Goal: Contribute content: Contribute content

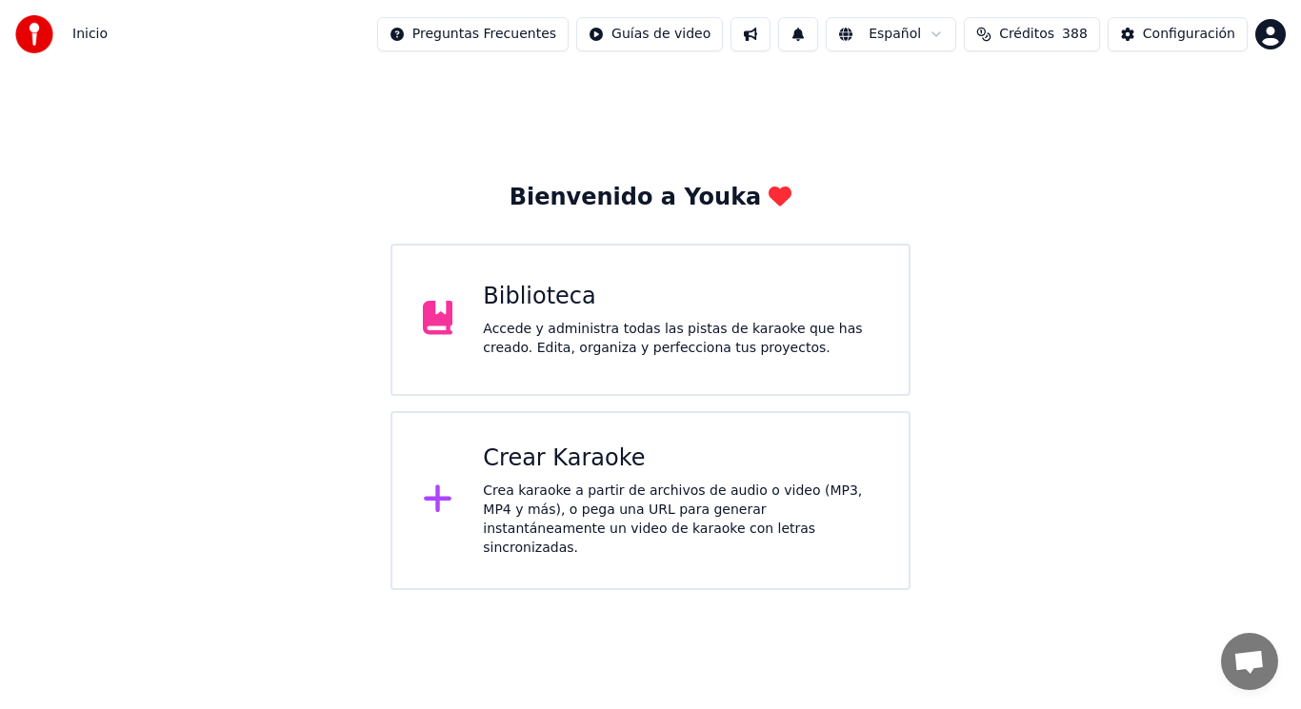
click at [587, 344] on div "Accede y administra todas las pistas de karaoke que has creado. Edita, organiza…" at bounding box center [680, 339] width 395 height 38
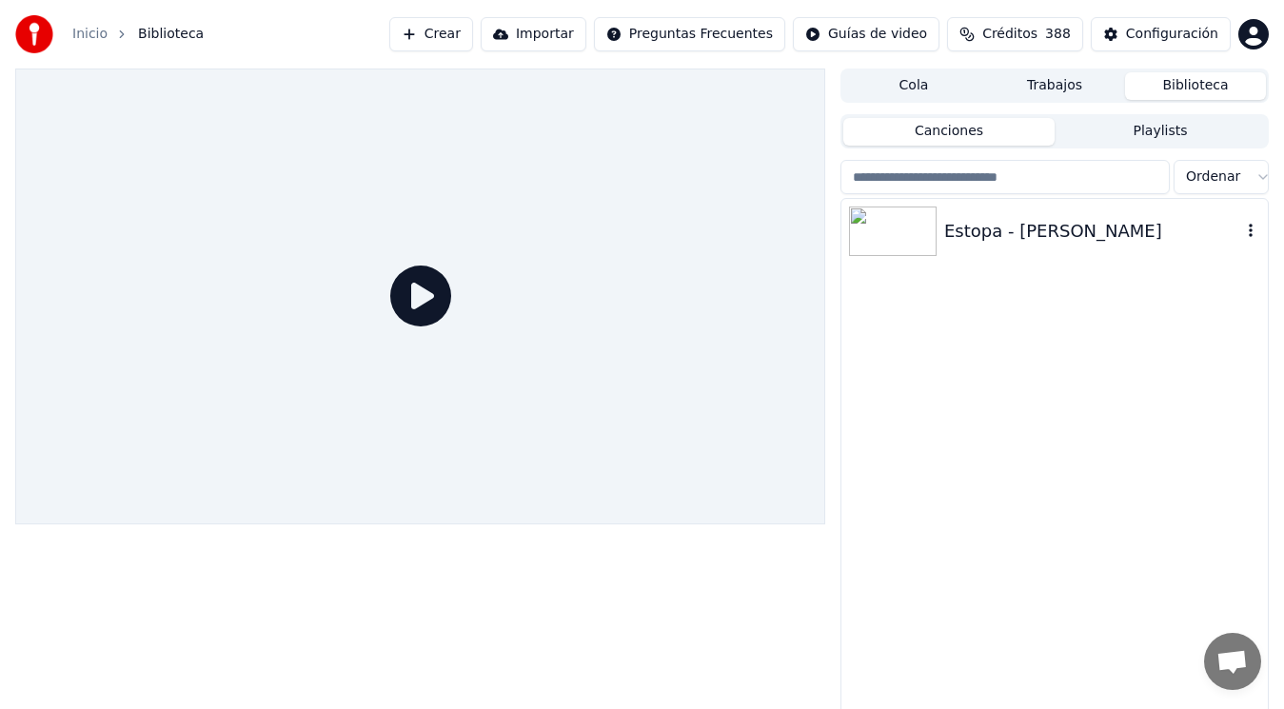
click at [1027, 227] on div "Estopa - [PERSON_NAME]" at bounding box center [1093, 231] width 297 height 27
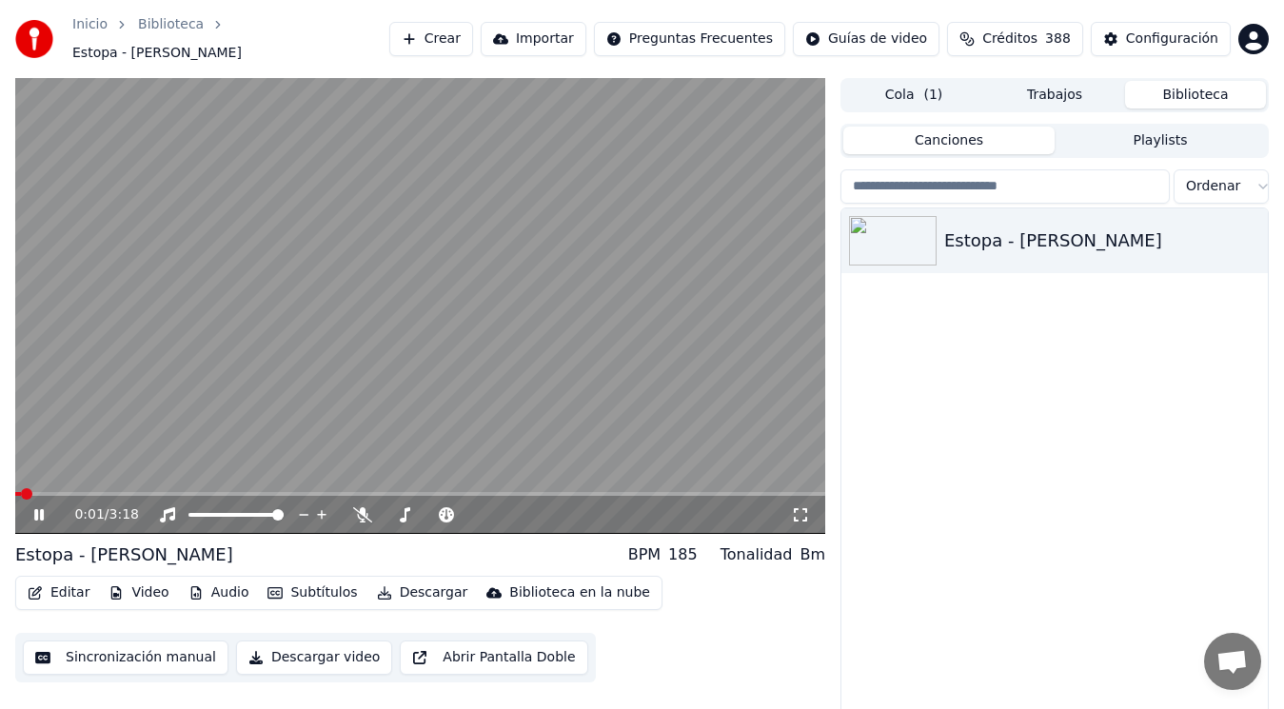
click at [40, 507] on icon at bounding box center [52, 514] width 44 height 15
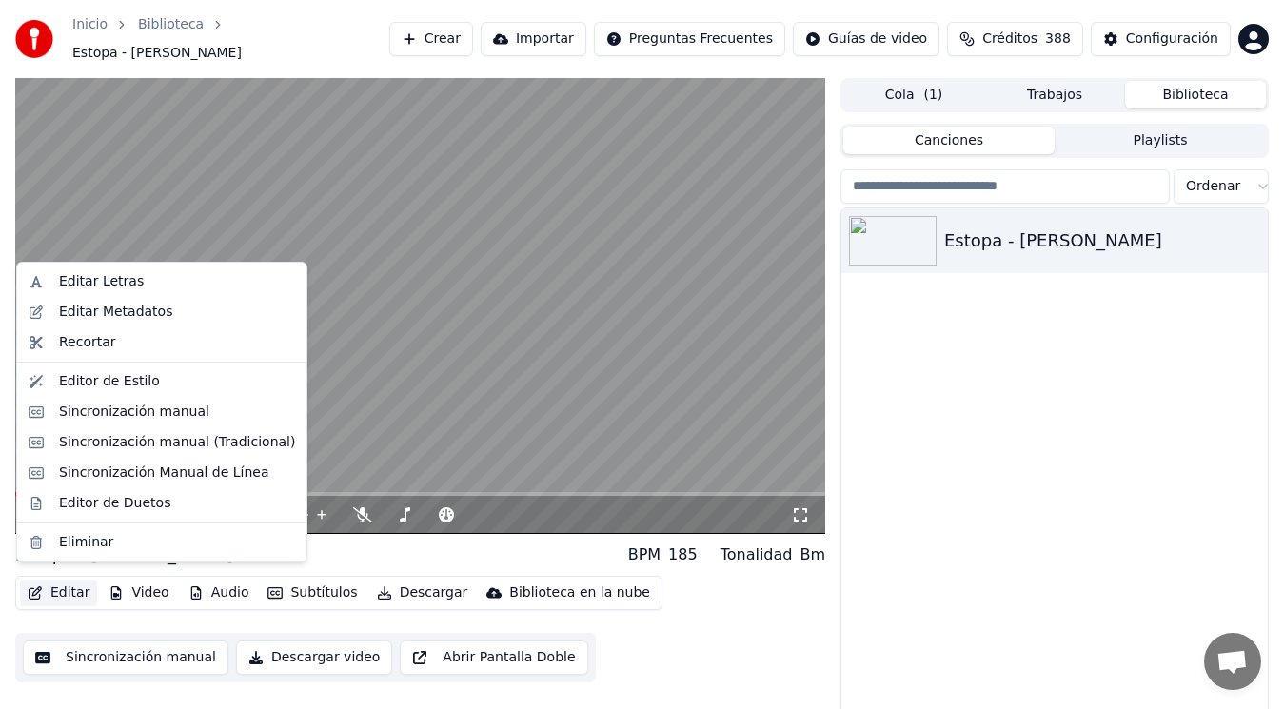
click at [66, 580] on button "Editar" at bounding box center [58, 593] width 77 height 27
click at [133, 448] on div "Sincronización manual (Tradicional)" at bounding box center [177, 442] width 236 height 19
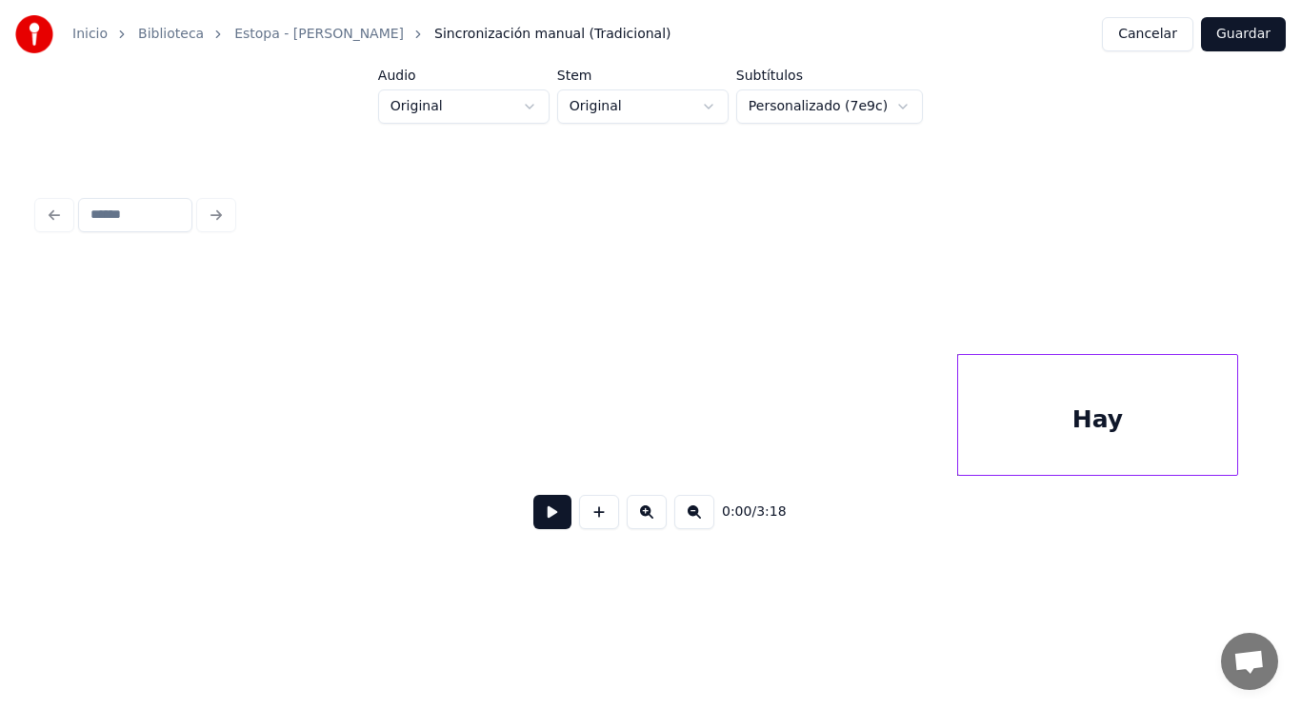
click at [538, 521] on button at bounding box center [552, 512] width 38 height 34
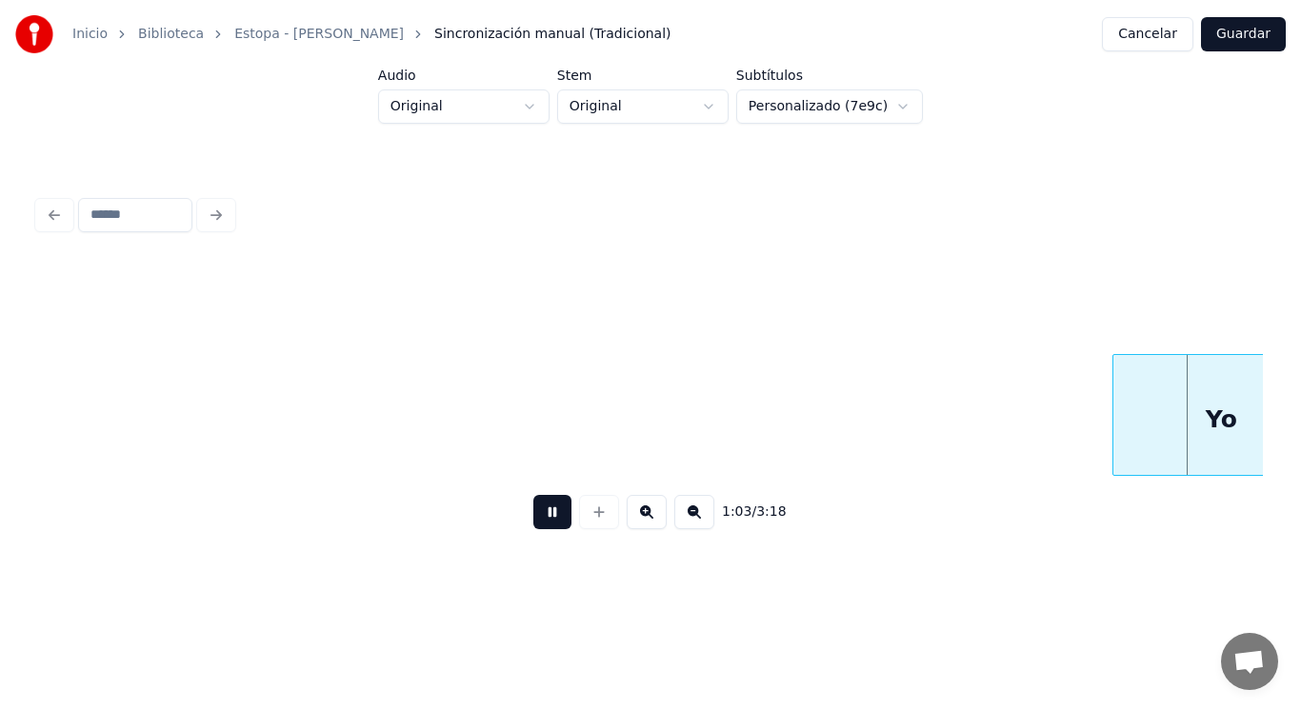
scroll to position [0, 84290]
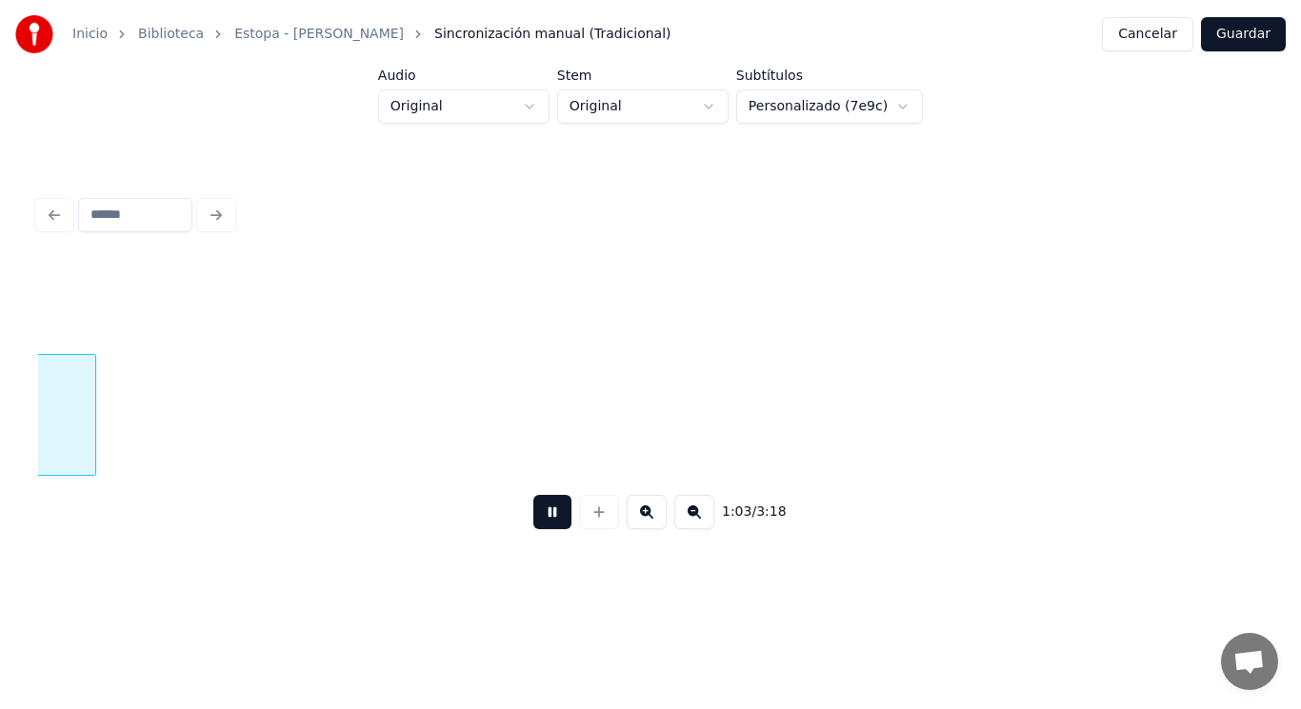
click at [538, 521] on button at bounding box center [552, 512] width 38 height 34
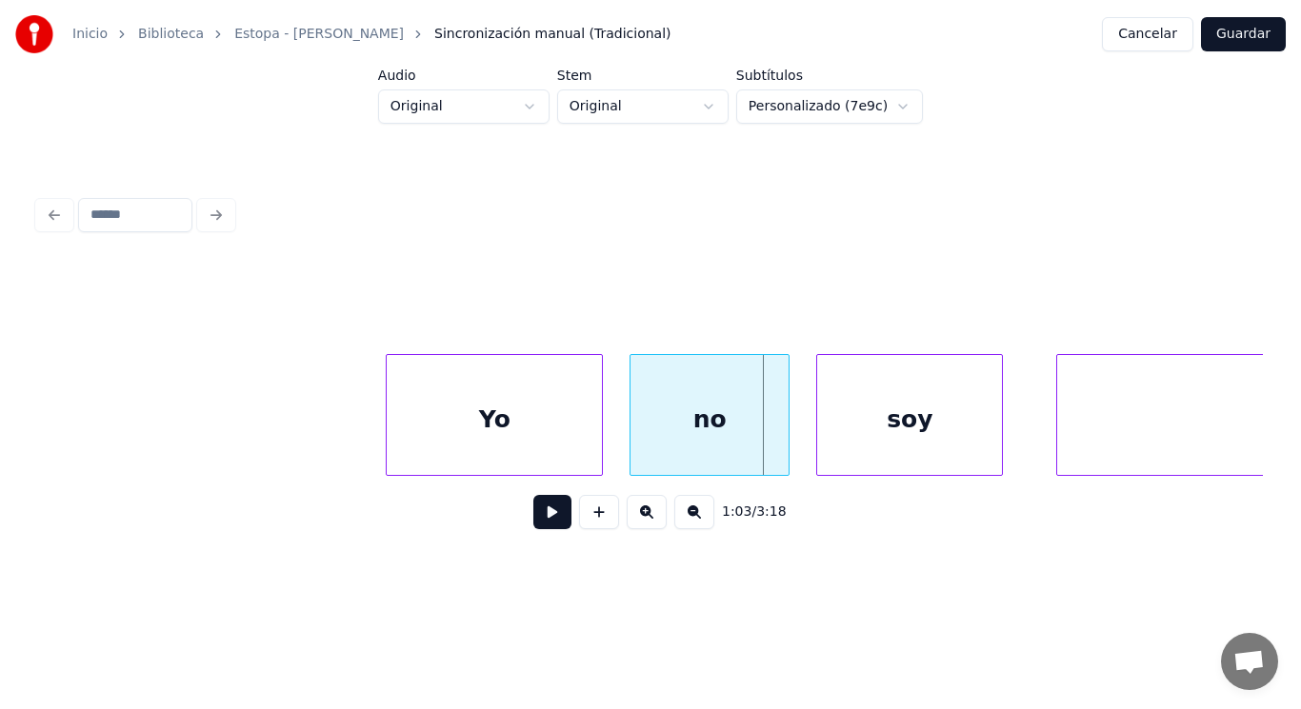
scroll to position [0, 83757]
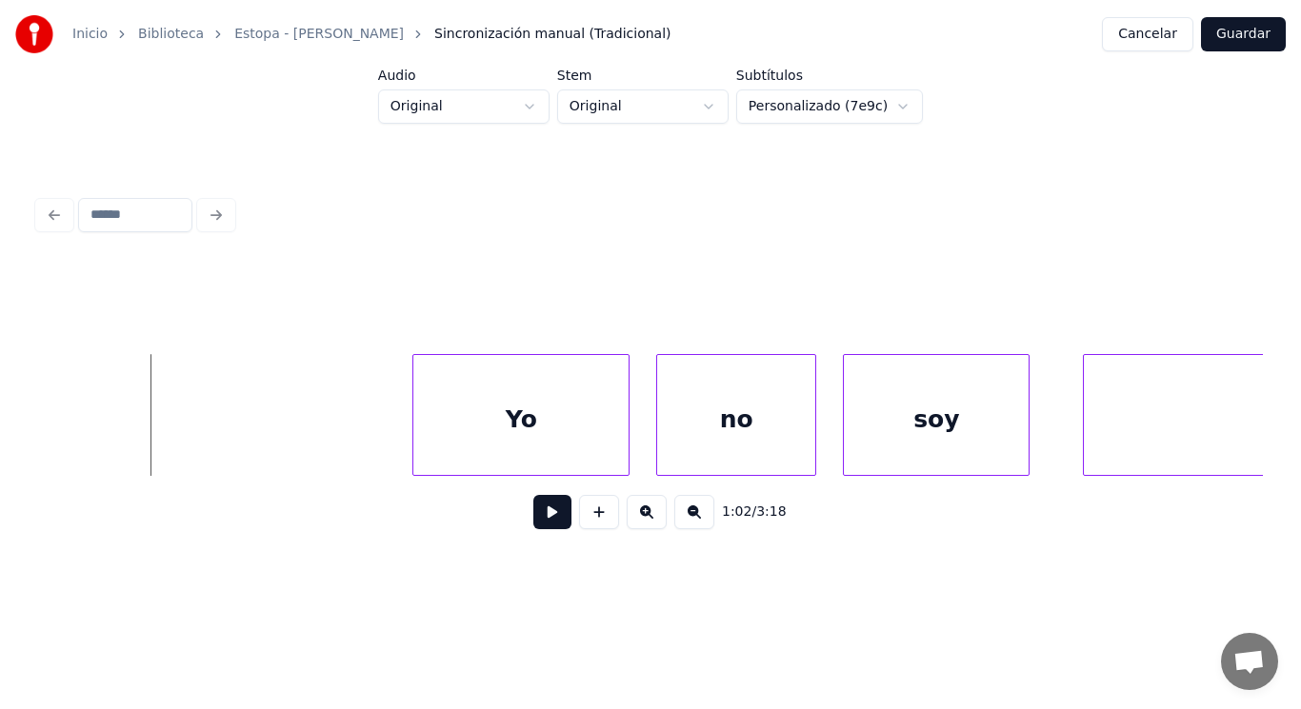
click at [533, 523] on button at bounding box center [552, 512] width 38 height 34
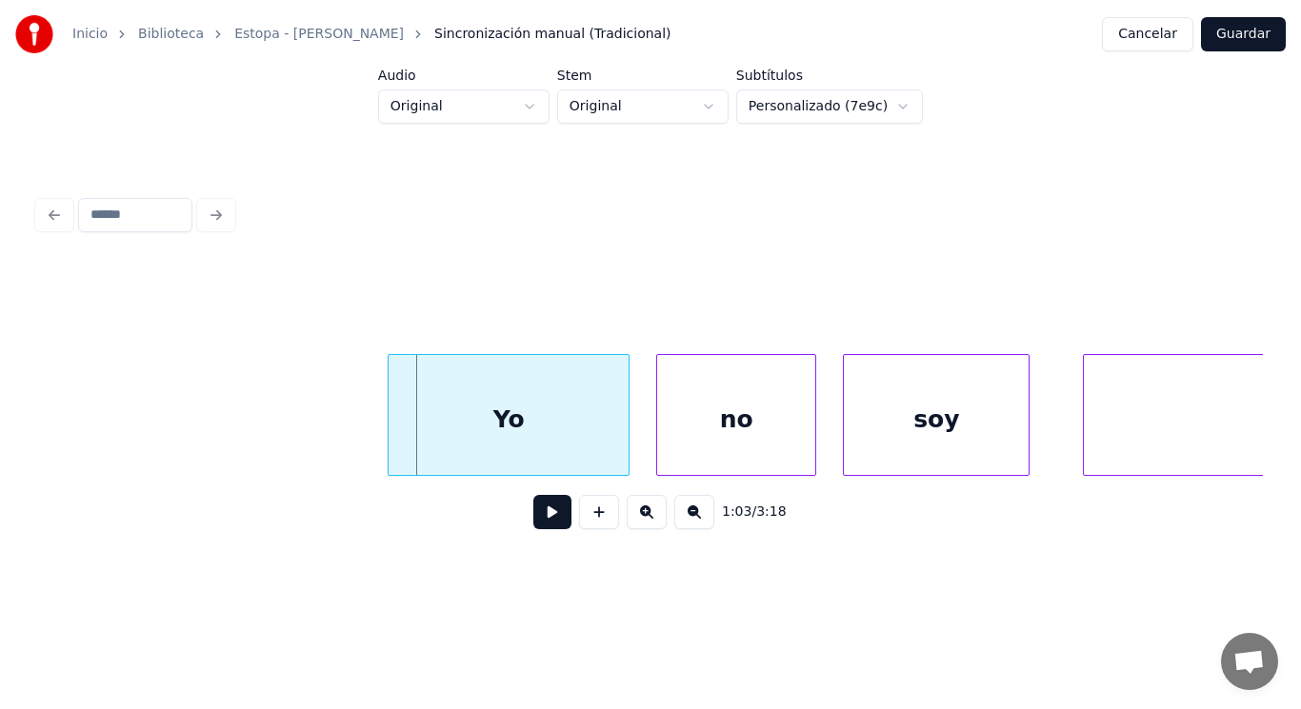
click at [390, 422] on div at bounding box center [391, 415] width 6 height 120
click at [540, 518] on button at bounding box center [552, 512] width 38 height 34
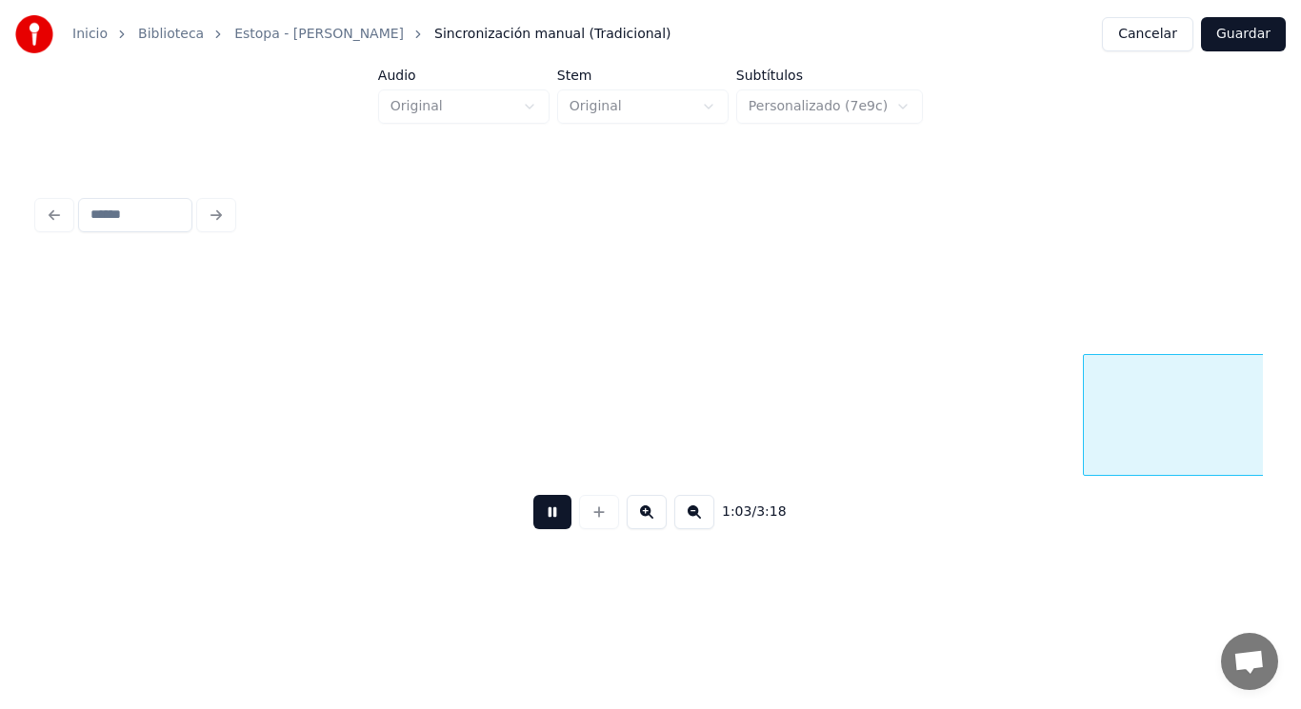
scroll to position [0, 84998]
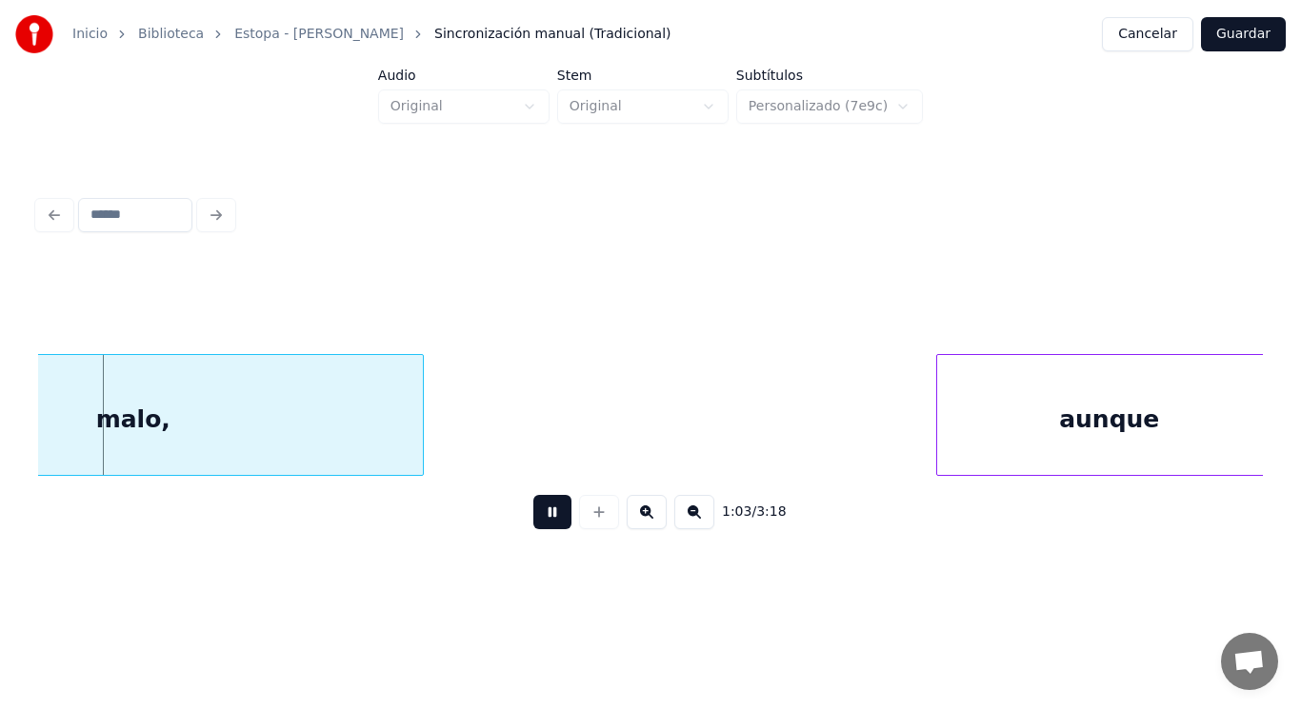
click at [540, 518] on button at bounding box center [552, 512] width 38 height 34
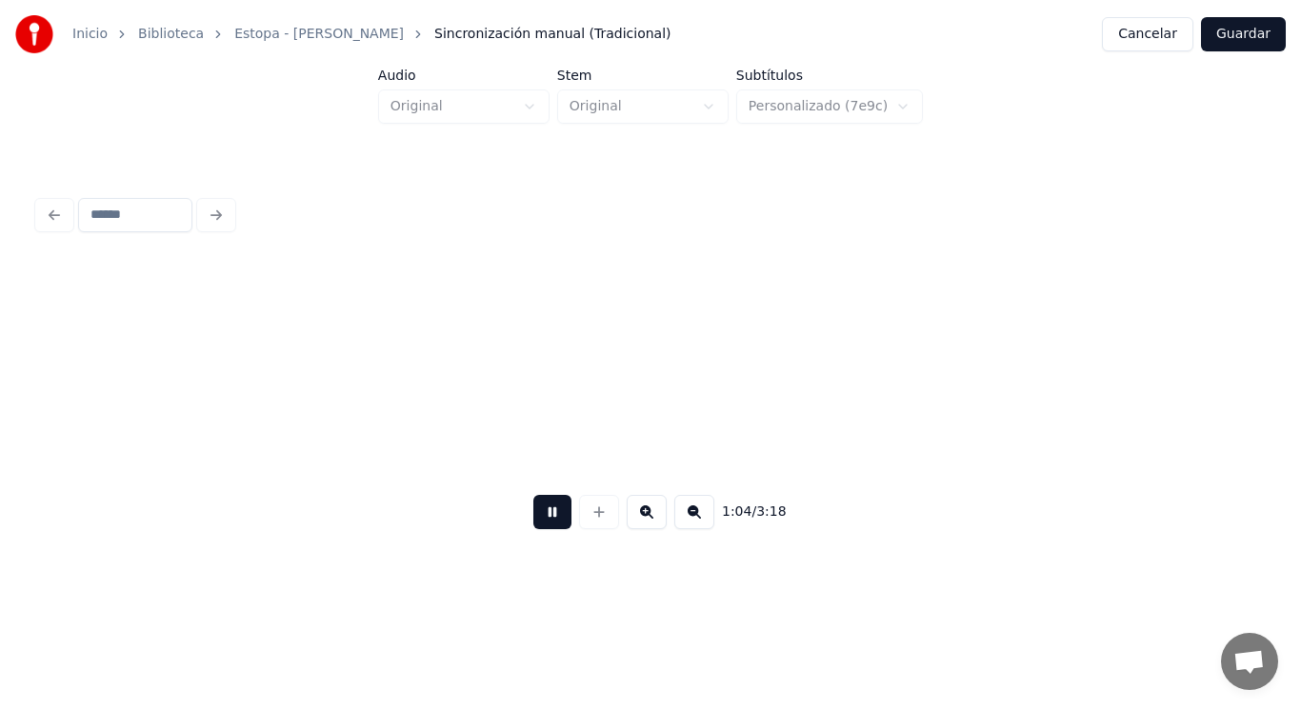
scroll to position [0, 86247]
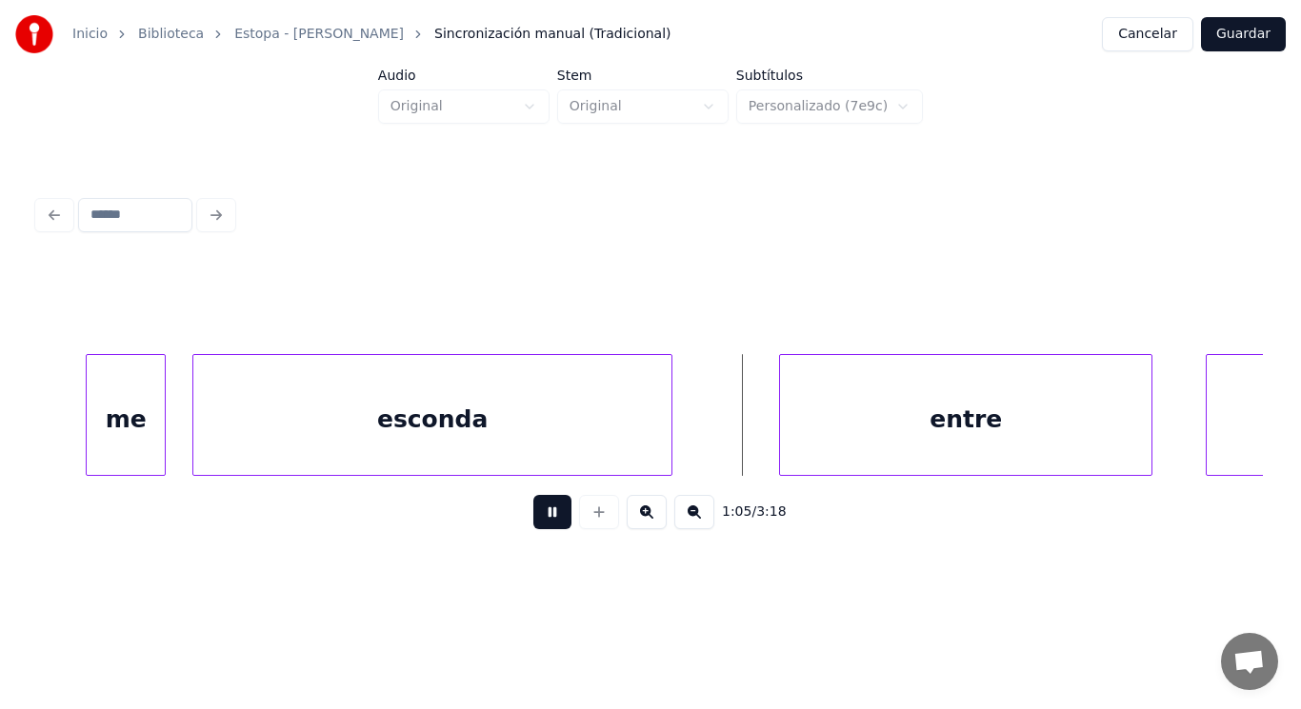
click at [540, 518] on button at bounding box center [552, 512] width 38 height 34
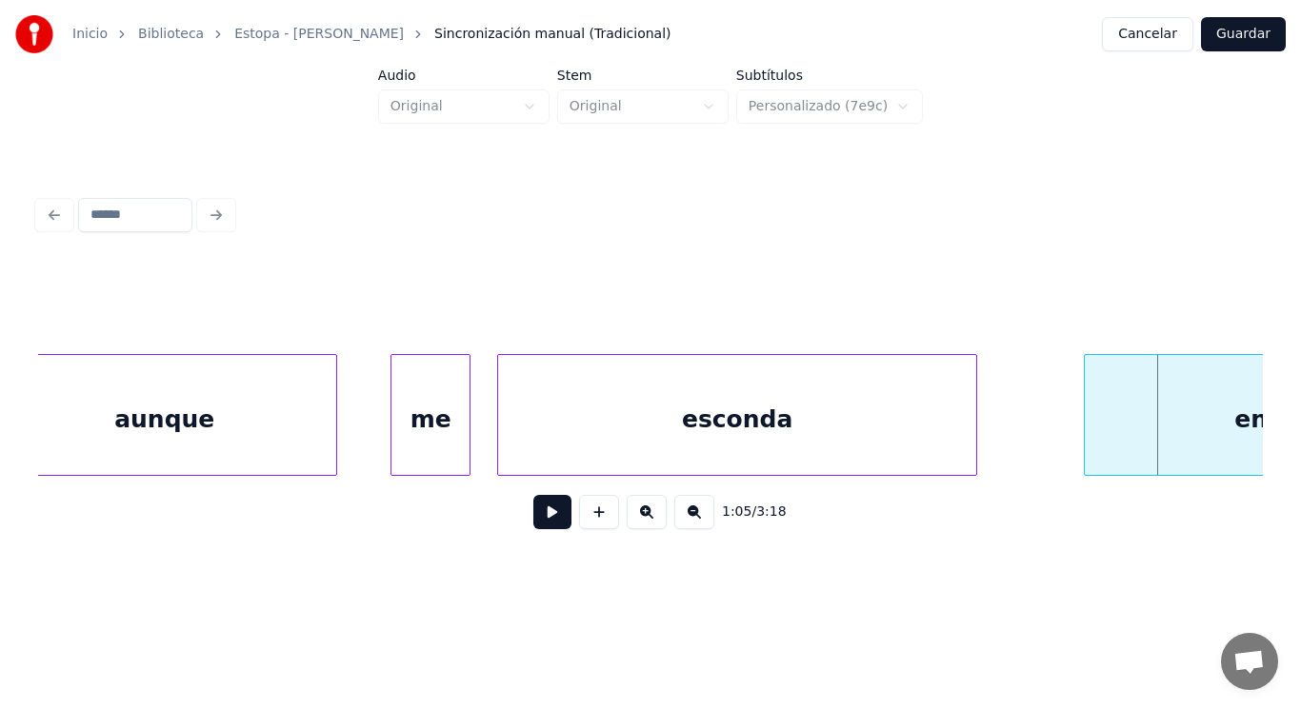
click at [238, 453] on div "aunque" at bounding box center [164, 419] width 344 height 129
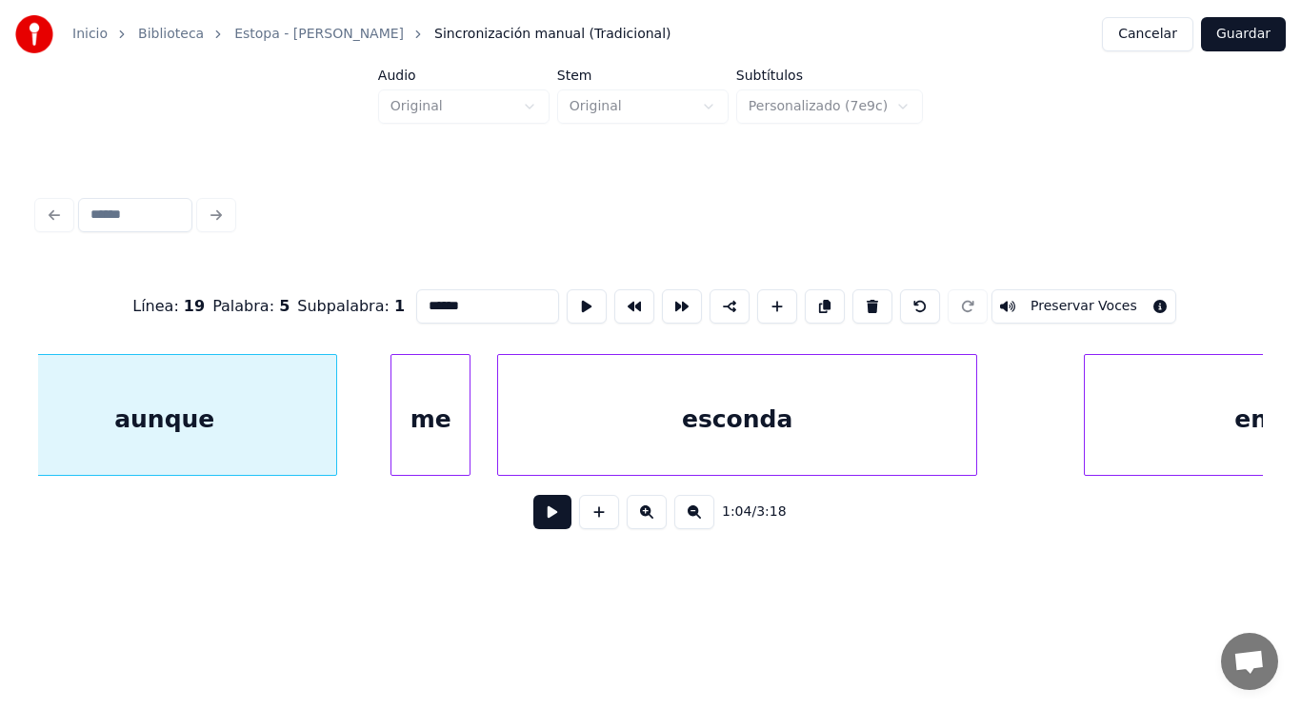
scroll to position [0, 85896]
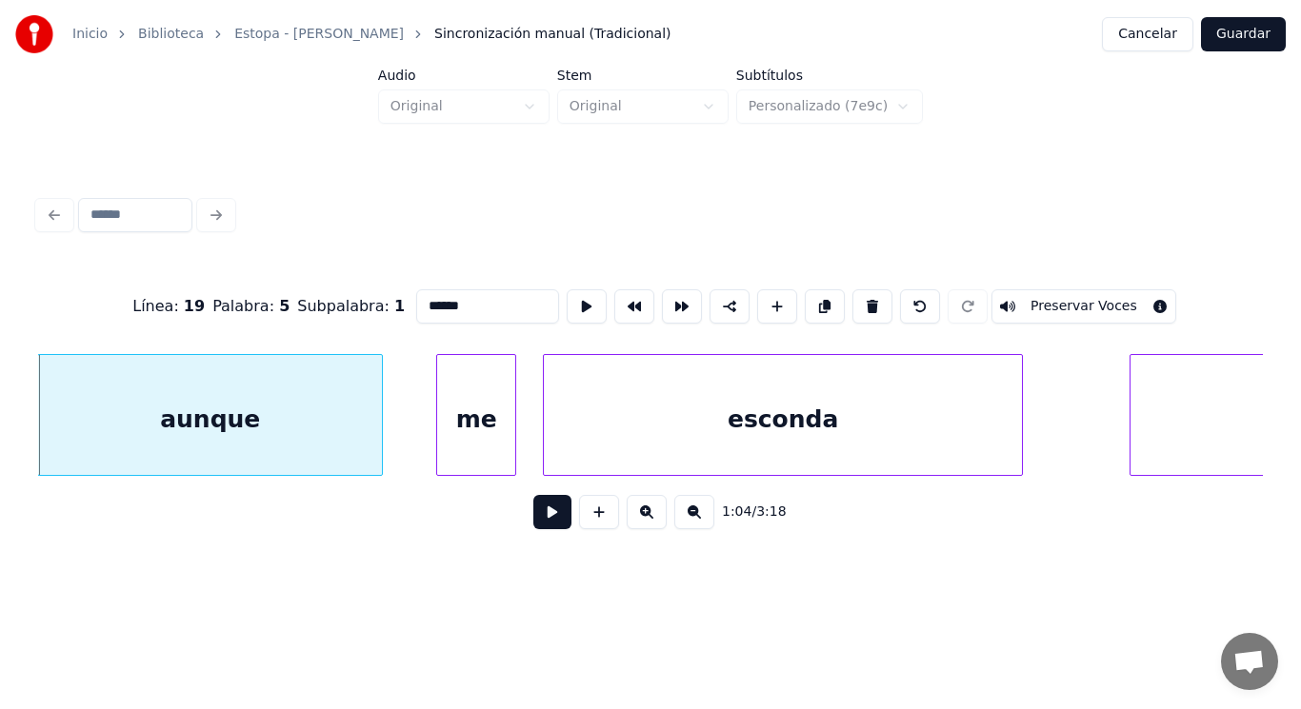
click at [544, 522] on button at bounding box center [552, 512] width 38 height 34
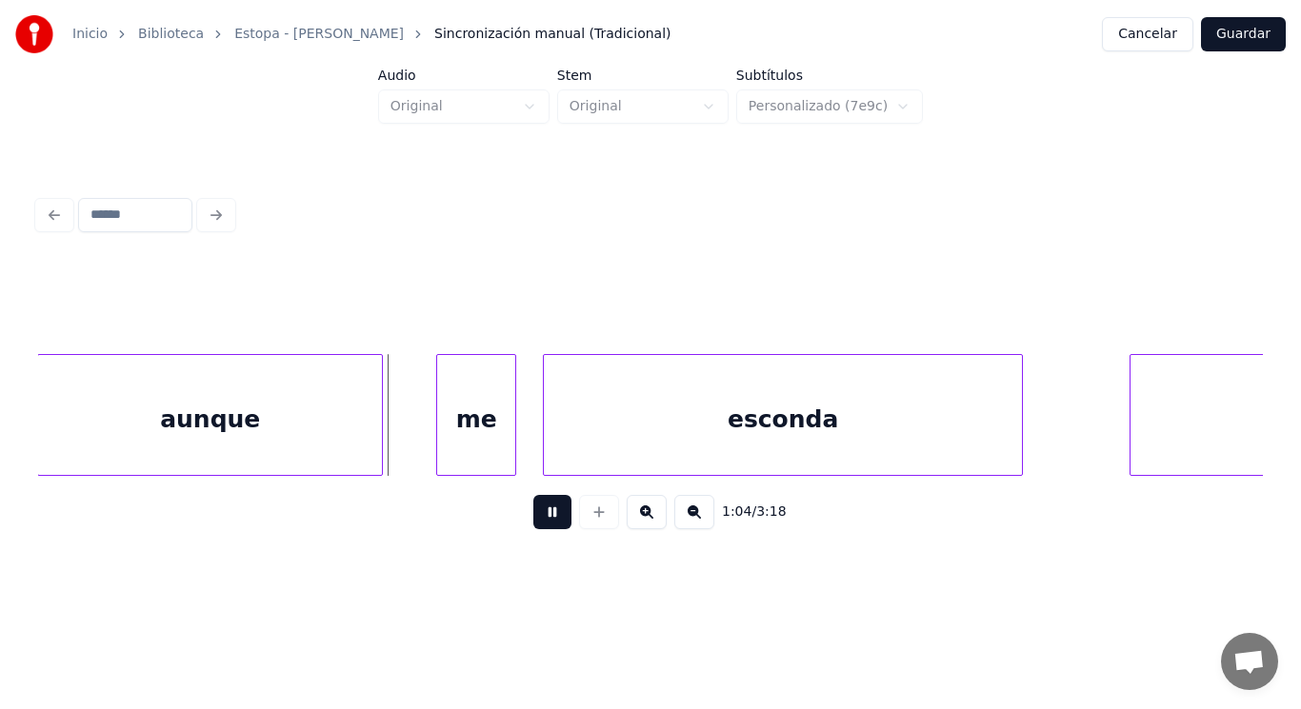
click at [544, 522] on button at bounding box center [552, 512] width 38 height 34
click at [413, 435] on div at bounding box center [414, 415] width 6 height 120
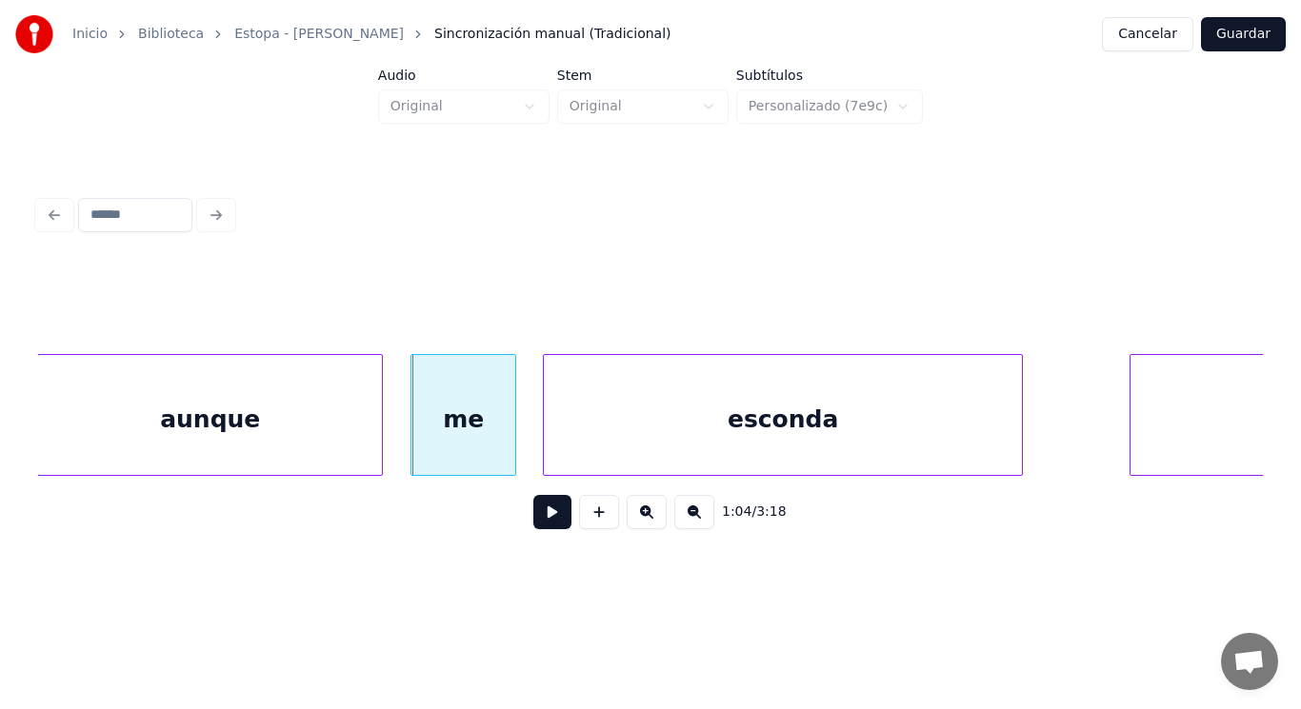
click at [617, 450] on div "esconda" at bounding box center [783, 419] width 478 height 129
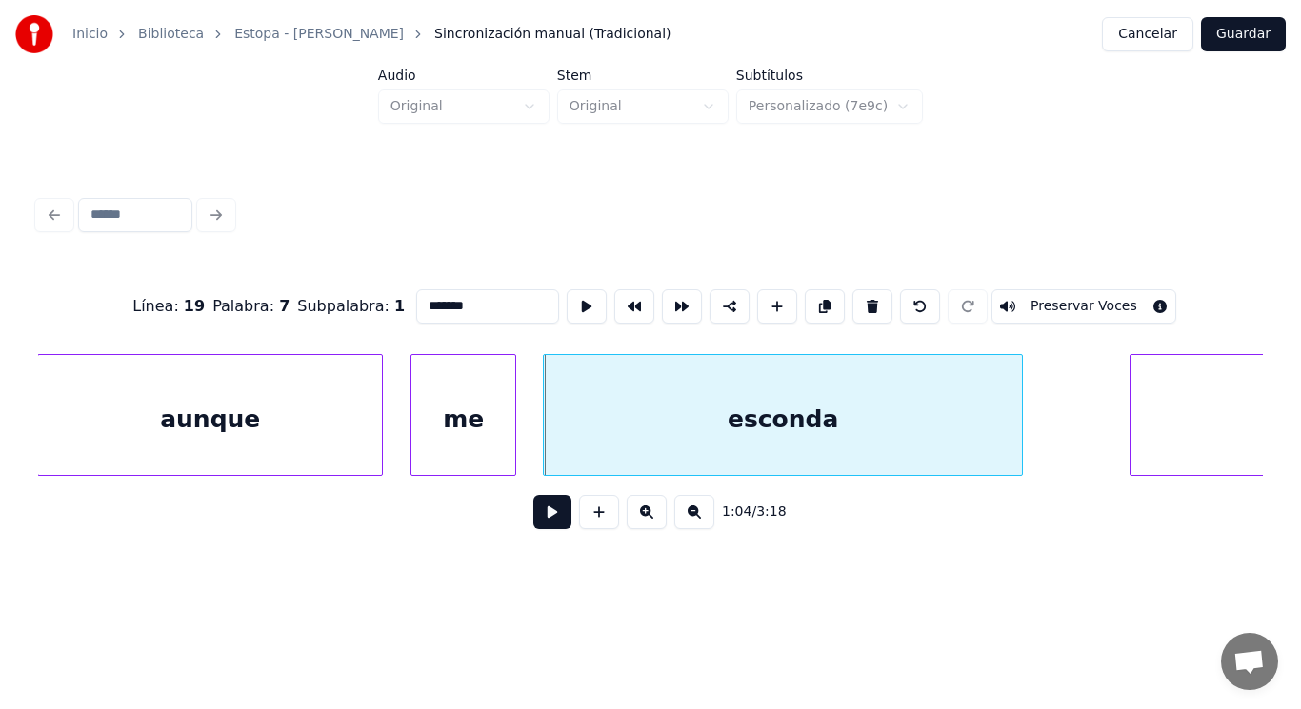
click at [537, 515] on button at bounding box center [552, 512] width 38 height 34
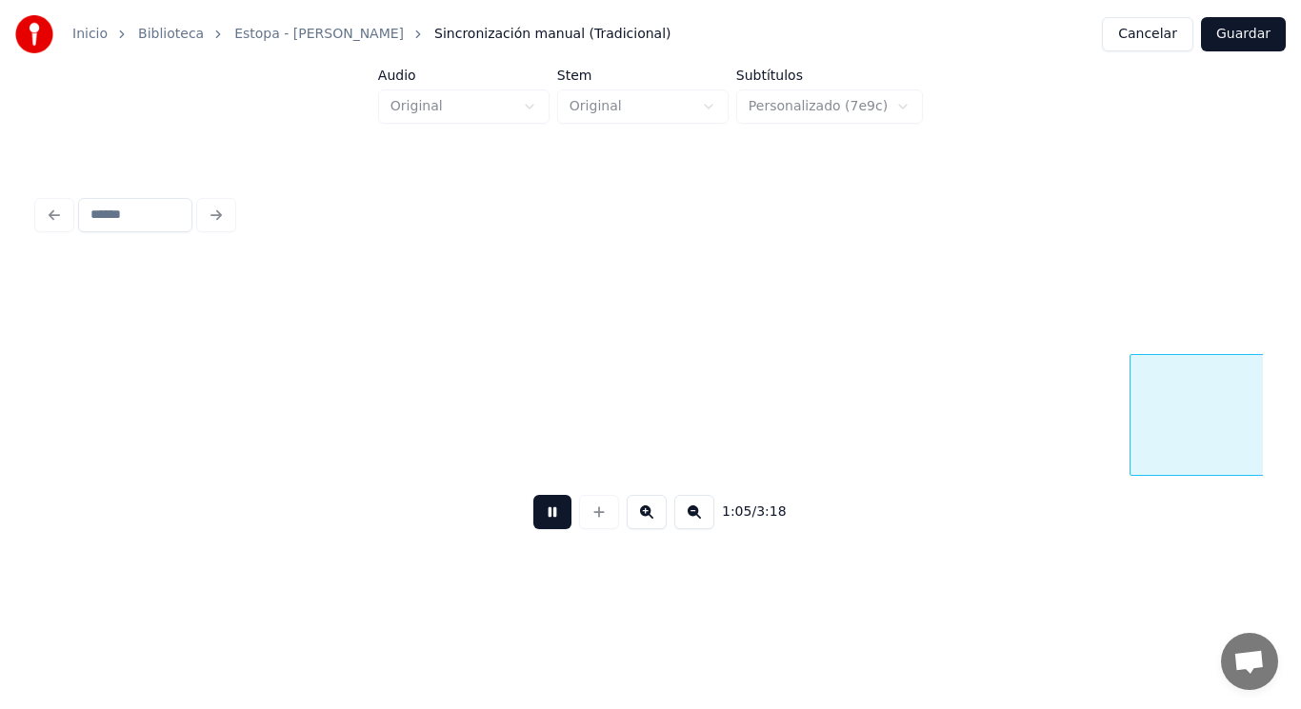
click at [537, 515] on button at bounding box center [552, 512] width 38 height 34
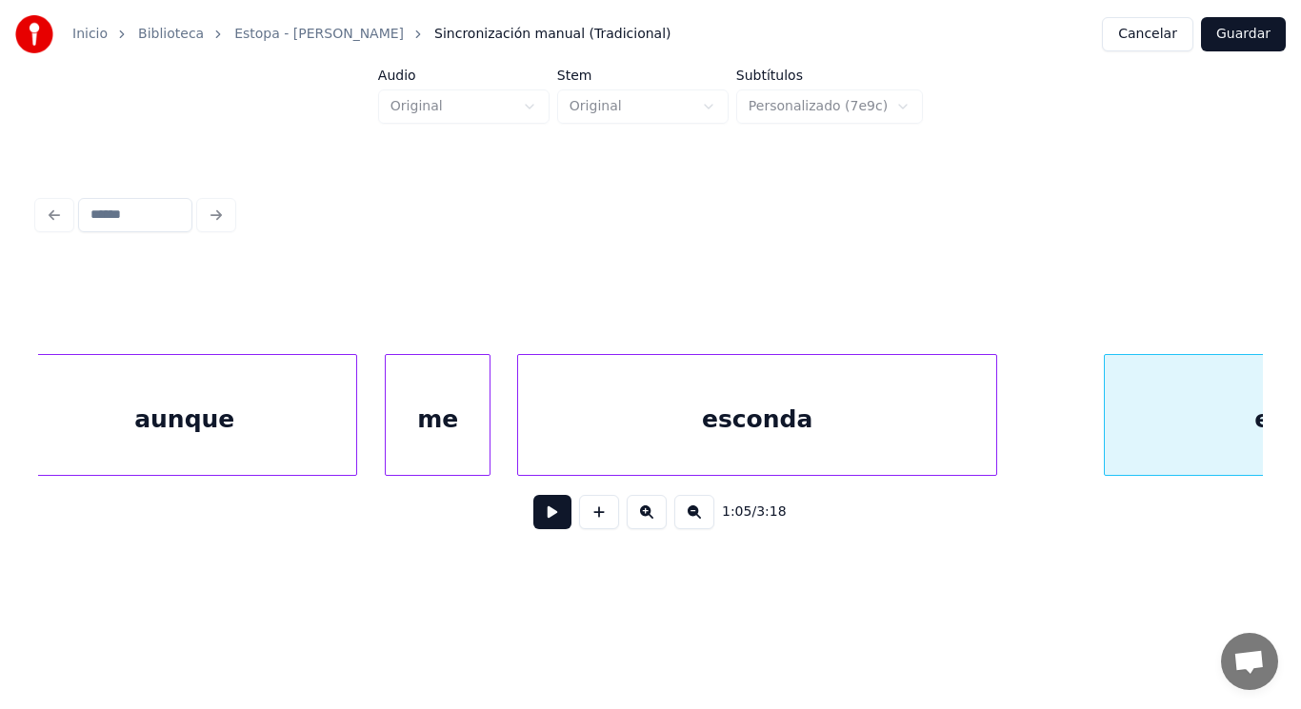
click at [183, 433] on div "aunque" at bounding box center [184, 419] width 344 height 129
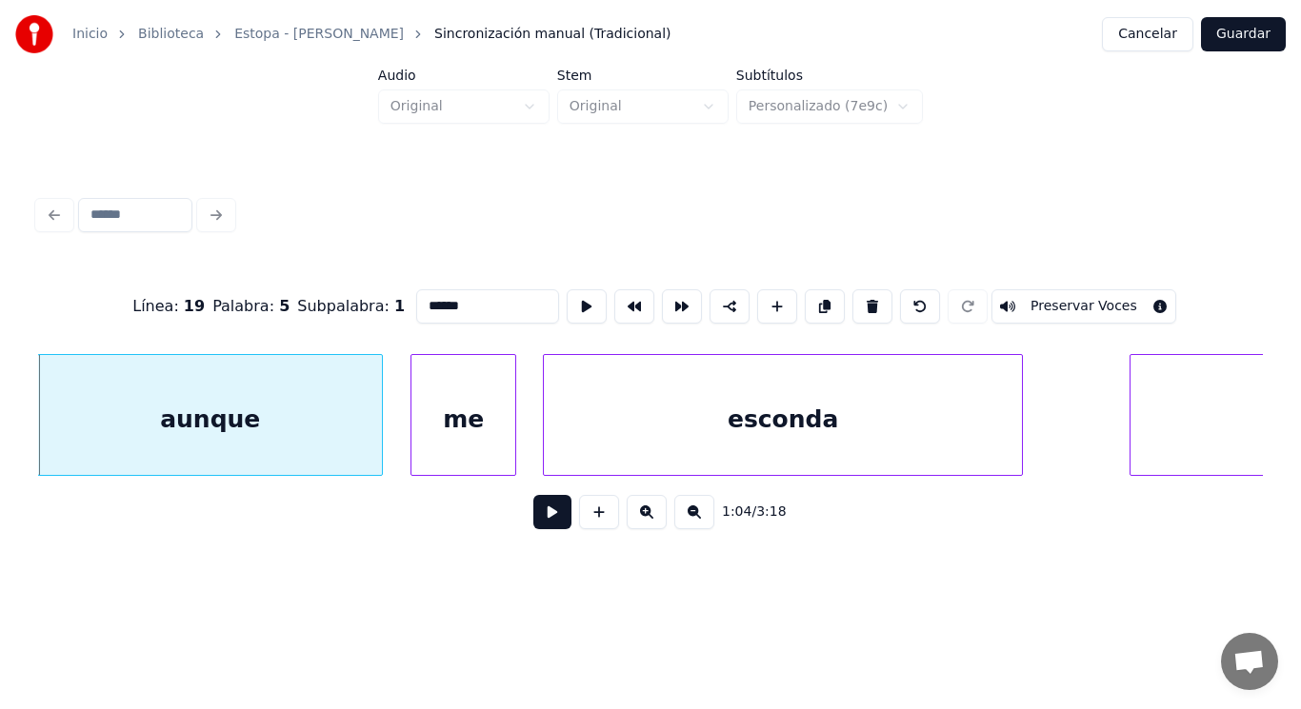
click at [550, 519] on button at bounding box center [552, 512] width 38 height 34
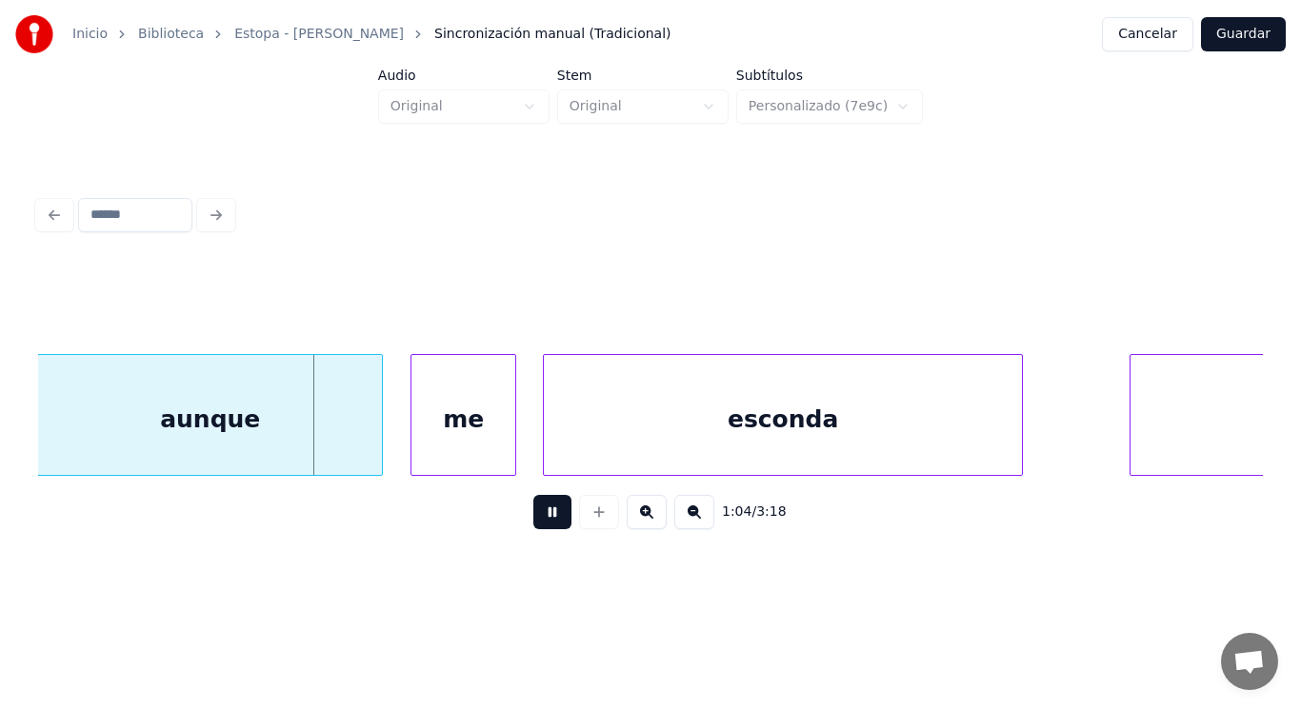
click at [550, 519] on button at bounding box center [552, 512] width 38 height 34
click at [345, 439] on div "aunque" at bounding box center [210, 419] width 344 height 129
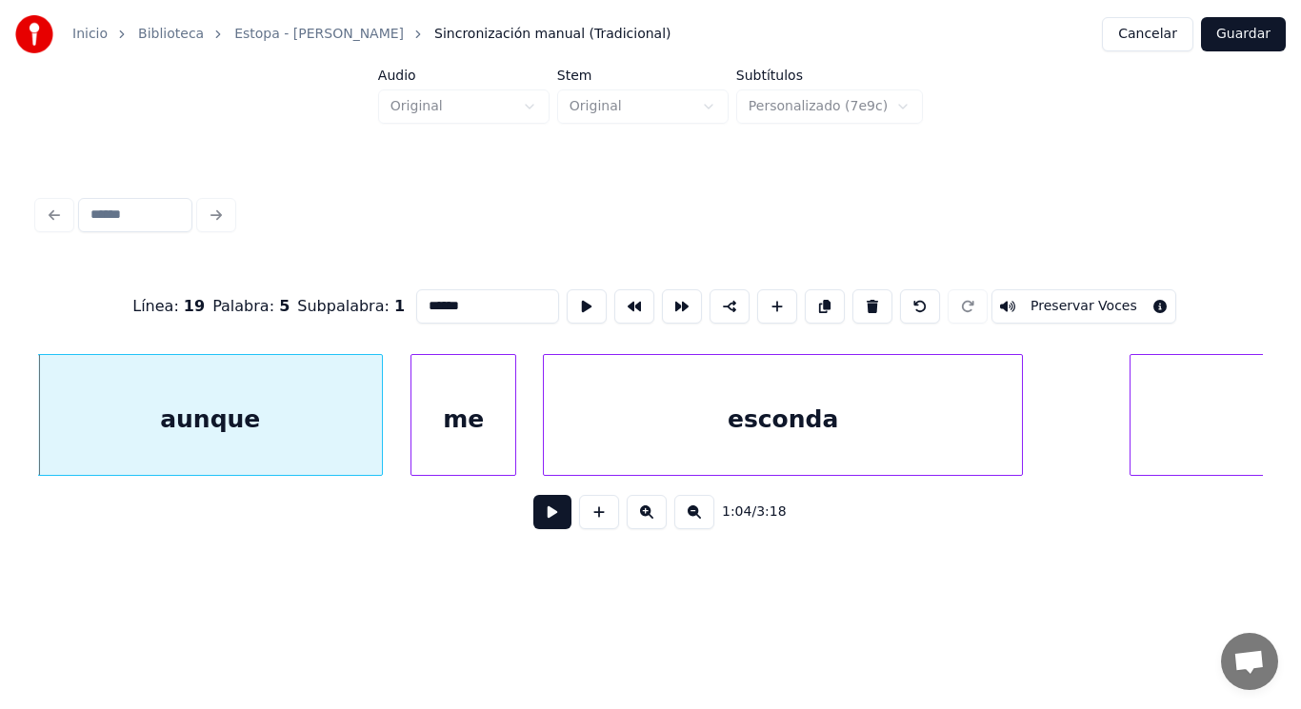
click at [547, 523] on button at bounding box center [552, 512] width 38 height 34
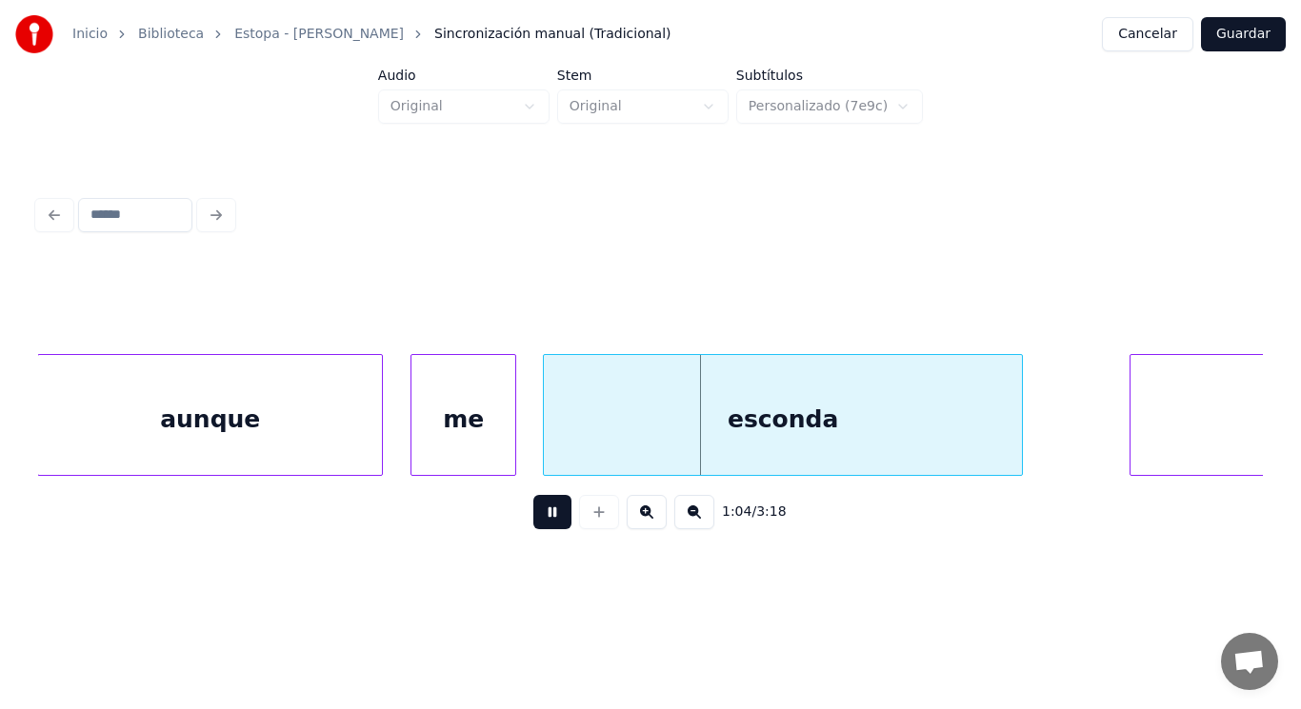
click at [547, 523] on button at bounding box center [552, 512] width 38 height 34
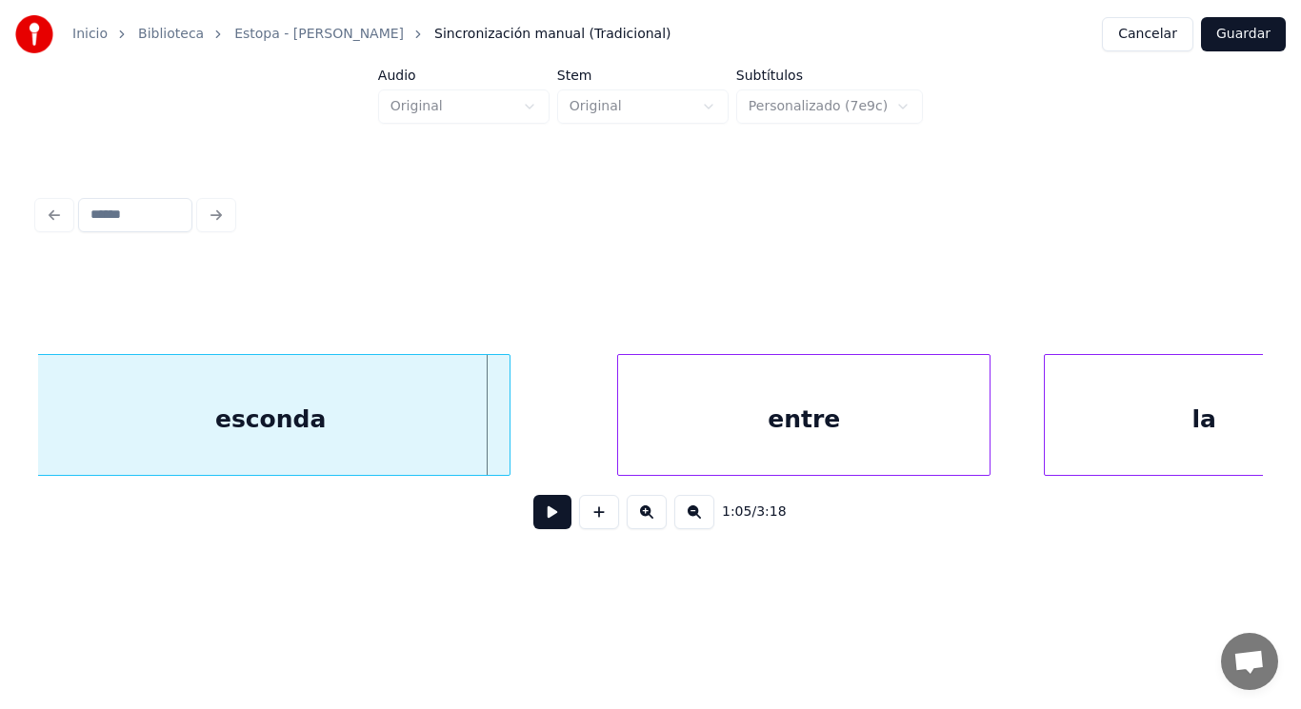
scroll to position [0, 86430]
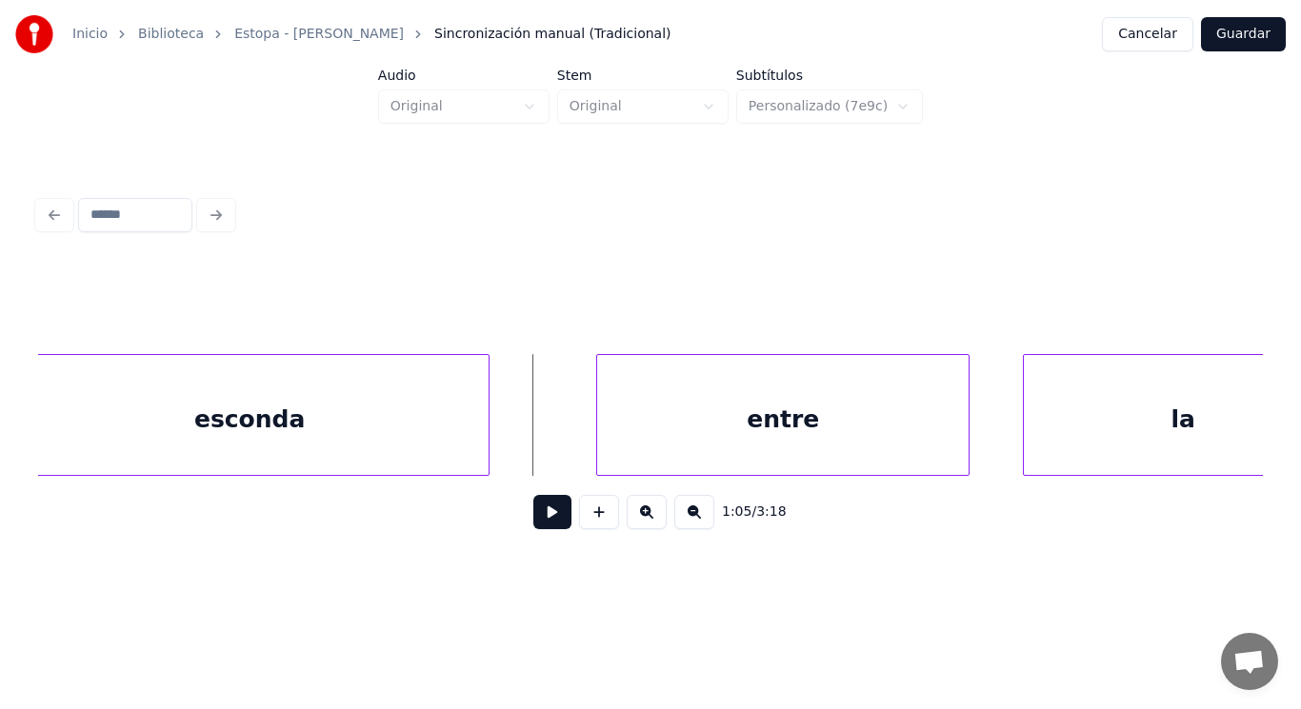
click at [533, 529] on button at bounding box center [552, 512] width 38 height 34
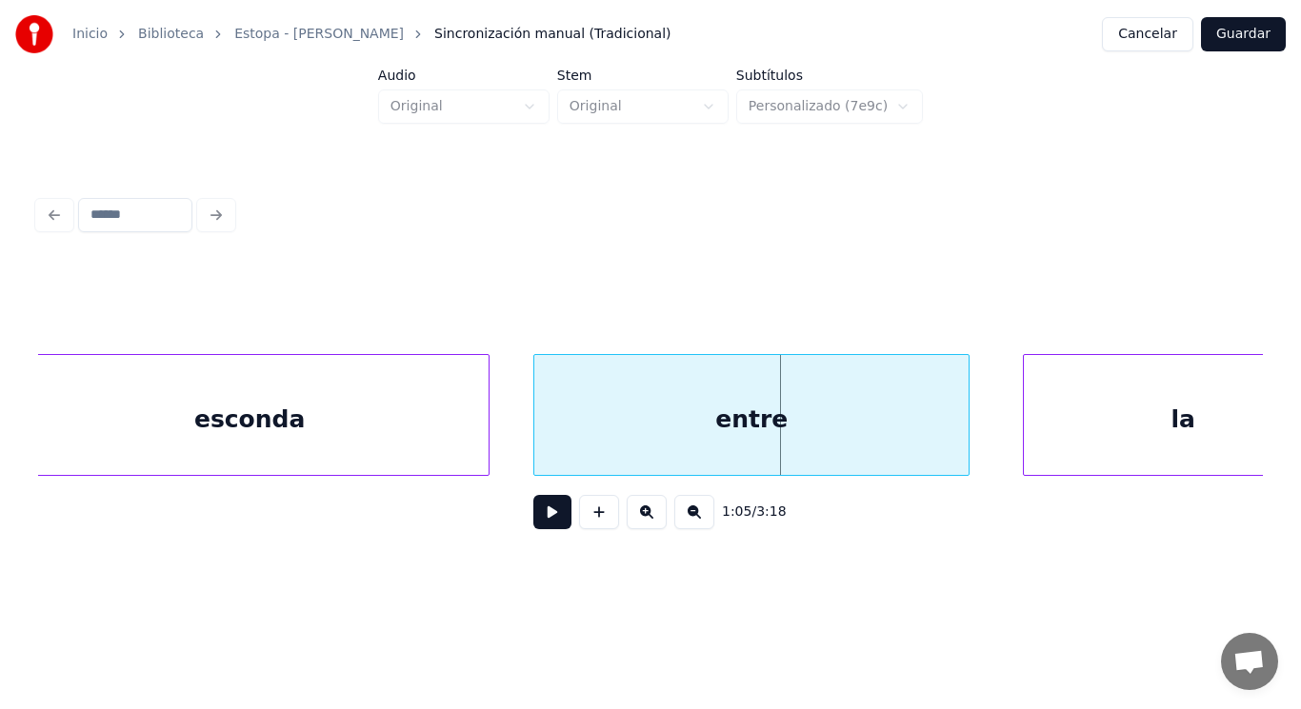
click at [538, 440] on div at bounding box center [537, 415] width 6 height 120
click at [545, 519] on button at bounding box center [552, 512] width 38 height 34
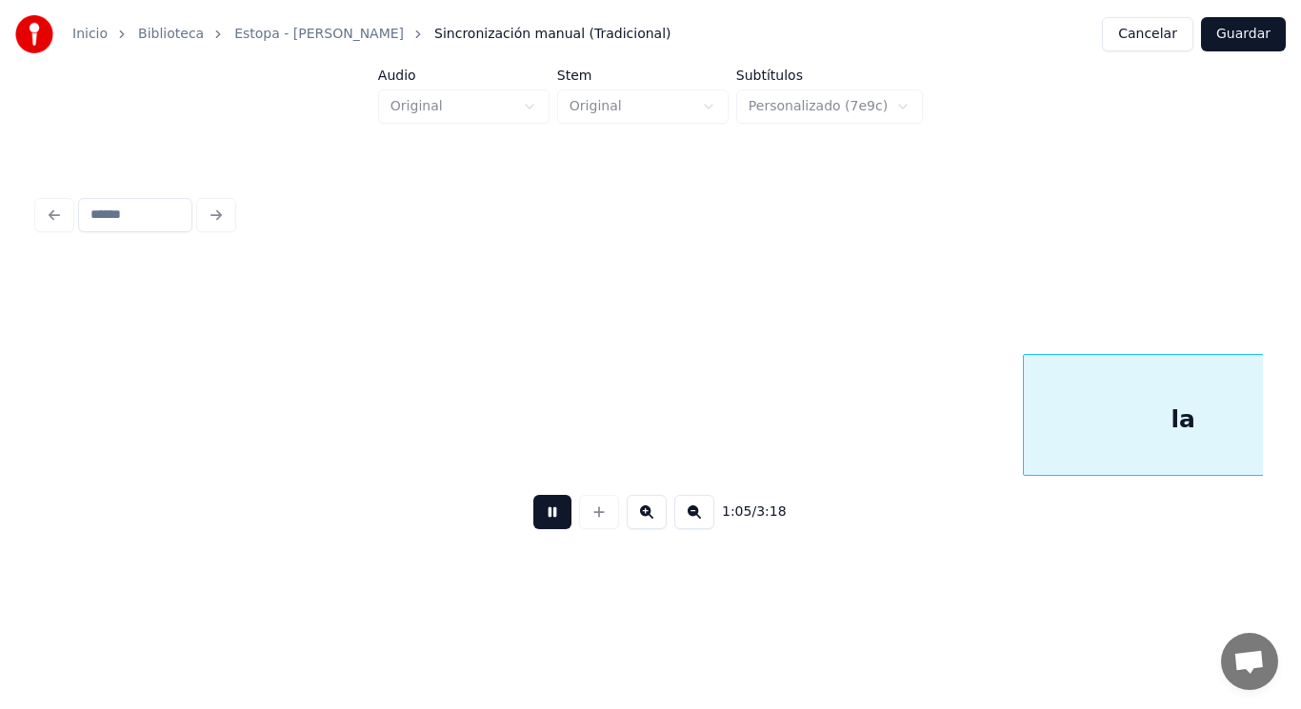
scroll to position [0, 87675]
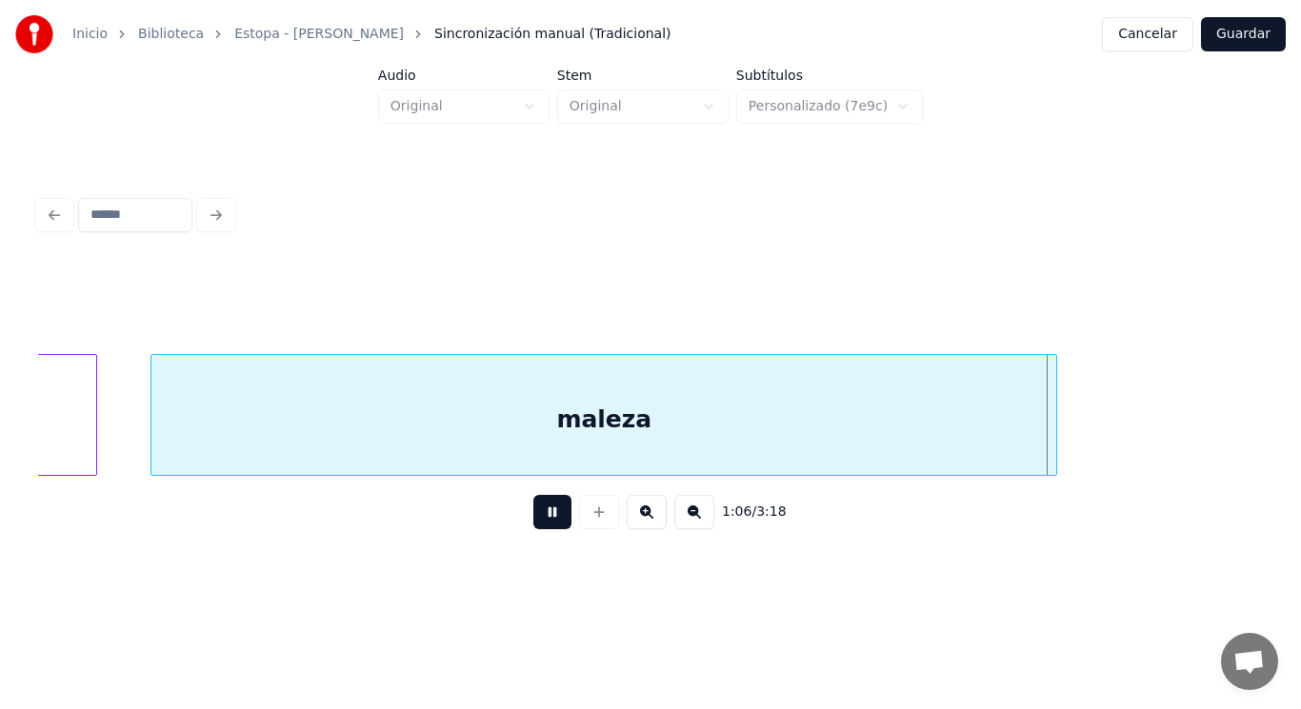
click at [545, 519] on button at bounding box center [552, 512] width 38 height 34
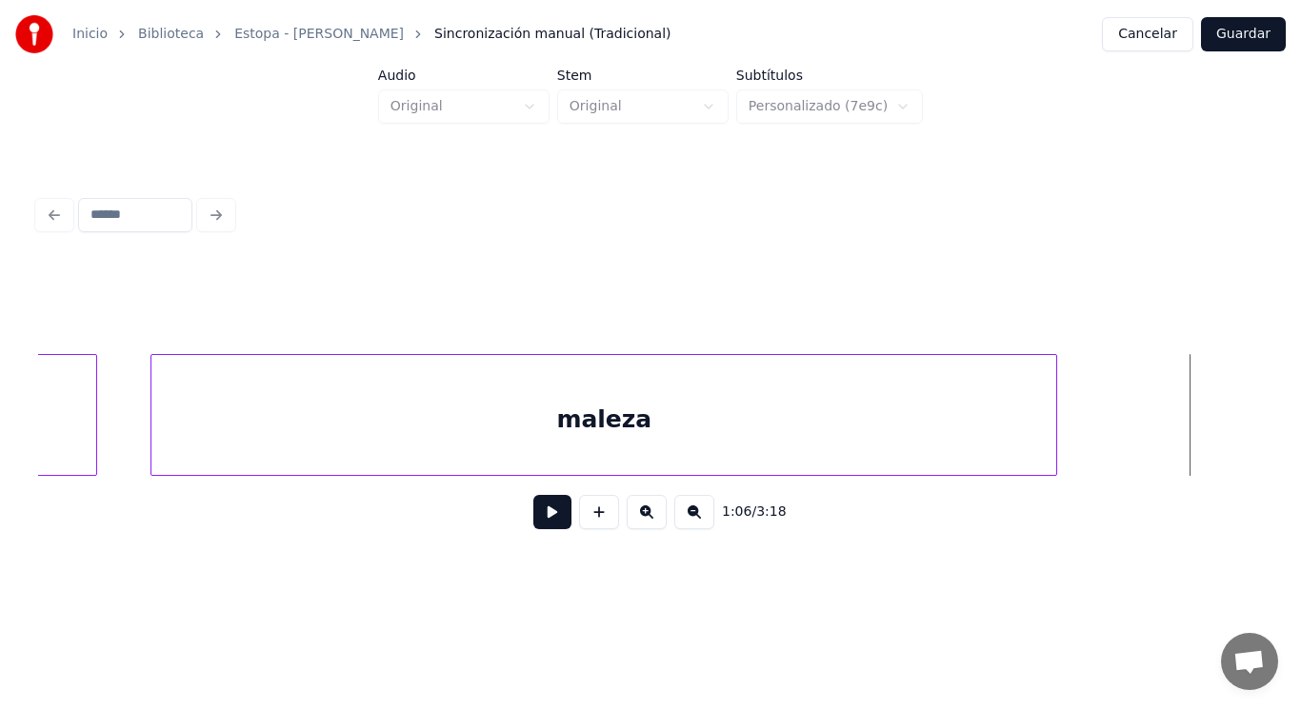
click at [529, 368] on div "maleza" at bounding box center [603, 419] width 905 height 129
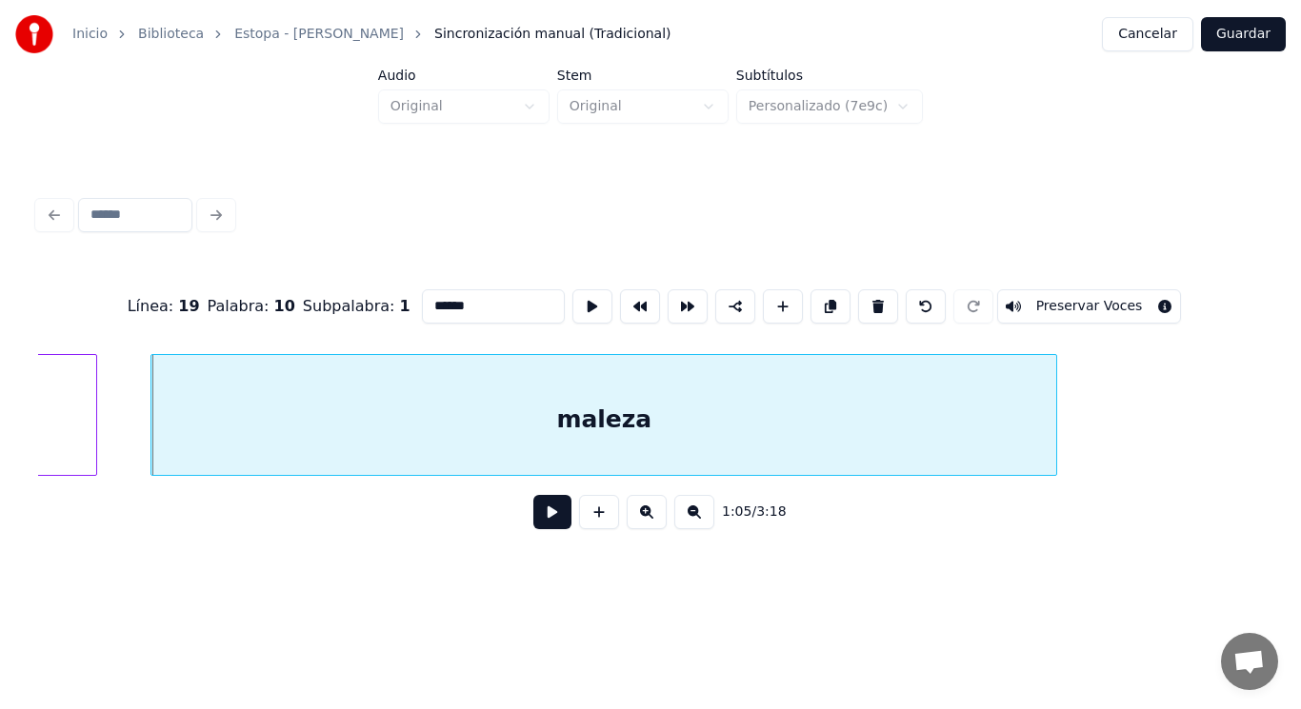
click at [543, 511] on button at bounding box center [552, 512] width 38 height 34
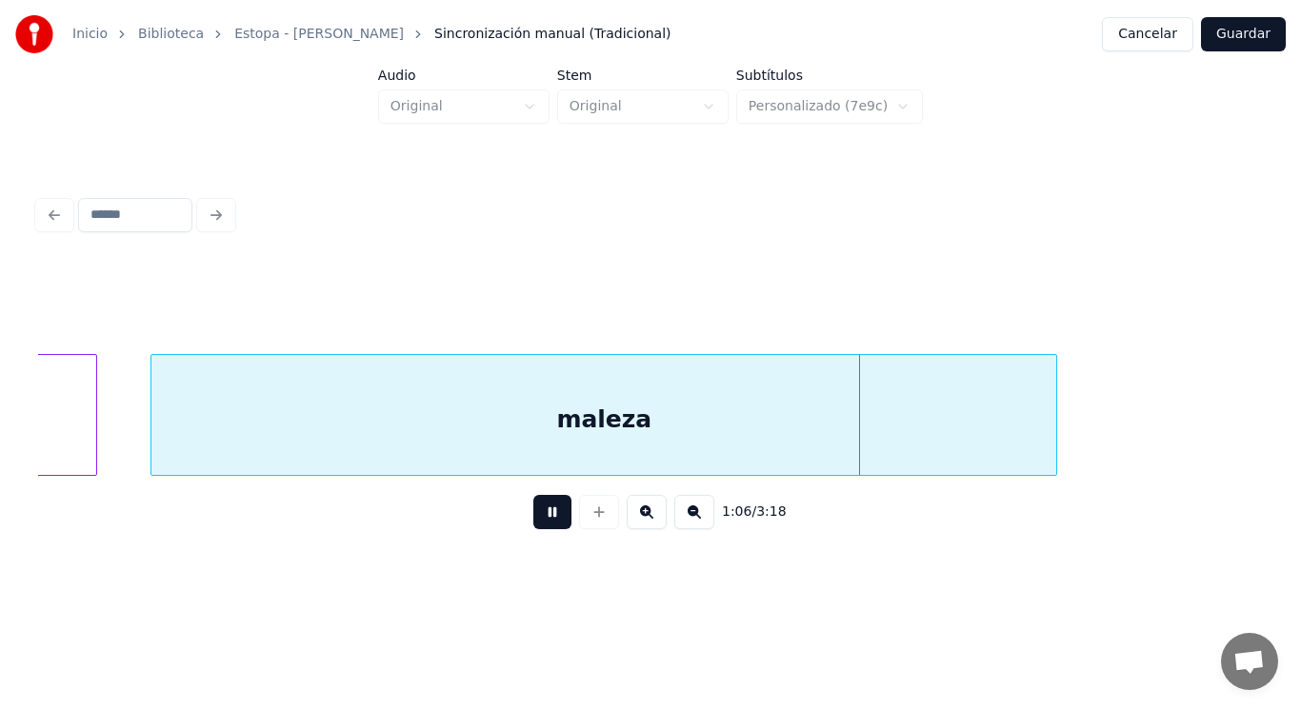
click at [543, 511] on button at bounding box center [552, 512] width 38 height 34
click at [533, 526] on button at bounding box center [552, 512] width 38 height 34
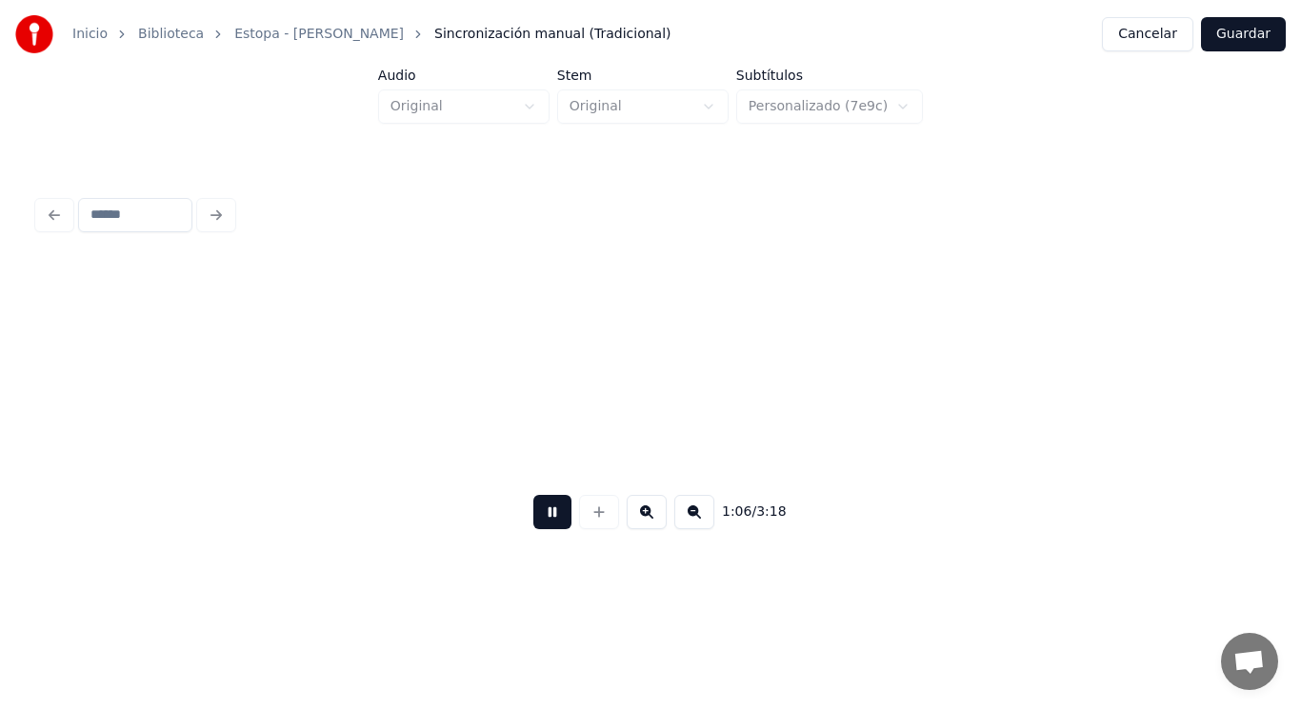
scroll to position [0, 88922]
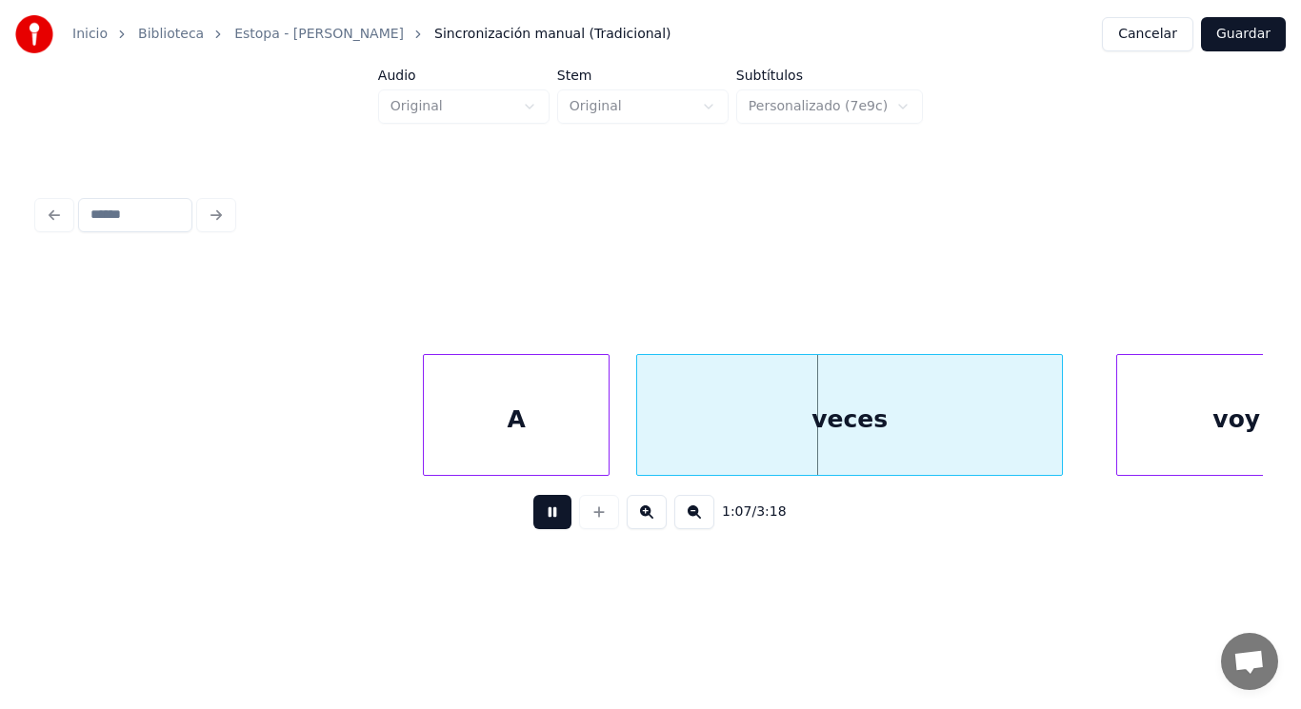
click at [533, 526] on button at bounding box center [552, 512] width 38 height 34
click at [414, 440] on div at bounding box center [414, 415] width 6 height 120
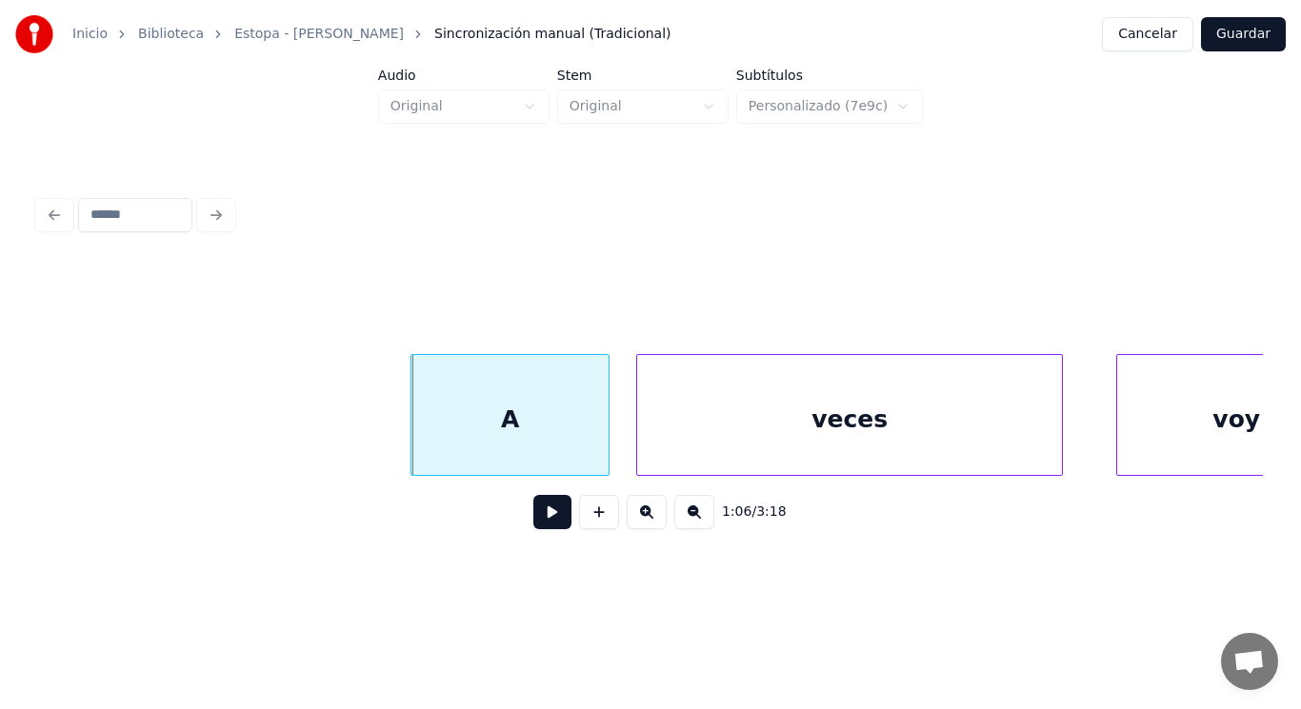
click at [547, 525] on button at bounding box center [552, 512] width 38 height 34
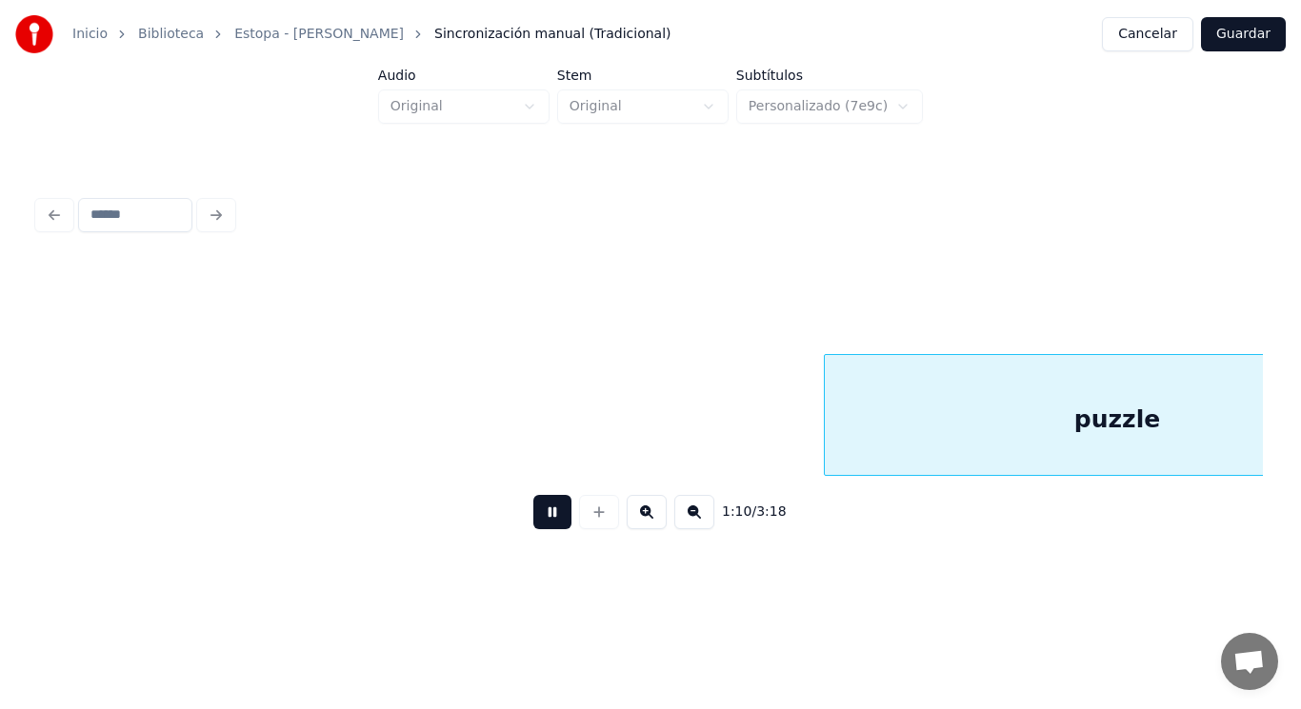
scroll to position [0, 93895]
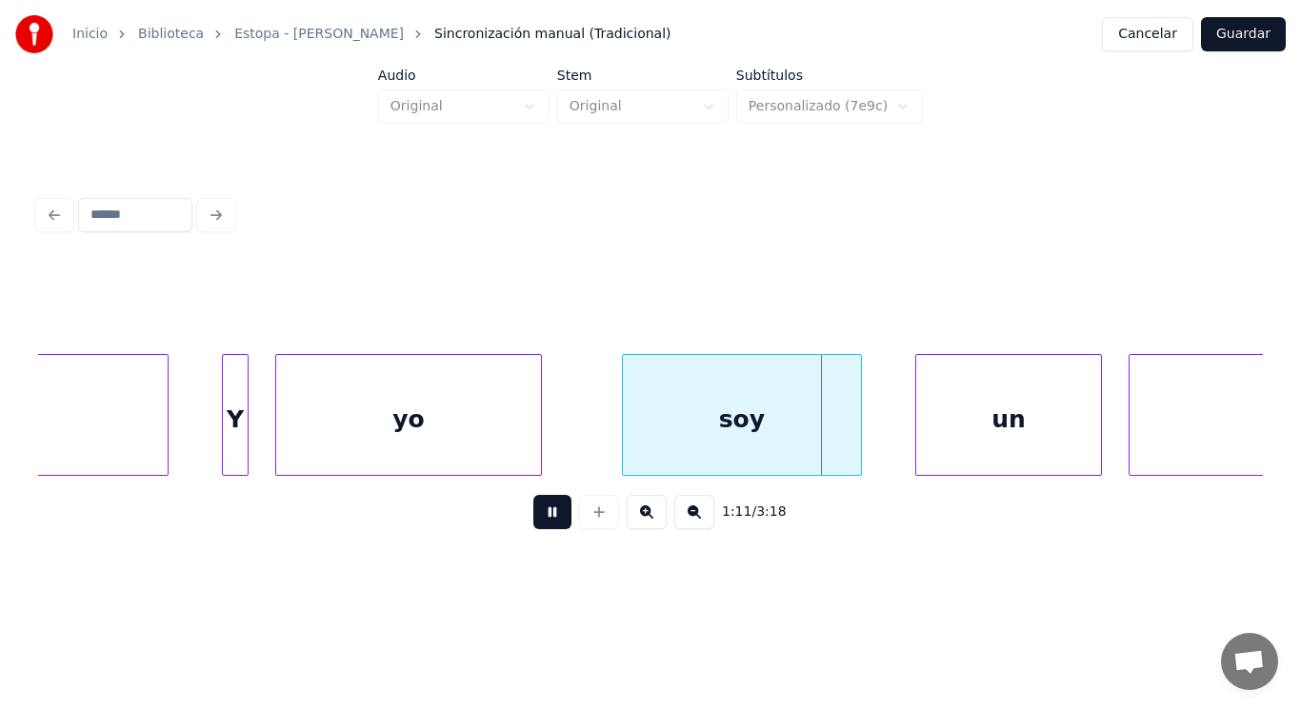
click at [547, 525] on button at bounding box center [552, 512] width 38 height 34
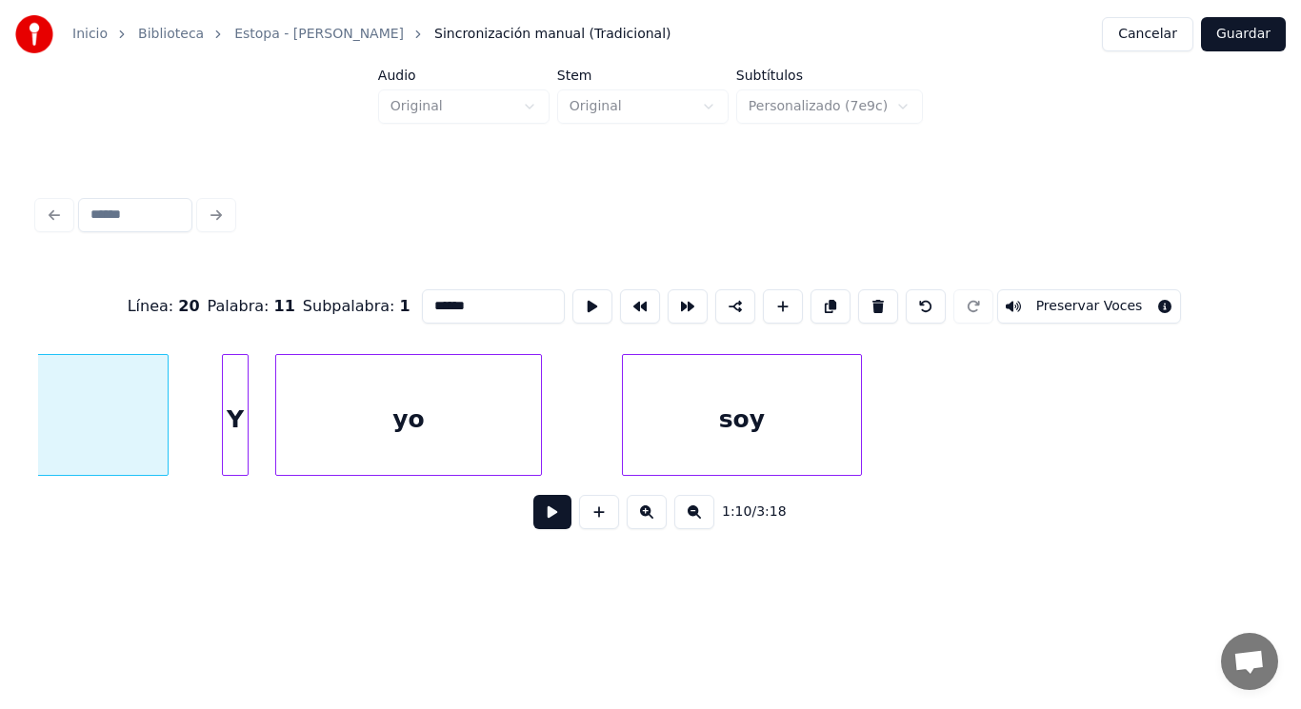
type input "******"
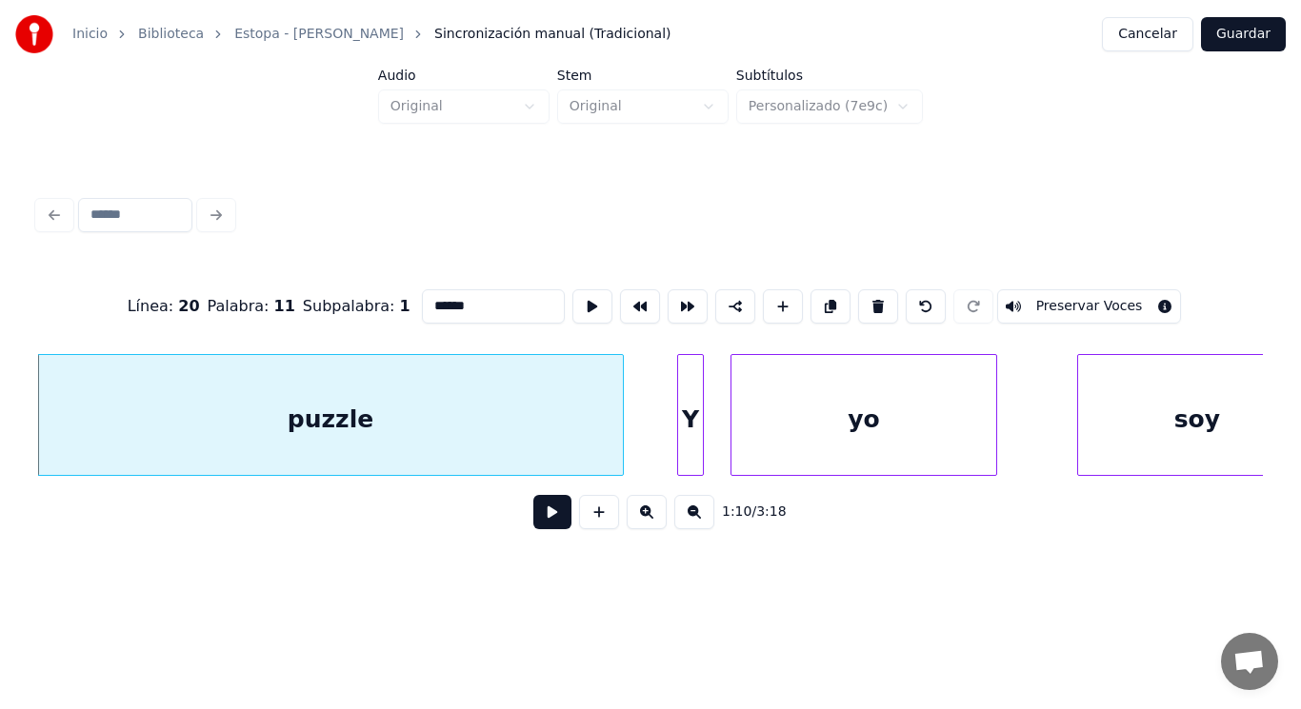
click at [535, 523] on button at bounding box center [552, 512] width 38 height 34
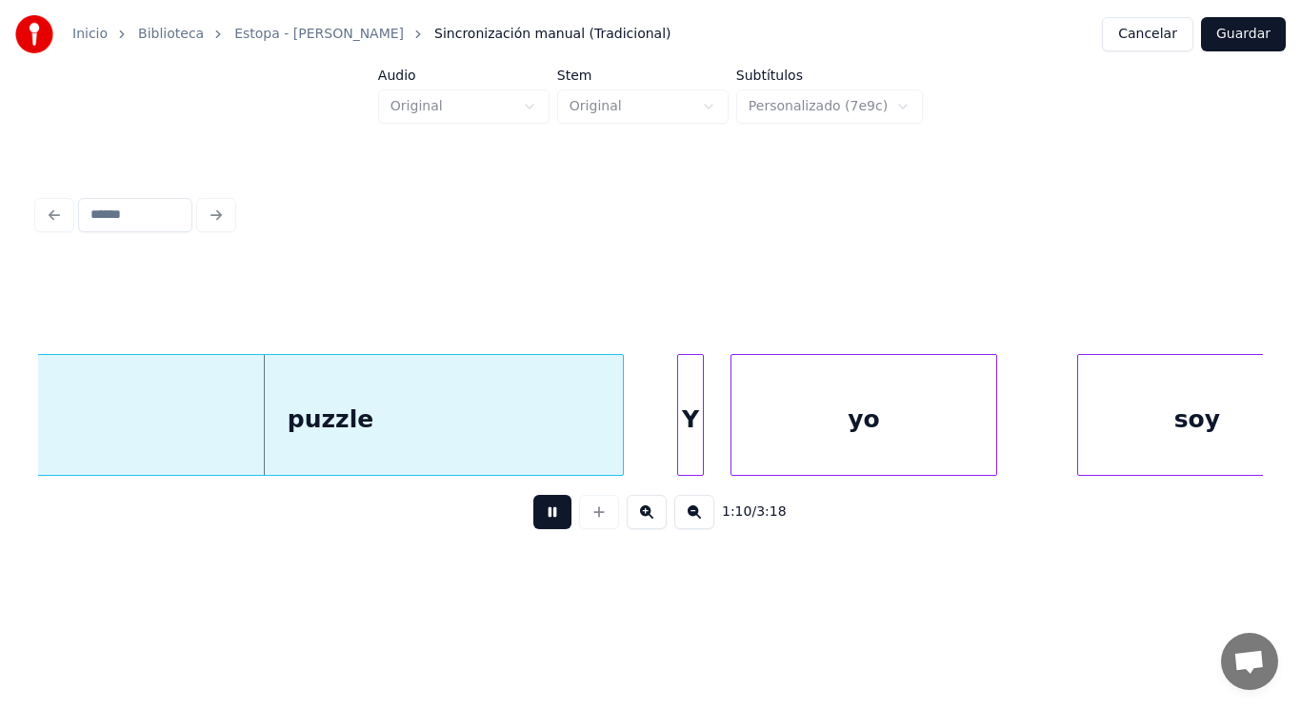
click at [535, 523] on button at bounding box center [552, 512] width 38 height 34
click at [523, 452] on div "puzzle" at bounding box center [330, 419] width 585 height 129
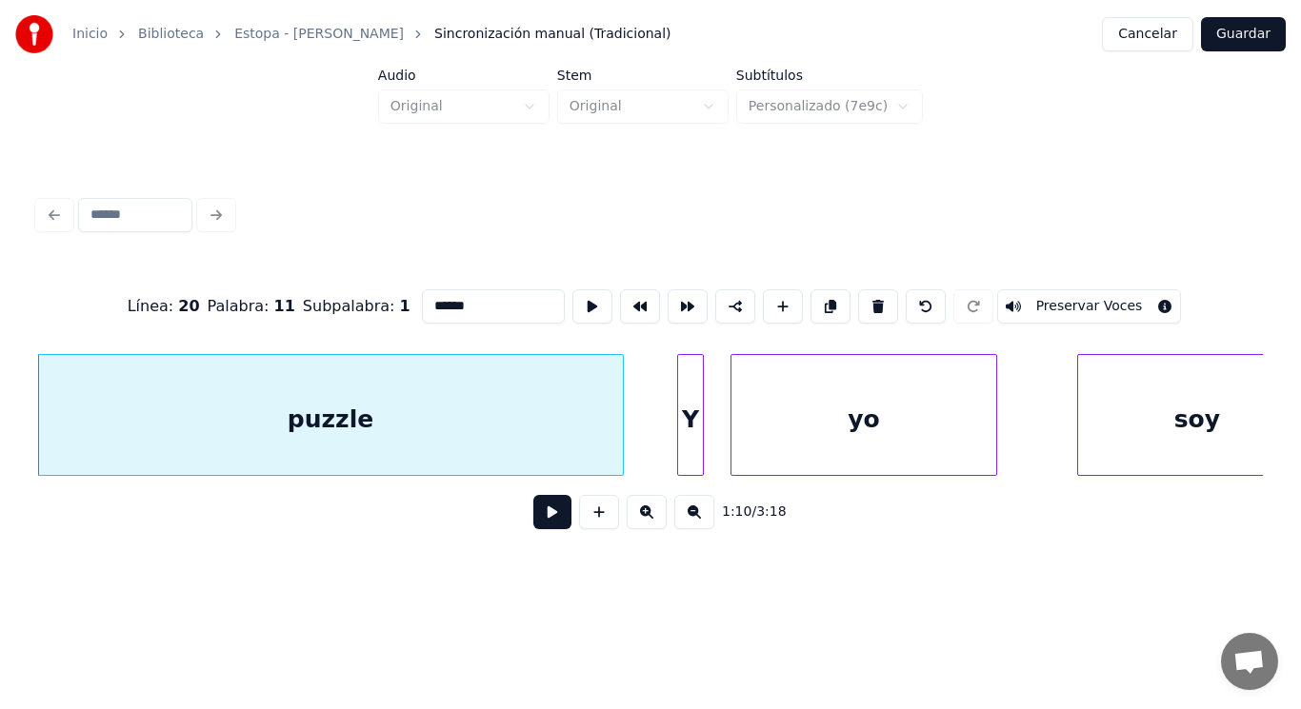
click at [535, 522] on button at bounding box center [552, 512] width 38 height 34
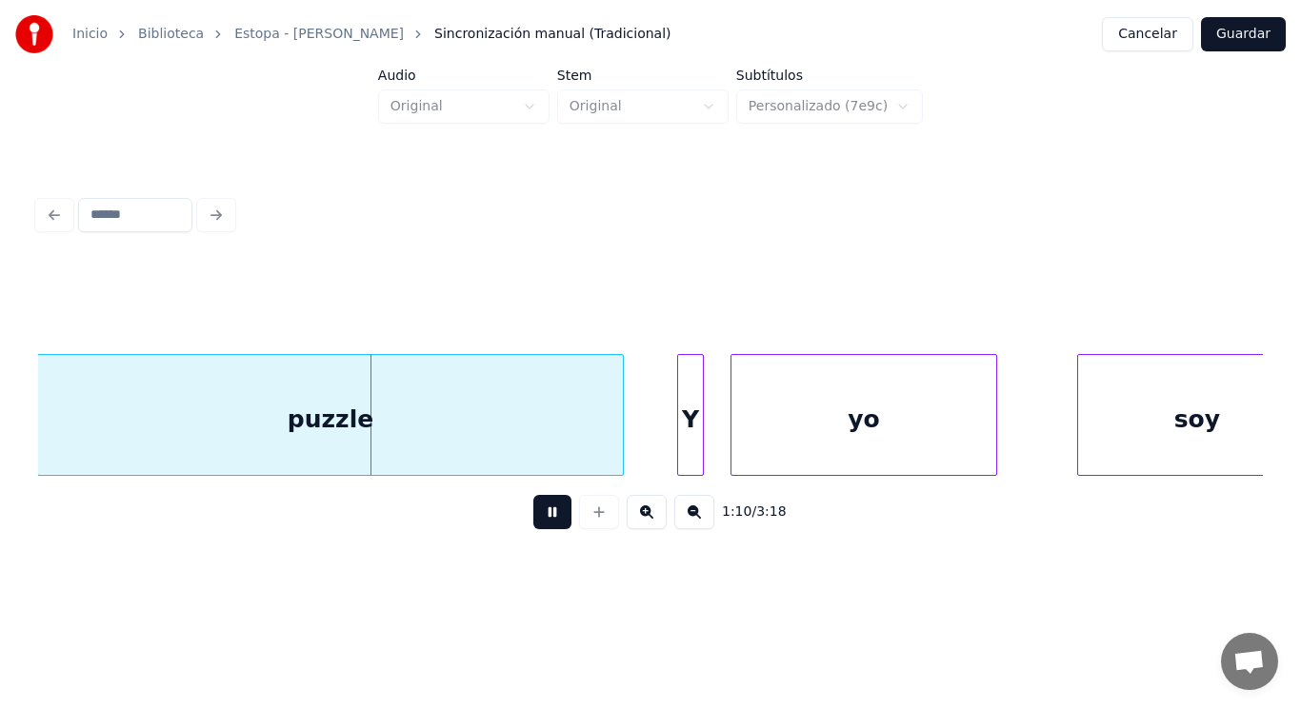
click at [535, 522] on button at bounding box center [552, 512] width 38 height 34
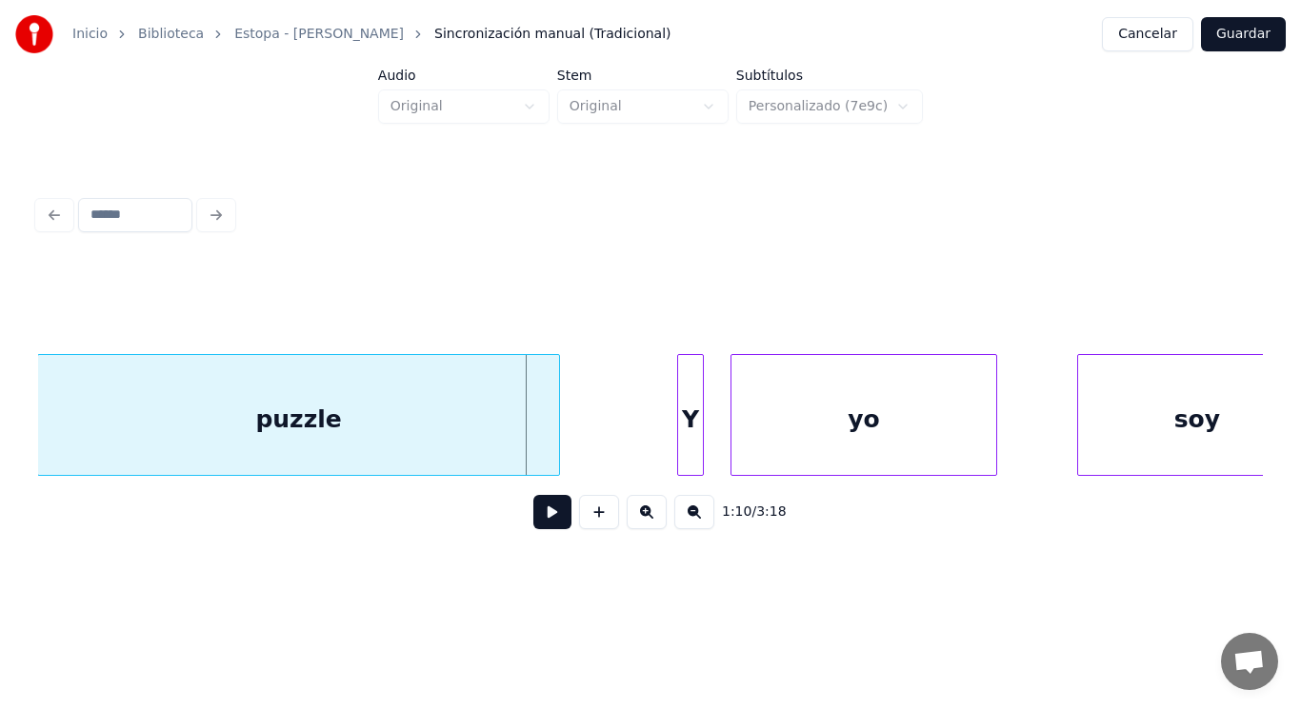
click at [557, 448] on div at bounding box center [556, 415] width 6 height 120
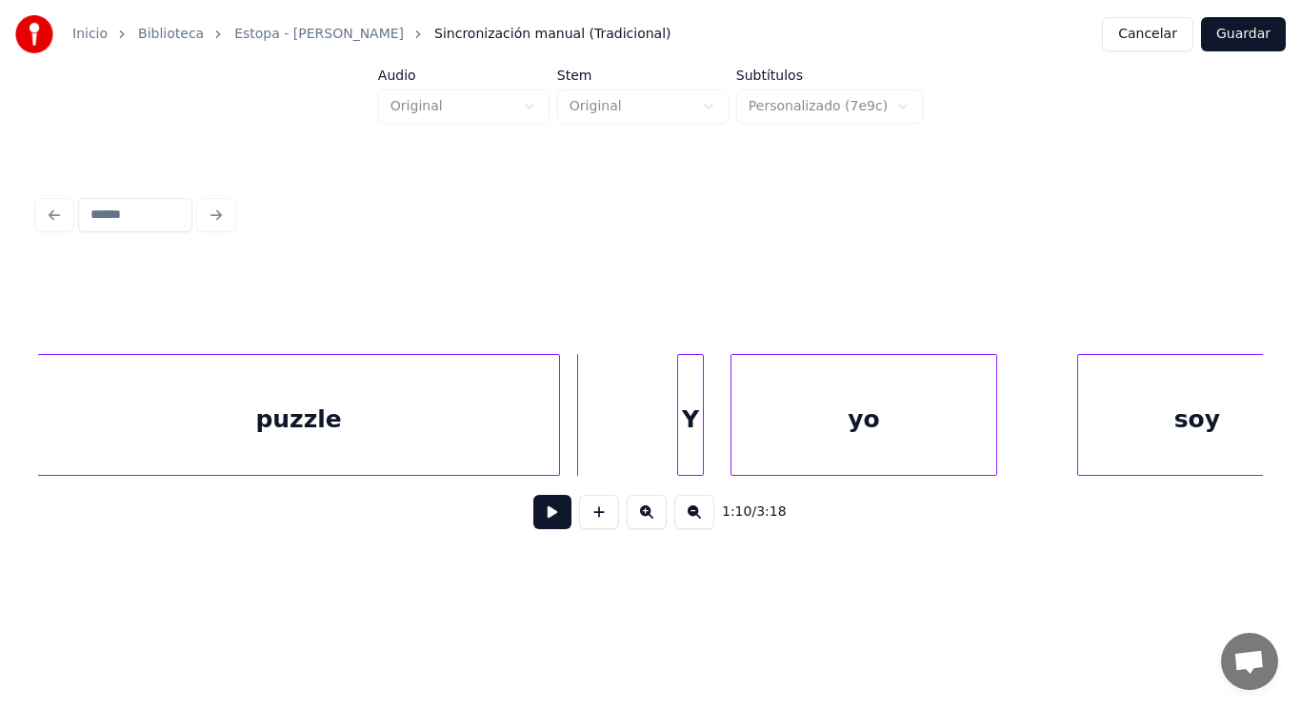
click at [541, 529] on button at bounding box center [552, 512] width 38 height 34
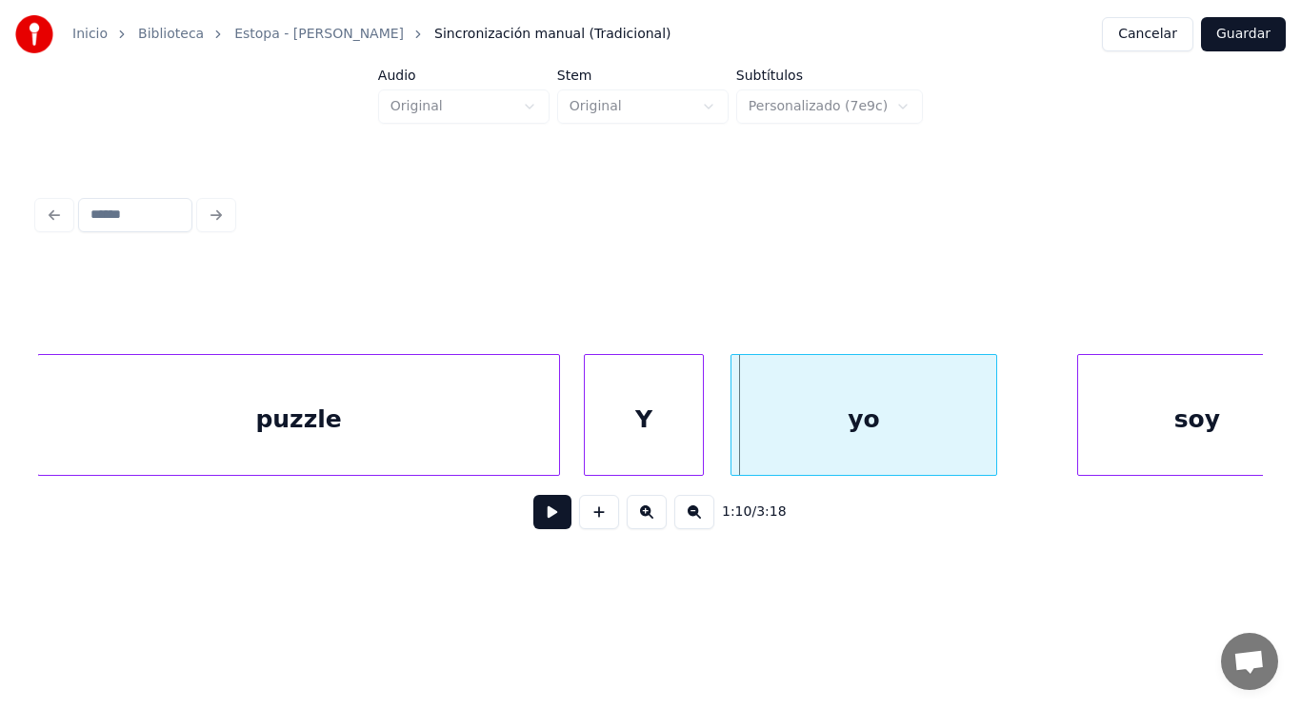
click at [587, 442] on div at bounding box center [588, 415] width 6 height 120
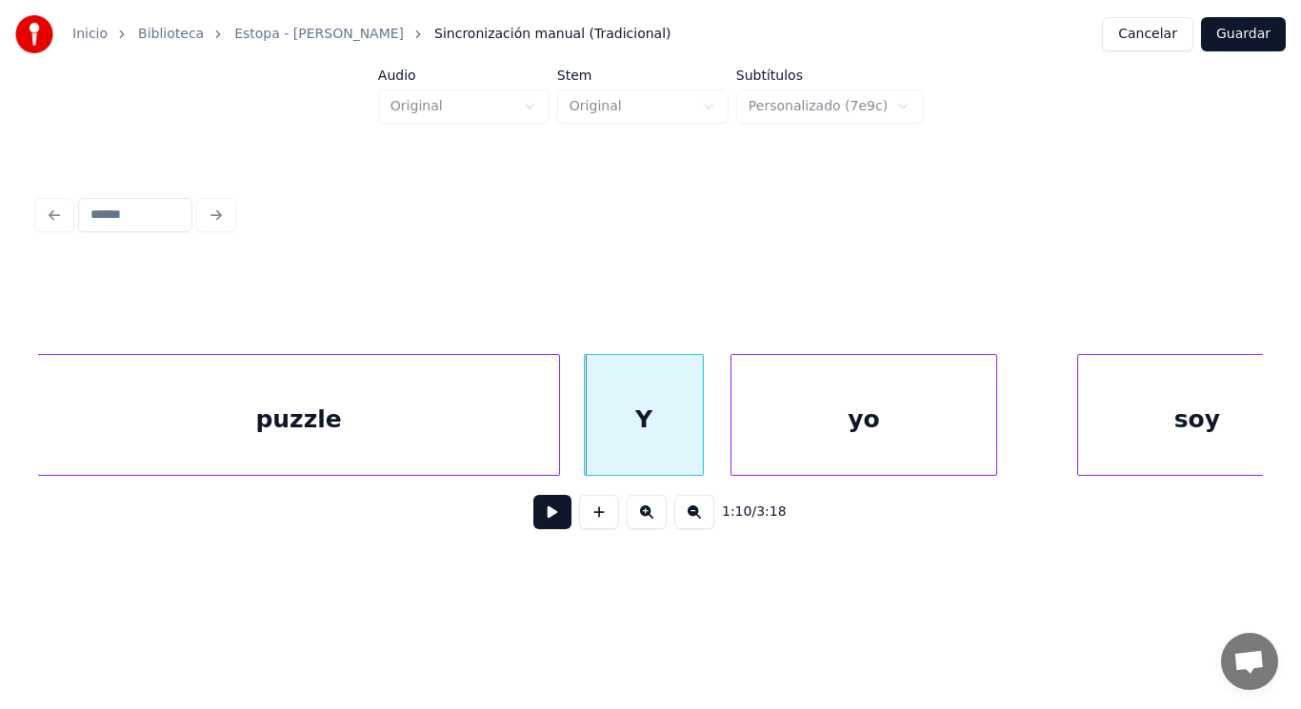
click at [537, 524] on button at bounding box center [552, 512] width 38 height 34
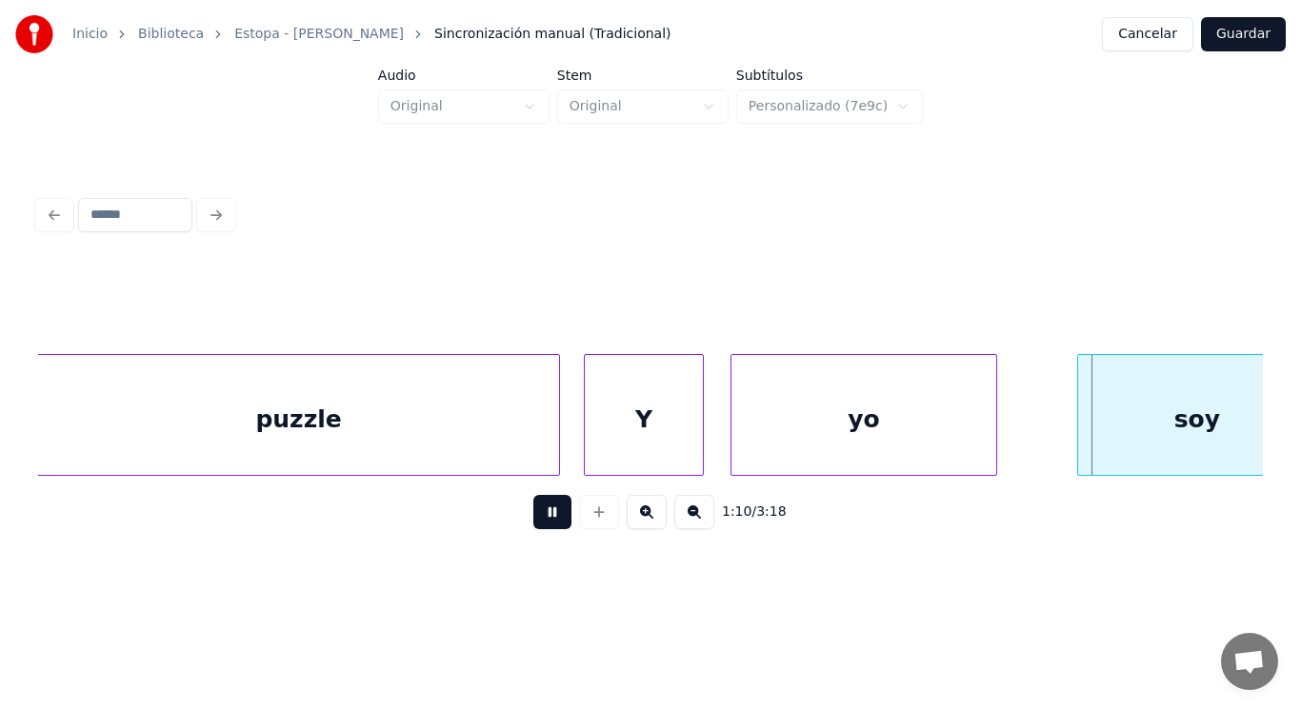
click at [537, 524] on button at bounding box center [552, 512] width 38 height 34
click at [1227, 400] on div "soy" at bounding box center [1197, 419] width 238 height 129
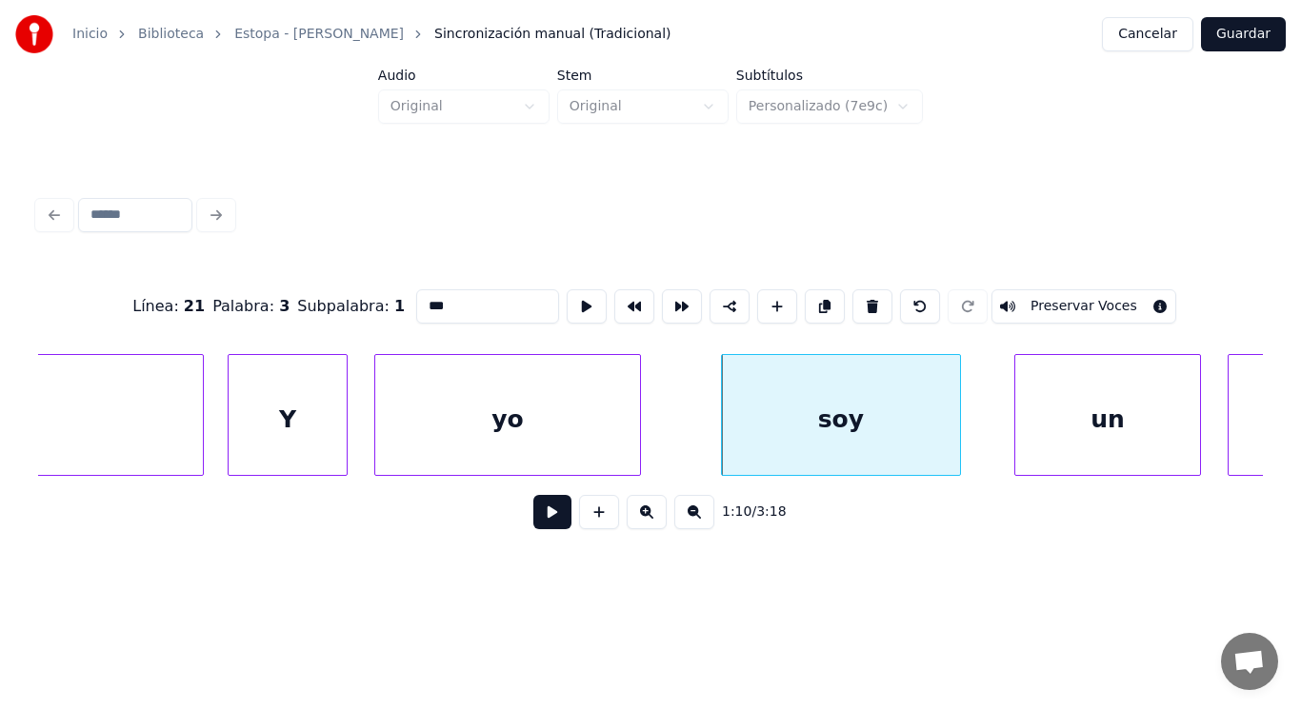
scroll to position [0, 93859]
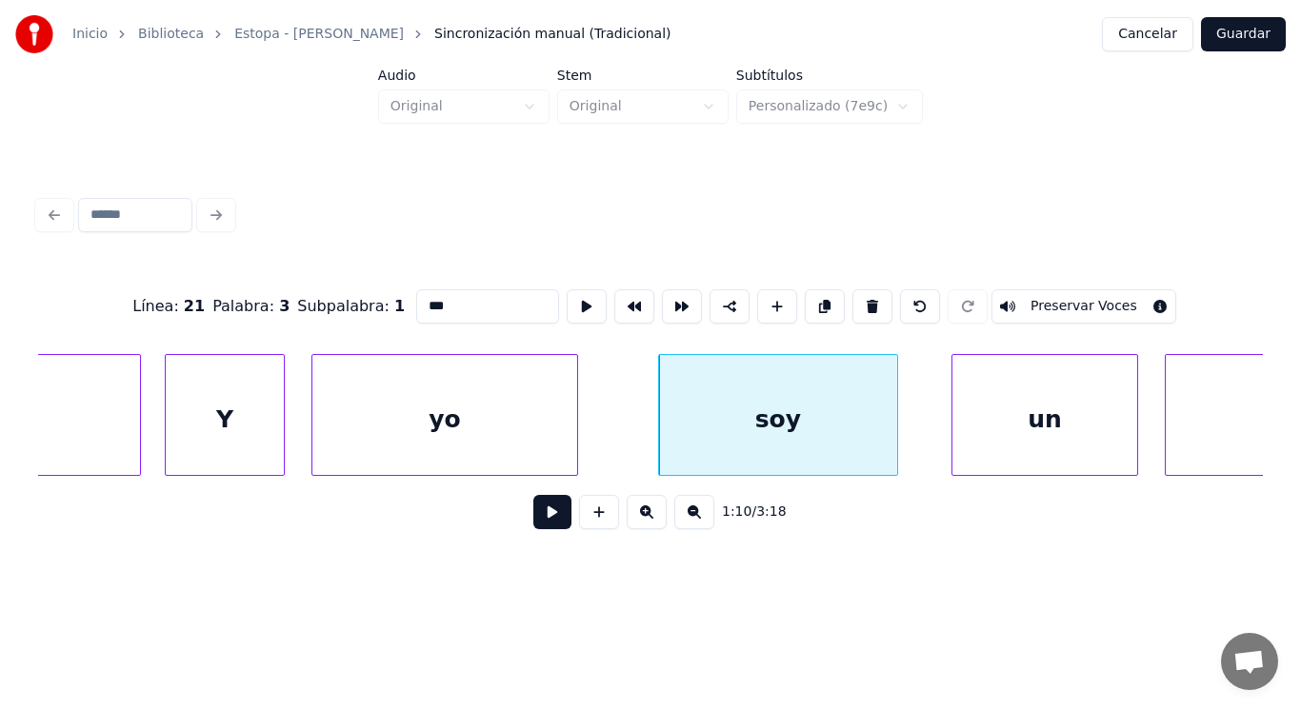
click at [544, 527] on button at bounding box center [552, 512] width 38 height 34
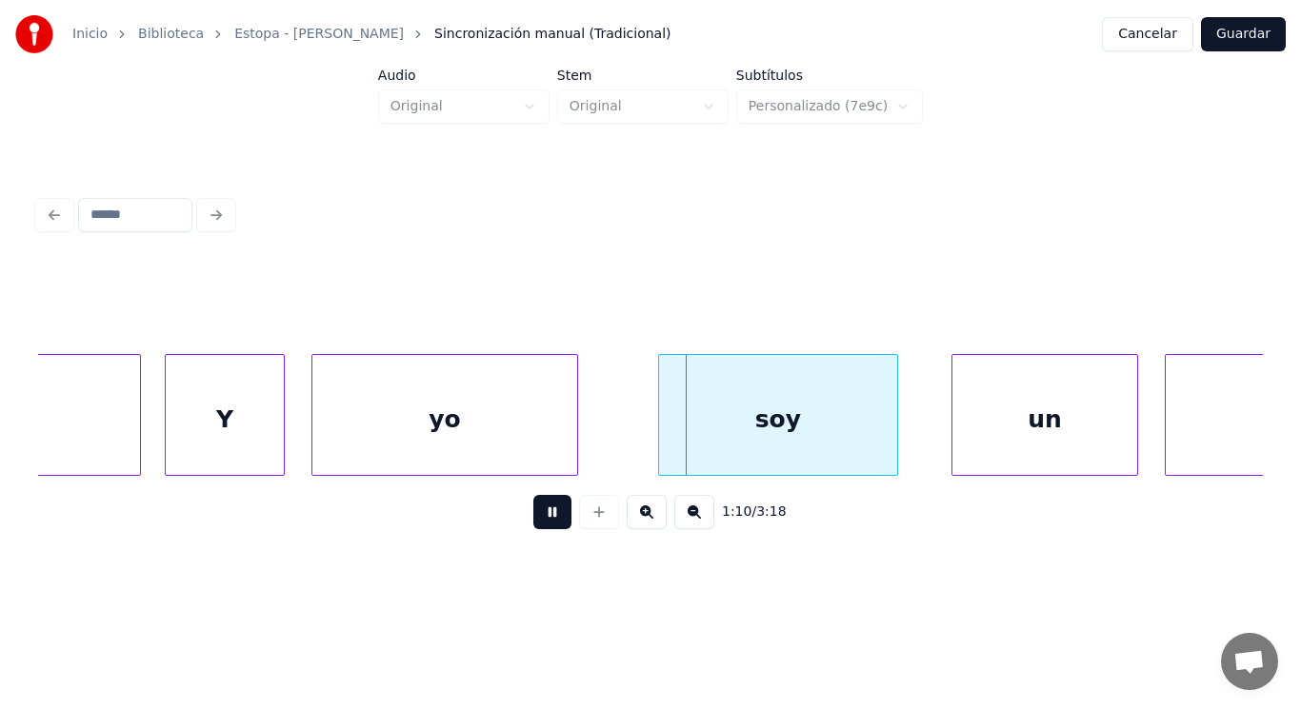
click at [544, 527] on button at bounding box center [552, 512] width 38 height 34
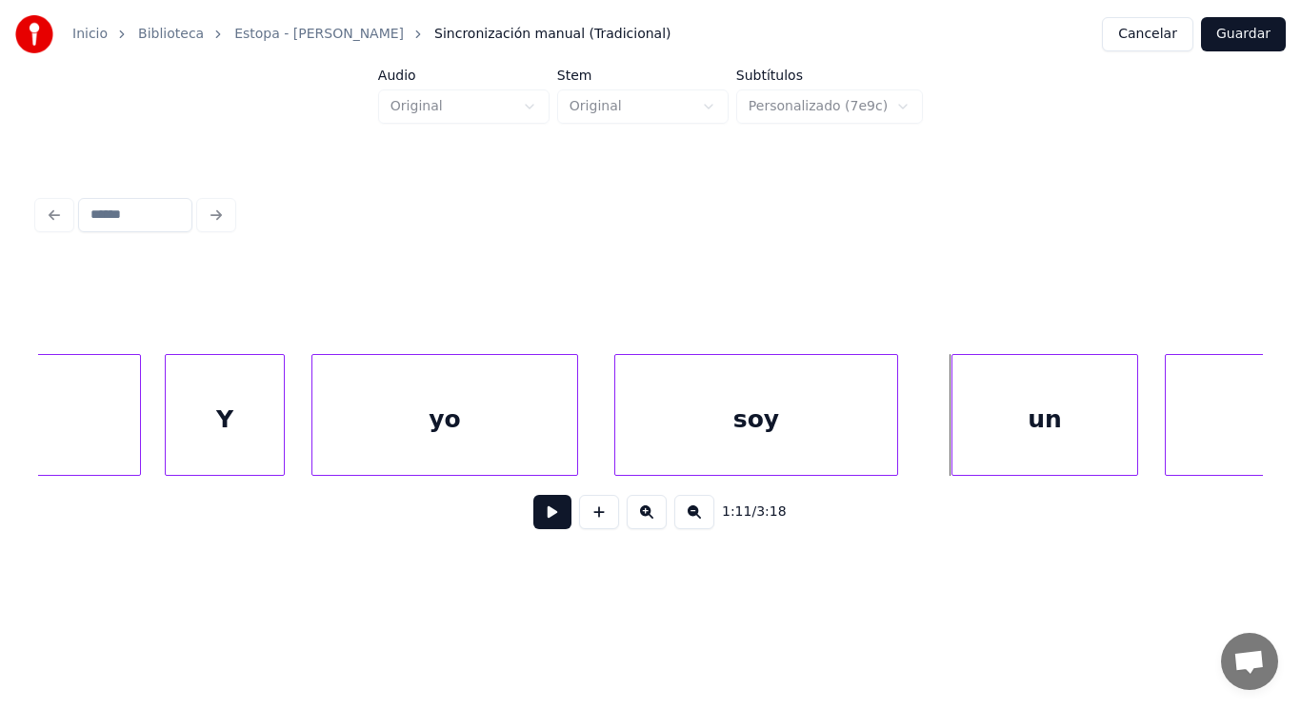
click at [619, 447] on div at bounding box center [618, 415] width 6 height 120
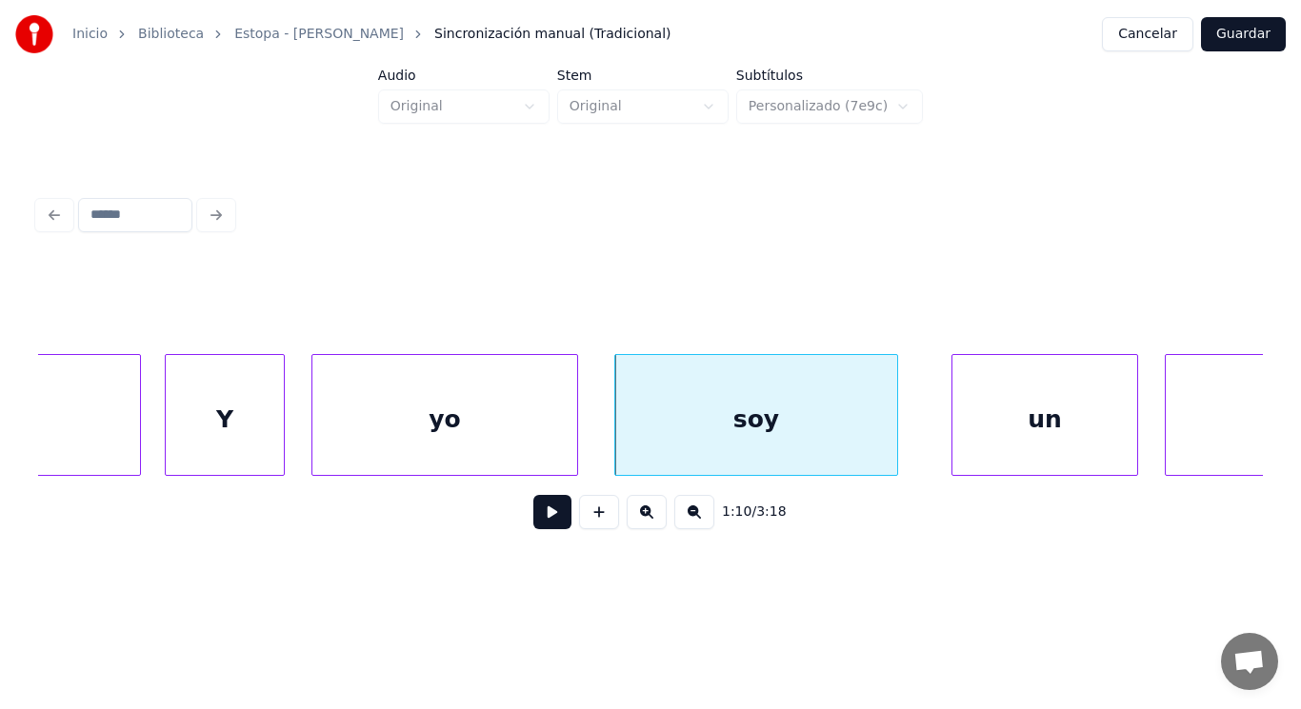
click at [533, 524] on button at bounding box center [552, 512] width 38 height 34
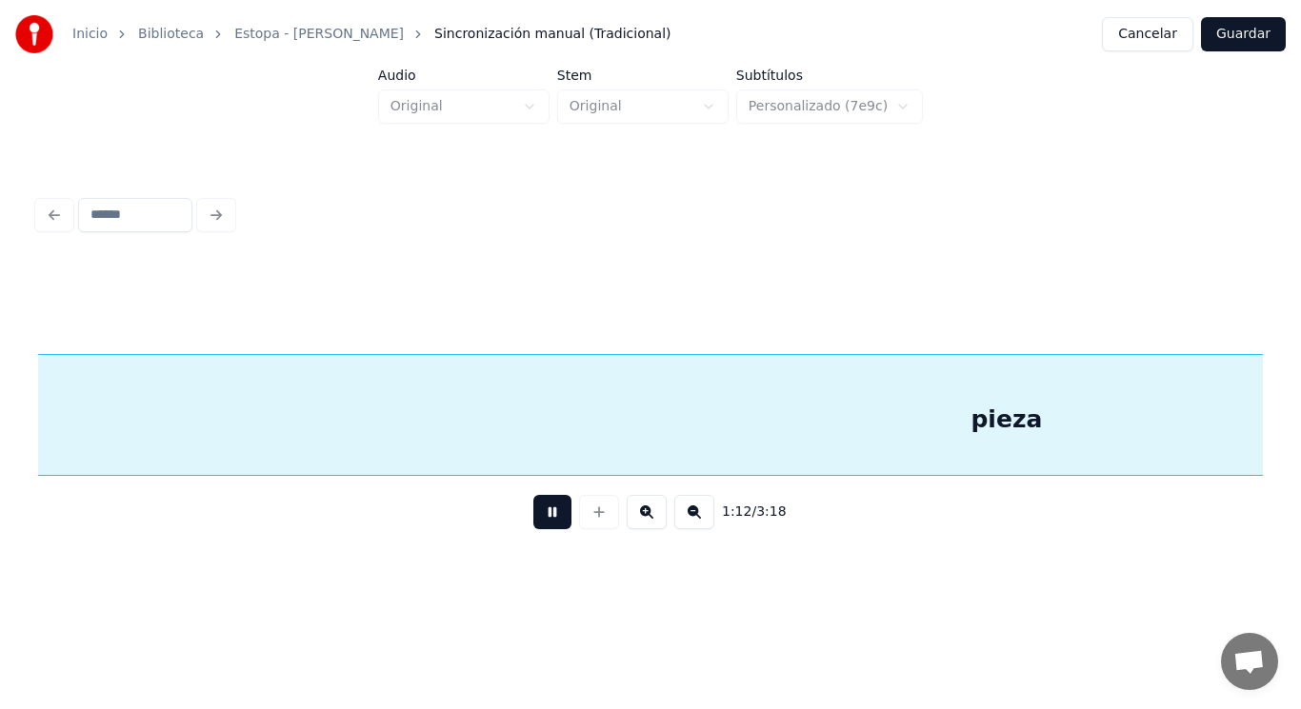
scroll to position [0, 96317]
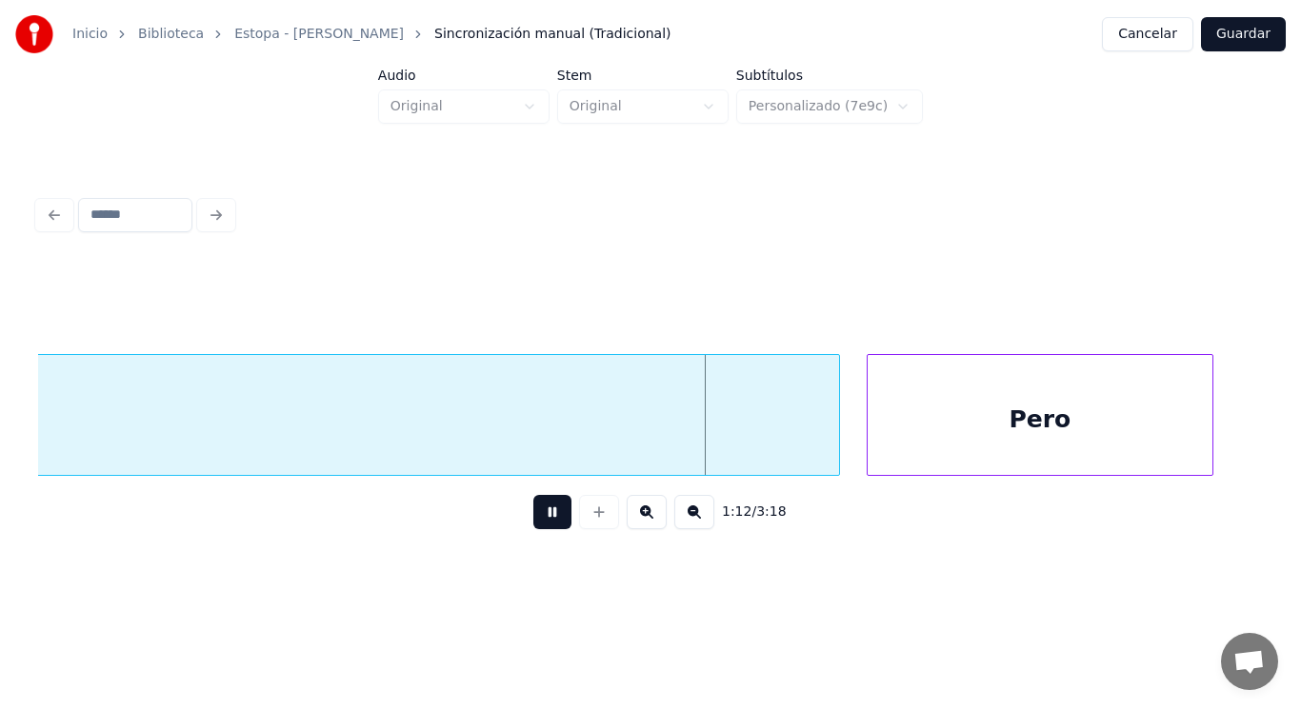
click at [533, 524] on button at bounding box center [552, 512] width 38 height 34
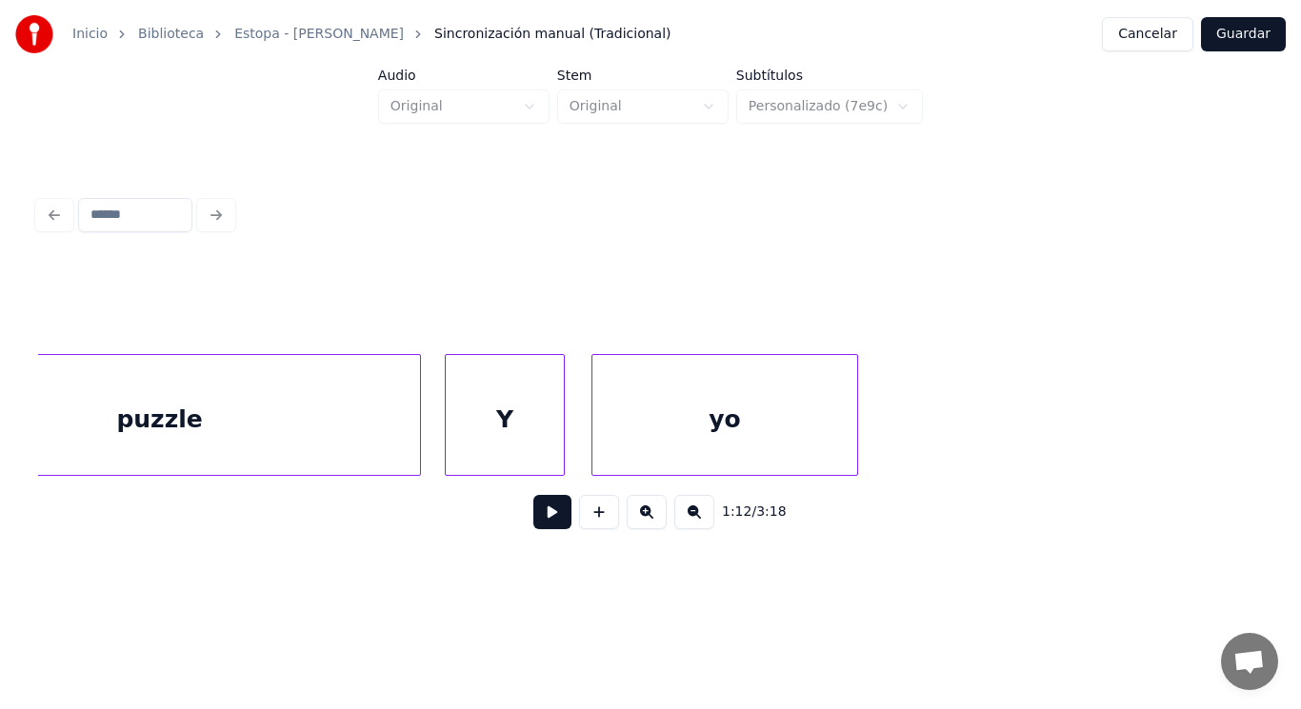
scroll to position [0, 92939]
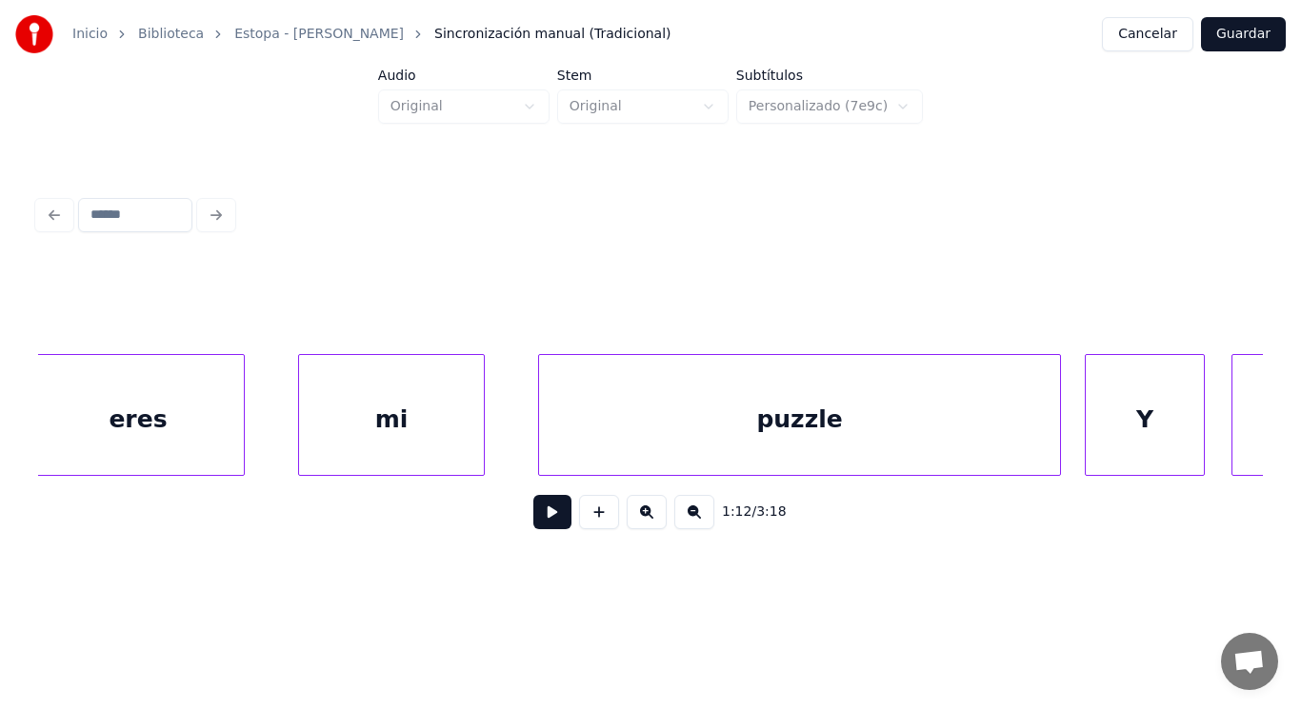
click at [1165, 416] on div "Y" at bounding box center [1144, 419] width 118 height 129
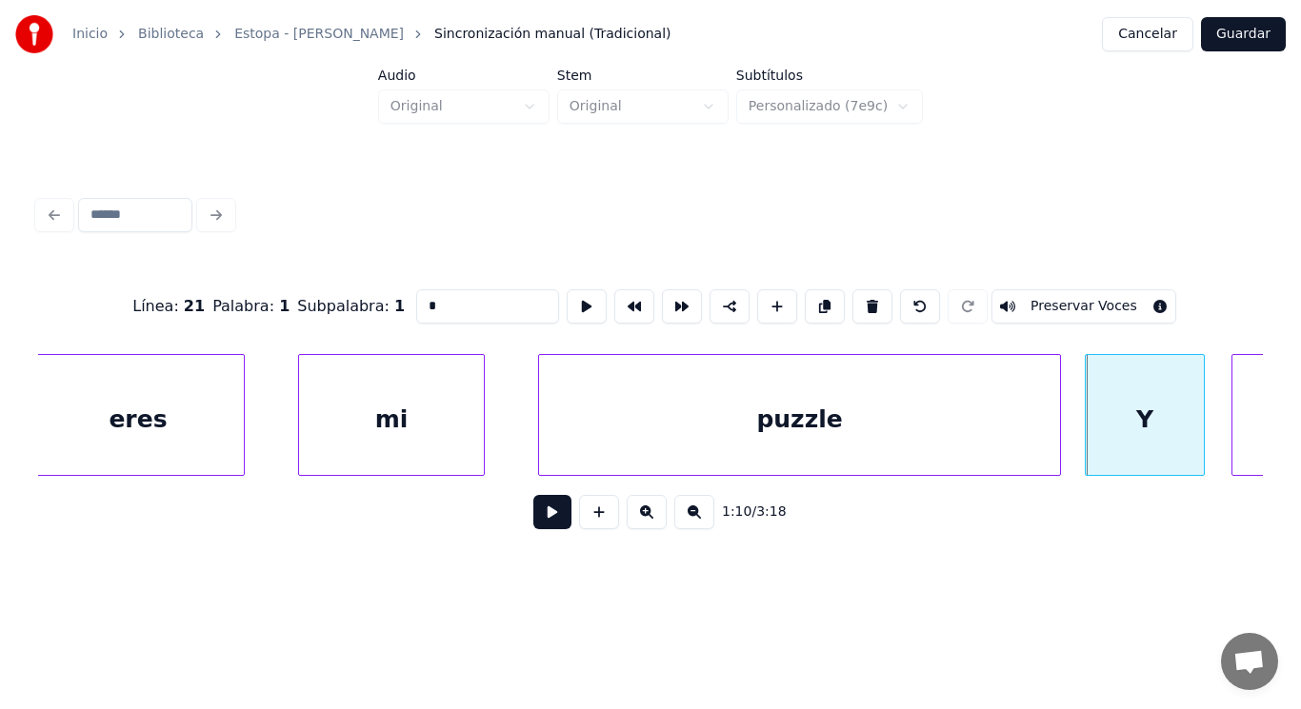
click at [416, 300] on input "*" at bounding box center [487, 306] width 143 height 34
type input "*"
click at [536, 522] on button at bounding box center [552, 512] width 38 height 34
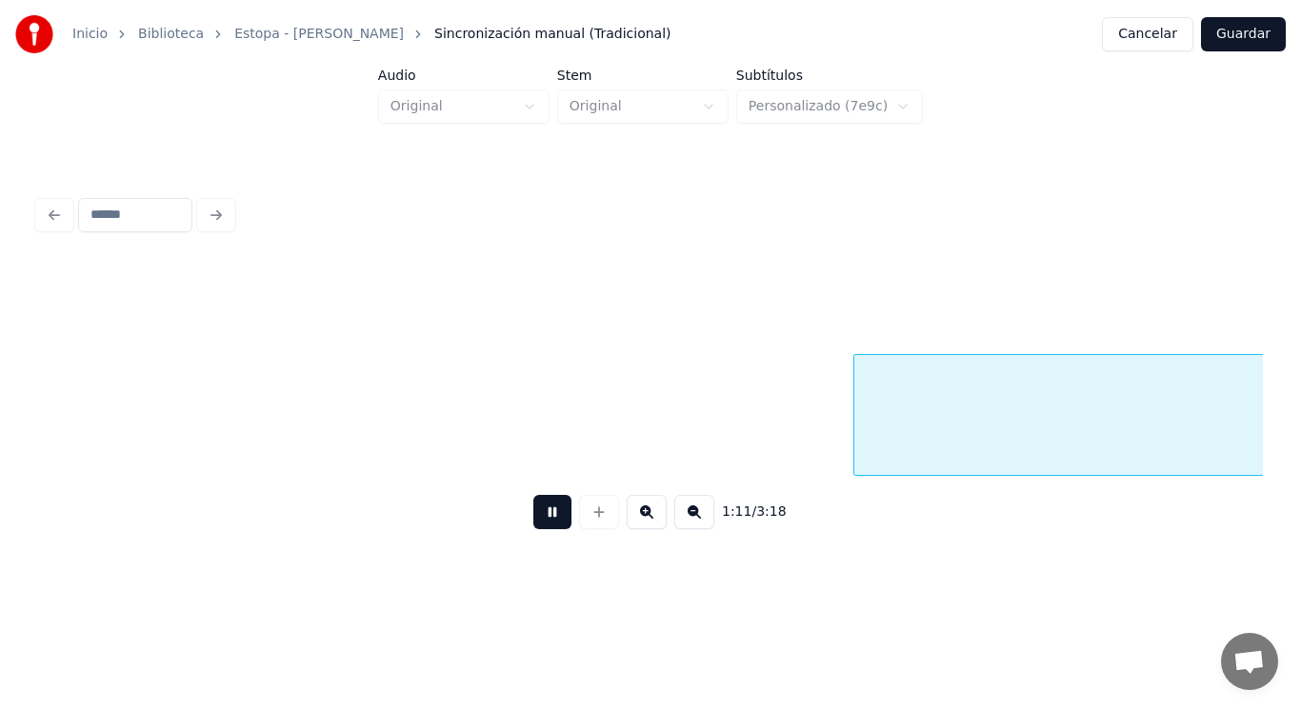
scroll to position [0, 95415]
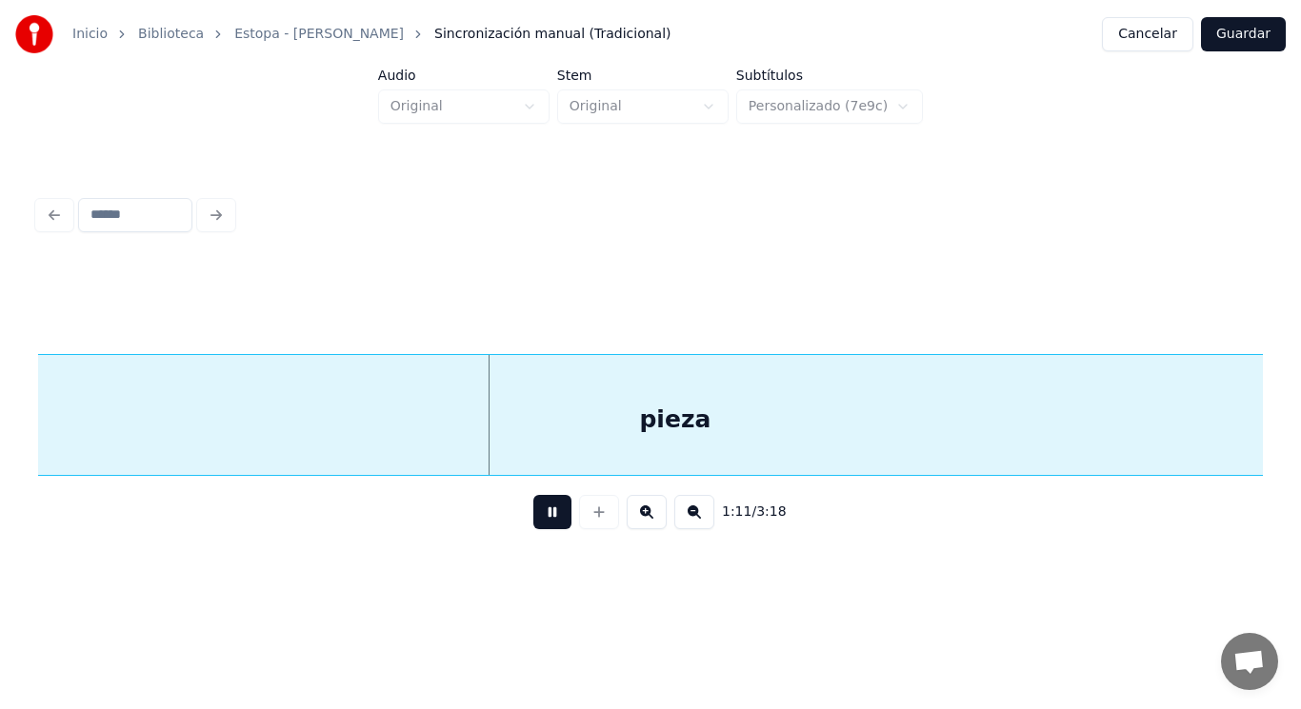
click at [536, 522] on button at bounding box center [552, 512] width 38 height 34
click at [567, 426] on div "pieza" at bounding box center [675, 419] width 2131 height 129
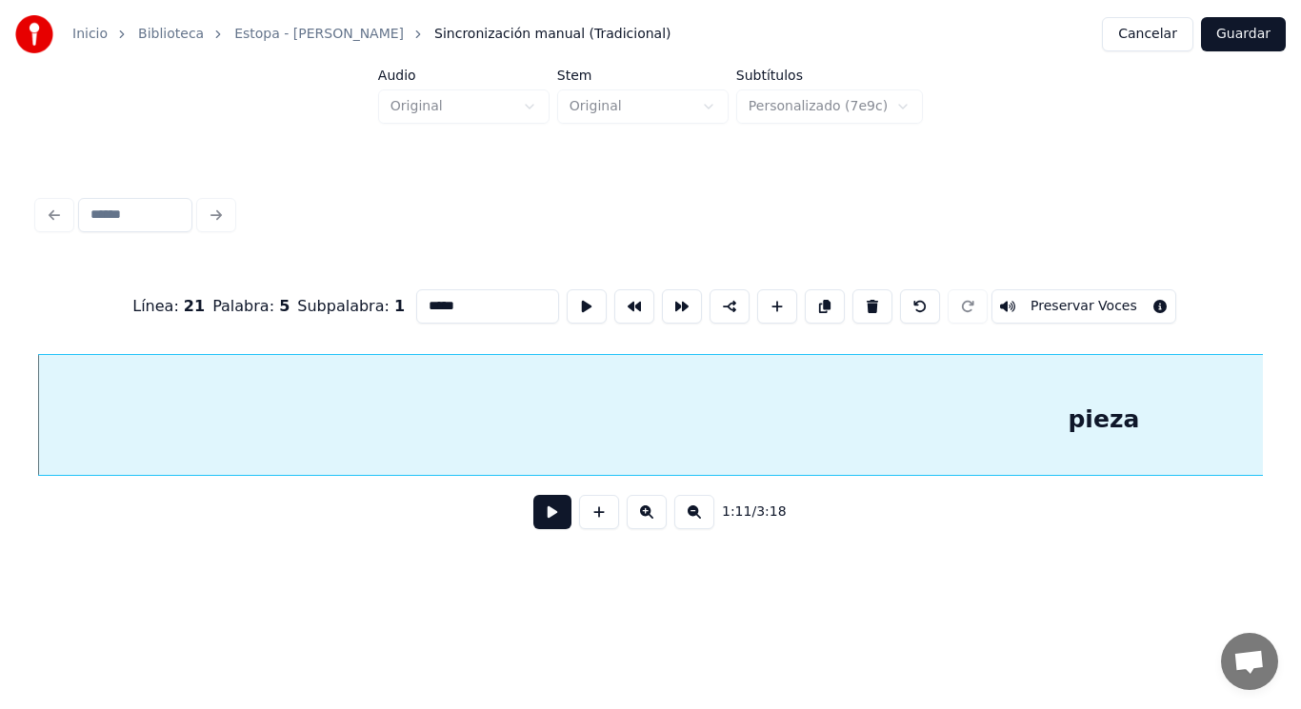
click at [419, 301] on input "*****" at bounding box center [487, 306] width 143 height 34
type input "******"
click at [533, 516] on button at bounding box center [552, 512] width 38 height 34
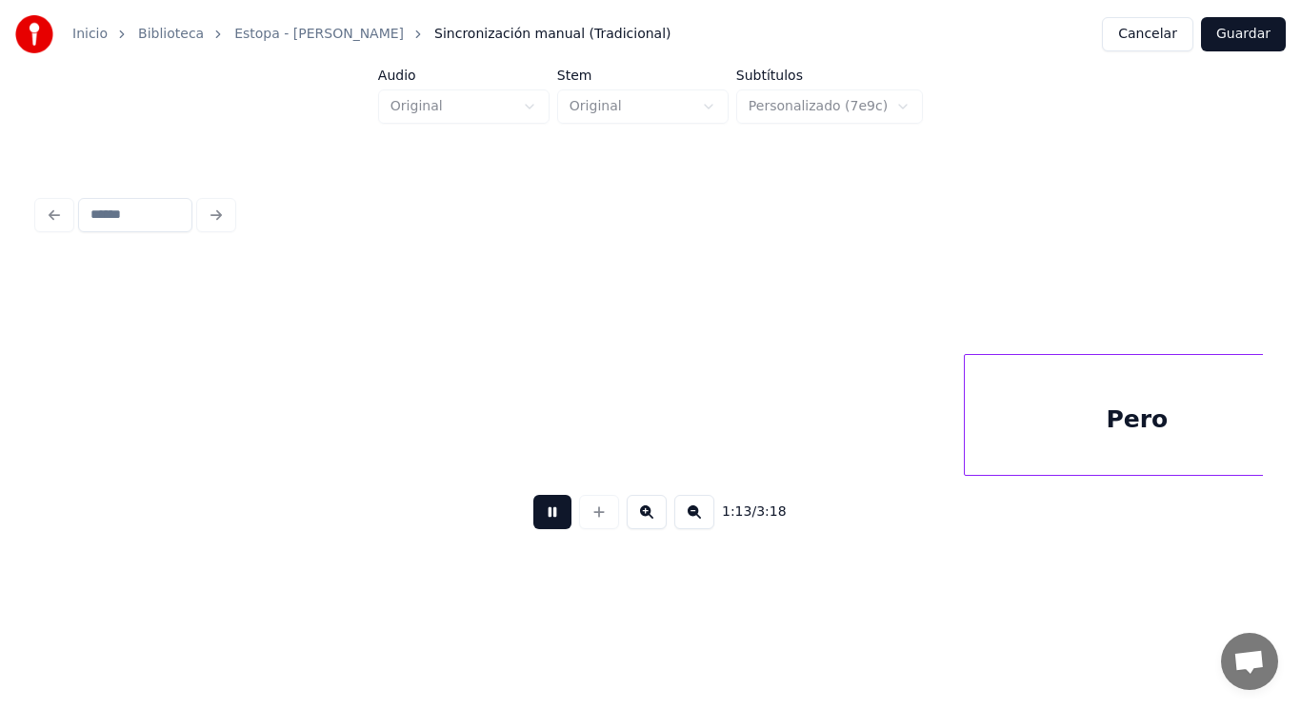
scroll to position [0, 97464]
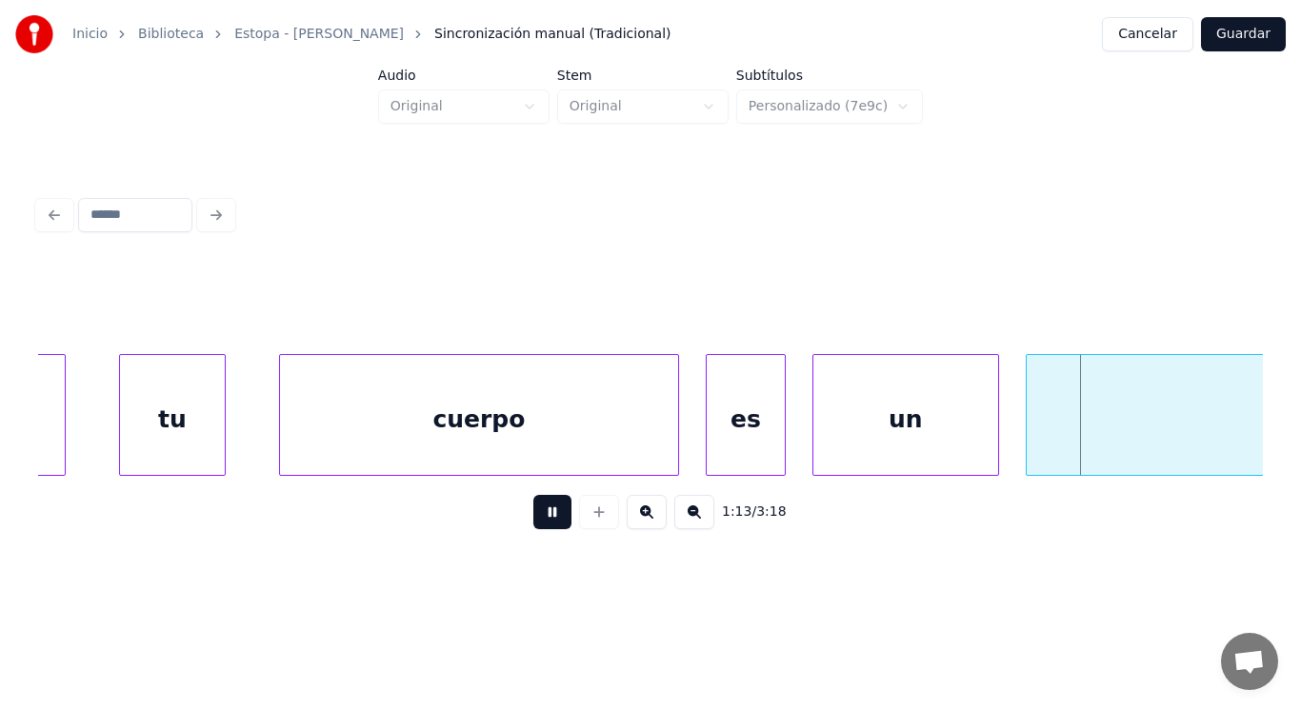
click at [533, 516] on button at bounding box center [552, 512] width 38 height 34
click at [515, 455] on div "cuerpo" at bounding box center [479, 419] width 398 height 129
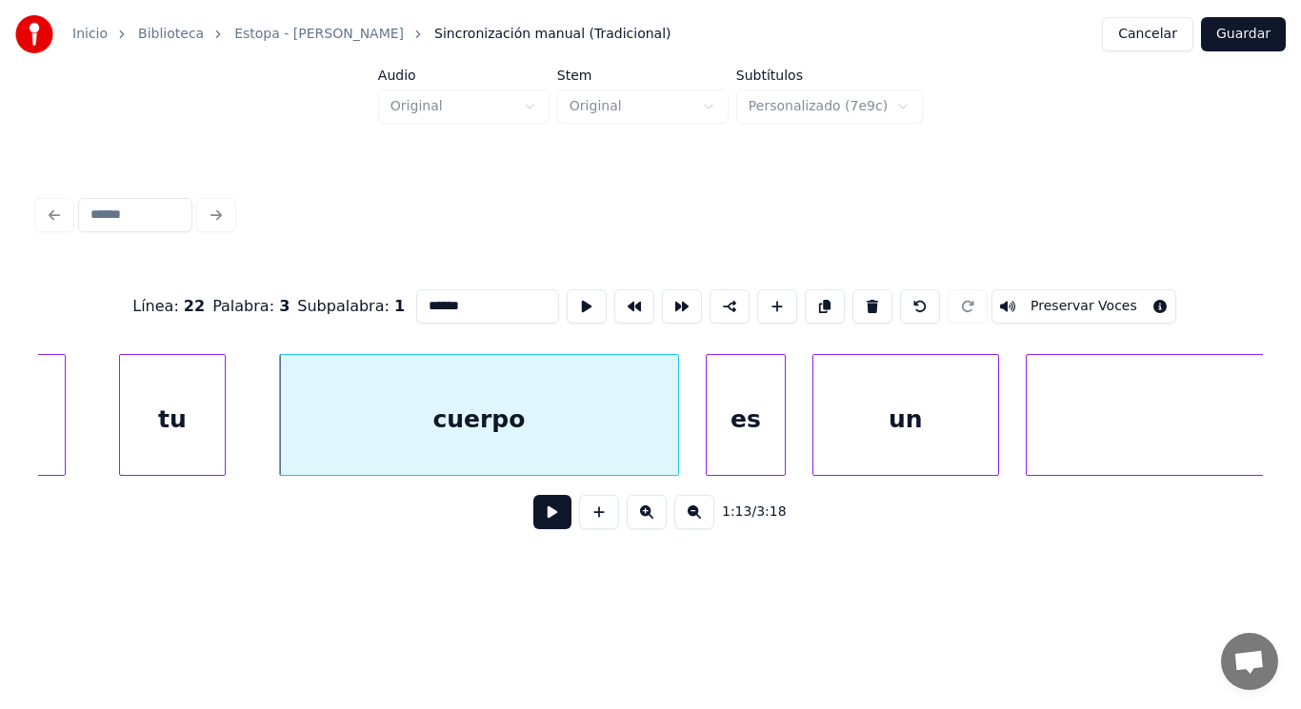
click at [533, 522] on button at bounding box center [552, 512] width 38 height 34
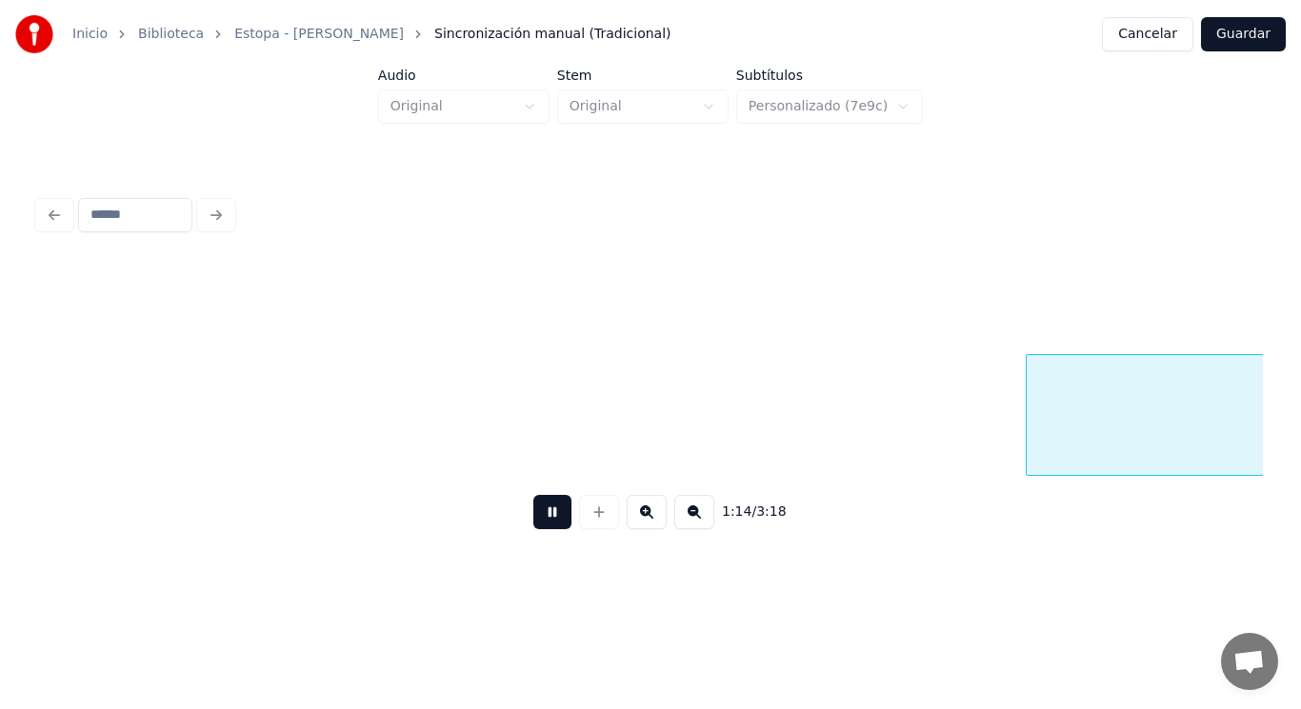
scroll to position [0, 98698]
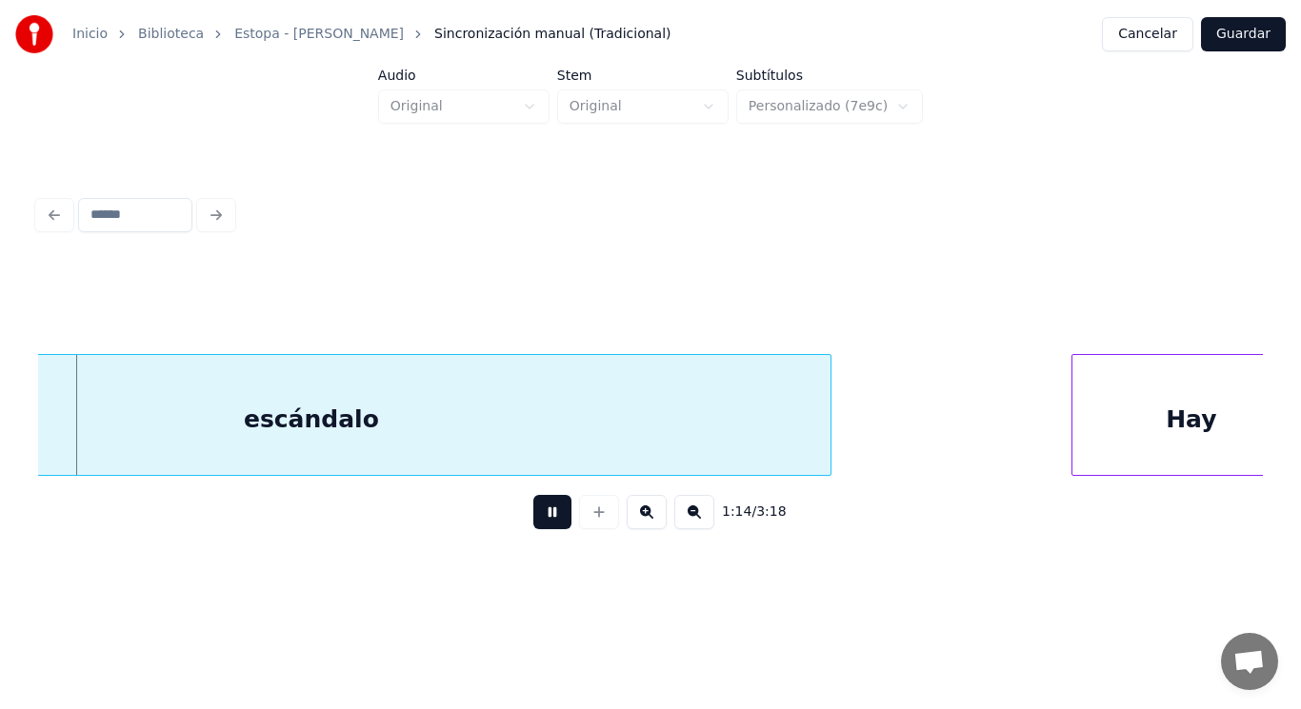
click at [533, 522] on button at bounding box center [552, 512] width 38 height 34
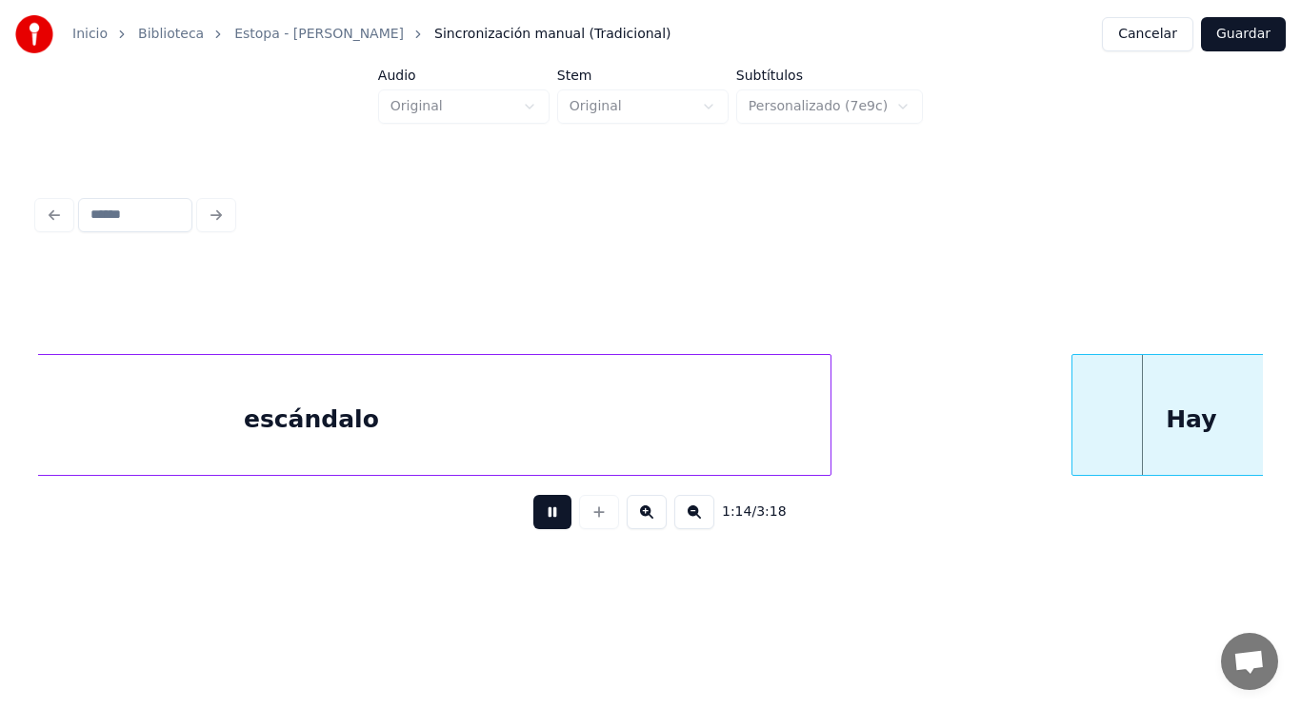
click at [533, 522] on button at bounding box center [552, 512] width 38 height 34
click at [408, 437] on div "escándalo" at bounding box center [311, 419] width 1038 height 129
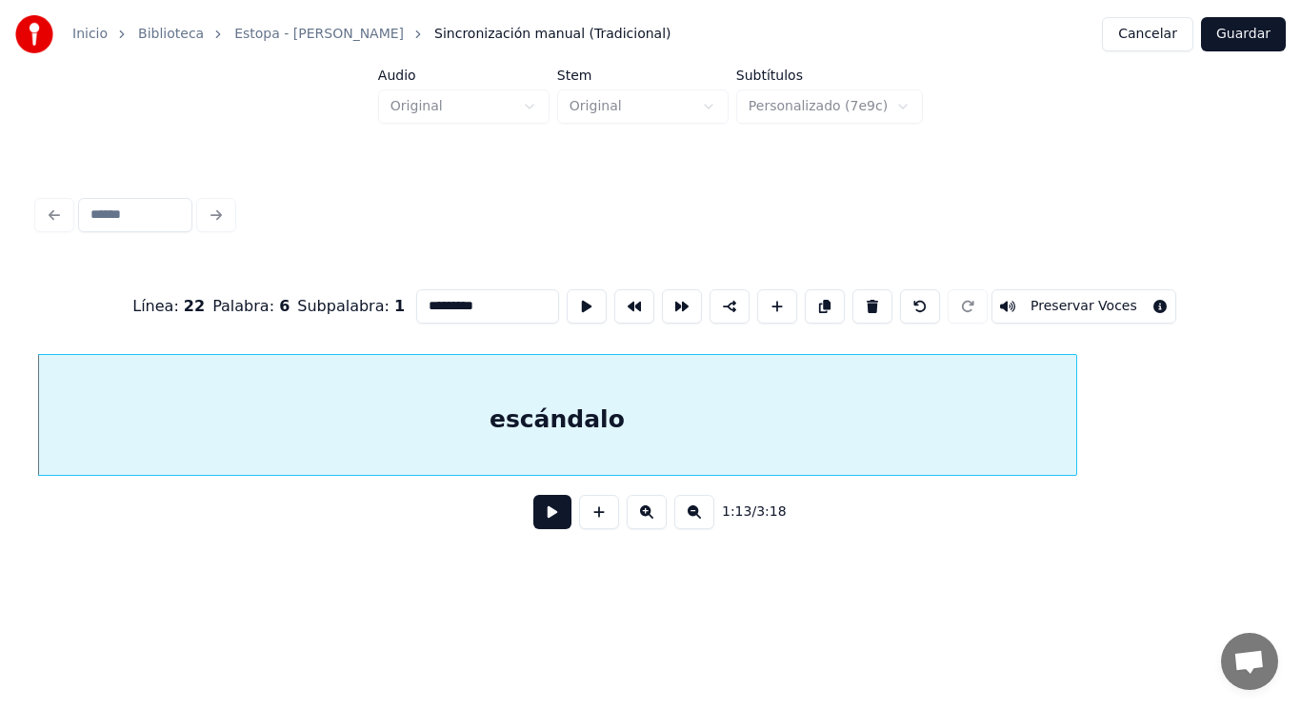
click at [456, 299] on input "*********" at bounding box center [487, 306] width 143 height 34
type input "**********"
click at [542, 523] on button at bounding box center [552, 512] width 38 height 34
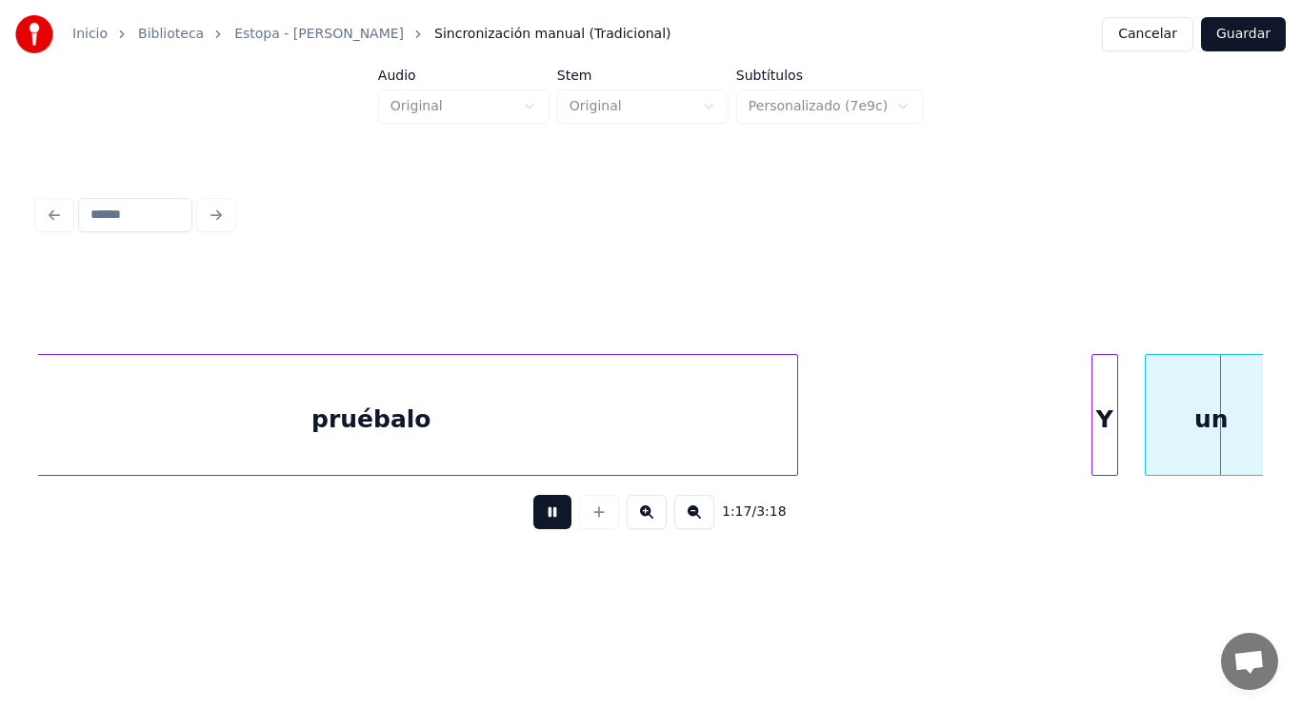
click at [542, 523] on button at bounding box center [552, 512] width 38 height 34
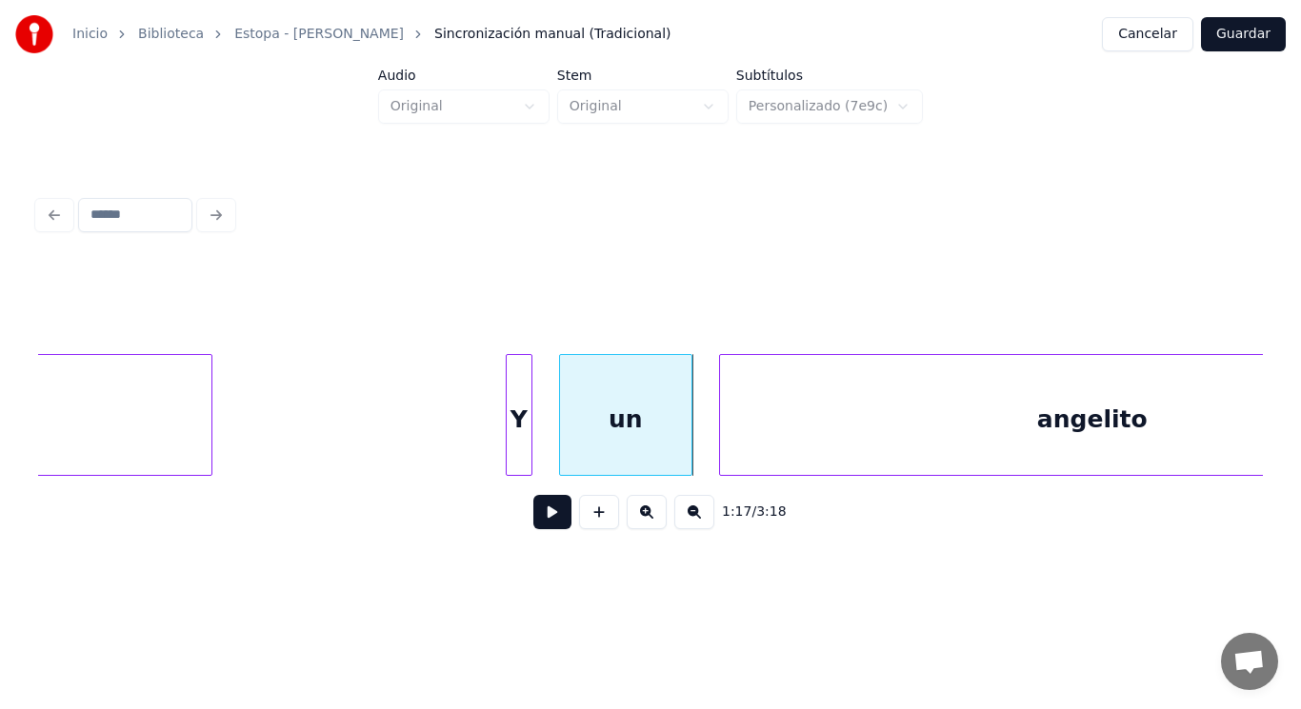
scroll to position [0, 102752]
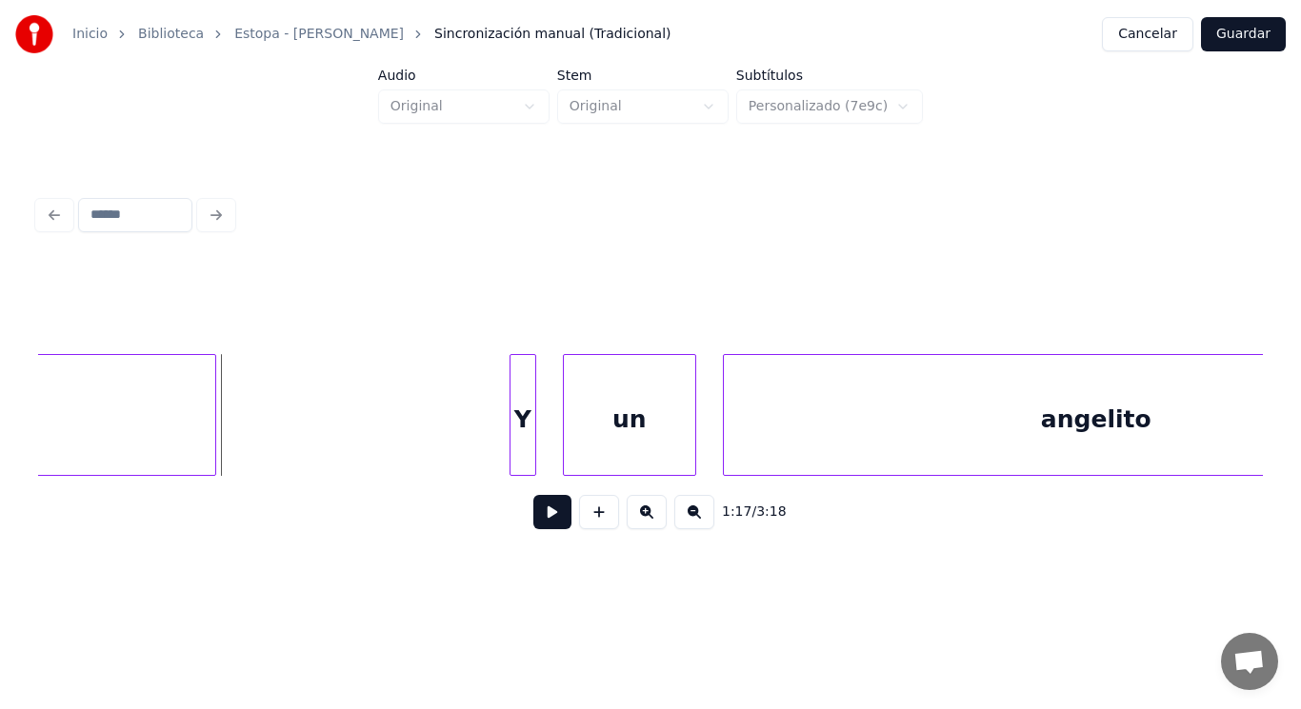
click at [536, 521] on button at bounding box center [552, 512] width 38 height 34
click at [481, 434] on div "Y" at bounding box center [480, 419] width 43 height 129
click at [533, 528] on button at bounding box center [552, 512] width 38 height 34
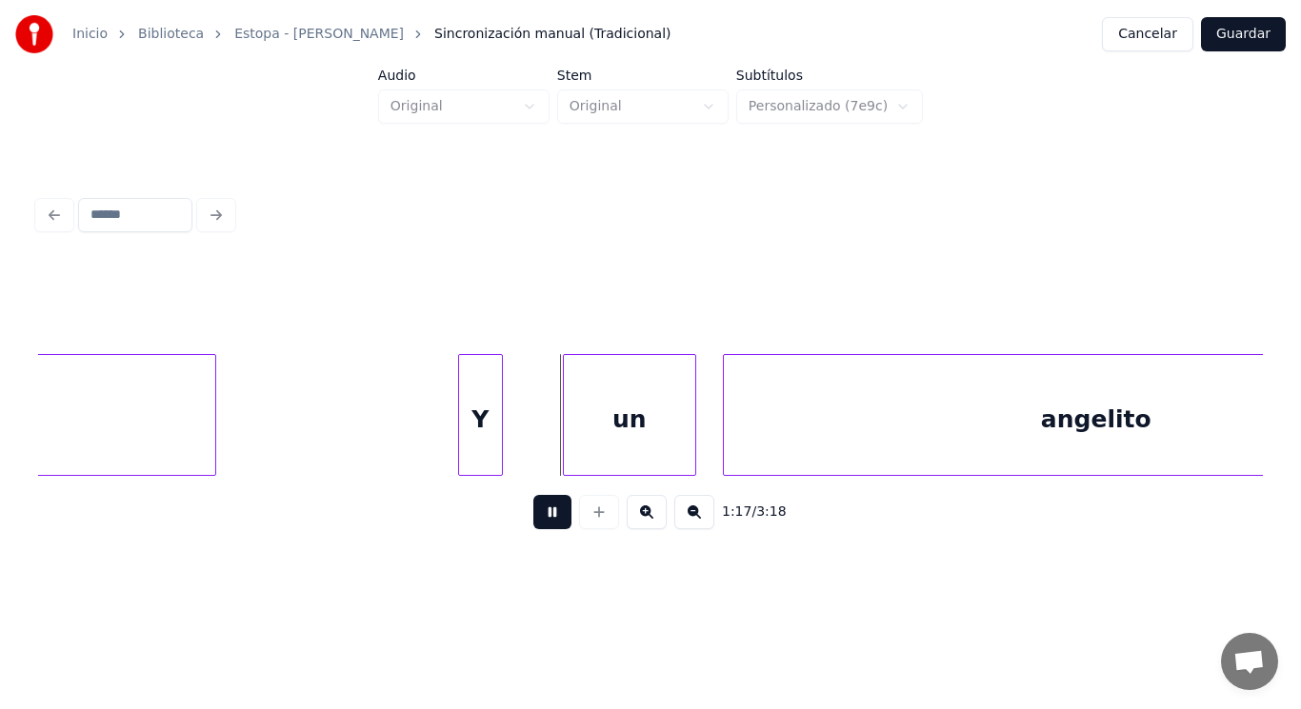
click at [533, 528] on button at bounding box center [552, 512] width 38 height 34
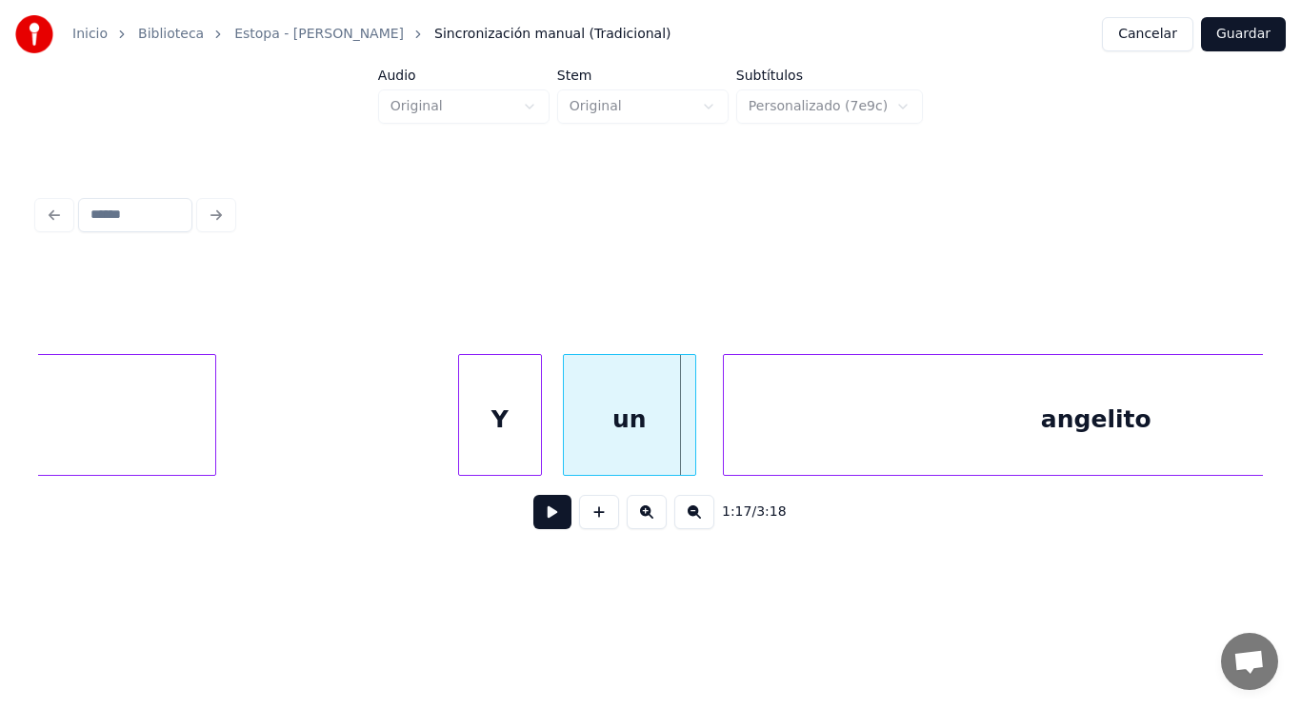
click at [539, 449] on div at bounding box center [538, 415] width 6 height 120
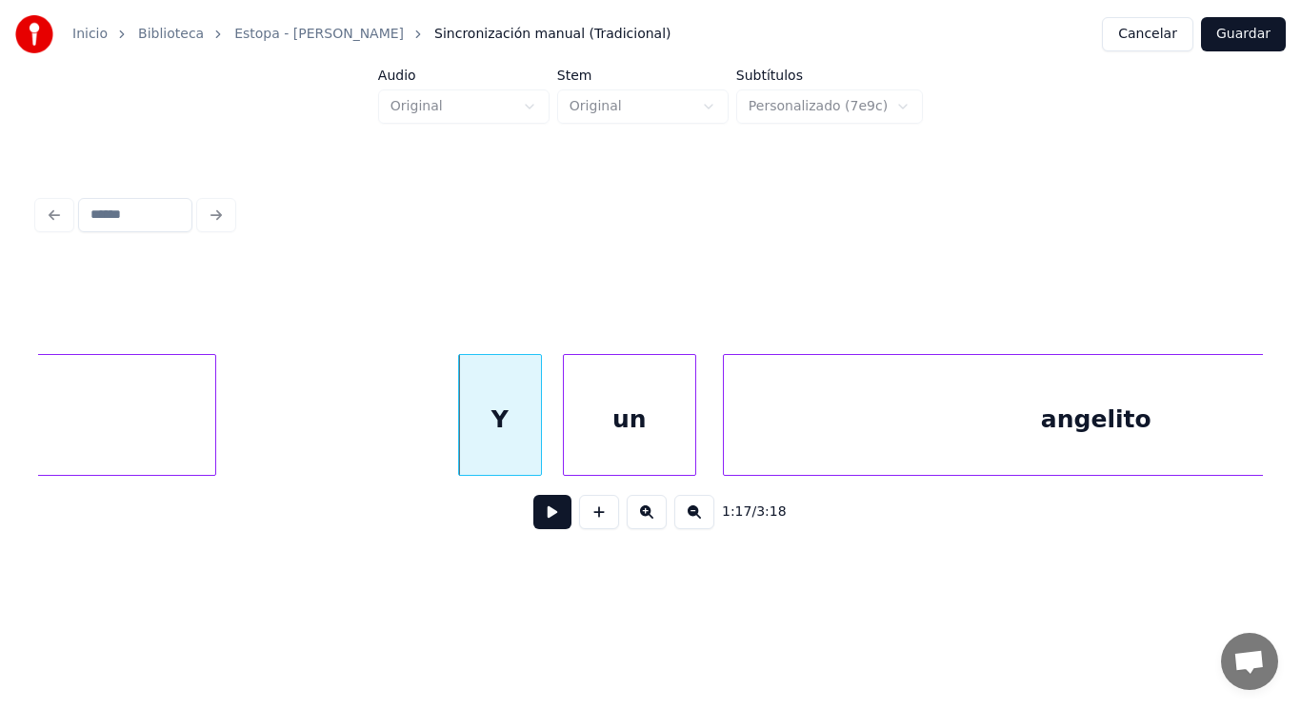
click at [545, 515] on button at bounding box center [552, 512] width 38 height 34
click at [792, 441] on div "angelito" at bounding box center [1096, 419] width 745 height 129
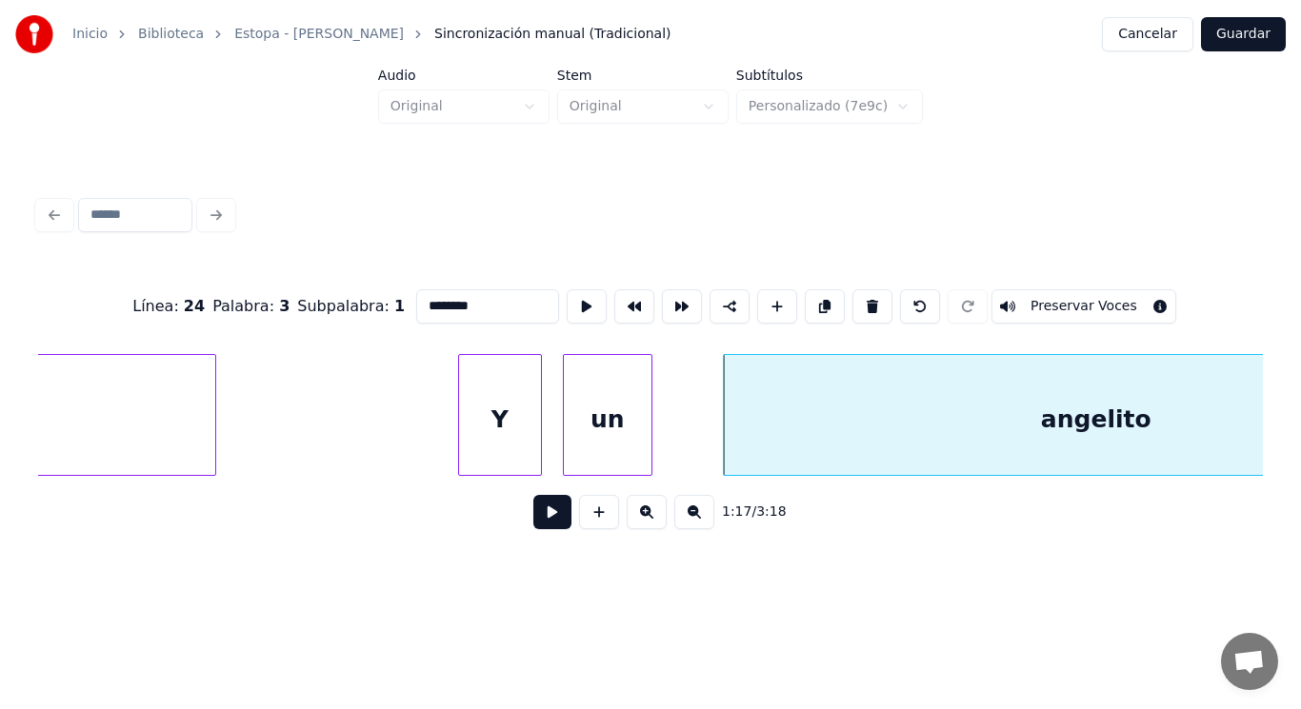
click at [649, 442] on div at bounding box center [649, 415] width 6 height 120
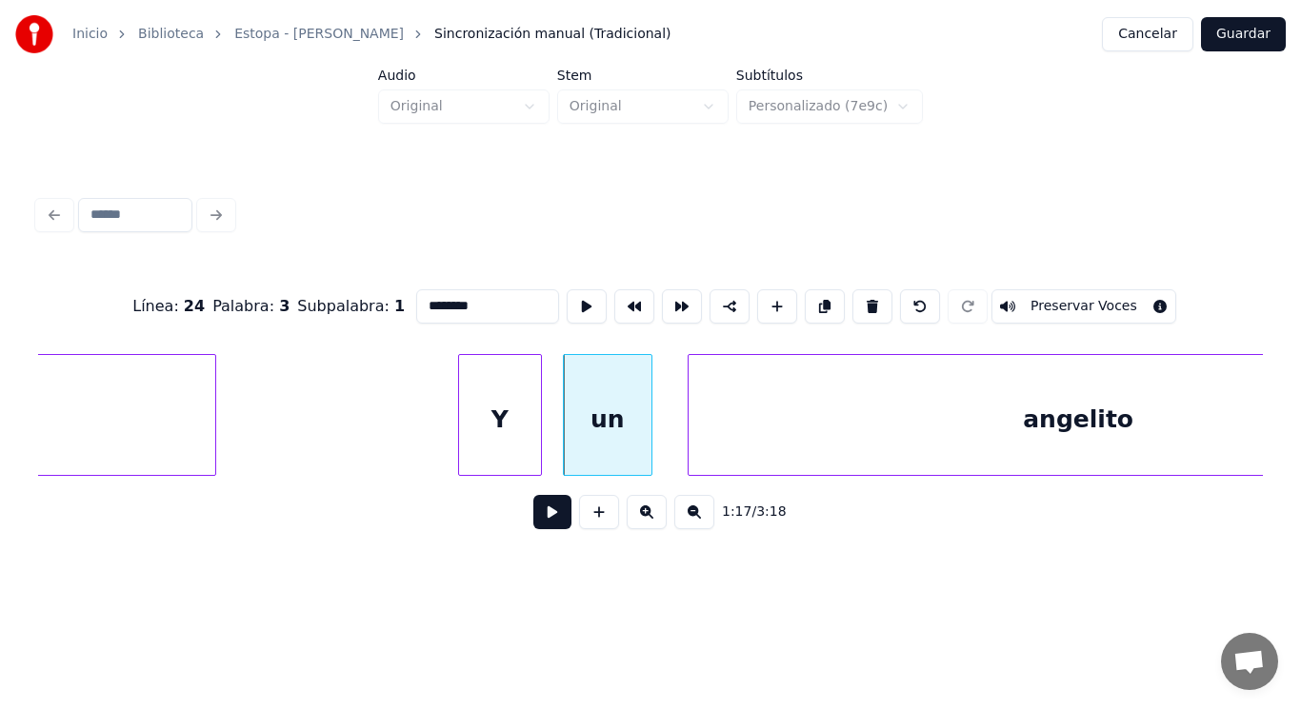
click at [690, 440] on div at bounding box center [691, 415] width 6 height 120
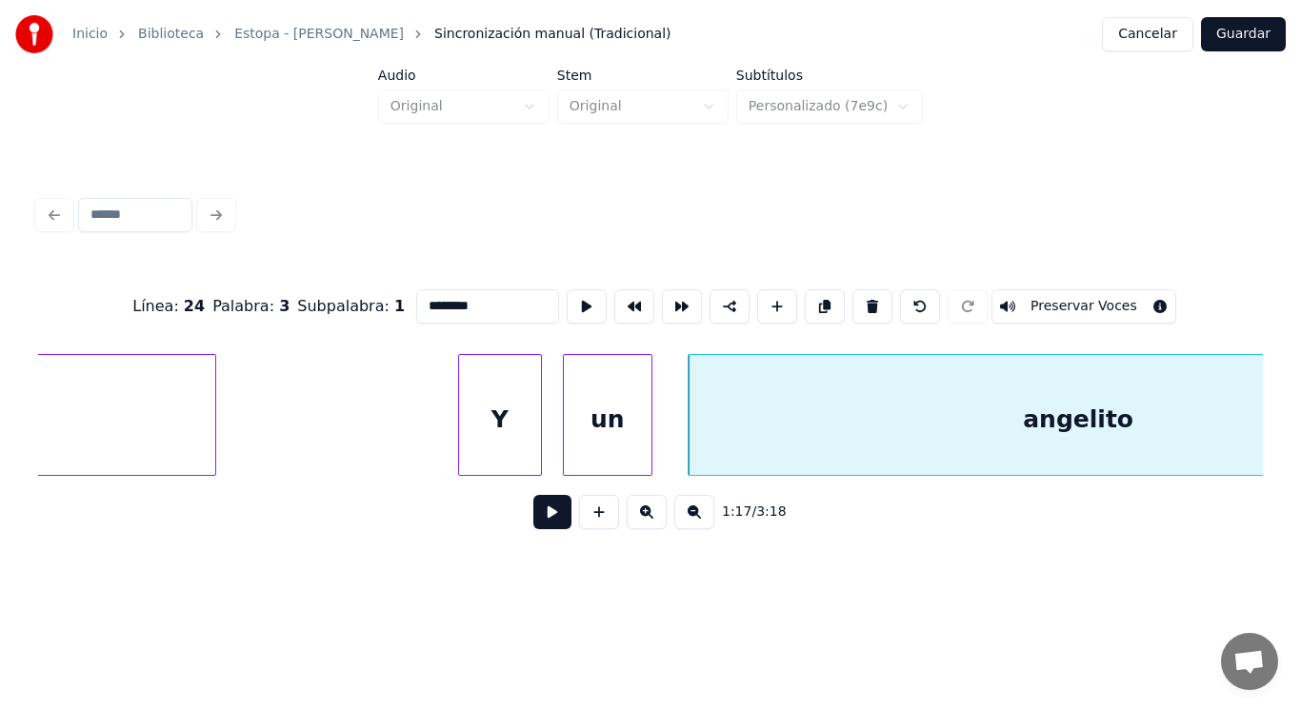
click at [546, 516] on button at bounding box center [552, 512] width 38 height 34
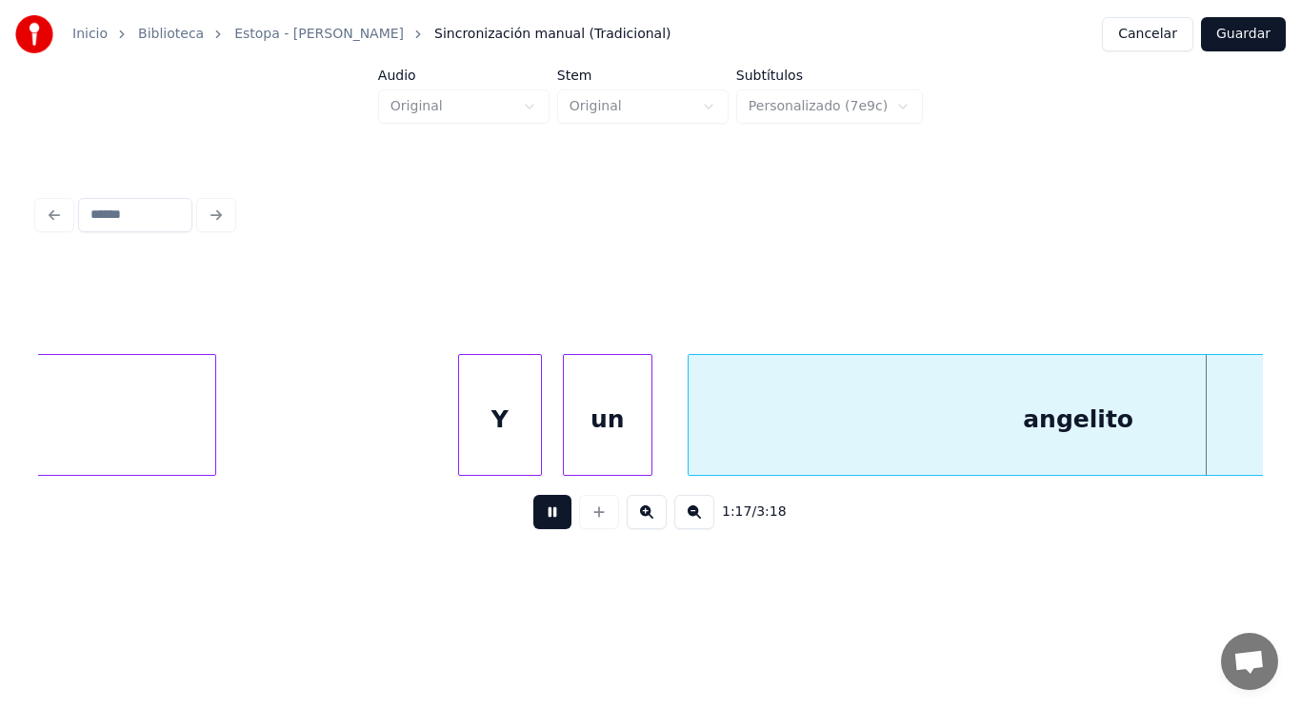
click at [546, 516] on button at bounding box center [552, 512] width 38 height 34
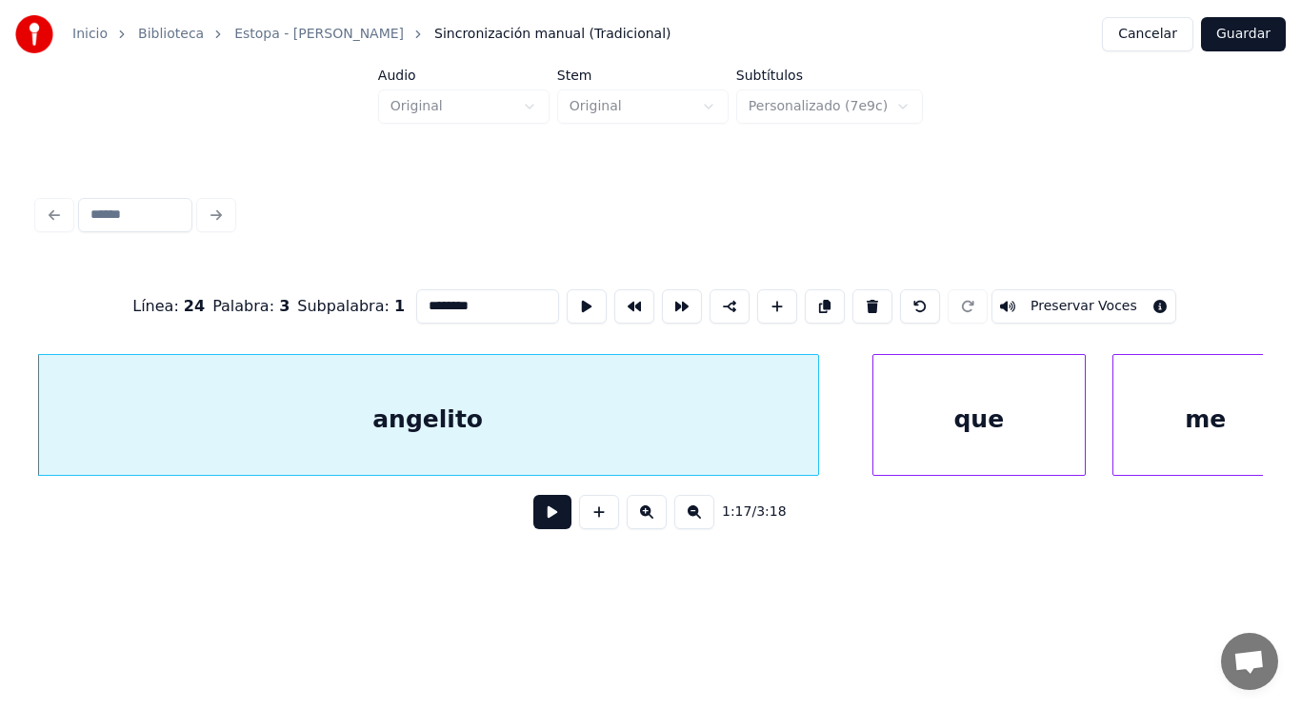
click at [548, 514] on button at bounding box center [552, 512] width 38 height 34
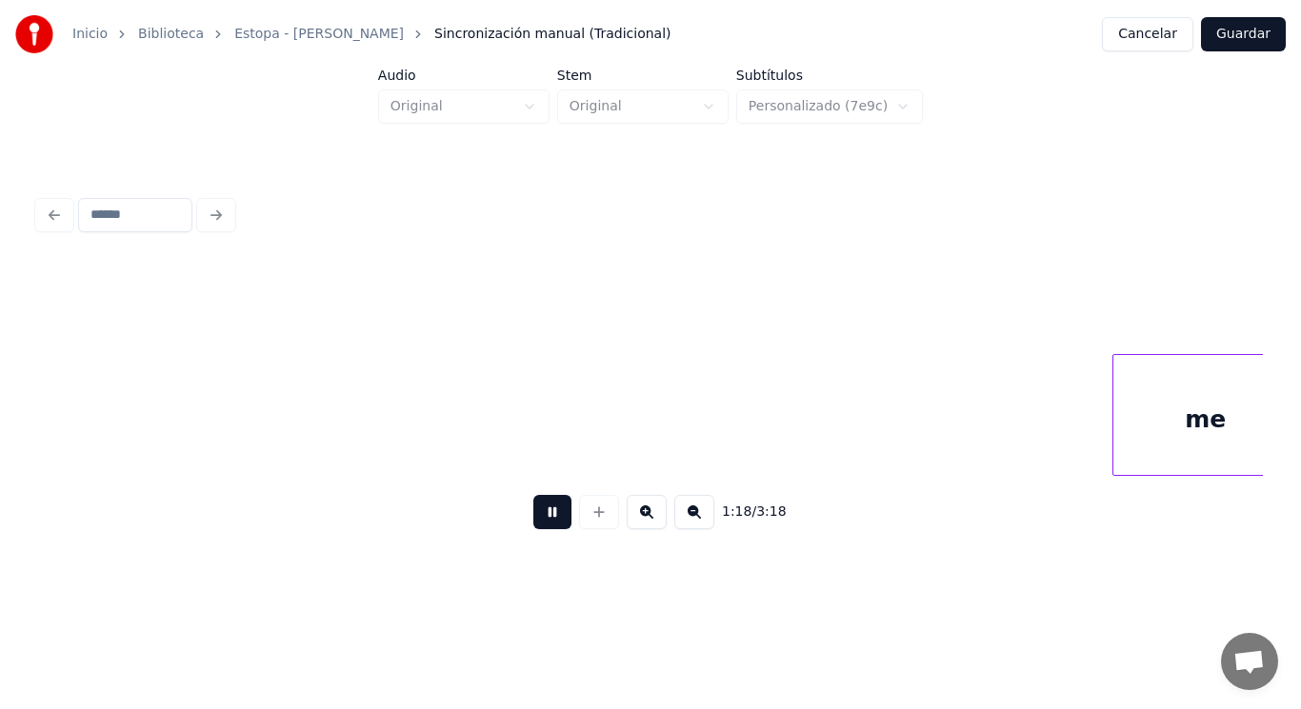
scroll to position [0, 104627]
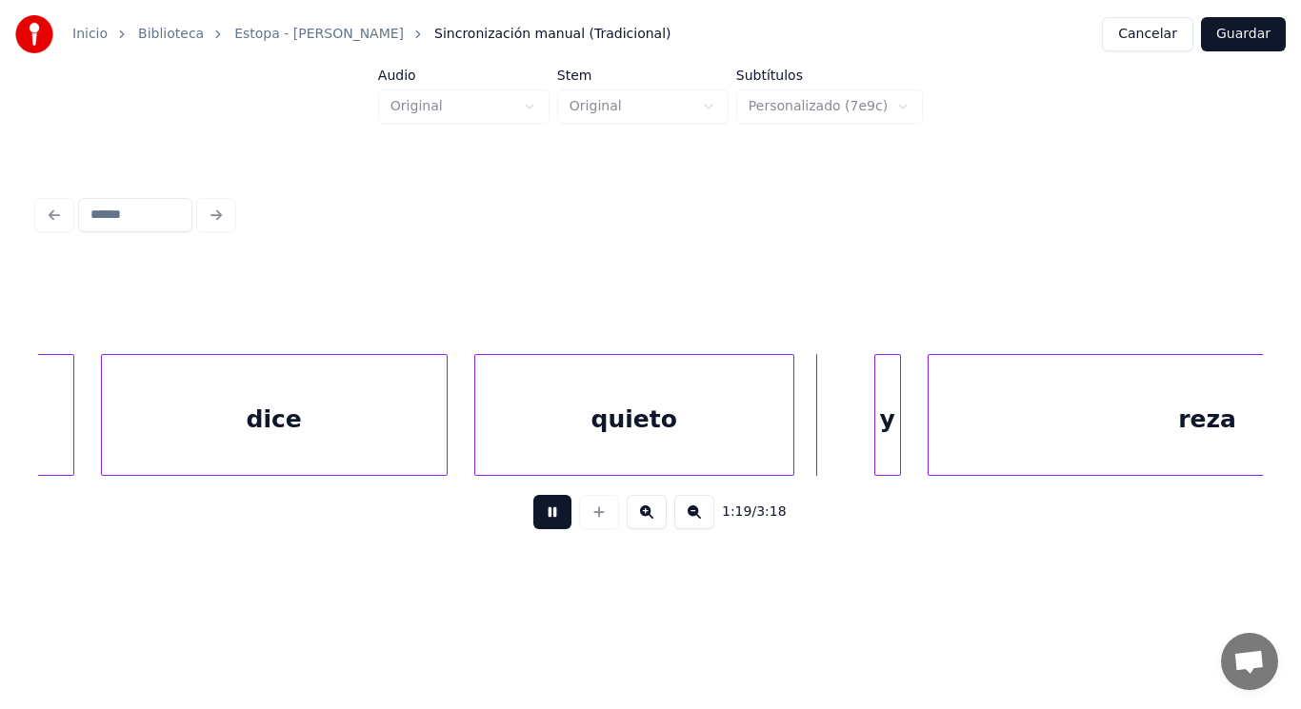
click at [548, 514] on button at bounding box center [552, 512] width 38 height 34
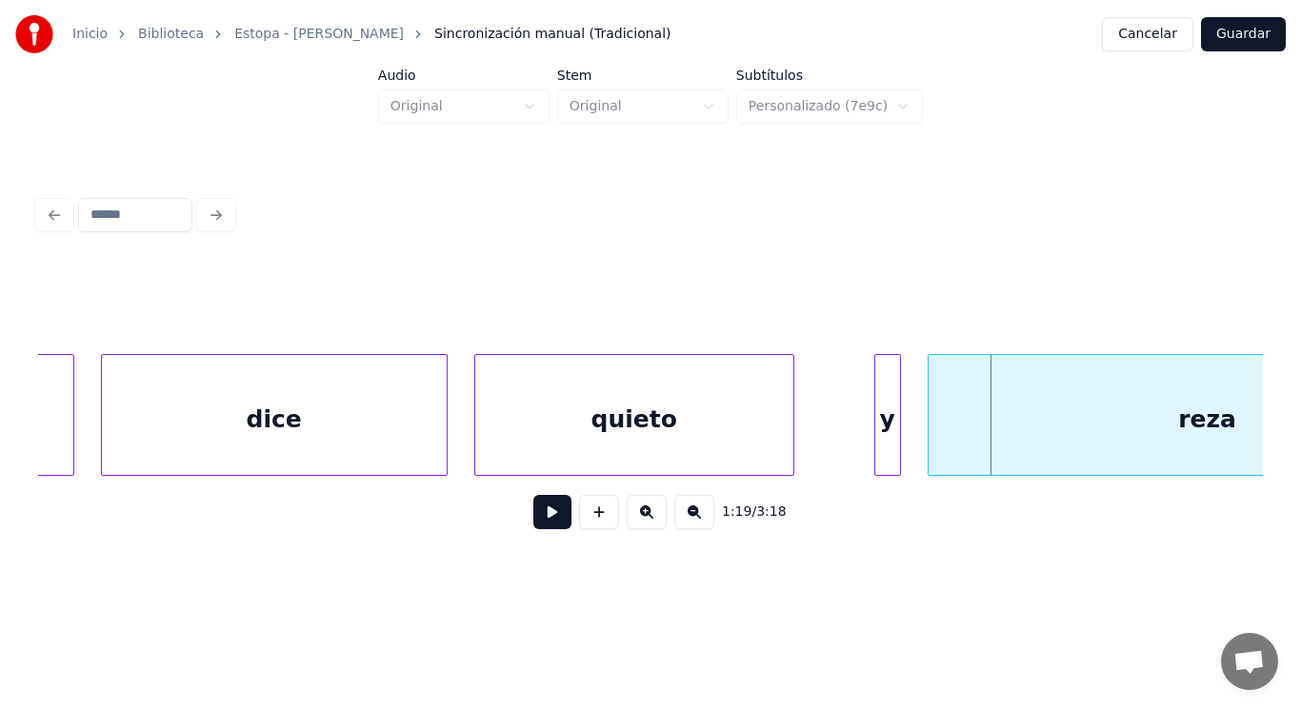
click at [498, 431] on div "quieto" at bounding box center [634, 419] width 318 height 129
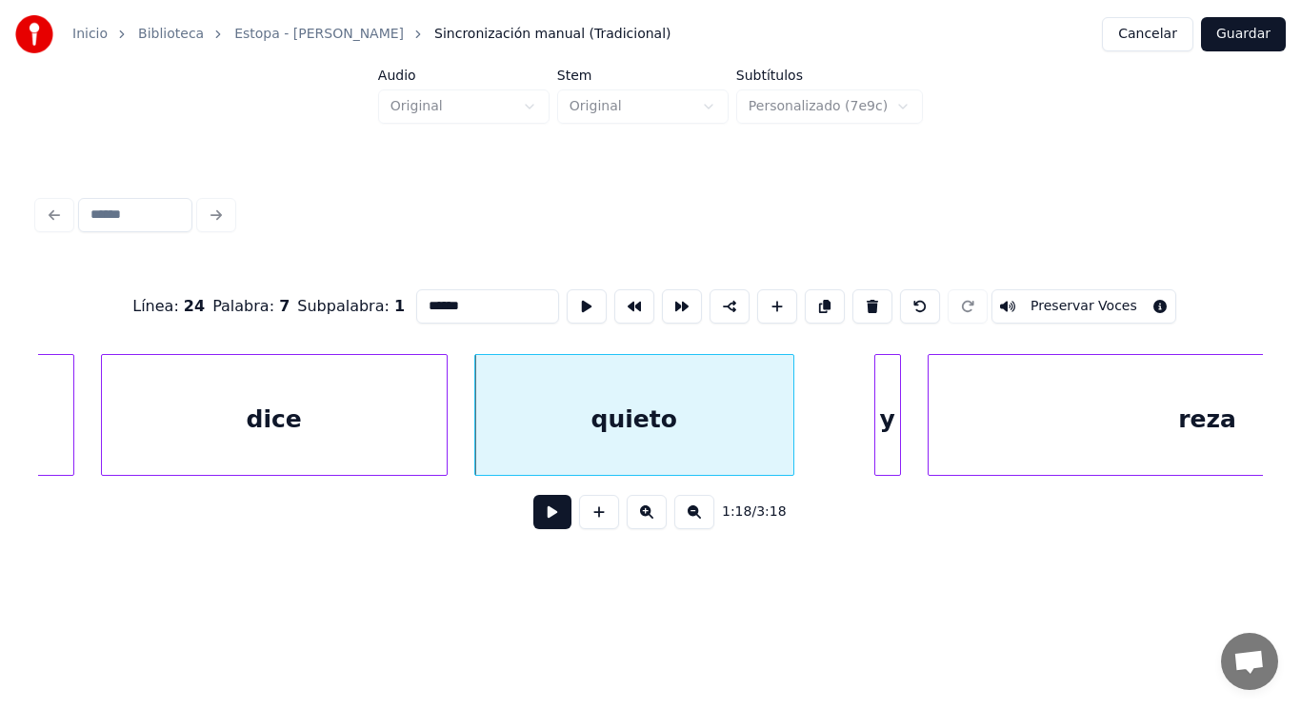
click at [540, 525] on button at bounding box center [552, 512] width 38 height 34
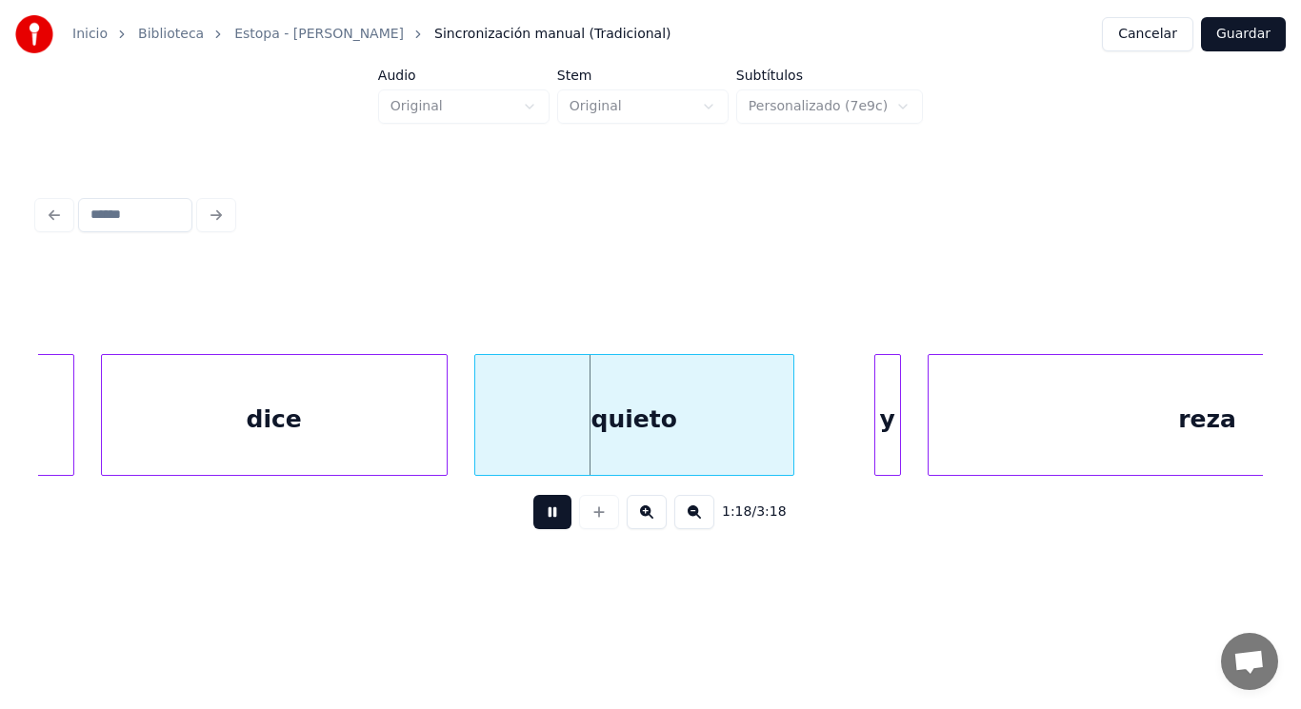
click at [540, 525] on button at bounding box center [552, 512] width 38 height 34
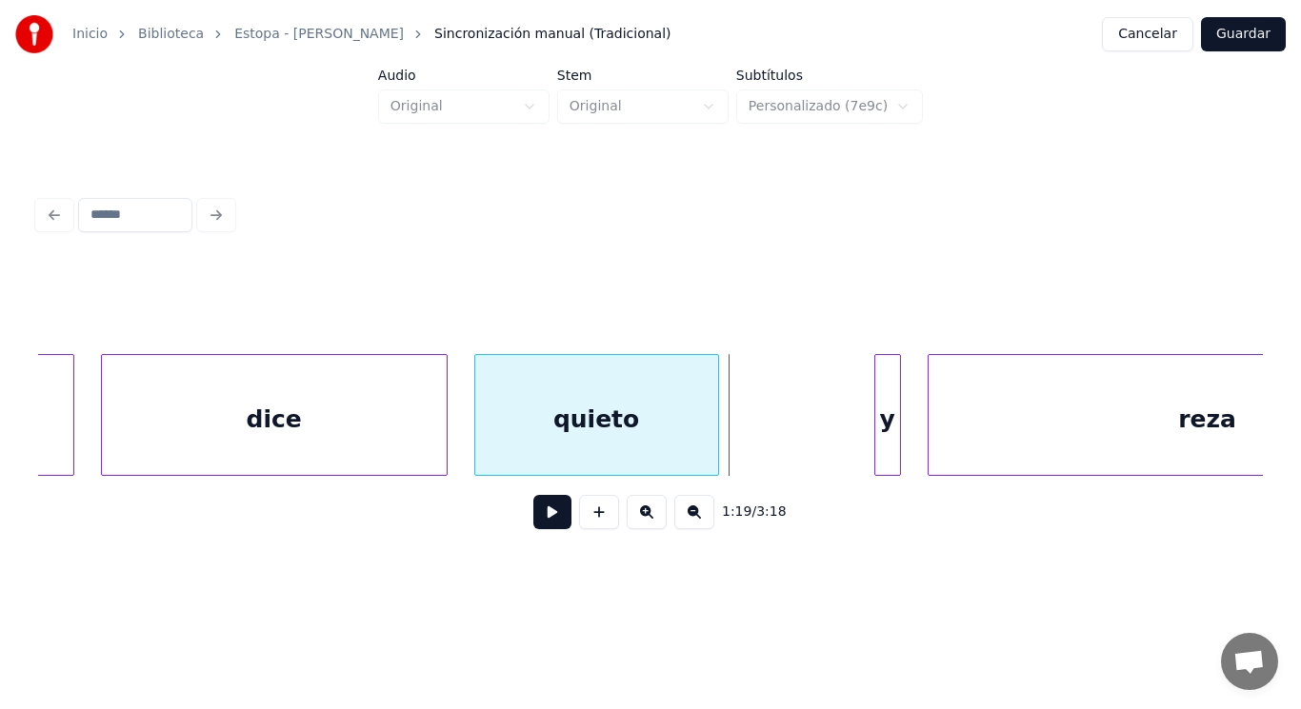
click at [717, 445] on div at bounding box center [715, 415] width 6 height 120
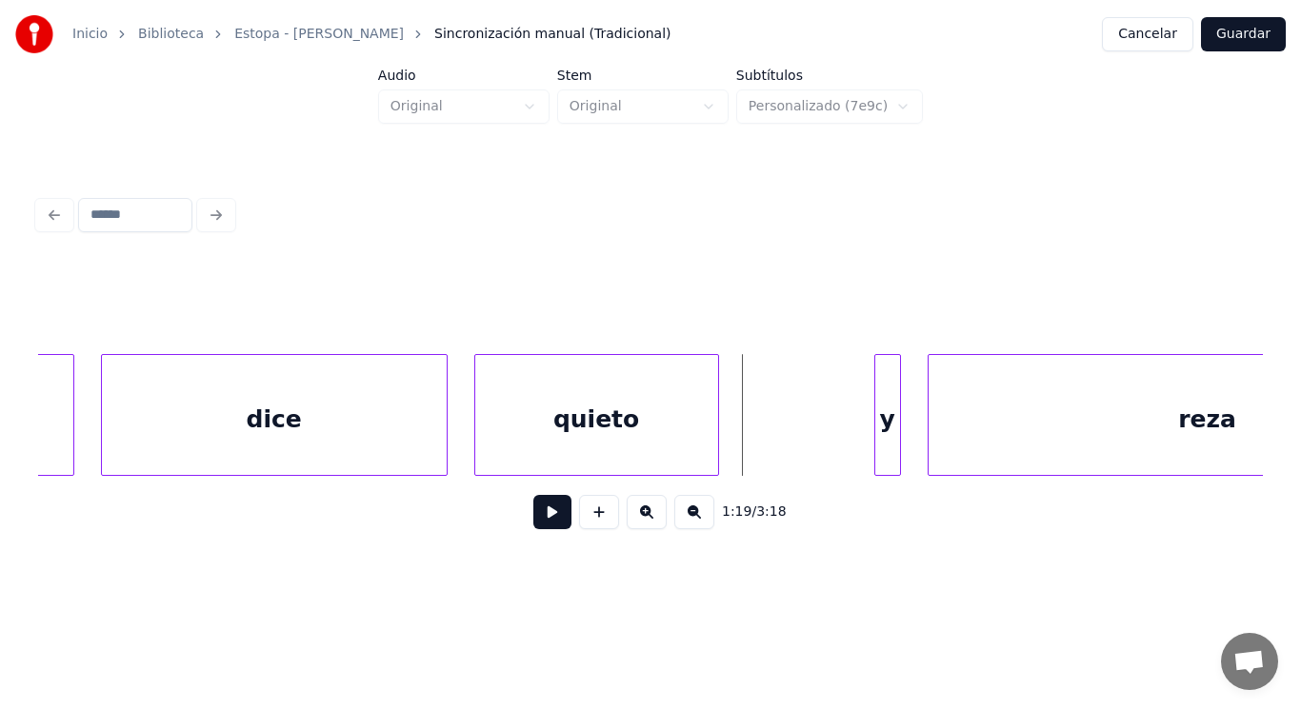
click at [542, 527] on button at bounding box center [552, 512] width 38 height 34
click at [752, 459] on div "y" at bounding box center [757, 419] width 25 height 129
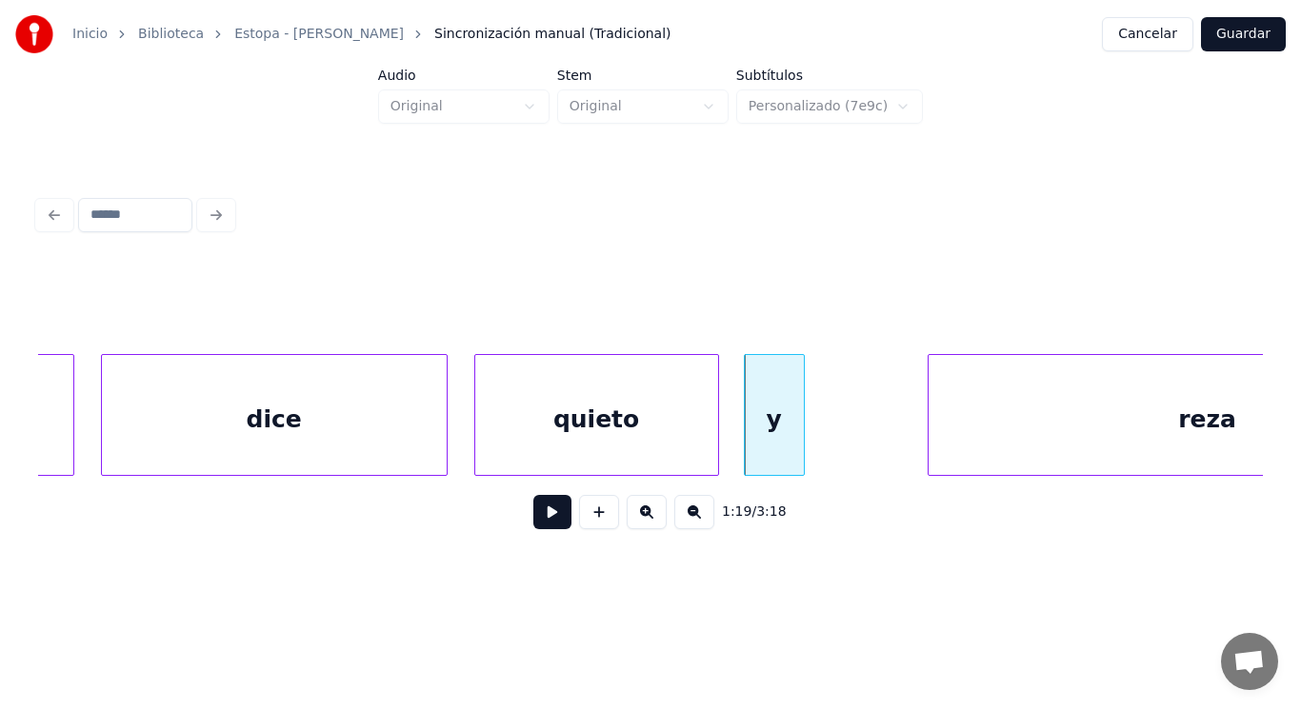
click at [799, 454] on div at bounding box center [801, 415] width 6 height 120
click at [818, 448] on div at bounding box center [815, 415] width 6 height 120
click at [547, 524] on button at bounding box center [552, 512] width 38 height 34
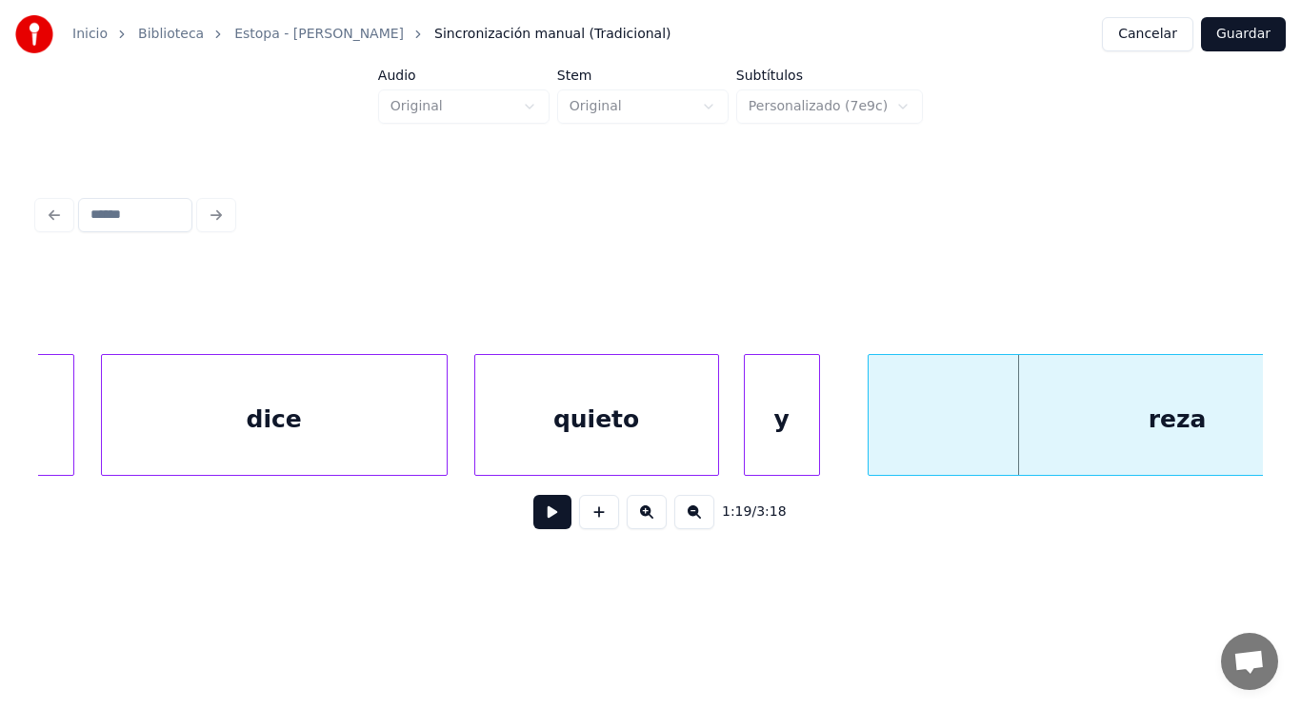
click at [872, 447] on div at bounding box center [871, 415] width 6 height 120
click at [535, 529] on button at bounding box center [552, 512] width 38 height 34
click at [839, 439] on div at bounding box center [841, 415] width 6 height 120
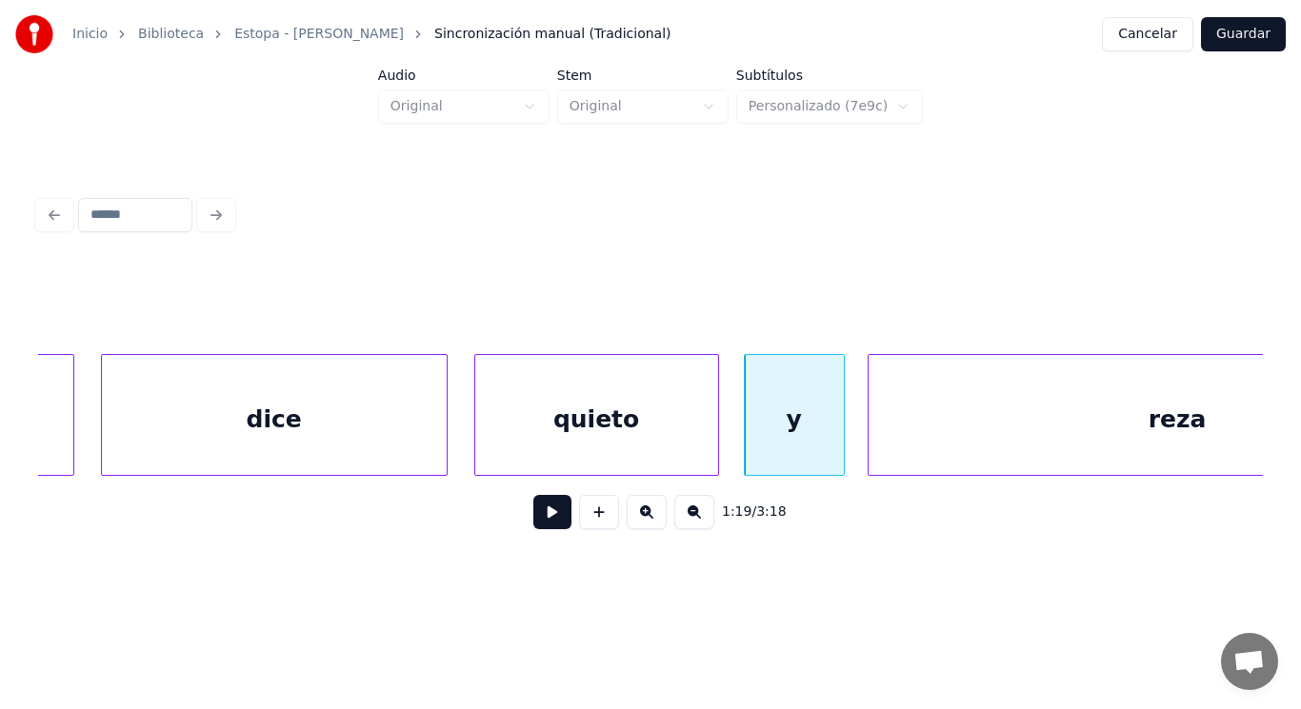
click at [538, 515] on button at bounding box center [552, 512] width 38 height 34
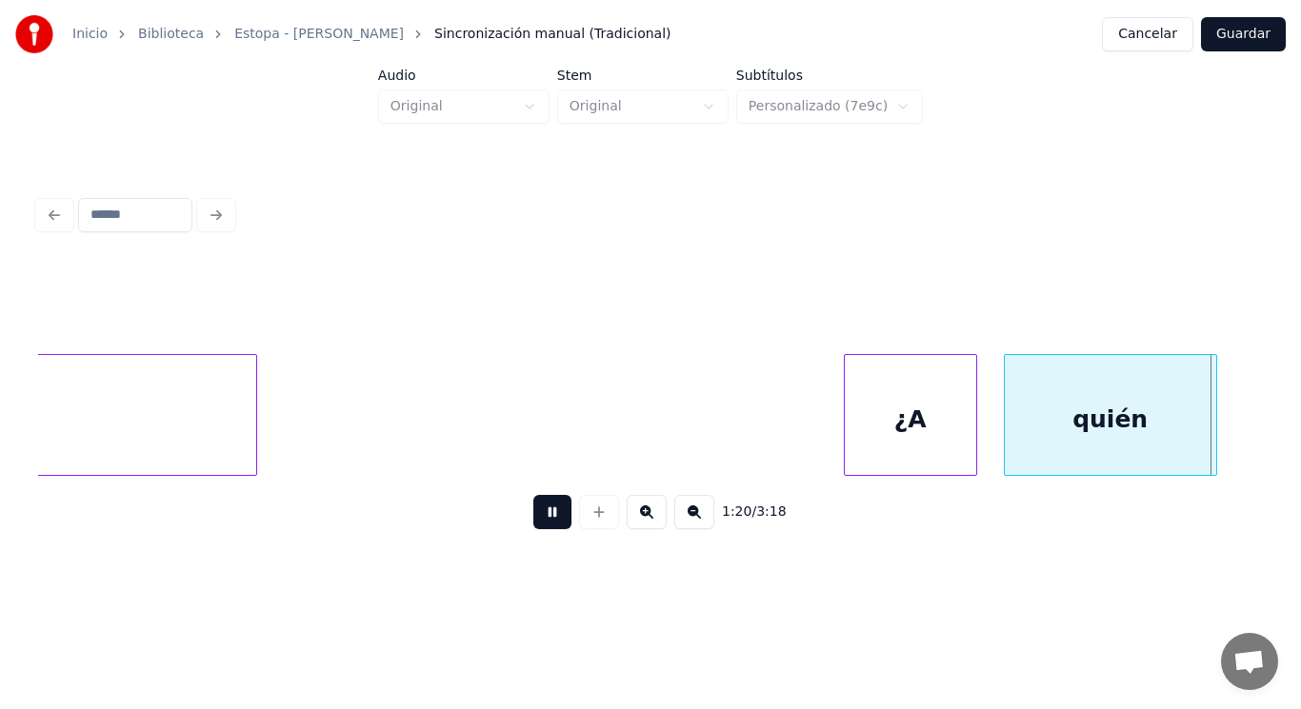
scroll to position [0, 107090]
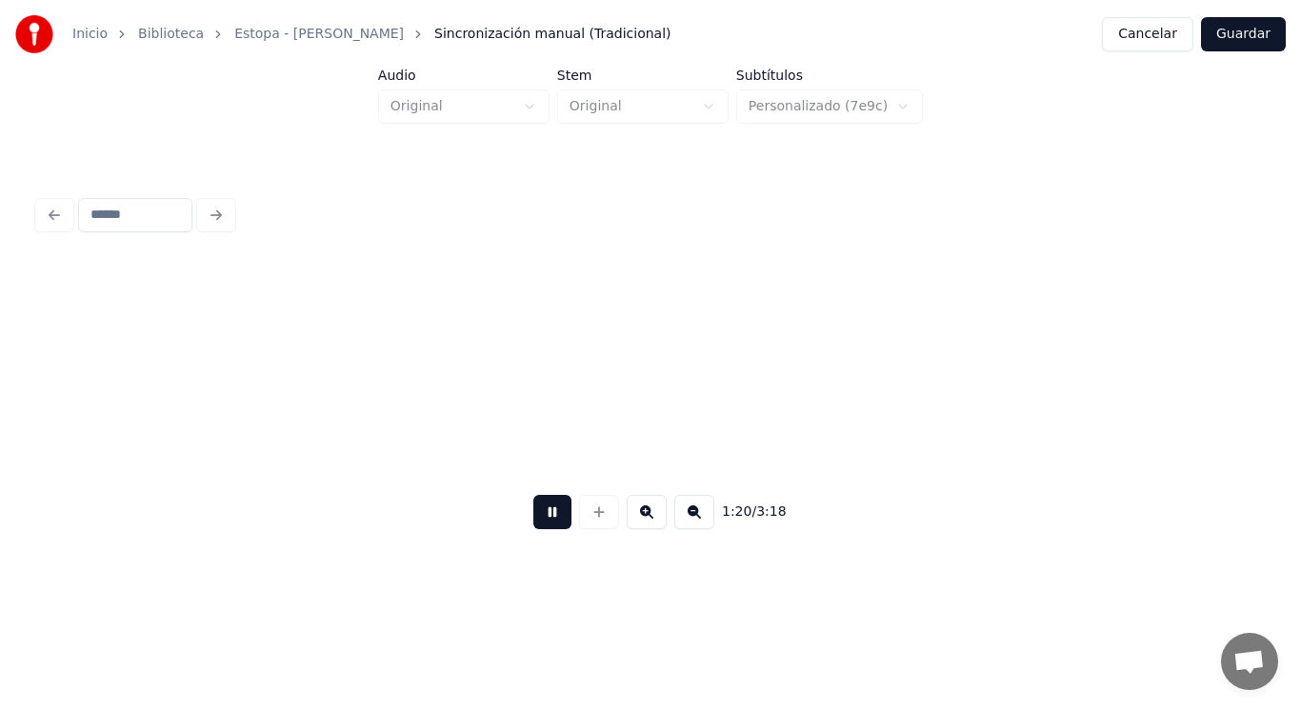
click at [538, 515] on button at bounding box center [552, 512] width 38 height 34
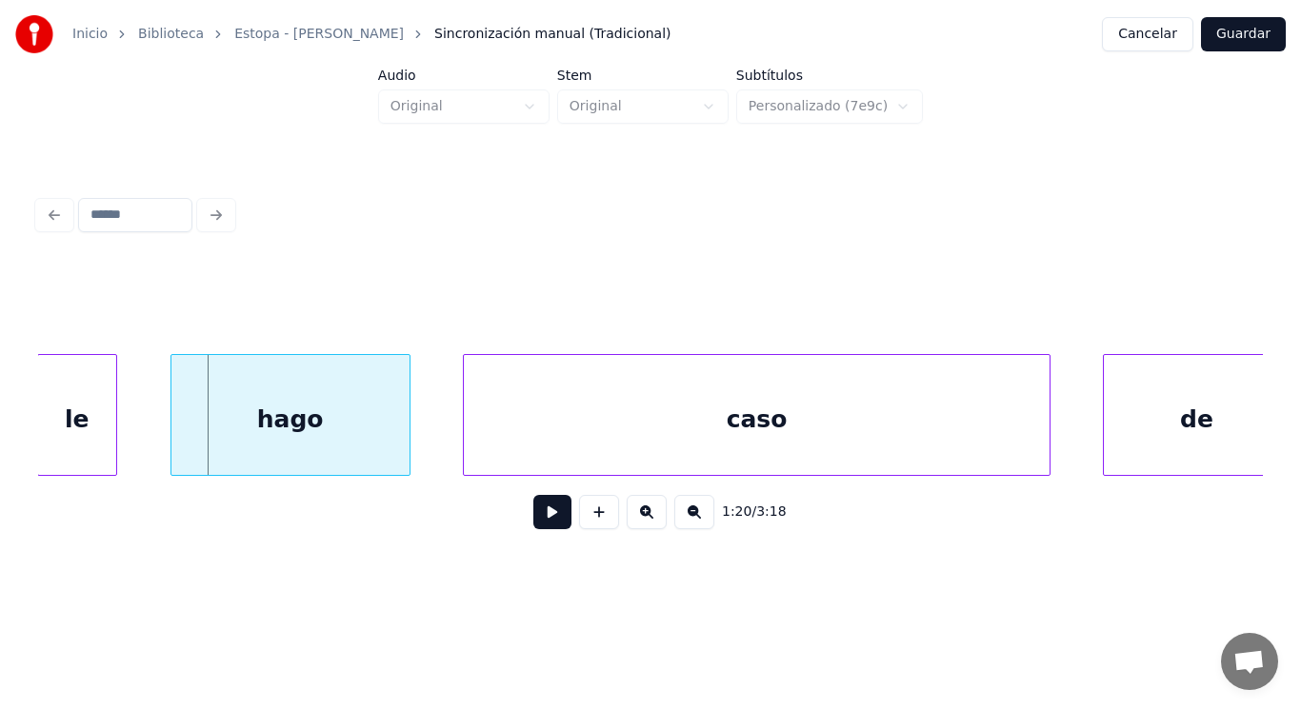
click at [538, 515] on button at bounding box center [552, 512] width 38 height 34
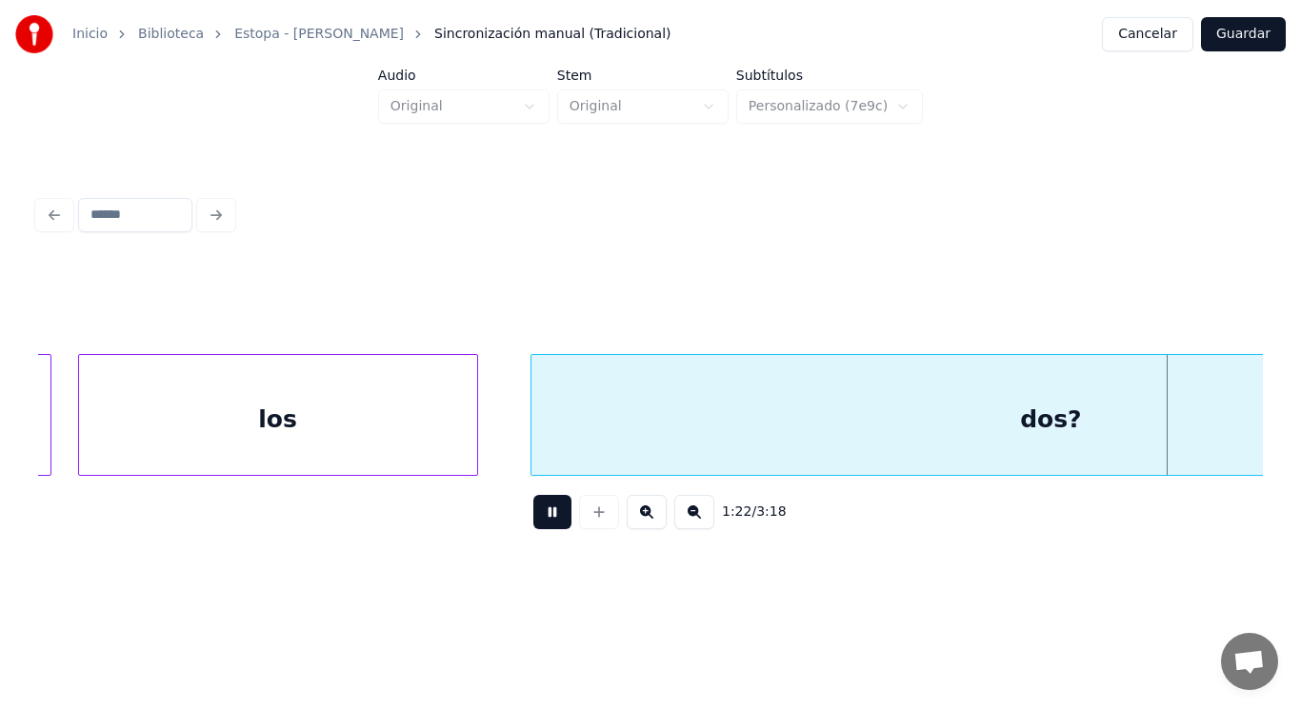
scroll to position [0, 109569]
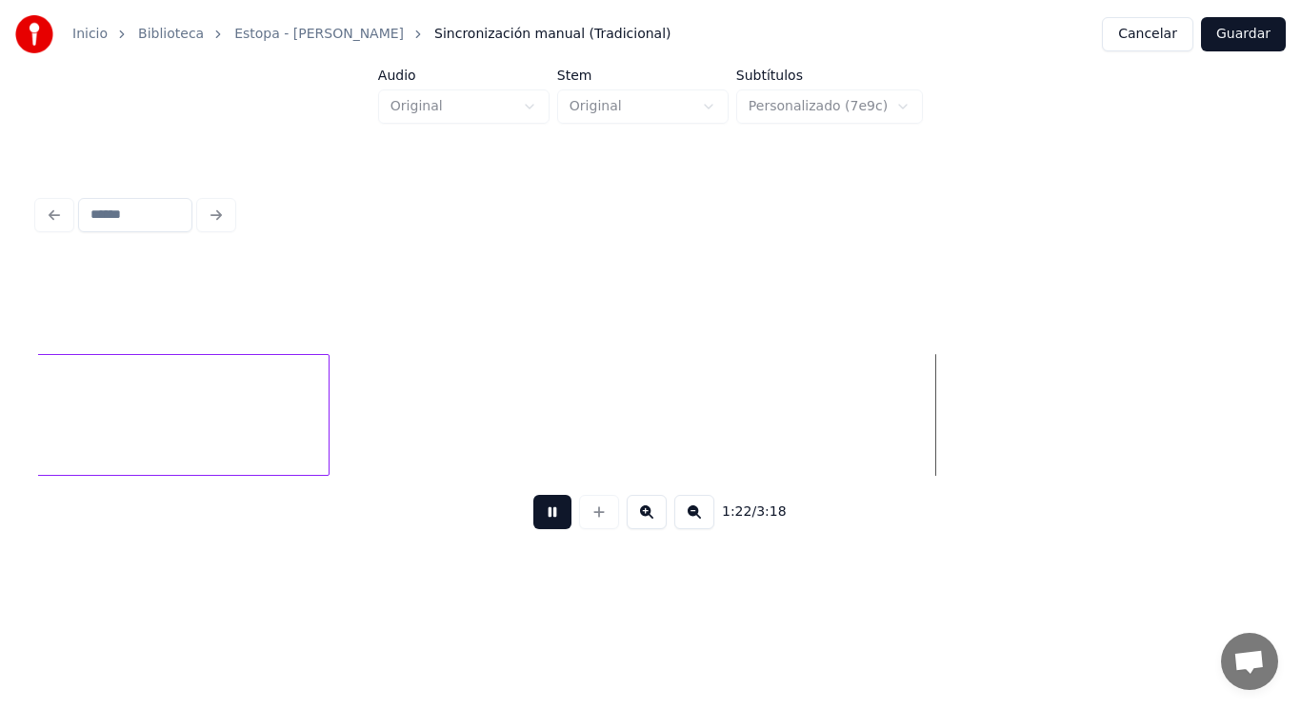
click at [538, 515] on button at bounding box center [552, 512] width 38 height 34
click at [506, 423] on div at bounding box center [505, 415] width 6 height 120
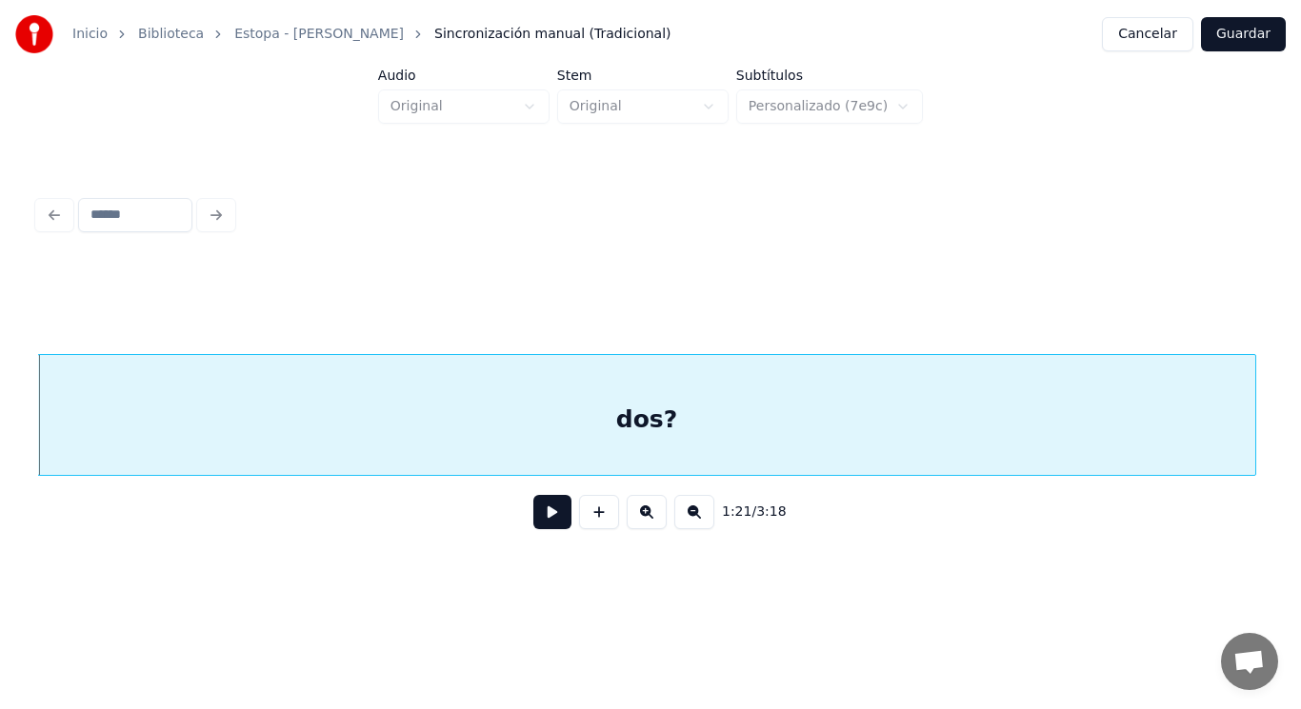
click at [538, 515] on button at bounding box center [552, 512] width 38 height 34
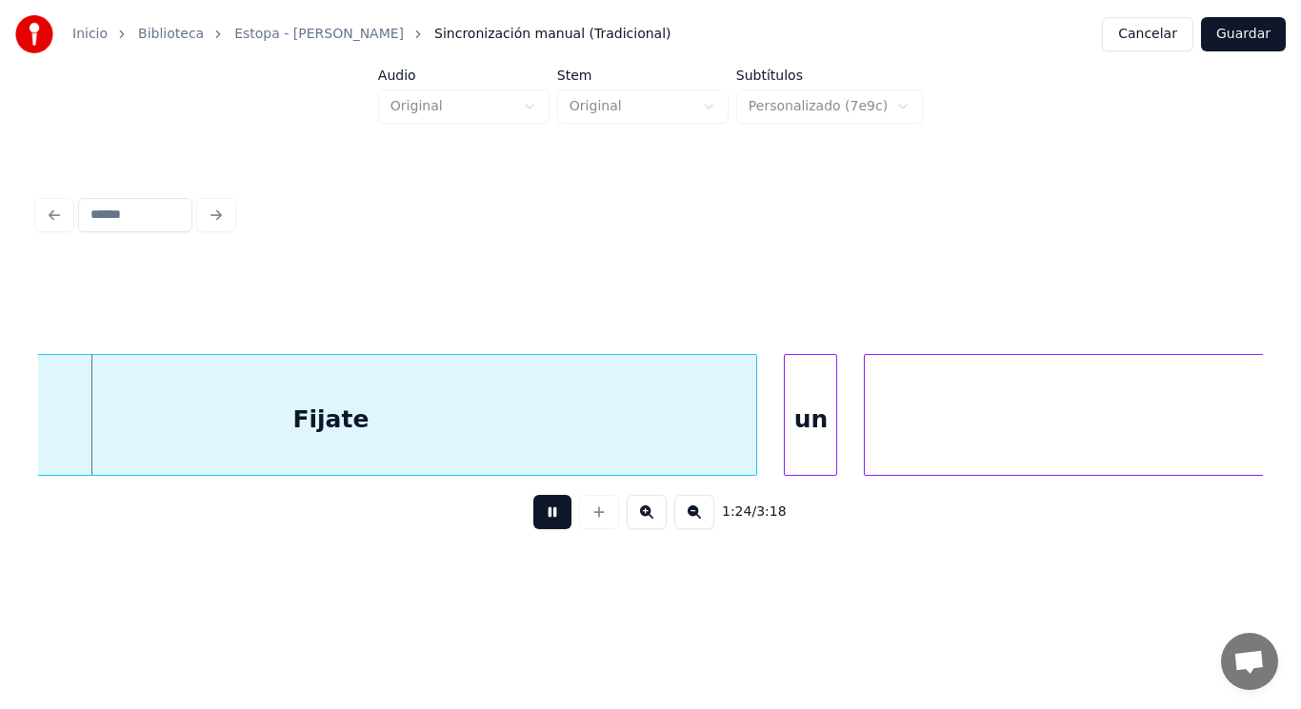
click at [538, 515] on button at bounding box center [552, 512] width 38 height 34
click at [379, 408] on div "Fijate" at bounding box center [330, 419] width 851 height 129
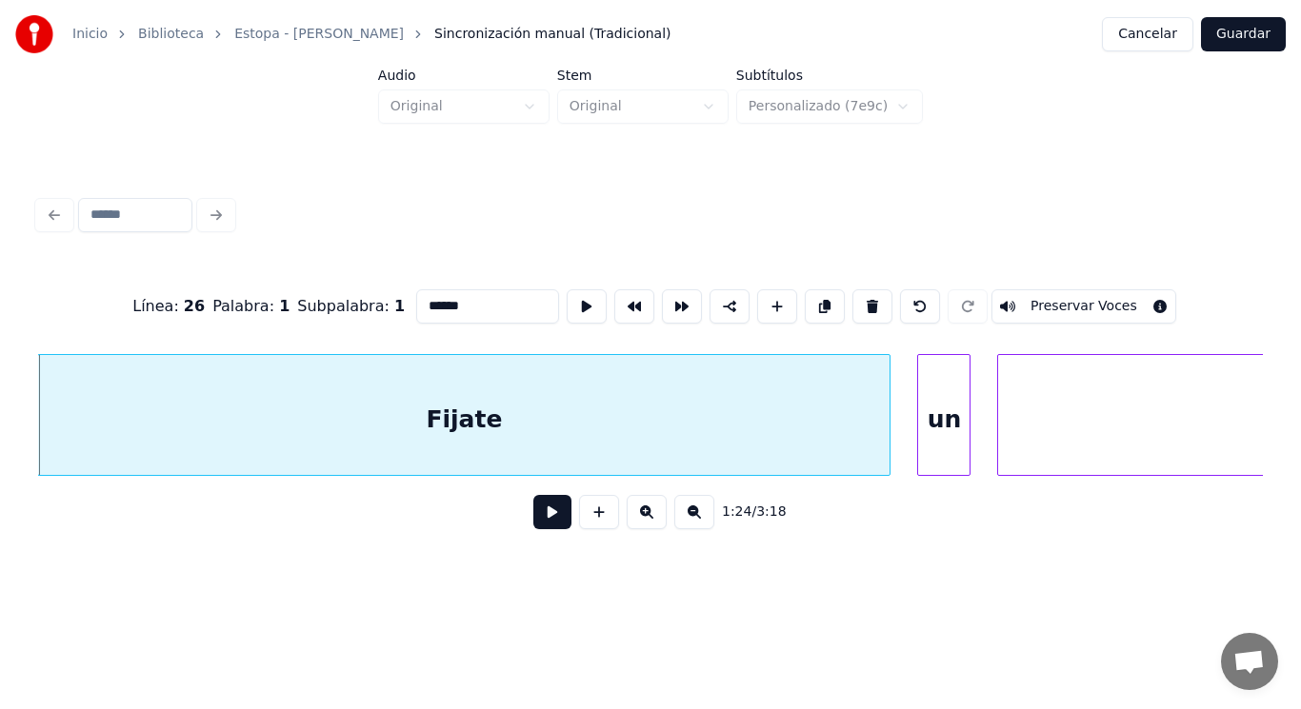
click at [416, 300] on input "******" at bounding box center [487, 306] width 143 height 34
type input "******"
click at [539, 521] on button at bounding box center [552, 512] width 38 height 34
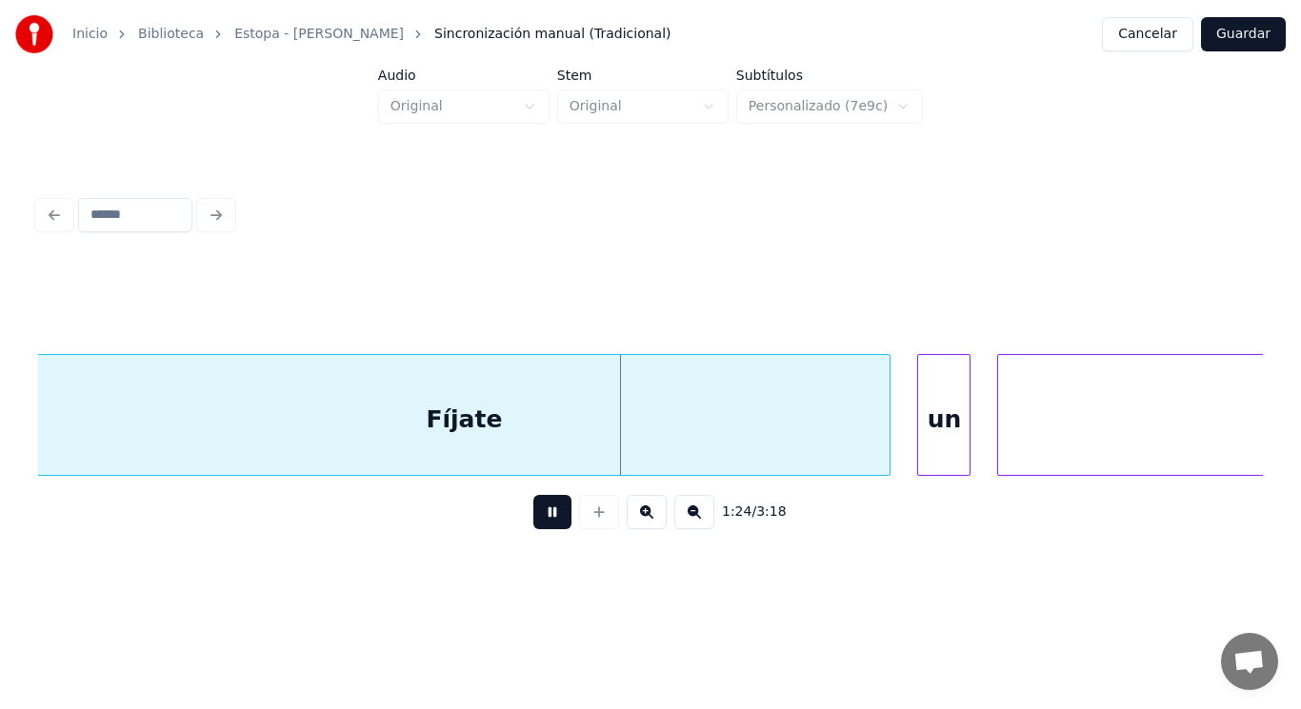
click at [539, 521] on button at bounding box center [552, 512] width 38 height 34
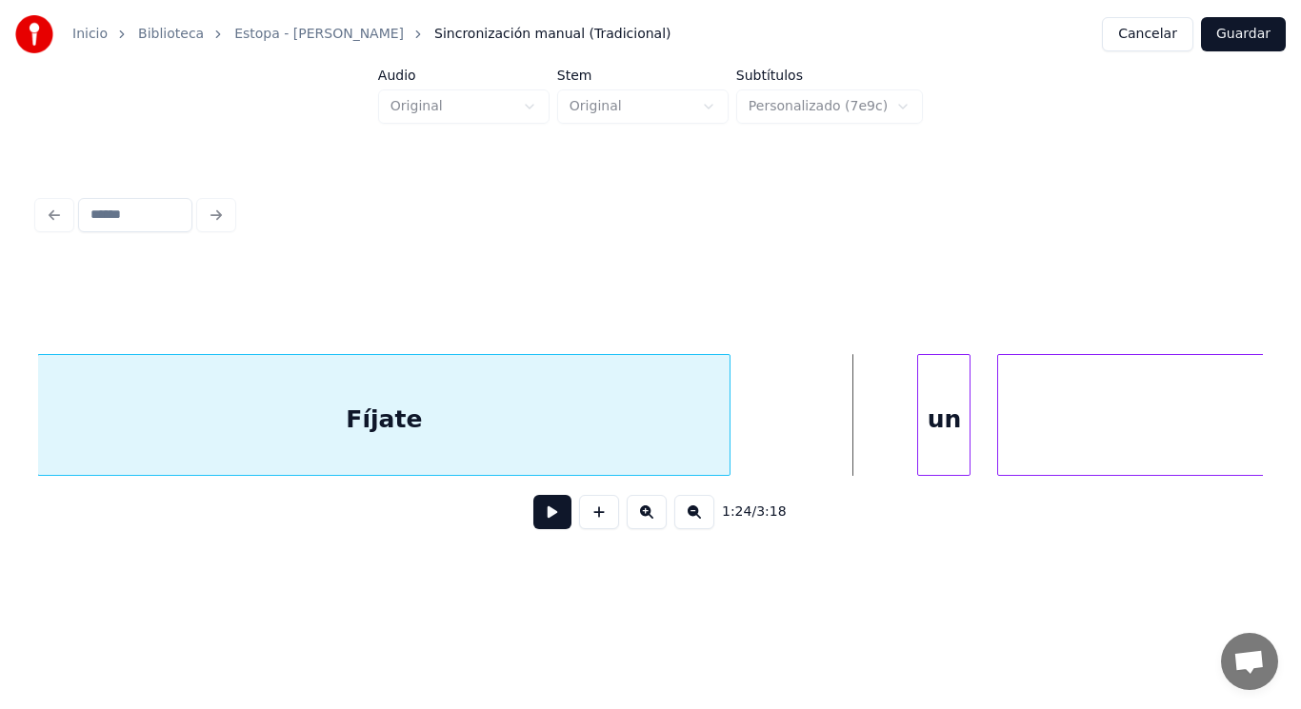
click at [724, 444] on div at bounding box center [727, 415] width 6 height 120
click at [533, 522] on button at bounding box center [552, 512] width 38 height 34
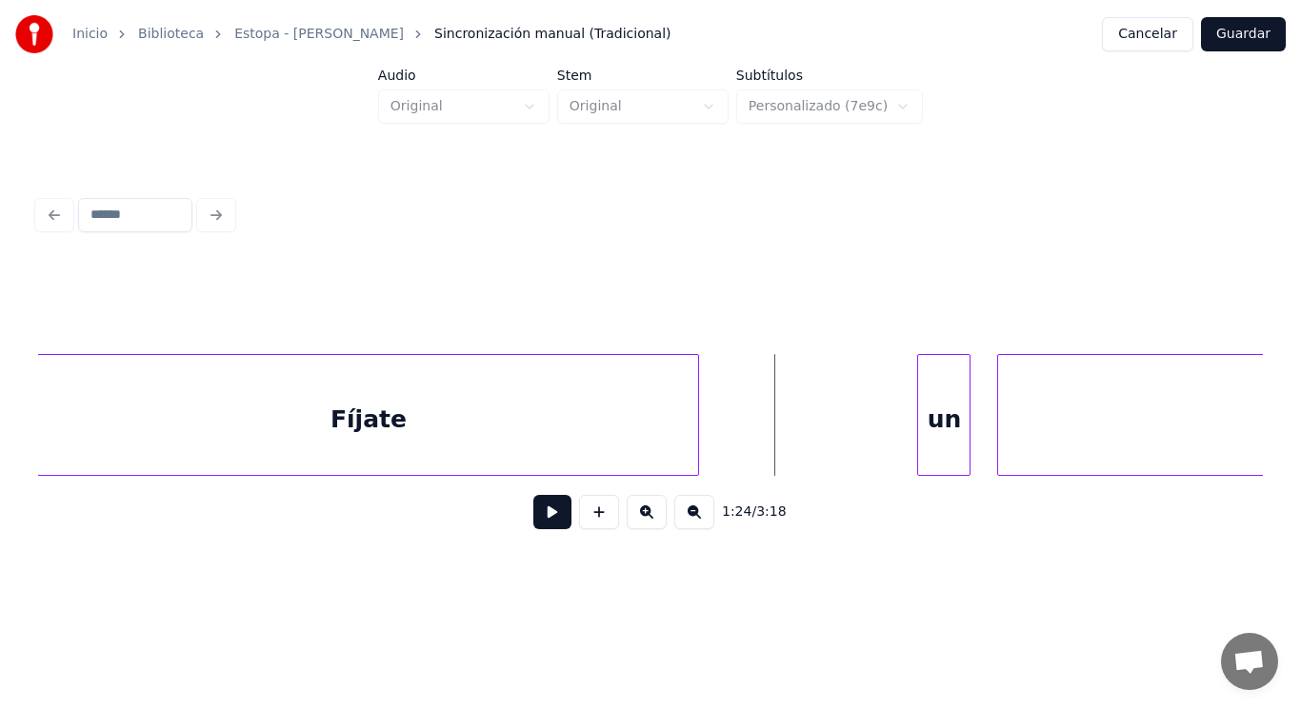
click at [692, 445] on div at bounding box center [695, 415] width 6 height 120
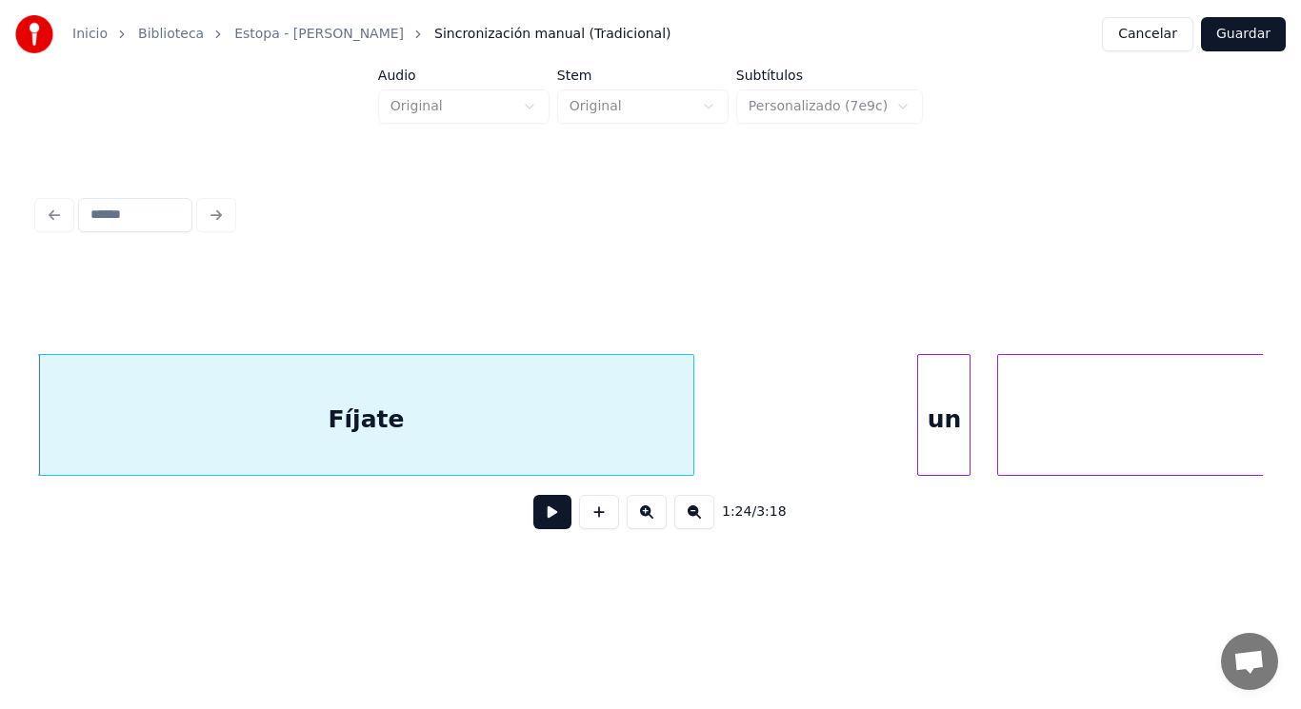
click at [542, 520] on button at bounding box center [552, 512] width 38 height 34
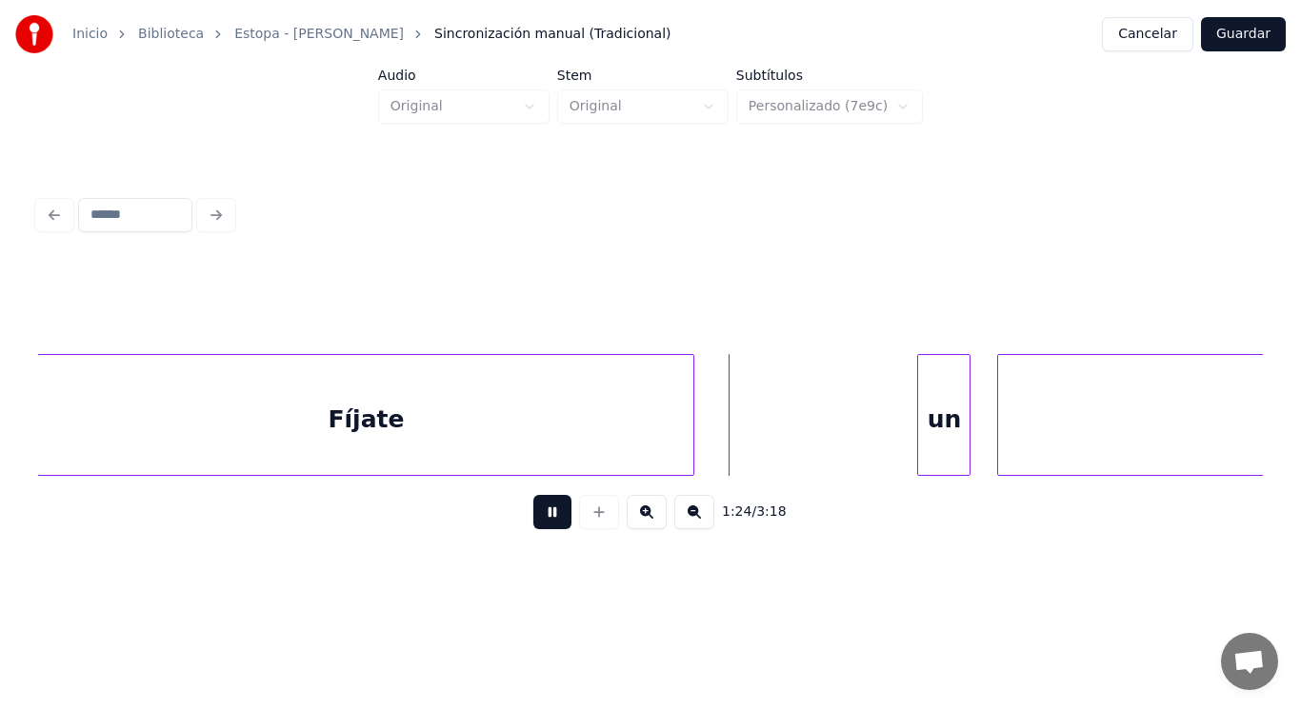
click at [542, 520] on button at bounding box center [552, 512] width 38 height 34
click at [539, 517] on button at bounding box center [552, 512] width 38 height 34
click at [748, 447] on div at bounding box center [747, 415] width 6 height 120
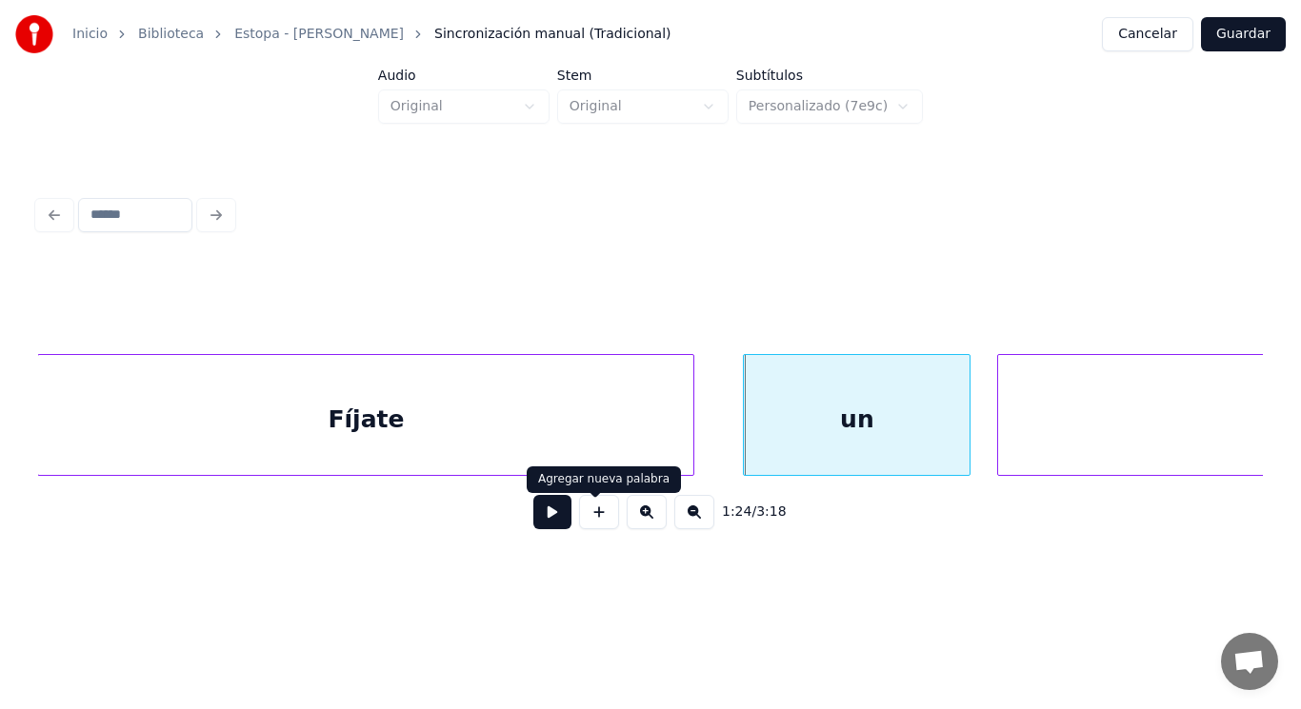
click at [541, 516] on button at bounding box center [552, 512] width 38 height 34
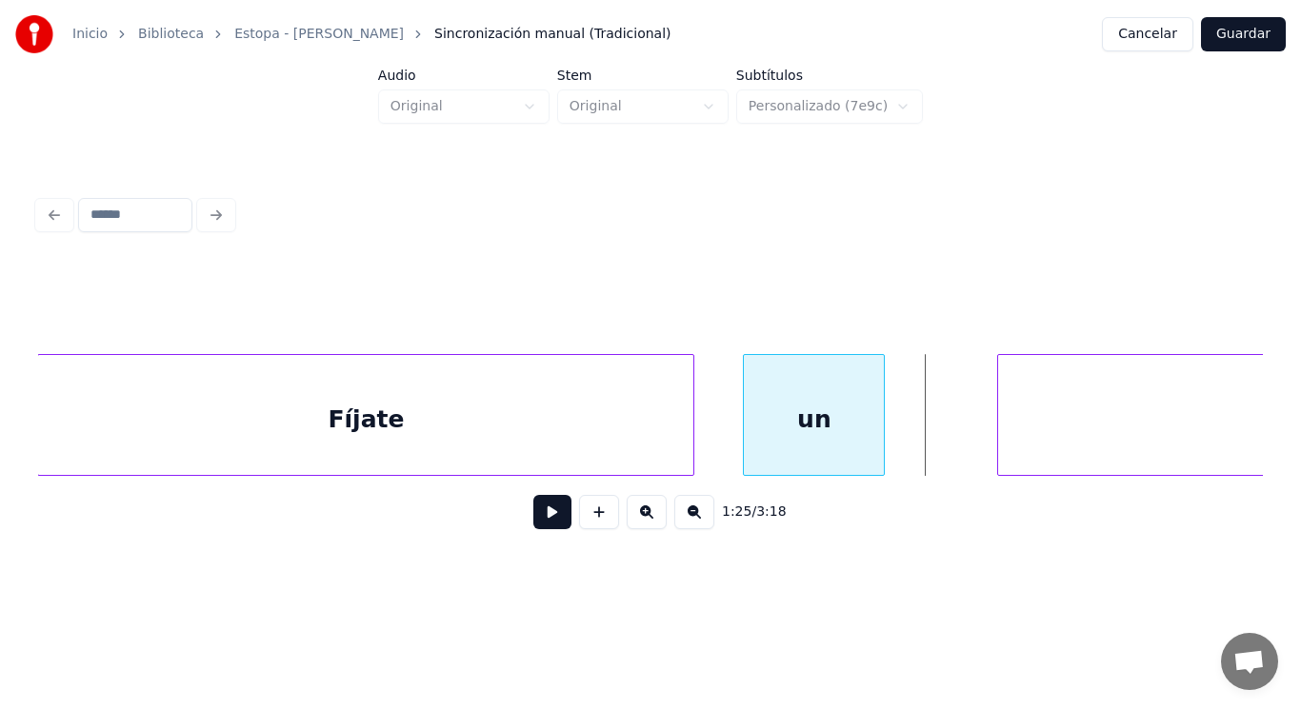
click at [880, 457] on div at bounding box center [881, 415] width 6 height 120
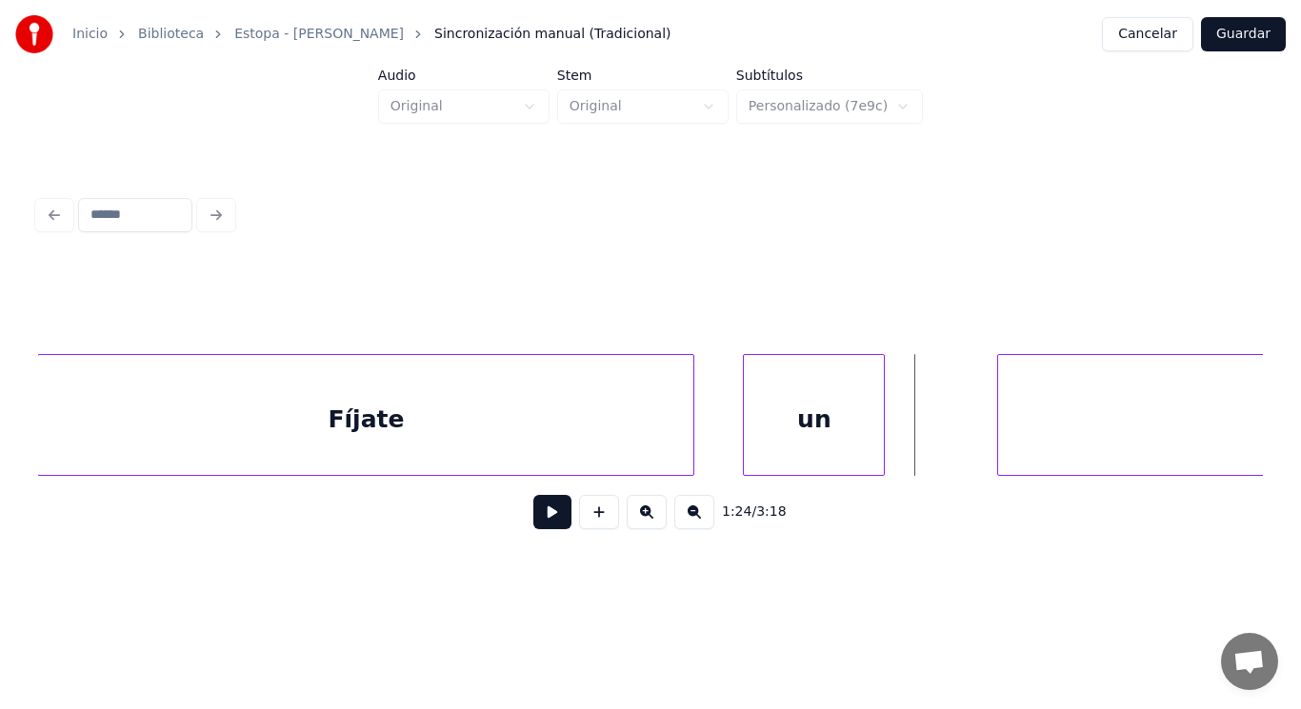
click at [541, 522] on button at bounding box center [552, 512] width 38 height 34
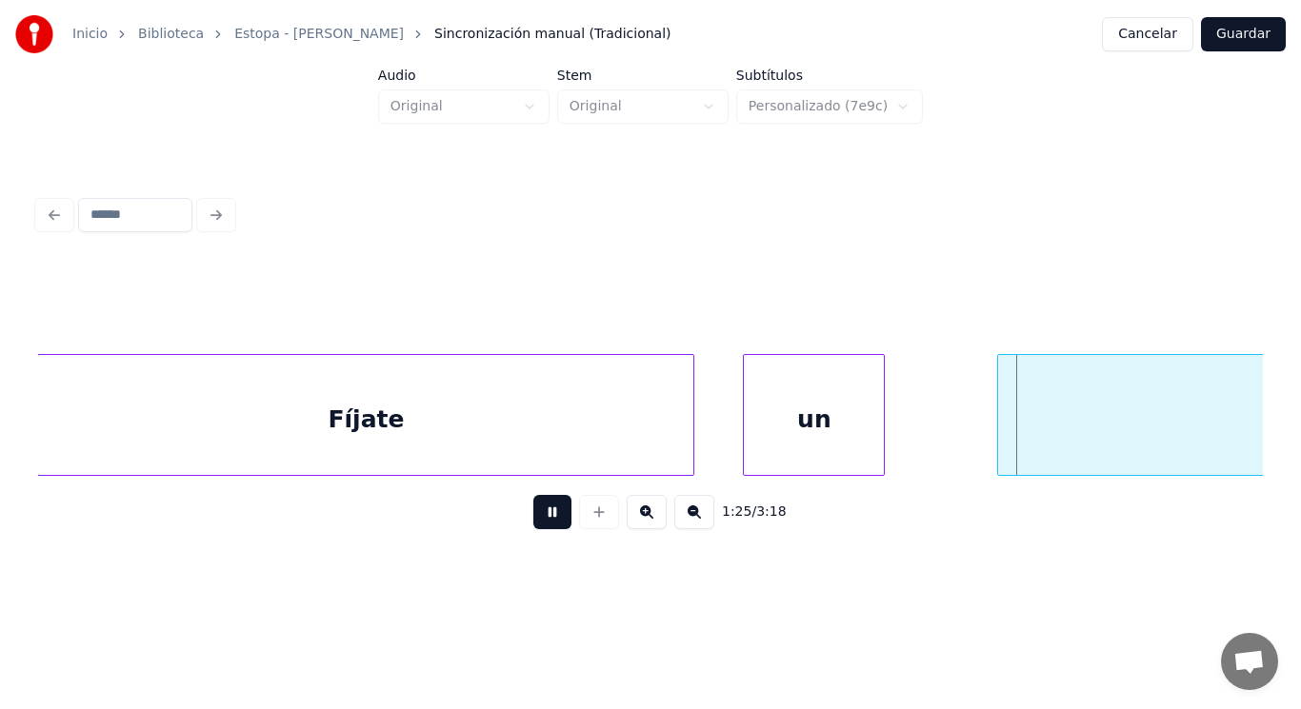
click at [541, 522] on button at bounding box center [552, 512] width 38 height 34
click at [919, 448] on div at bounding box center [921, 415] width 6 height 120
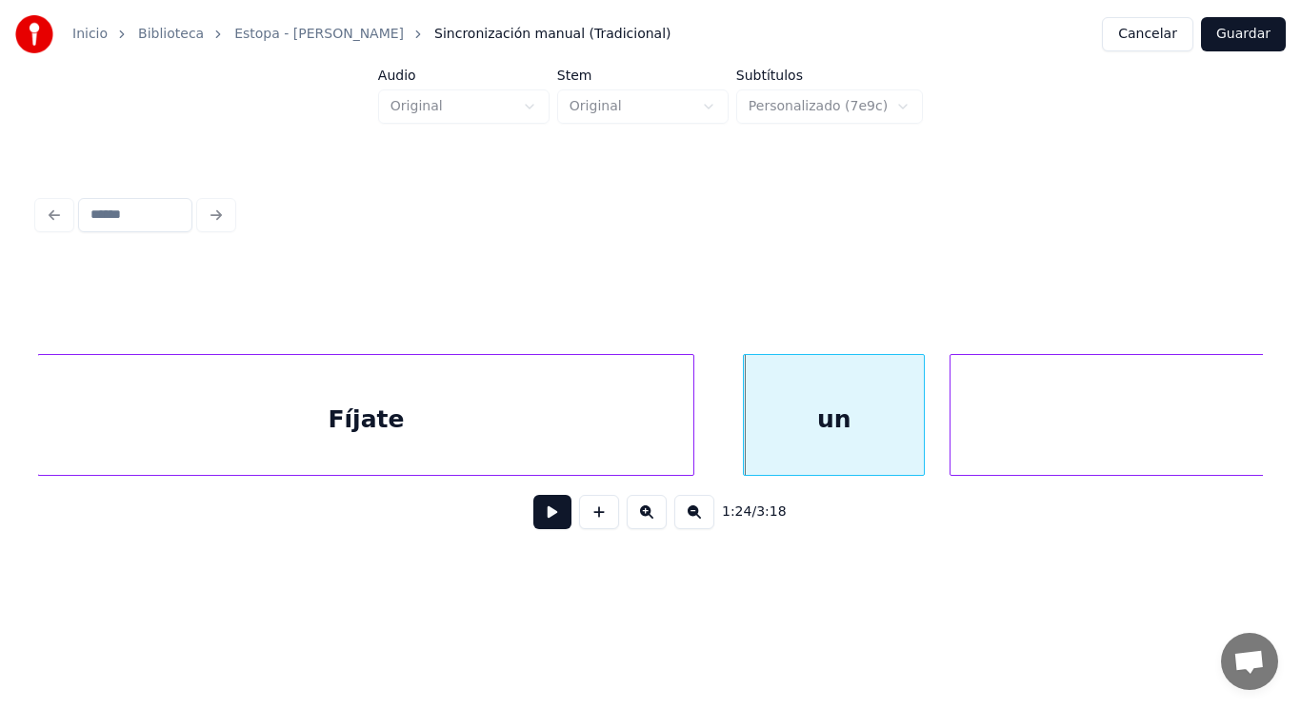
click at [951, 442] on div at bounding box center [953, 415] width 6 height 120
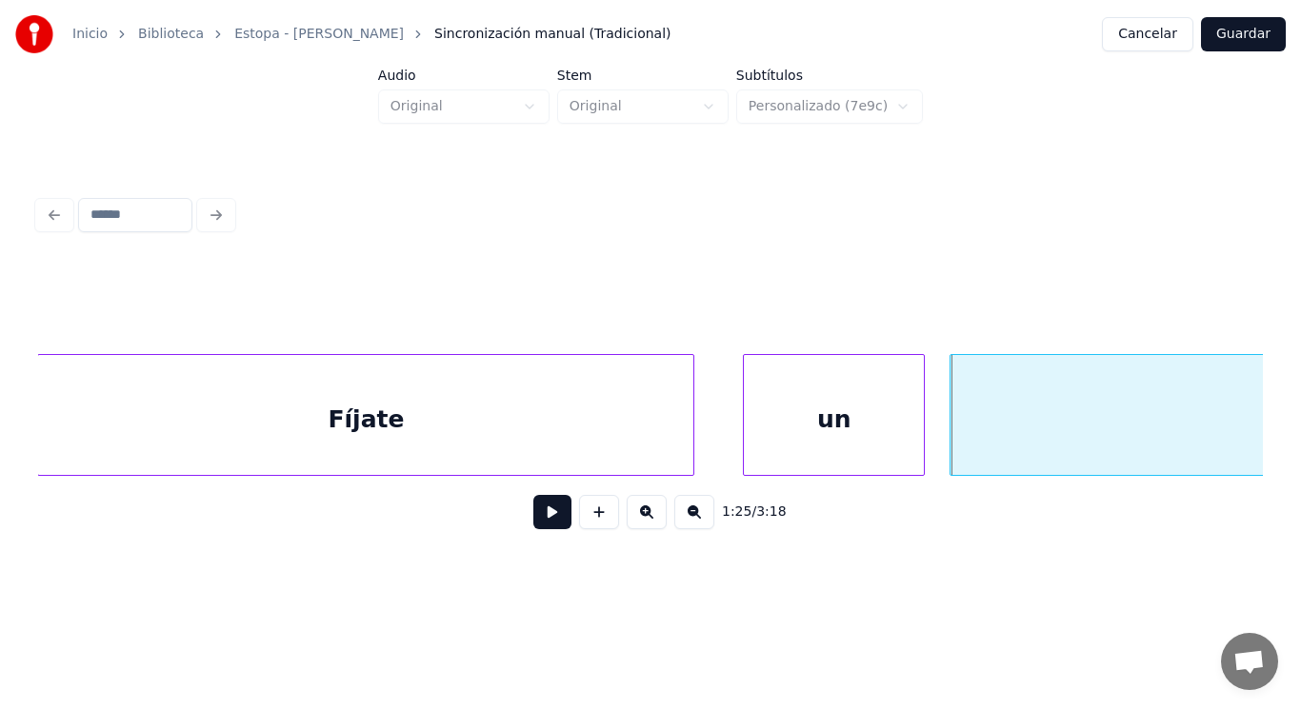
click at [537, 526] on button at bounding box center [552, 512] width 38 height 34
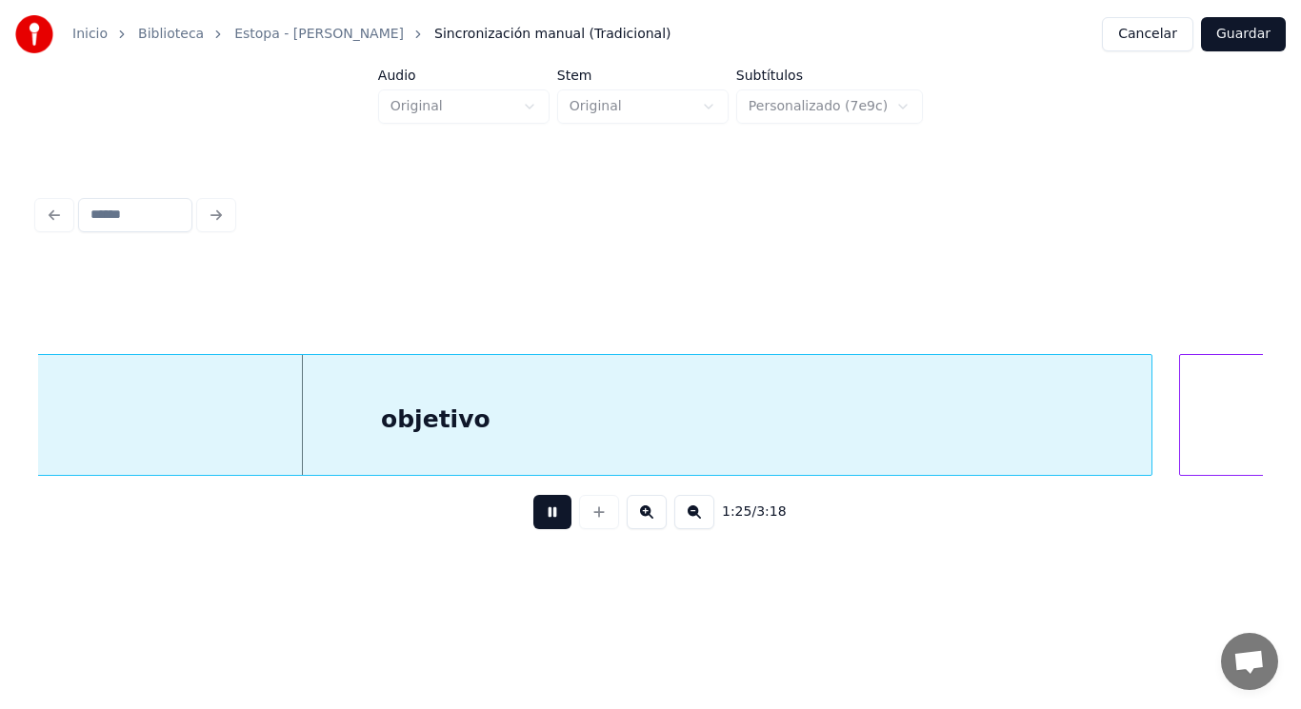
click at [537, 526] on button at bounding box center [552, 512] width 38 height 34
click at [520, 434] on div "objetivo" at bounding box center [435, 419] width 1432 height 129
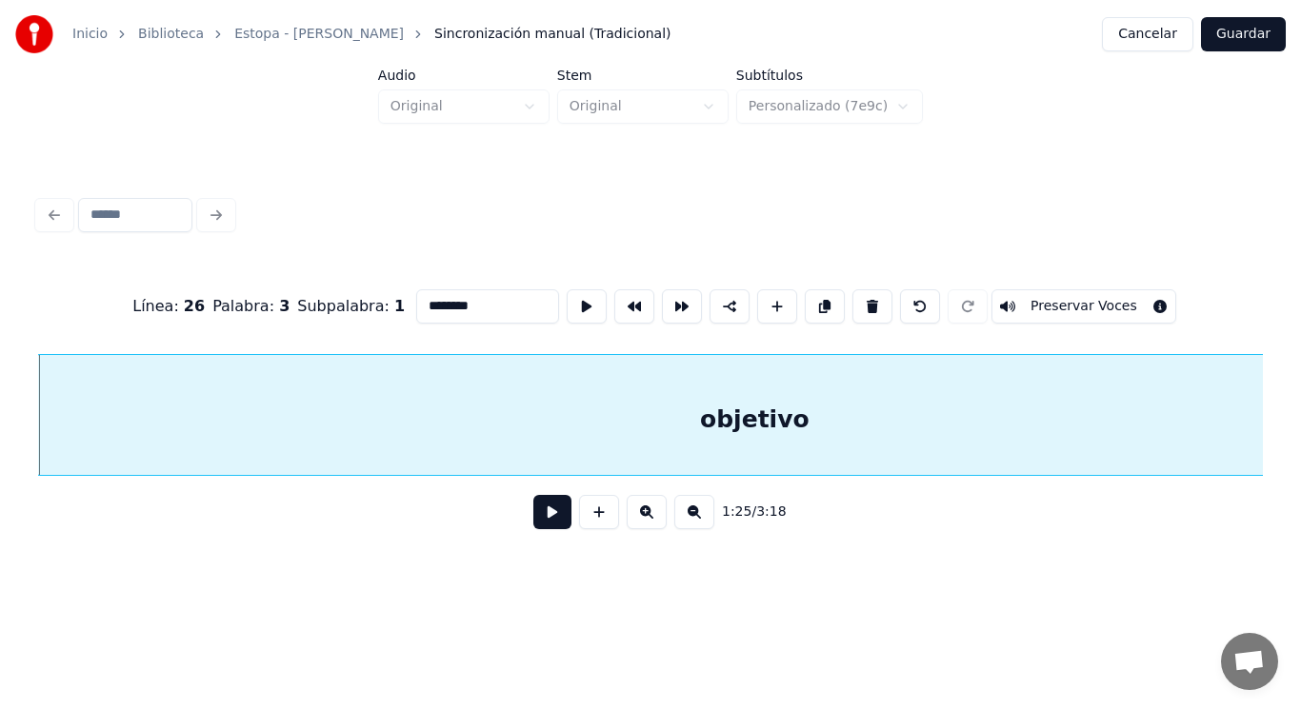
click at [545, 509] on button at bounding box center [552, 512] width 38 height 34
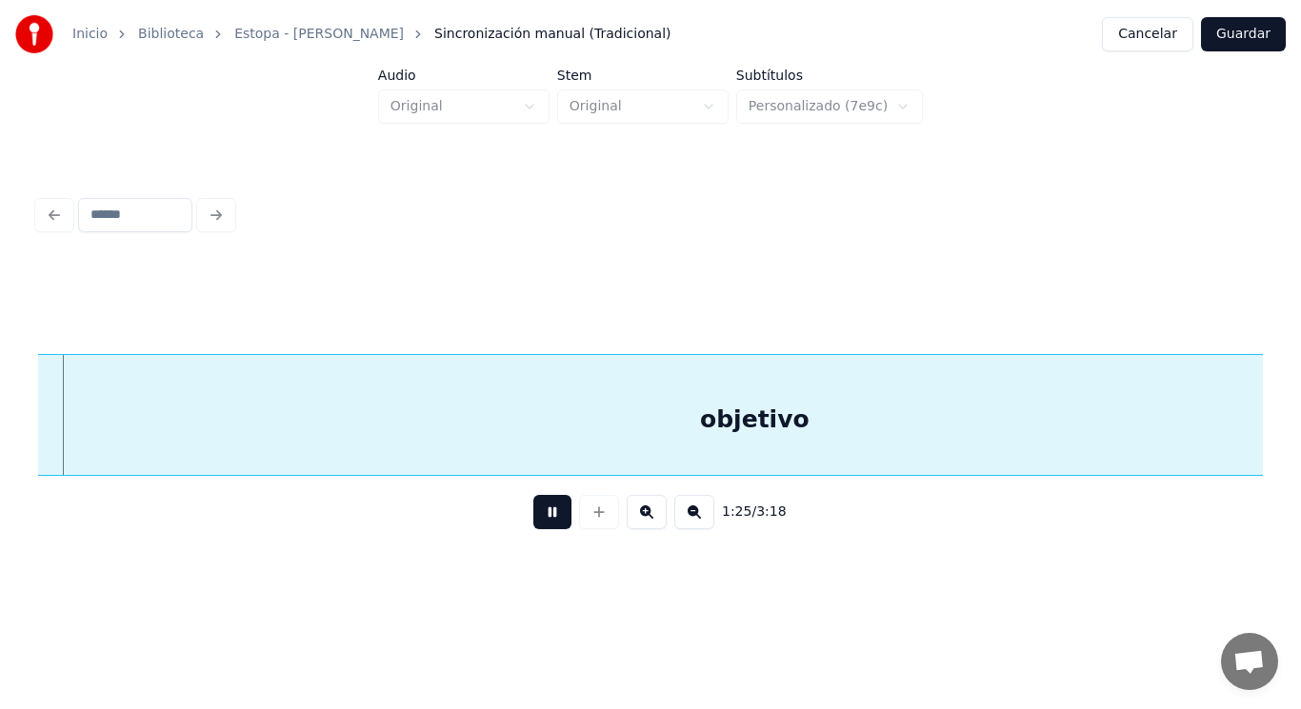
click at [545, 509] on button at bounding box center [552, 512] width 38 height 34
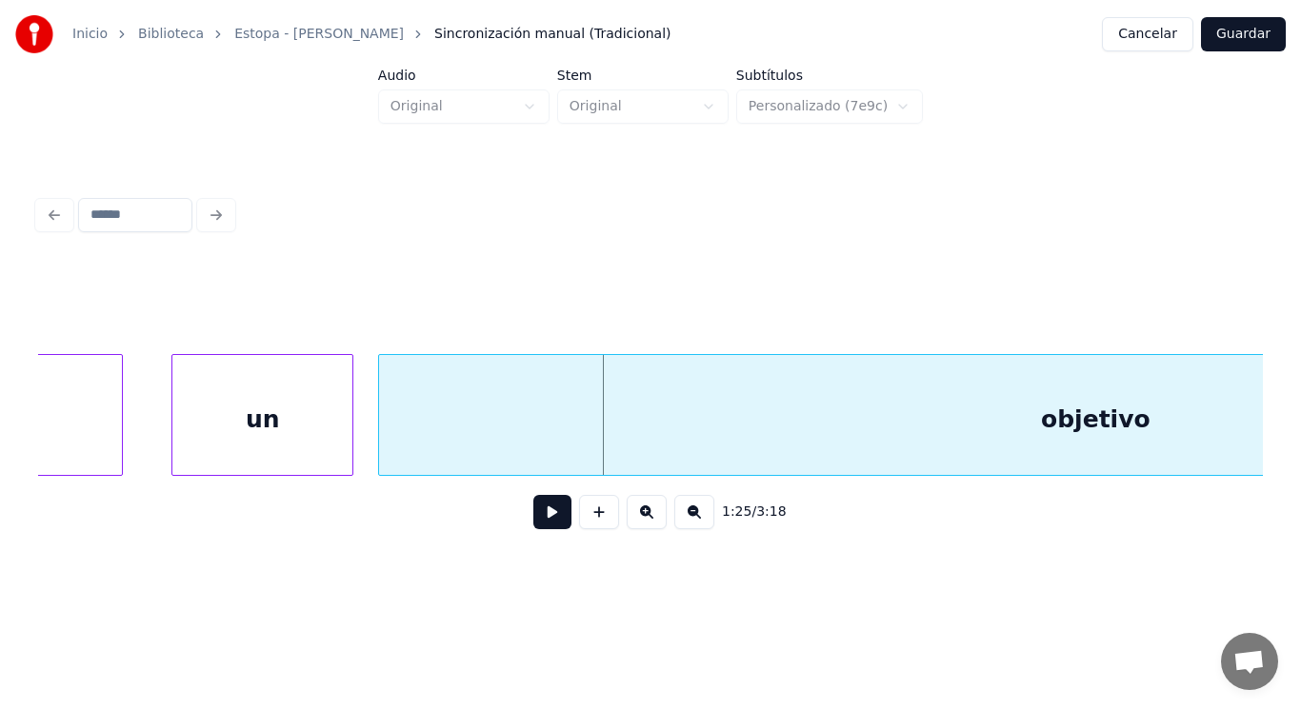
scroll to position [0, 112876]
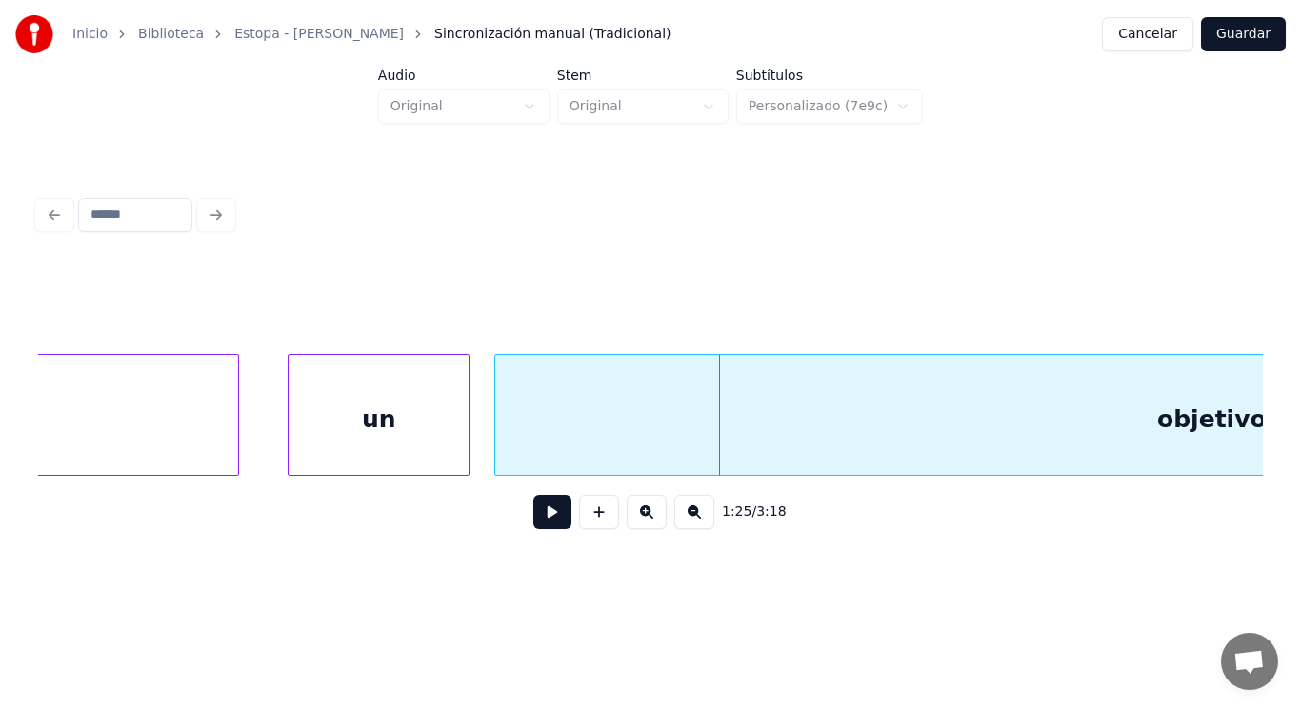
click at [363, 431] on div "un" at bounding box center [378, 419] width 180 height 129
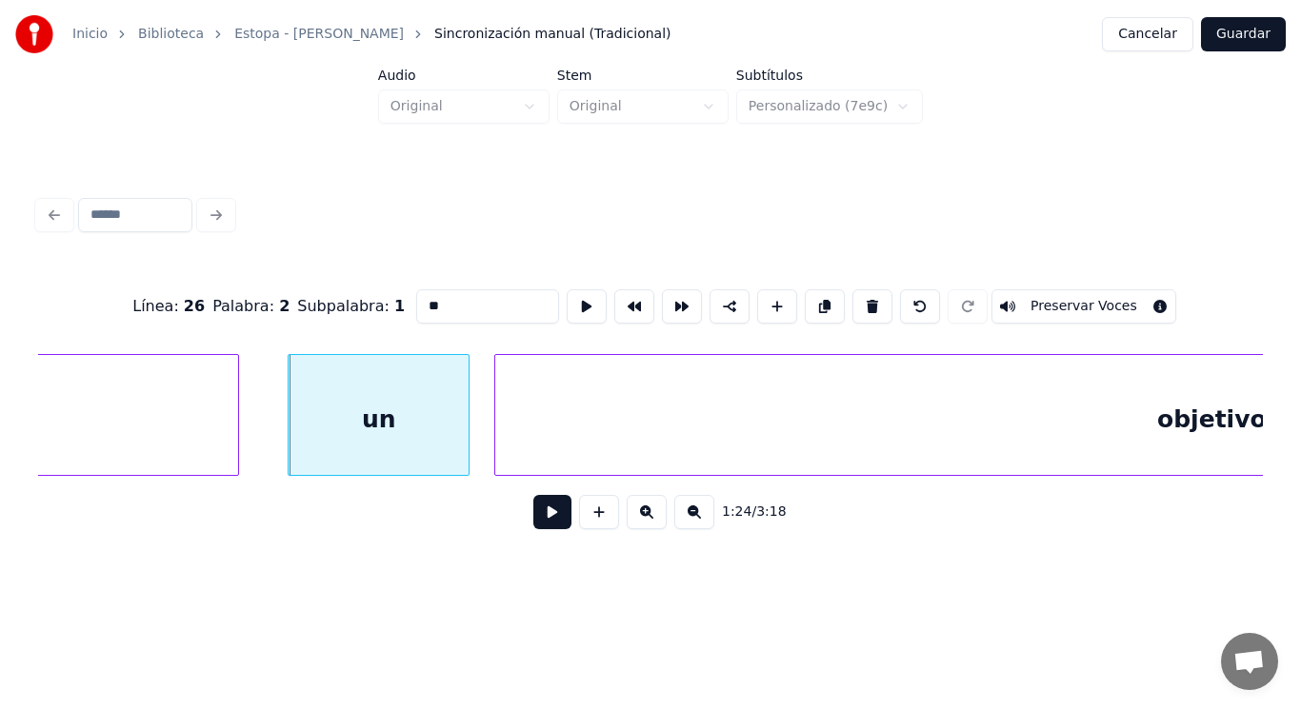
click at [549, 529] on button at bounding box center [552, 512] width 38 height 34
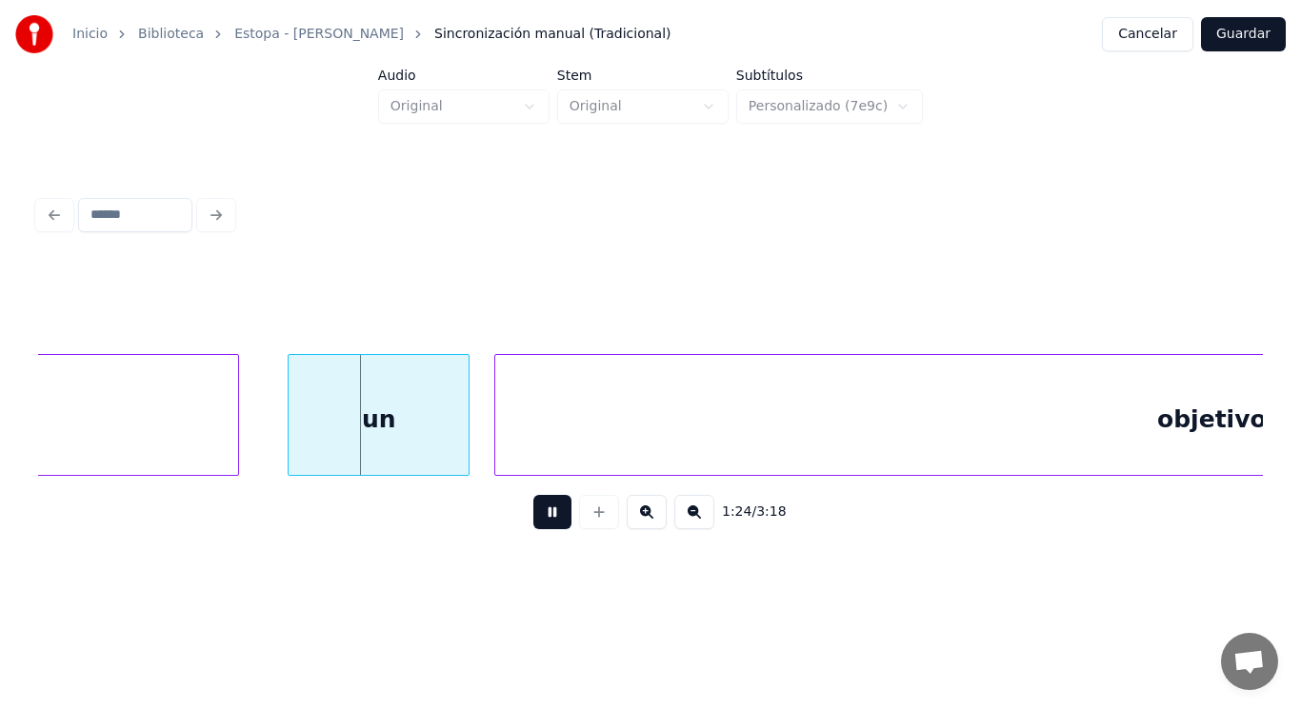
click at [549, 529] on button at bounding box center [552, 512] width 38 height 34
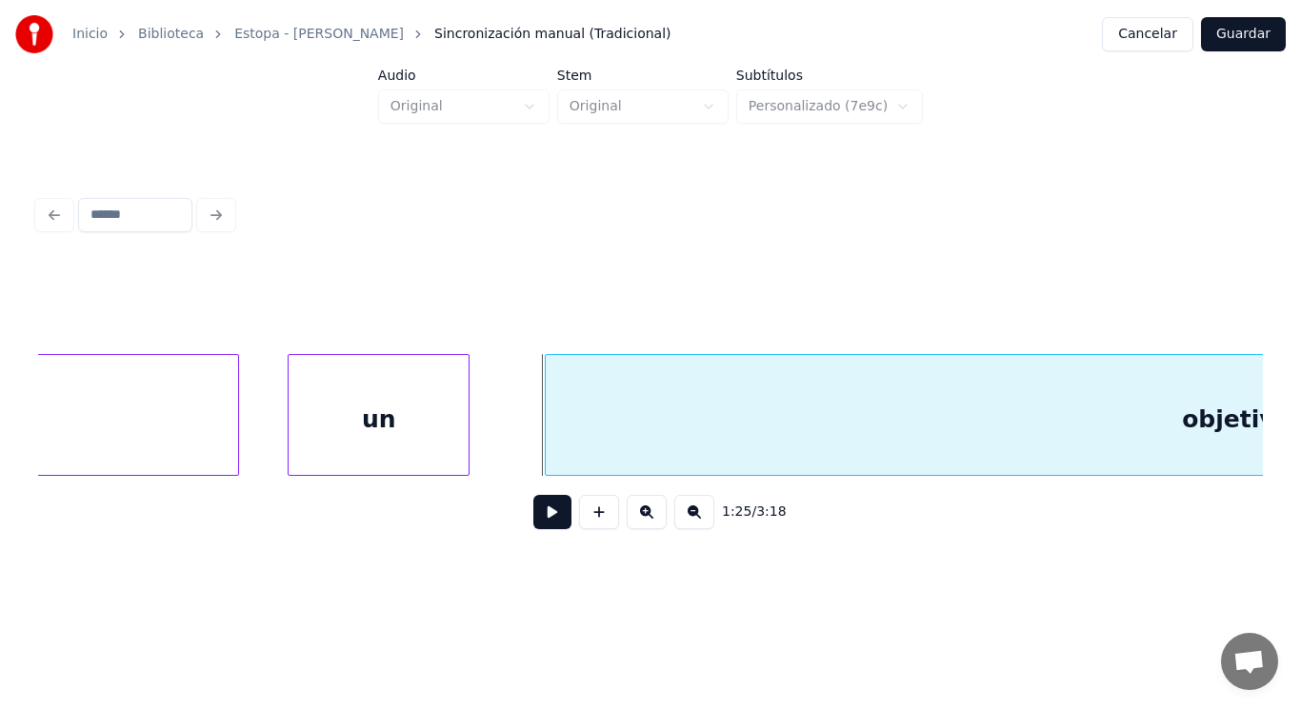
click at [546, 448] on div at bounding box center [549, 415] width 6 height 120
click at [549, 523] on button at bounding box center [552, 512] width 38 height 34
click at [512, 451] on div at bounding box center [510, 415] width 6 height 120
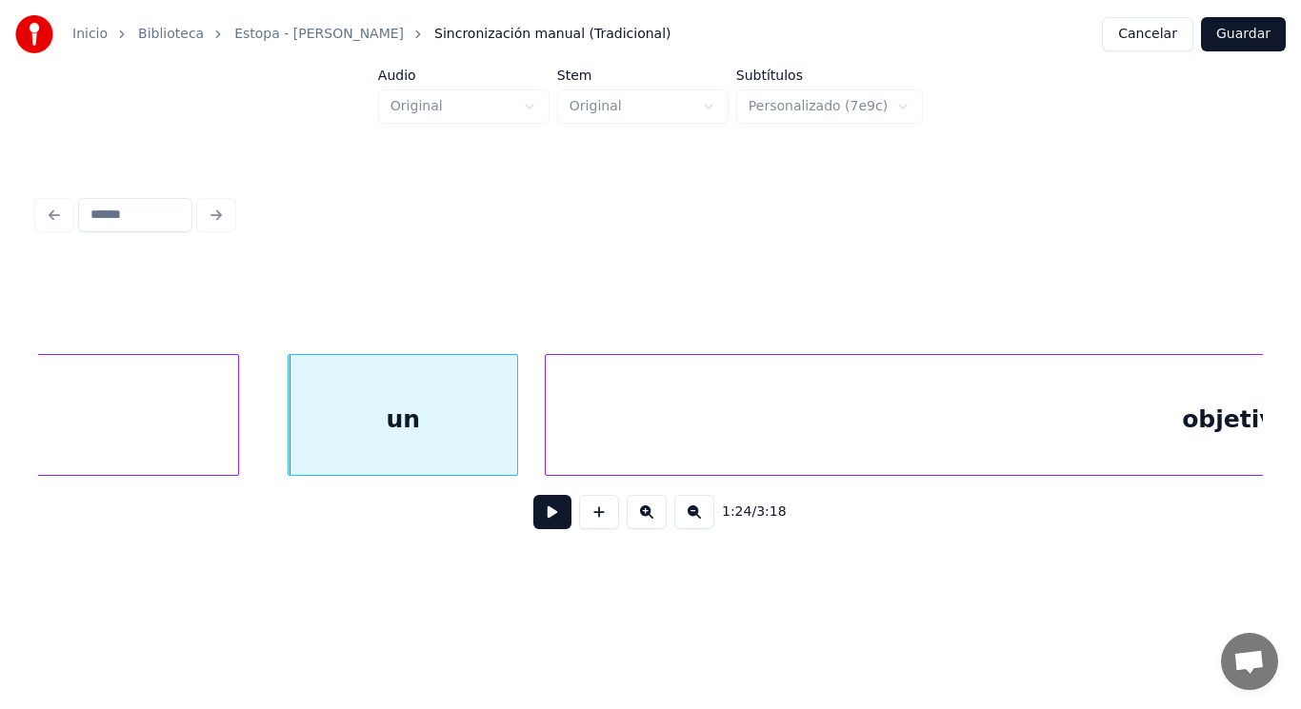
click at [543, 520] on button at bounding box center [552, 512] width 38 height 34
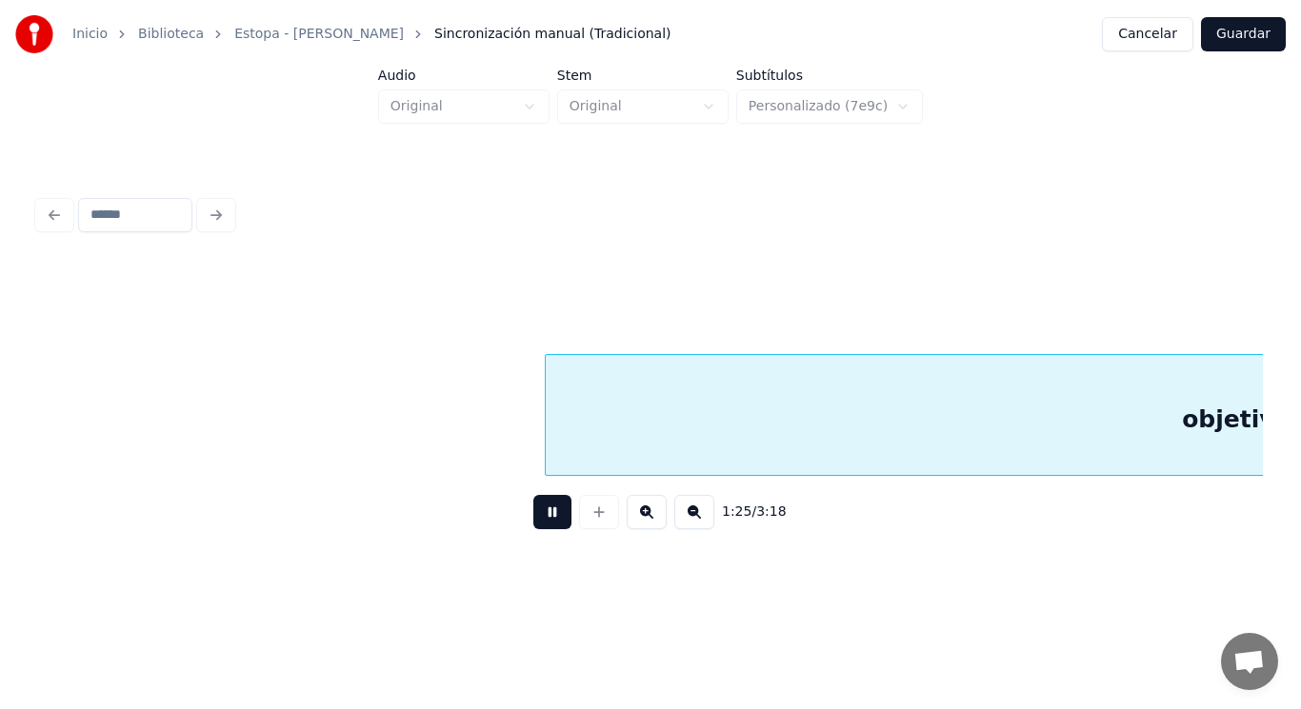
scroll to position [0, 114124]
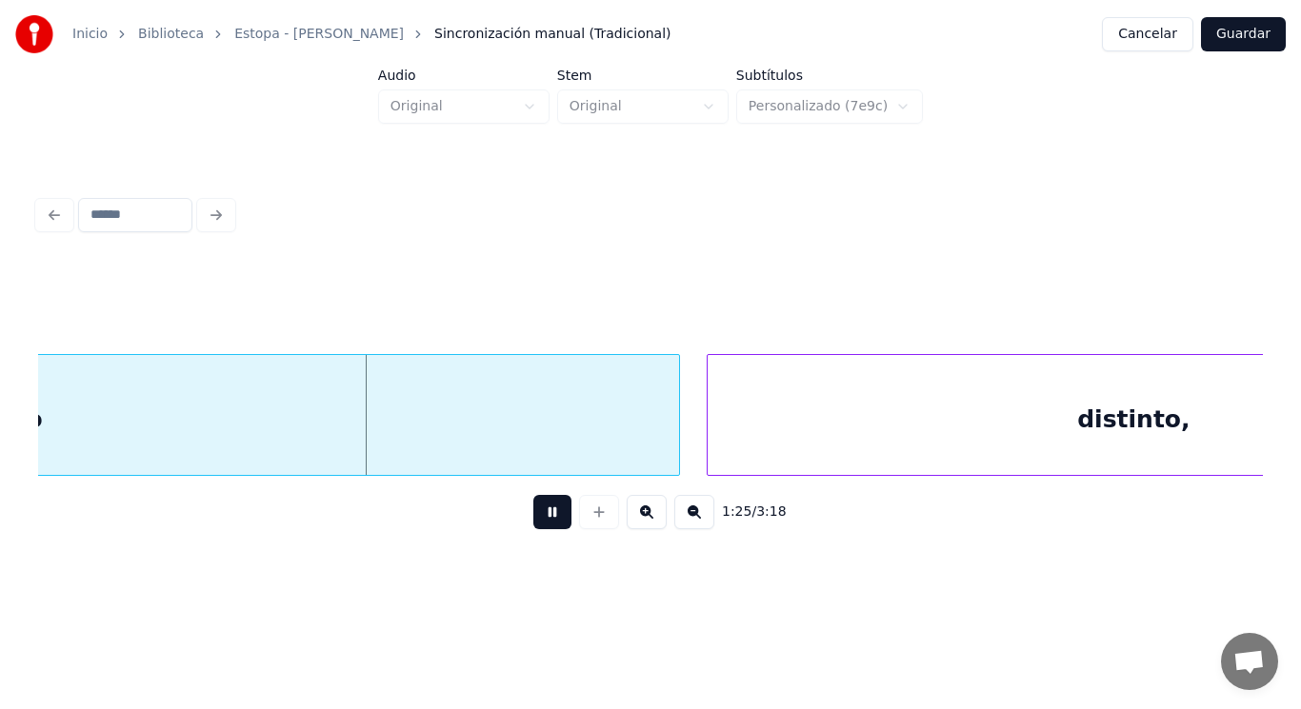
click at [543, 520] on button at bounding box center [552, 512] width 38 height 34
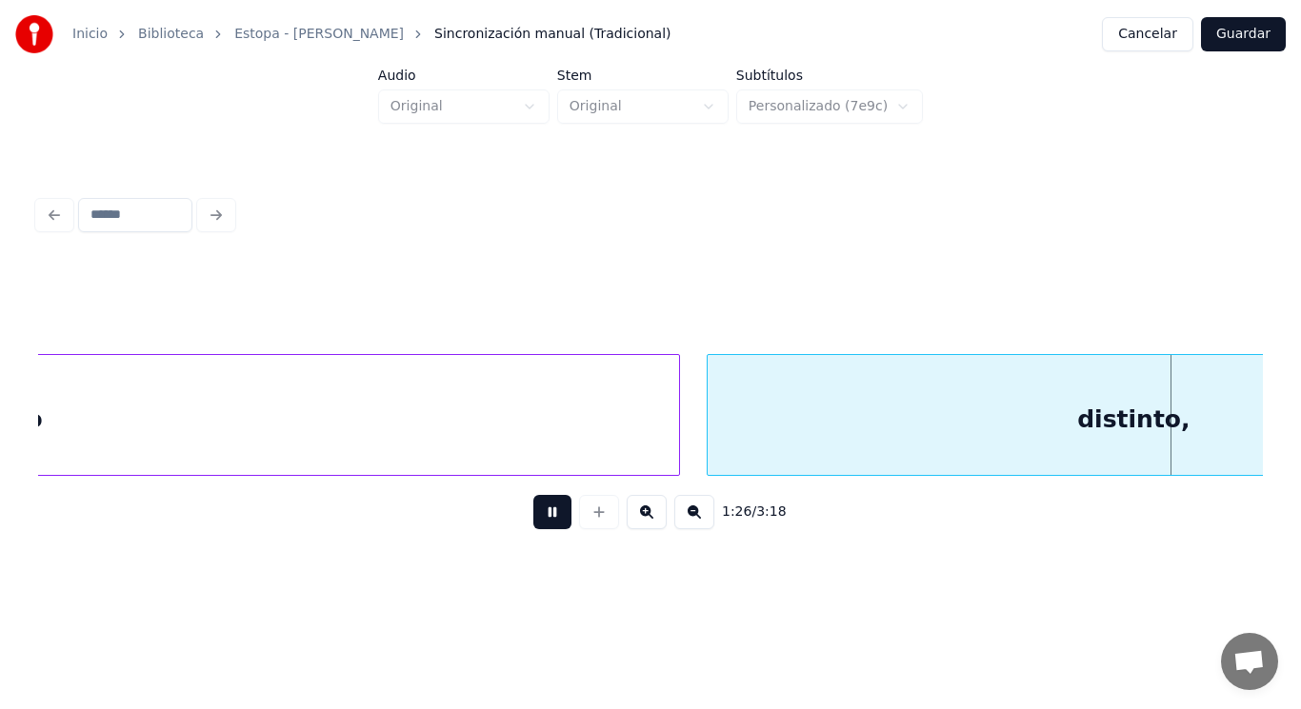
scroll to position [0, 115369]
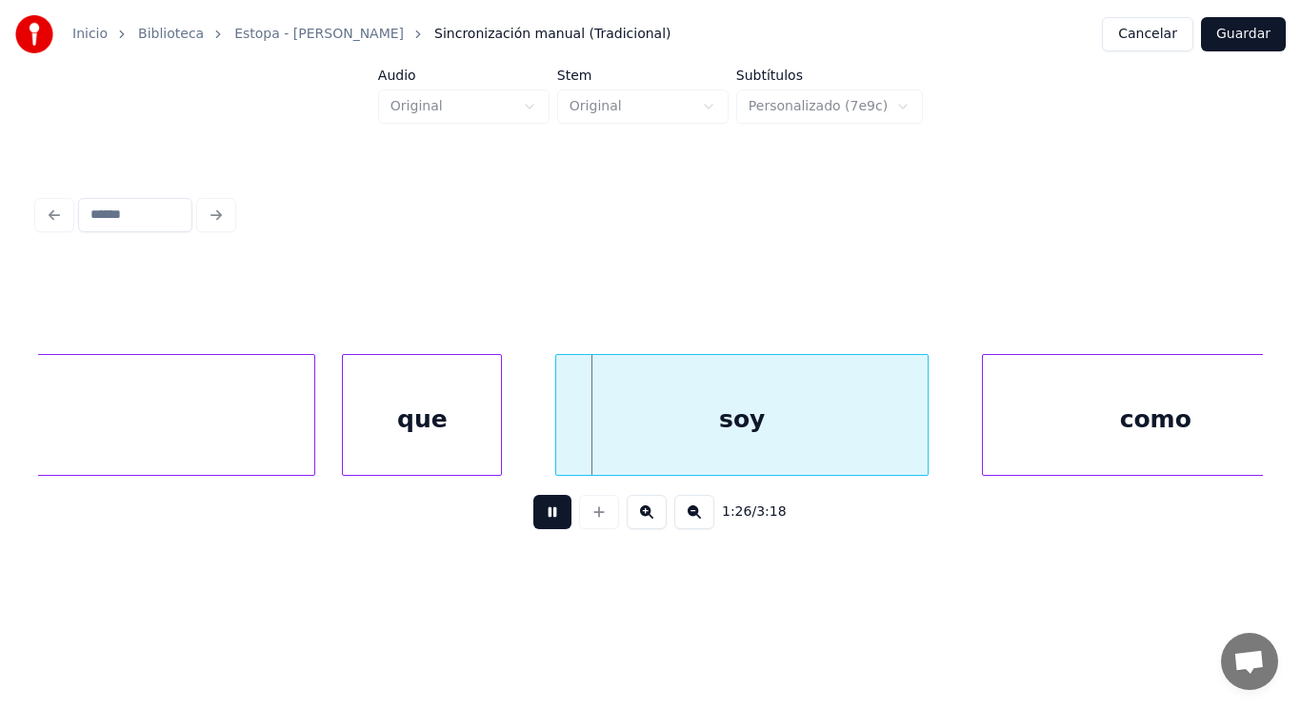
click at [543, 520] on button at bounding box center [552, 512] width 38 height 34
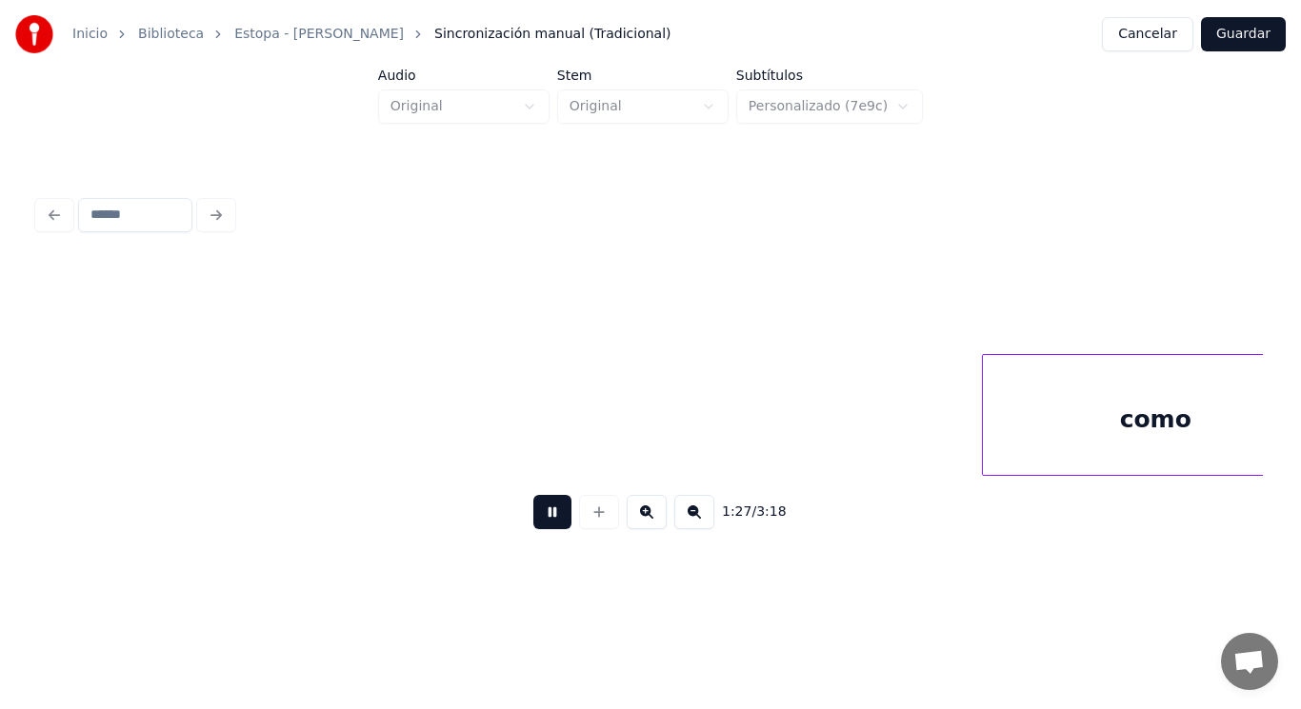
scroll to position [0, 116607]
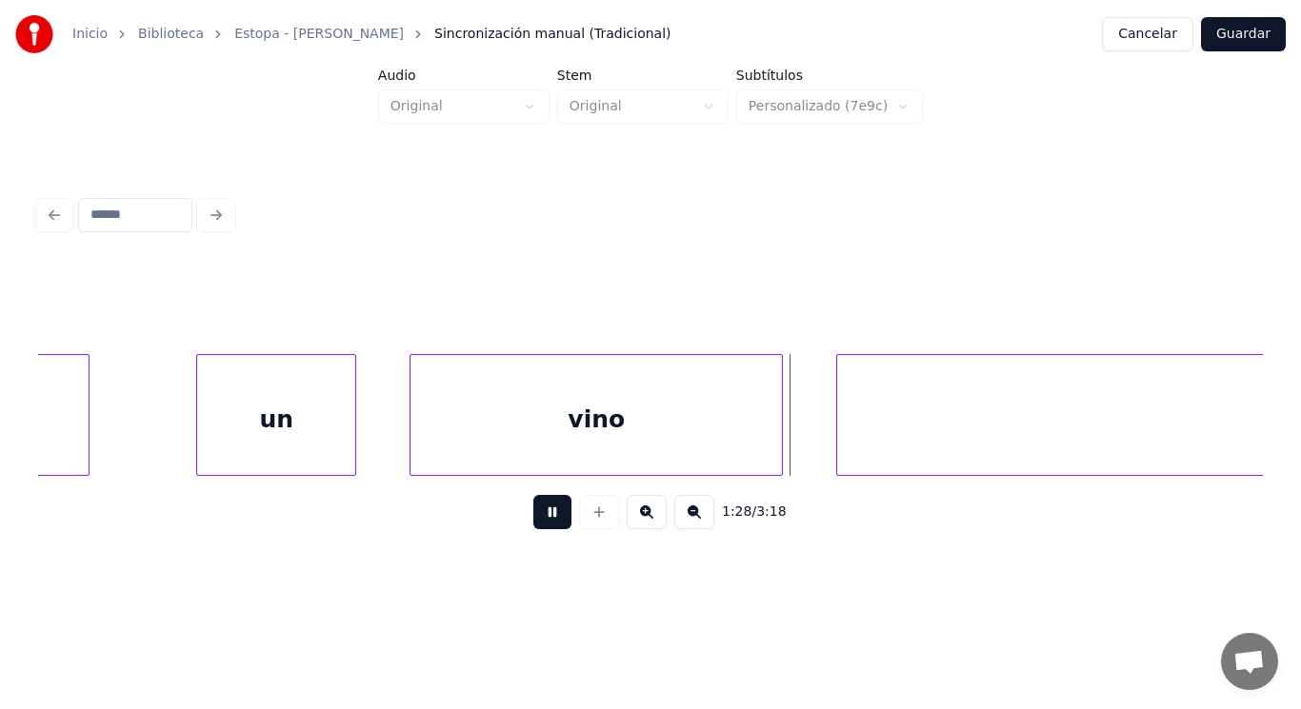
click at [543, 520] on button at bounding box center [552, 512] width 38 height 34
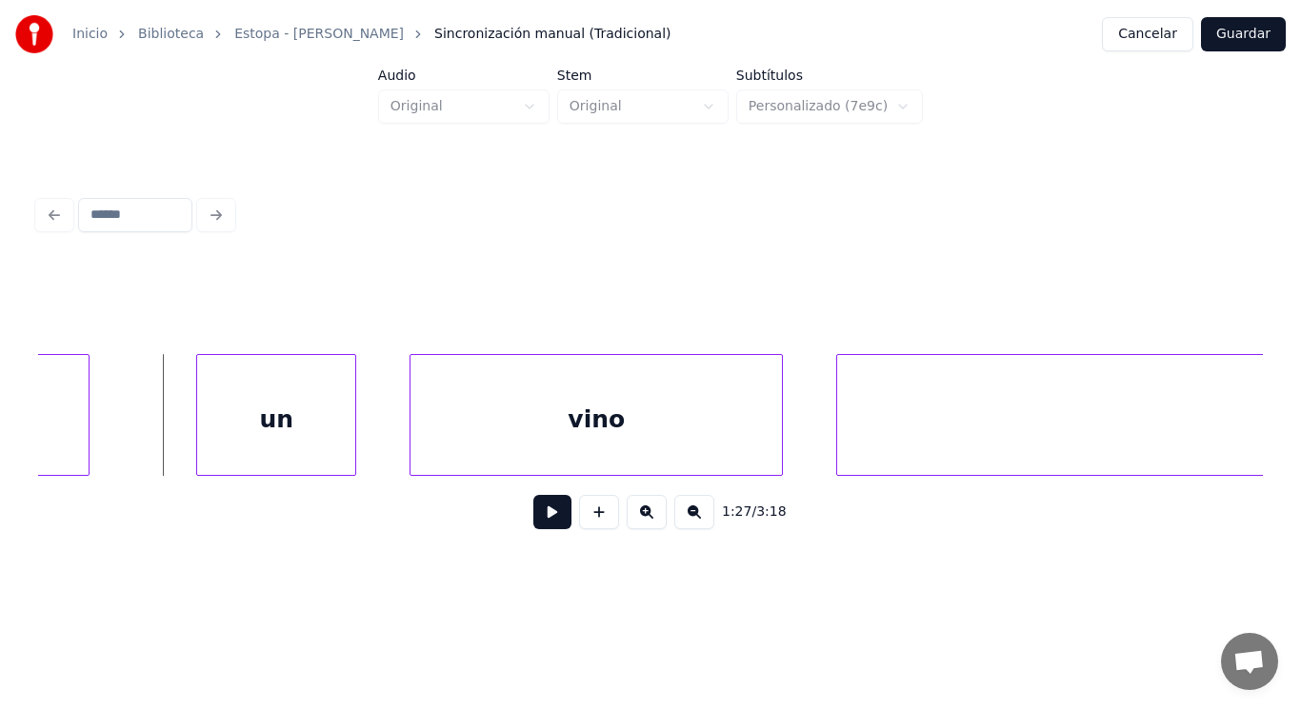
click at [263, 409] on div "un" at bounding box center [276, 419] width 158 height 129
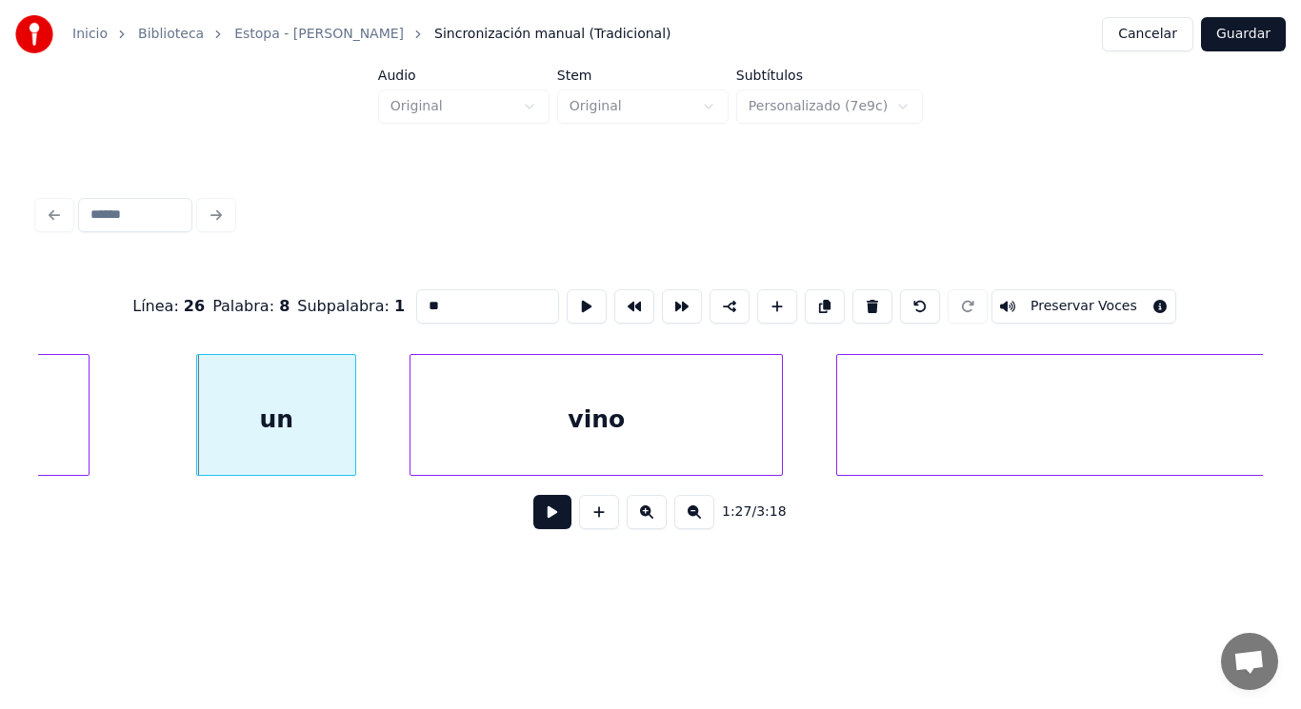
click at [538, 524] on button at bounding box center [552, 512] width 38 height 34
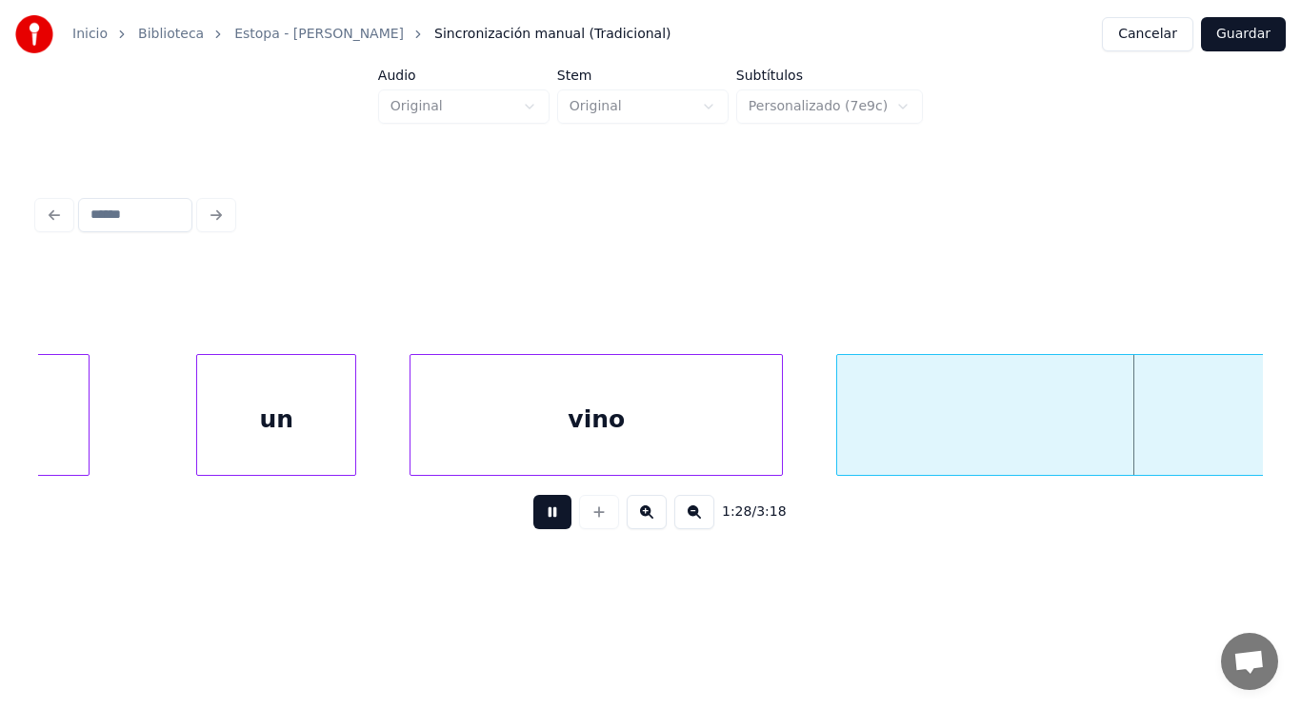
scroll to position [0, 117841]
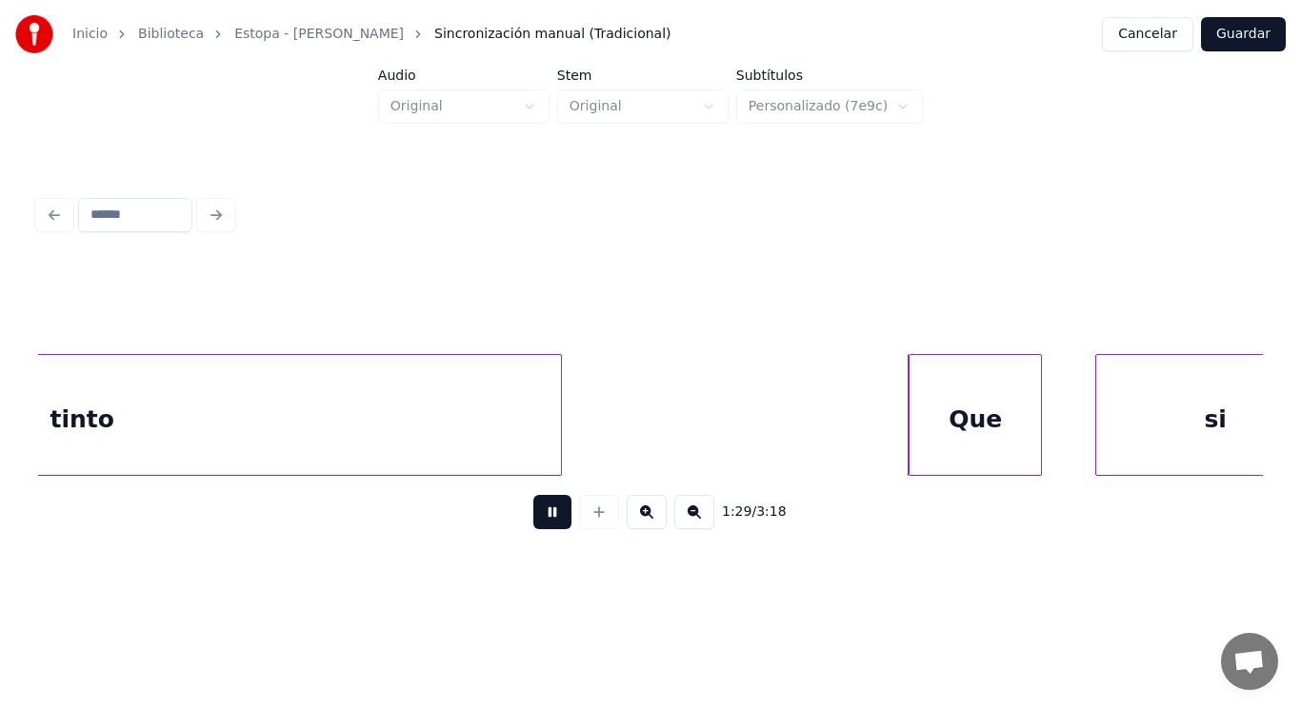
click at [538, 524] on button at bounding box center [552, 512] width 38 height 34
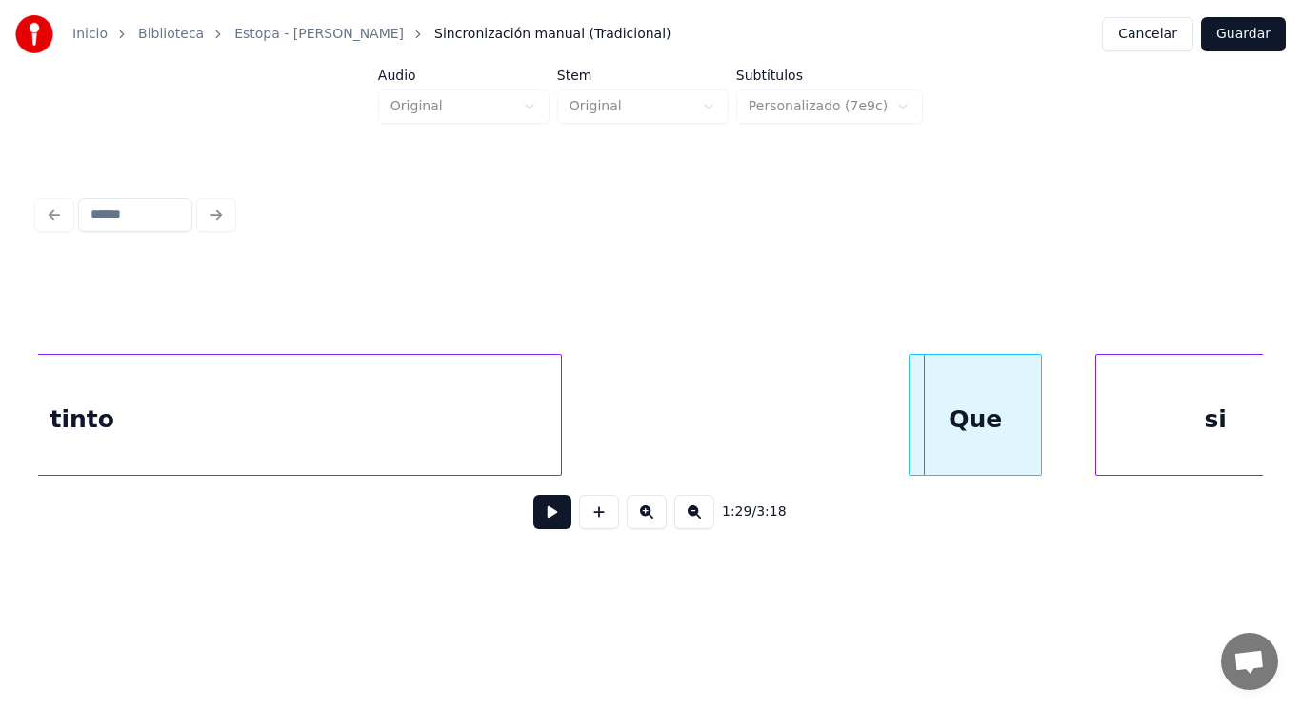
click at [370, 418] on div "tinto" at bounding box center [82, 419] width 958 height 129
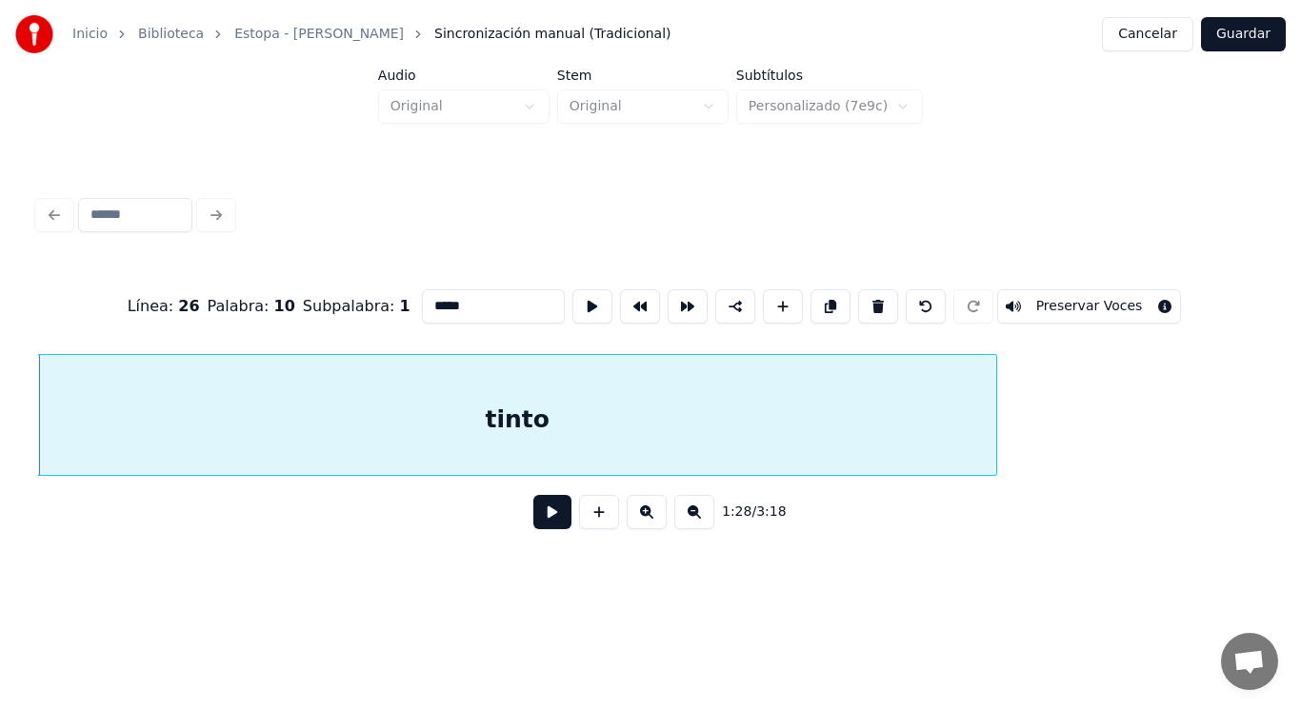
click at [430, 304] on input "*****" at bounding box center [493, 306] width 143 height 34
type input "******"
click at [545, 527] on button at bounding box center [552, 512] width 38 height 34
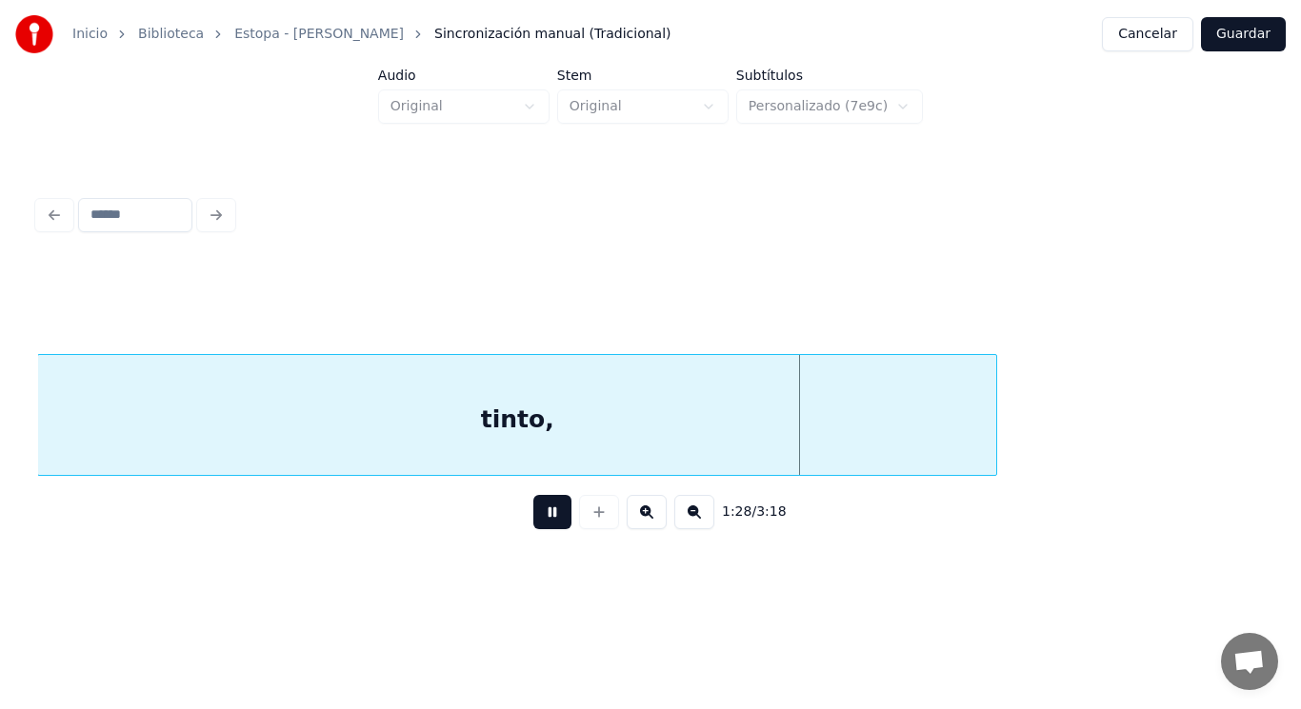
click at [545, 527] on button at bounding box center [552, 512] width 38 height 34
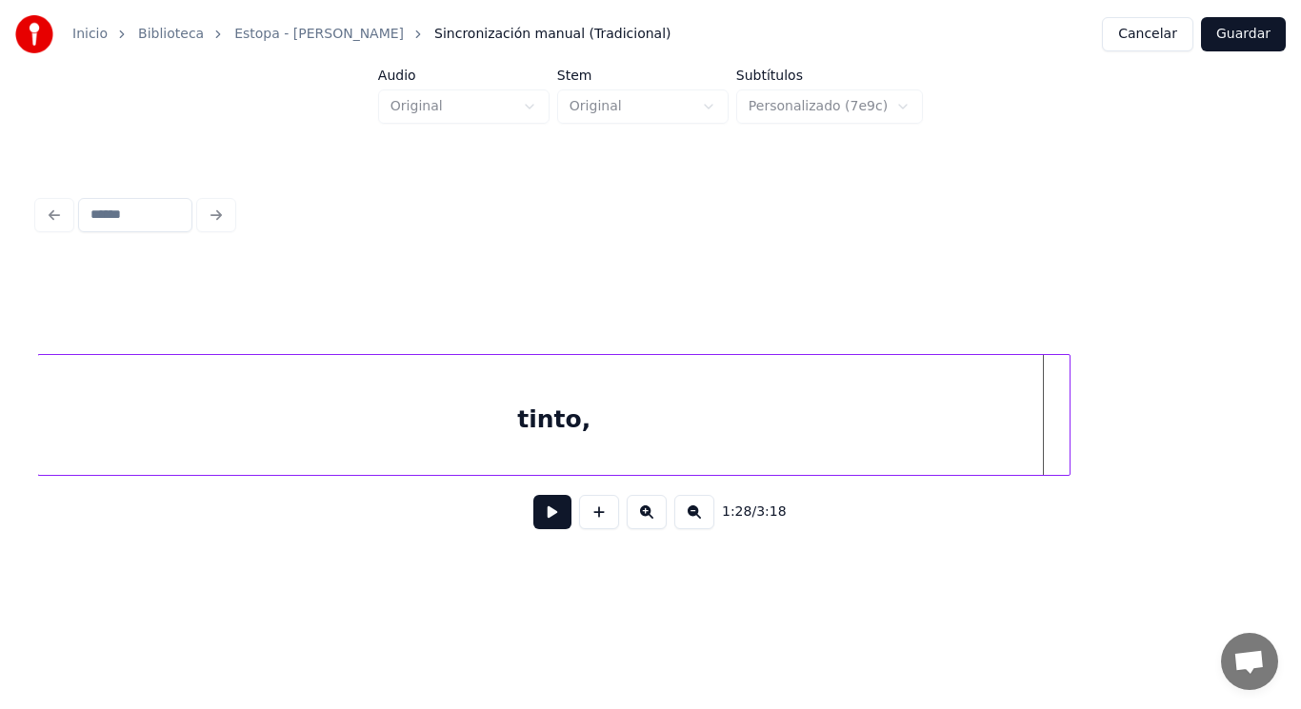
click at [1069, 432] on div at bounding box center [1067, 415] width 6 height 120
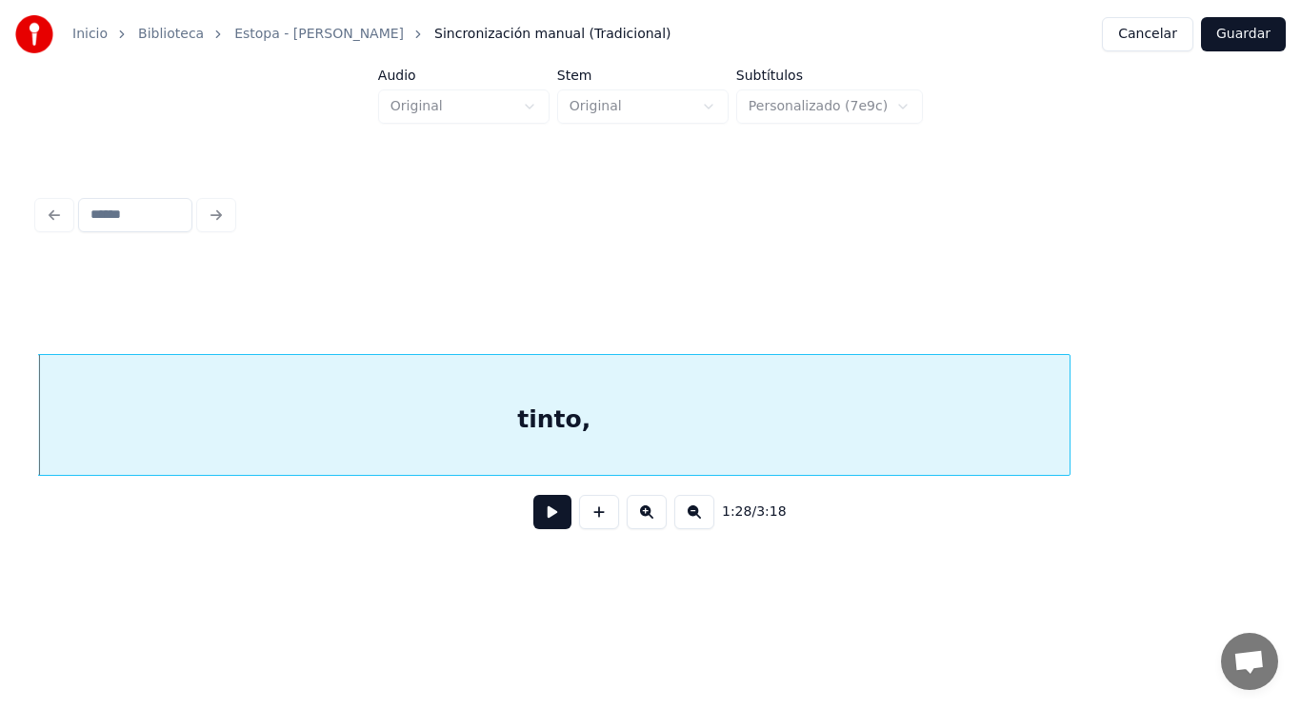
click at [541, 524] on button at bounding box center [552, 512] width 38 height 34
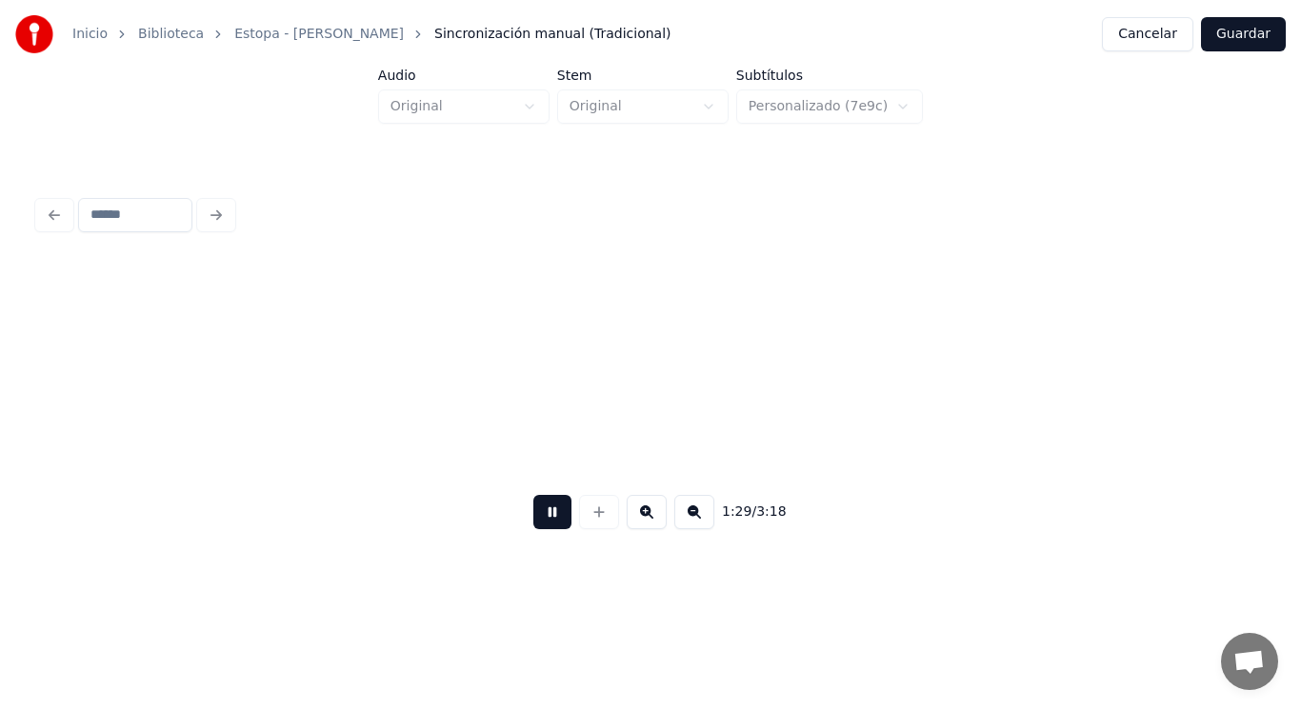
scroll to position [0, 118647]
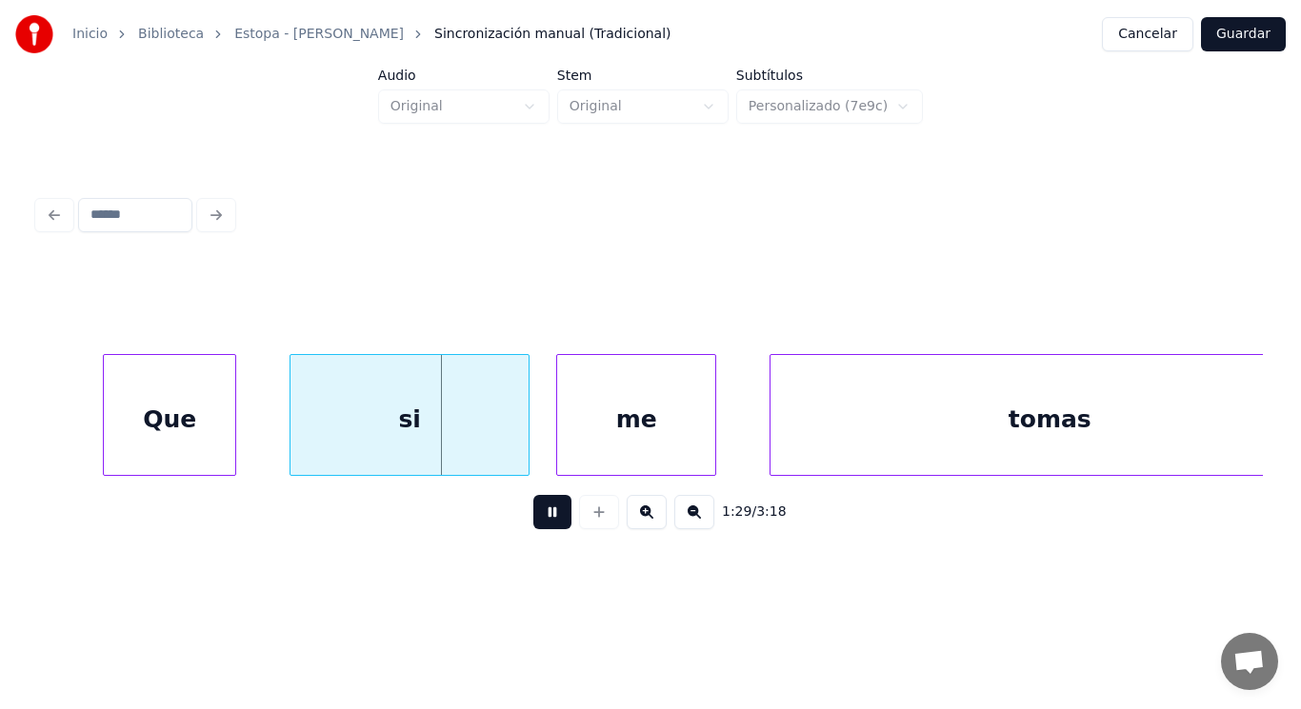
click at [541, 524] on button at bounding box center [552, 512] width 38 height 34
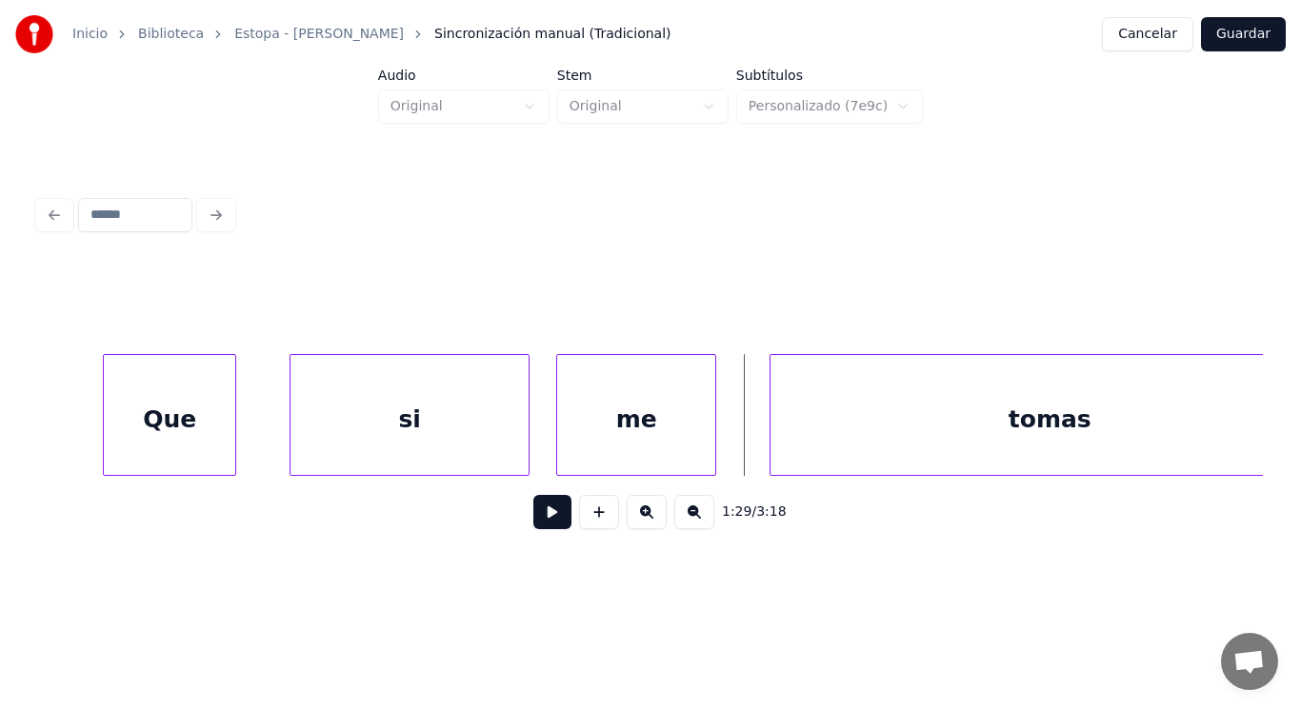
click at [493, 442] on div "si" at bounding box center [409, 419] width 238 height 129
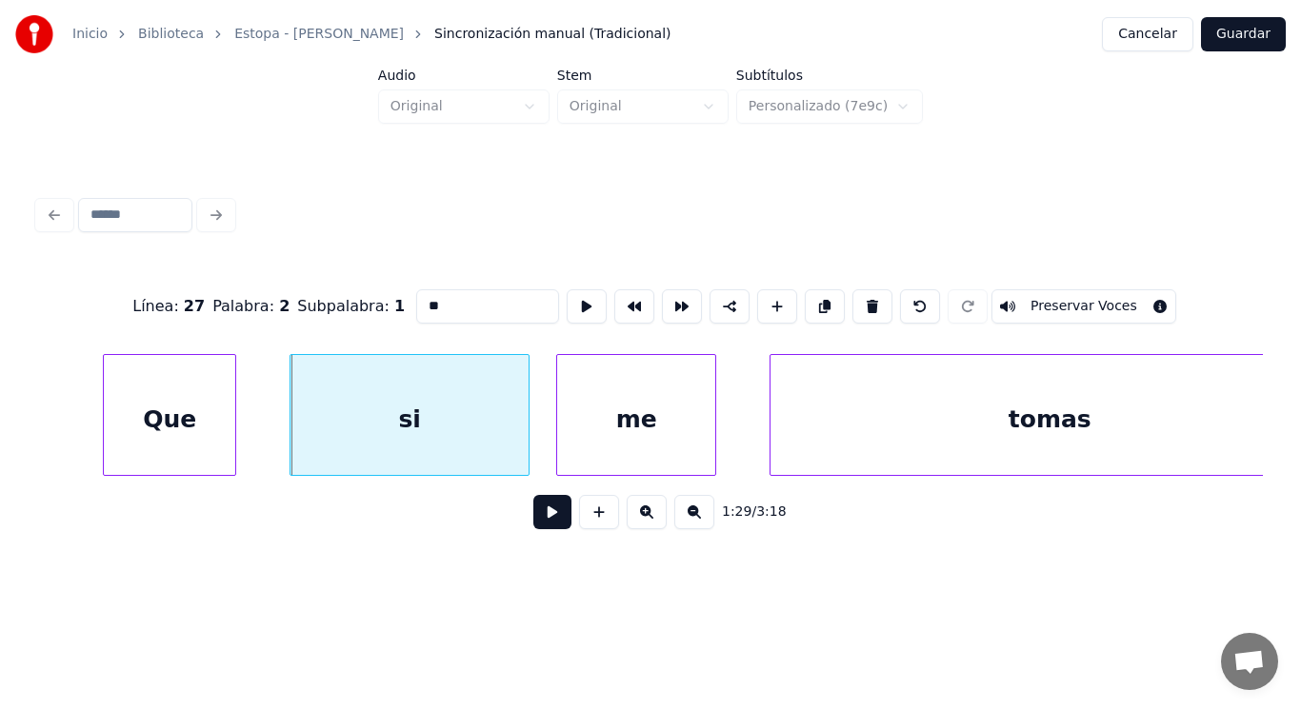
click at [540, 529] on button at bounding box center [552, 512] width 38 height 34
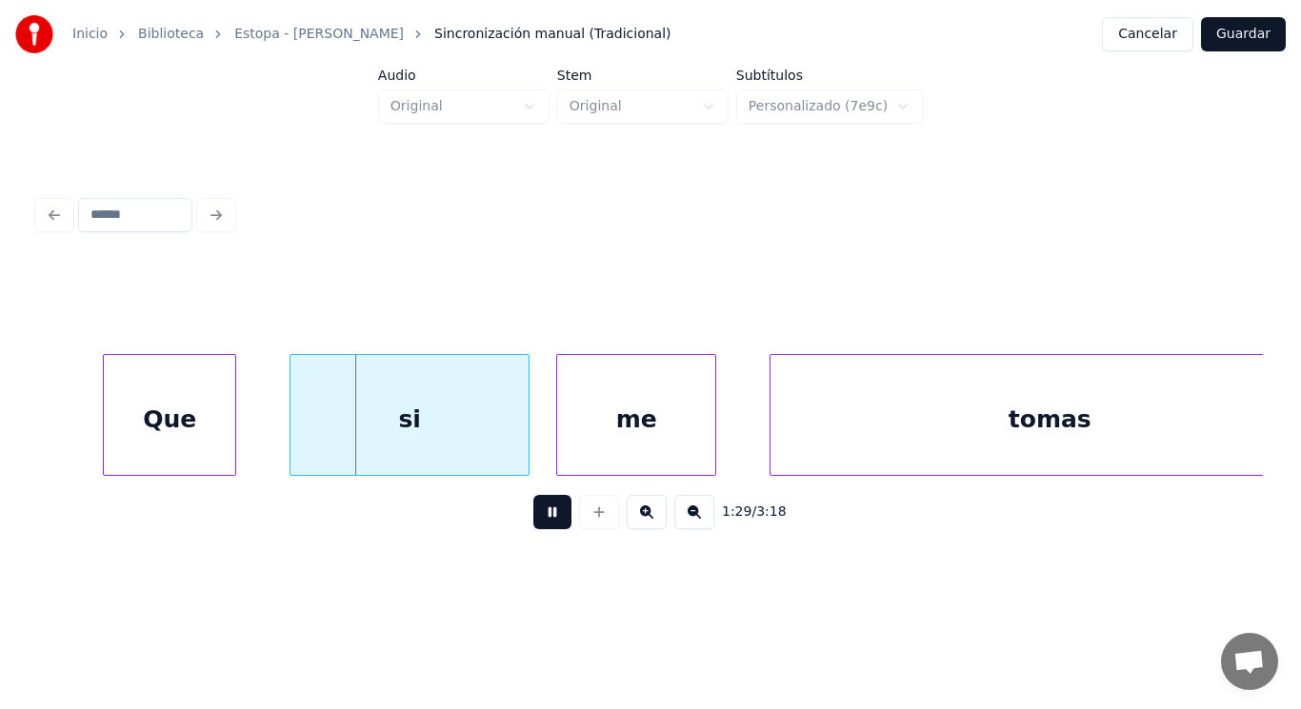
click at [540, 529] on button at bounding box center [552, 512] width 38 height 34
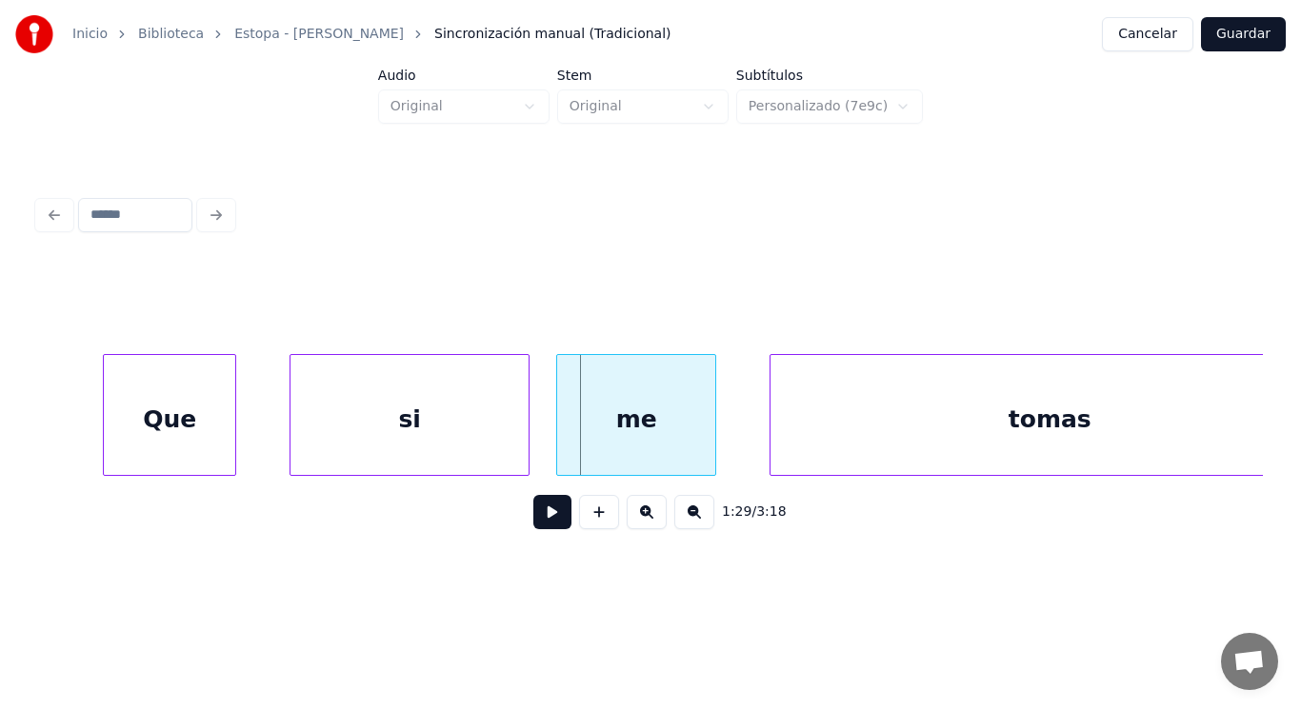
click at [564, 443] on div "me" at bounding box center [636, 419] width 158 height 129
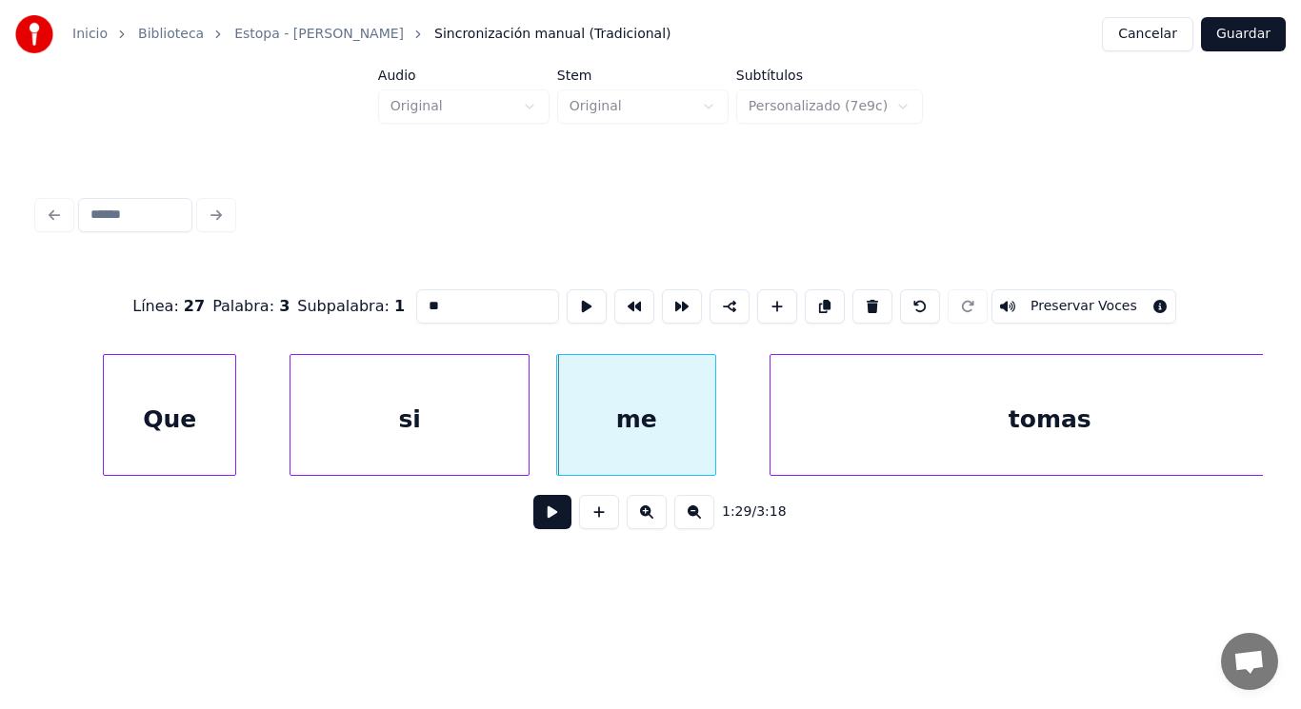
click at [547, 512] on button at bounding box center [552, 512] width 38 height 34
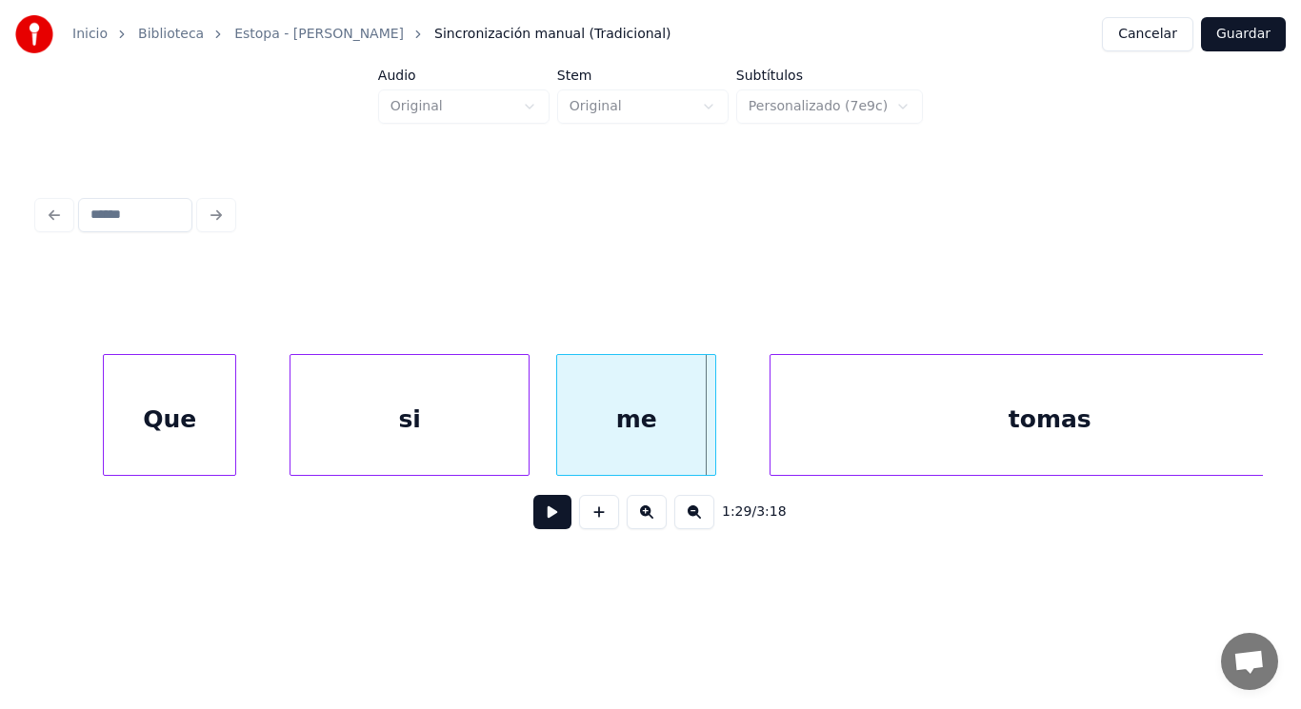
click at [512, 433] on div "si" at bounding box center [409, 419] width 238 height 129
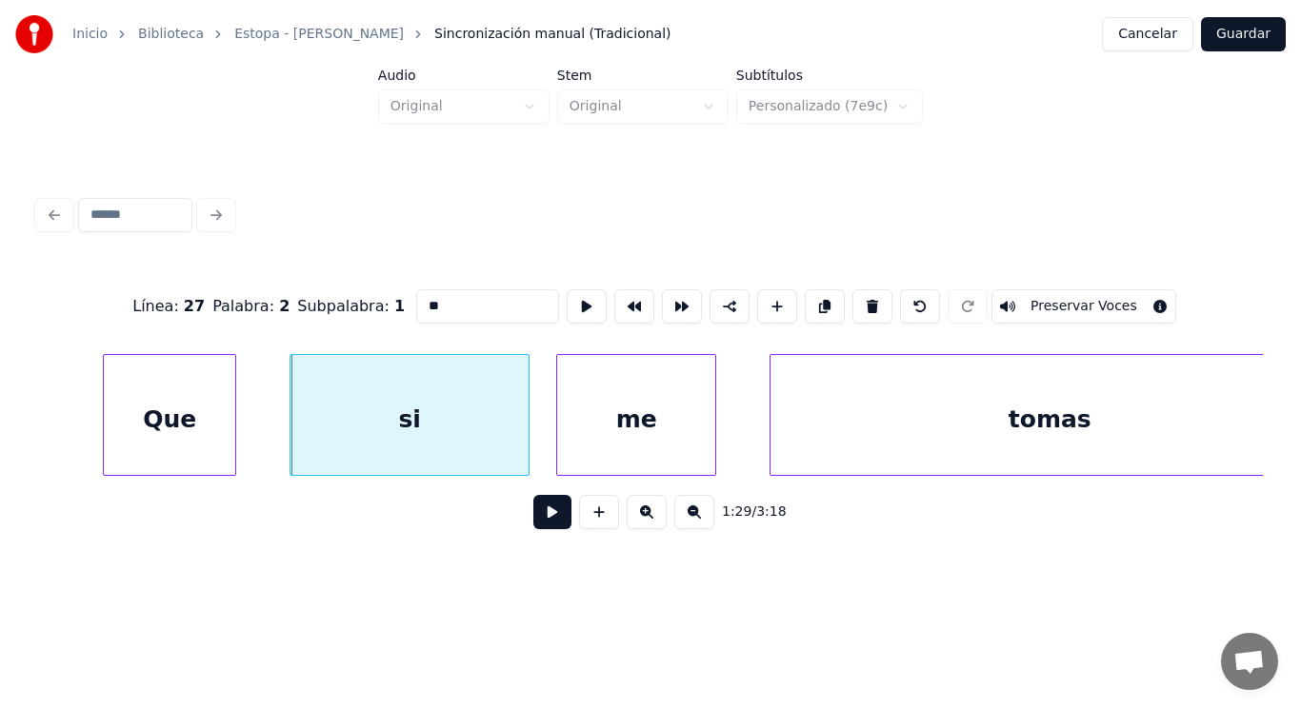
click at [539, 516] on button at bounding box center [552, 512] width 38 height 34
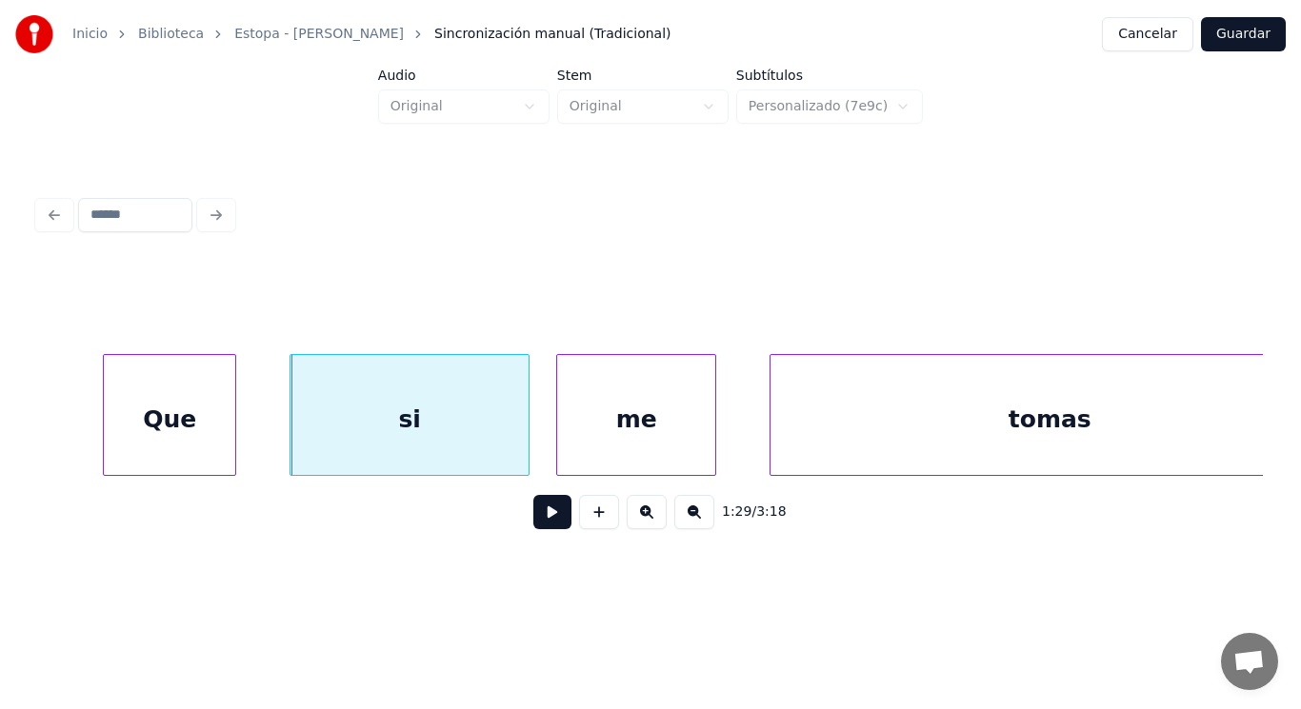
click at [539, 516] on button at bounding box center [552, 512] width 38 height 34
click at [493, 452] on div at bounding box center [491, 415] width 6 height 120
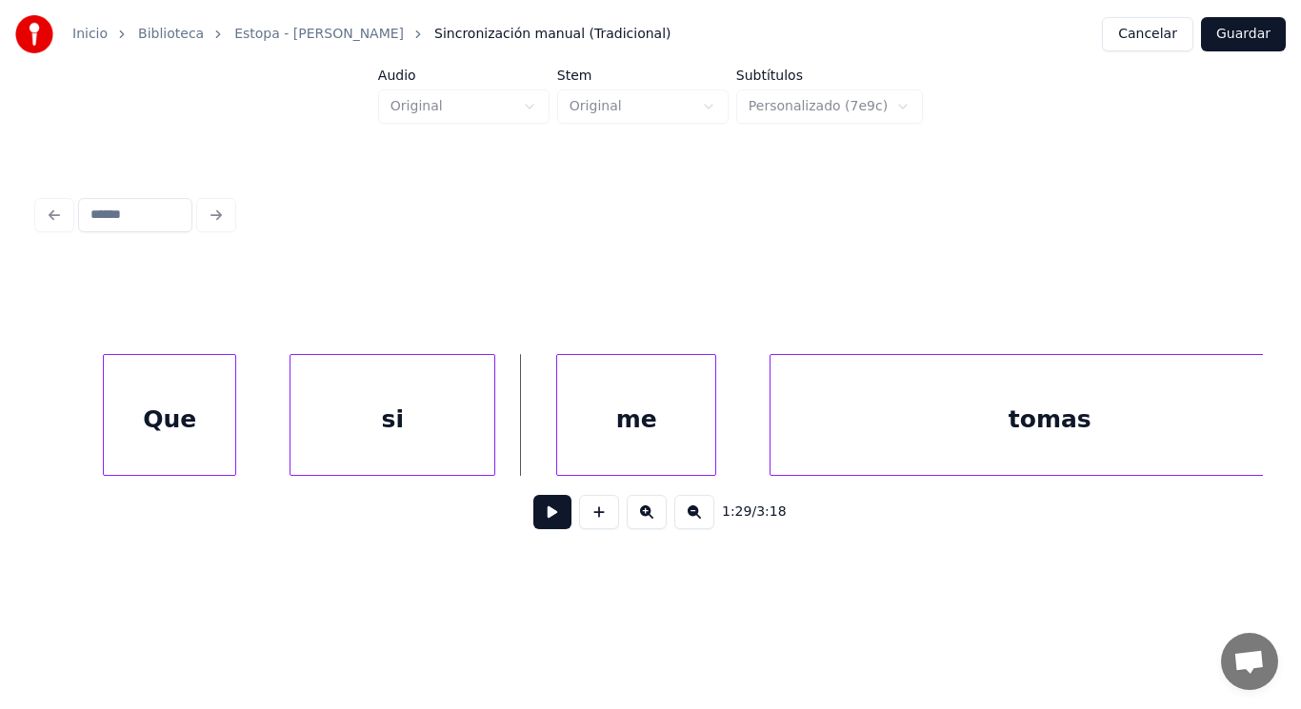
click at [536, 525] on button at bounding box center [552, 512] width 38 height 34
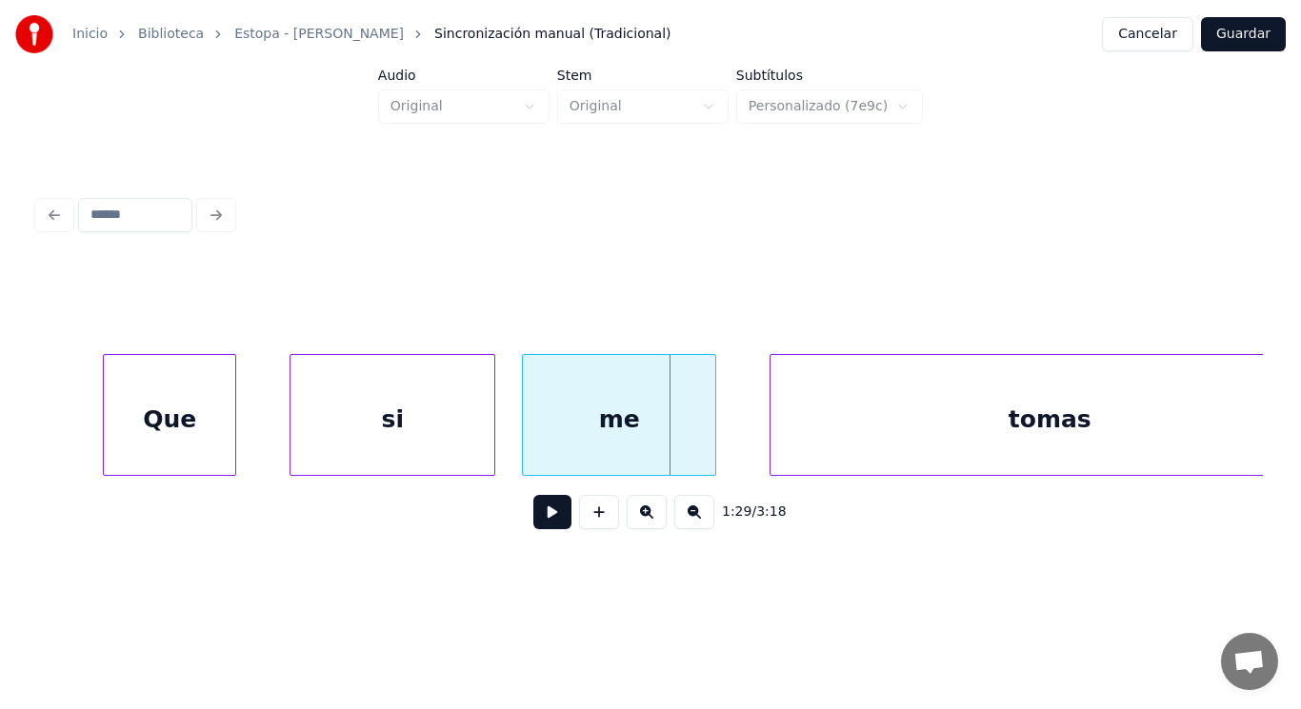
click at [523, 443] on div at bounding box center [526, 415] width 6 height 120
click at [539, 521] on button at bounding box center [552, 512] width 38 height 34
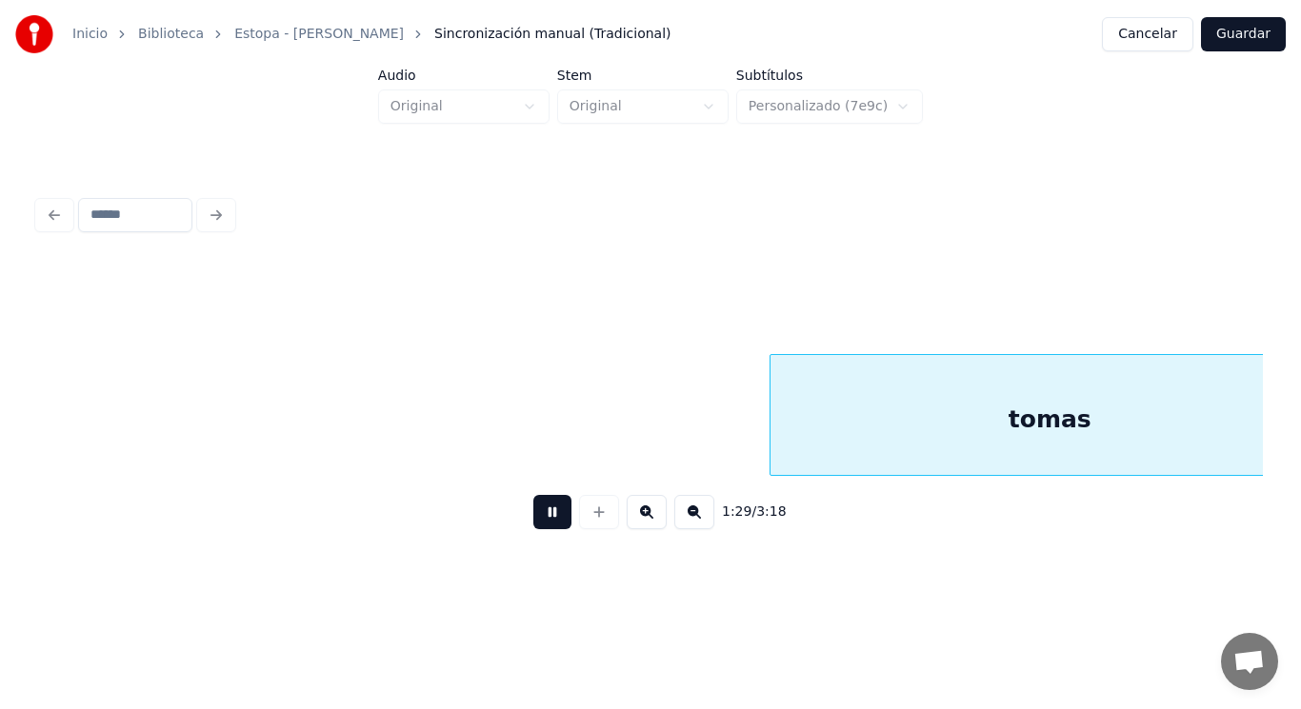
scroll to position [0, 119887]
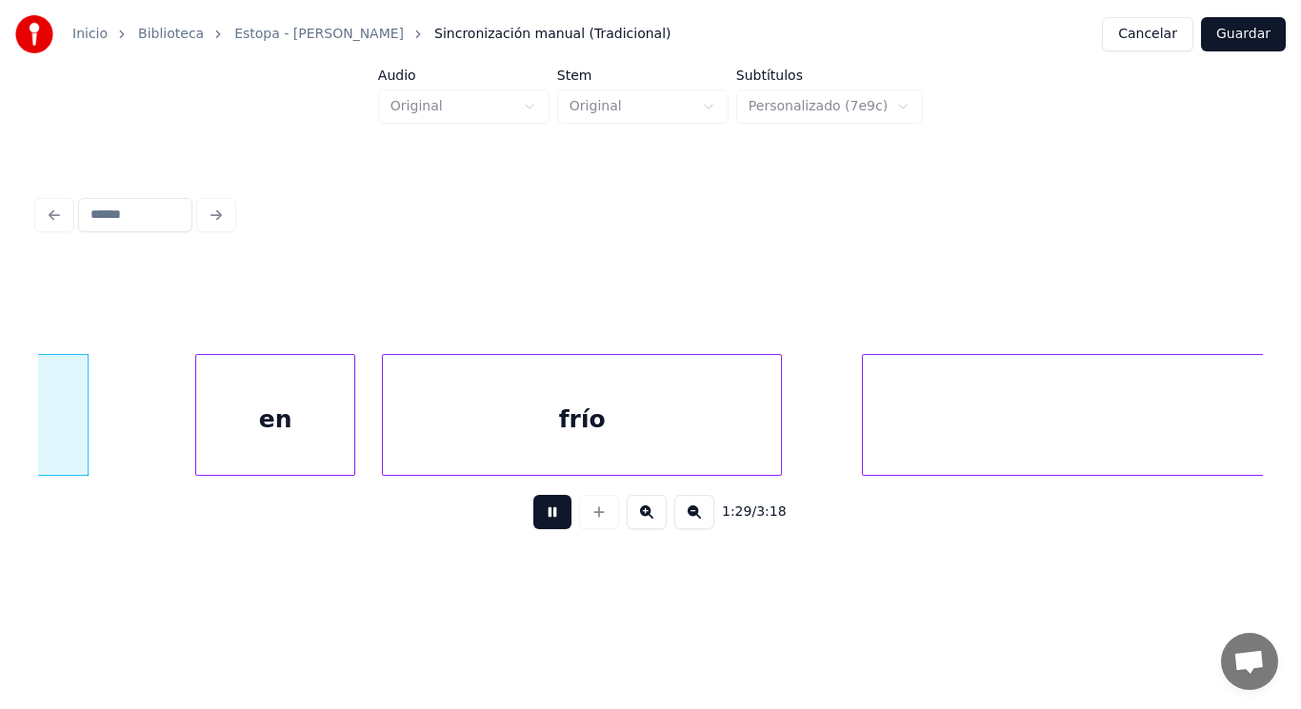
click at [539, 521] on button at bounding box center [552, 512] width 38 height 34
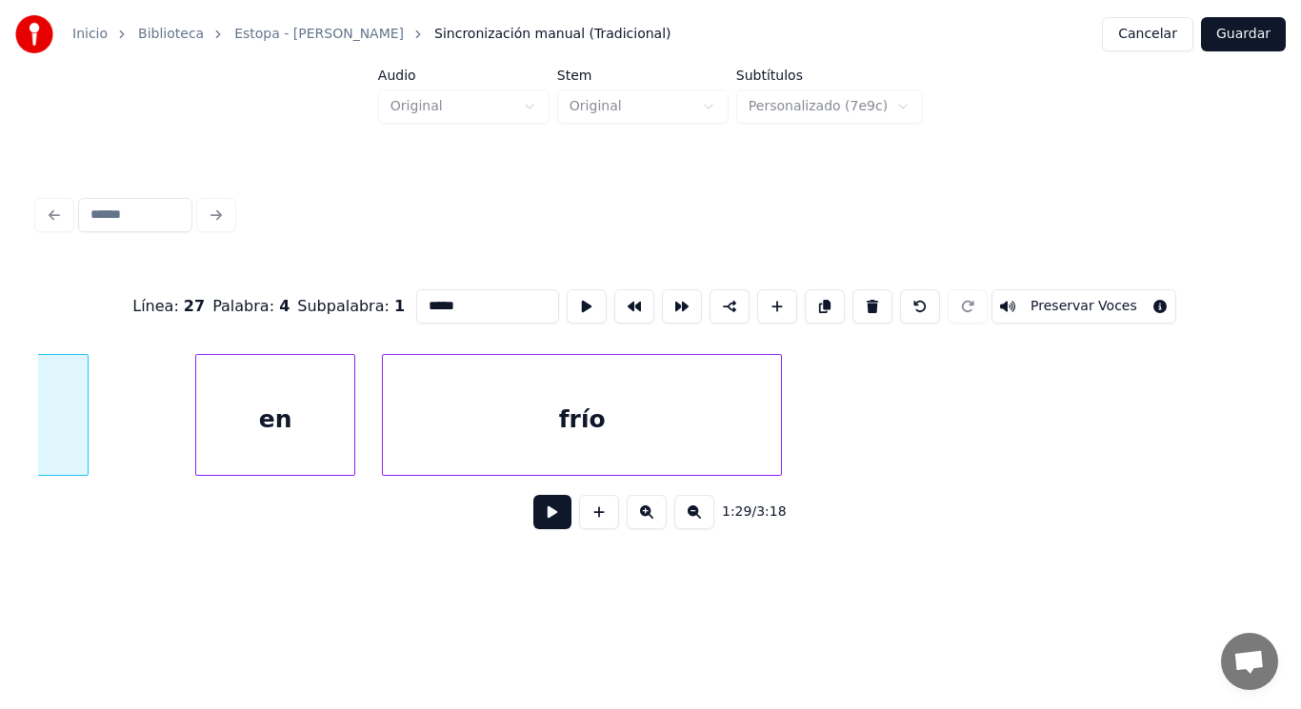
scroll to position [0, 119379]
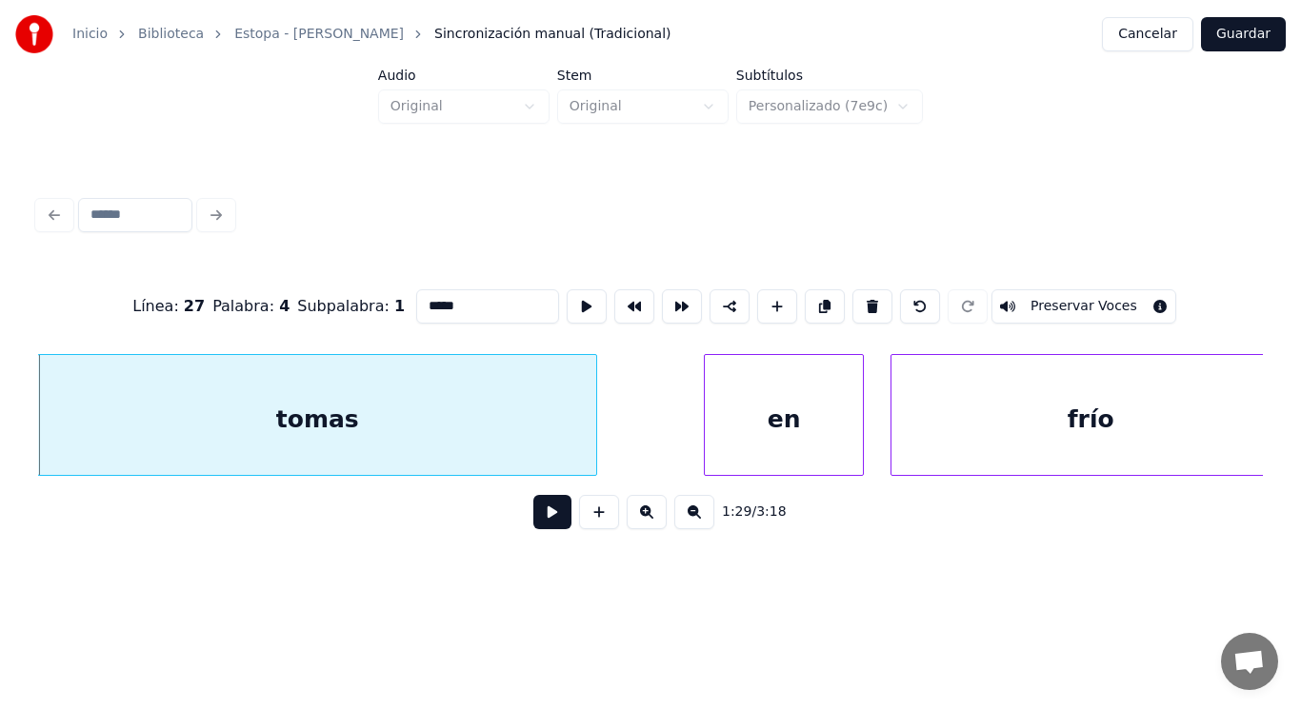
click at [535, 516] on button at bounding box center [552, 512] width 38 height 34
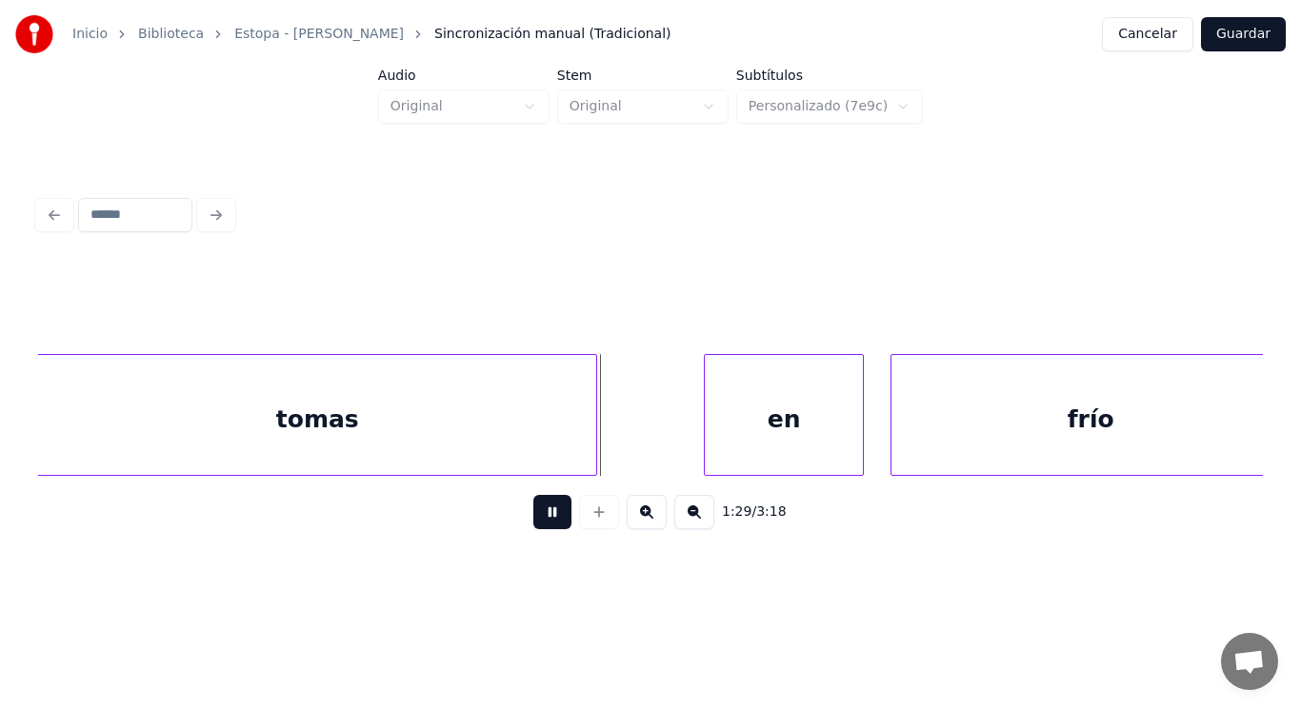
click at [535, 516] on button at bounding box center [552, 512] width 38 height 34
click at [668, 433] on div at bounding box center [671, 415] width 6 height 120
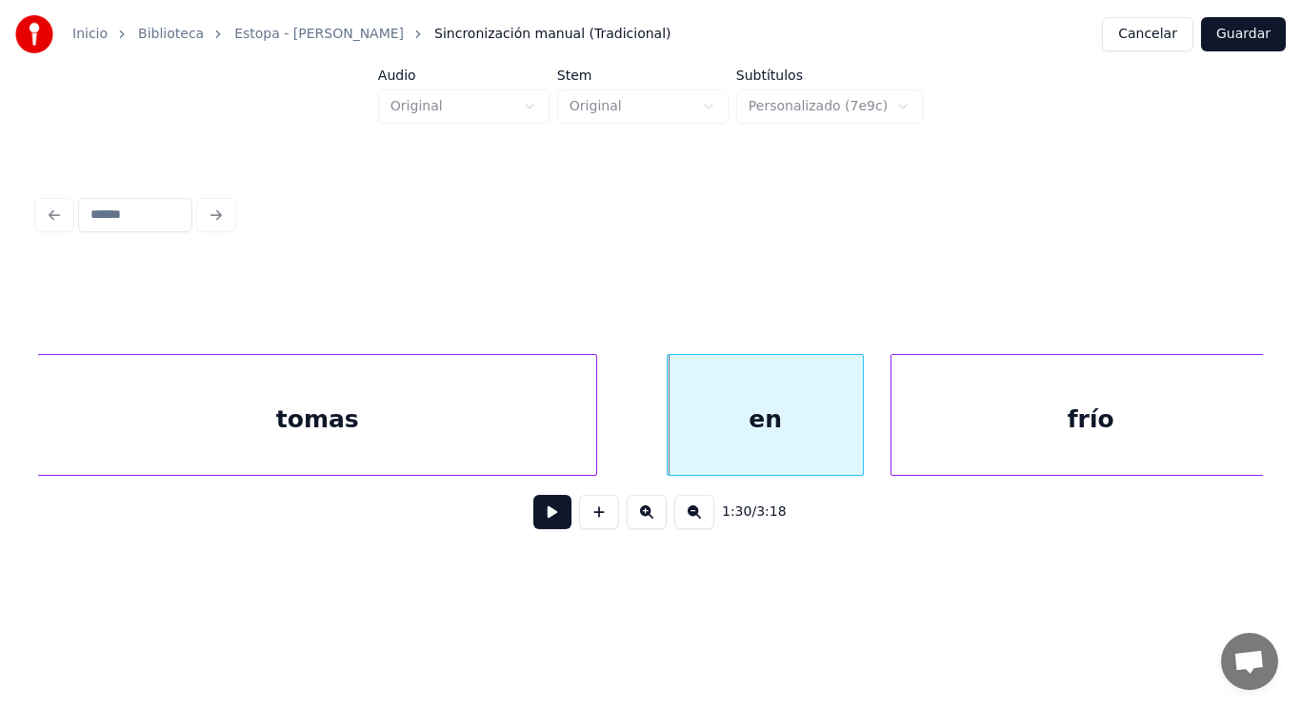
click at [543, 513] on button at bounding box center [552, 512] width 38 height 34
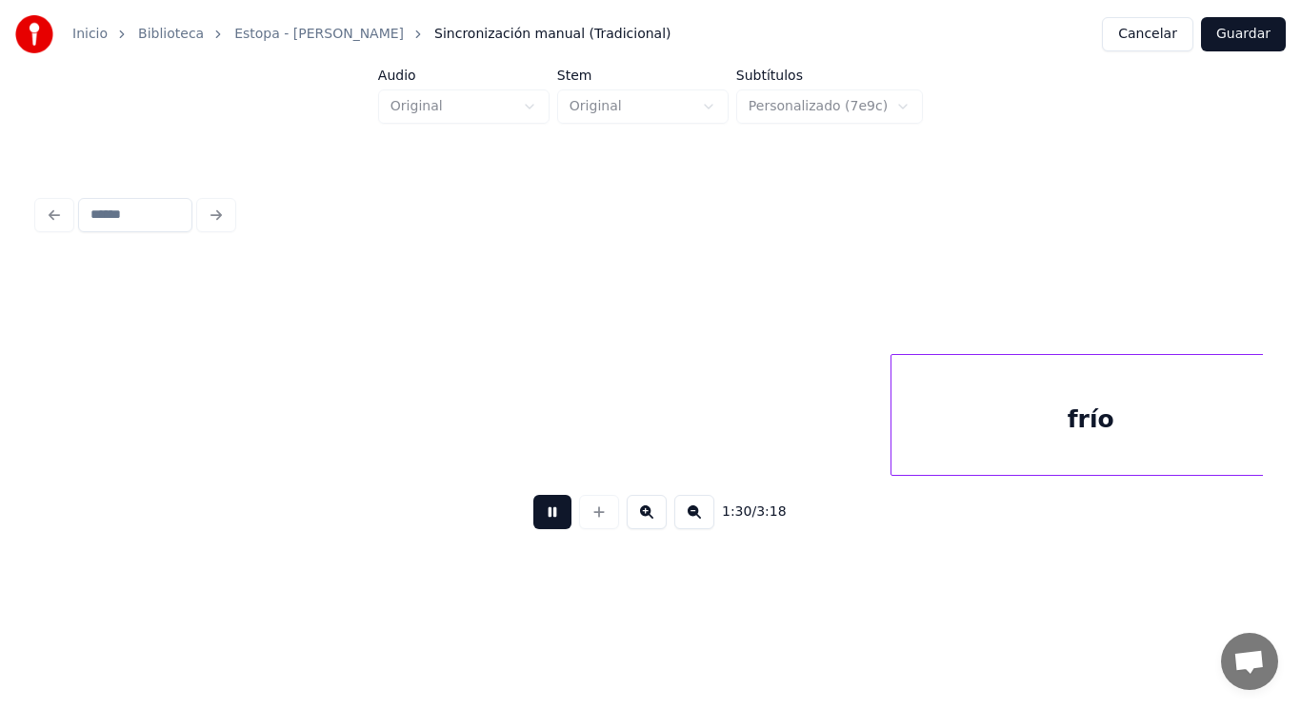
scroll to position [0, 120610]
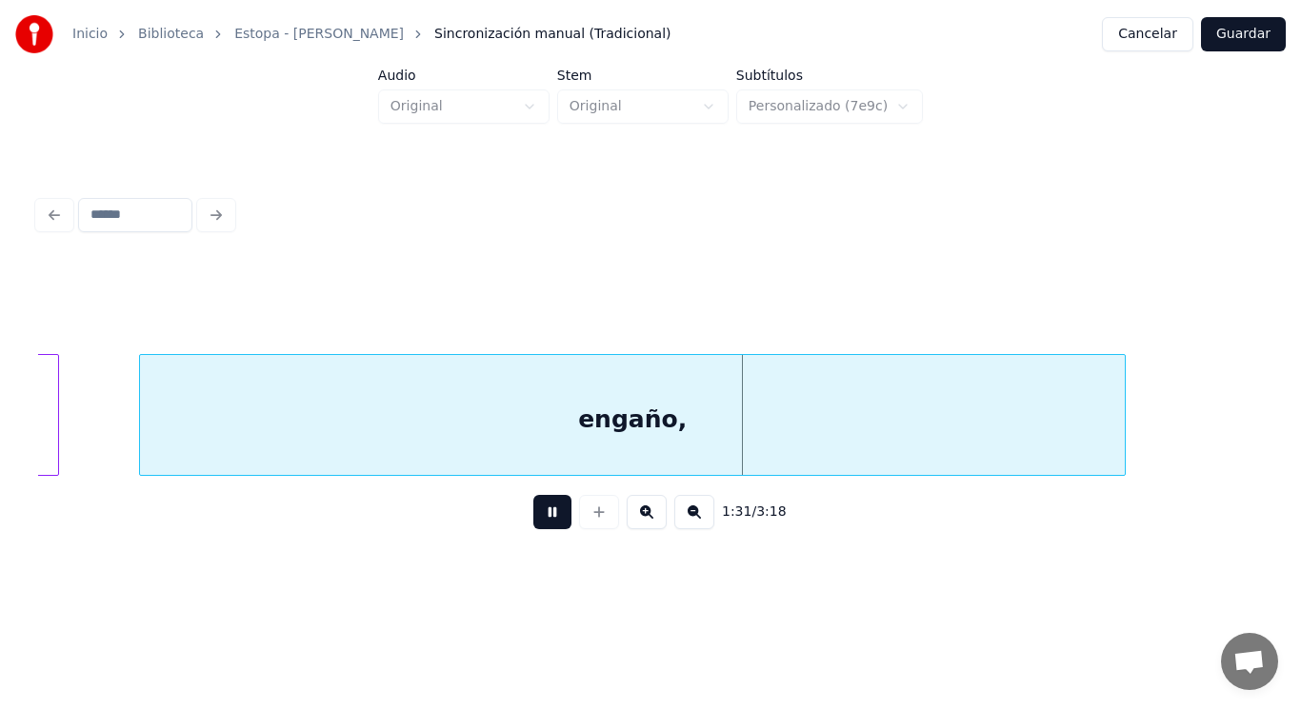
click at [543, 513] on button at bounding box center [552, 512] width 38 height 34
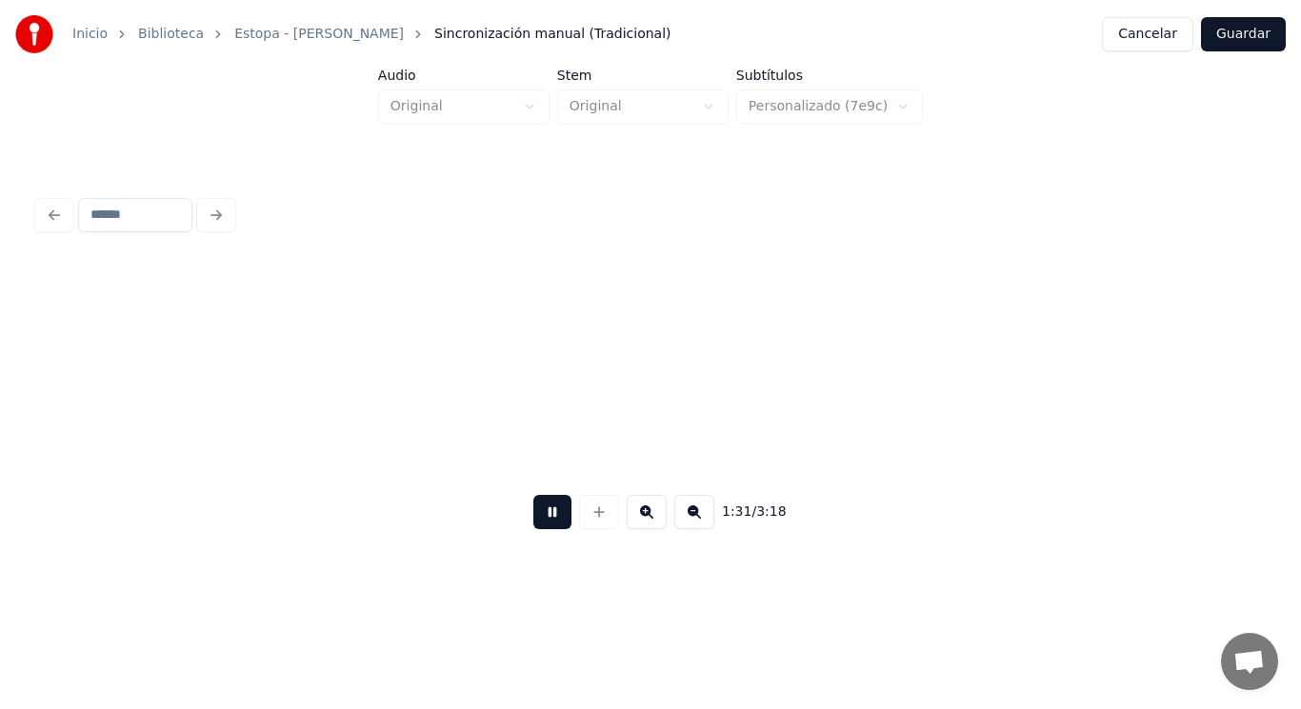
scroll to position [0, 121848]
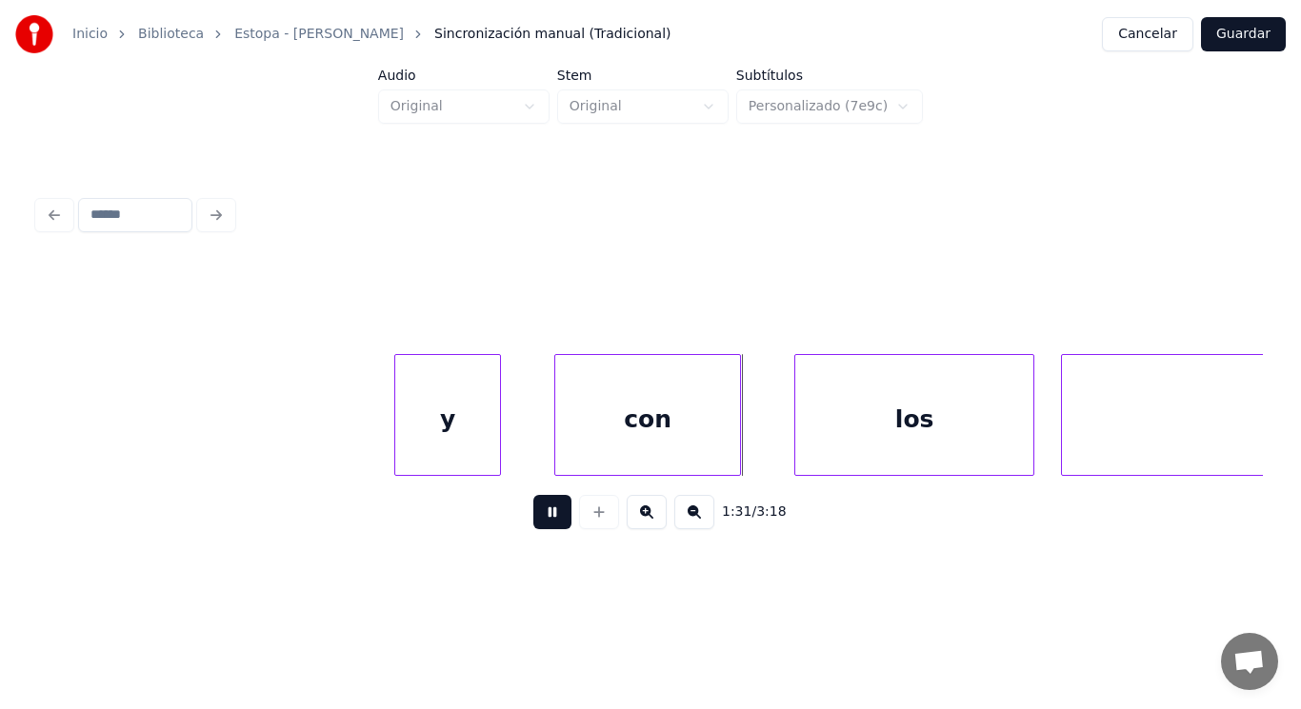
click at [543, 513] on button at bounding box center [552, 512] width 38 height 34
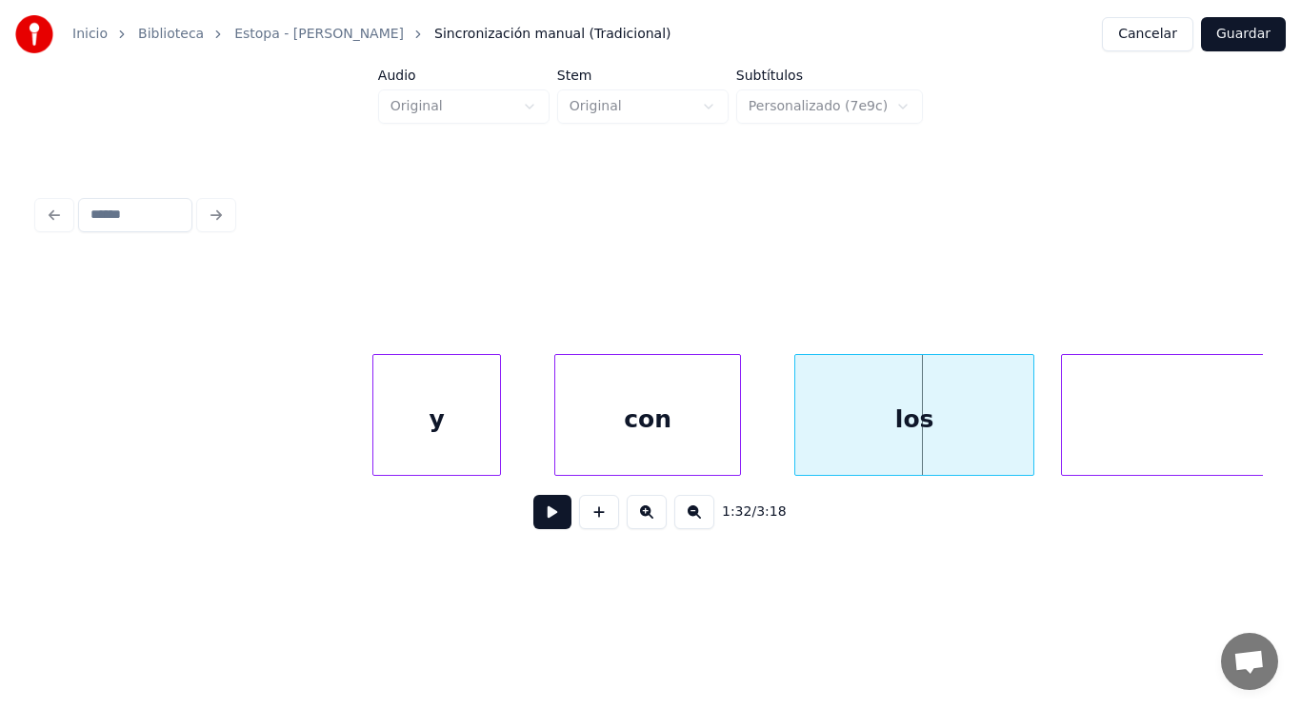
click at [374, 438] on div at bounding box center [376, 415] width 6 height 120
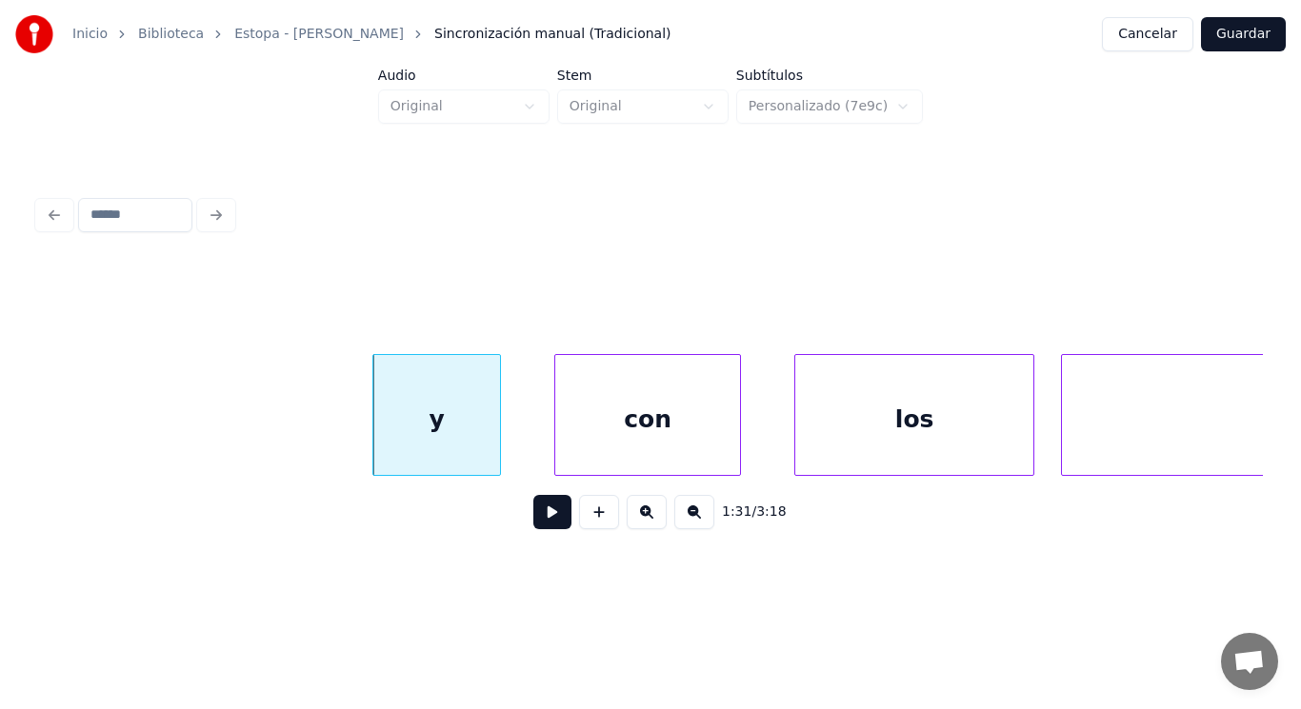
click at [547, 520] on button at bounding box center [552, 512] width 38 height 34
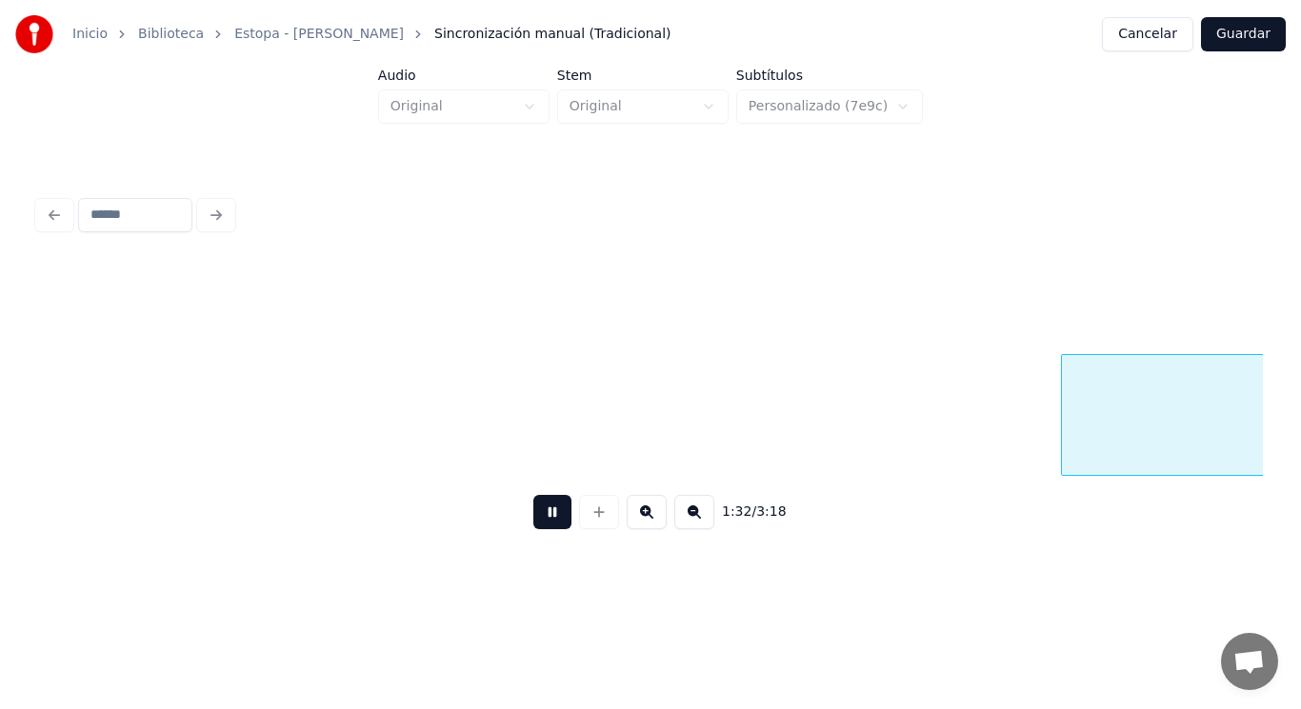
scroll to position [0, 123091]
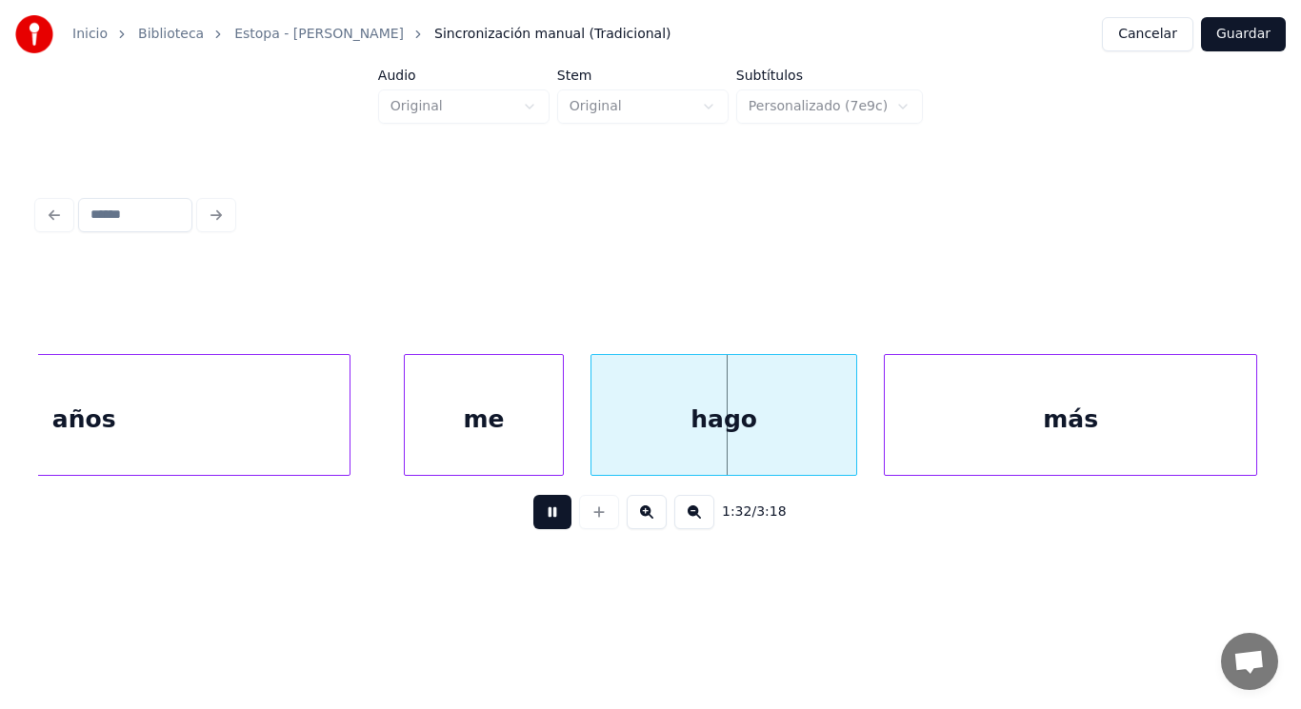
click at [547, 520] on button at bounding box center [552, 512] width 38 height 34
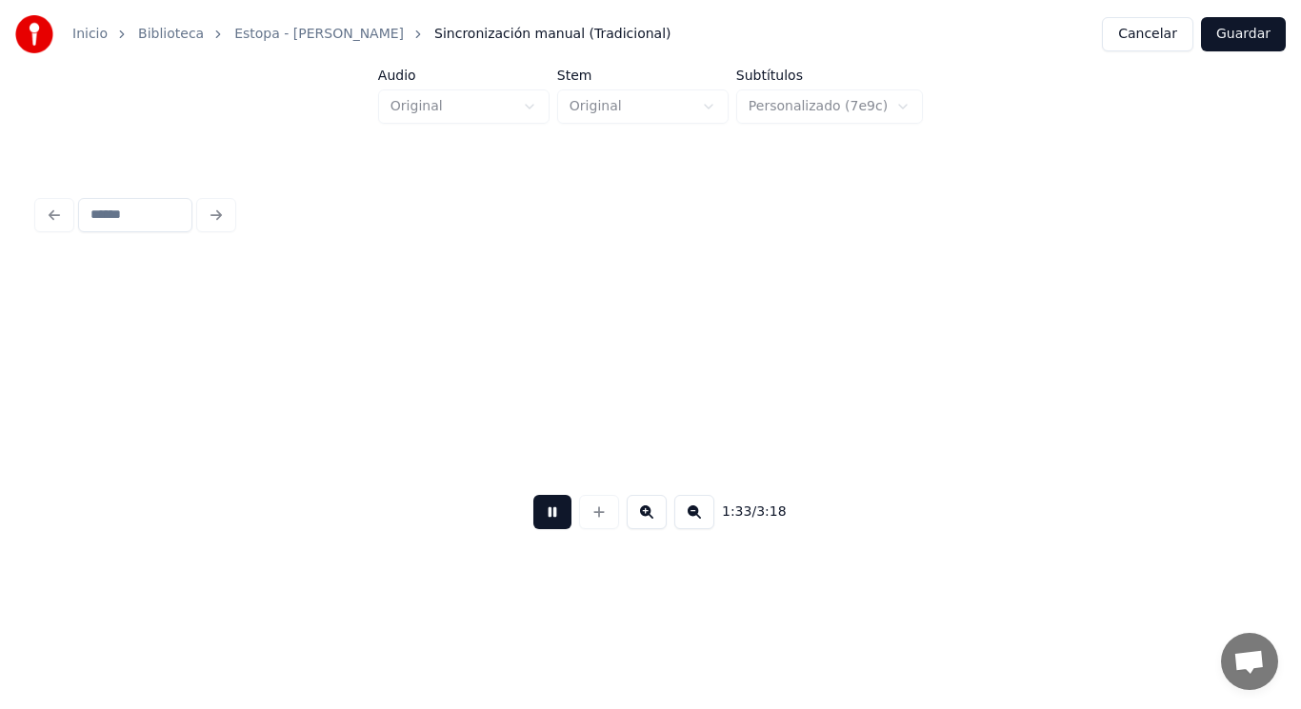
scroll to position [0, 124327]
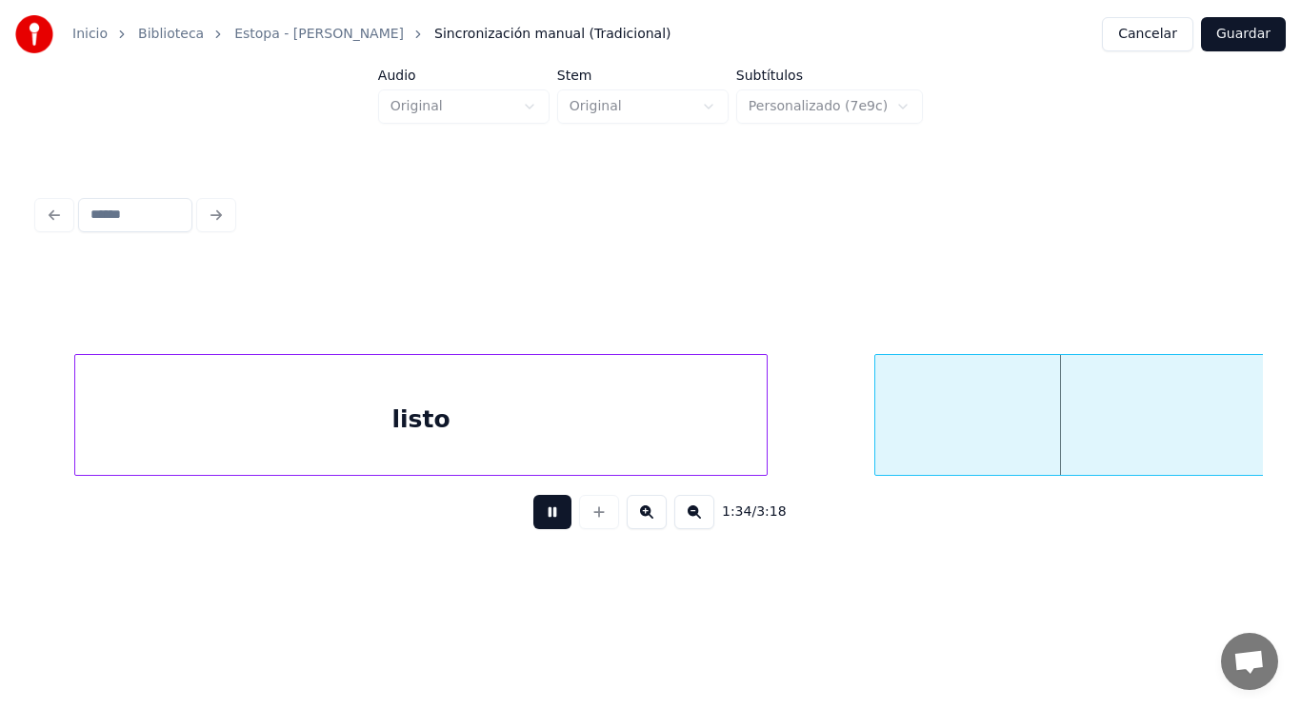
click at [547, 520] on button at bounding box center [552, 512] width 38 height 34
click at [512, 449] on div "listo" at bounding box center [420, 419] width 691 height 129
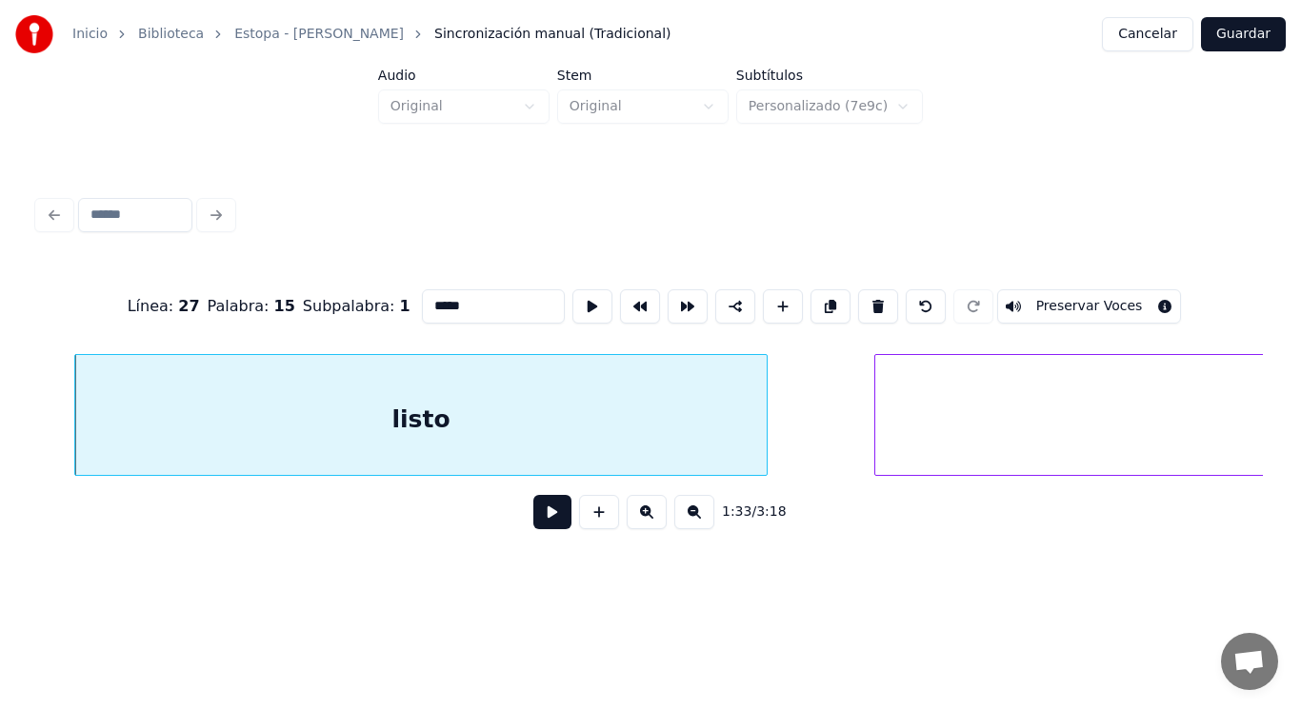
click at [433, 294] on input "*****" at bounding box center [493, 306] width 143 height 34
type input "******"
click at [539, 527] on button at bounding box center [552, 512] width 38 height 34
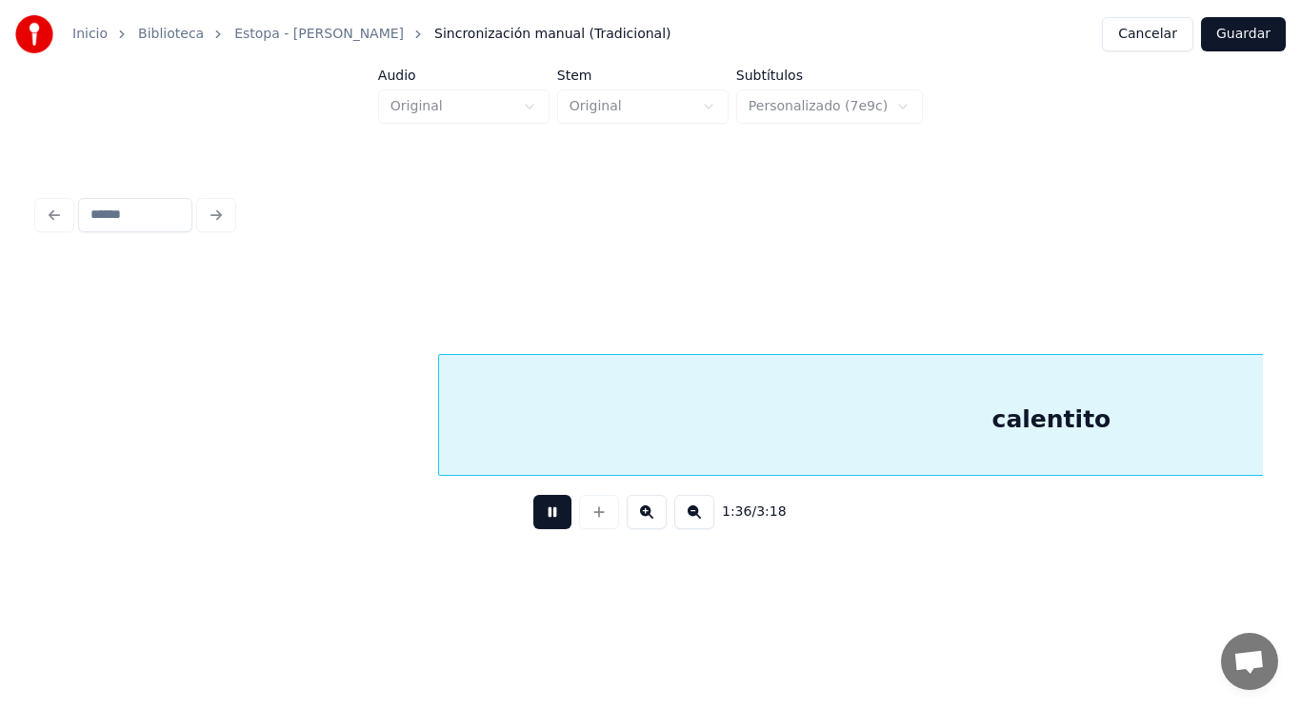
scroll to position [0, 128030]
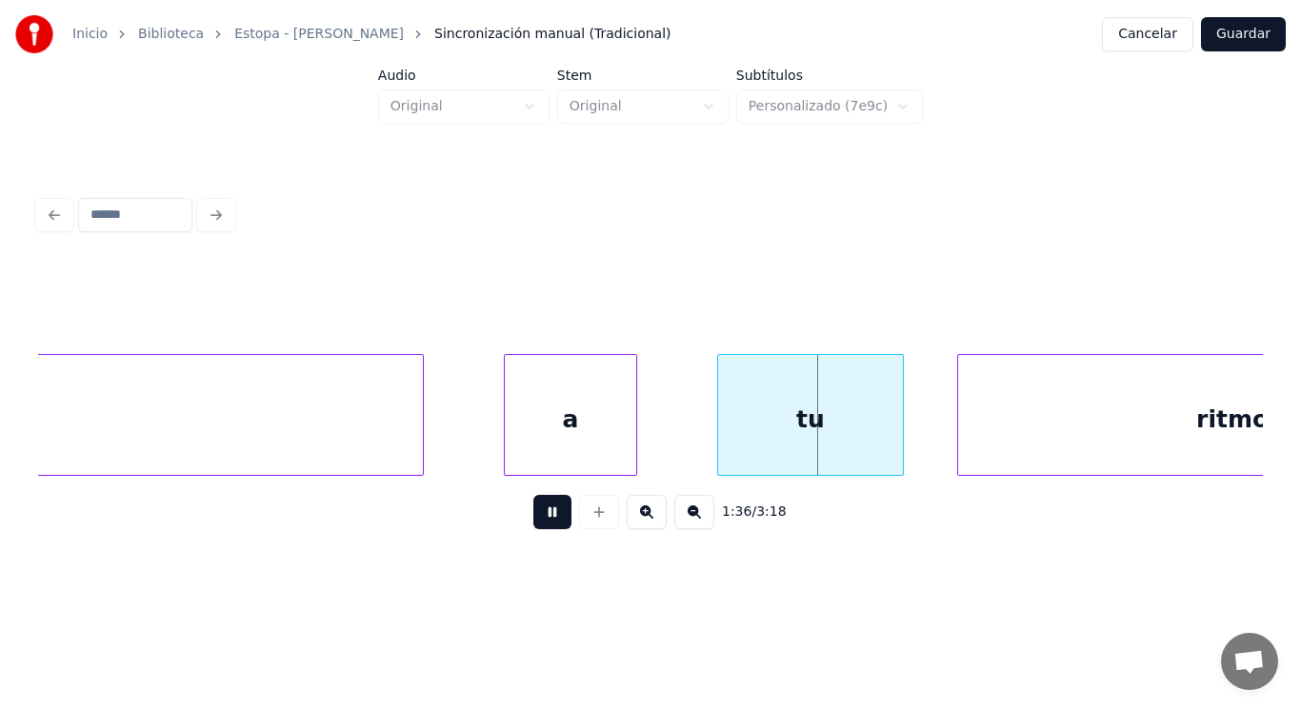
click at [539, 527] on button at bounding box center [552, 512] width 38 height 34
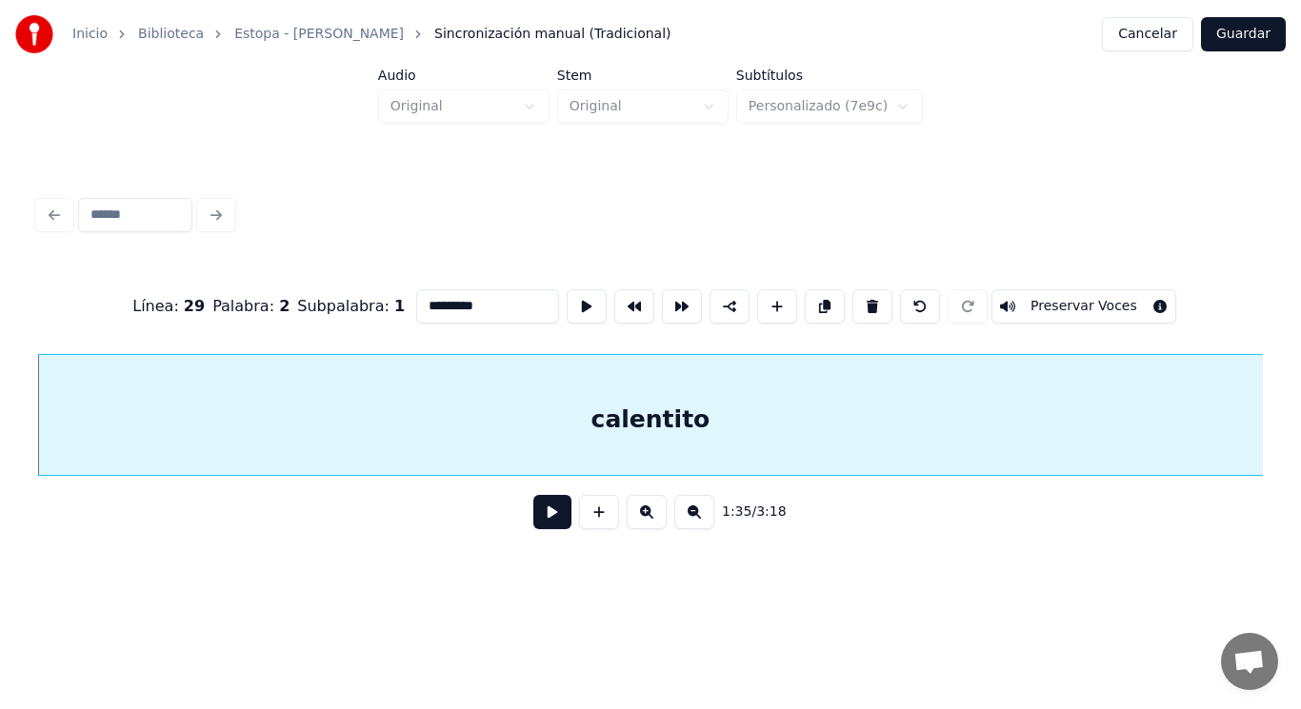
click at [533, 527] on button at bounding box center [552, 512] width 38 height 34
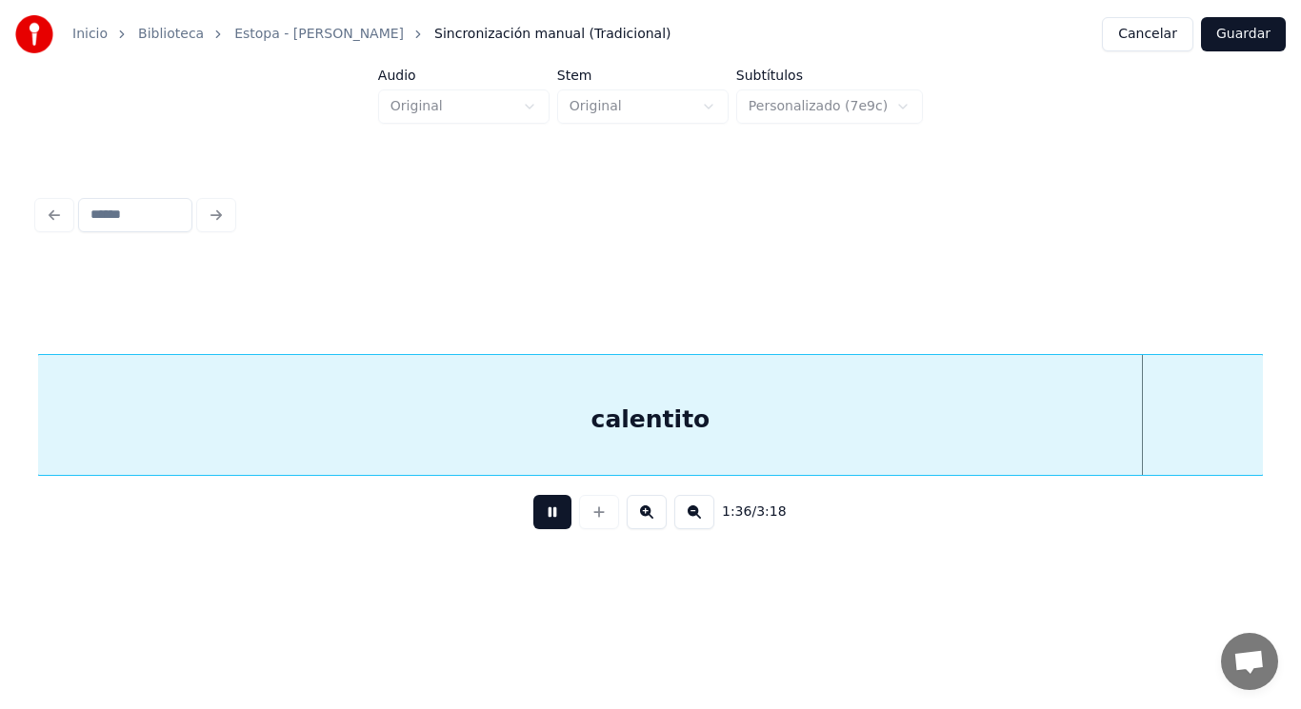
click at [533, 527] on button at bounding box center [552, 512] width 38 height 34
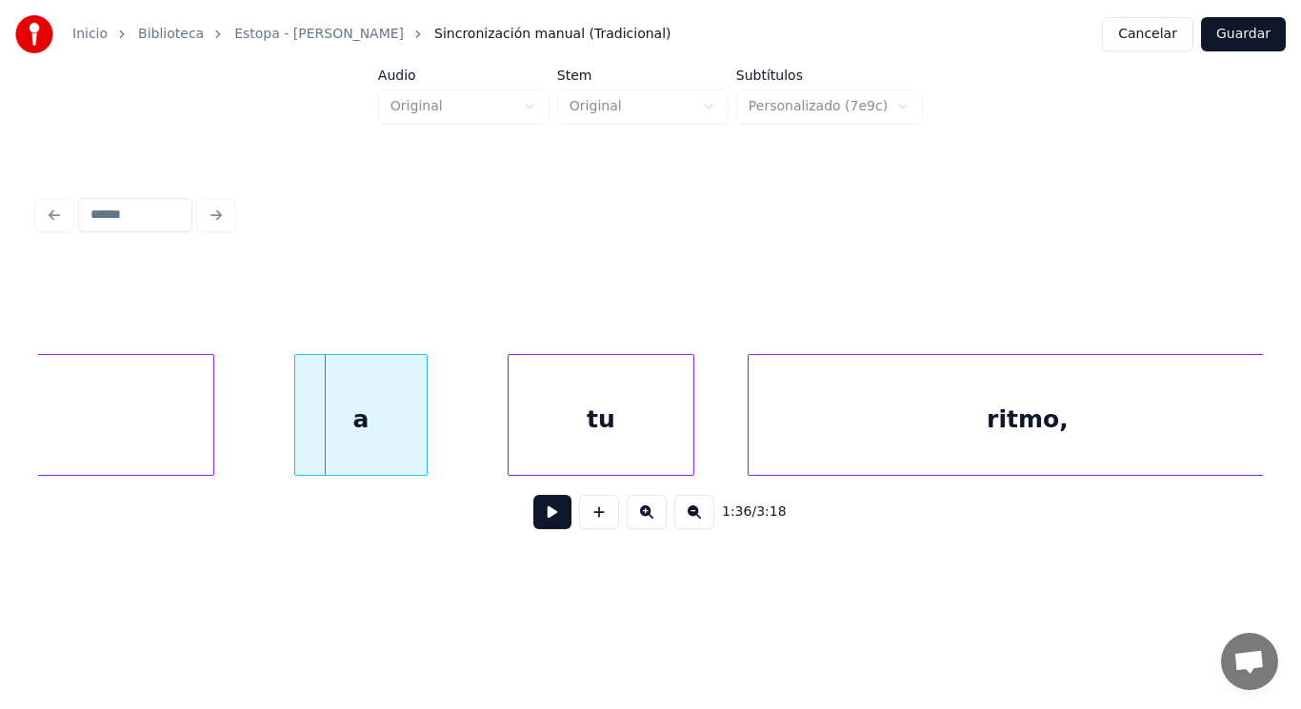
scroll to position [0, 128226]
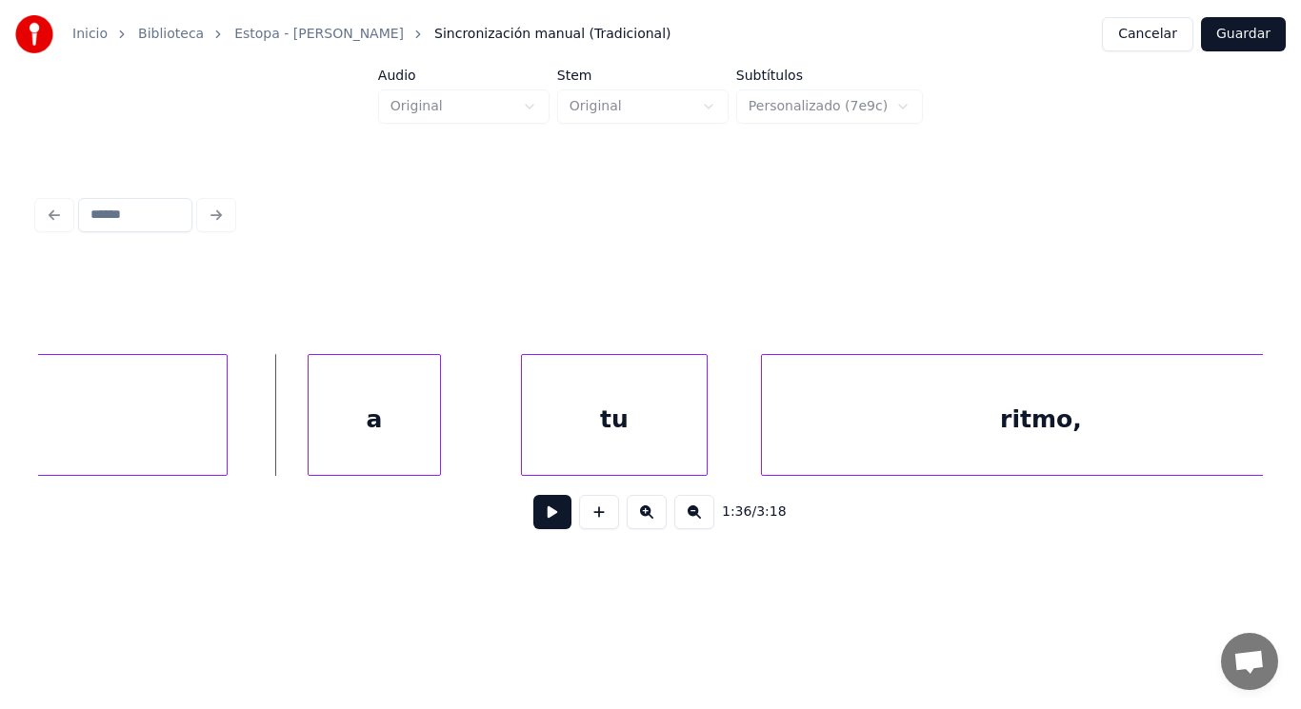
click at [540, 521] on button at bounding box center [552, 512] width 38 height 34
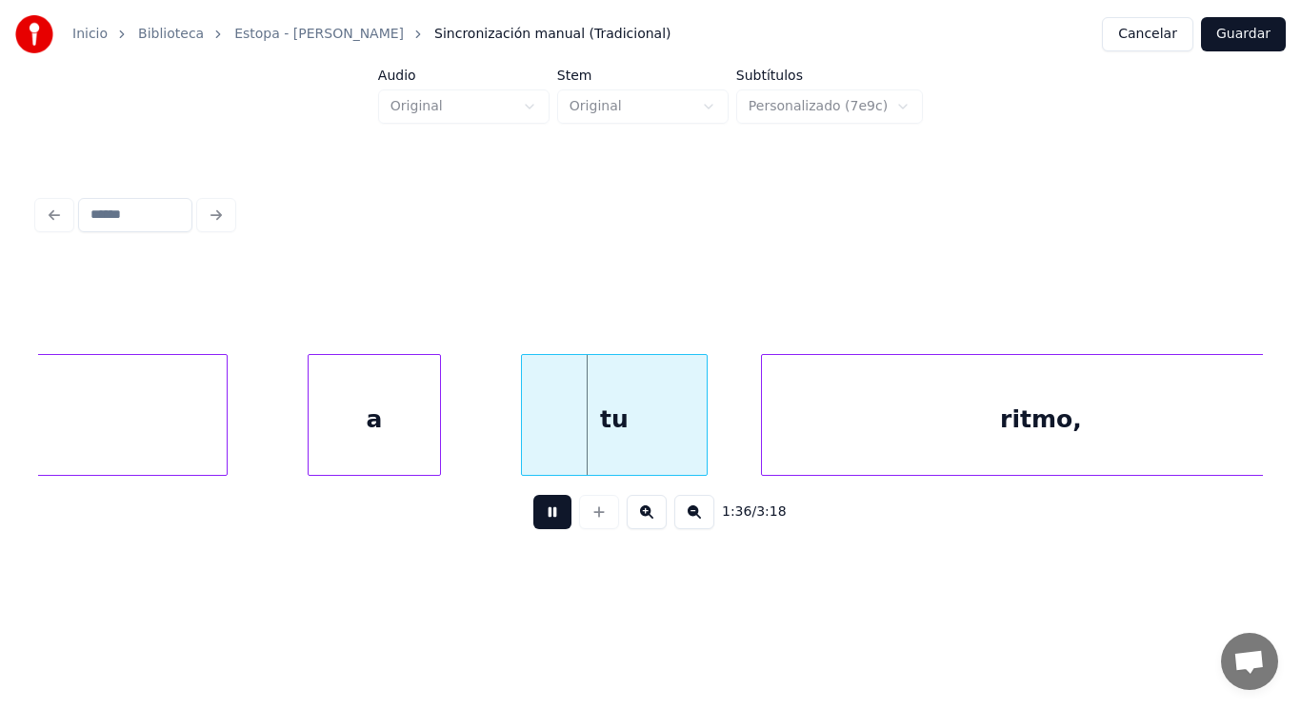
click at [540, 521] on button at bounding box center [552, 512] width 38 height 34
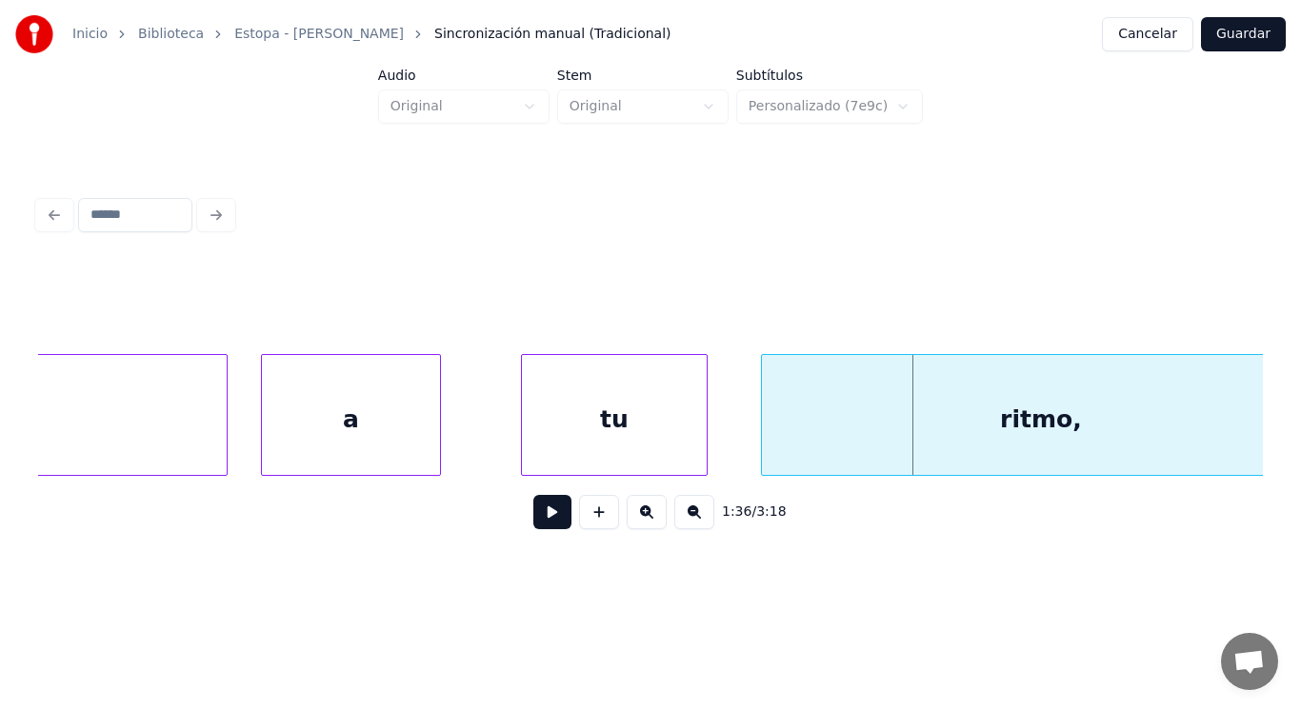
click at [263, 441] on div at bounding box center [265, 415] width 6 height 120
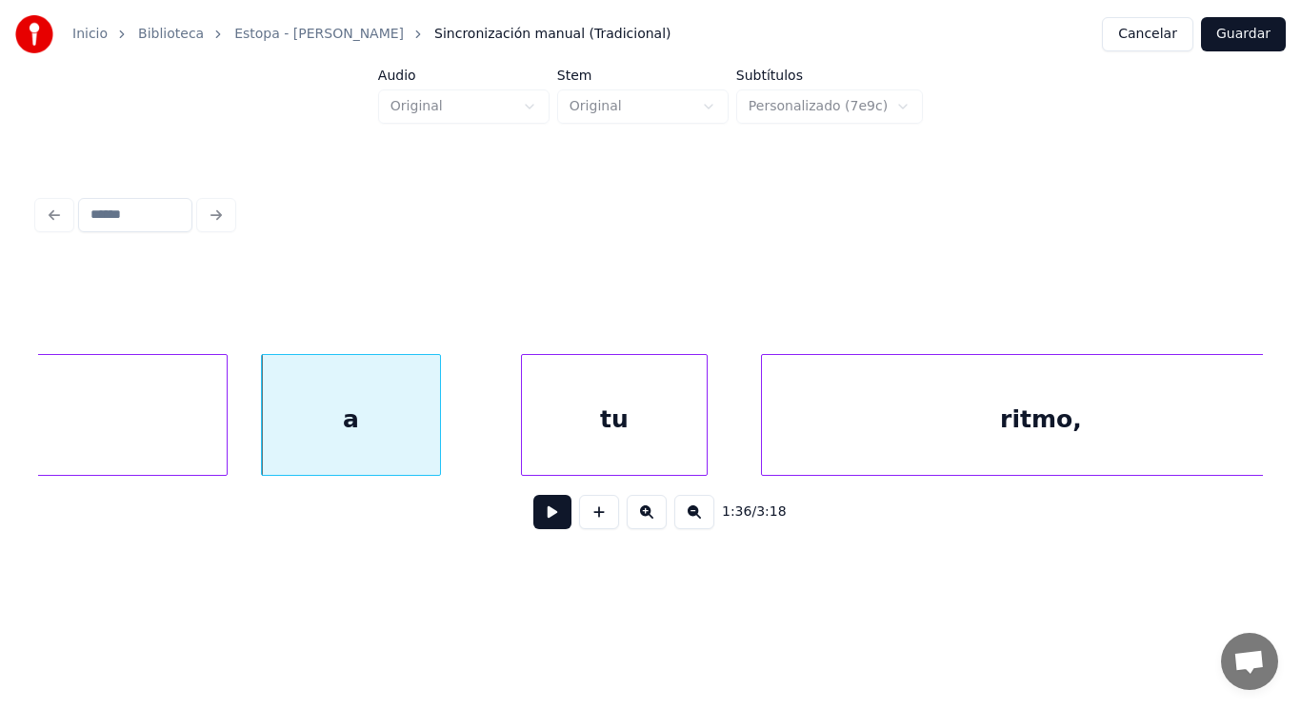
click at [542, 527] on button at bounding box center [552, 512] width 38 height 34
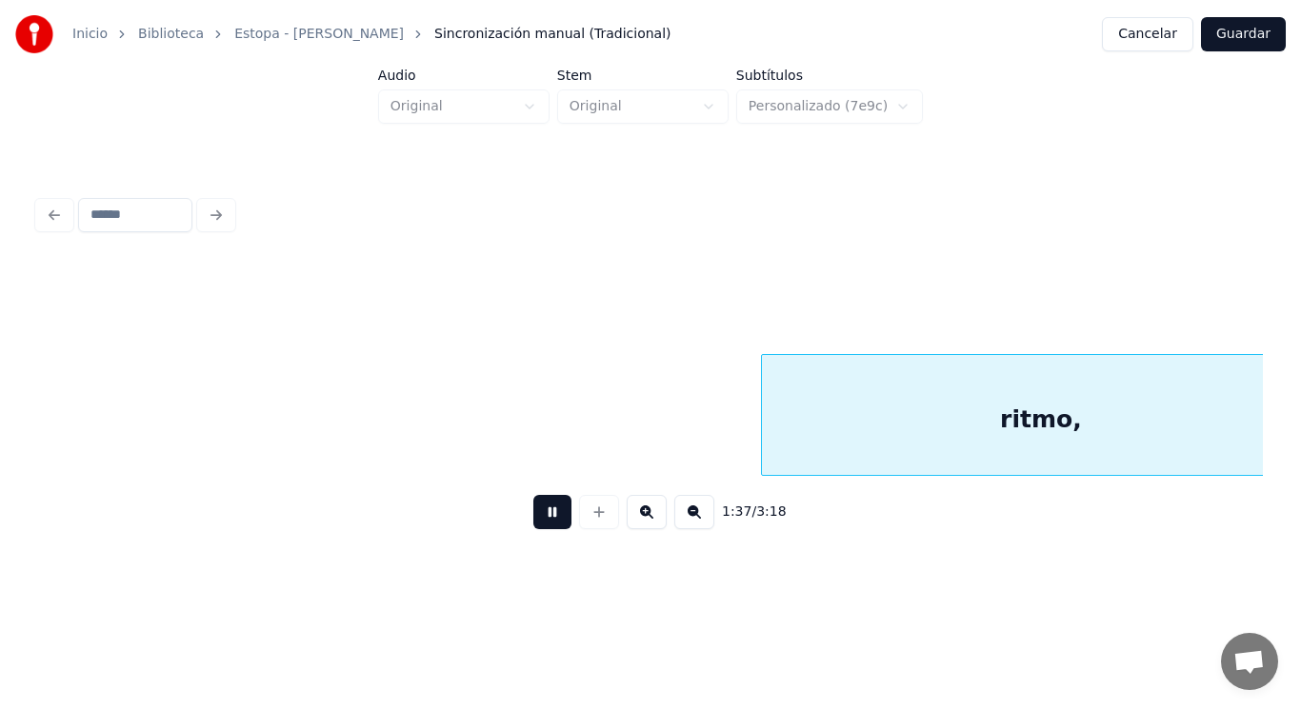
scroll to position [0, 129460]
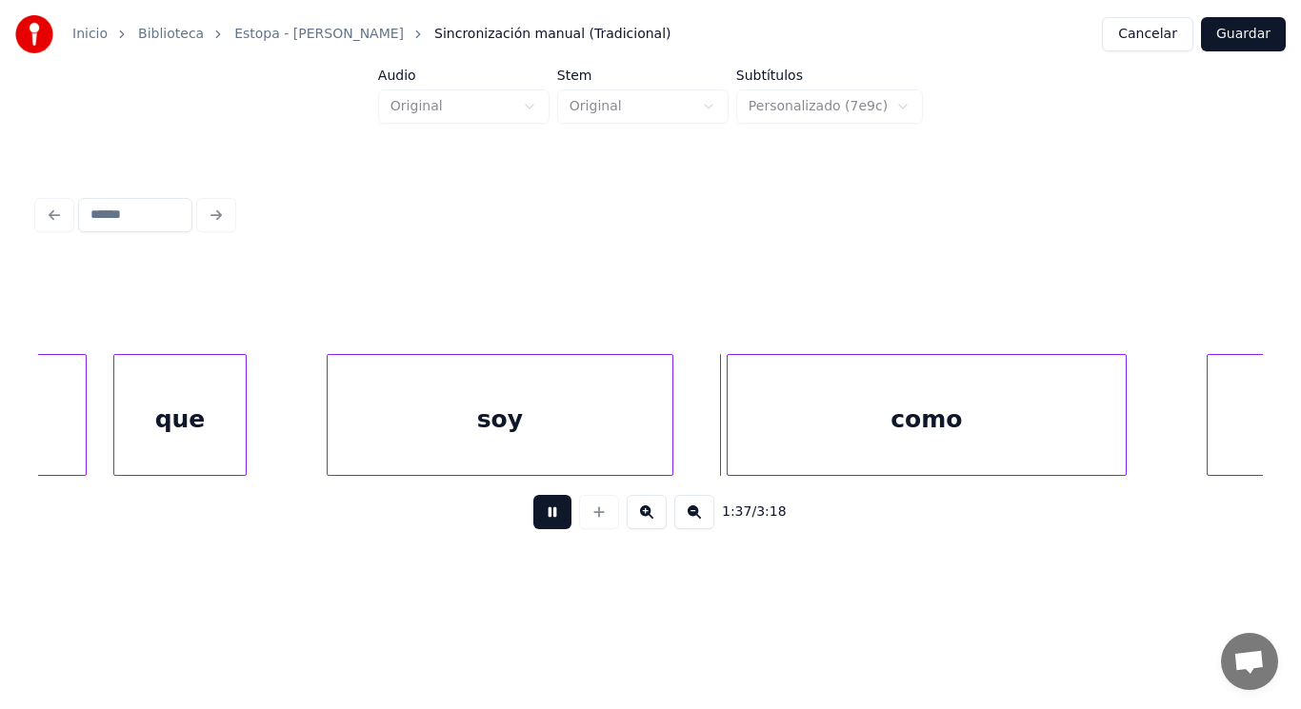
click at [542, 527] on button at bounding box center [552, 512] width 38 height 34
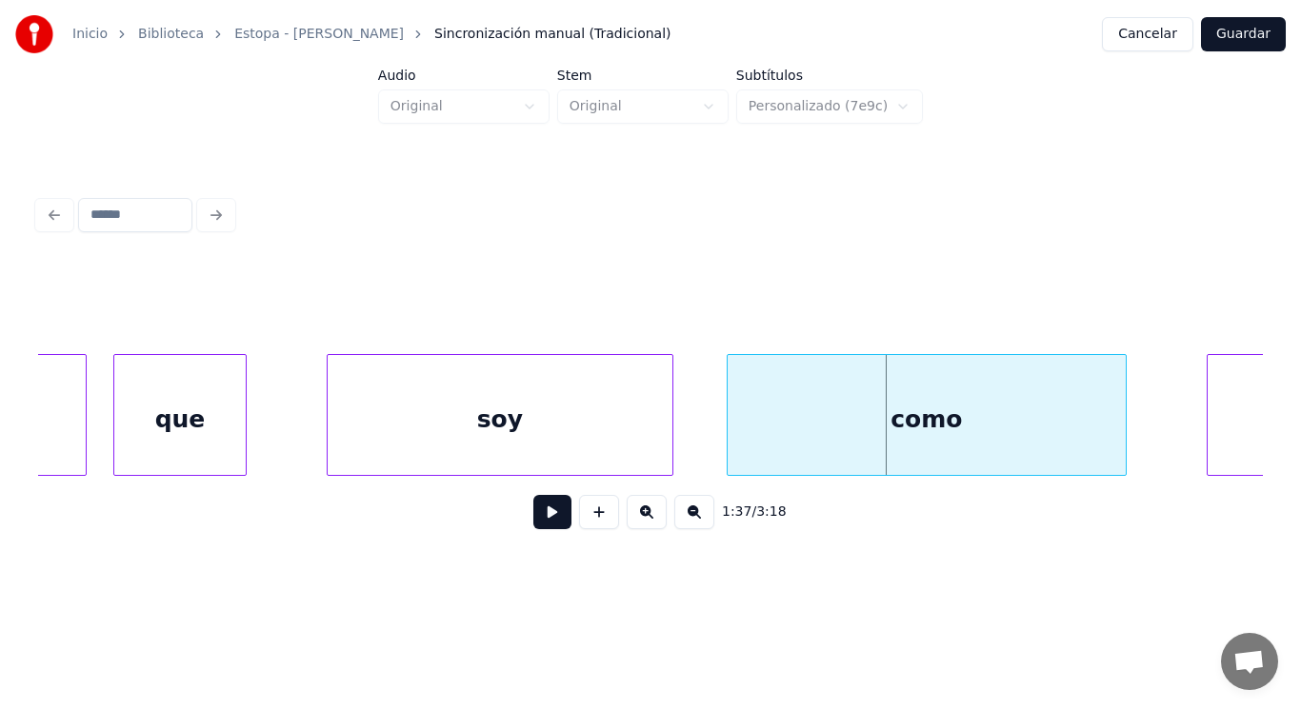
click at [425, 410] on div "soy" at bounding box center [500, 419] width 345 height 129
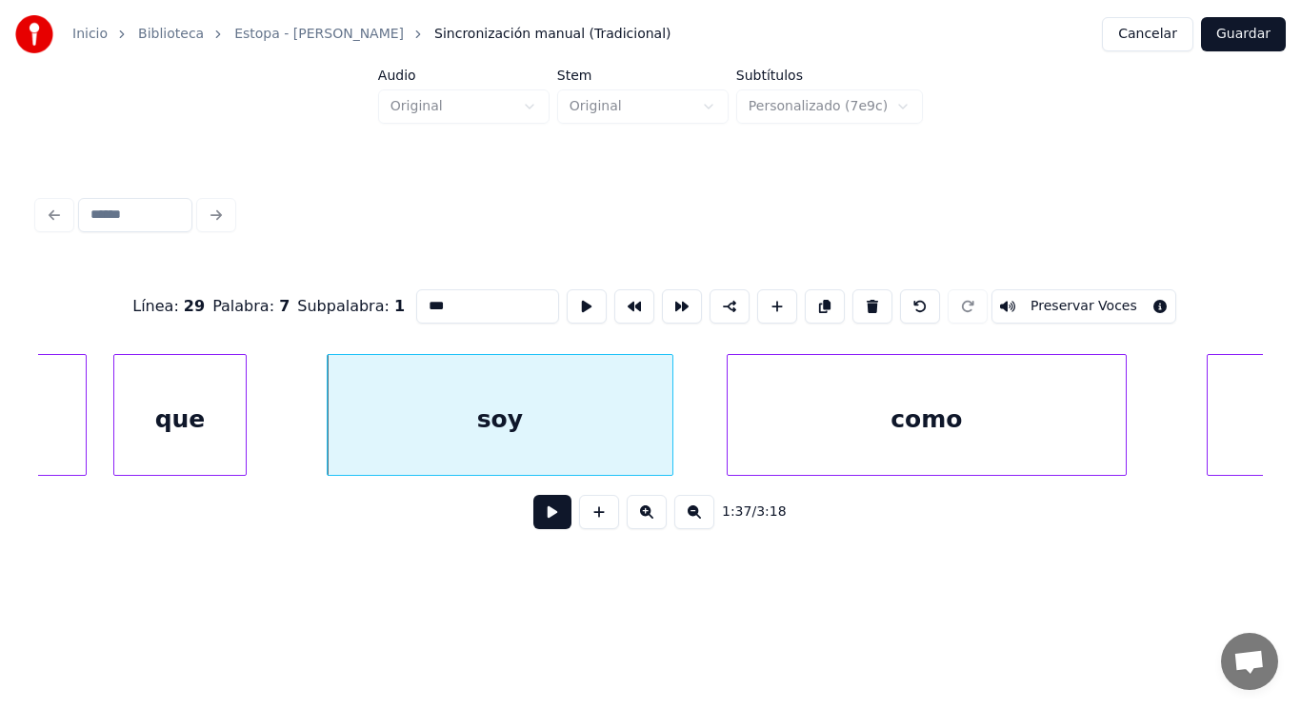
click at [533, 519] on button at bounding box center [552, 512] width 38 height 34
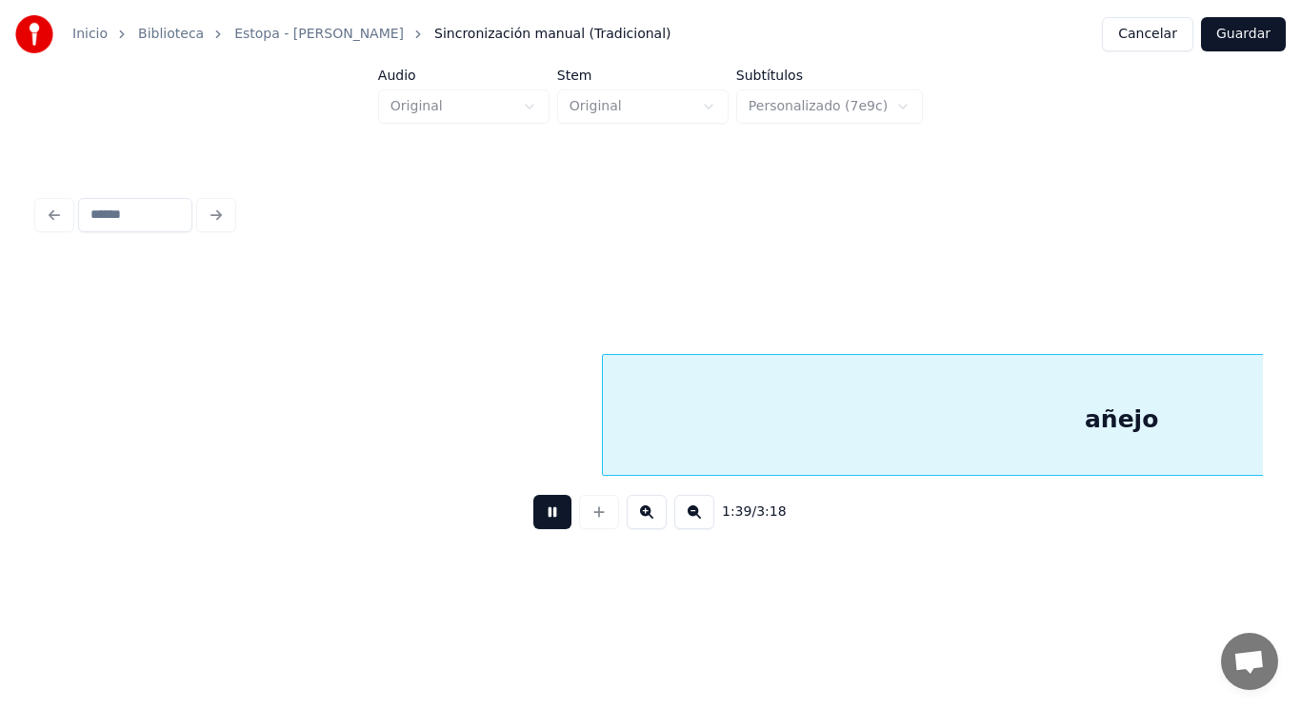
scroll to position [0, 131934]
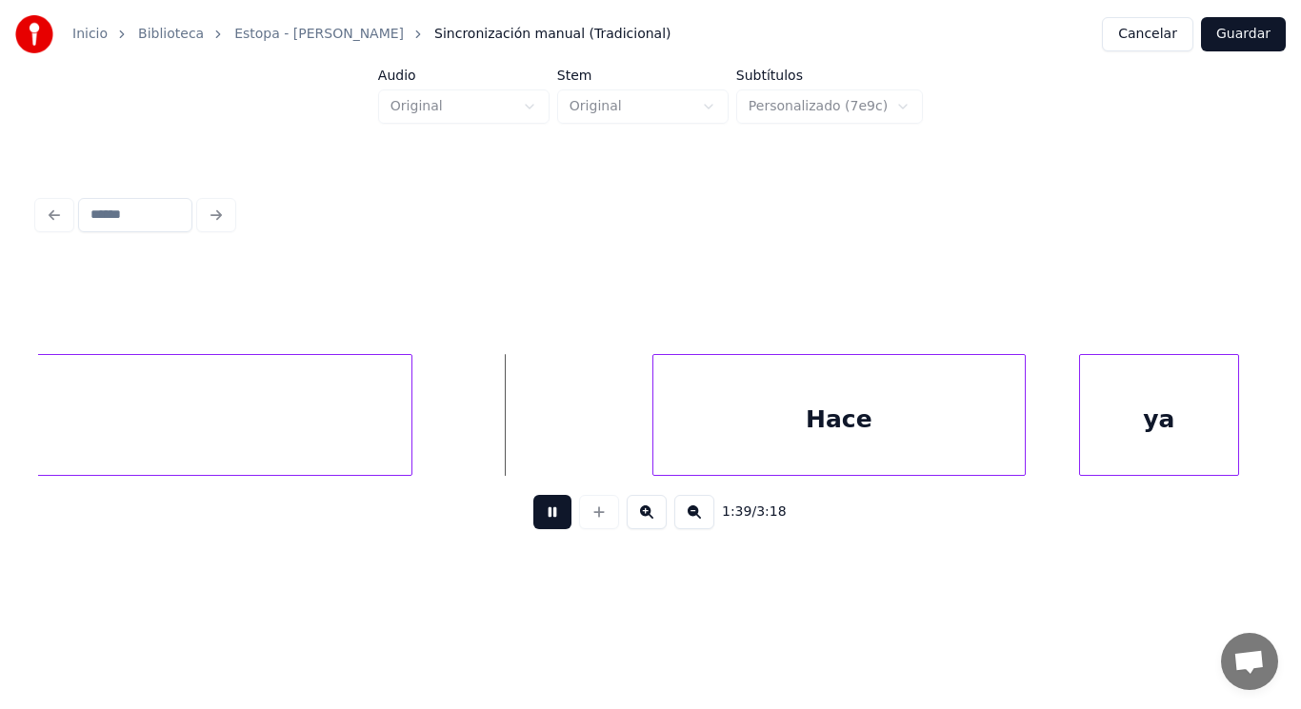
click at [533, 519] on button at bounding box center [552, 512] width 38 height 34
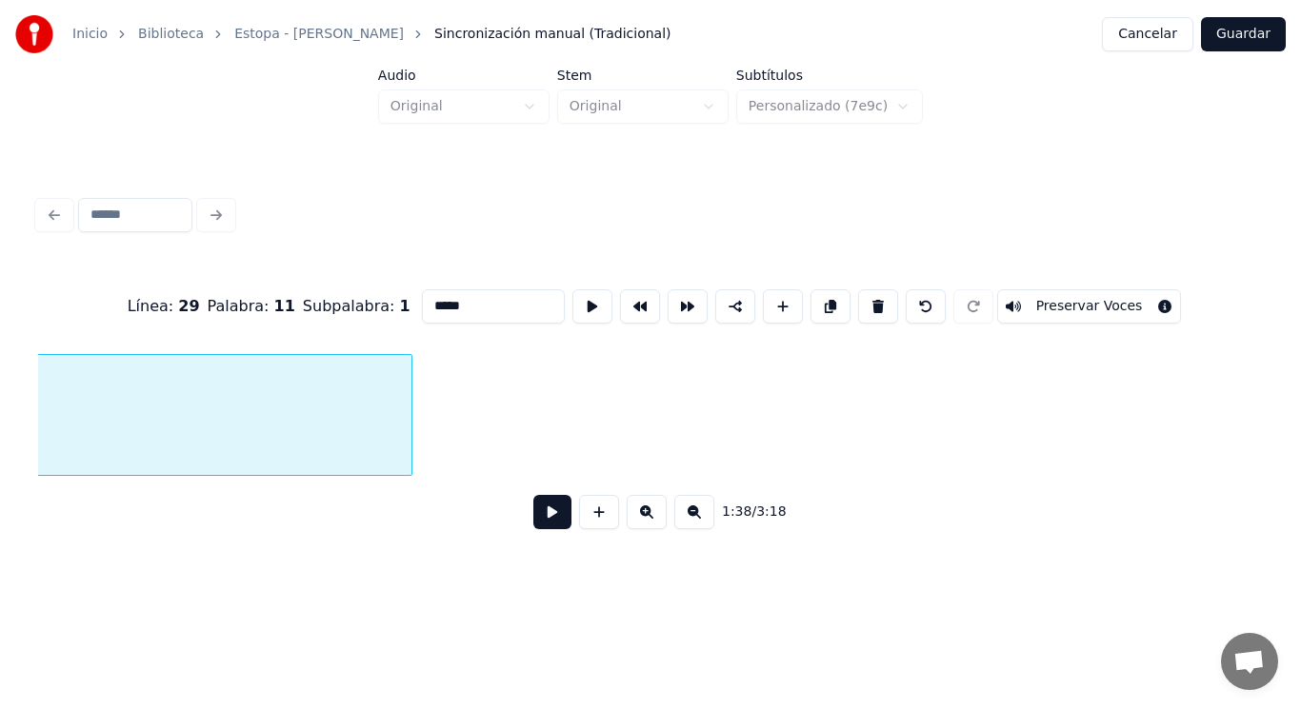
scroll to position [0, 131269]
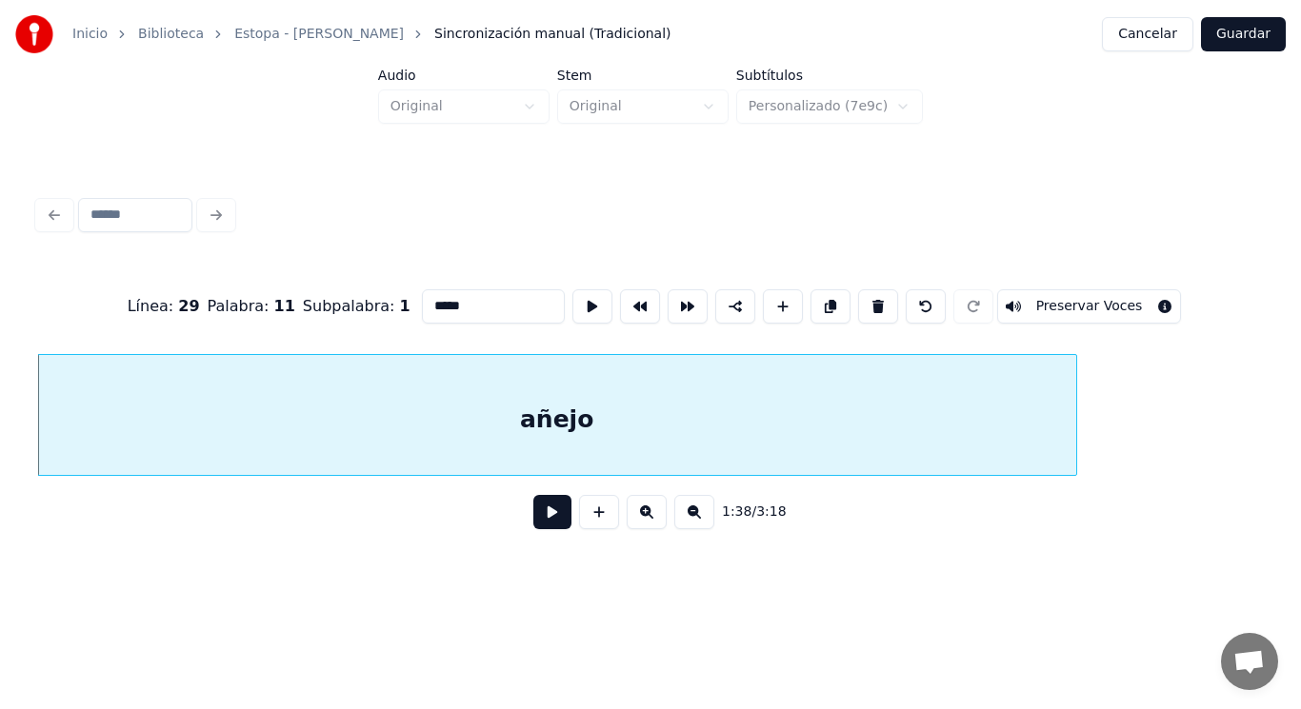
click at [431, 302] on input "*****" at bounding box center [493, 306] width 143 height 34
type input "******"
click at [535, 518] on button at bounding box center [552, 512] width 38 height 34
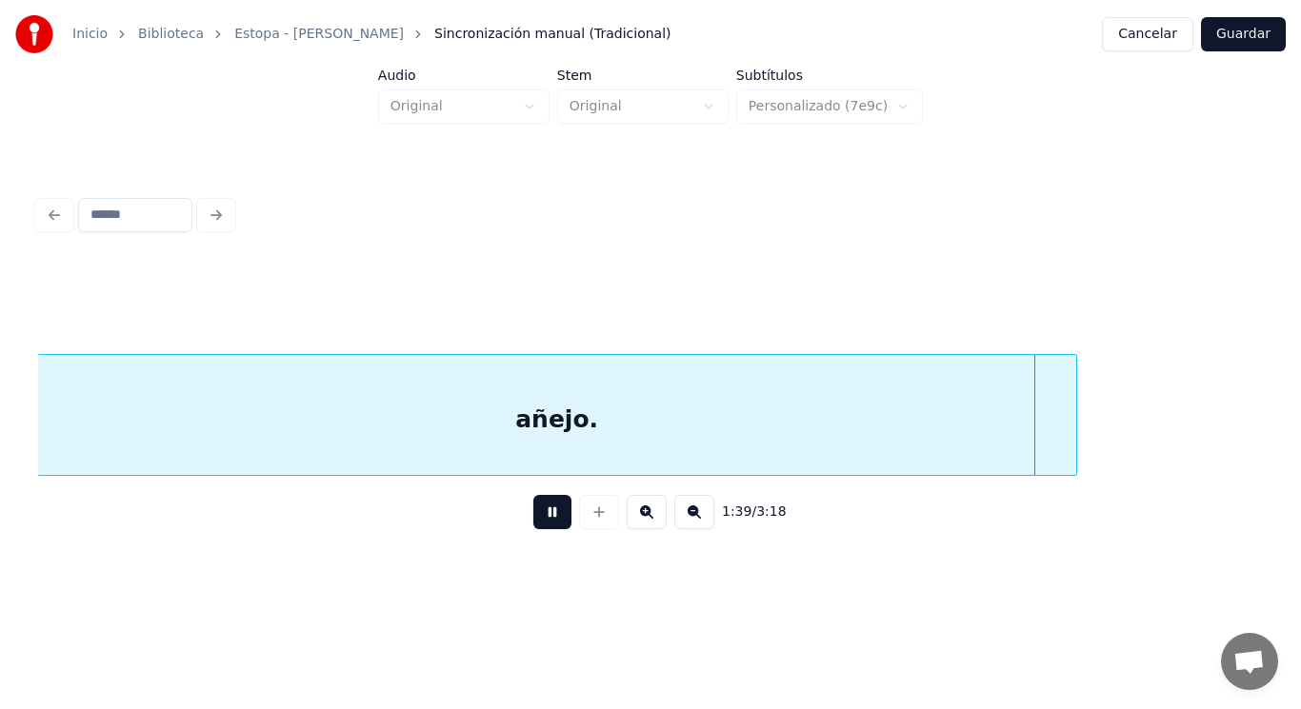
click at [535, 518] on button at bounding box center [552, 512] width 38 height 34
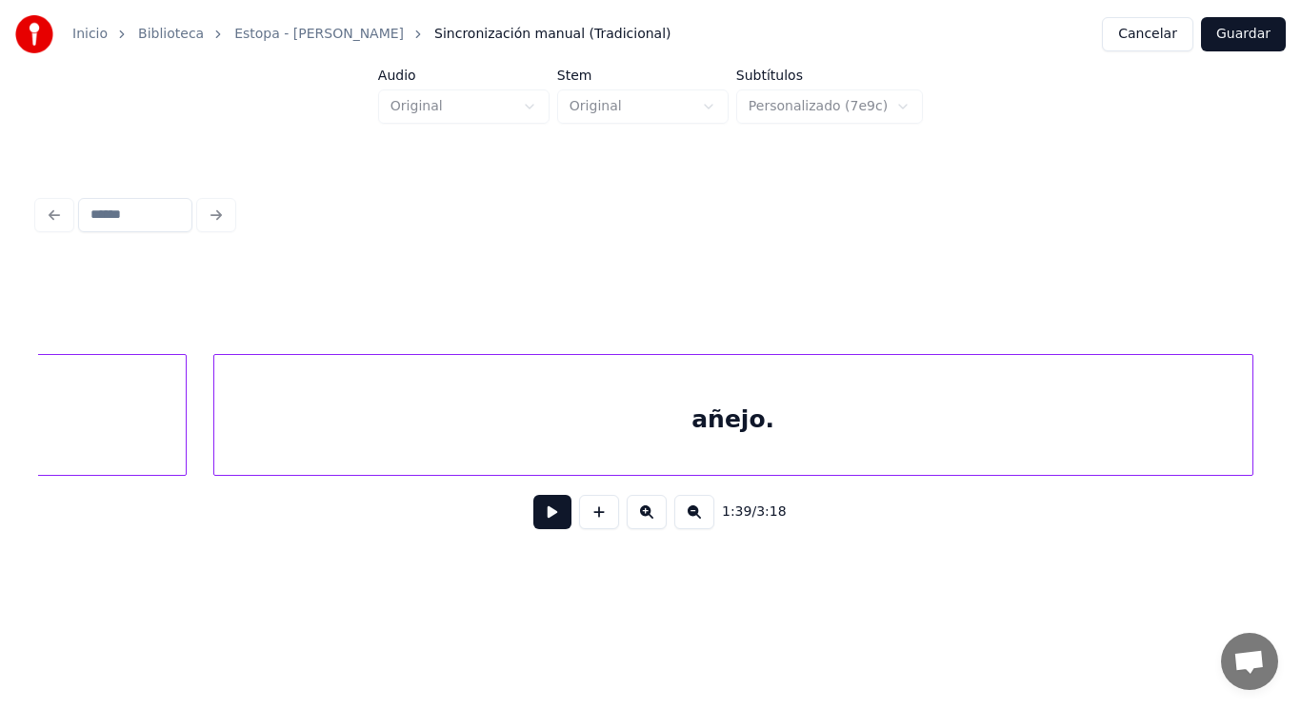
scroll to position [0, 131003]
click at [383, 442] on div "añejo." at bounding box center [824, 419] width 1038 height 129
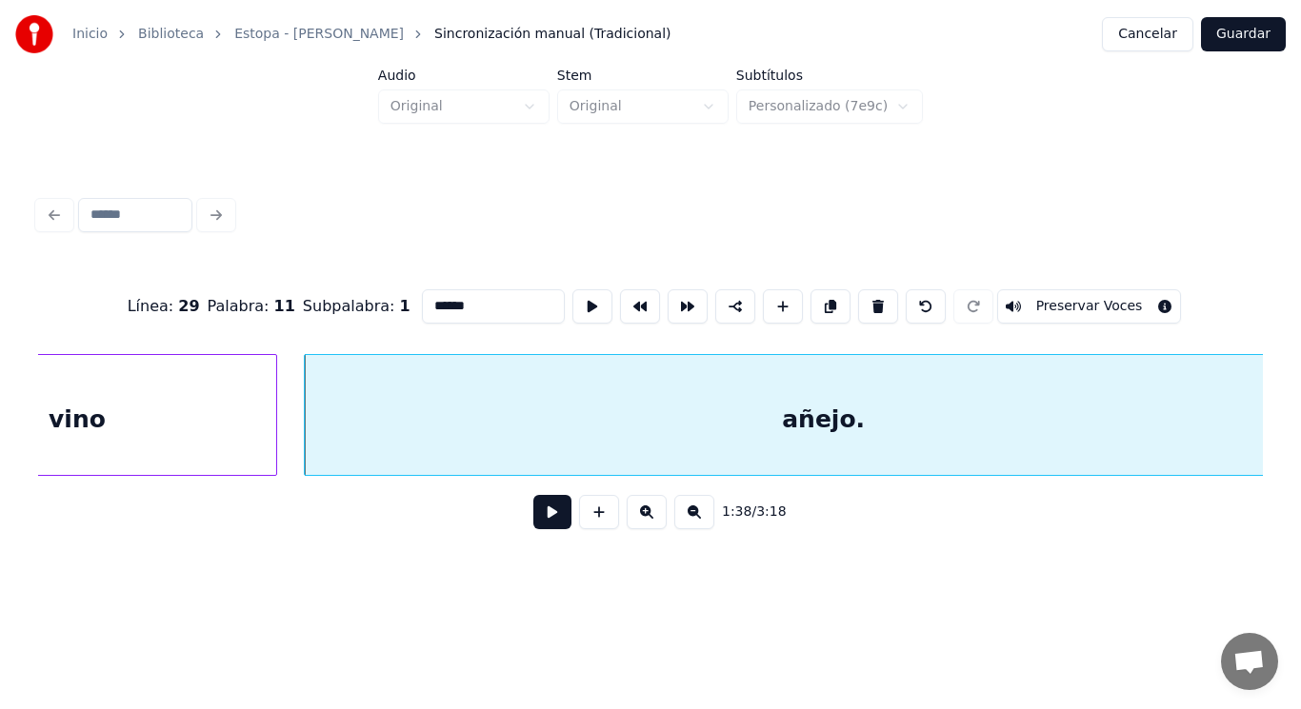
click at [546, 525] on button at bounding box center [552, 512] width 38 height 34
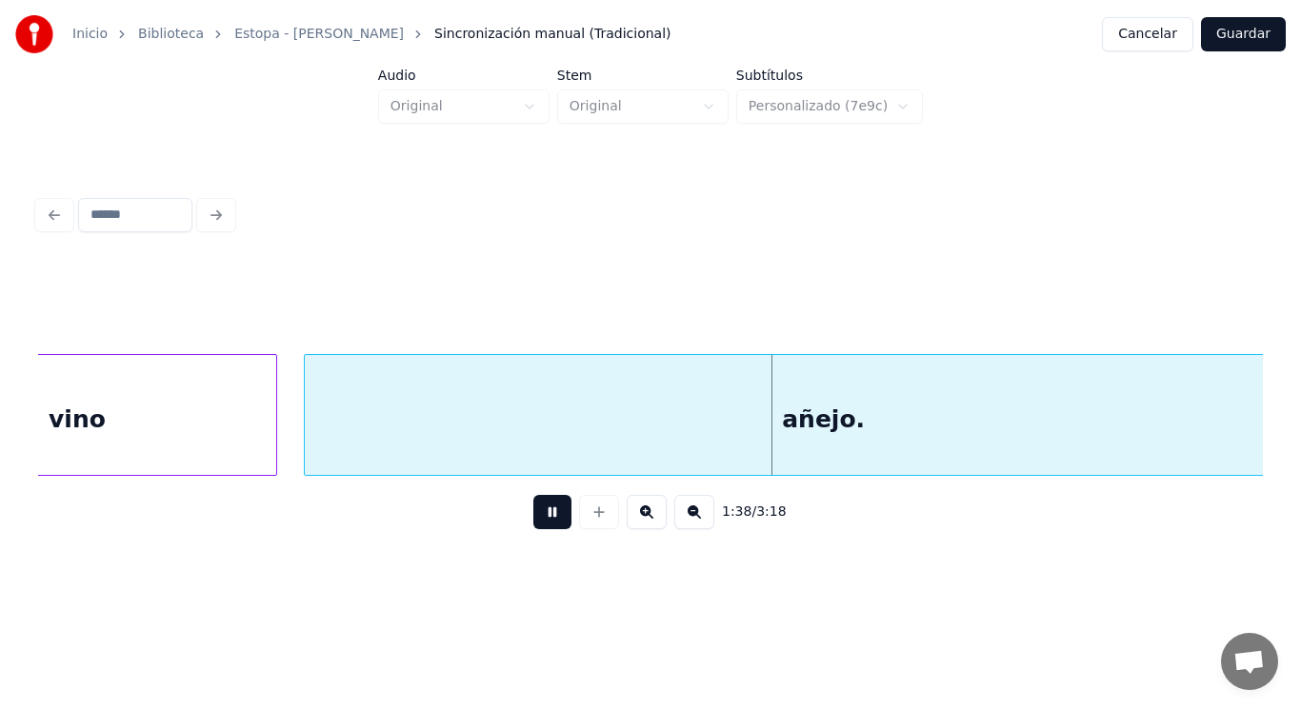
click at [546, 525] on button at bounding box center [552, 512] width 38 height 34
click at [205, 453] on div "vino" at bounding box center [77, 419] width 398 height 129
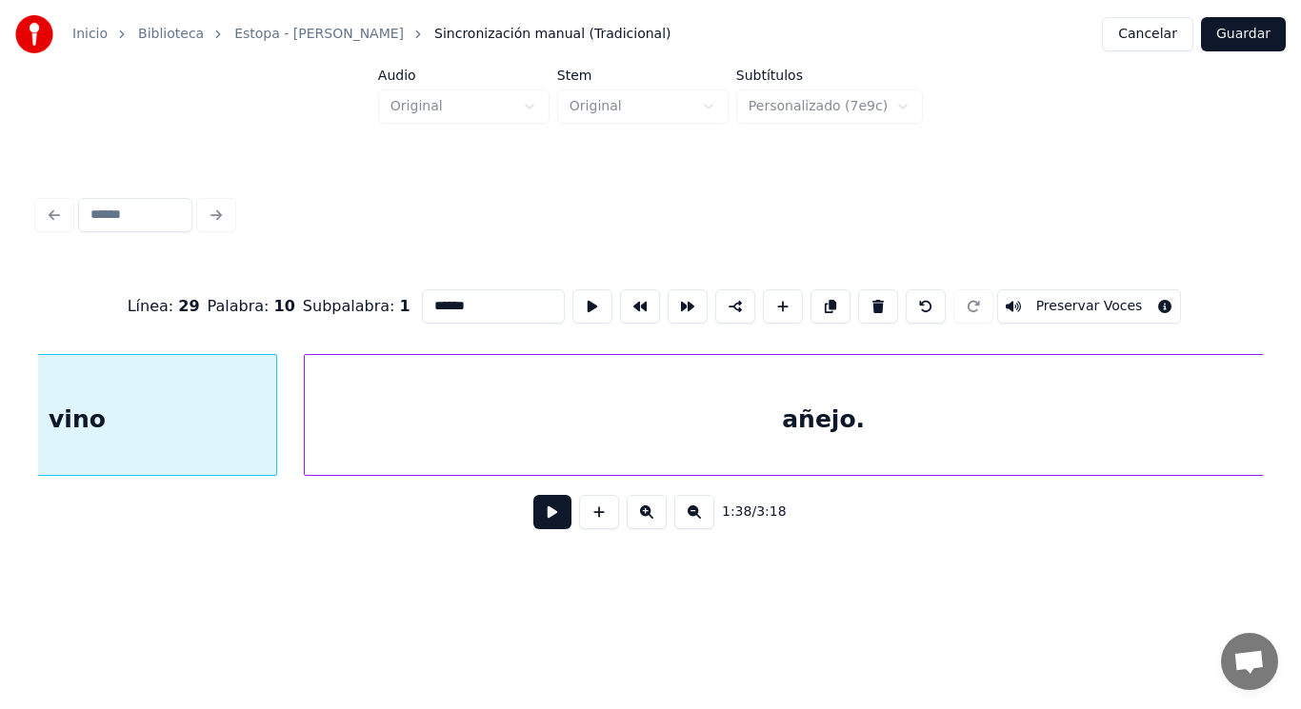
type input "****"
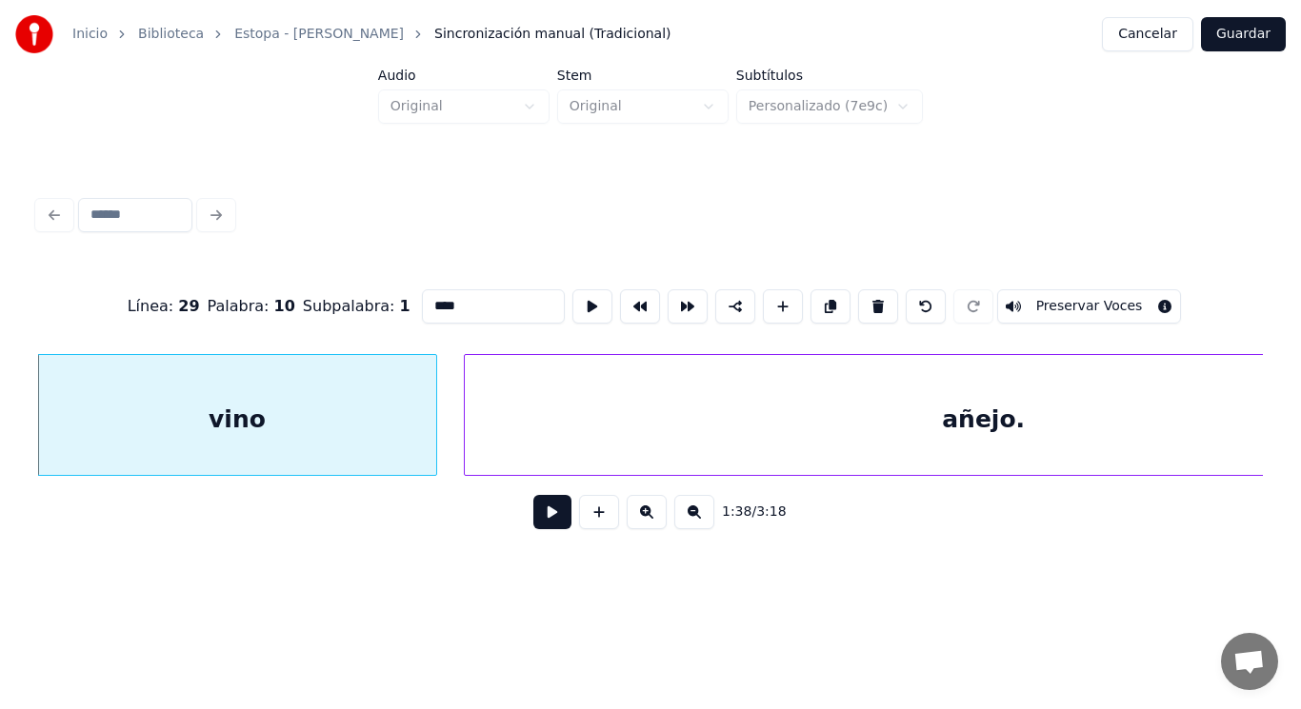
click at [548, 518] on button at bounding box center [552, 512] width 38 height 34
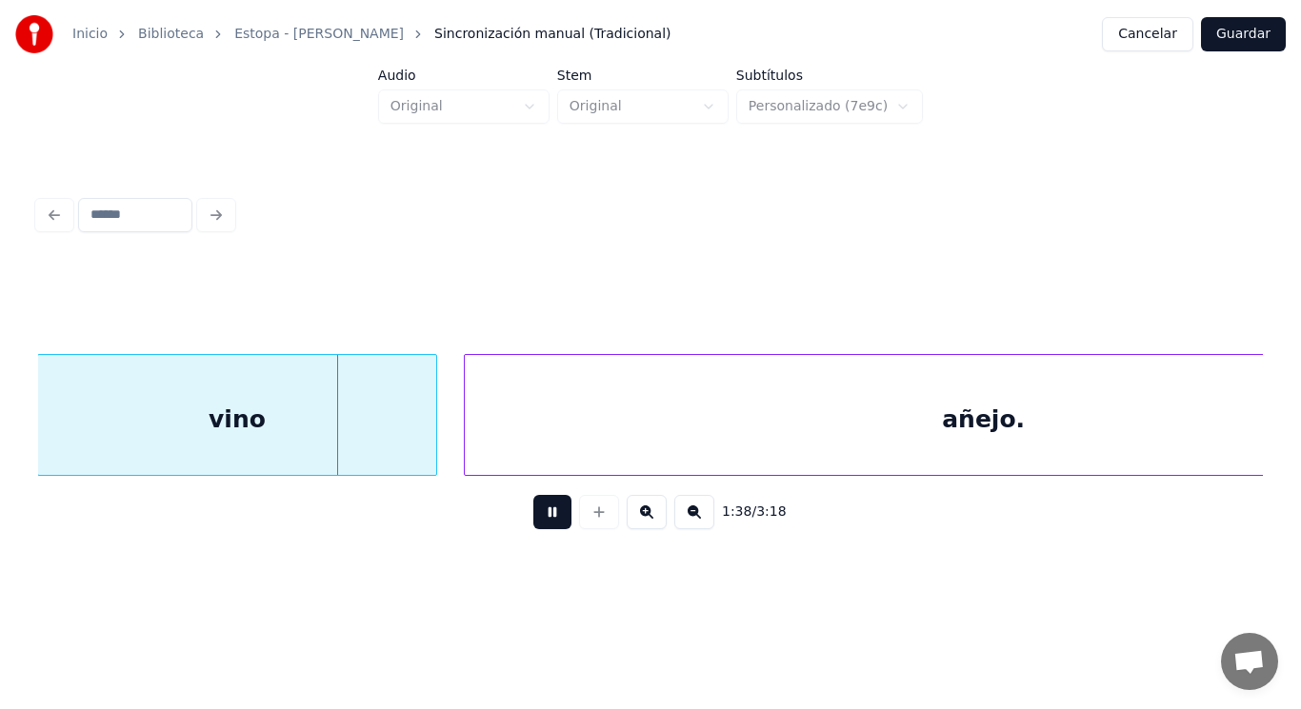
click at [548, 518] on button at bounding box center [552, 512] width 38 height 34
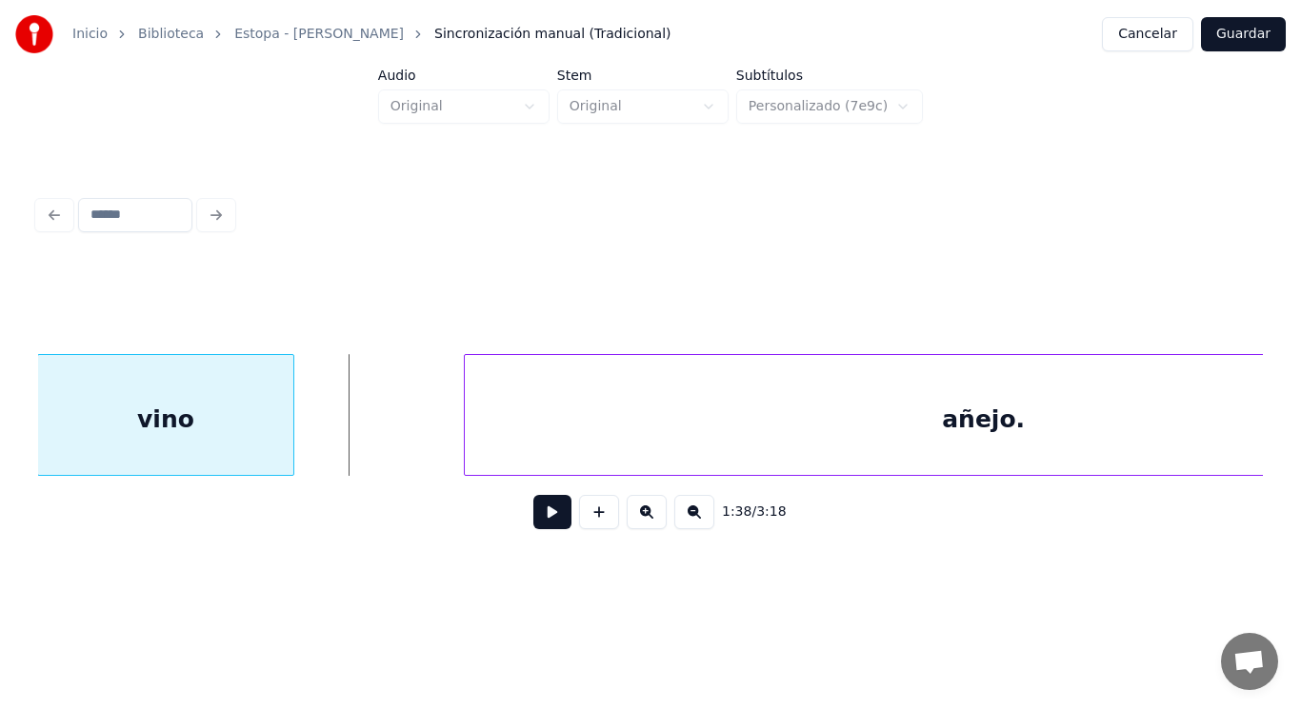
click at [289, 440] on div at bounding box center [291, 415] width 6 height 120
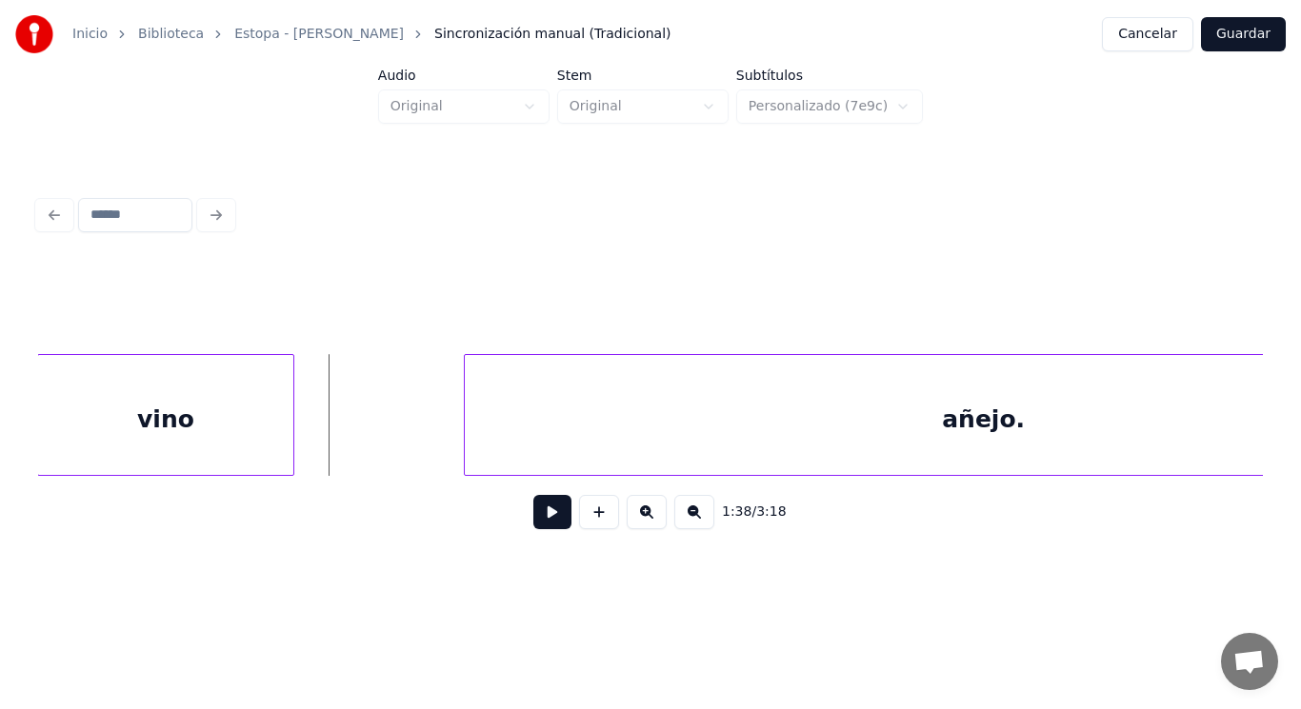
click at [542, 514] on button at bounding box center [552, 512] width 38 height 34
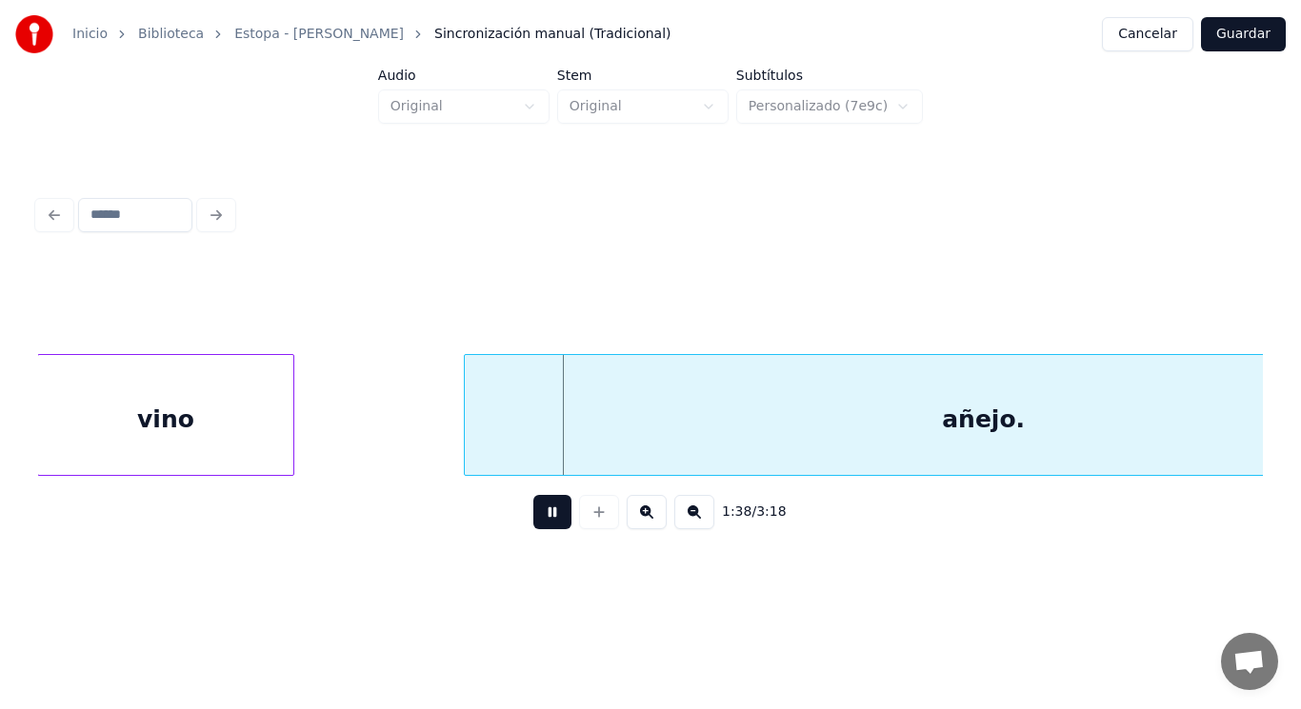
click at [542, 514] on button at bounding box center [552, 512] width 38 height 34
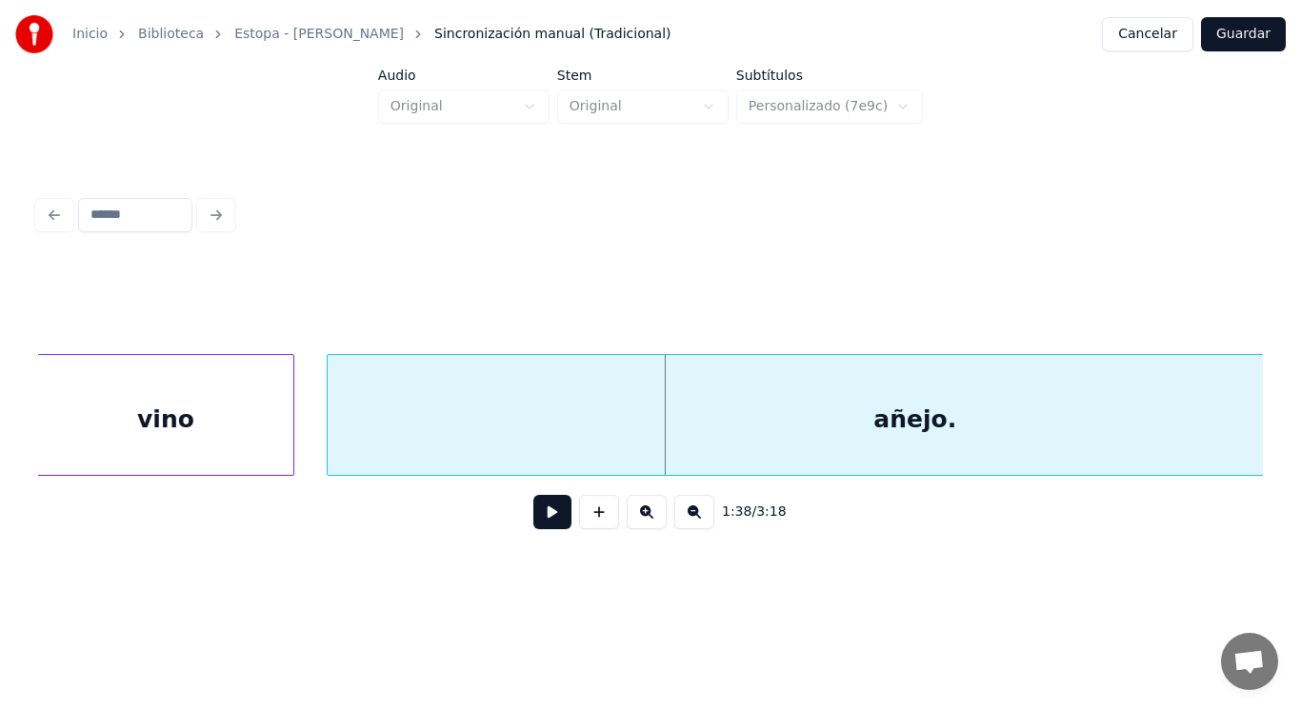
click at [328, 430] on div at bounding box center [331, 415] width 6 height 120
click at [536, 520] on button at bounding box center [552, 512] width 38 height 34
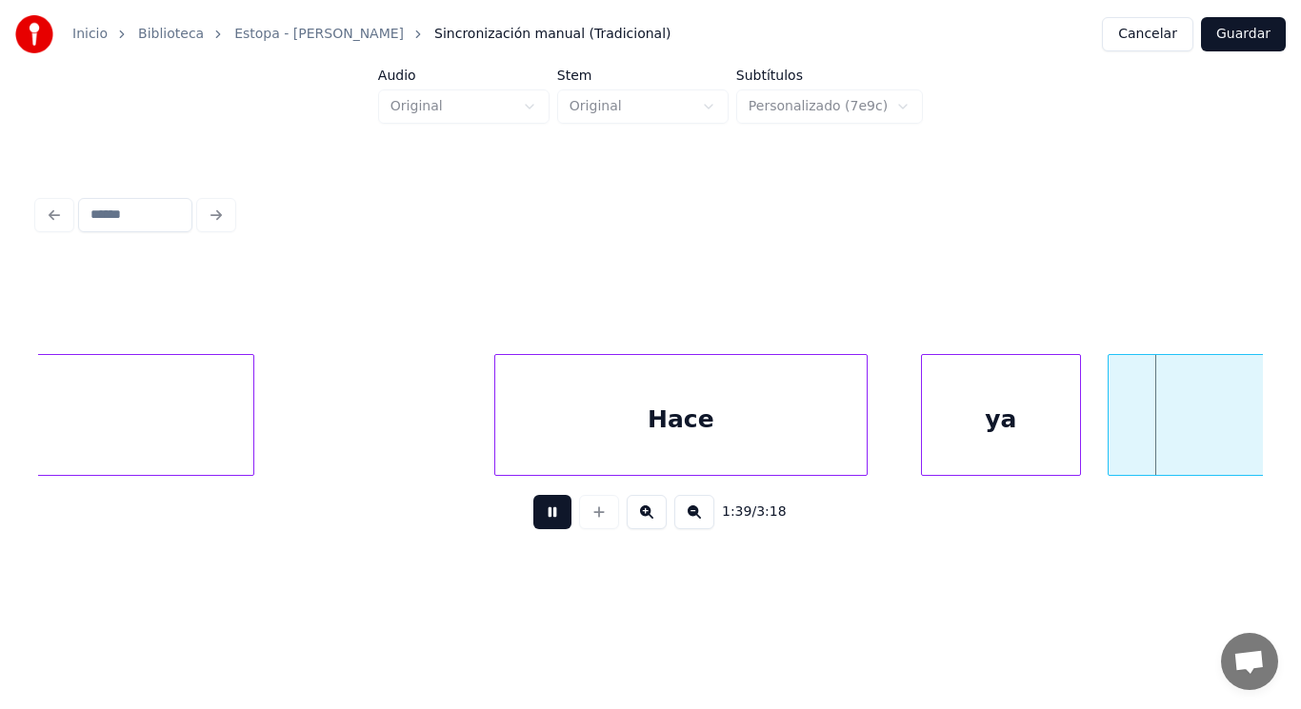
scroll to position [0, 133332]
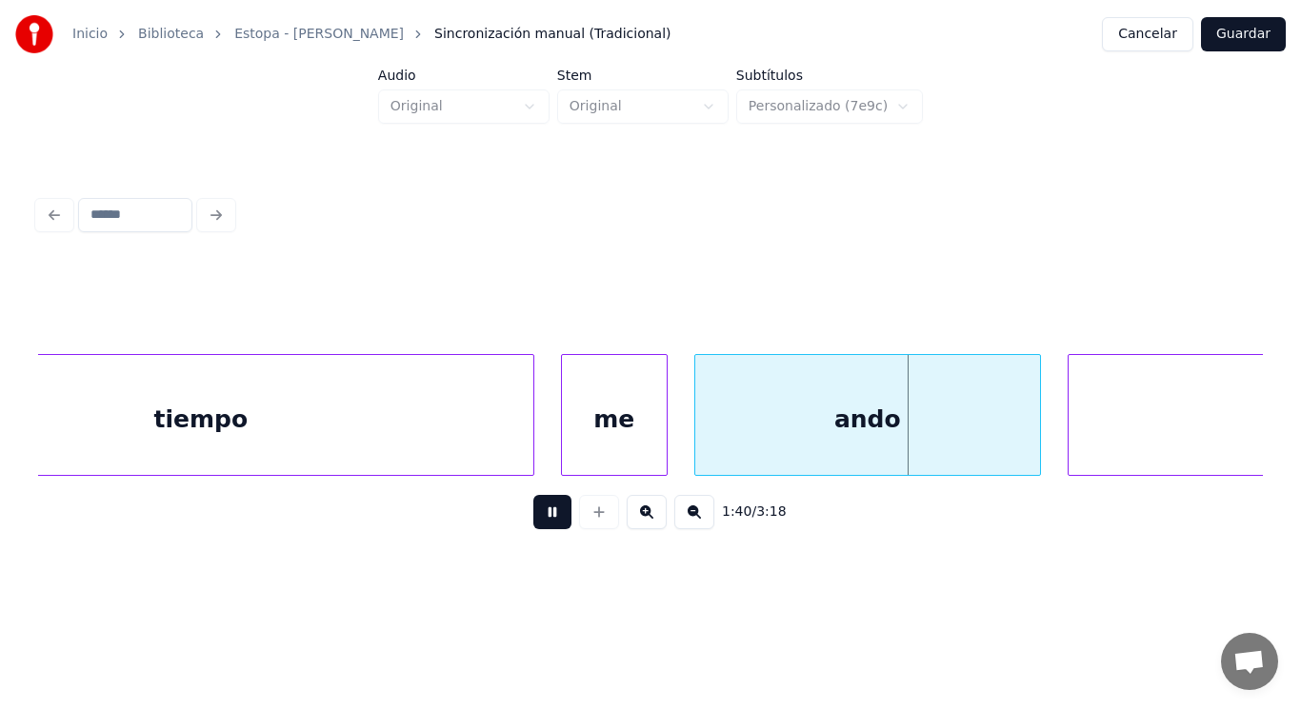
click at [536, 520] on button at bounding box center [552, 512] width 38 height 34
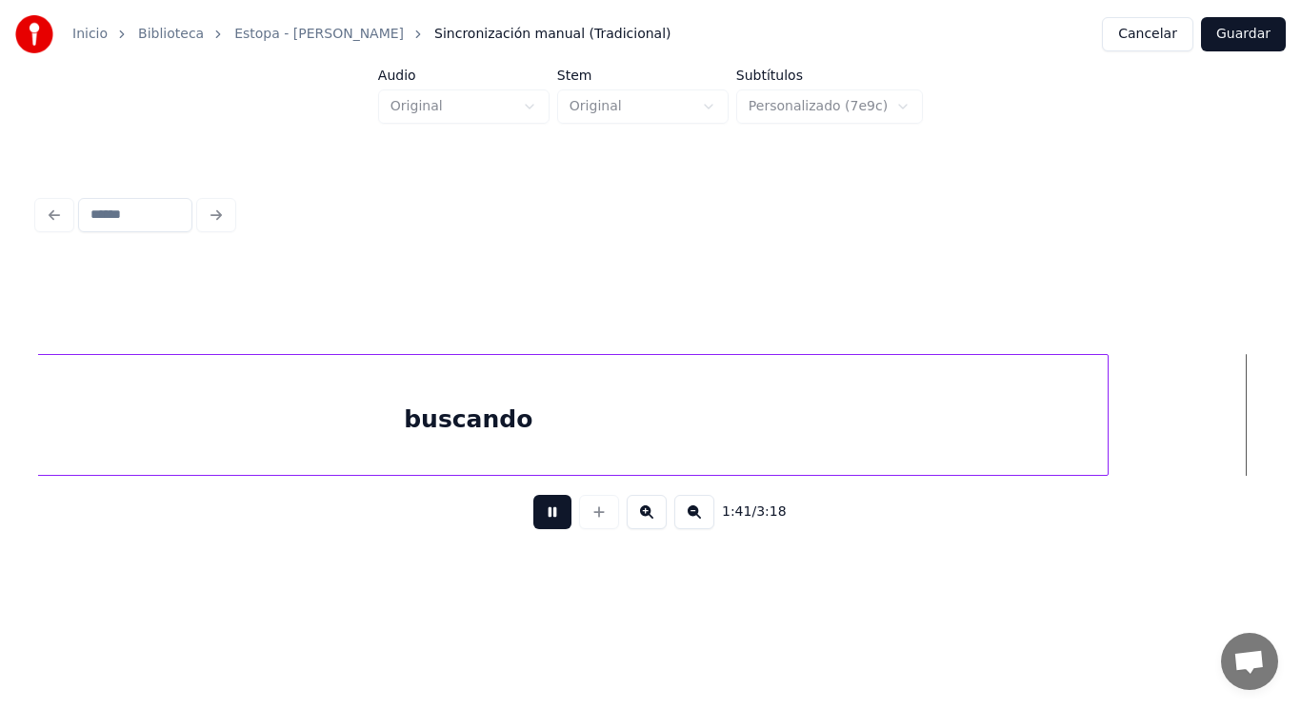
scroll to position [0, 135803]
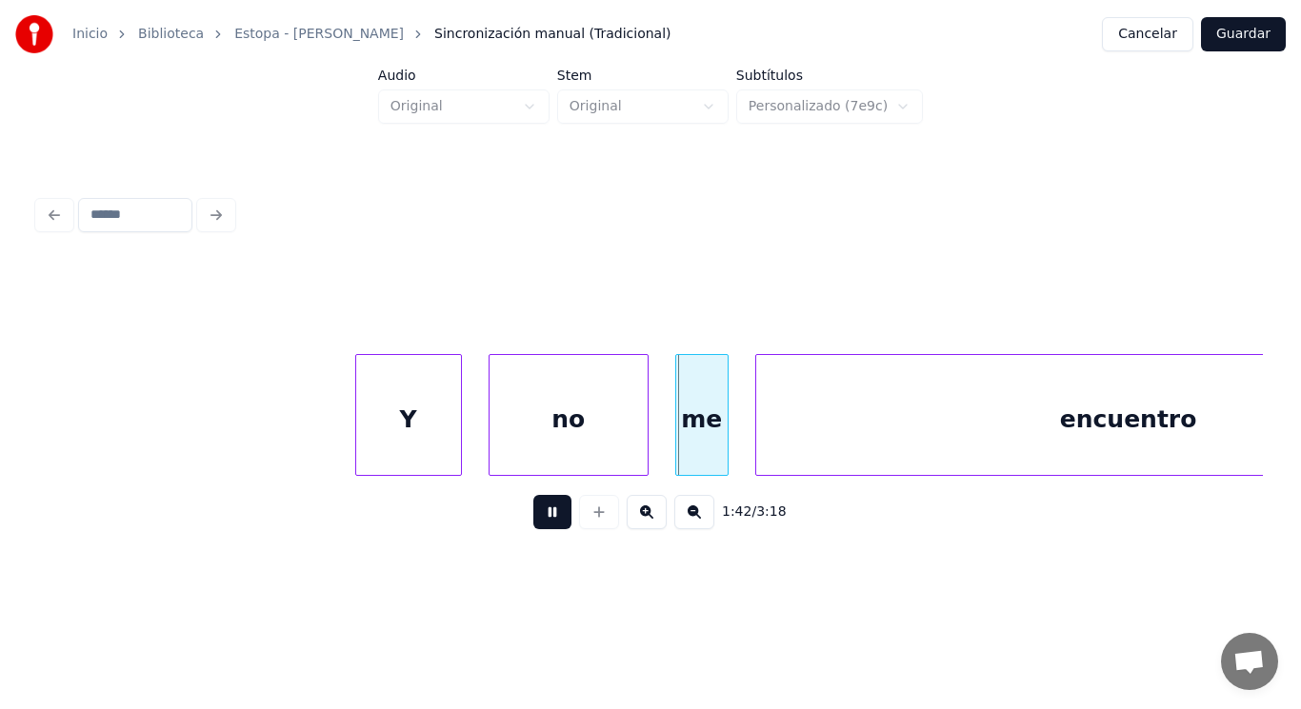
click at [536, 520] on button at bounding box center [552, 512] width 38 height 34
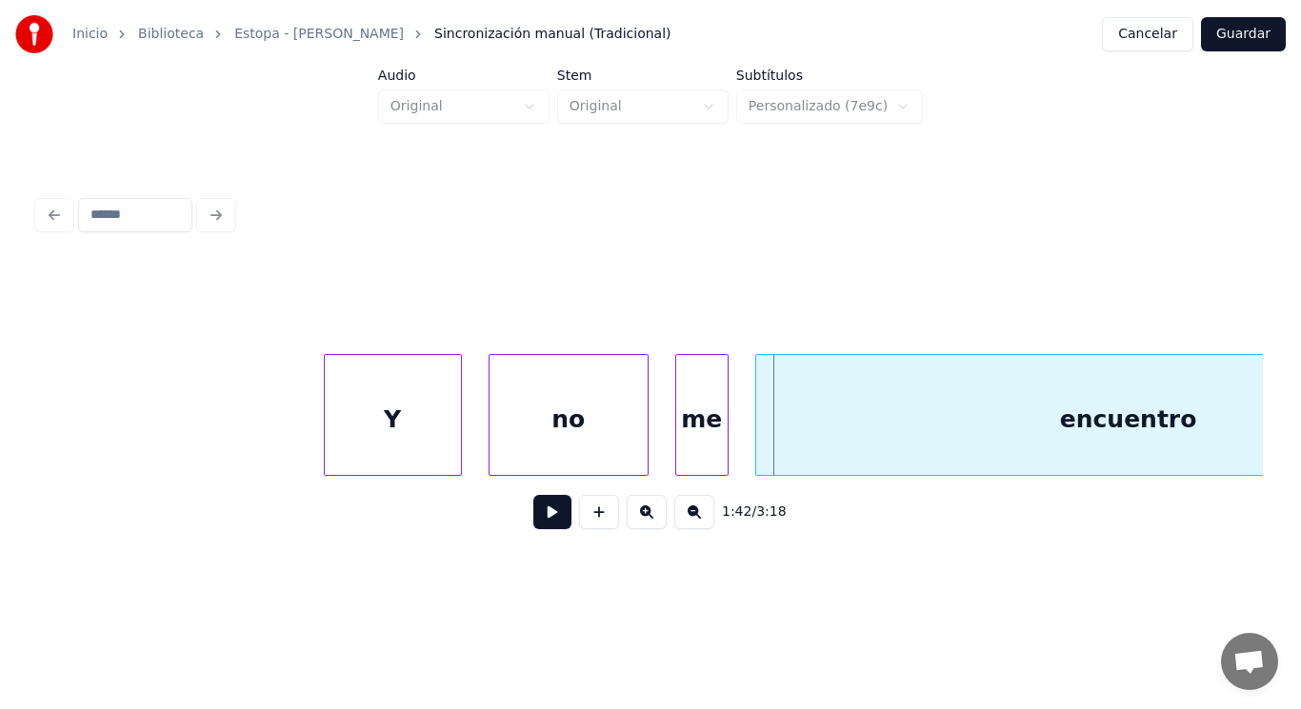
click at [328, 439] on div at bounding box center [328, 415] width 6 height 120
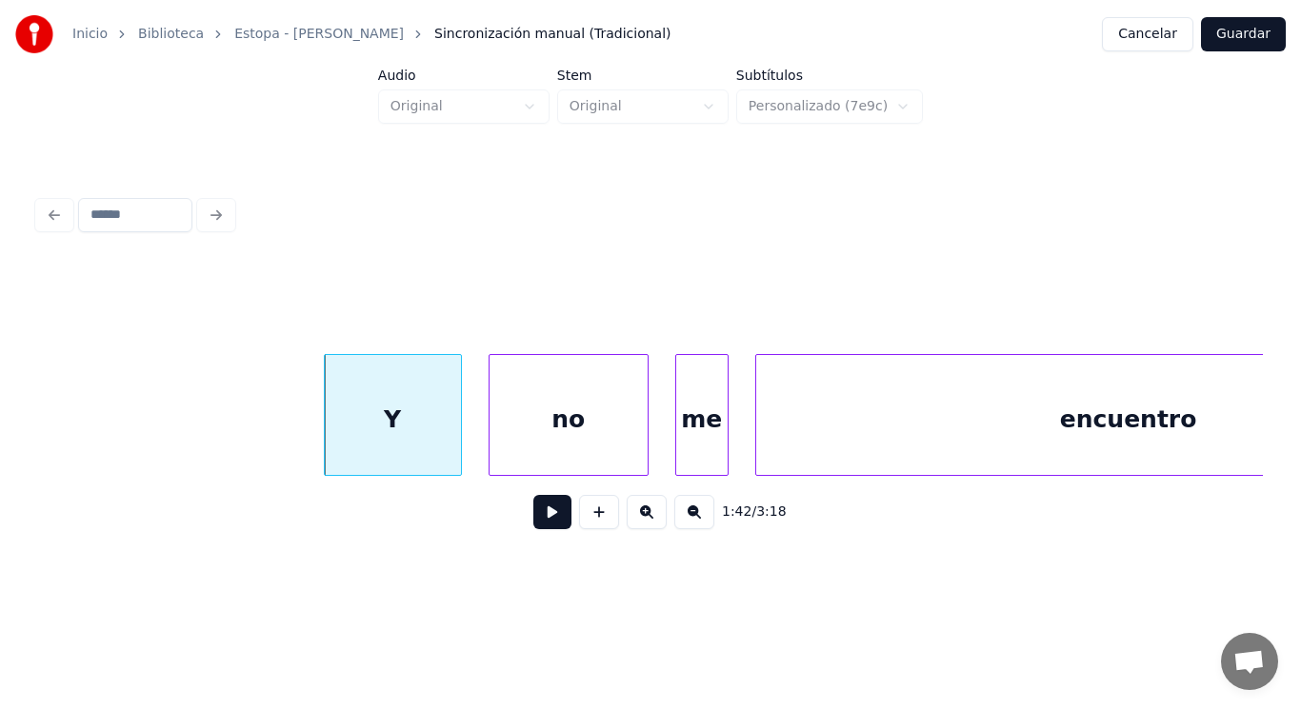
click at [539, 524] on button at bounding box center [552, 512] width 38 height 34
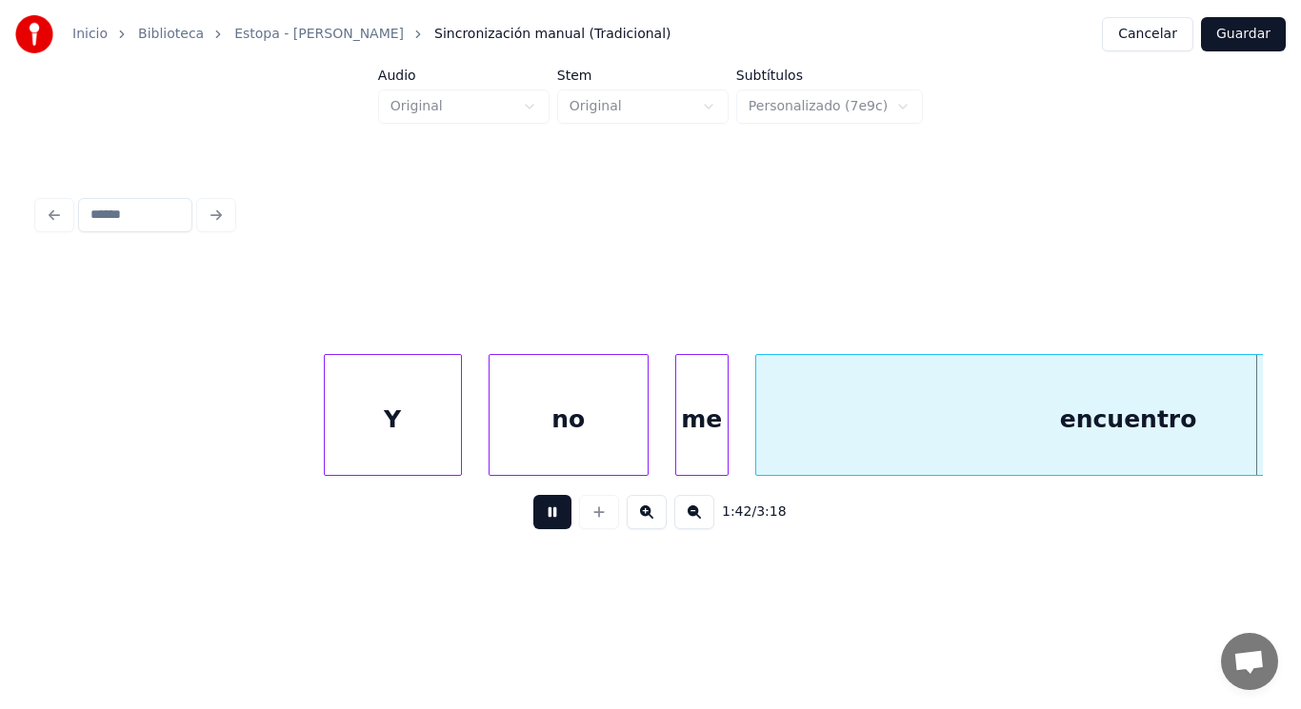
scroll to position [0, 137031]
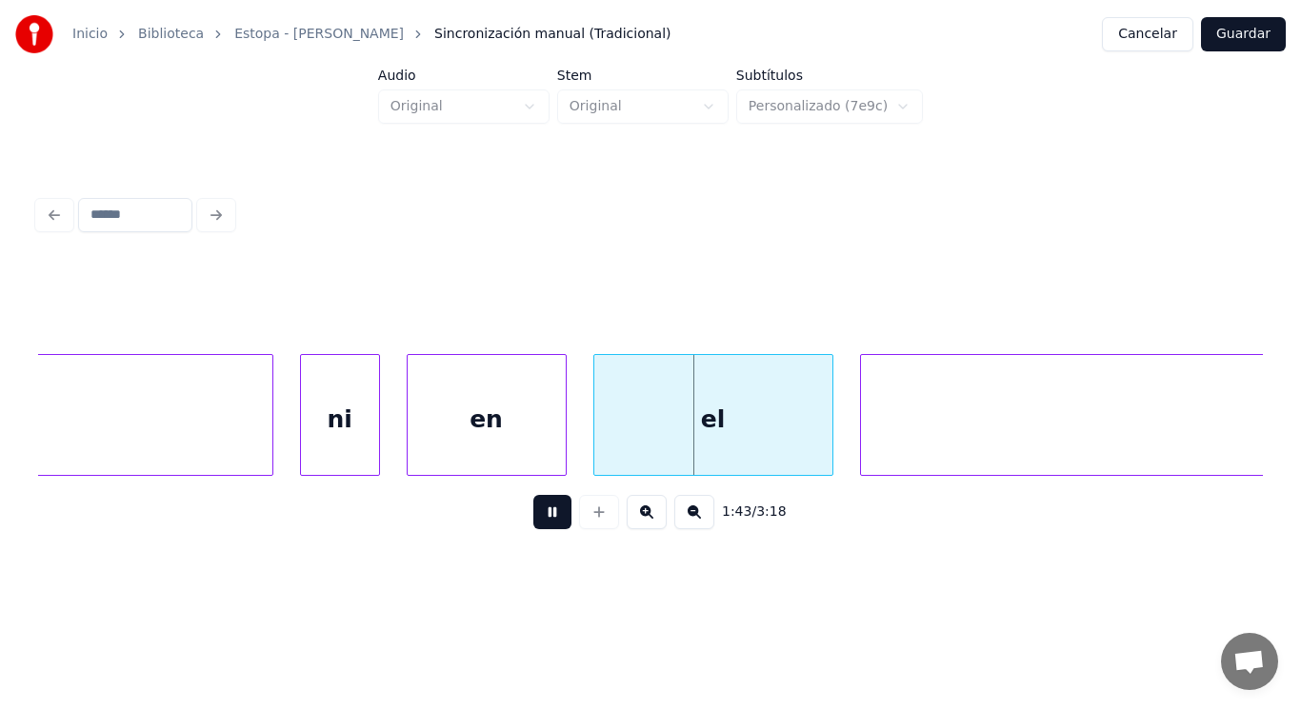
click at [539, 524] on button at bounding box center [552, 512] width 38 height 34
click at [608, 448] on div "el" at bounding box center [713, 419] width 238 height 129
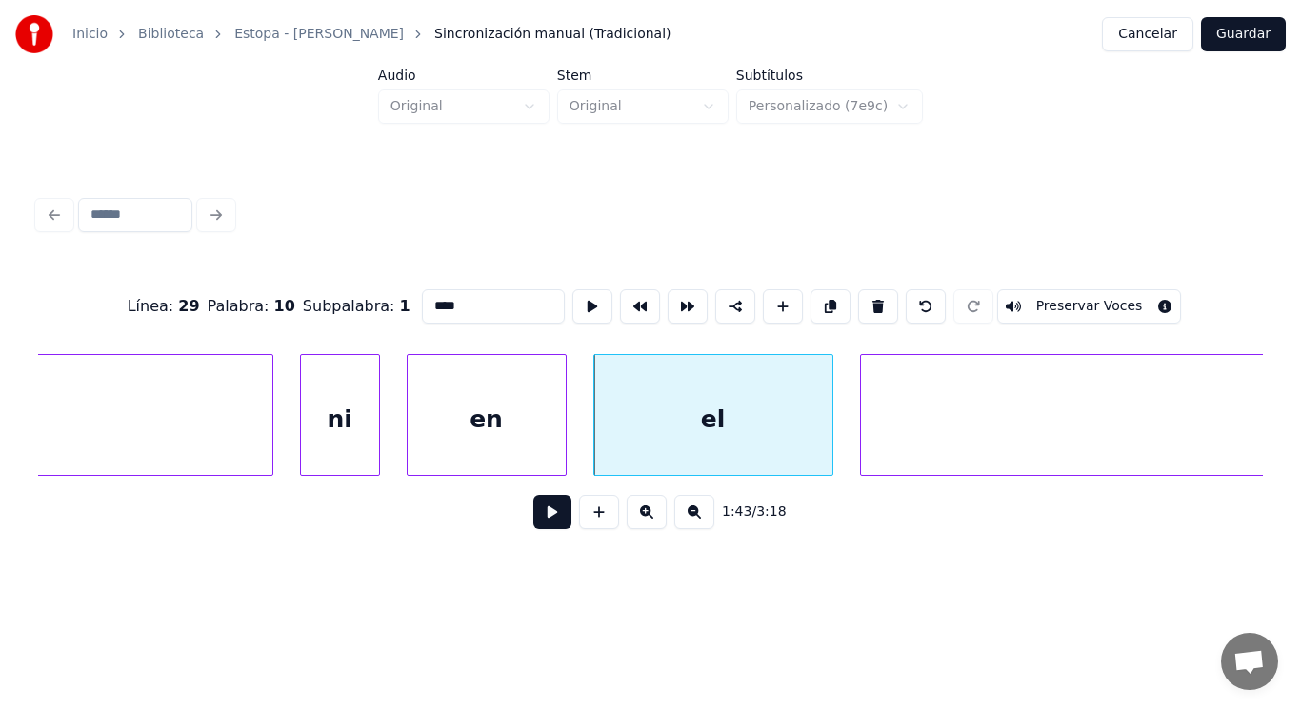
type input "**"
click at [541, 516] on button at bounding box center [552, 512] width 38 height 34
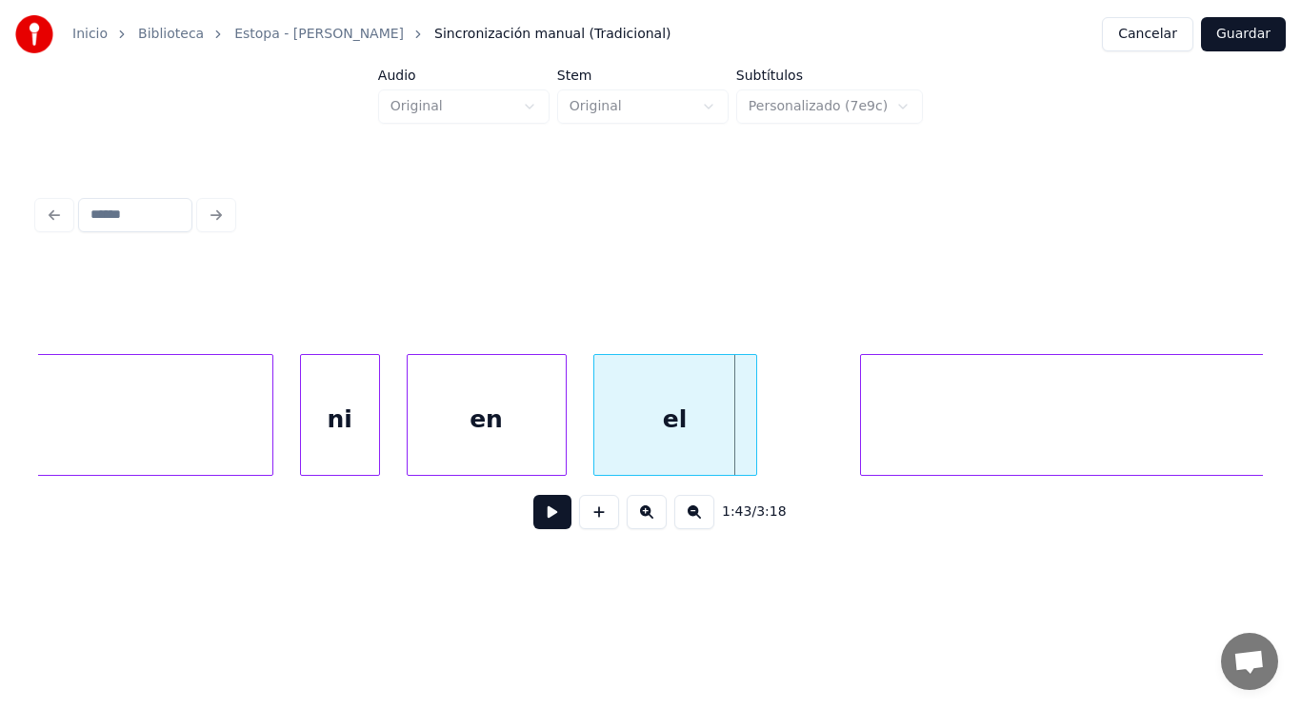
click at [750, 448] on div at bounding box center [753, 415] width 6 height 120
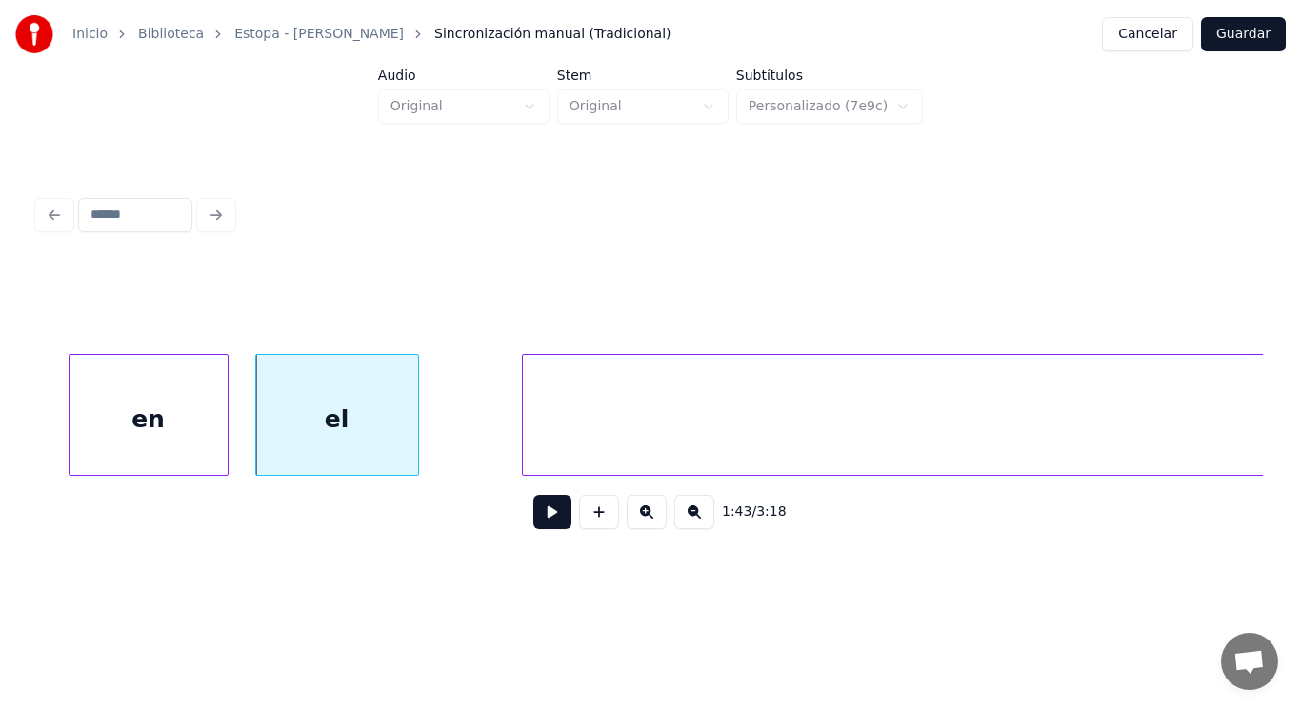
scroll to position [0, 137489]
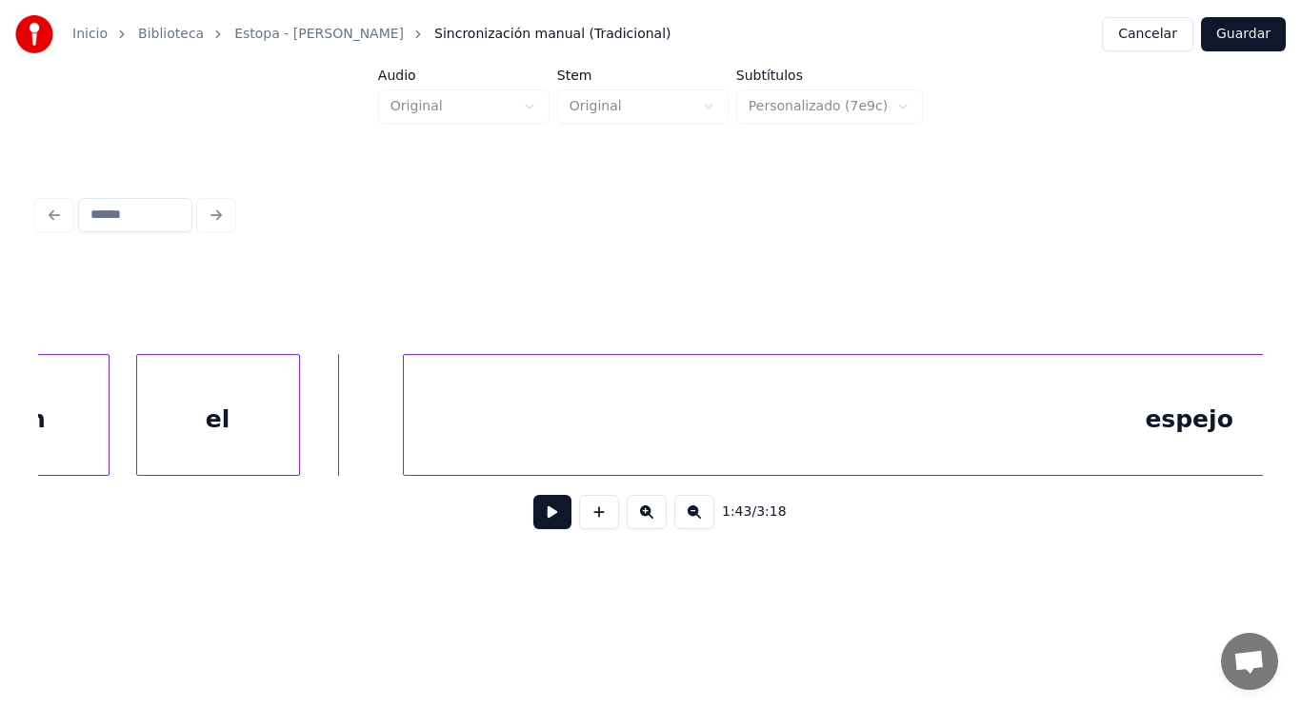
click at [545, 529] on button at bounding box center [552, 512] width 38 height 34
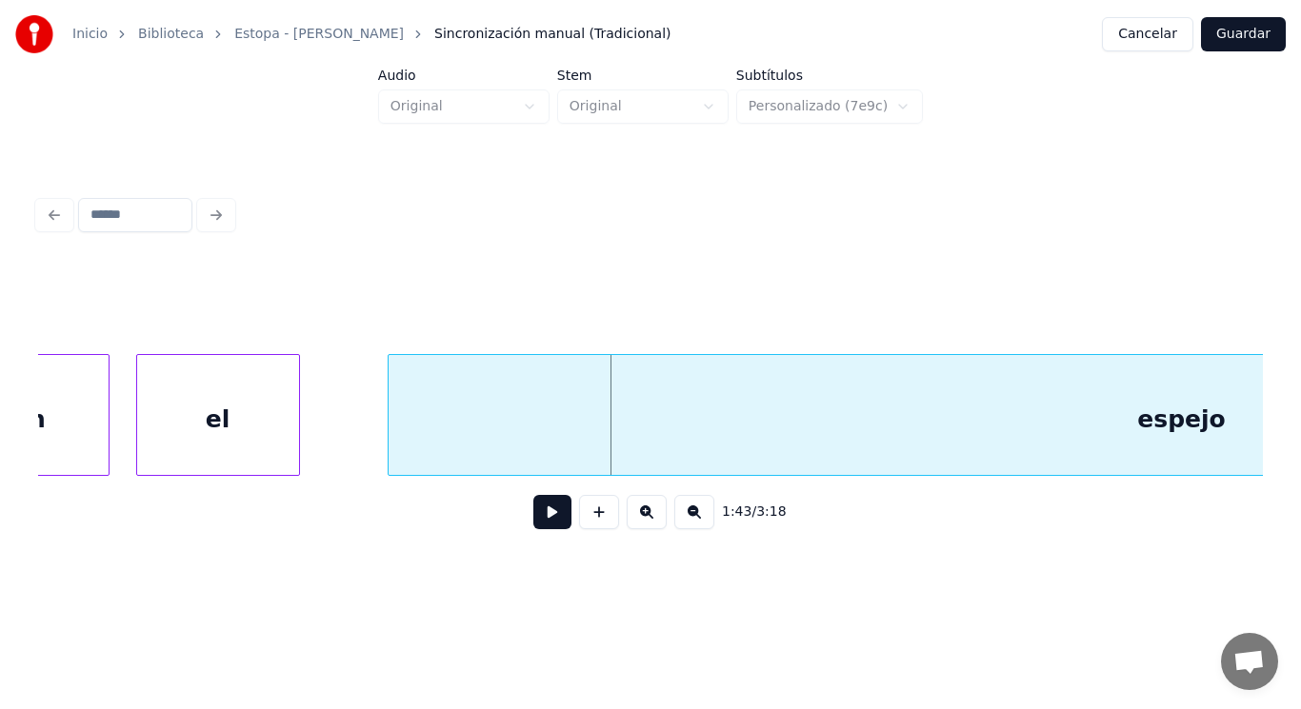
click at [390, 448] on div at bounding box center [391, 415] width 6 height 120
click at [533, 526] on button at bounding box center [552, 512] width 38 height 34
click at [322, 443] on div at bounding box center [321, 415] width 6 height 120
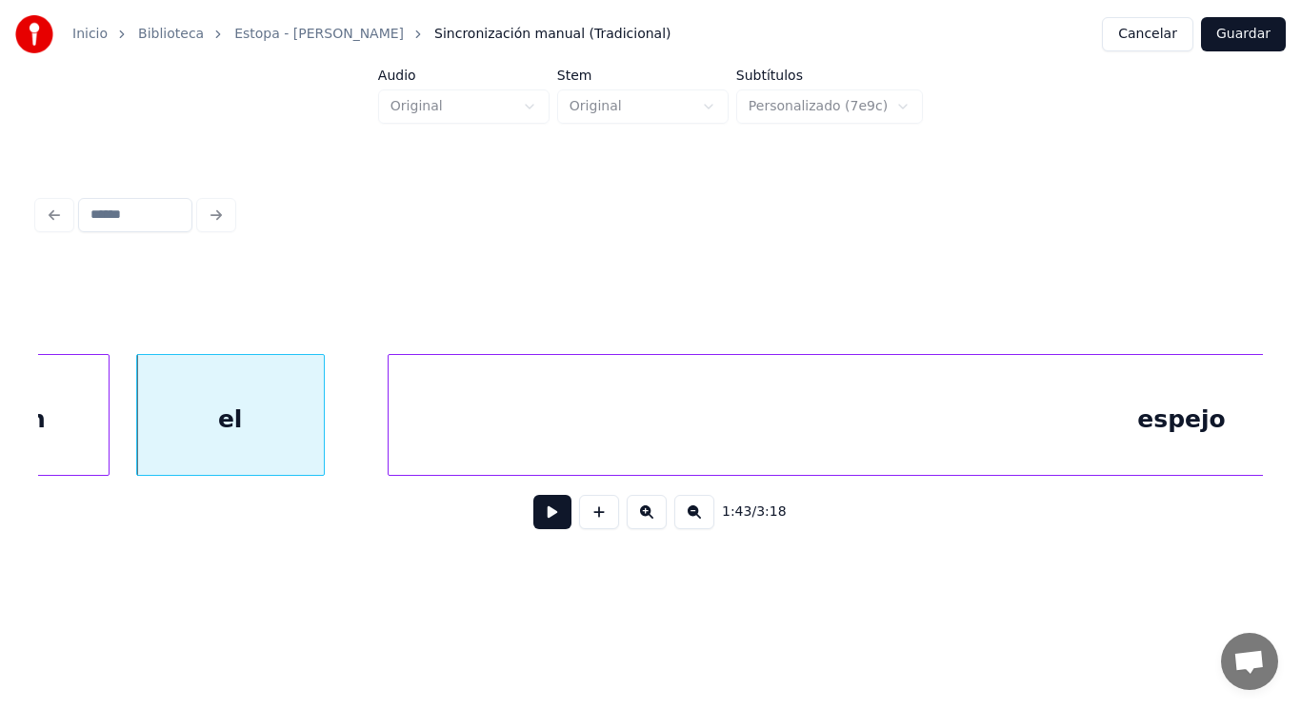
click at [533, 517] on button at bounding box center [552, 512] width 38 height 34
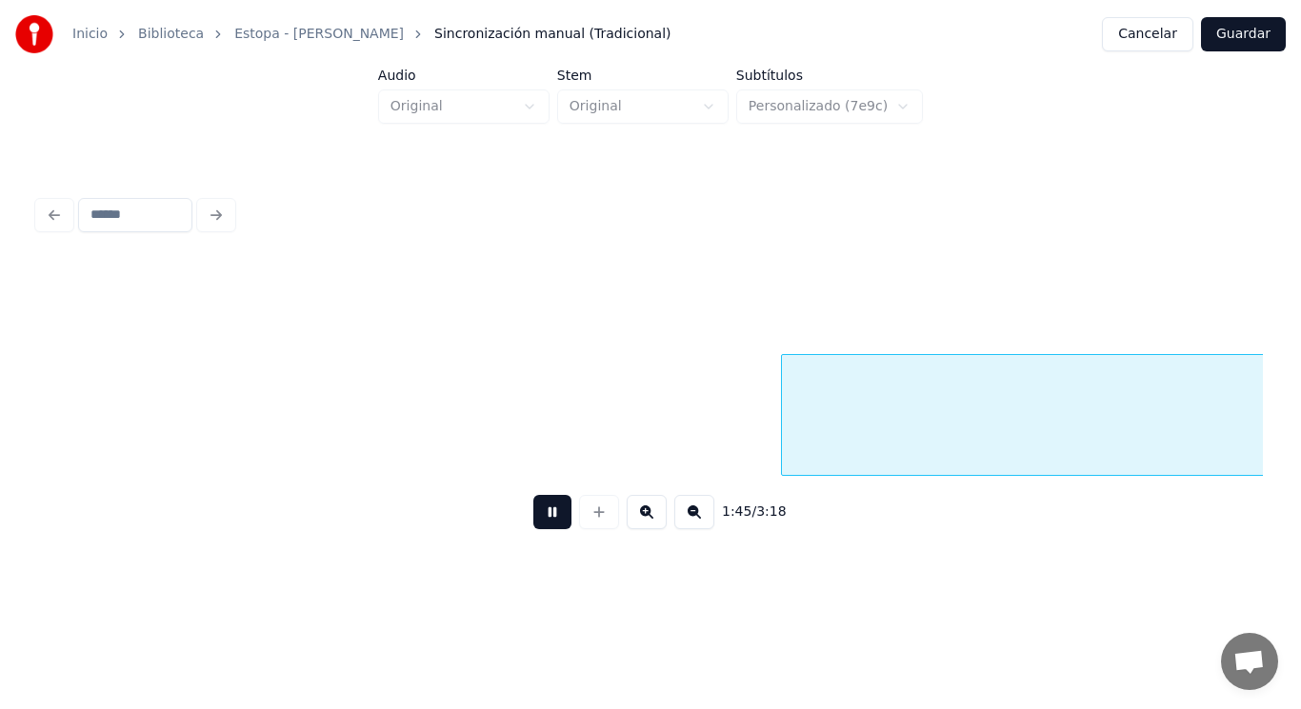
scroll to position [0, 139981]
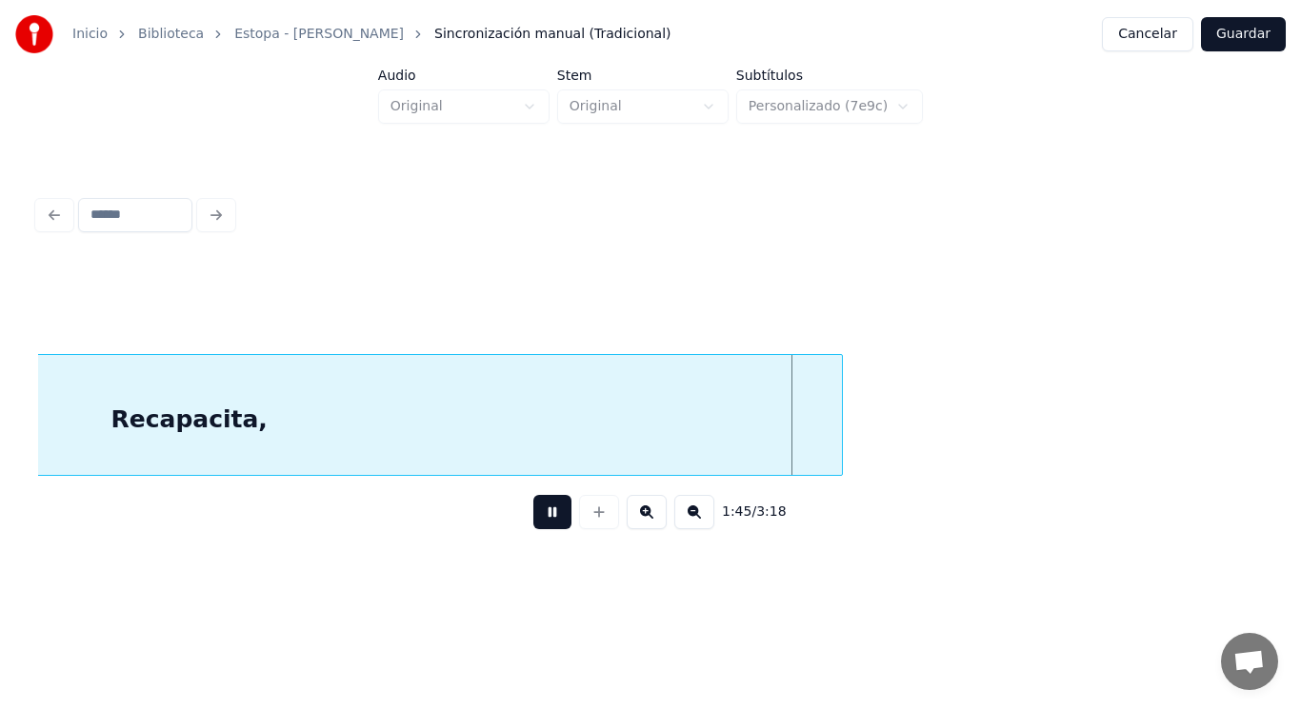
click at [533, 517] on button at bounding box center [552, 512] width 38 height 34
click at [374, 380] on div "Recapacita," at bounding box center [189, 419] width 1304 height 129
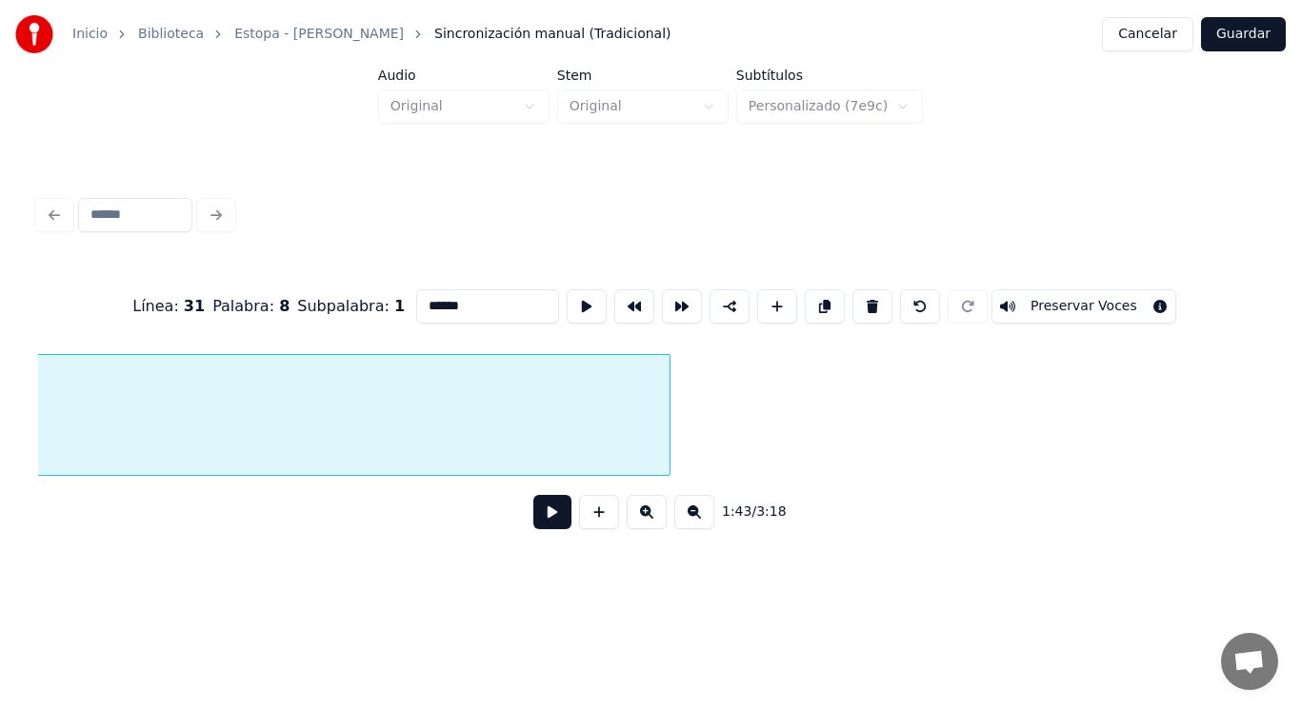
scroll to position [0, 137839]
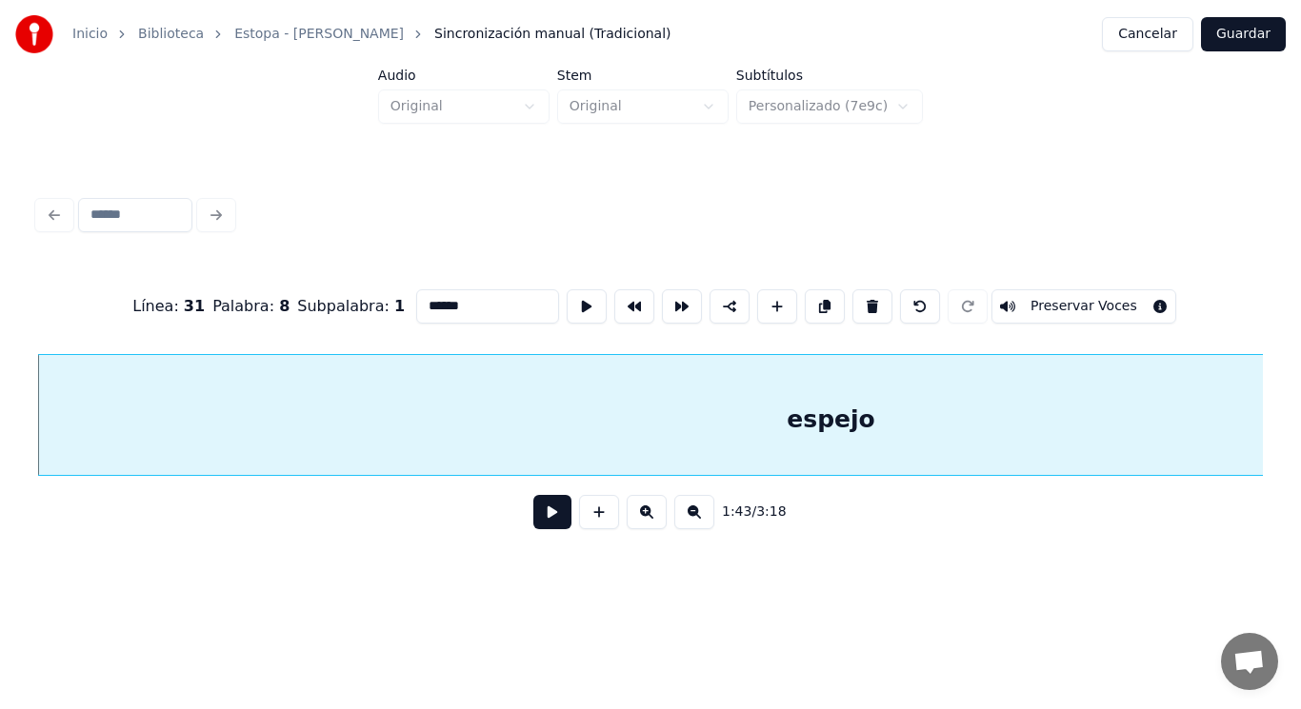
click at [468, 306] on input "******" at bounding box center [487, 306] width 143 height 34
type input "*******"
click at [541, 519] on button at bounding box center [552, 512] width 38 height 34
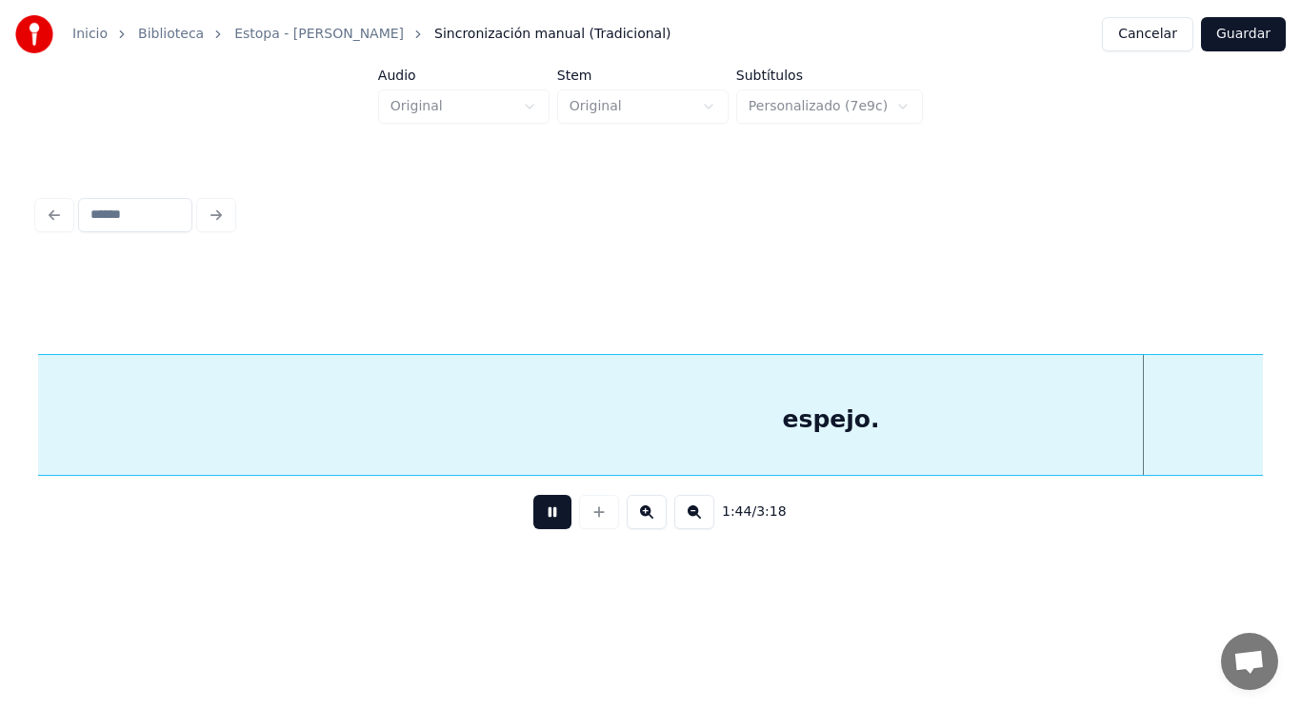
scroll to position [0, 139066]
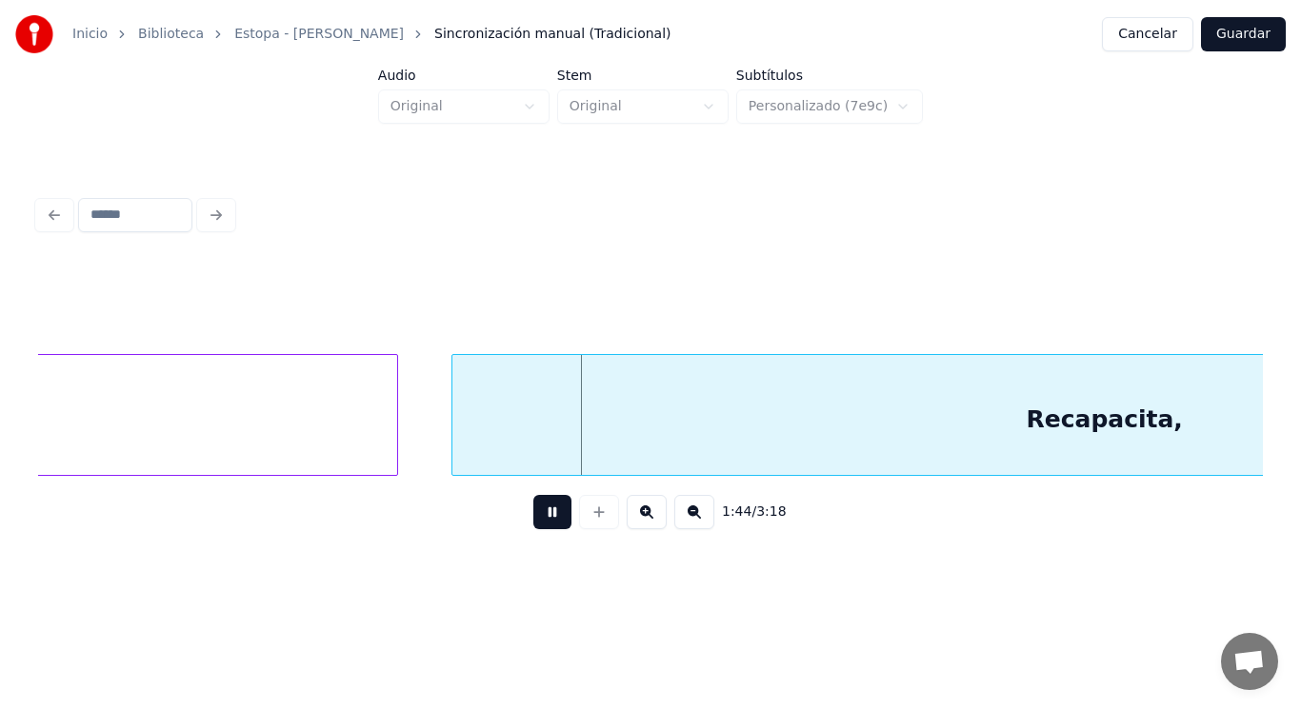
click at [541, 519] on button at bounding box center [552, 512] width 38 height 34
click at [573, 457] on div "Recapacita," at bounding box center [1104, 419] width 1304 height 129
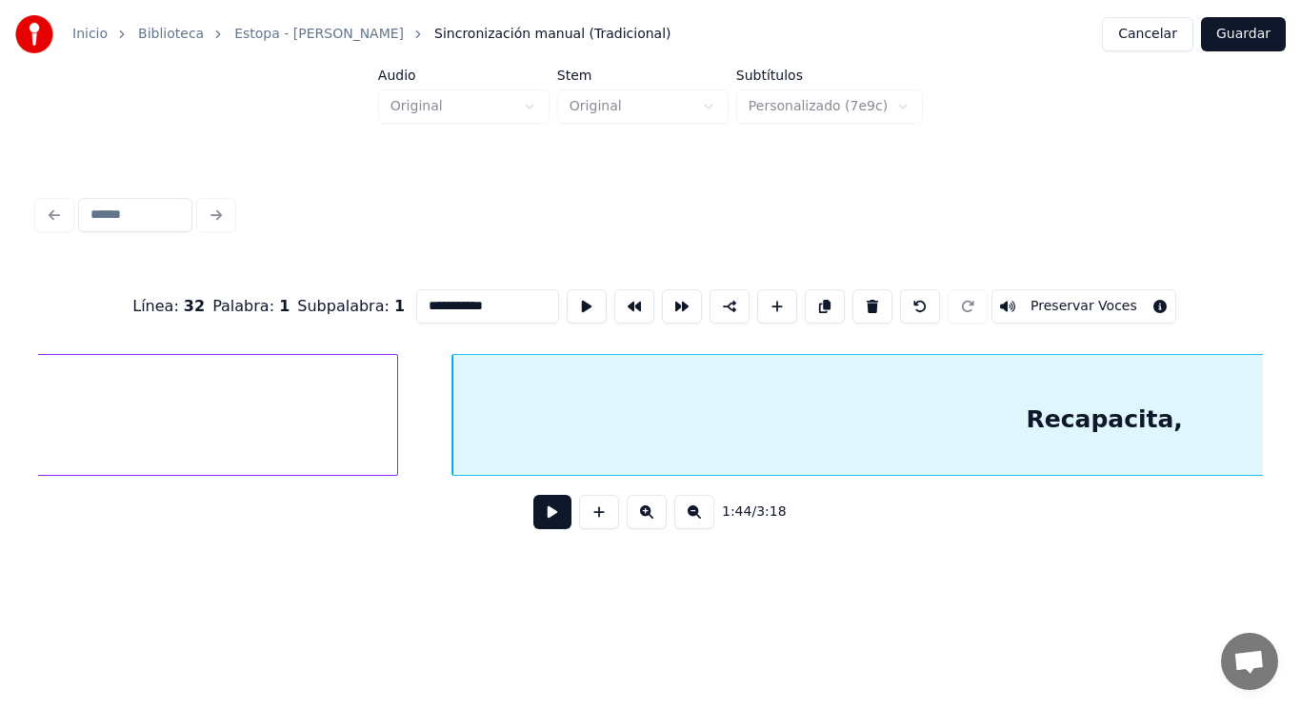
click at [455, 296] on input "**********" at bounding box center [487, 306] width 143 height 34
click at [416, 298] on input "**********" at bounding box center [487, 306] width 143 height 34
type input "**********"
click at [541, 518] on button at bounding box center [552, 512] width 38 height 34
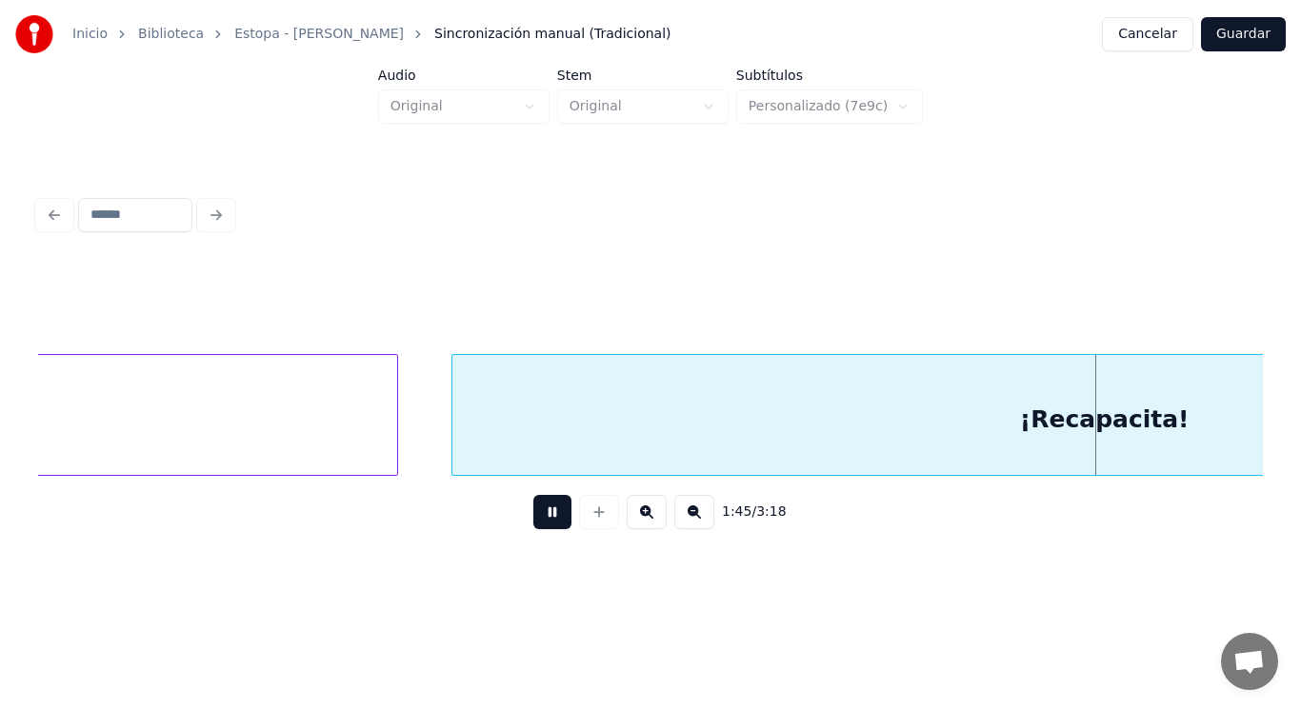
scroll to position [0, 140299]
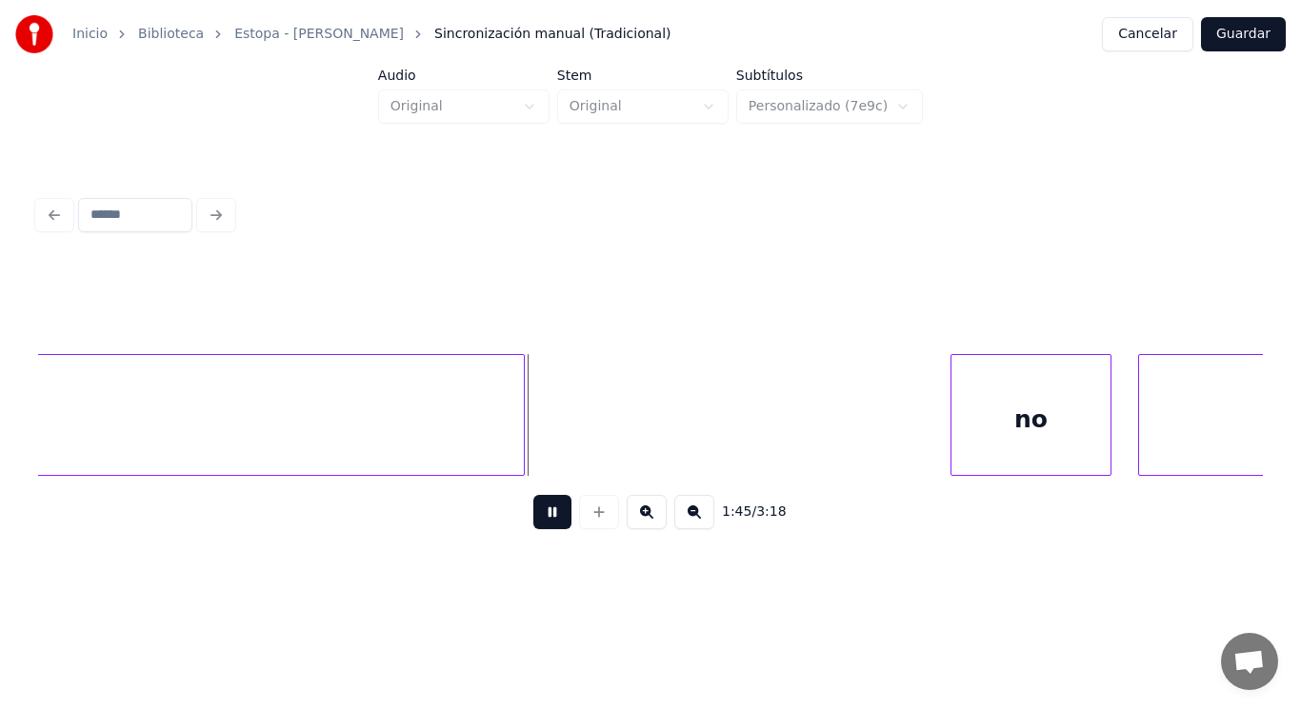
click at [541, 518] on button at bounding box center [552, 512] width 38 height 34
click at [908, 430] on div at bounding box center [908, 415] width 6 height 120
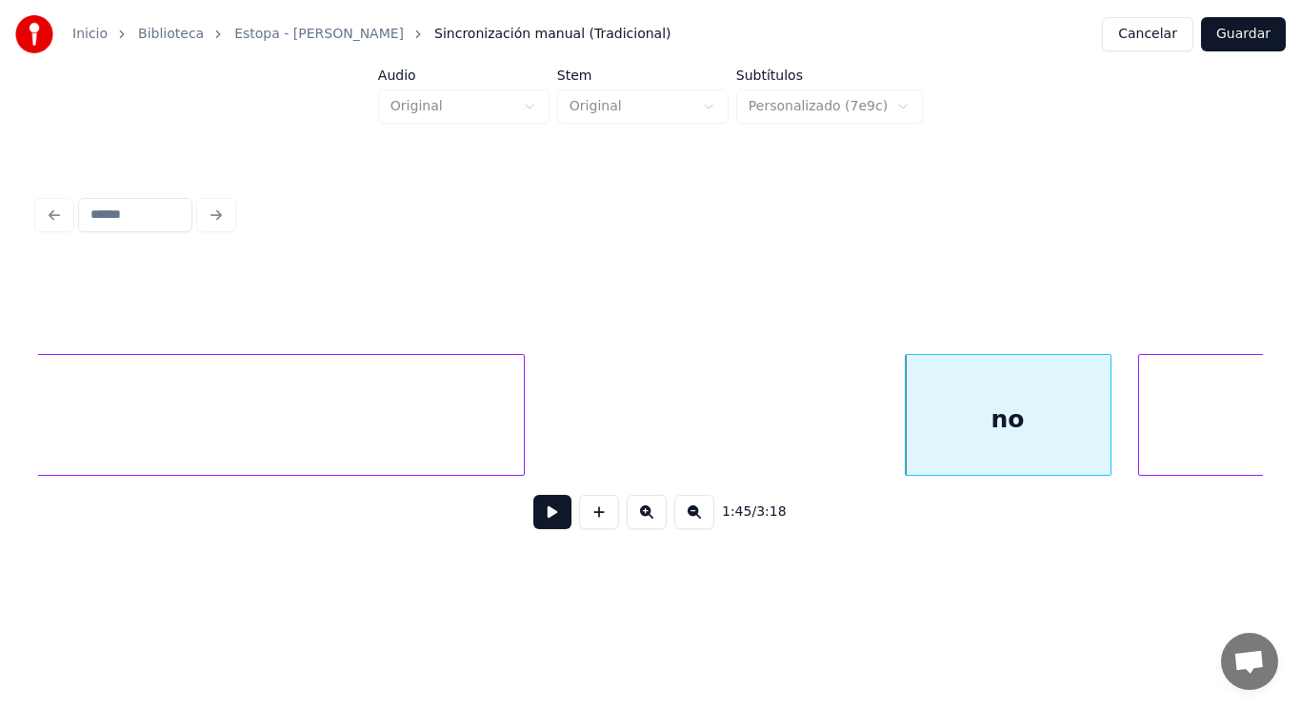
click at [939, 425] on div "no" at bounding box center [1007, 419] width 205 height 129
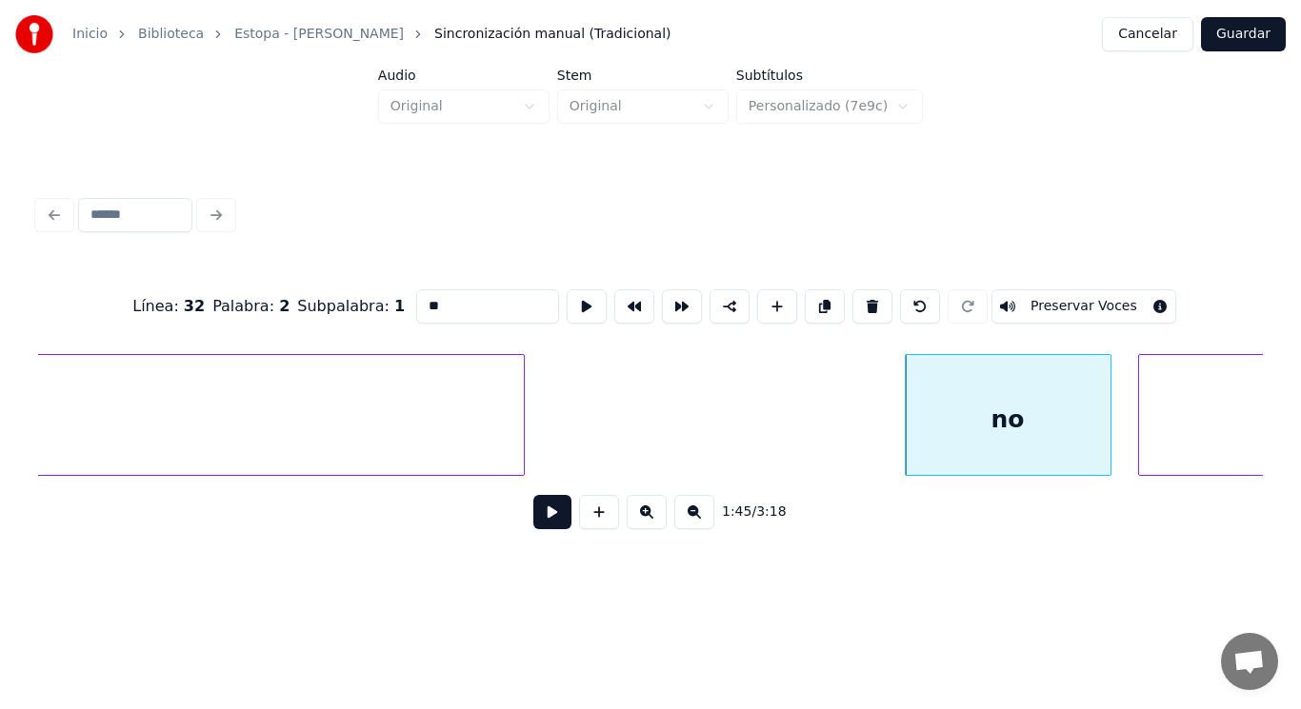
click at [416, 299] on input "**" at bounding box center [487, 306] width 143 height 34
type input "**"
click at [536, 523] on button at bounding box center [552, 512] width 38 height 34
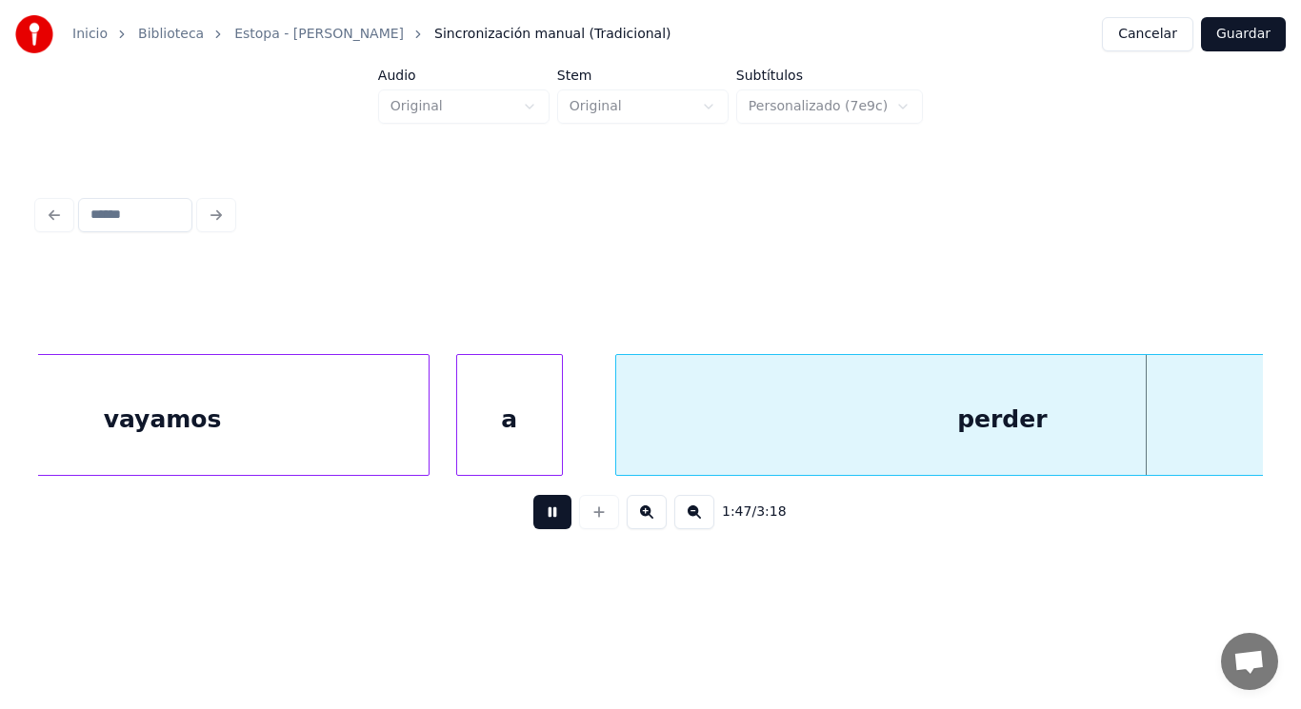
scroll to position [0, 142785]
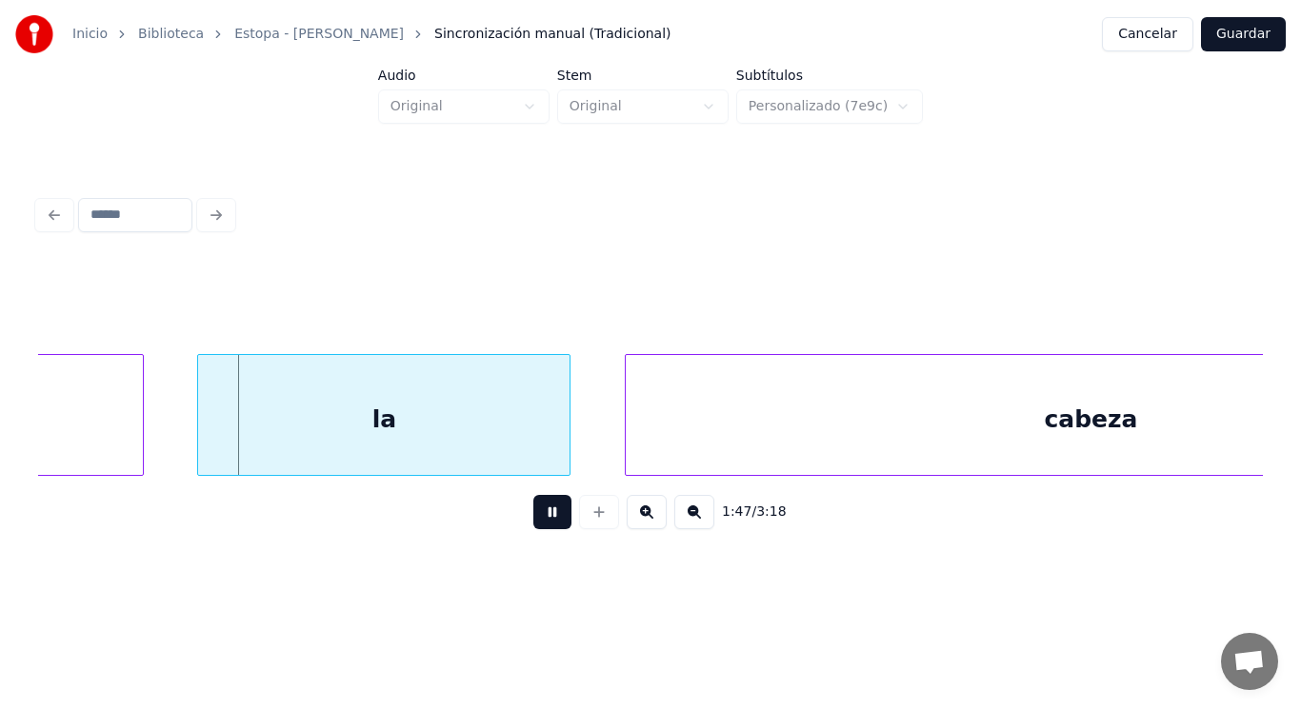
click at [536, 523] on button at bounding box center [552, 512] width 38 height 34
click at [353, 443] on div "la" at bounding box center [383, 419] width 371 height 129
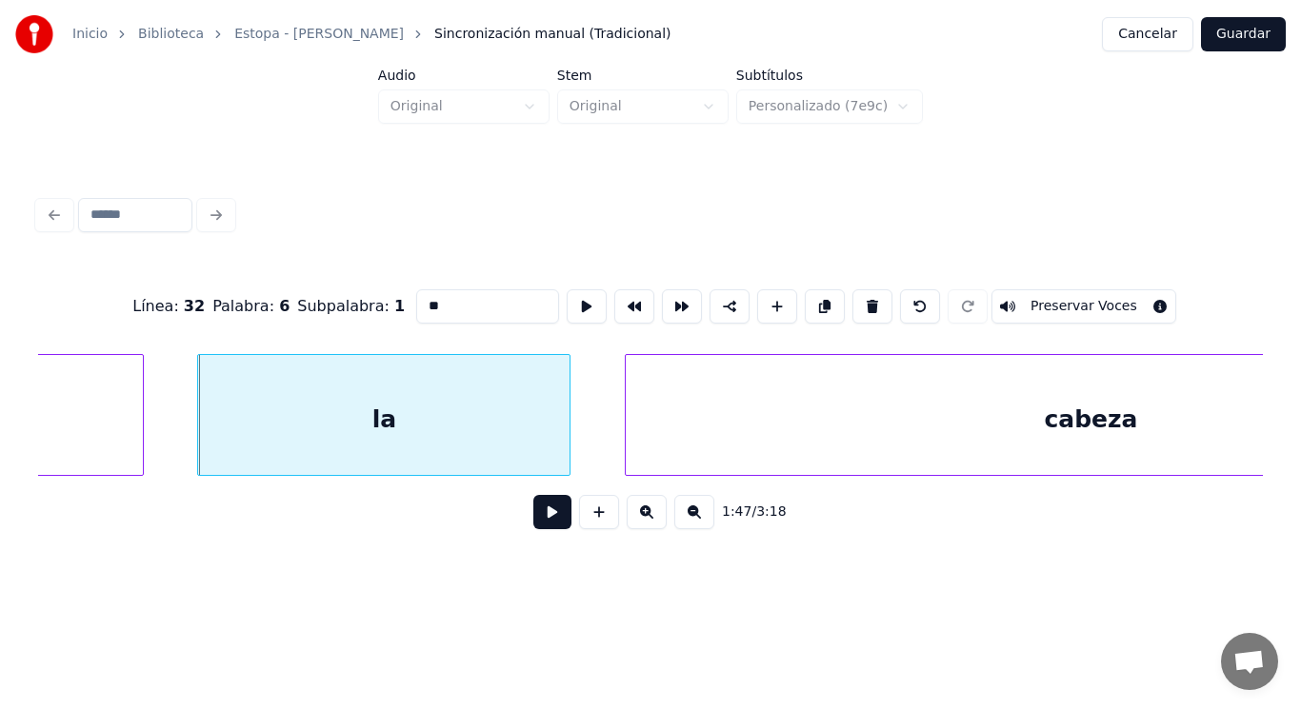
click at [416, 303] on input "**" at bounding box center [487, 306] width 143 height 34
type input "***"
click at [540, 520] on button at bounding box center [552, 512] width 38 height 34
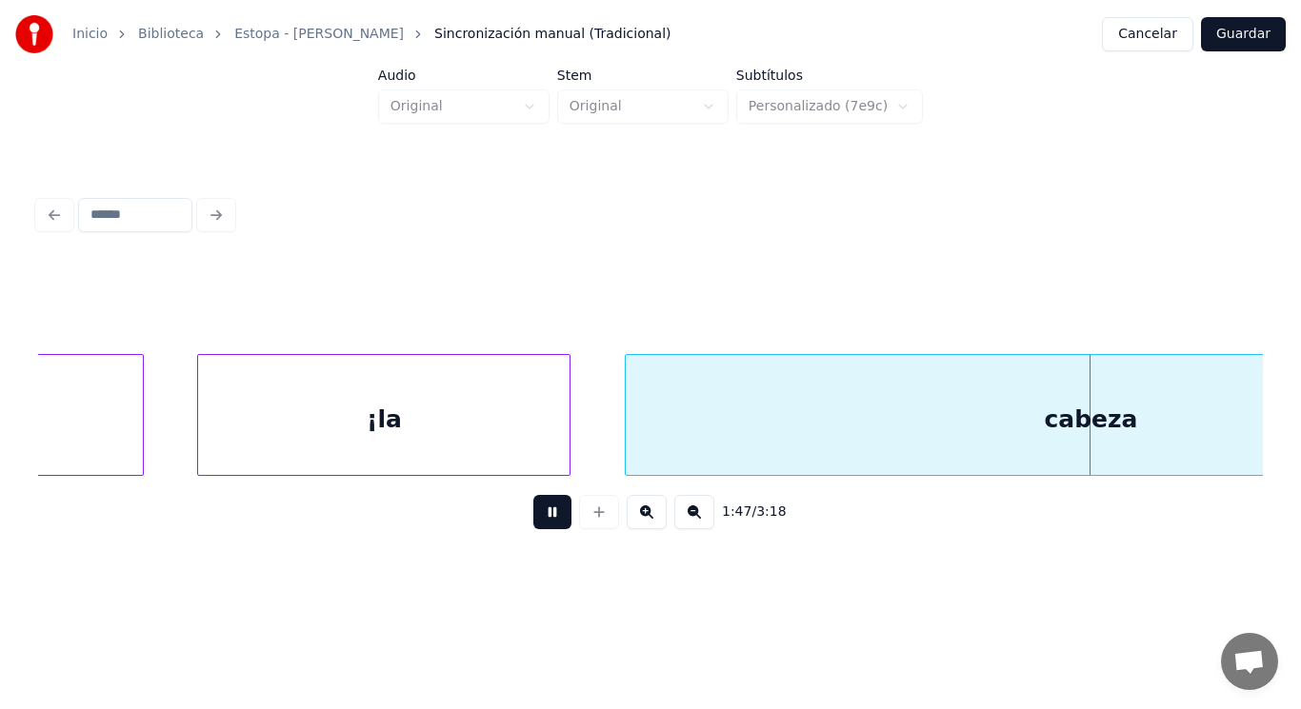
click at [540, 520] on button at bounding box center [552, 512] width 38 height 34
click at [734, 405] on div "cabeza" at bounding box center [1091, 419] width 931 height 129
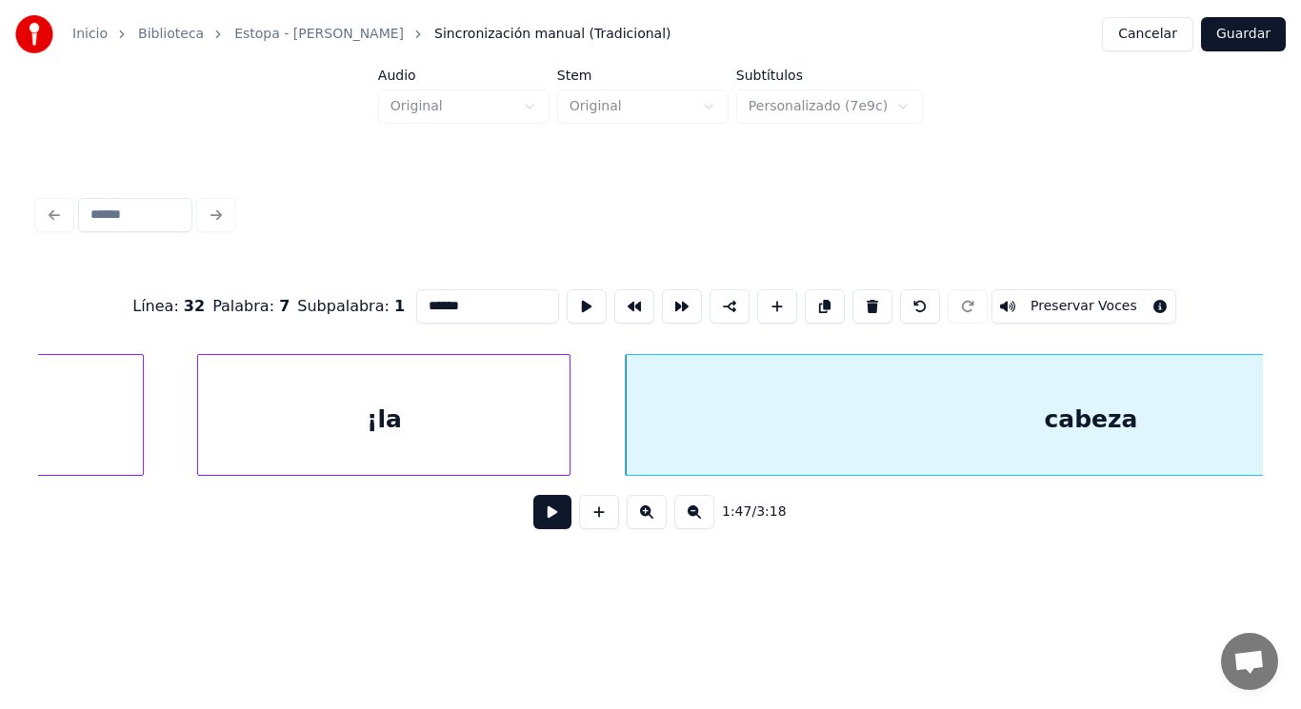
click at [451, 301] on input "******" at bounding box center [487, 306] width 143 height 34
type input "*******"
click at [540, 521] on button at bounding box center [552, 512] width 38 height 34
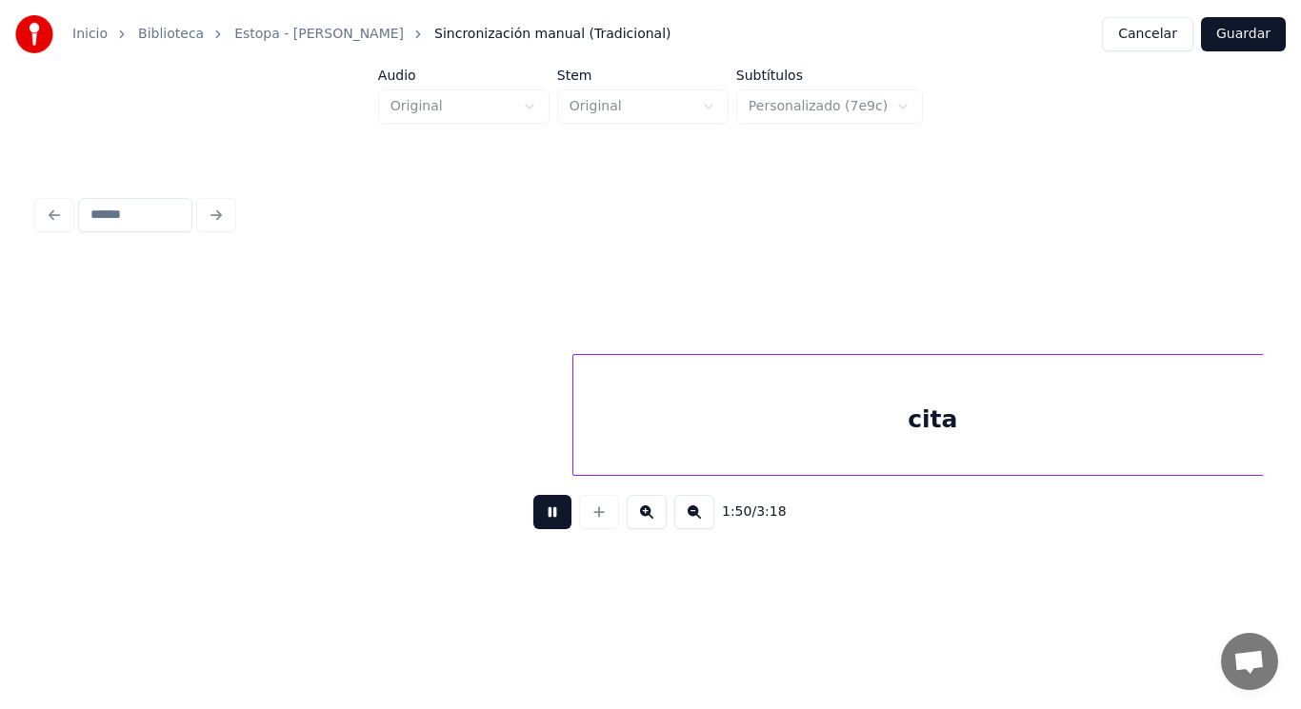
scroll to position [0, 147729]
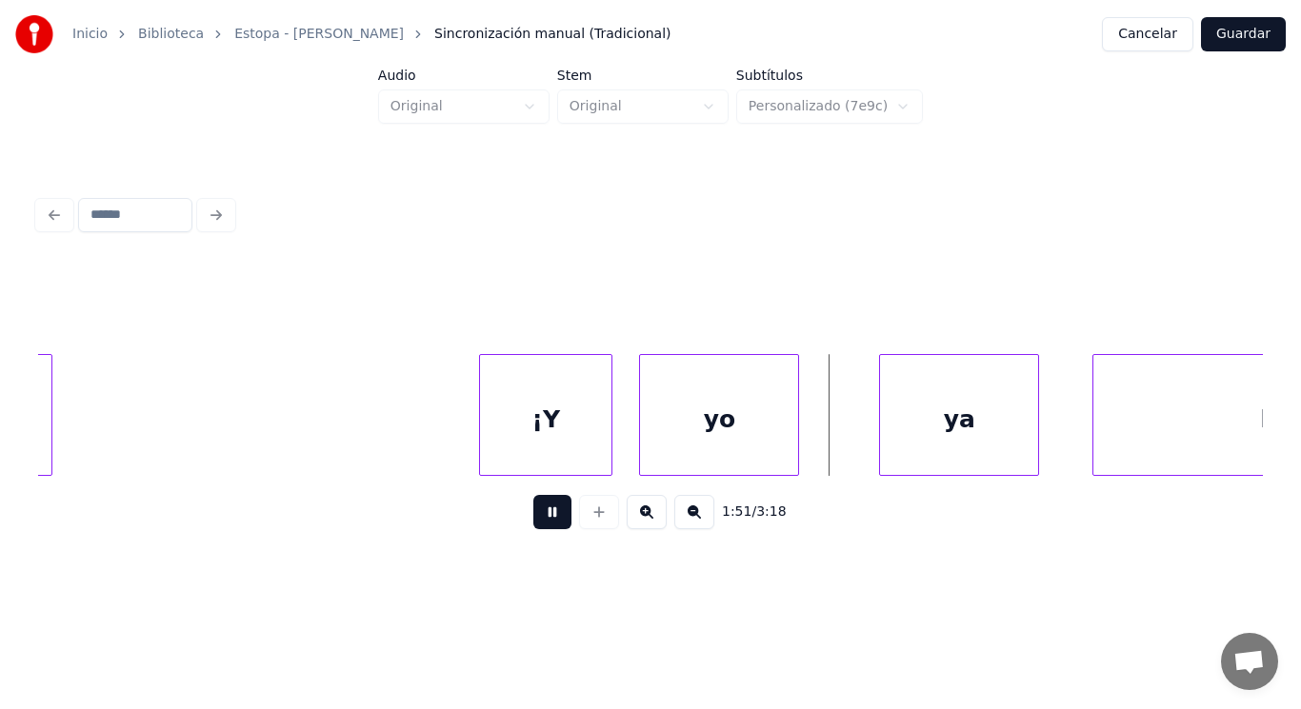
click at [540, 521] on button at bounding box center [552, 512] width 38 height 34
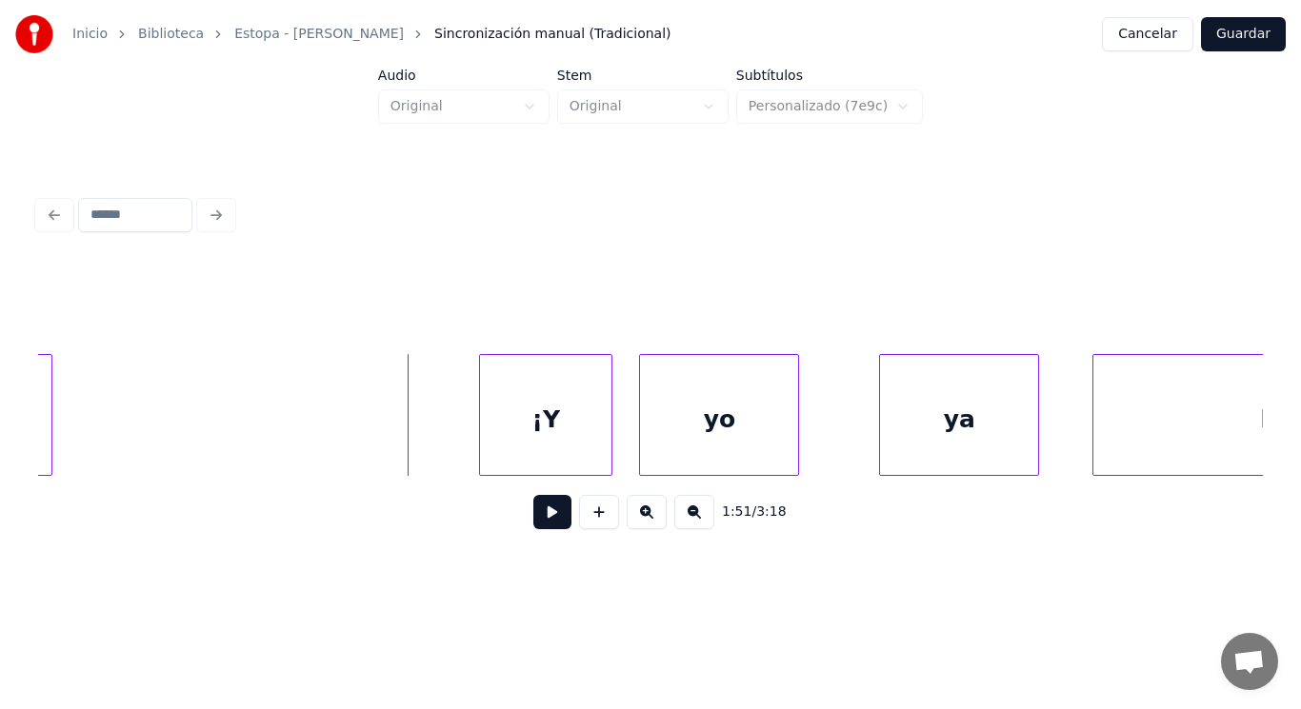
click at [547, 521] on button at bounding box center [552, 512] width 38 height 34
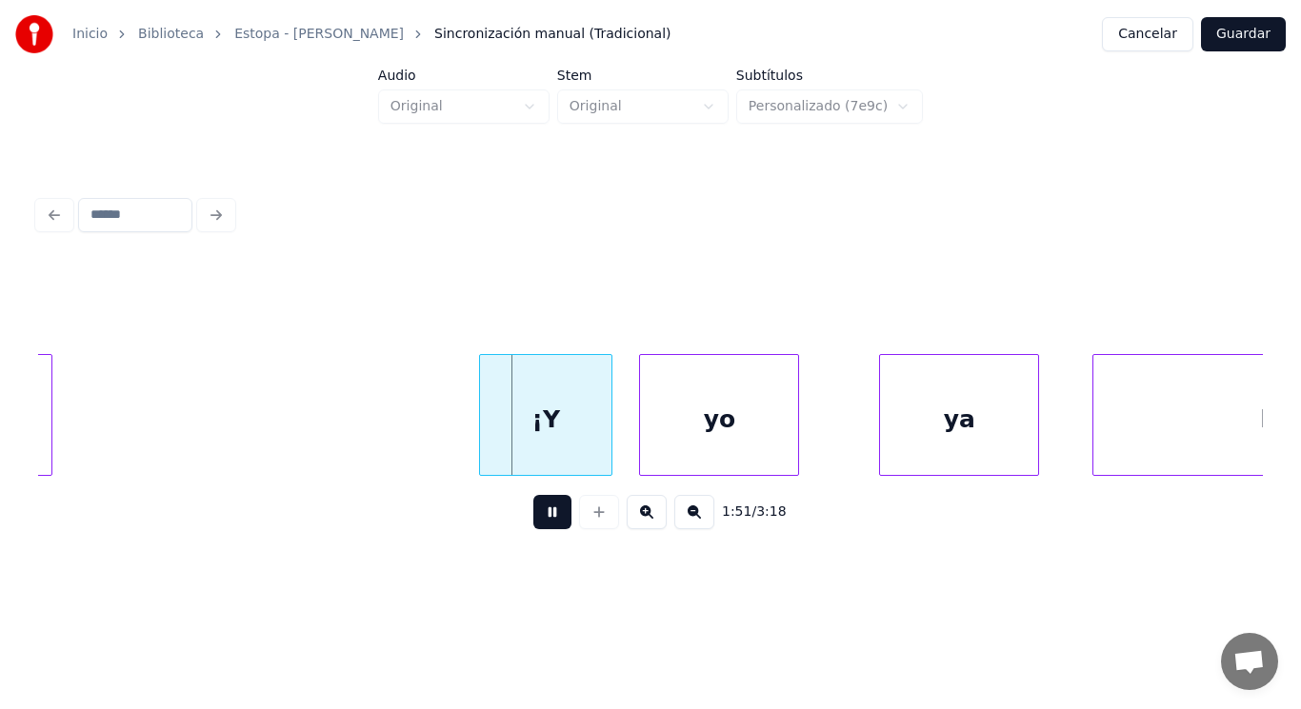
click at [547, 521] on button at bounding box center [552, 512] width 38 height 34
click at [418, 450] on div at bounding box center [416, 415] width 6 height 120
click at [548, 528] on button at bounding box center [552, 512] width 38 height 34
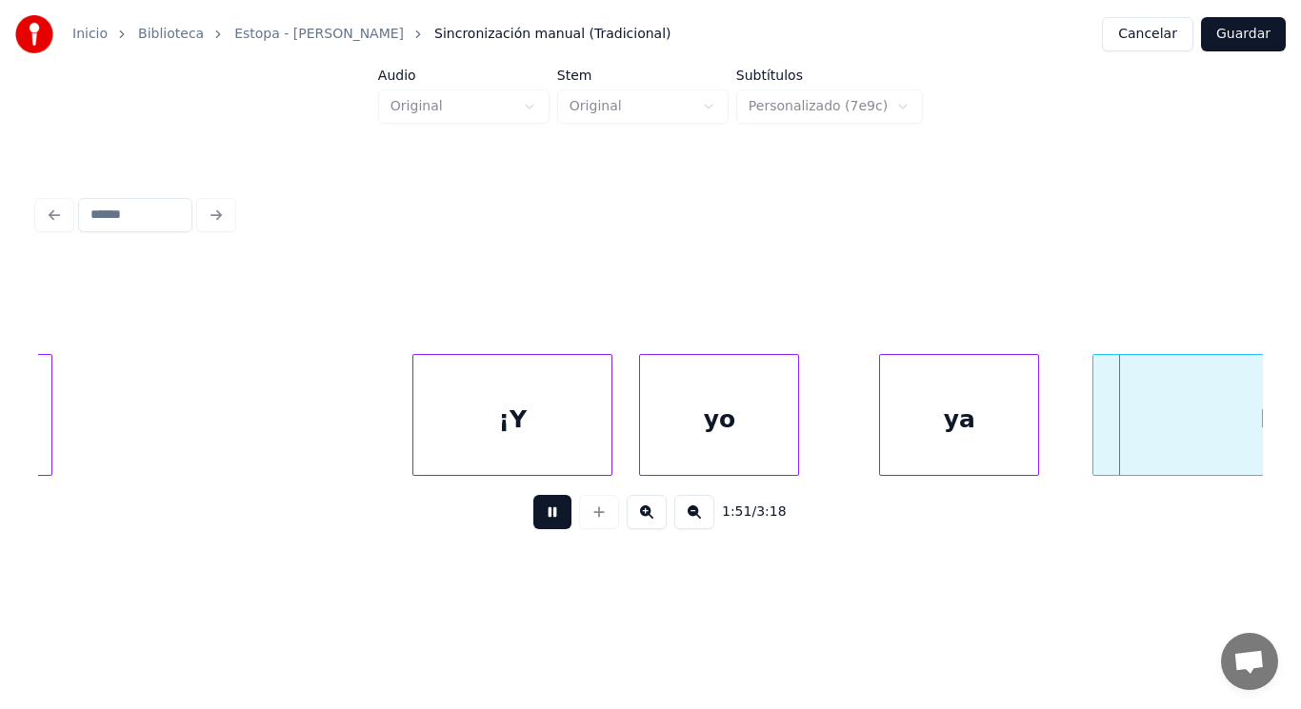
click at [548, 528] on button at bounding box center [552, 512] width 38 height 34
click at [683, 457] on div "yo" at bounding box center [719, 419] width 158 height 129
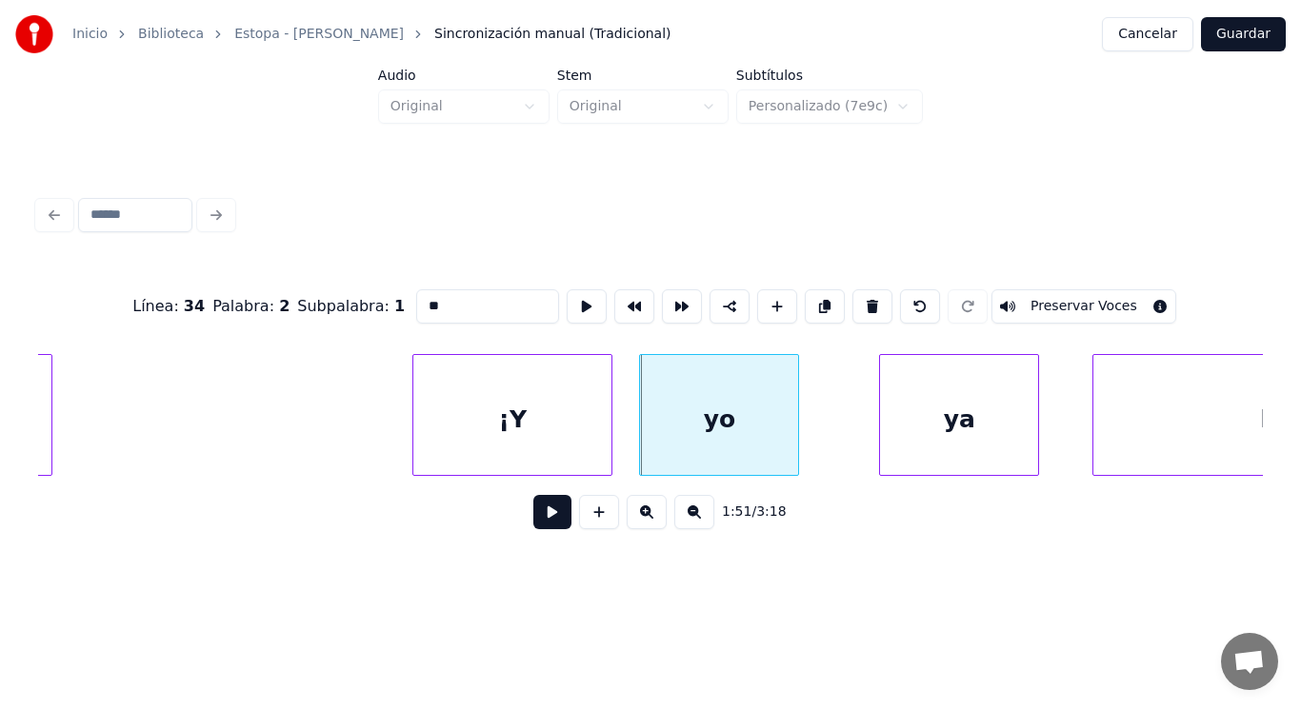
click at [546, 514] on button at bounding box center [552, 512] width 38 height 34
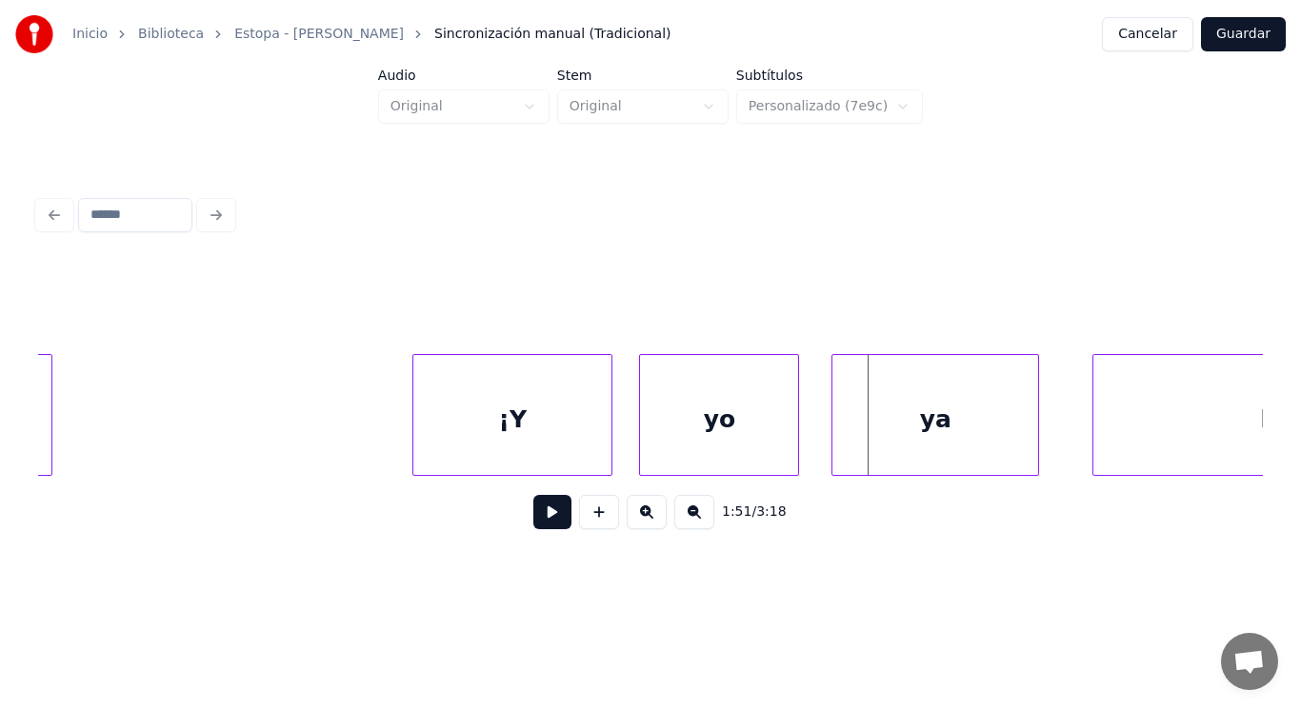
click at [833, 442] on div at bounding box center [835, 415] width 6 height 120
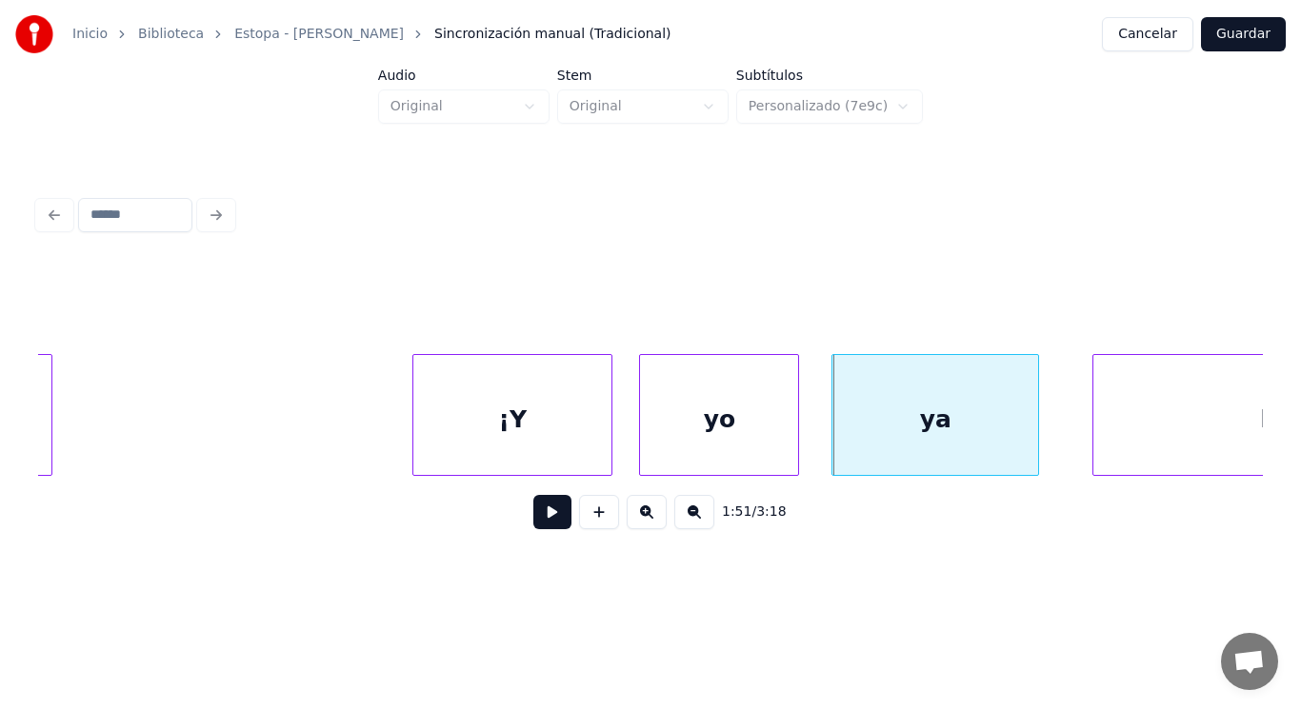
click at [543, 523] on button at bounding box center [552, 512] width 38 height 34
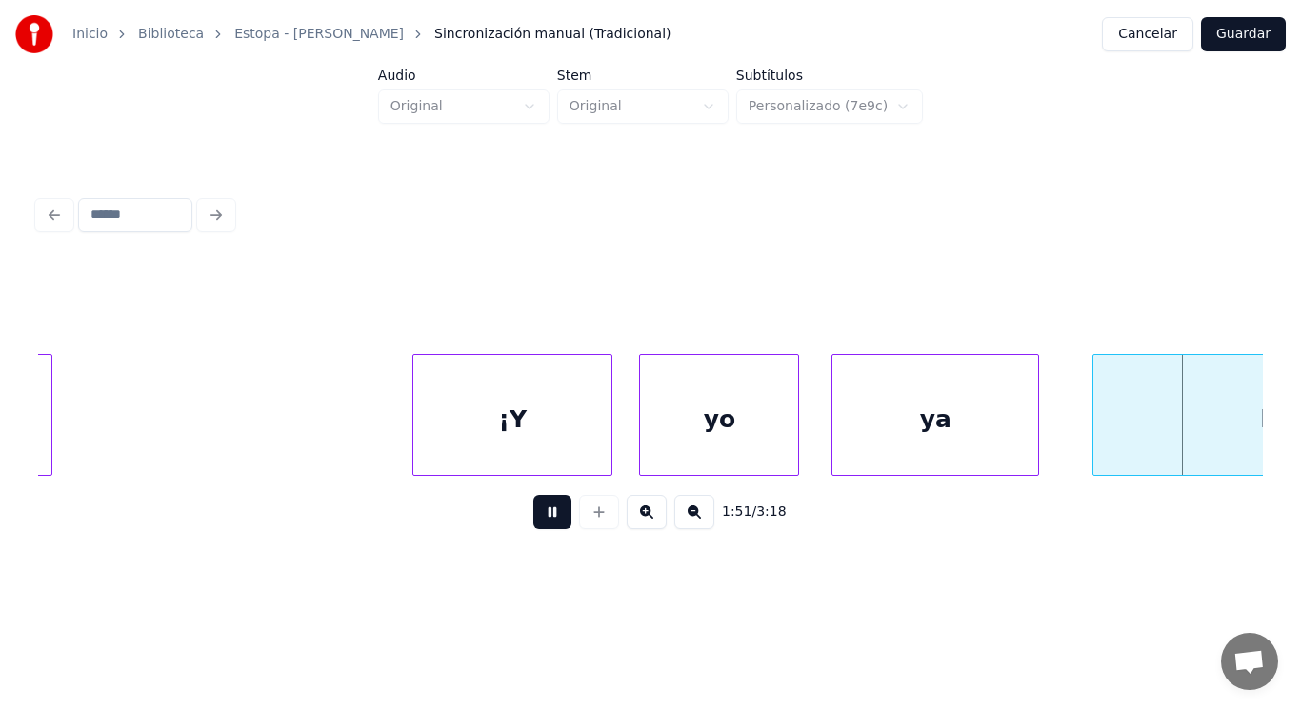
scroll to position [0, 148962]
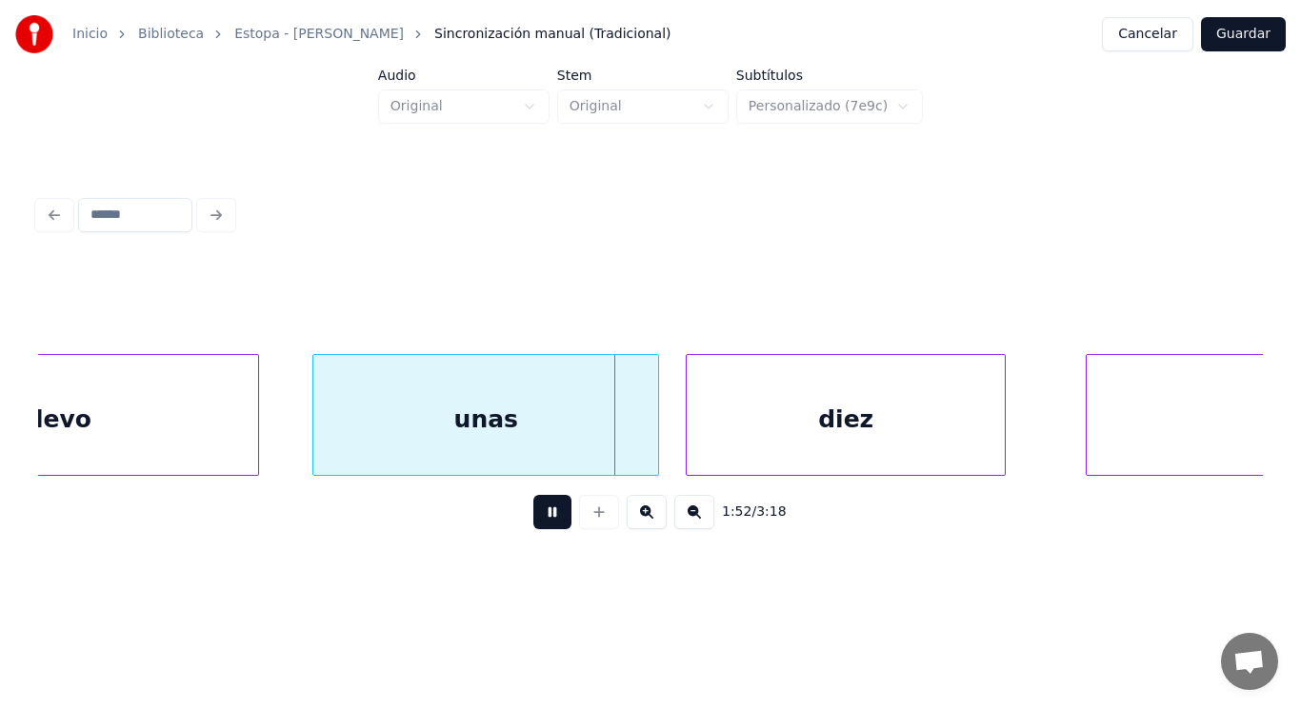
click at [543, 523] on button at bounding box center [552, 512] width 38 height 34
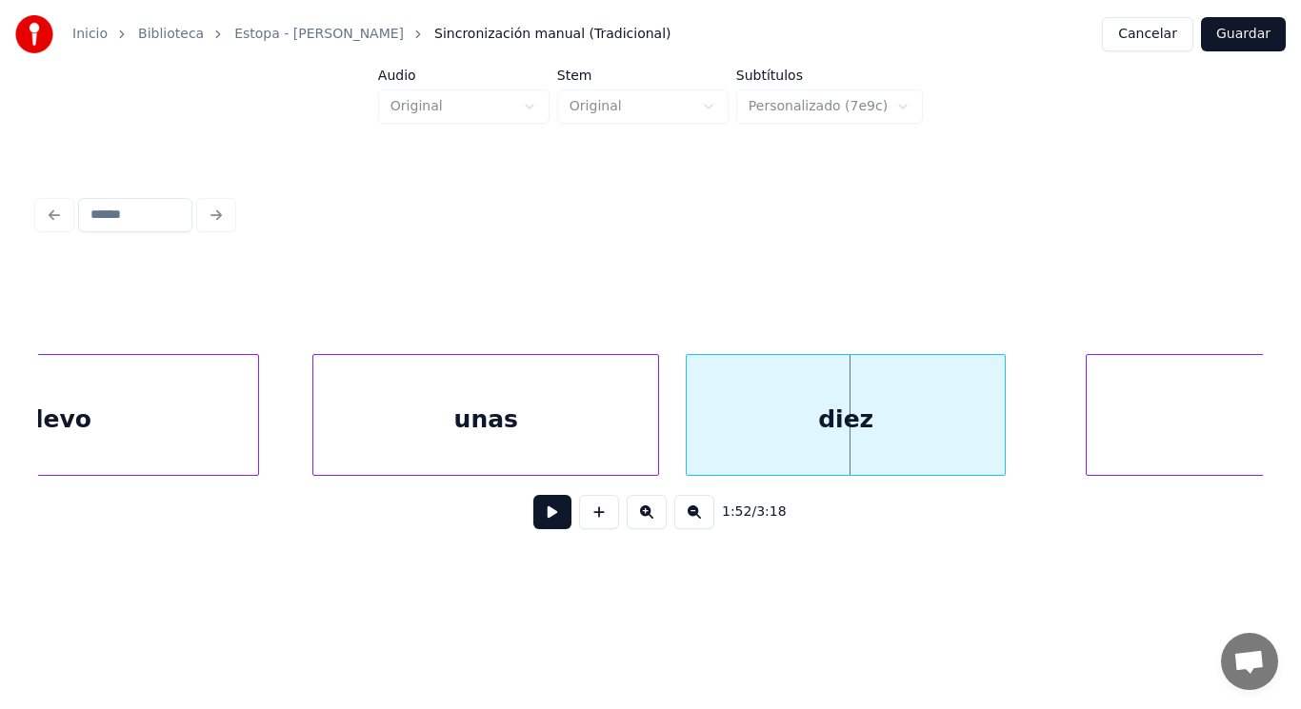
click at [542, 529] on button at bounding box center [552, 512] width 38 height 34
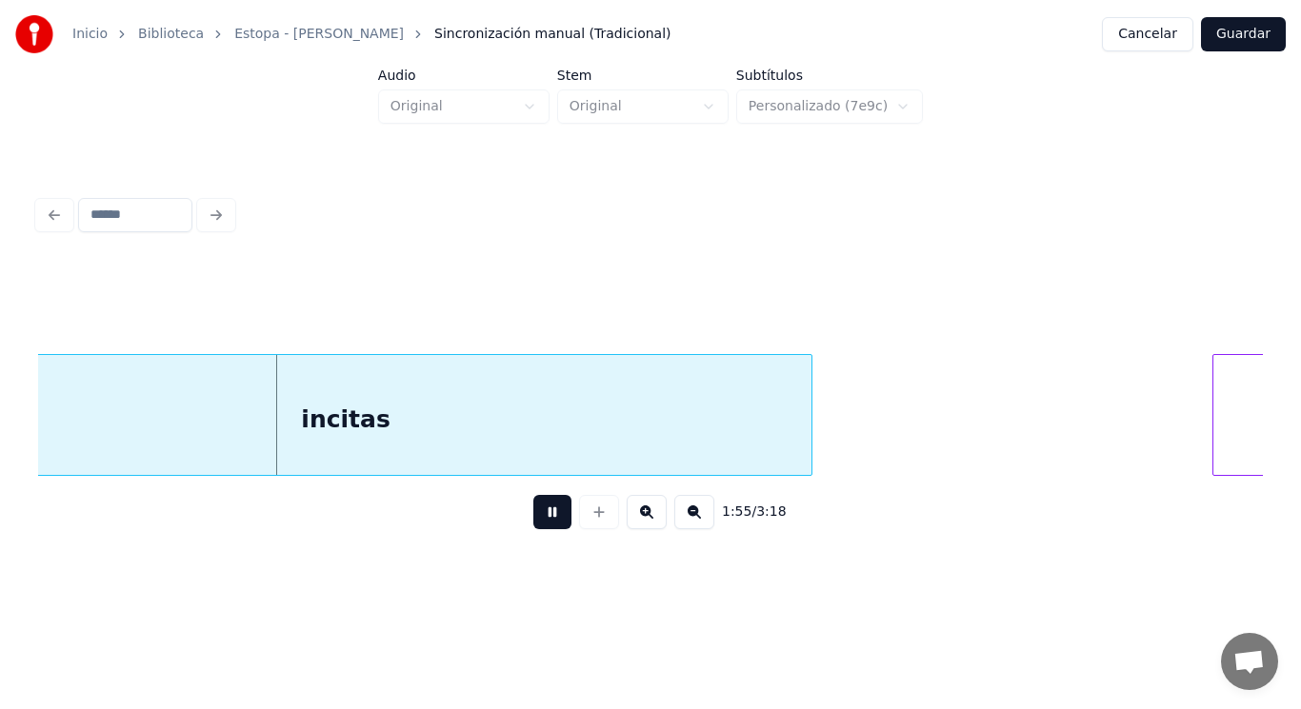
click at [542, 529] on button at bounding box center [552, 512] width 38 height 34
click at [374, 434] on div "incitas" at bounding box center [345, 419] width 931 height 129
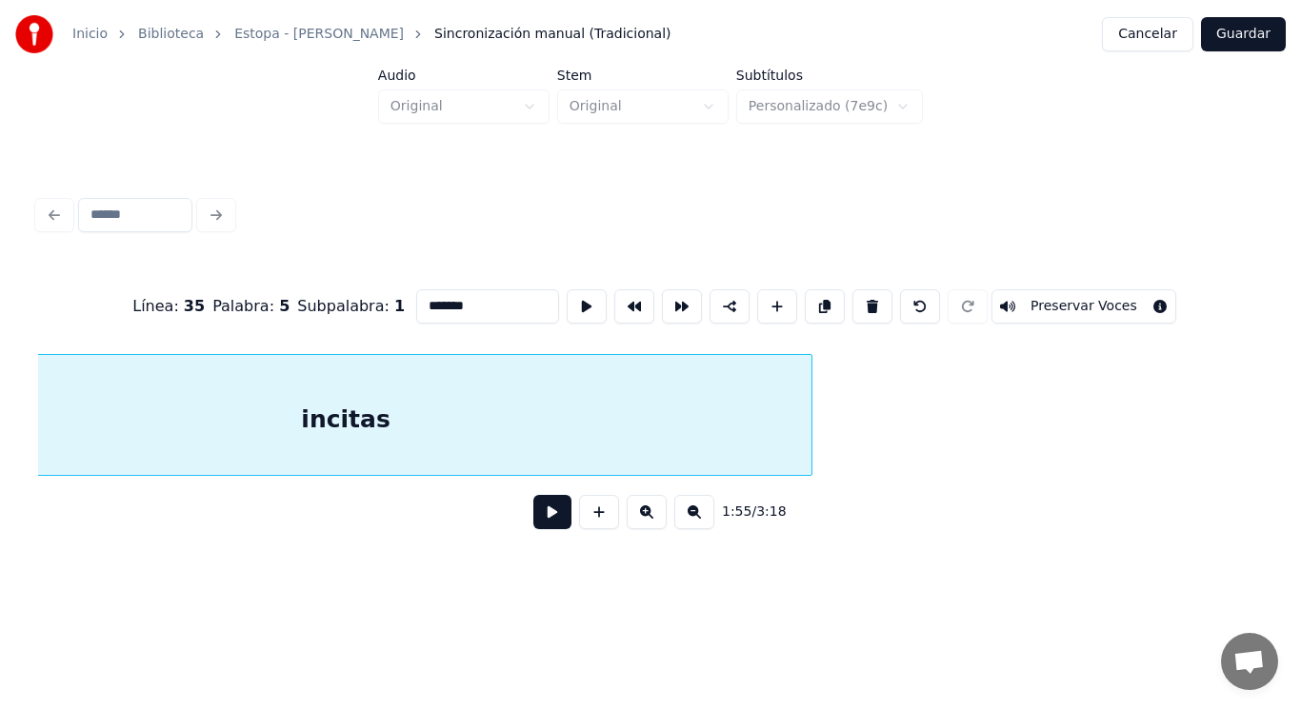
scroll to position [0, 153769]
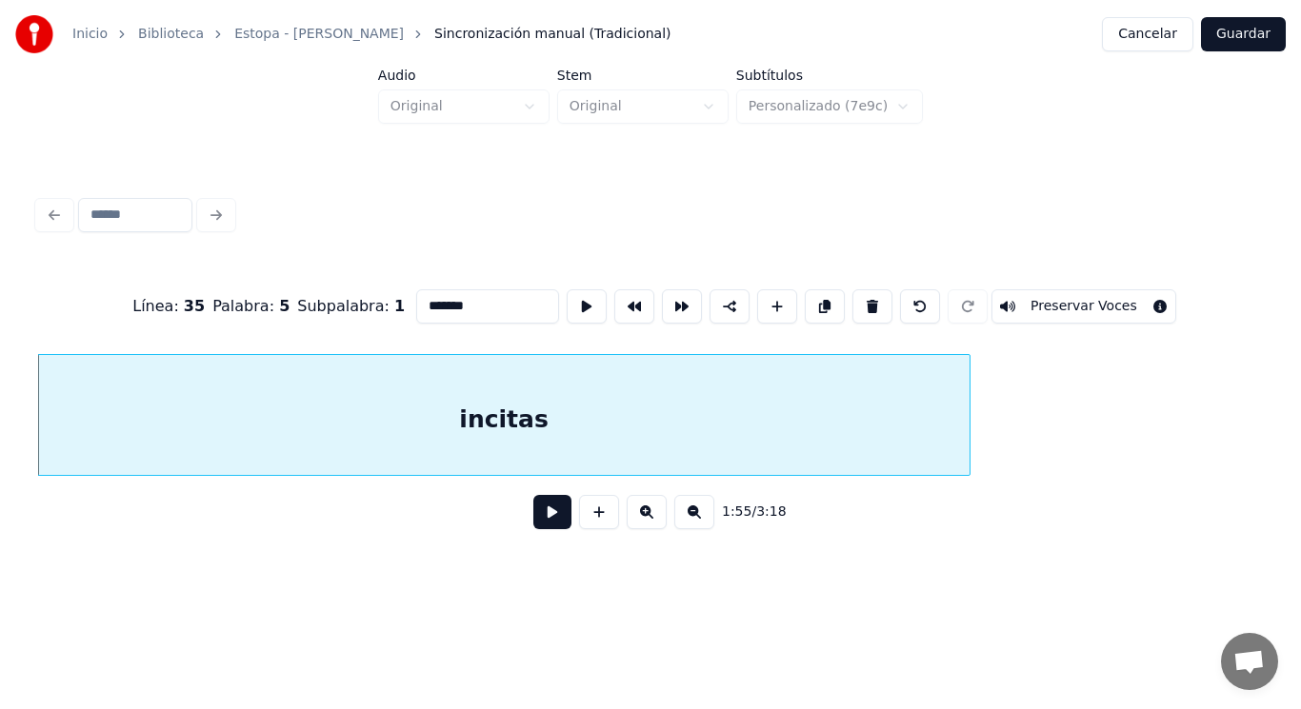
click at [555, 525] on button at bounding box center [552, 512] width 38 height 34
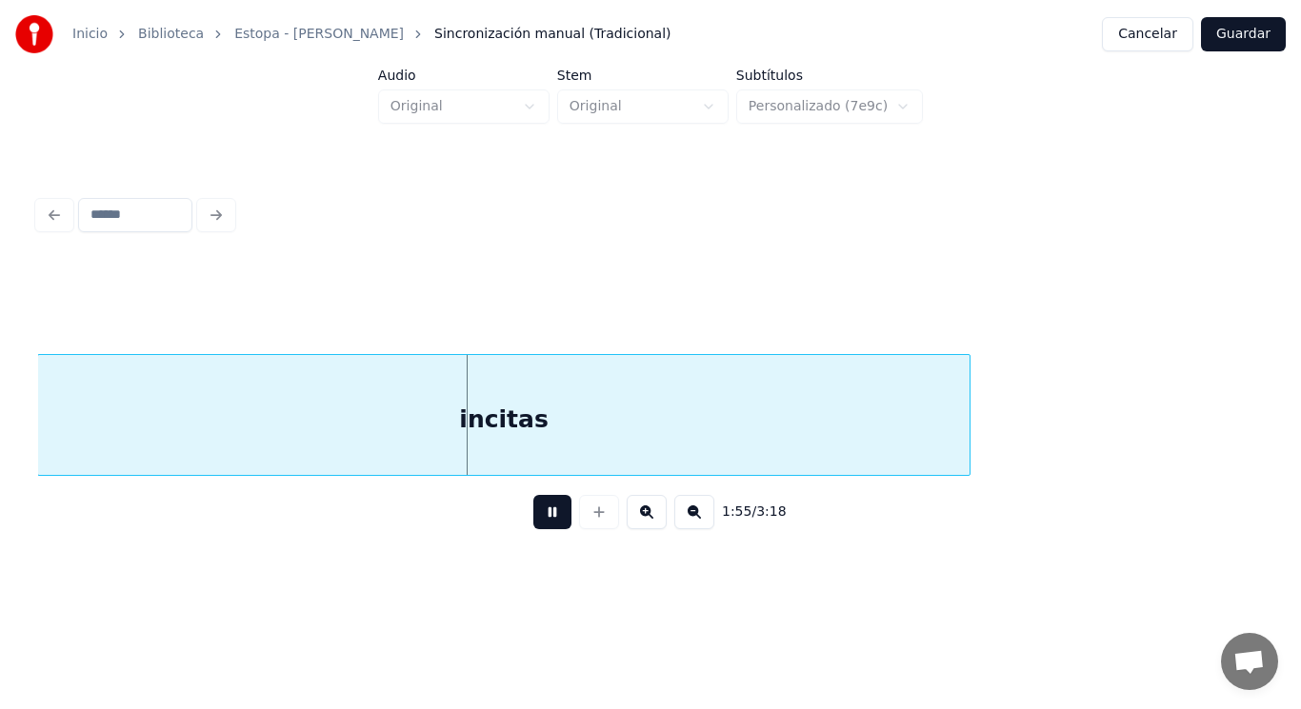
click at [555, 525] on button at bounding box center [552, 512] width 38 height 34
click at [529, 404] on div "incitas" at bounding box center [503, 419] width 931 height 129
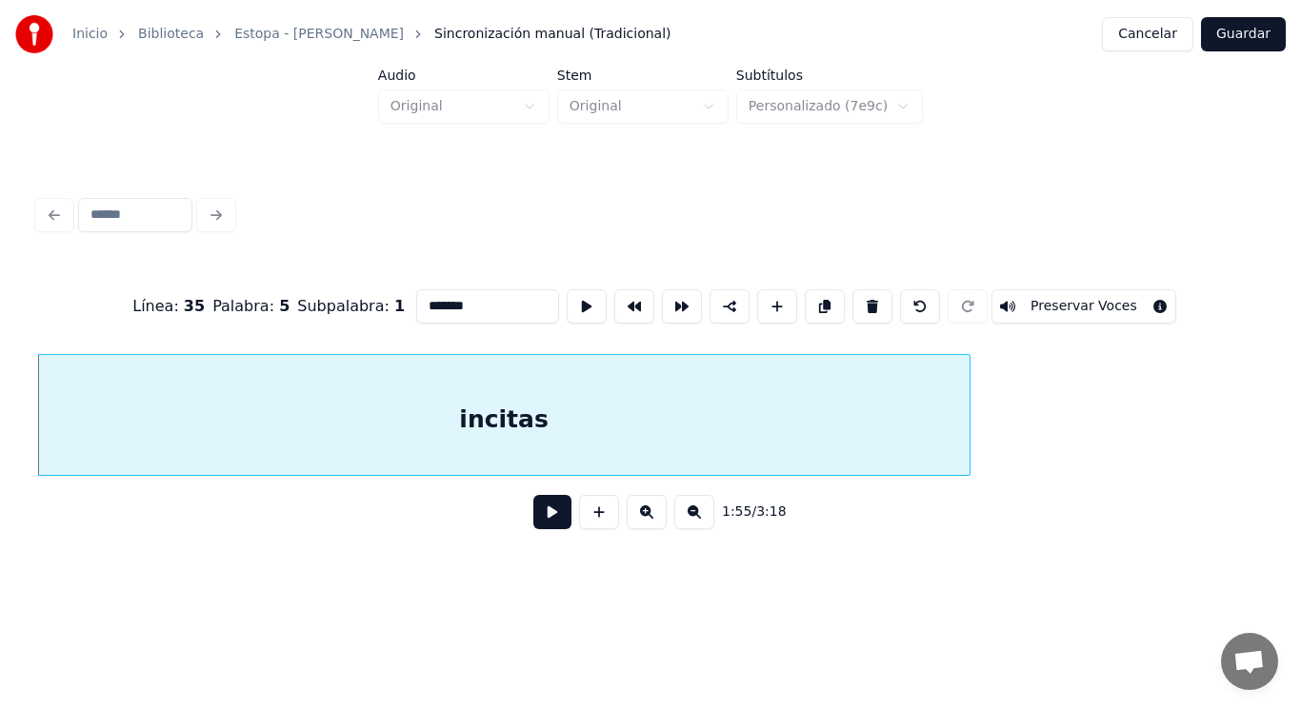
click at [534, 518] on button at bounding box center [552, 512] width 38 height 34
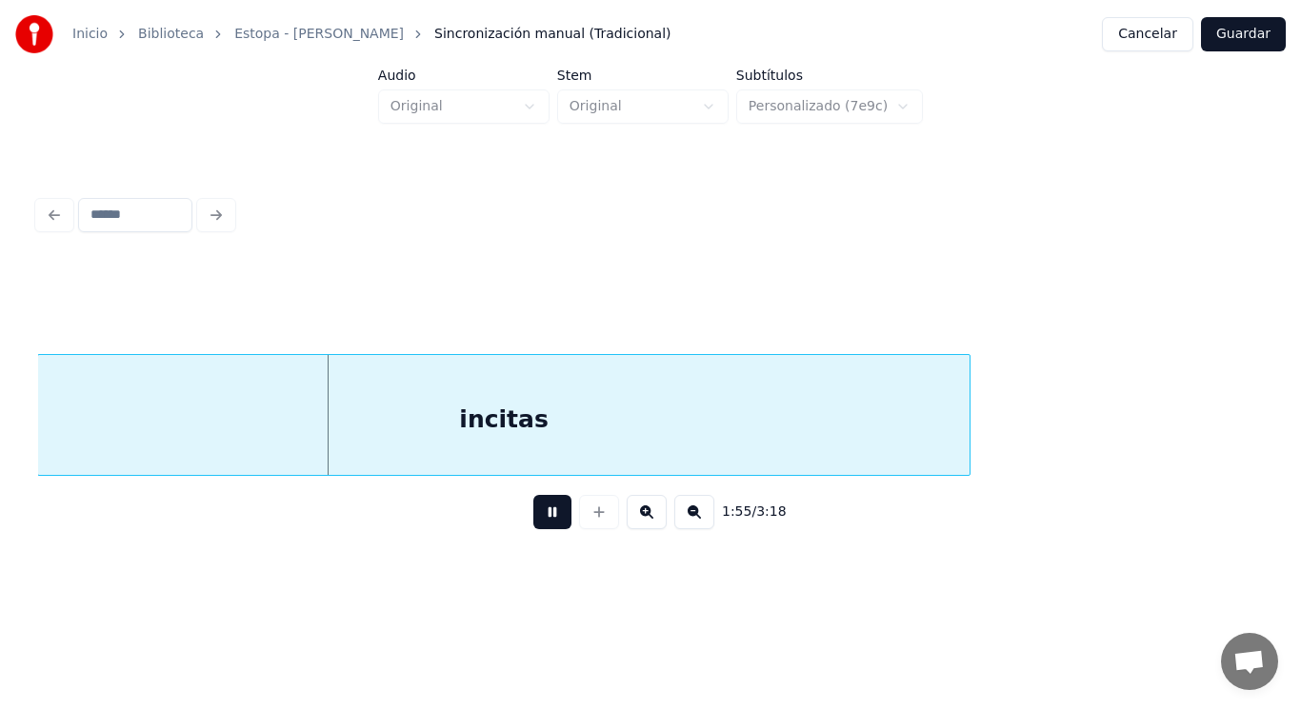
click at [534, 518] on button at bounding box center [552, 512] width 38 height 34
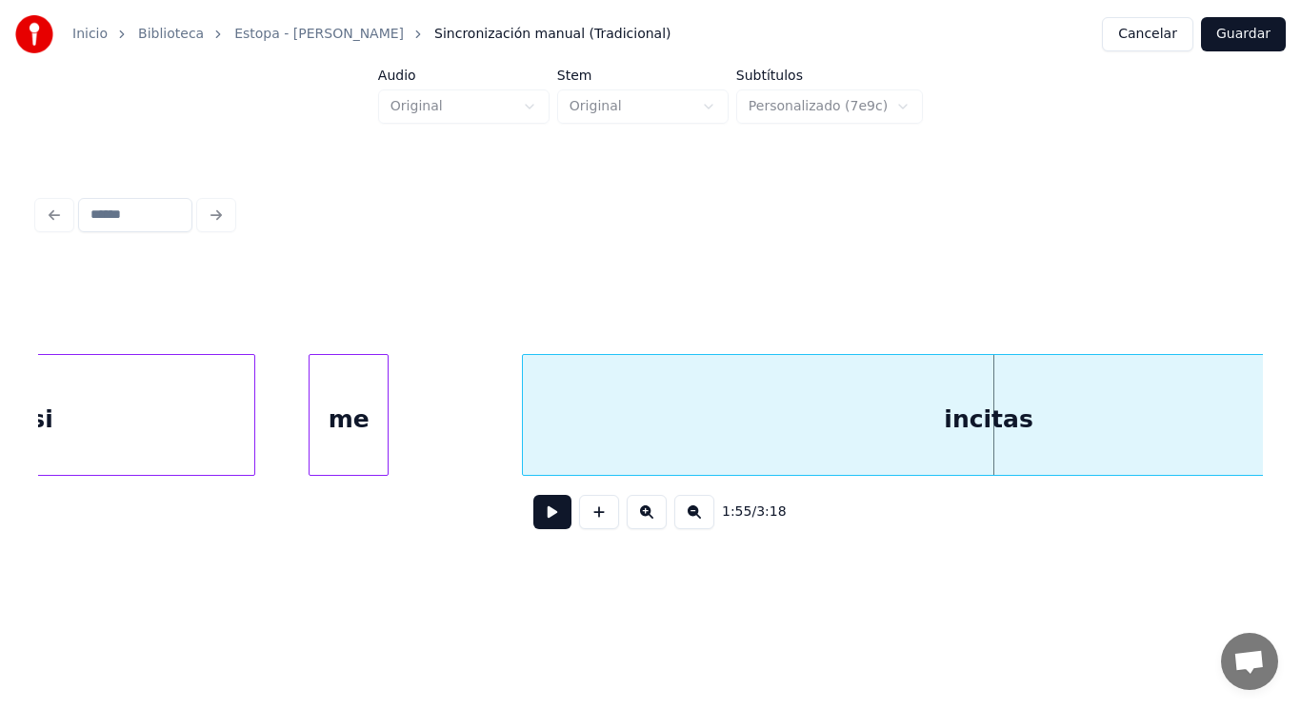
scroll to position [0, 153274]
click at [339, 438] on div "me" at bounding box center [359, 419] width 78 height 129
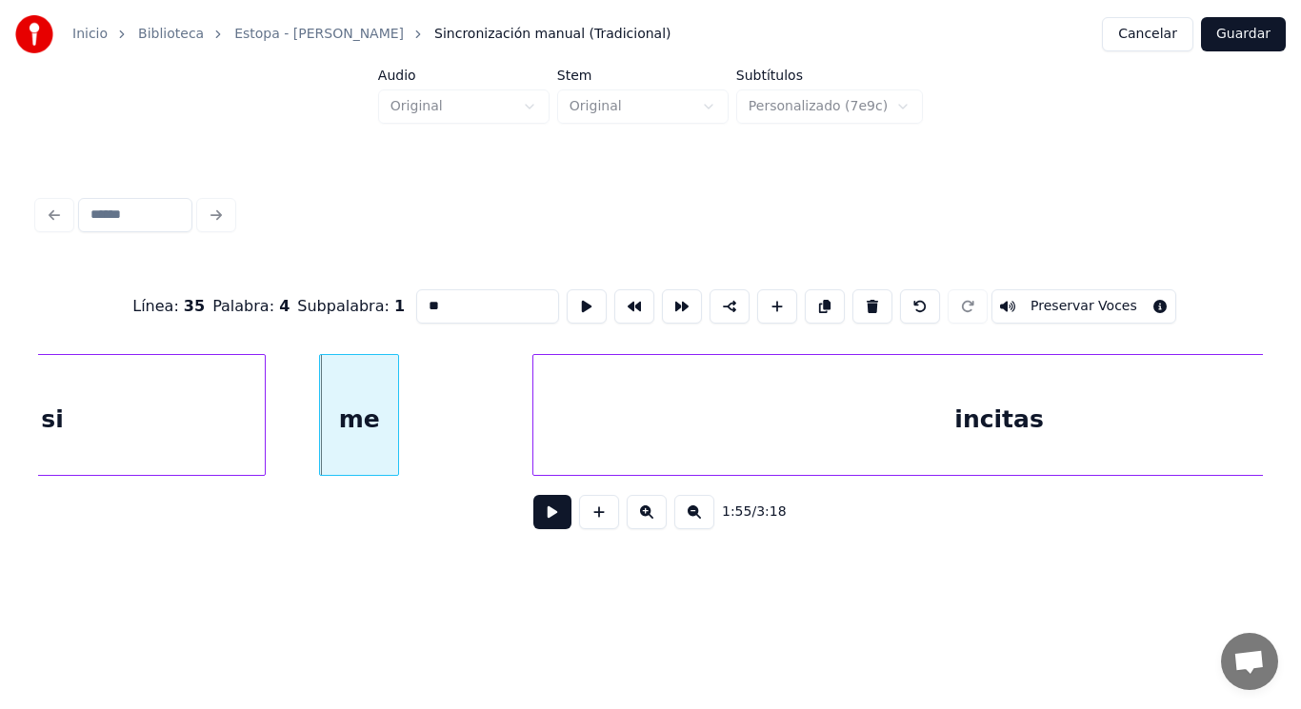
click at [540, 523] on button at bounding box center [552, 512] width 38 height 34
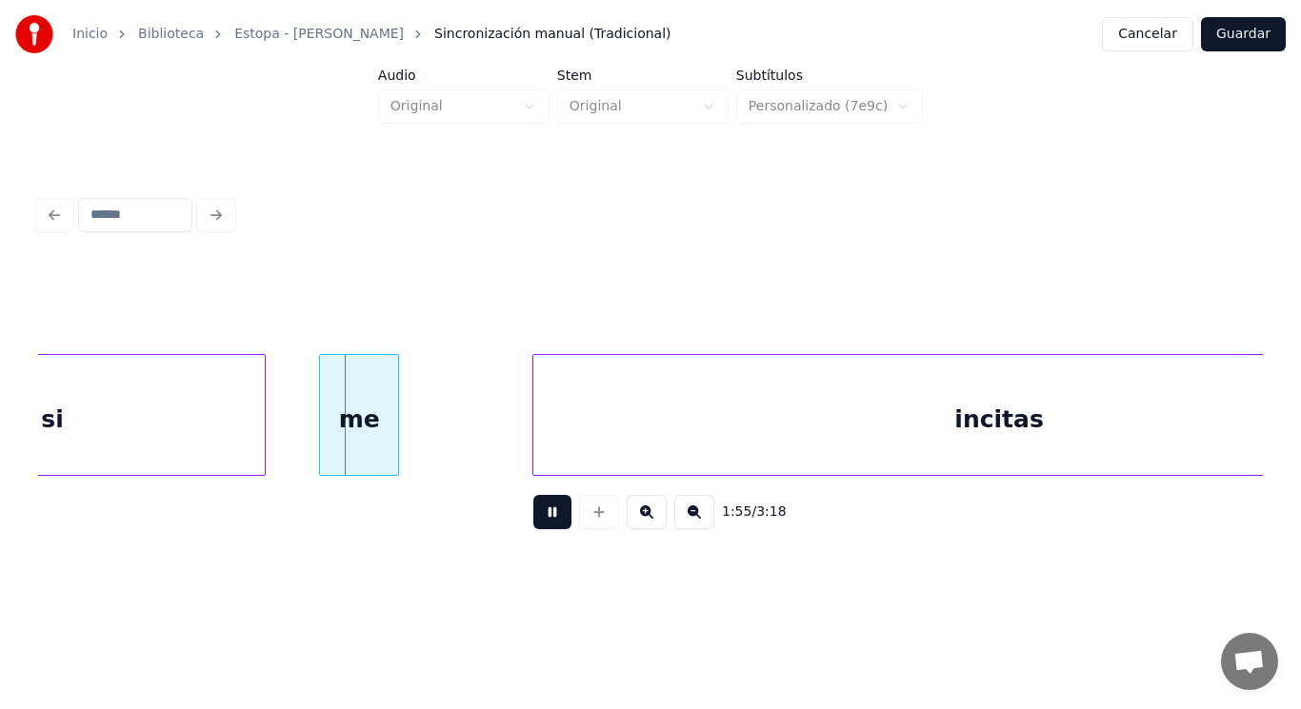
click at [540, 523] on button at bounding box center [552, 512] width 38 height 34
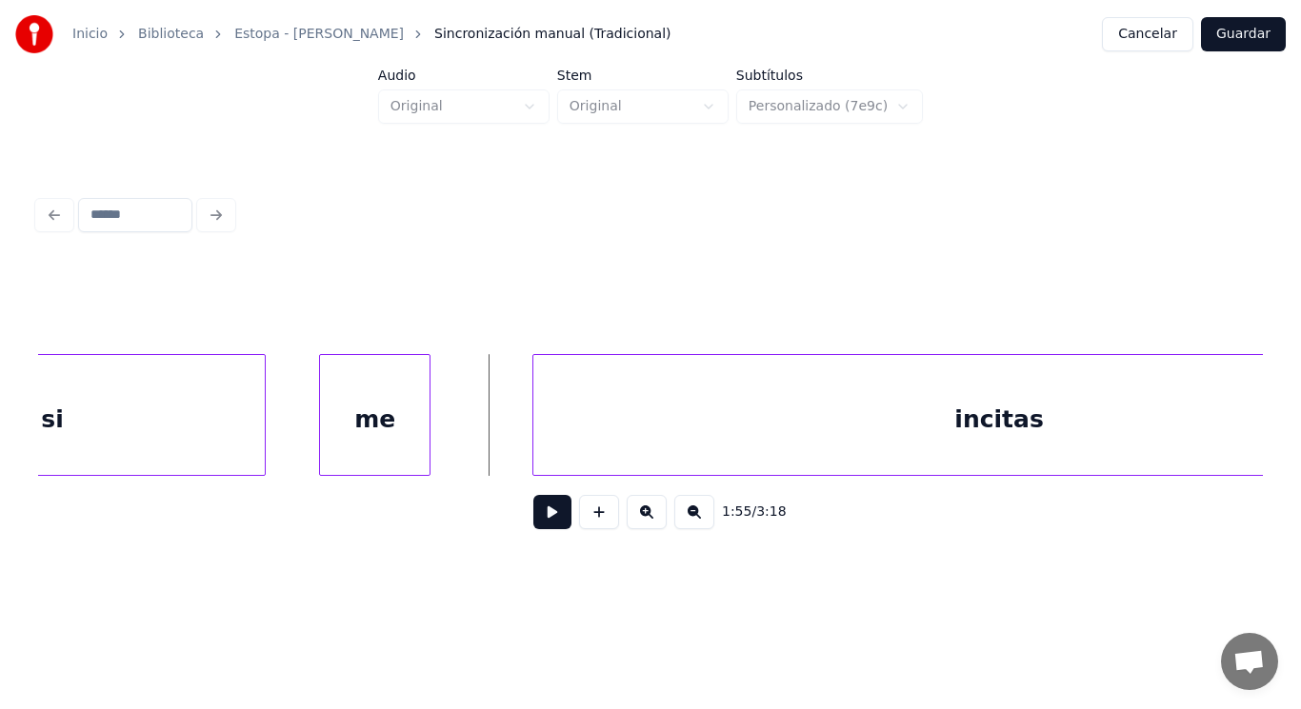
click at [429, 451] on div at bounding box center [427, 415] width 6 height 120
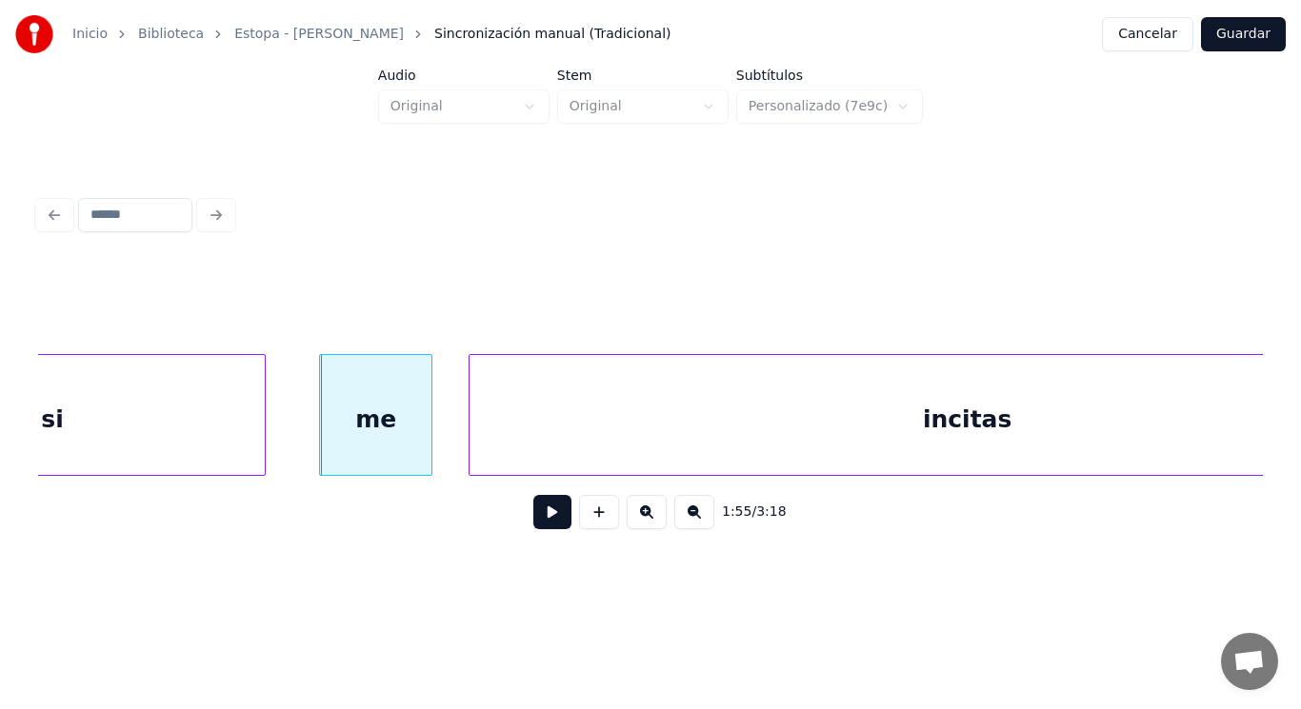
click at [469, 441] on div at bounding box center [472, 415] width 6 height 120
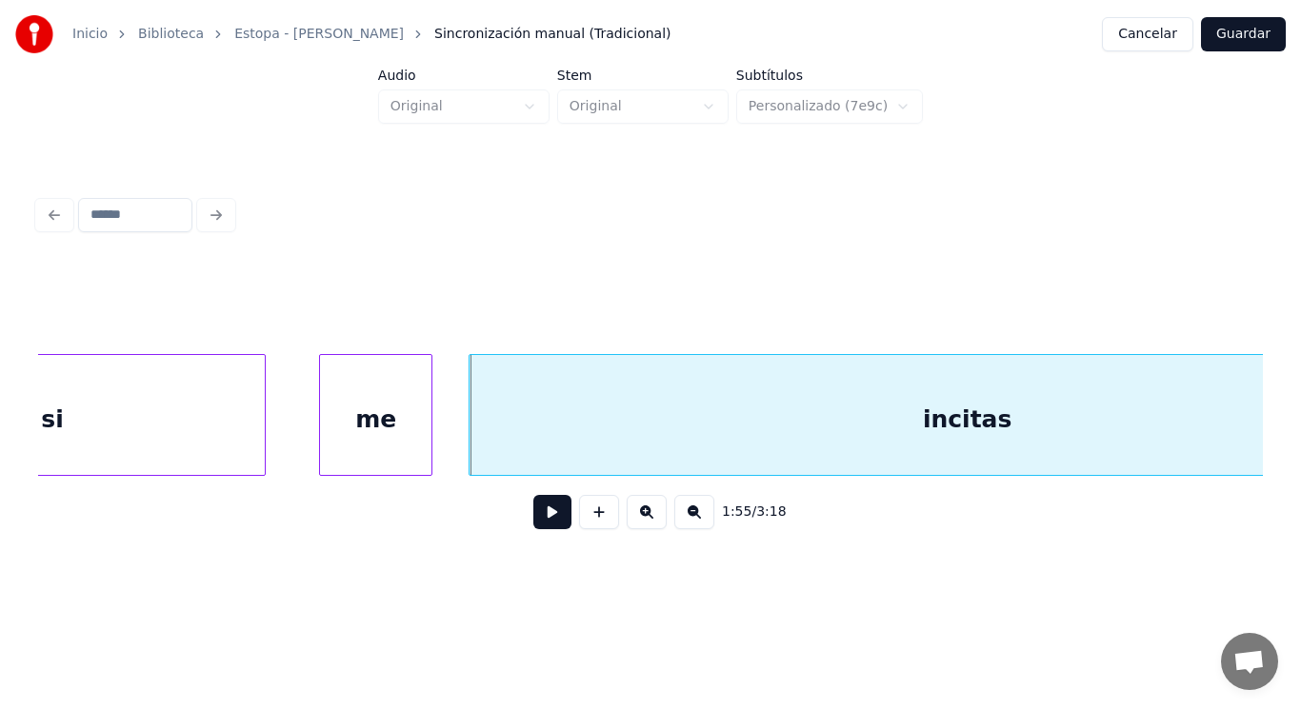
click at [533, 516] on button at bounding box center [552, 512] width 38 height 34
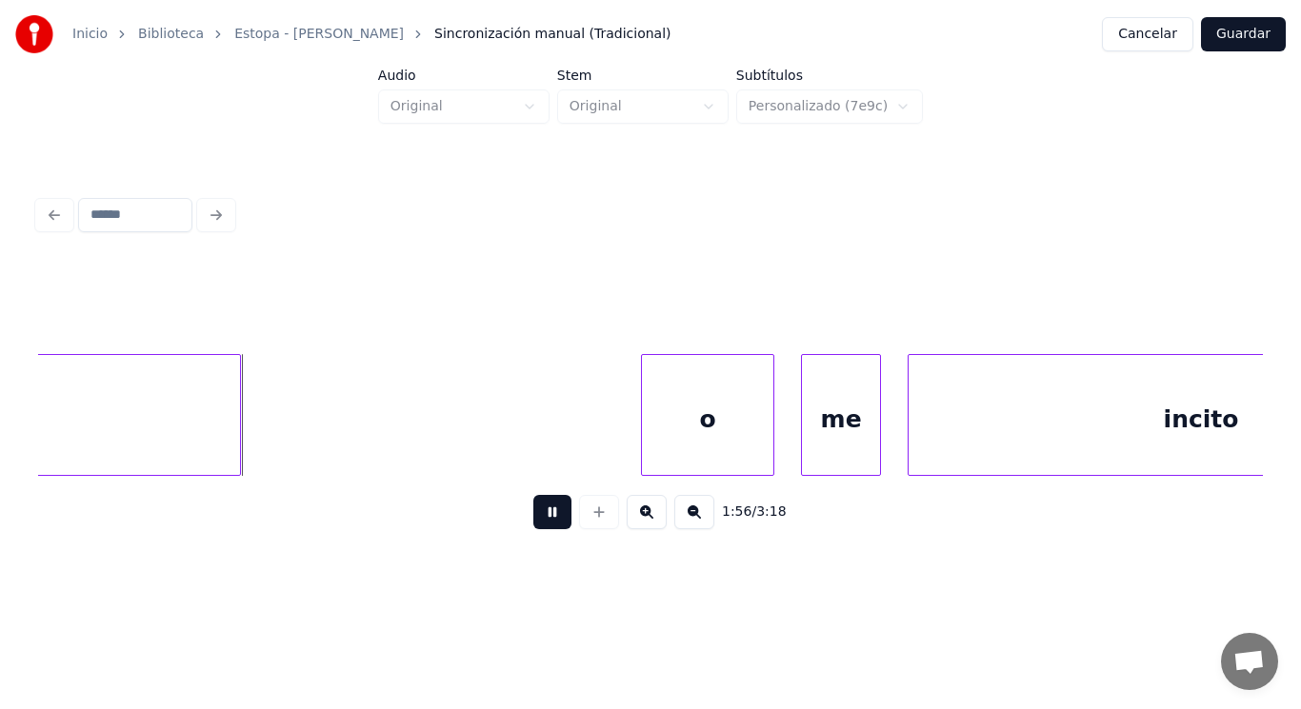
click at [533, 516] on button at bounding box center [552, 512] width 38 height 34
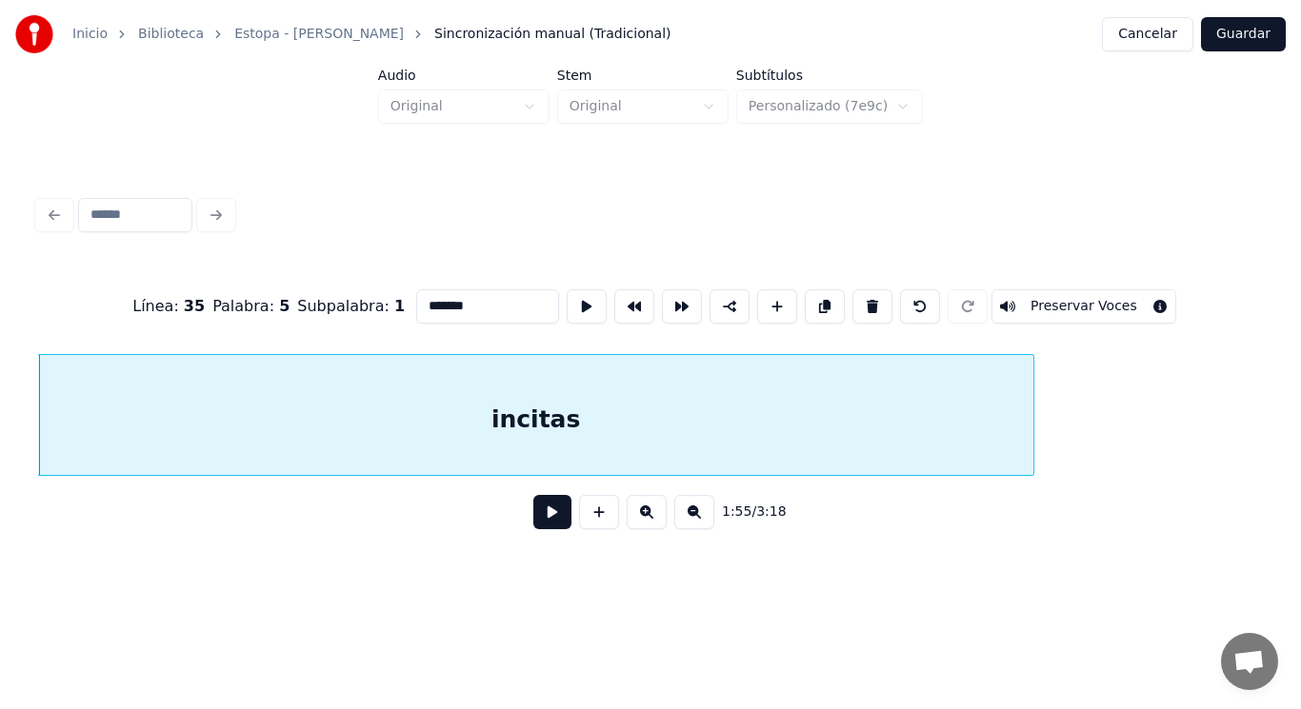
click at [540, 522] on button at bounding box center [552, 512] width 38 height 34
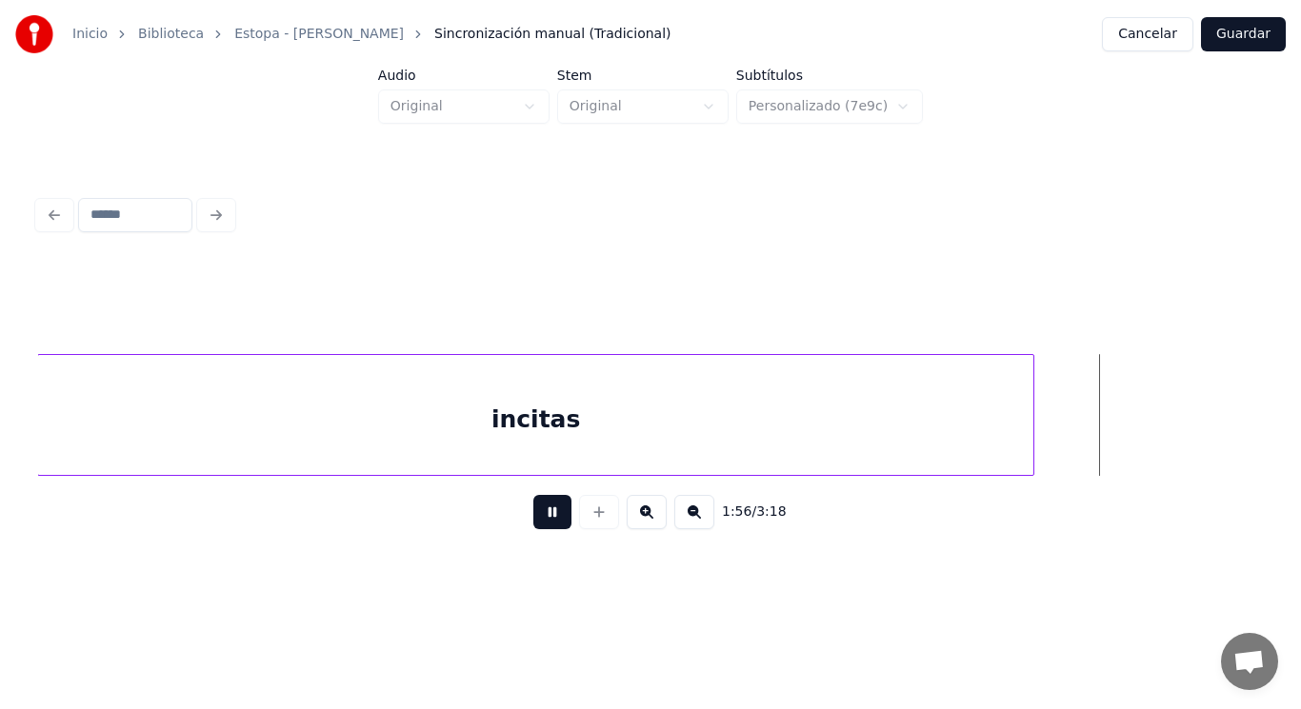
scroll to position [0, 154938]
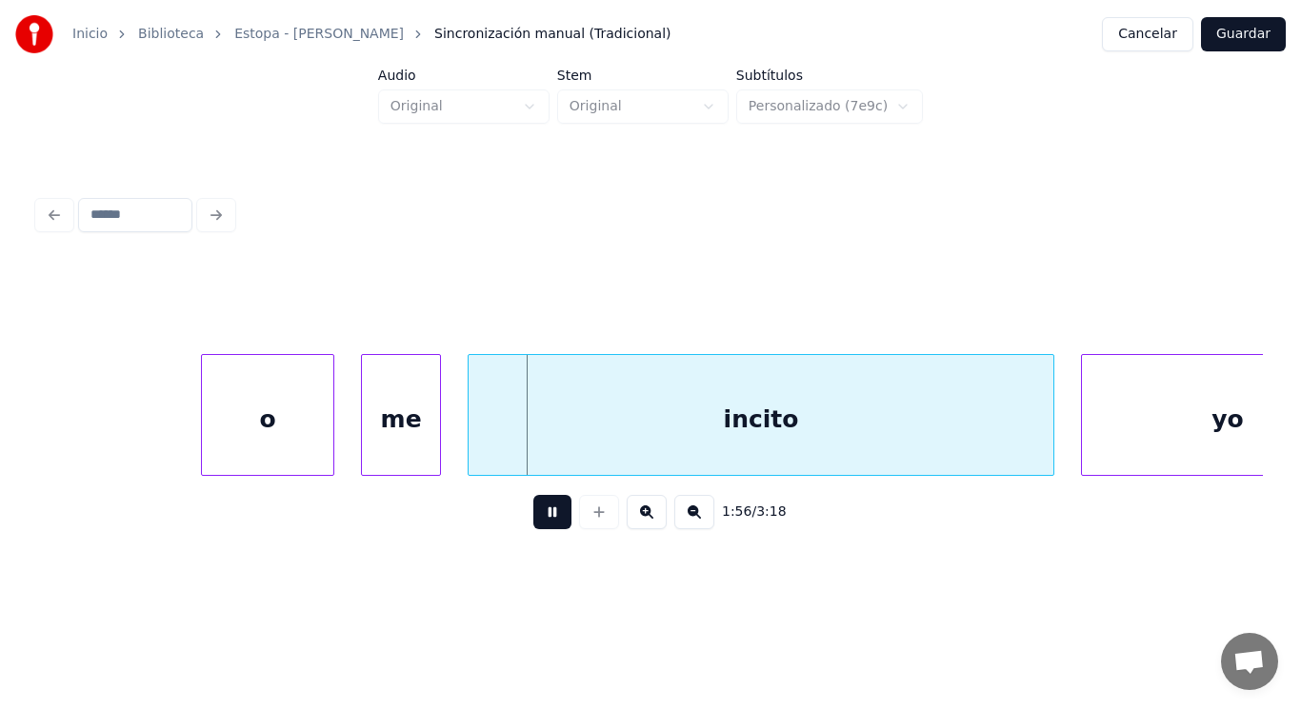
click at [540, 522] on button at bounding box center [552, 512] width 38 height 34
click at [184, 427] on div at bounding box center [187, 415] width 6 height 120
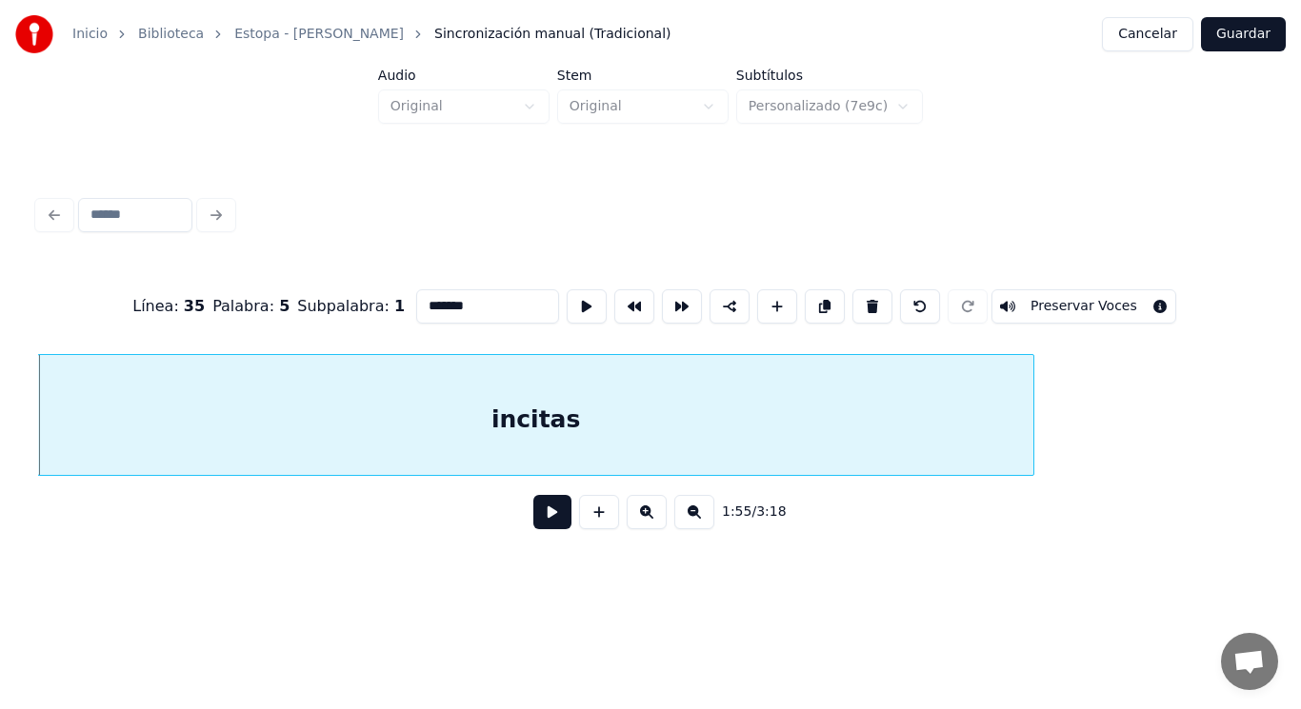
click at [445, 297] on input "*******" at bounding box center [487, 306] width 143 height 34
type input "********"
click at [547, 526] on button at bounding box center [552, 512] width 38 height 34
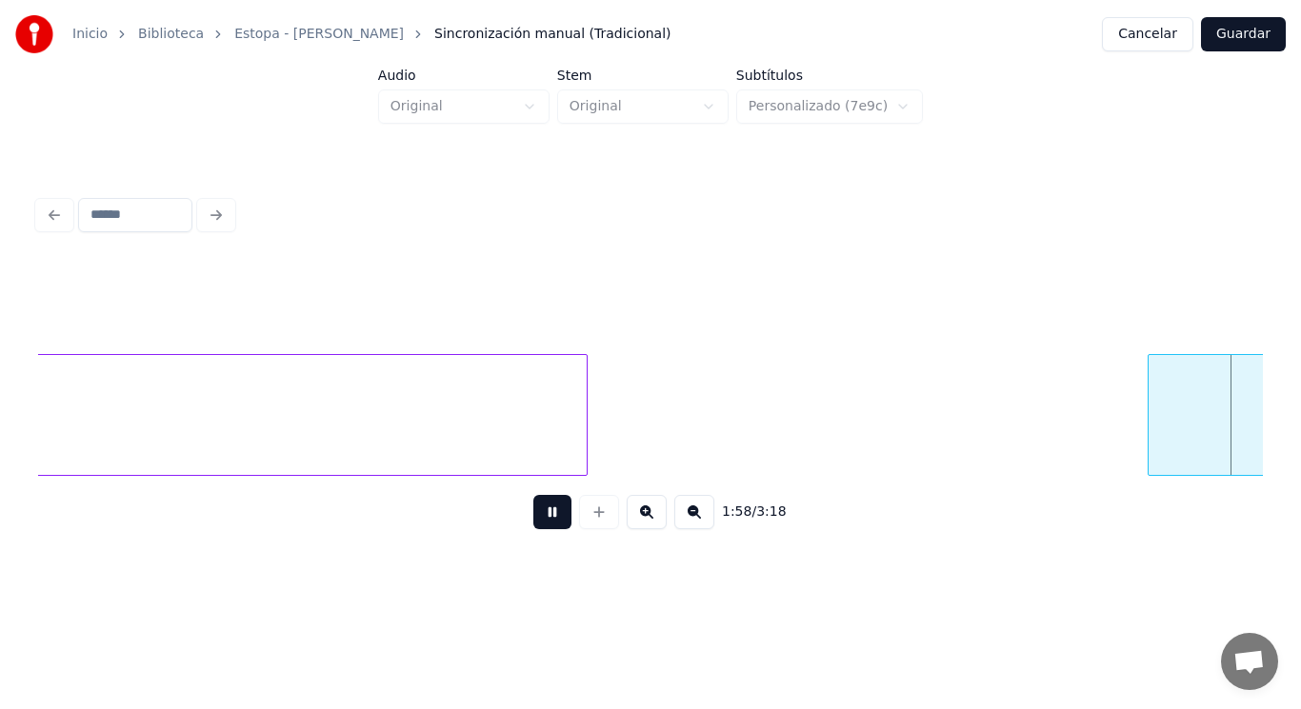
scroll to position [0, 158649]
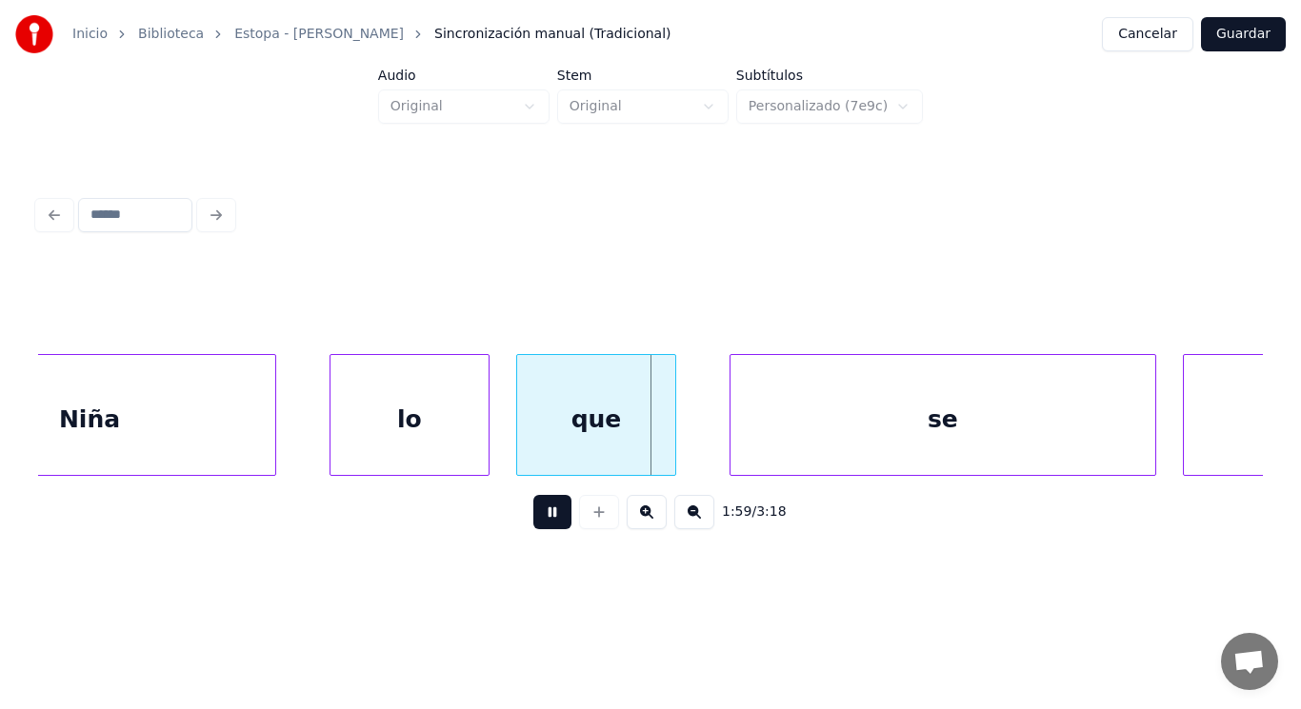
click at [547, 526] on button at bounding box center [552, 512] width 38 height 34
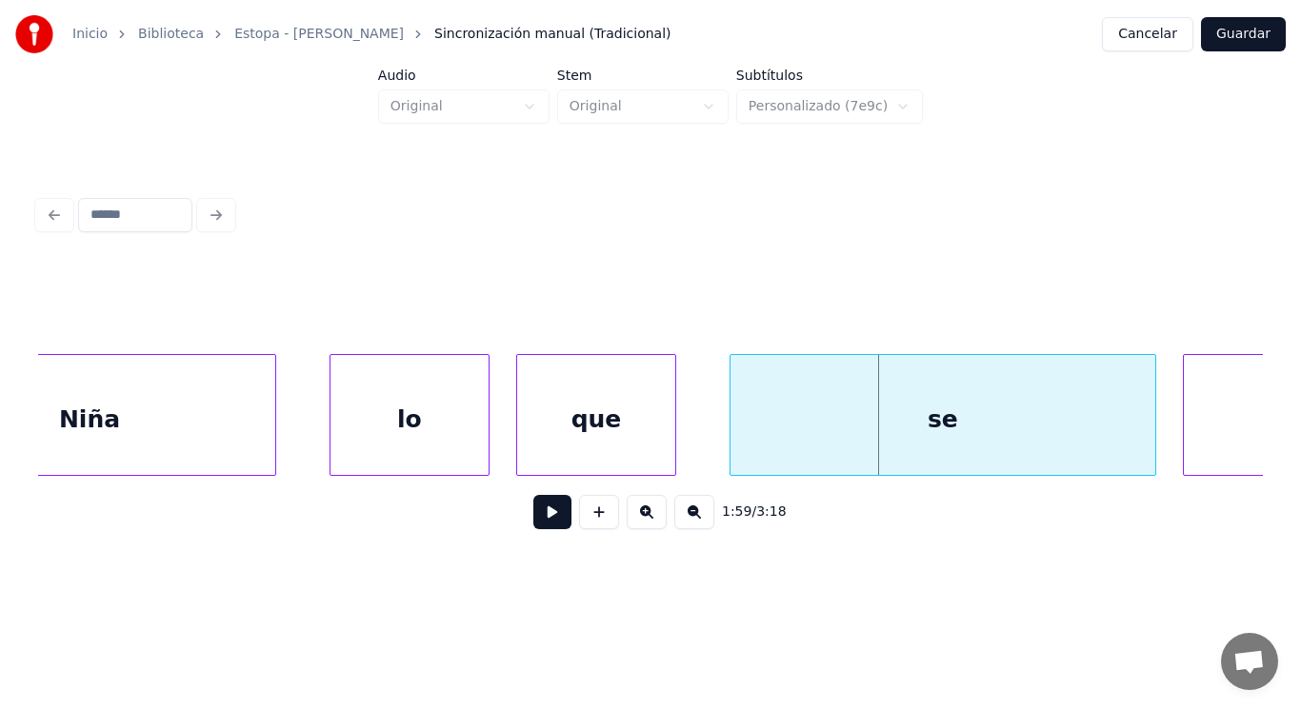
click at [547, 526] on button at bounding box center [552, 512] width 38 height 34
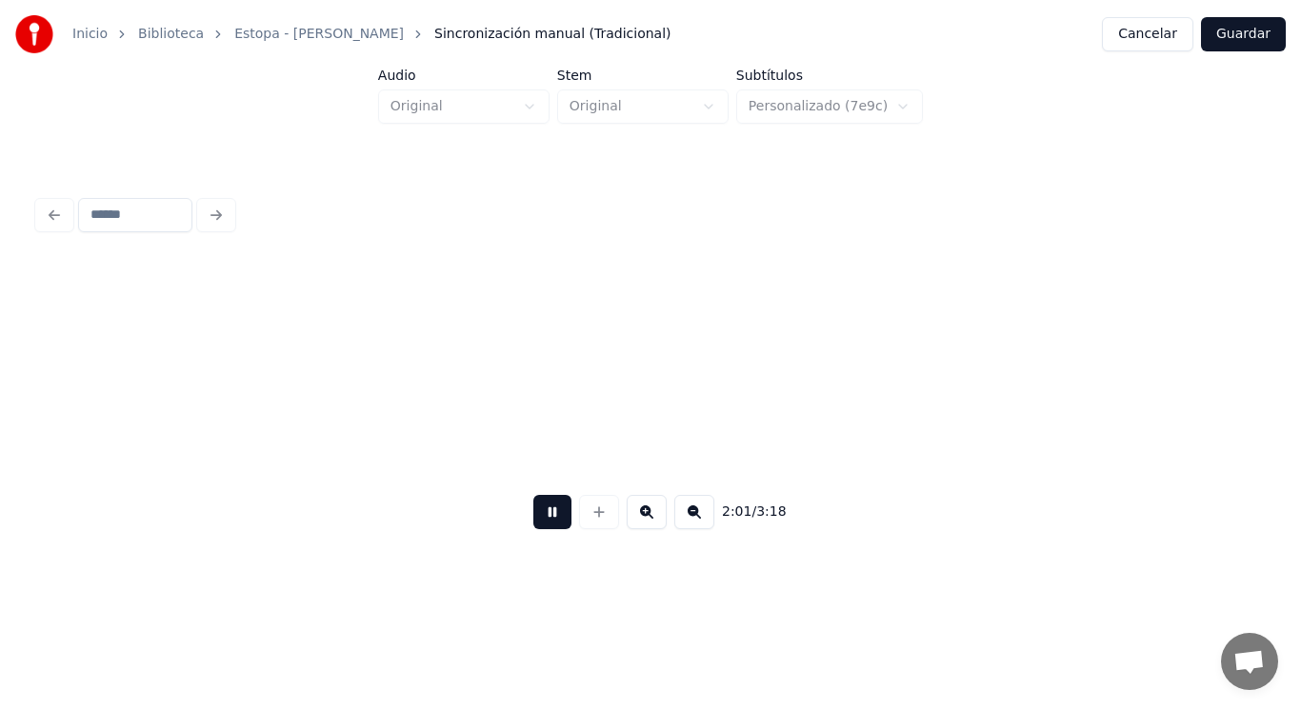
scroll to position [0, 162363]
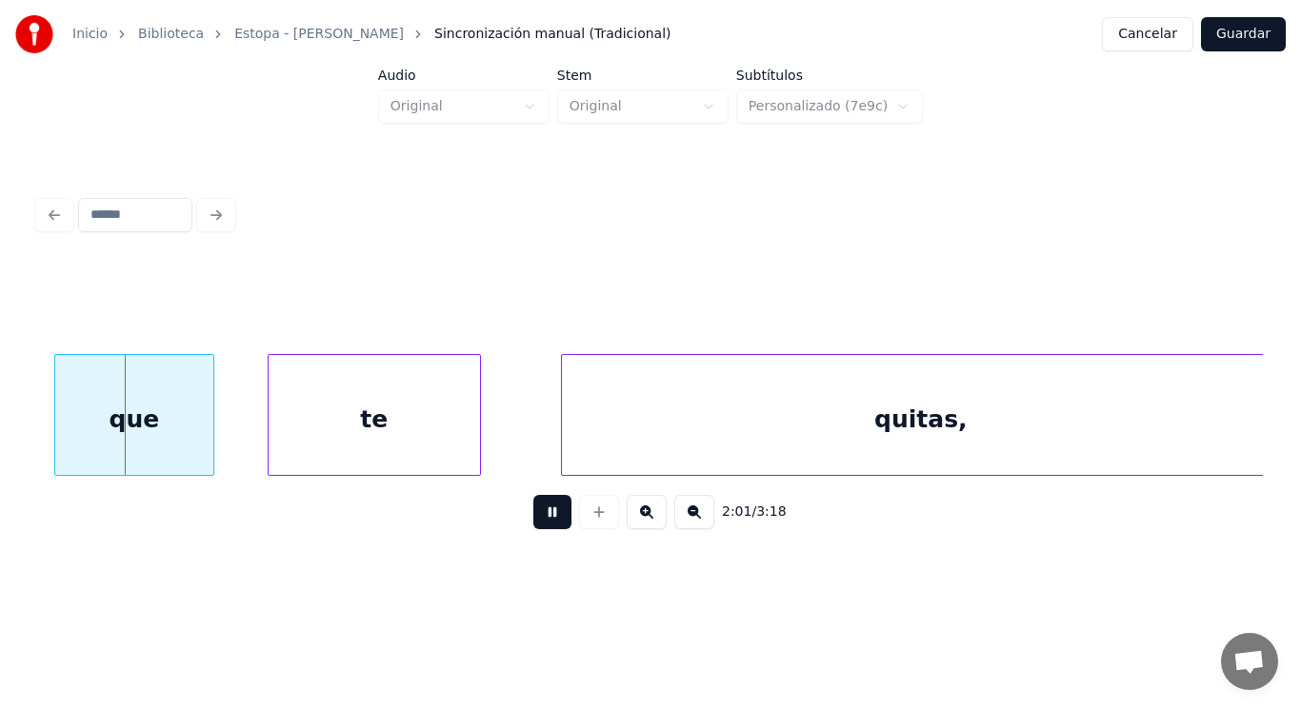
click at [547, 526] on button at bounding box center [552, 512] width 38 height 34
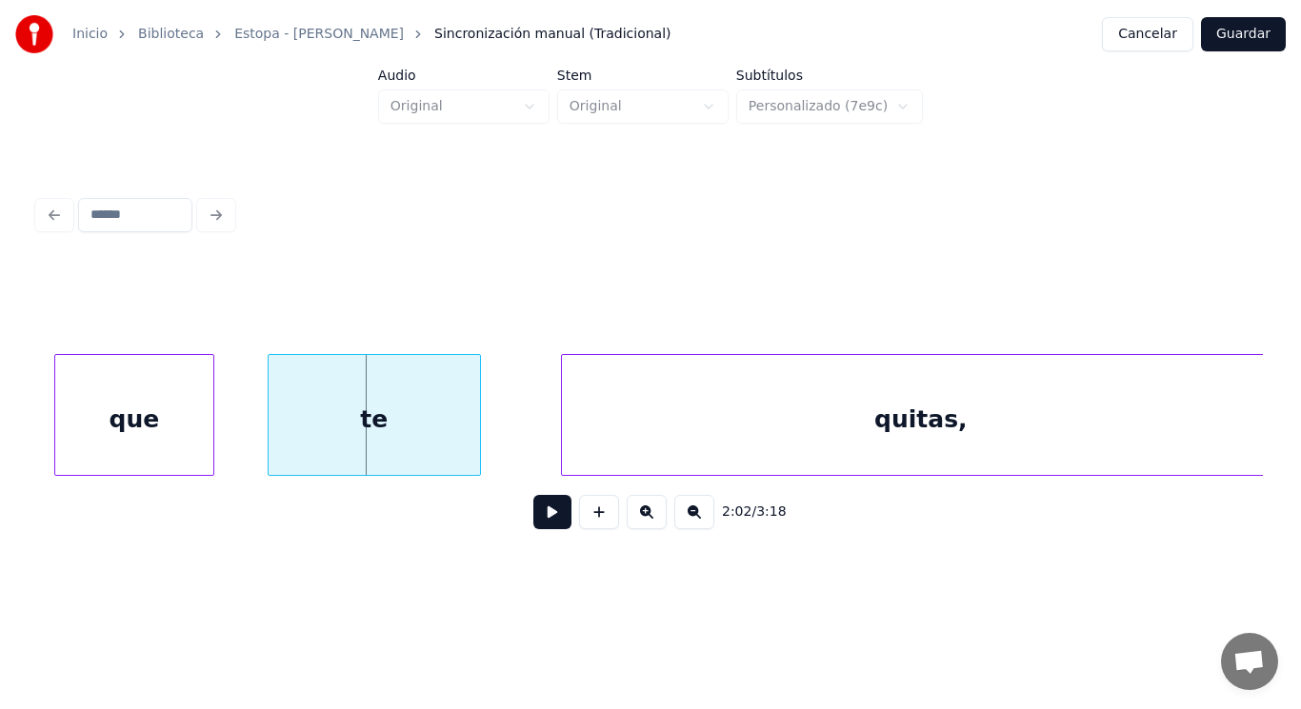
click at [547, 526] on button at bounding box center [552, 512] width 38 height 34
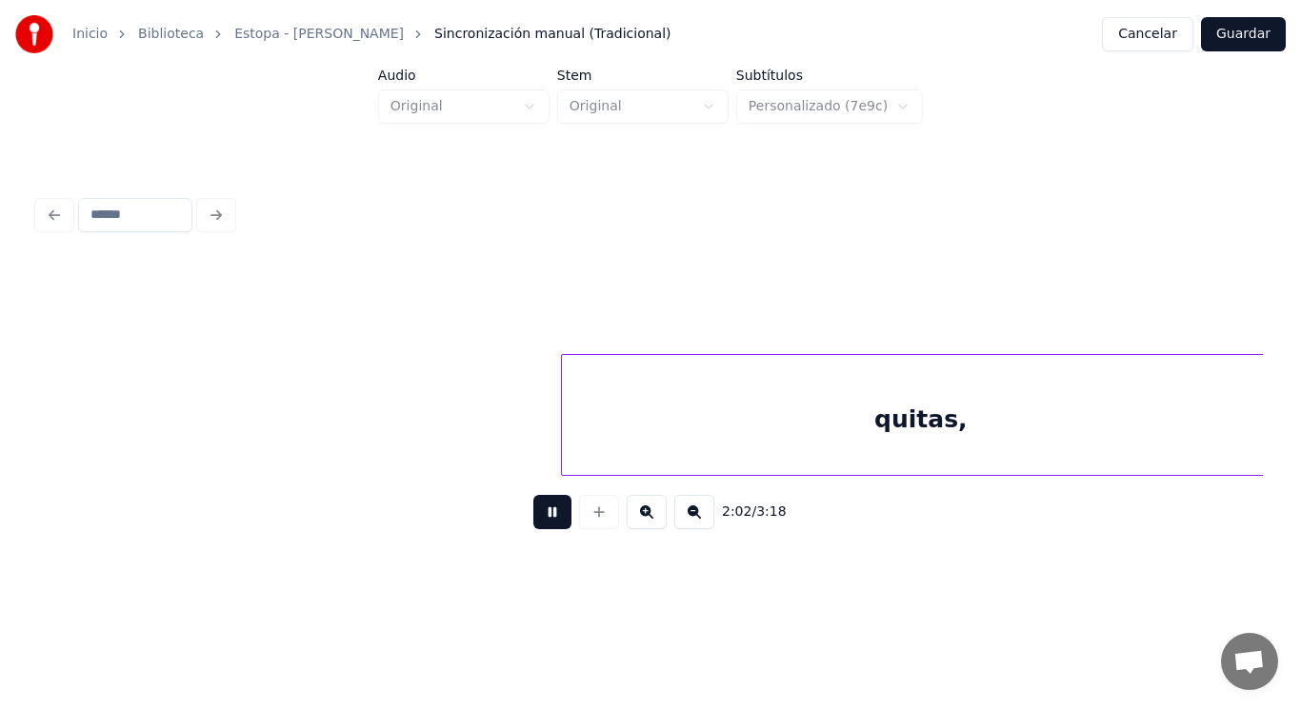
scroll to position [0, 163589]
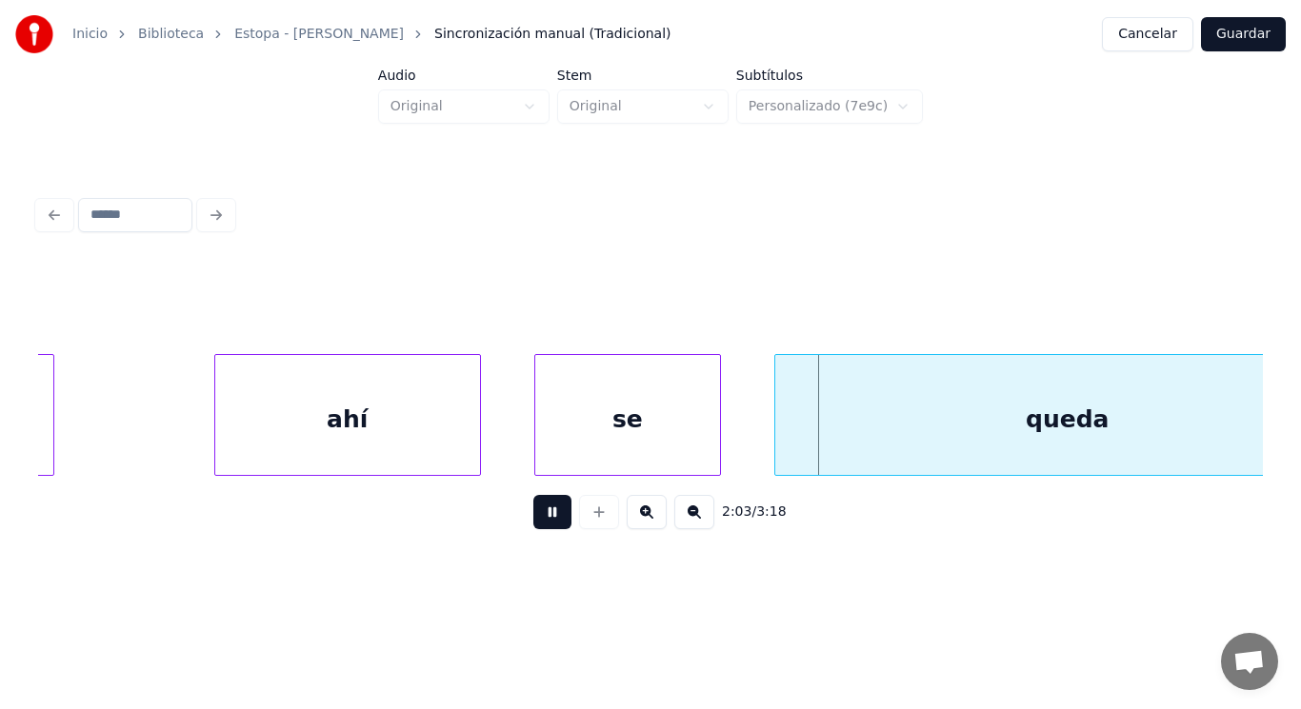
click at [547, 526] on button at bounding box center [552, 512] width 38 height 34
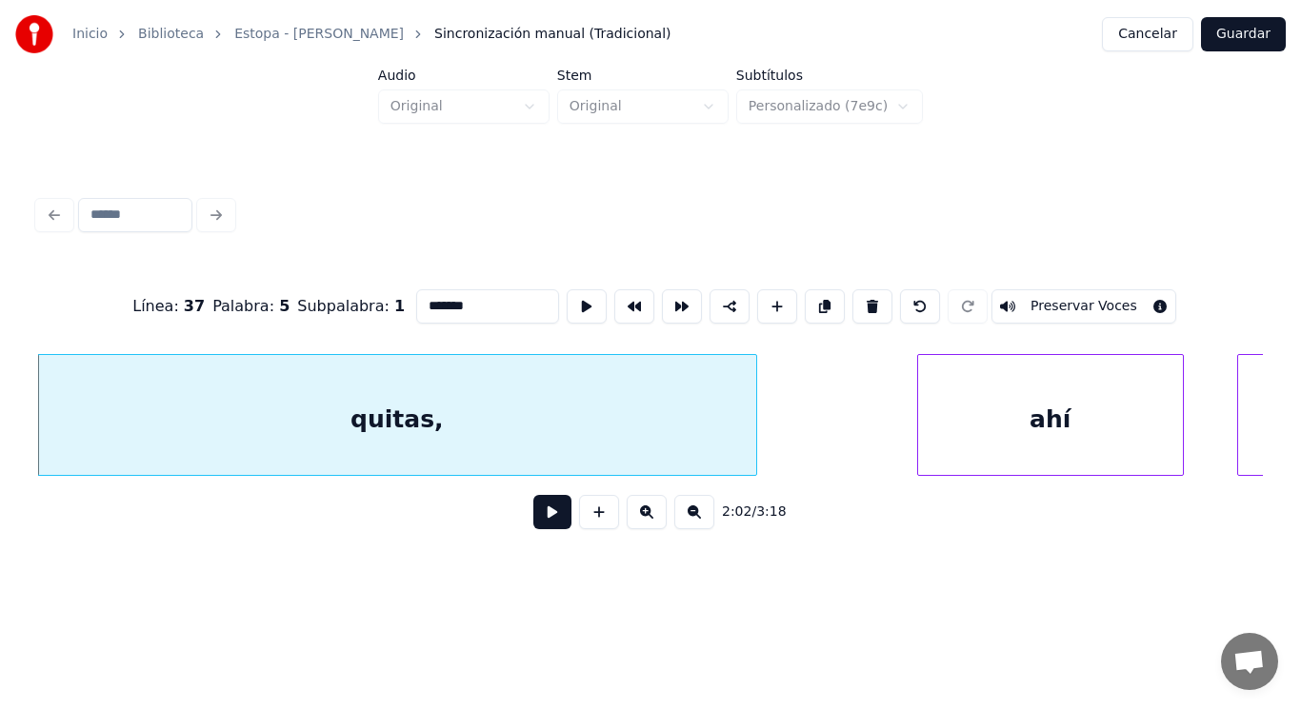
click at [537, 518] on button at bounding box center [552, 512] width 38 height 34
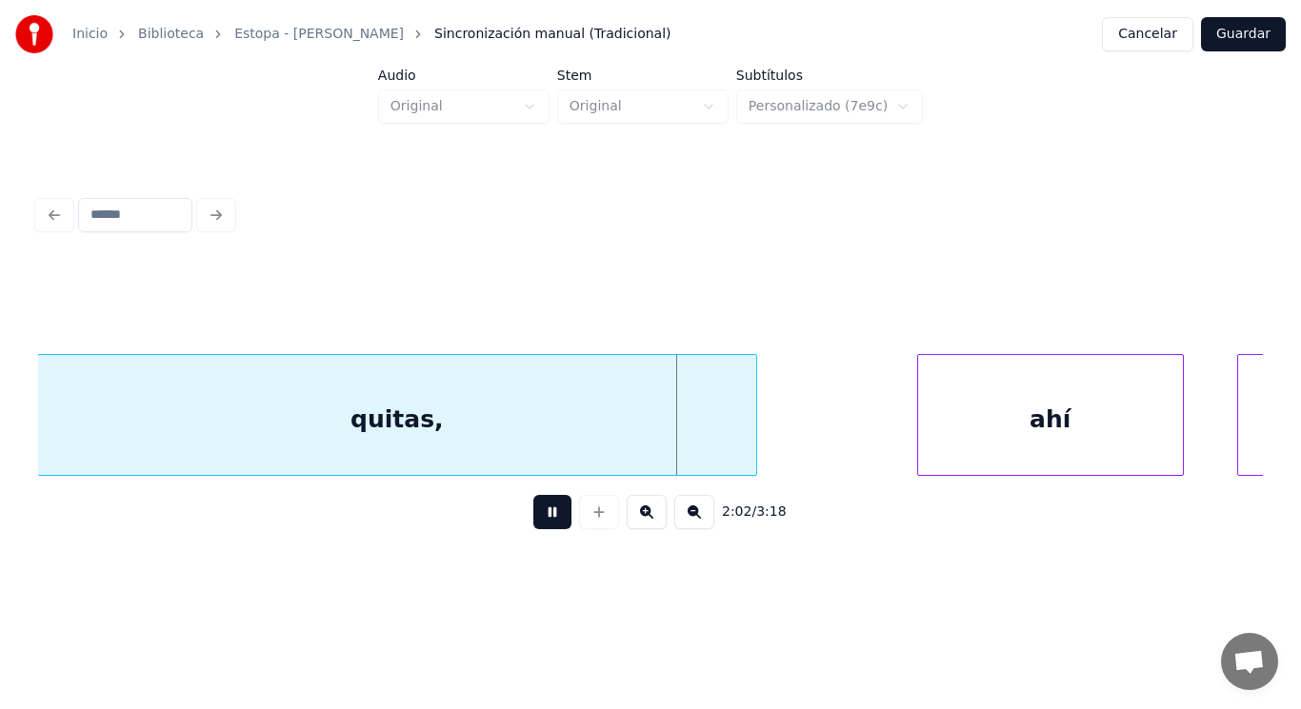
click at [537, 518] on button at bounding box center [552, 512] width 38 height 34
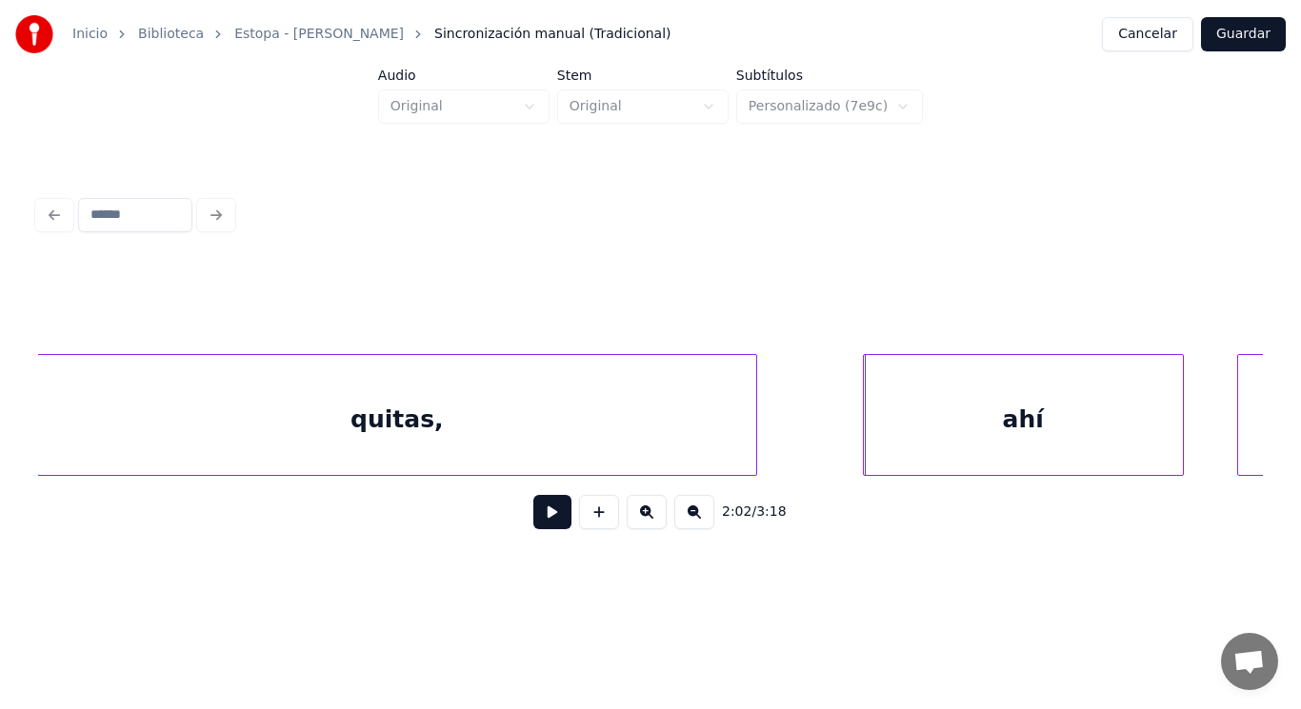
click at [865, 438] on div at bounding box center [867, 415] width 6 height 120
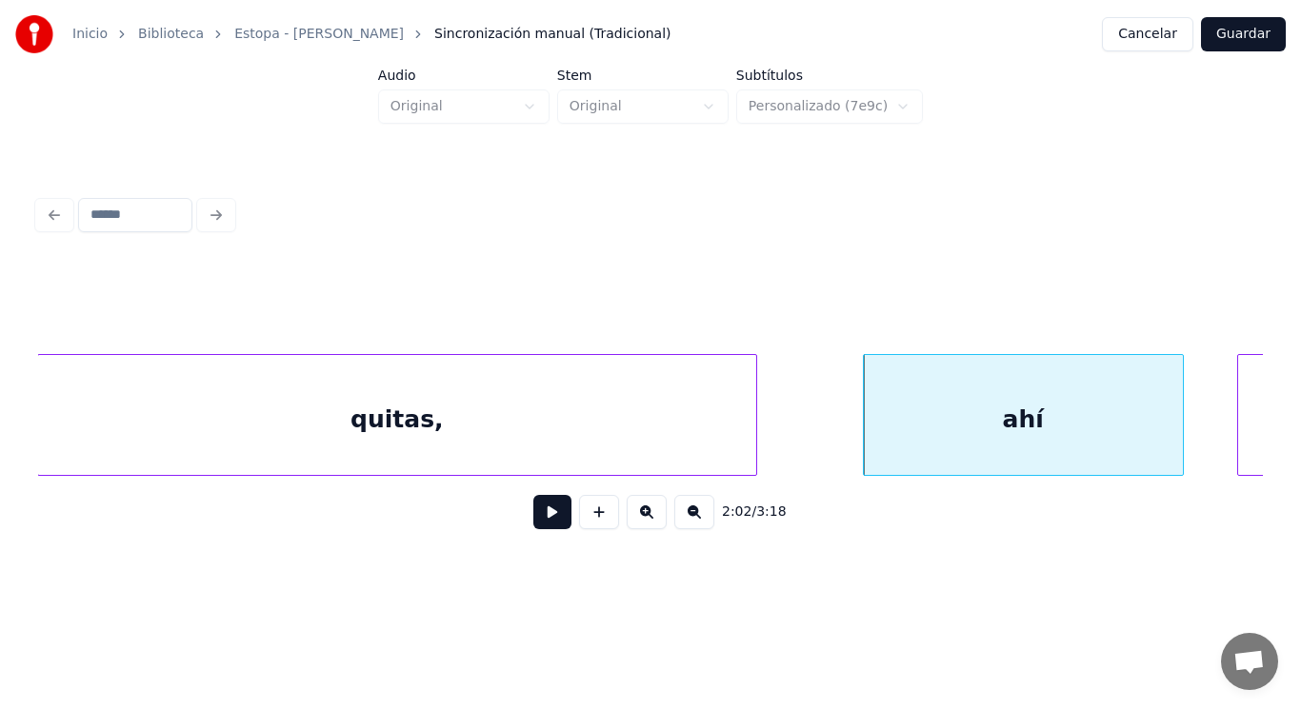
click at [542, 529] on button at bounding box center [552, 512] width 38 height 34
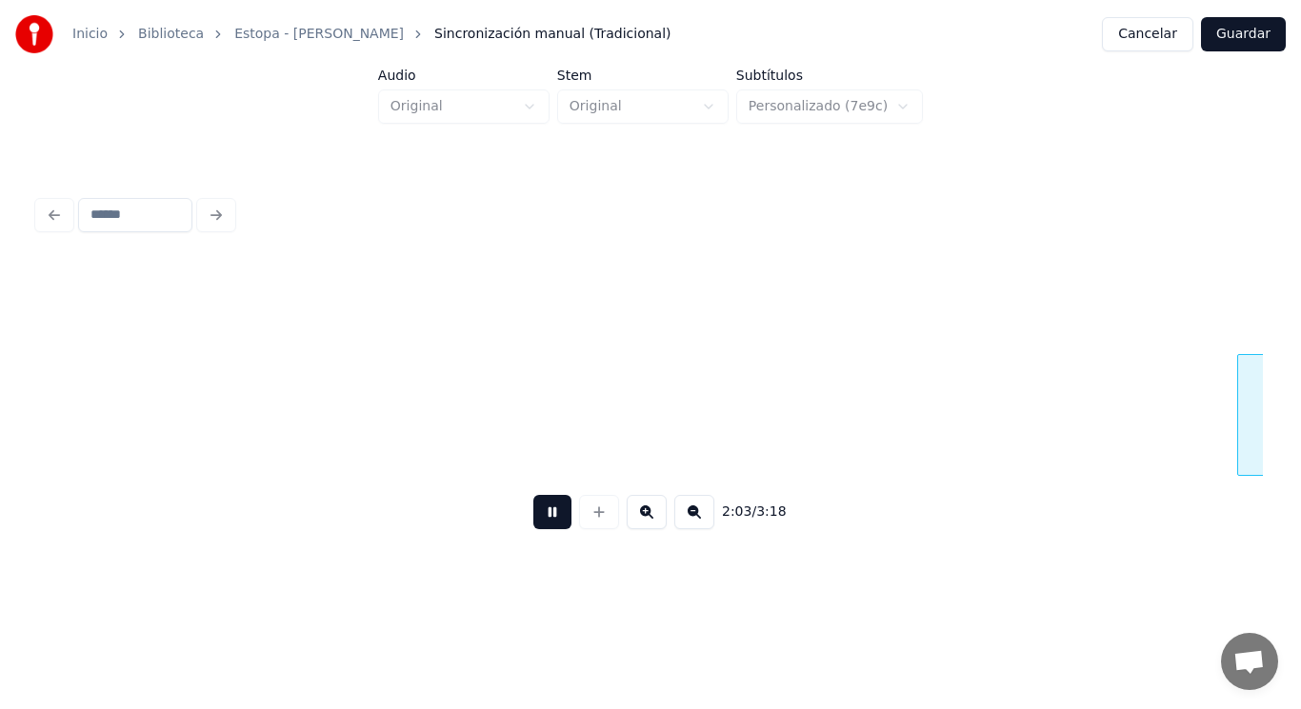
scroll to position [0, 164112]
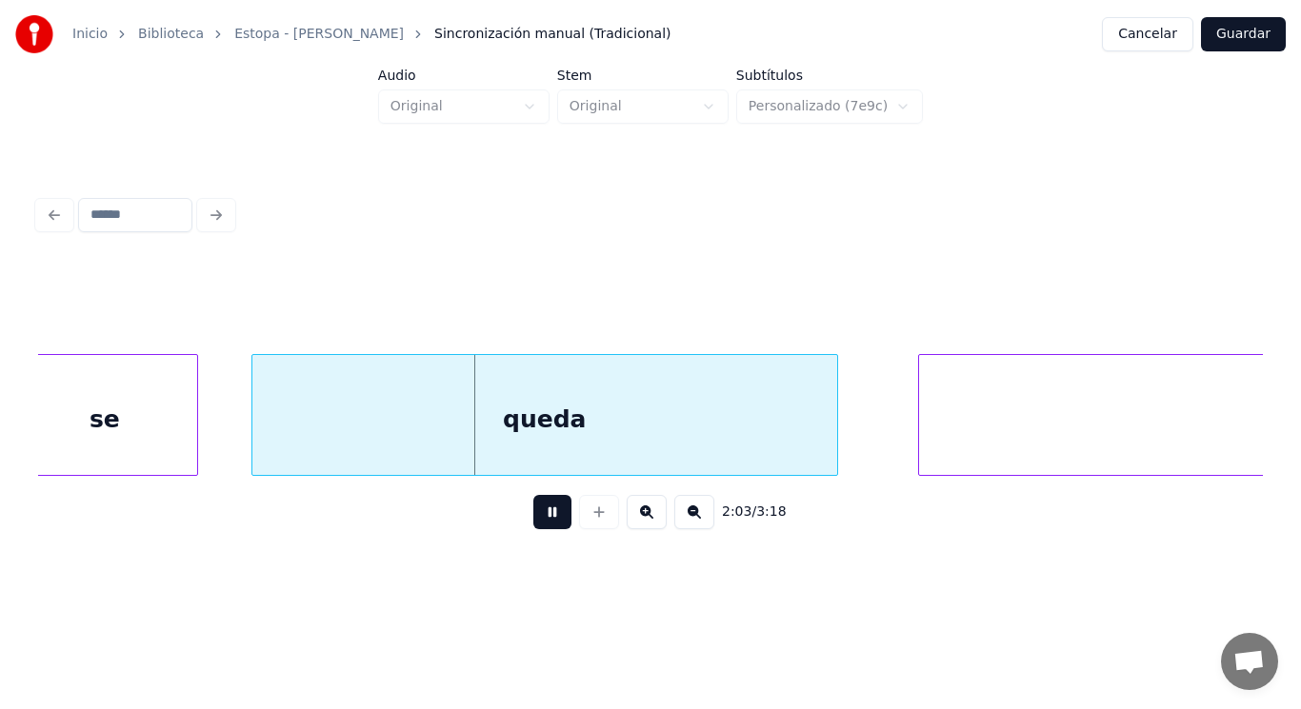
click at [542, 529] on button at bounding box center [552, 512] width 38 height 34
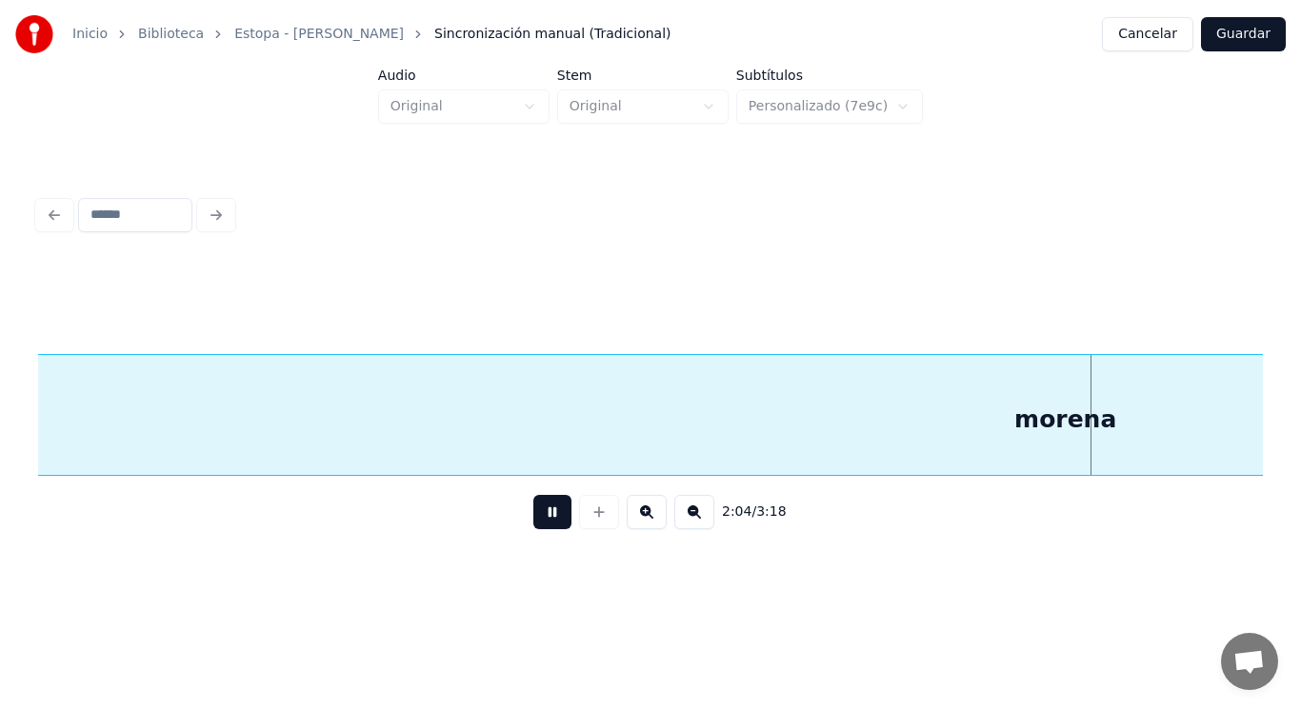
scroll to position [0, 166582]
click at [542, 529] on button at bounding box center [552, 512] width 38 height 34
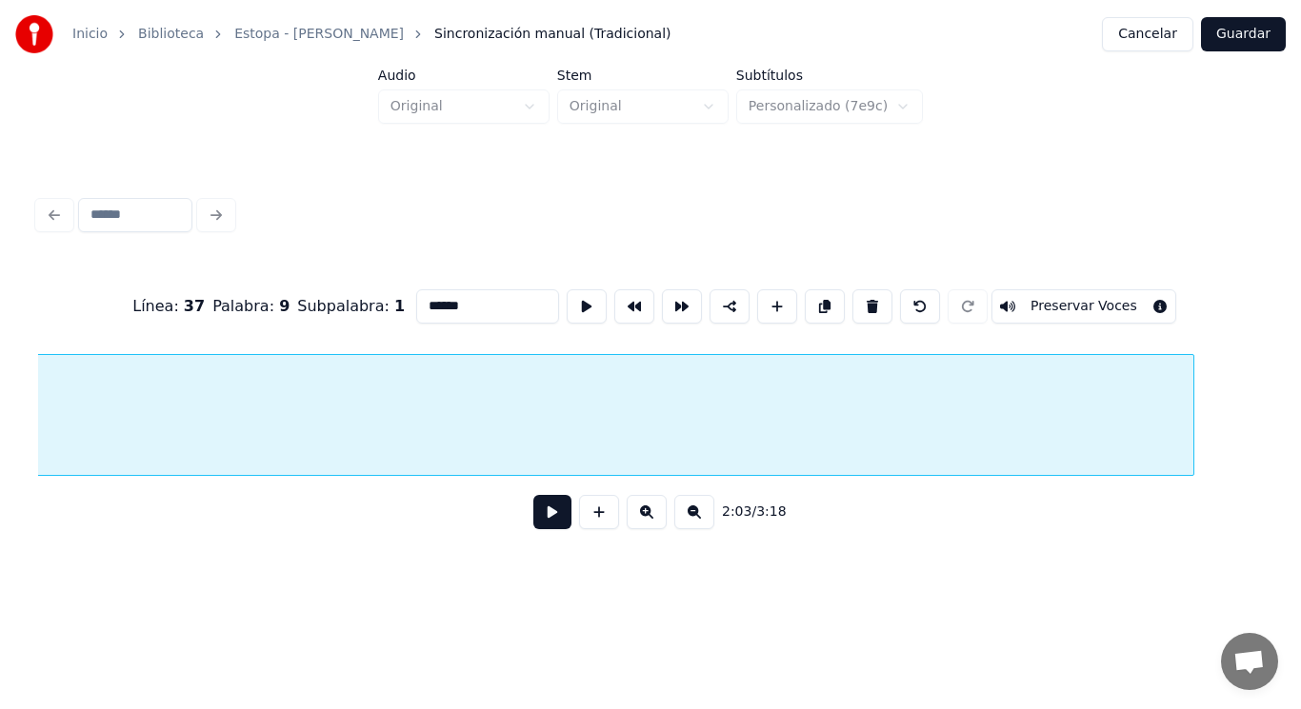
scroll to position [0, 164993]
click at [462, 304] on input "******" at bounding box center [487, 306] width 143 height 34
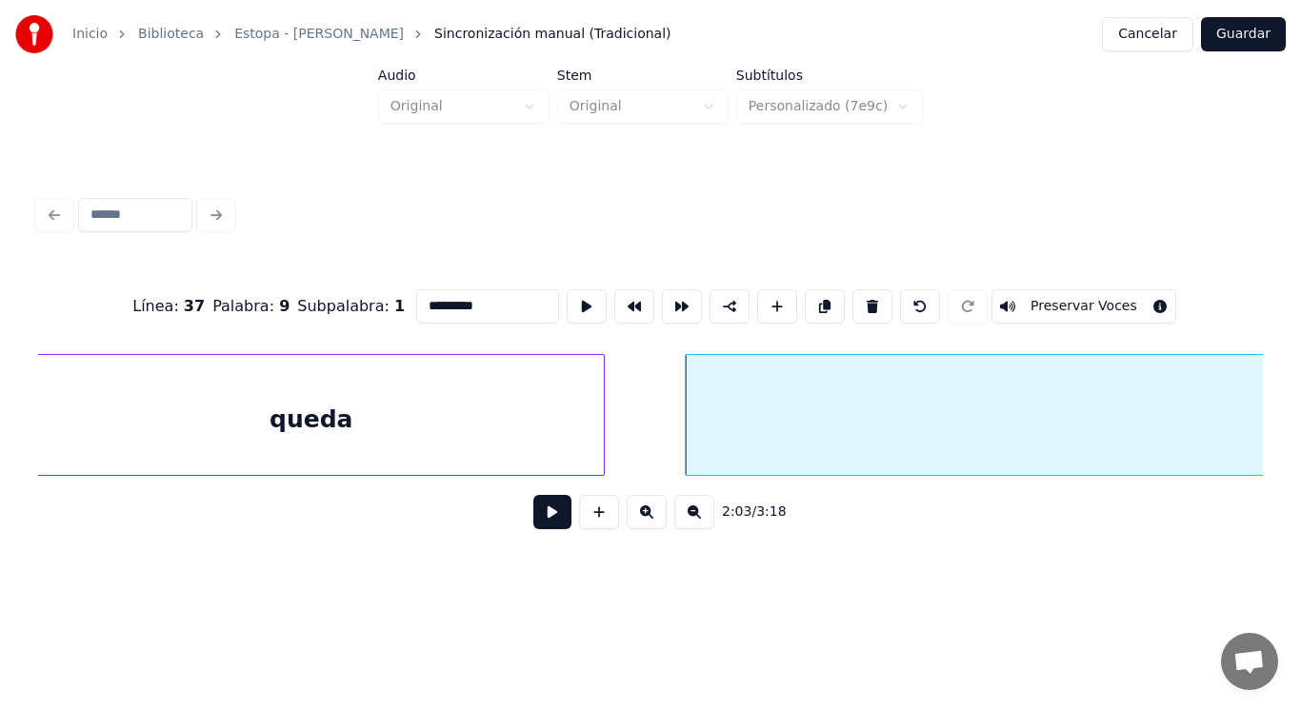
click at [225, 425] on div "queda" at bounding box center [311, 419] width 585 height 129
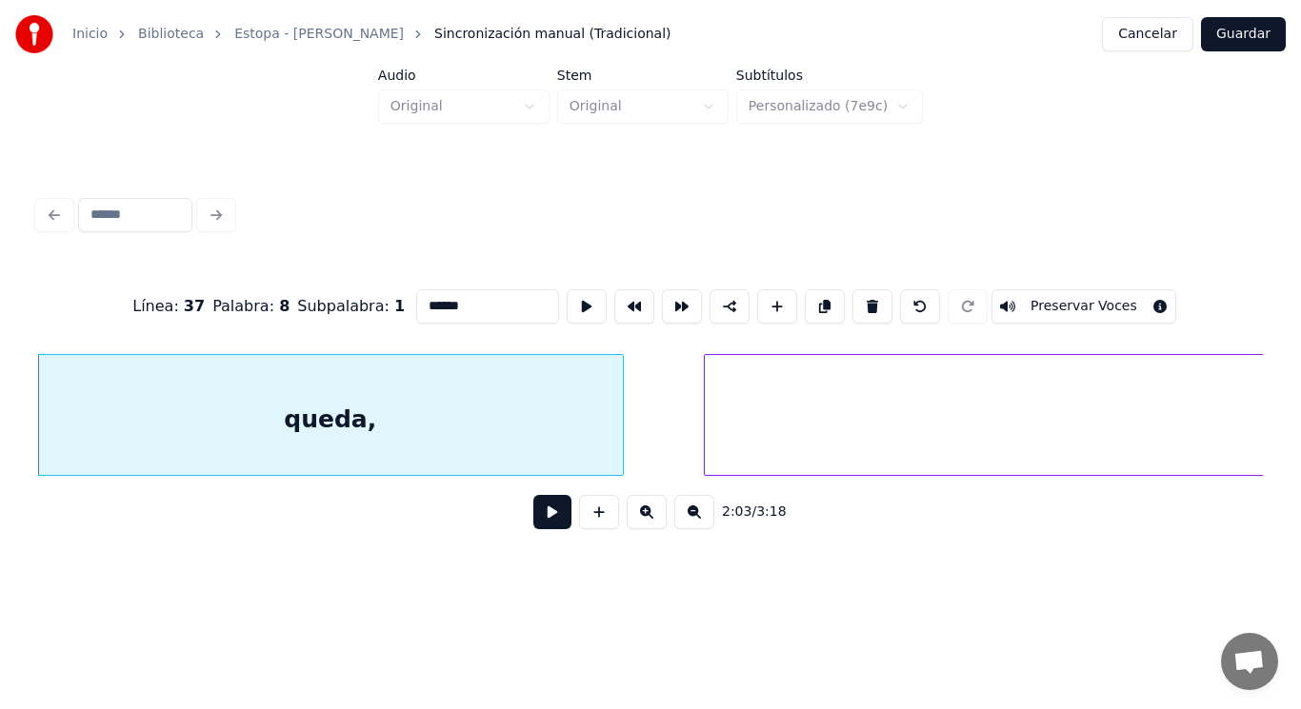
type input "******"
click at [536, 526] on button at bounding box center [552, 512] width 38 height 34
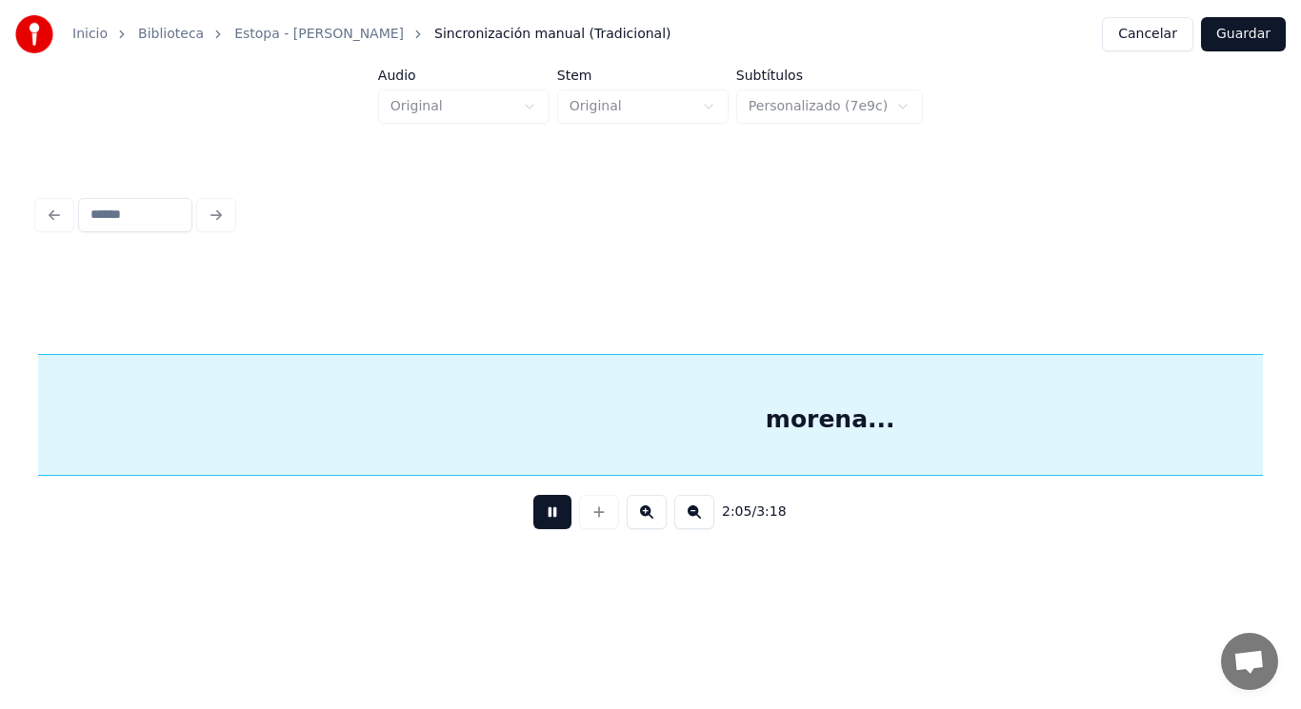
scroll to position [0, 166814]
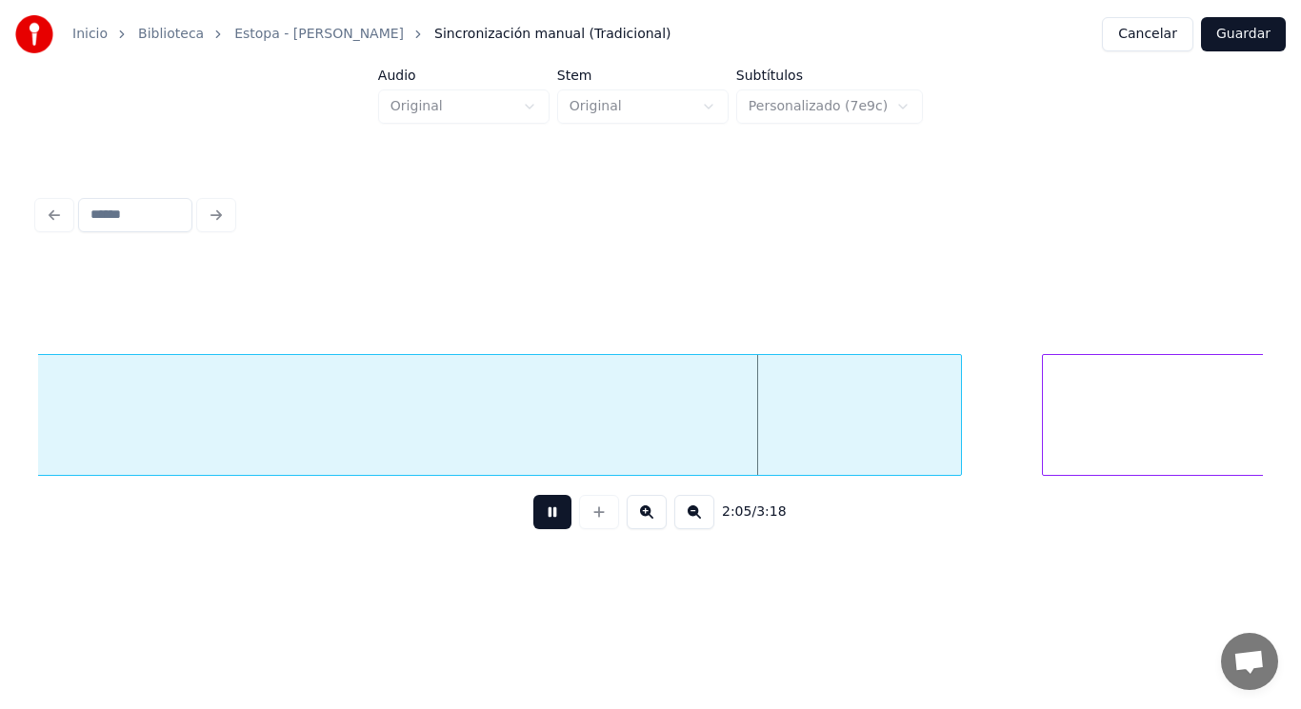
click at [536, 526] on button at bounding box center [552, 512] width 38 height 34
click at [541, 527] on button at bounding box center [552, 512] width 38 height 34
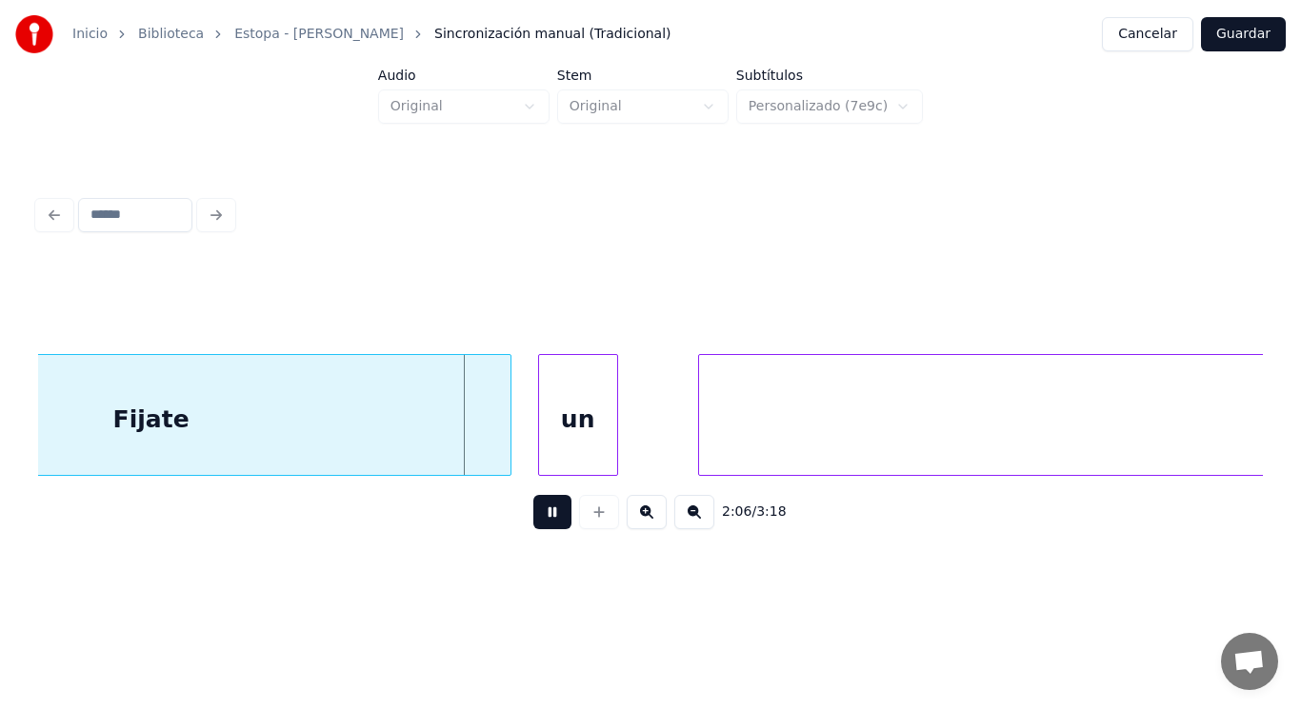
click at [541, 527] on button at bounding box center [552, 512] width 38 height 34
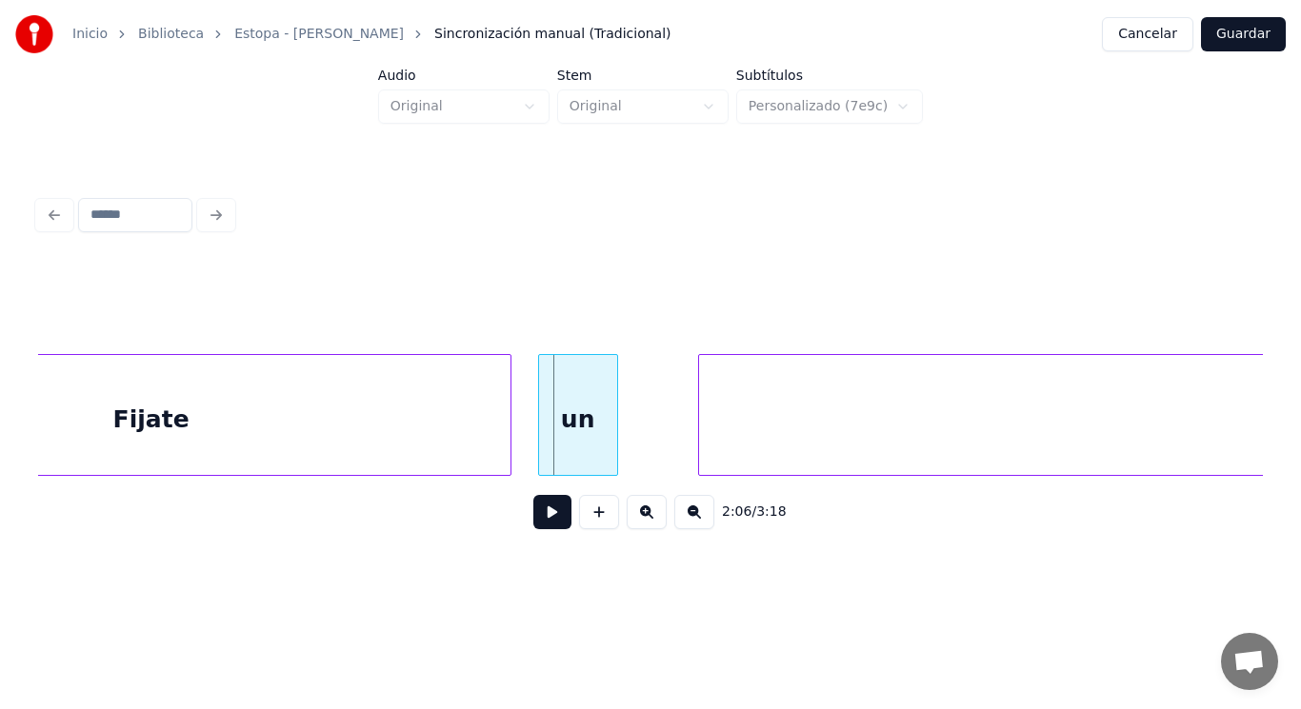
click at [405, 428] on div "Fijate" at bounding box center [151, 419] width 718 height 129
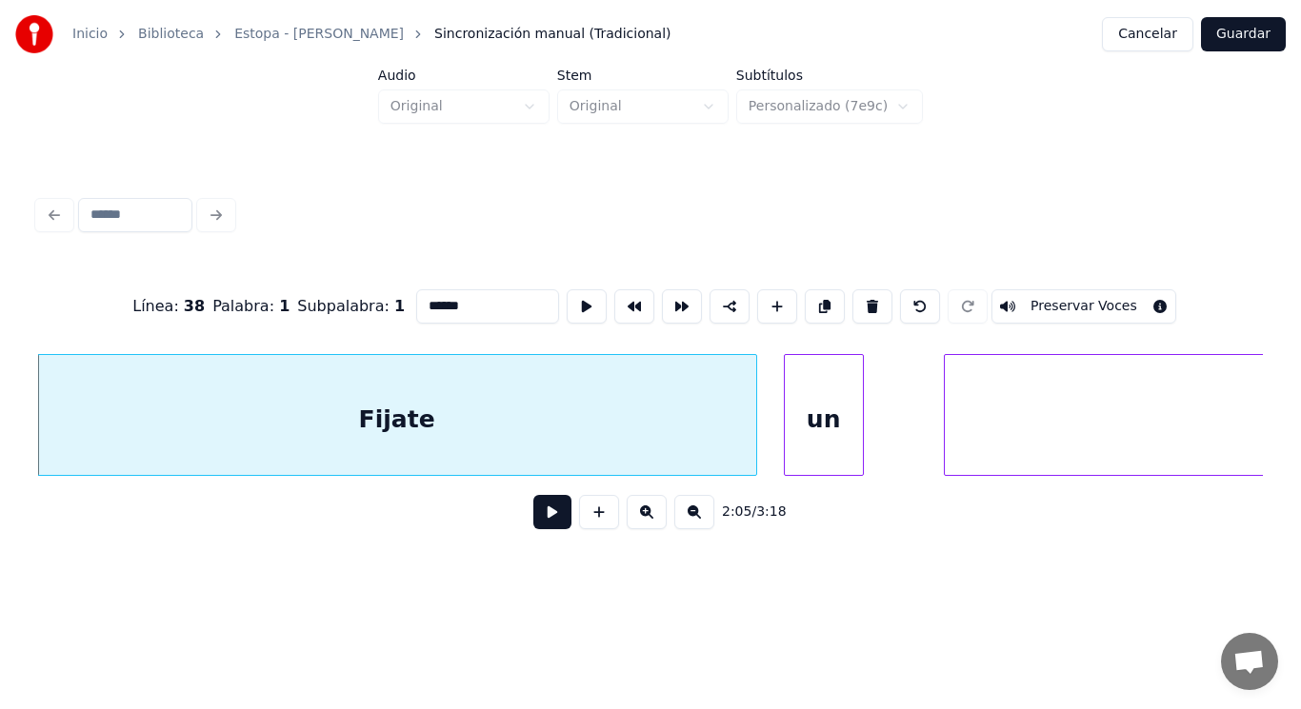
click at [416, 298] on input "******" at bounding box center [487, 306] width 143 height 34
type input "******"
click at [538, 513] on button at bounding box center [552, 512] width 38 height 34
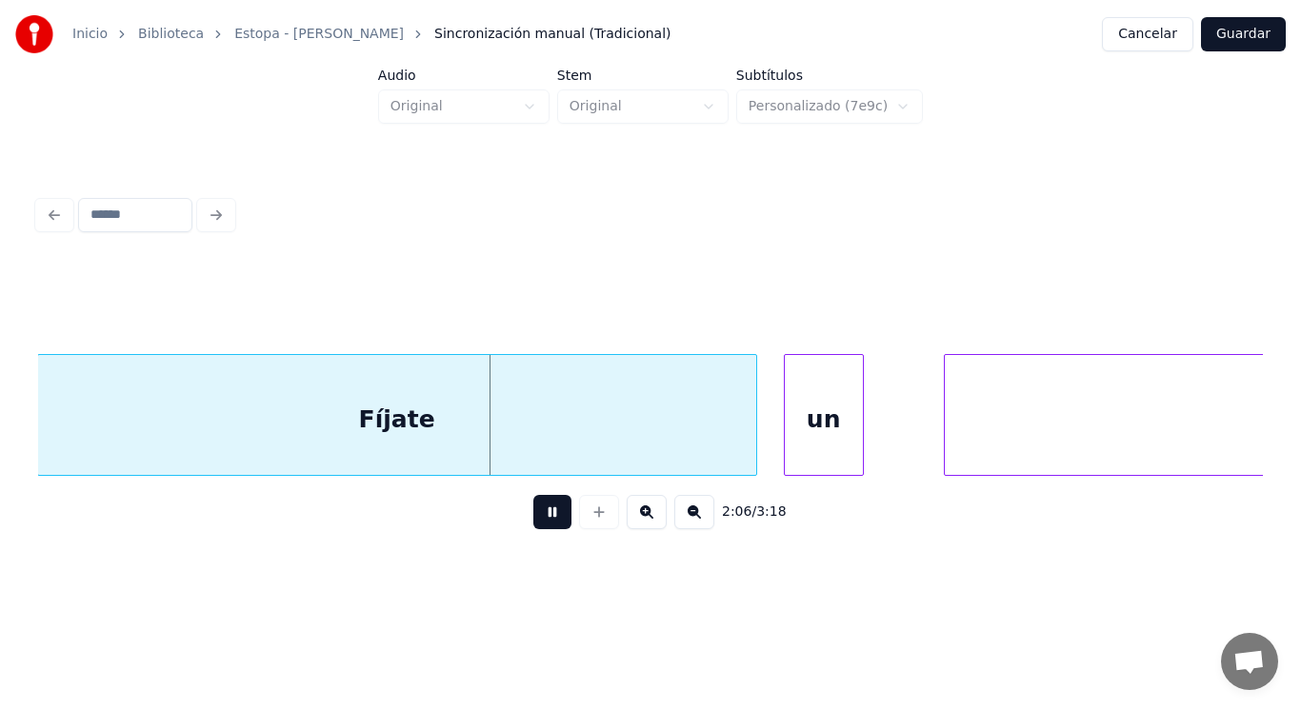
click at [538, 513] on button at bounding box center [552, 512] width 38 height 34
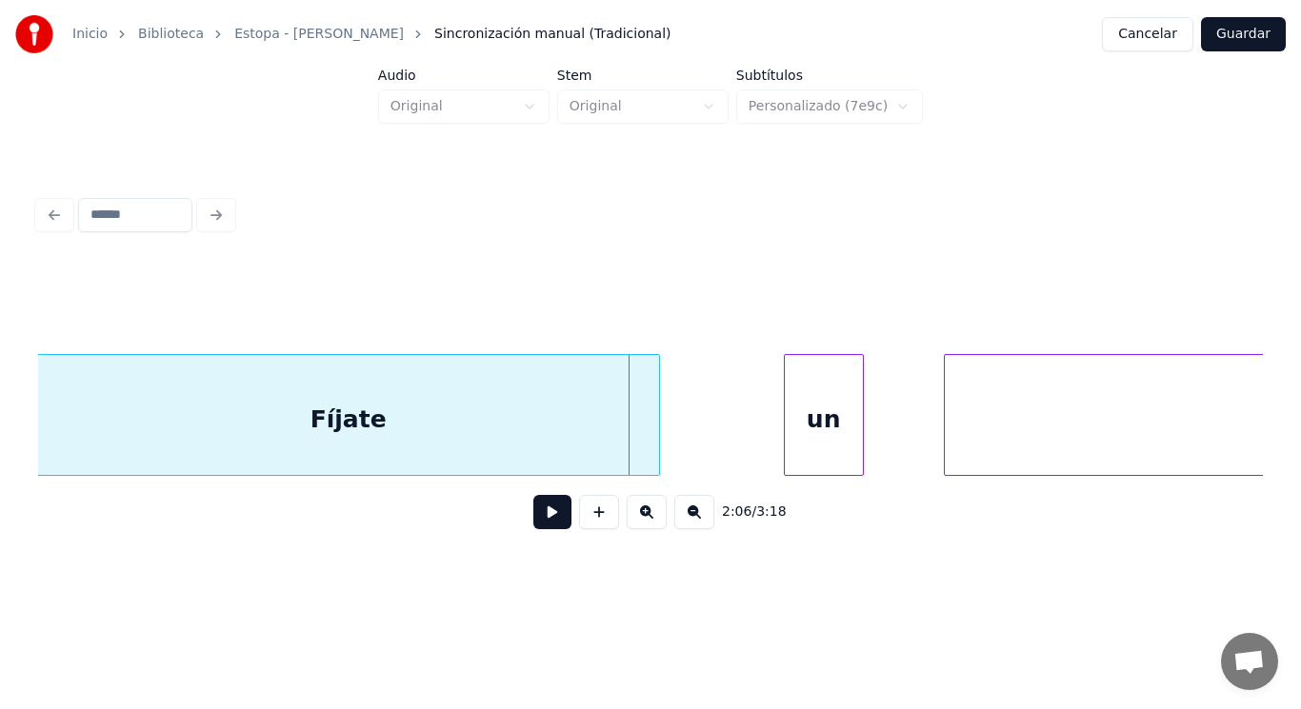
click at [657, 440] on div at bounding box center [656, 415] width 6 height 120
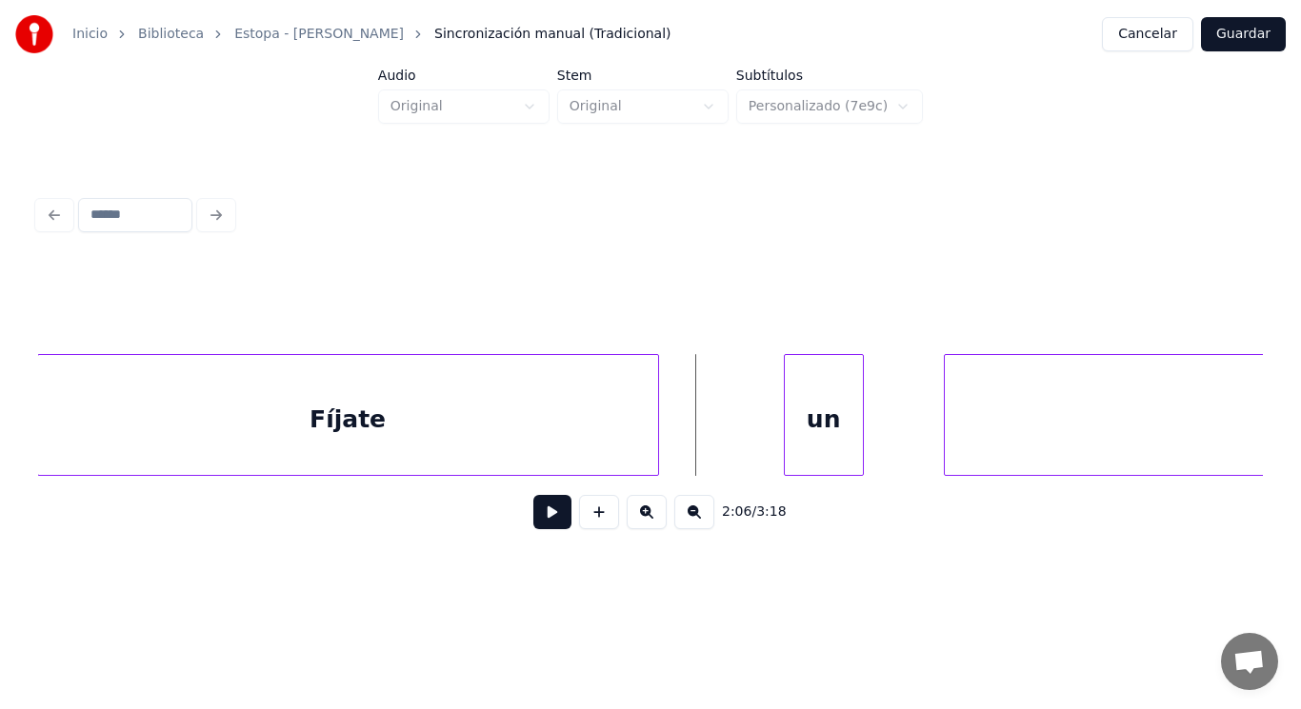
click at [533, 515] on button at bounding box center [552, 512] width 38 height 34
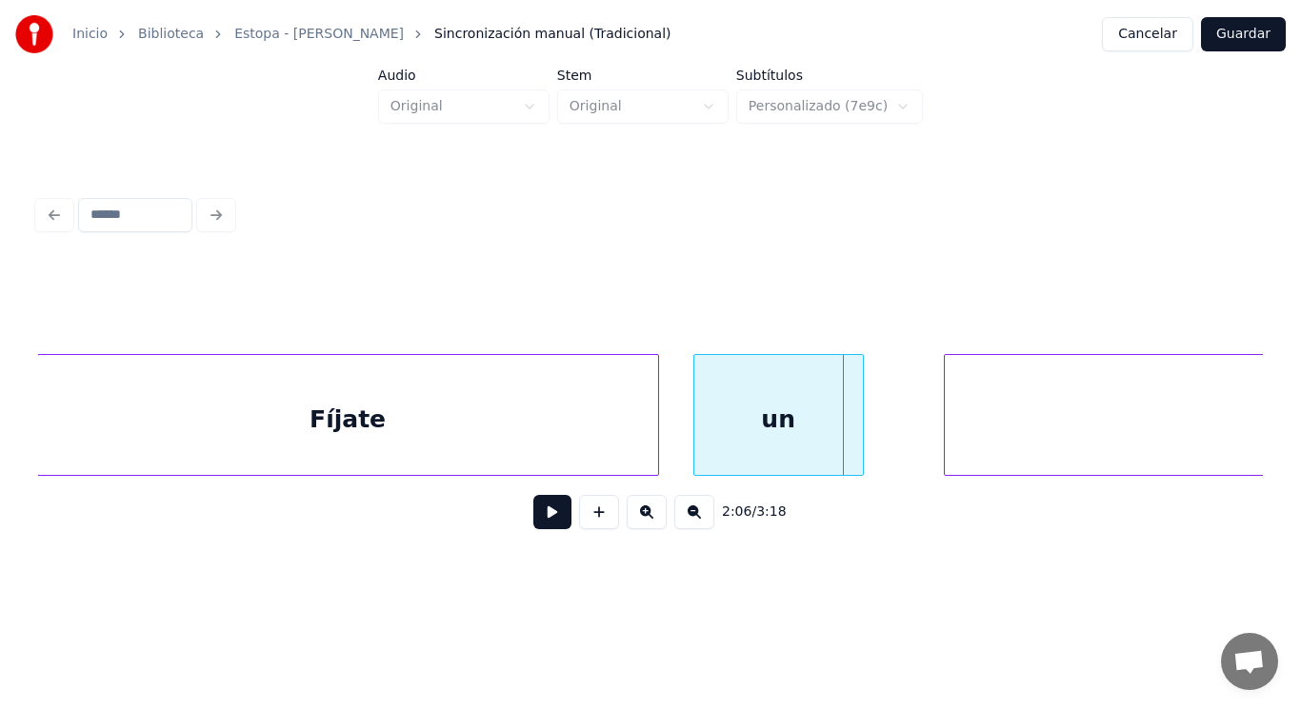
click at [695, 442] on div at bounding box center [697, 415] width 6 height 120
click at [539, 523] on button at bounding box center [552, 512] width 38 height 34
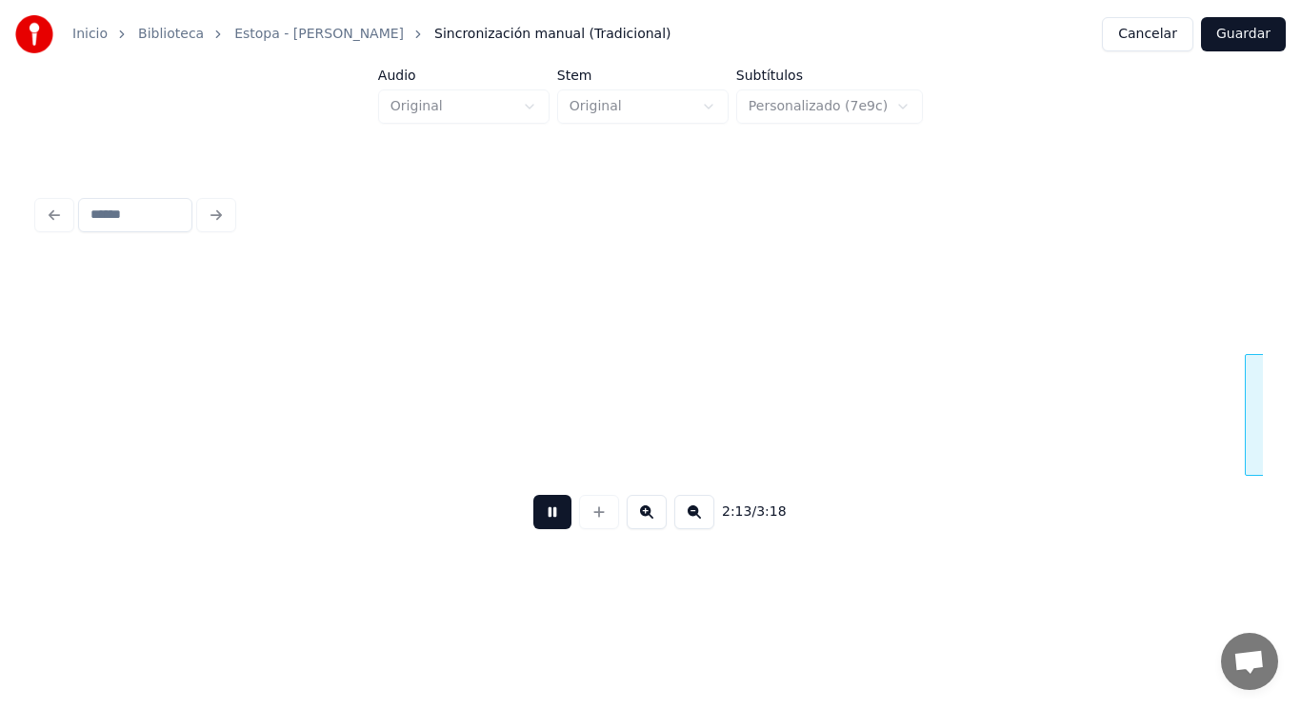
scroll to position [0, 177773]
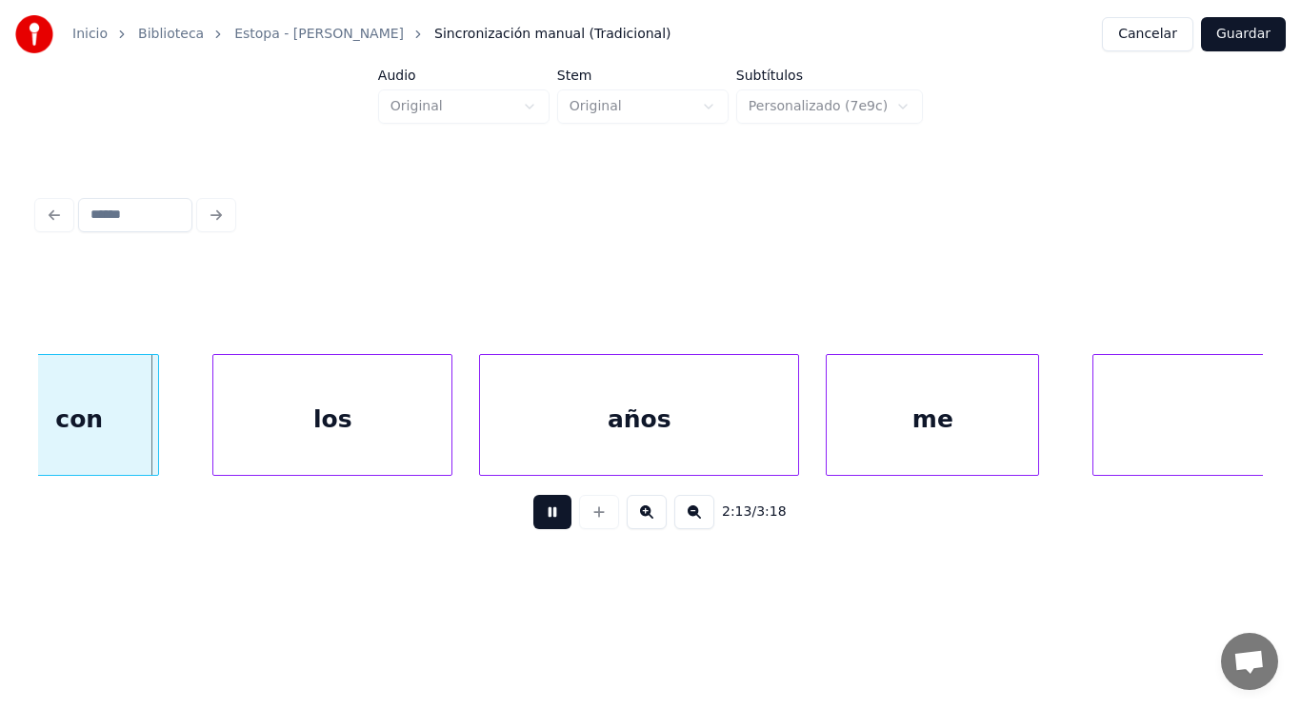
click at [539, 523] on button at bounding box center [552, 512] width 38 height 34
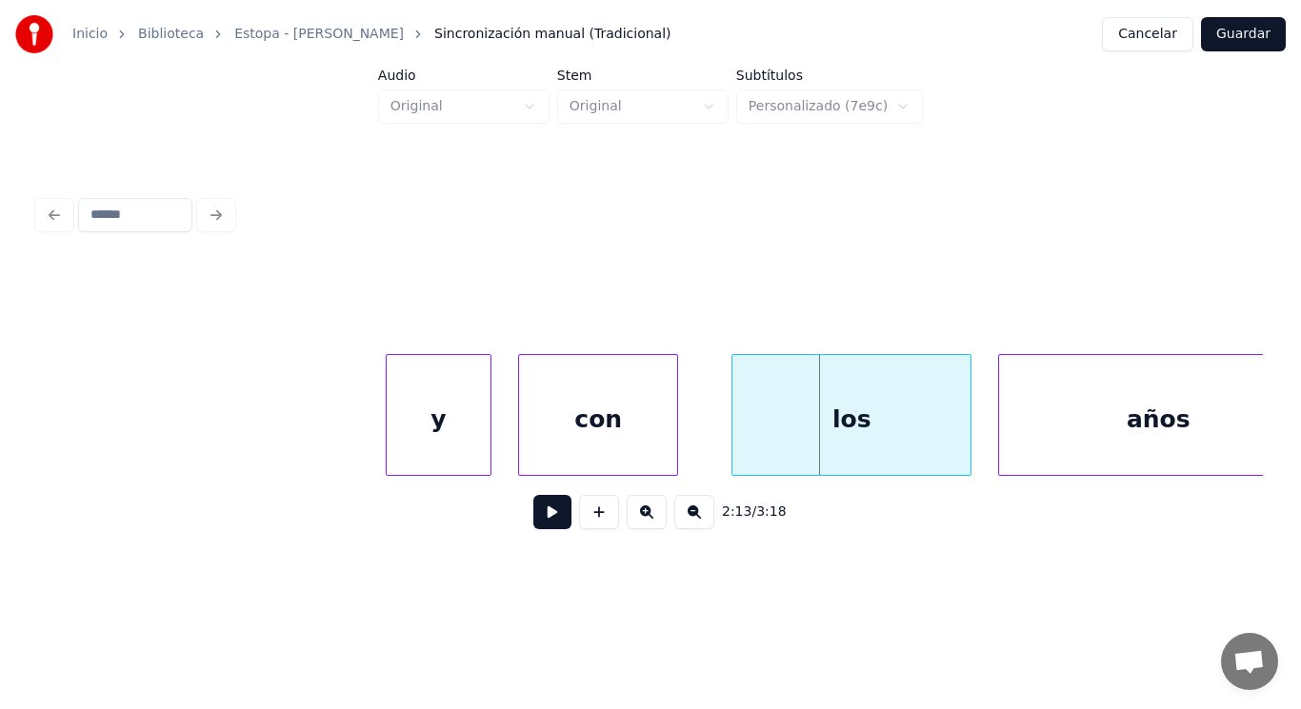
scroll to position [0, 177164]
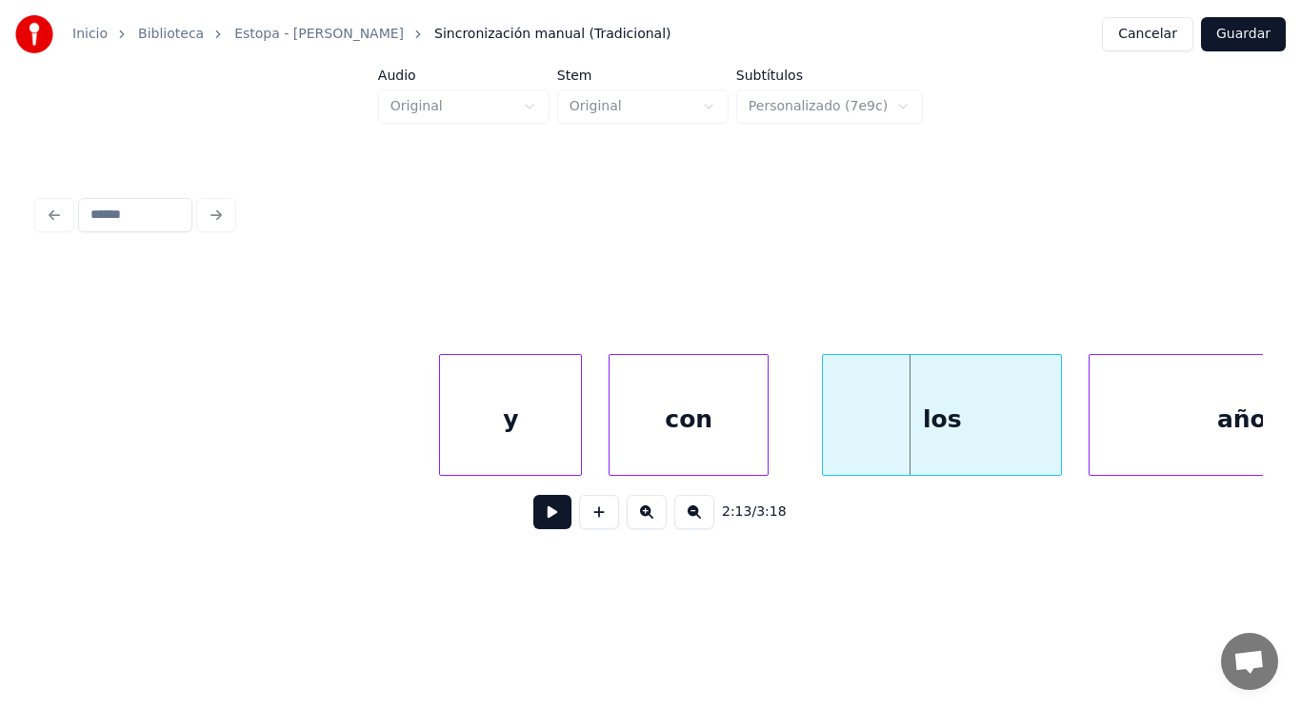
click at [442, 443] on div at bounding box center [443, 415] width 6 height 120
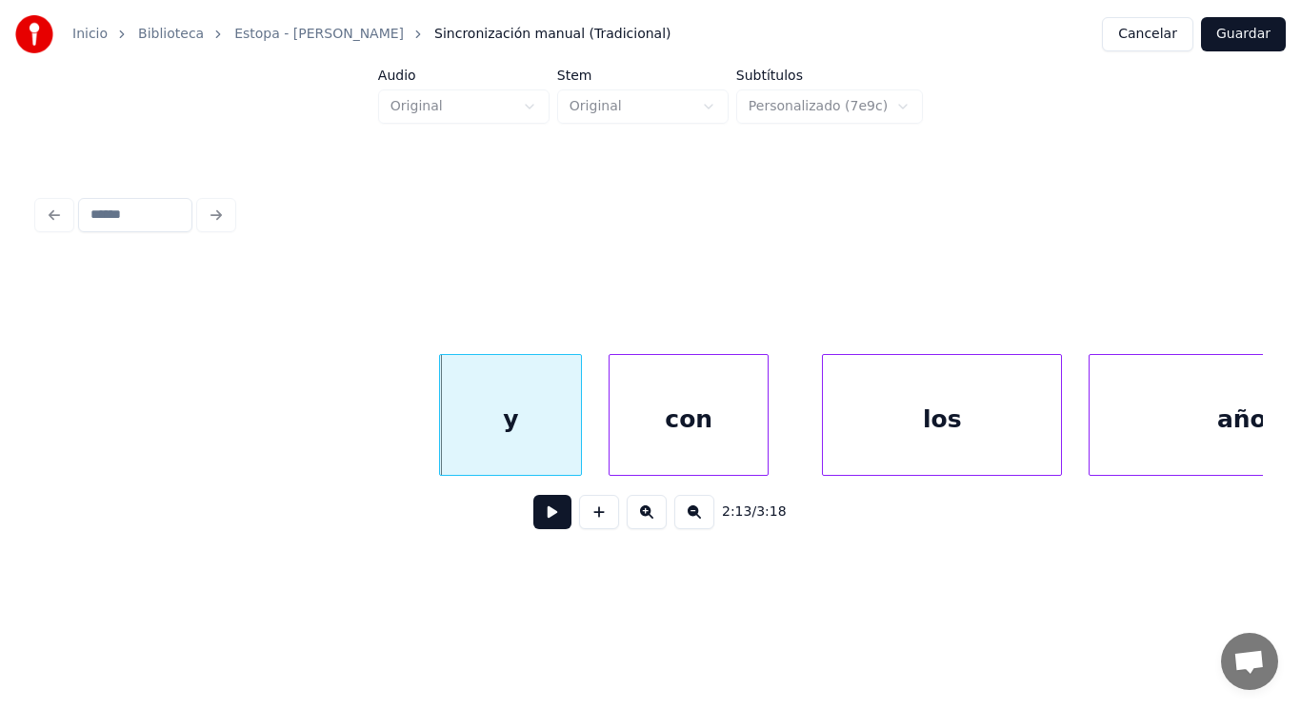
click at [537, 525] on button at bounding box center [552, 512] width 38 height 34
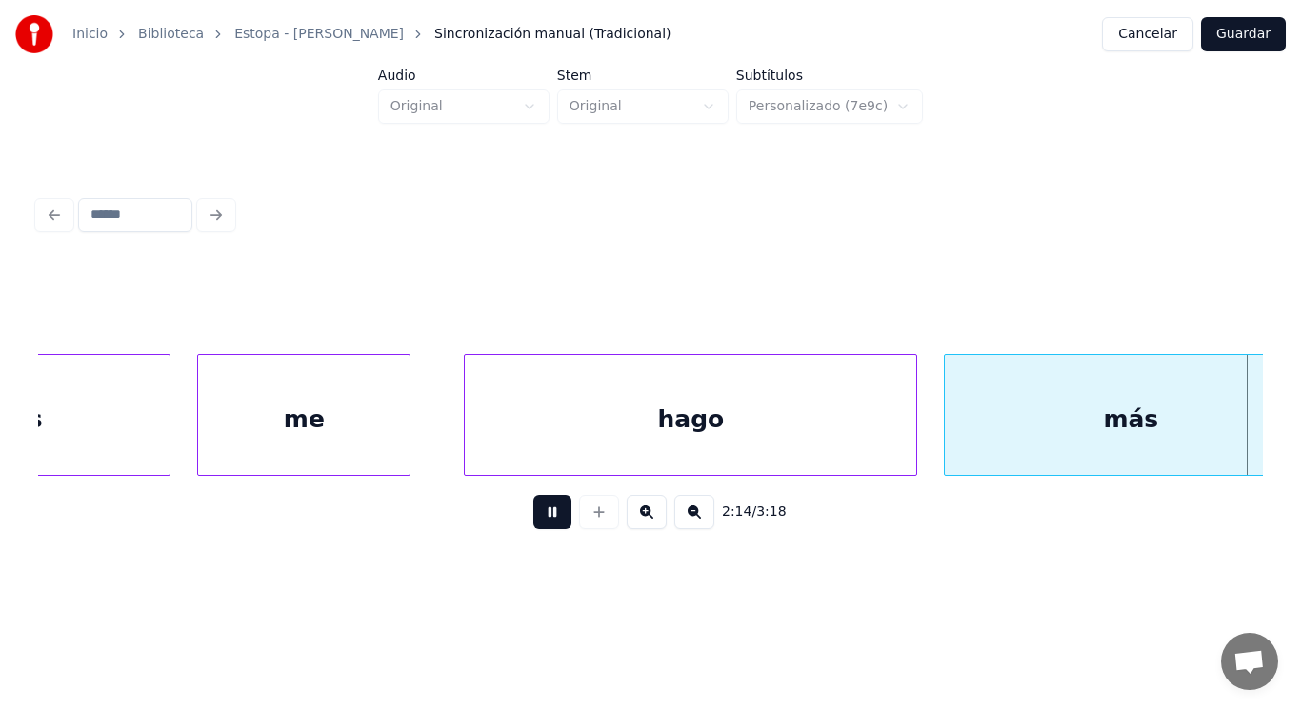
scroll to position [0, 179635]
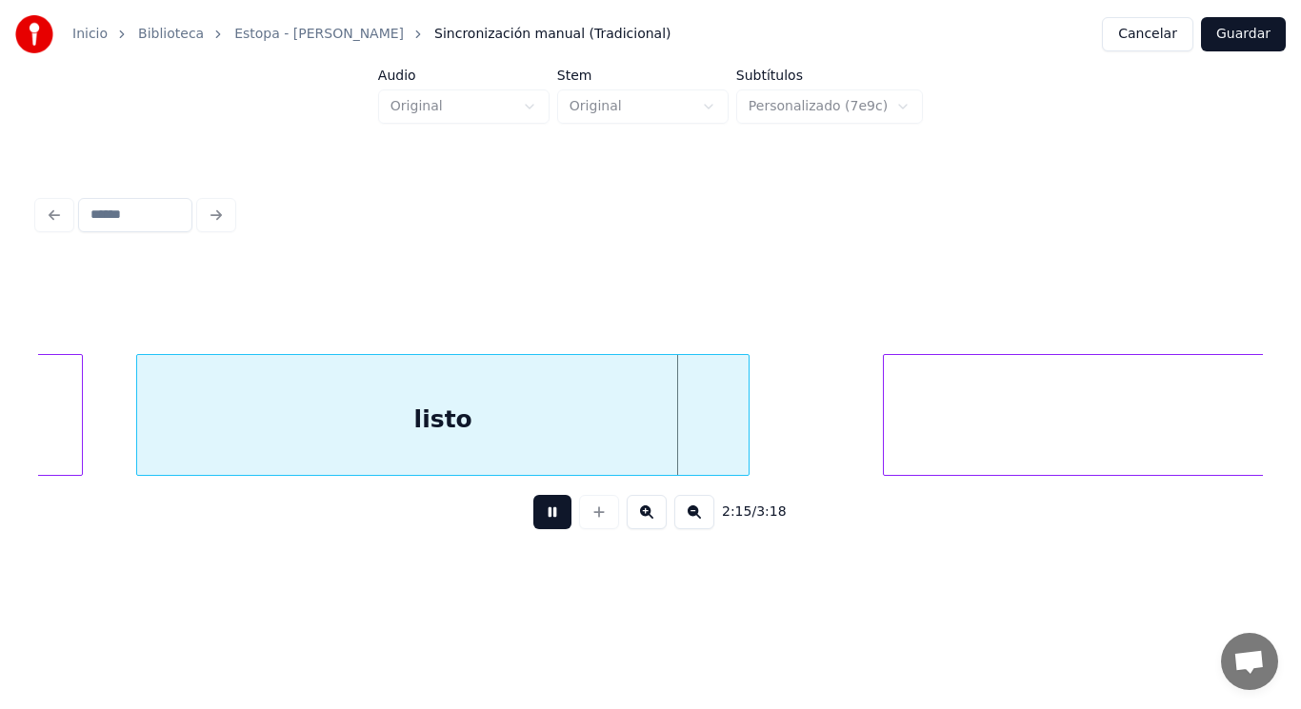
click at [537, 525] on button at bounding box center [552, 512] width 38 height 34
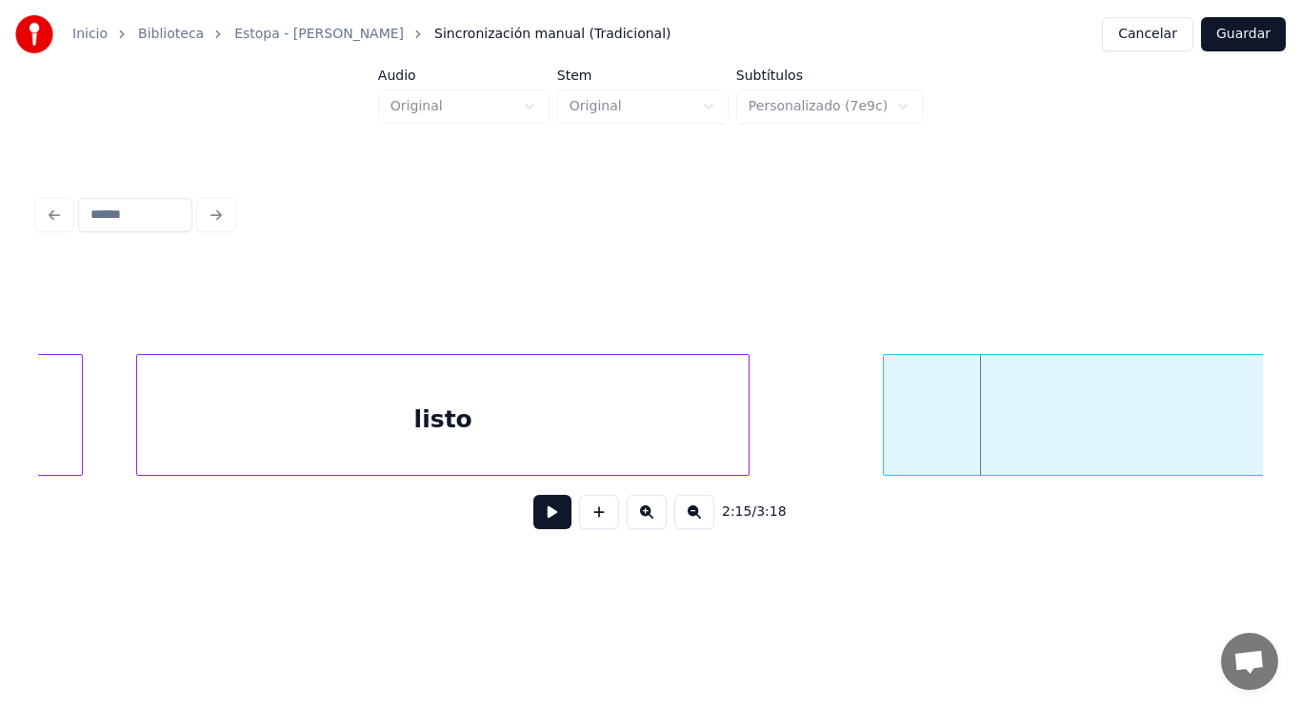
click at [511, 437] on div "listo" at bounding box center [442, 419] width 611 height 129
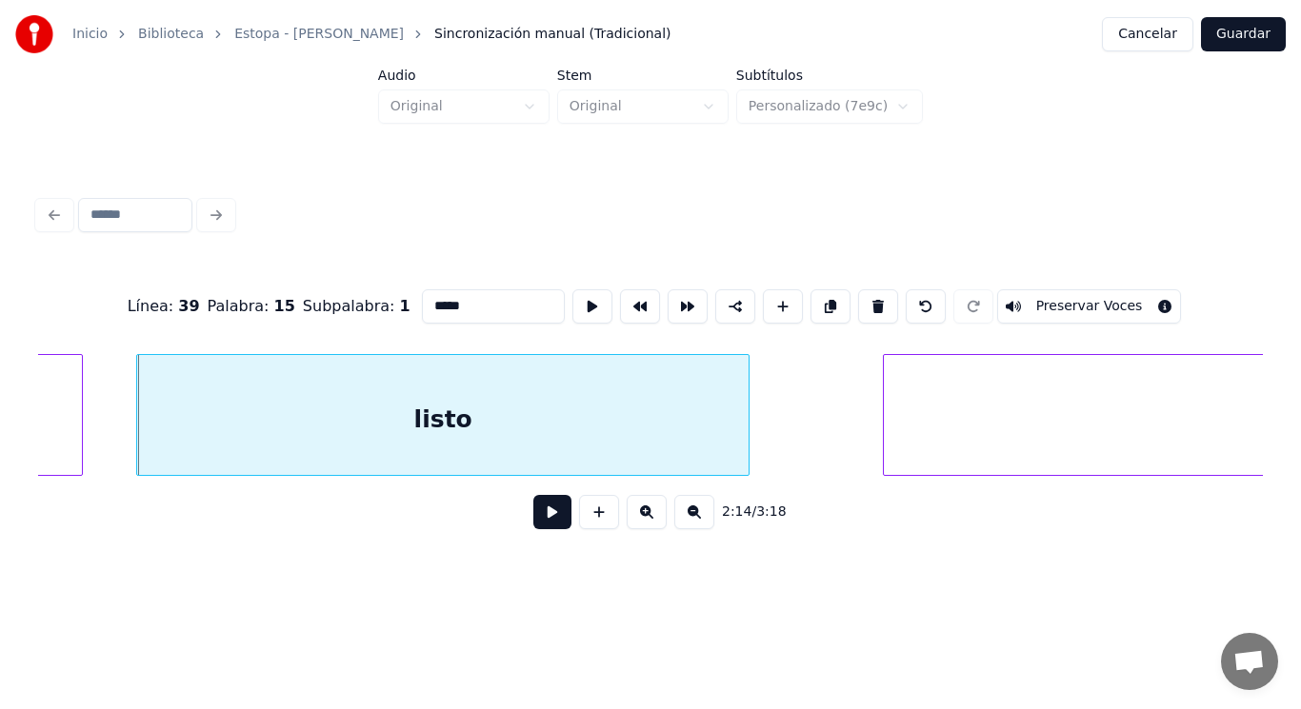
click at [440, 307] on input "*****" at bounding box center [493, 306] width 143 height 34
type input "******"
click at [534, 519] on button at bounding box center [552, 512] width 38 height 34
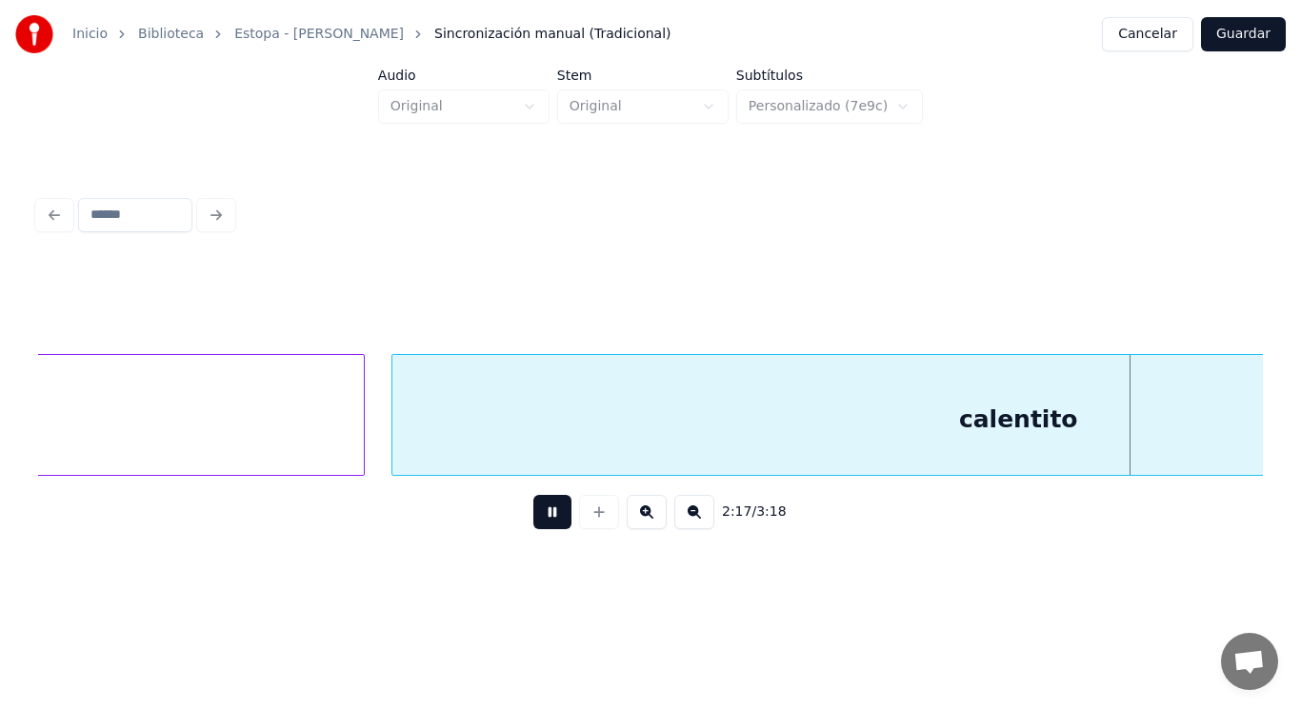
scroll to position [0, 183356]
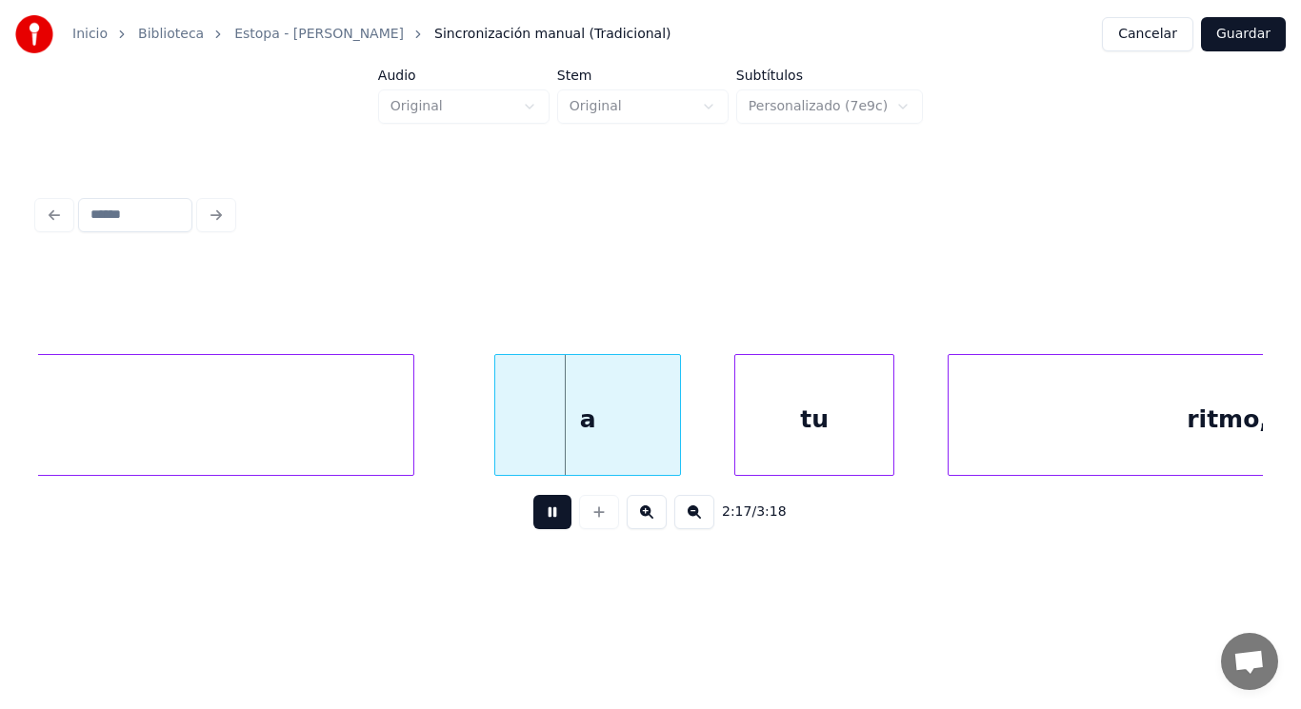
click at [534, 519] on button at bounding box center [552, 512] width 38 height 34
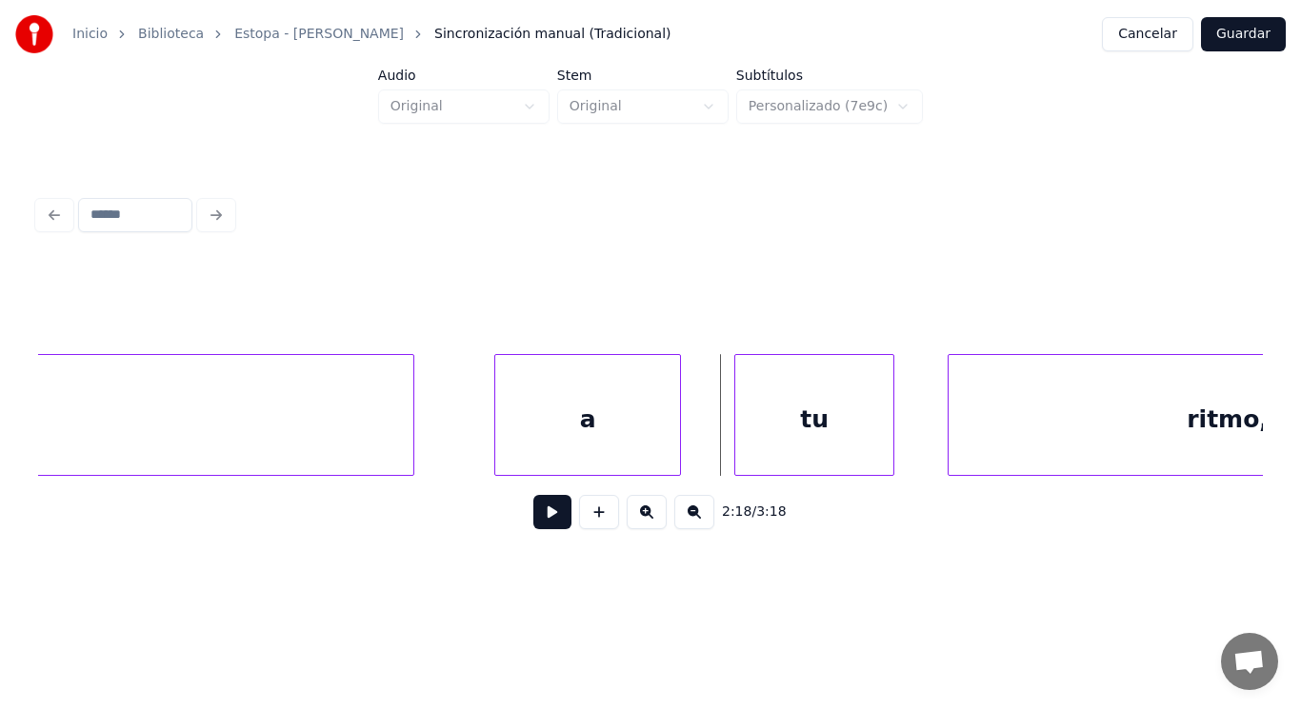
click at [542, 519] on button at bounding box center [552, 512] width 38 height 34
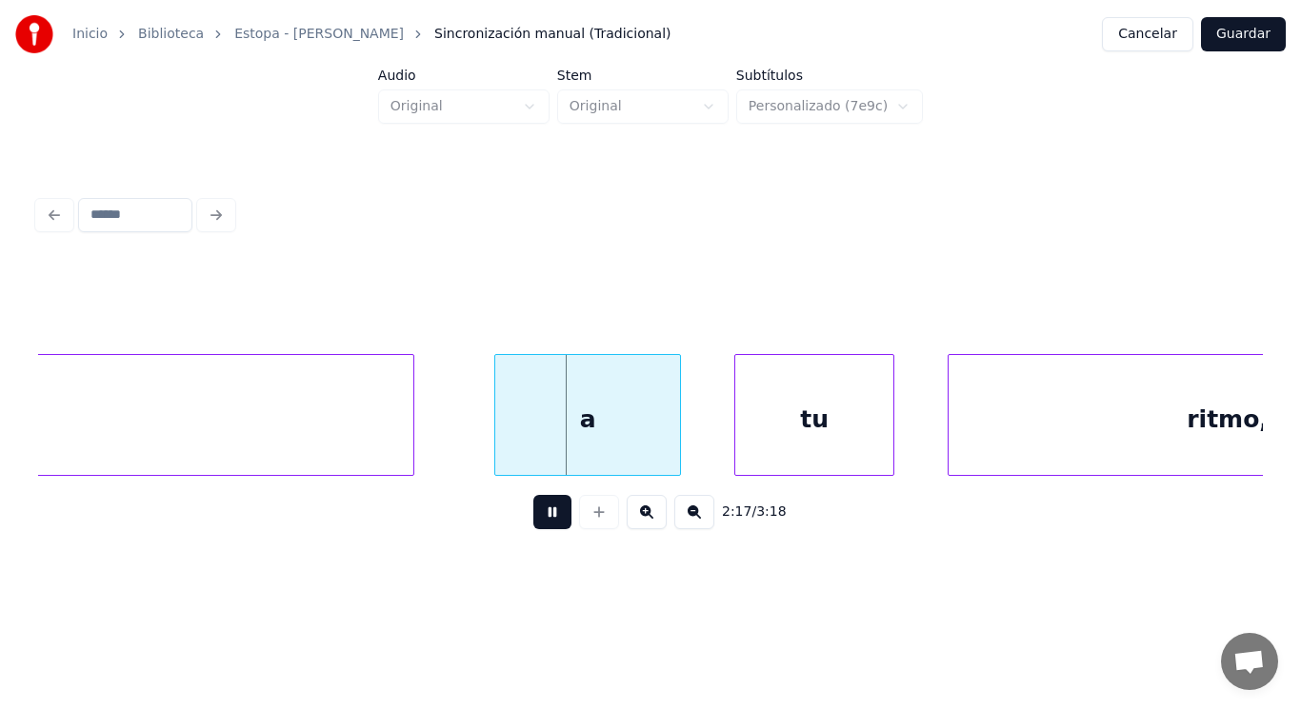
click at [542, 519] on button at bounding box center [552, 512] width 38 height 34
click at [451, 450] on div at bounding box center [451, 415] width 6 height 120
click at [537, 527] on button at bounding box center [552, 512] width 38 height 34
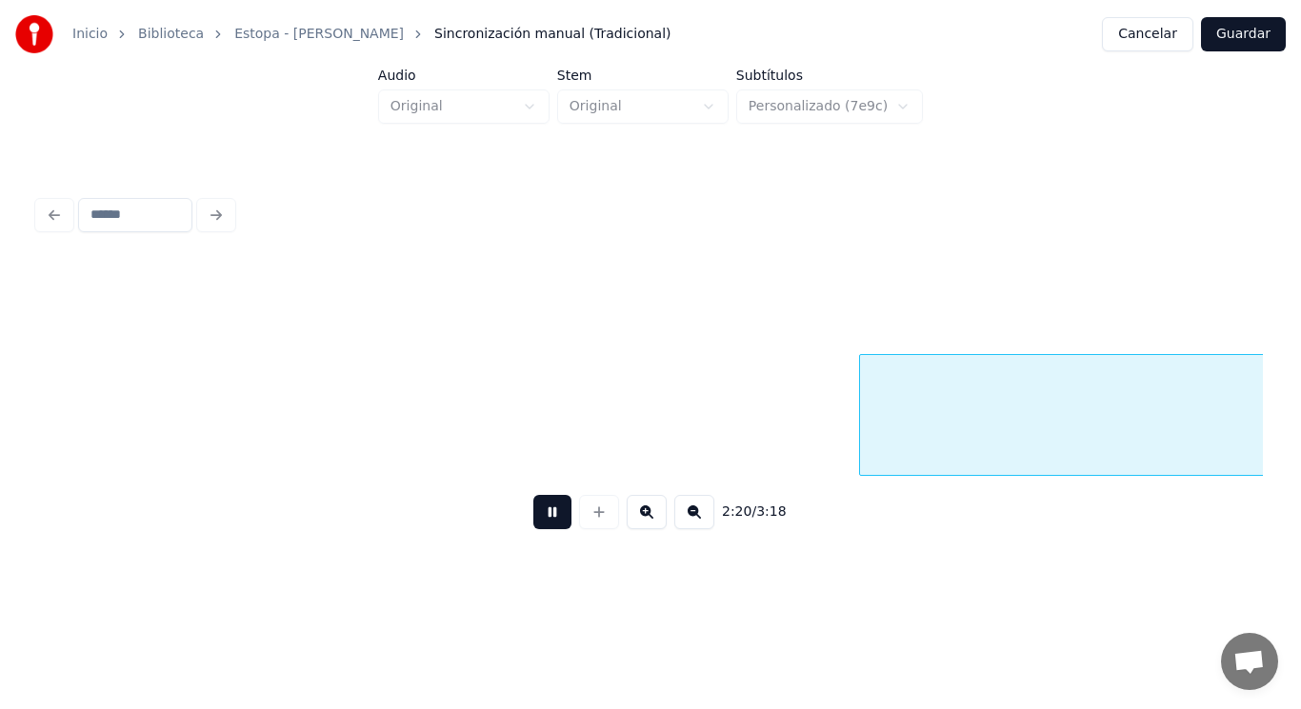
scroll to position [0, 187049]
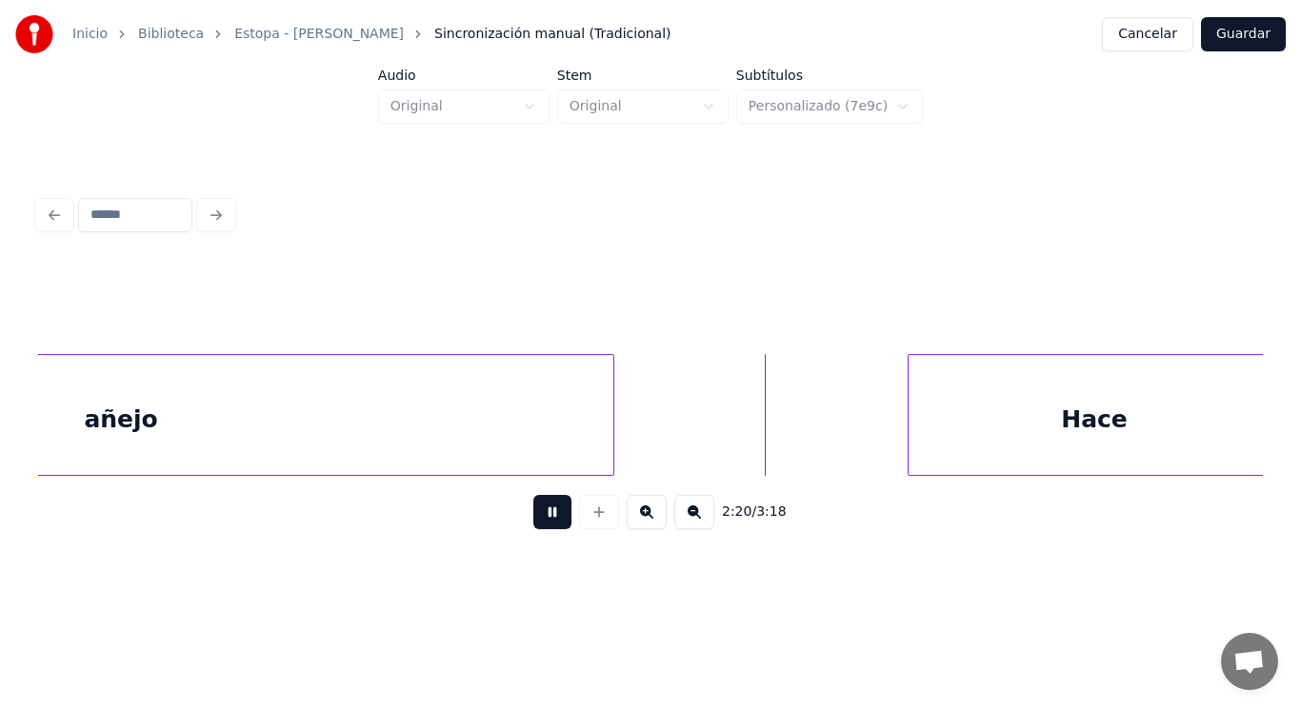
click at [537, 527] on button at bounding box center [552, 512] width 38 height 34
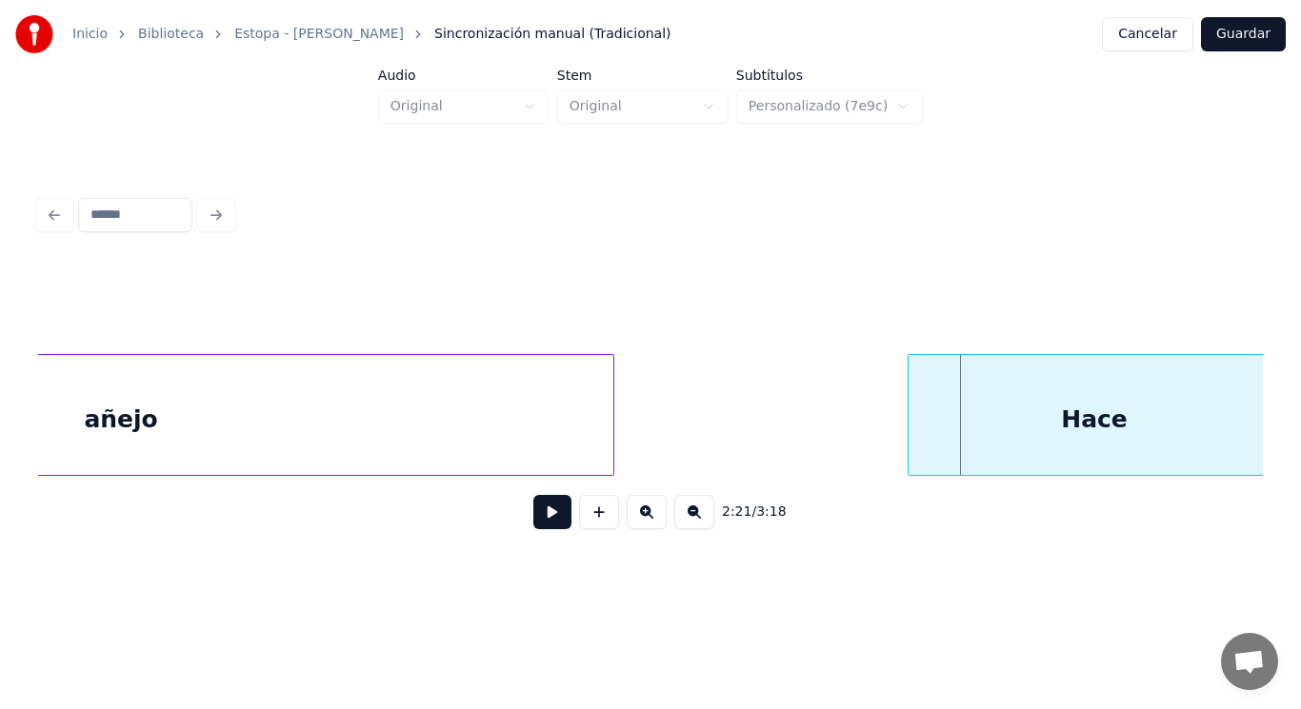
click at [456, 441] on div "añejo" at bounding box center [121, 419] width 985 height 129
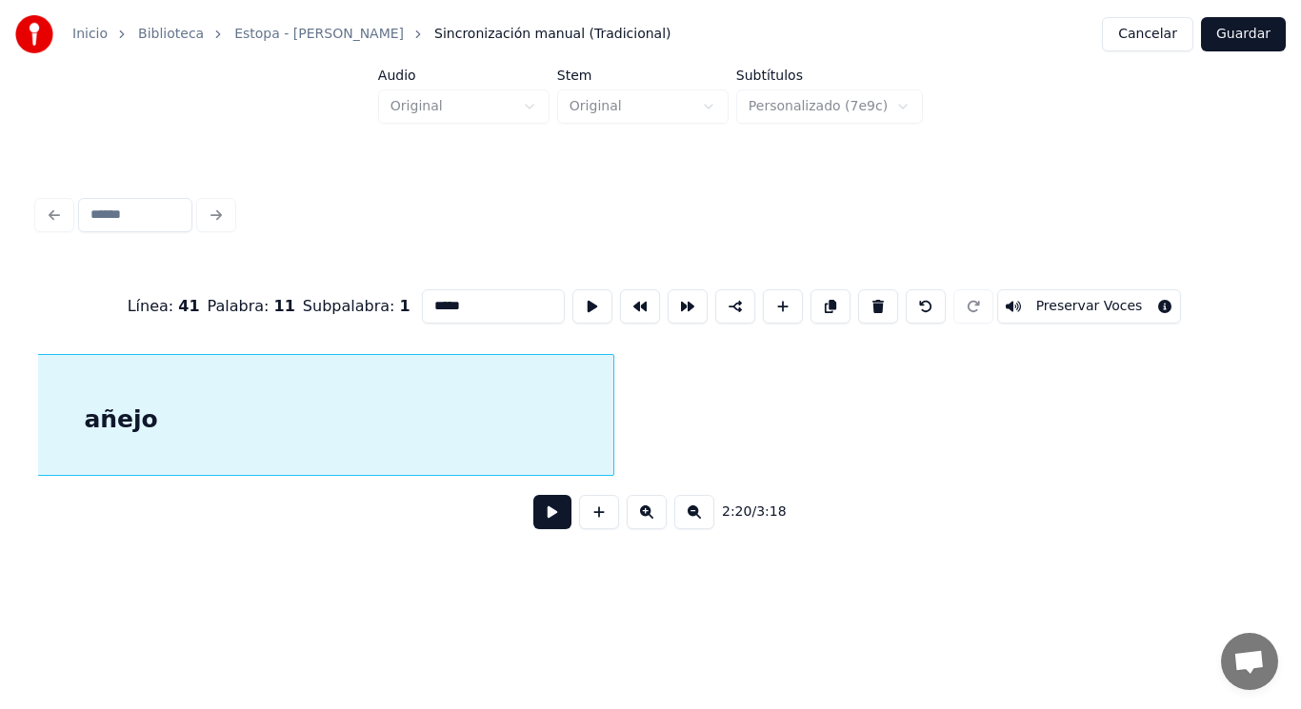
scroll to position [0, 186639]
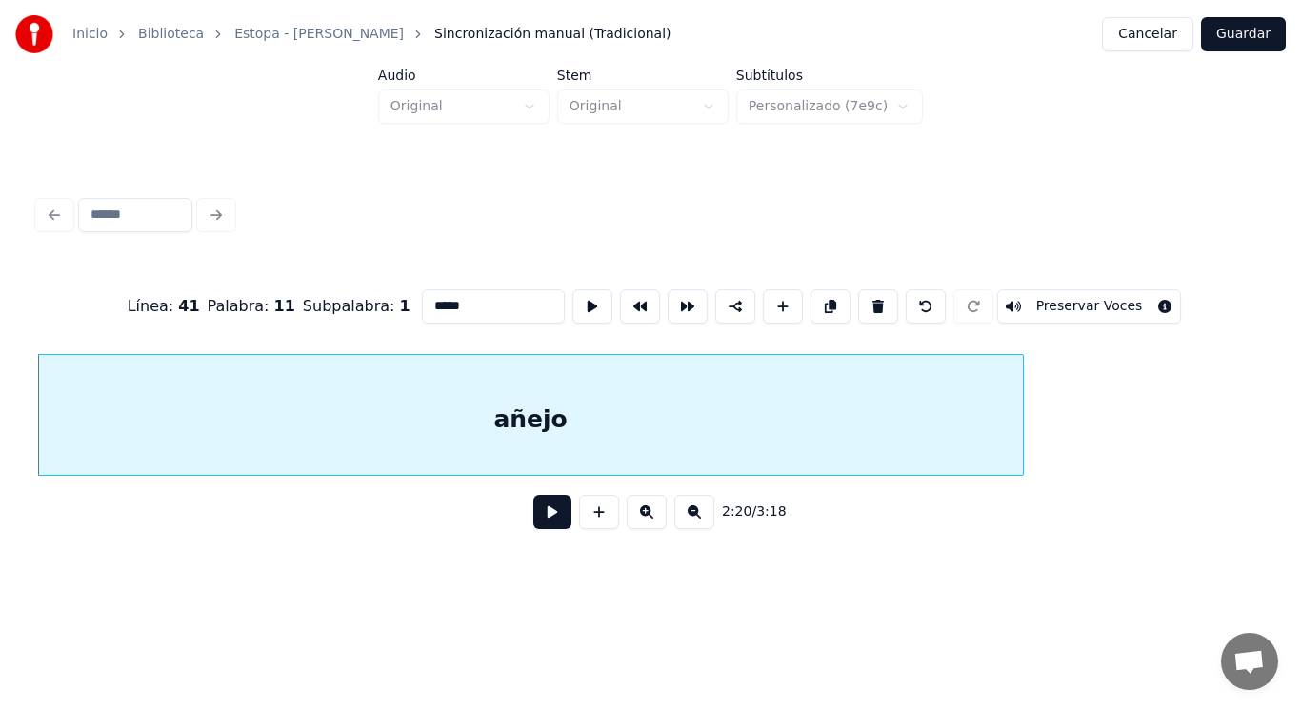
click at [429, 289] on input "*****" at bounding box center [493, 306] width 143 height 34
type input "******"
click at [537, 522] on button at bounding box center [552, 512] width 38 height 34
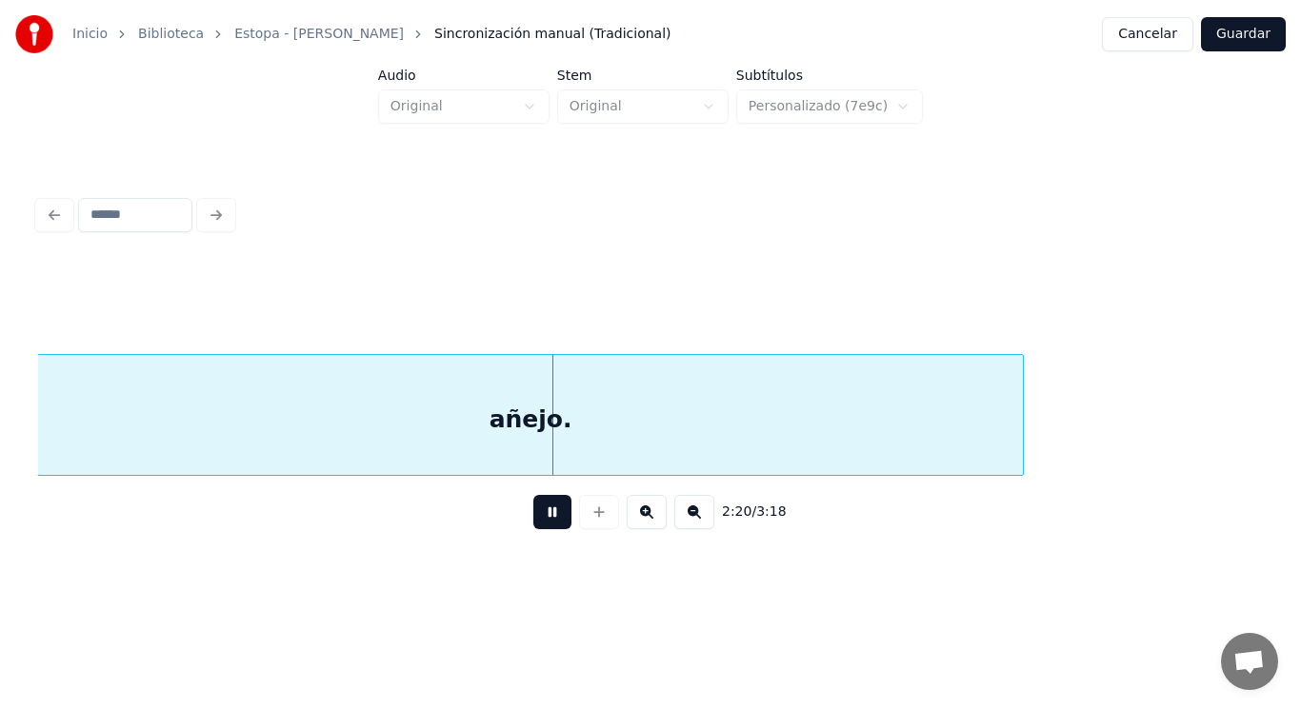
click at [537, 522] on button at bounding box center [552, 512] width 38 height 34
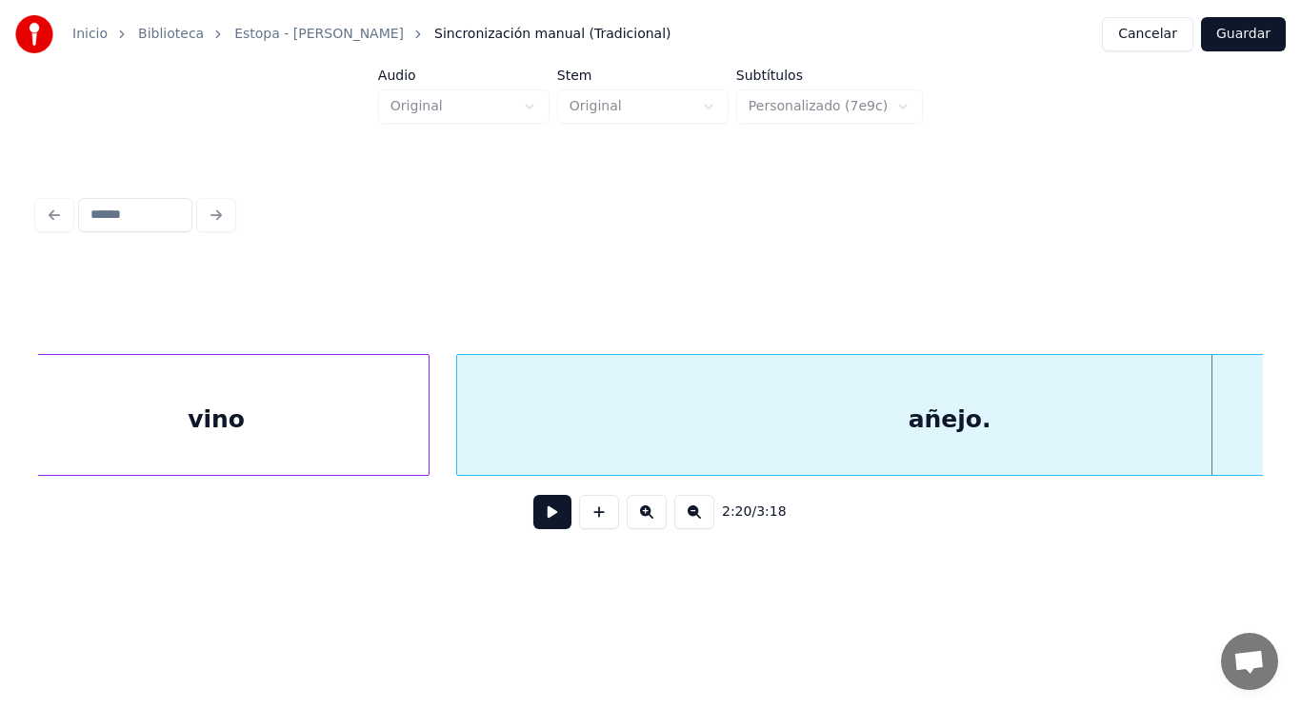
click at [205, 422] on div "vino" at bounding box center [216, 419] width 425 height 129
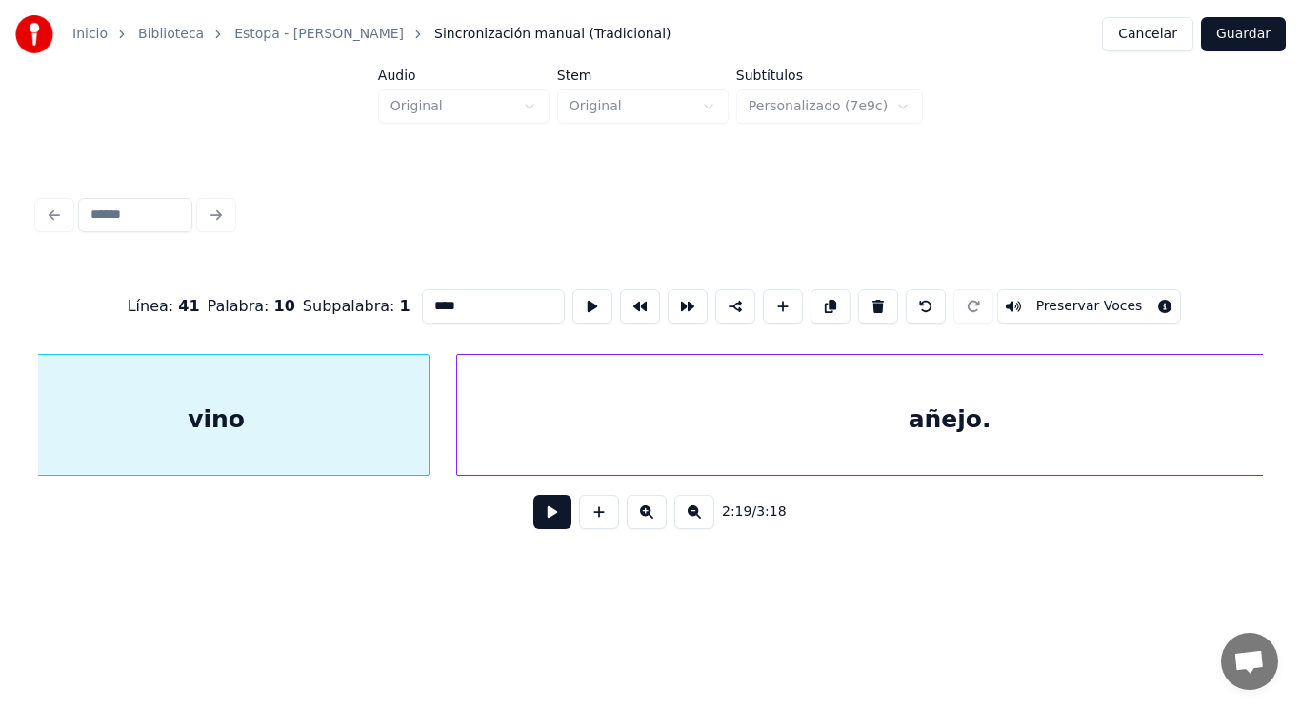
scroll to position [0, 186186]
click at [537, 524] on button at bounding box center [552, 512] width 38 height 34
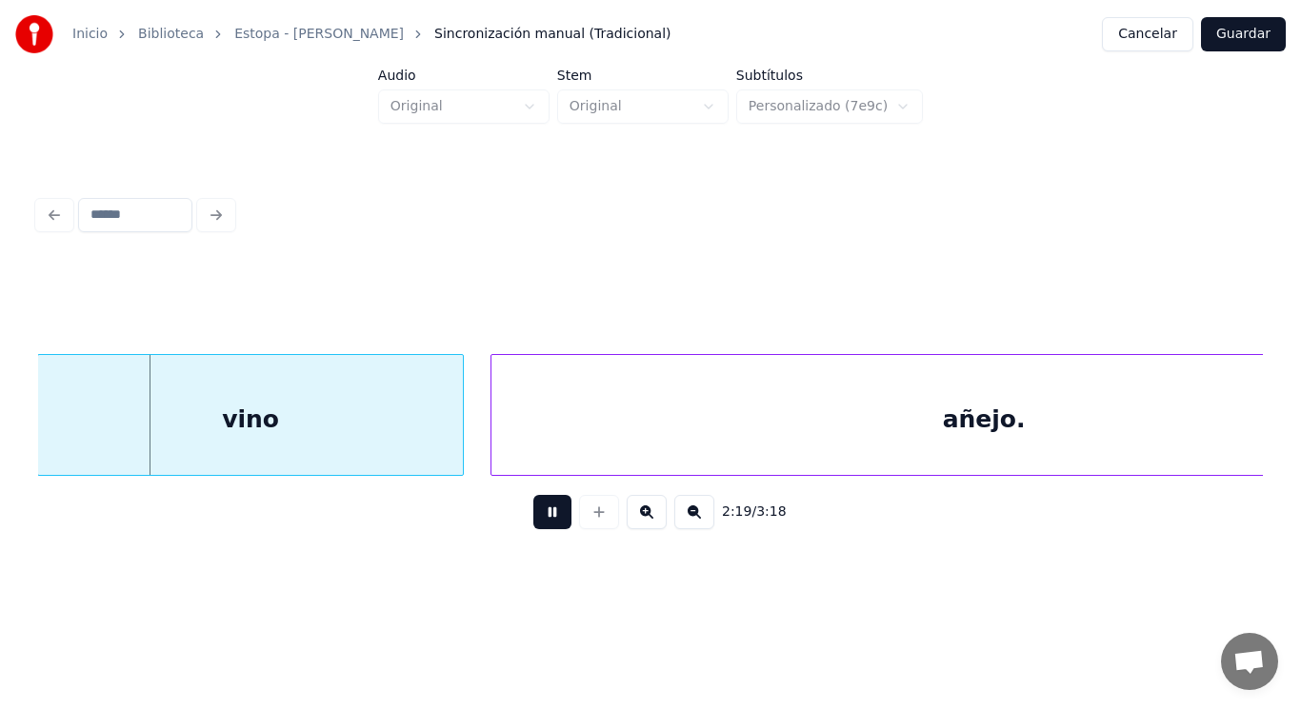
click at [537, 524] on button at bounding box center [552, 512] width 38 height 34
click at [456, 448] on div "vino" at bounding box center [250, 419] width 425 height 129
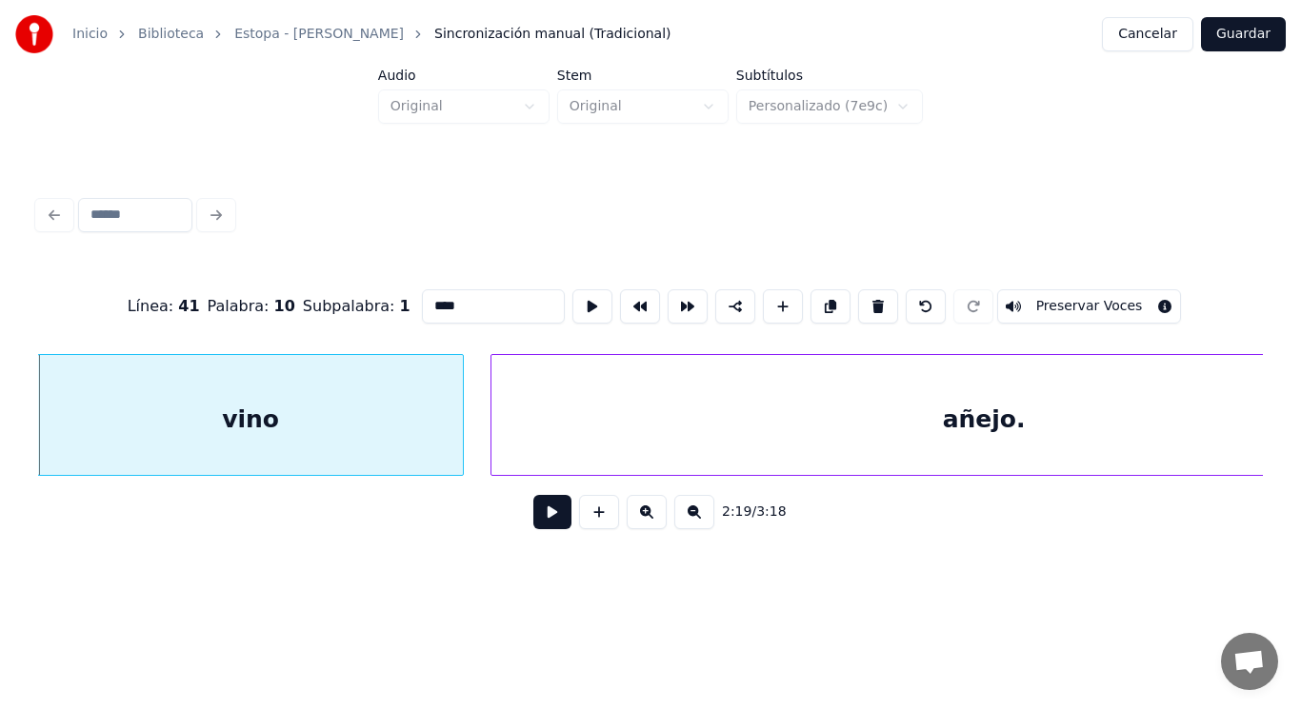
click at [541, 508] on button at bounding box center [552, 512] width 38 height 34
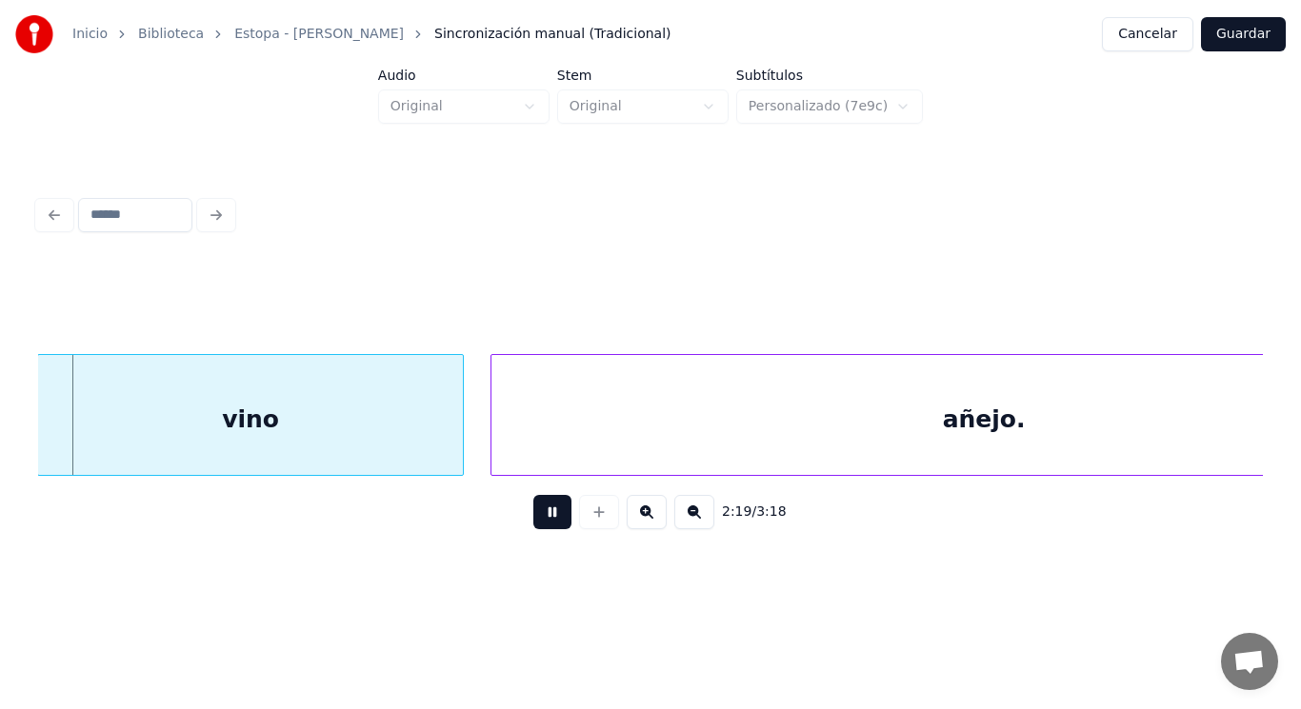
click at [541, 508] on button at bounding box center [552, 512] width 38 height 34
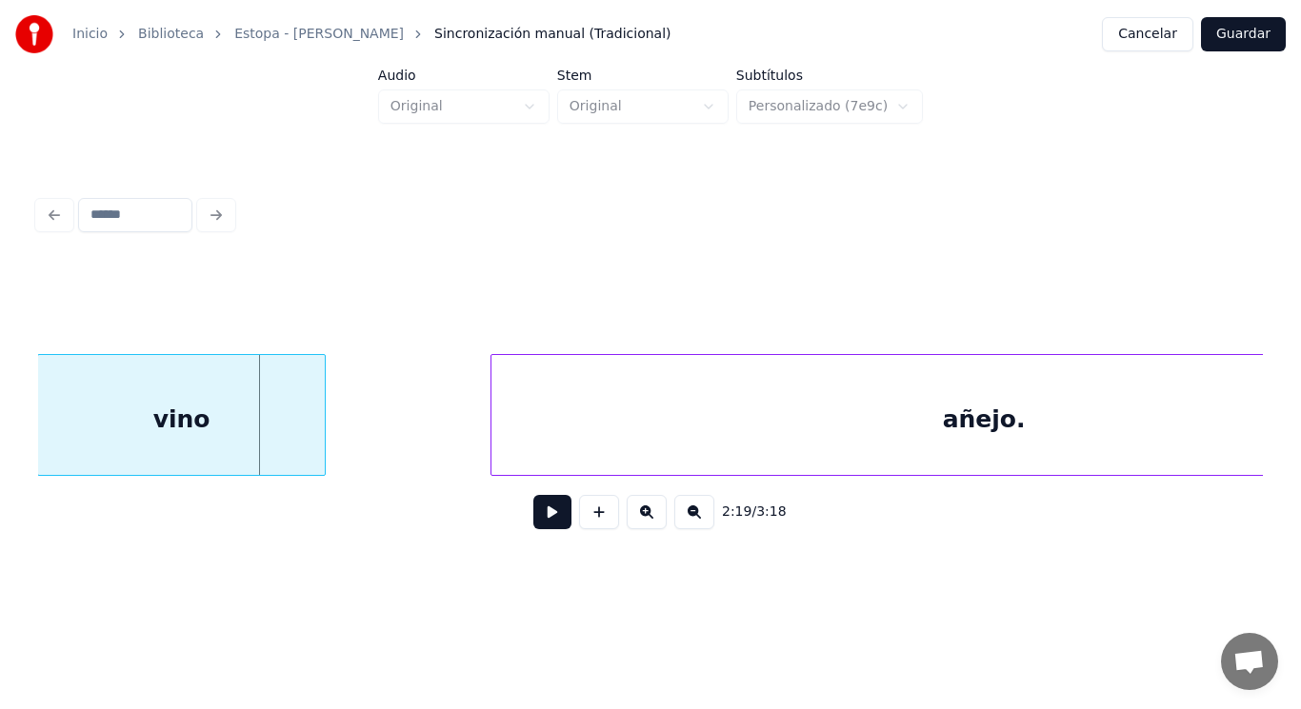
click at [325, 434] on div at bounding box center [322, 415] width 6 height 120
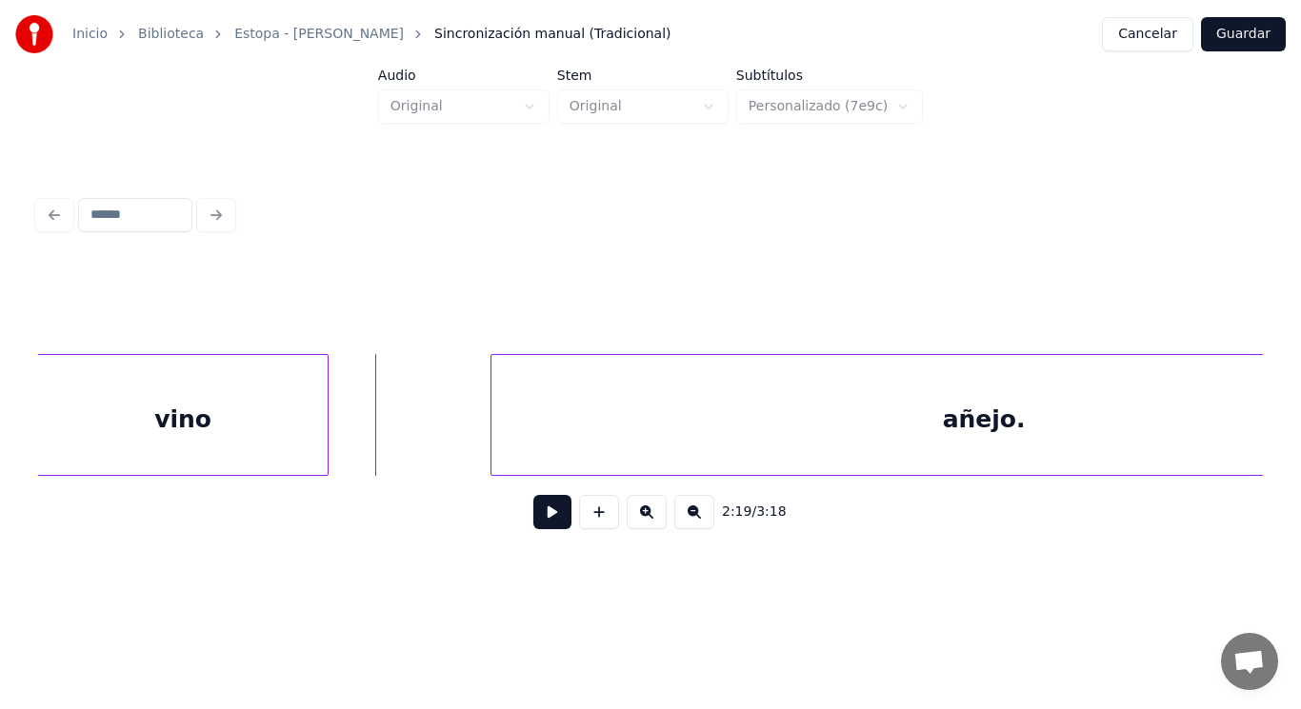
click at [533, 518] on button at bounding box center [552, 512] width 38 height 34
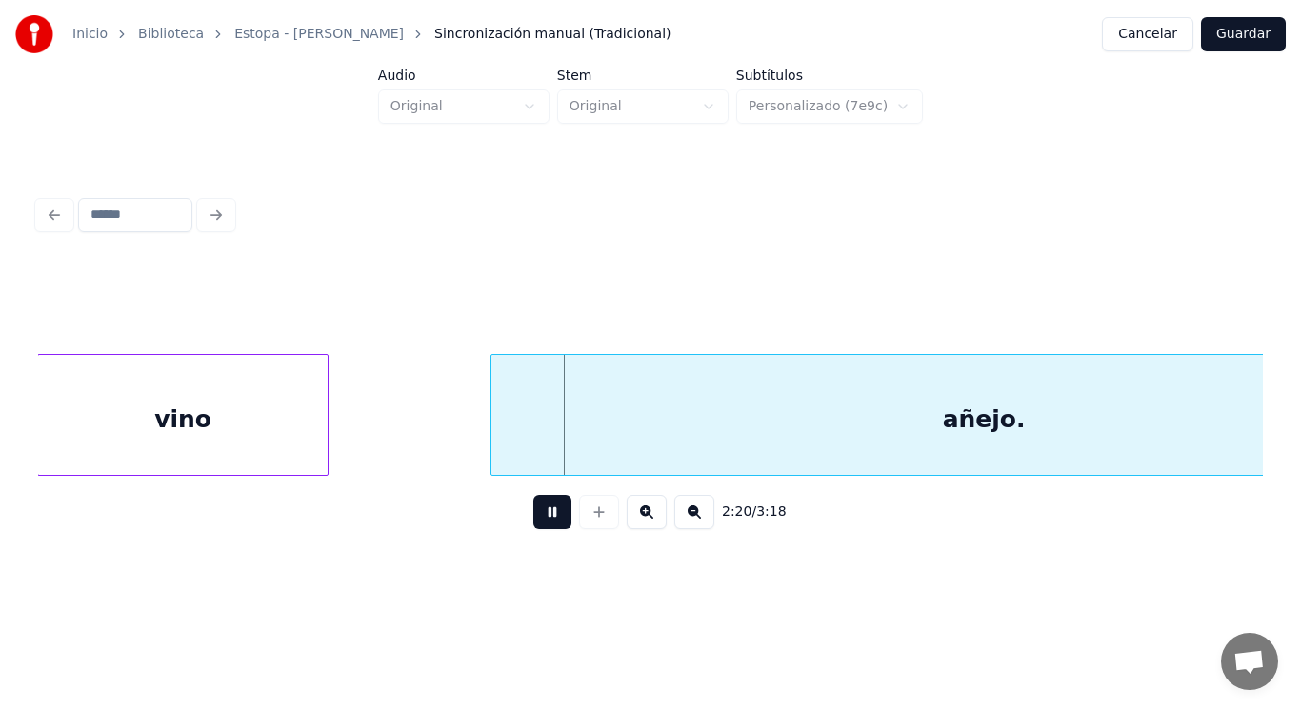
click at [533, 518] on button at bounding box center [552, 512] width 38 height 34
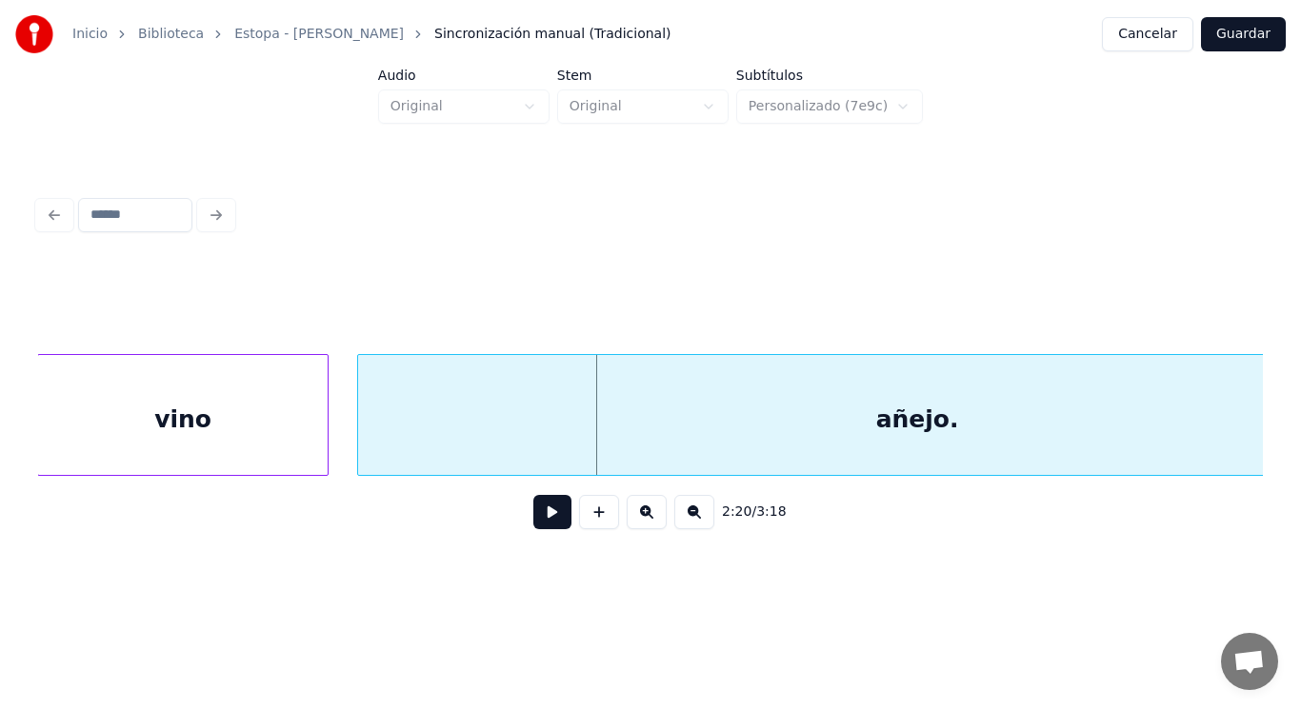
click at [362, 439] on div at bounding box center [361, 415] width 6 height 120
click at [543, 524] on button at bounding box center [552, 512] width 38 height 34
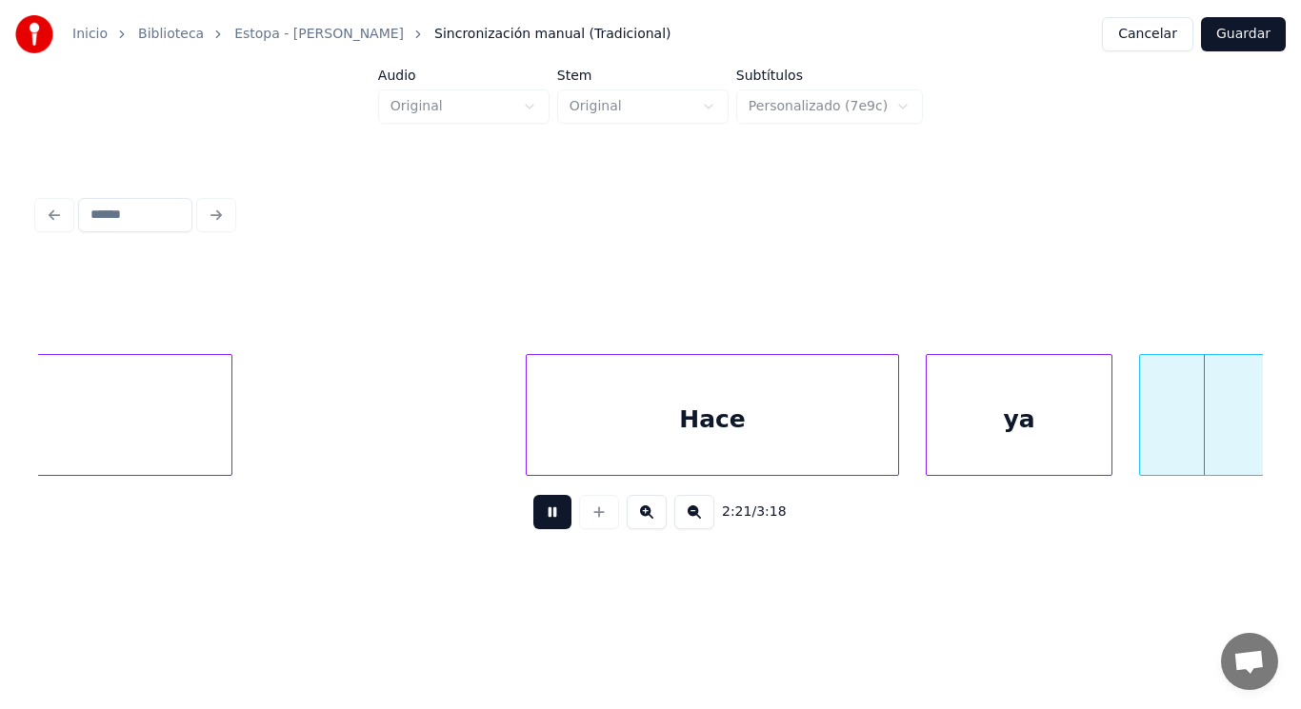
scroll to position [0, 188676]
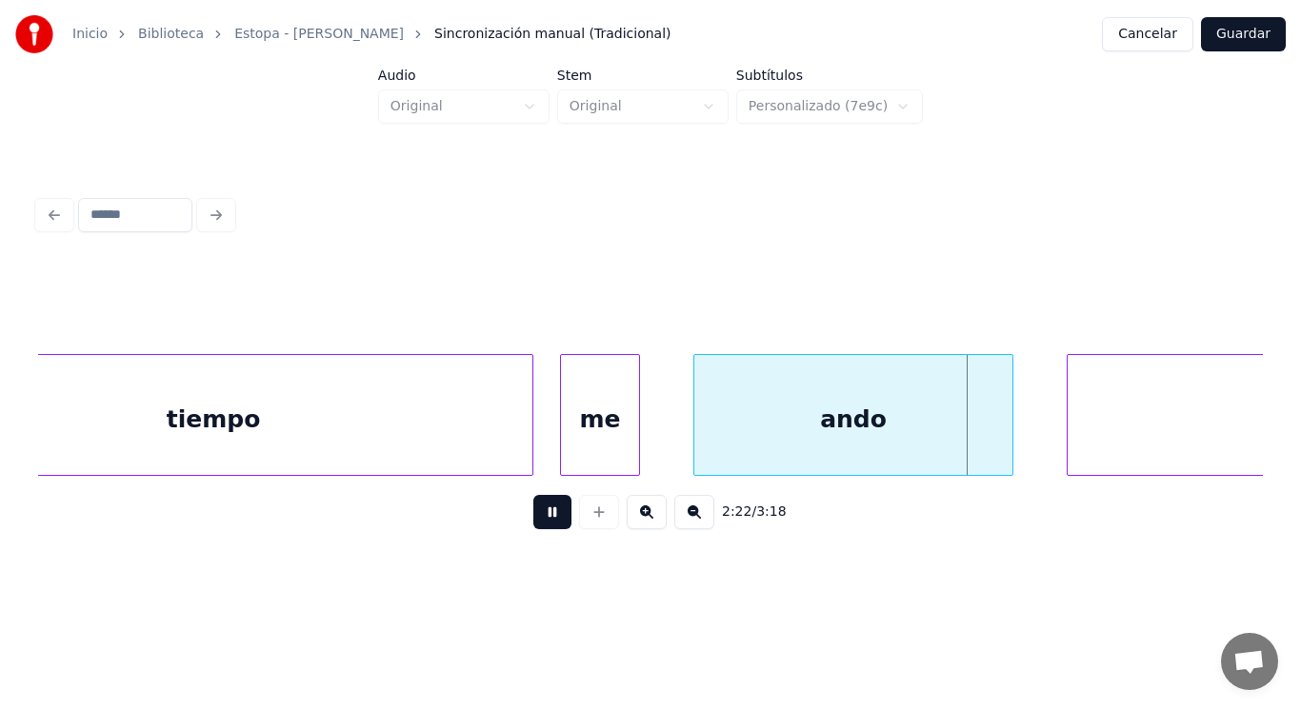
click at [543, 524] on button at bounding box center [552, 512] width 38 height 34
click at [678, 457] on div at bounding box center [677, 415] width 6 height 120
click at [547, 516] on button at bounding box center [552, 512] width 38 height 34
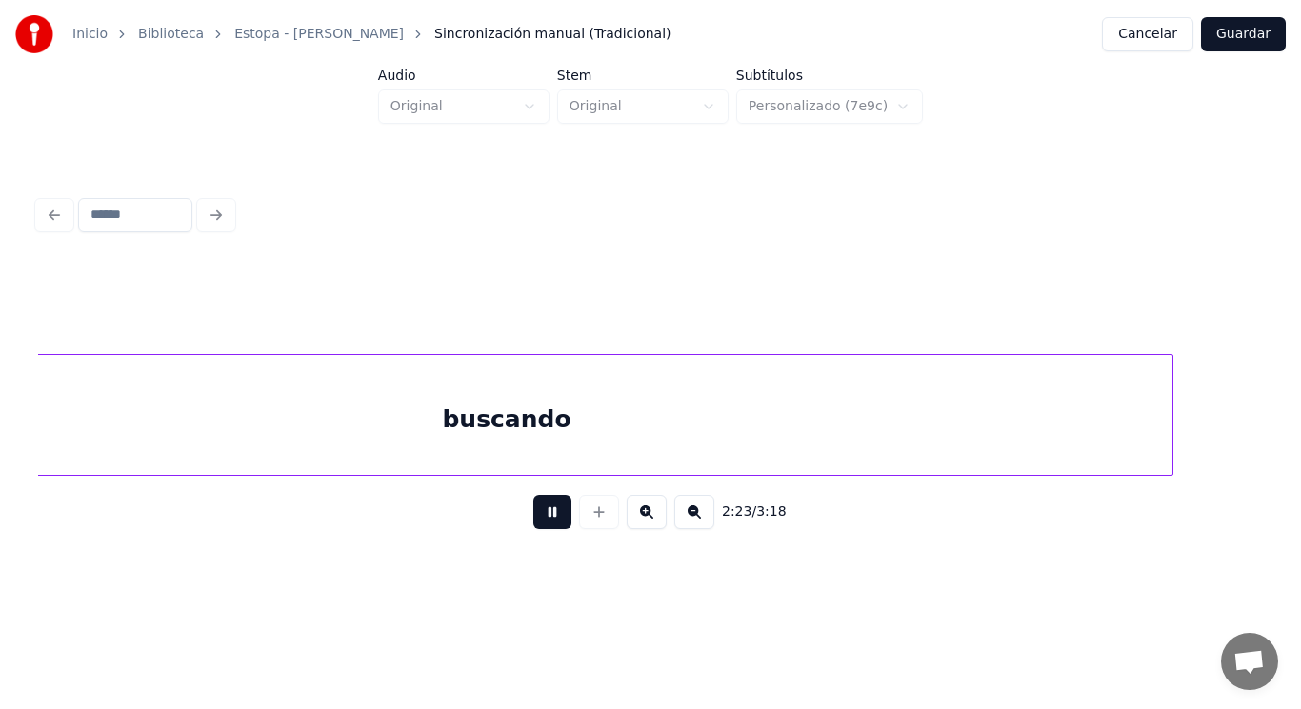
scroll to position [0, 191147]
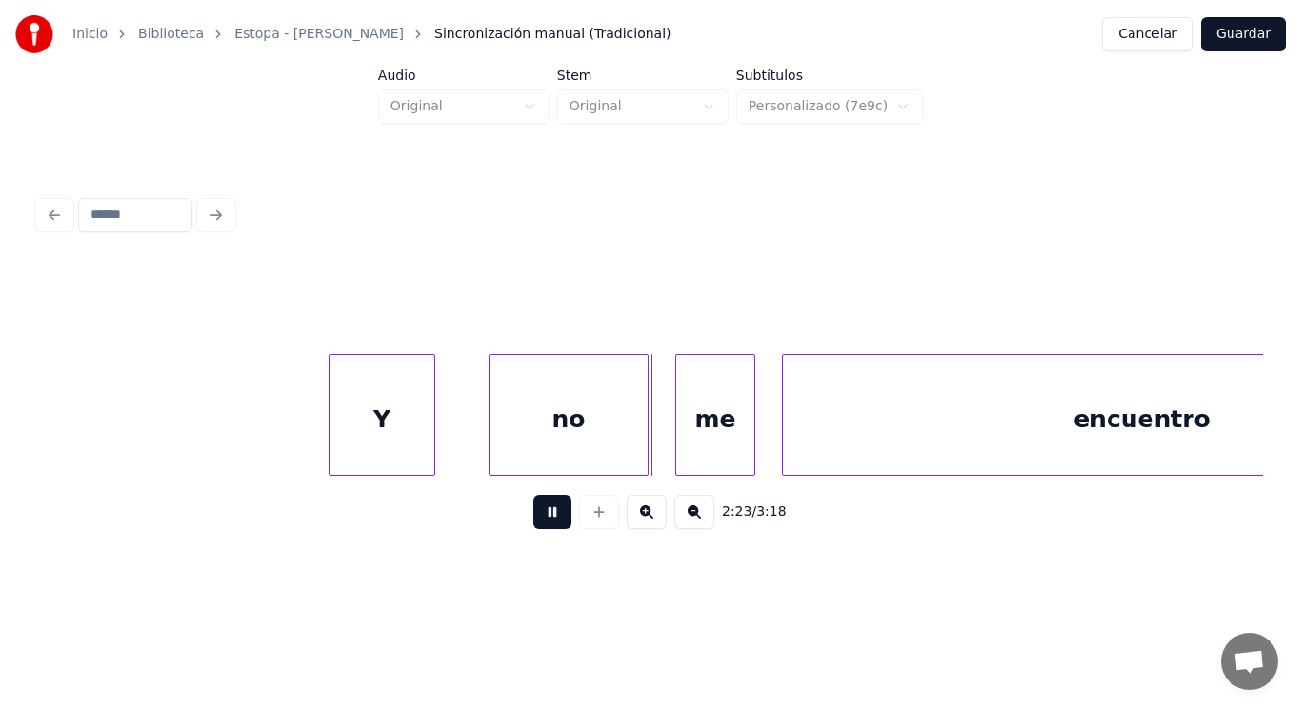
click at [547, 516] on button at bounding box center [552, 512] width 38 height 34
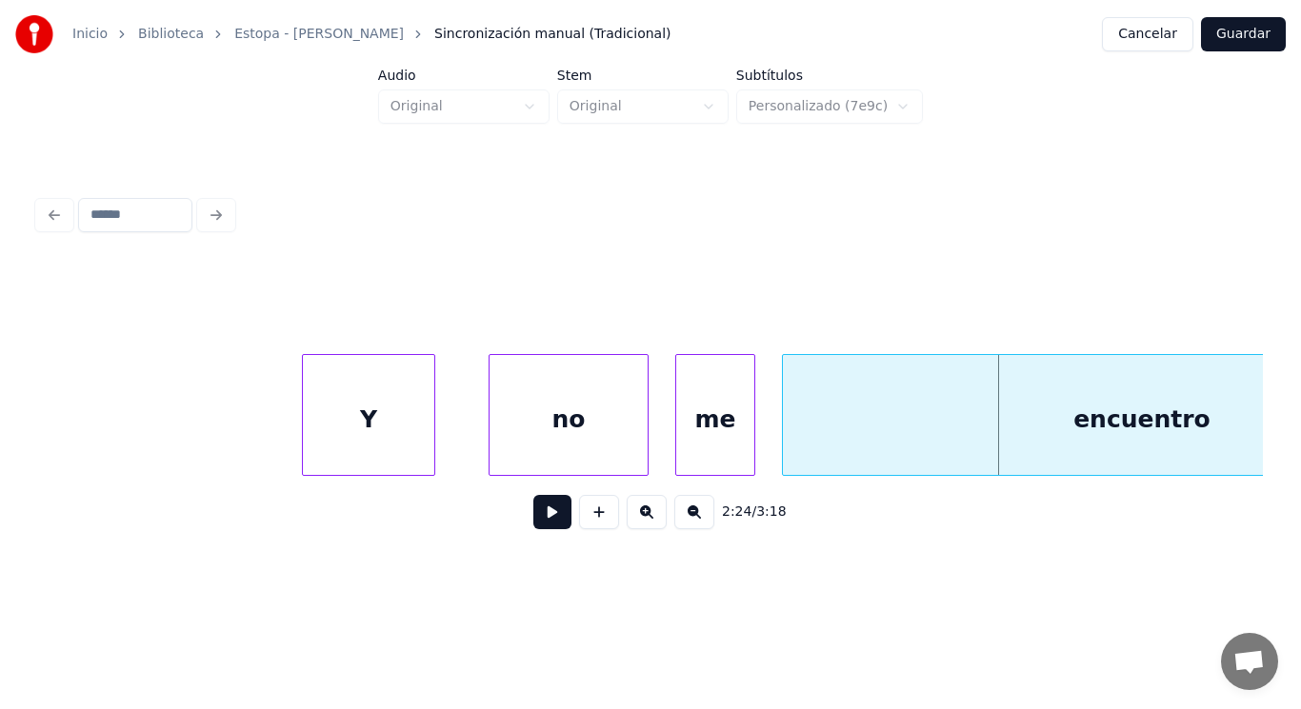
click at [304, 428] on div at bounding box center [306, 415] width 6 height 120
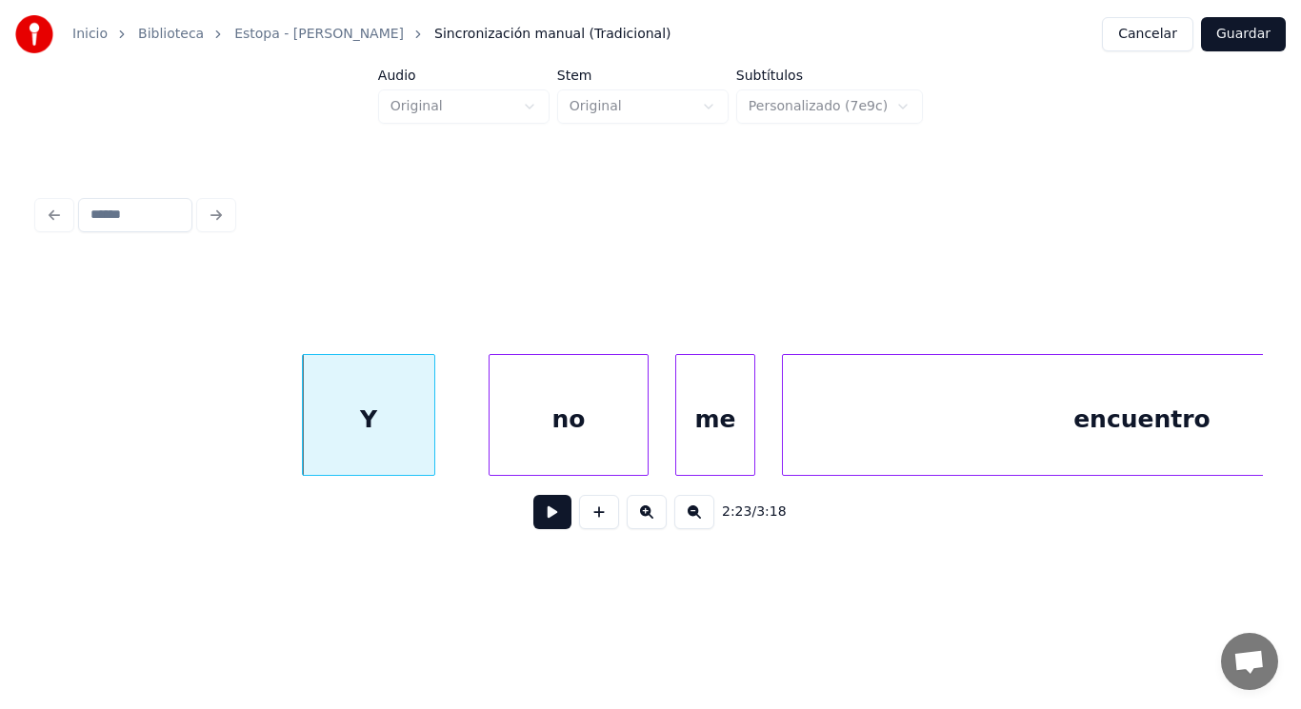
click at [533, 529] on button at bounding box center [552, 512] width 38 height 34
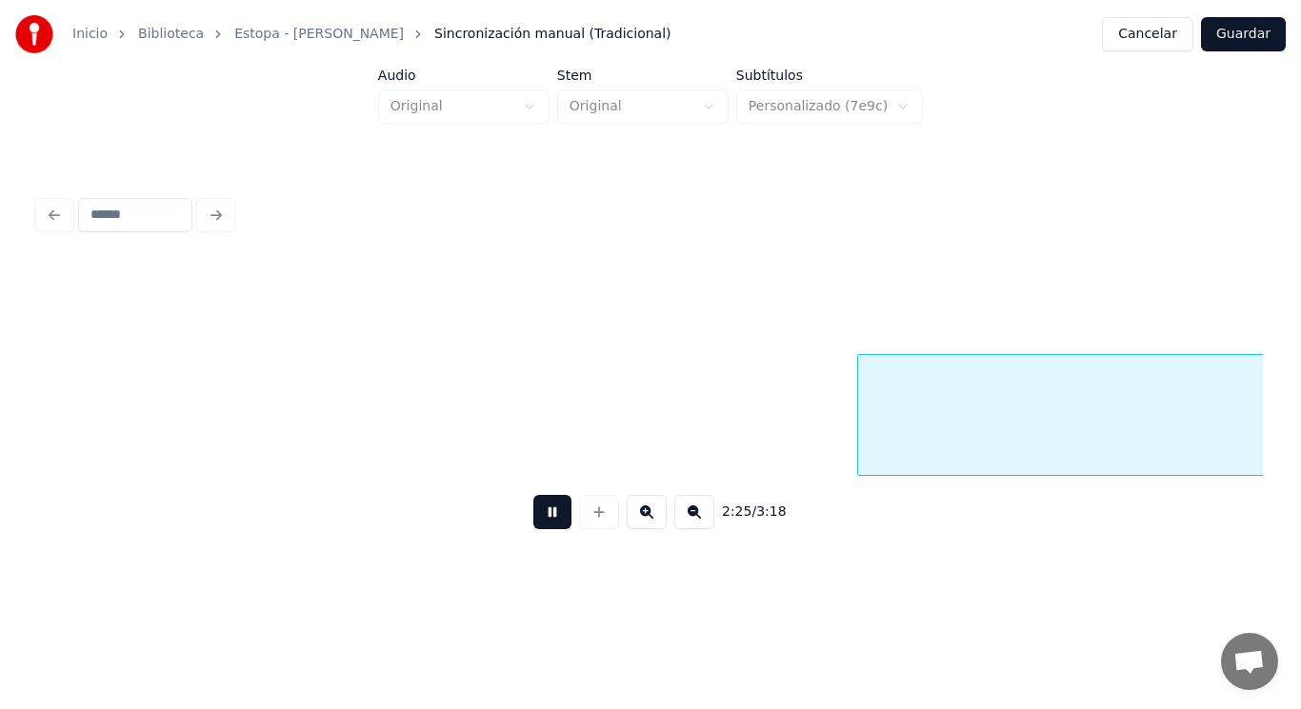
scroll to position [0, 193622]
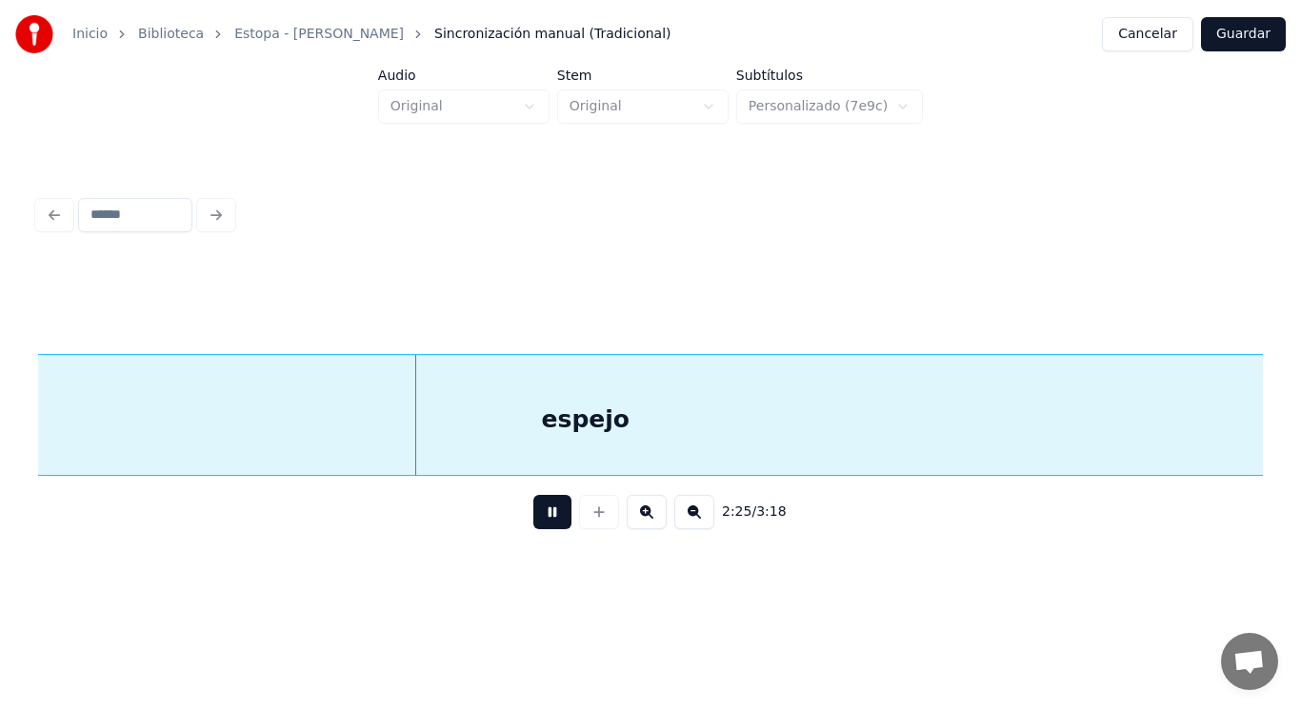
click at [533, 529] on button at bounding box center [552, 512] width 38 height 34
click at [529, 464] on div "espejo" at bounding box center [585, 419] width 1944 height 129
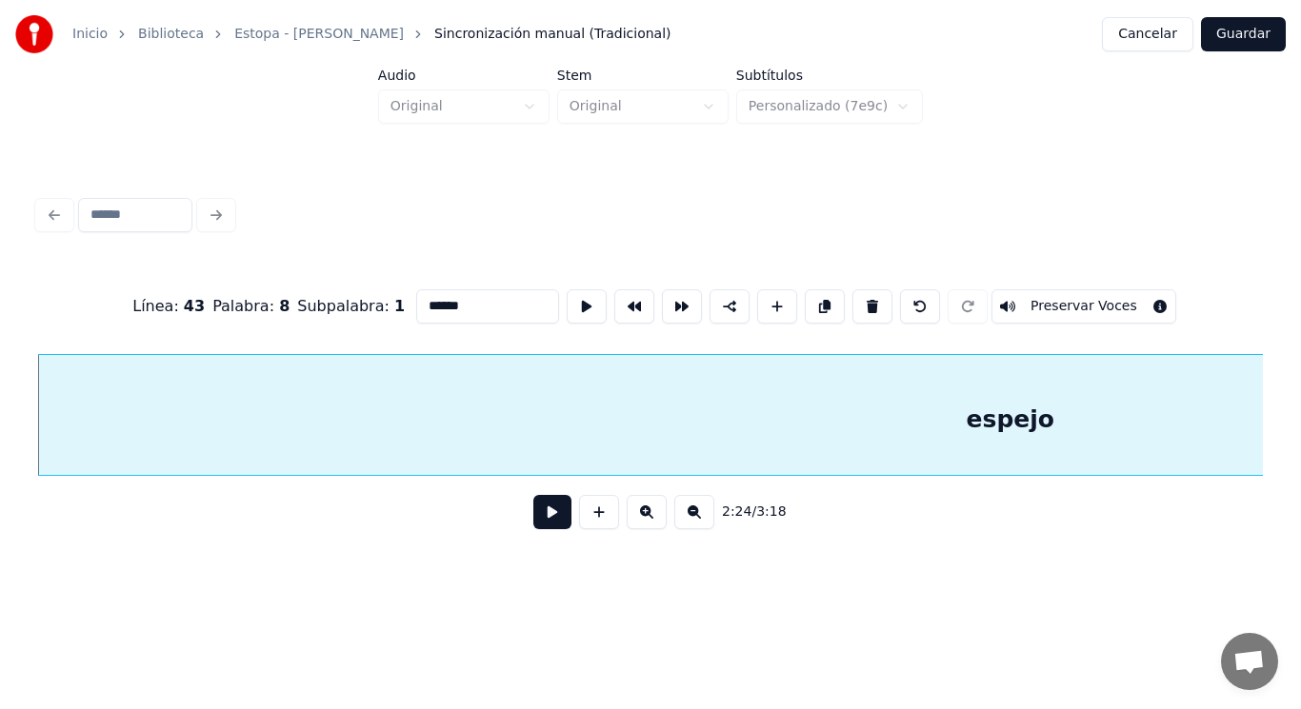
click at [540, 525] on button at bounding box center [552, 512] width 38 height 34
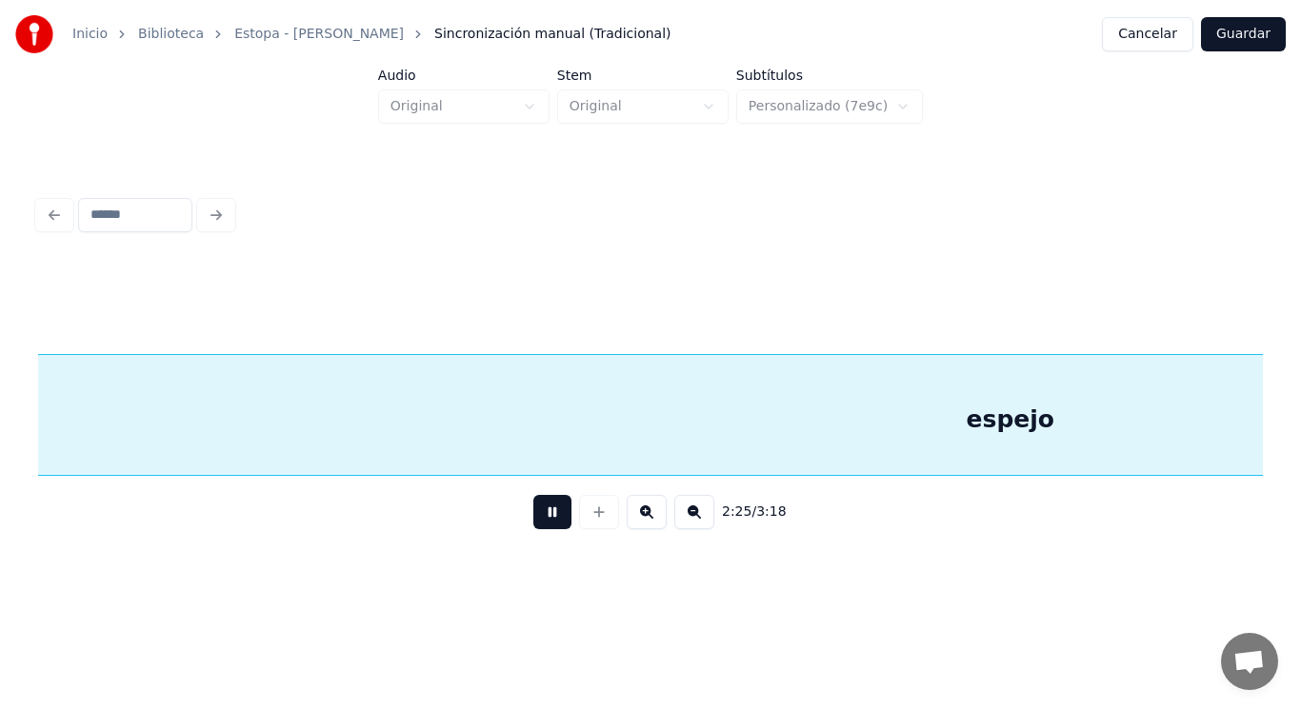
scroll to position [0, 194436]
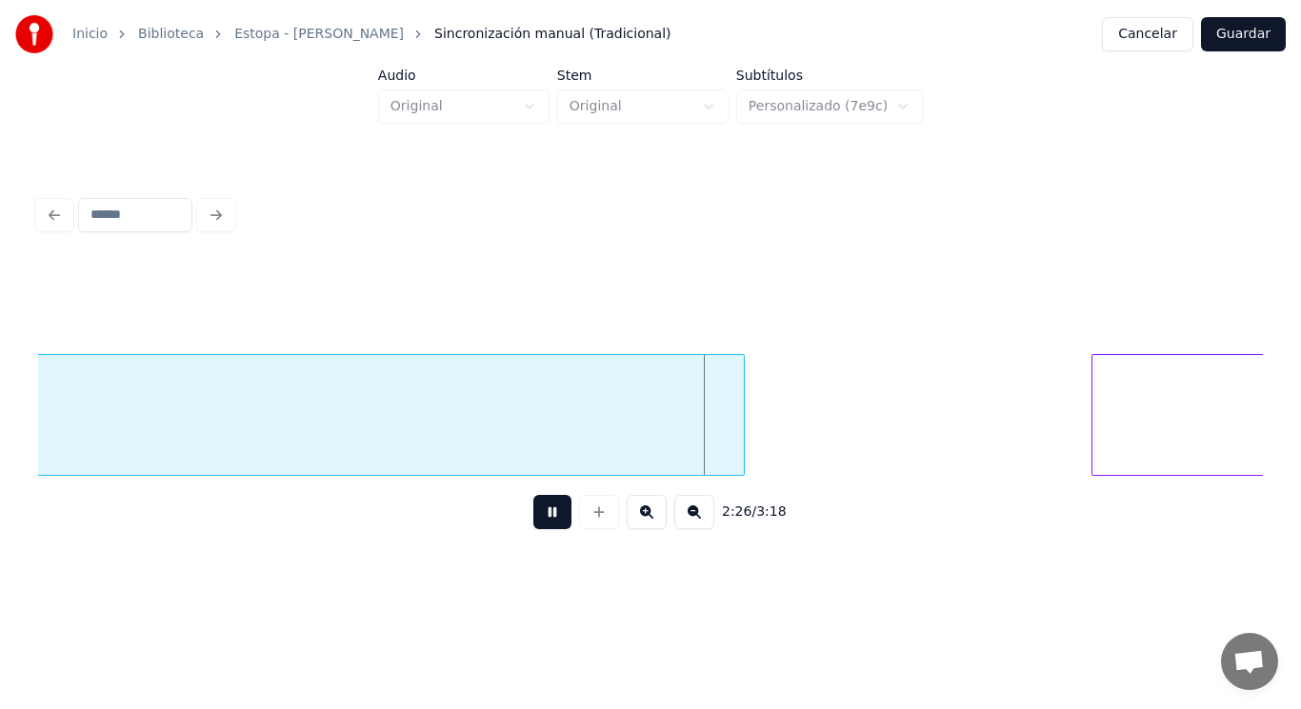
click at [540, 525] on button at bounding box center [552, 512] width 38 height 34
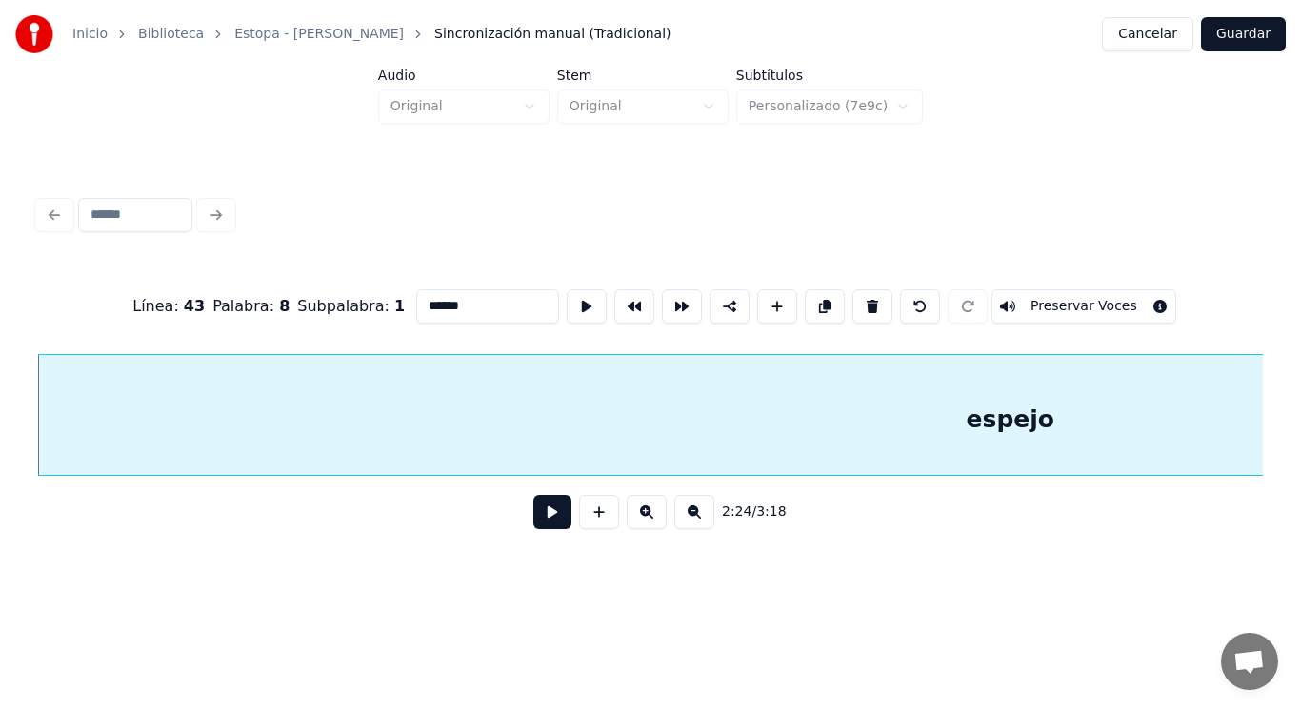
click at [448, 299] on input "******" at bounding box center [487, 306] width 143 height 34
type input "*******"
click at [533, 520] on button at bounding box center [552, 512] width 38 height 34
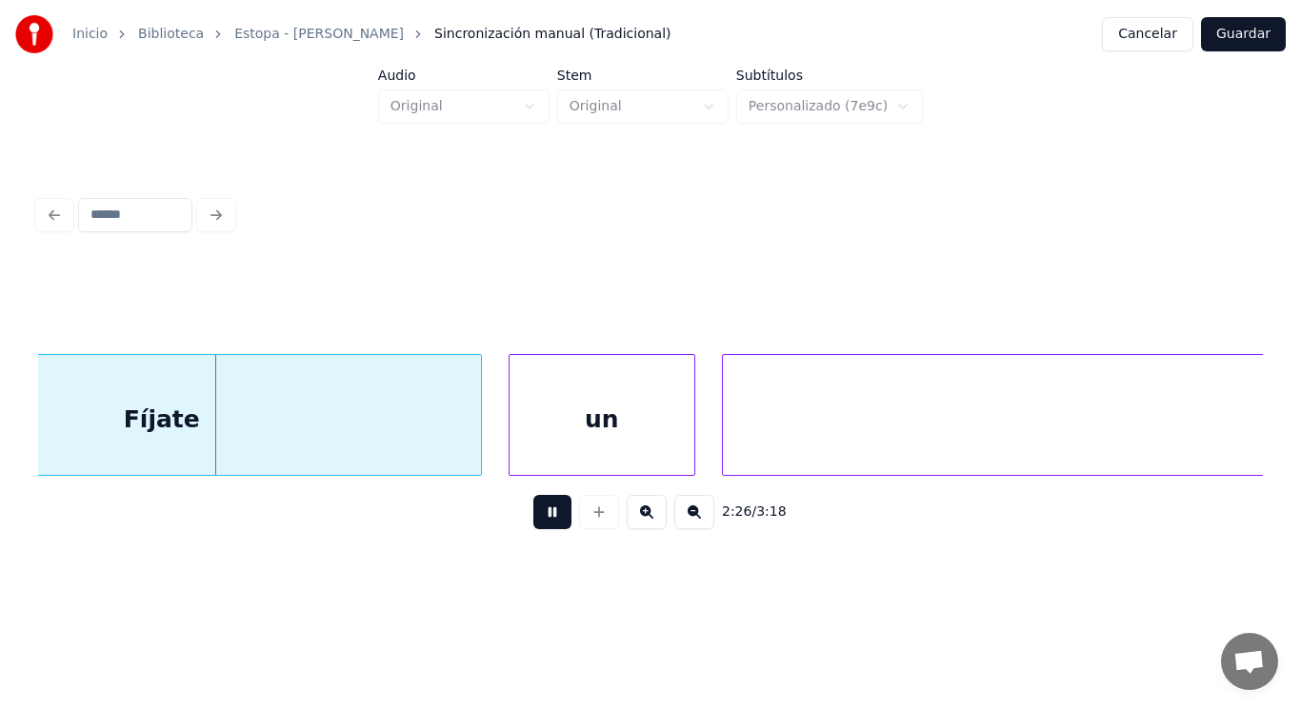
click at [533, 520] on button at bounding box center [552, 512] width 38 height 34
click at [409, 424] on div "Fíjate" at bounding box center [162, 419] width 638 height 129
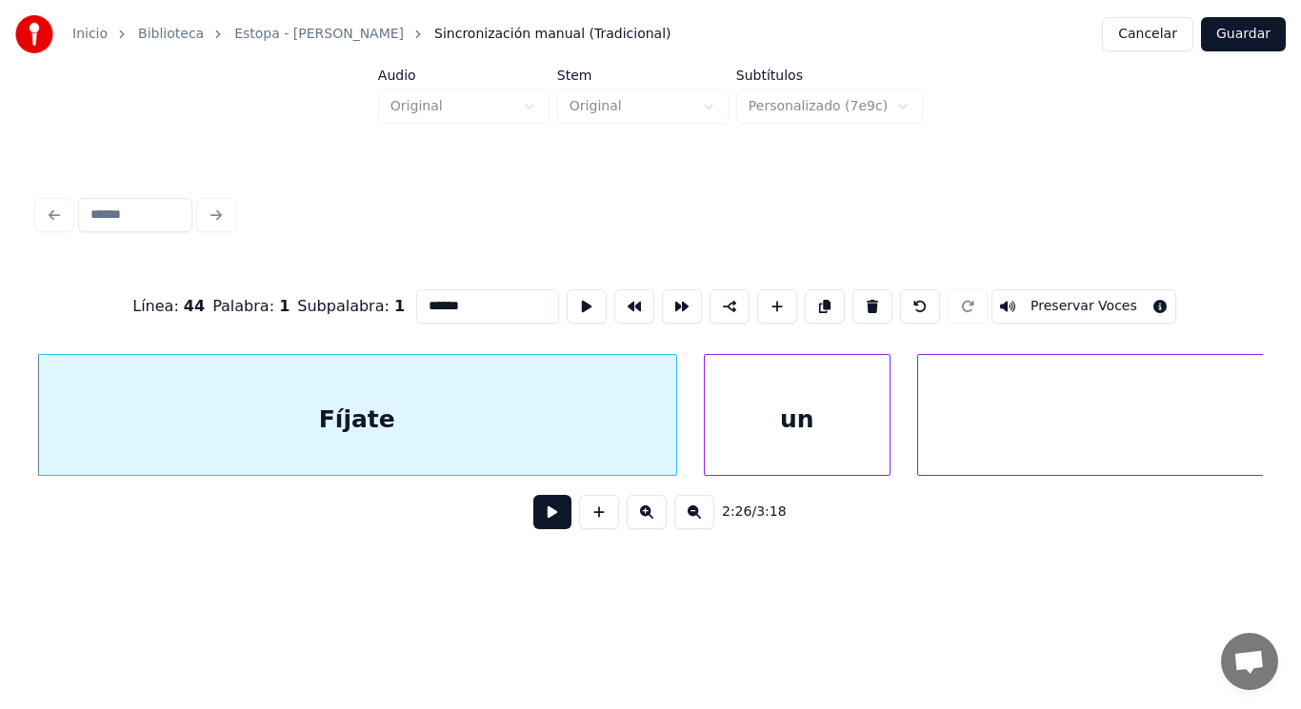
click at [542, 519] on button at bounding box center [552, 512] width 38 height 34
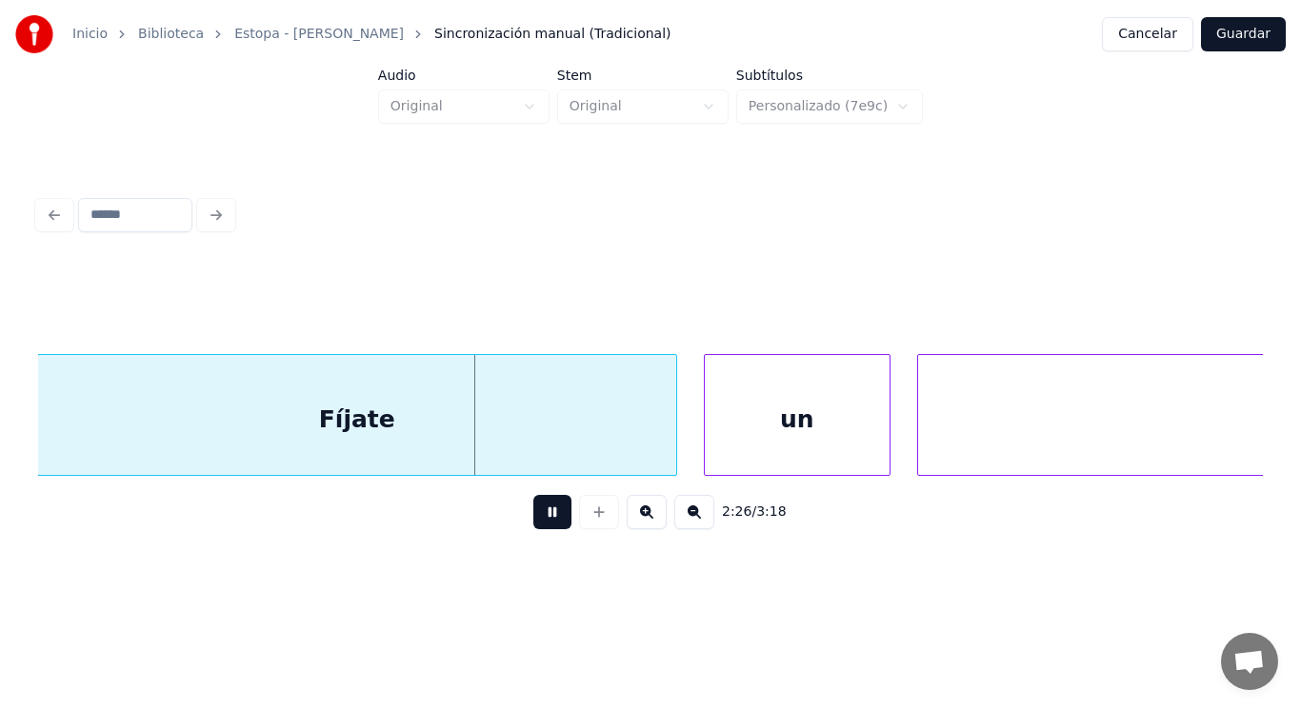
click at [542, 519] on button at bounding box center [552, 512] width 38 height 34
click at [616, 440] on div at bounding box center [614, 415] width 6 height 120
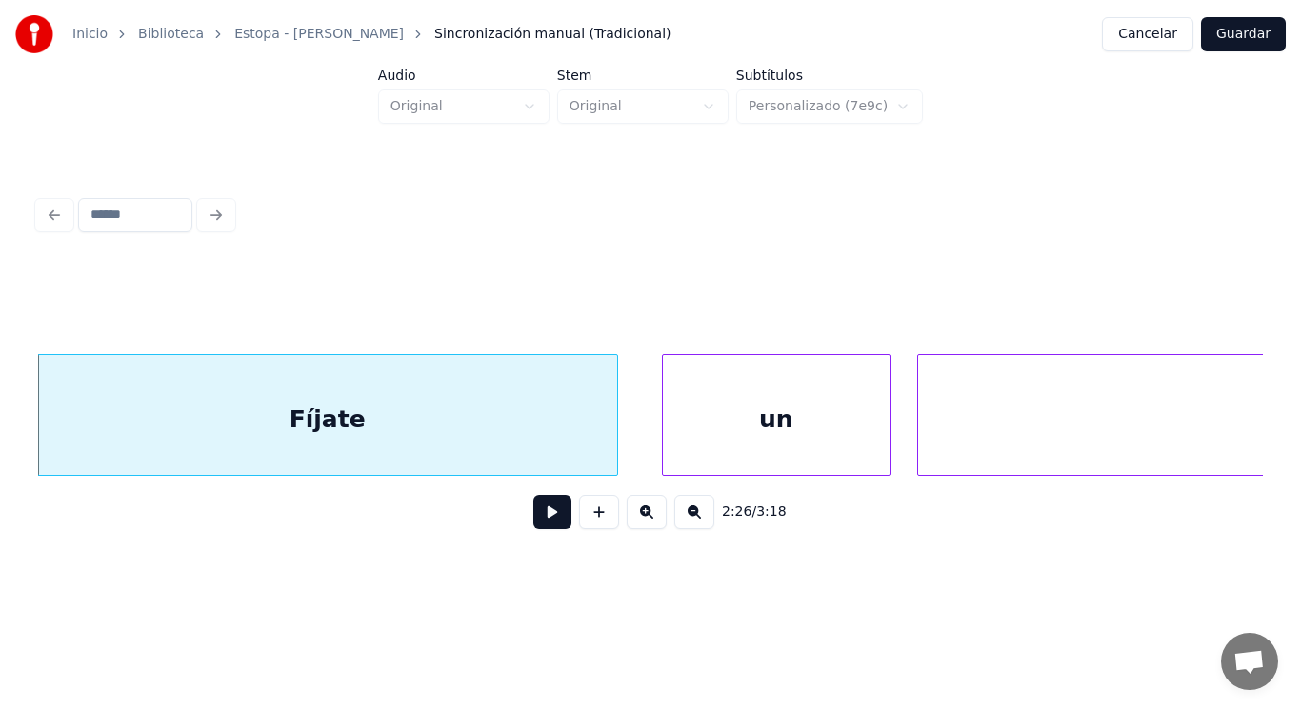
click at [666, 441] on div at bounding box center [666, 415] width 6 height 120
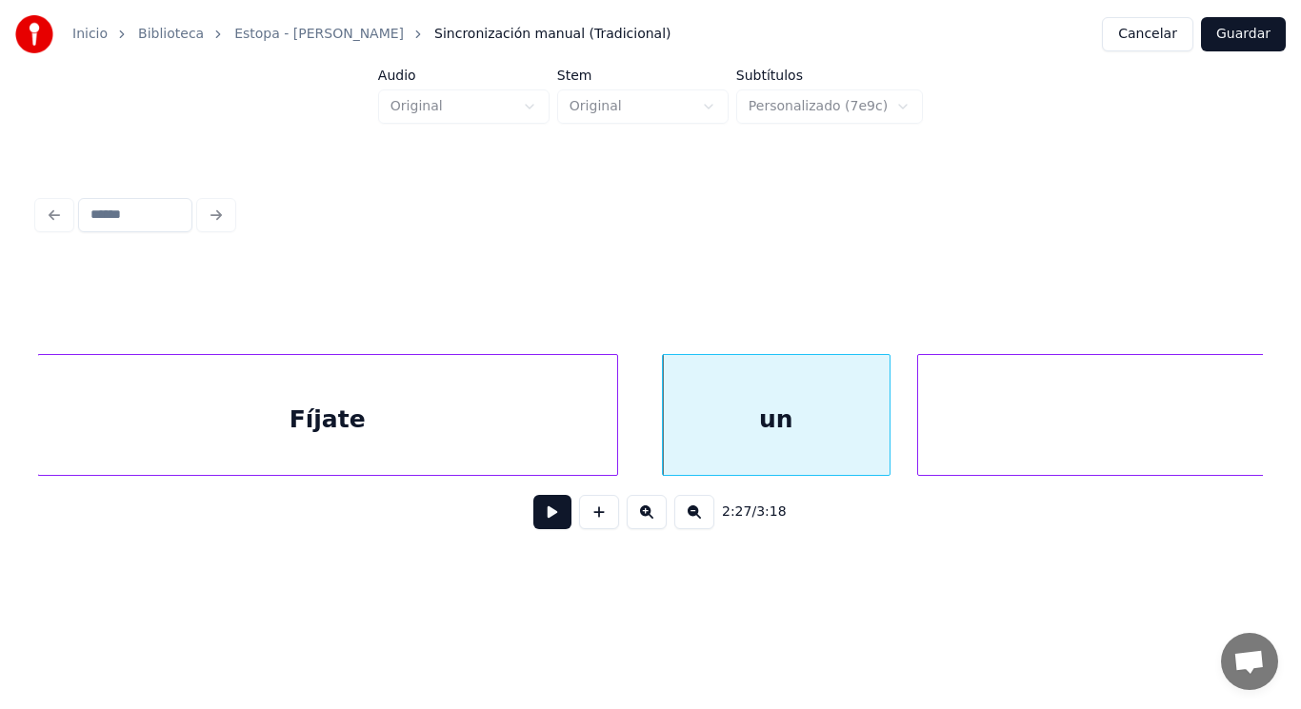
click at [543, 516] on button at bounding box center [552, 512] width 38 height 34
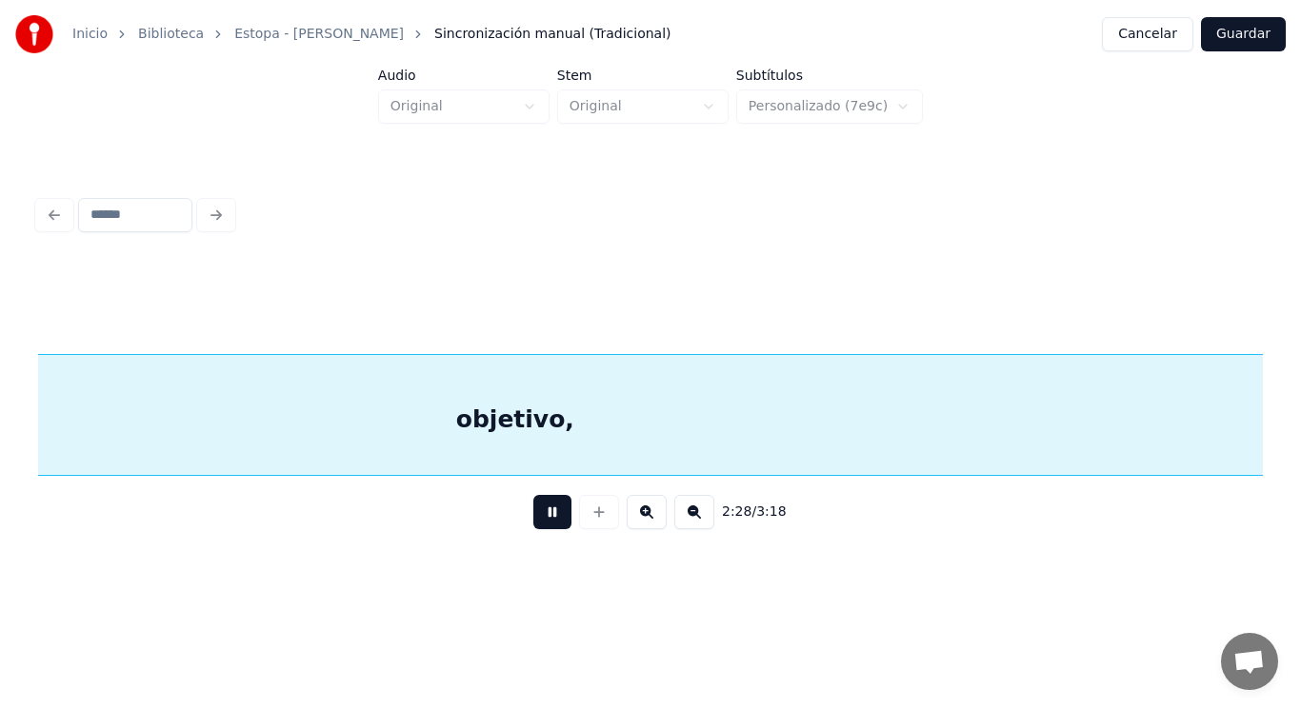
scroll to position [0, 197973]
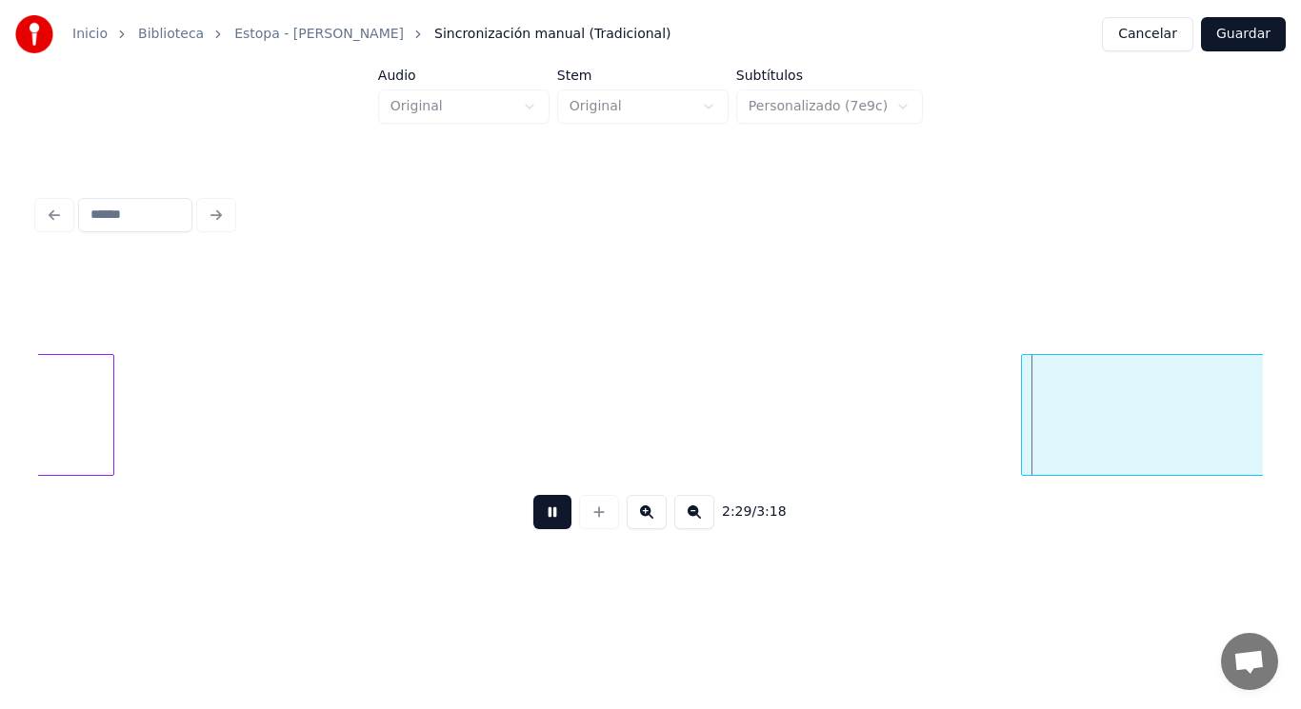
click at [543, 516] on button at bounding box center [552, 512] width 38 height 34
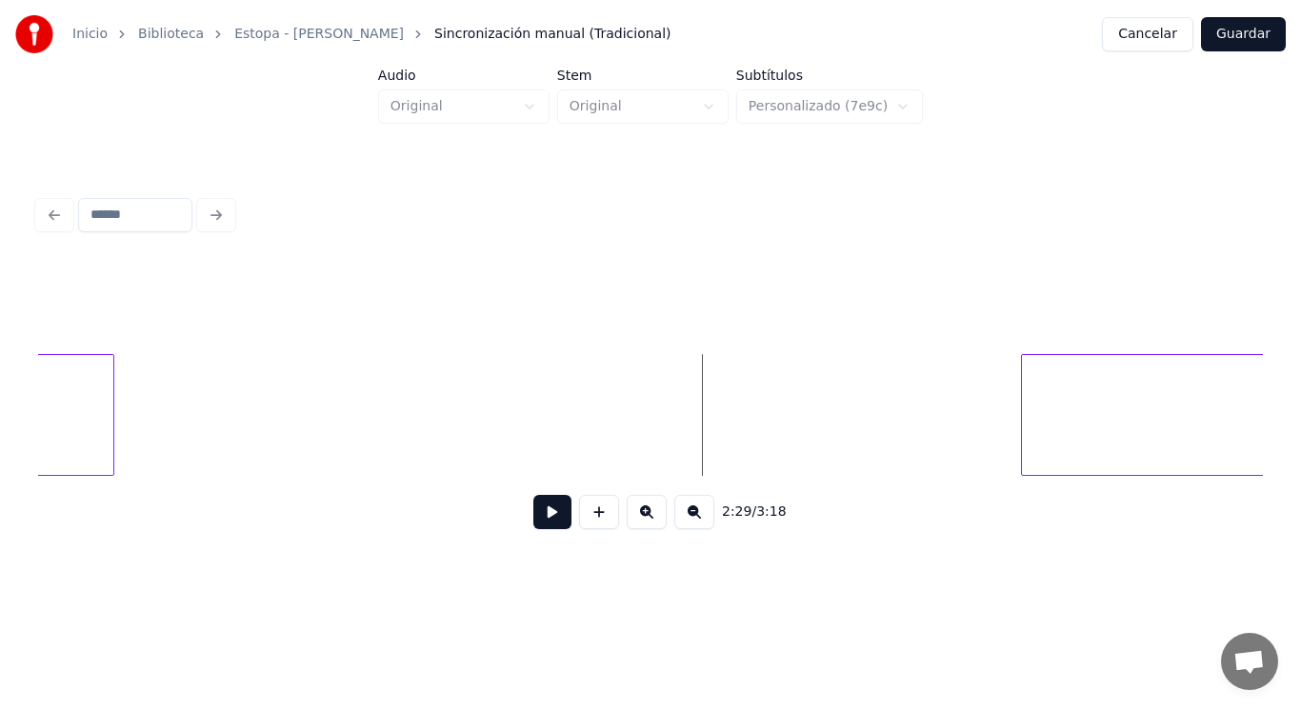
click at [533, 511] on button at bounding box center [552, 512] width 38 height 34
click at [938, 439] on div at bounding box center [940, 415] width 6 height 120
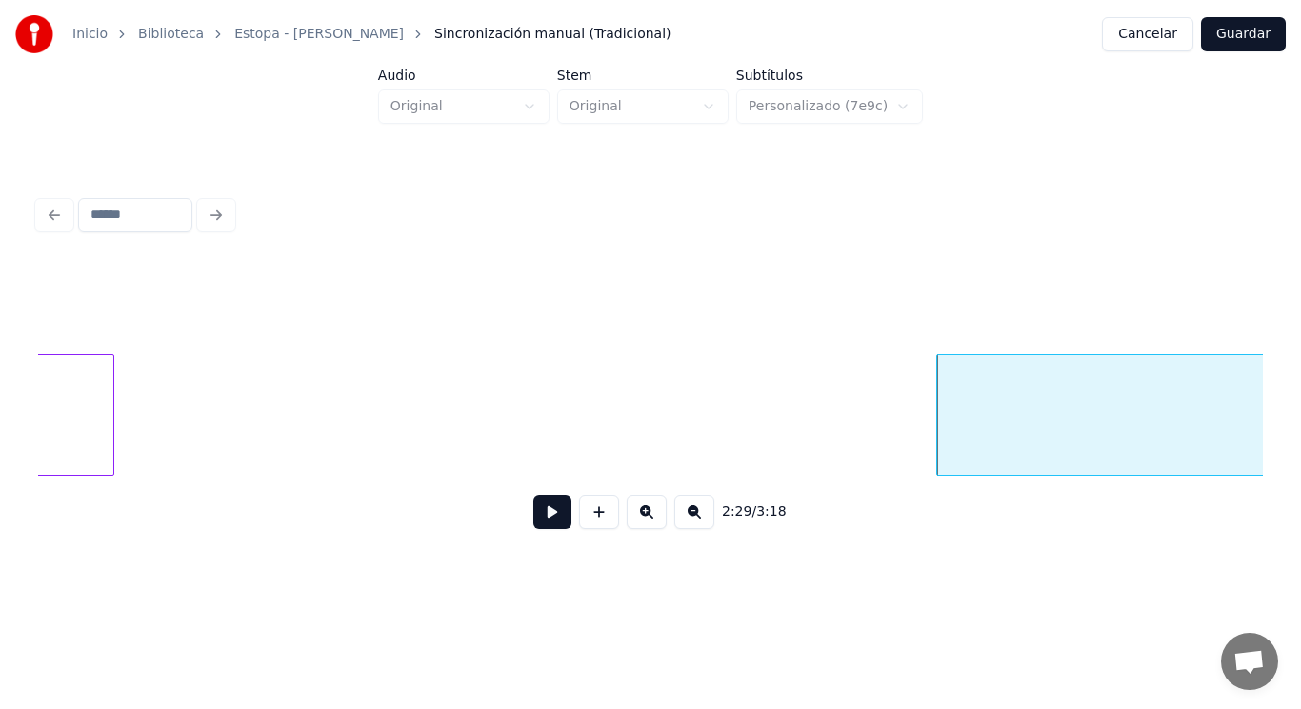
click at [539, 512] on button at bounding box center [552, 512] width 38 height 34
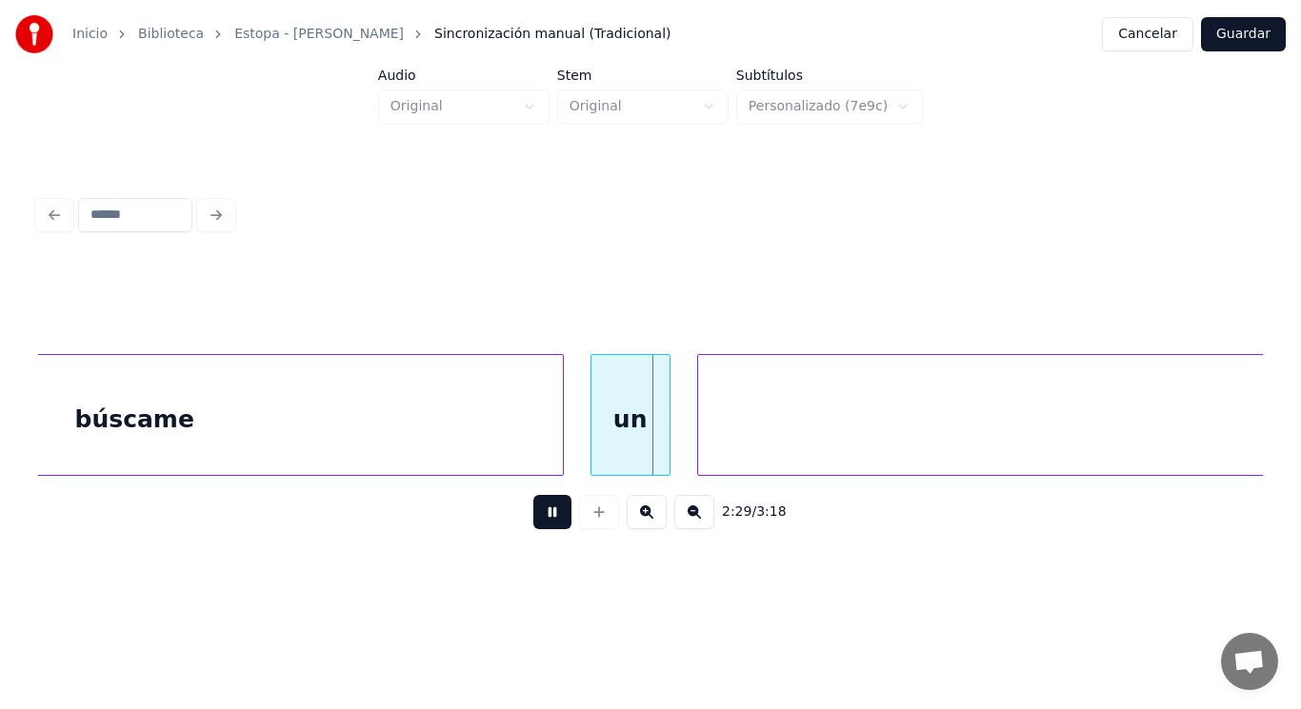
click at [539, 512] on button at bounding box center [552, 512] width 38 height 34
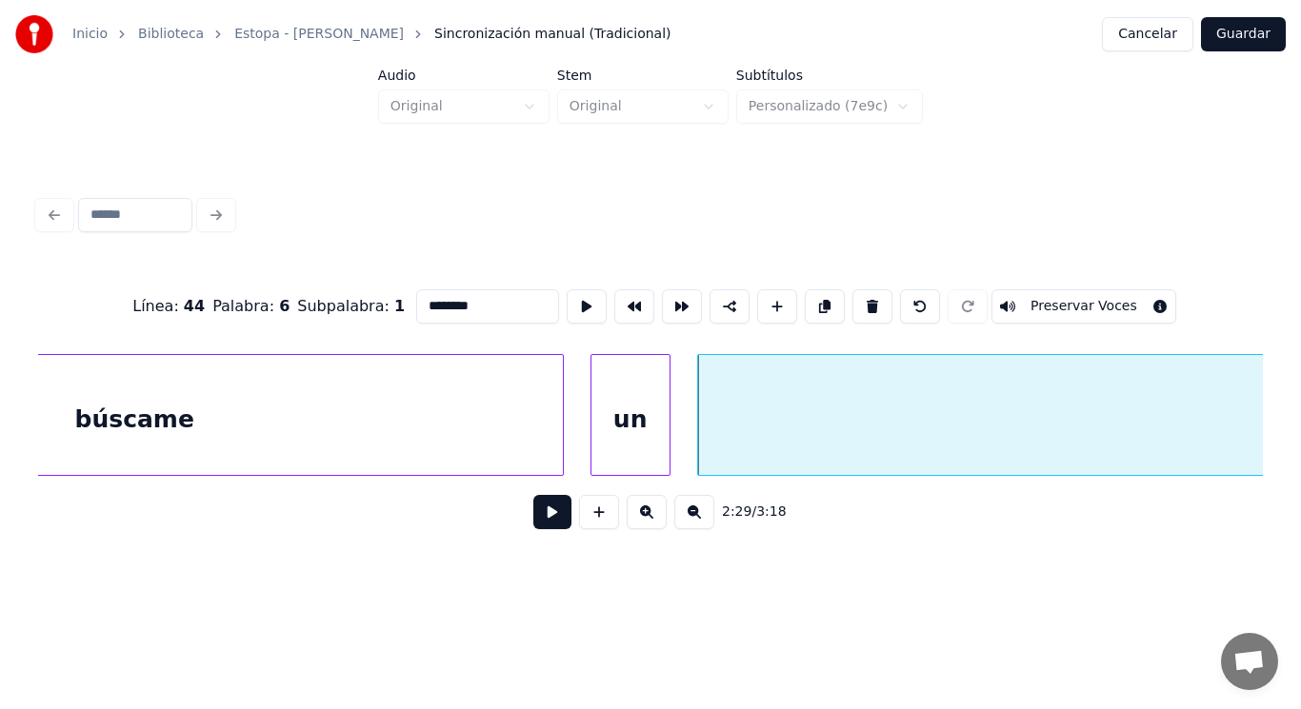
click at [542, 516] on button at bounding box center [552, 512] width 38 height 34
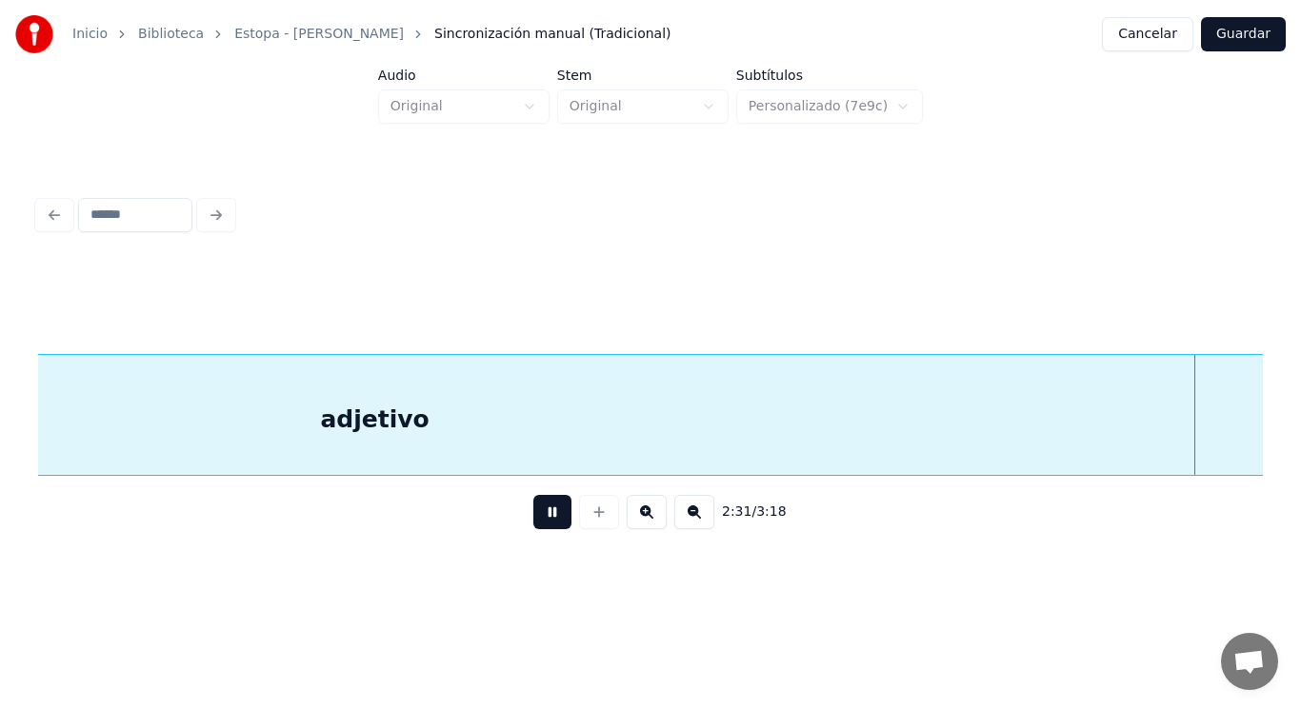
click at [542, 516] on button at bounding box center [552, 512] width 38 height 34
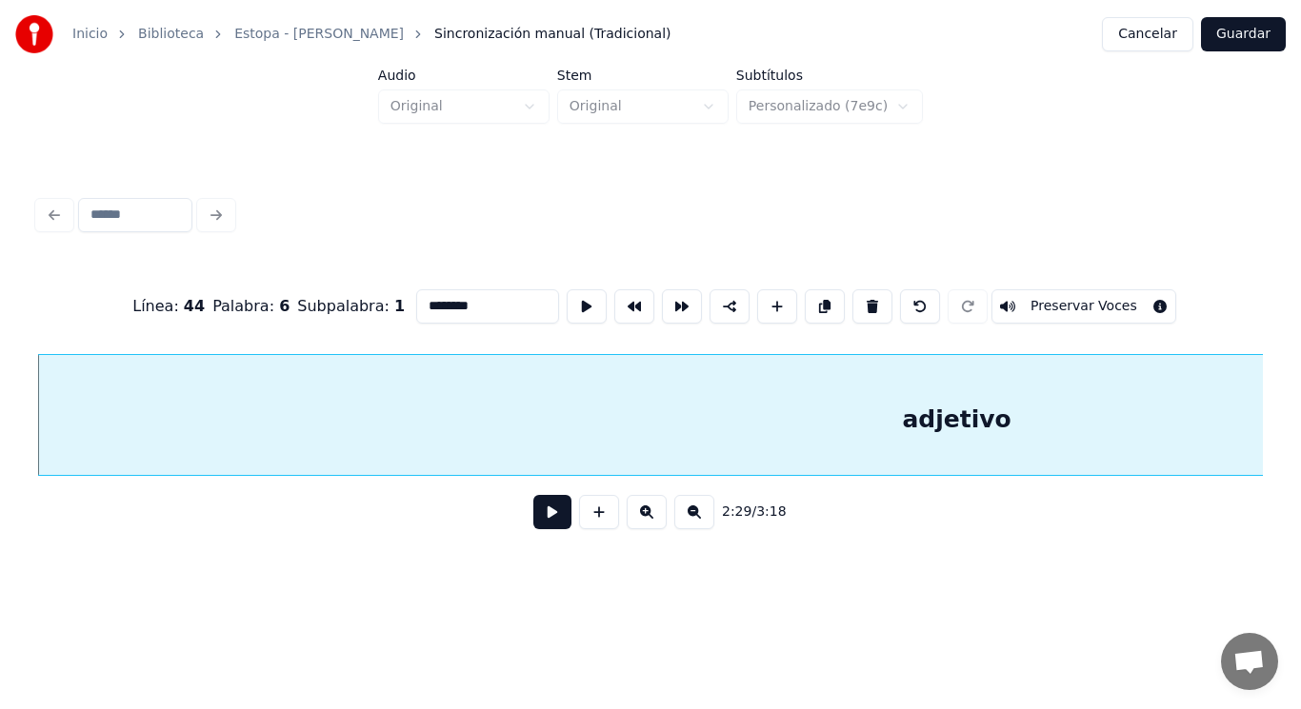
click at [439, 301] on input "********" at bounding box center [487, 306] width 143 height 34
type input "*********"
click at [541, 514] on button at bounding box center [552, 512] width 38 height 34
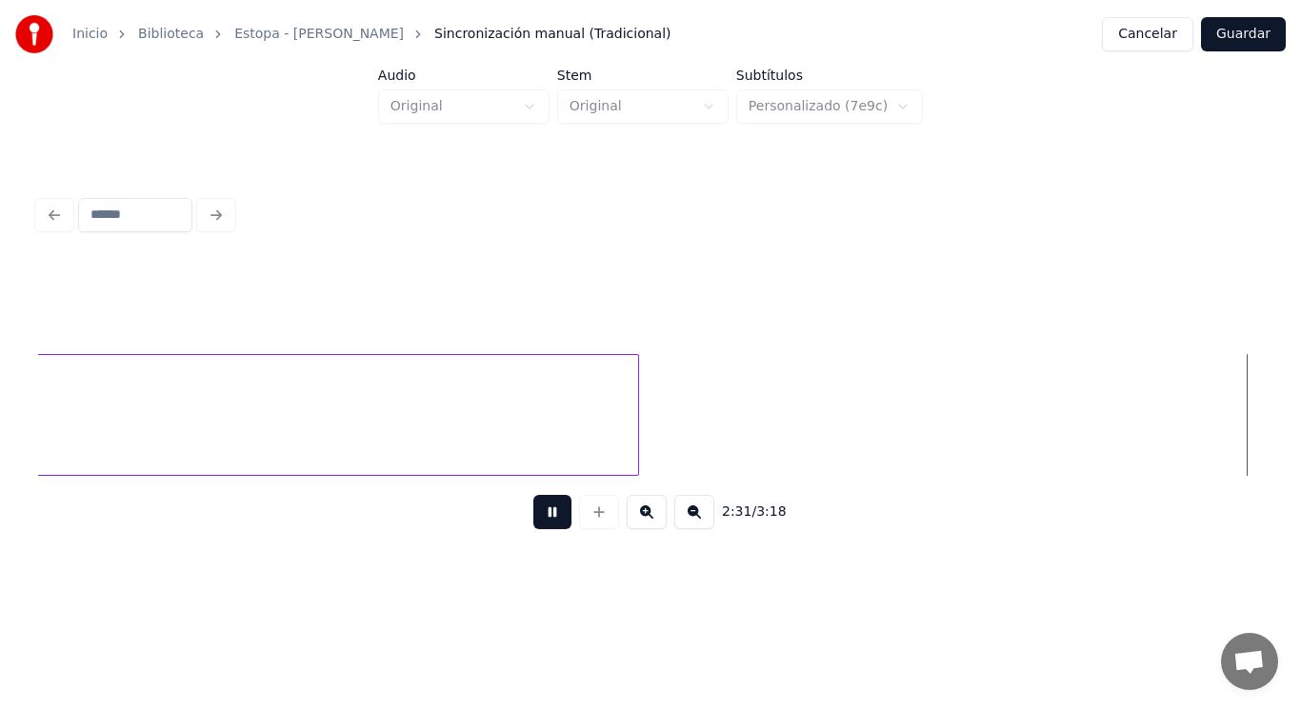
scroll to position [0, 202346]
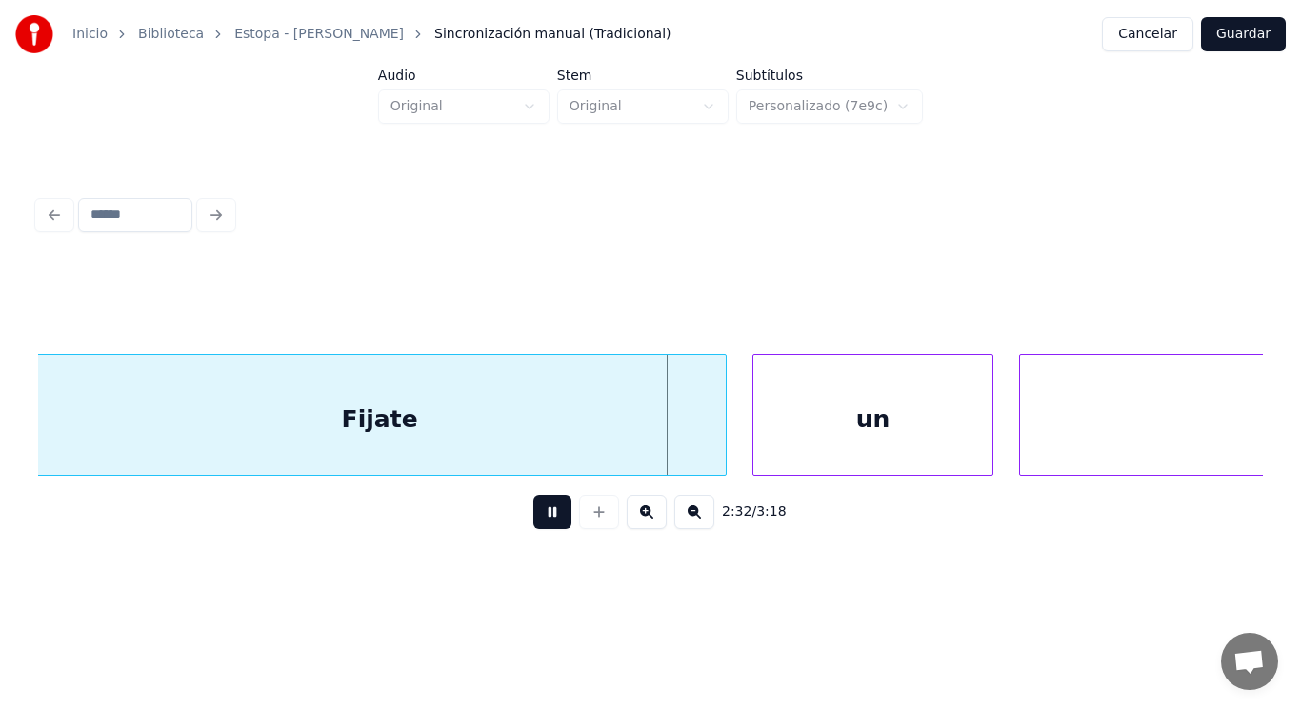
click at [541, 514] on button at bounding box center [552, 512] width 38 height 34
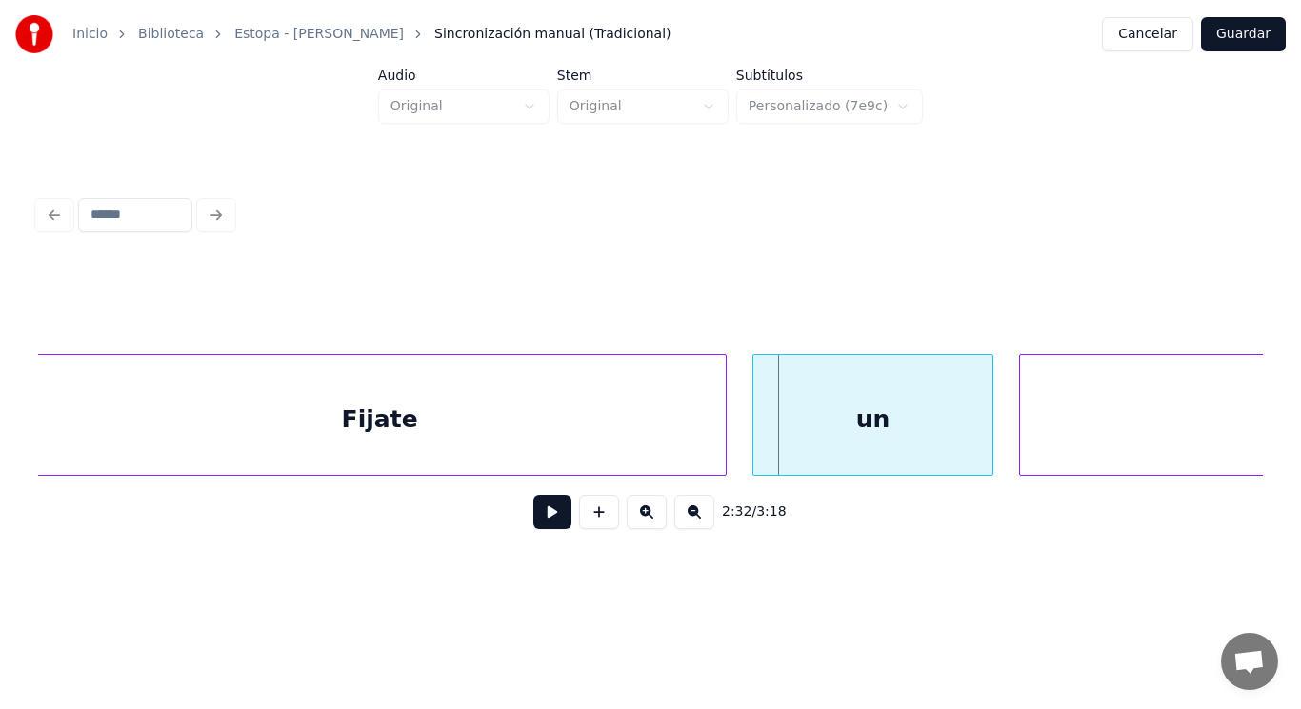
click at [490, 422] on div "Fijate" at bounding box center [379, 419] width 691 height 129
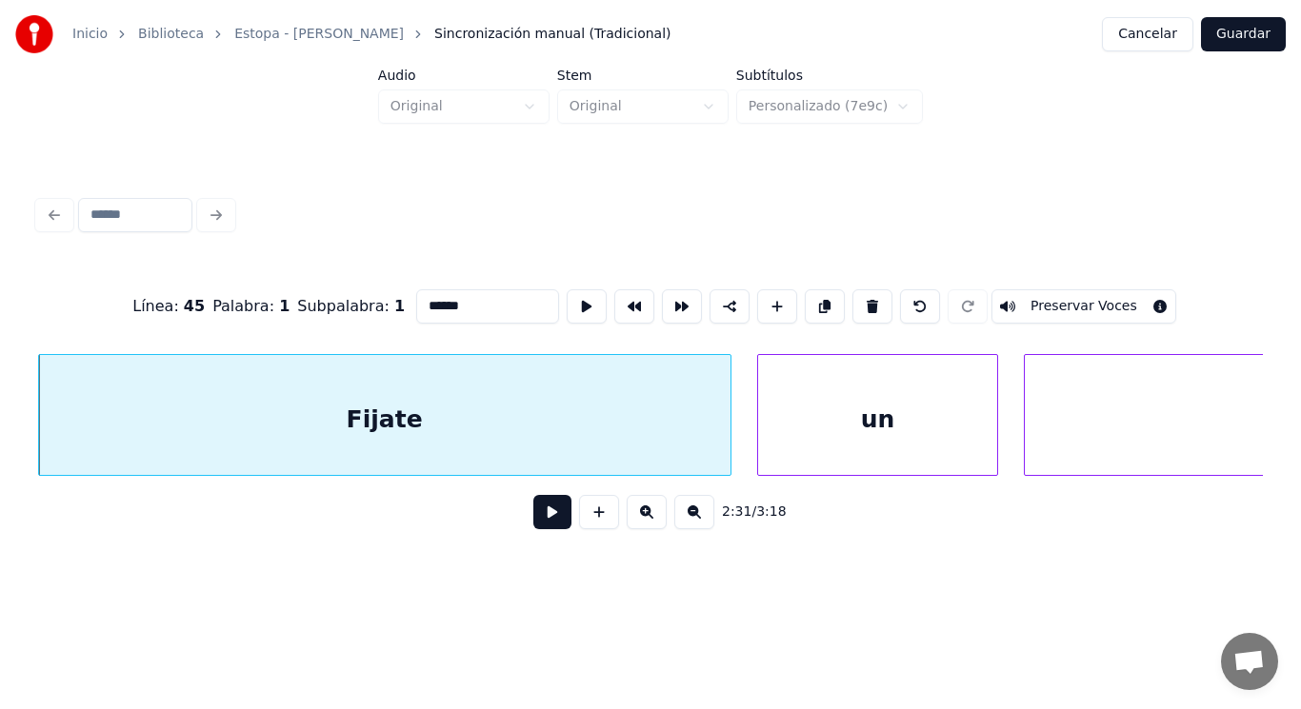
click at [545, 522] on button at bounding box center [552, 512] width 38 height 34
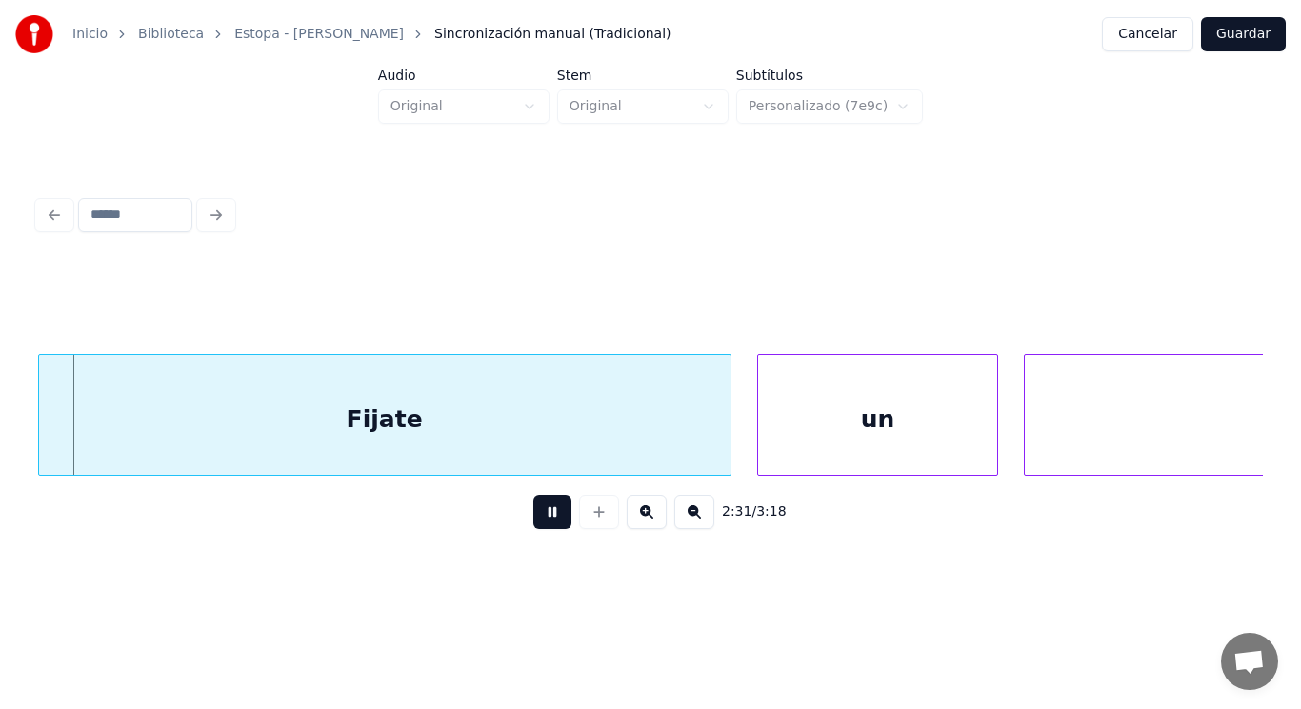
click at [545, 522] on button at bounding box center [552, 512] width 38 height 34
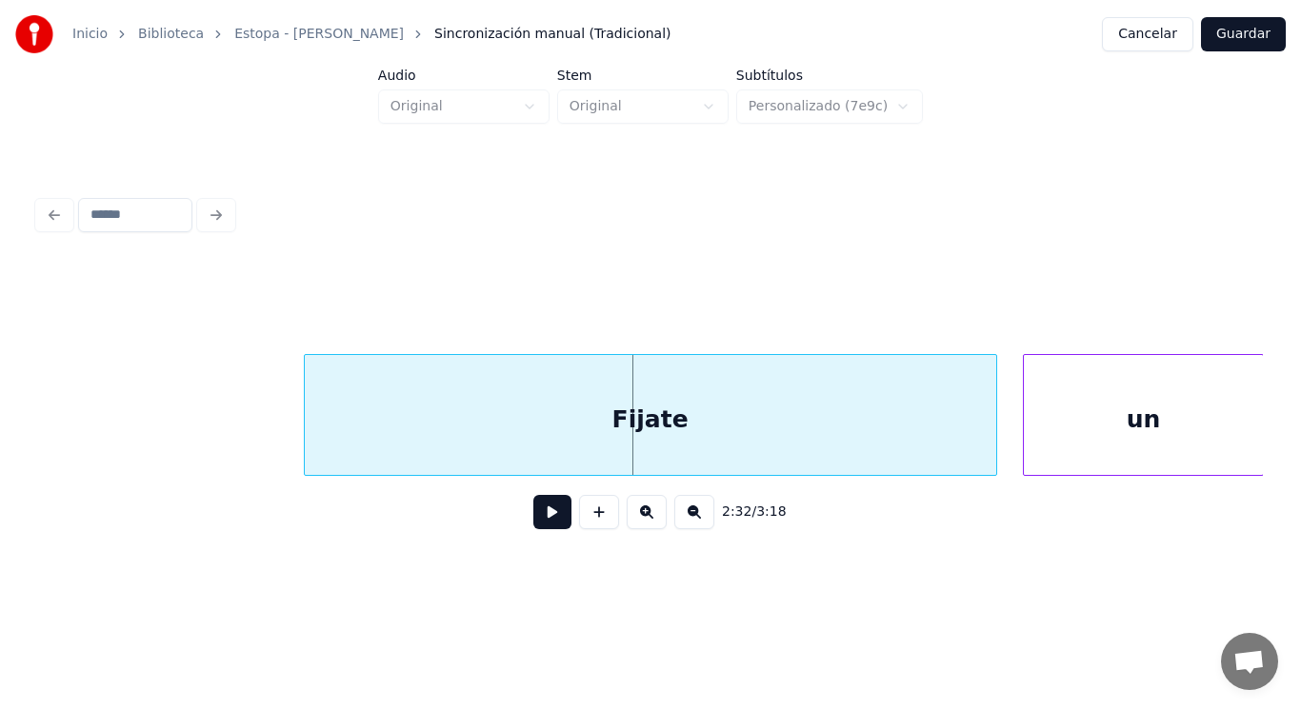
scroll to position [0, 202036]
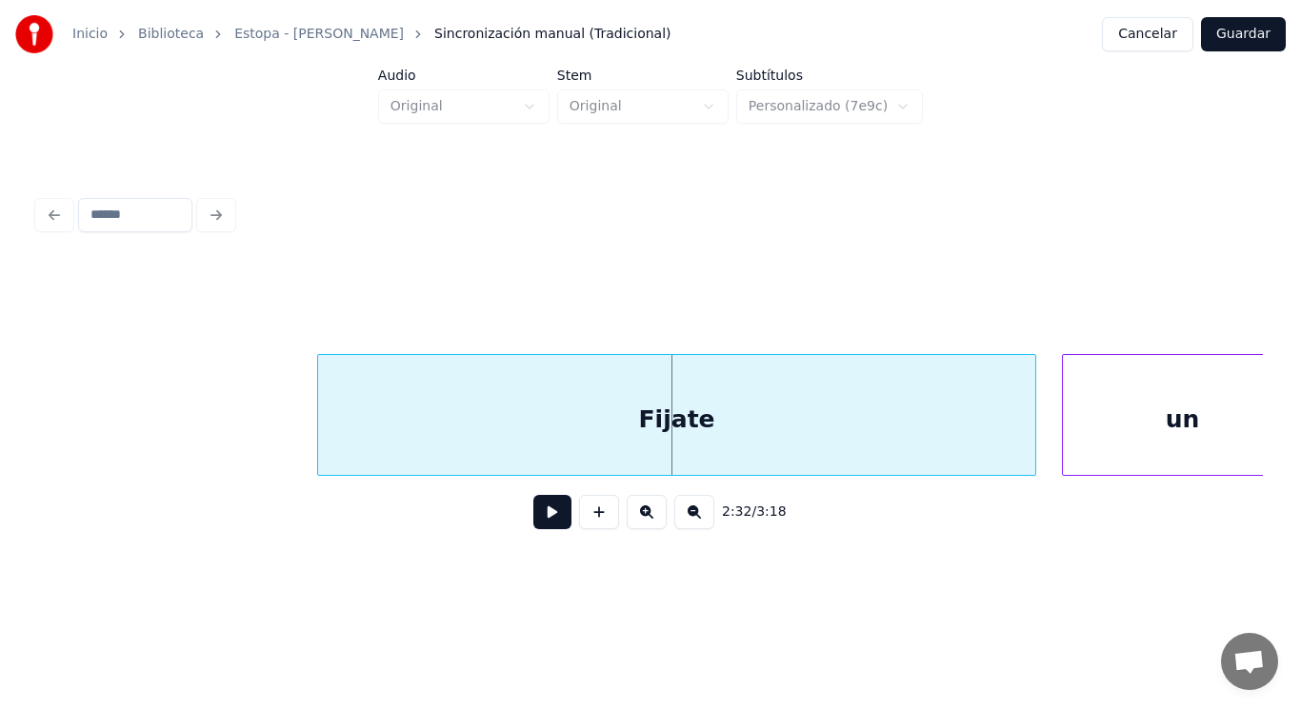
click at [319, 430] on div at bounding box center [321, 415] width 6 height 120
click at [487, 432] on div "Fijate" at bounding box center [676, 419] width 716 height 129
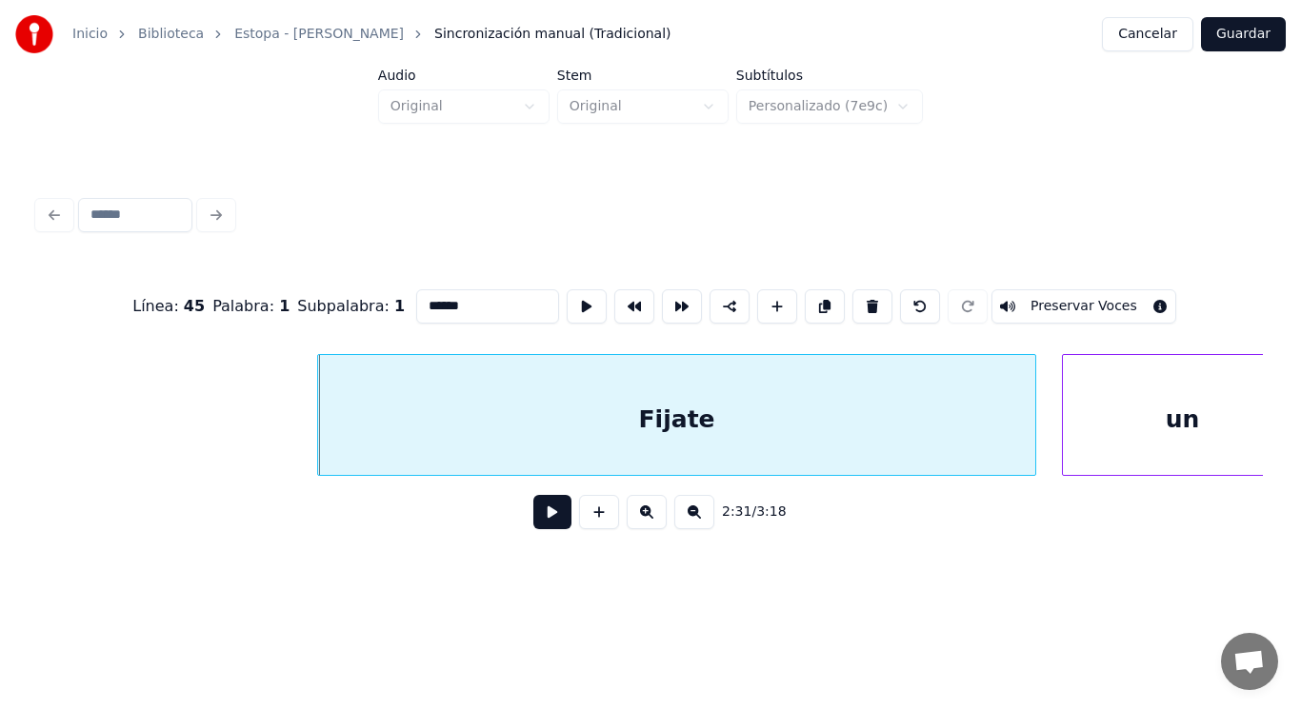
click at [416, 303] on input "******" at bounding box center [487, 306] width 143 height 34
type input "******"
click at [539, 526] on button at bounding box center [552, 512] width 38 height 34
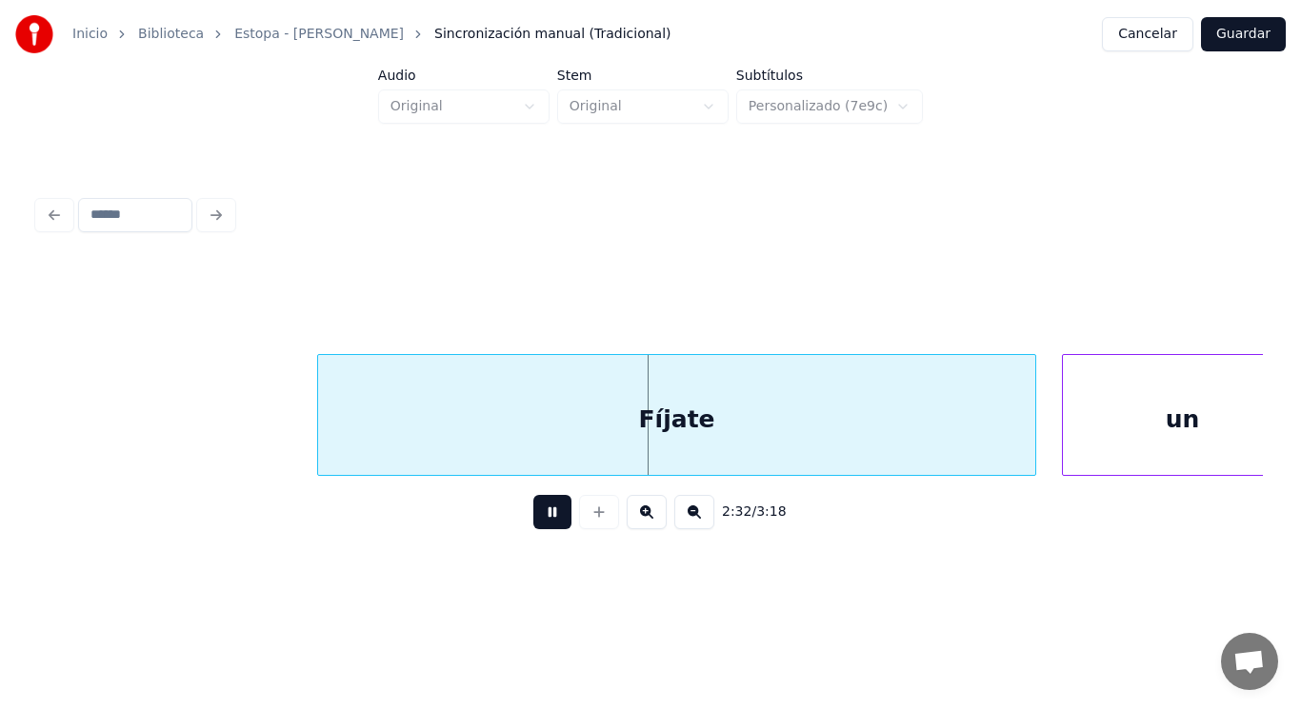
click at [539, 526] on button at bounding box center [552, 512] width 38 height 34
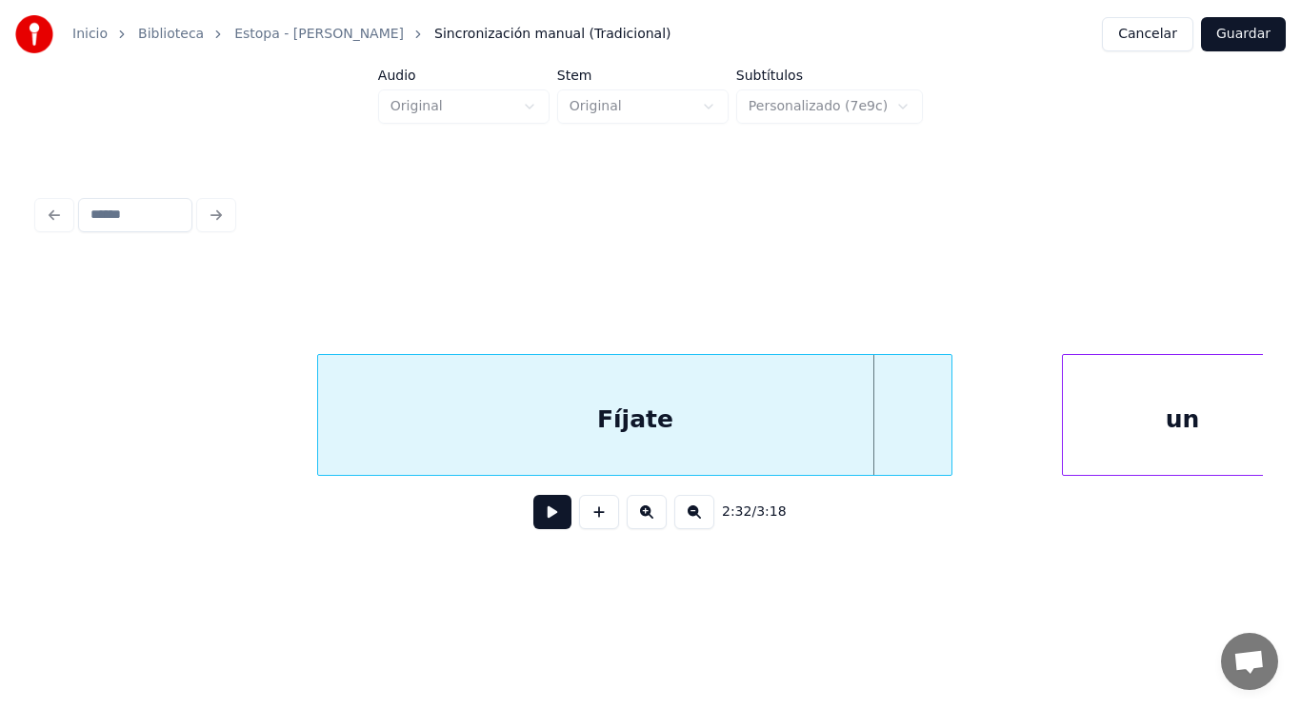
click at [950, 446] on div at bounding box center [948, 415] width 6 height 120
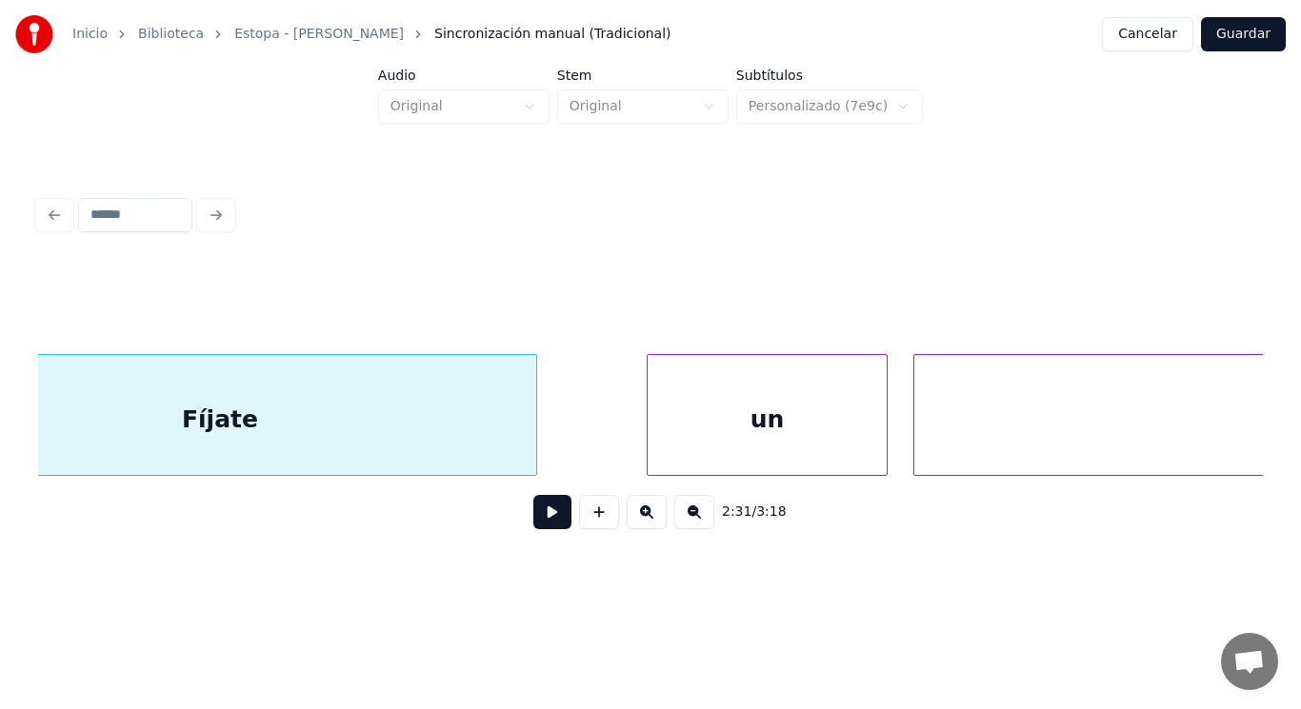
scroll to position [0, 202455]
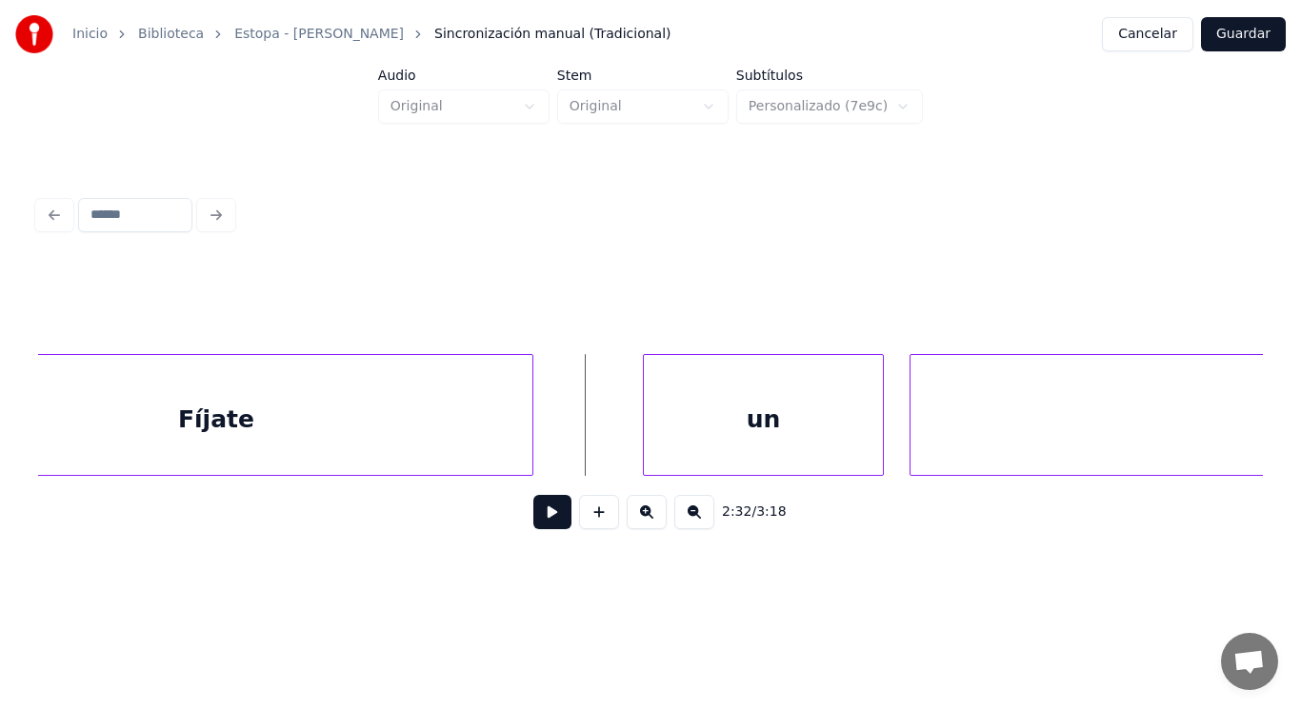
click at [534, 524] on button at bounding box center [552, 512] width 38 height 34
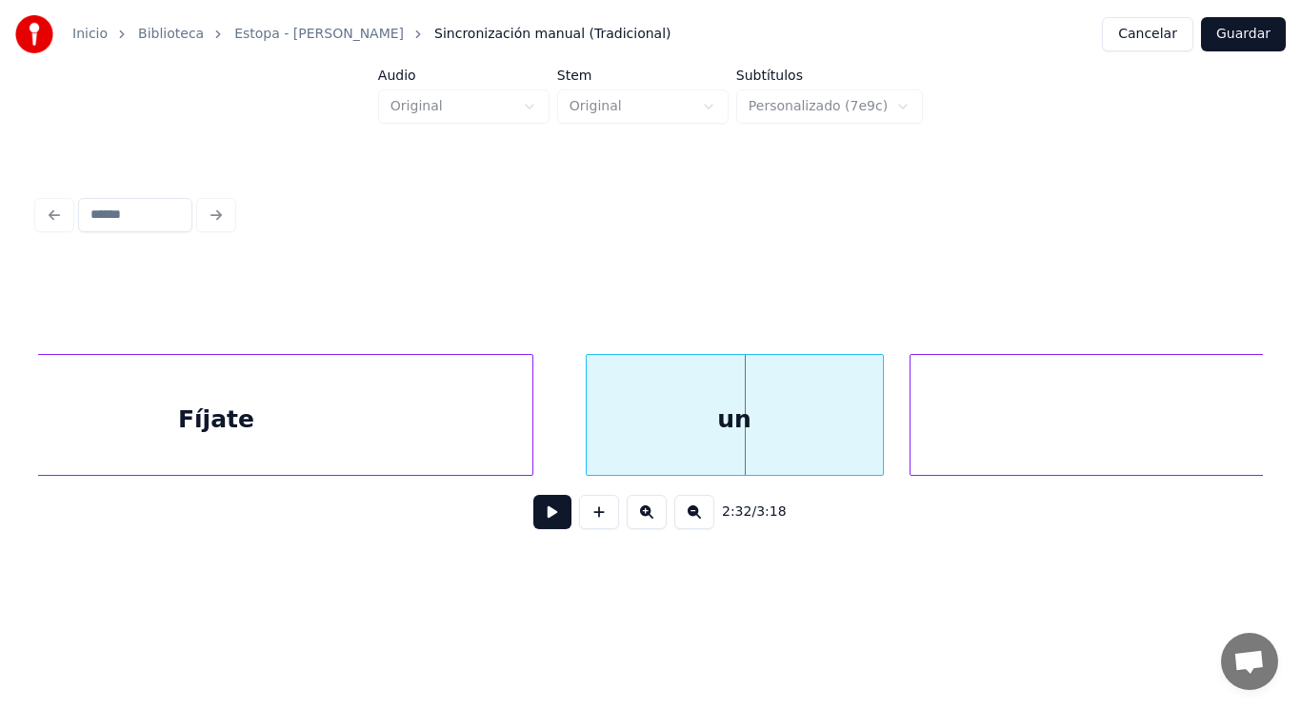
click at [588, 449] on div at bounding box center [590, 415] width 6 height 120
click at [533, 526] on button at bounding box center [552, 512] width 38 height 34
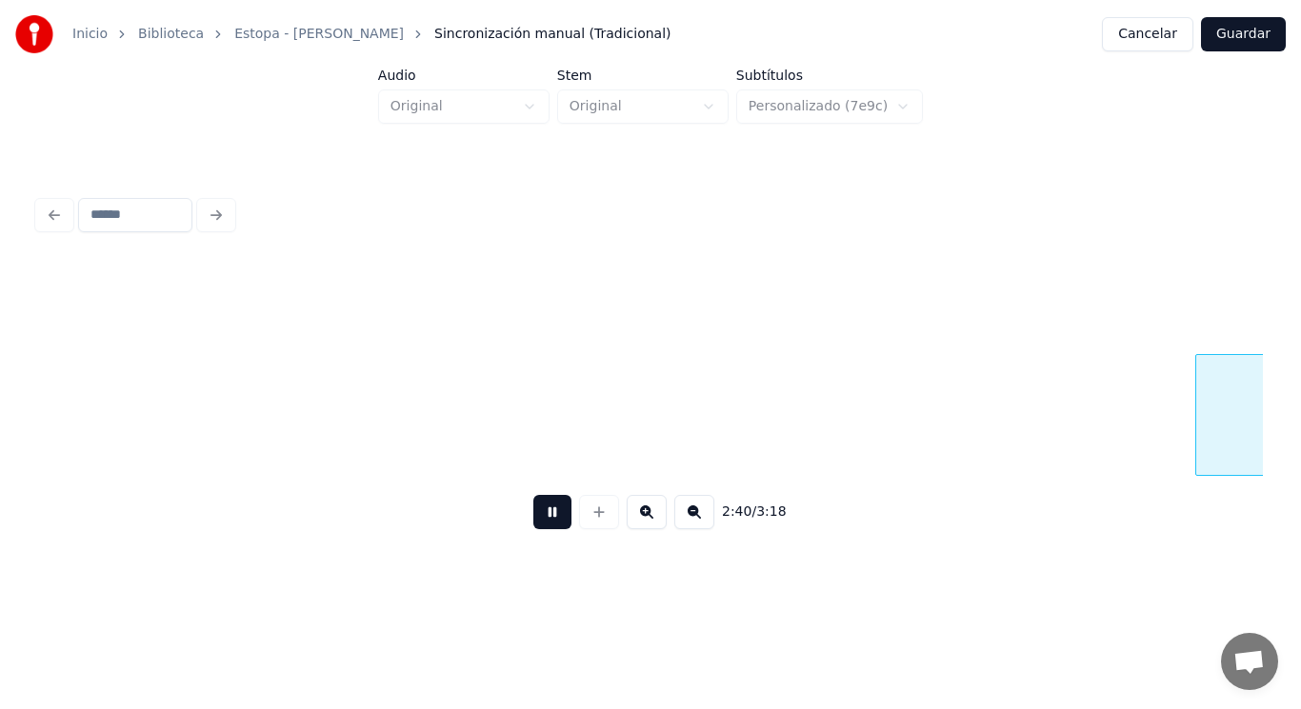
scroll to position [0, 213636]
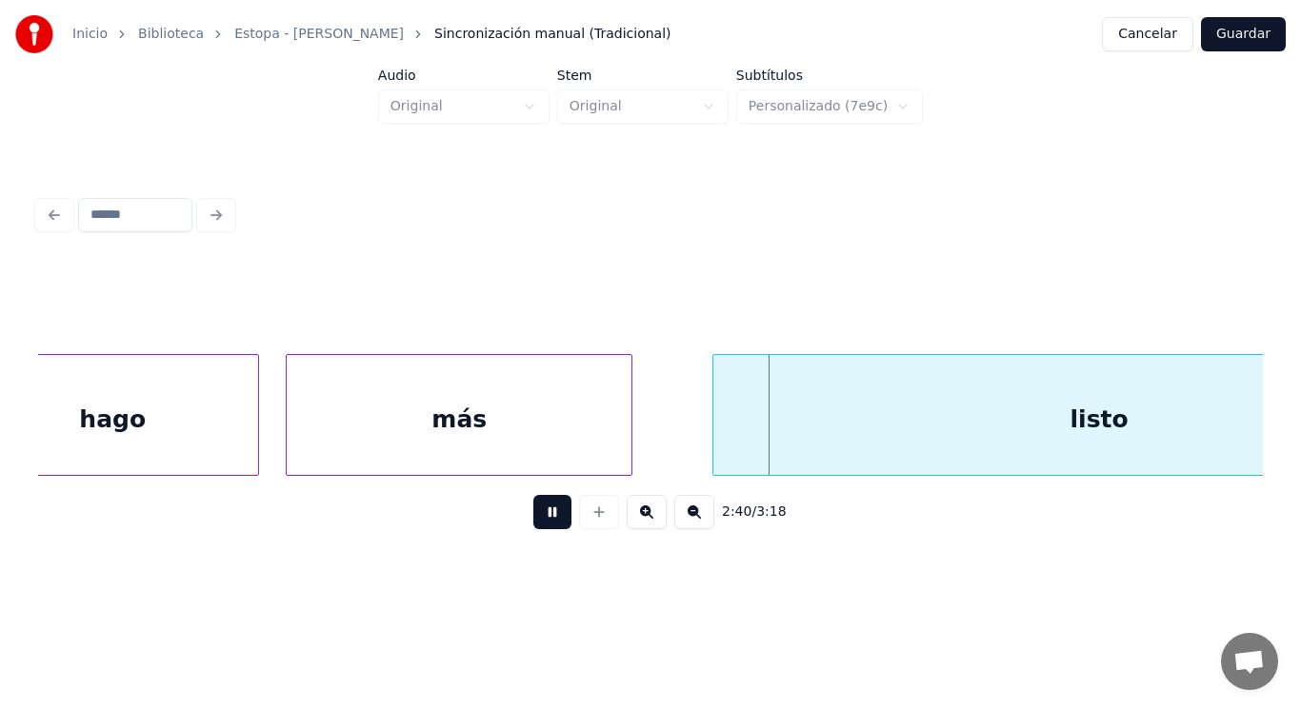
click at [533, 526] on button at bounding box center [552, 512] width 38 height 34
click at [182, 422] on div "hago" at bounding box center [112, 419] width 291 height 129
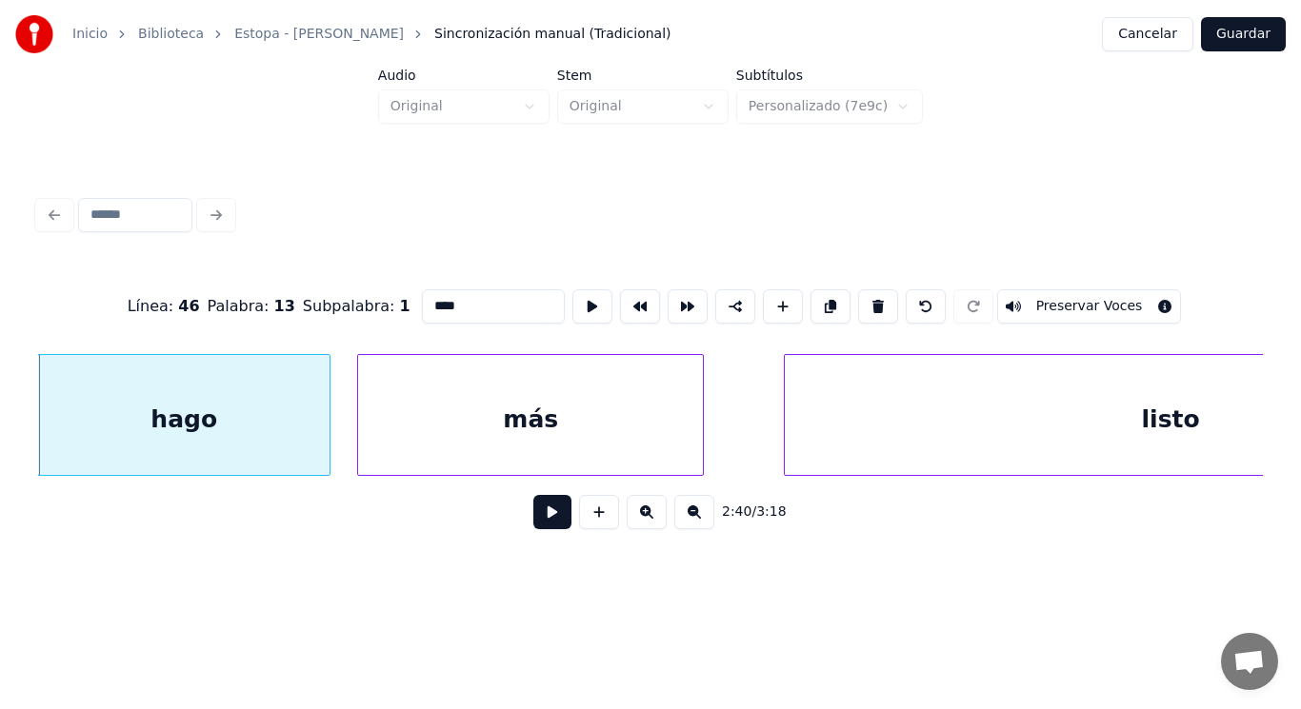
click at [542, 517] on button at bounding box center [552, 512] width 38 height 34
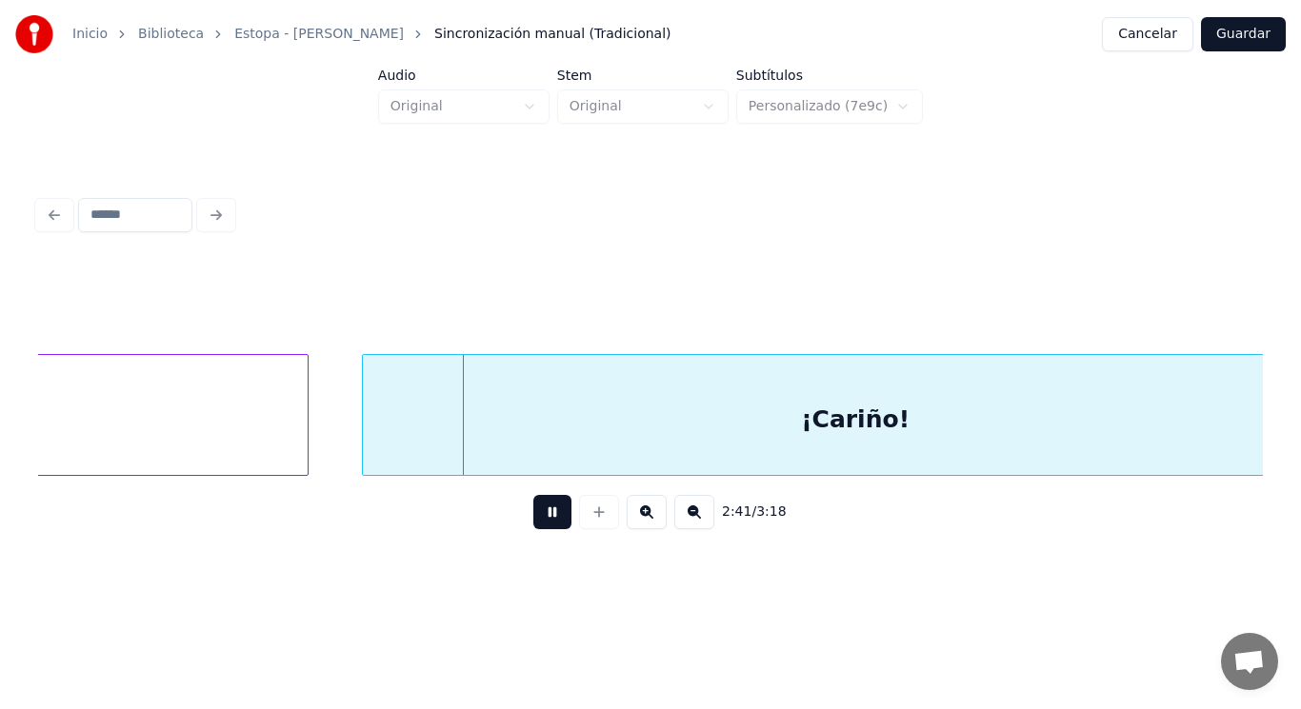
click at [542, 517] on button at bounding box center [552, 512] width 38 height 34
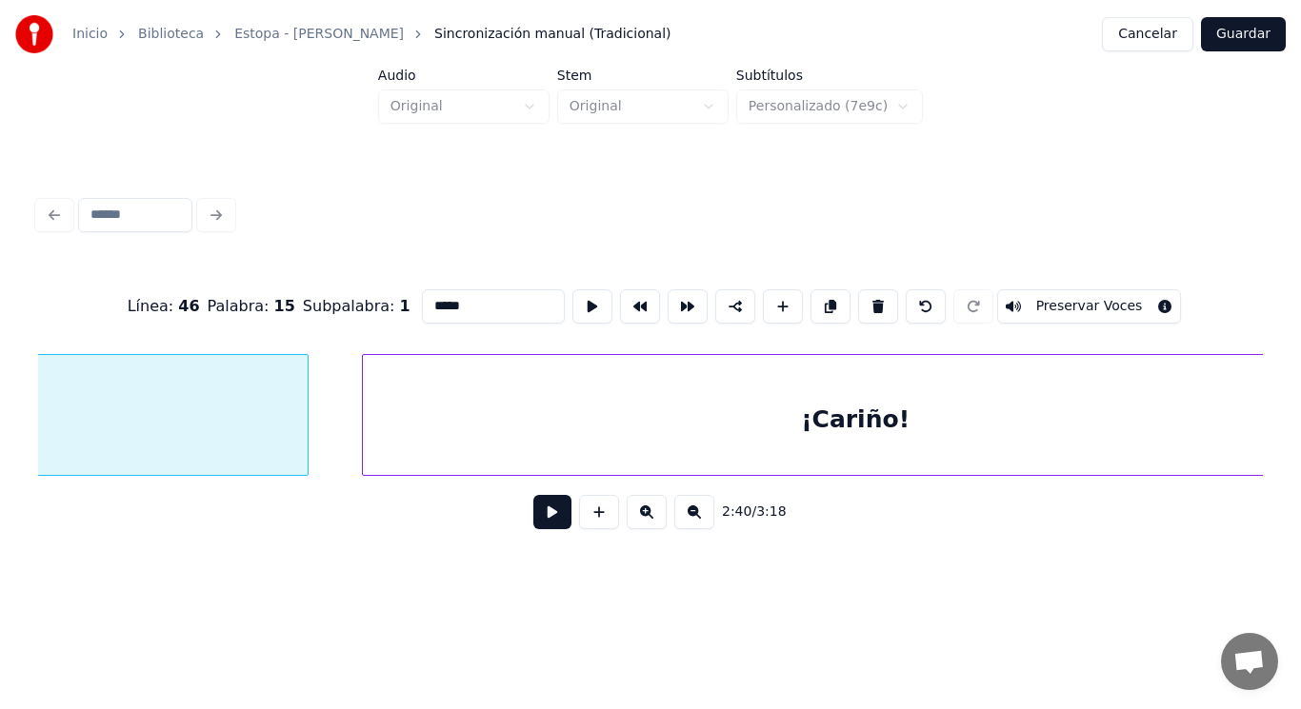
scroll to position [0, 214311]
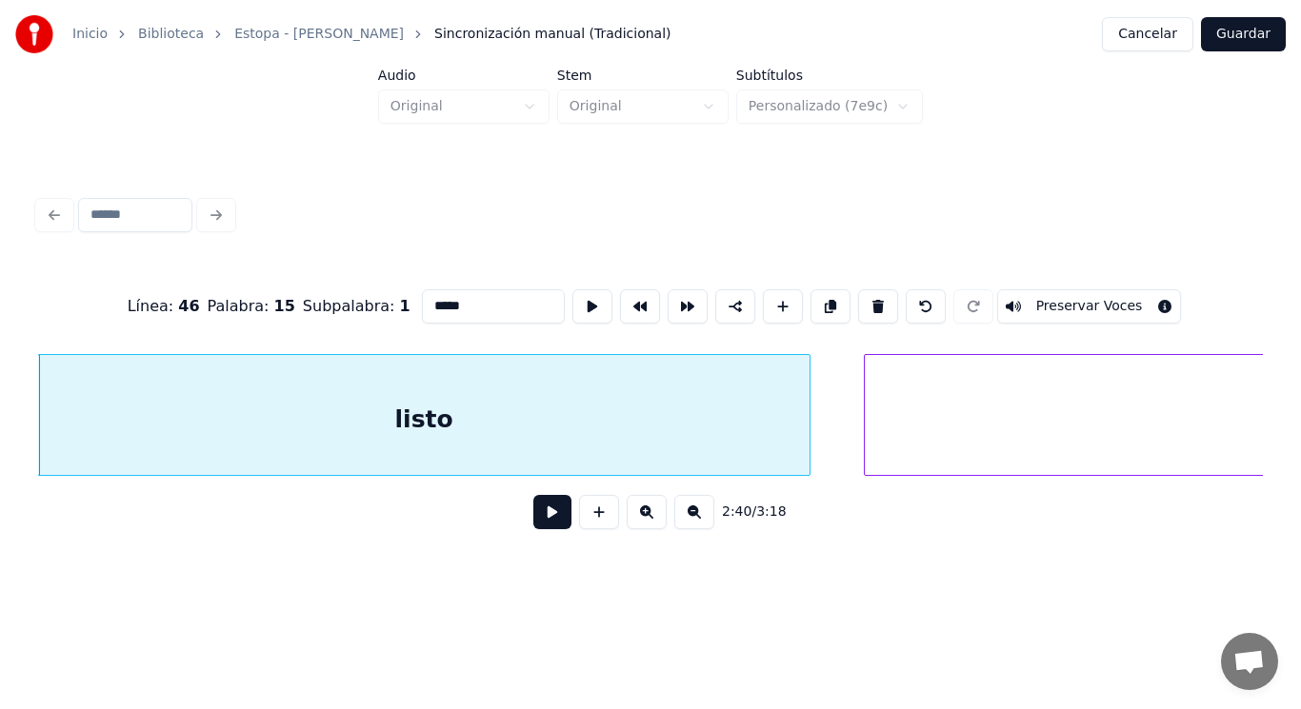
click at [452, 301] on input "*****" at bounding box center [493, 306] width 143 height 34
type input "******"
click at [533, 514] on button at bounding box center [552, 512] width 38 height 34
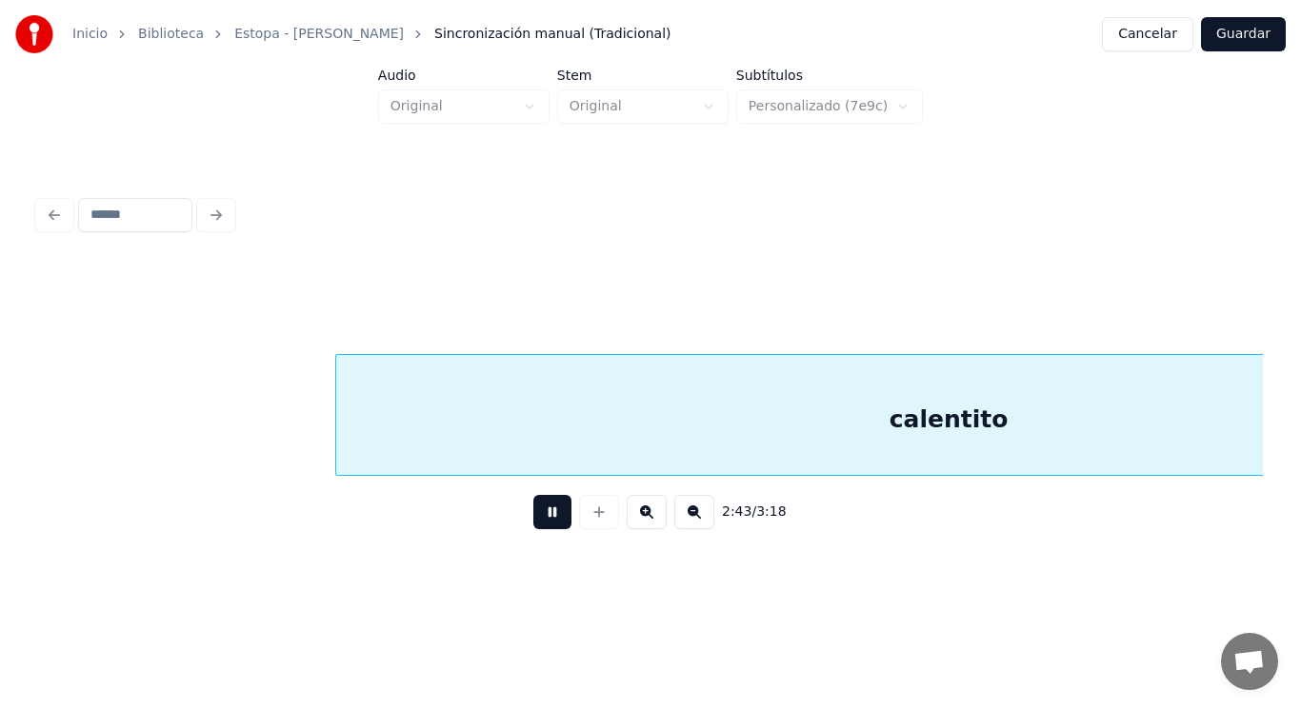
scroll to position [0, 218026]
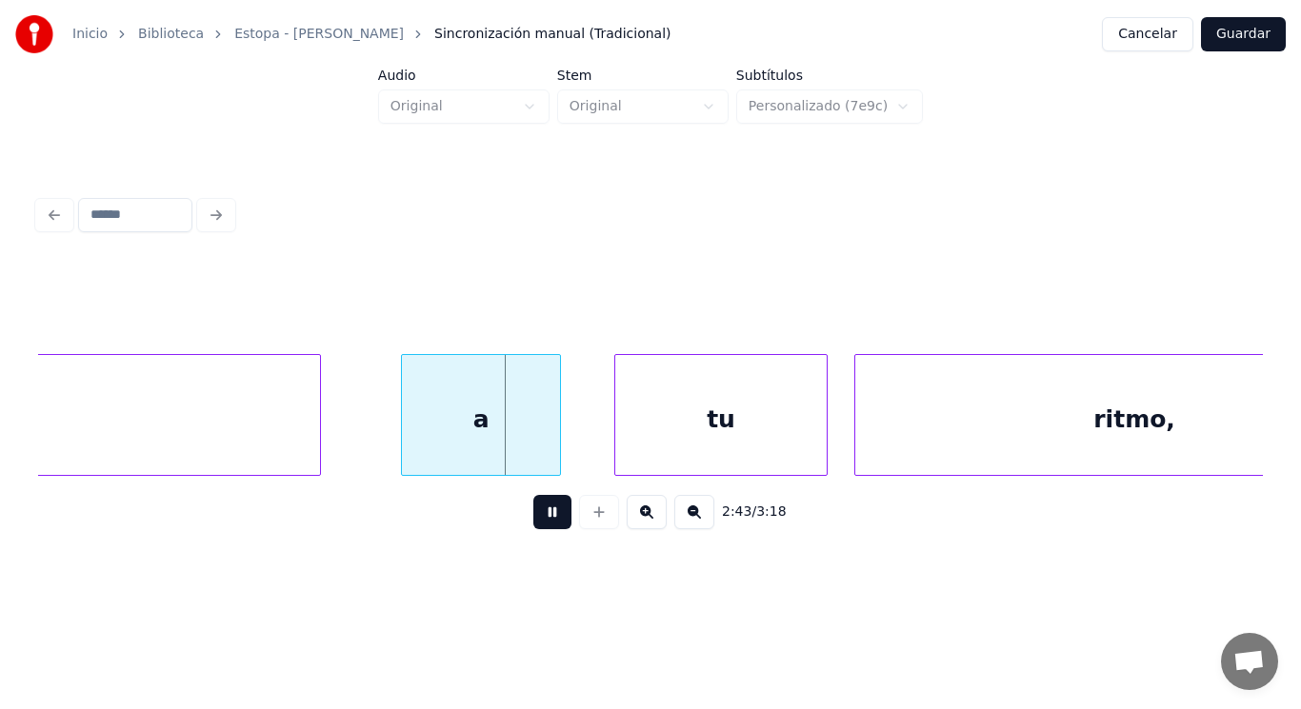
click at [533, 514] on button at bounding box center [552, 512] width 38 height 34
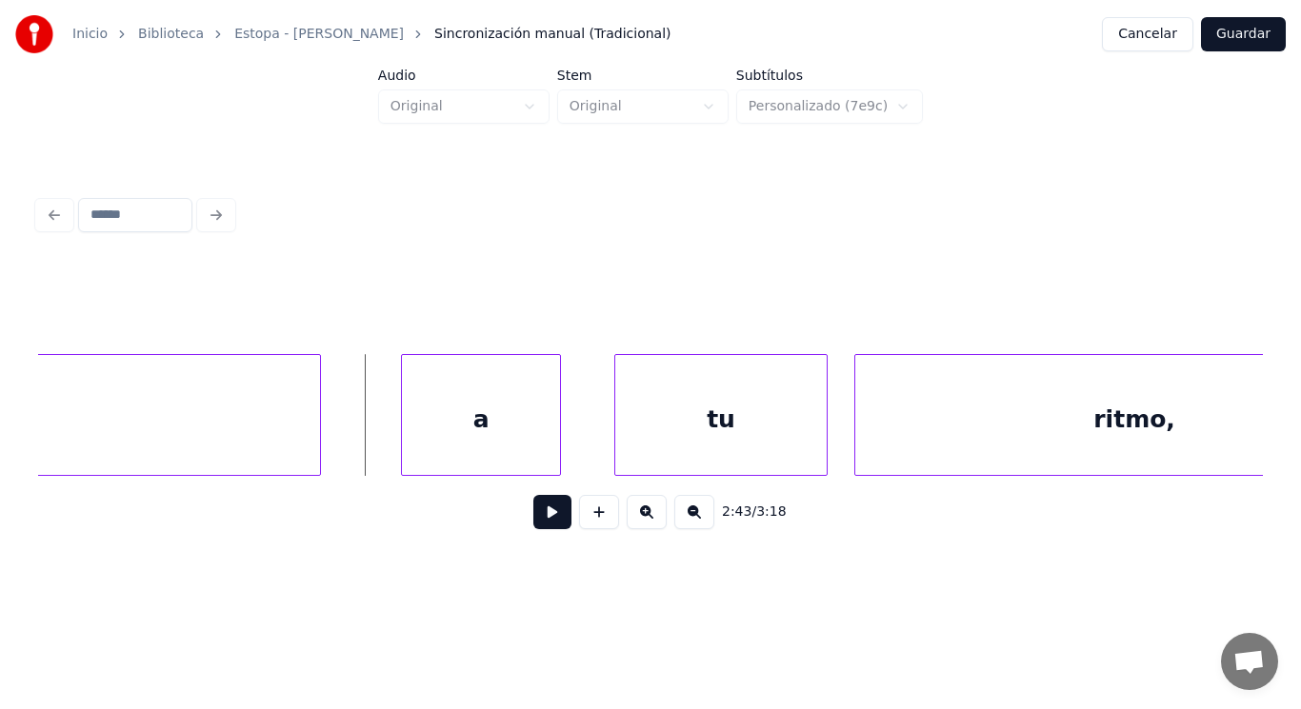
click at [541, 525] on button at bounding box center [552, 512] width 38 height 34
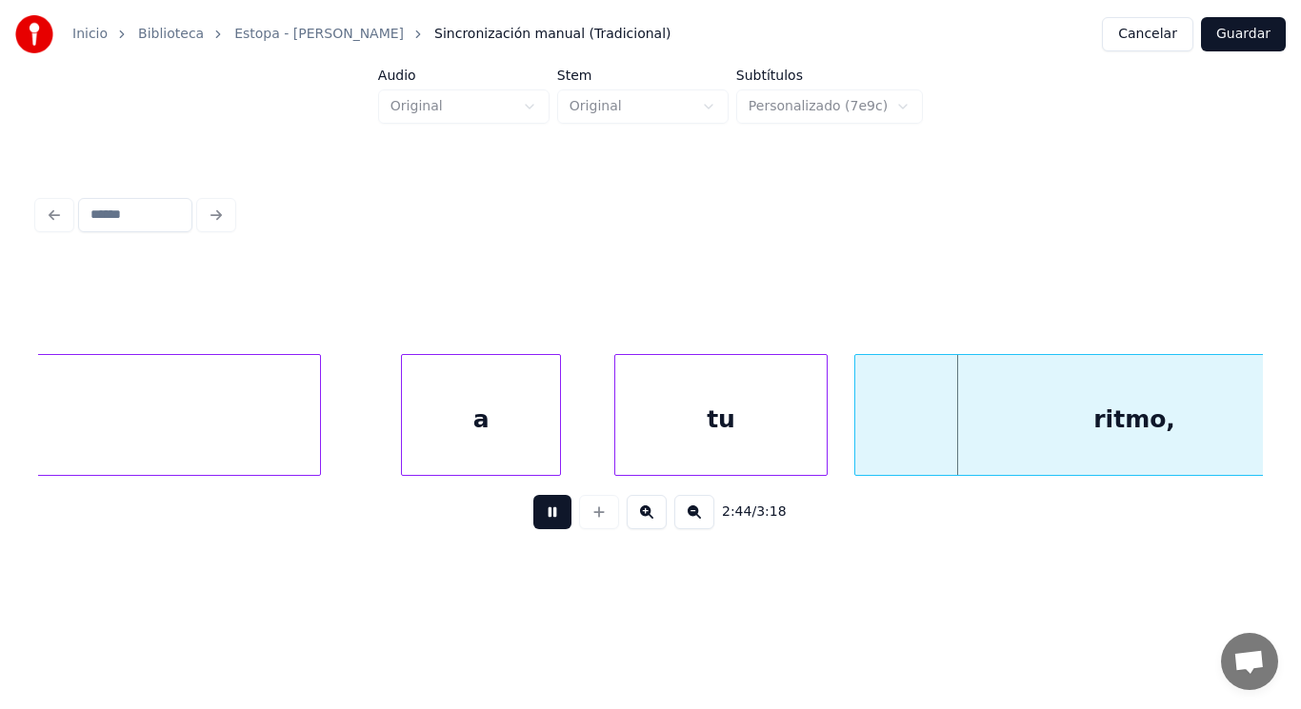
click at [535, 526] on button at bounding box center [552, 512] width 38 height 34
click at [357, 438] on div at bounding box center [359, 415] width 6 height 120
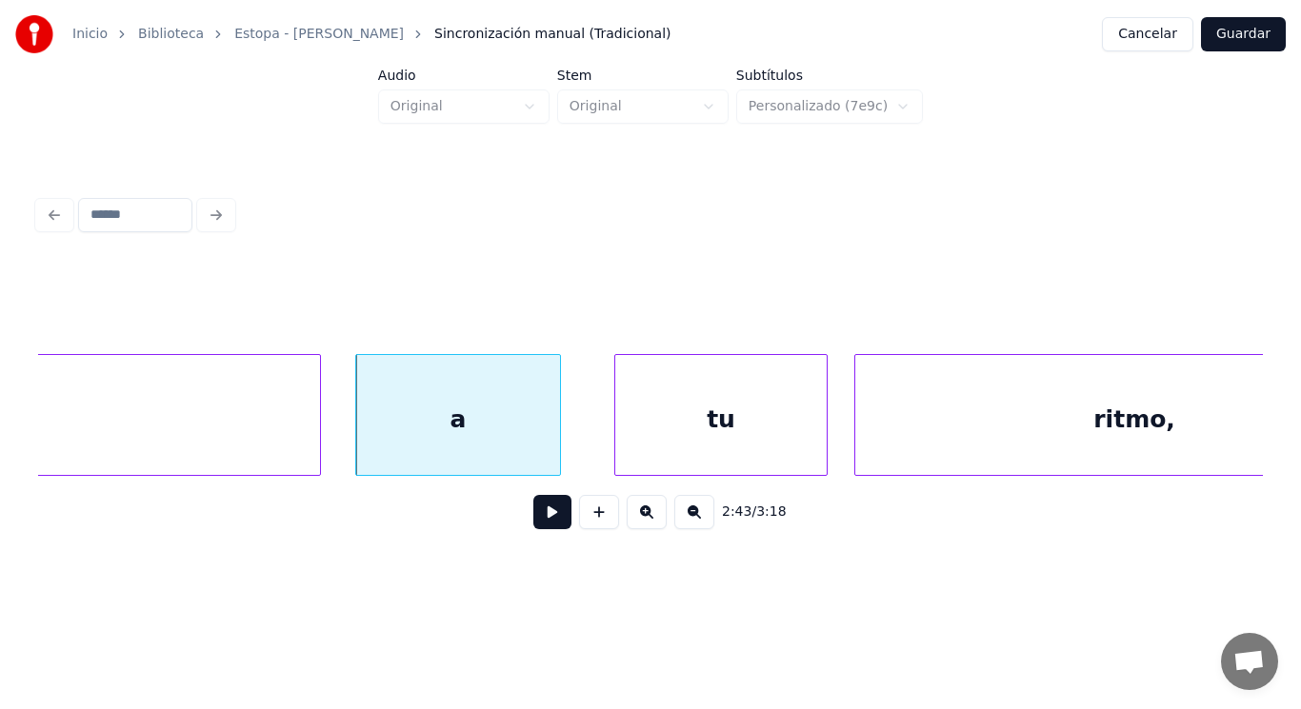
click at [536, 525] on button at bounding box center [552, 512] width 38 height 34
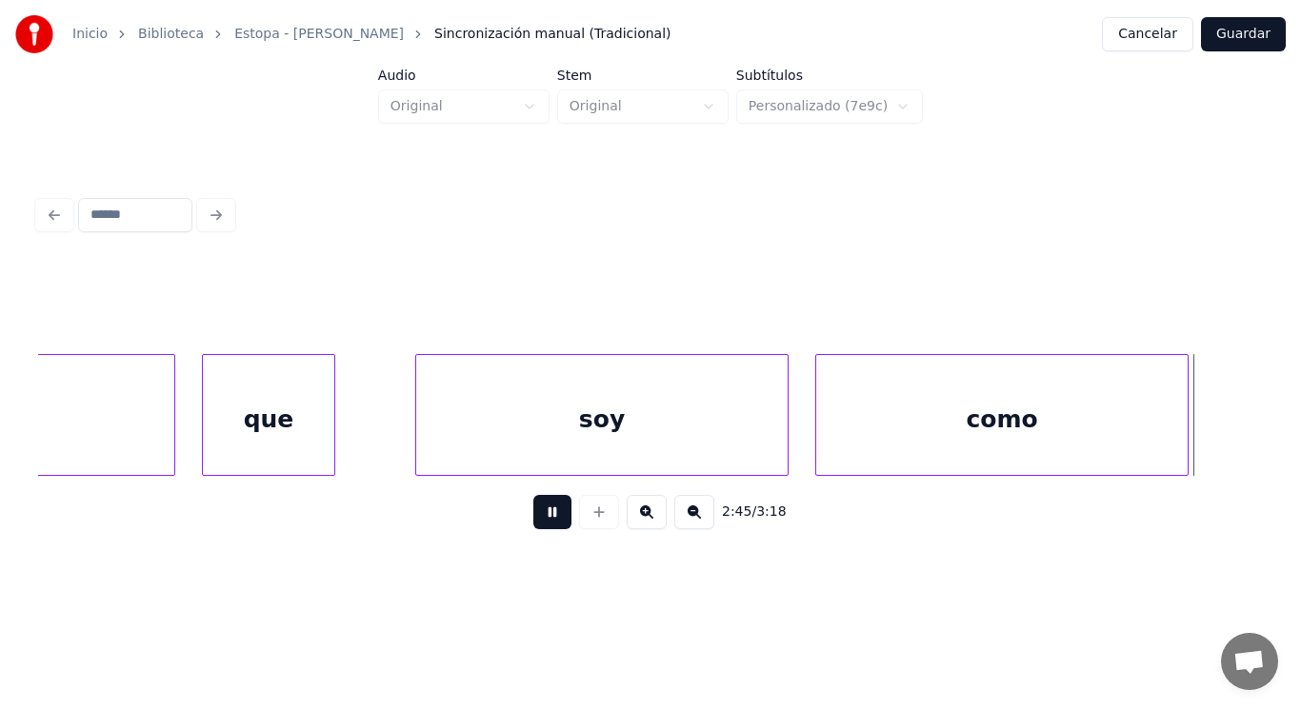
scroll to position [0, 220509]
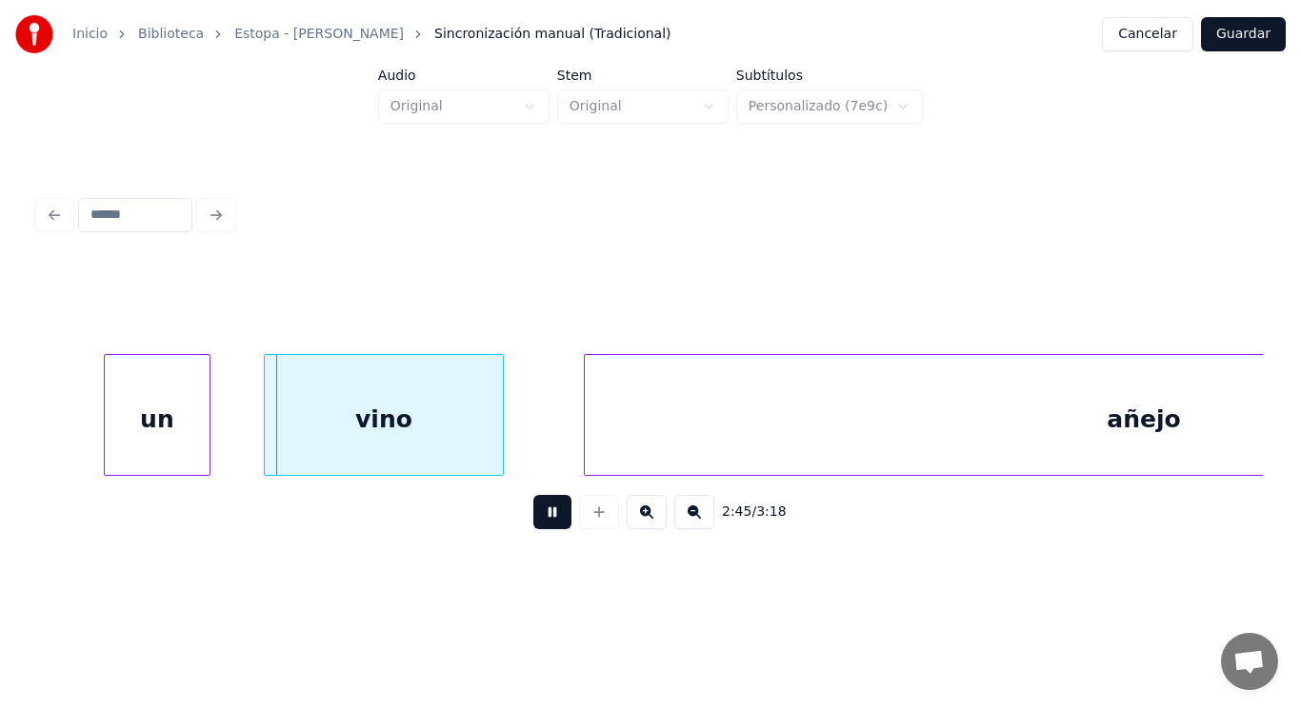
click at [536, 525] on button at bounding box center [552, 512] width 38 height 34
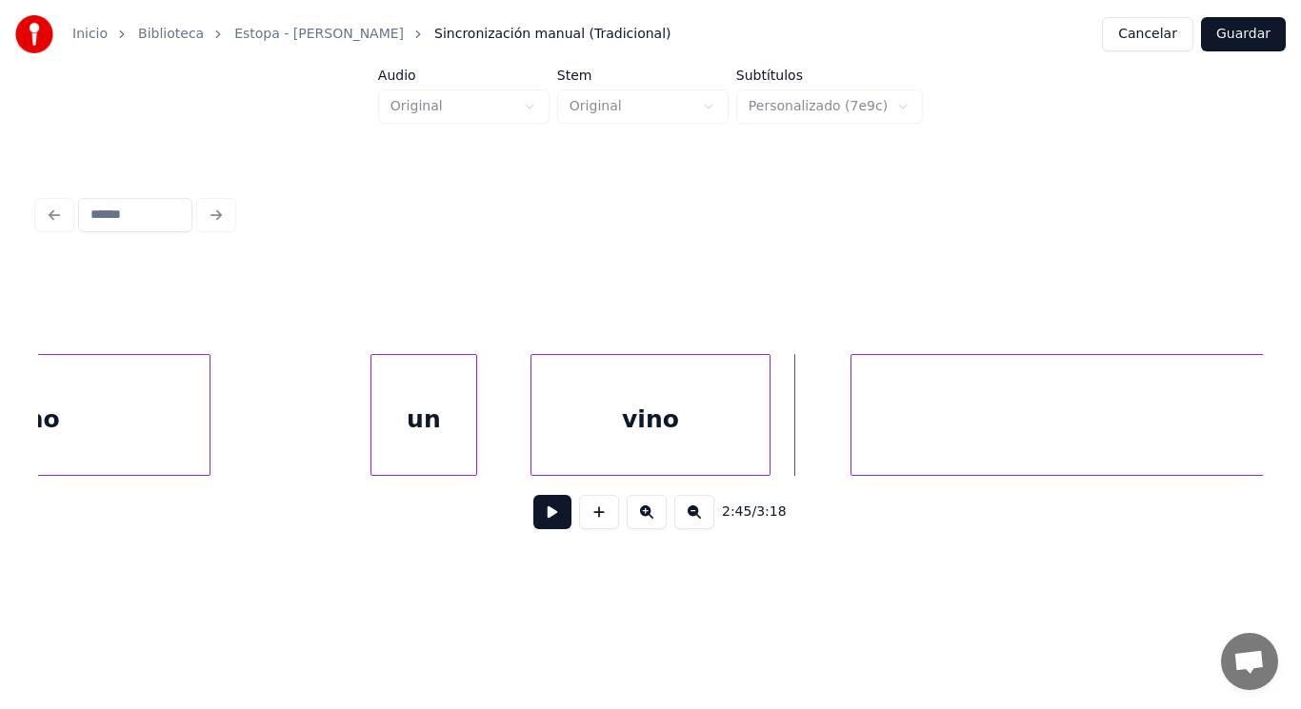
click at [154, 413] on div "como" at bounding box center [23, 419] width 371 height 129
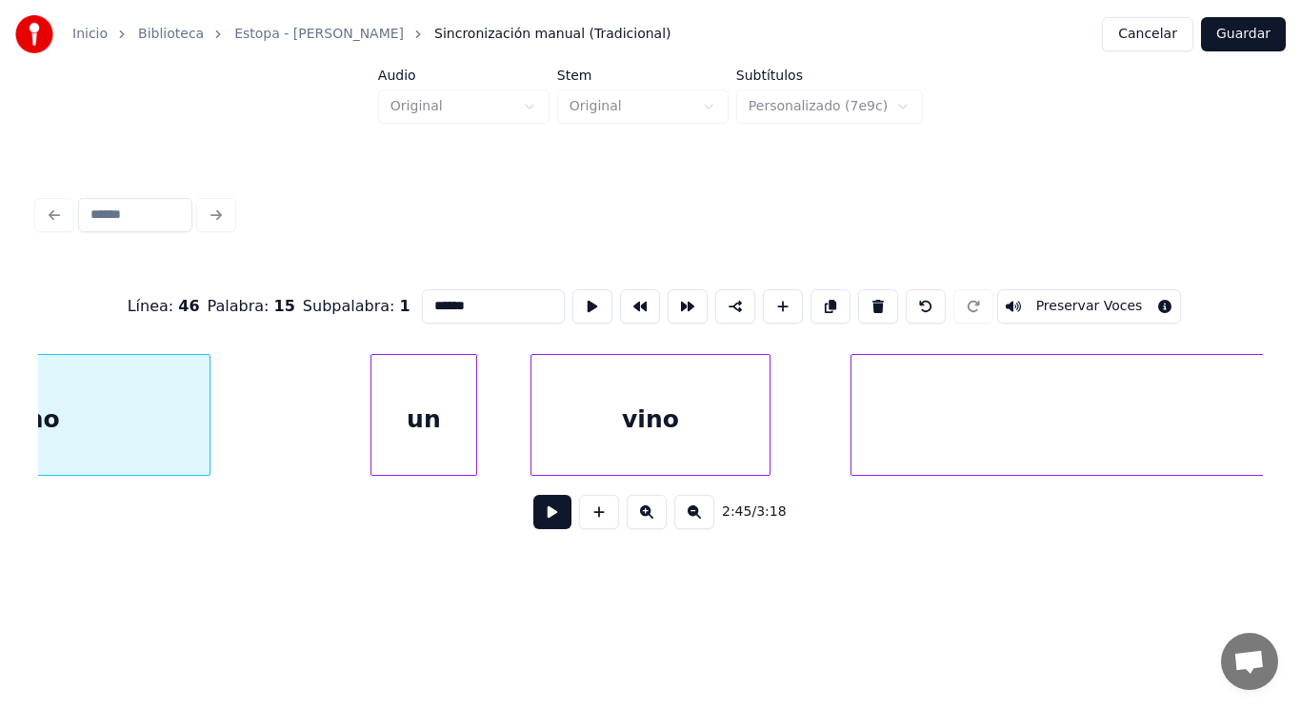
type input "****"
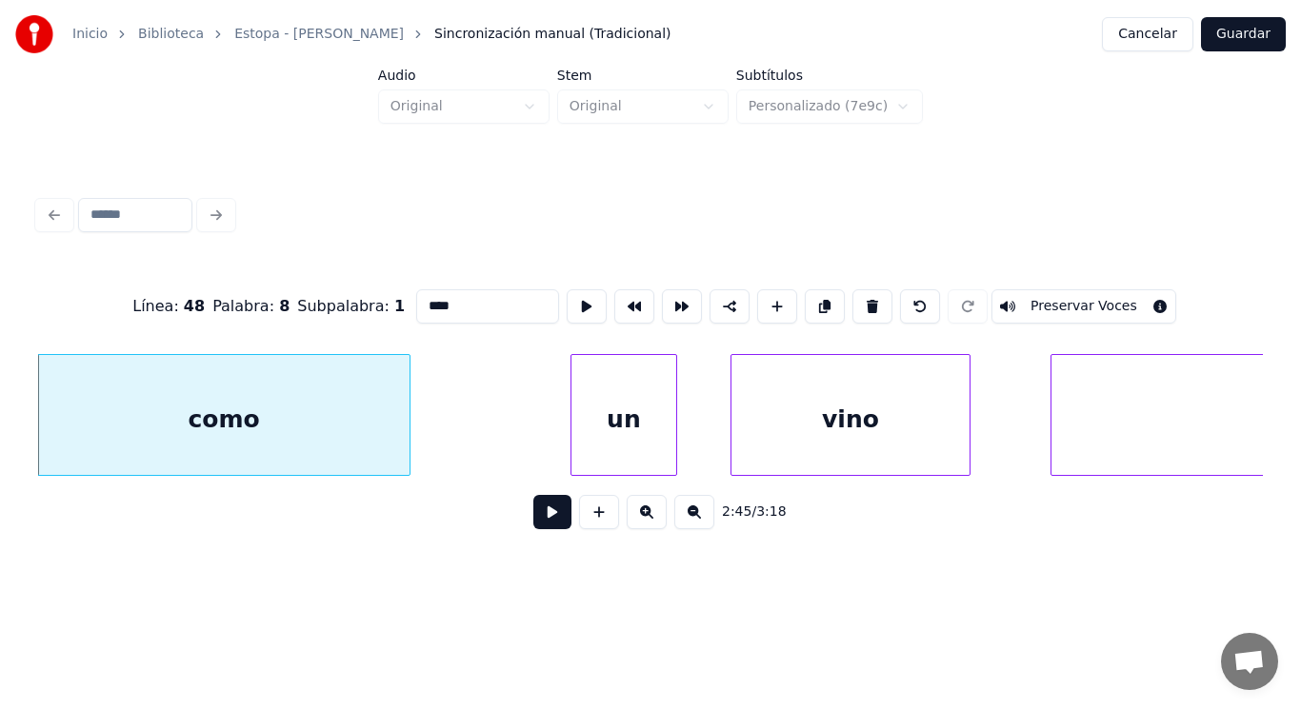
click at [537, 520] on button at bounding box center [552, 512] width 38 height 34
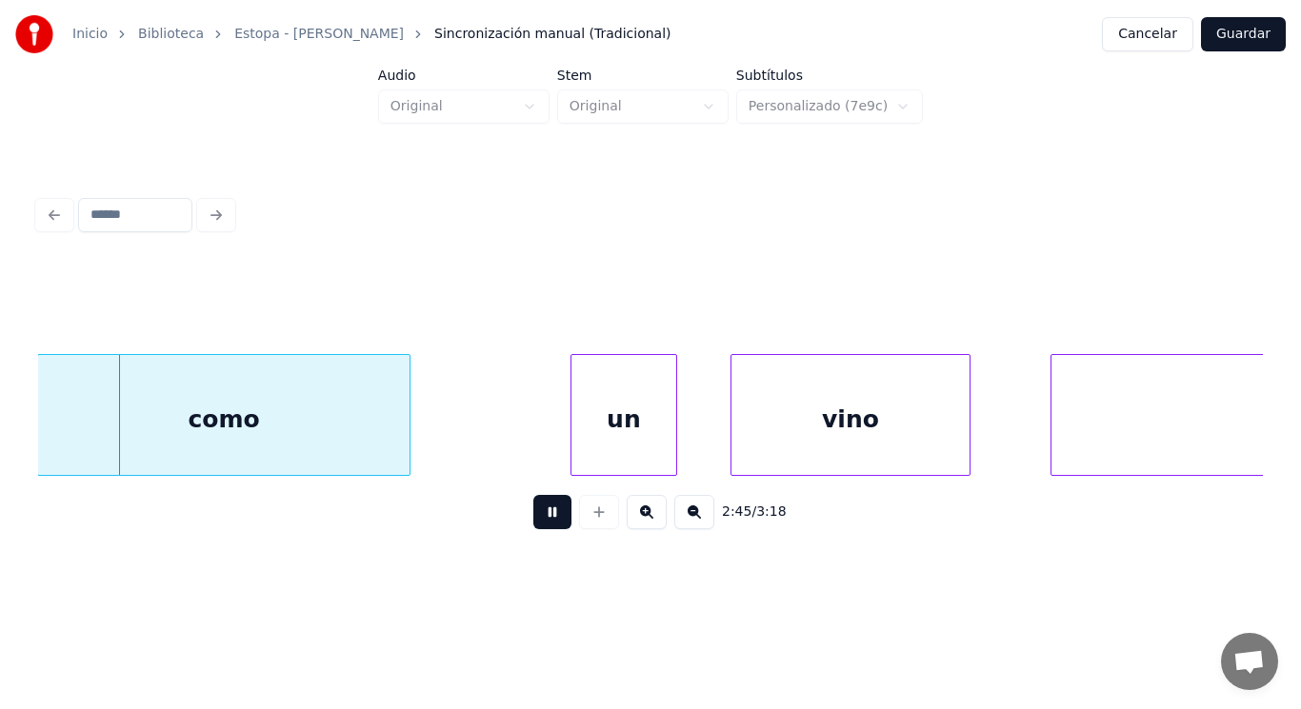
click at [537, 520] on button at bounding box center [552, 512] width 38 height 34
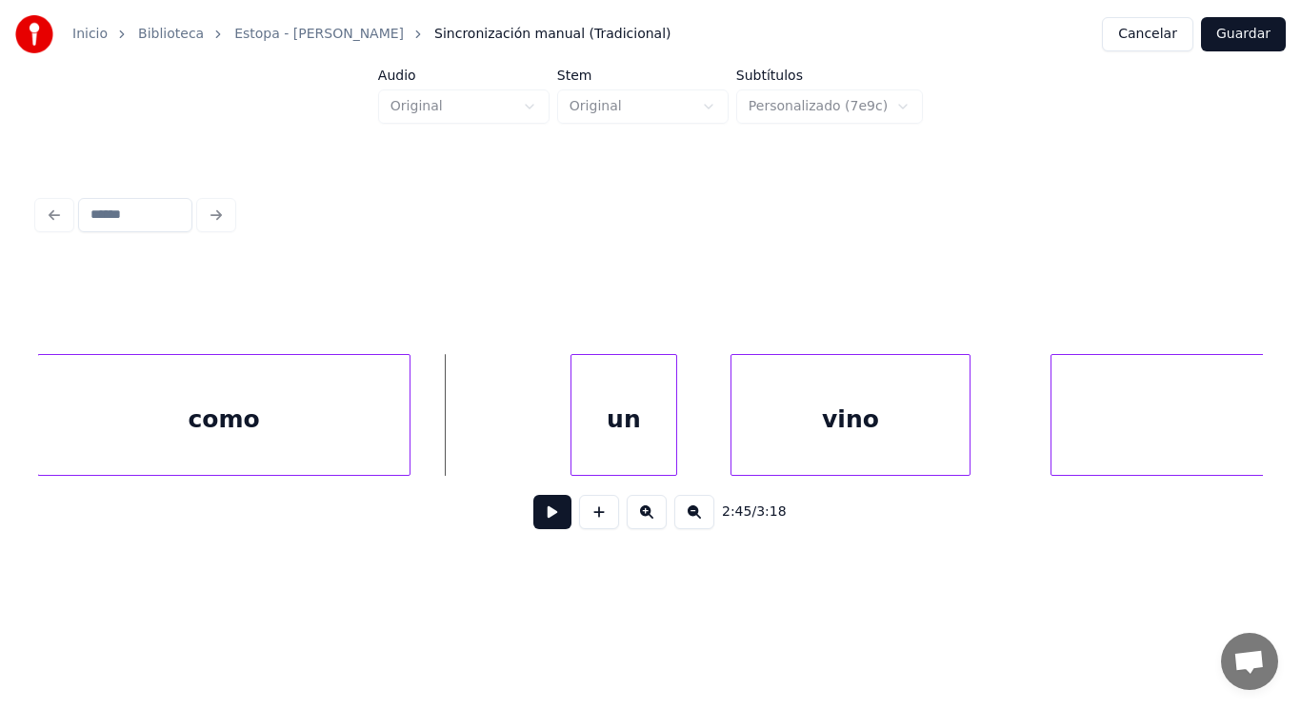
click at [533, 514] on button at bounding box center [552, 512] width 38 height 34
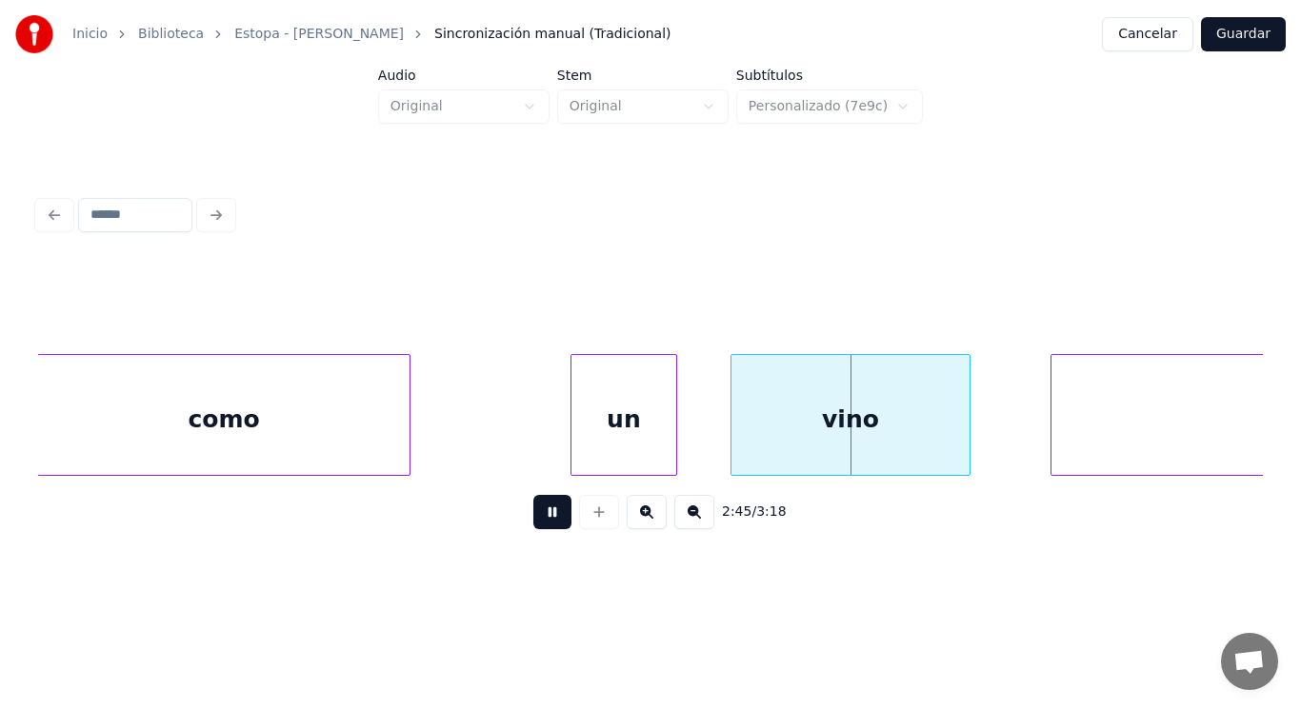
click at [533, 514] on button at bounding box center [552, 512] width 38 height 34
click at [441, 447] on div at bounding box center [444, 415] width 6 height 120
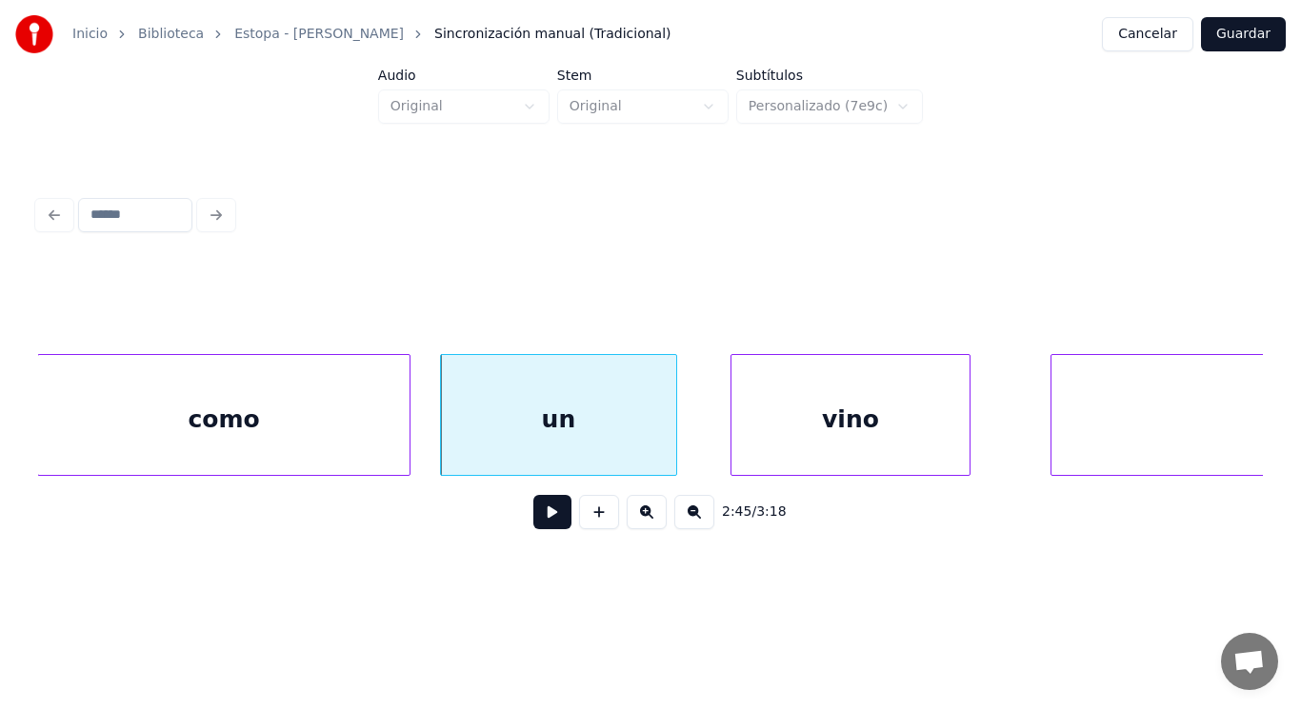
click at [536, 529] on button at bounding box center [552, 512] width 38 height 34
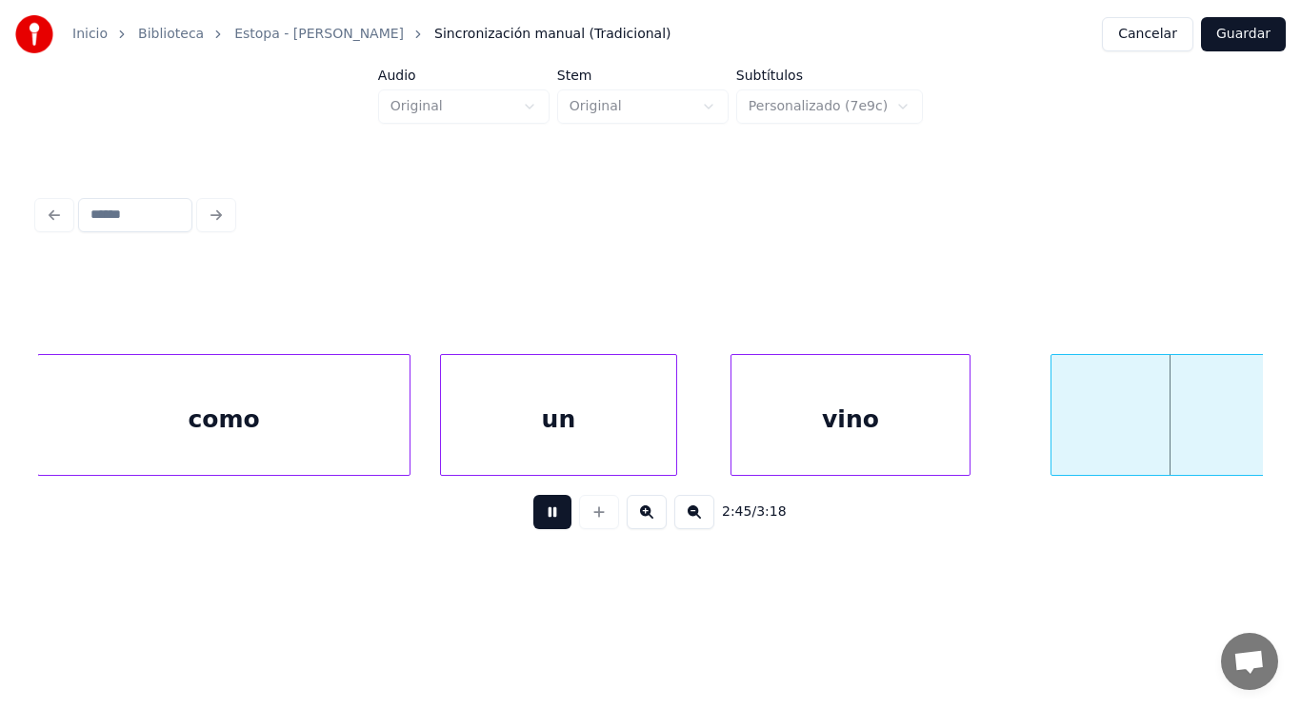
scroll to position [0, 221291]
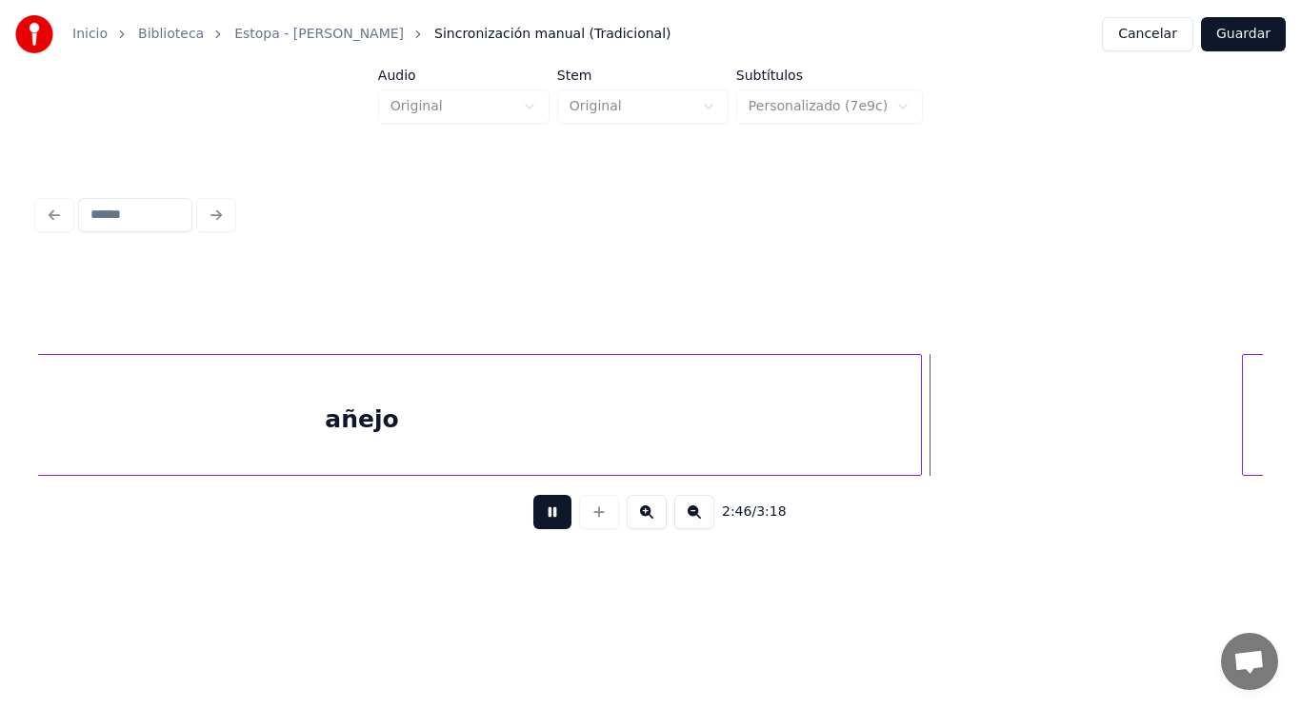
click at [536, 529] on button at bounding box center [552, 512] width 38 height 34
click at [530, 461] on div "añejo" at bounding box center [362, 419] width 1118 height 129
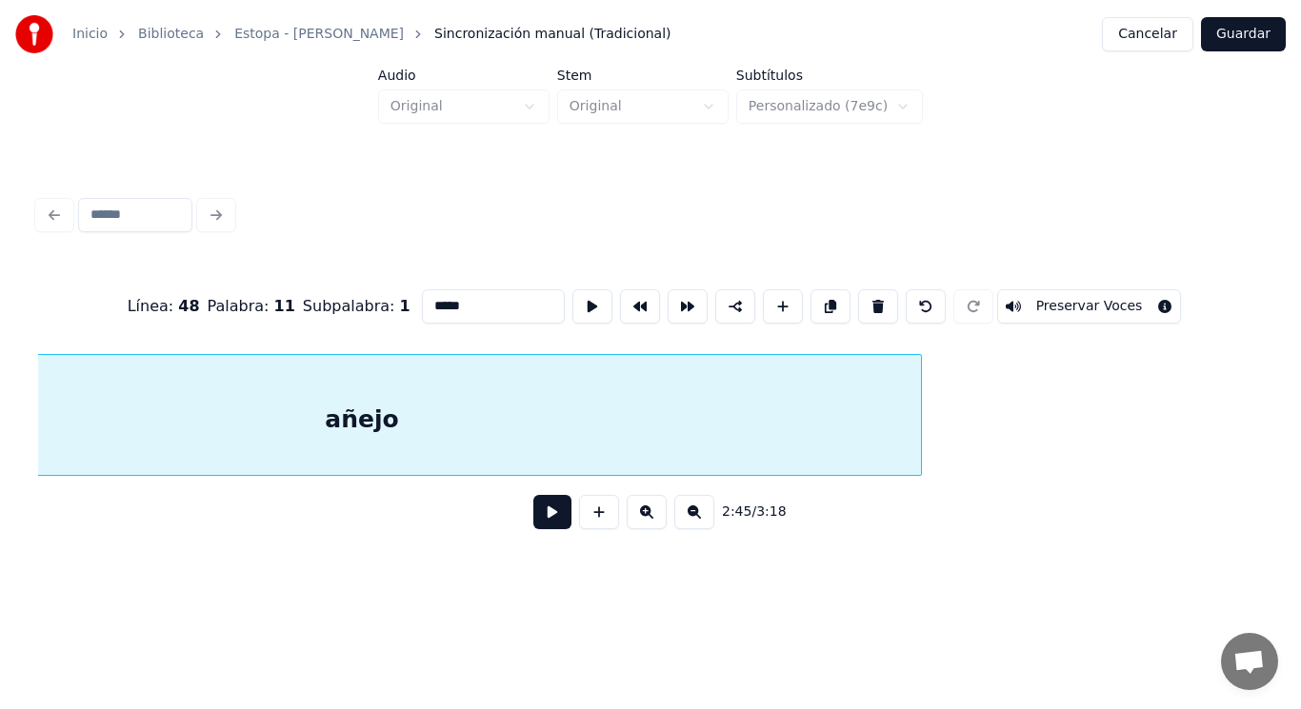
scroll to position [0, 221056]
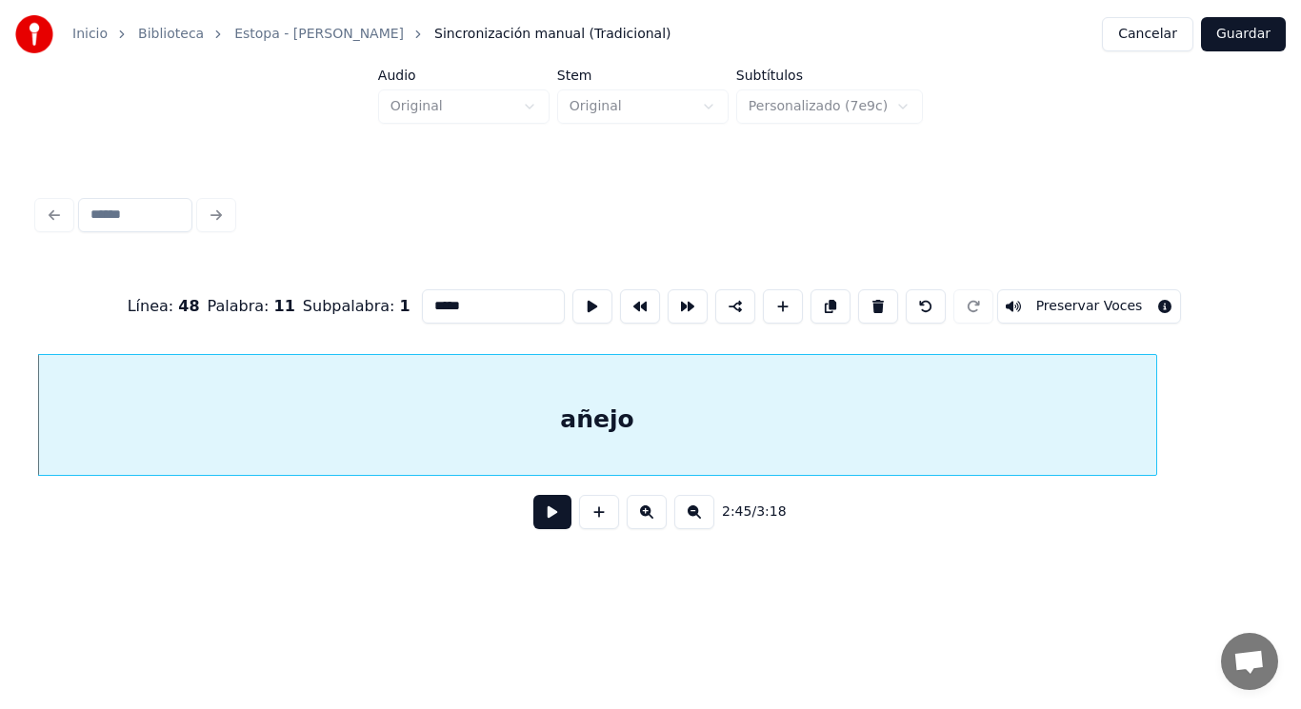
click at [538, 522] on button at bounding box center [552, 512] width 38 height 34
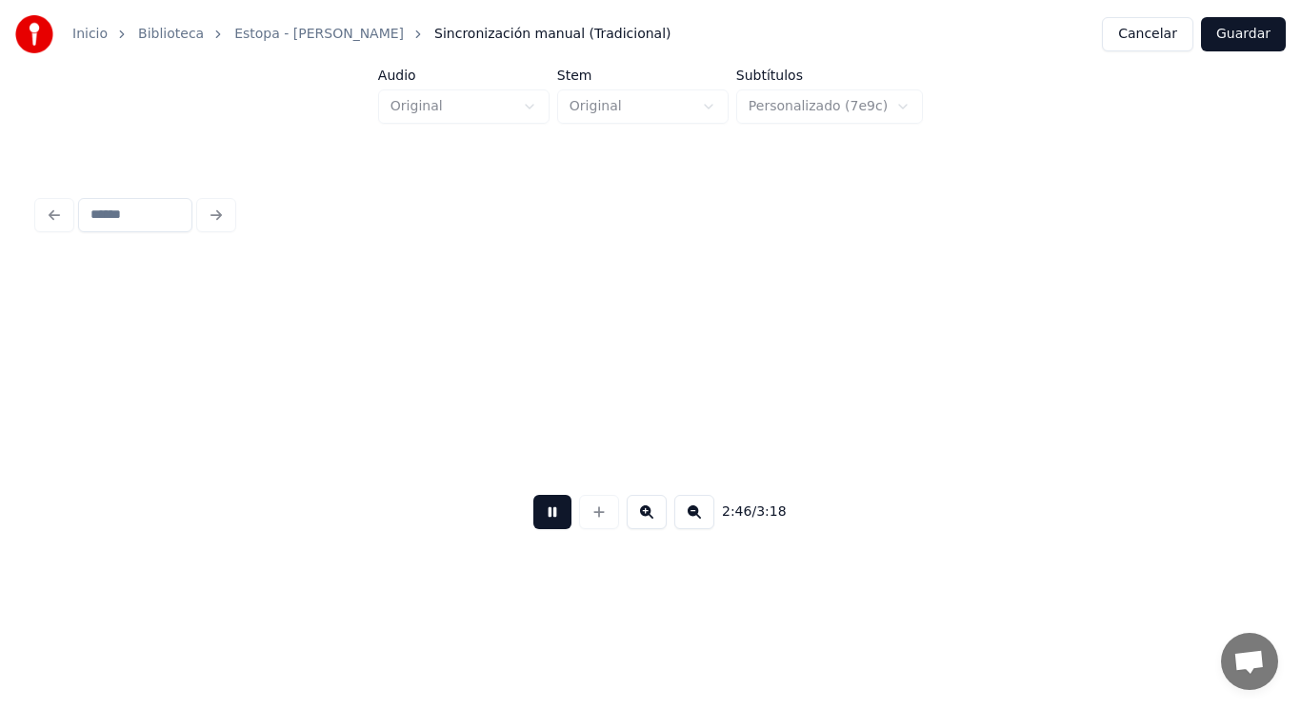
scroll to position [0, 222295]
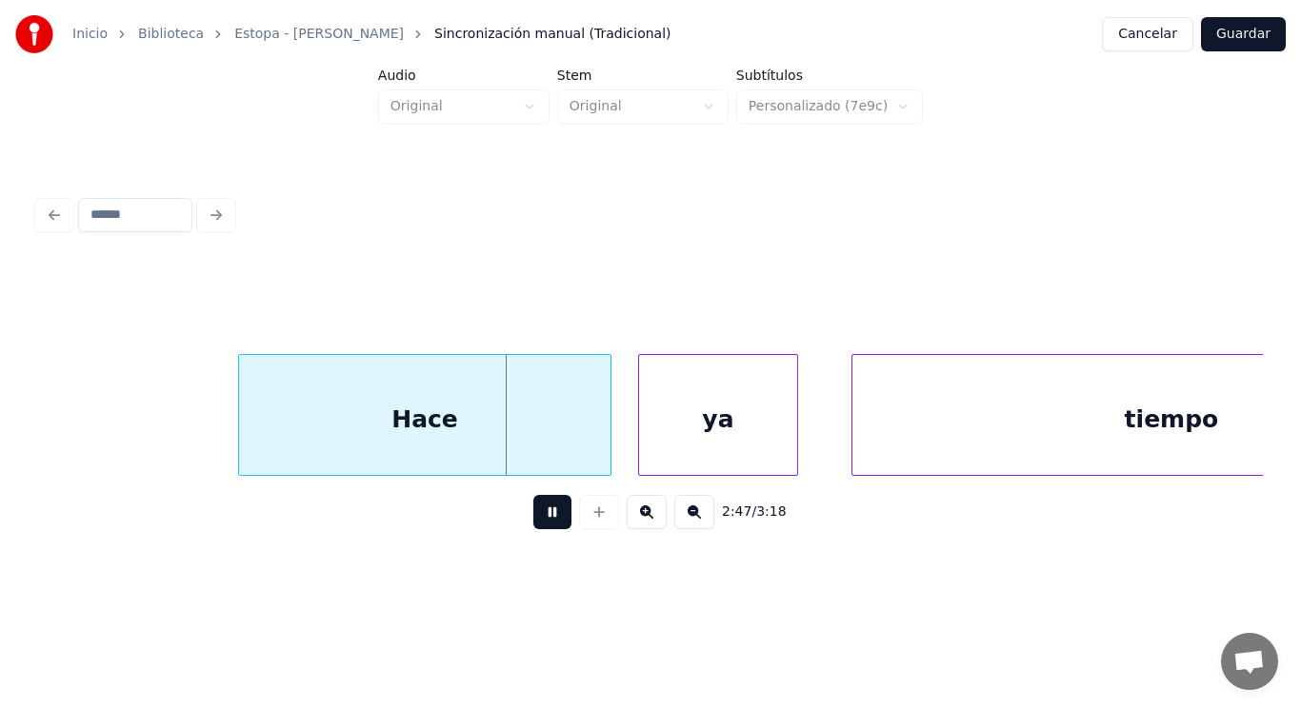
click at [538, 522] on button at bounding box center [552, 512] width 38 height 34
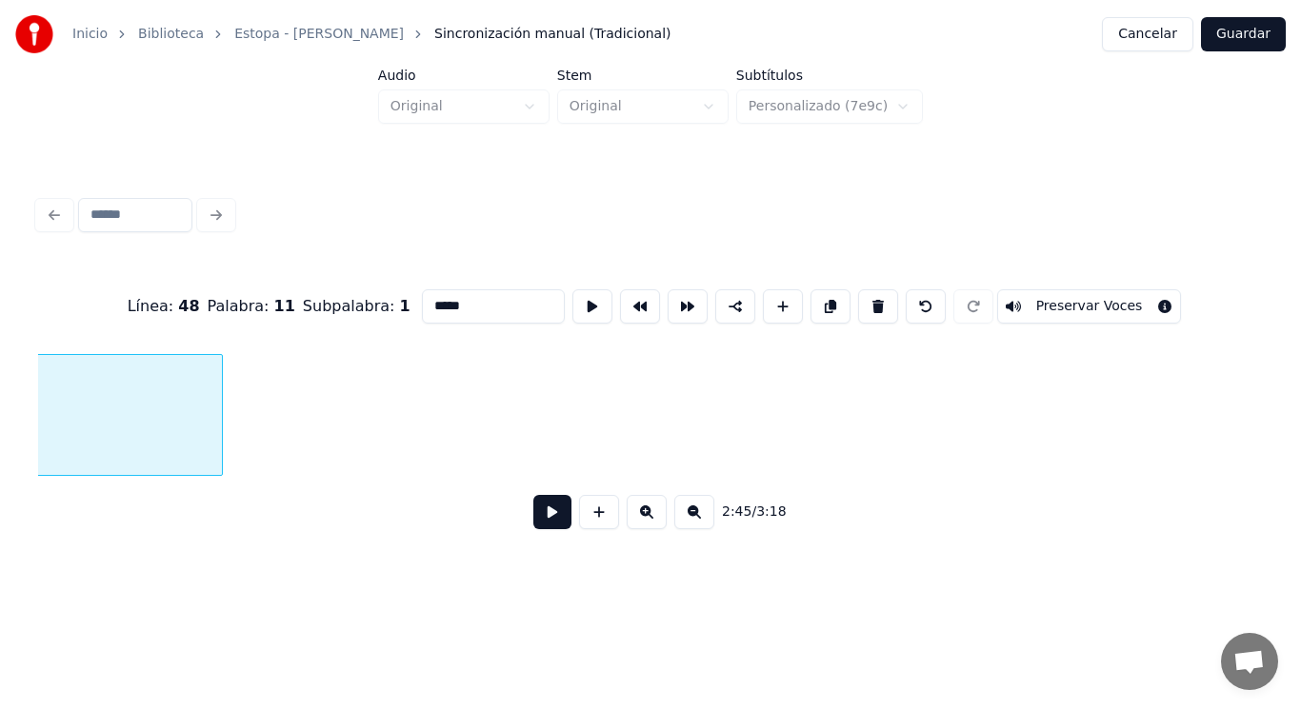
scroll to position [0, 221056]
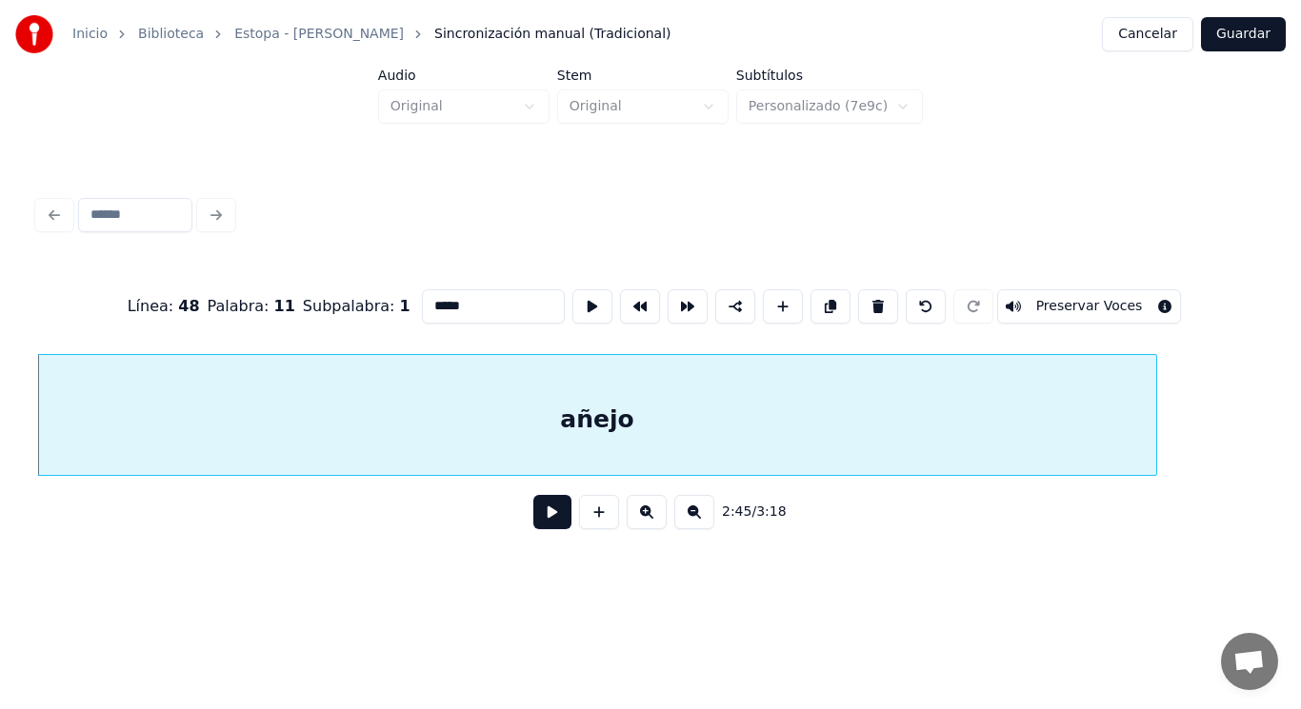
click at [432, 296] on input "*****" at bounding box center [493, 306] width 143 height 34
type input "******"
click at [537, 523] on button at bounding box center [552, 512] width 38 height 34
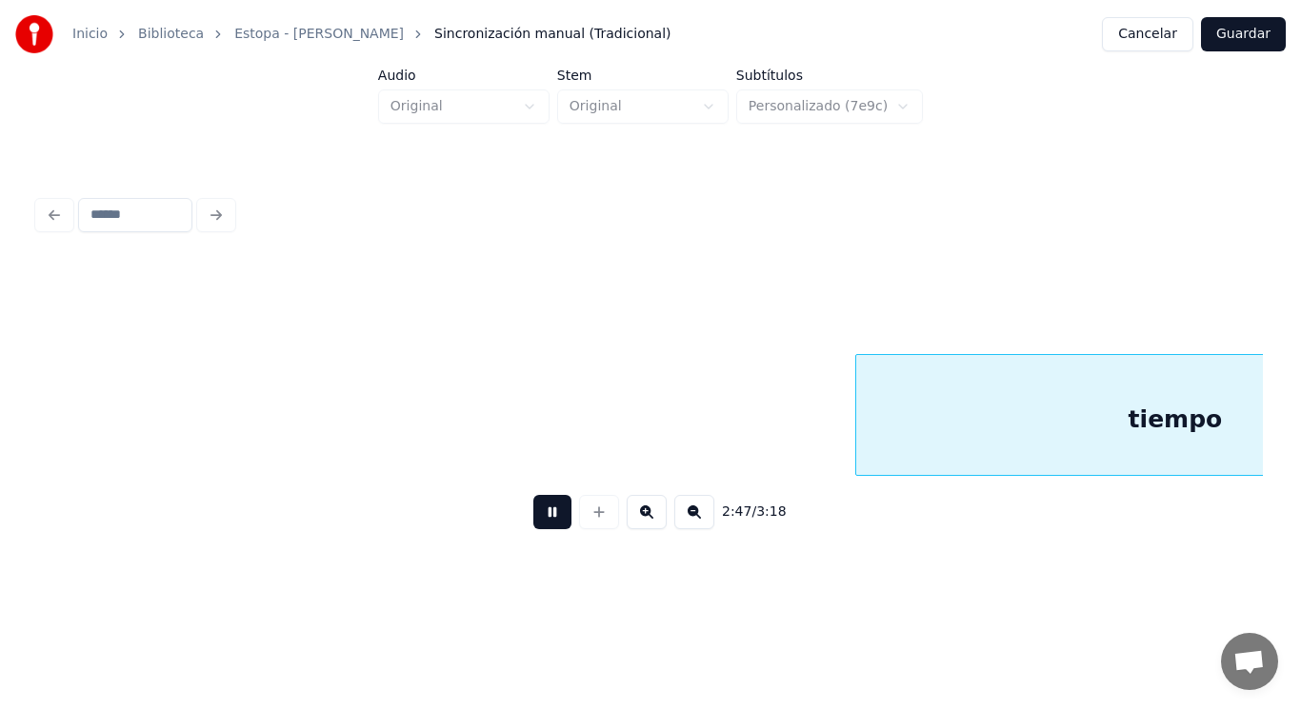
scroll to position [0, 223535]
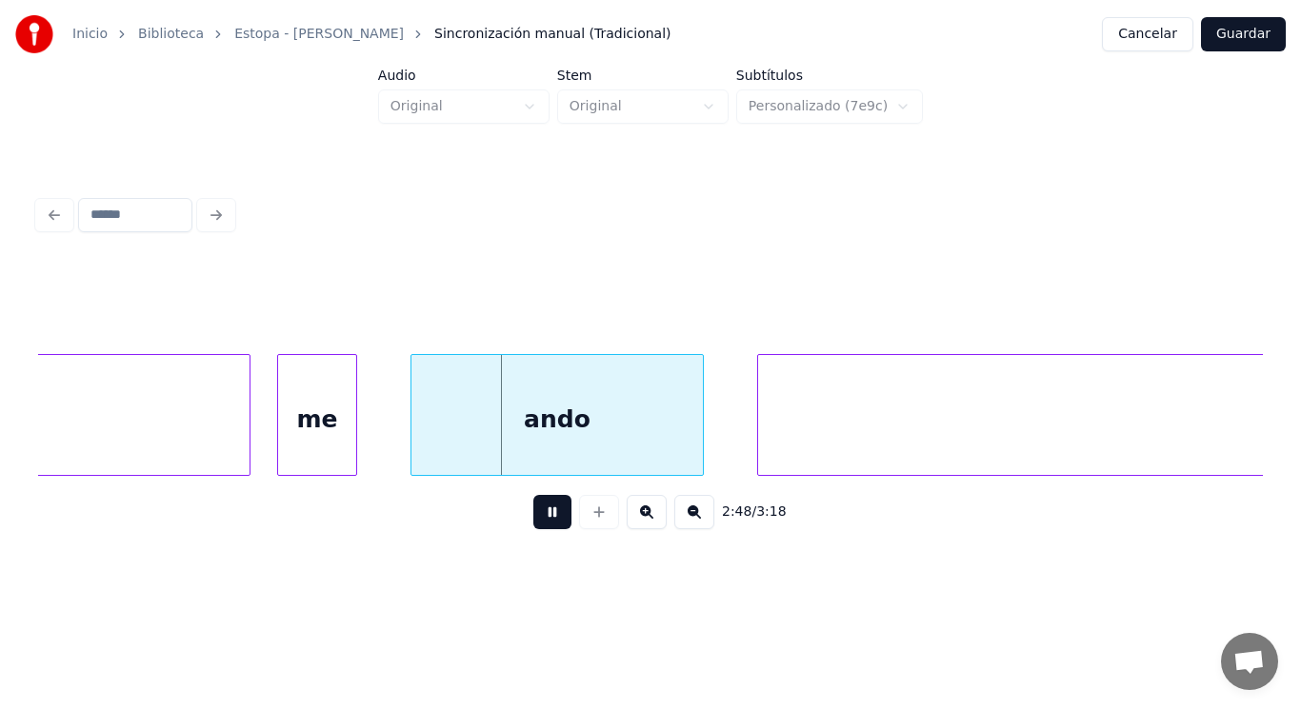
click at [537, 523] on button at bounding box center [552, 512] width 38 height 34
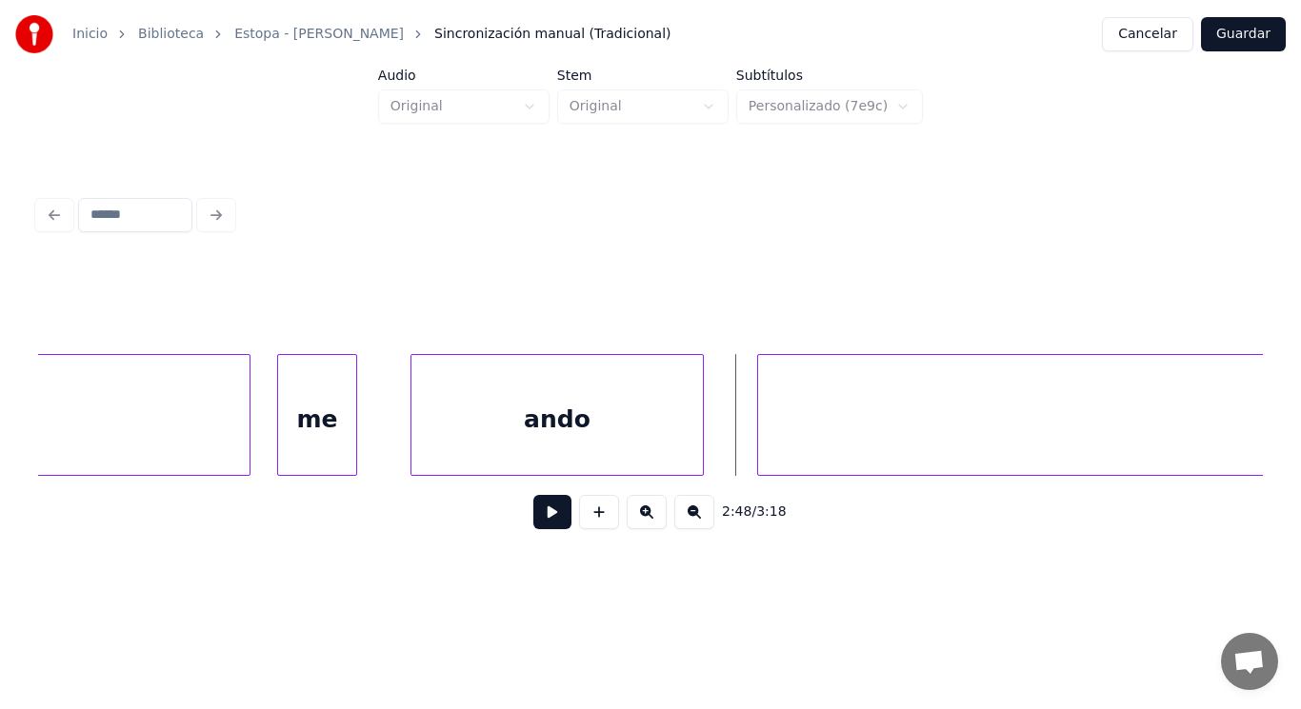
click at [537, 527] on button at bounding box center [552, 512] width 38 height 34
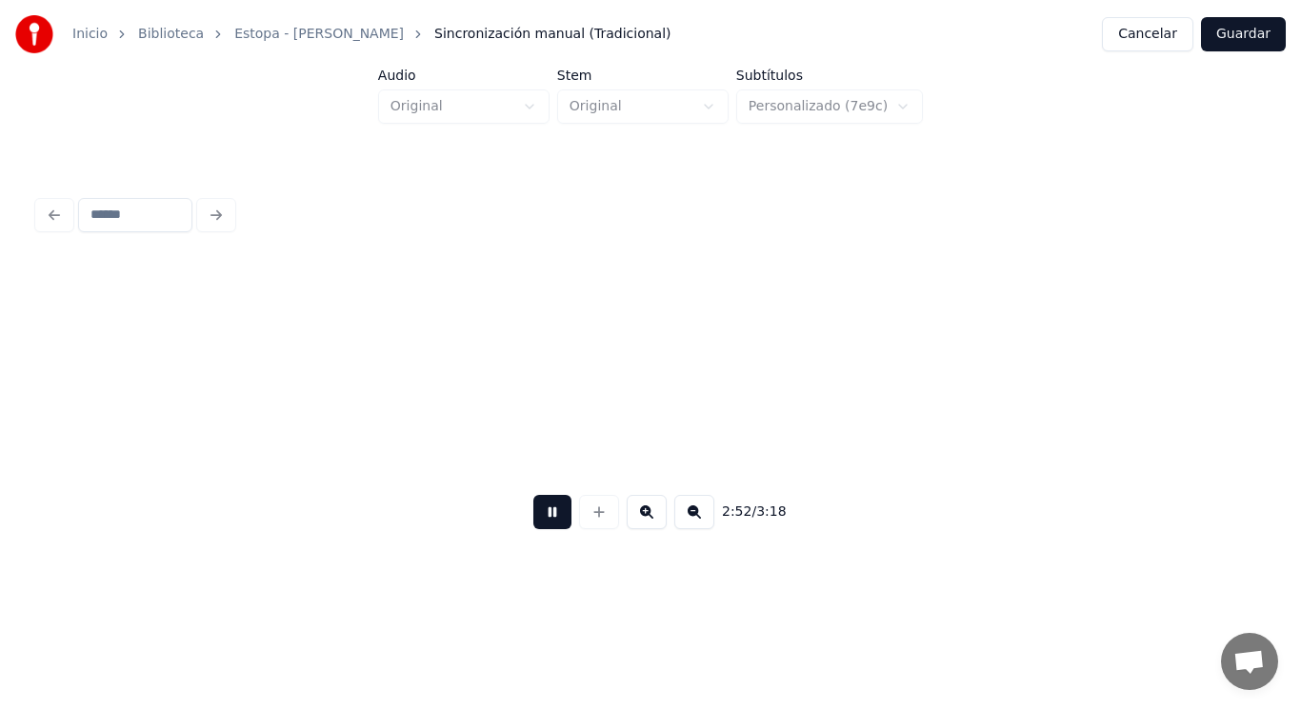
scroll to position [0, 229725]
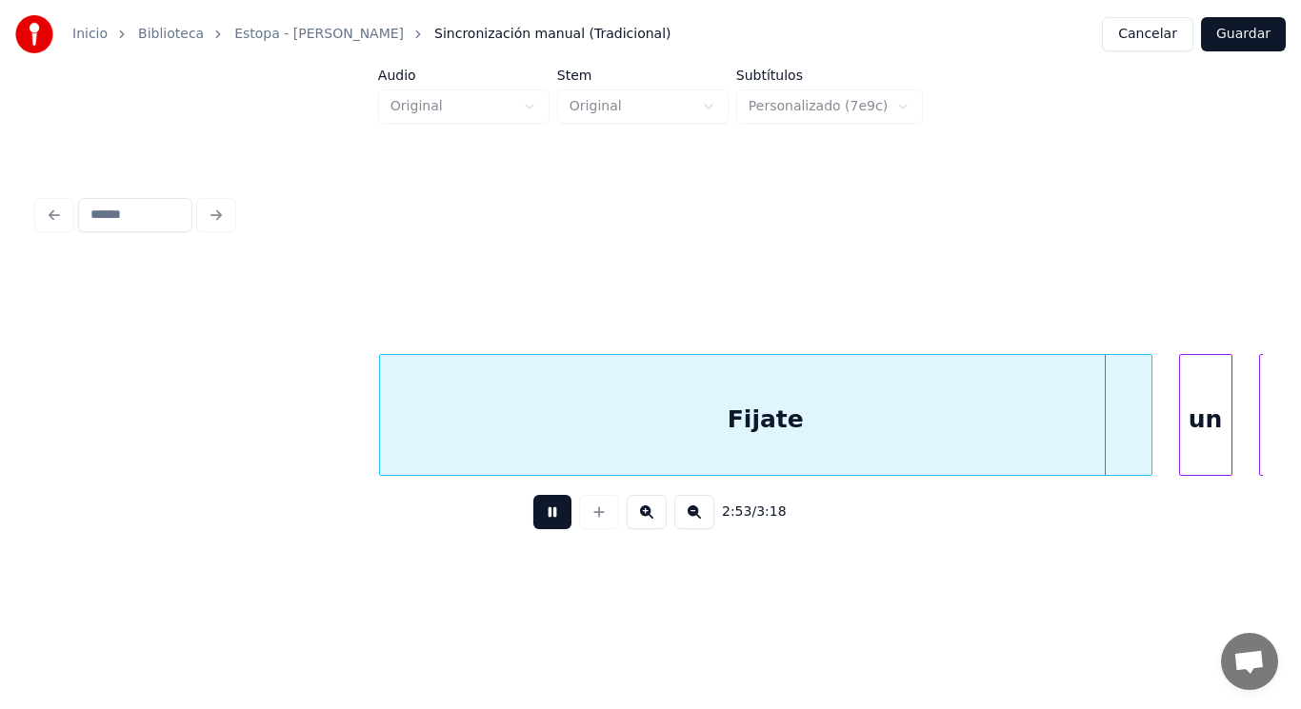
click at [537, 527] on button at bounding box center [552, 512] width 38 height 34
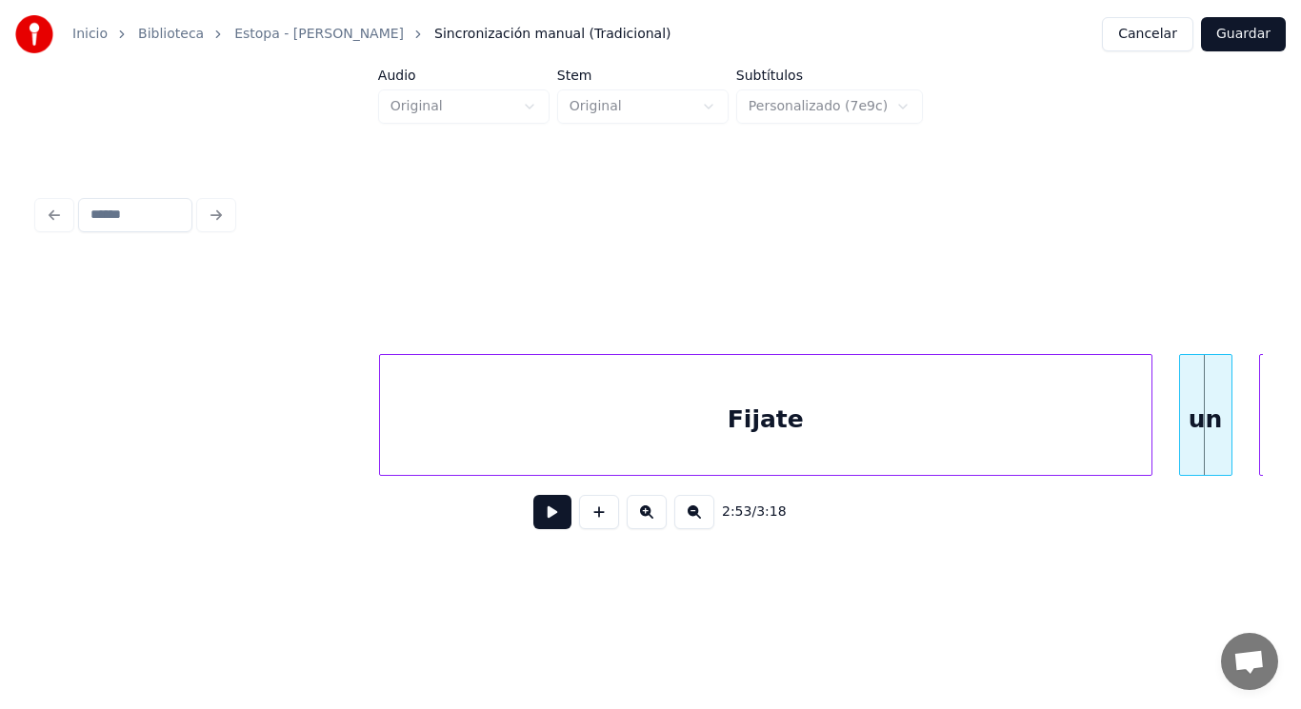
click at [418, 431] on div "Fijate" at bounding box center [765, 419] width 771 height 129
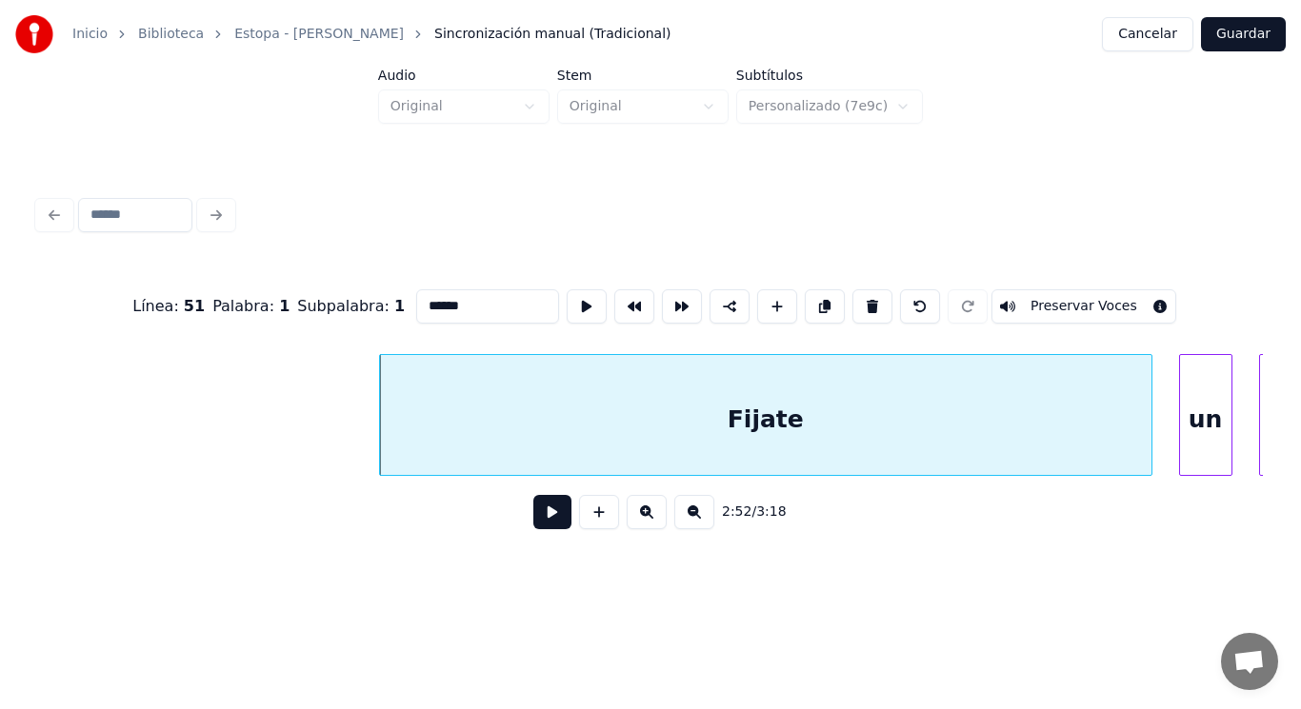
click at [416, 299] on input "******" at bounding box center [487, 306] width 143 height 34
type input "******"
click at [543, 523] on button at bounding box center [552, 512] width 38 height 34
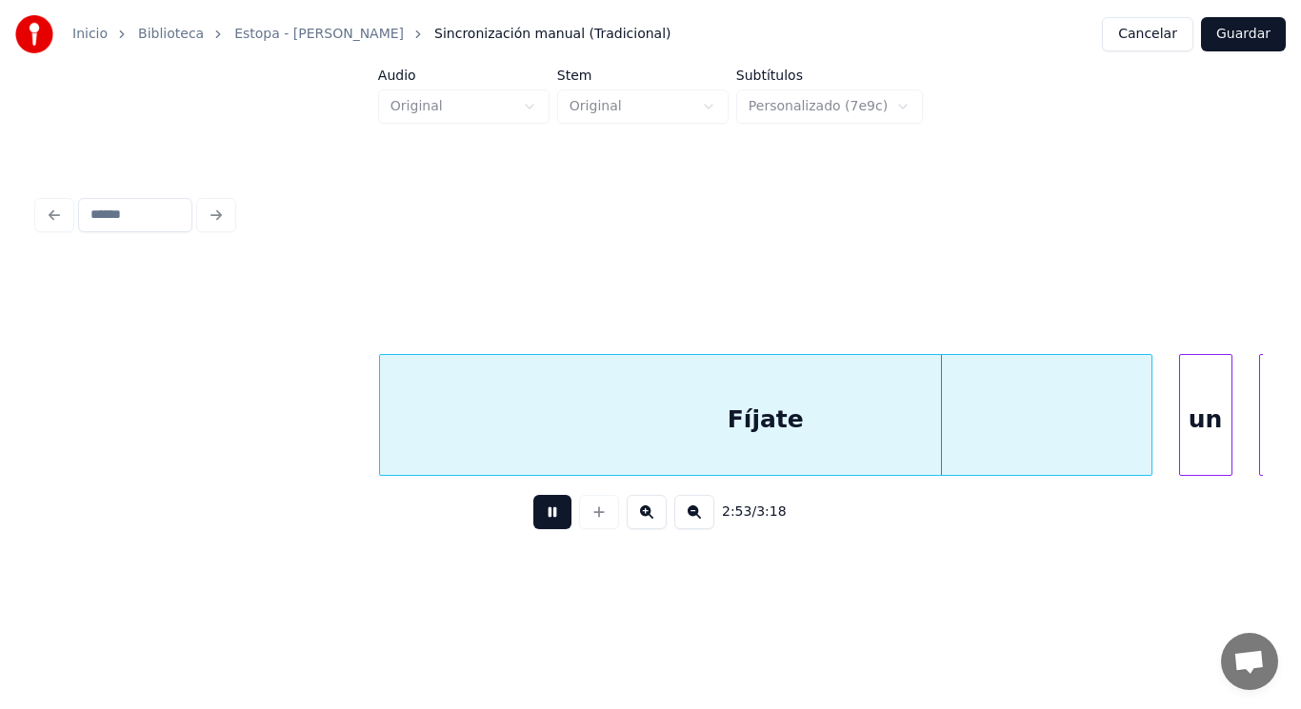
click at [543, 523] on button at bounding box center [552, 512] width 38 height 34
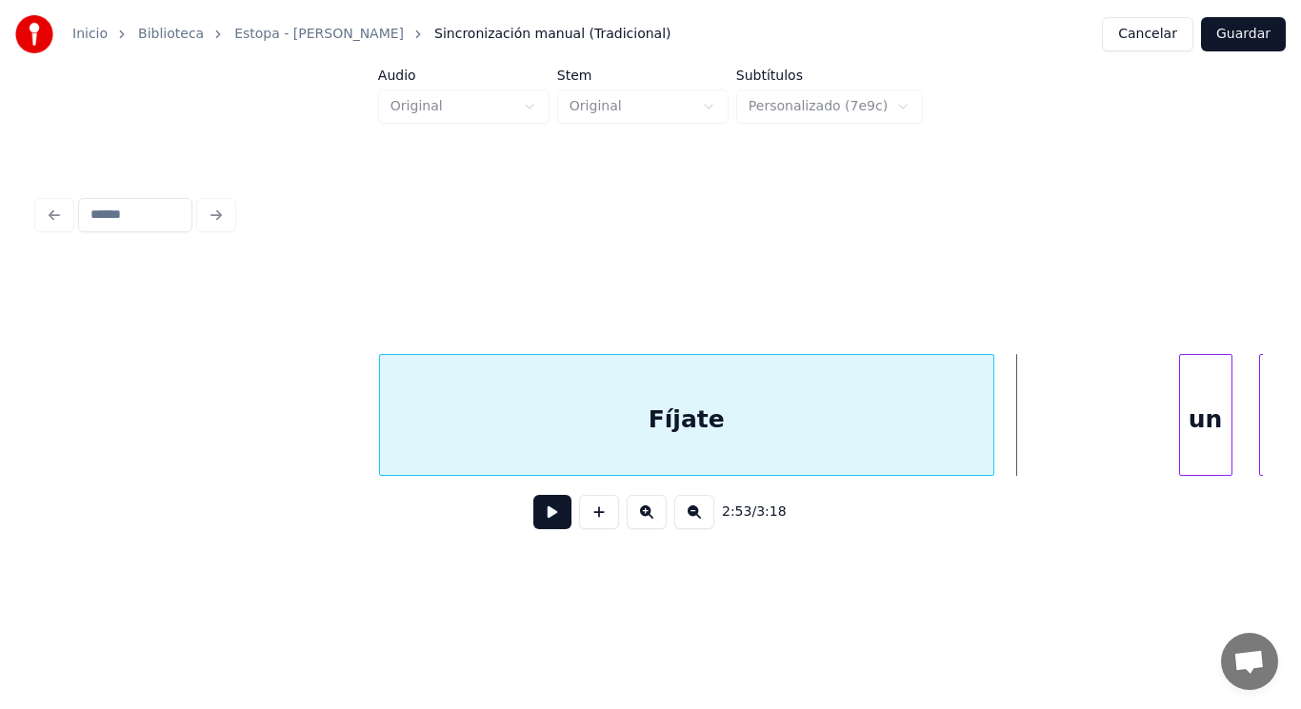
click at [988, 434] on div at bounding box center [990, 415] width 6 height 120
click at [1040, 451] on div at bounding box center [1039, 415] width 6 height 120
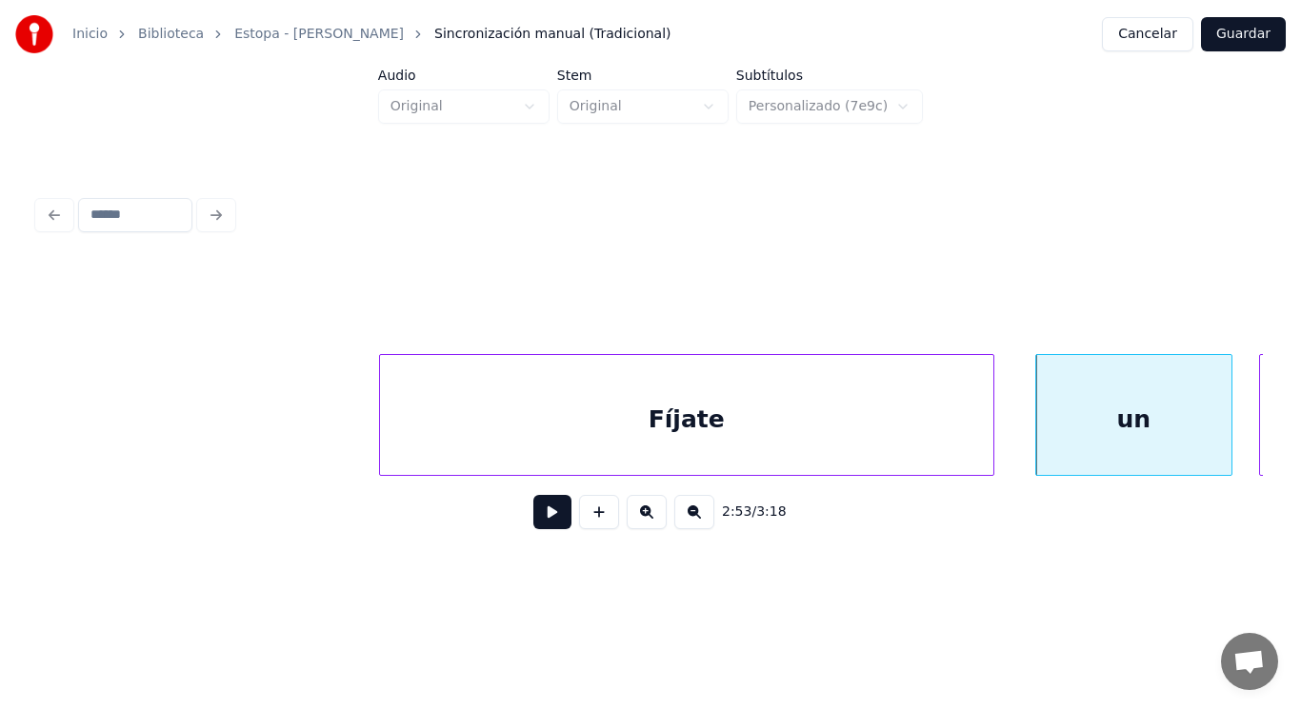
click at [536, 521] on button at bounding box center [552, 512] width 38 height 34
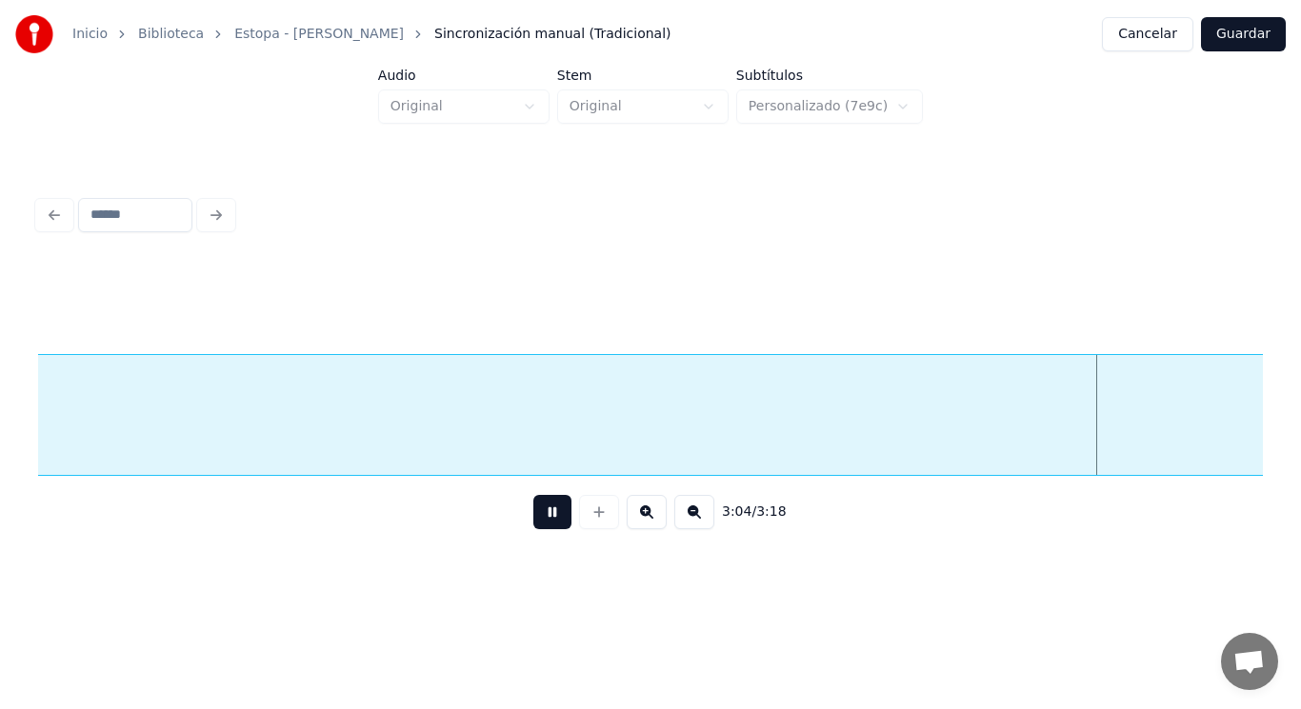
scroll to position [0, 245837]
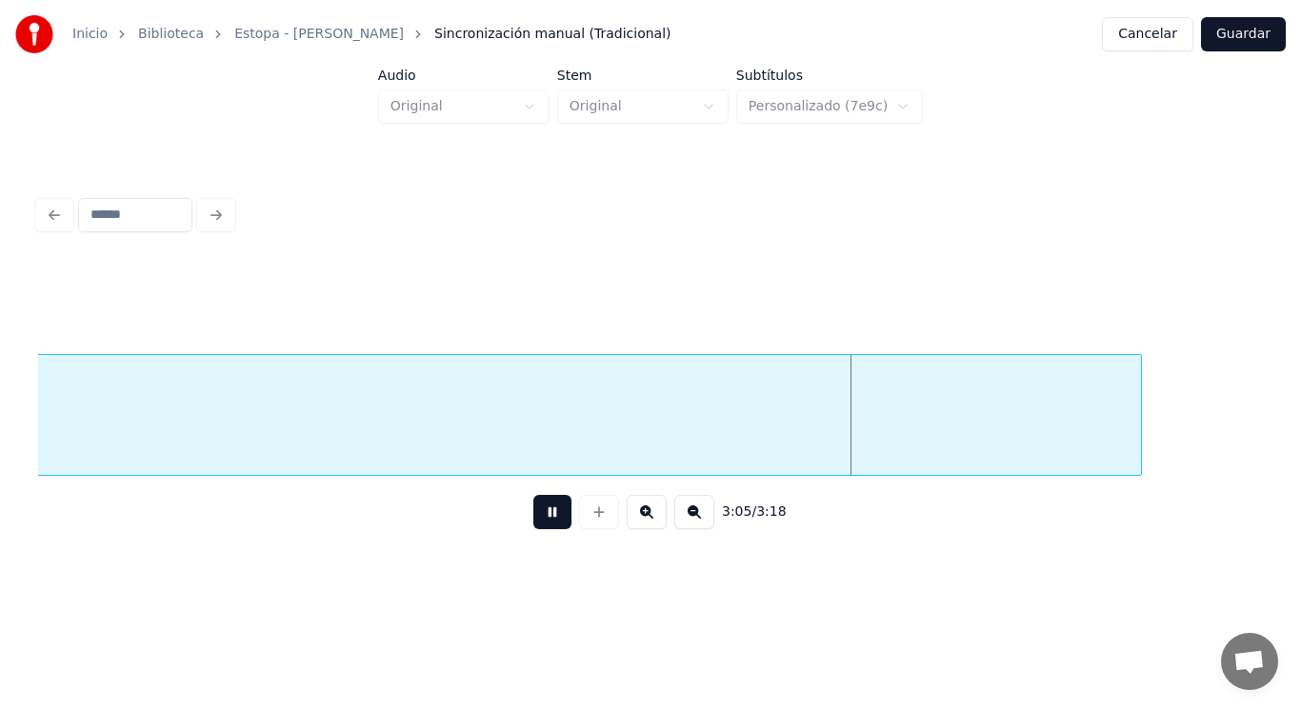
click at [536, 521] on button at bounding box center [552, 512] width 38 height 34
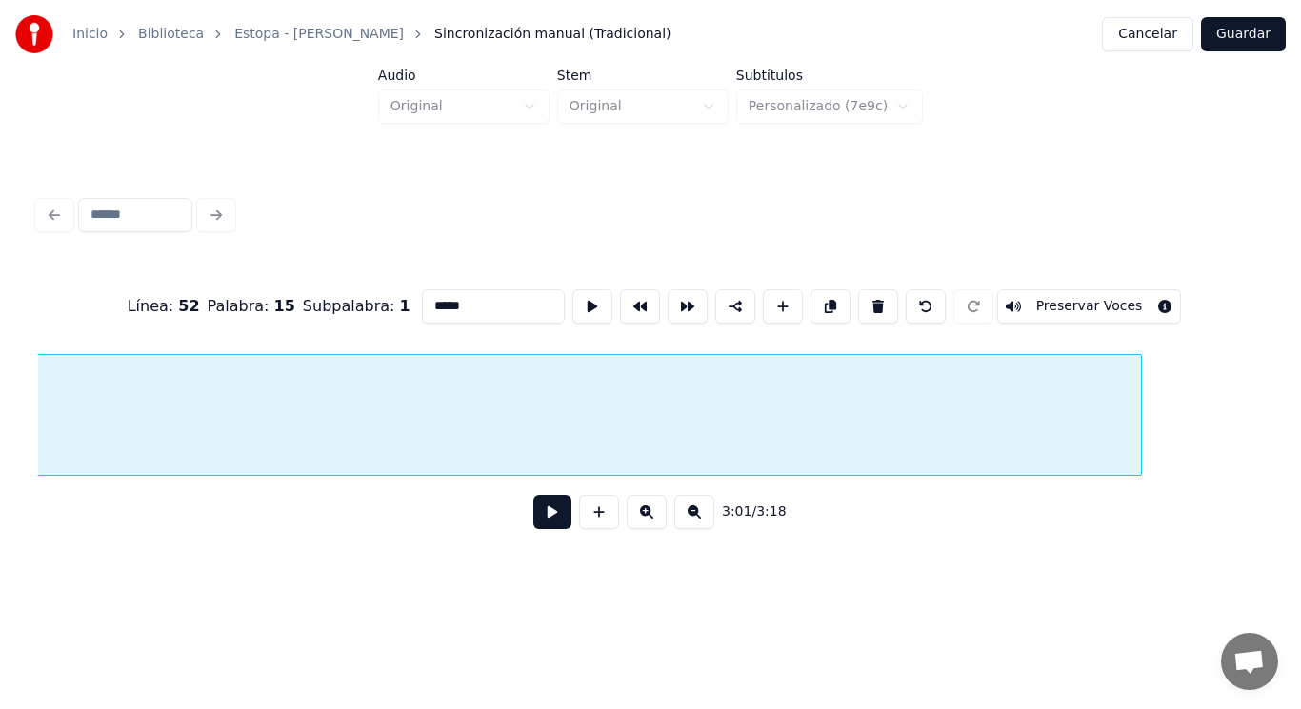
scroll to position [0, 241956]
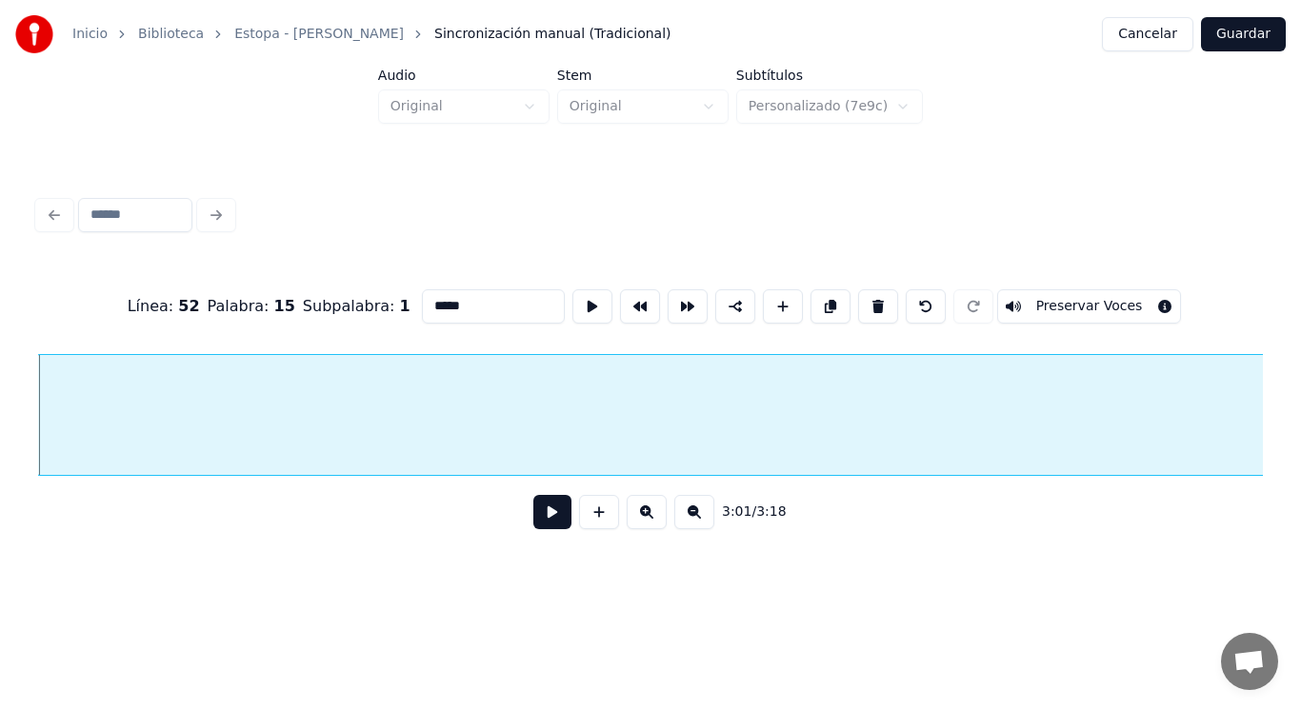
click at [446, 299] on input "*****" at bounding box center [493, 306] width 143 height 34
type input "**********"
click at [544, 519] on button at bounding box center [552, 512] width 38 height 34
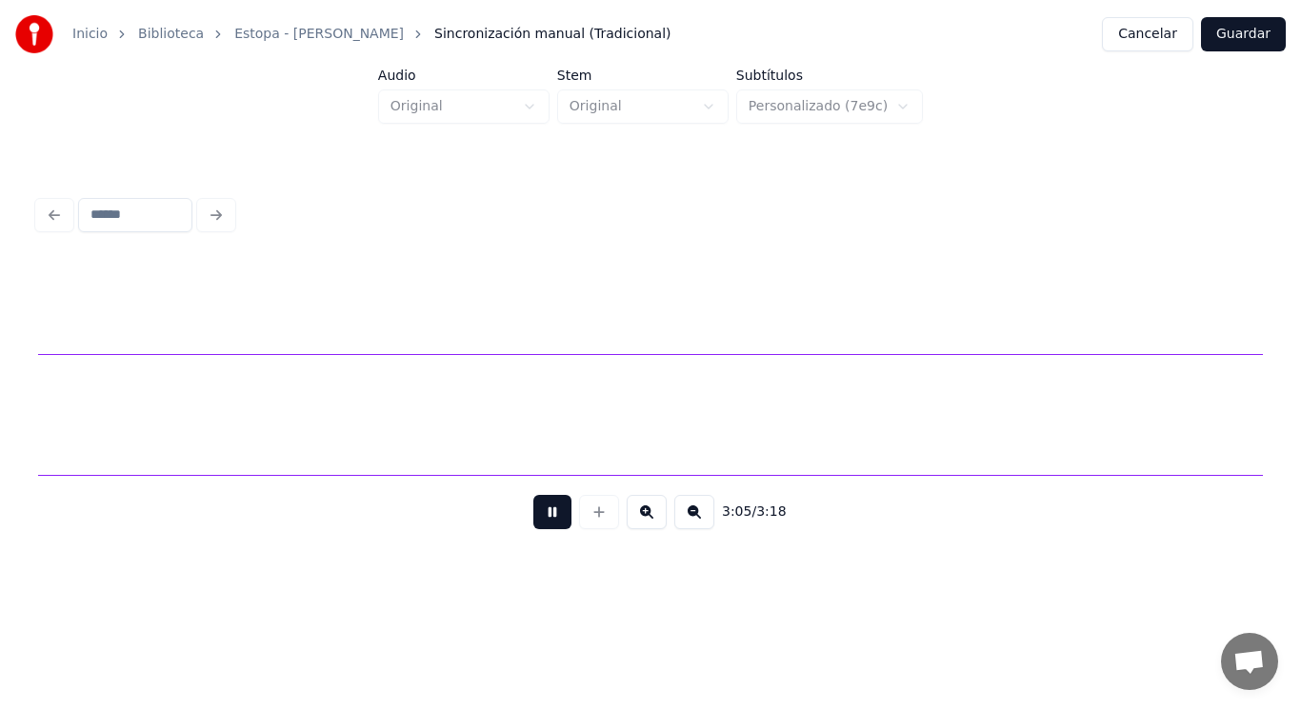
scroll to position [0, 246934]
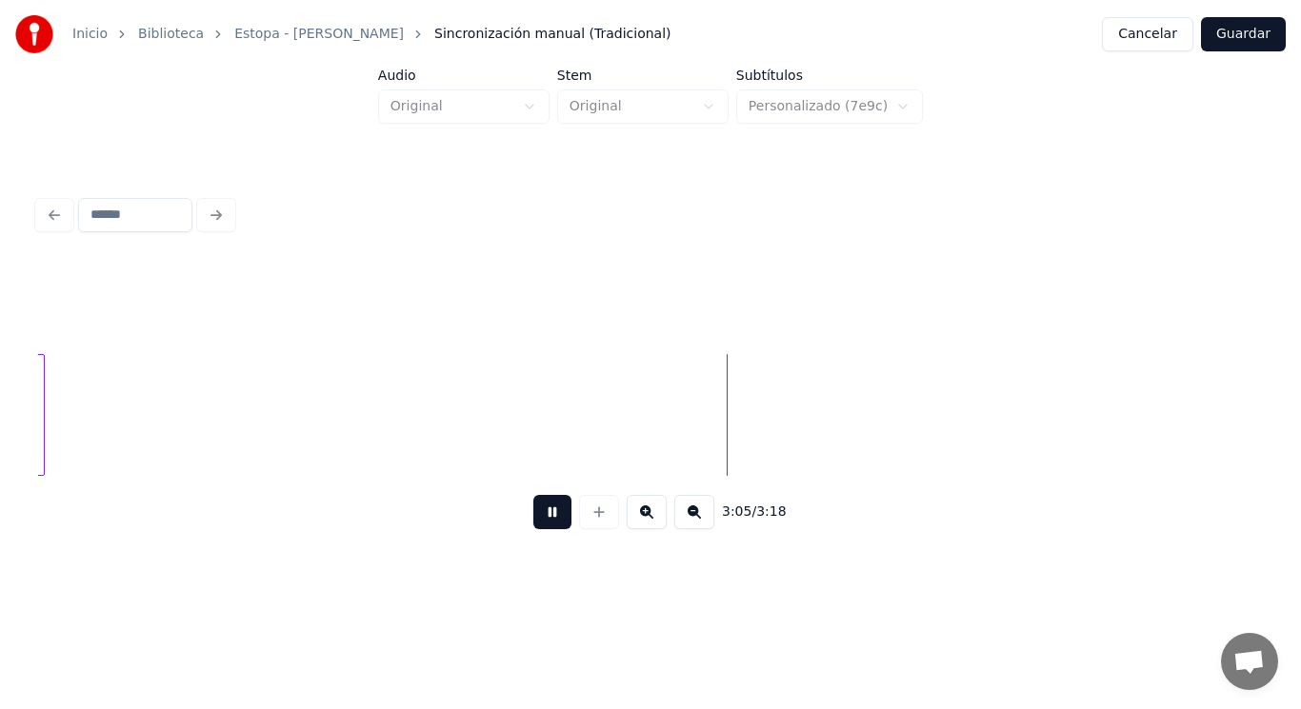
click at [544, 519] on button at bounding box center [552, 512] width 38 height 34
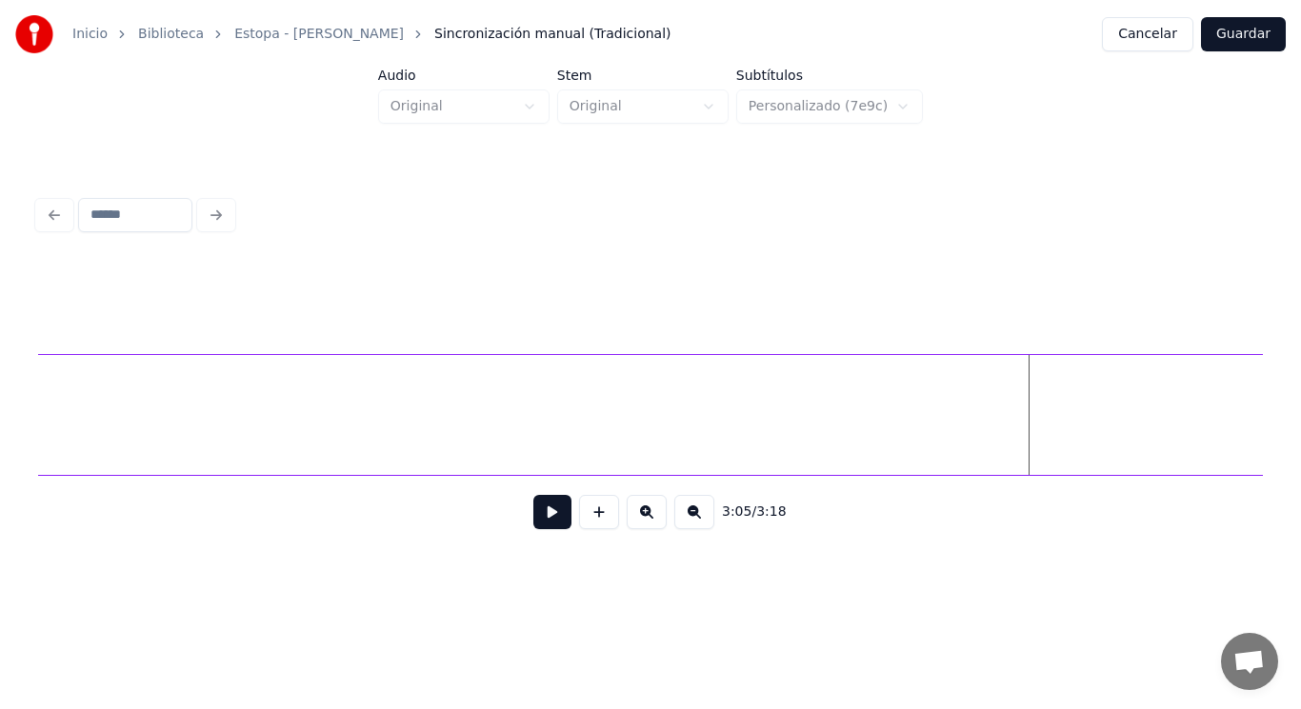
click at [1278, 405] on div "Inicio Biblioteca Estopa - Vino Tinto Sincronización manual (Tradicional) Cance…" at bounding box center [650, 290] width 1301 height 580
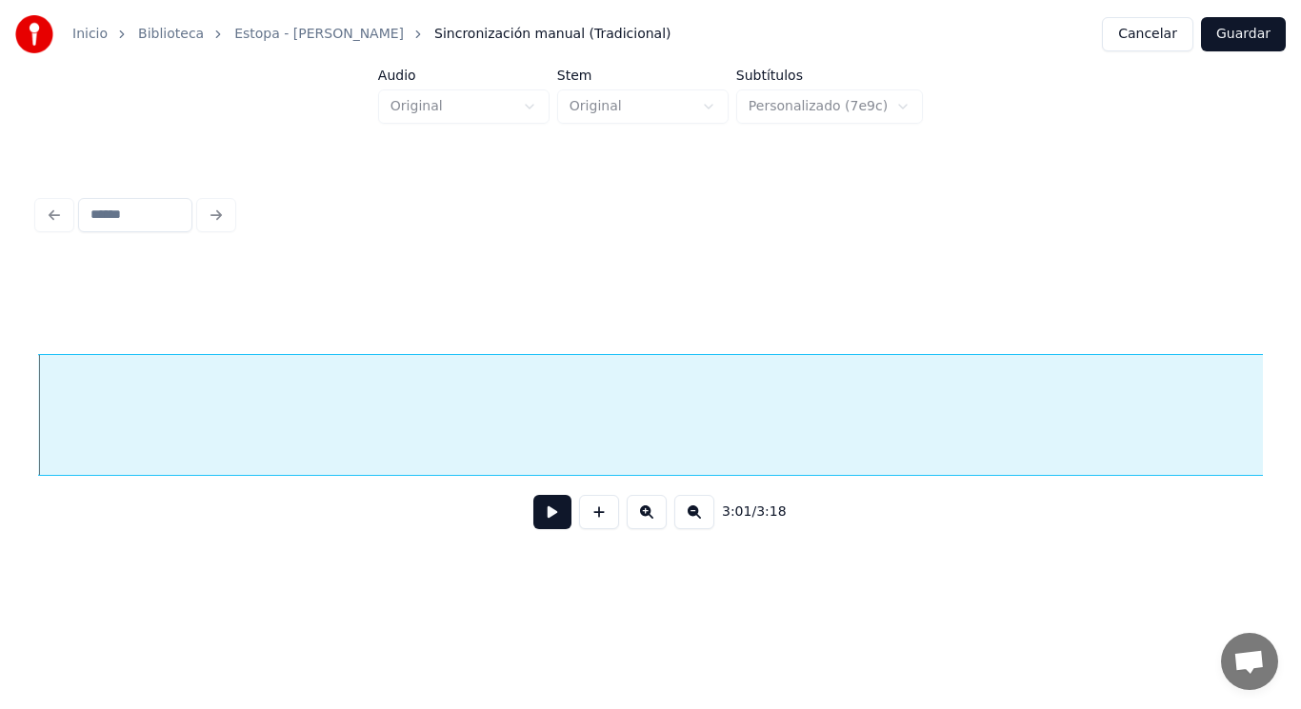
click at [533, 524] on button at bounding box center [552, 512] width 38 height 34
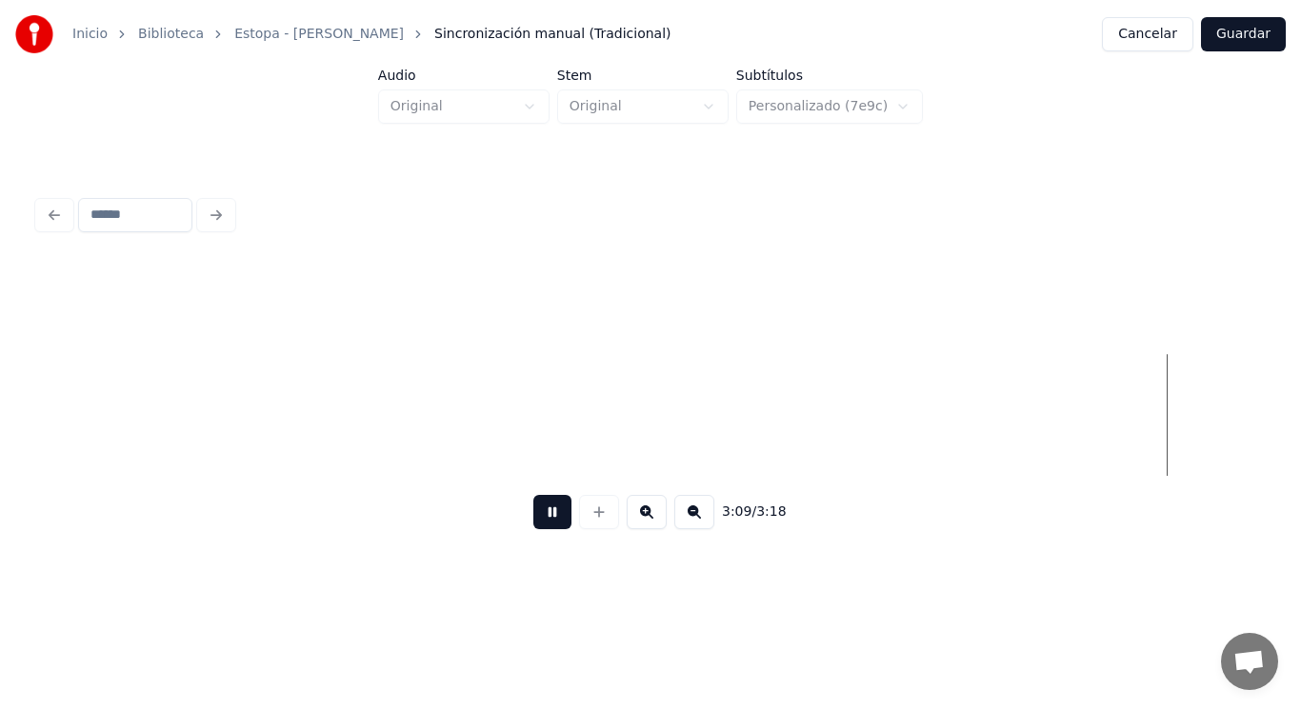
scroll to position [0, 253125]
click at [533, 524] on button at bounding box center [552, 512] width 38 height 34
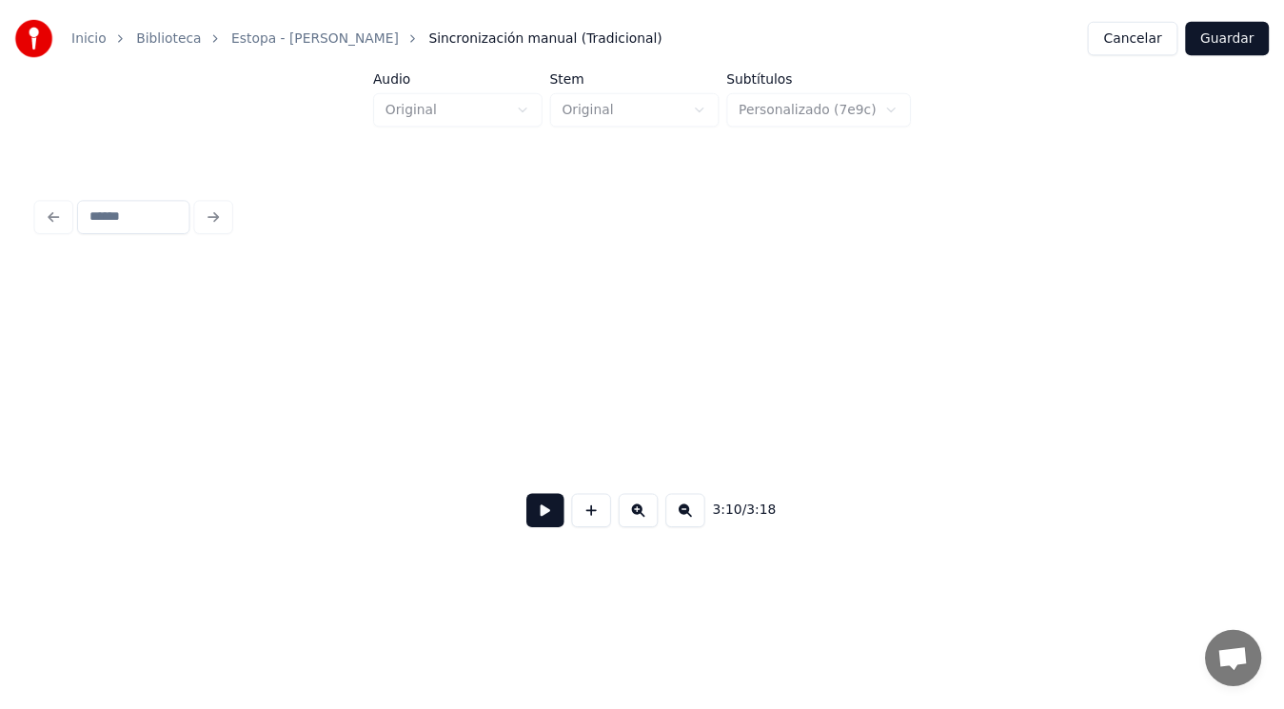
scroll to position [0, 257504]
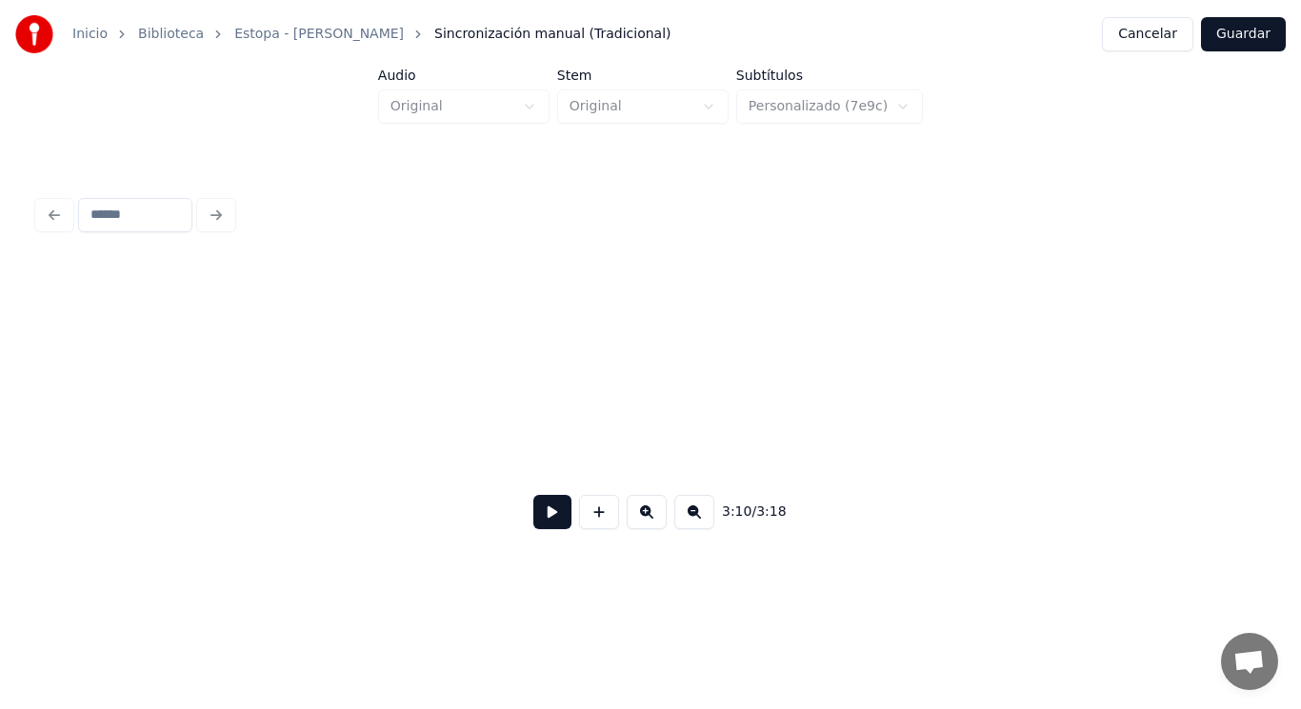
click at [1243, 36] on button "Guardar" at bounding box center [1243, 34] width 85 height 34
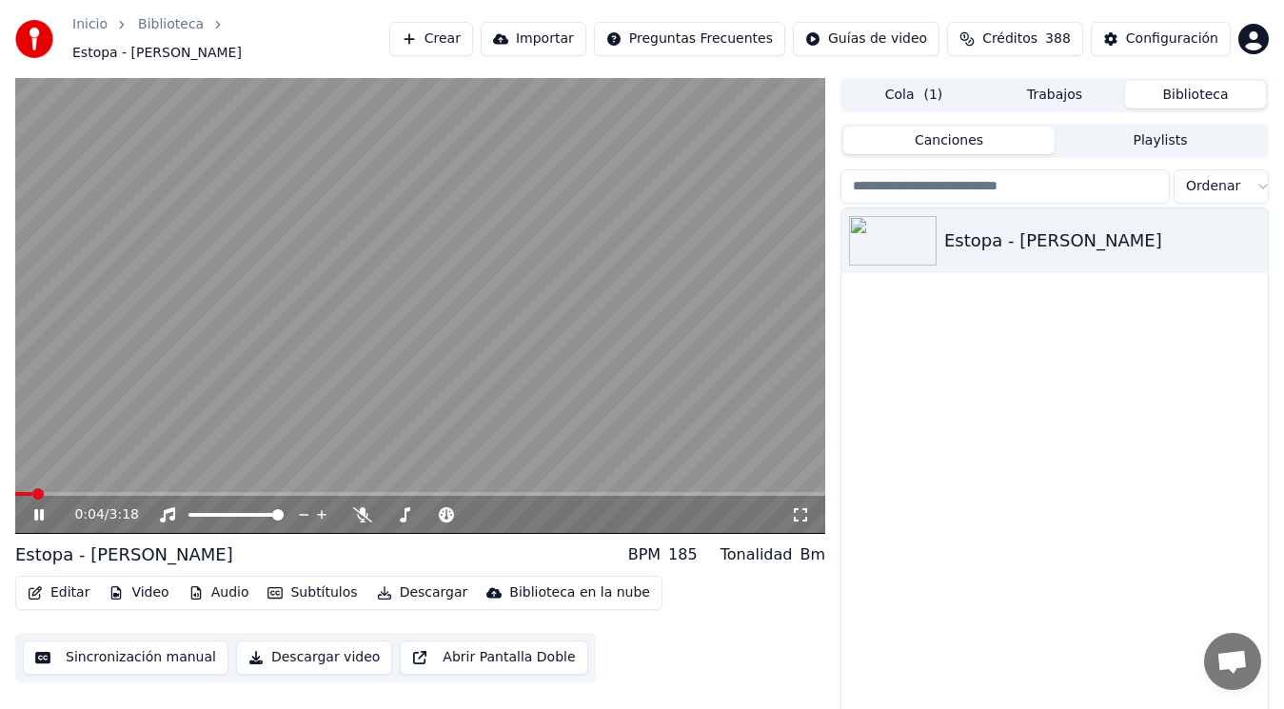
click at [37, 509] on icon at bounding box center [39, 514] width 10 height 11
click at [409, 585] on button "Descargar" at bounding box center [422, 593] width 107 height 27
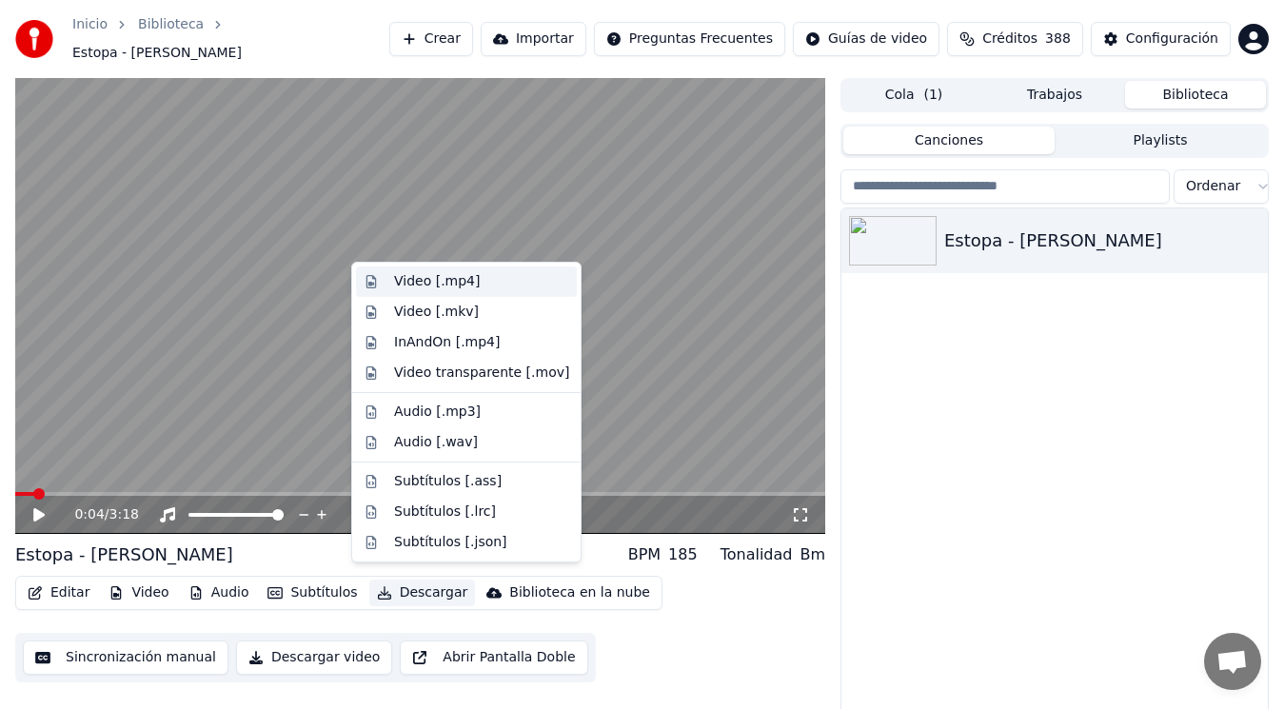
click at [423, 280] on div "Video [.mp4]" at bounding box center [437, 281] width 86 height 19
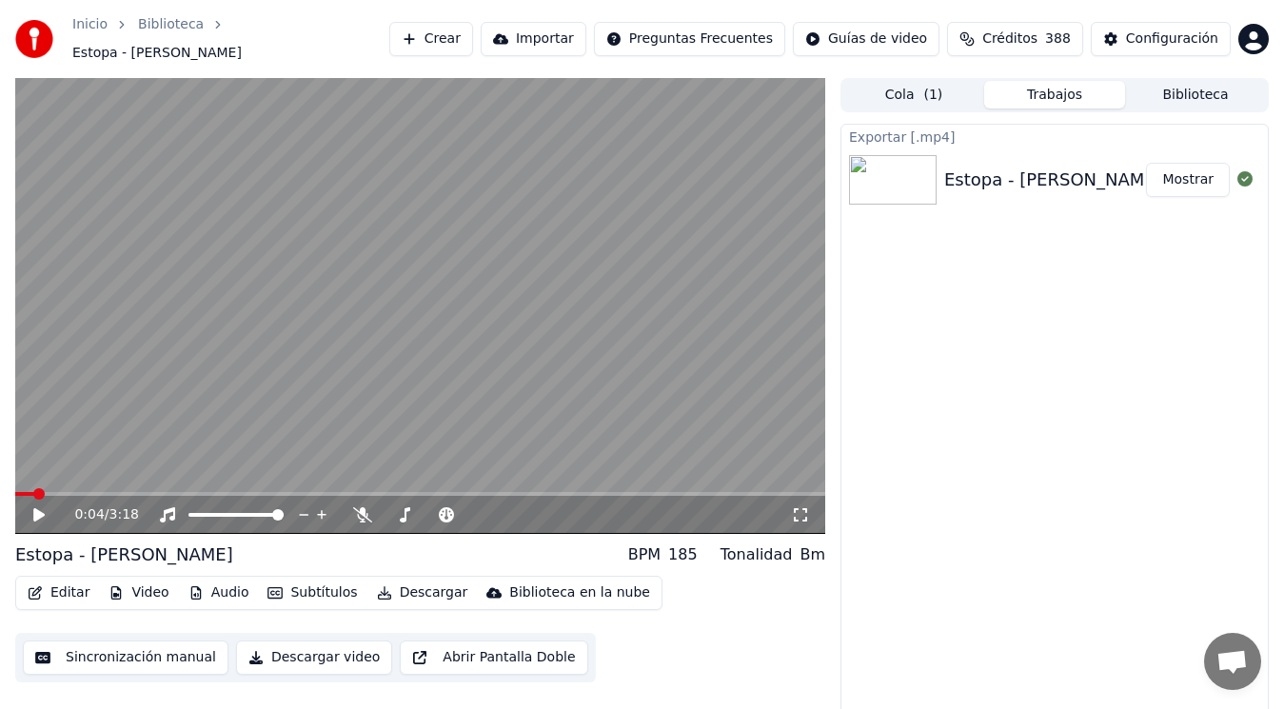
click at [1191, 172] on button "Mostrar" at bounding box center [1188, 180] width 84 height 34
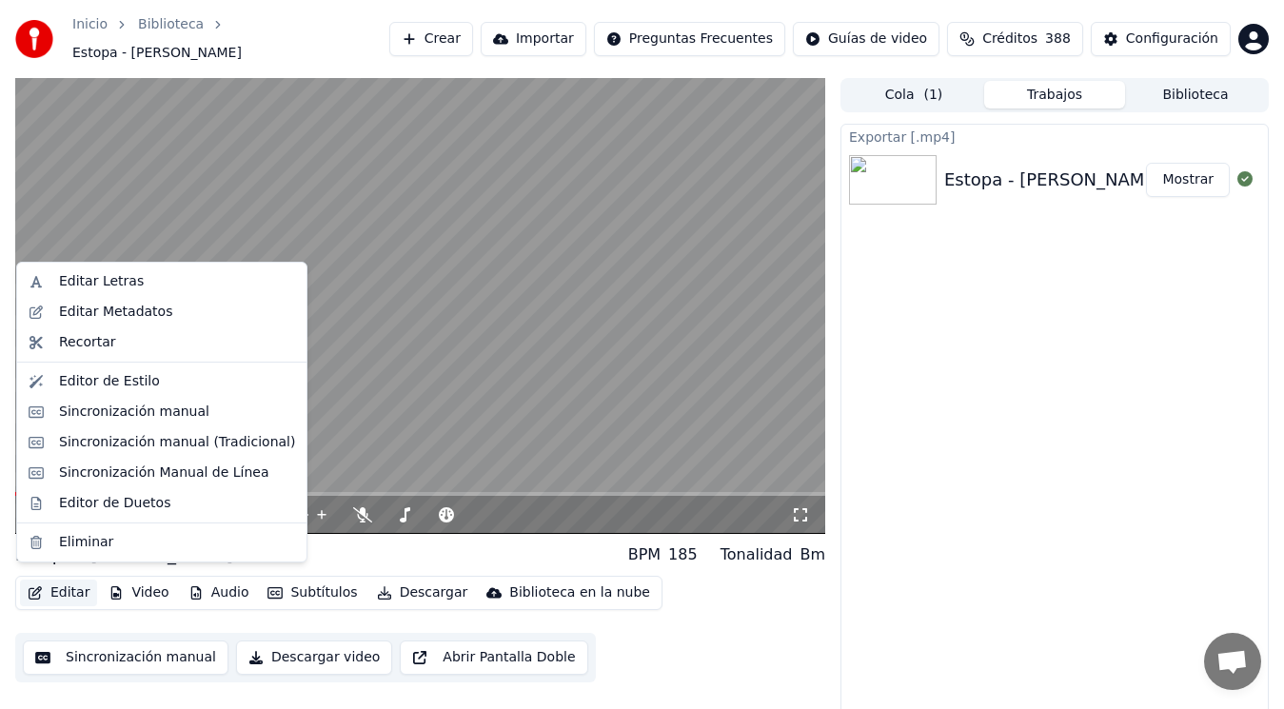
click at [63, 581] on button "Editar" at bounding box center [58, 593] width 77 height 27
click at [83, 543] on div "Eliminar" at bounding box center [86, 542] width 54 height 19
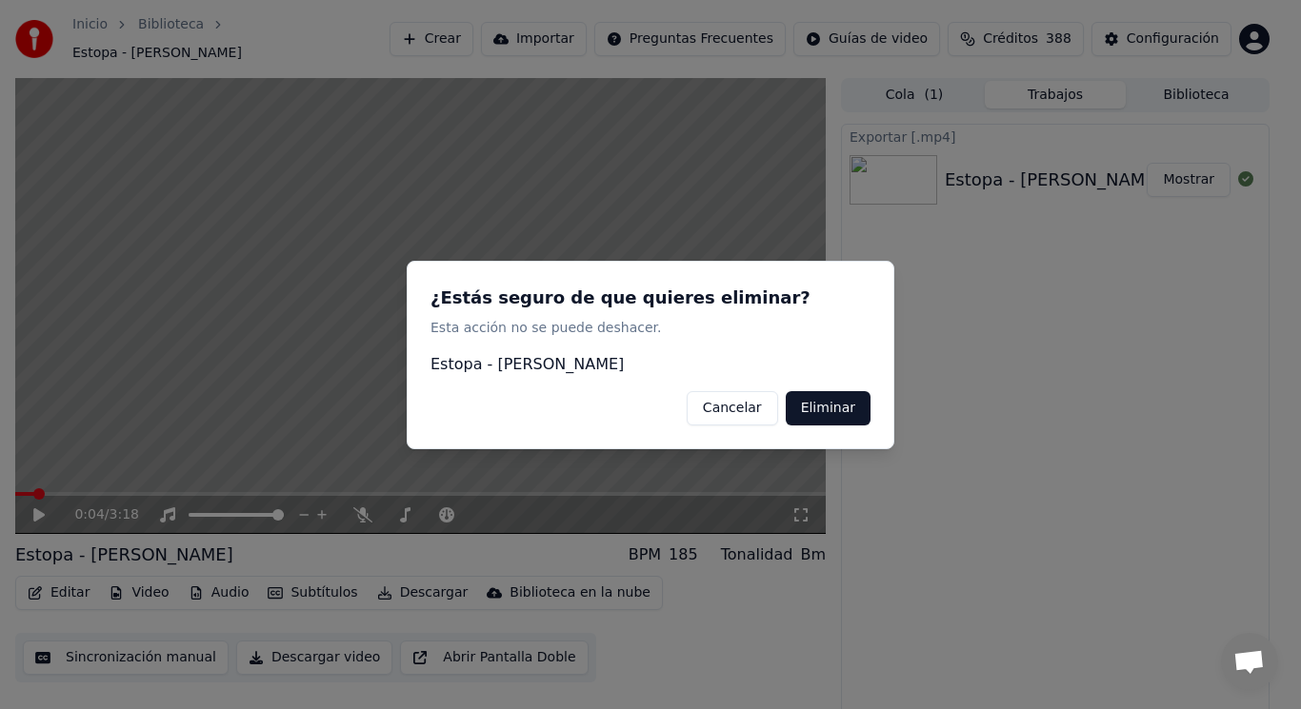
click at [828, 408] on button "Eliminar" at bounding box center [828, 407] width 85 height 34
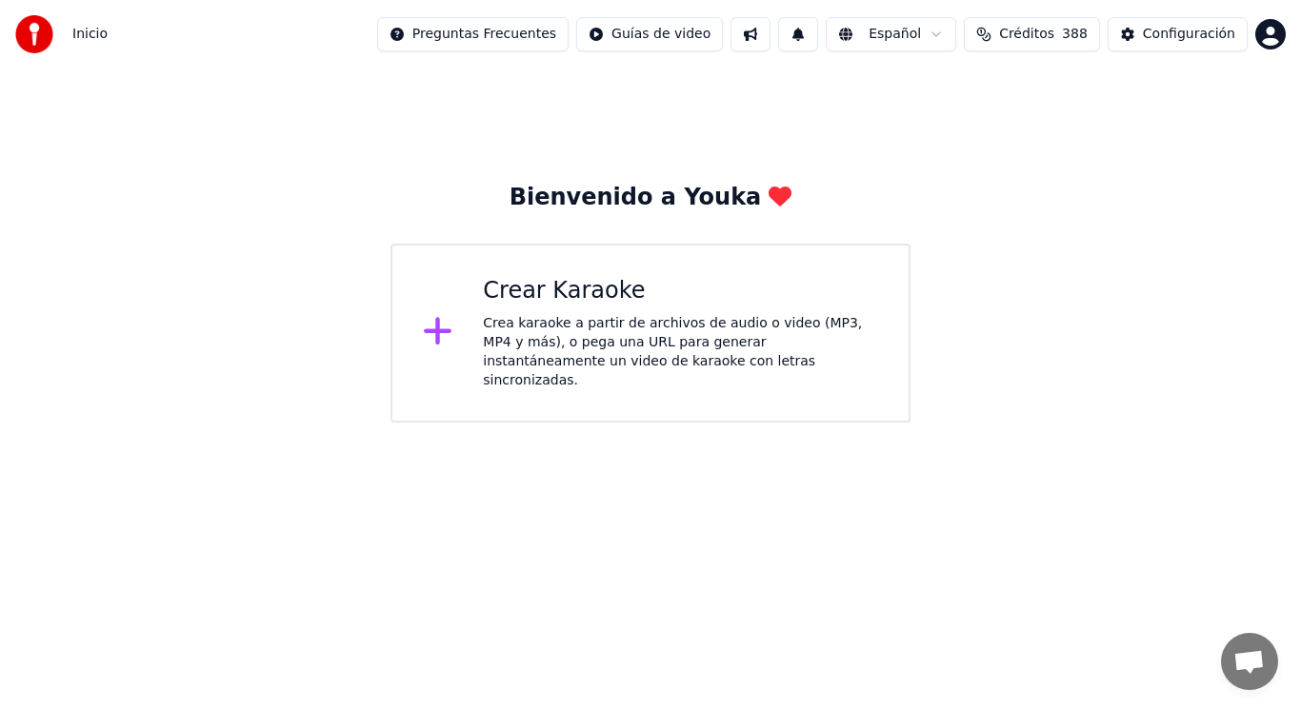
click at [639, 337] on div "Crea karaoke a partir de archivos de audio o video (MP3, MP4 y más), o pega una…" at bounding box center [680, 352] width 395 height 76
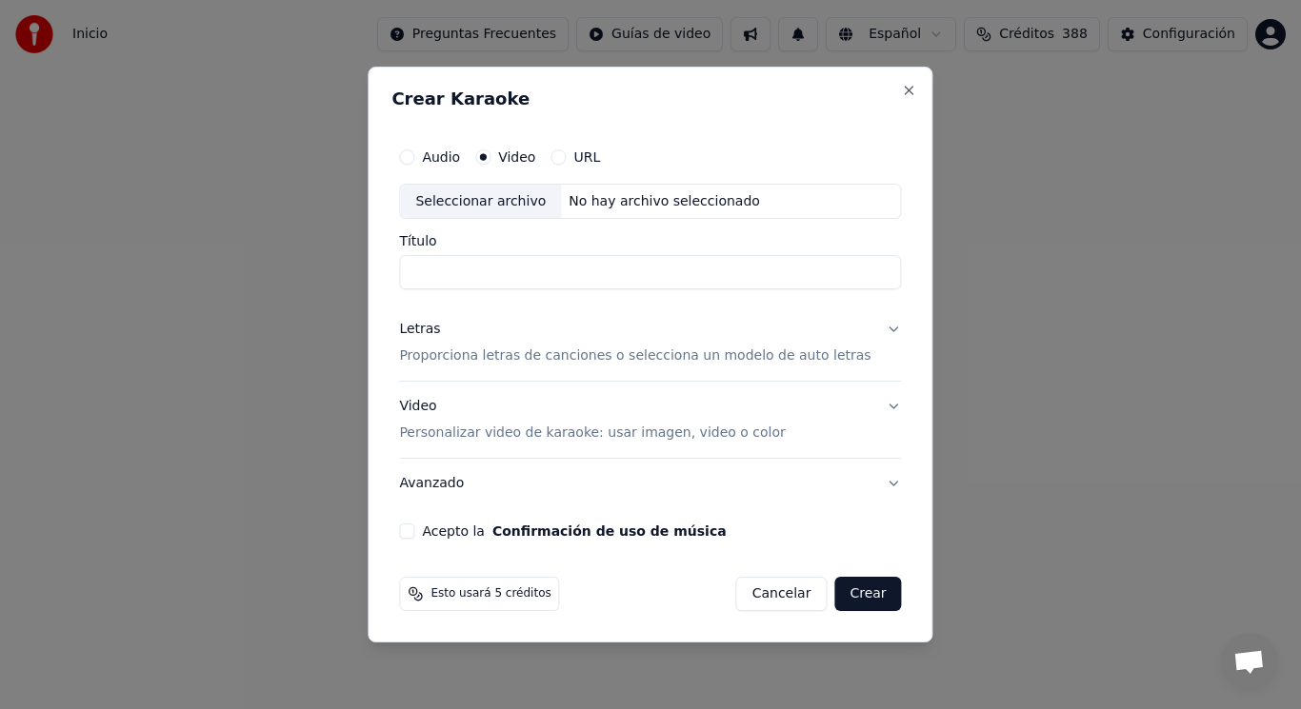
click at [497, 202] on div "Seleccionar archivo" at bounding box center [480, 202] width 161 height 34
click at [456, 272] on input "**********" at bounding box center [650, 273] width 502 height 34
type input "**********"
click at [879, 328] on button "Letras Proporciona letras de canciones o selecciona un modelo de auto letras" at bounding box center [650, 344] width 502 height 76
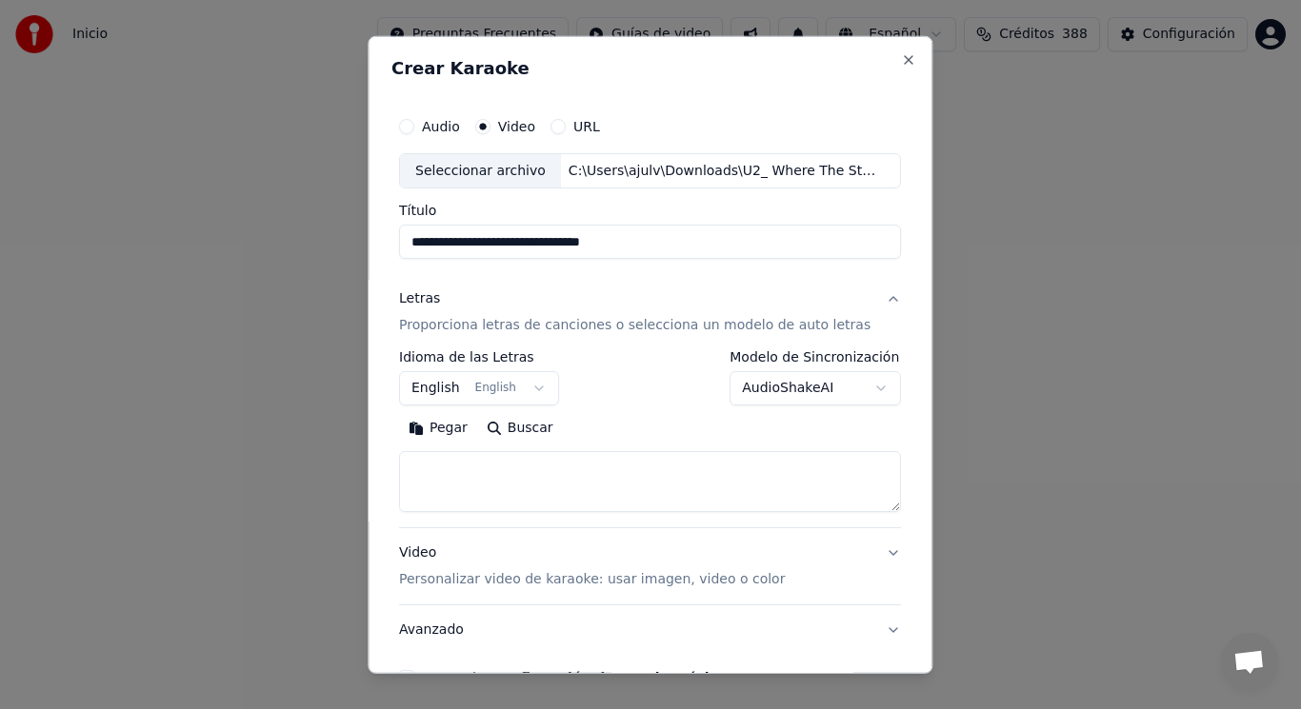
click at [558, 475] on textarea at bounding box center [650, 481] width 502 height 61
paste textarea "**********"
click at [432, 471] on textarea at bounding box center [633, 481] width 468 height 61
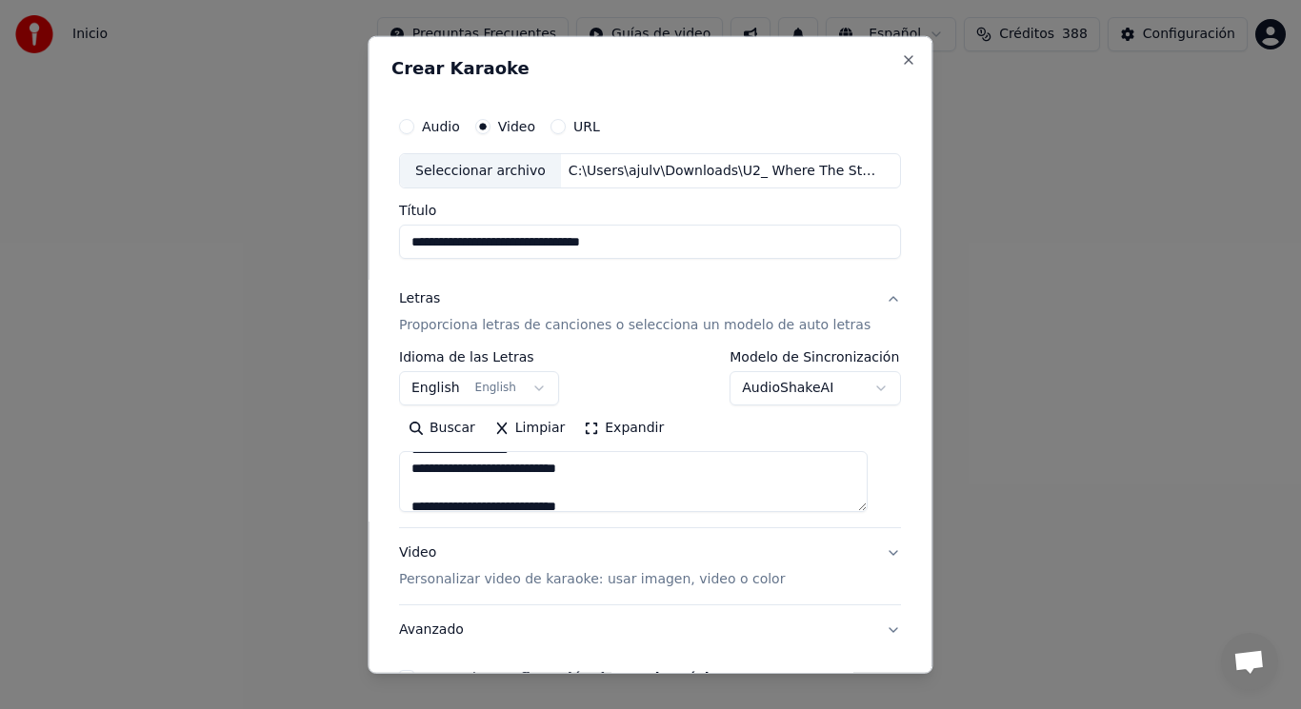
click at [529, 499] on textarea at bounding box center [633, 481] width 468 height 61
click at [523, 492] on textarea at bounding box center [633, 481] width 468 height 61
click at [590, 472] on textarea at bounding box center [633, 481] width 468 height 61
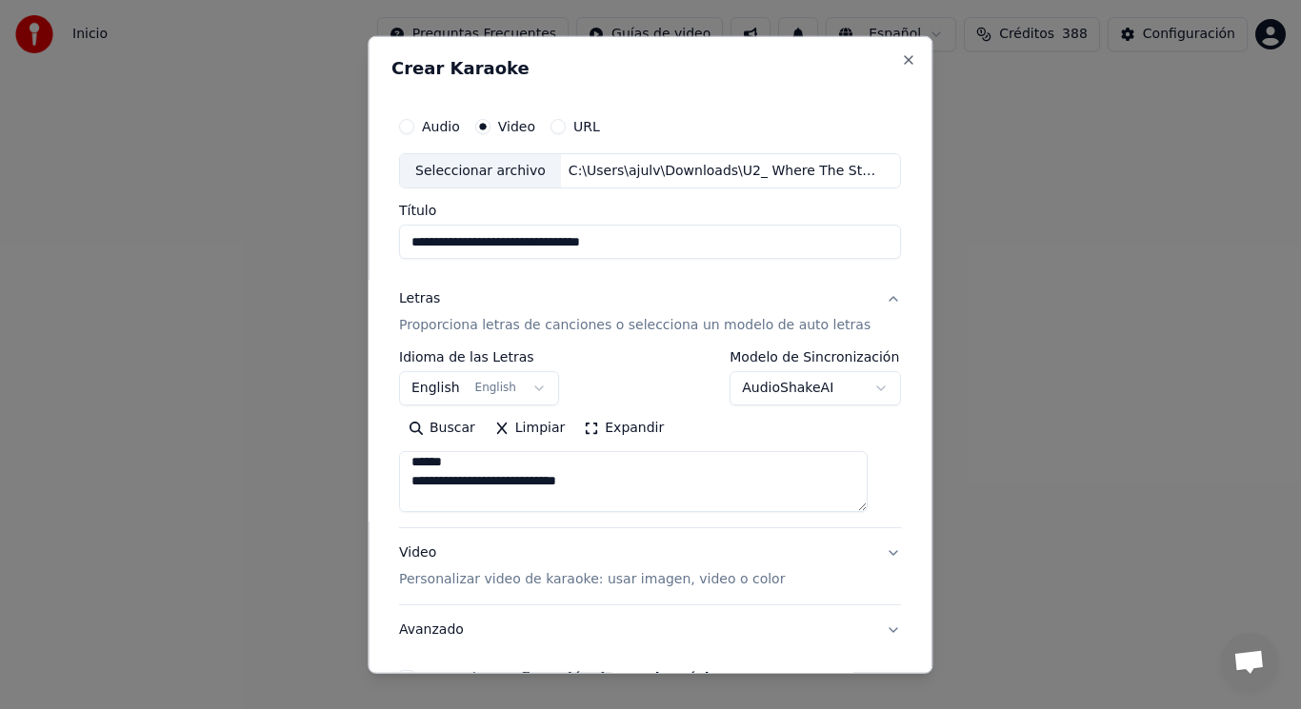
click at [489, 505] on textarea at bounding box center [633, 481] width 468 height 61
click at [542, 483] on textarea at bounding box center [633, 481] width 468 height 61
click at [427, 504] on textarea at bounding box center [633, 481] width 468 height 61
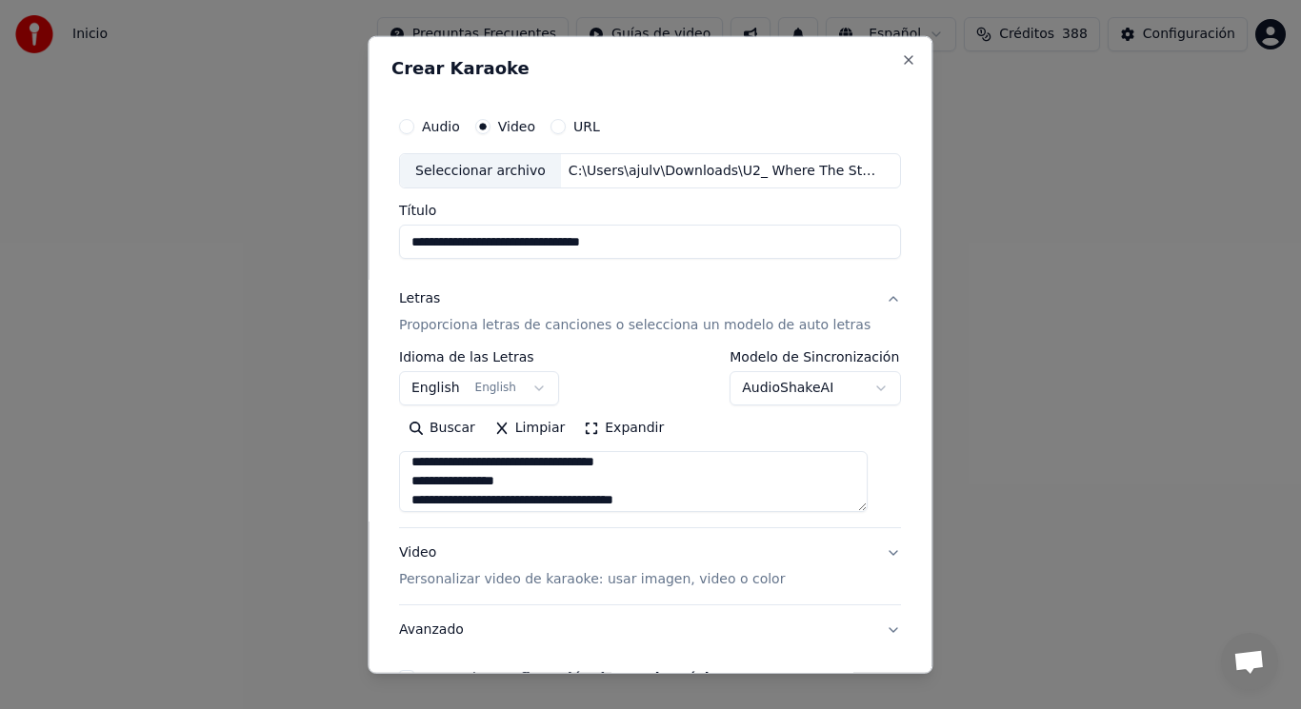
scroll to position [774, 0]
type textarea "**********"
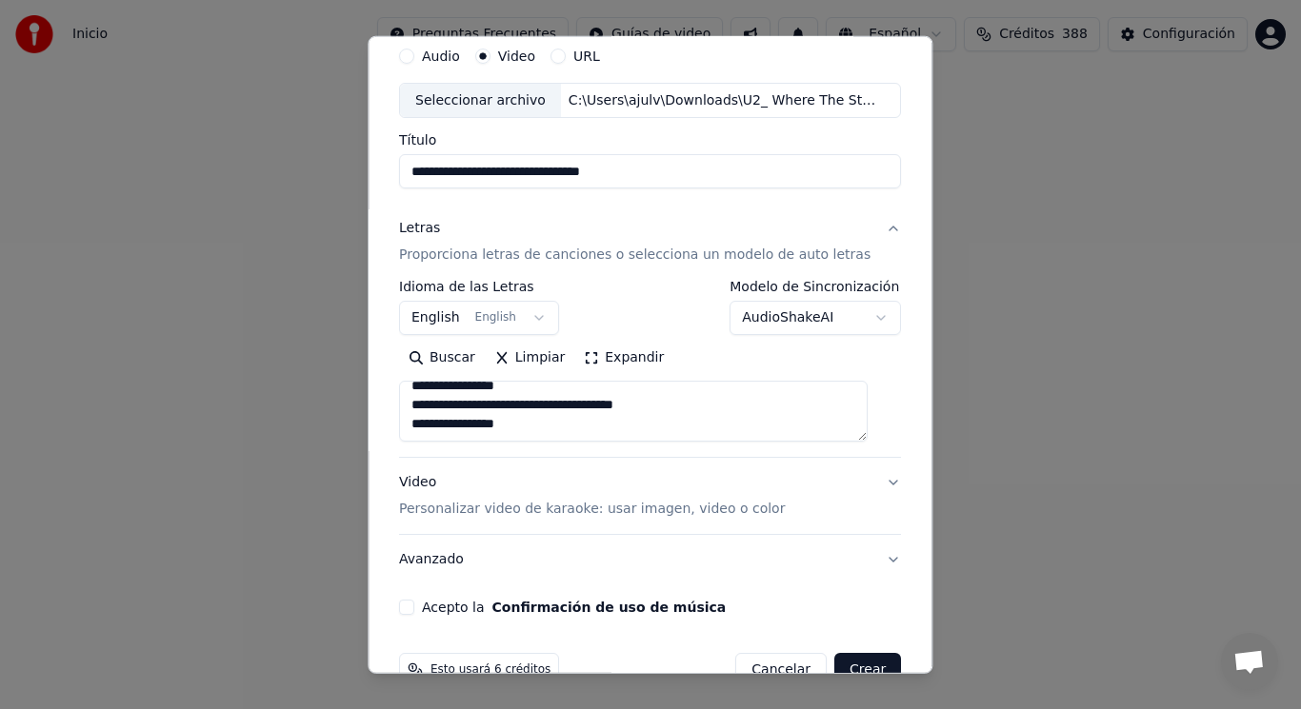
scroll to position [115, 0]
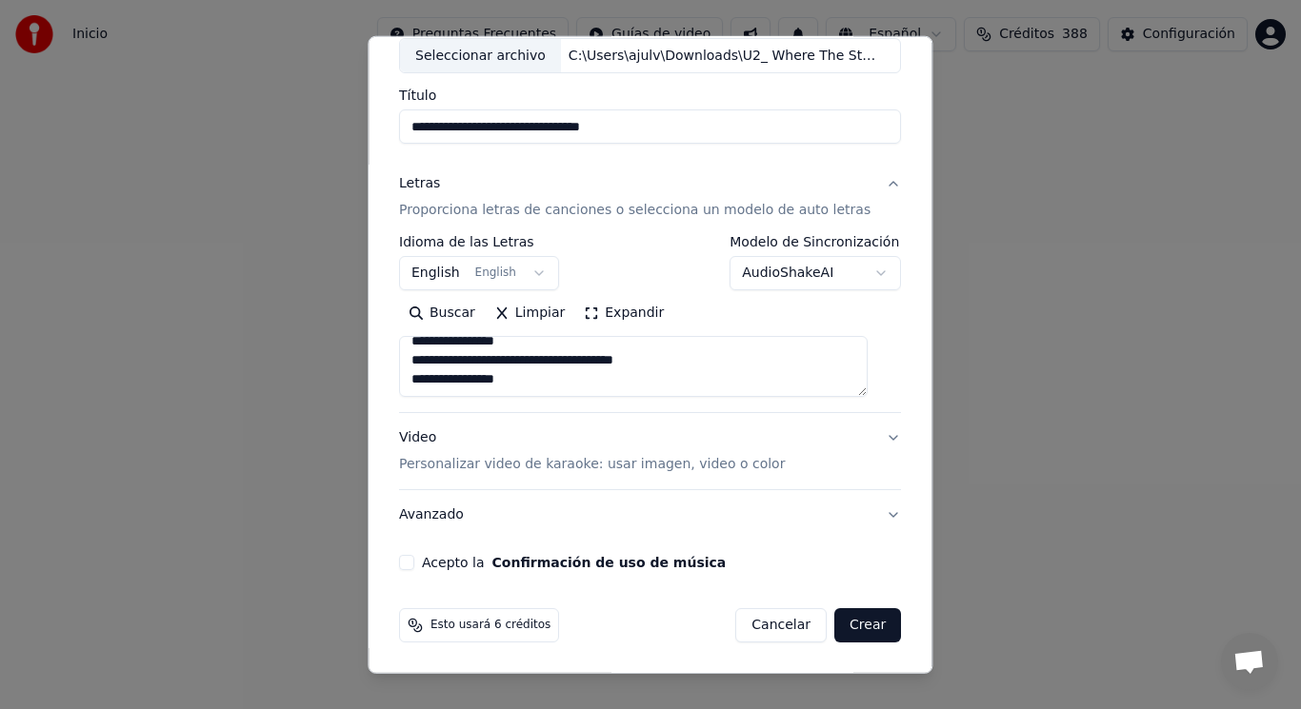
click at [414, 565] on button "Acepto la Confirmación de uso de música" at bounding box center [406, 562] width 15 height 15
click at [844, 628] on button "Crear" at bounding box center [867, 625] width 67 height 34
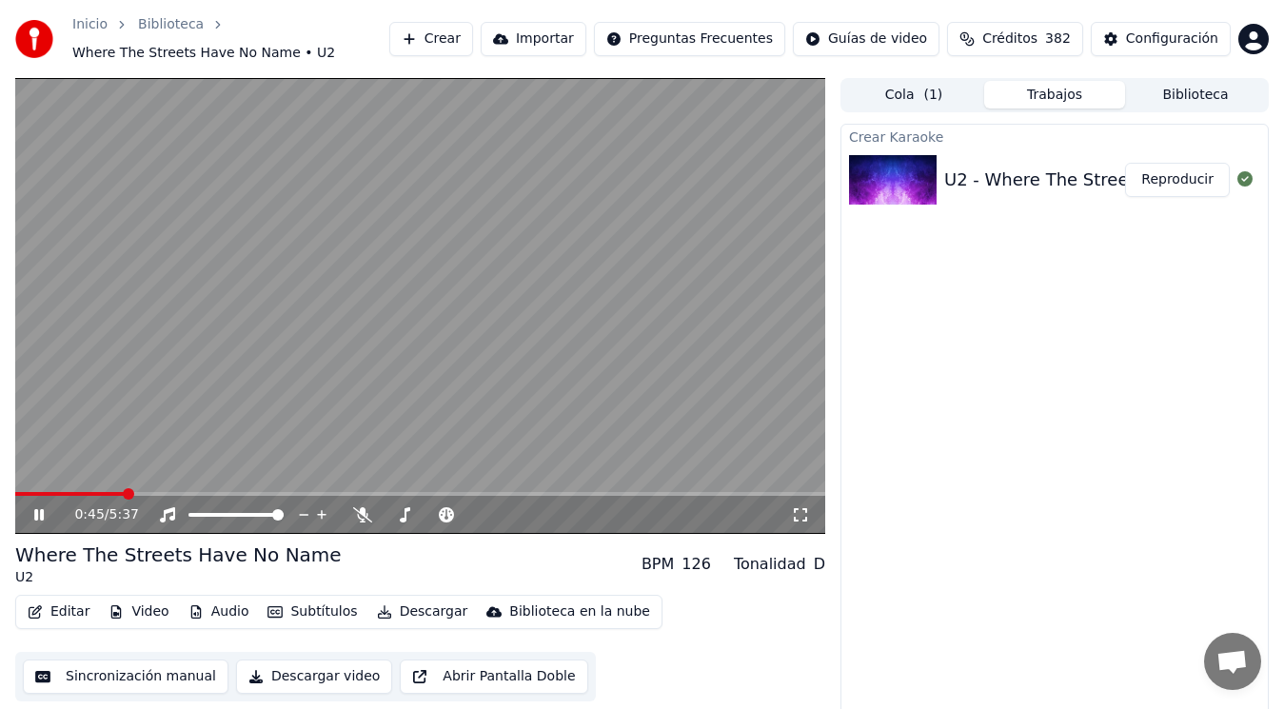
click at [31, 512] on icon at bounding box center [52, 514] width 44 height 15
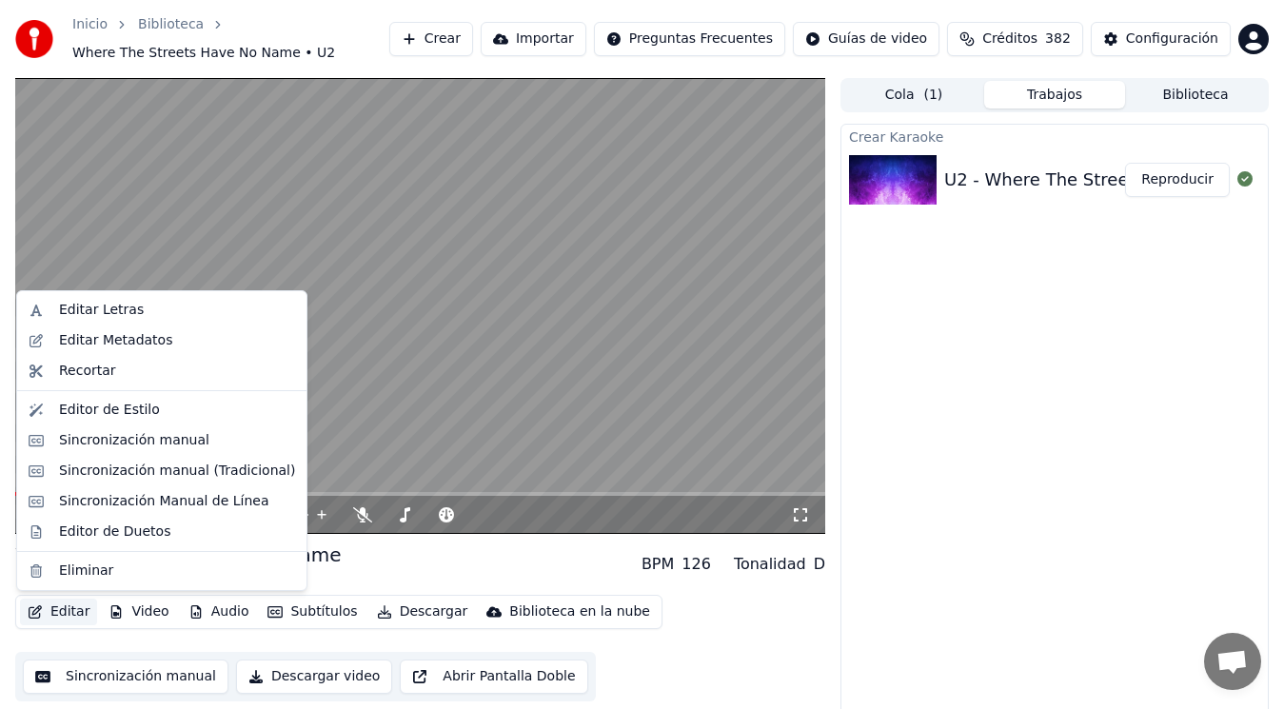
click at [61, 607] on button "Editar" at bounding box center [58, 612] width 77 height 27
click at [145, 342] on div "Editar Metadatos" at bounding box center [115, 340] width 113 height 19
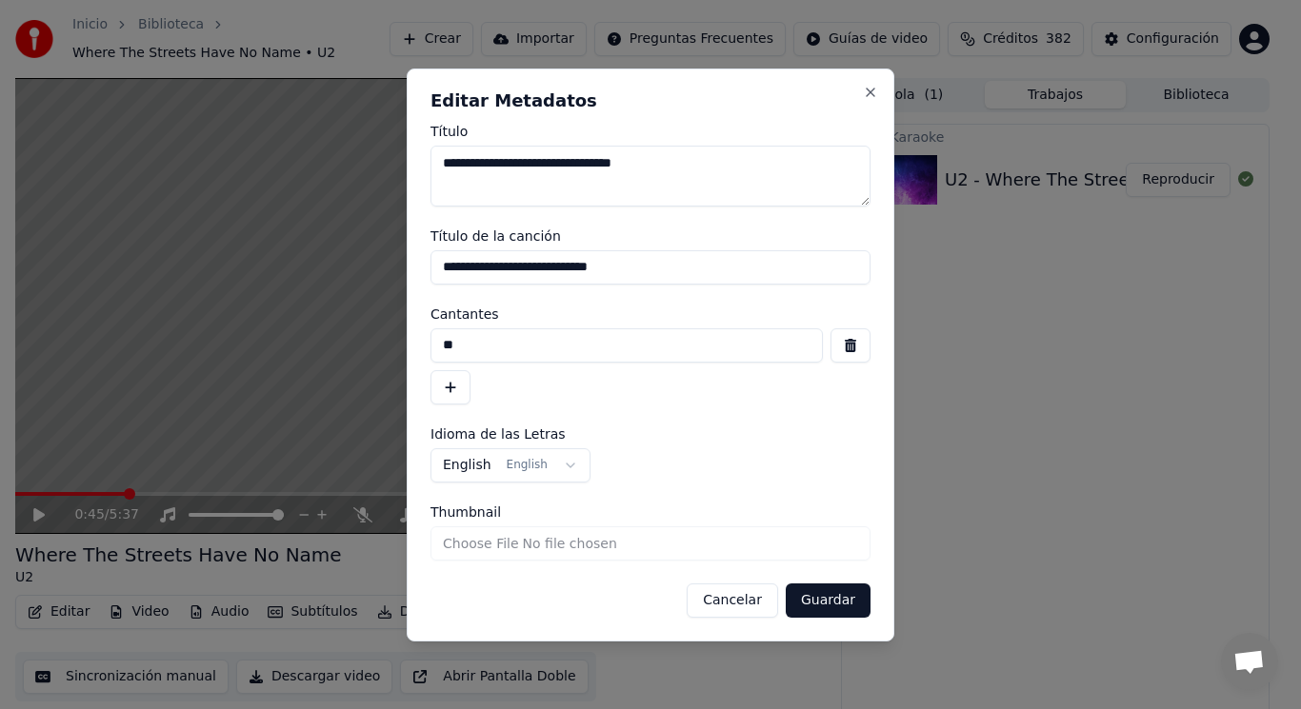
click at [845, 340] on button "button" at bounding box center [850, 345] width 40 height 34
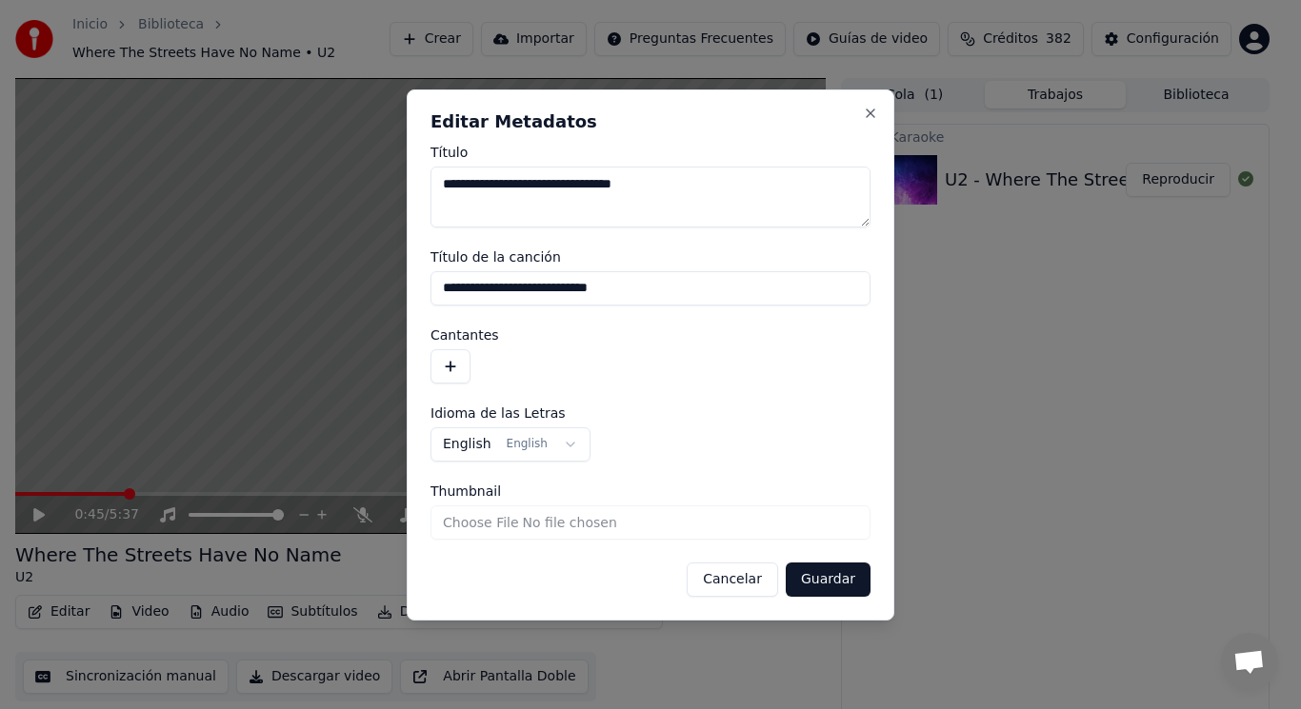
drag, startPoint x: 655, startPoint y: 288, endPoint x: 294, endPoint y: 288, distance: 360.9
click at [294, 288] on body "**********" at bounding box center [642, 354] width 1284 height 709
click at [825, 581] on button "Guardar" at bounding box center [828, 580] width 85 height 34
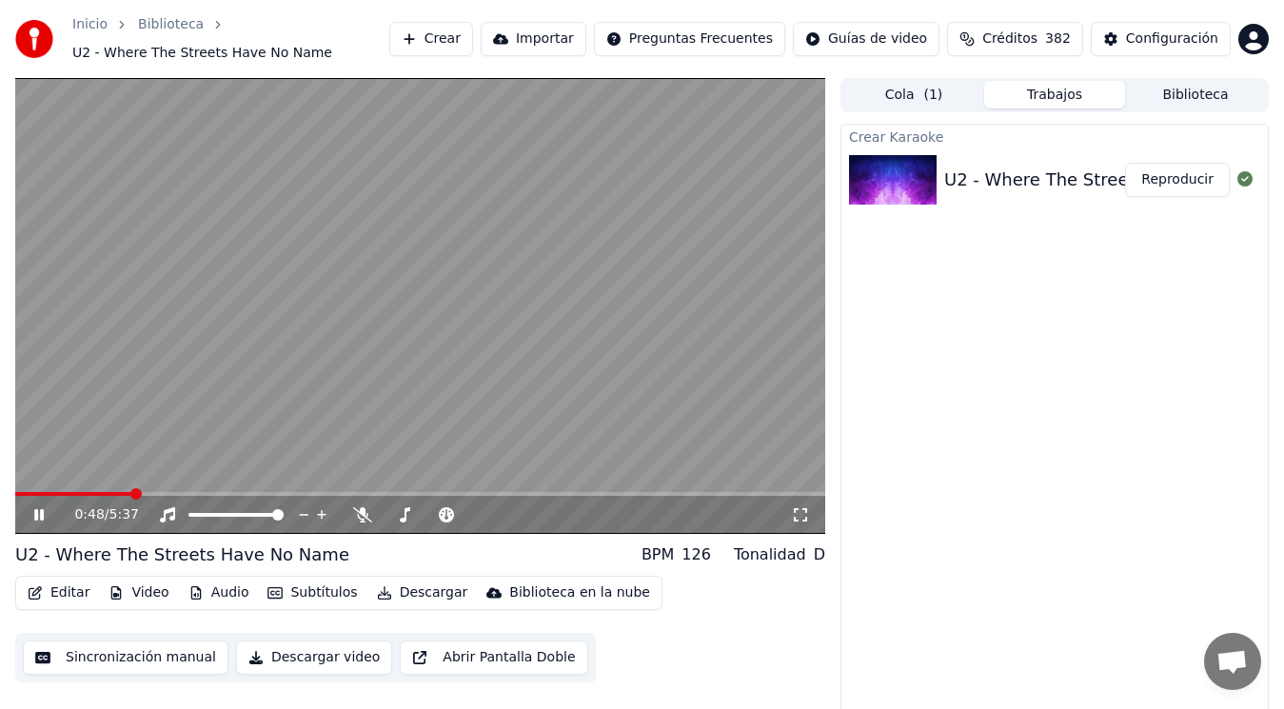
click at [35, 512] on icon at bounding box center [39, 514] width 10 height 11
click at [59, 599] on button "Editar" at bounding box center [58, 593] width 77 height 27
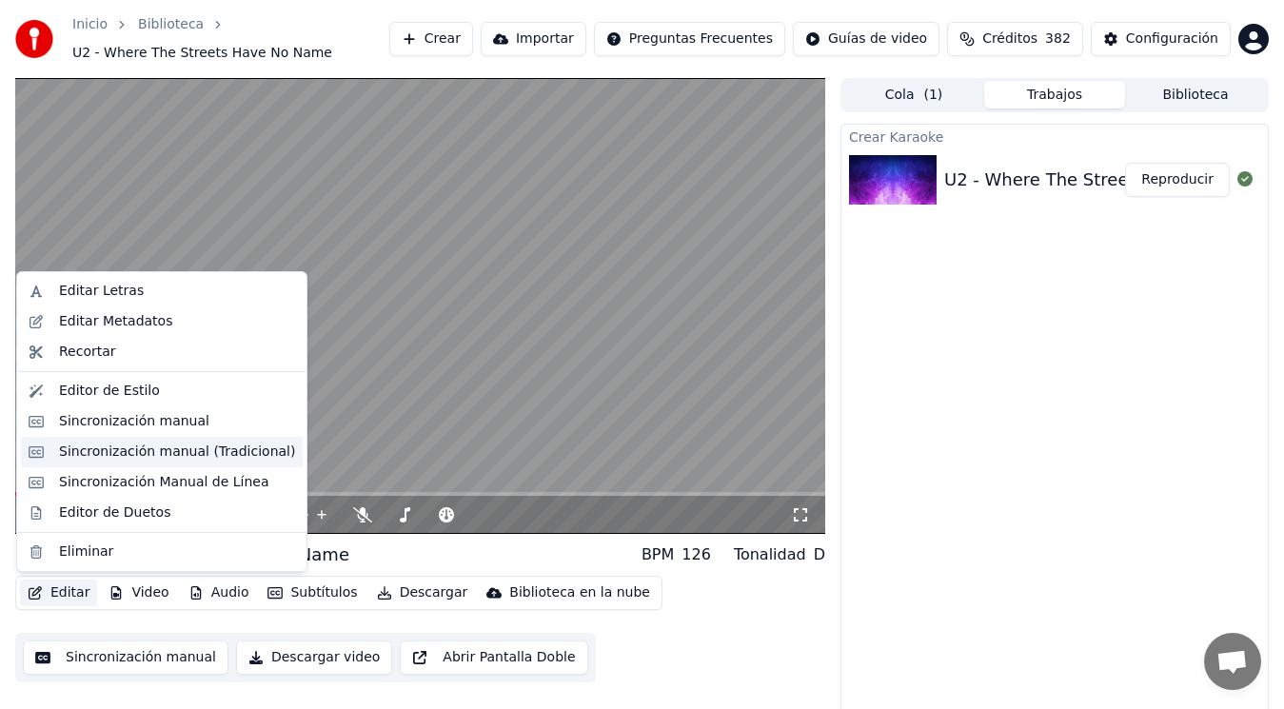
click at [168, 448] on div "Sincronización manual (Tradicional)" at bounding box center [177, 452] width 236 height 19
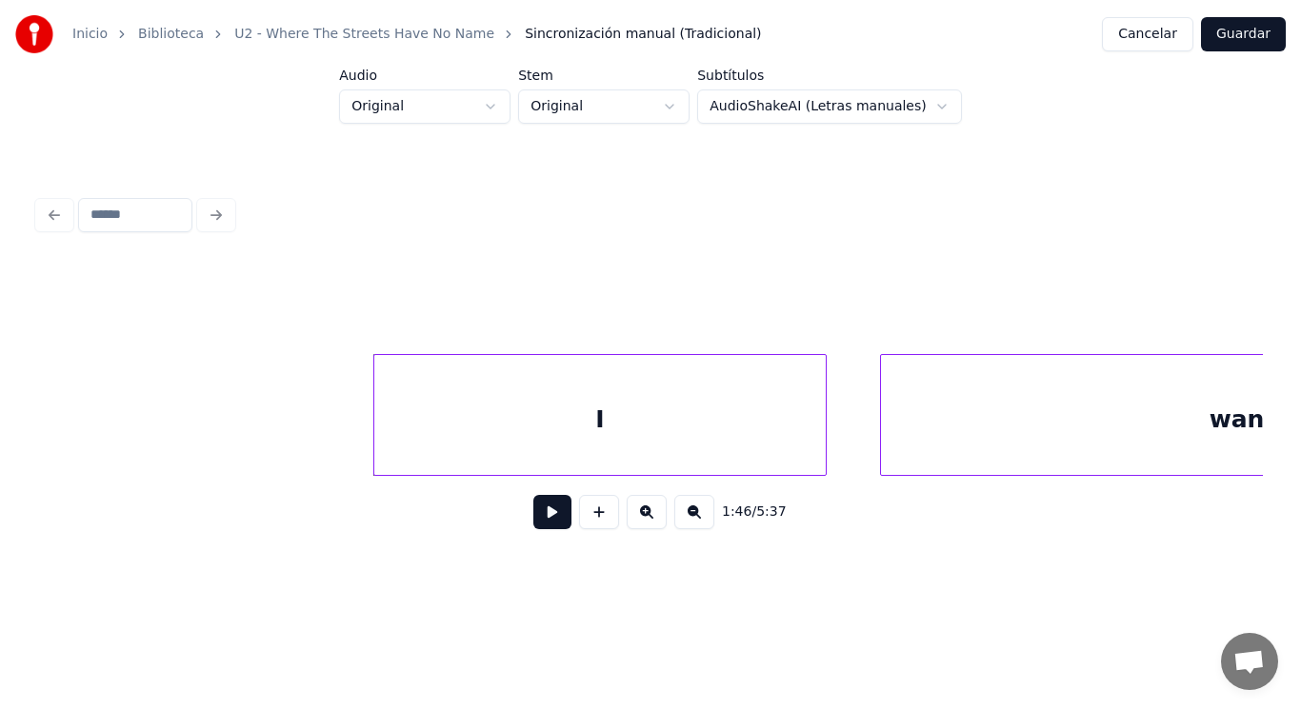
scroll to position [0, 142050]
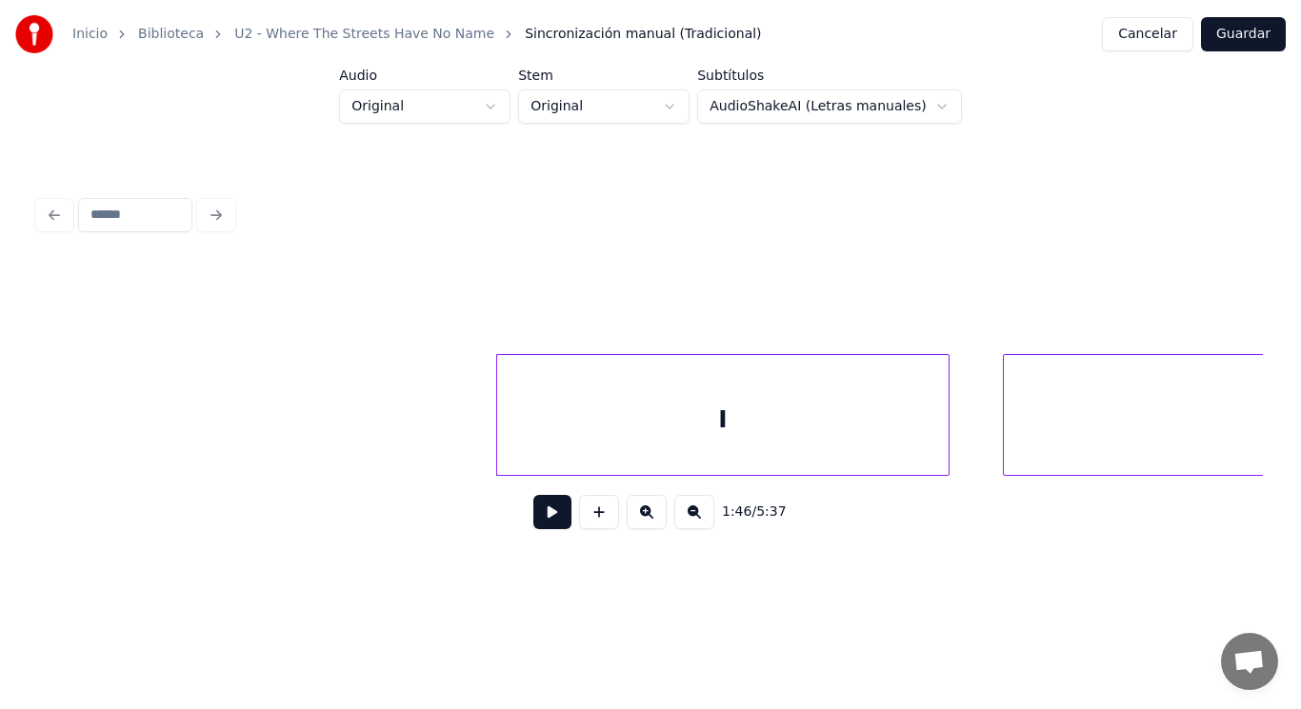
click at [535, 523] on button at bounding box center [552, 512] width 38 height 34
click at [486, 445] on div at bounding box center [485, 415] width 6 height 120
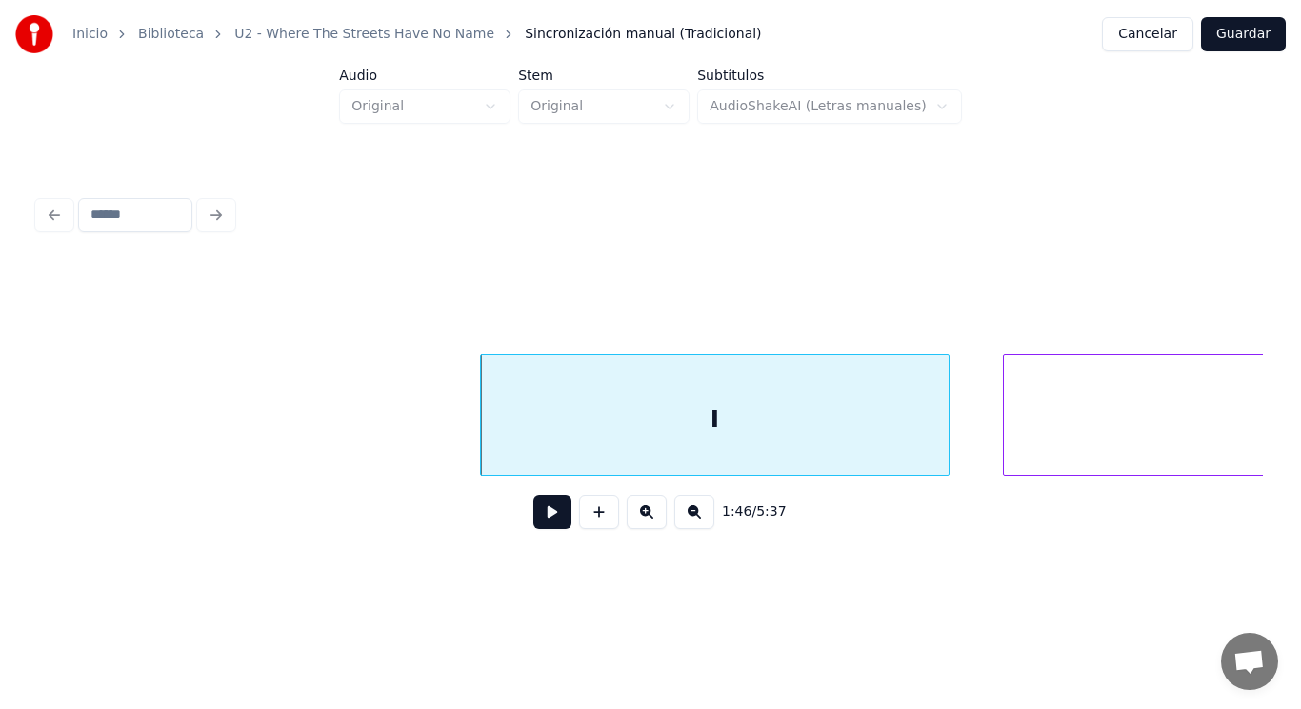
click at [541, 523] on button at bounding box center [552, 512] width 38 height 34
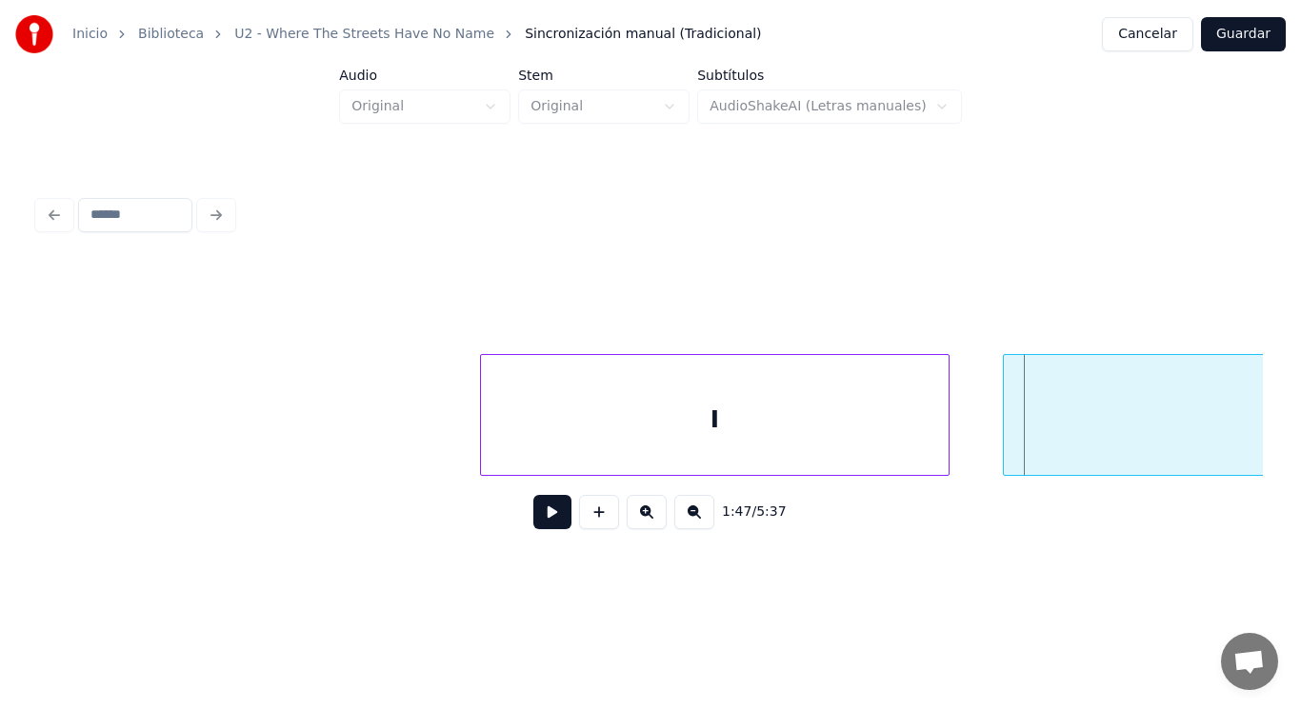
click at [621, 445] on div "I" at bounding box center [714, 419] width 467 height 129
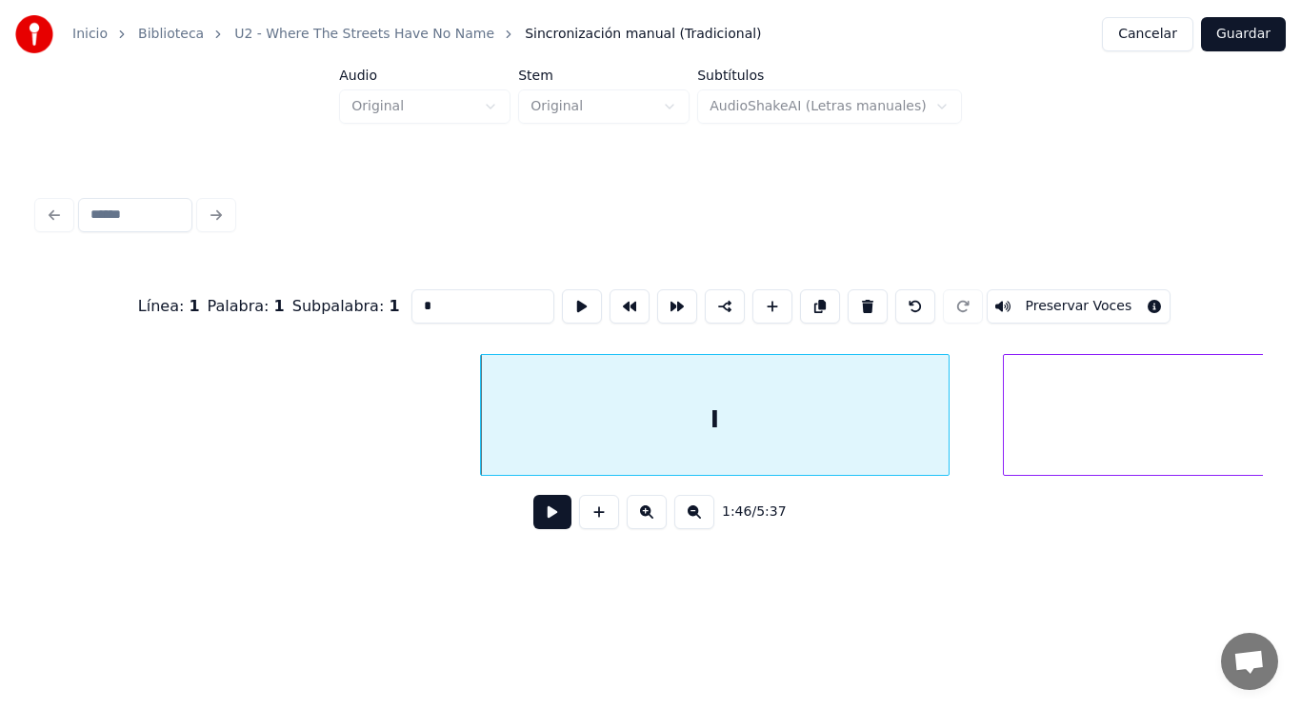
click at [533, 517] on button at bounding box center [552, 512] width 38 height 34
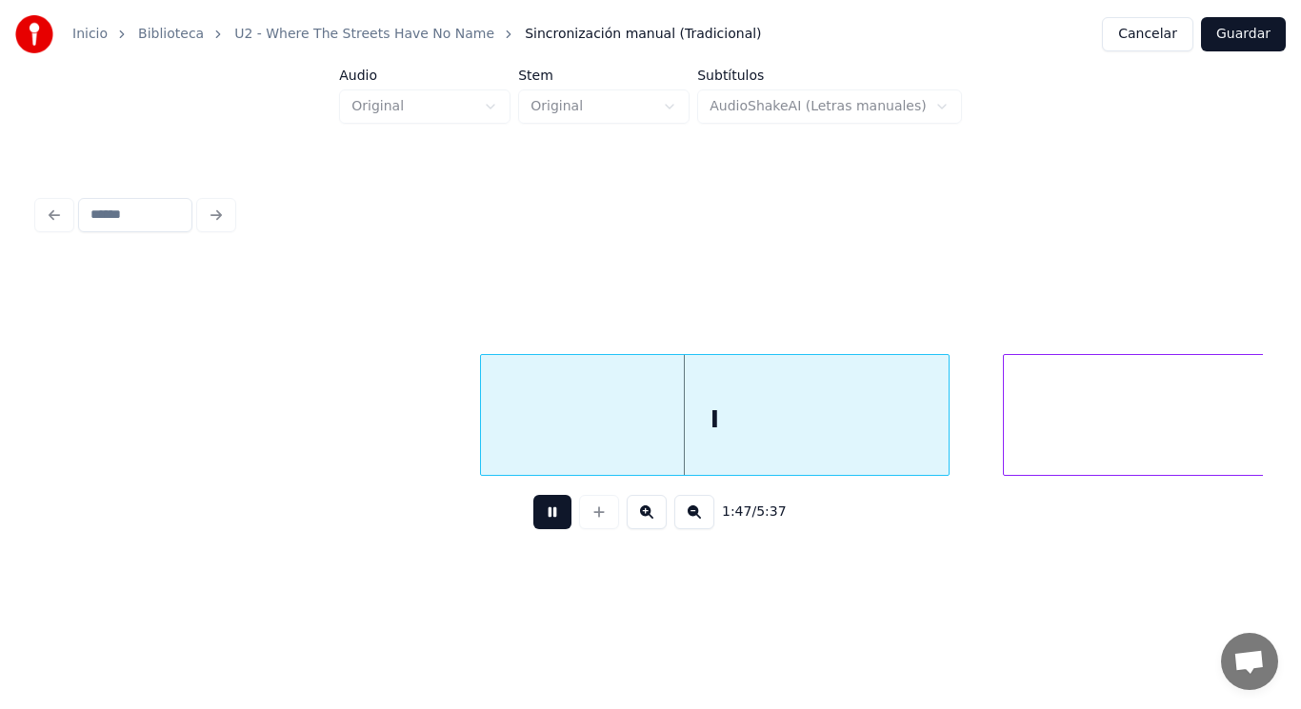
click at [533, 517] on button at bounding box center [552, 512] width 38 height 34
click at [870, 443] on div "I" at bounding box center [714, 419] width 467 height 129
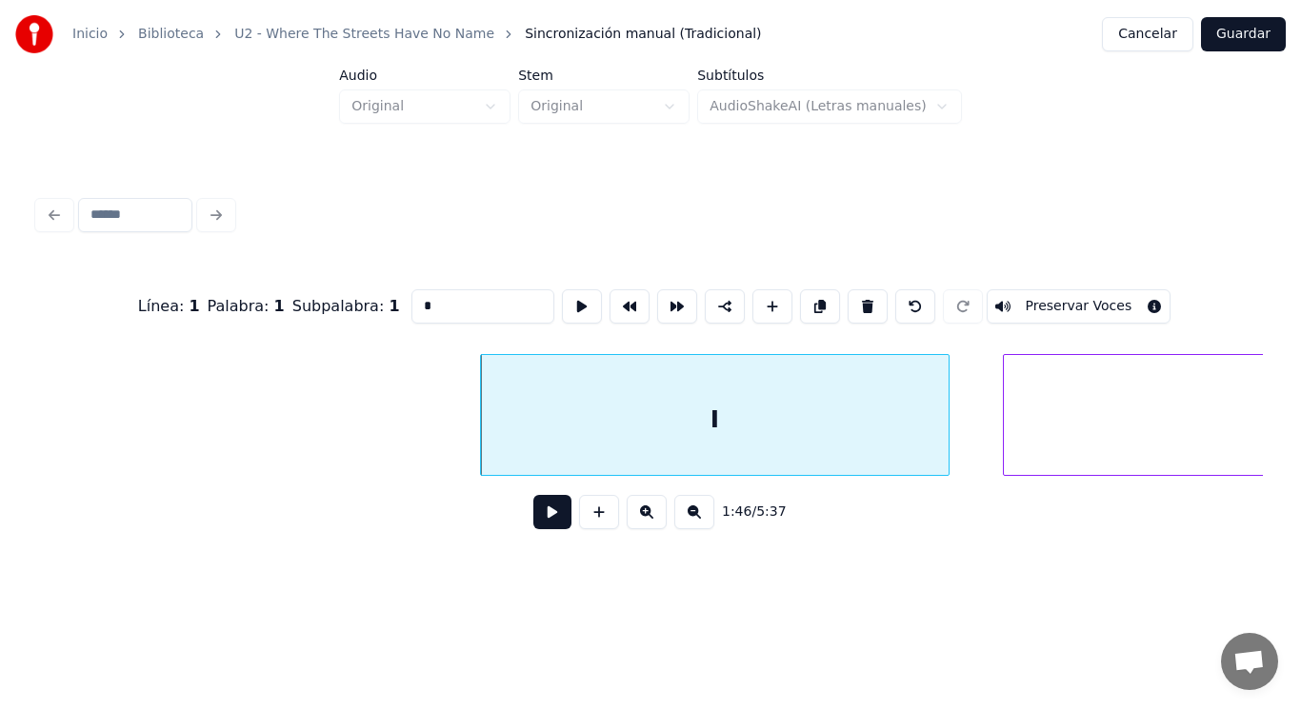
click at [543, 523] on button at bounding box center [552, 512] width 38 height 34
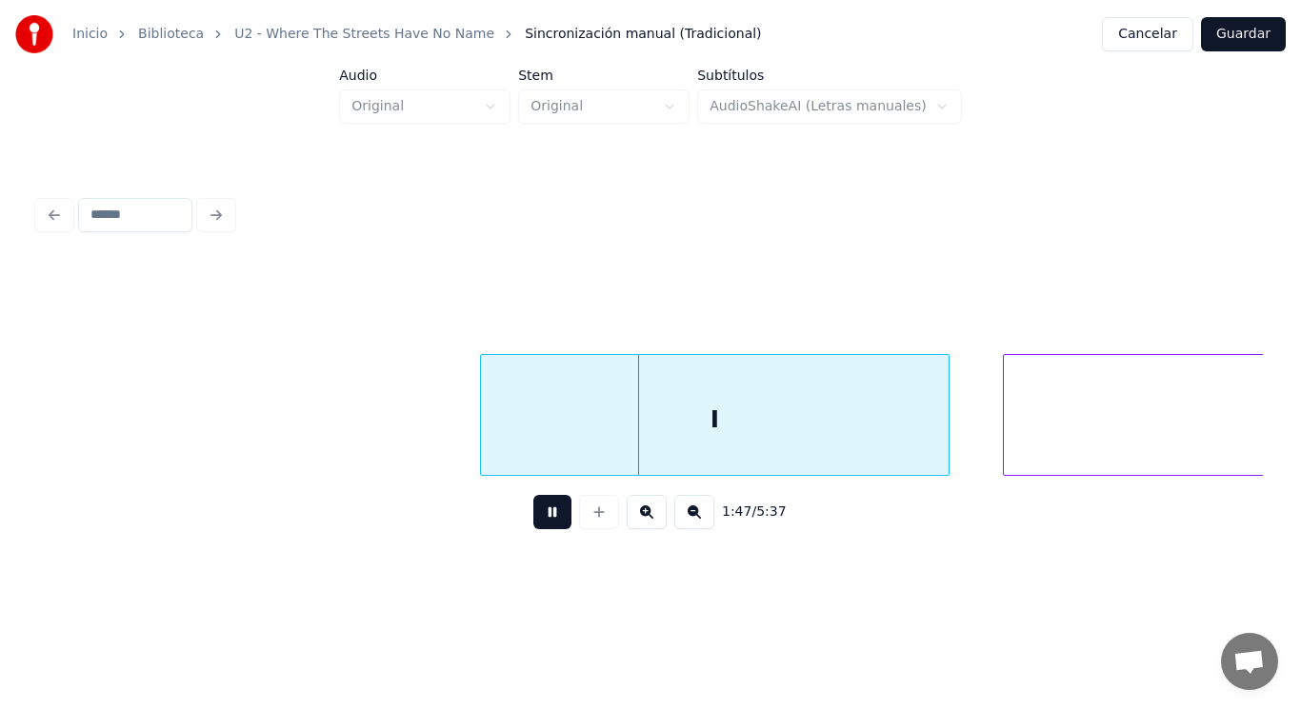
click at [543, 523] on button at bounding box center [552, 512] width 38 height 34
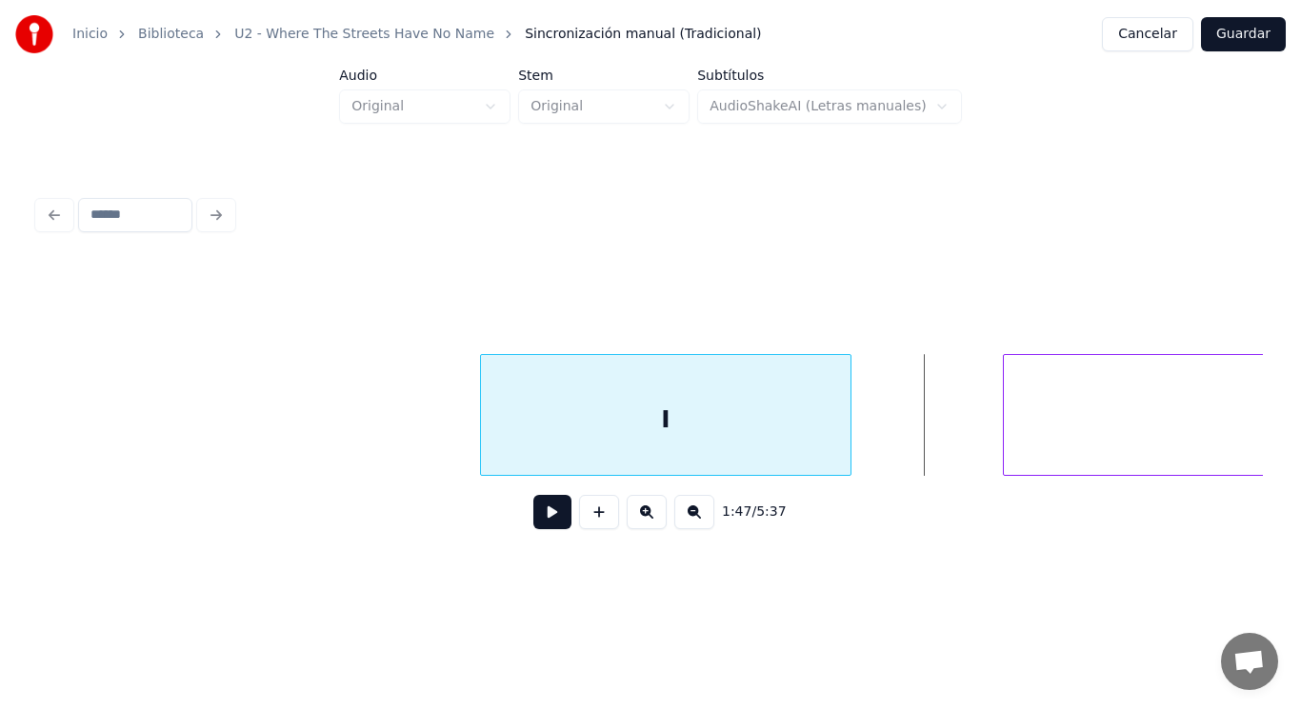
click at [848, 454] on div at bounding box center [848, 415] width 6 height 120
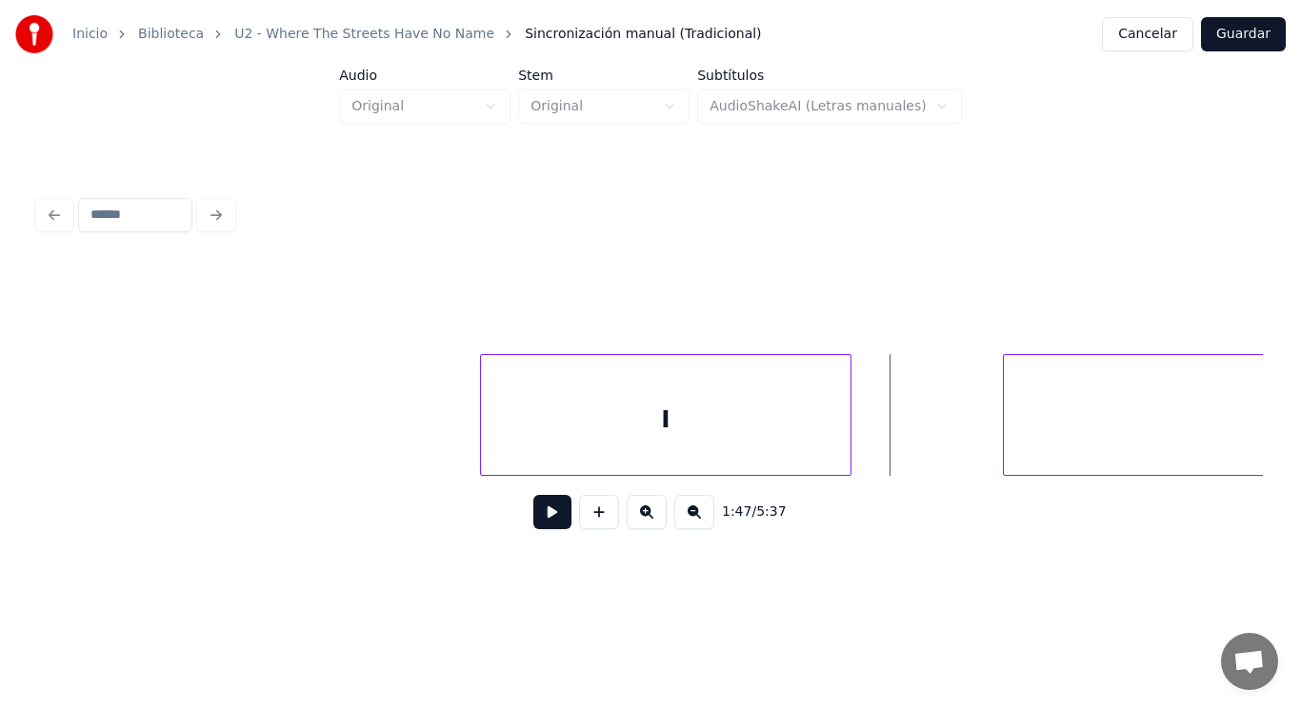
click at [541, 517] on button at bounding box center [552, 512] width 38 height 34
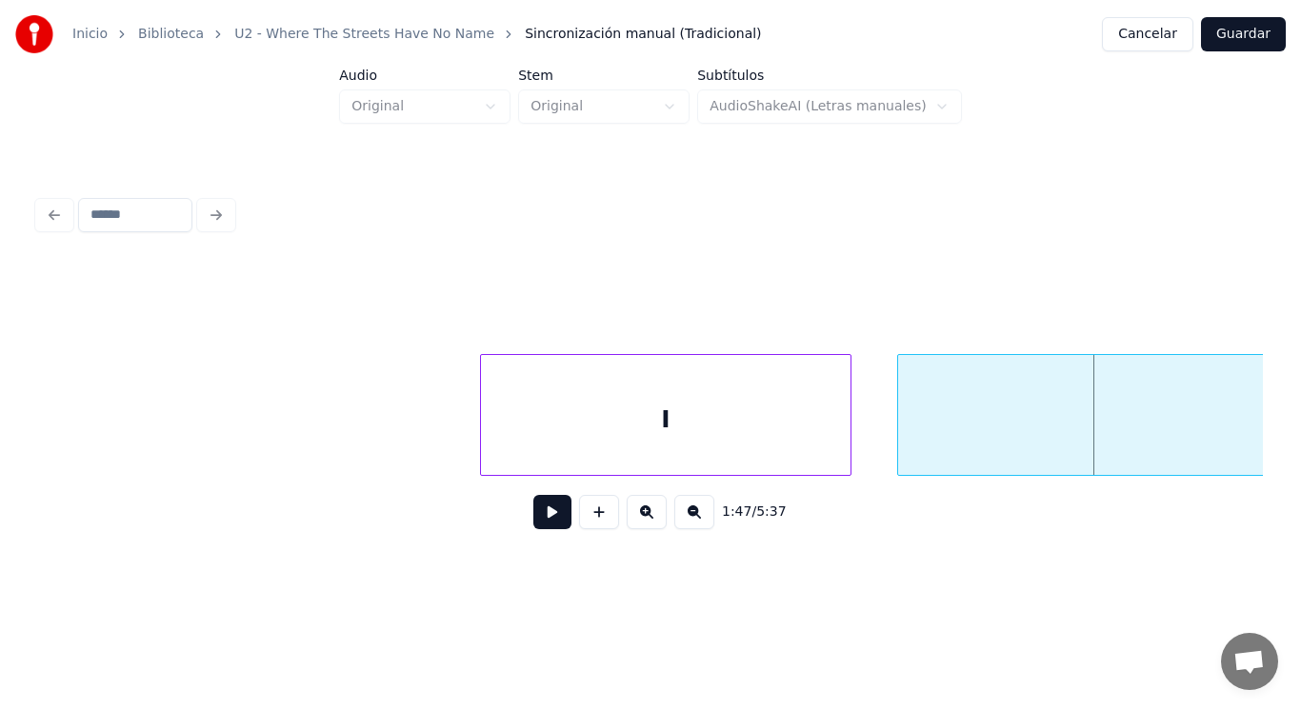
click at [899, 444] on div at bounding box center [901, 415] width 6 height 120
click at [539, 512] on button at bounding box center [552, 512] width 38 height 34
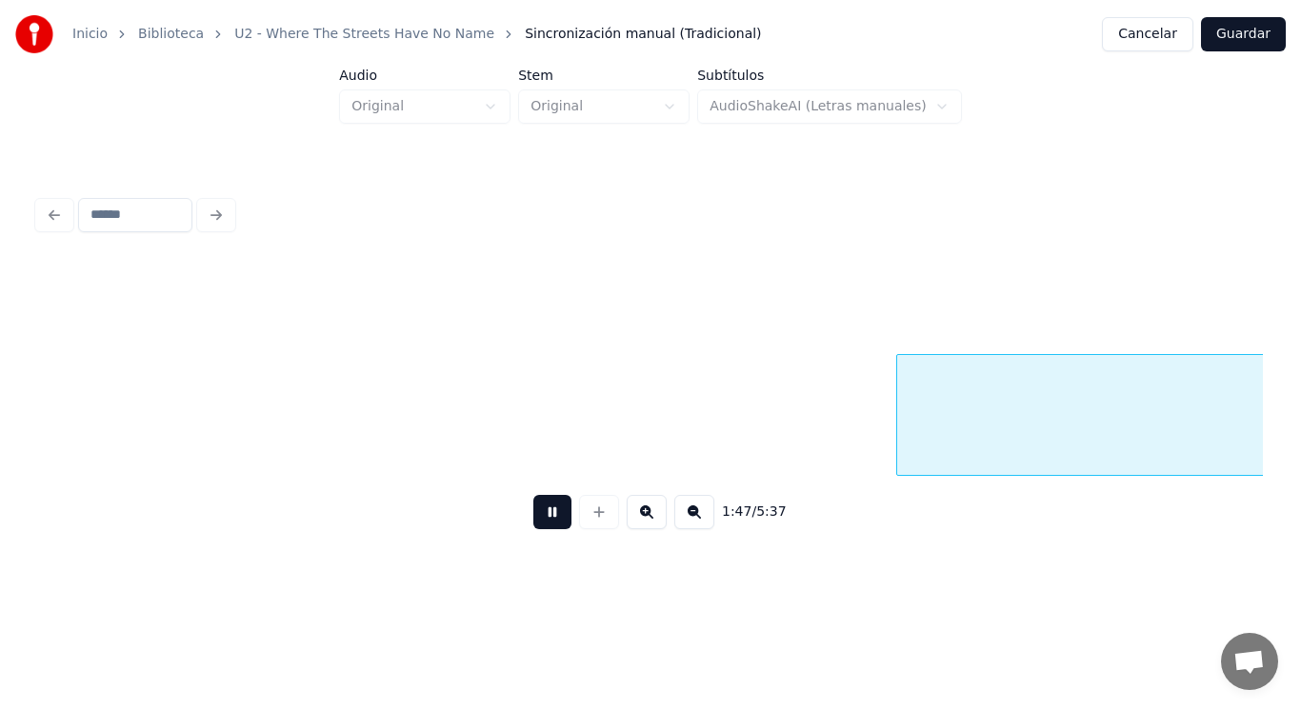
scroll to position [0, 143293]
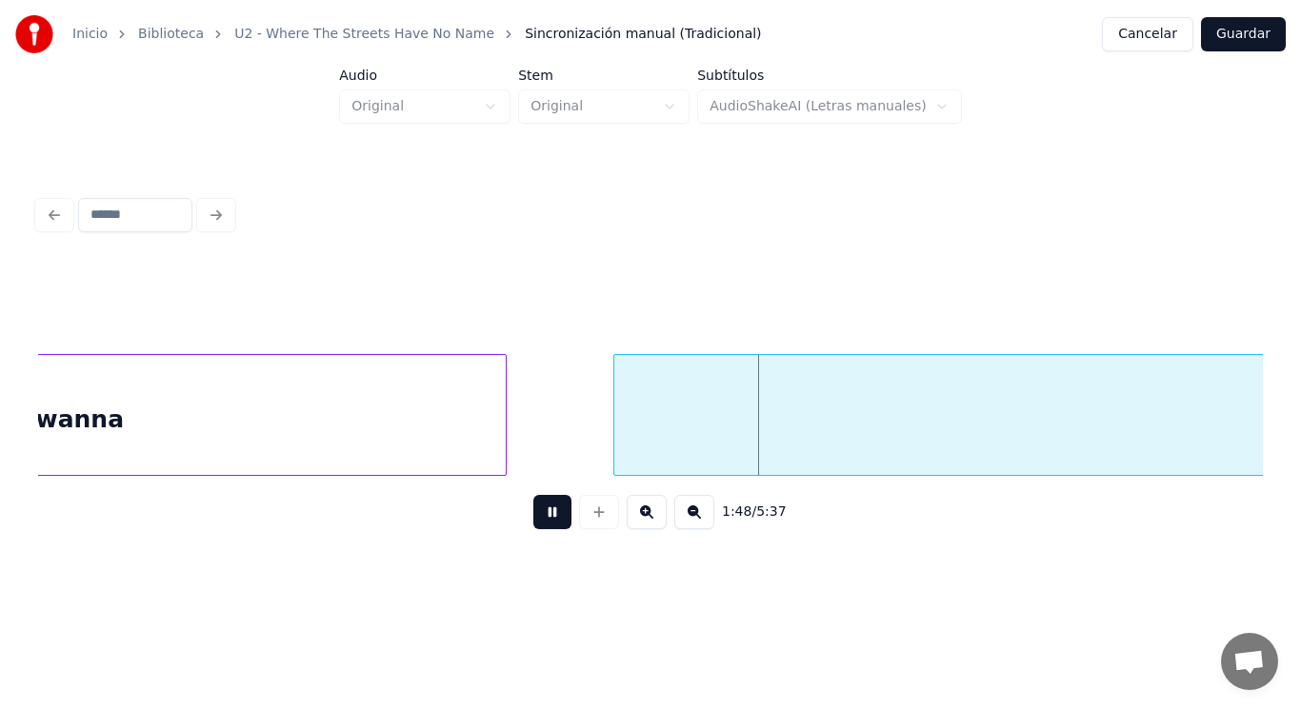
click at [539, 512] on button at bounding box center [552, 512] width 38 height 34
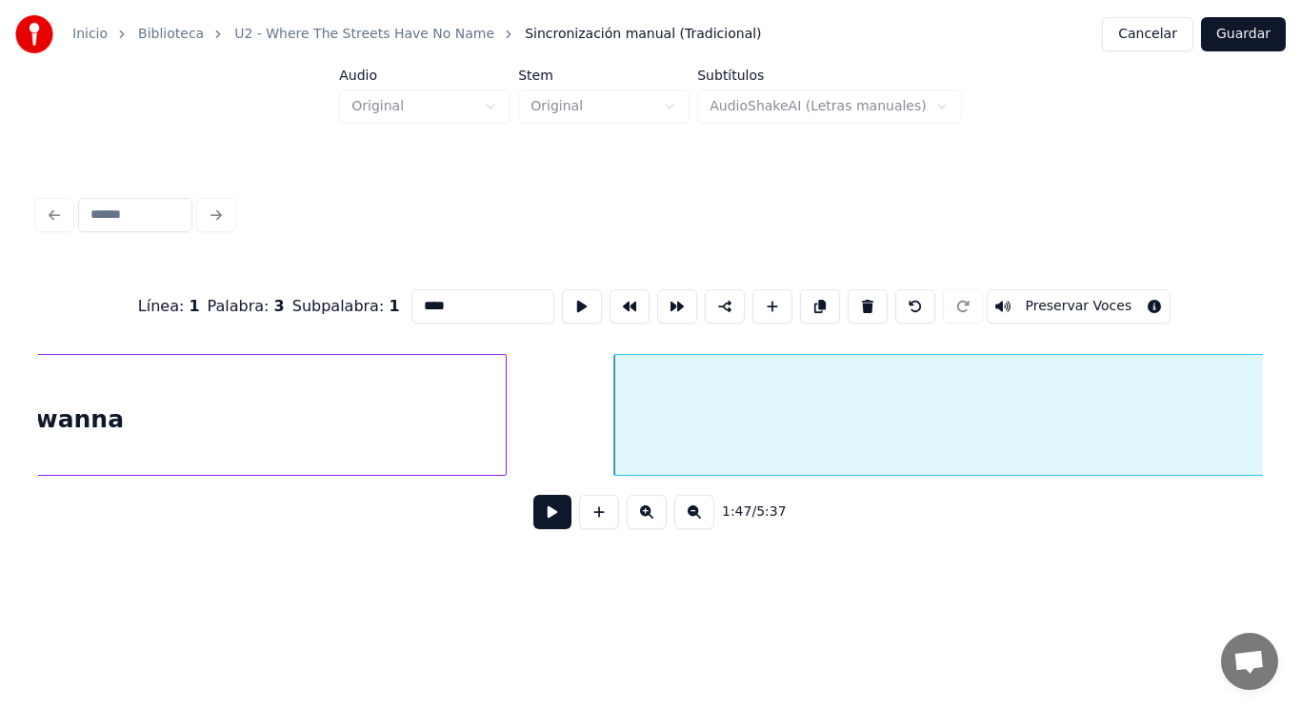
click at [554, 518] on button at bounding box center [552, 512] width 38 height 34
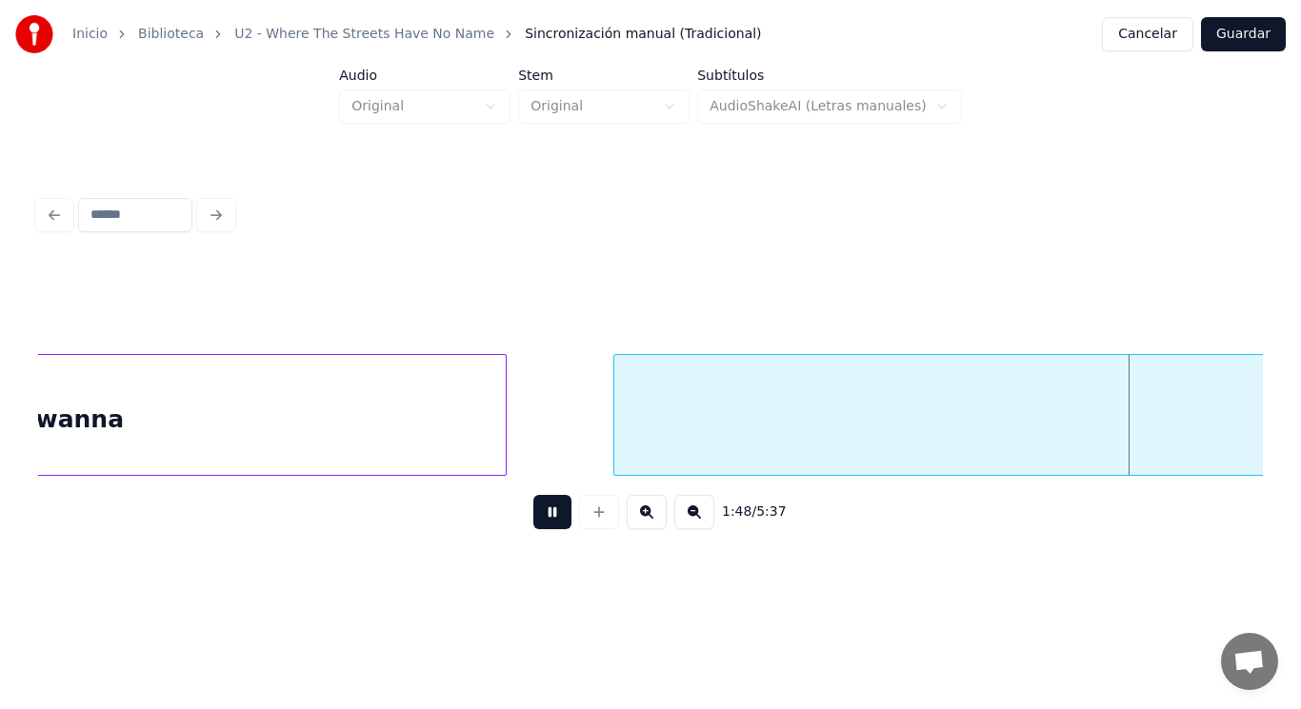
scroll to position [0, 144533]
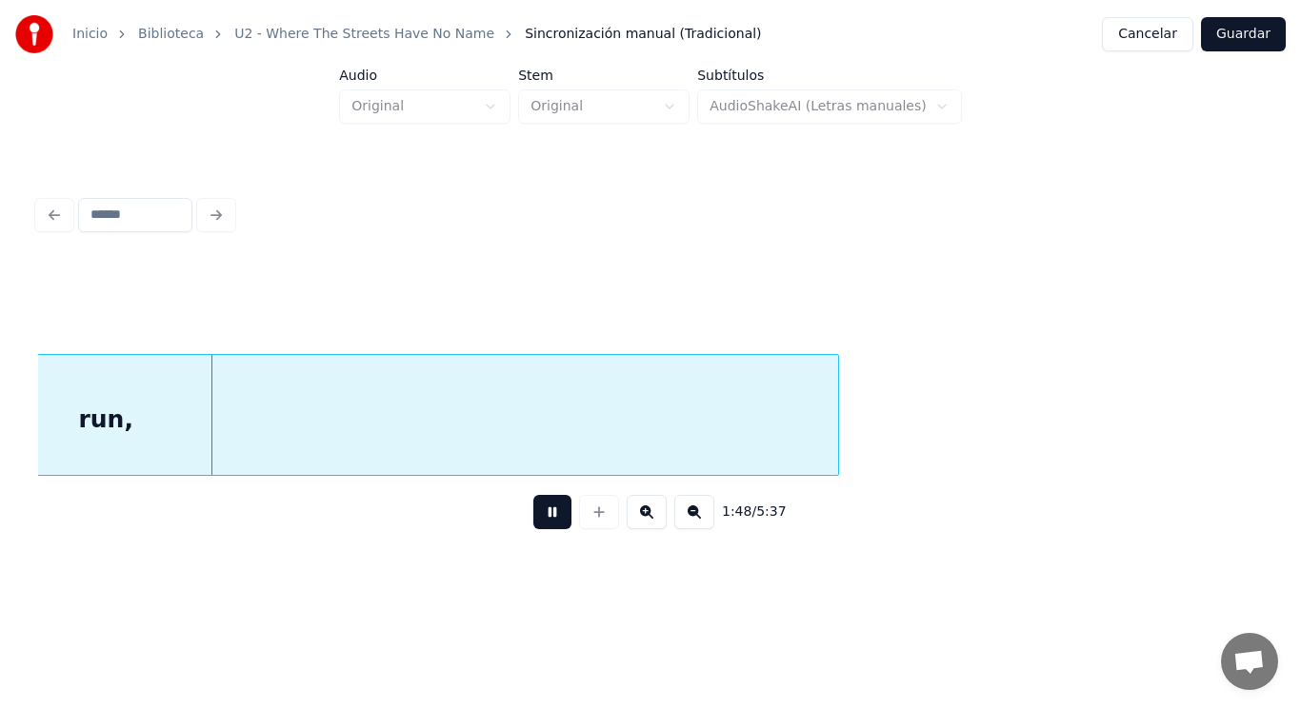
click at [554, 518] on button at bounding box center [552, 512] width 38 height 34
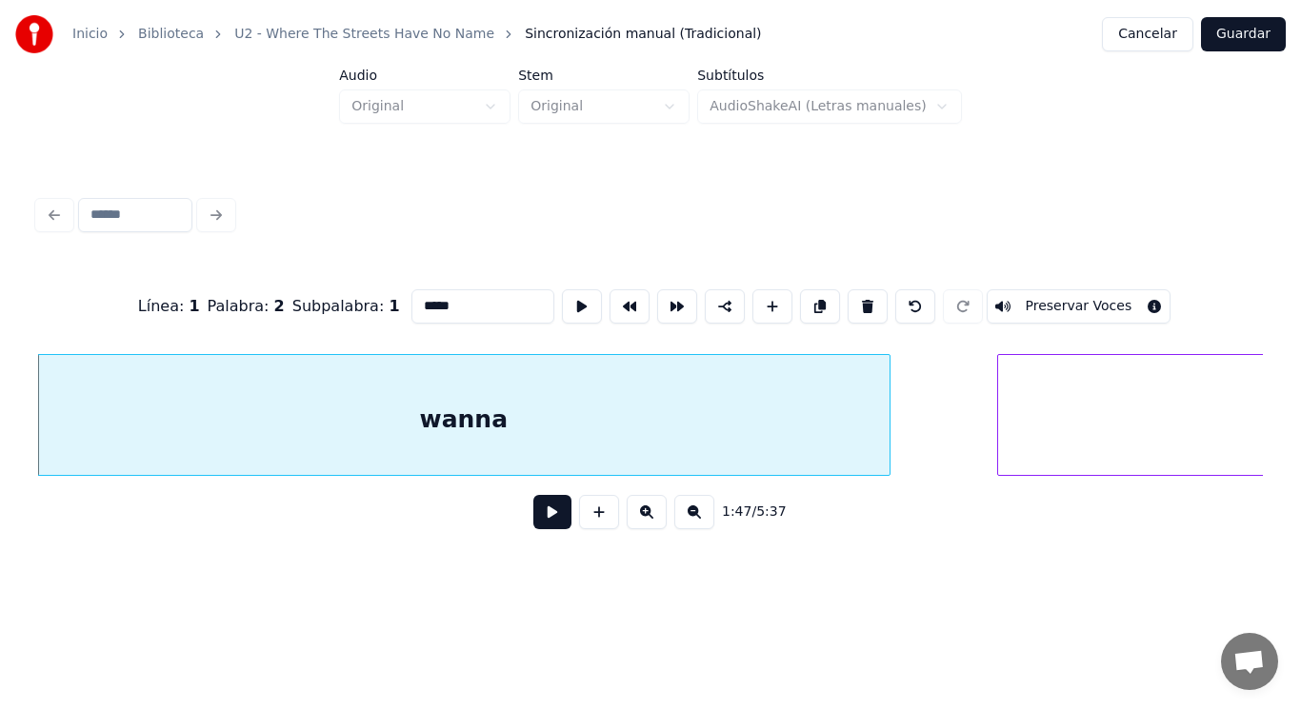
click at [544, 514] on button at bounding box center [552, 512] width 38 height 34
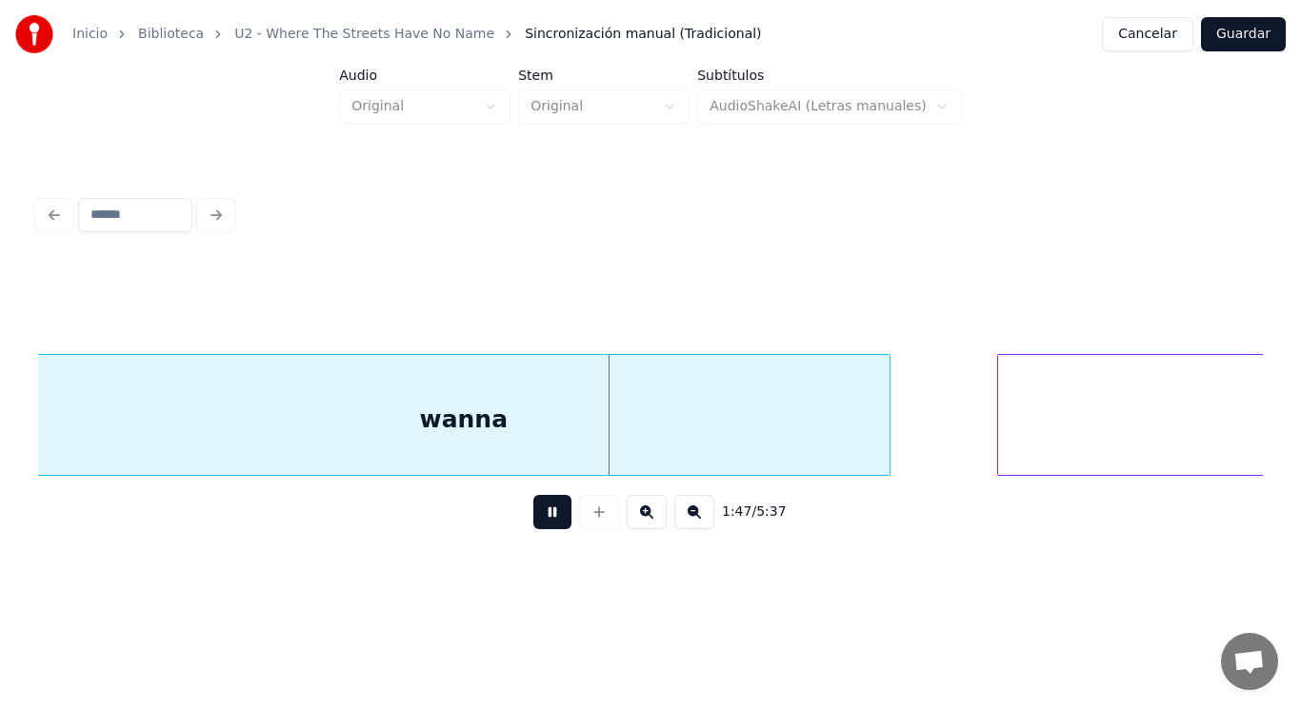
click at [544, 514] on button at bounding box center [552, 512] width 38 height 34
click at [850, 432] on div at bounding box center [851, 415] width 6 height 120
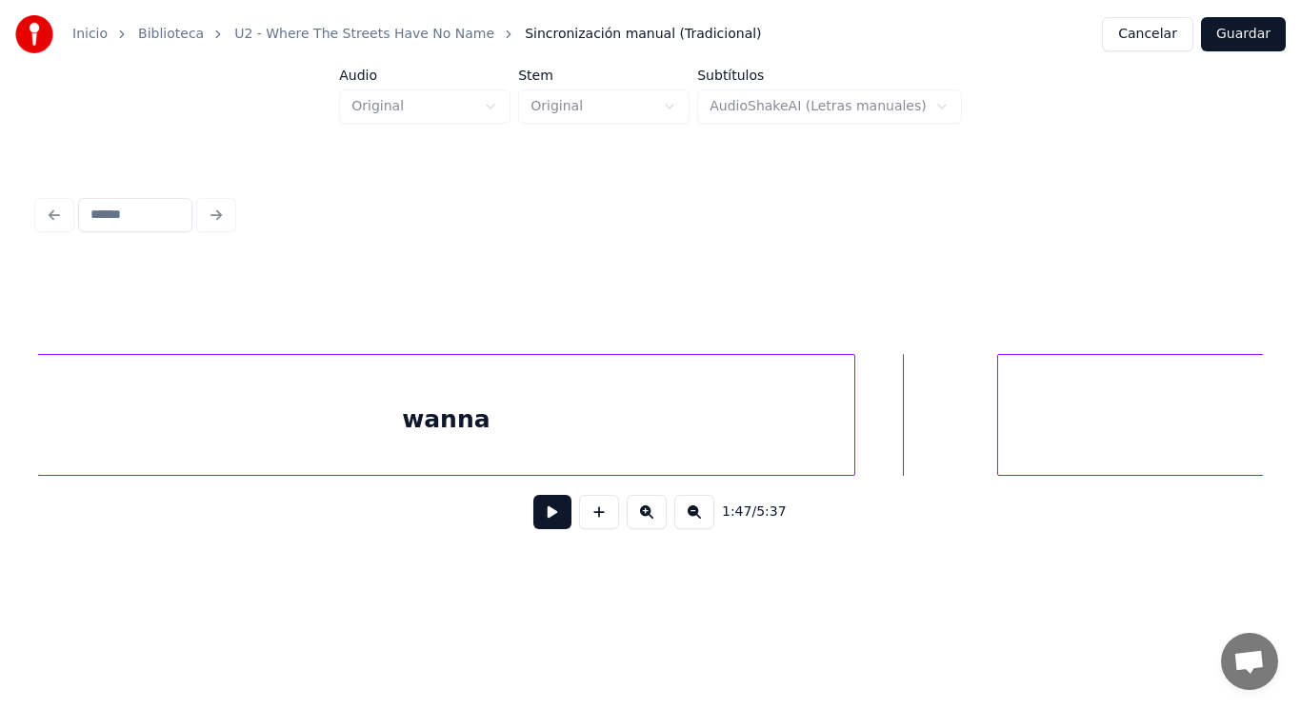
click at [551, 516] on button at bounding box center [552, 512] width 38 height 34
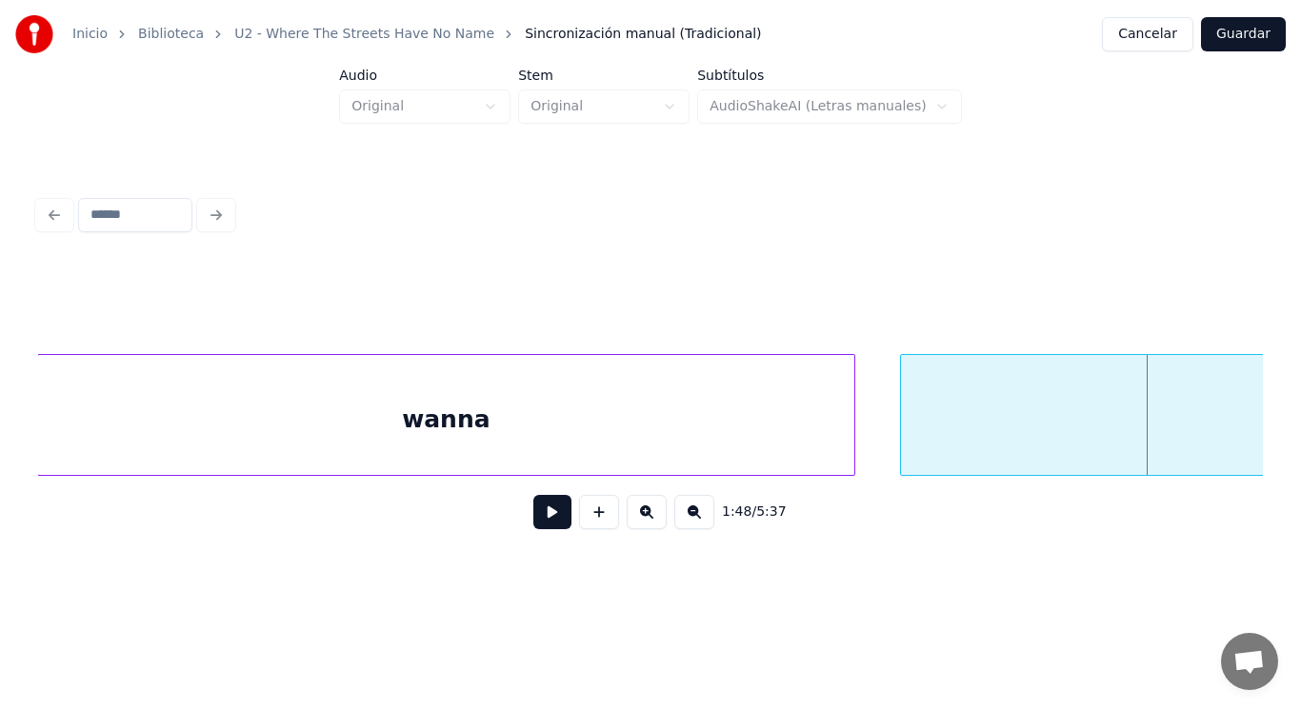
click at [901, 445] on div at bounding box center [904, 415] width 6 height 120
click at [553, 519] on button at bounding box center [552, 512] width 38 height 34
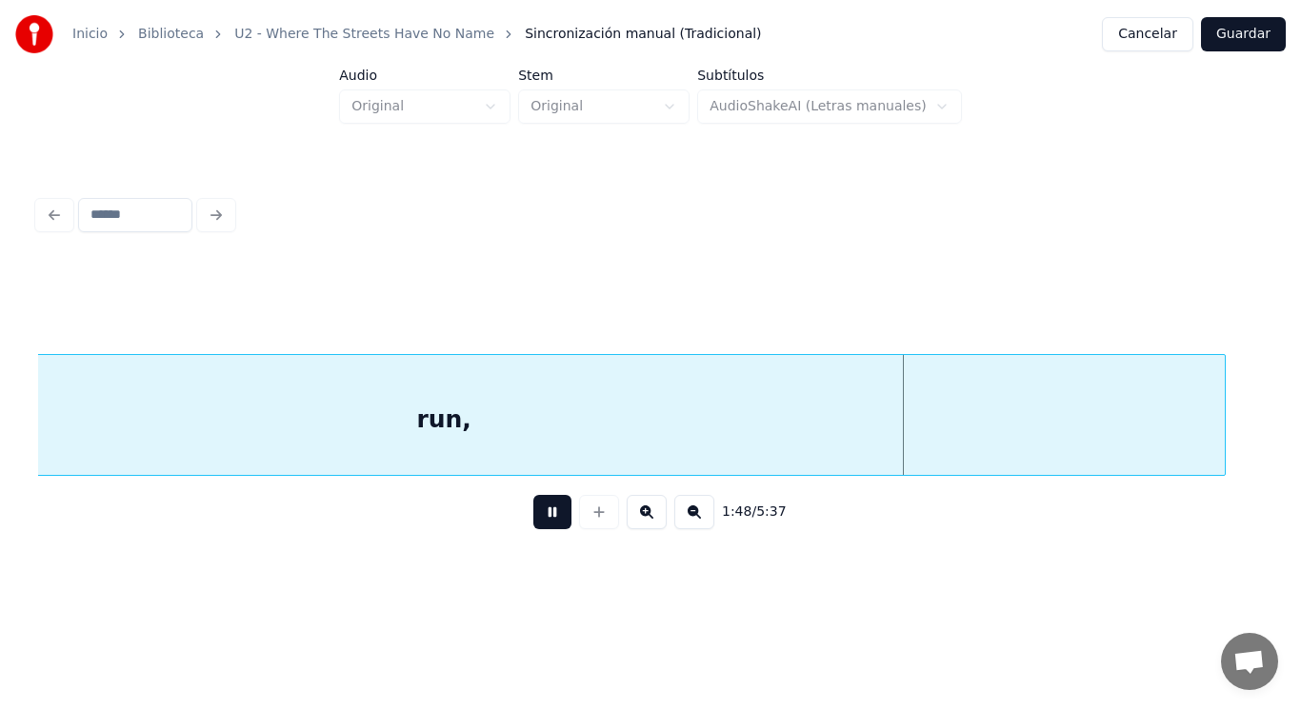
click at [553, 519] on button at bounding box center [552, 512] width 38 height 34
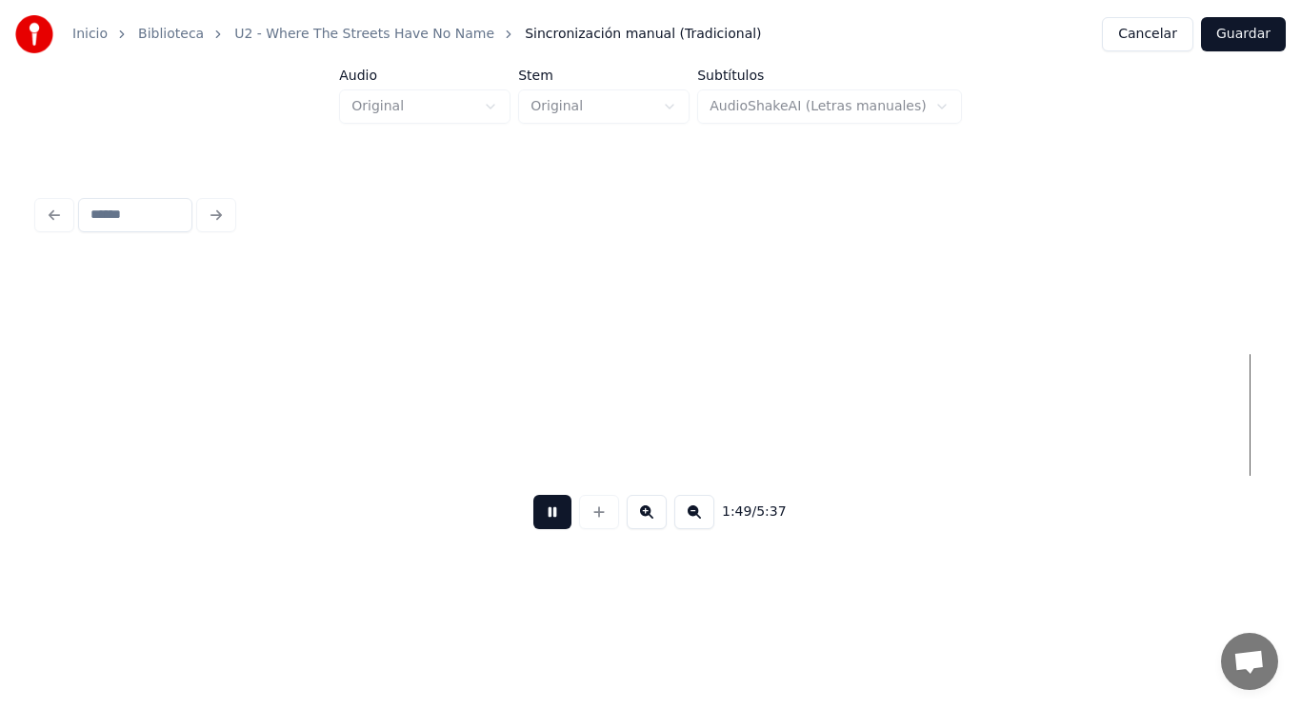
scroll to position [0, 146647]
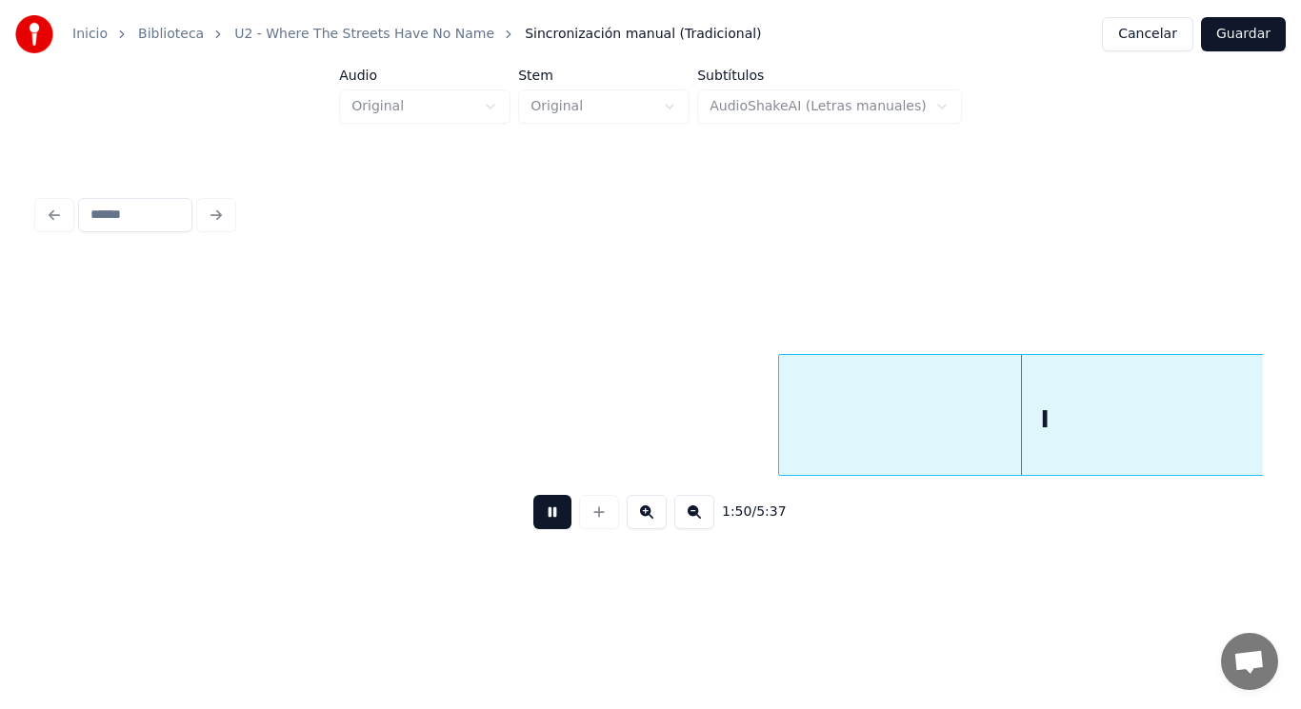
click at [553, 519] on button at bounding box center [552, 512] width 38 height 34
click at [737, 438] on div at bounding box center [735, 415] width 6 height 120
click at [533, 511] on button at bounding box center [552, 512] width 38 height 34
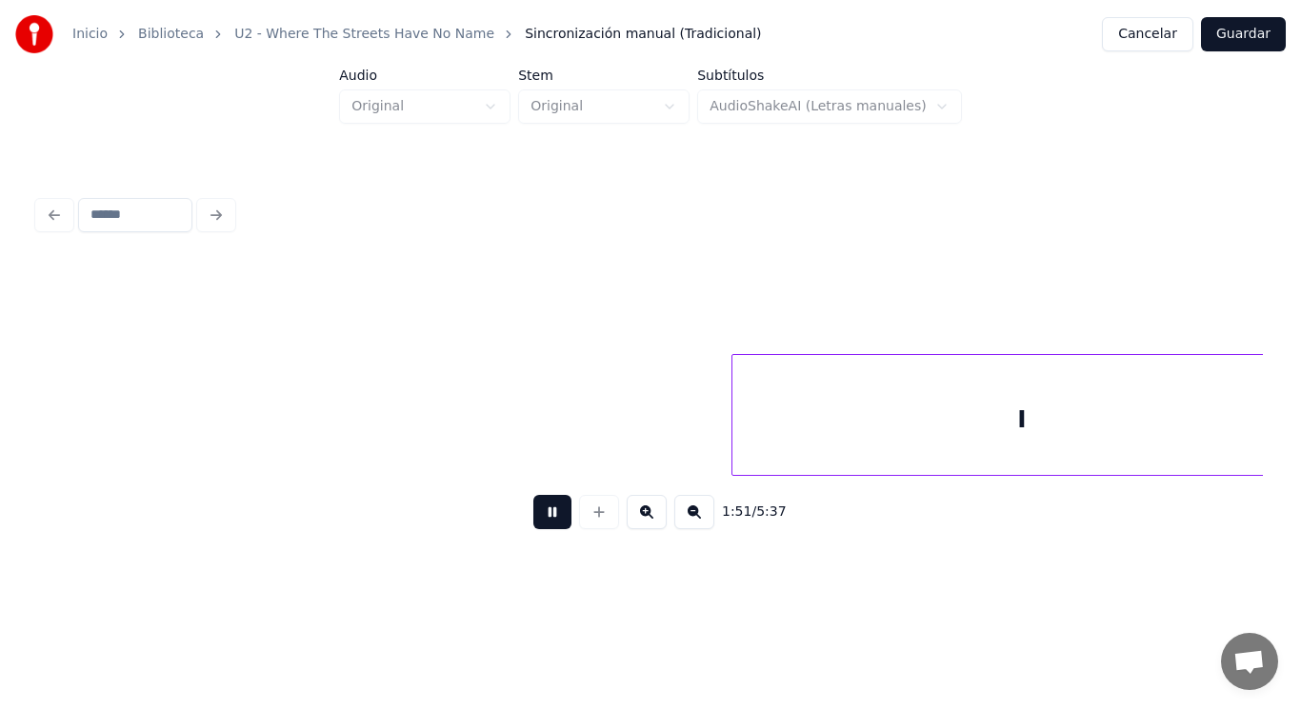
scroll to position [0, 147885]
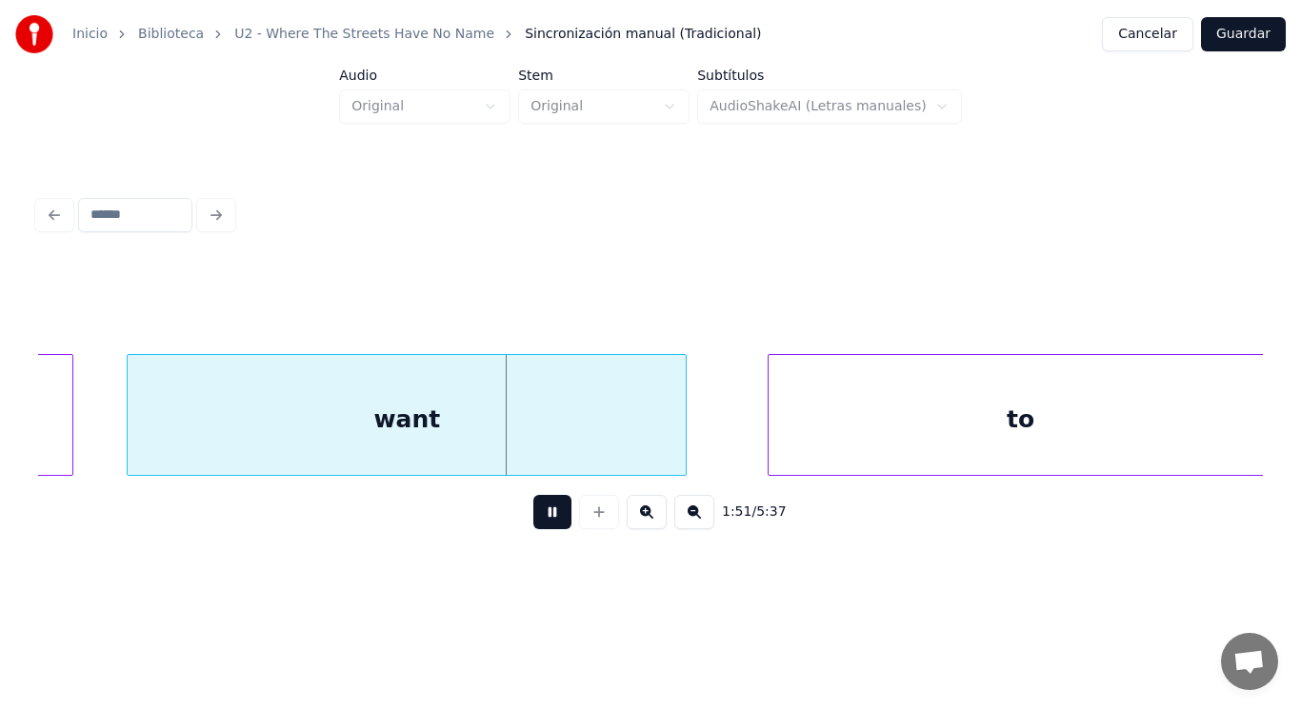
click at [533, 511] on button at bounding box center [552, 512] width 38 height 34
click at [478, 408] on div "want" at bounding box center [407, 419] width 558 height 129
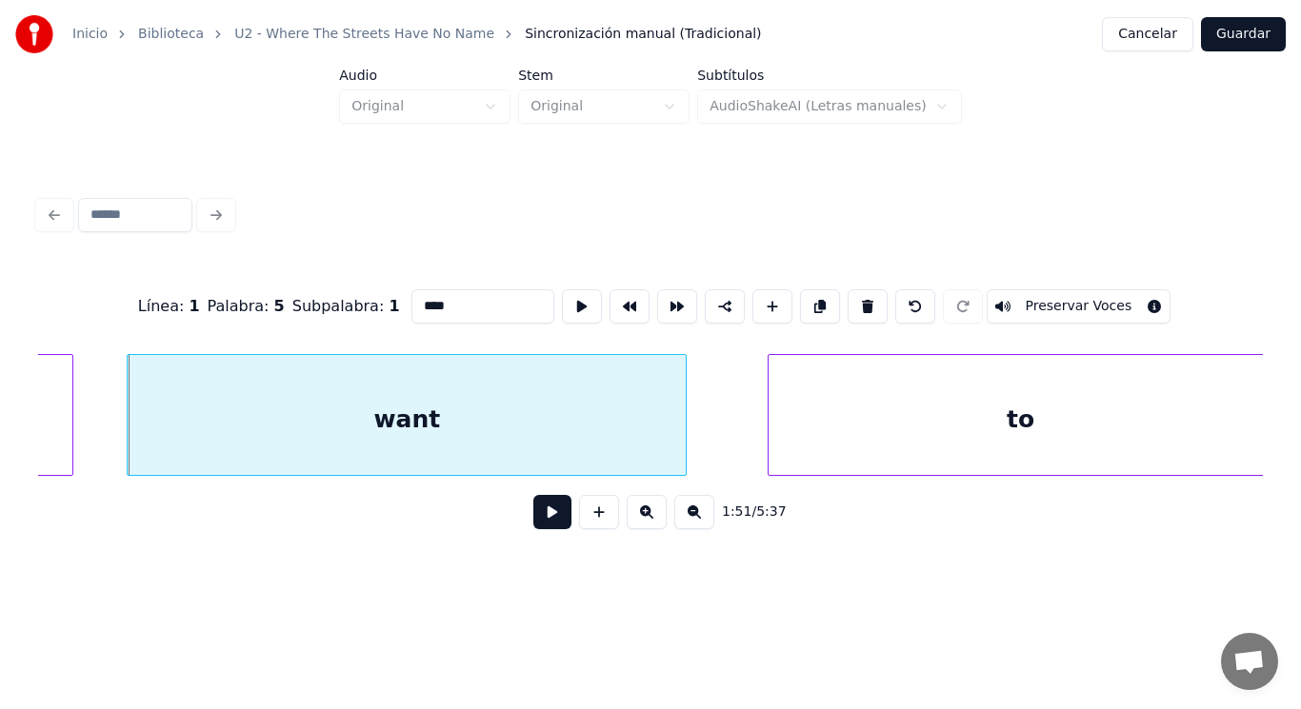
click at [533, 516] on button at bounding box center [552, 512] width 38 height 34
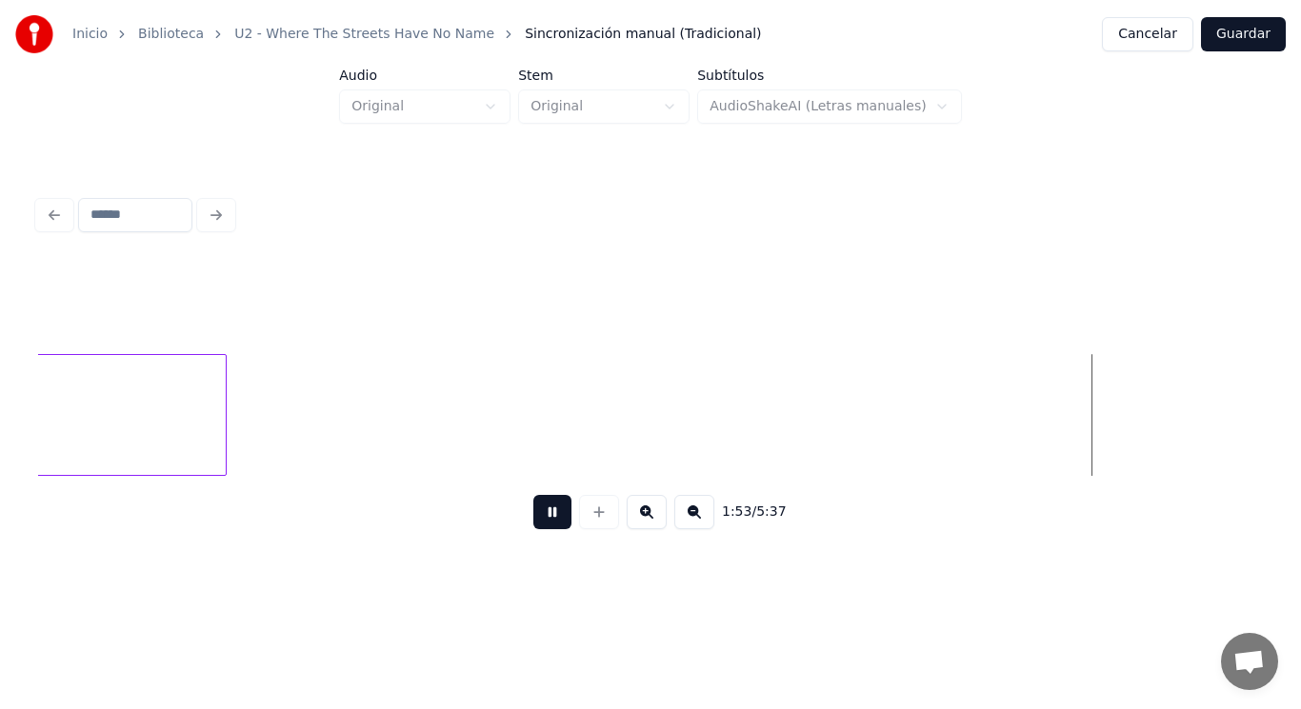
scroll to position [0, 151589]
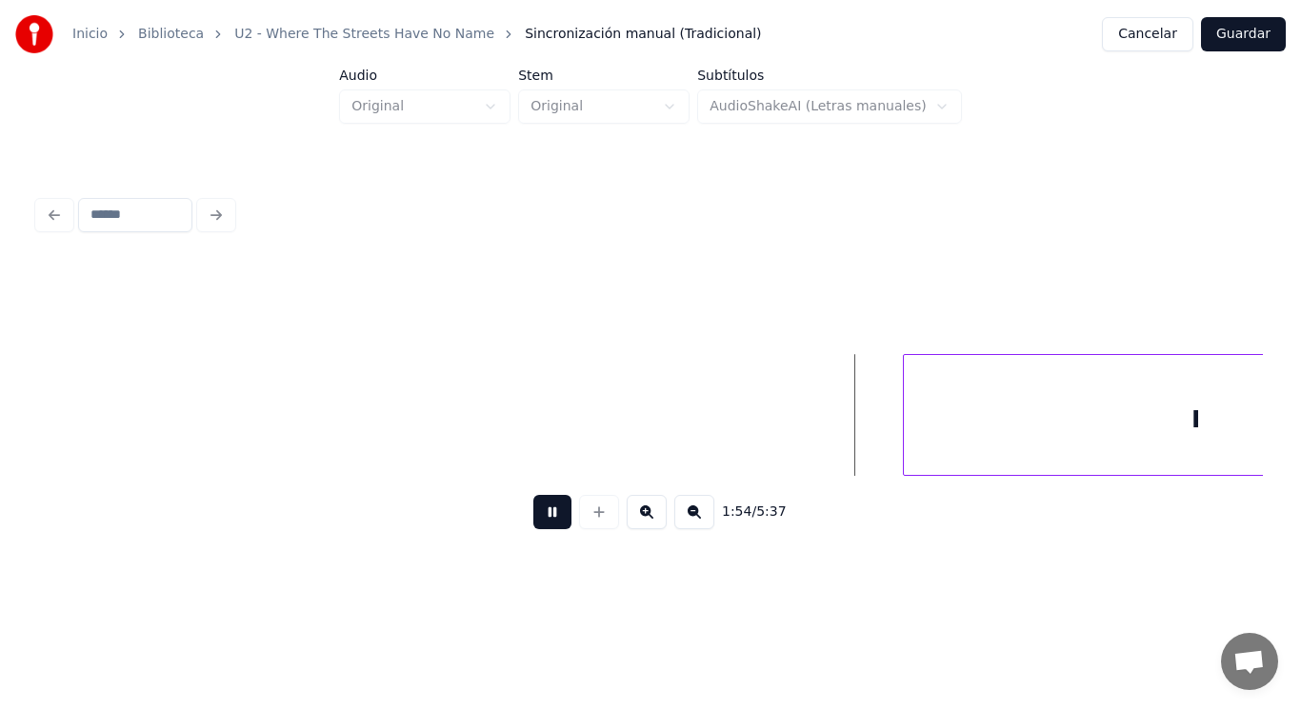
click at [533, 516] on button at bounding box center [552, 512] width 38 height 34
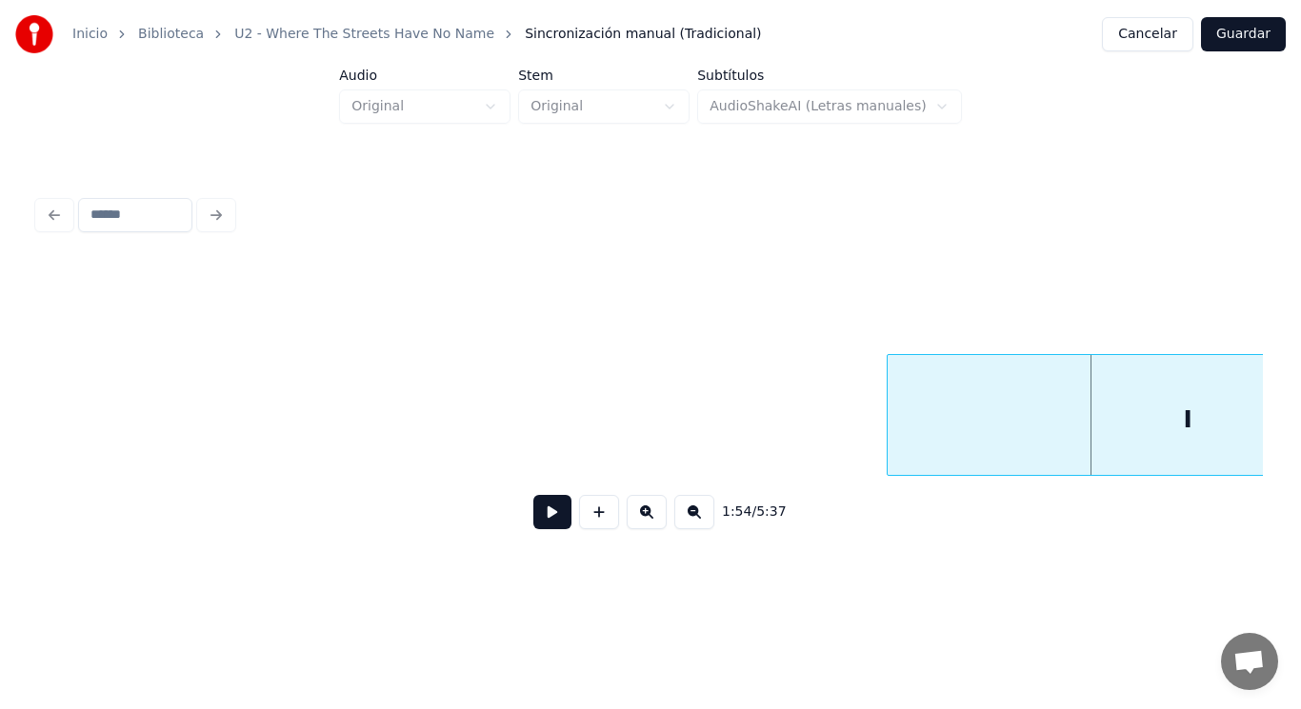
click at [891, 444] on div at bounding box center [890, 415] width 6 height 120
click at [533, 522] on button at bounding box center [552, 512] width 38 height 34
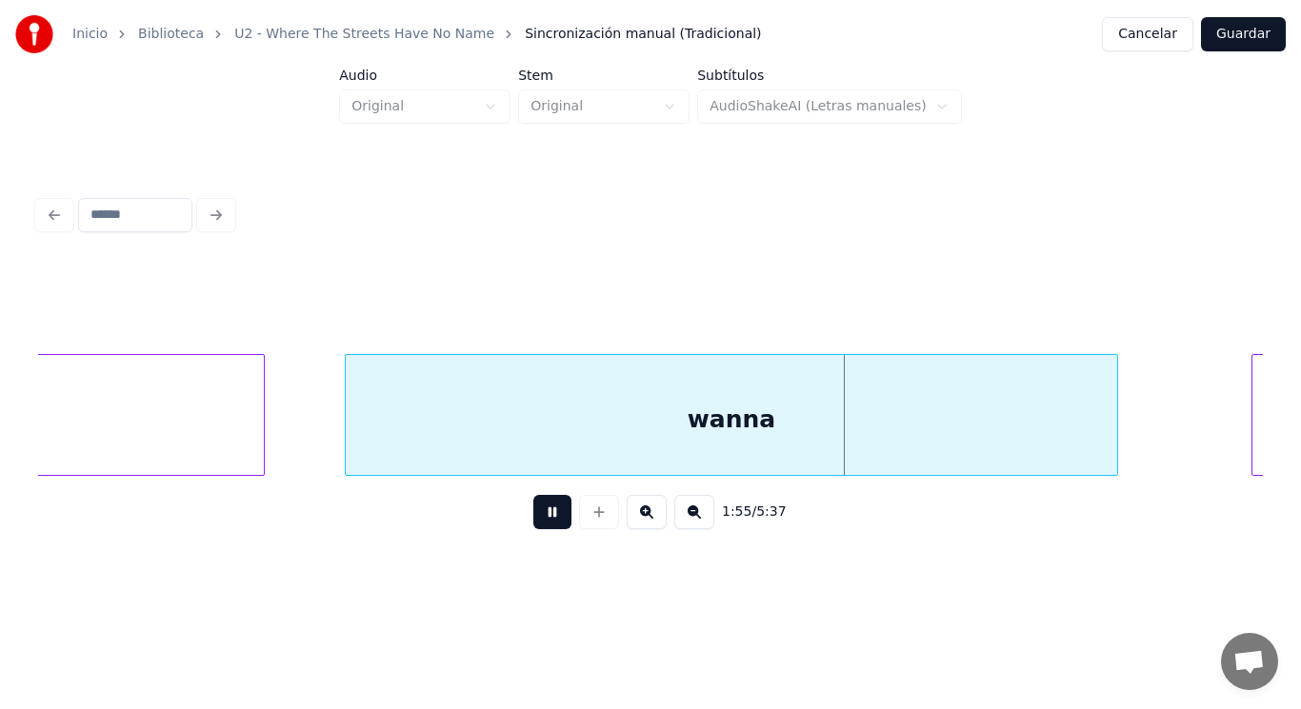
click at [533, 522] on button at bounding box center [552, 512] width 38 height 34
click at [514, 450] on div "wanna" at bounding box center [731, 419] width 771 height 129
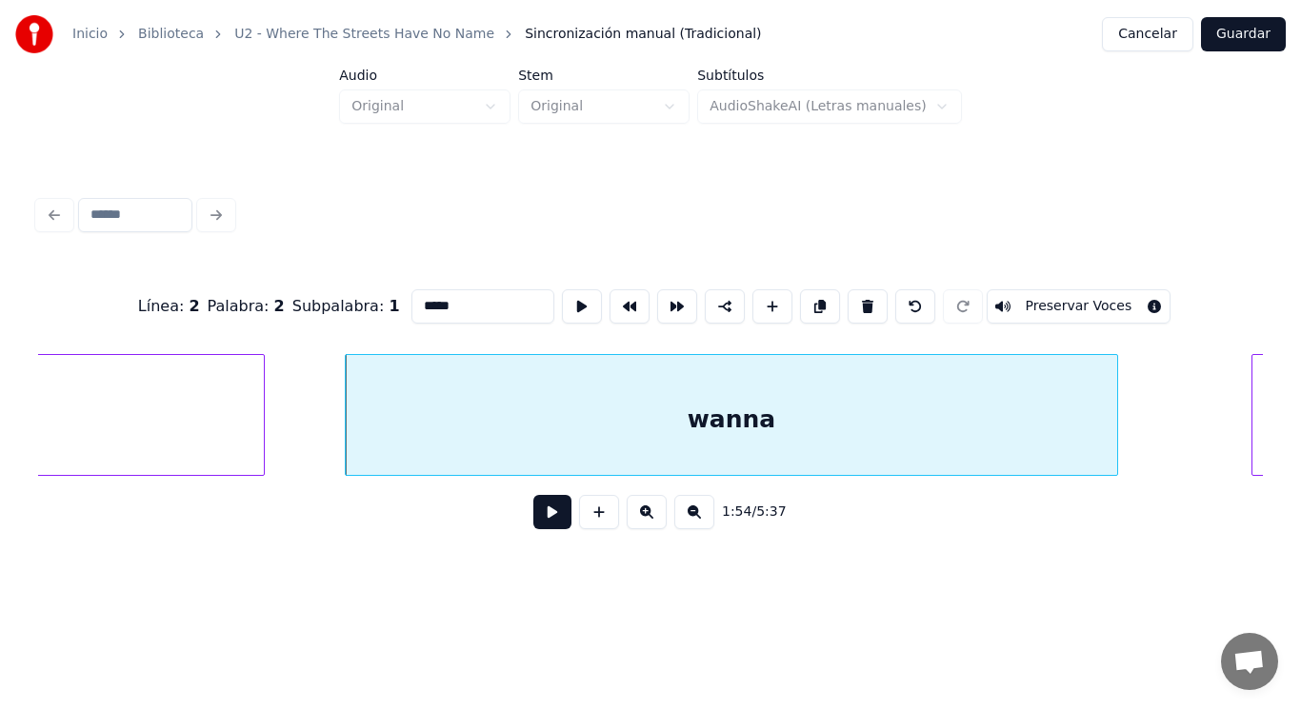
click at [533, 526] on button at bounding box center [552, 512] width 38 height 34
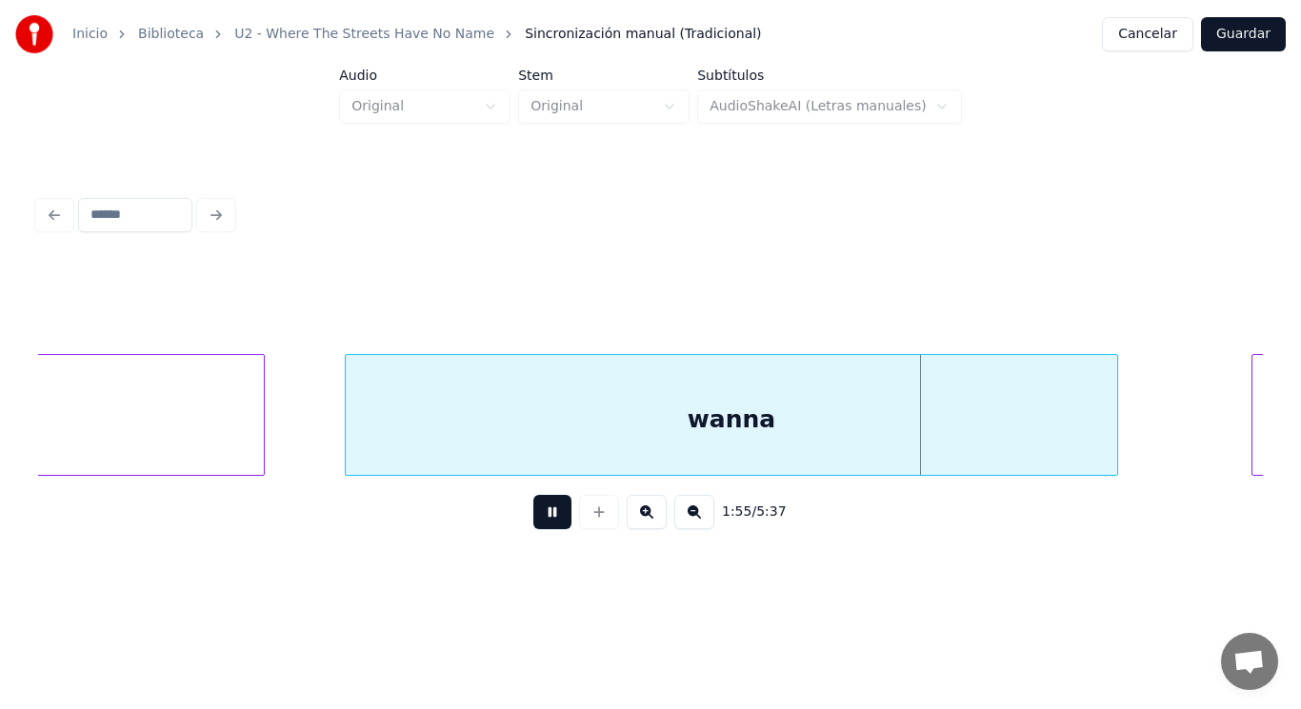
click at [533, 526] on button at bounding box center [552, 512] width 38 height 34
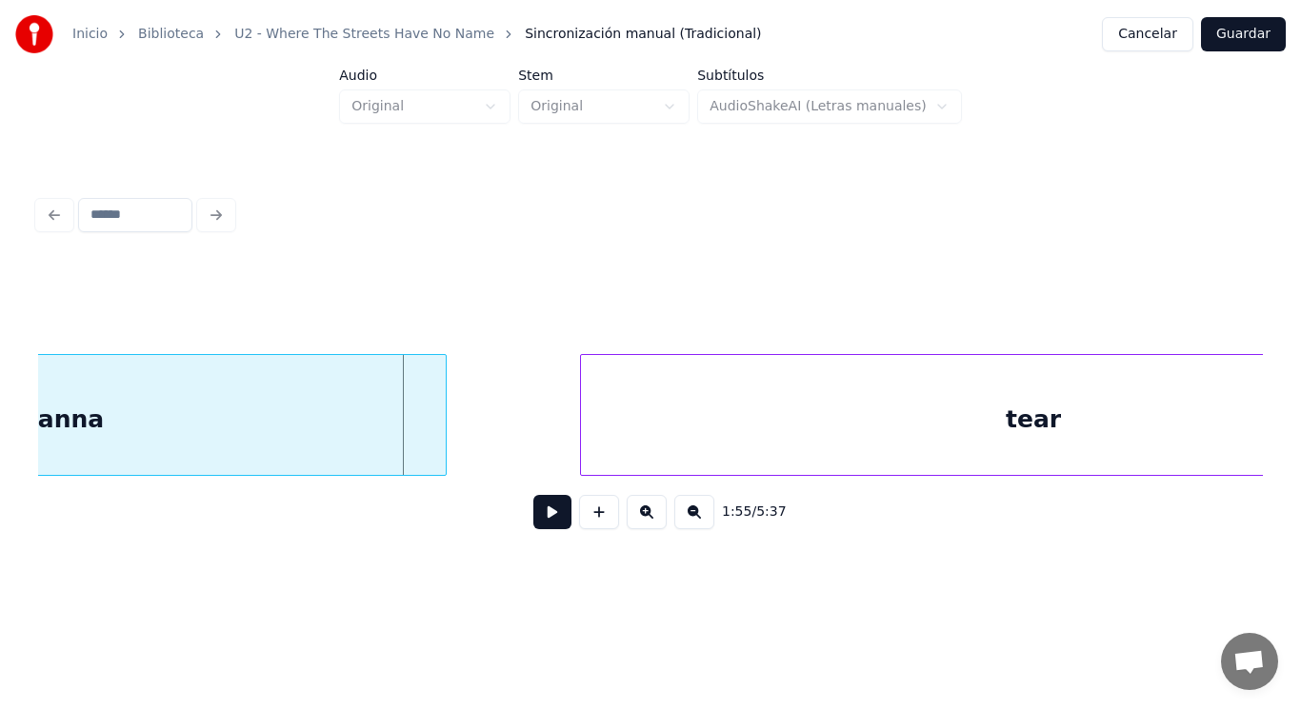
scroll to position [0, 153537]
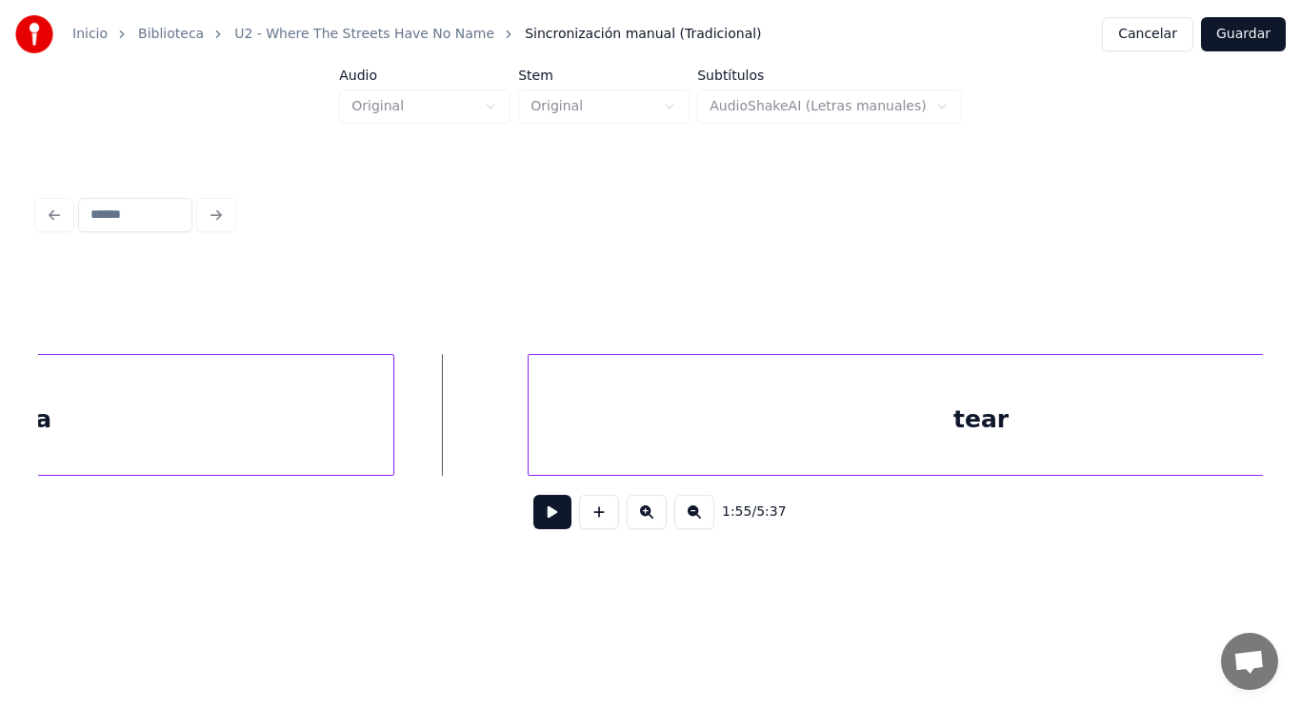
click at [545, 522] on button at bounding box center [552, 512] width 38 height 34
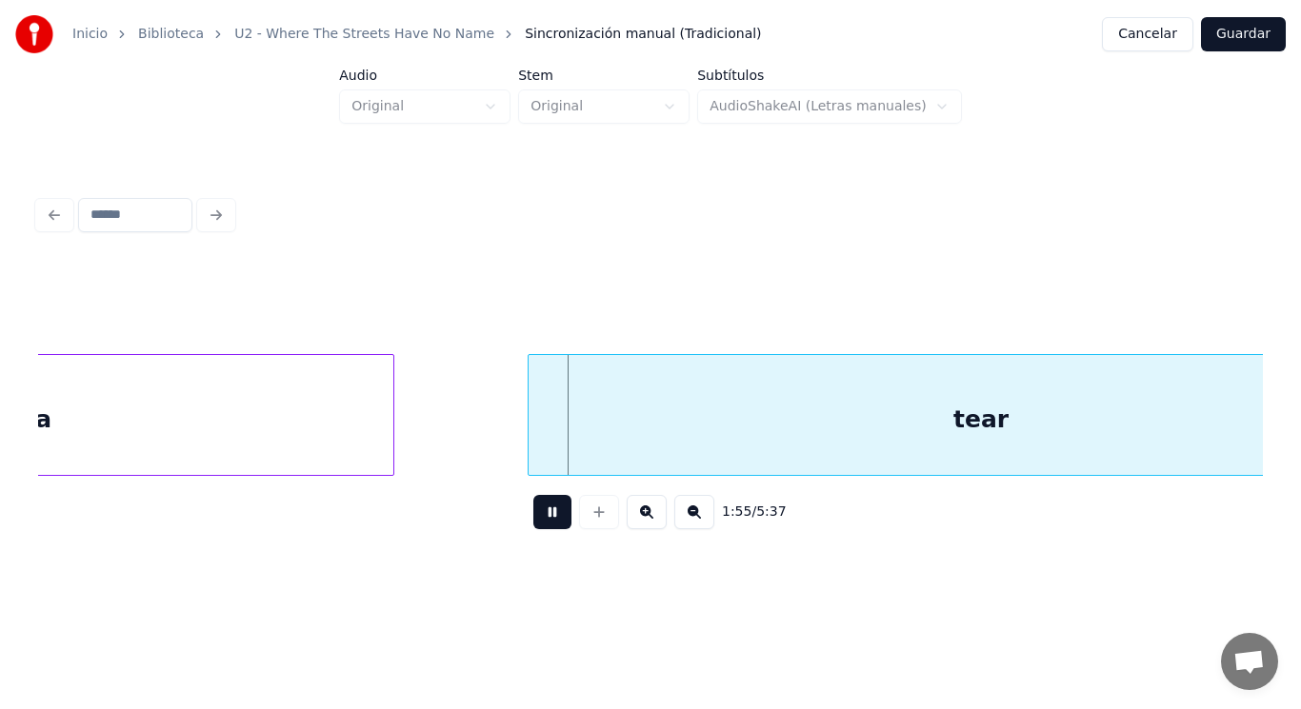
click at [545, 522] on button at bounding box center [552, 512] width 38 height 34
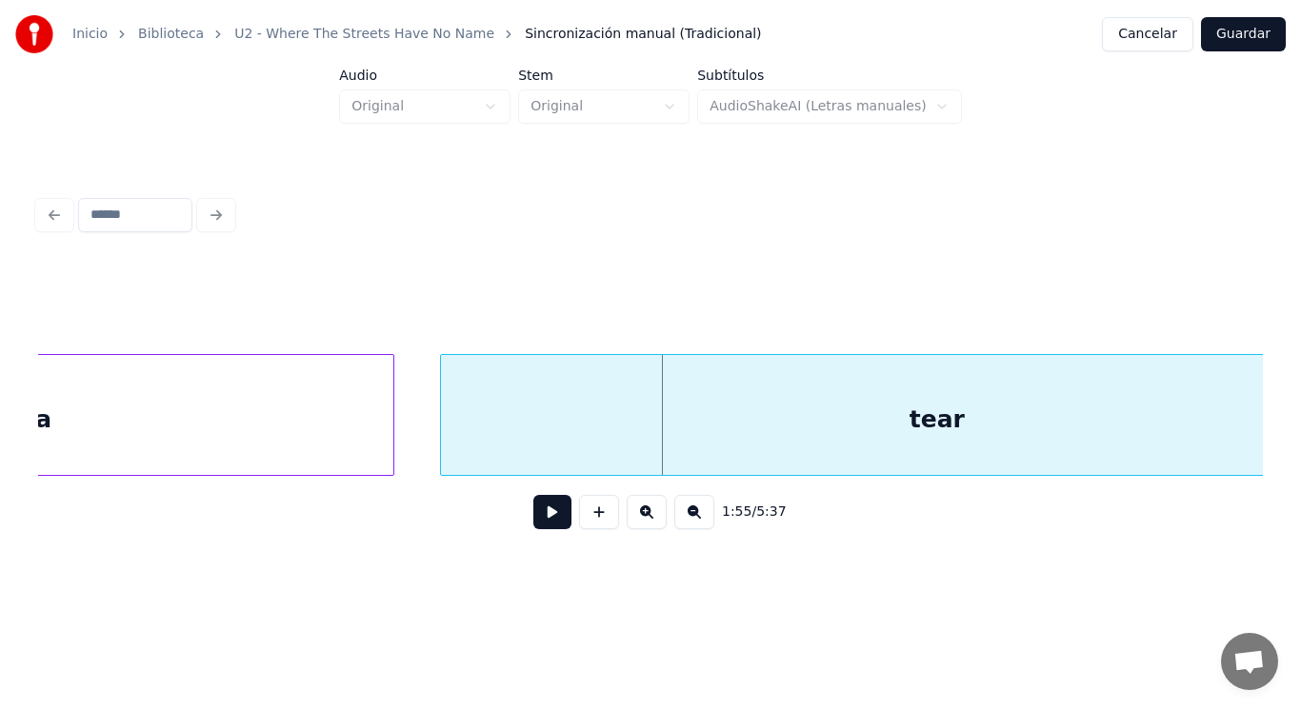
click at [442, 447] on div at bounding box center [444, 415] width 6 height 120
click at [542, 527] on button at bounding box center [552, 512] width 38 height 34
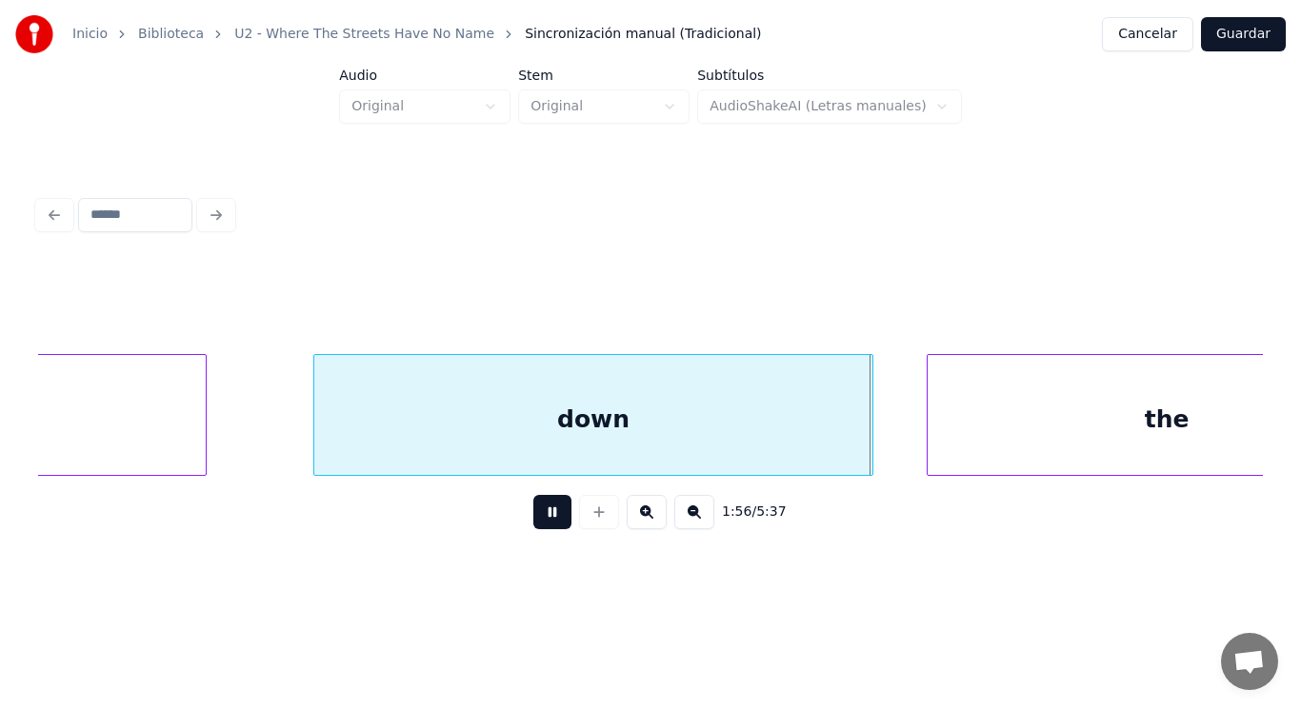
click at [542, 527] on button at bounding box center [552, 512] width 38 height 34
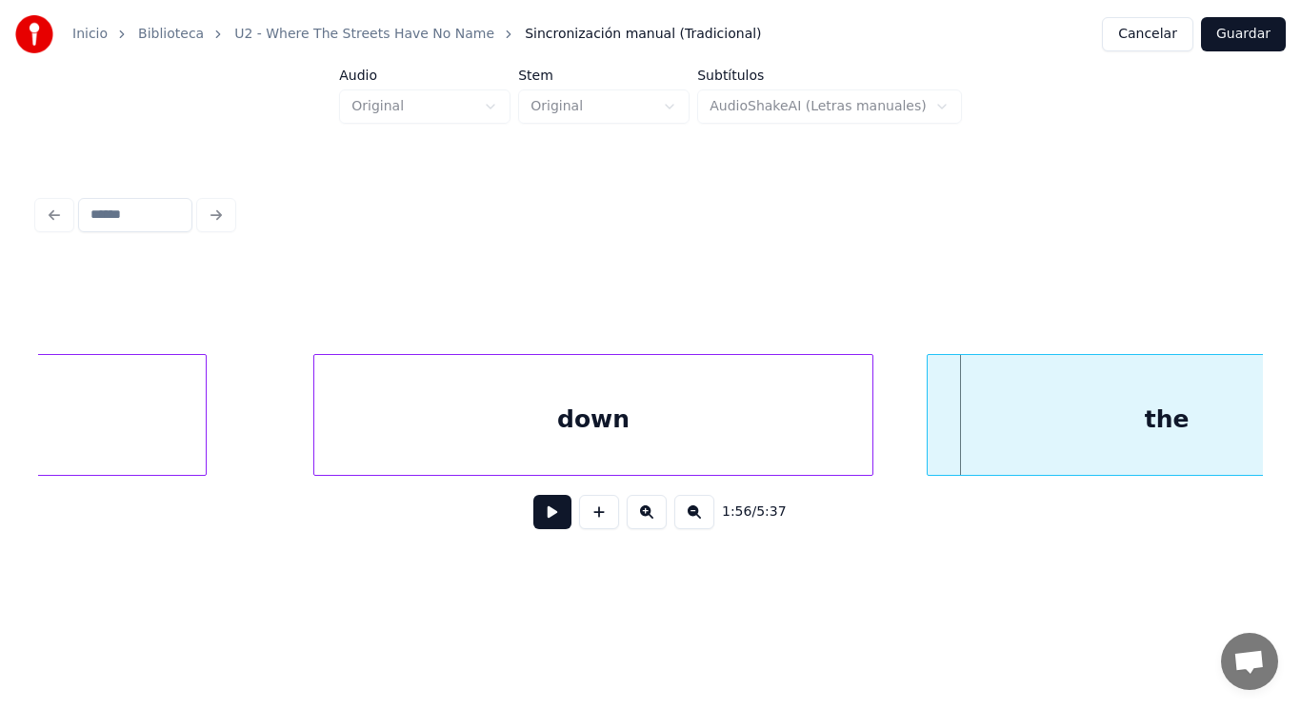
click at [542, 527] on button at bounding box center [552, 512] width 38 height 34
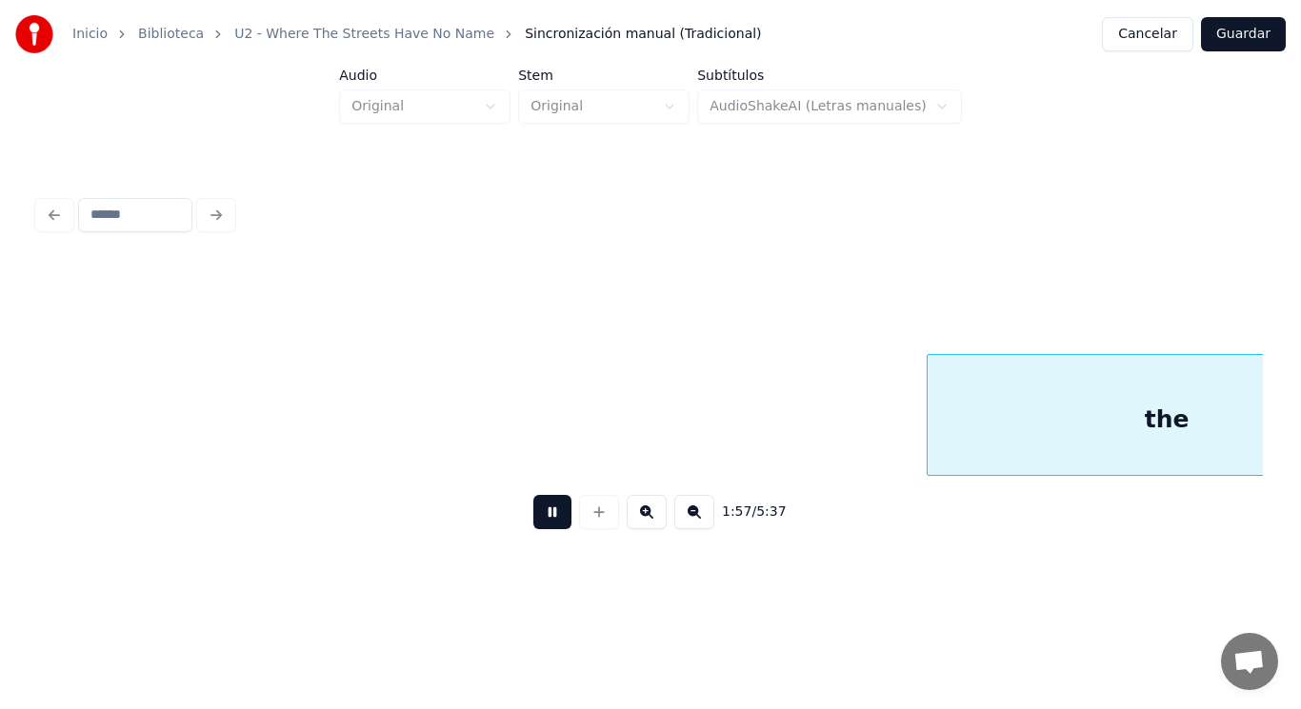
scroll to position [0, 156001]
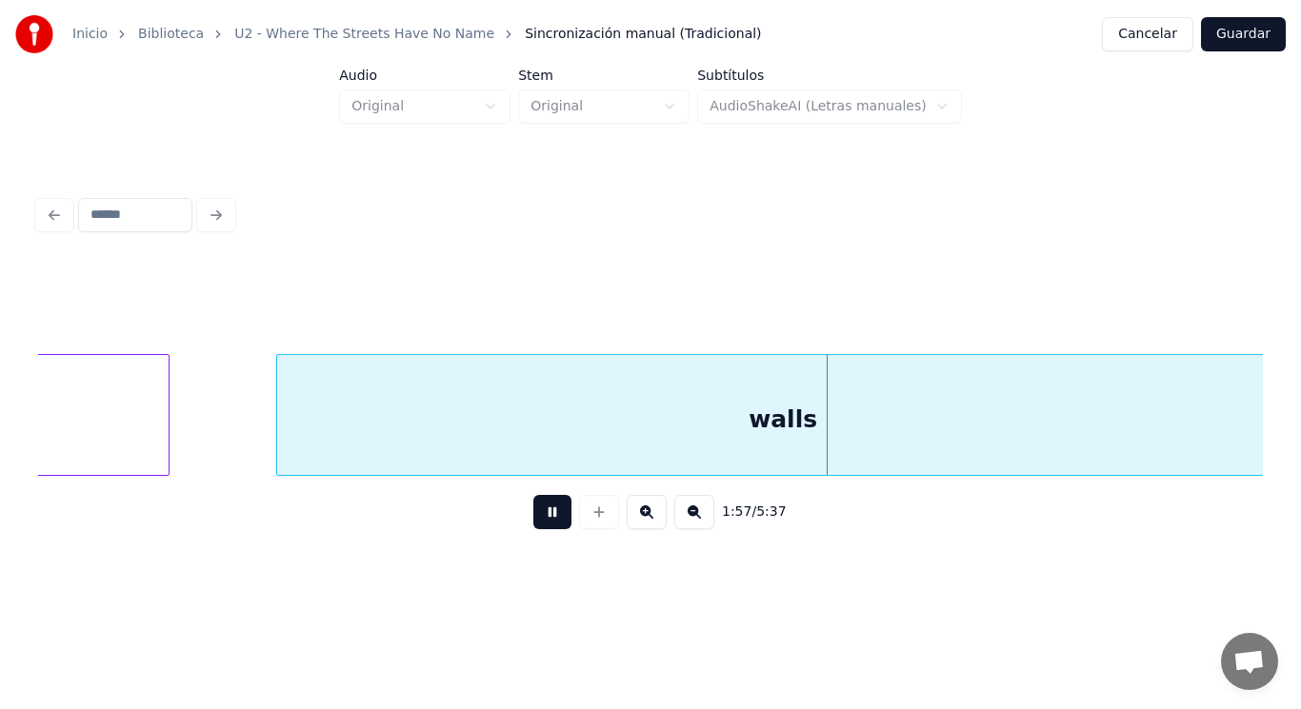
click at [542, 527] on button at bounding box center [552, 512] width 38 height 34
click at [527, 446] on div "walls" at bounding box center [782, 419] width 1011 height 129
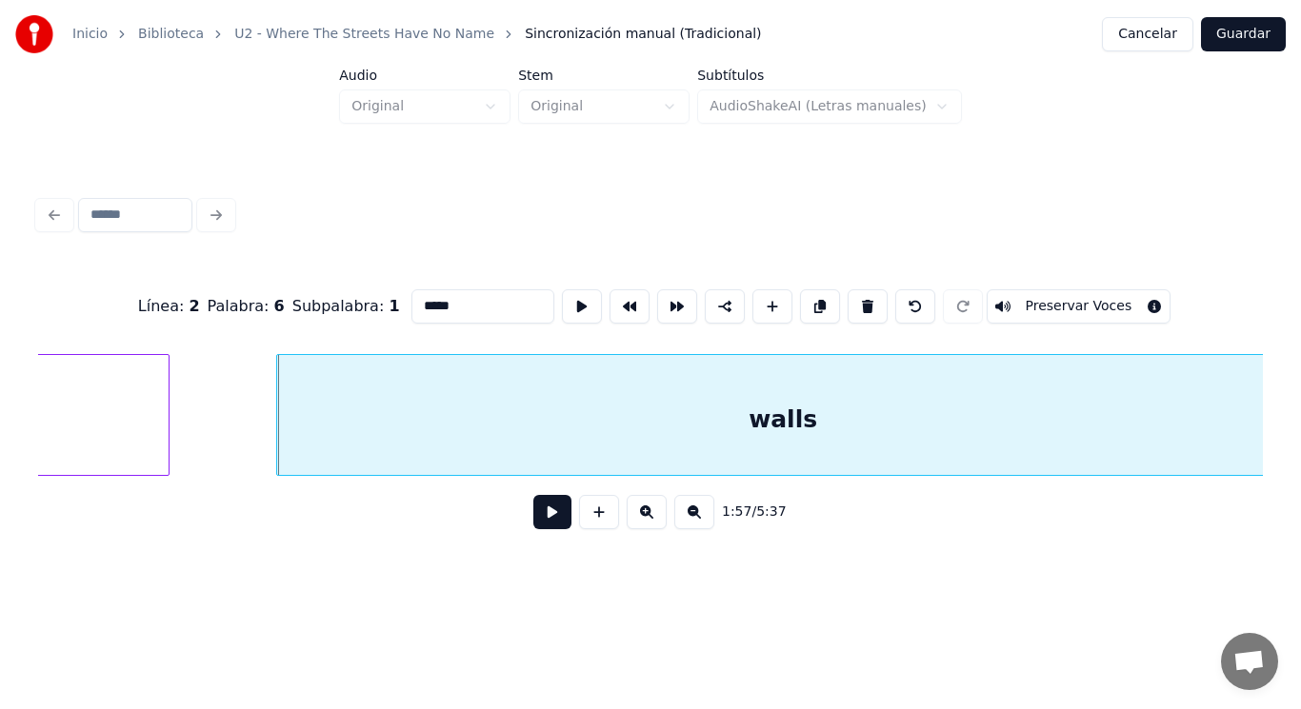
click at [545, 517] on button at bounding box center [552, 512] width 38 height 34
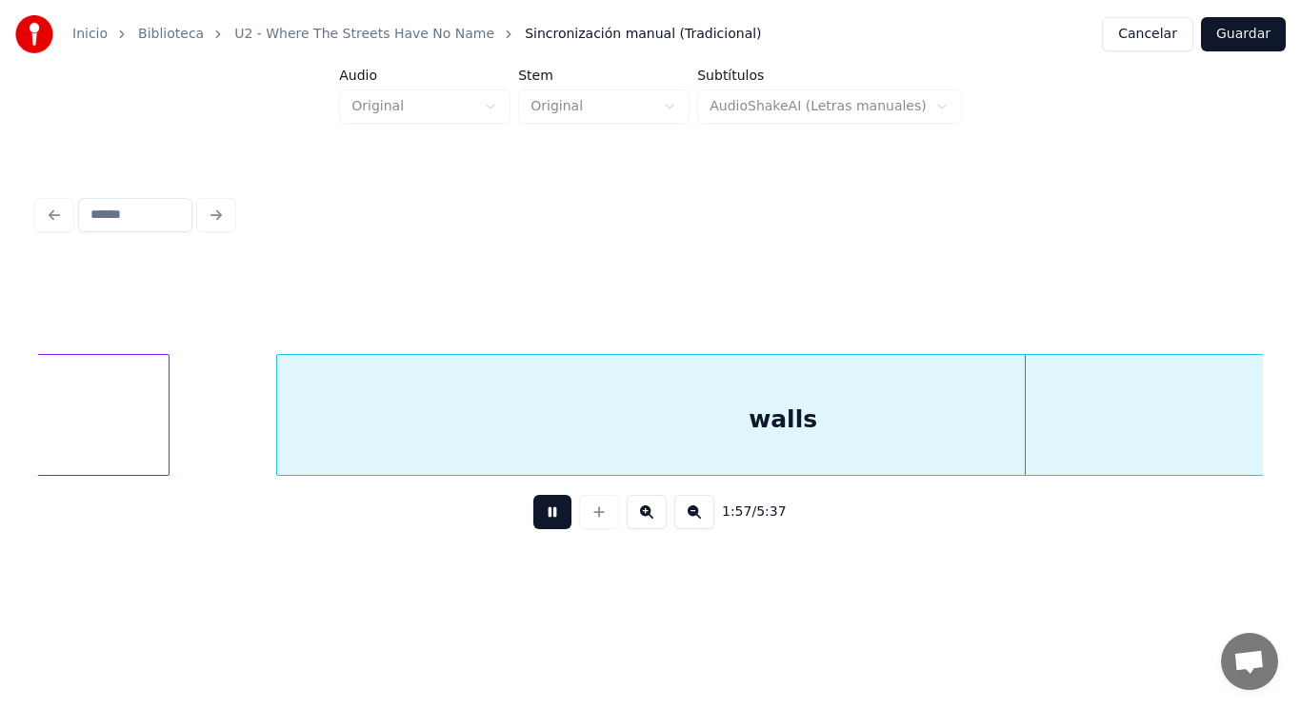
click at [545, 517] on button at bounding box center [552, 512] width 38 height 34
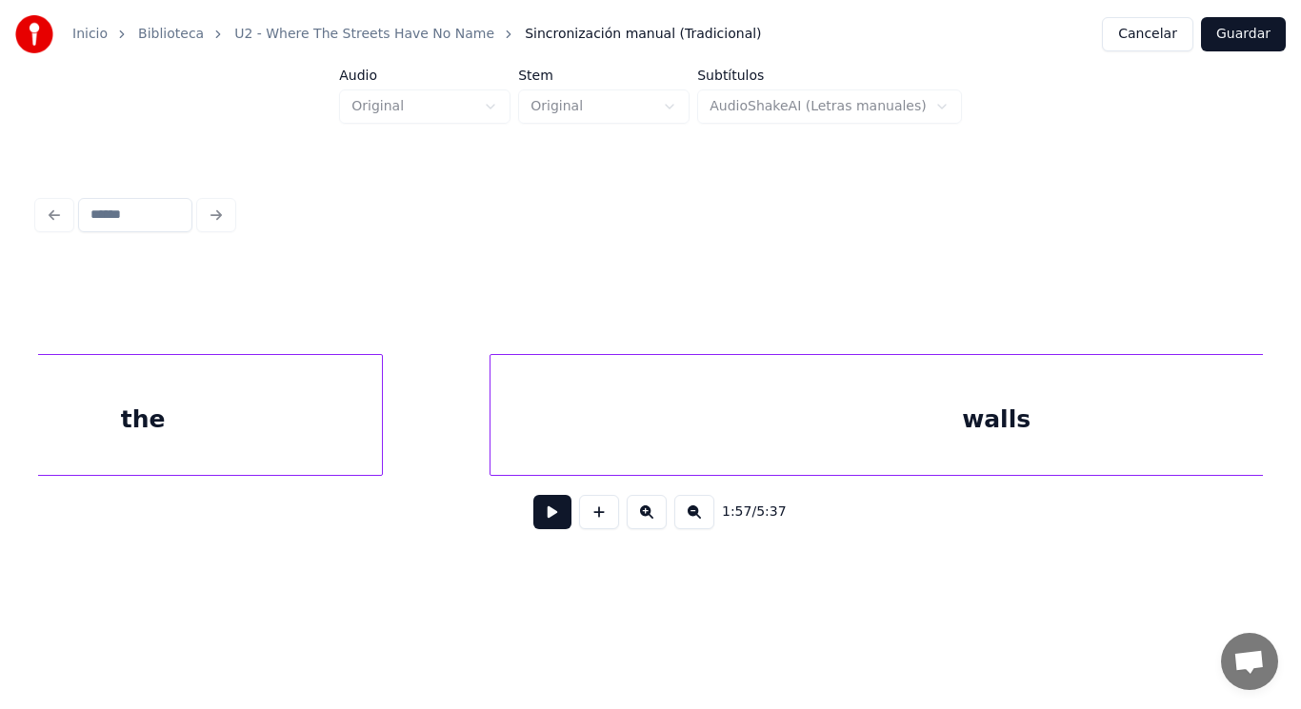
click at [223, 426] on div "the" at bounding box center [143, 419] width 478 height 129
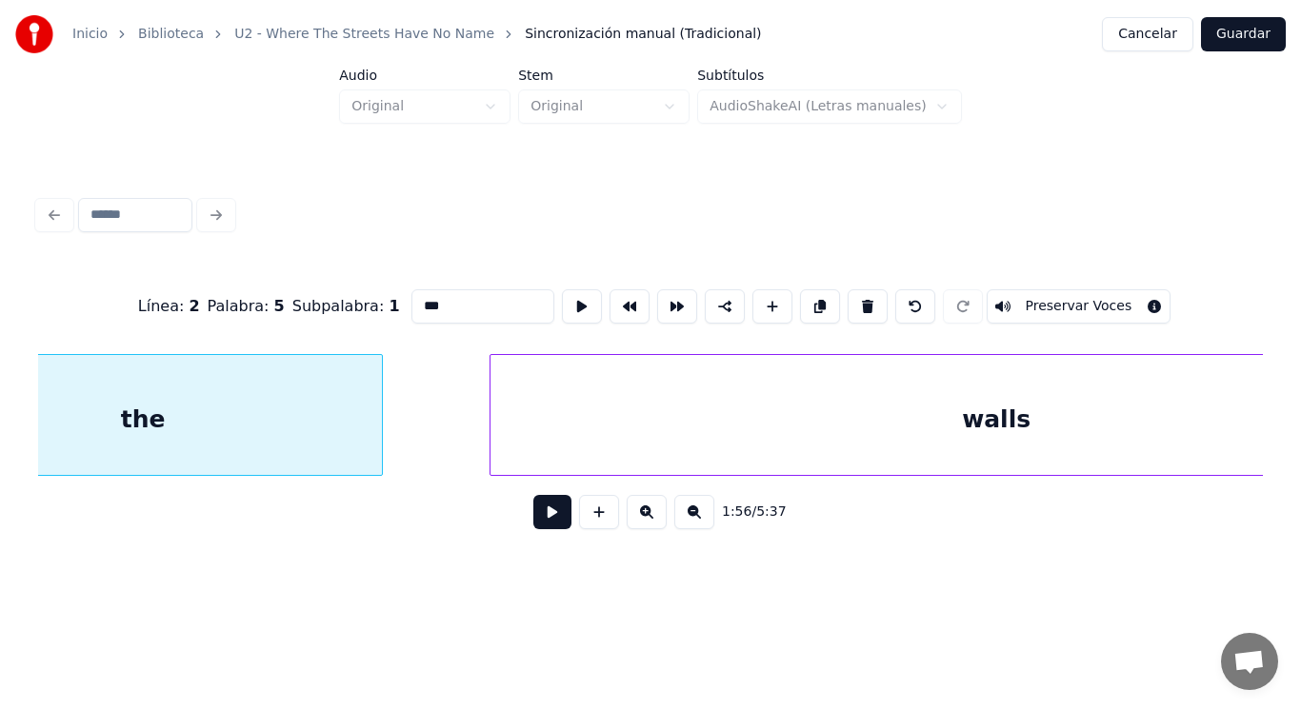
scroll to position [0, 155653]
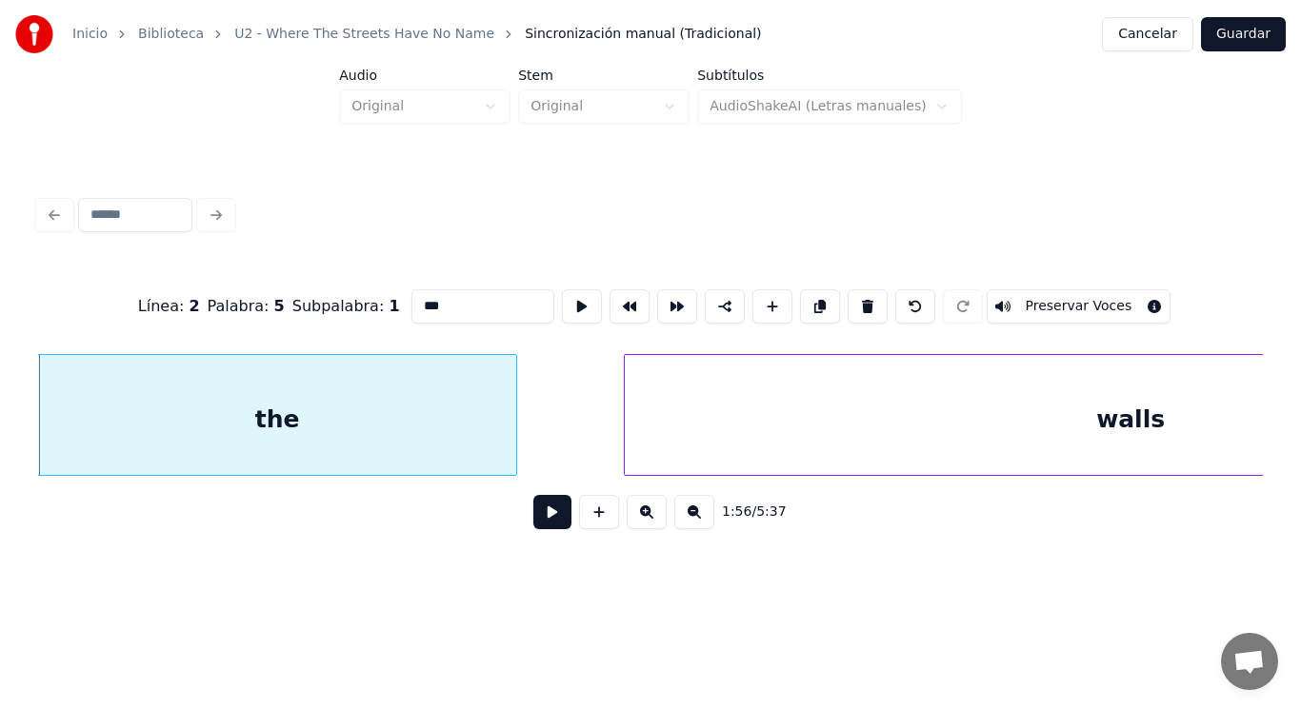
click at [541, 527] on button at bounding box center [552, 512] width 38 height 34
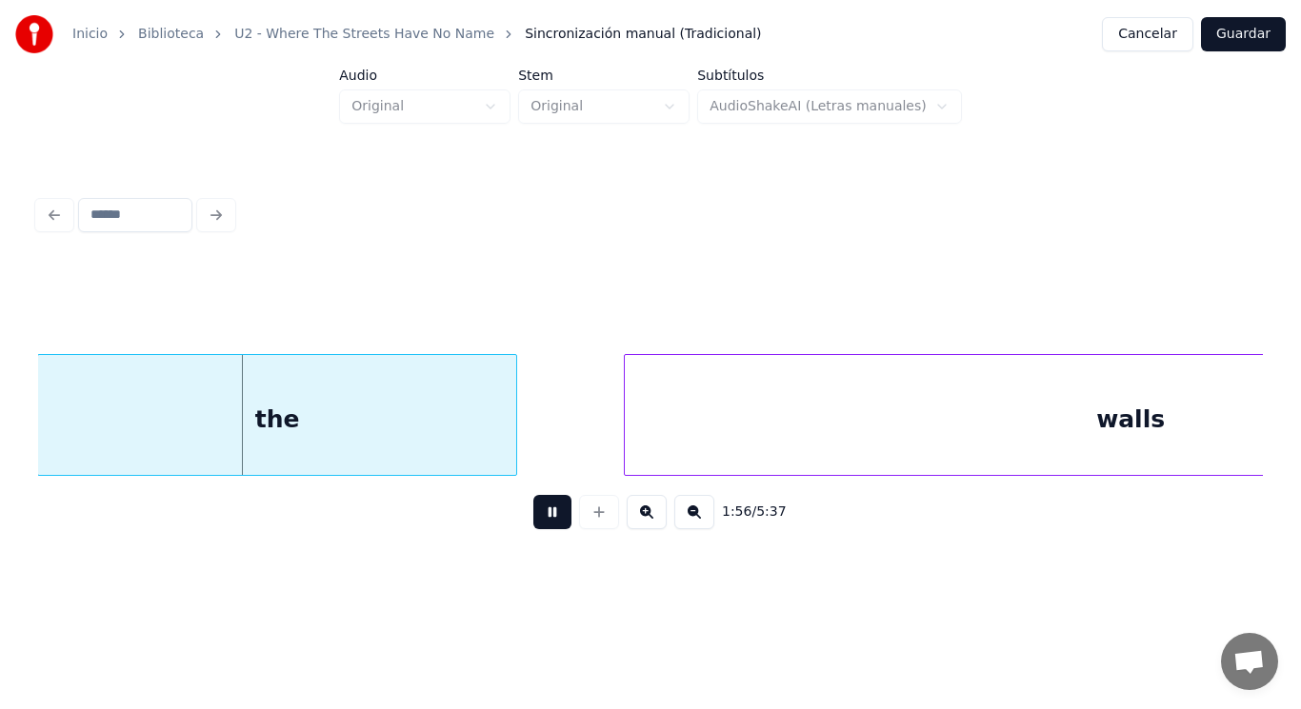
click at [541, 527] on button at bounding box center [552, 512] width 38 height 34
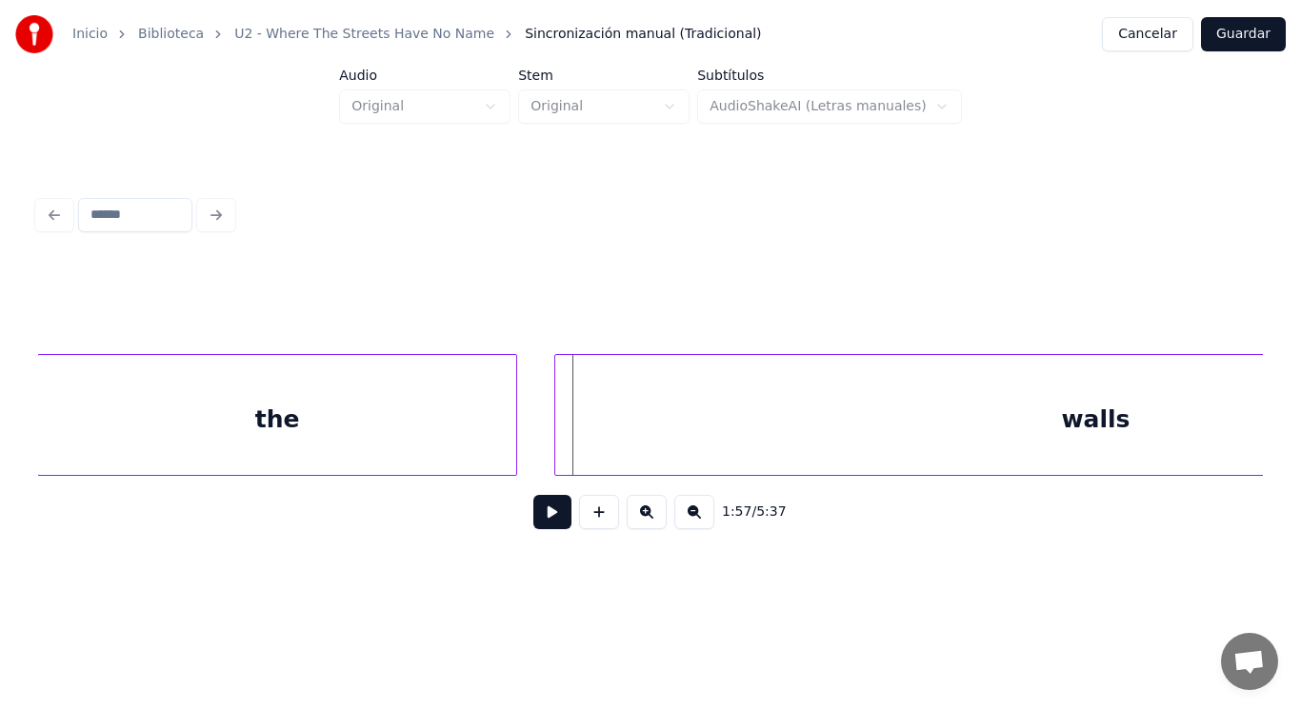
click at [558, 445] on div at bounding box center [558, 415] width 6 height 120
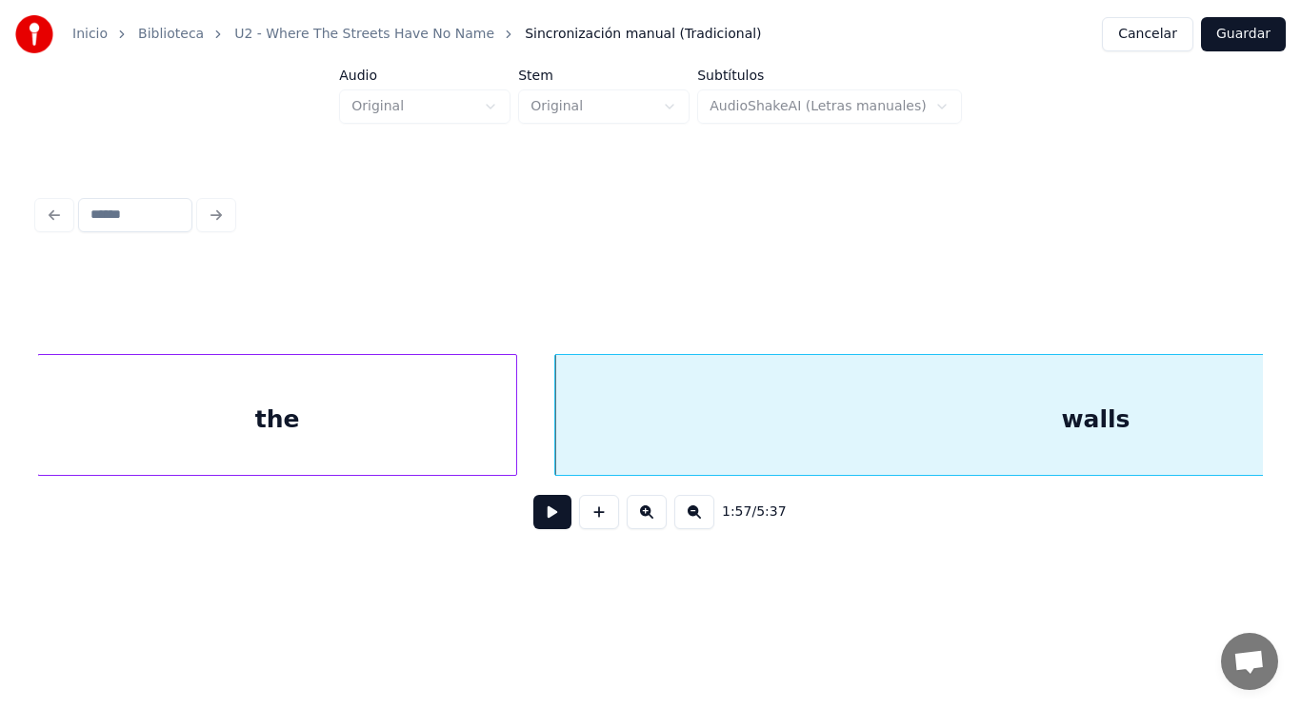
click at [541, 517] on button at bounding box center [552, 512] width 38 height 34
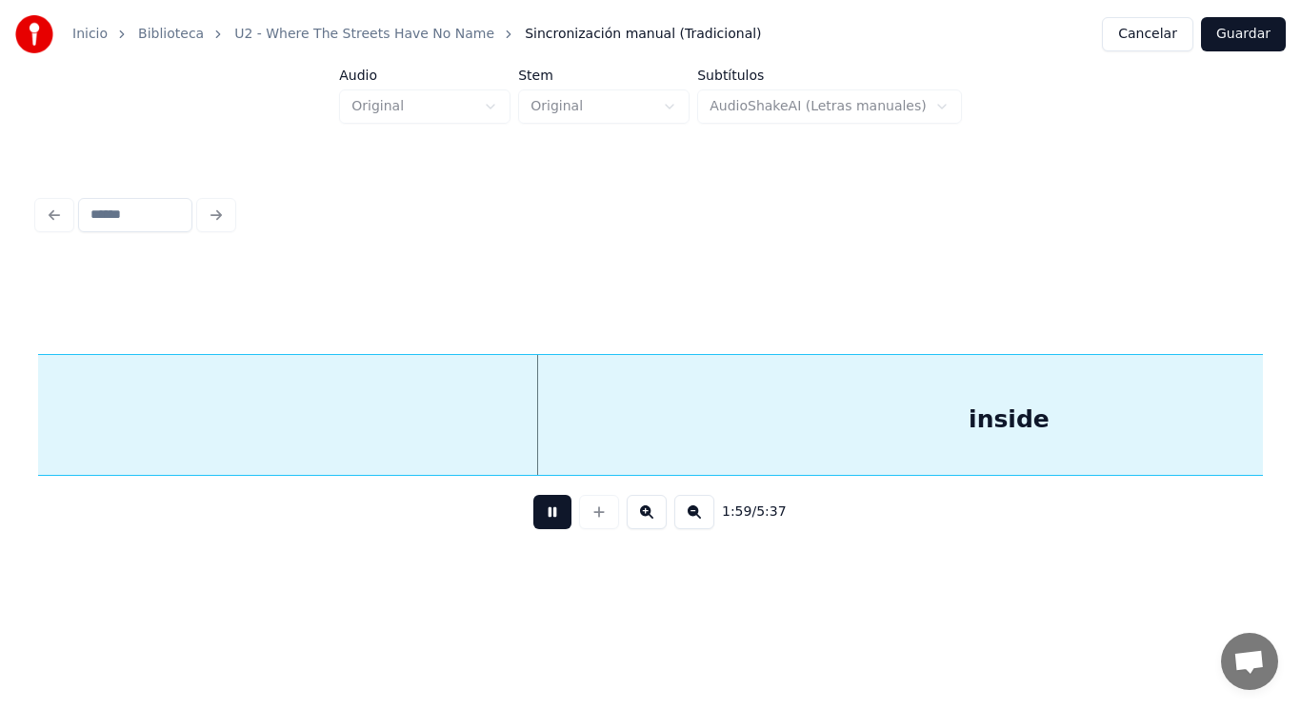
click at [541, 517] on button at bounding box center [552, 512] width 38 height 34
click at [566, 442] on div "inside" at bounding box center [1009, 419] width 2292 height 129
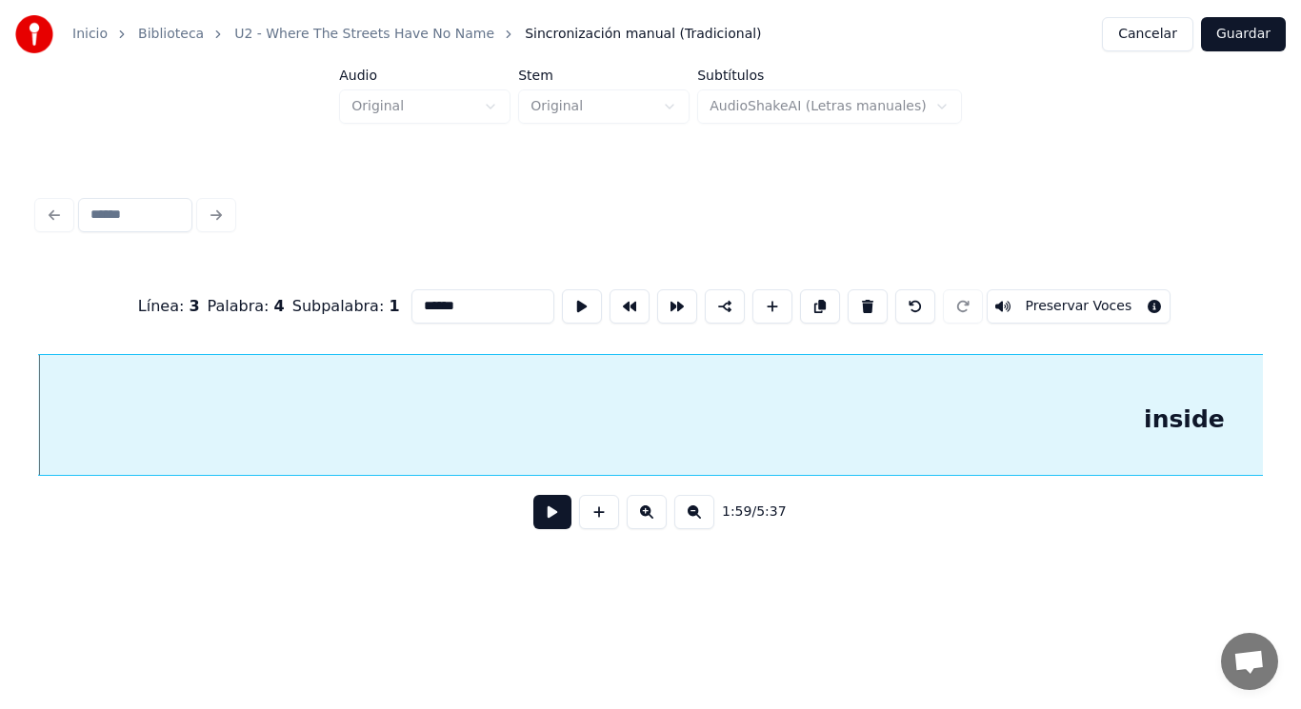
click at [543, 515] on button at bounding box center [552, 512] width 38 height 34
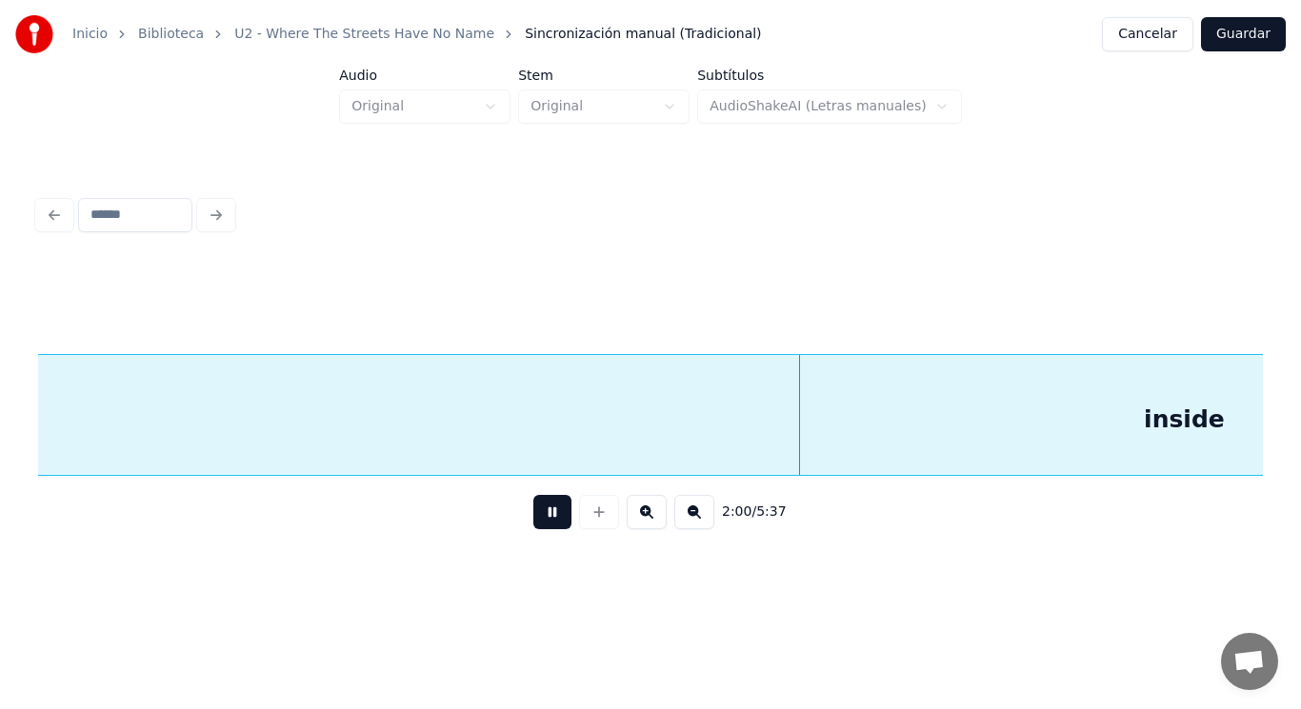
click at [543, 515] on button at bounding box center [552, 512] width 38 height 34
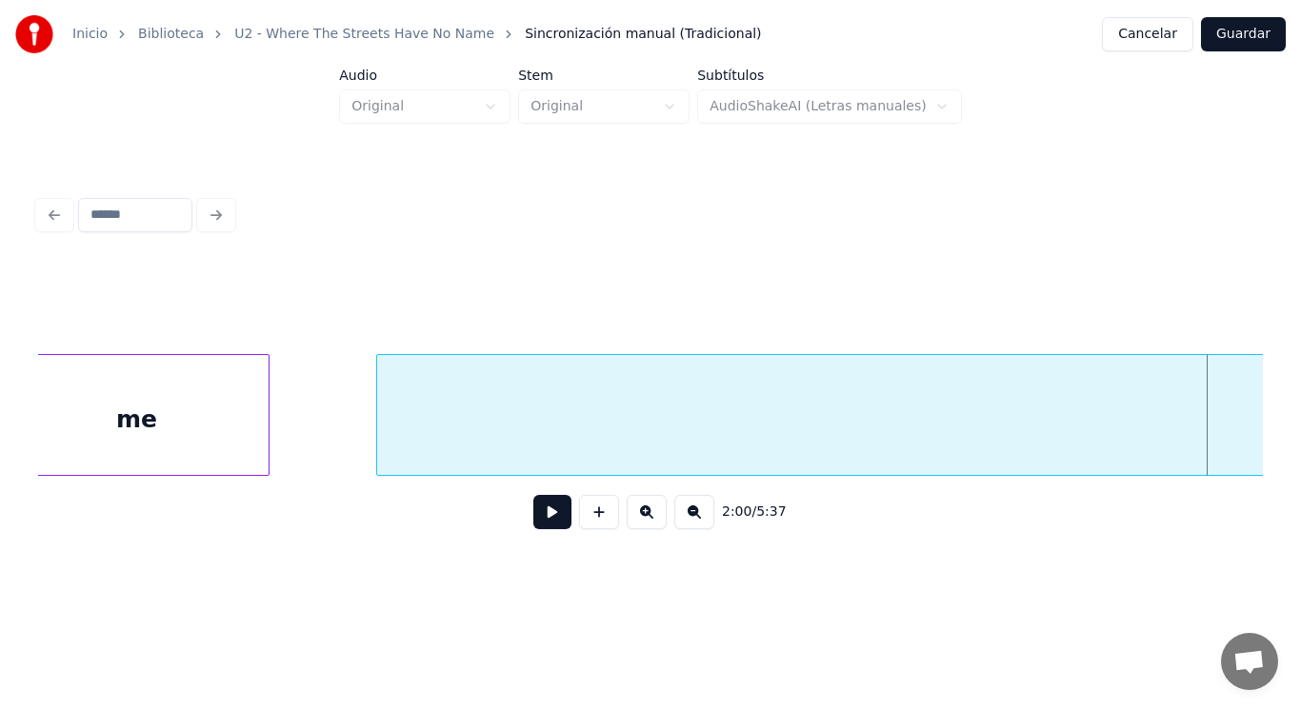
scroll to position [0, 158742]
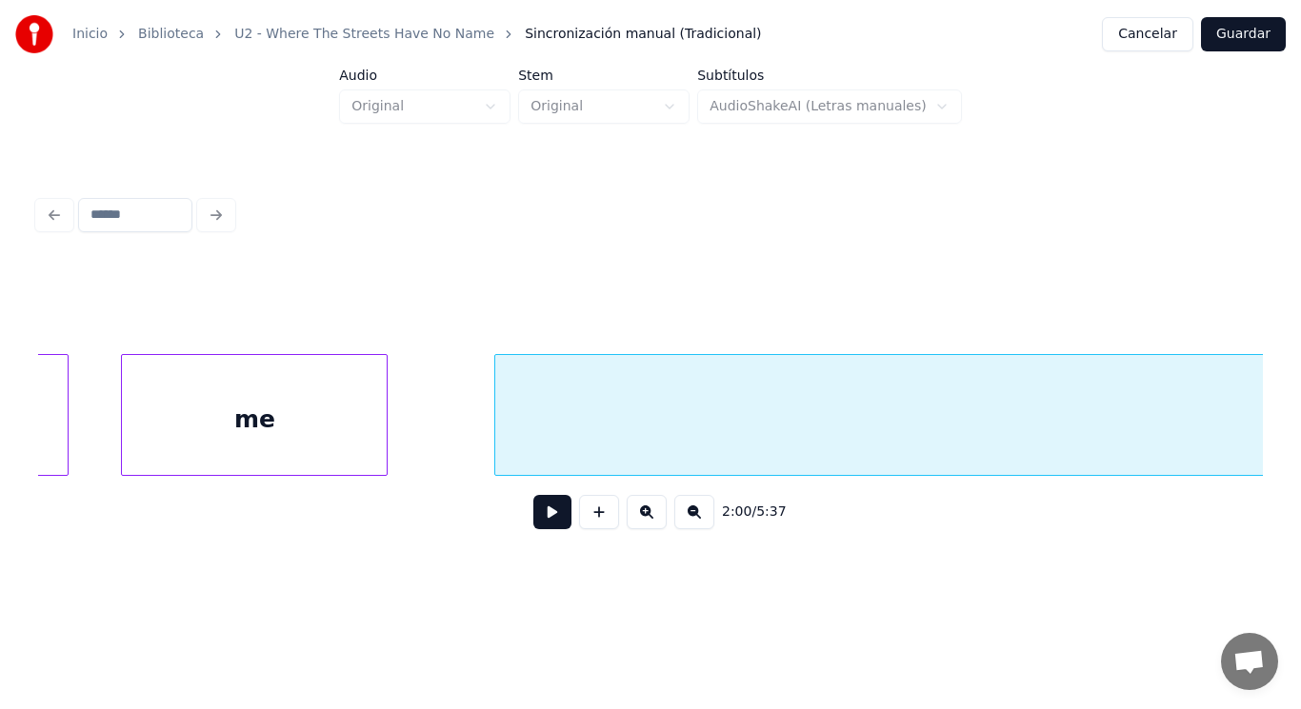
click at [248, 411] on div "me" at bounding box center [254, 419] width 265 height 129
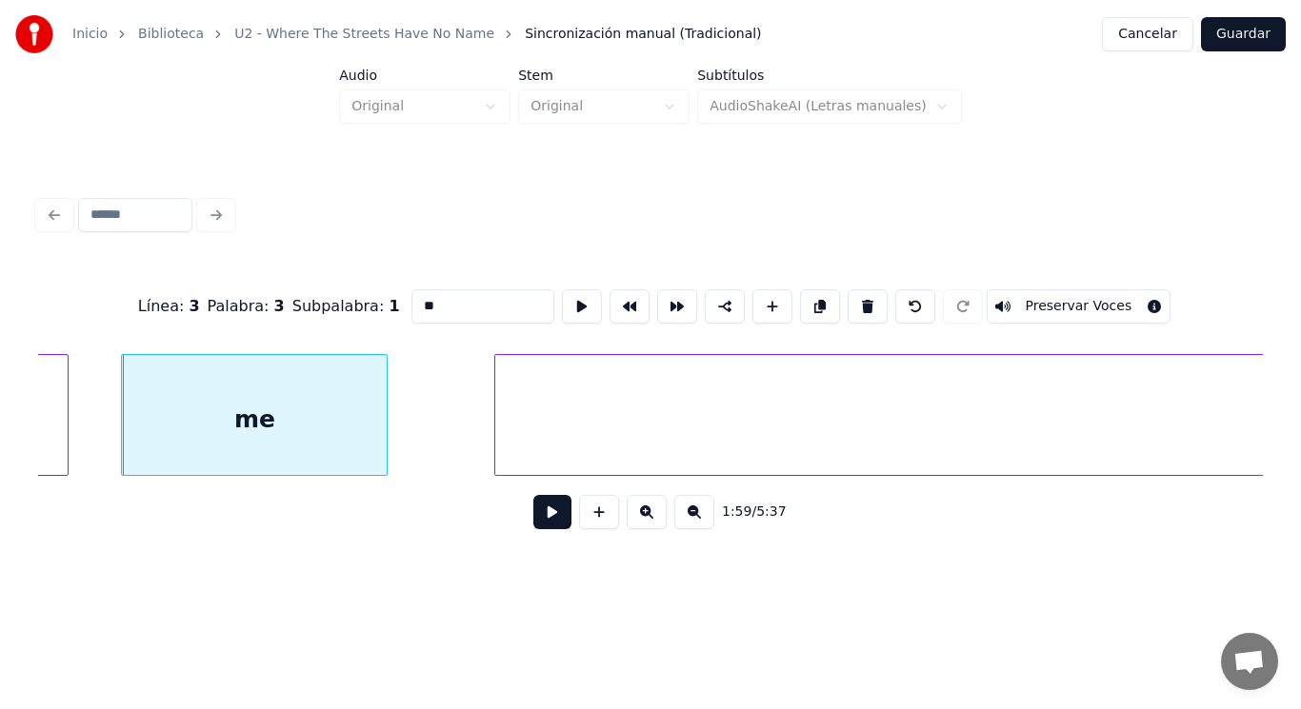
click at [546, 524] on button at bounding box center [552, 512] width 38 height 34
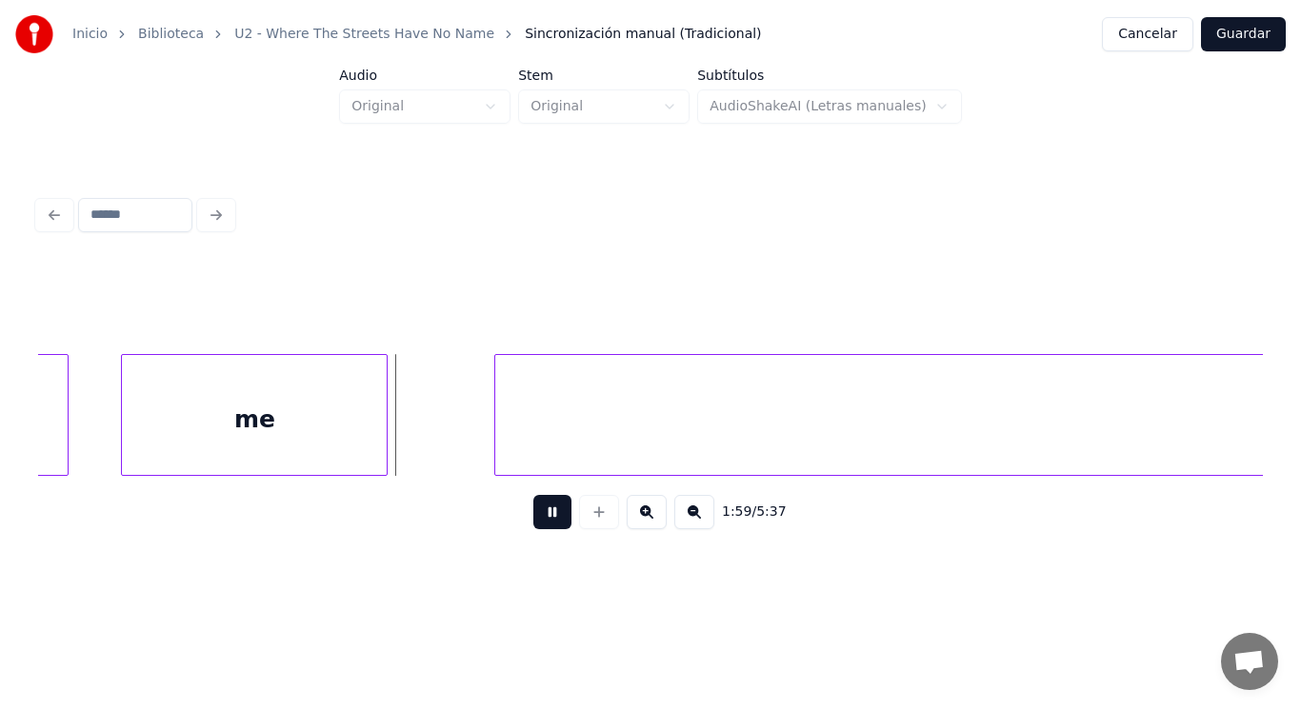
click at [546, 524] on button at bounding box center [552, 512] width 38 height 34
click at [369, 443] on div "me" at bounding box center [254, 419] width 265 height 129
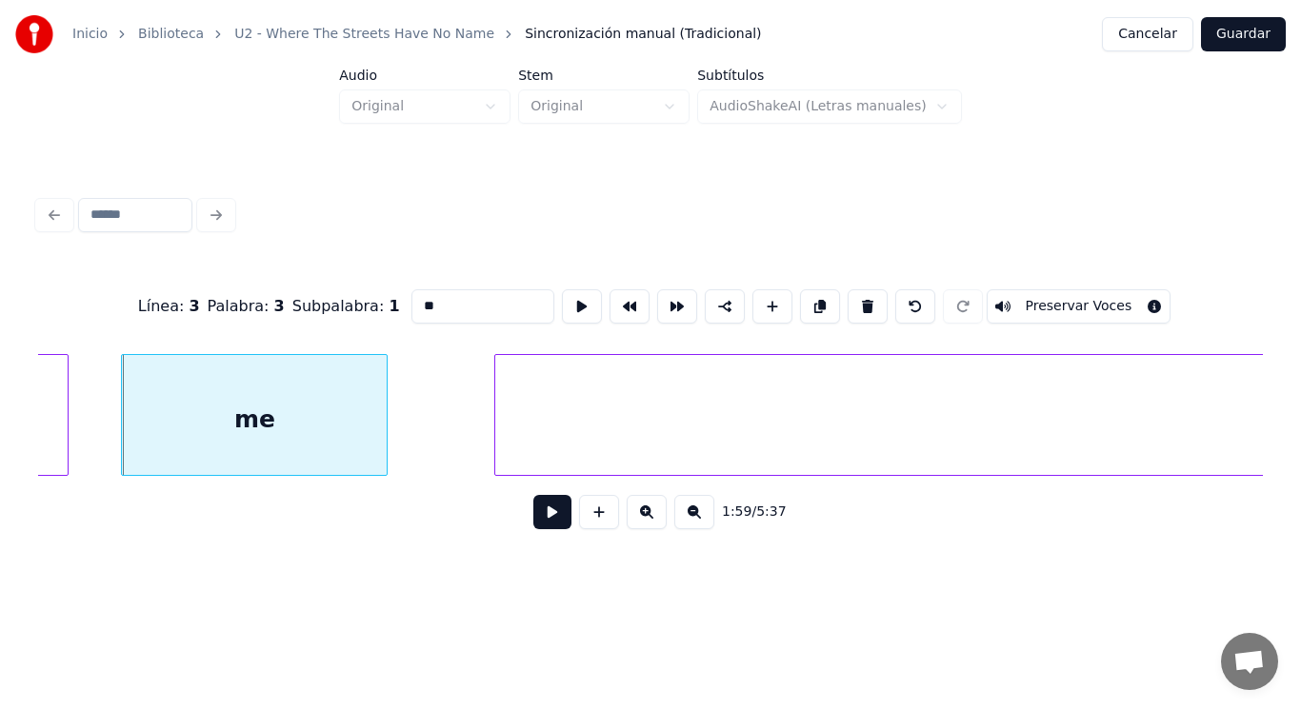
click at [547, 525] on button at bounding box center [552, 512] width 38 height 34
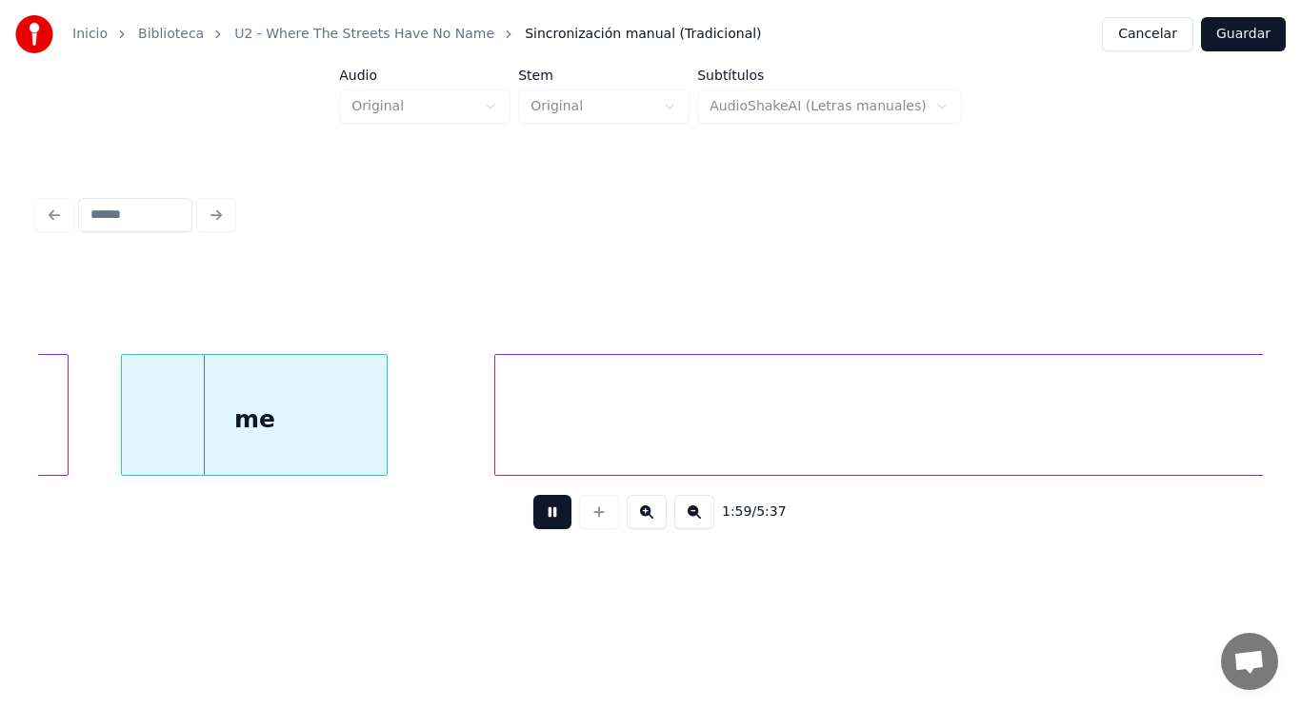
click at [547, 525] on button at bounding box center [552, 512] width 38 height 34
click at [325, 448] on div at bounding box center [326, 415] width 6 height 120
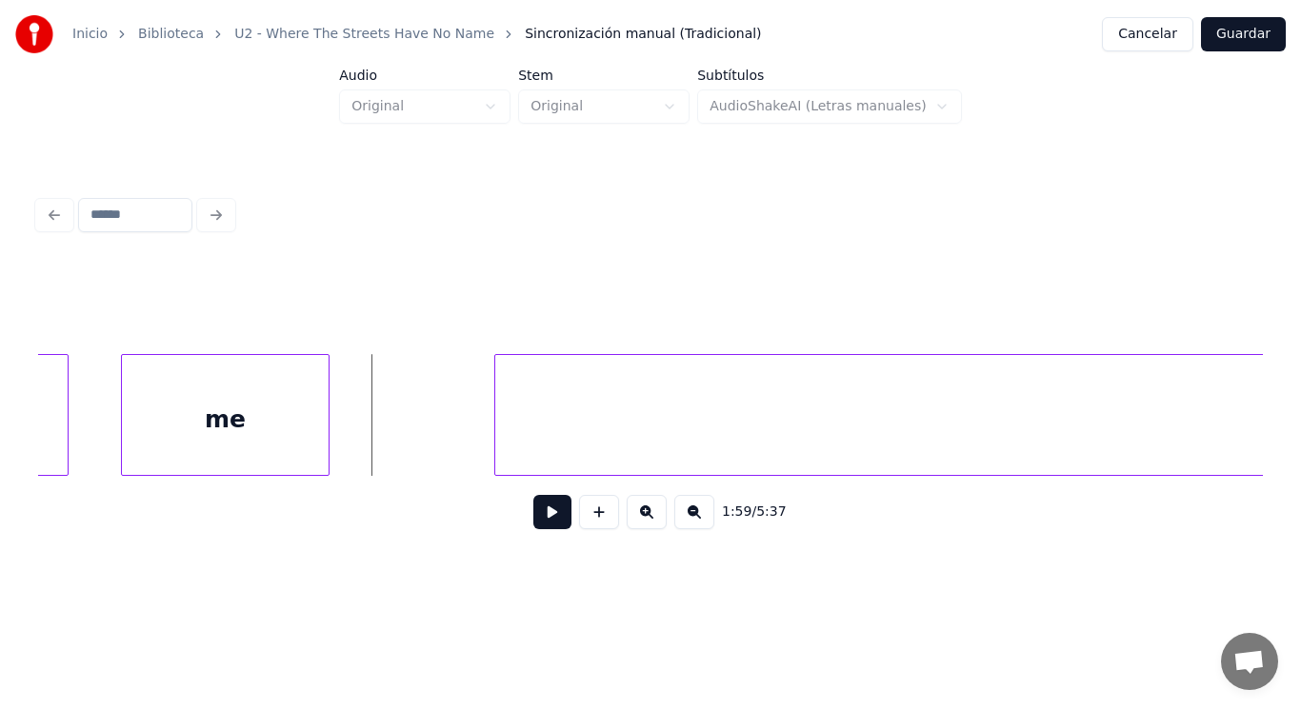
click at [541, 526] on button at bounding box center [552, 512] width 38 height 34
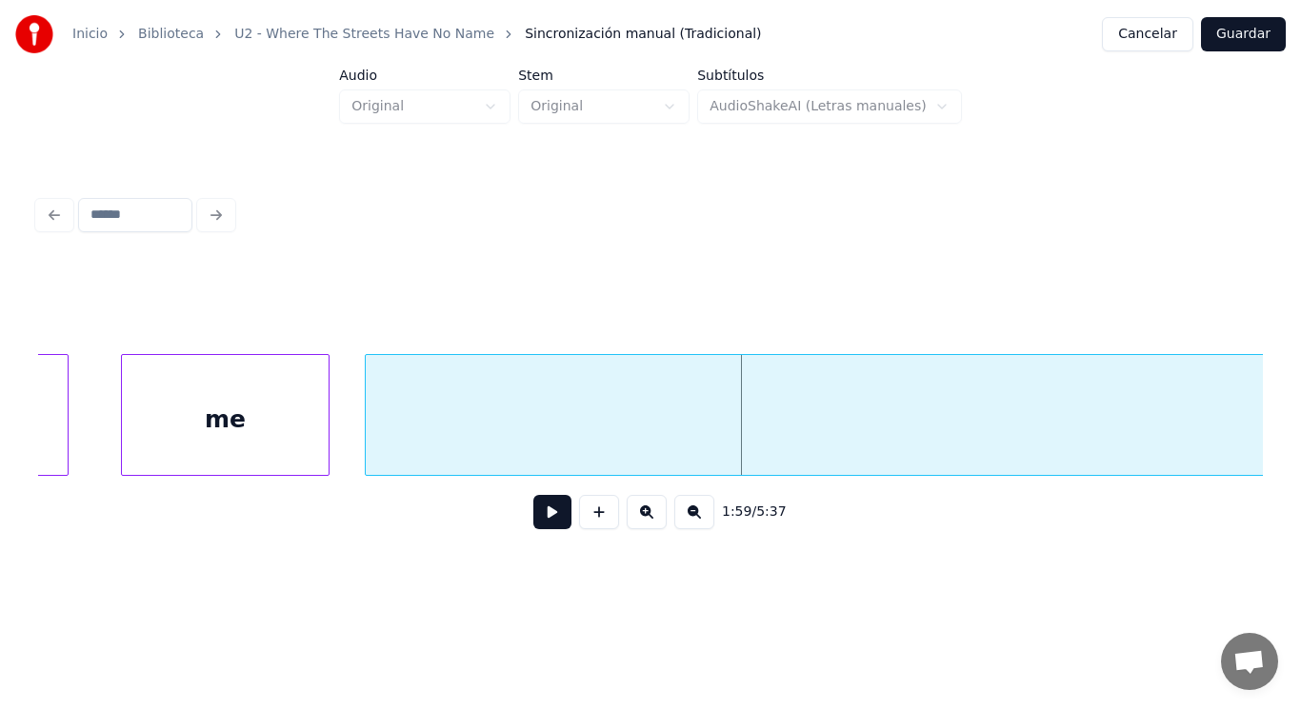
click at [369, 452] on div at bounding box center [369, 415] width 6 height 120
click at [300, 449] on div at bounding box center [301, 415] width 6 height 120
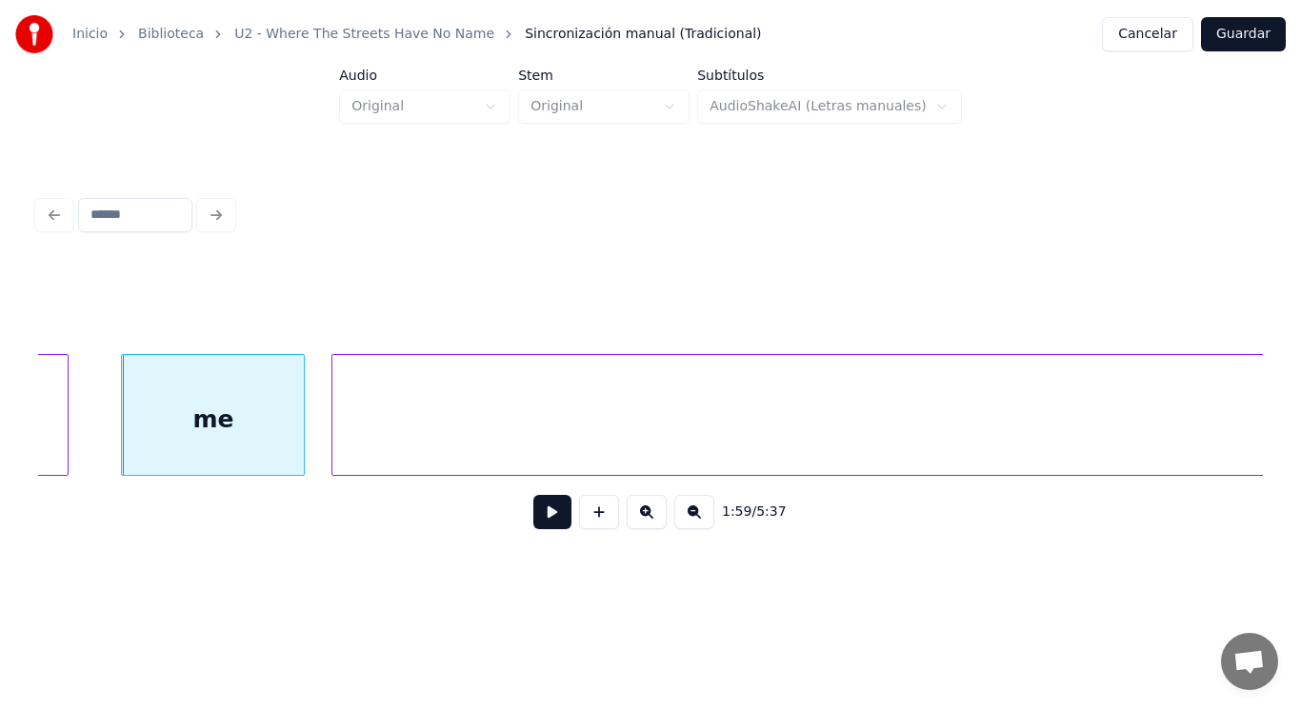
click at [334, 445] on div at bounding box center [335, 415] width 6 height 120
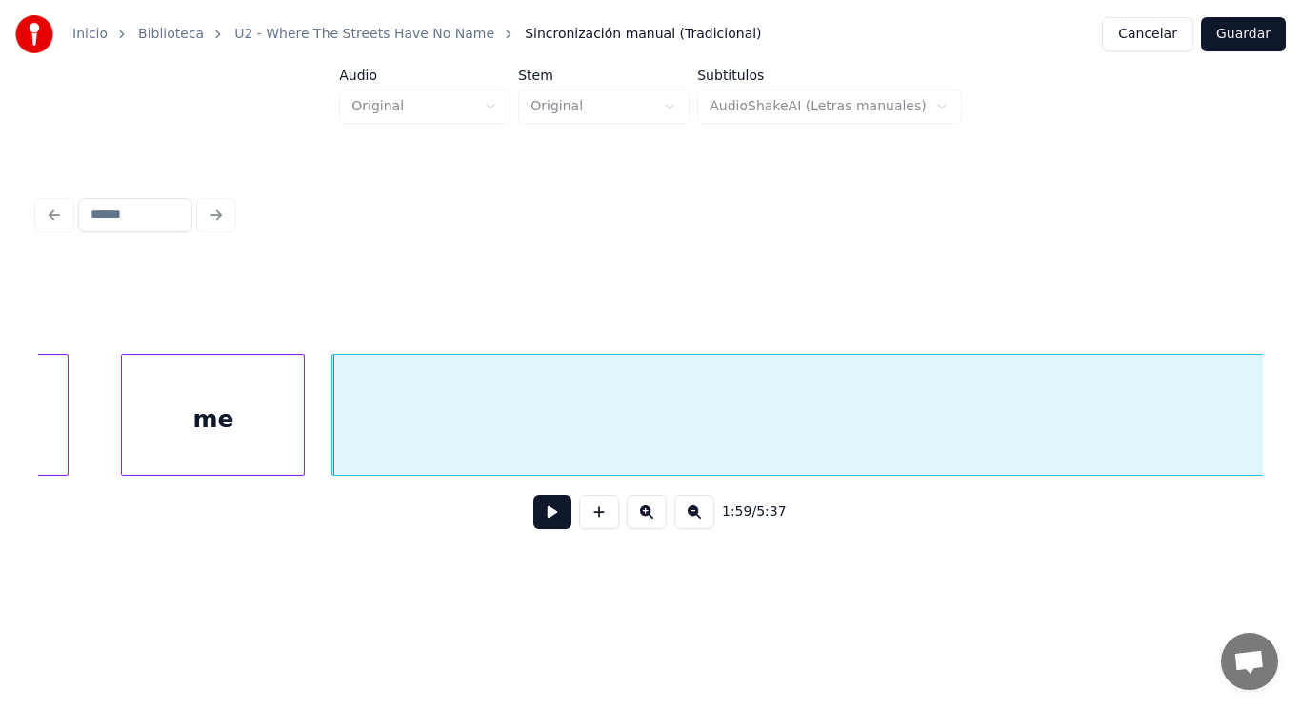
click at [533, 518] on button at bounding box center [552, 512] width 38 height 34
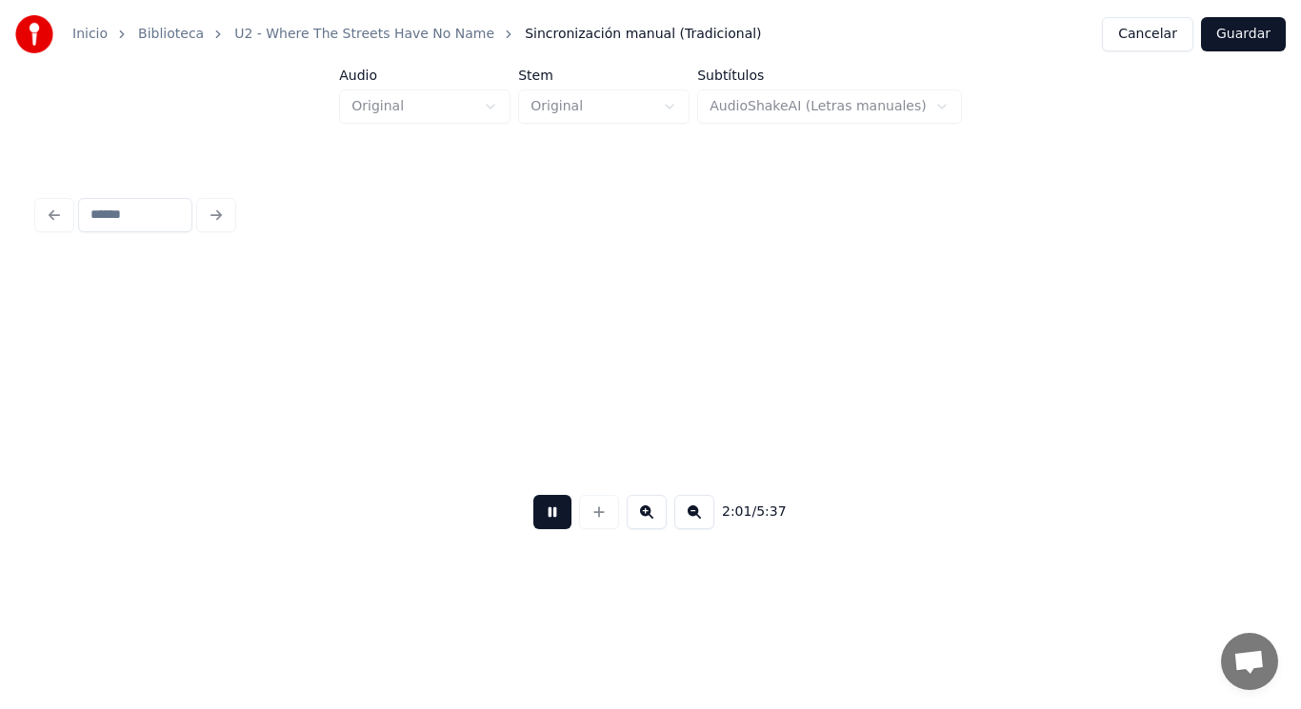
scroll to position [0, 162445]
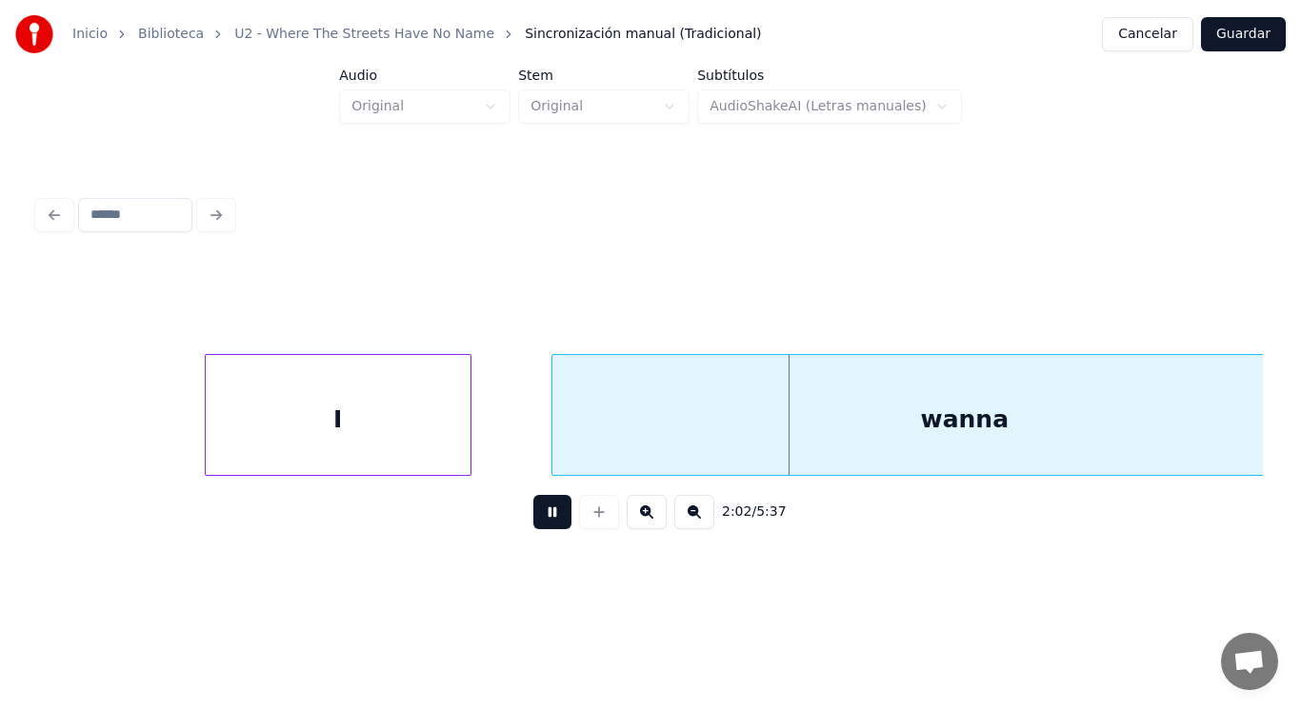
click at [533, 518] on button at bounding box center [552, 512] width 38 height 34
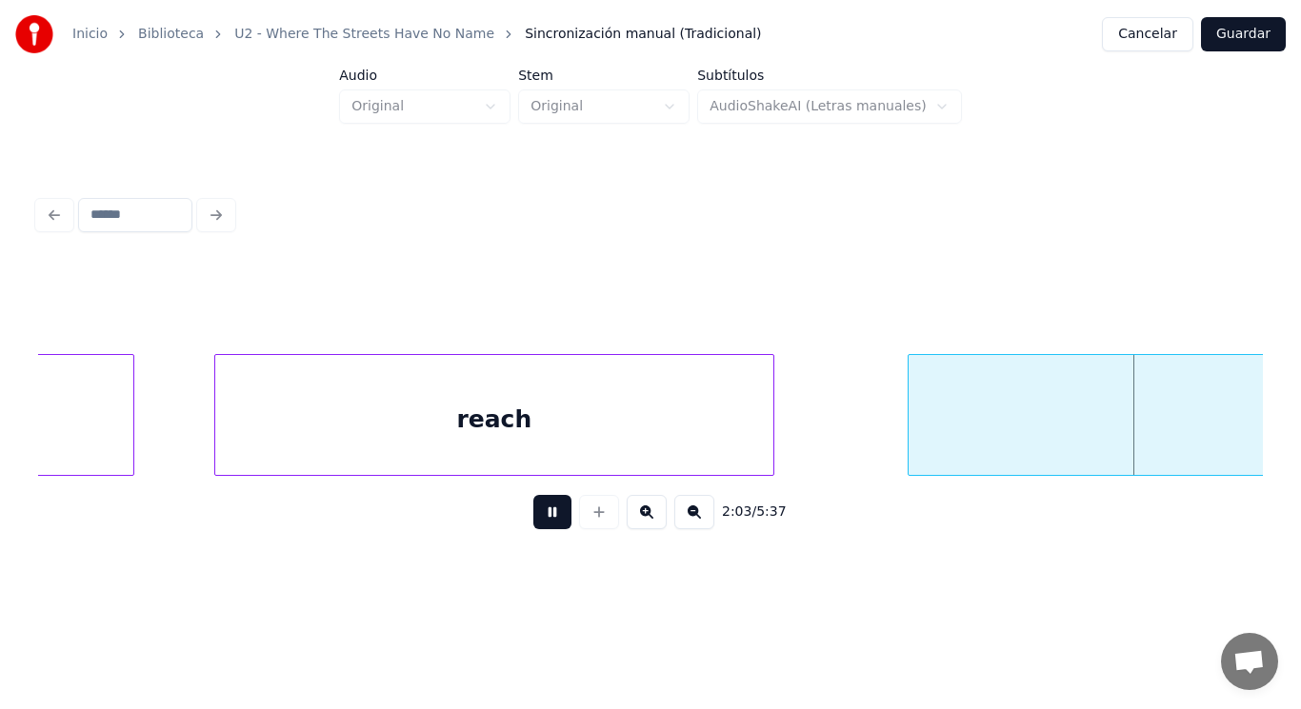
click at [533, 518] on button at bounding box center [552, 512] width 38 height 34
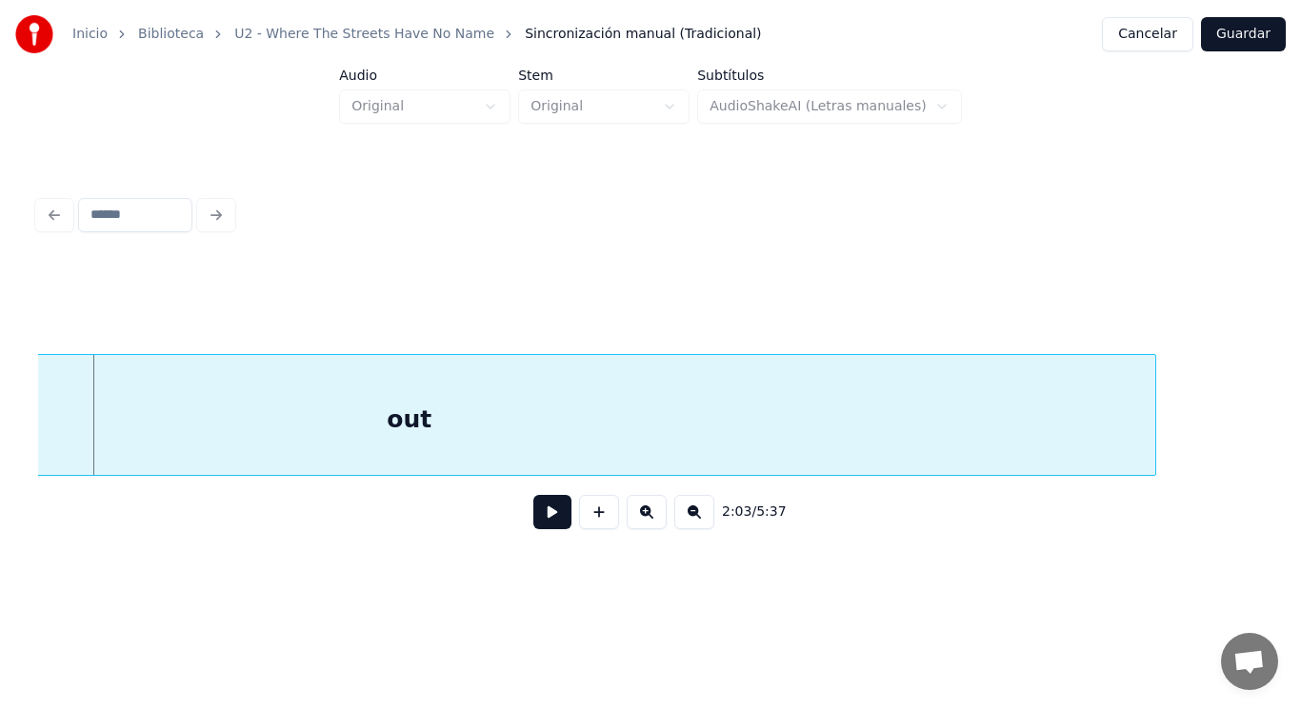
click at [475, 450] on div "out" at bounding box center [409, 419] width 1491 height 129
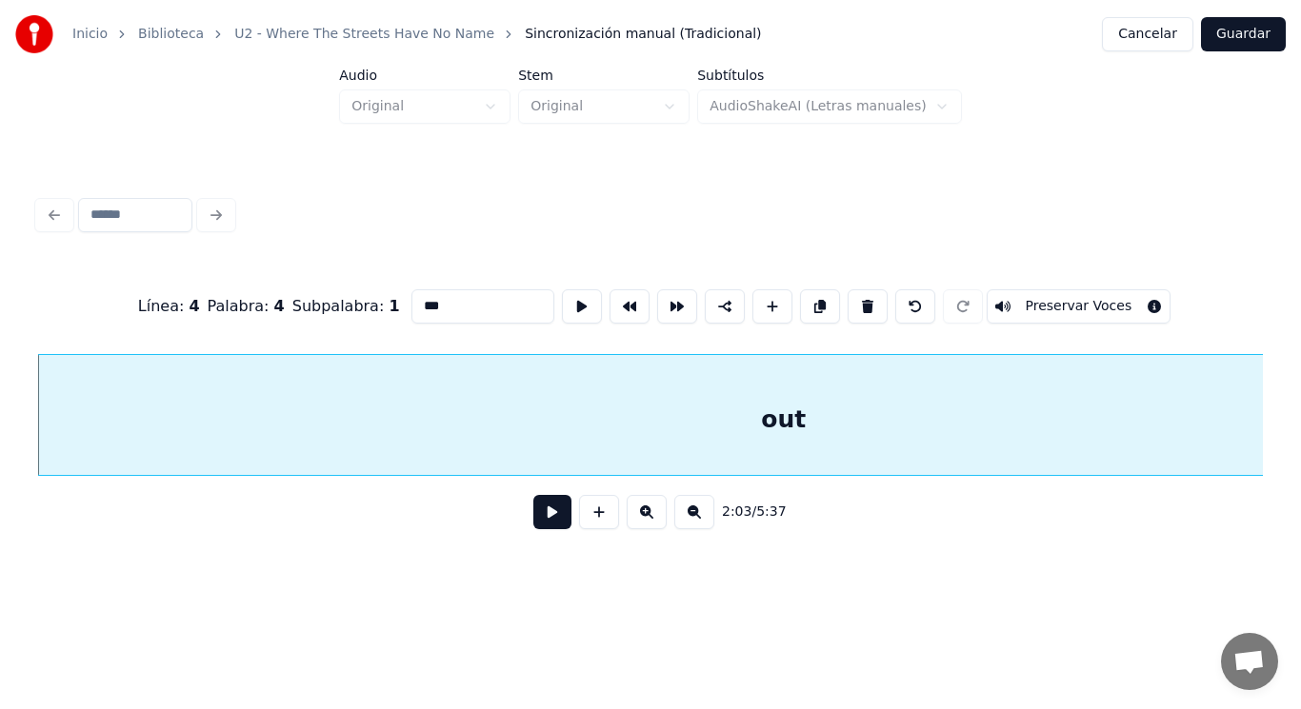
click at [539, 525] on button at bounding box center [552, 512] width 38 height 34
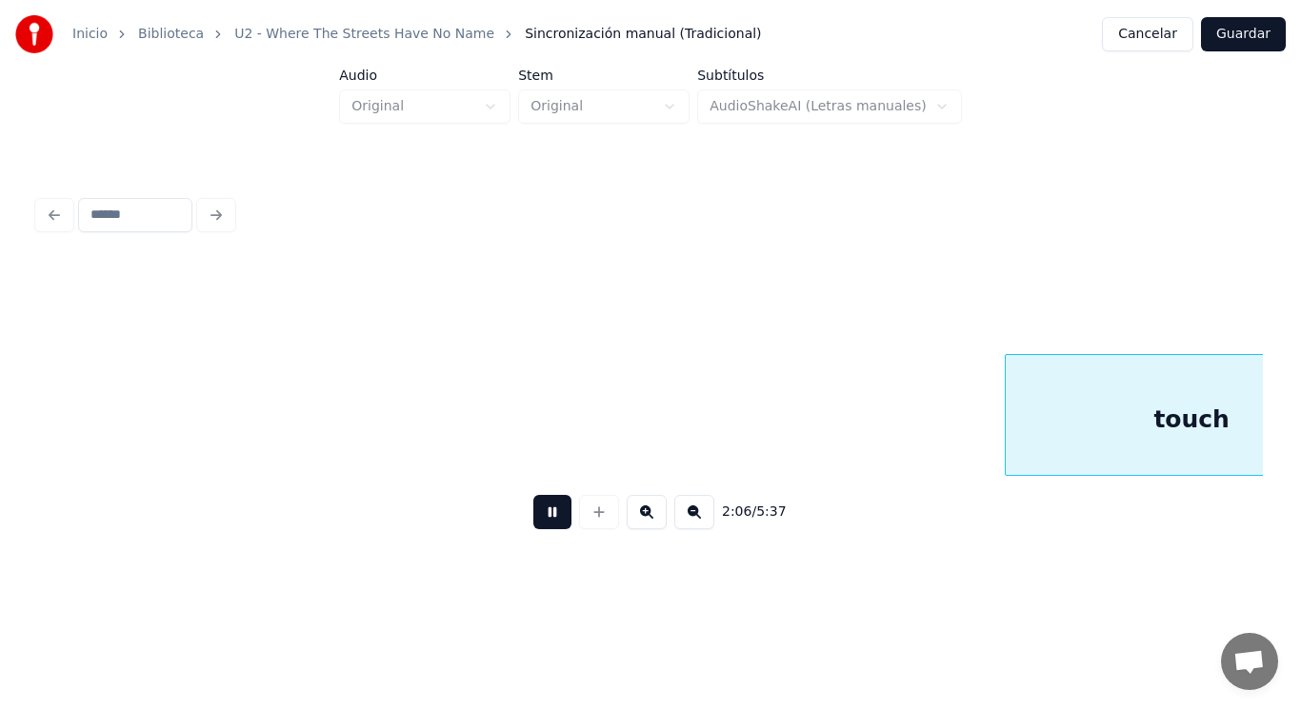
scroll to position [0, 168259]
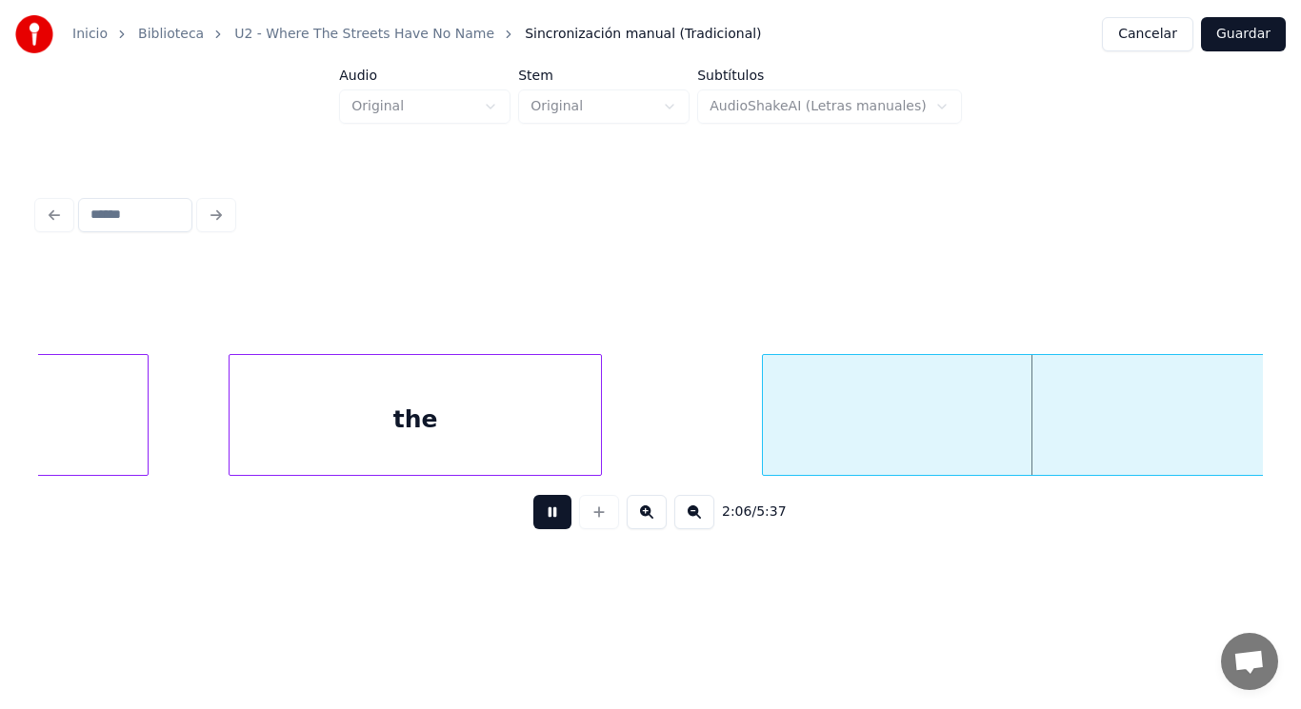
click at [539, 525] on button at bounding box center [552, 512] width 38 height 34
click at [470, 446] on div "the" at bounding box center [414, 419] width 371 height 129
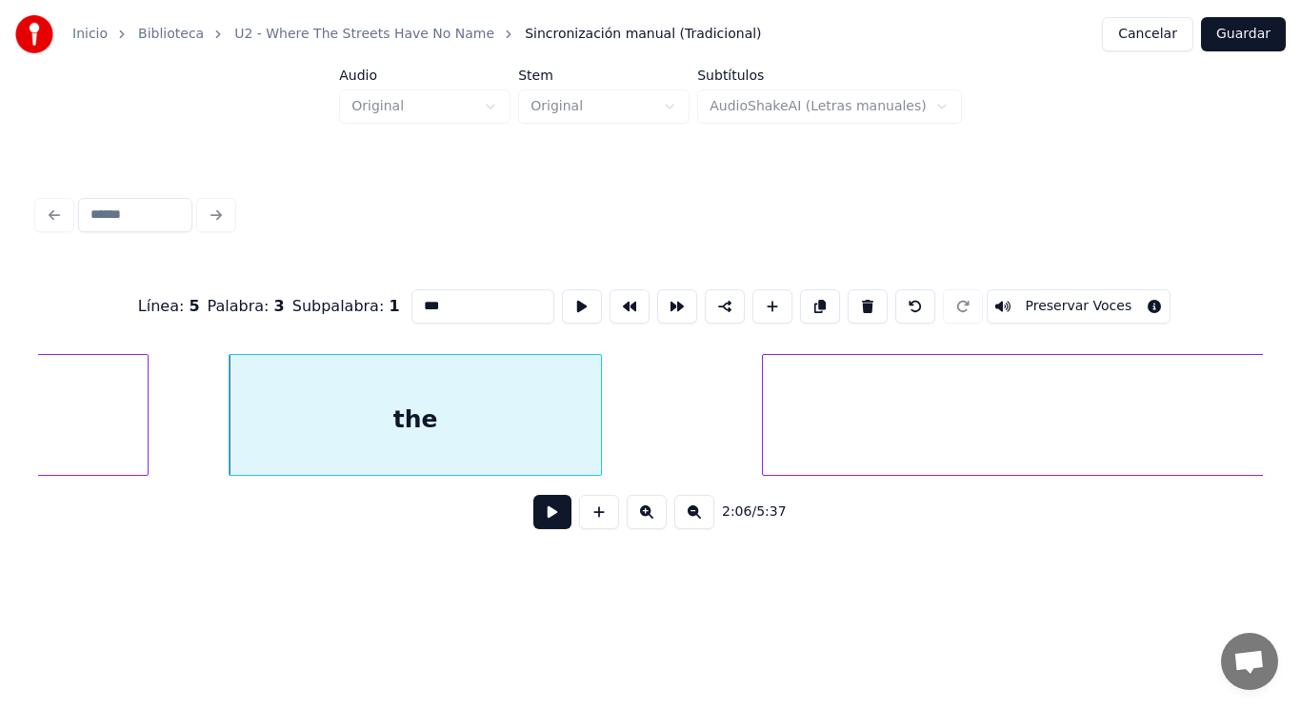
click at [533, 527] on button at bounding box center [552, 512] width 38 height 34
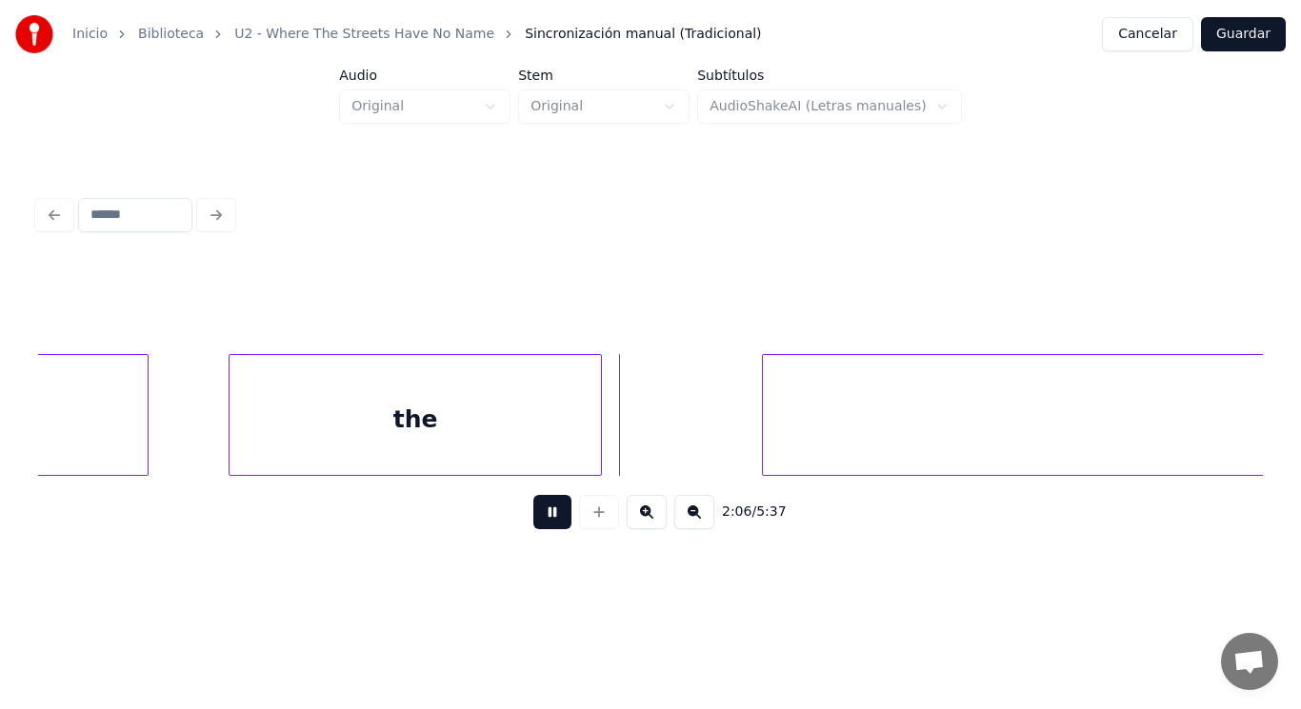
click at [533, 527] on button at bounding box center [552, 512] width 38 height 34
click at [664, 450] on div at bounding box center [662, 415] width 6 height 120
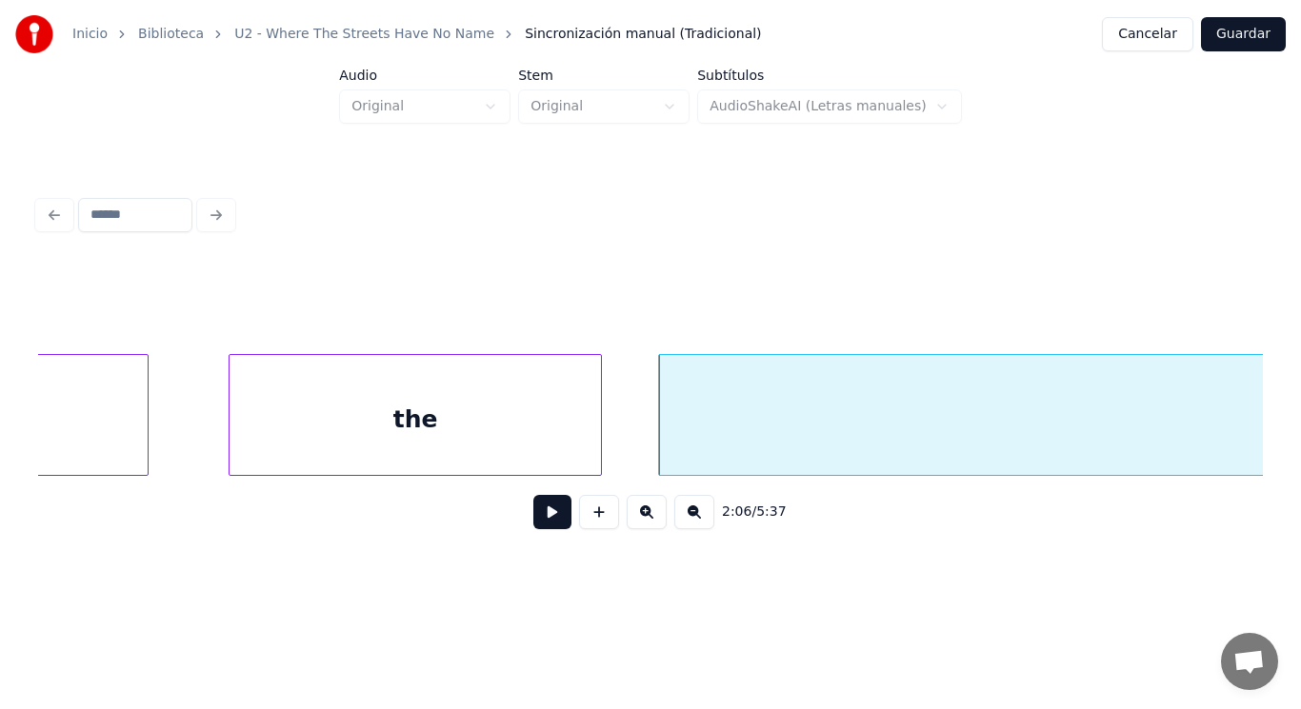
click at [544, 505] on button at bounding box center [552, 512] width 38 height 34
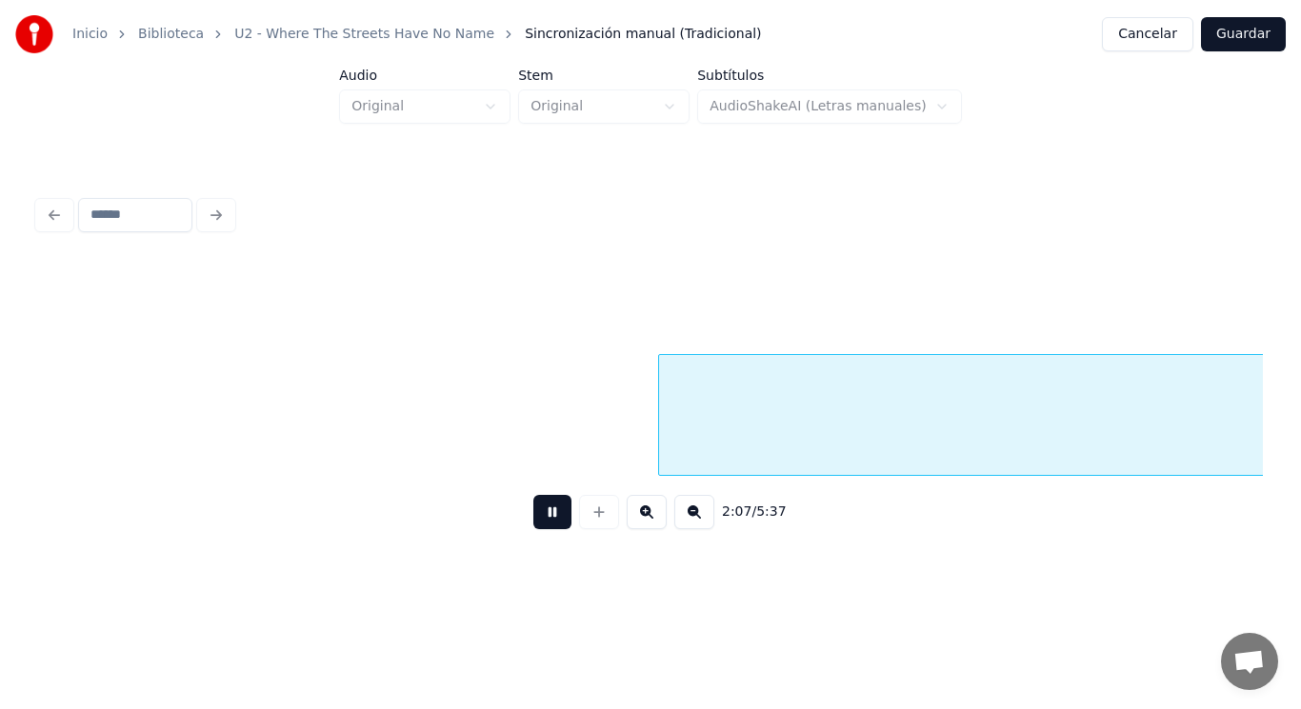
scroll to position [0, 169486]
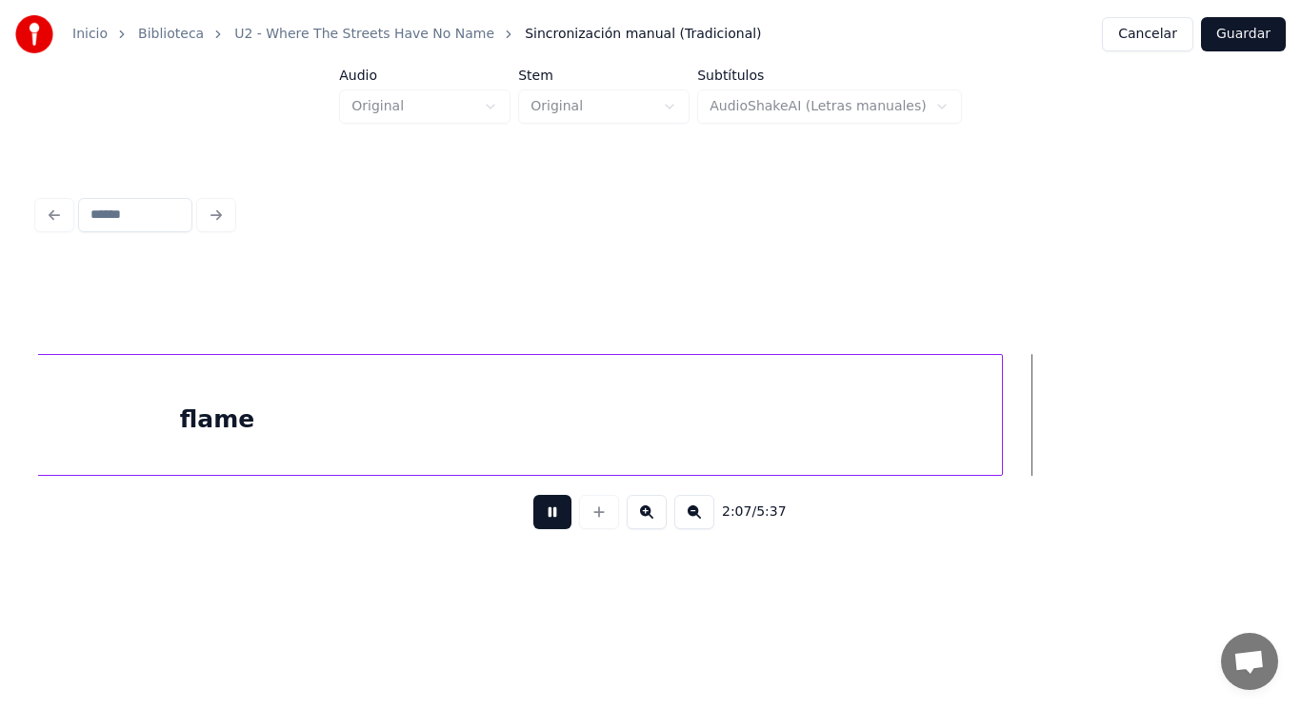
click at [544, 505] on button at bounding box center [552, 512] width 38 height 34
click at [1170, 415] on div at bounding box center [1171, 415] width 6 height 120
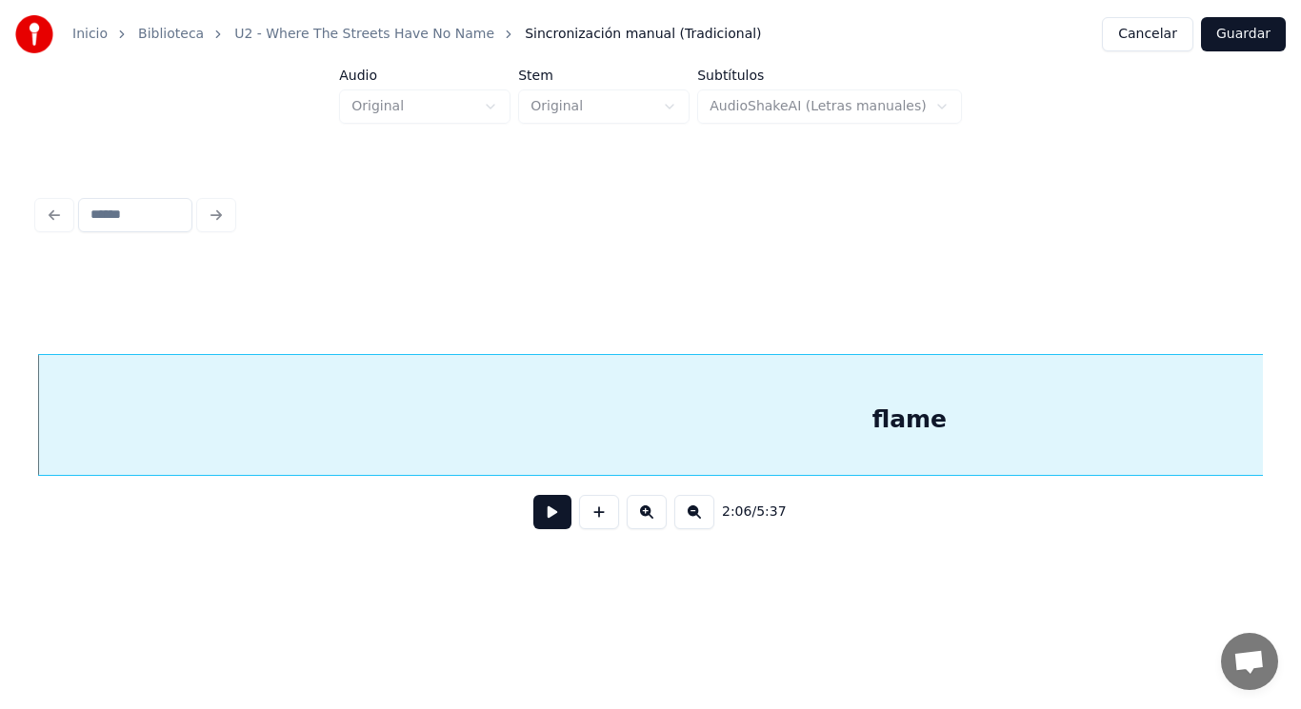
click at [538, 513] on button at bounding box center [552, 512] width 38 height 34
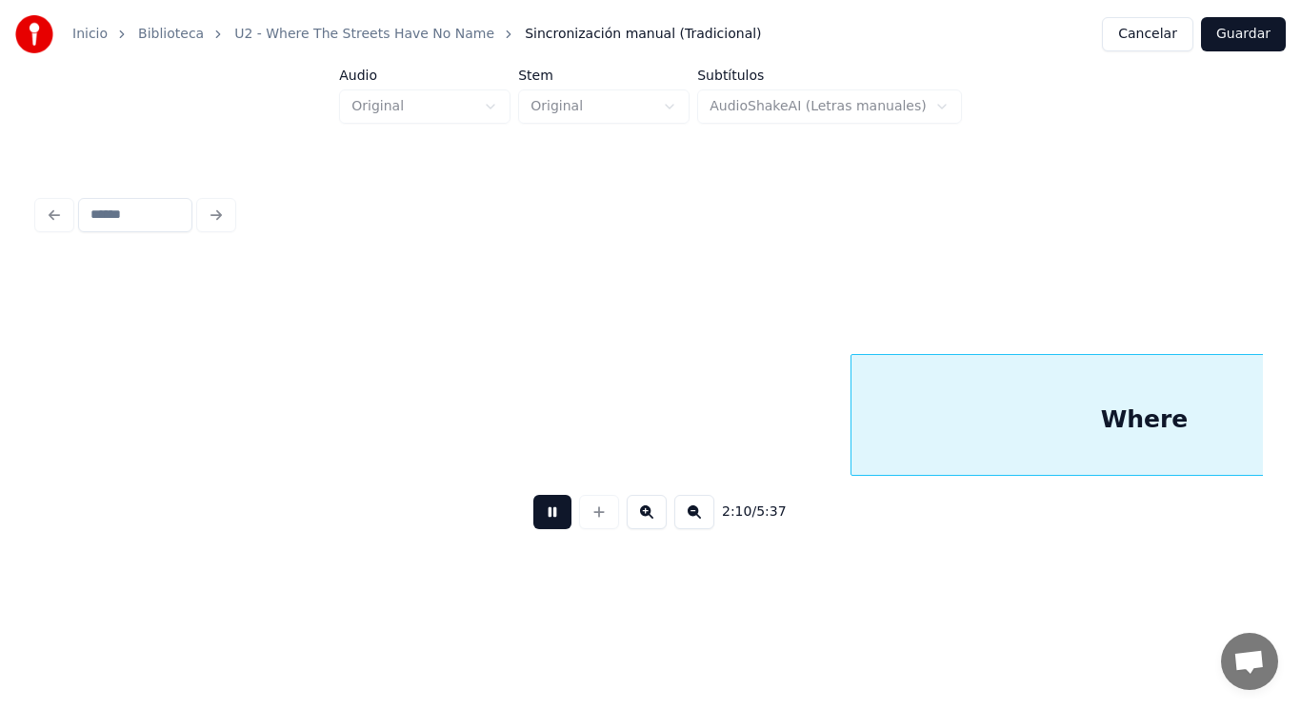
scroll to position [0, 173830]
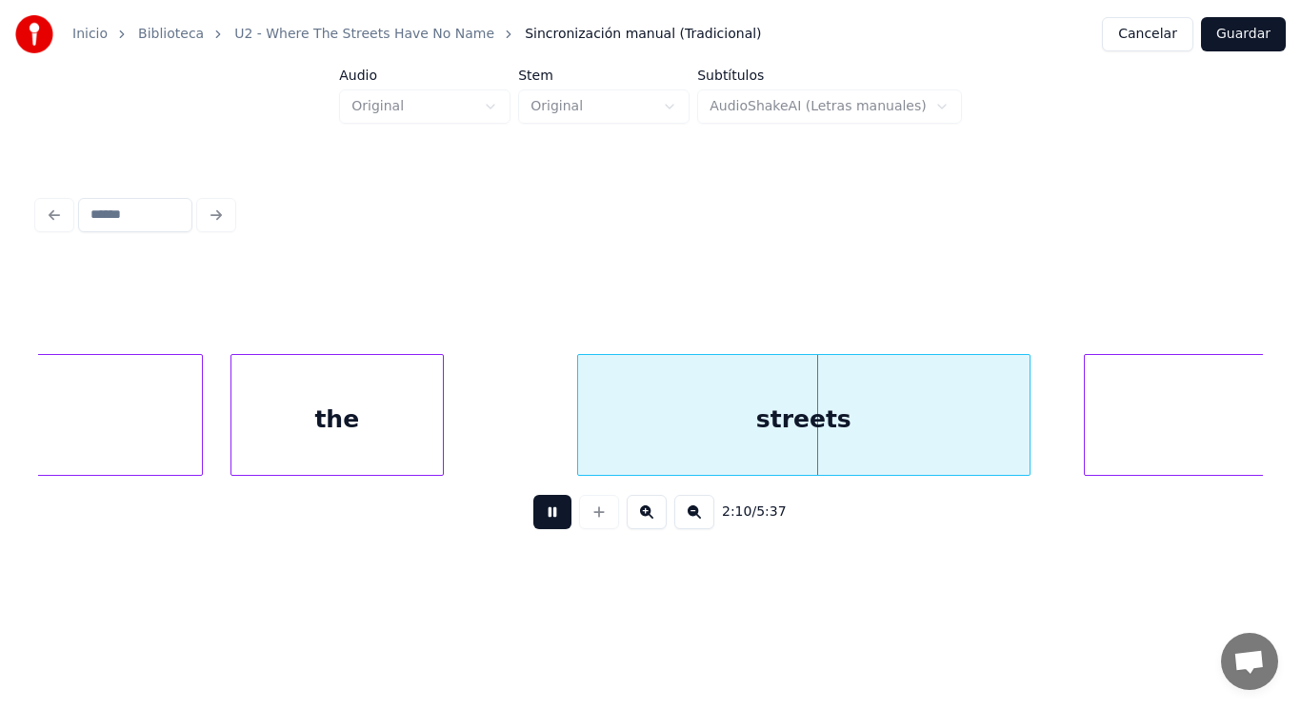
click at [538, 513] on button at bounding box center [552, 512] width 38 height 34
click at [437, 452] on div at bounding box center [440, 415] width 6 height 120
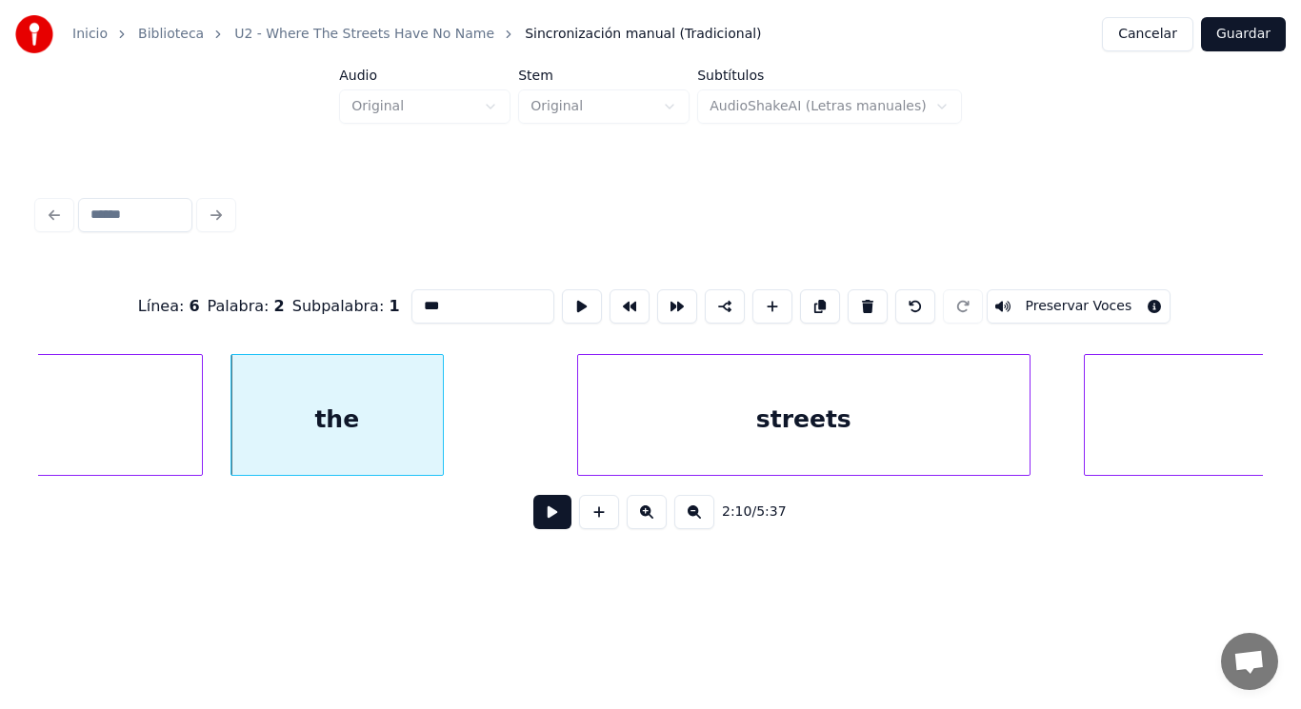
click at [535, 524] on button at bounding box center [552, 512] width 38 height 34
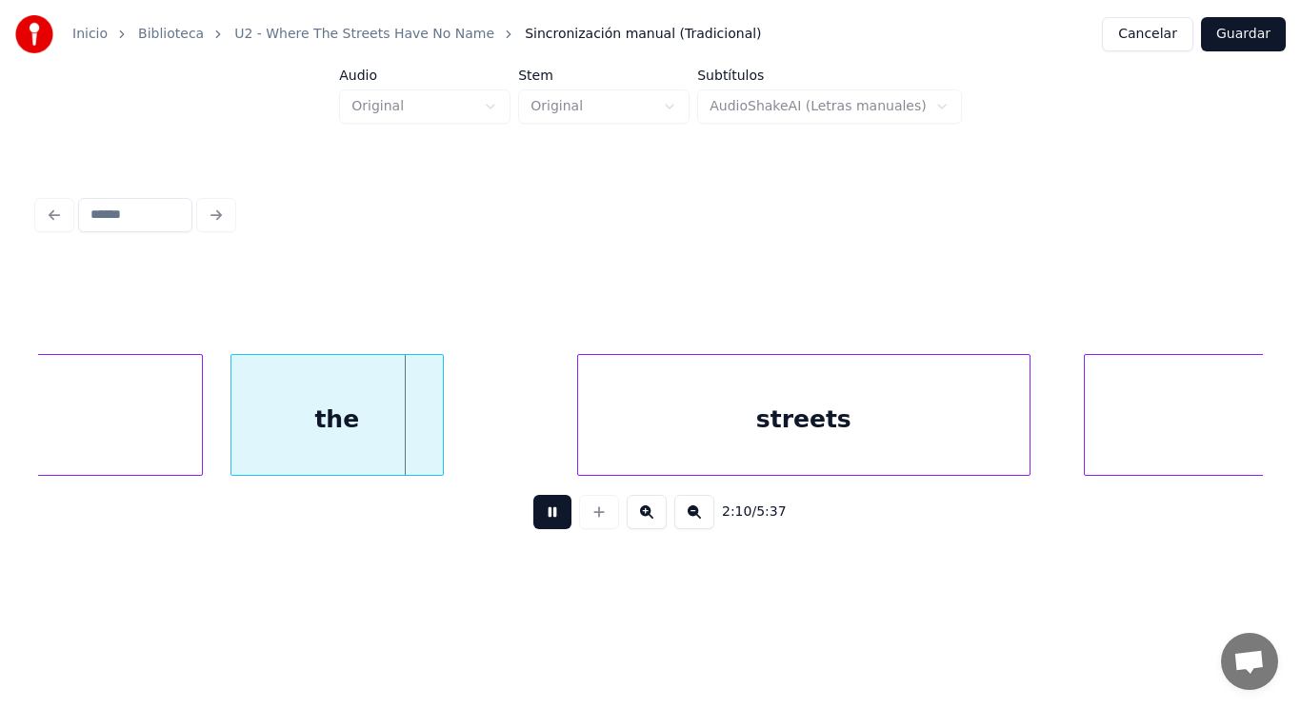
click at [535, 524] on button at bounding box center [552, 512] width 38 height 34
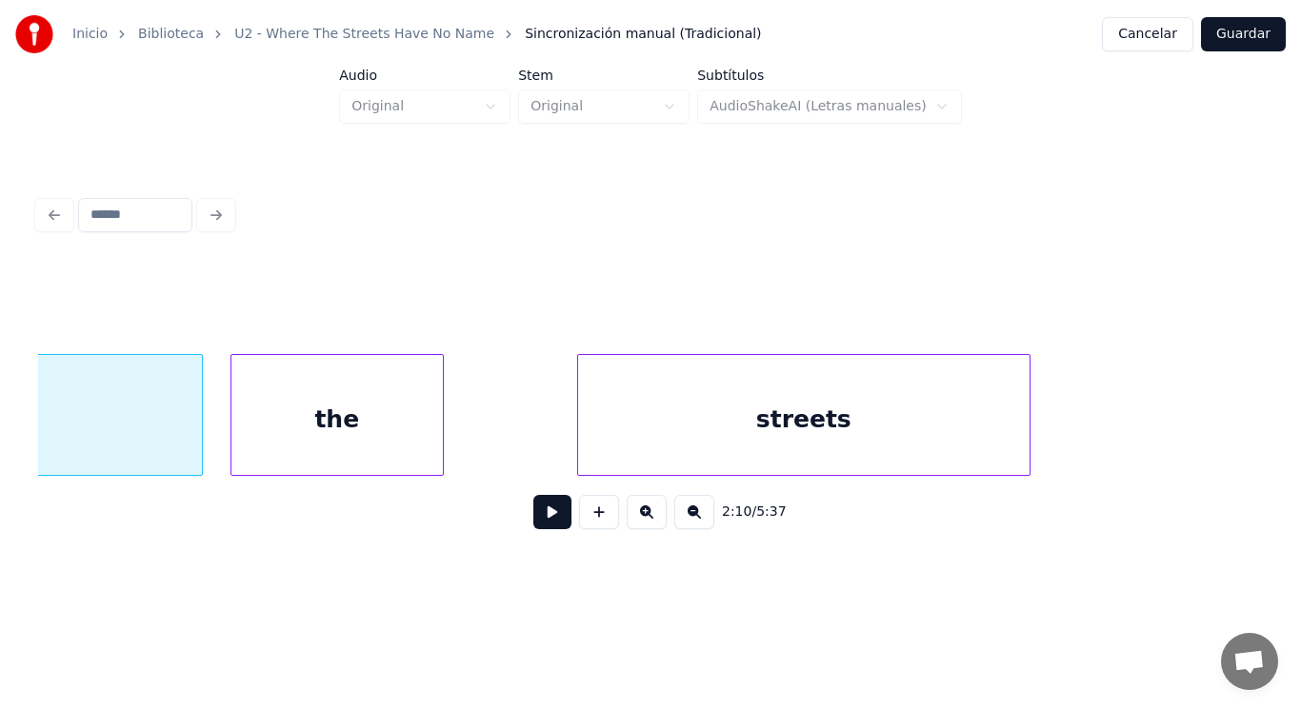
scroll to position [0, 173410]
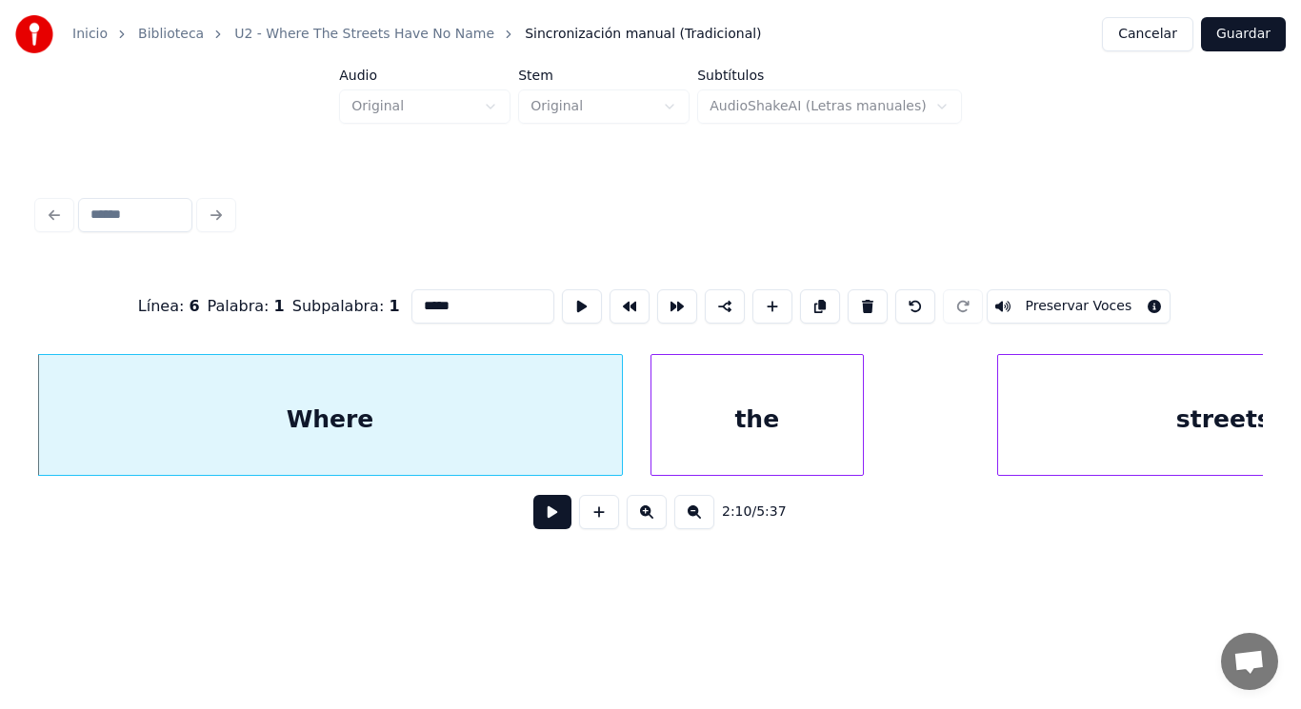
click at [535, 514] on button at bounding box center [552, 512] width 38 height 34
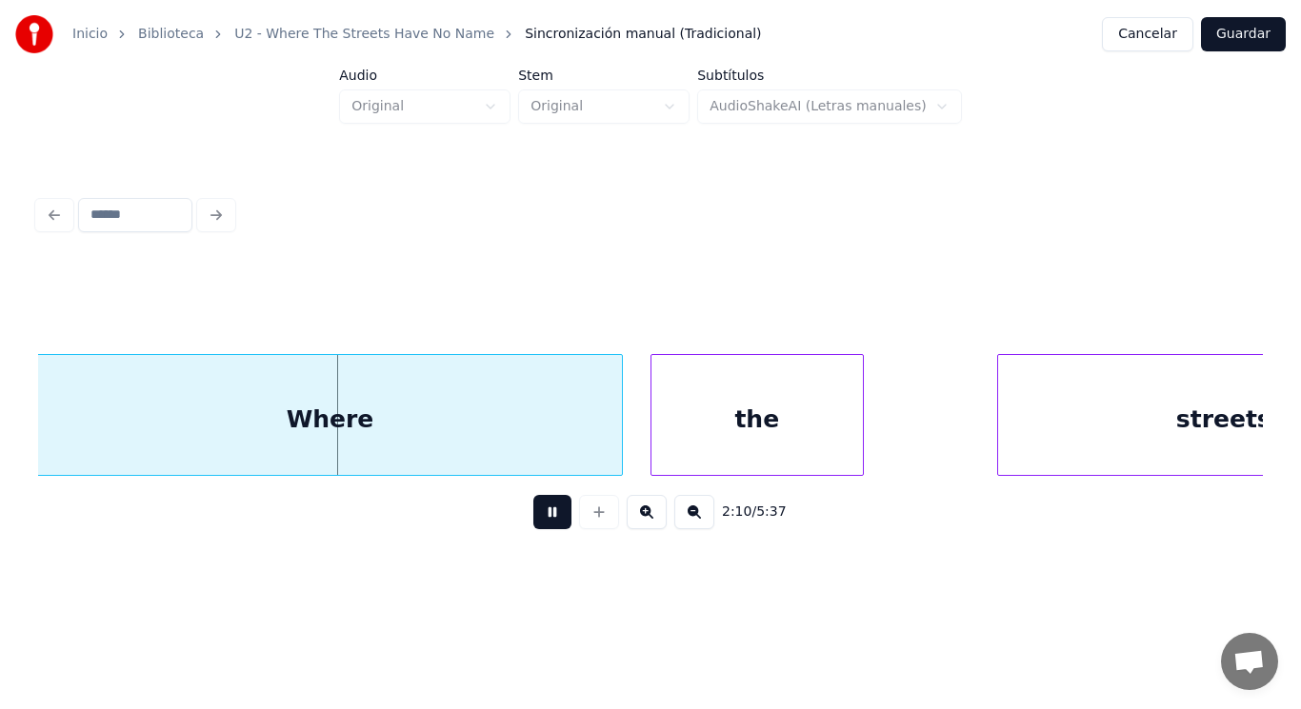
click at [535, 514] on button at bounding box center [552, 512] width 38 height 34
click at [583, 441] on div at bounding box center [584, 415] width 6 height 120
click at [541, 522] on button at bounding box center [552, 512] width 38 height 34
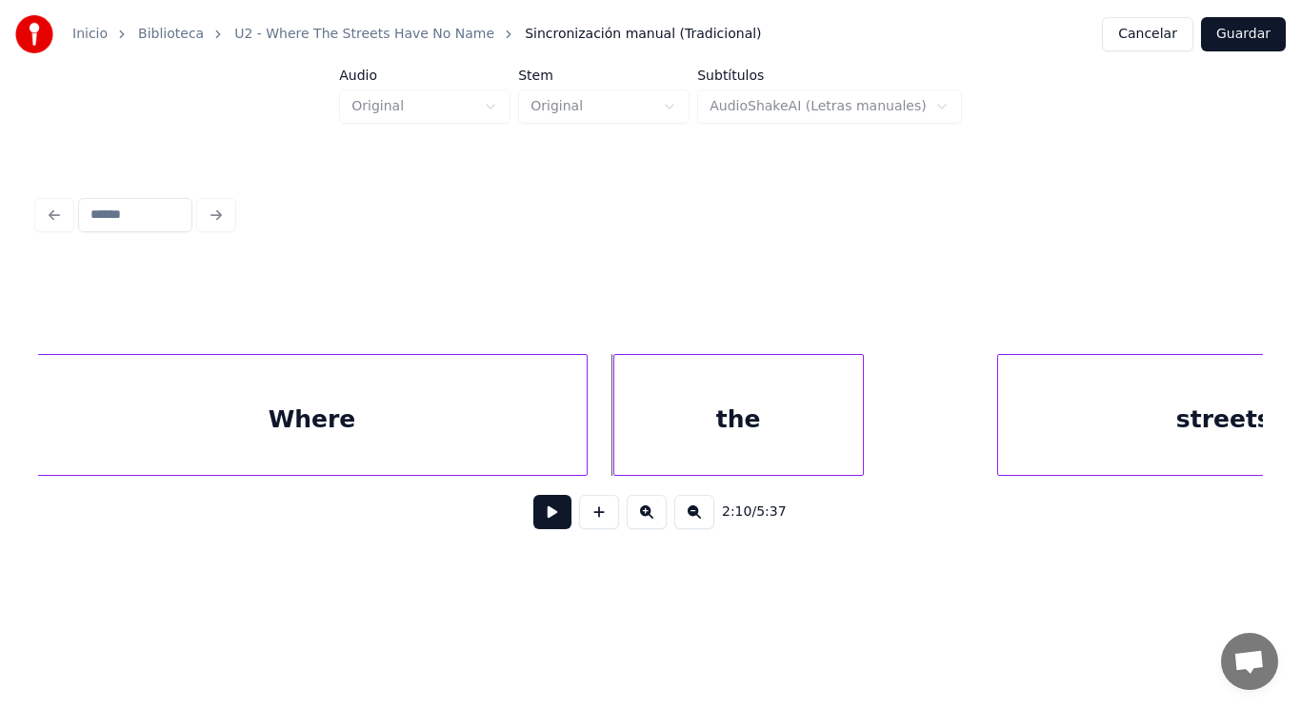
click at [617, 448] on div at bounding box center [617, 415] width 6 height 120
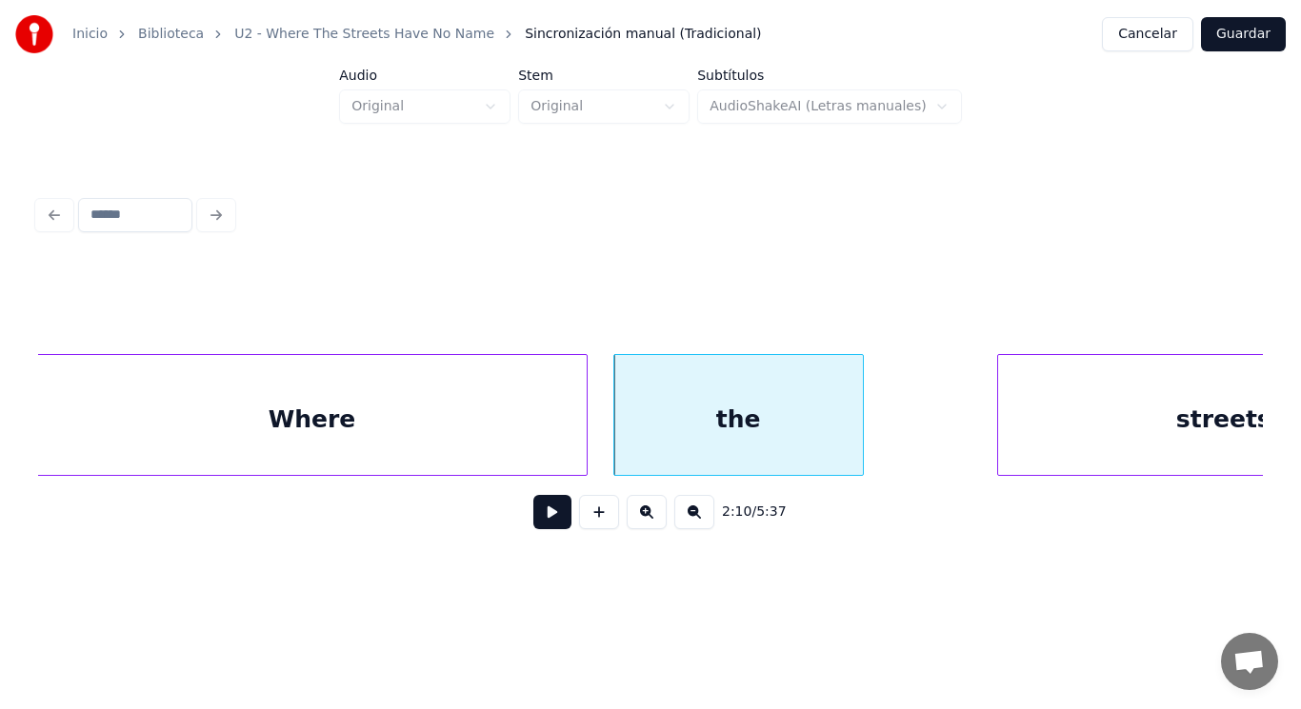
click at [551, 503] on button at bounding box center [552, 512] width 38 height 34
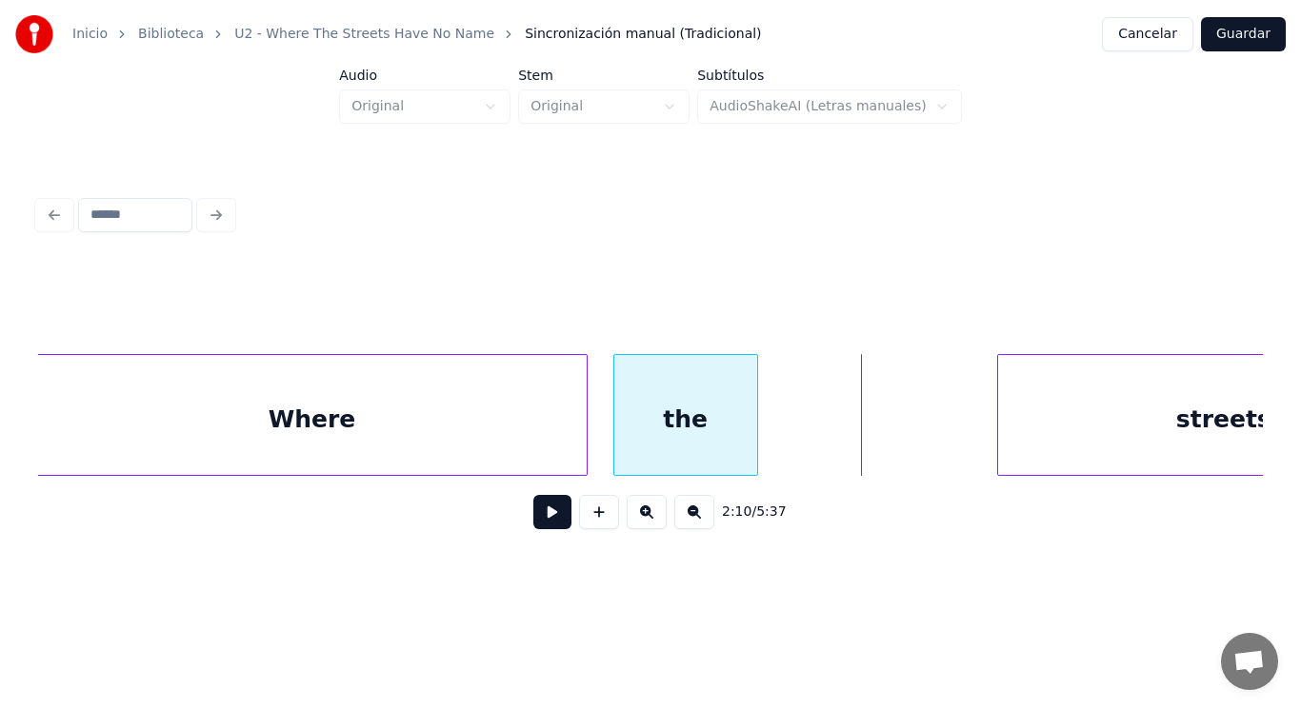
click at [752, 448] on div at bounding box center [754, 415] width 6 height 120
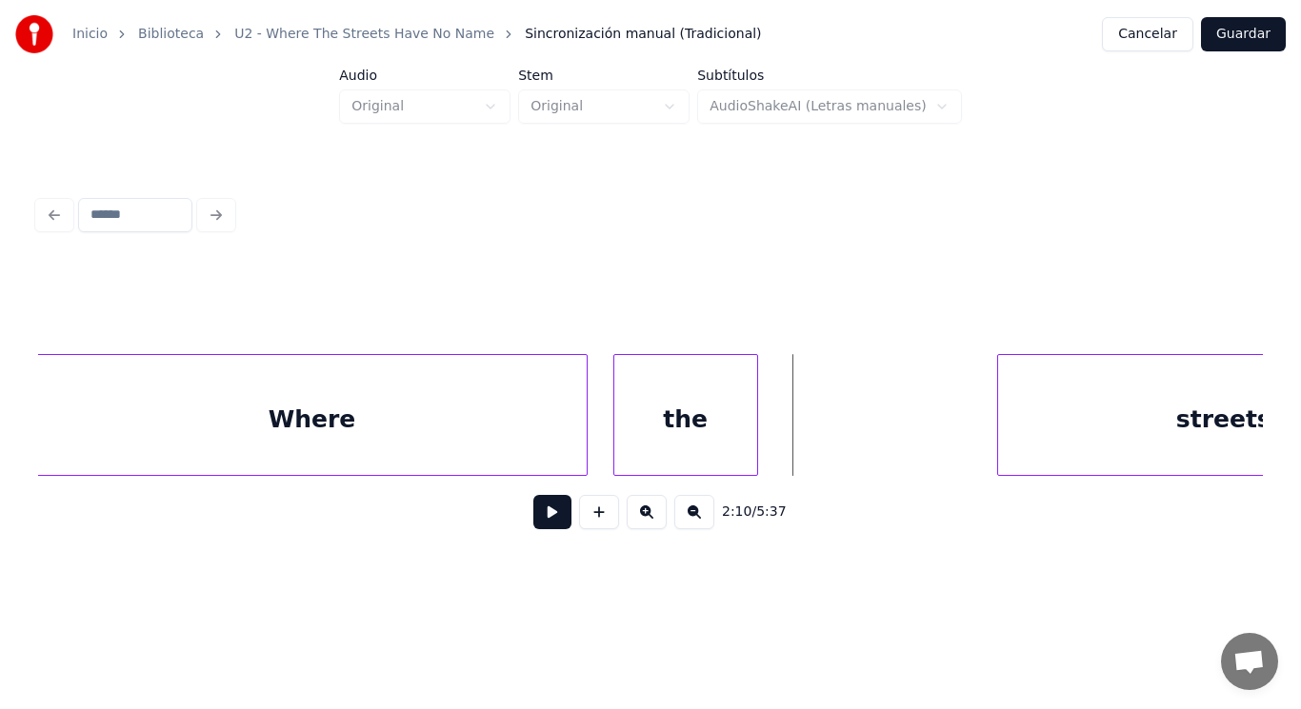
click at [539, 519] on button at bounding box center [552, 512] width 38 height 34
click at [798, 446] on div at bounding box center [799, 415] width 6 height 120
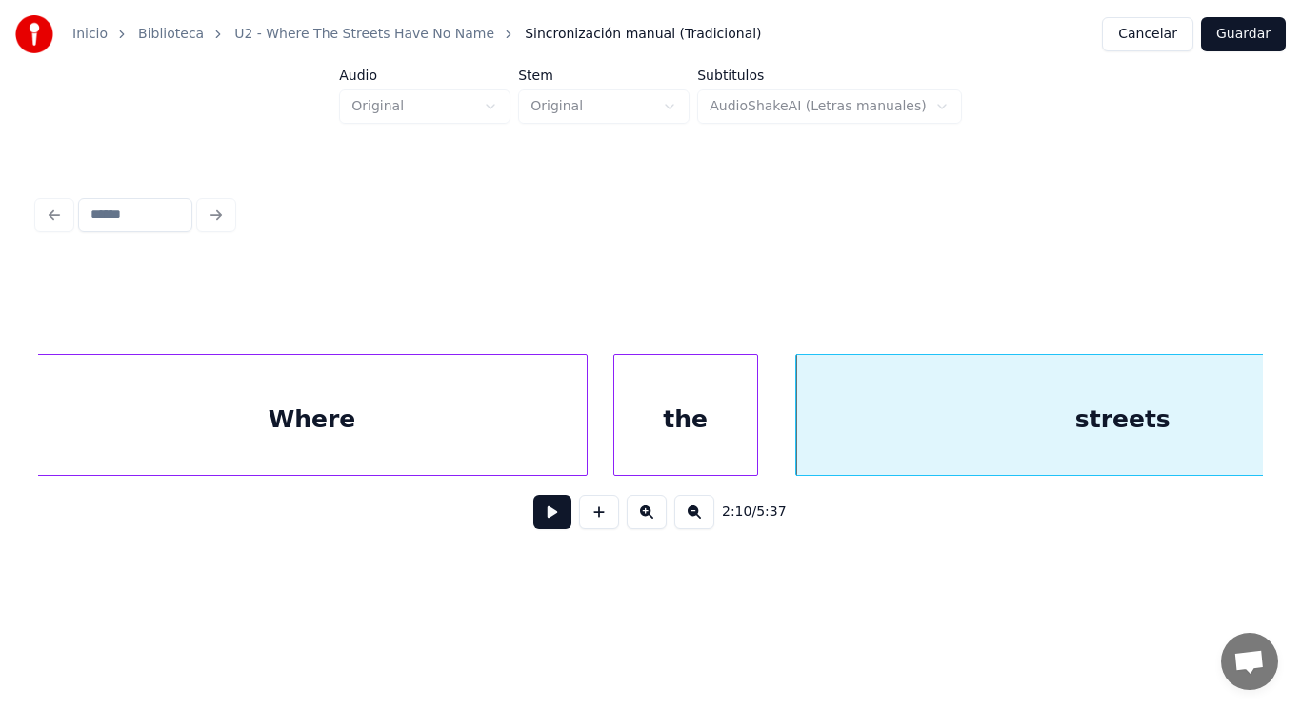
click at [542, 513] on button at bounding box center [552, 512] width 38 height 34
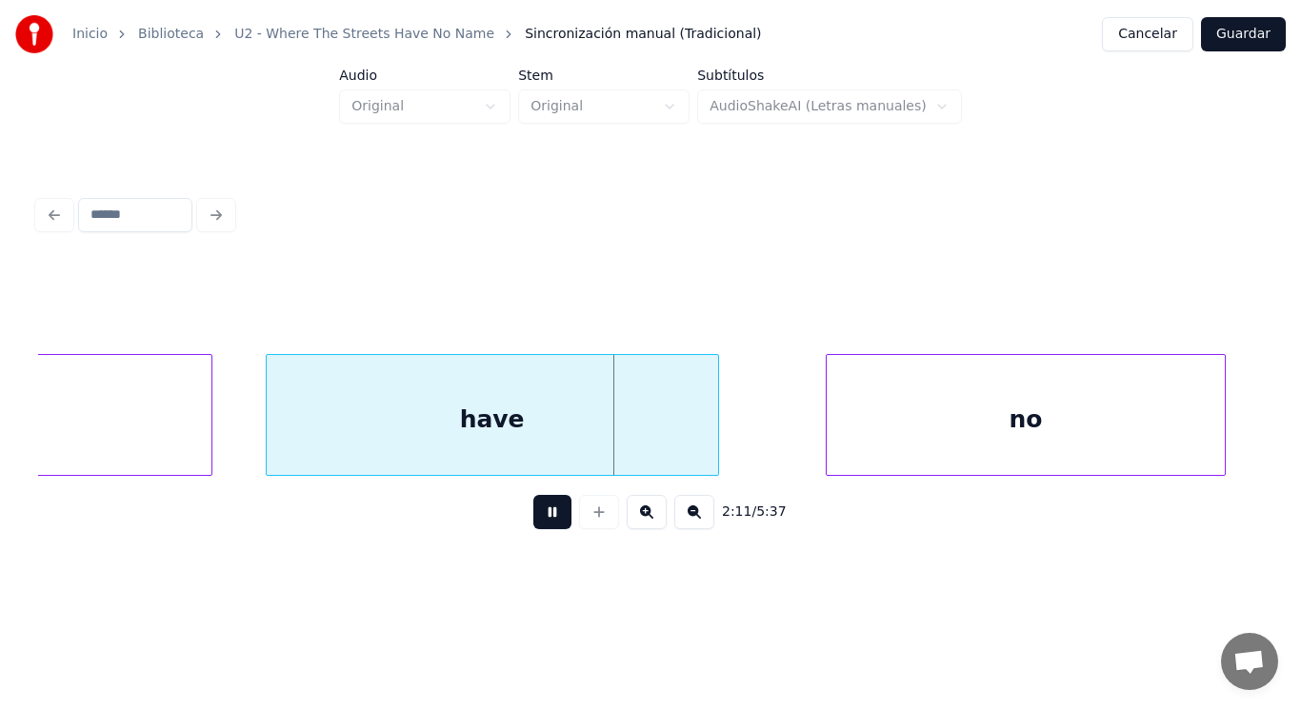
click at [542, 513] on button at bounding box center [552, 512] width 38 height 34
click at [510, 449] on div "have" at bounding box center [492, 419] width 451 height 129
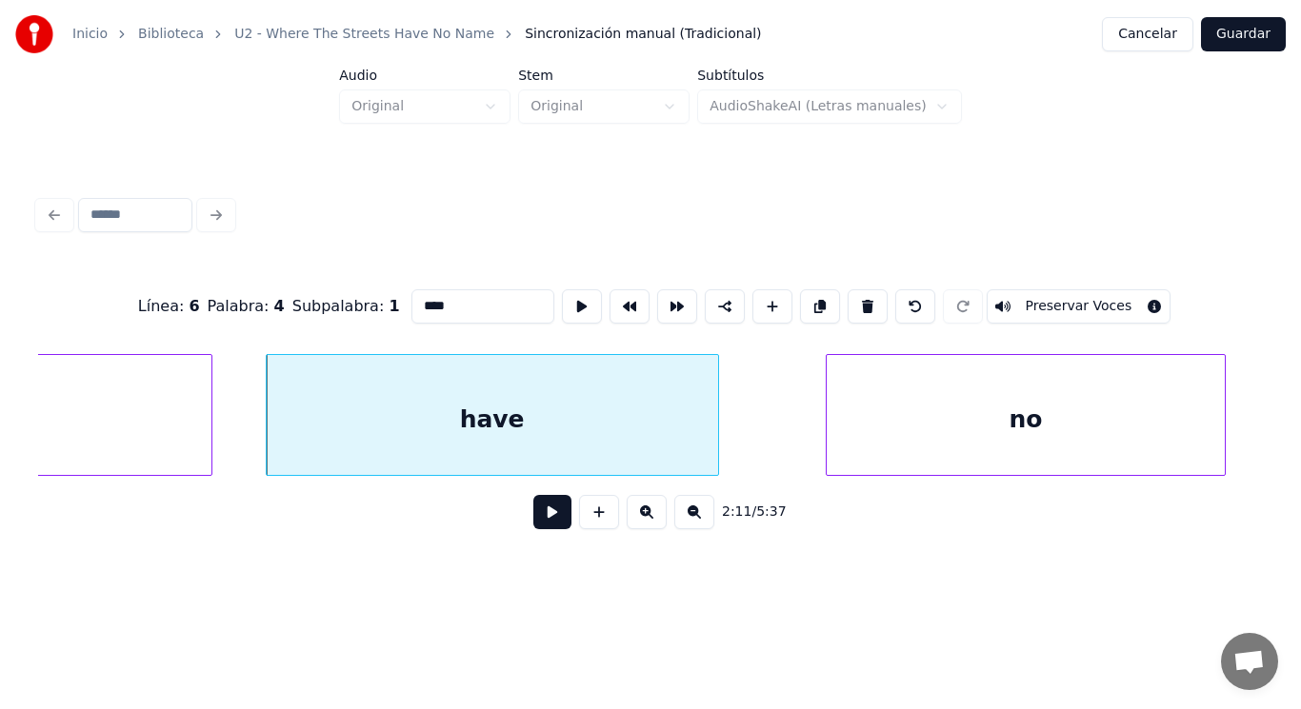
type input "*******"
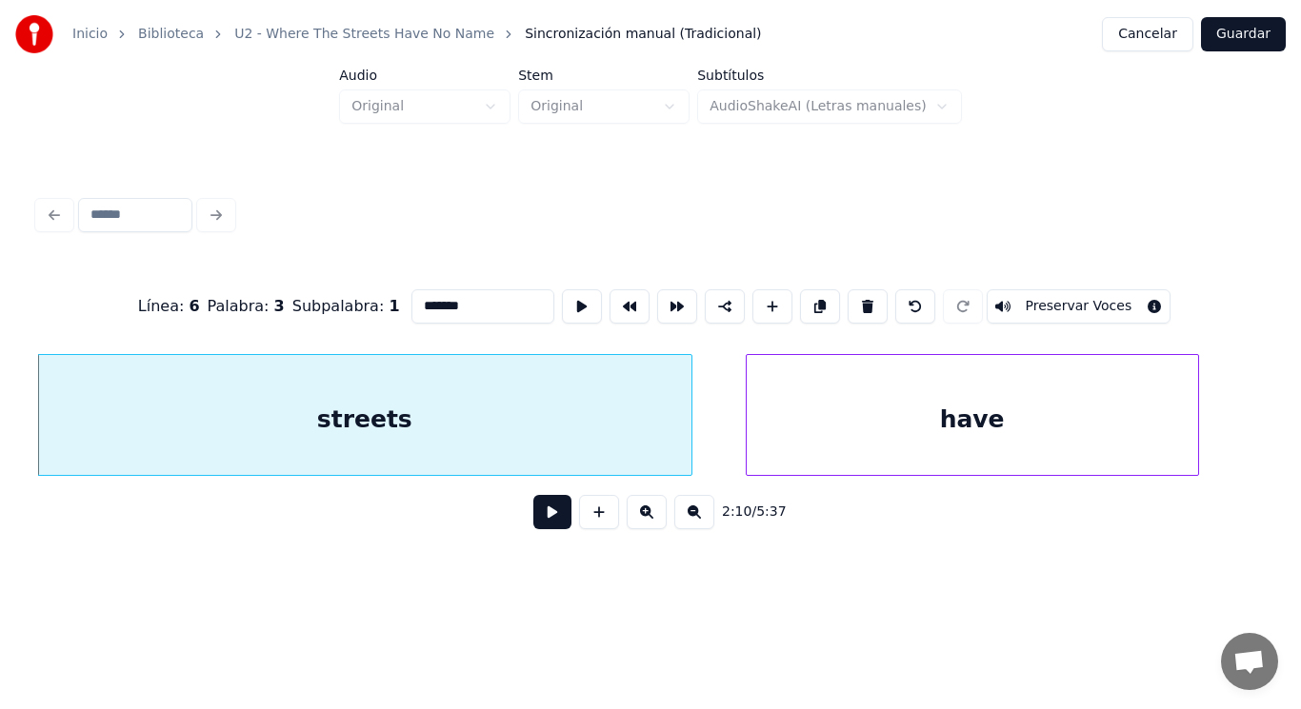
click at [544, 522] on button at bounding box center [552, 512] width 38 height 34
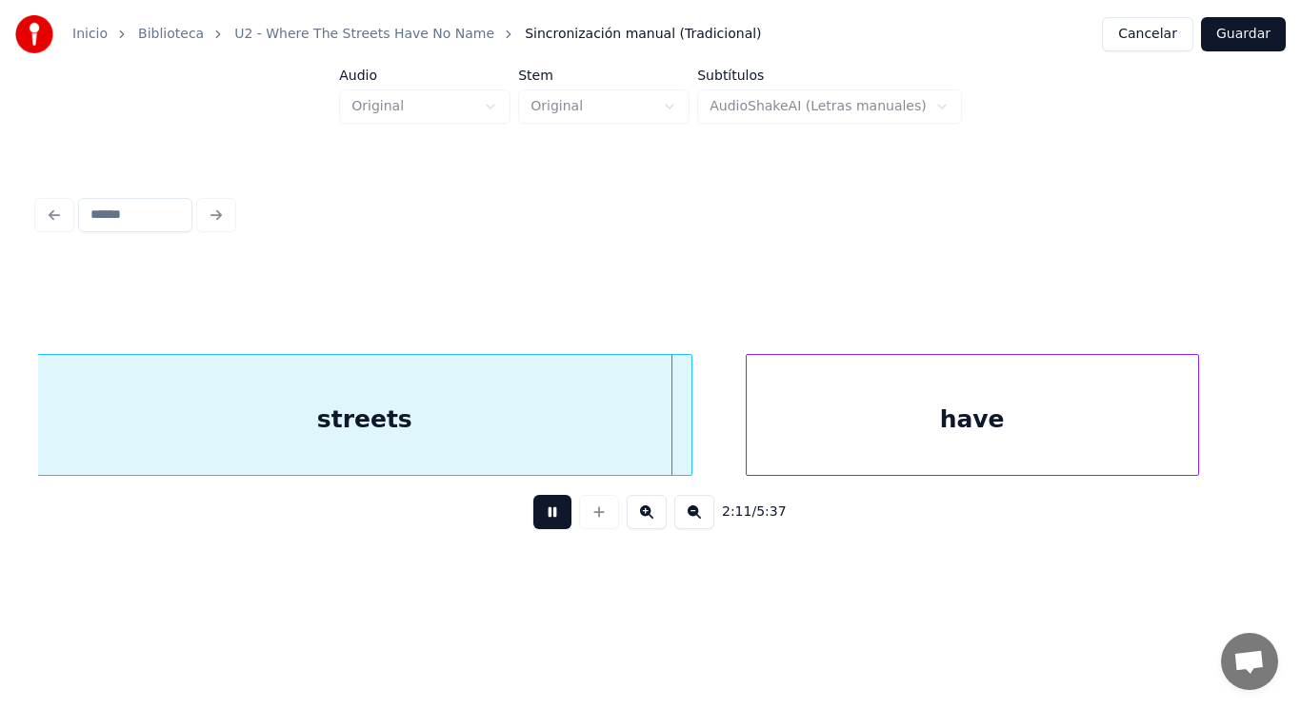
click at [544, 522] on button at bounding box center [552, 512] width 38 height 34
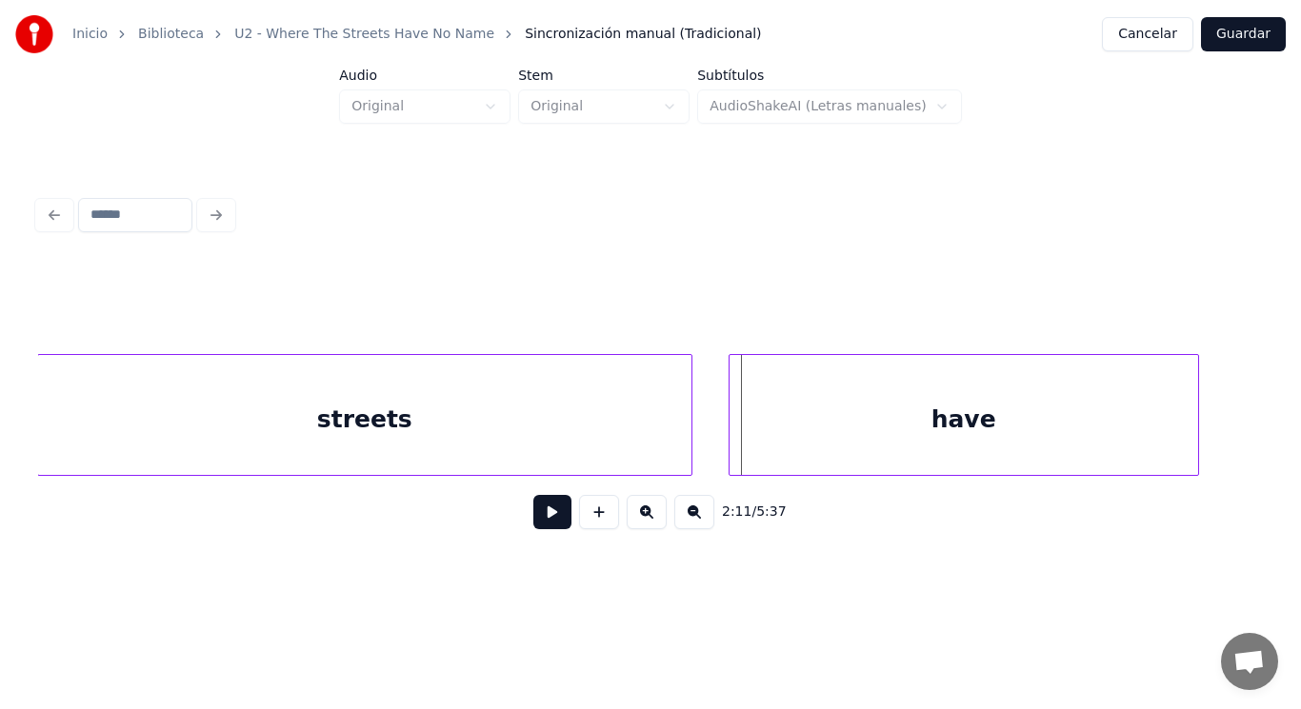
click at [732, 453] on div at bounding box center [732, 415] width 6 height 120
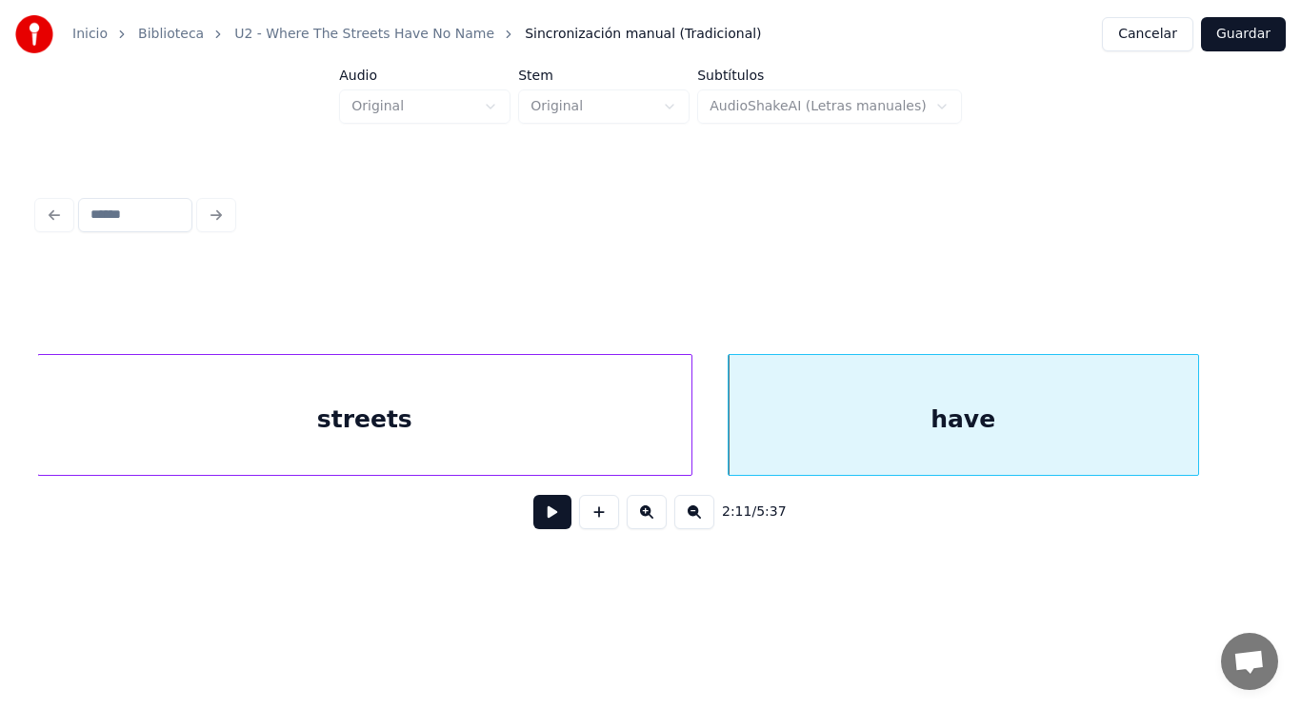
click at [533, 518] on button at bounding box center [552, 512] width 38 height 34
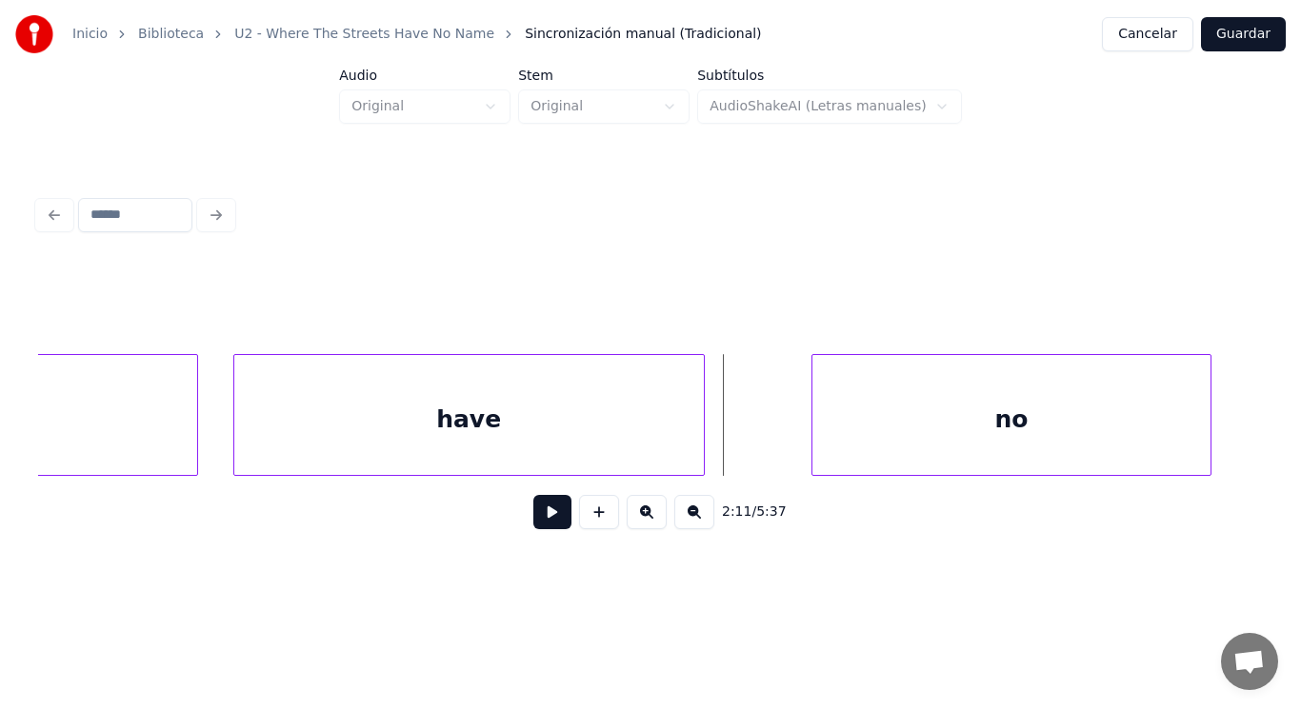
scroll to position [0, 174663]
click at [757, 433] on div at bounding box center [757, 415] width 6 height 120
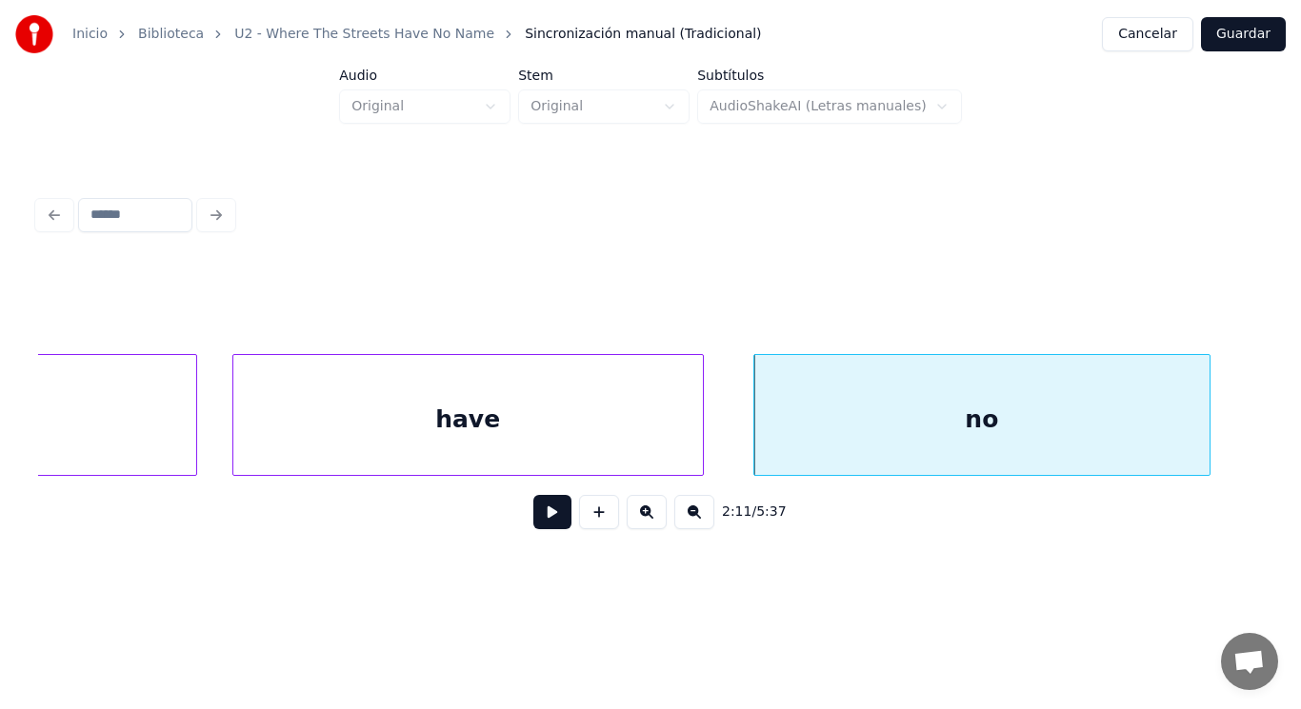
click at [542, 517] on button at bounding box center [552, 512] width 38 height 34
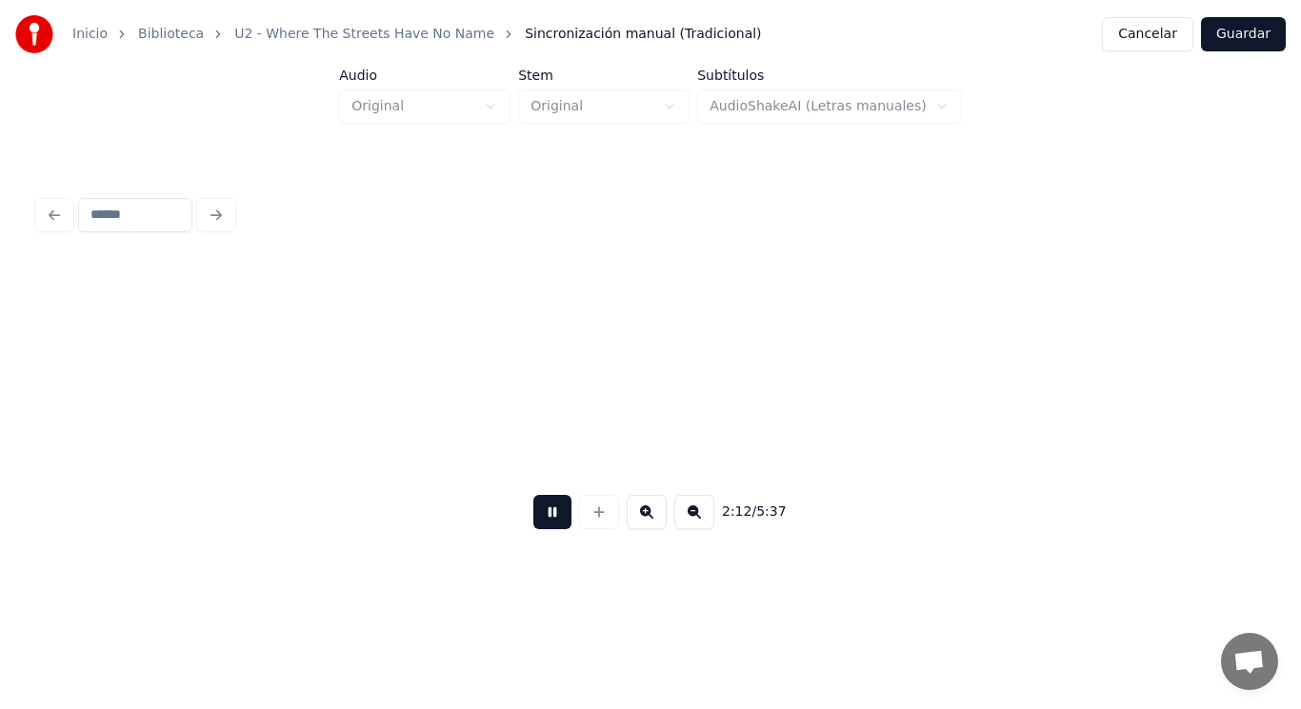
scroll to position [0, 175908]
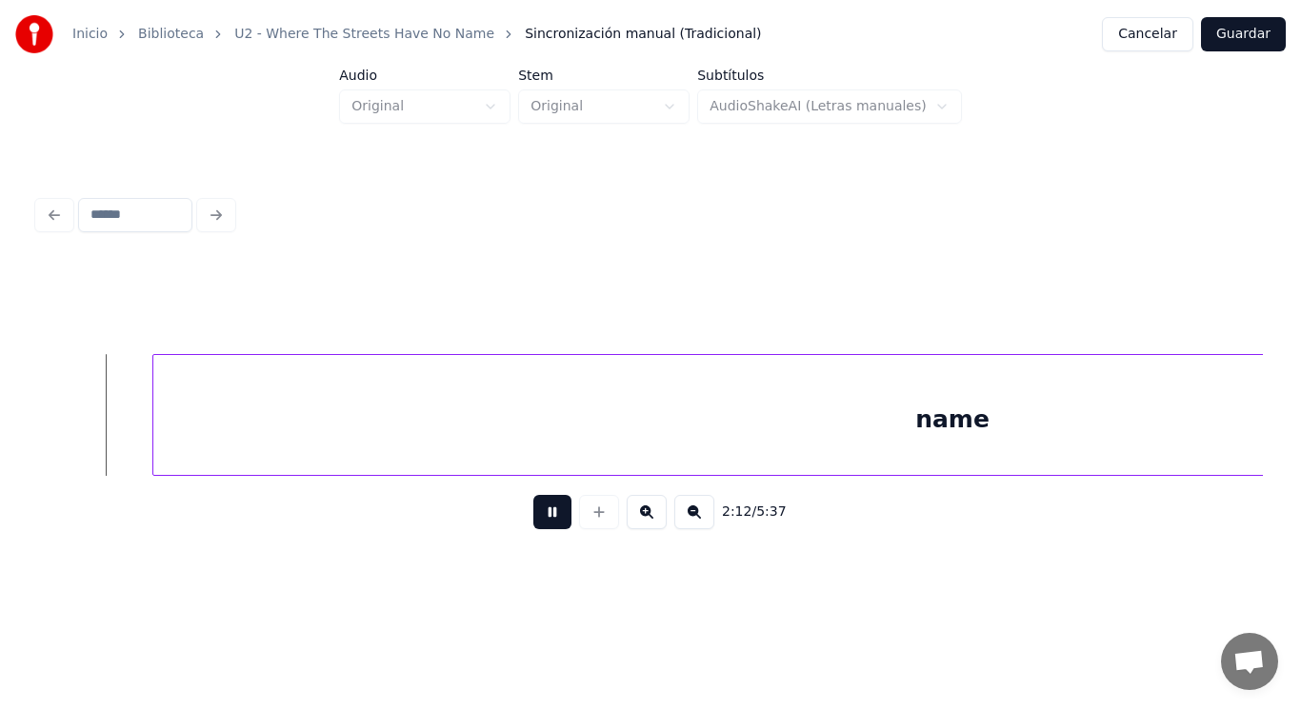
click at [542, 517] on button at bounding box center [552, 512] width 38 height 34
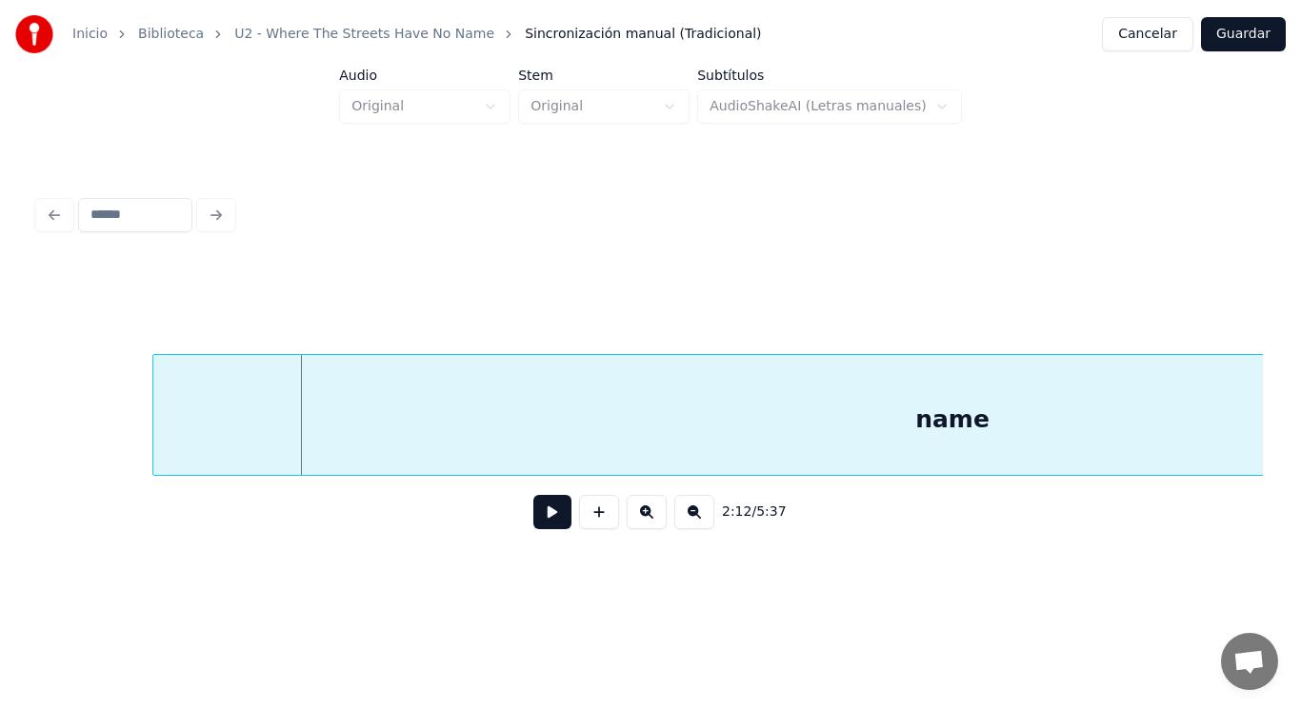
click at [460, 439] on div "name" at bounding box center [952, 419] width 1598 height 129
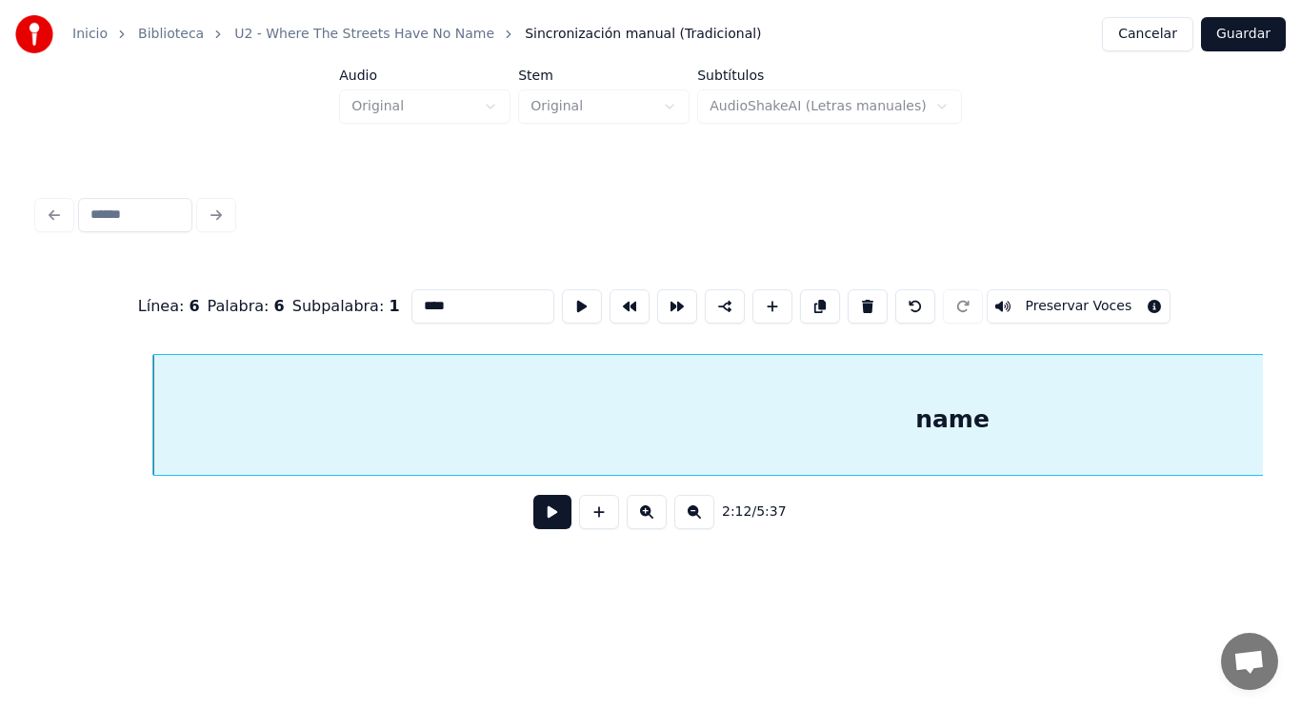
click at [533, 514] on button at bounding box center [552, 512] width 38 height 34
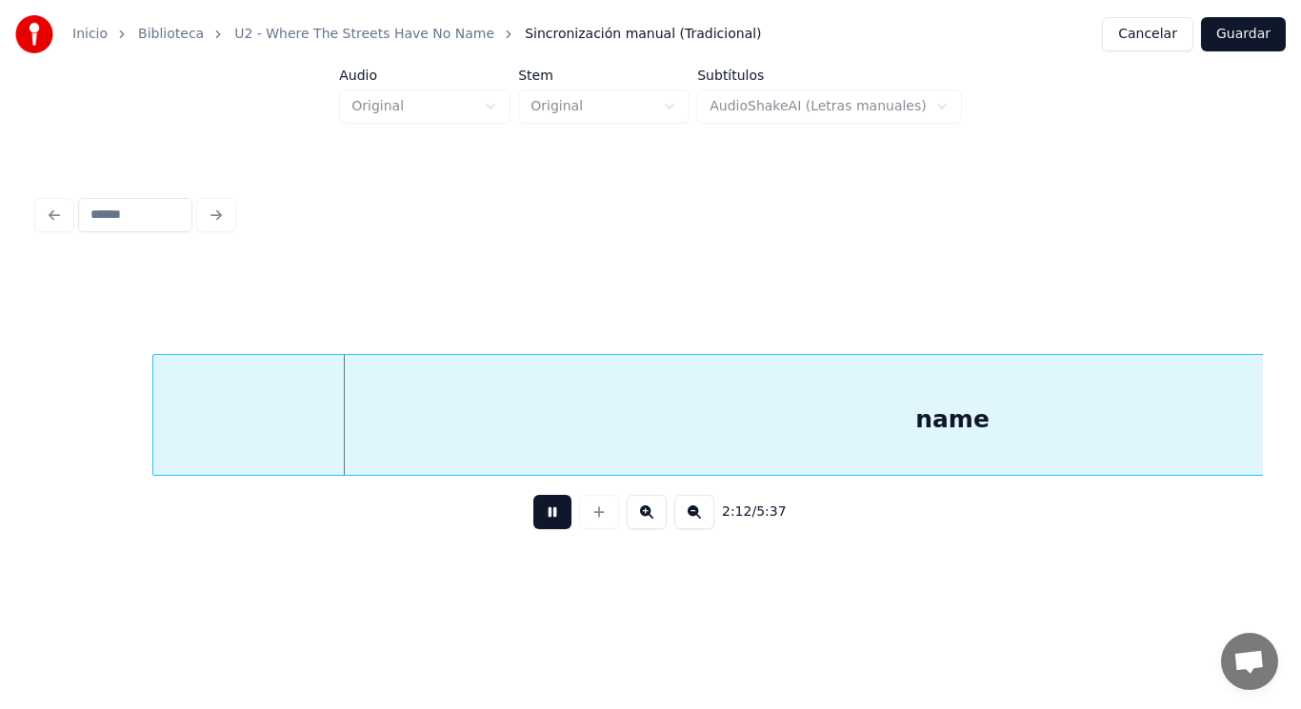
click at [533, 514] on button at bounding box center [552, 512] width 38 height 34
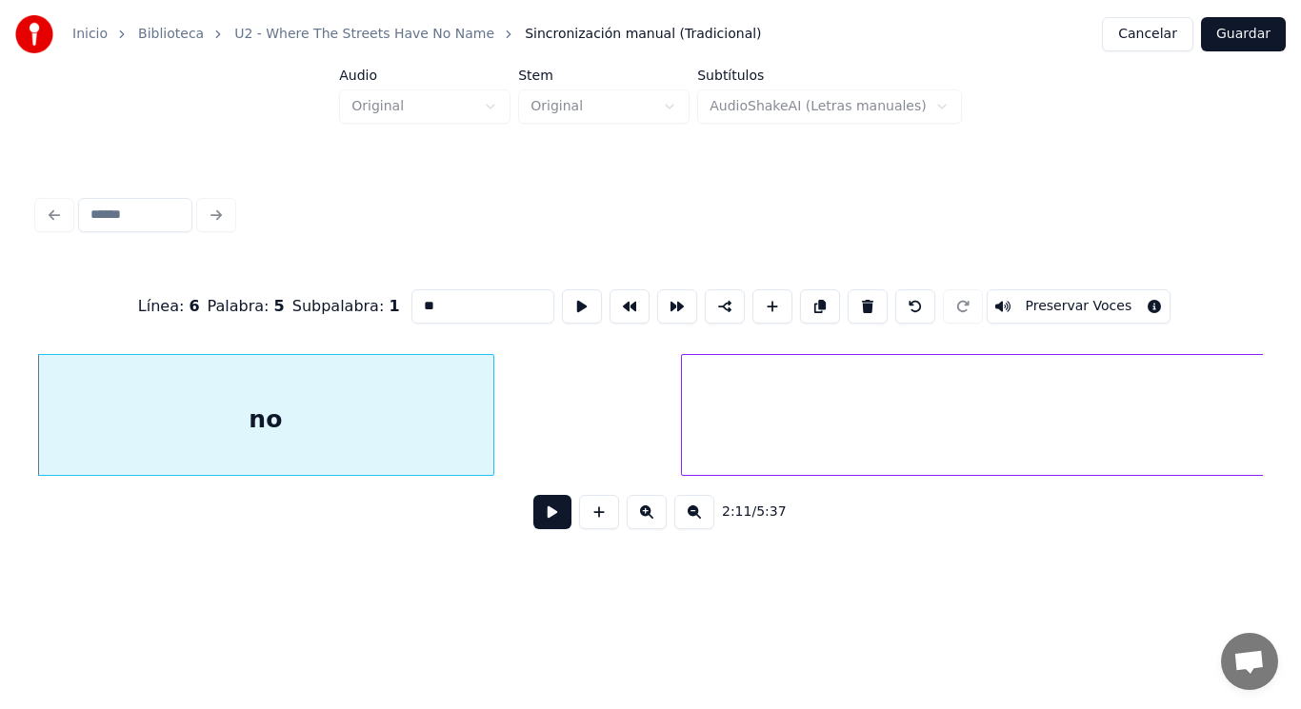
click at [549, 523] on button at bounding box center [552, 512] width 38 height 34
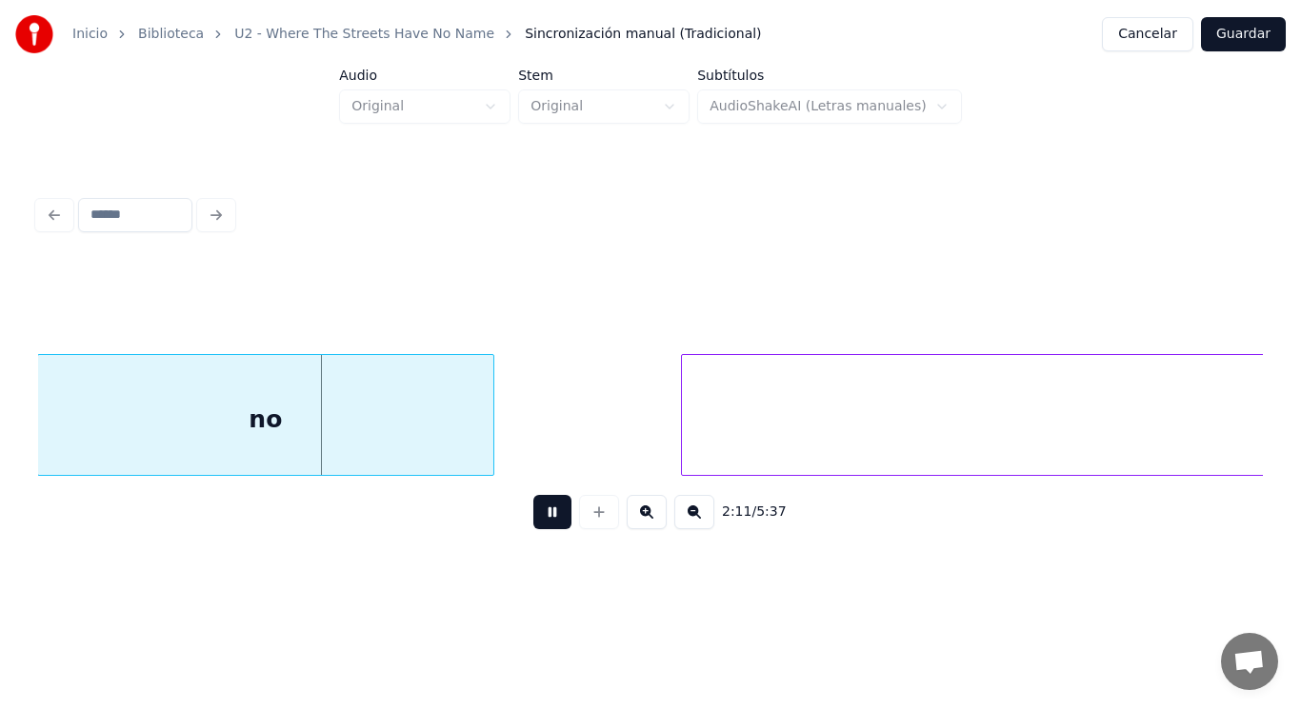
click at [549, 523] on button at bounding box center [552, 512] width 38 height 34
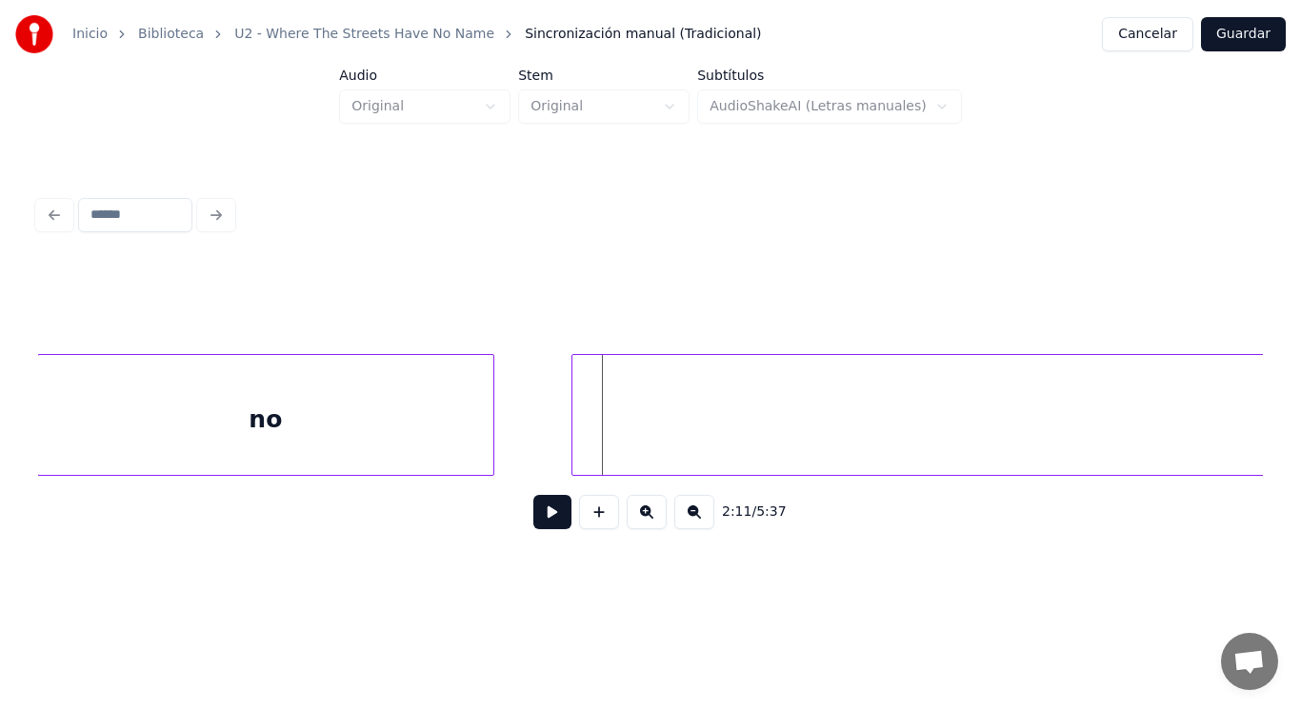
click at [576, 440] on div at bounding box center [575, 415] width 6 height 120
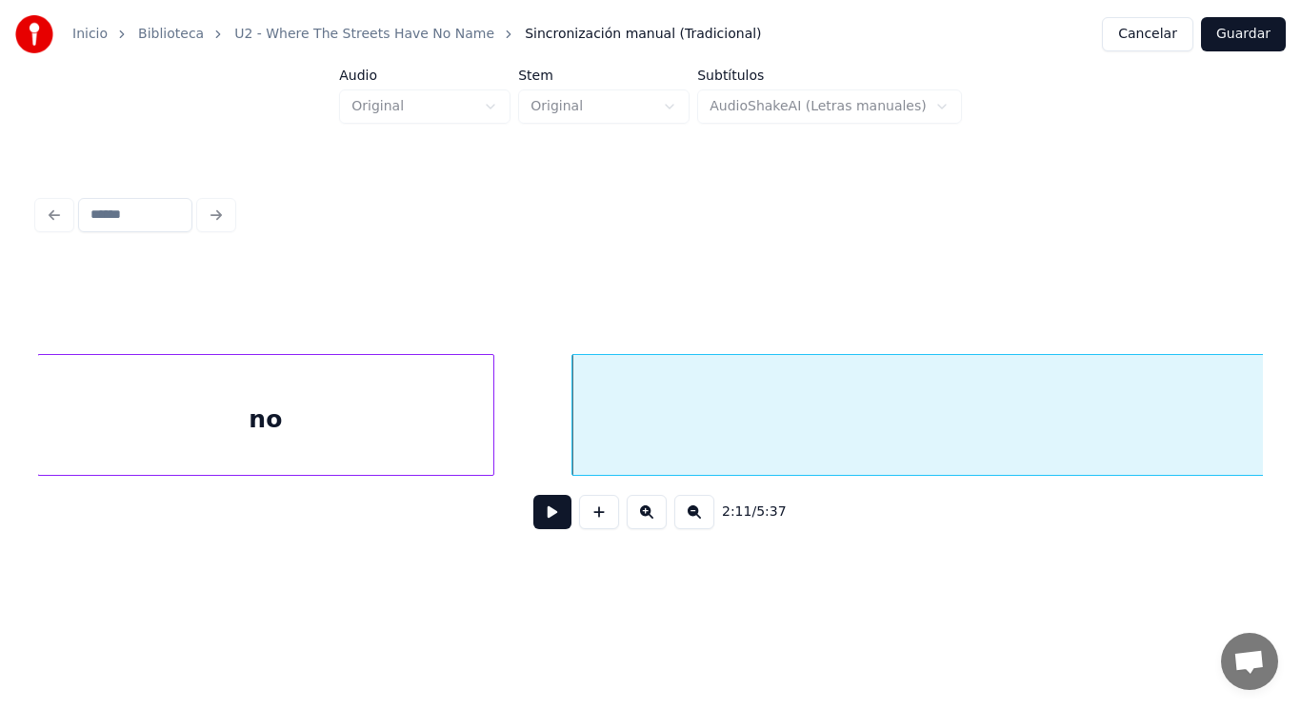
click at [541, 526] on button at bounding box center [552, 512] width 38 height 34
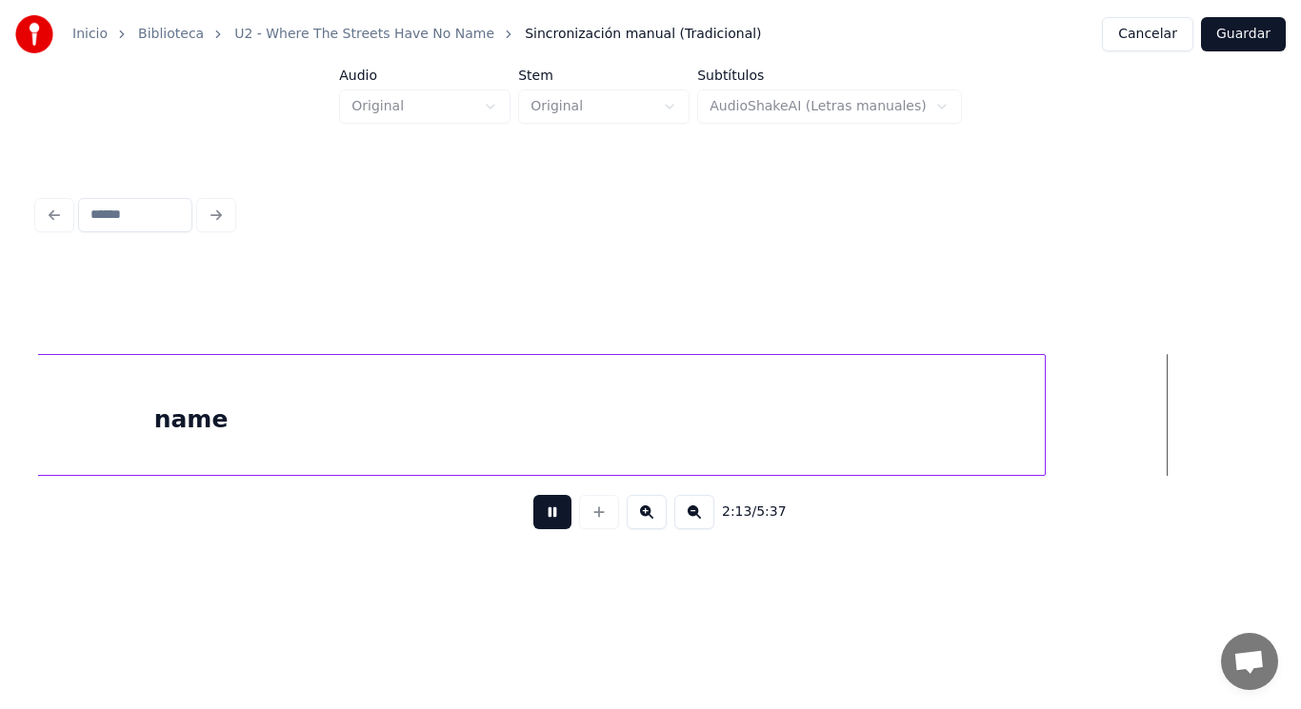
scroll to position [0, 177859]
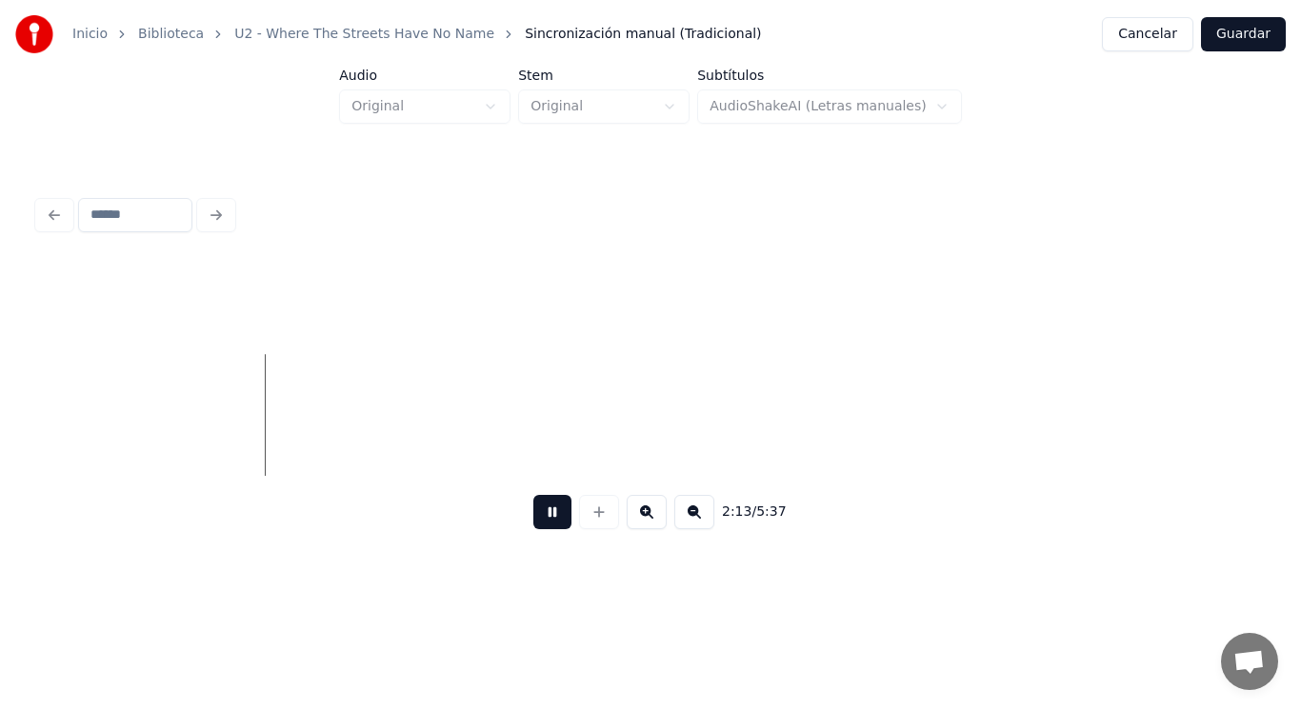
click at [541, 526] on button at bounding box center [552, 512] width 38 height 34
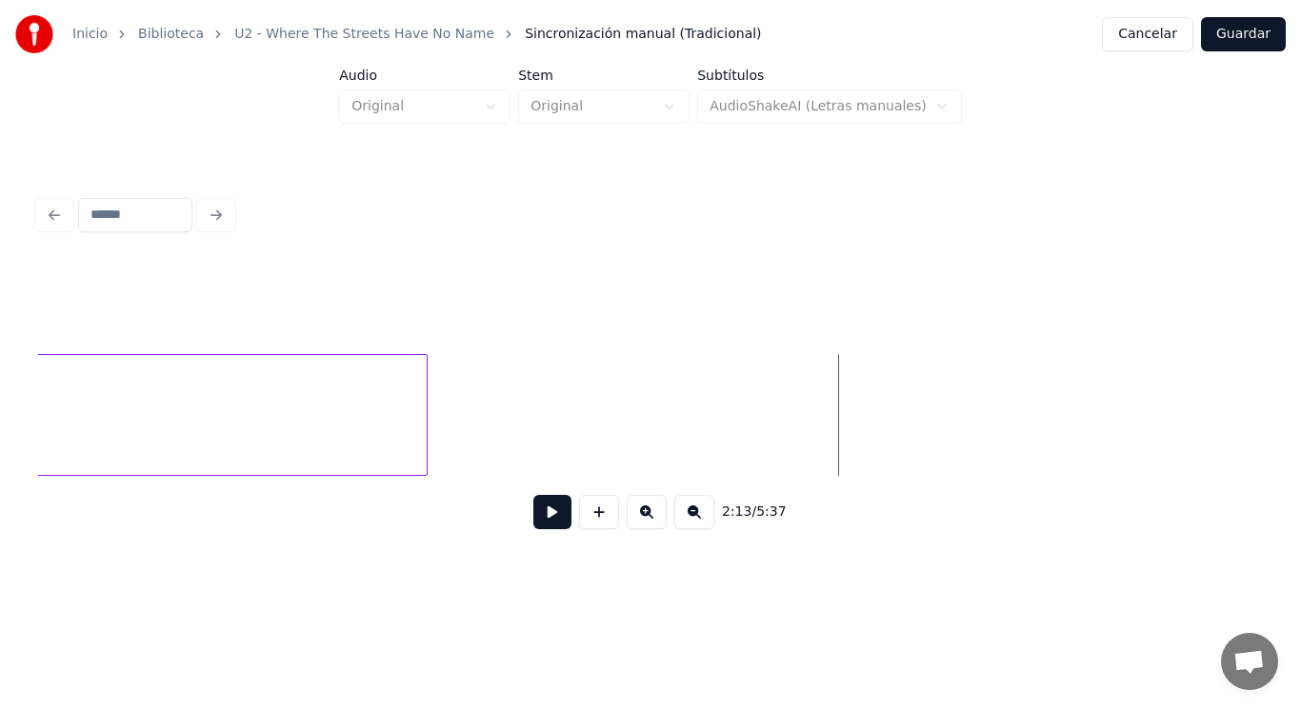
click at [422, 407] on div at bounding box center [424, 415] width 6 height 120
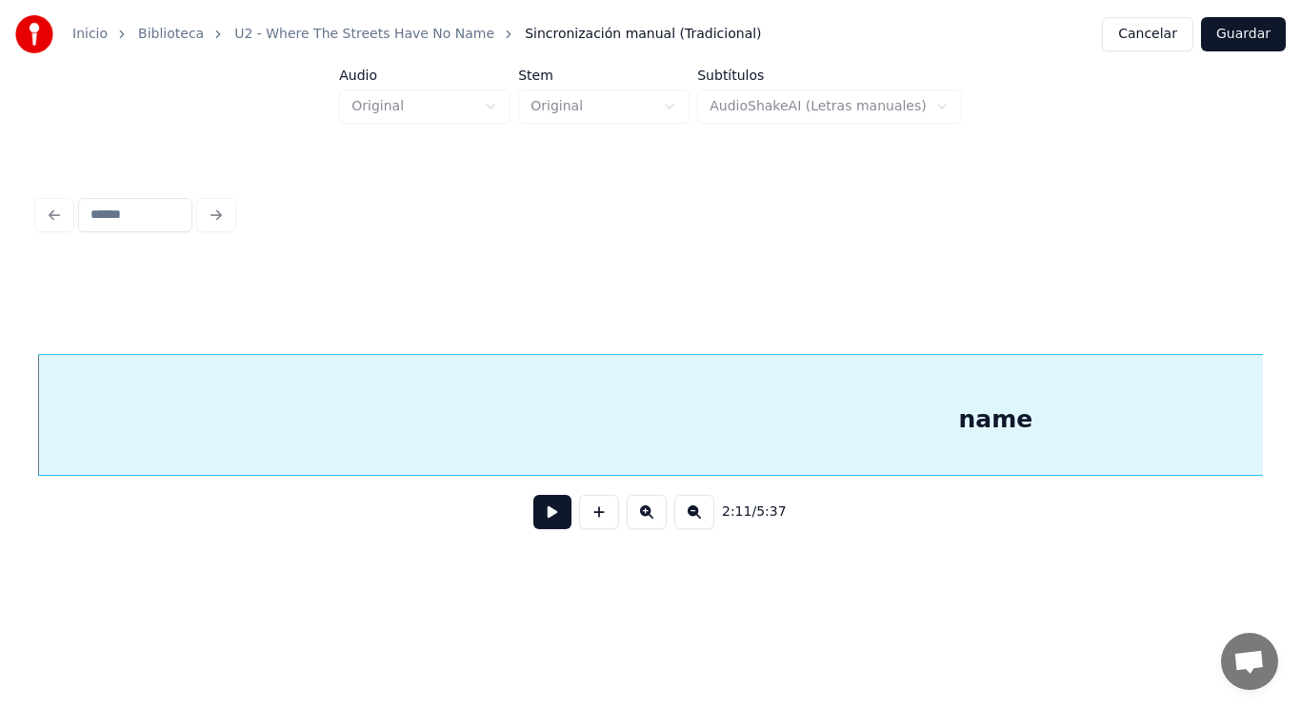
click at [547, 525] on button at bounding box center [552, 512] width 38 height 34
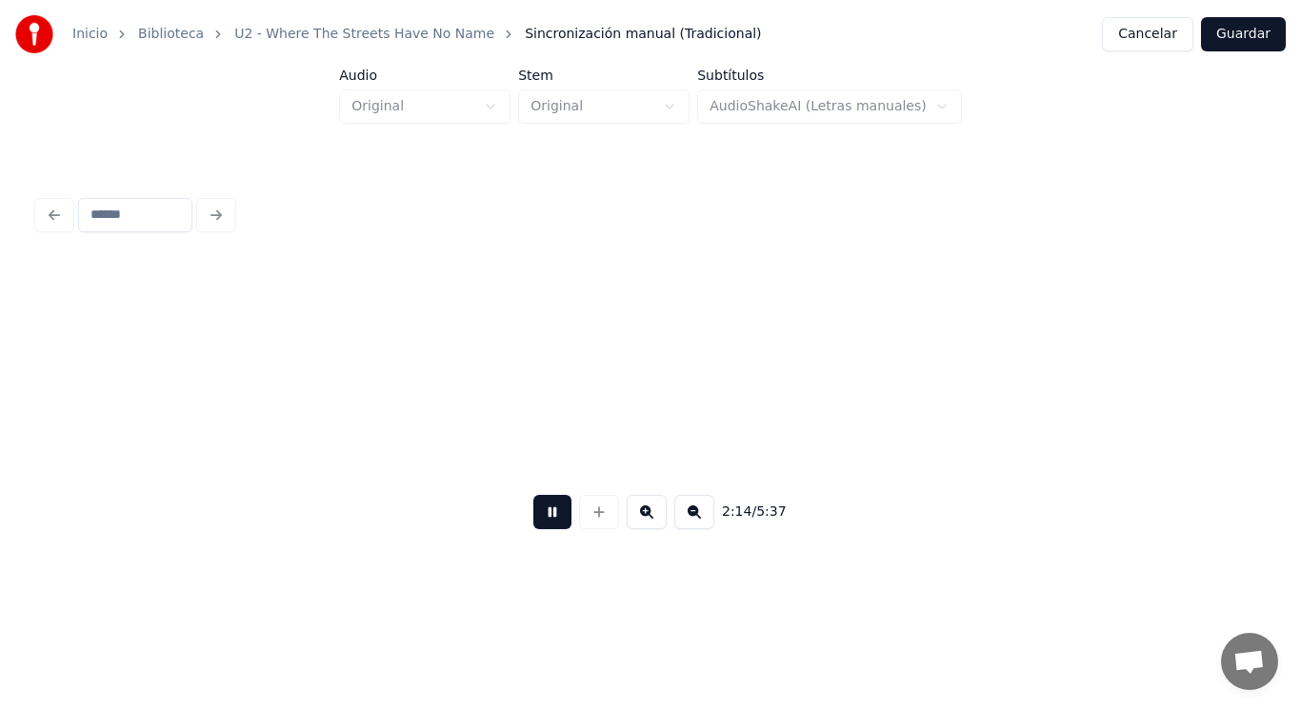
scroll to position [0, 179638]
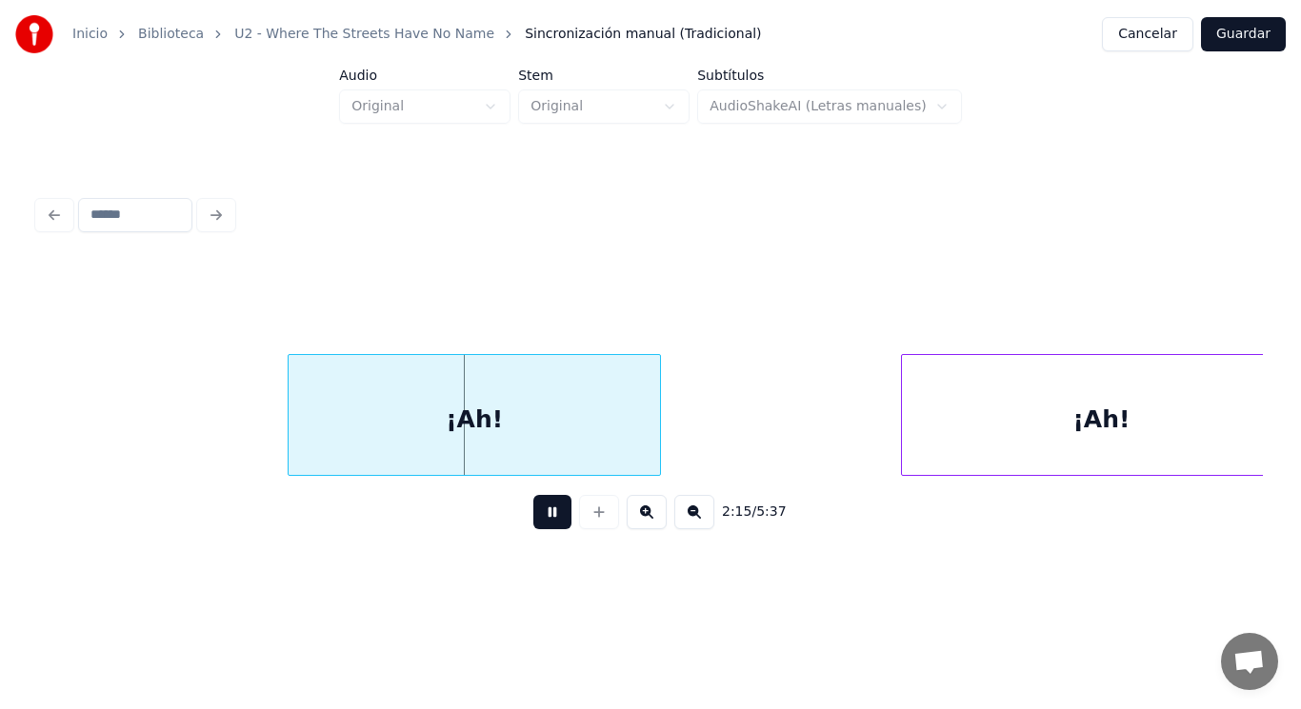
click at [547, 525] on button at bounding box center [552, 512] width 38 height 34
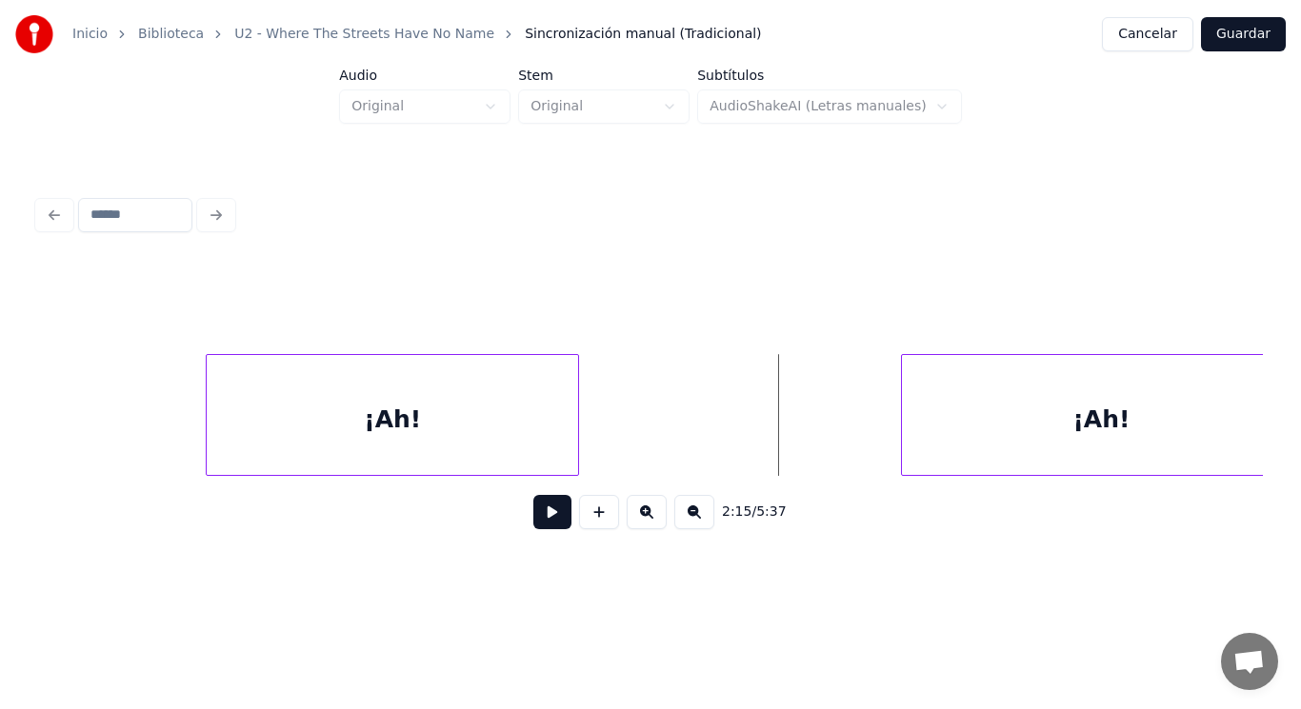
click at [225, 431] on div "¡Ah!" at bounding box center [392, 419] width 371 height 129
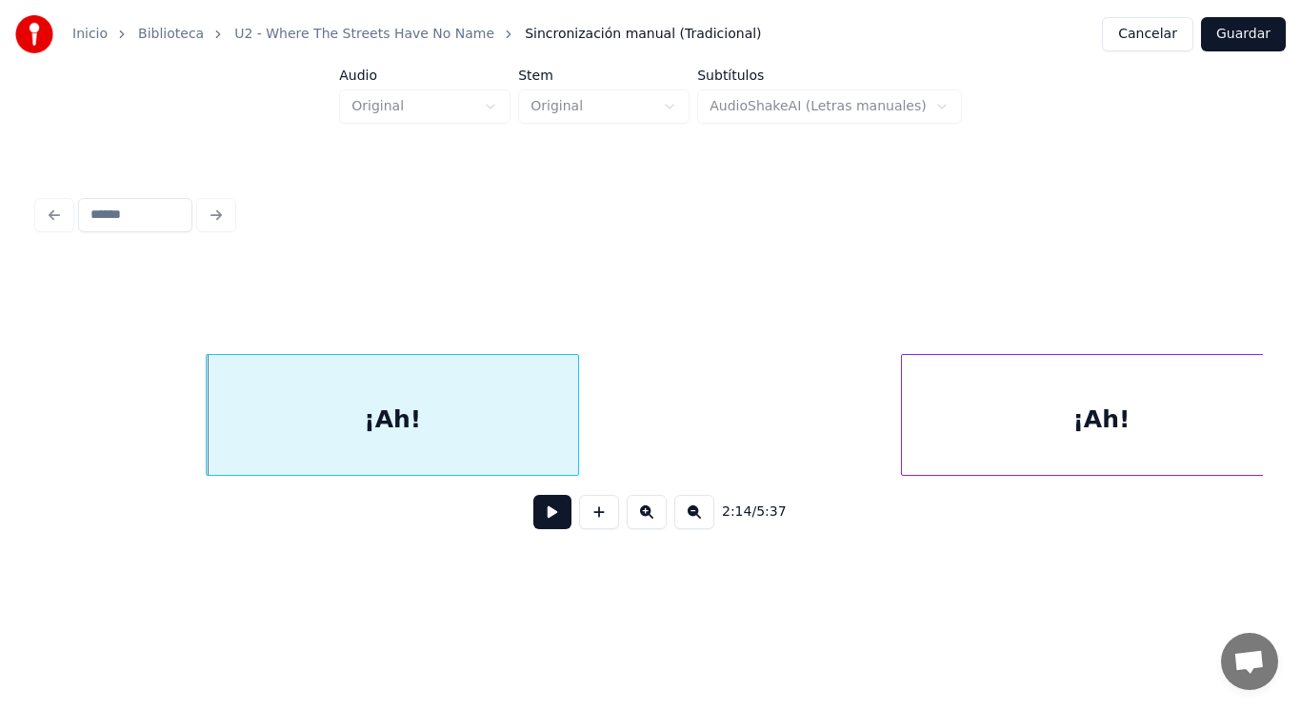
click at [545, 518] on button at bounding box center [552, 512] width 38 height 34
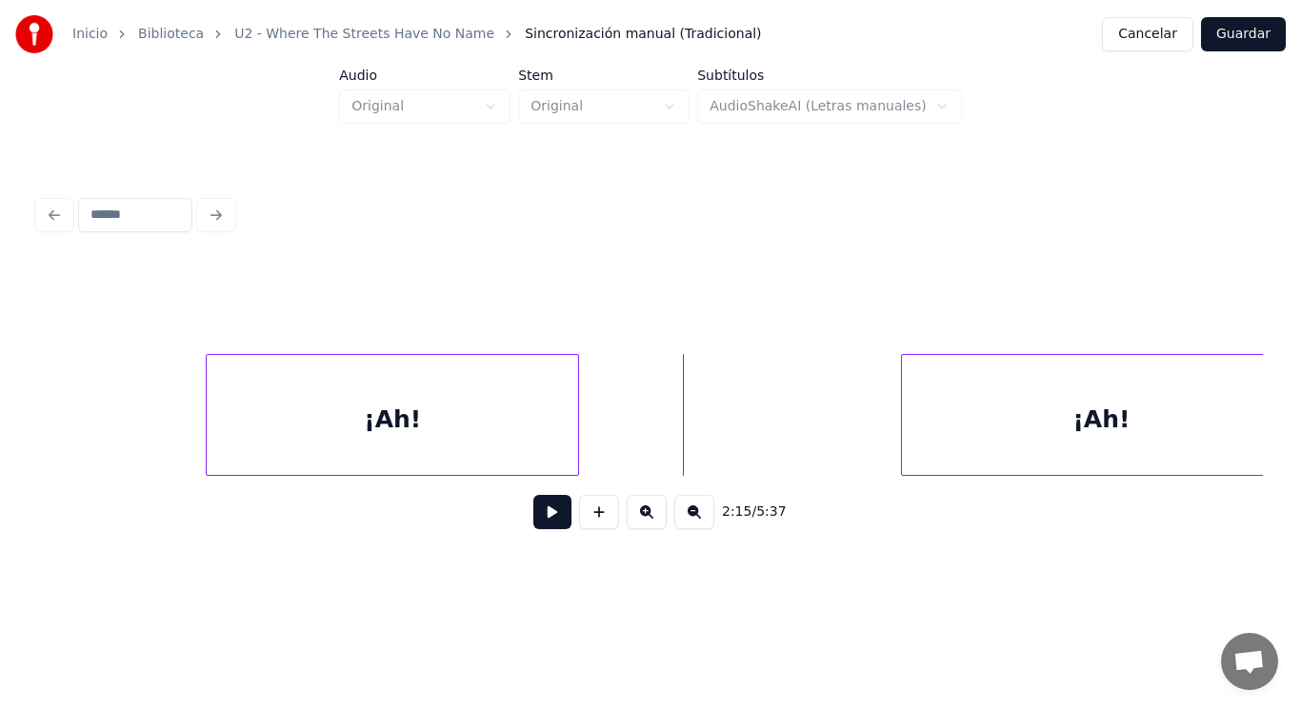
click at [516, 454] on div "¡Ah!" at bounding box center [392, 419] width 371 height 129
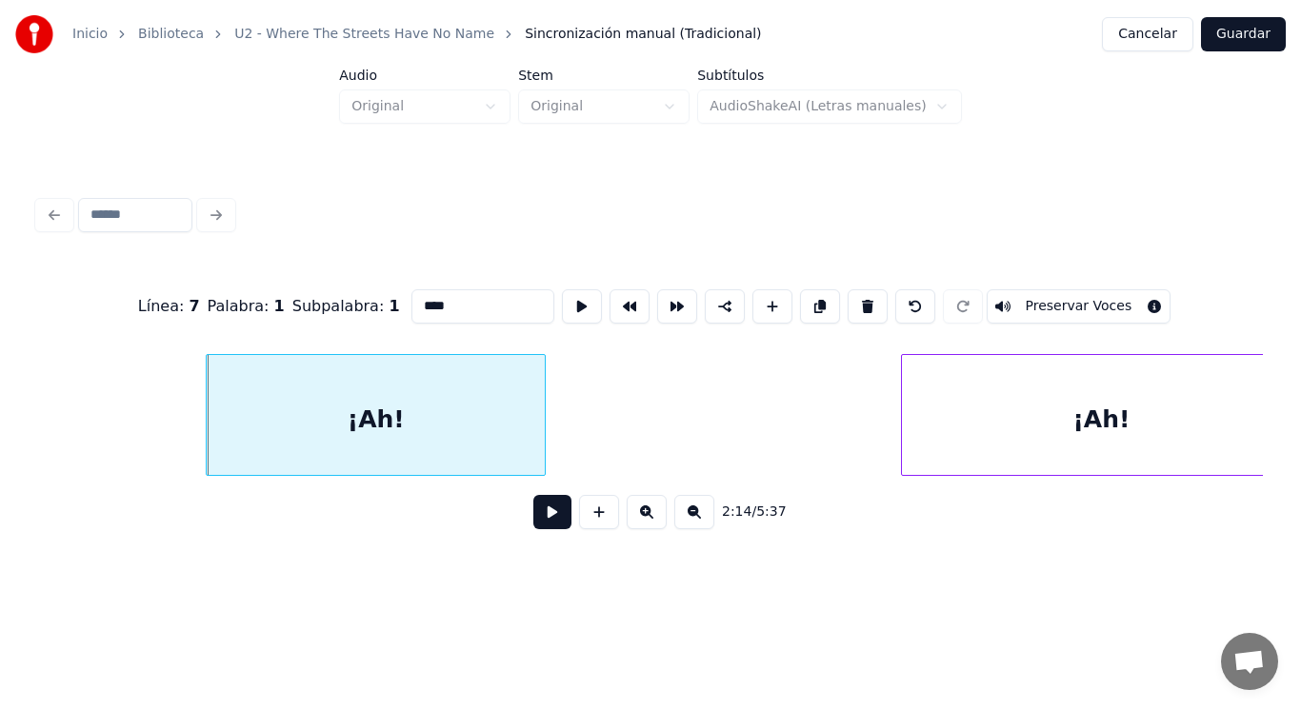
click at [540, 449] on div at bounding box center [542, 415] width 6 height 120
click at [550, 524] on button at bounding box center [552, 512] width 38 height 34
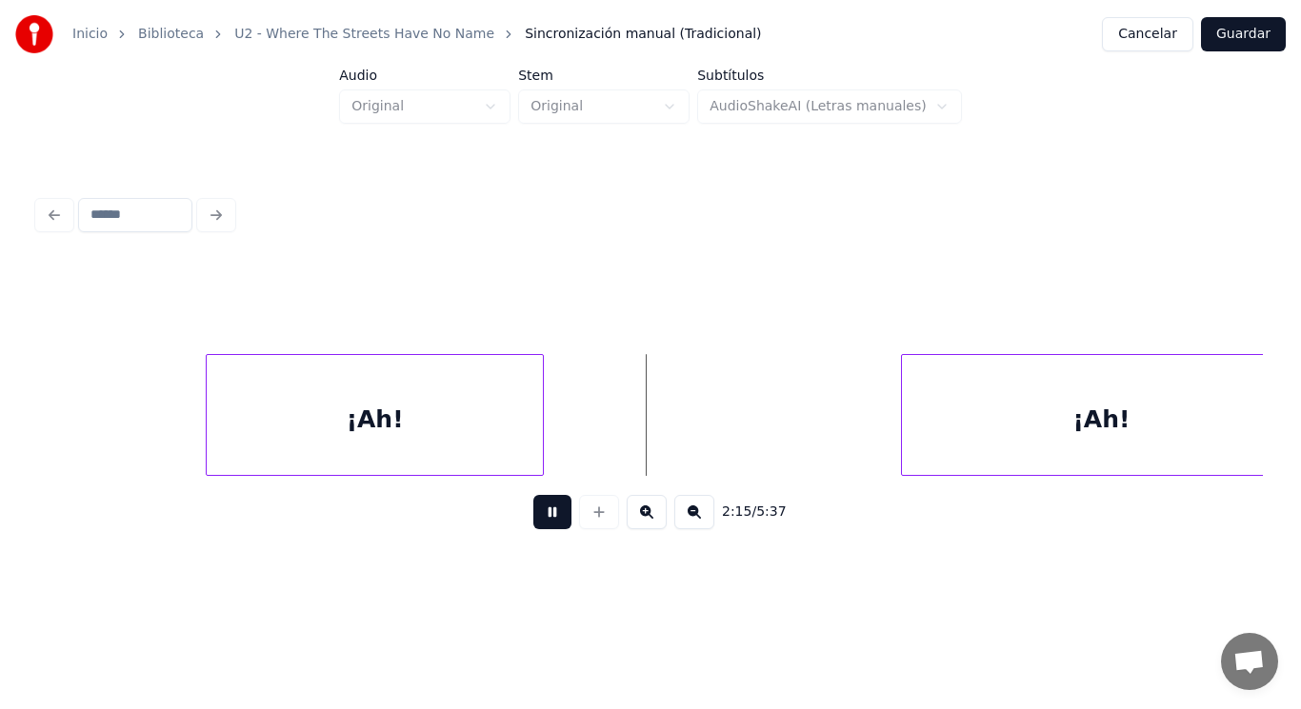
click at [550, 524] on button at bounding box center [552, 512] width 38 height 34
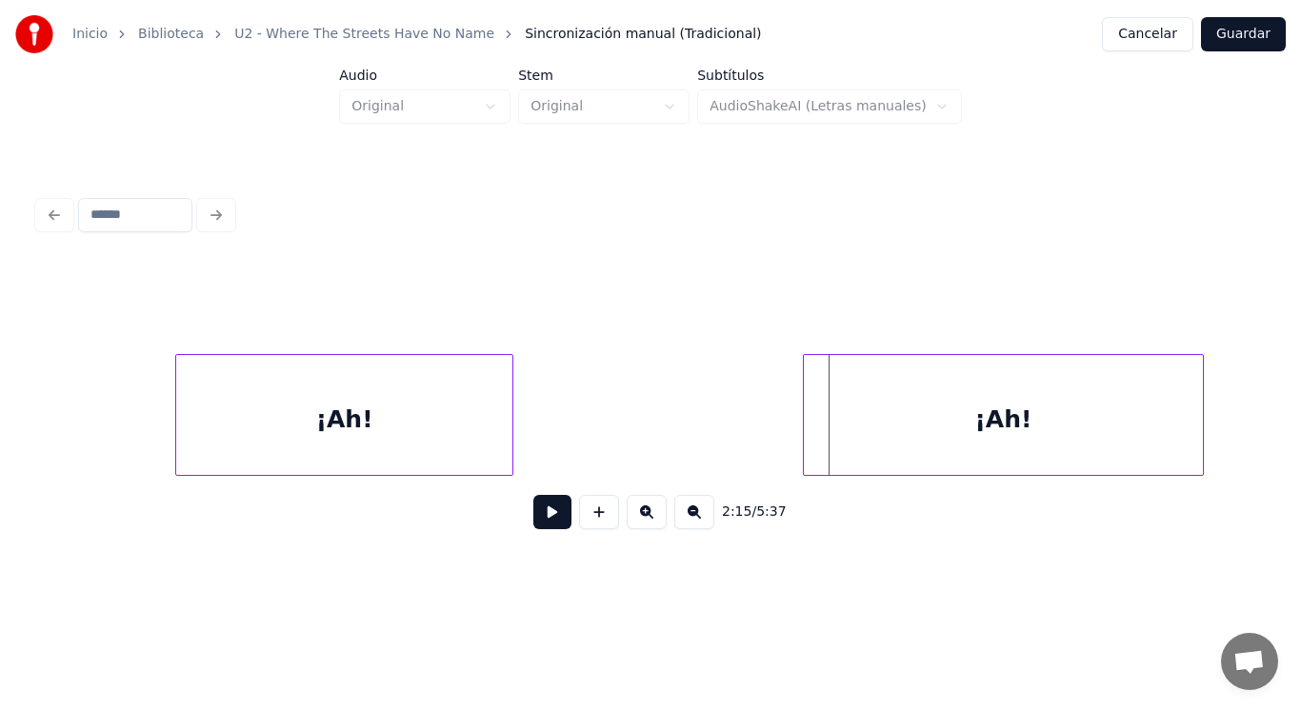
click at [854, 427] on div "¡Ah!" at bounding box center [1003, 419] width 398 height 129
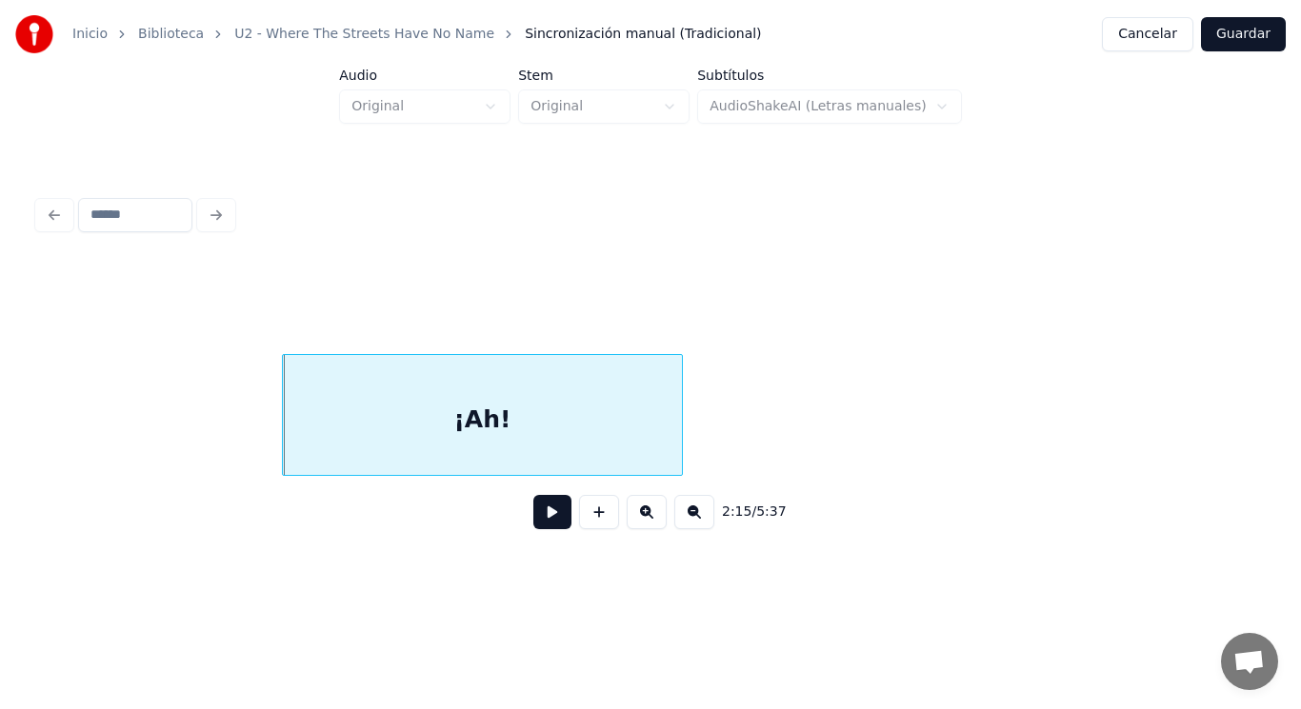
scroll to position [0, 180278]
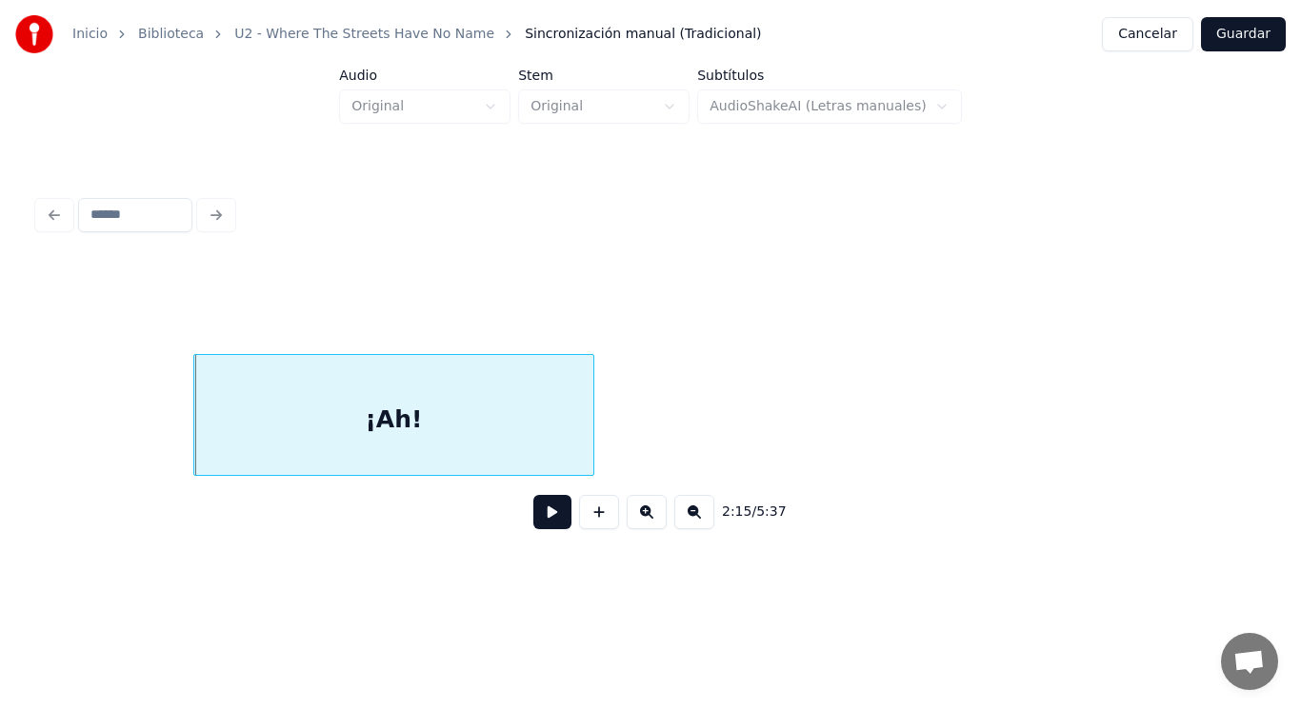
click at [544, 519] on button at bounding box center [552, 512] width 38 height 34
click at [565, 455] on div at bounding box center [565, 415] width 6 height 120
click at [540, 516] on button at bounding box center [552, 512] width 38 height 34
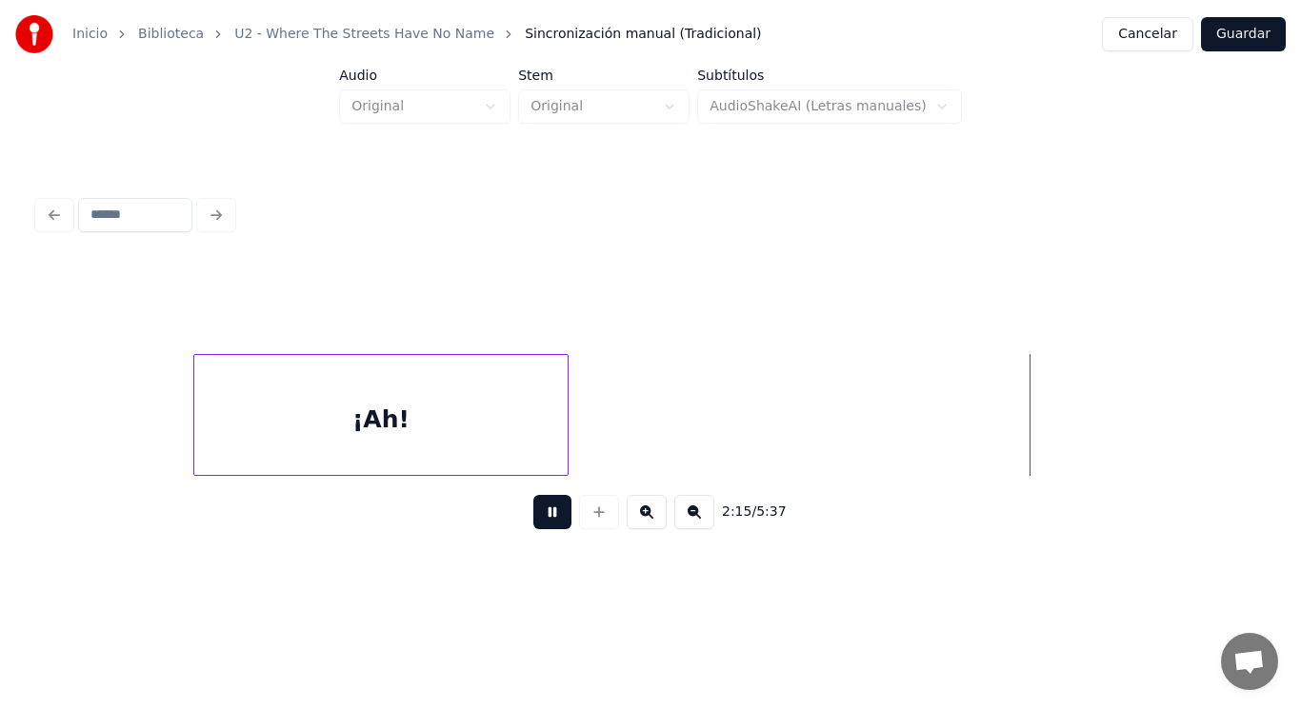
click at [540, 516] on button at bounding box center [552, 512] width 38 height 34
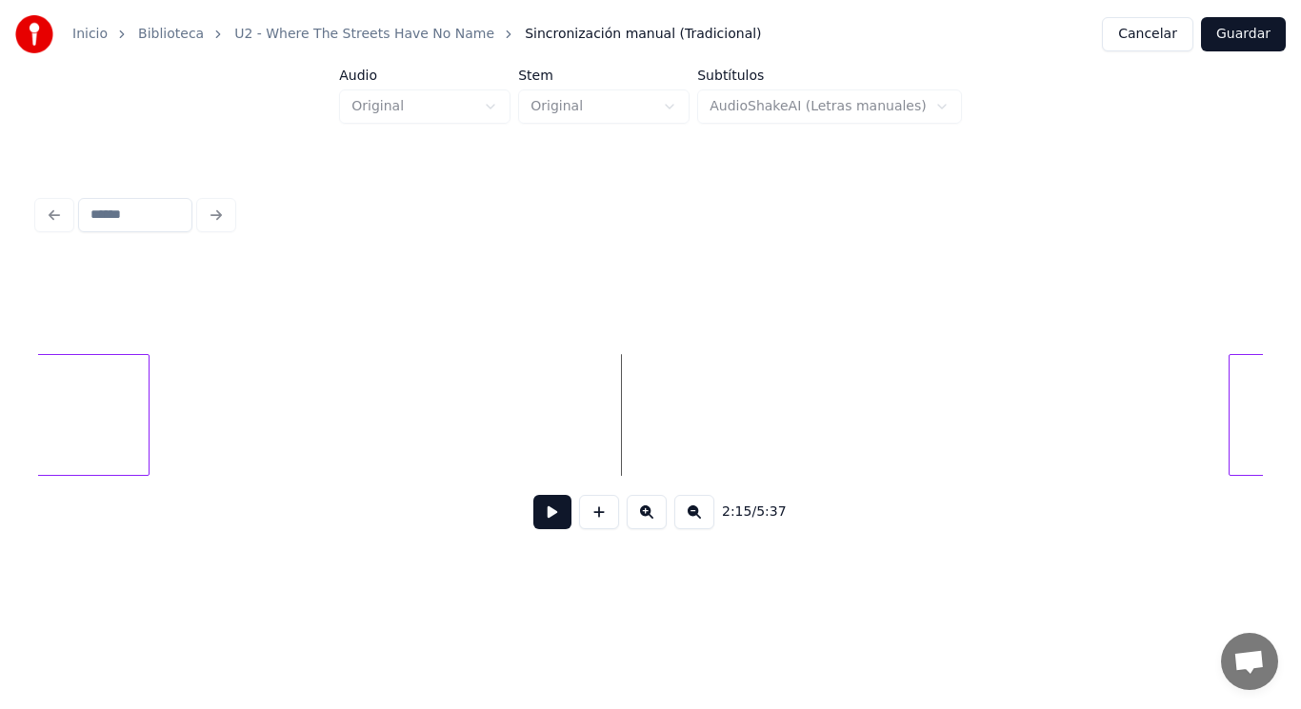
scroll to position [0, 180816]
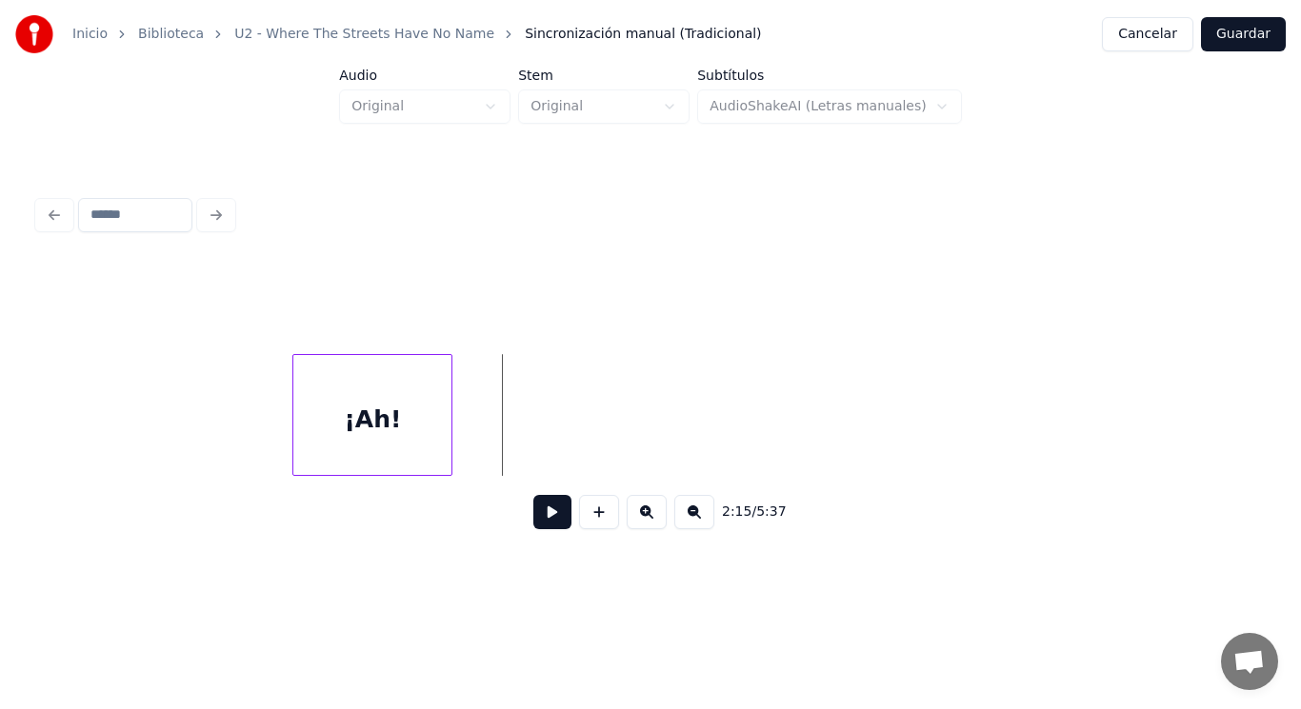
click at [432, 431] on div "¡Ah!" at bounding box center [372, 419] width 158 height 129
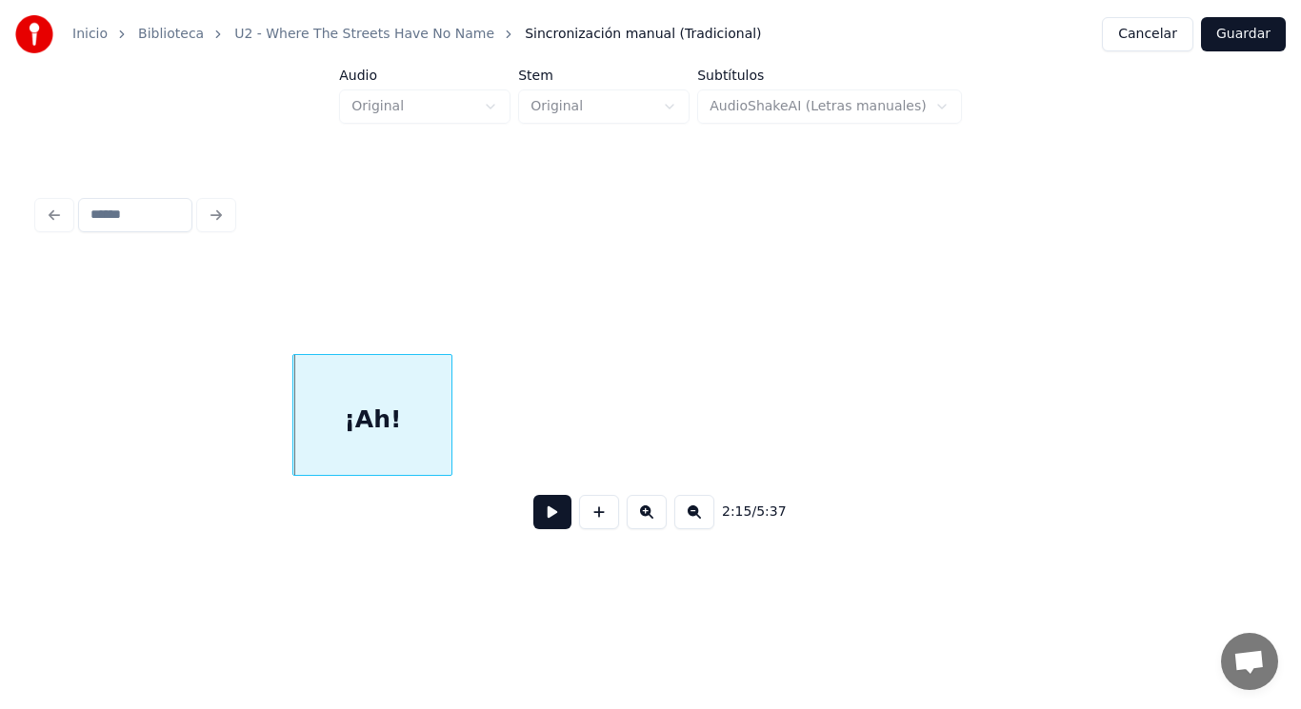
click at [546, 521] on button at bounding box center [552, 512] width 38 height 34
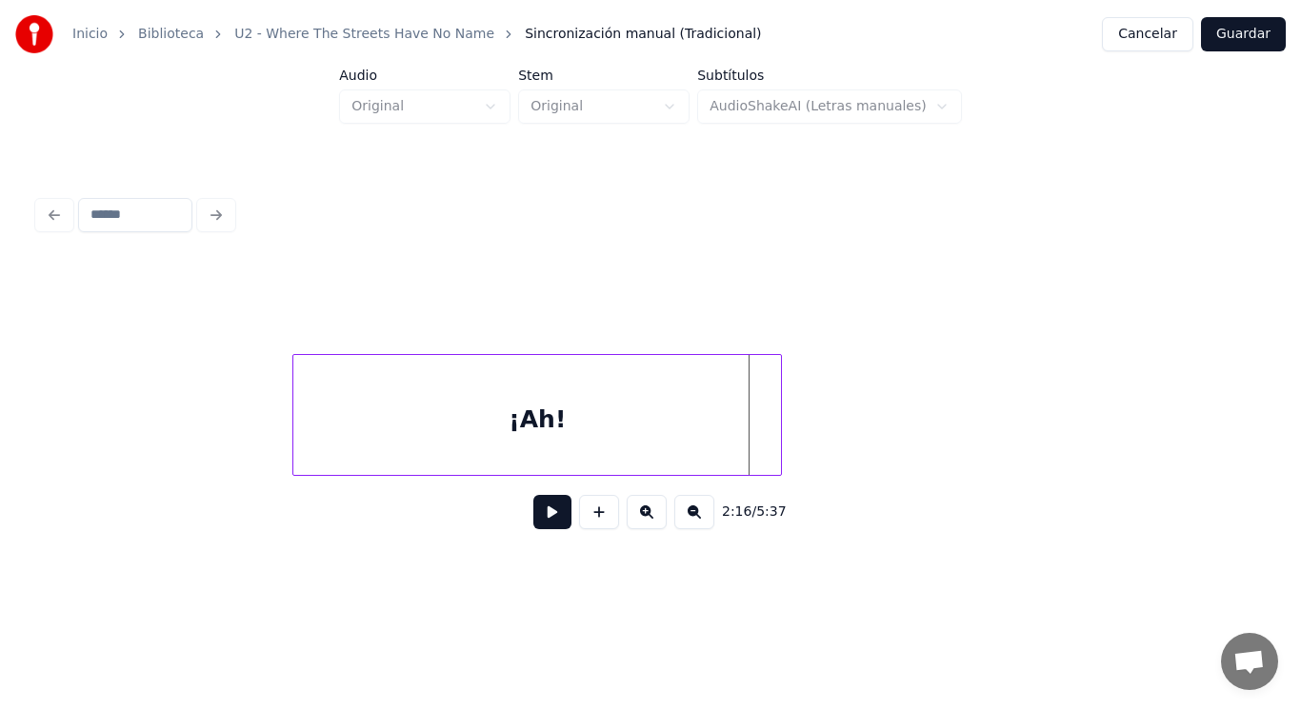
click at [781, 452] on div at bounding box center [778, 415] width 6 height 120
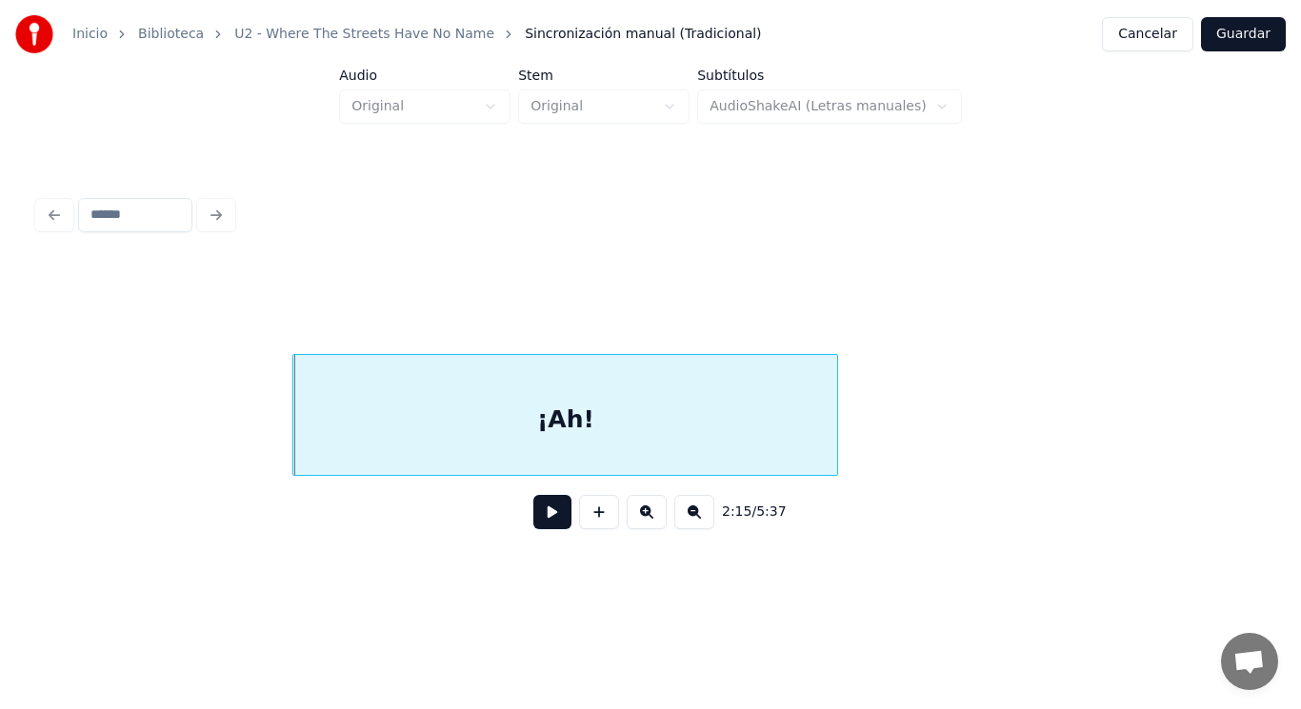
click at [540, 516] on button at bounding box center [552, 512] width 38 height 34
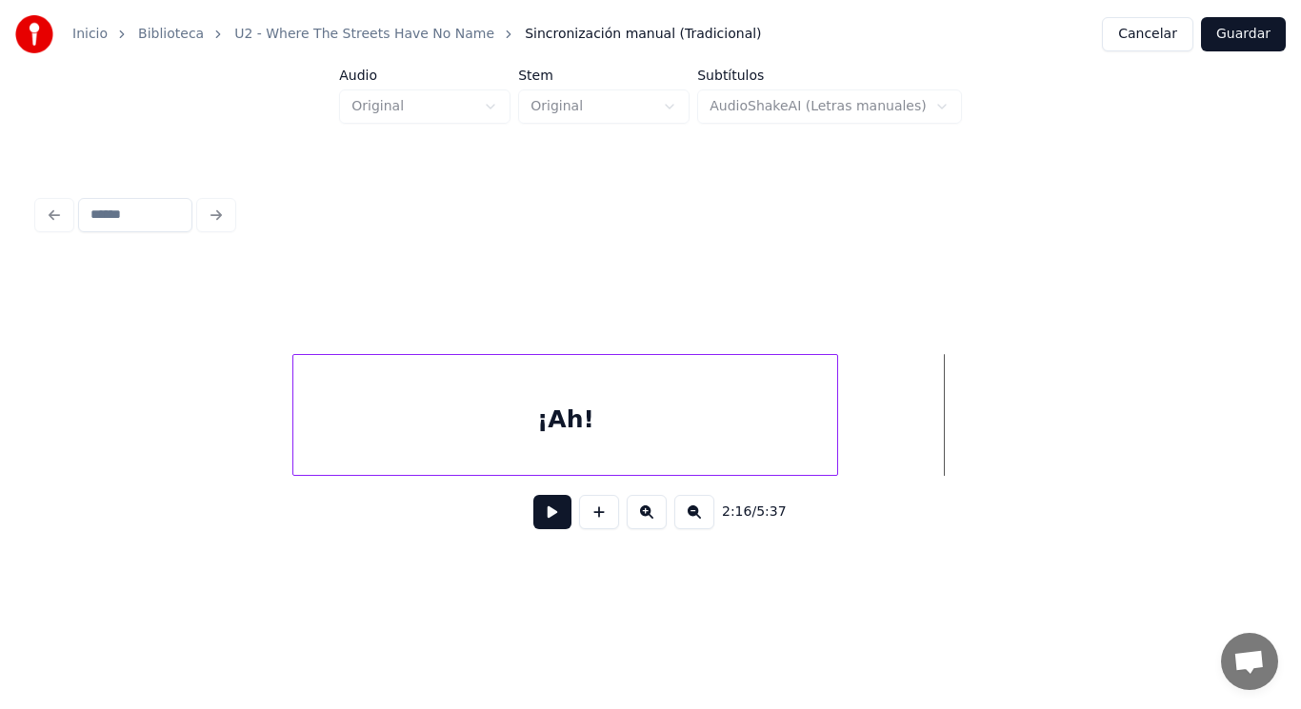
click at [597, 433] on div "¡Ah!" at bounding box center [565, 419] width 544 height 129
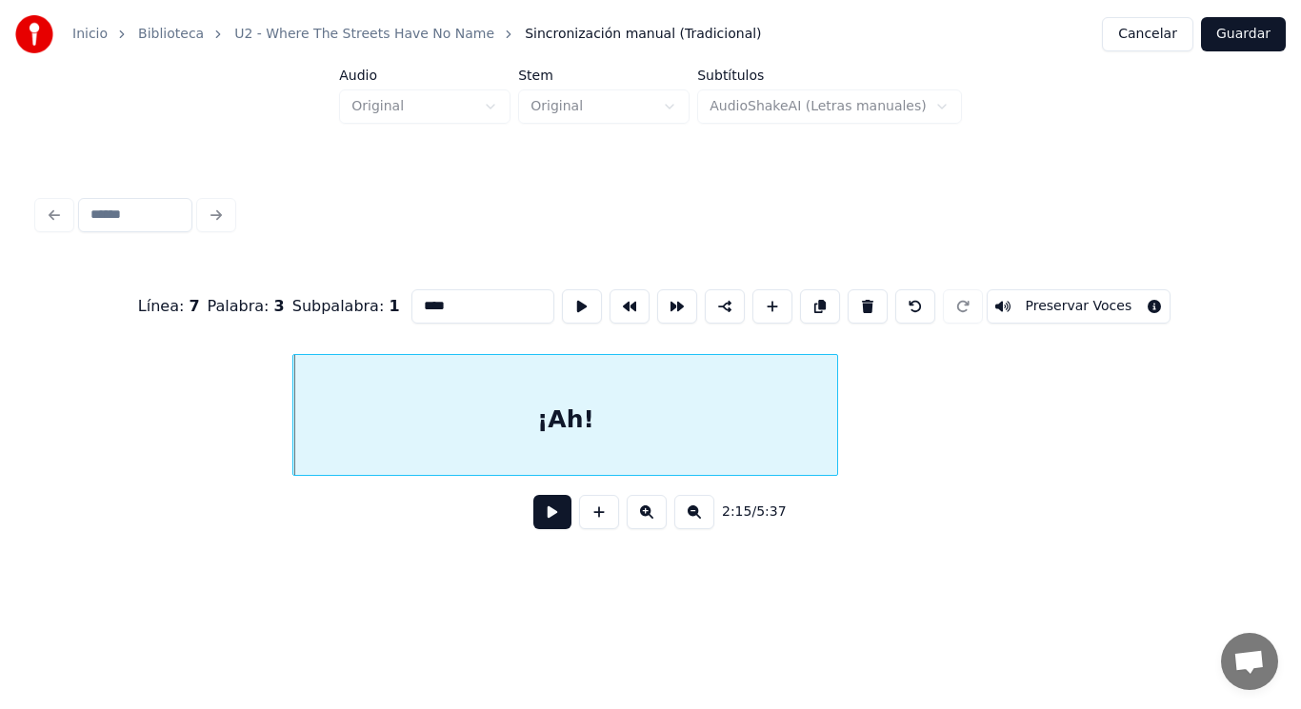
click at [539, 514] on button at bounding box center [552, 512] width 38 height 34
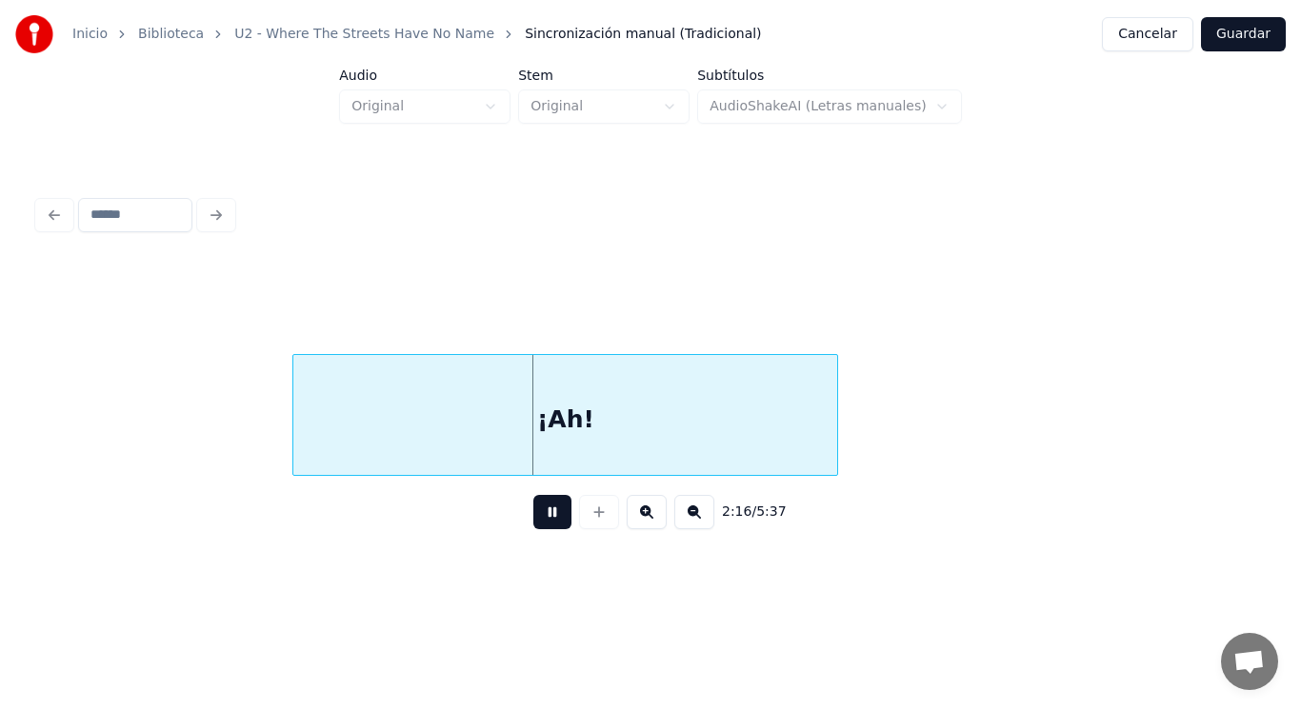
click at [539, 514] on button at bounding box center [552, 512] width 38 height 34
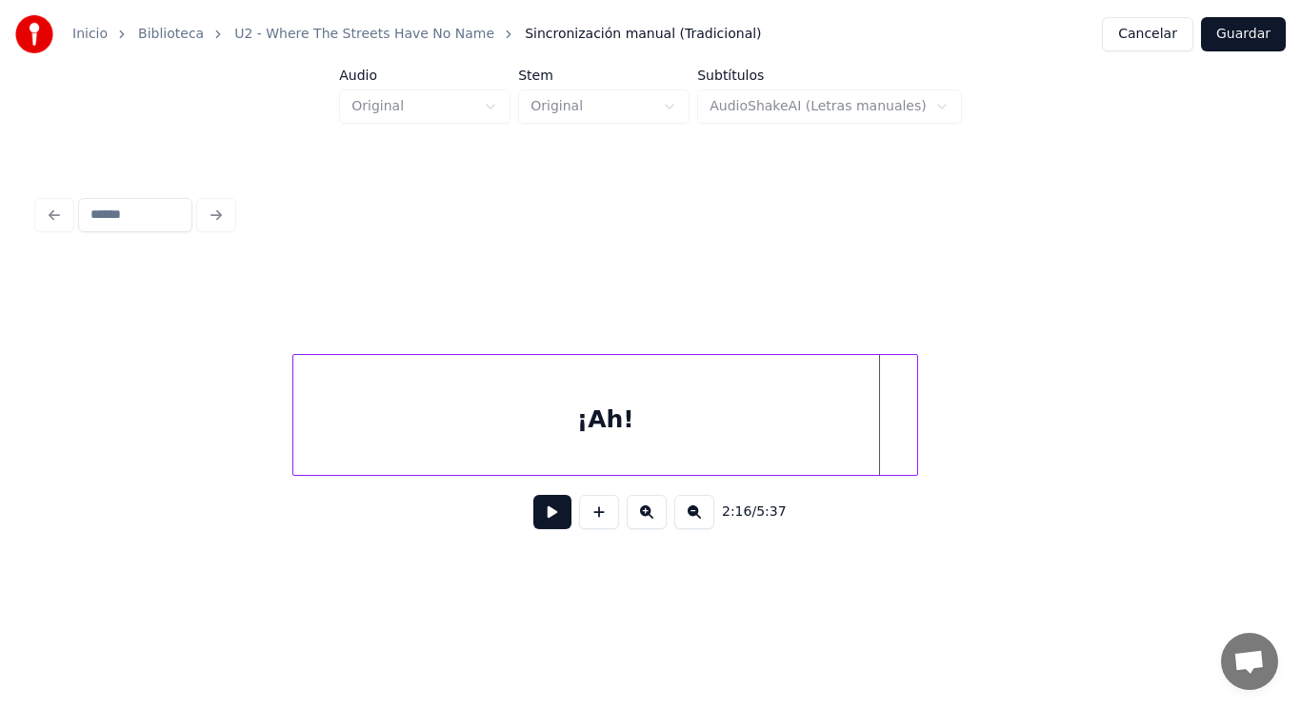
click at [917, 438] on div at bounding box center [914, 415] width 6 height 120
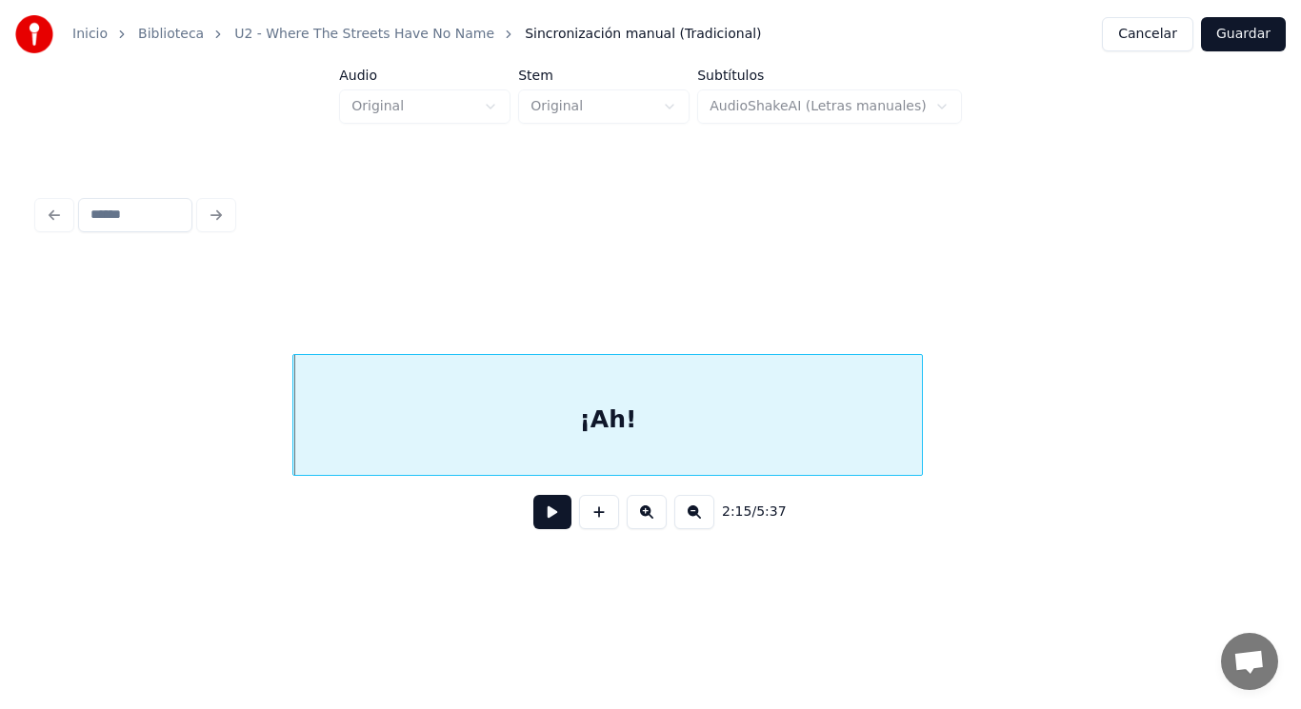
click at [533, 514] on button at bounding box center [552, 512] width 38 height 34
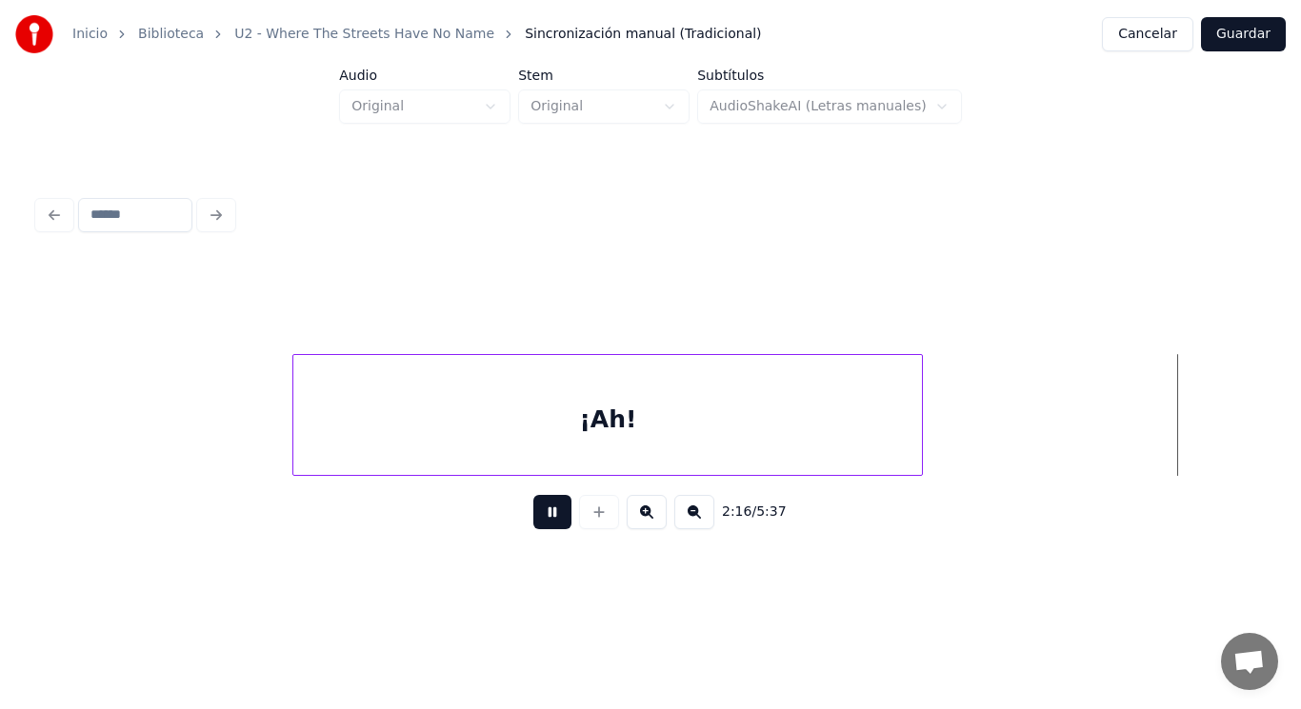
scroll to position [0, 182041]
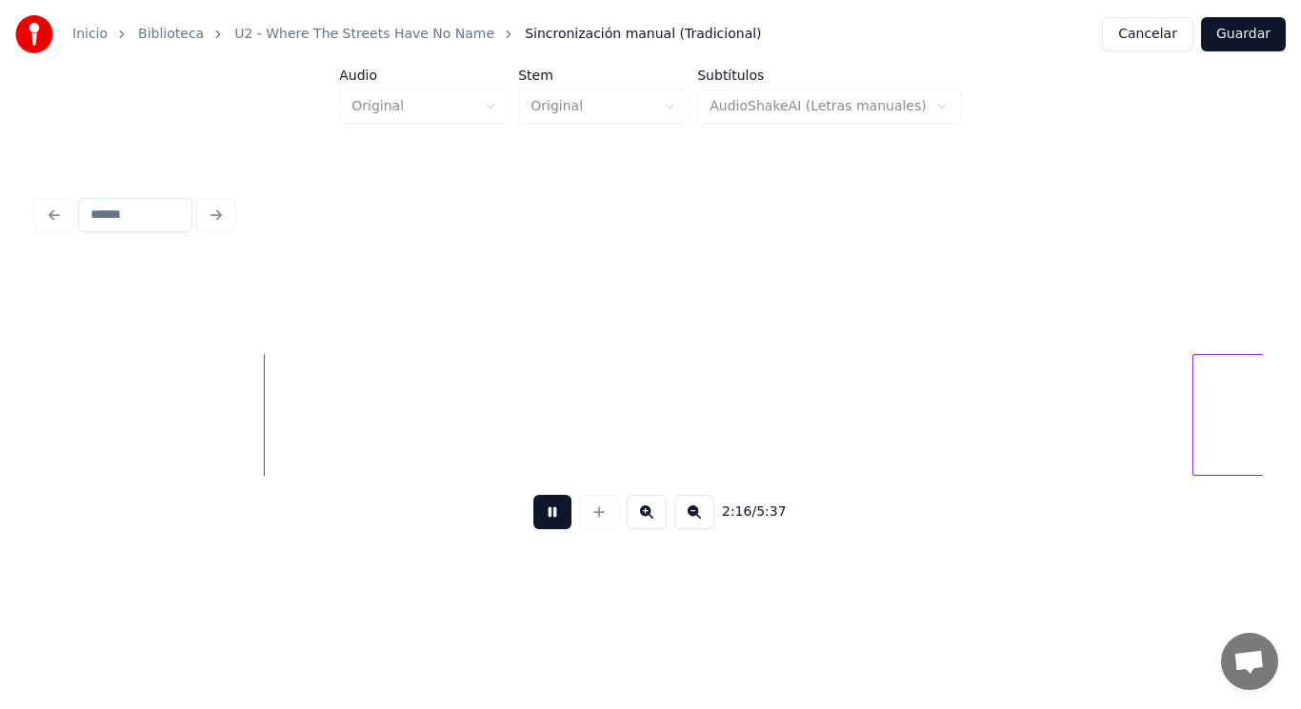
click at [533, 514] on button at bounding box center [552, 512] width 38 height 34
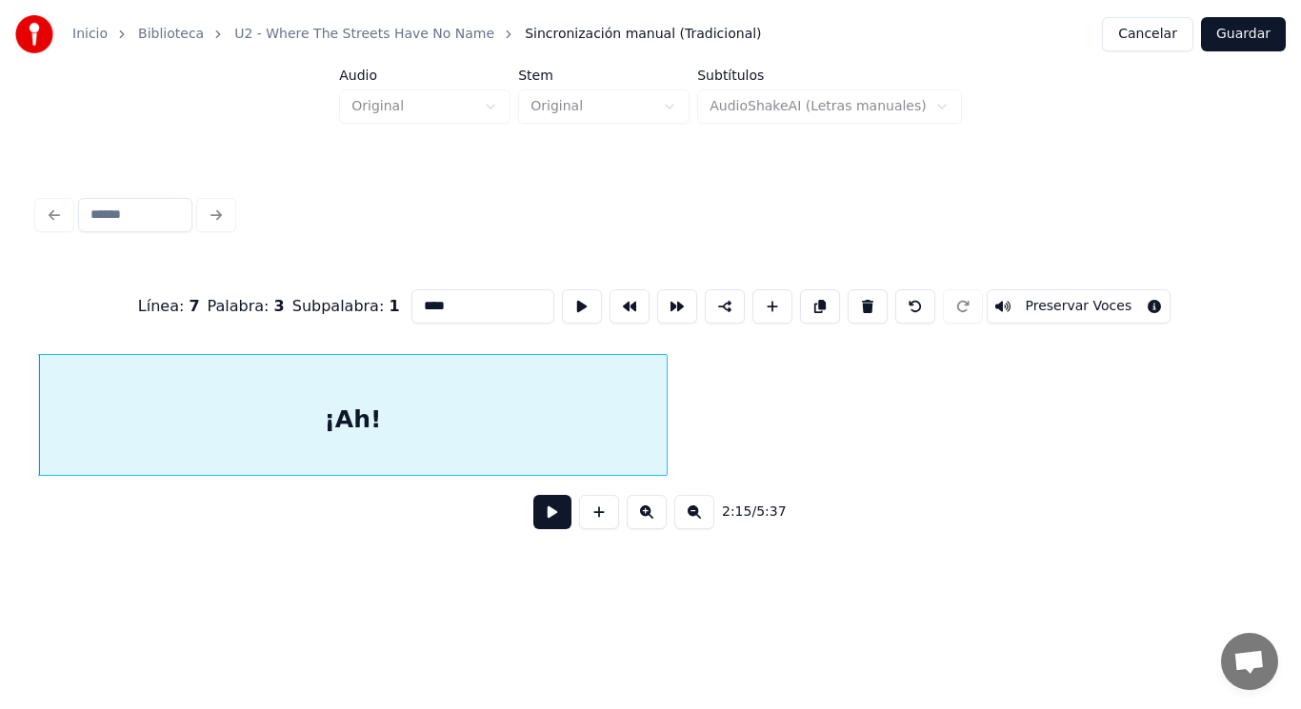
click at [546, 524] on button at bounding box center [552, 512] width 38 height 34
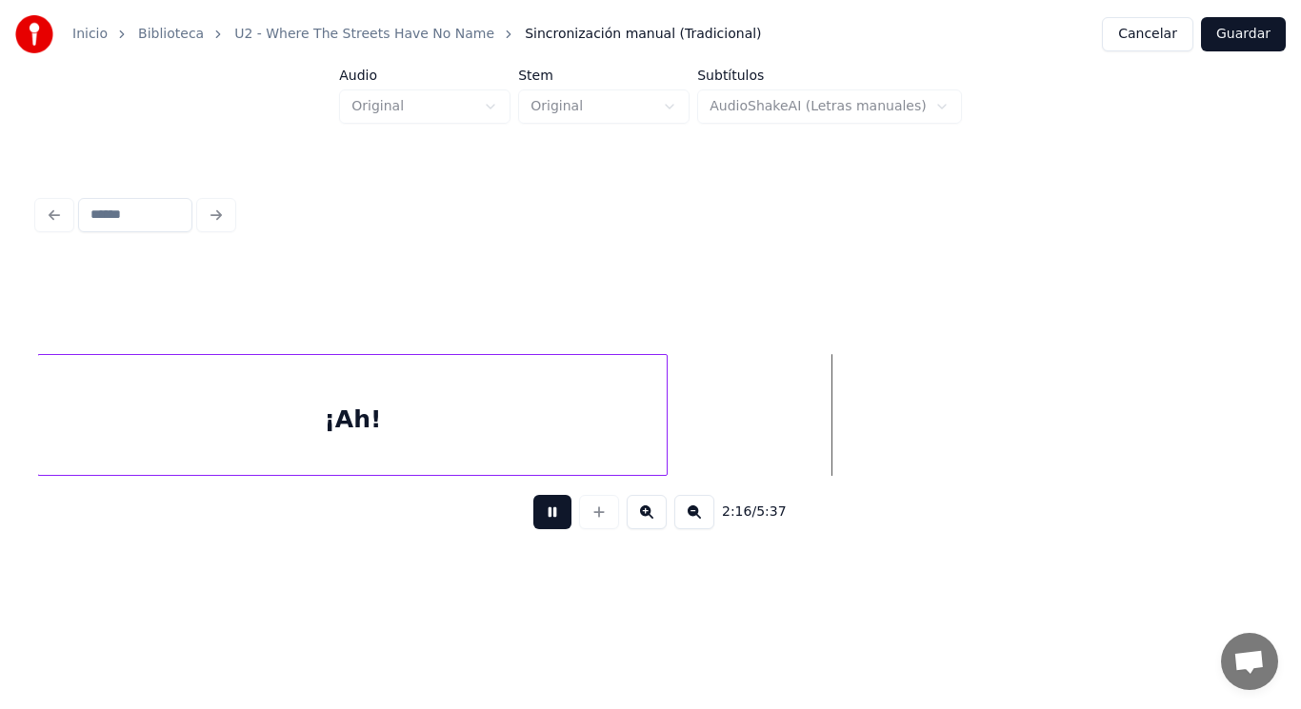
click at [546, 524] on button at bounding box center [552, 512] width 38 height 34
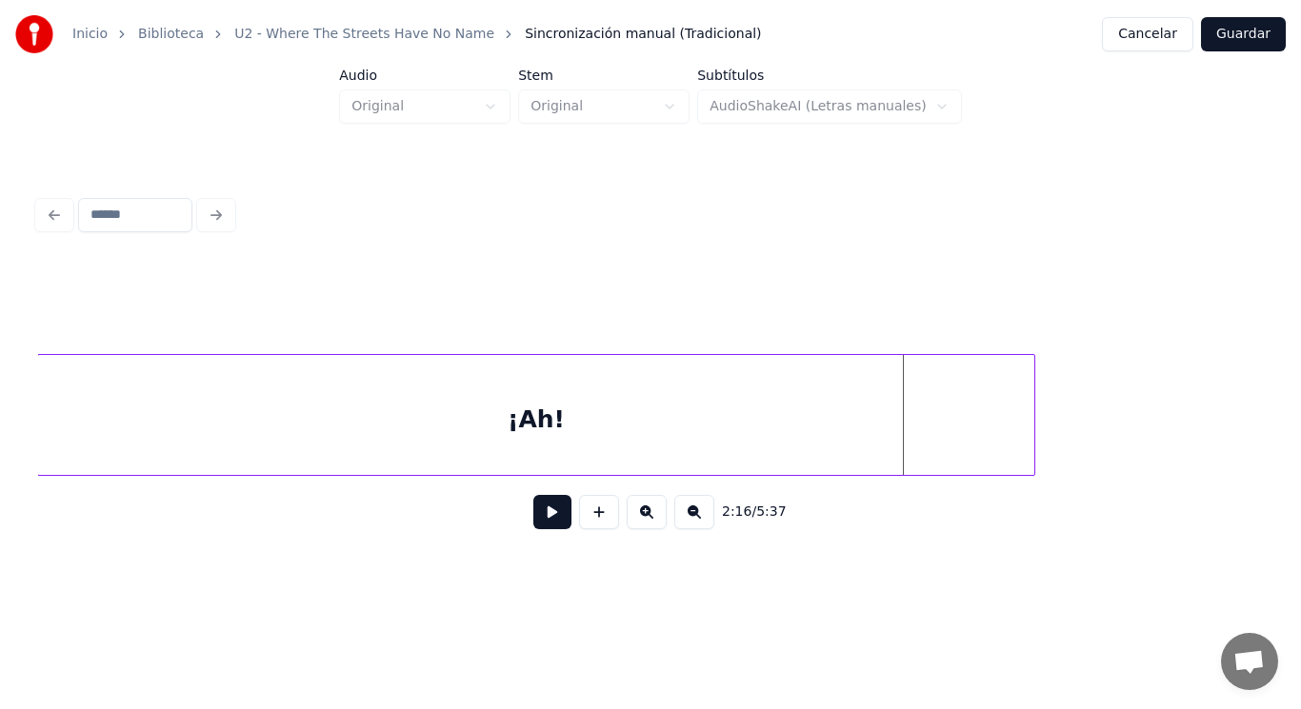
click at [1032, 418] on div at bounding box center [1031, 415] width 6 height 120
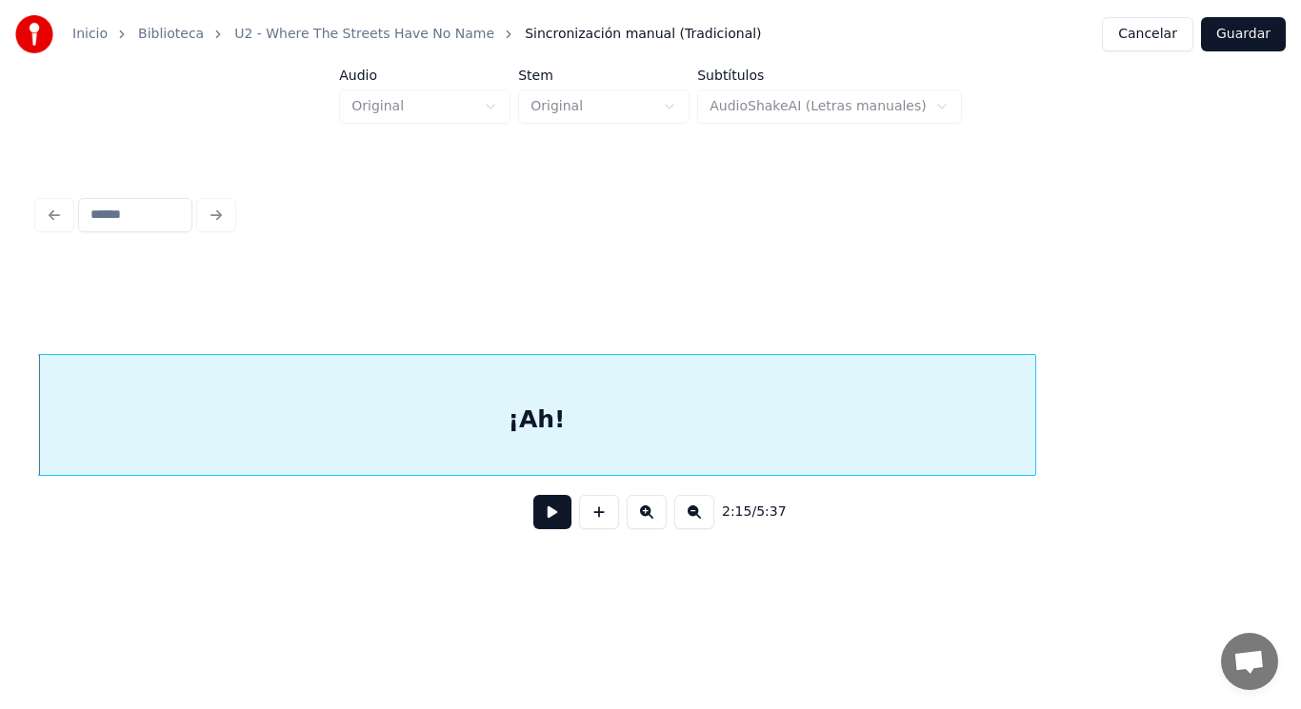
click at [548, 424] on div "¡Ah!" at bounding box center [536, 419] width 996 height 129
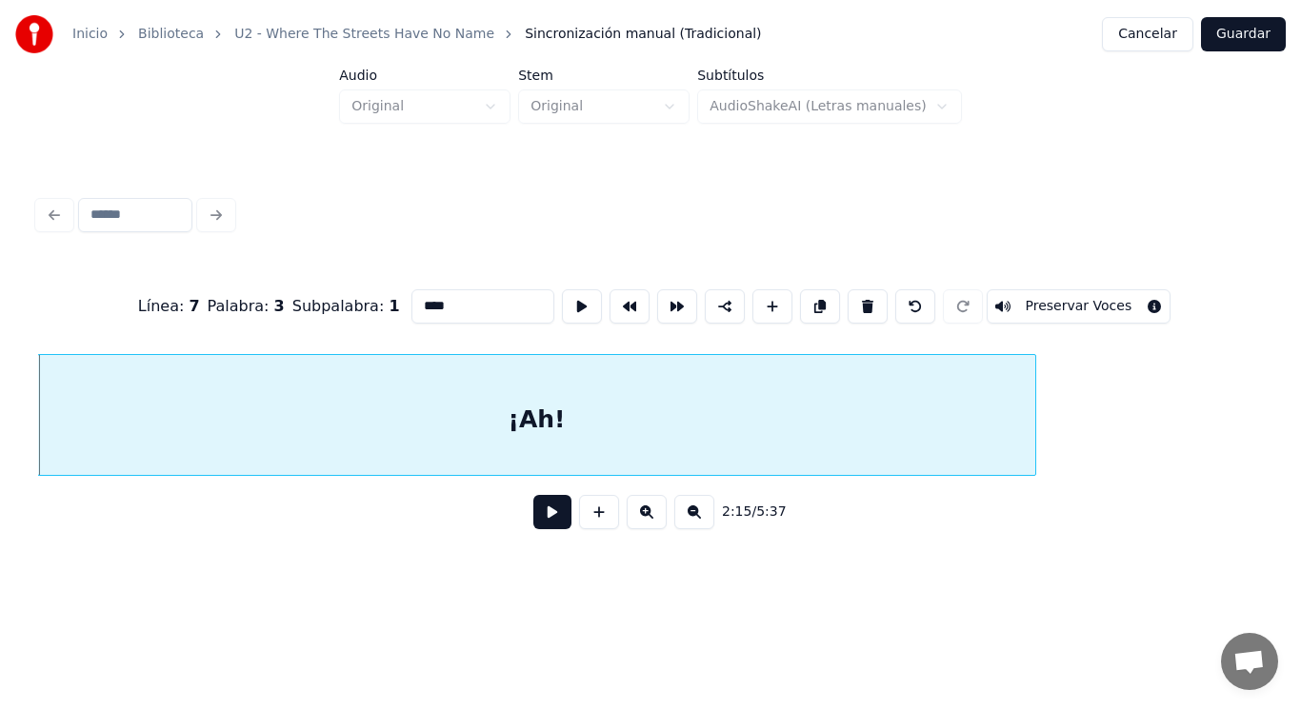
click at [411, 297] on input "****" at bounding box center [482, 306] width 143 height 34
type input "******"
click at [536, 519] on button at bounding box center [552, 512] width 38 height 34
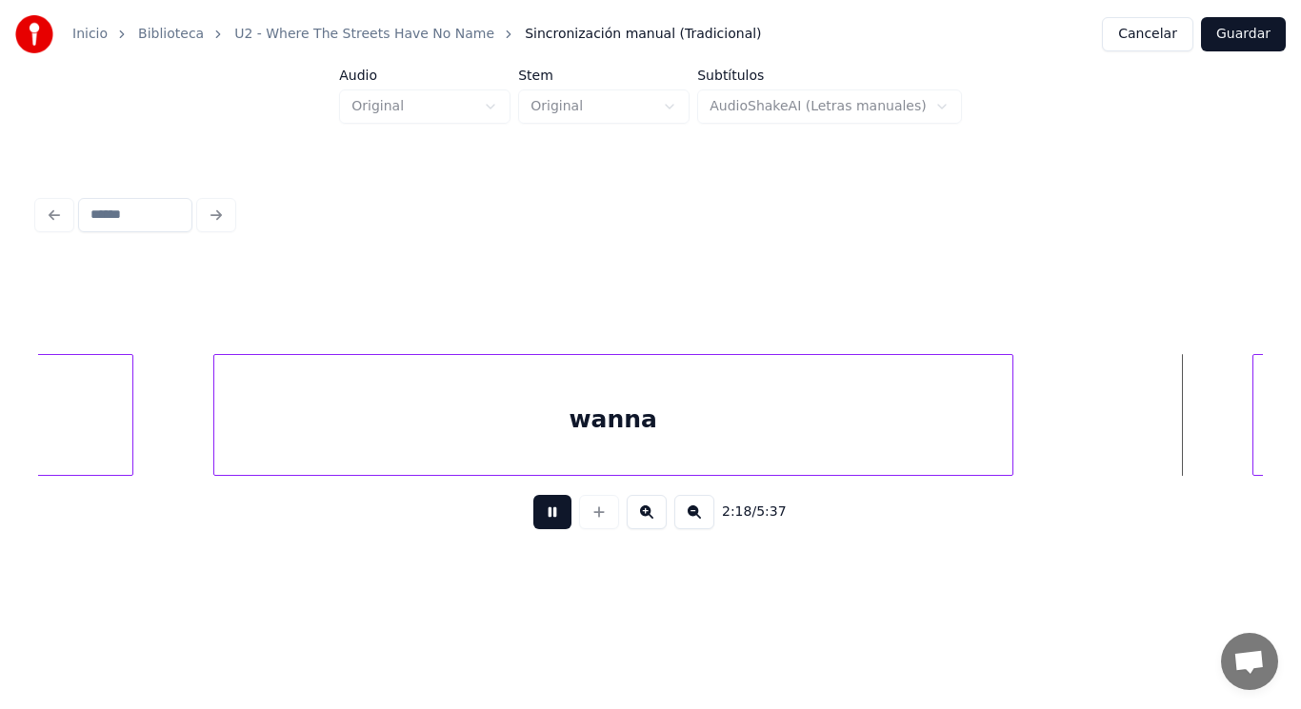
click at [536, 519] on button at bounding box center [552, 512] width 38 height 34
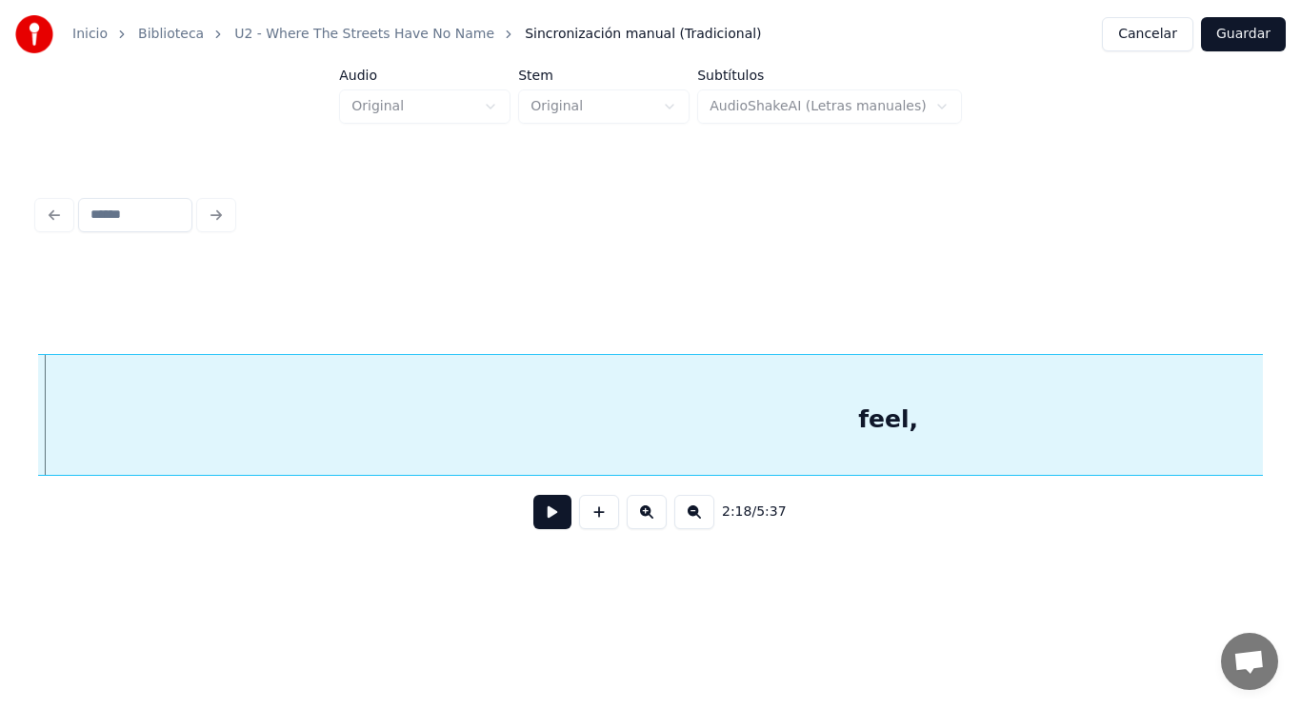
click at [386, 436] on div "feel," at bounding box center [888, 419] width 1758 height 129
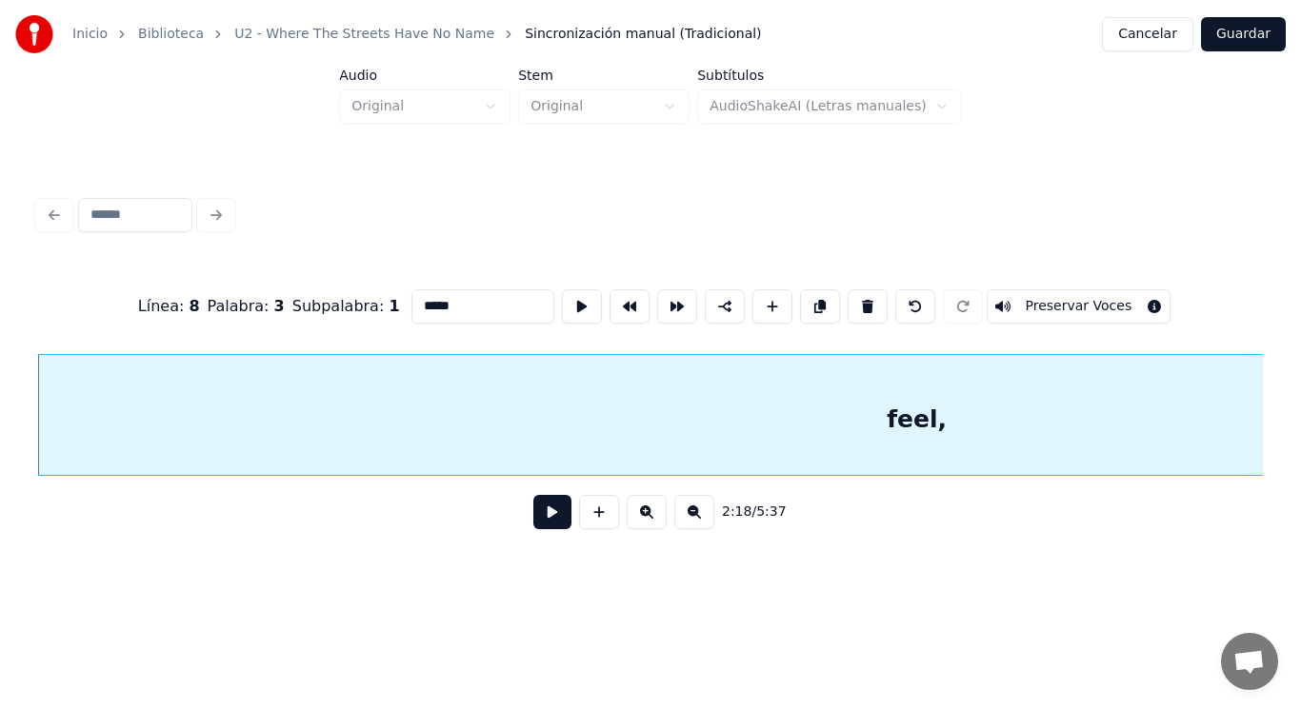
click at [544, 523] on button at bounding box center [552, 512] width 38 height 34
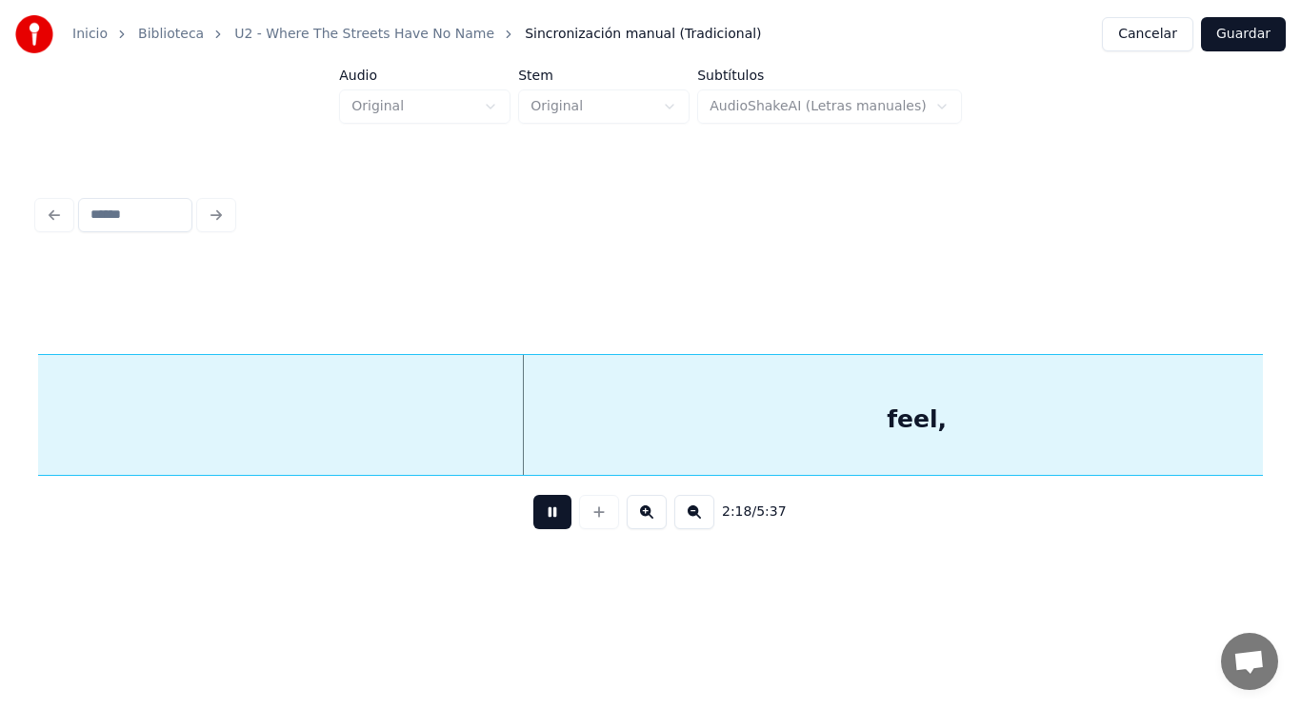
click at [544, 523] on button at bounding box center [552, 512] width 38 height 34
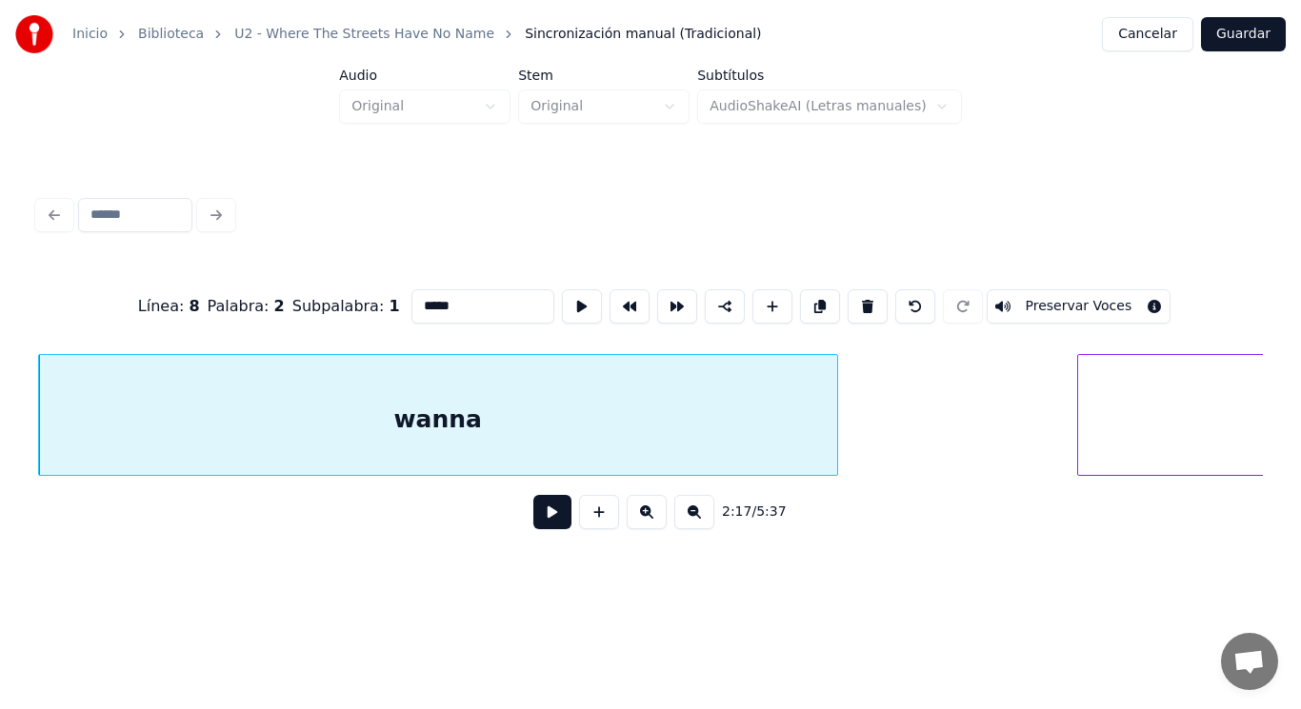
click at [543, 515] on button at bounding box center [552, 512] width 38 height 34
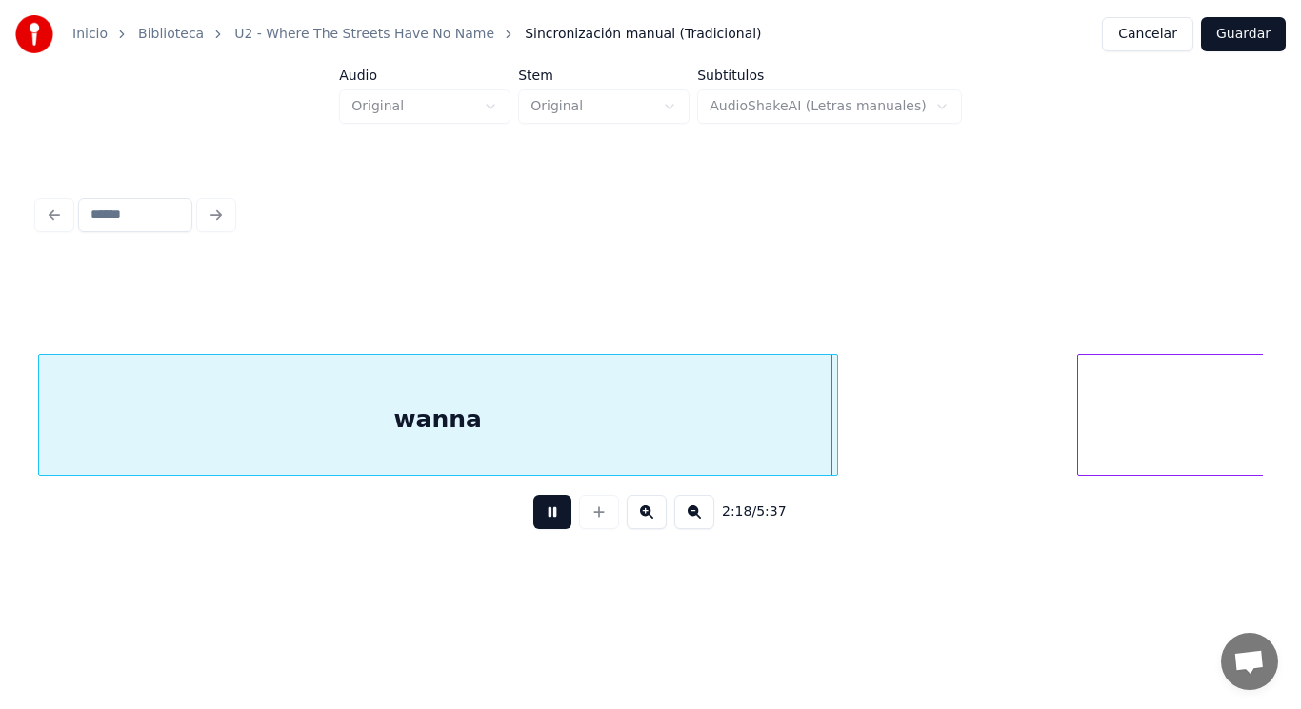
click at [543, 515] on button at bounding box center [552, 512] width 38 height 34
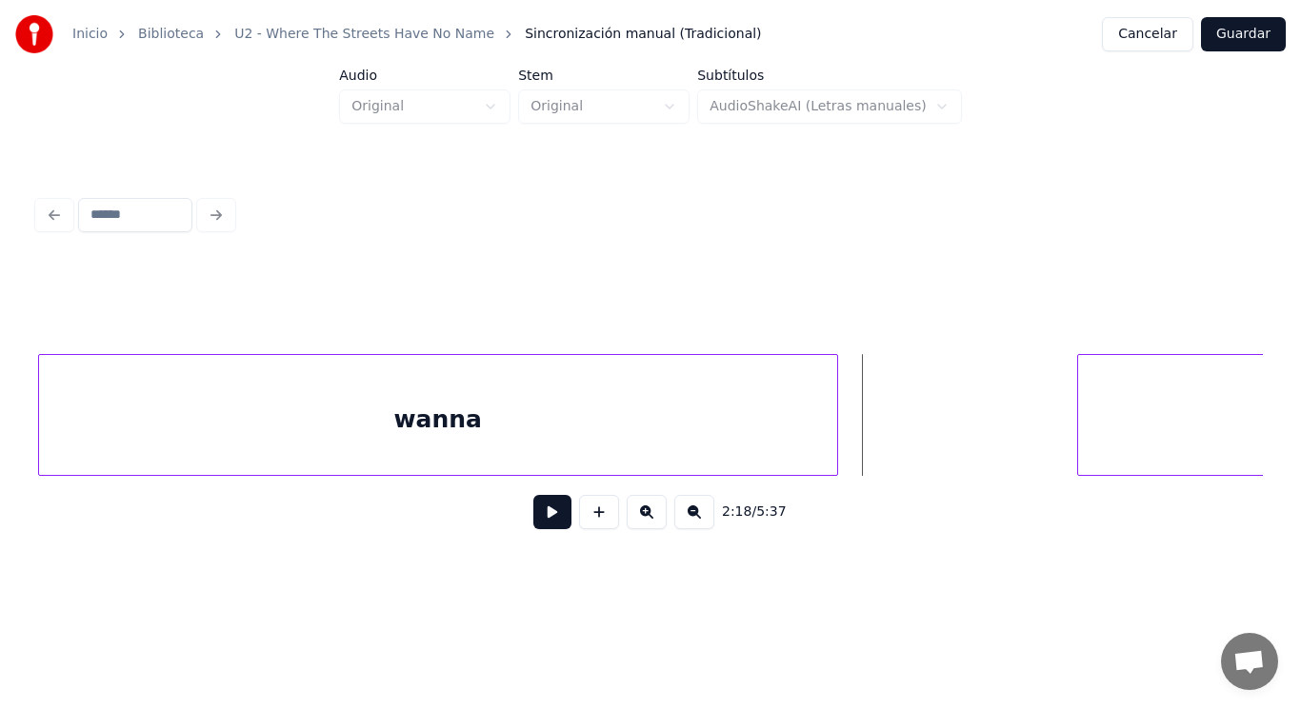
click at [746, 442] on div "wanna" at bounding box center [438, 419] width 798 height 129
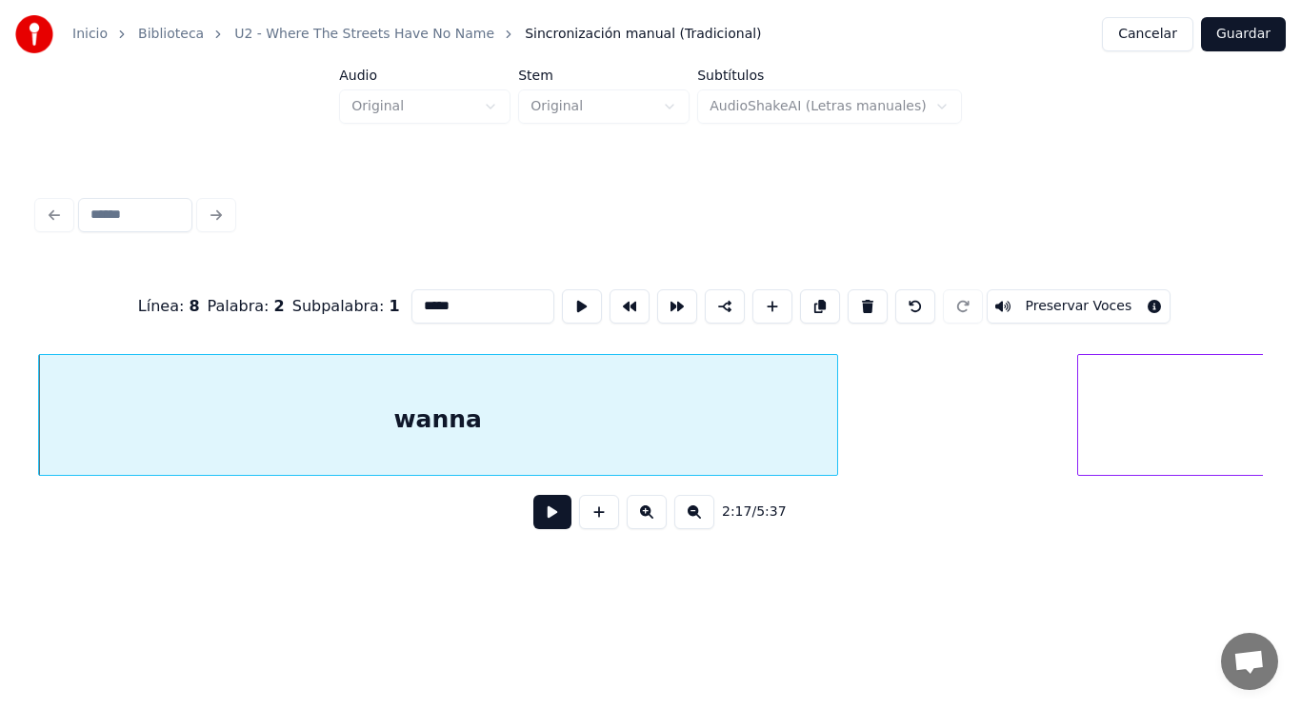
click at [533, 518] on button at bounding box center [552, 512] width 38 height 34
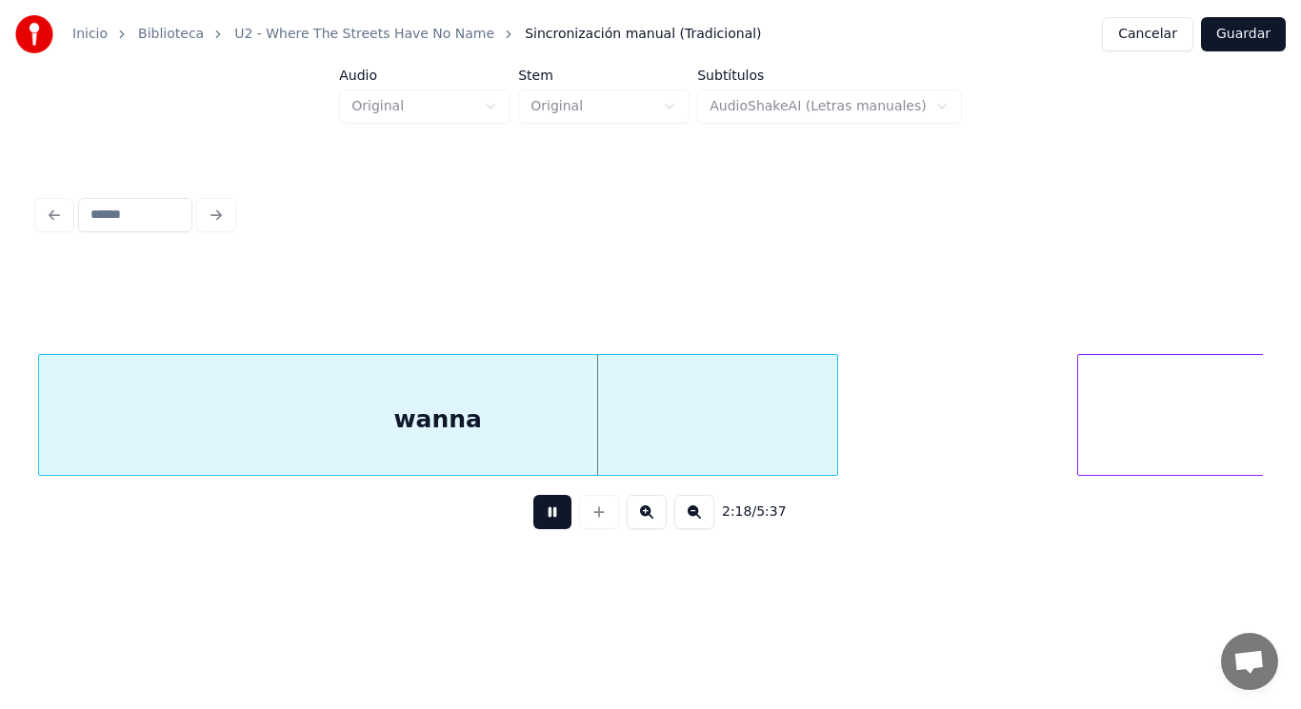
click at [533, 518] on button at bounding box center [552, 512] width 38 height 34
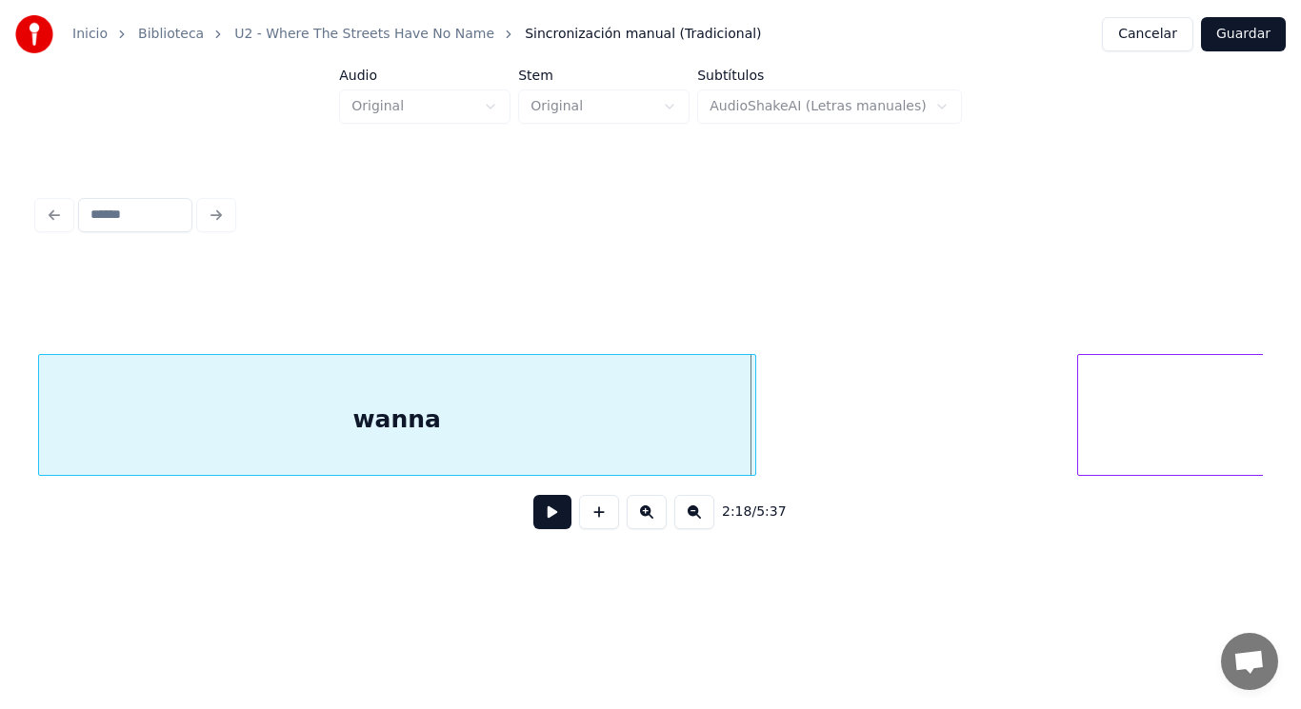
click at [751, 448] on div at bounding box center [752, 415] width 6 height 120
click at [536, 515] on button at bounding box center [552, 512] width 38 height 34
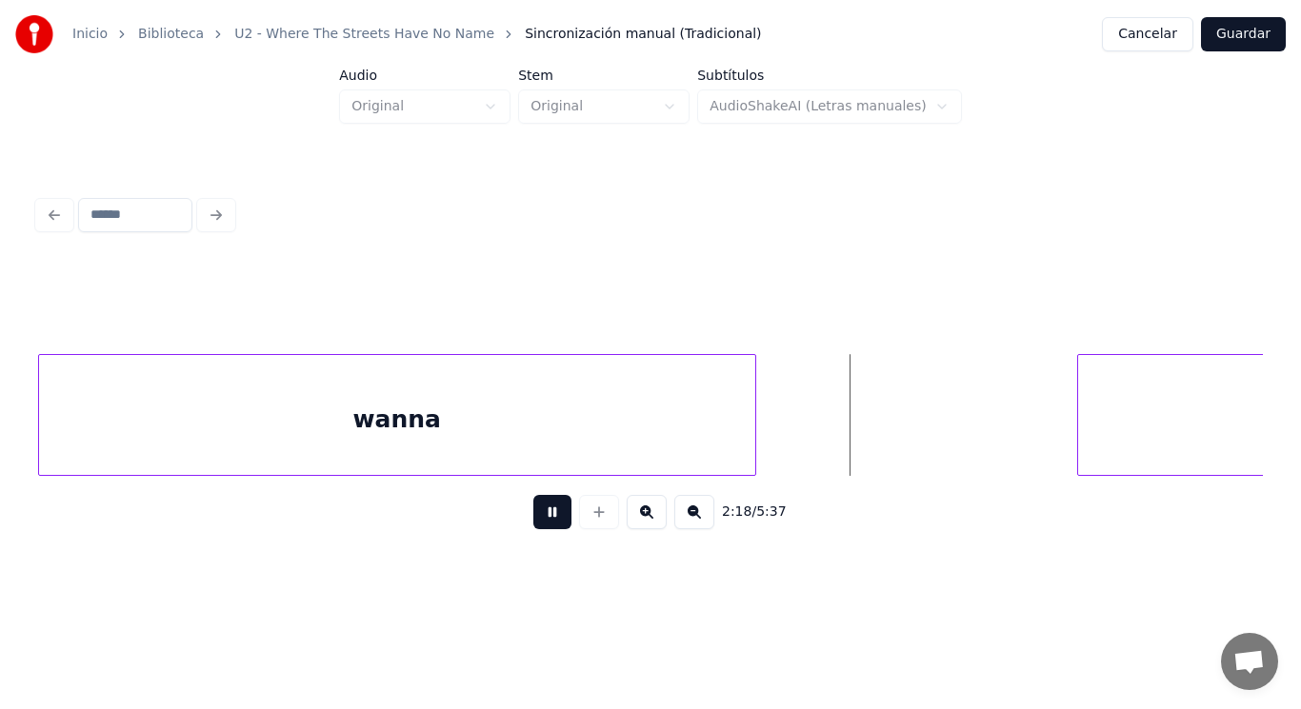
click at [536, 515] on button at bounding box center [552, 512] width 38 height 34
click at [885, 444] on div at bounding box center [887, 415] width 6 height 120
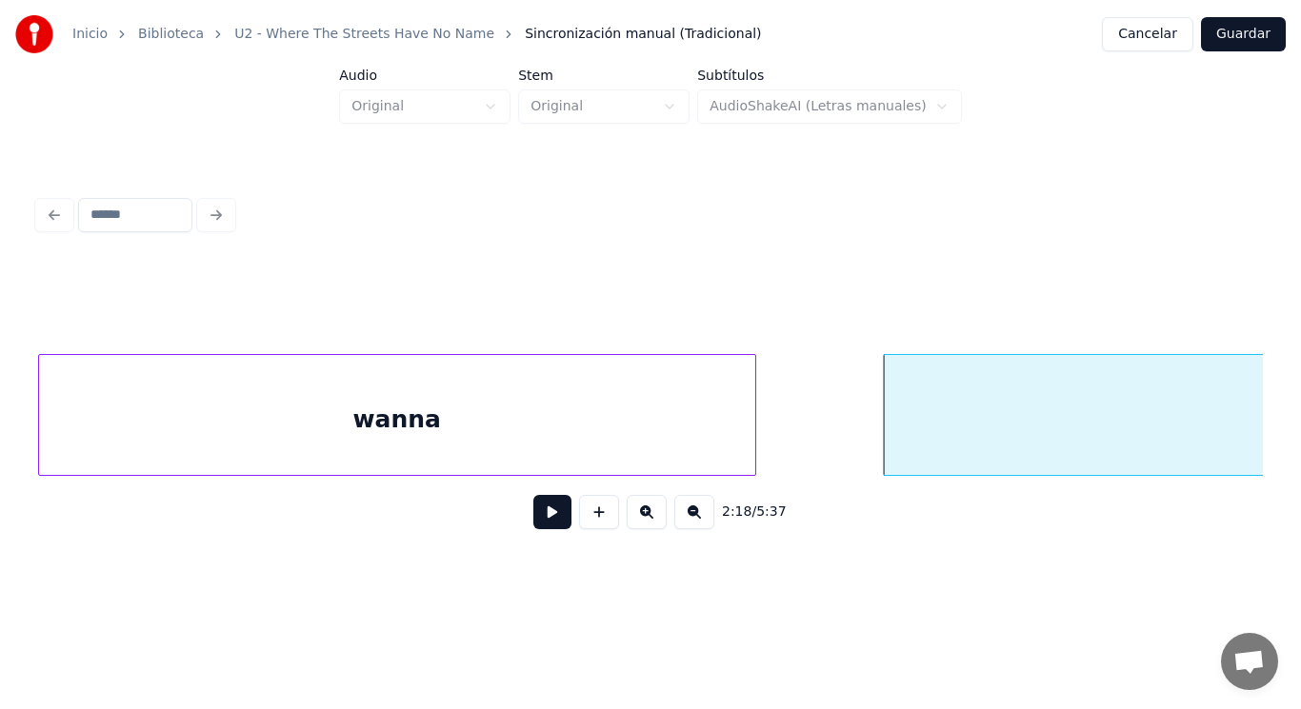
click at [533, 515] on button at bounding box center [552, 512] width 38 height 34
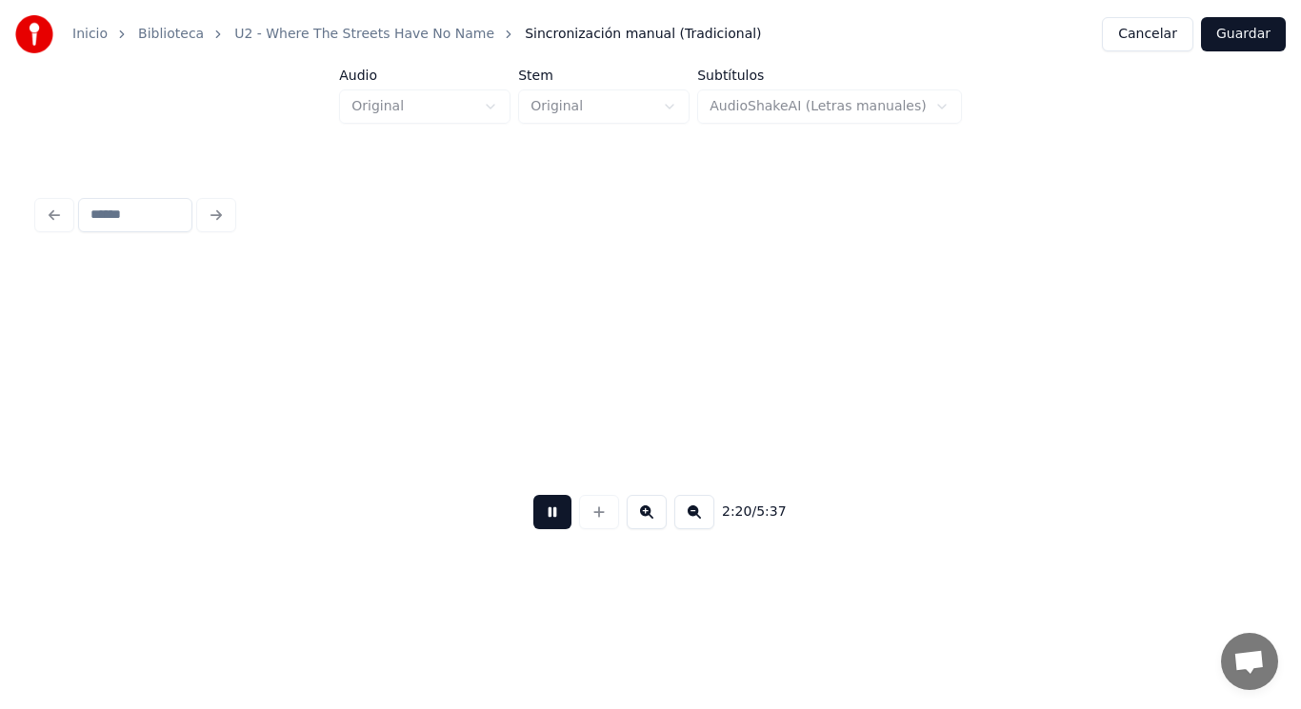
scroll to position [0, 187456]
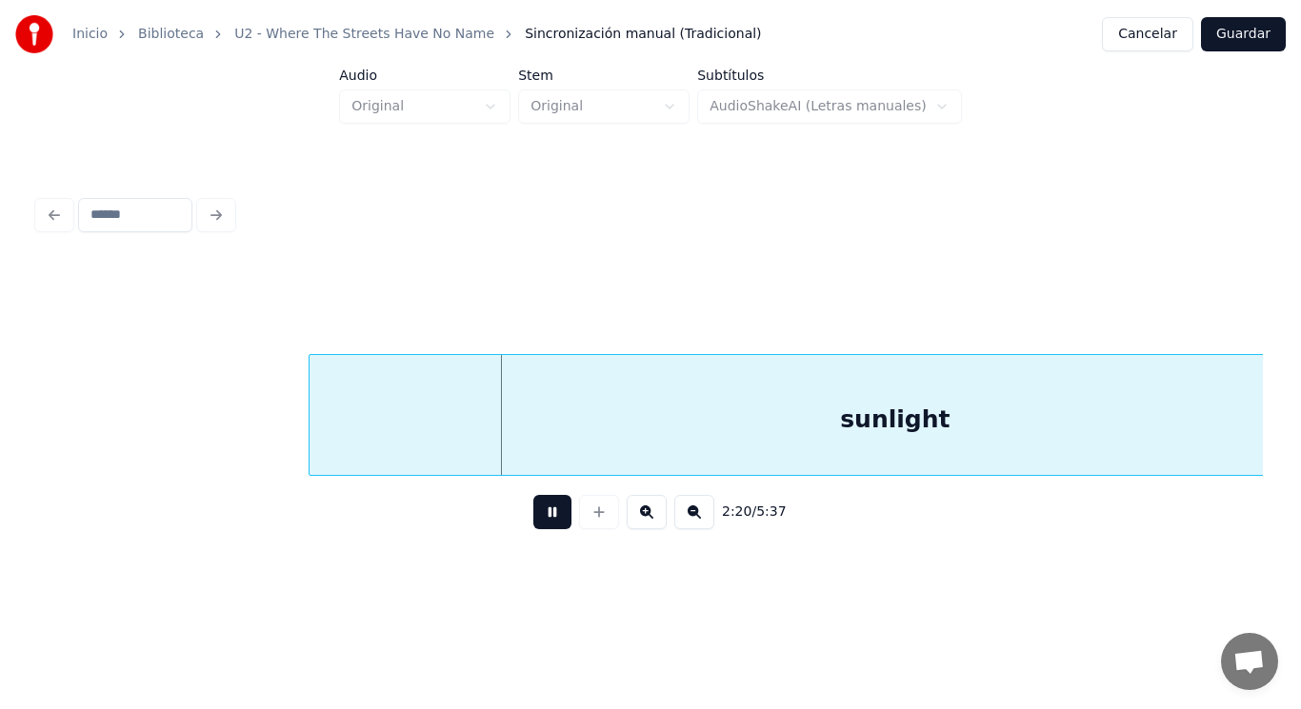
click at [533, 515] on button at bounding box center [552, 512] width 38 height 34
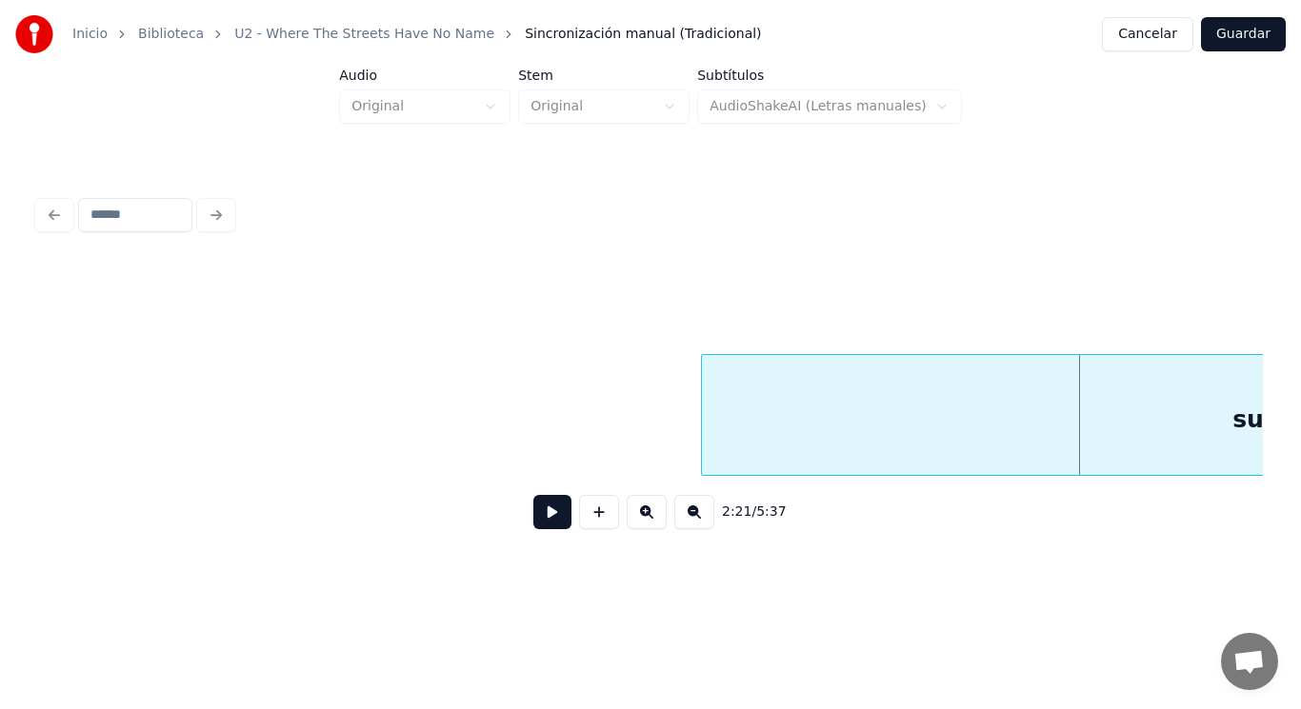
scroll to position [0, 187037]
drag, startPoint x: 176, startPoint y: 442, endPoint x: 472, endPoint y: 538, distance: 311.3
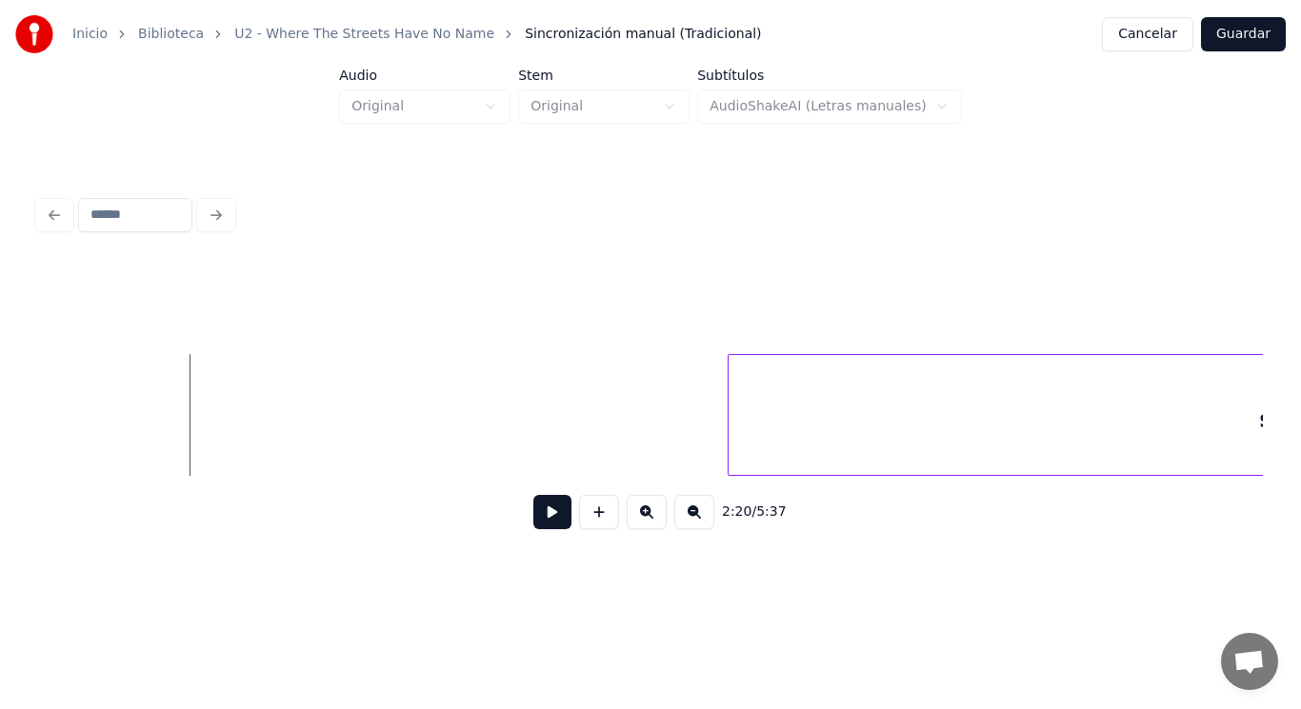
click at [549, 526] on button at bounding box center [552, 512] width 38 height 34
click at [514, 446] on div at bounding box center [517, 415] width 6 height 120
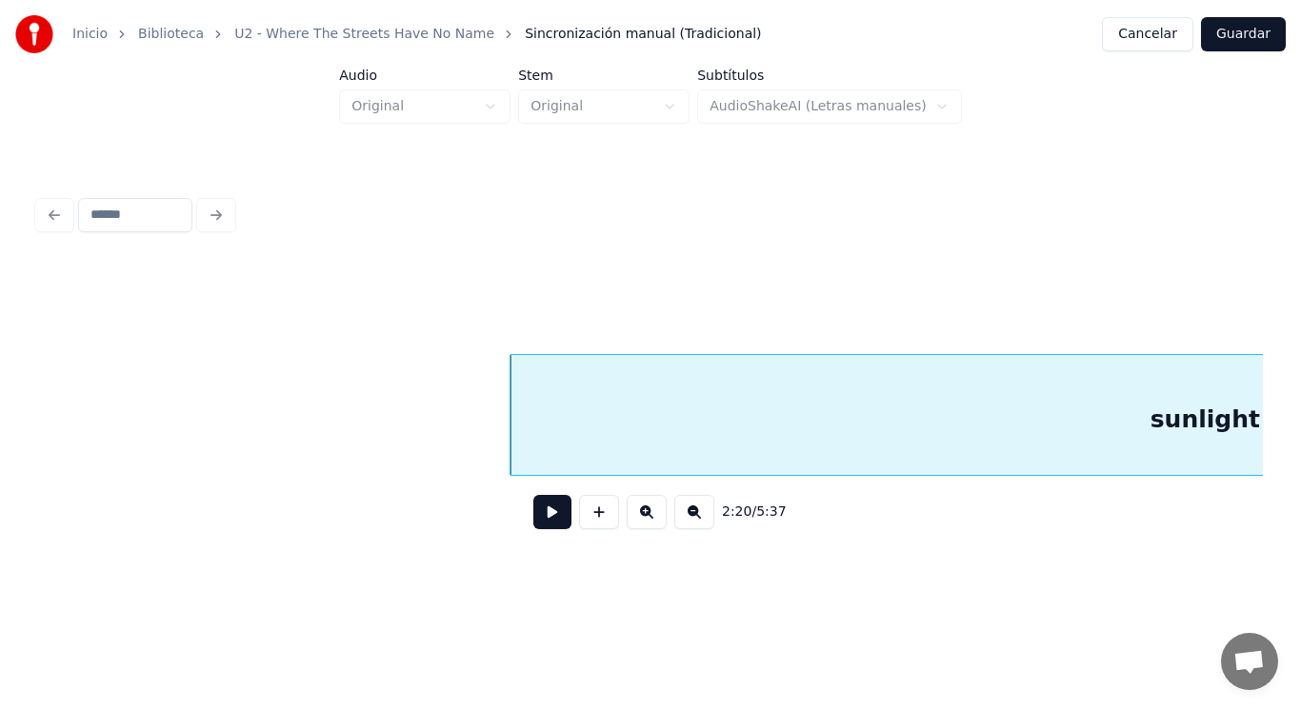
click at [538, 514] on button at bounding box center [552, 512] width 38 height 34
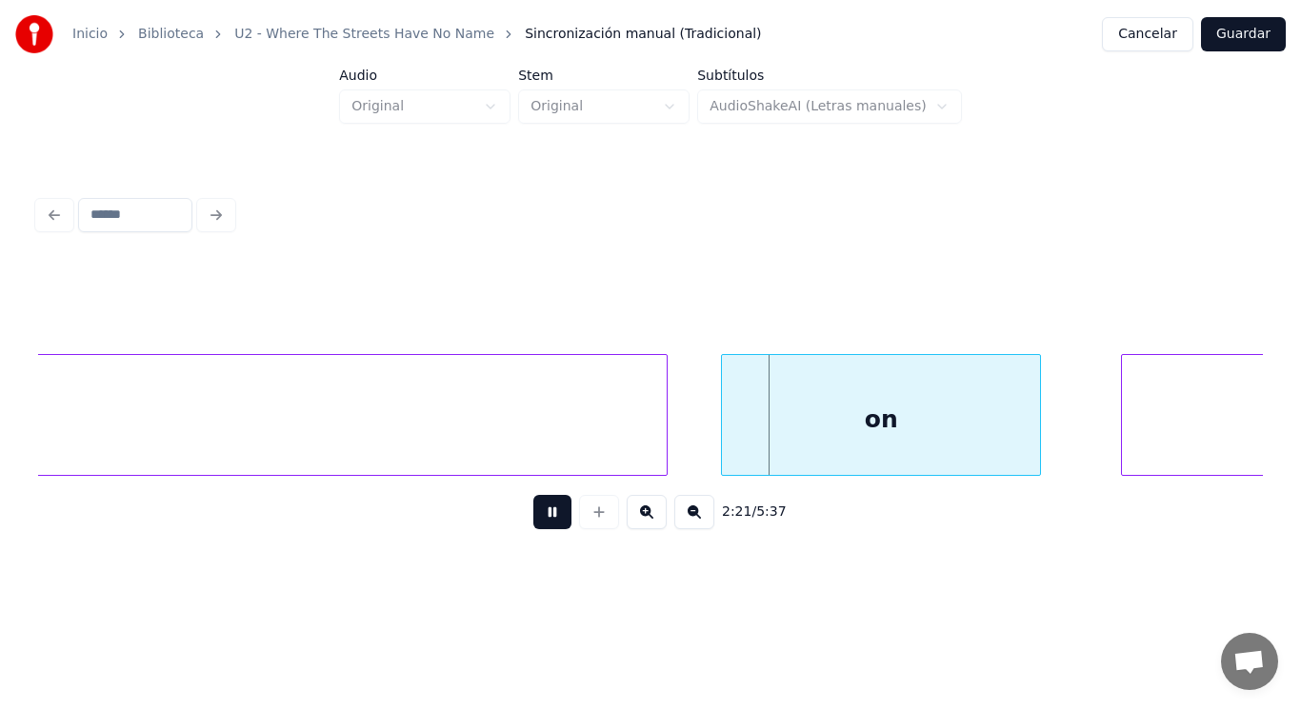
click at [538, 514] on button at bounding box center [552, 512] width 38 height 34
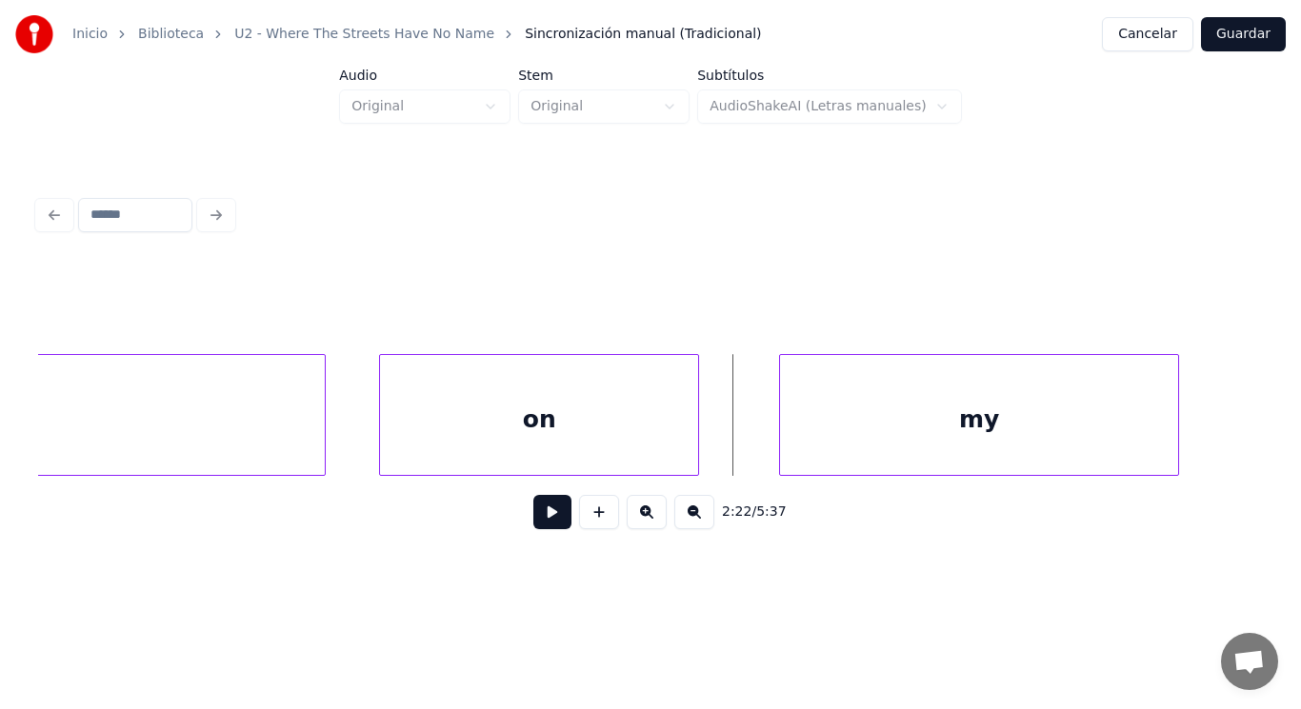
scroll to position [0, 188651]
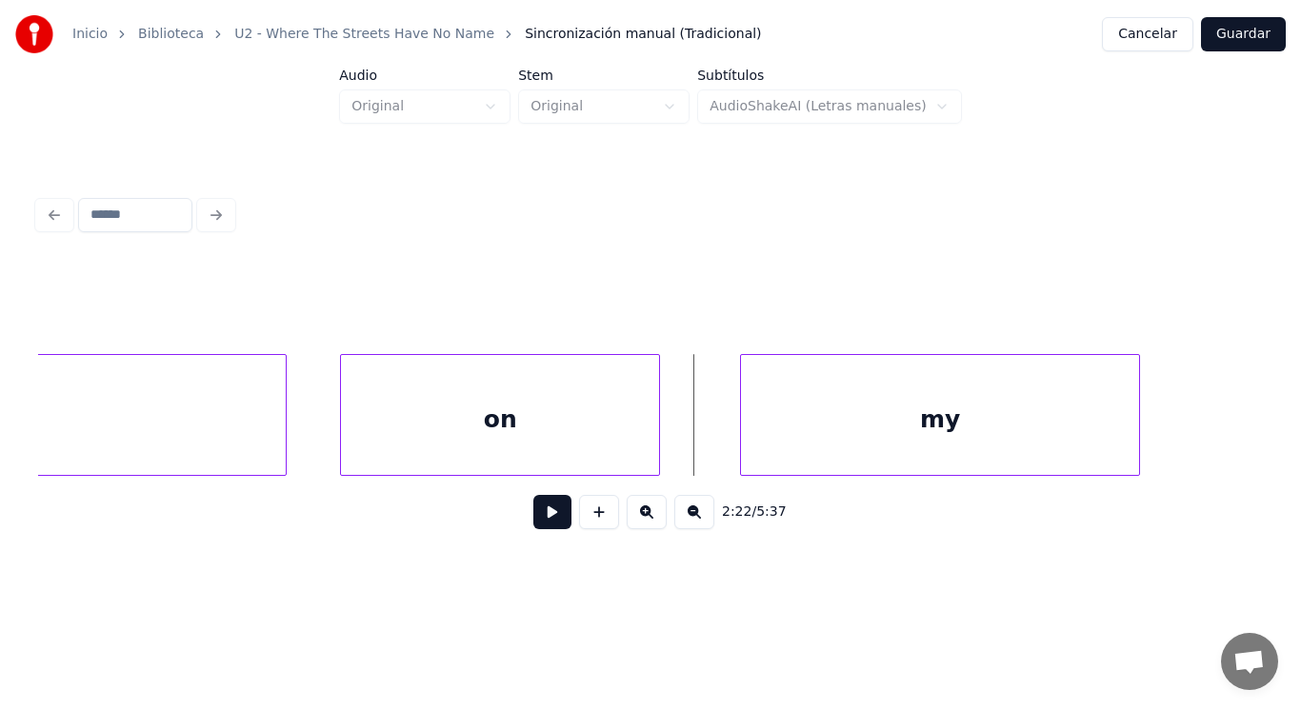
click at [575, 435] on div "on" at bounding box center [500, 419] width 318 height 129
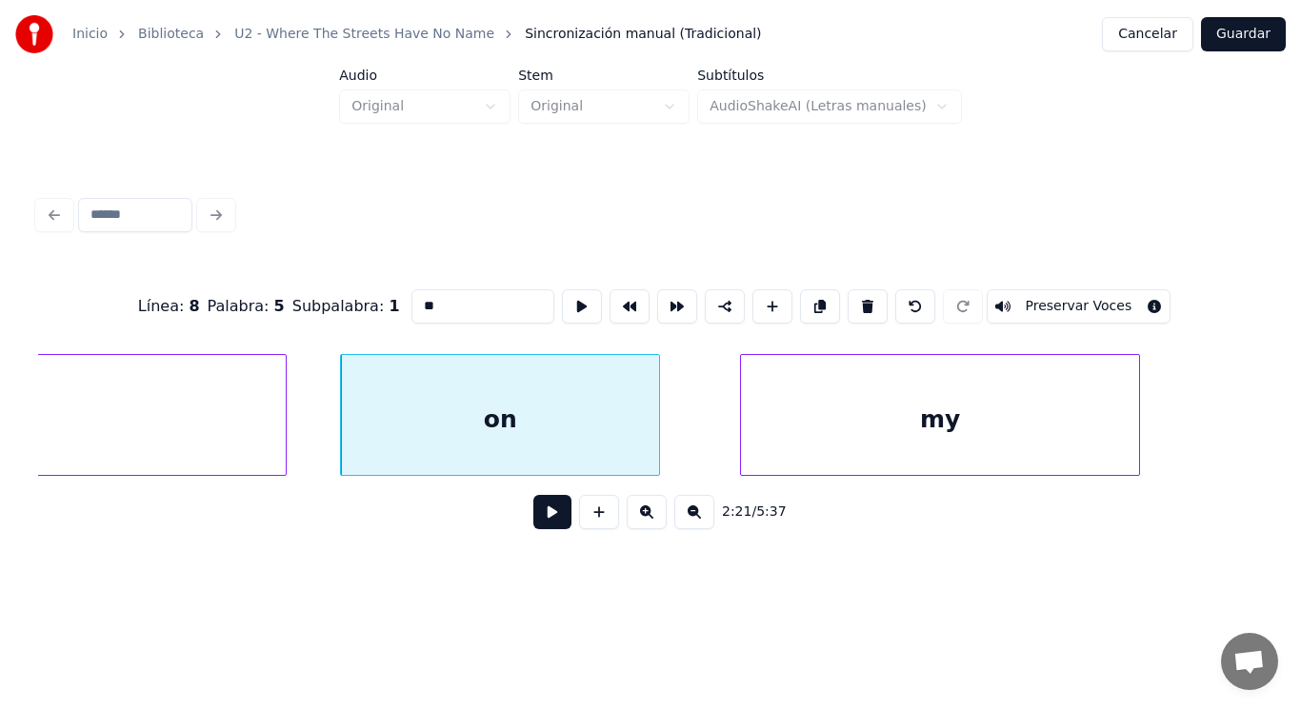
click at [533, 514] on button at bounding box center [552, 512] width 38 height 34
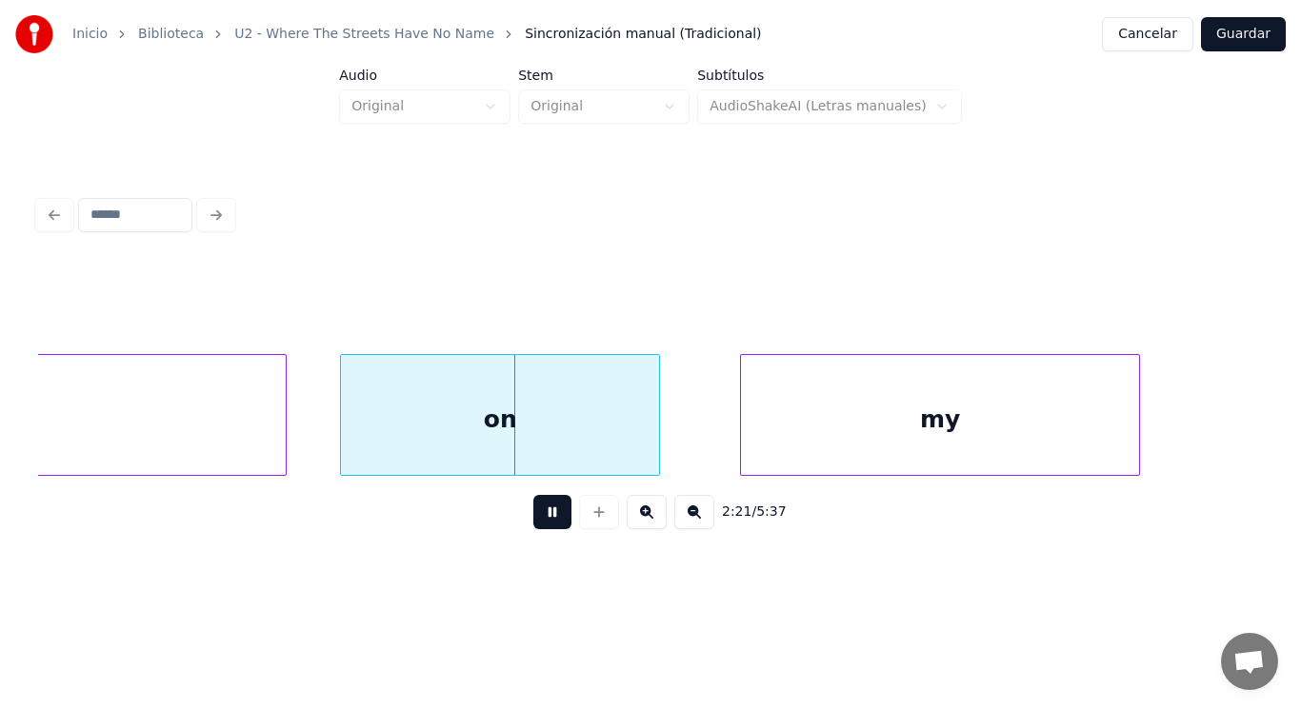
click at [533, 514] on button at bounding box center [552, 512] width 38 height 34
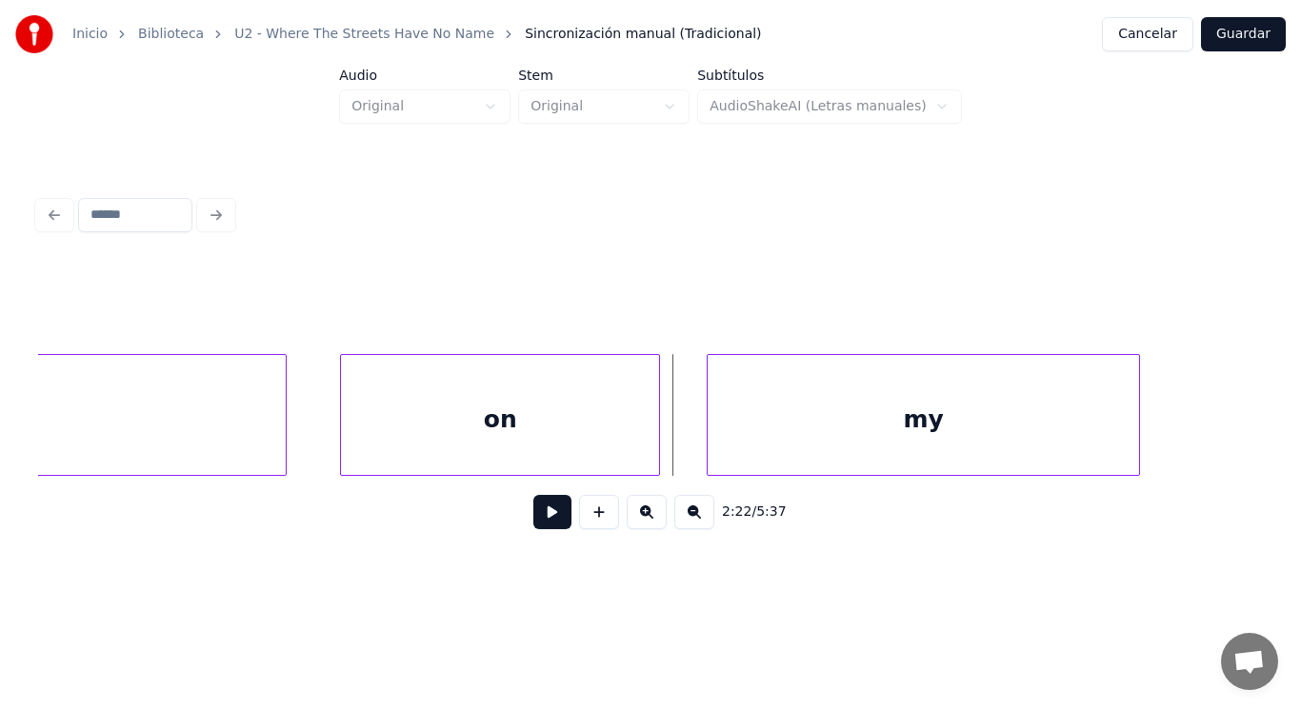
click at [713, 441] on div at bounding box center [710, 415] width 6 height 120
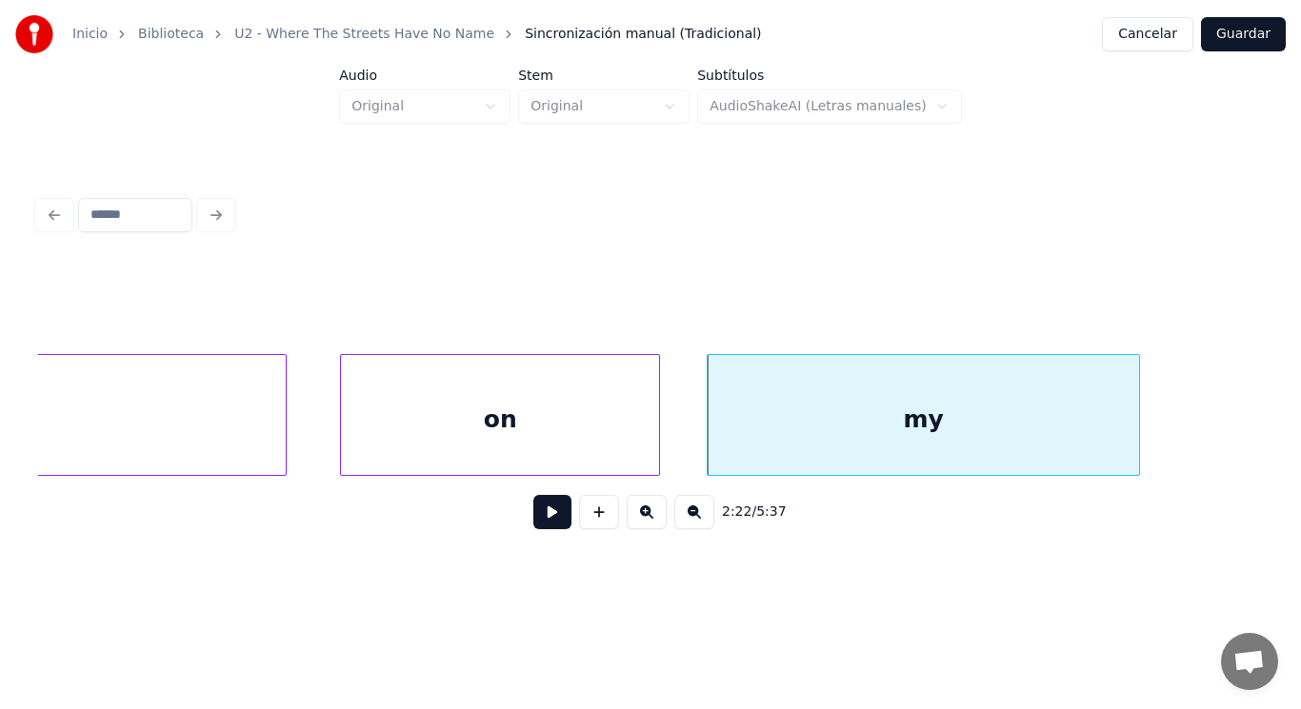
click at [535, 521] on button at bounding box center [552, 512] width 38 height 34
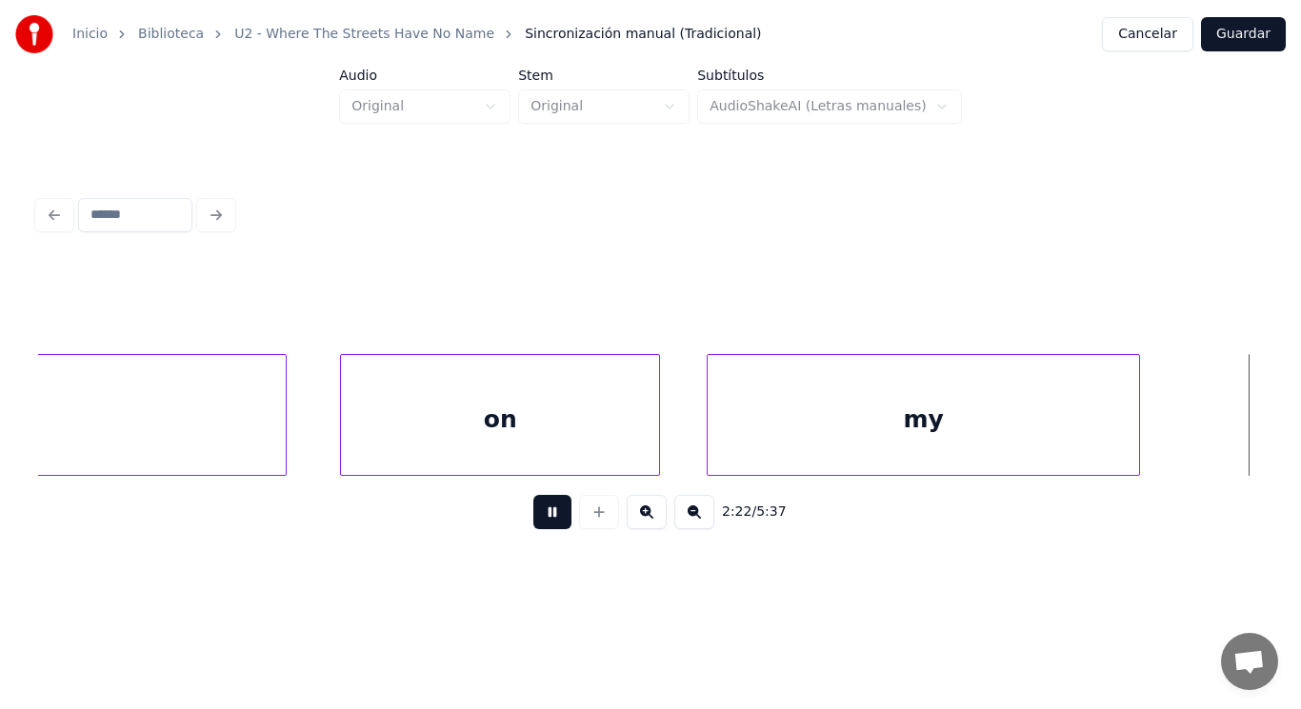
click at [535, 521] on button at bounding box center [552, 512] width 38 height 34
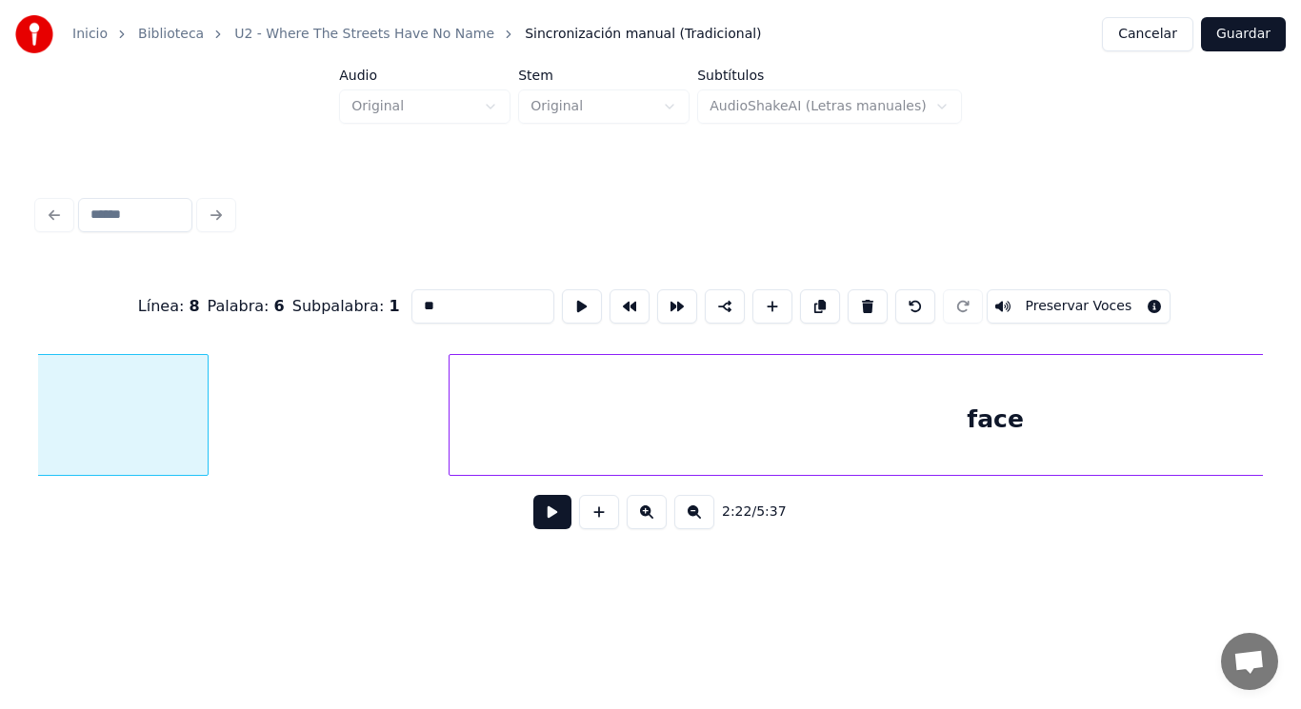
scroll to position [0, 189321]
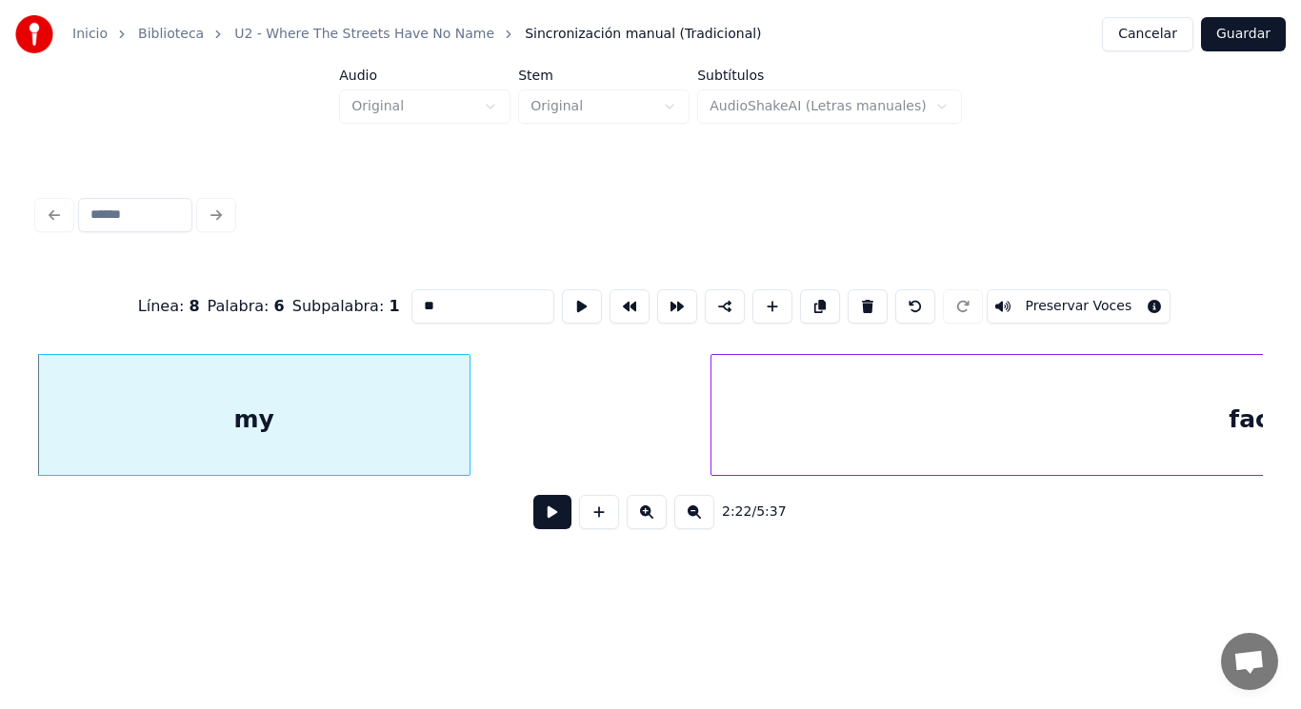
click at [541, 520] on button at bounding box center [552, 512] width 38 height 34
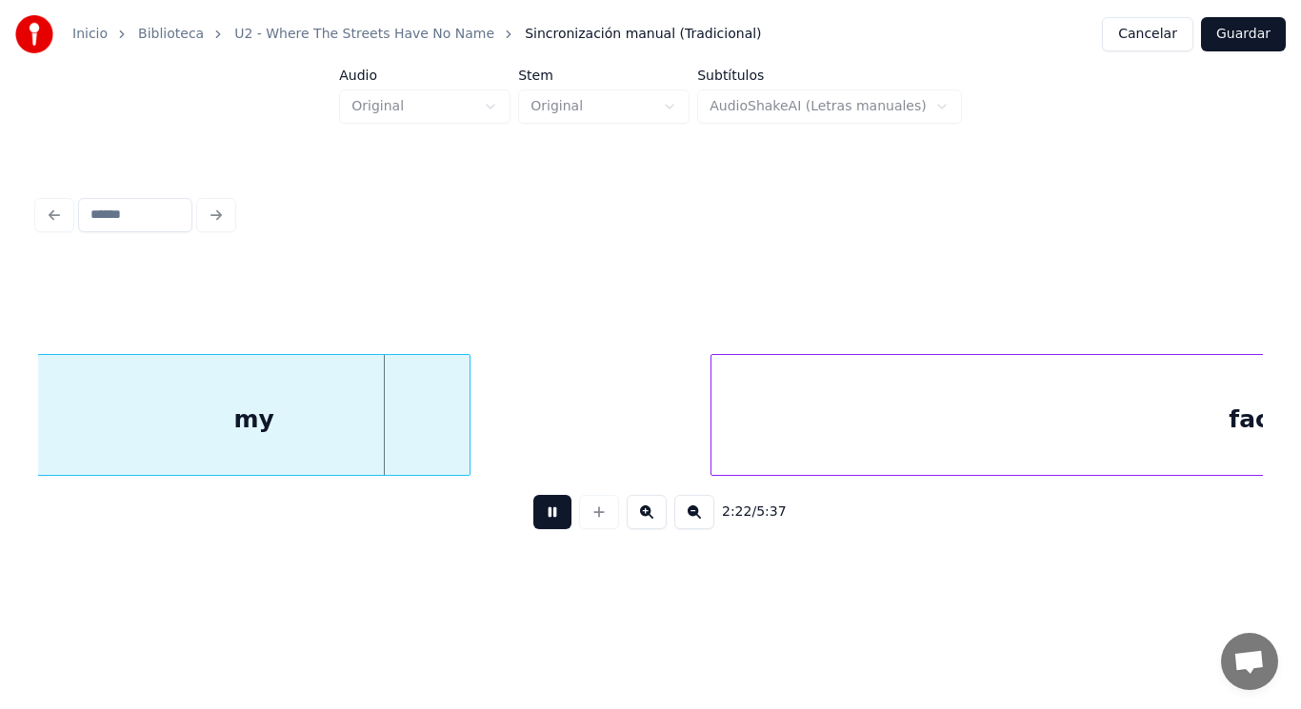
click at [541, 520] on button at bounding box center [552, 512] width 38 height 34
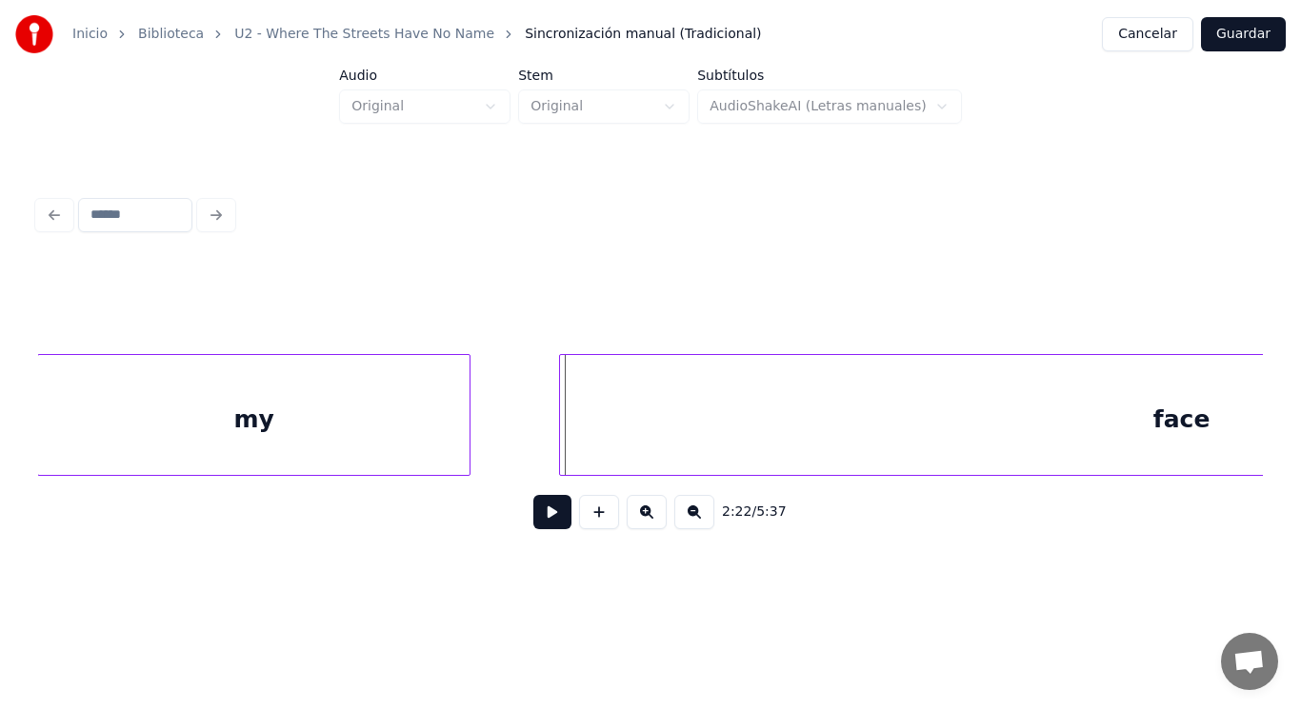
click at [563, 446] on div at bounding box center [563, 415] width 6 height 120
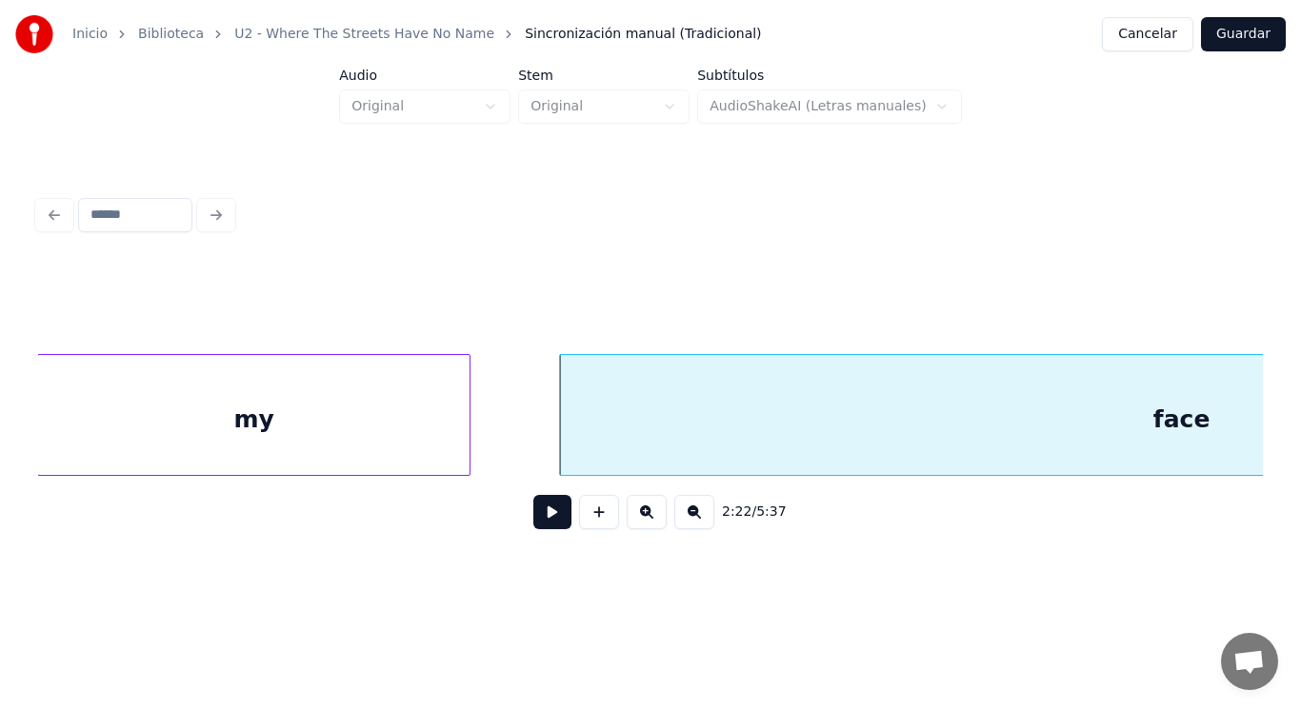
click at [544, 517] on button at bounding box center [552, 512] width 38 height 34
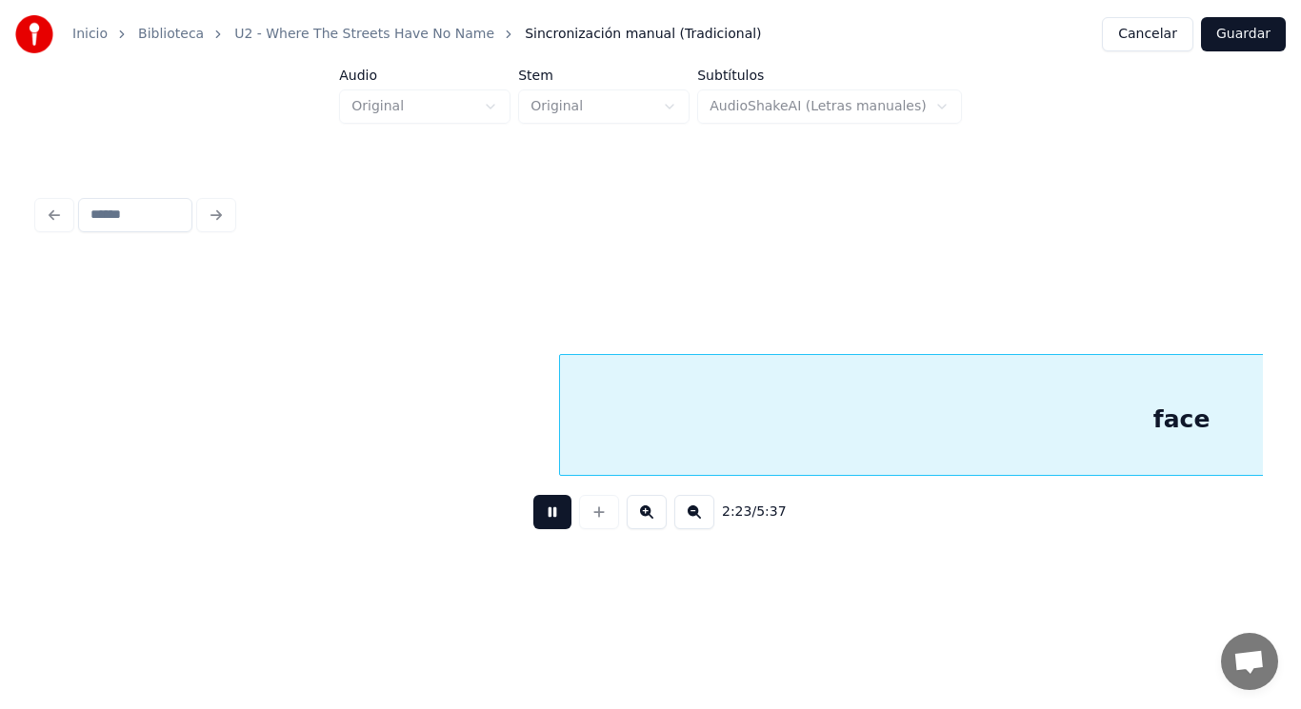
scroll to position [0, 190553]
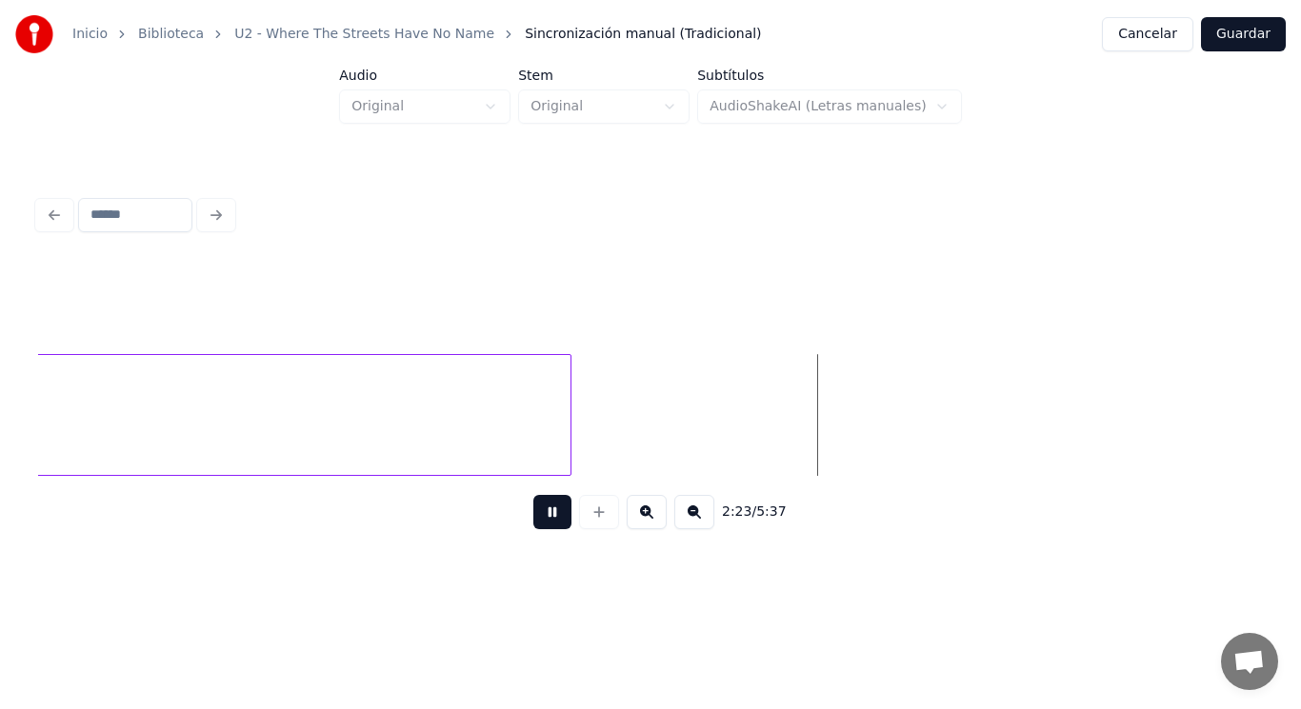
click at [544, 517] on button at bounding box center [552, 512] width 38 height 34
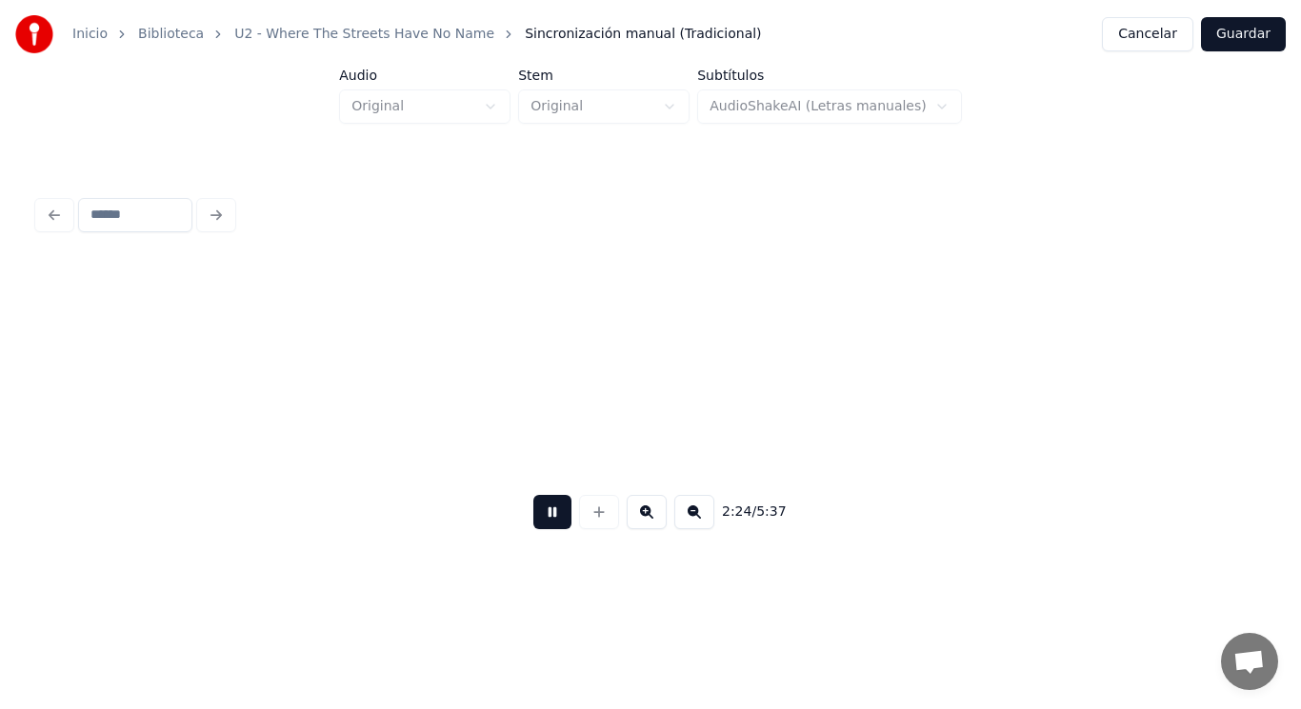
scroll to position [0, 193029]
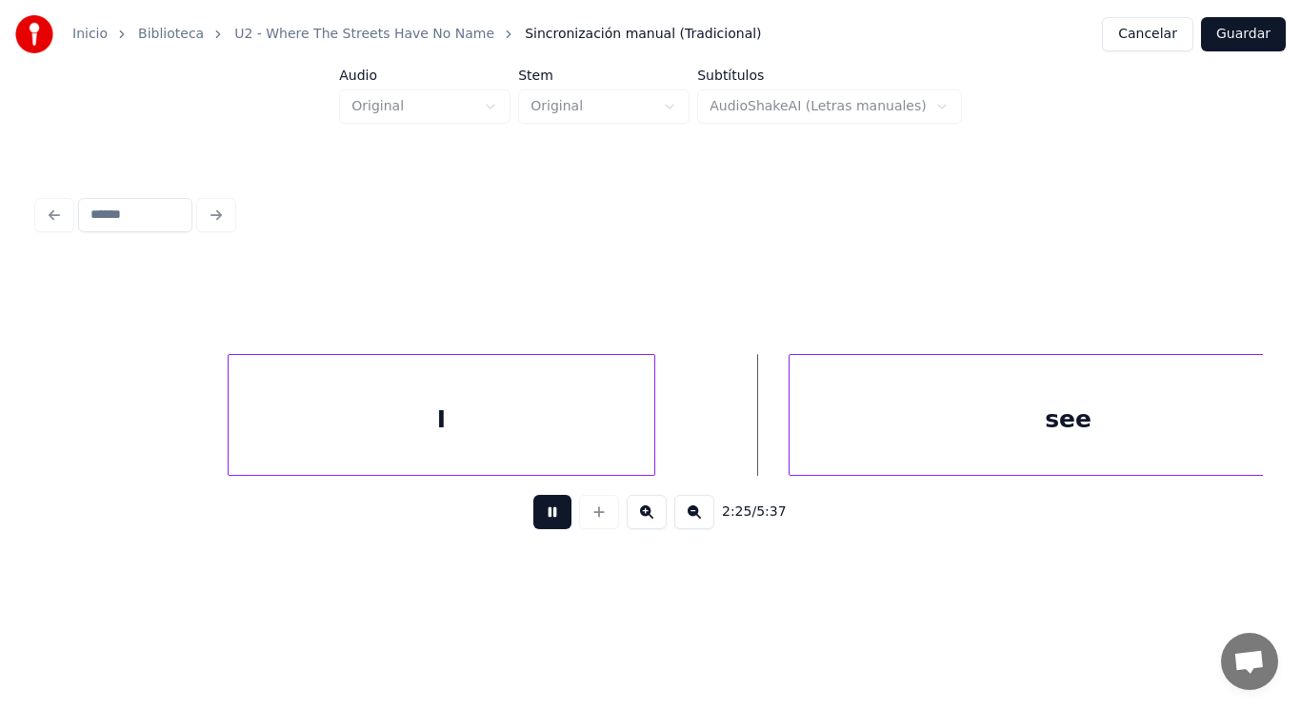
click at [544, 517] on button at bounding box center [552, 512] width 38 height 34
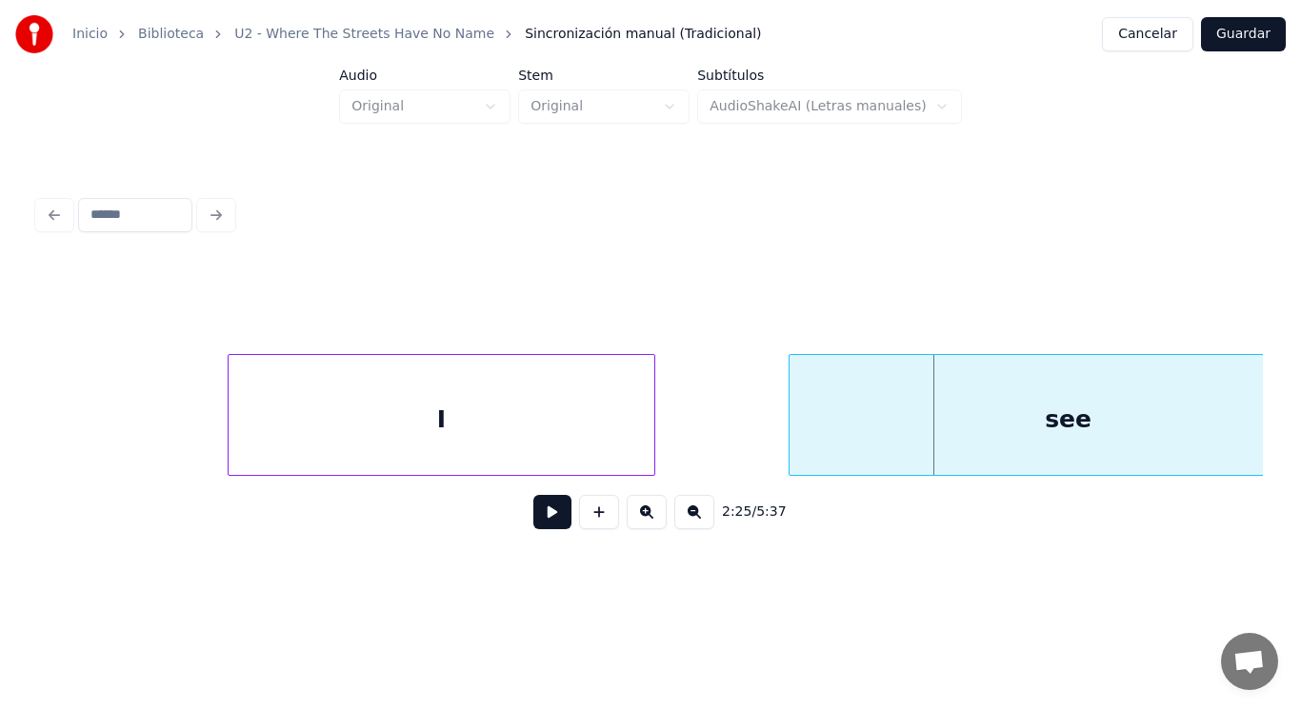
click at [545, 442] on div "I" at bounding box center [441, 419] width 425 height 129
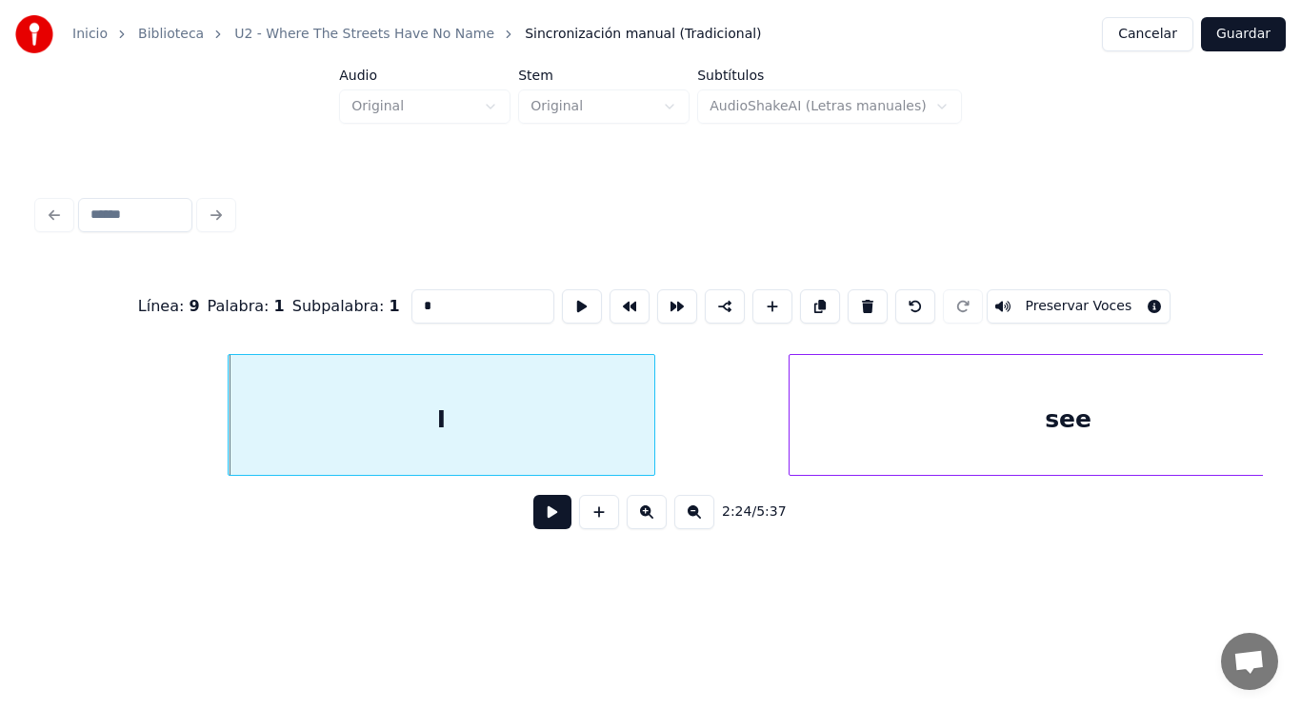
click at [537, 511] on button at bounding box center [552, 512] width 38 height 34
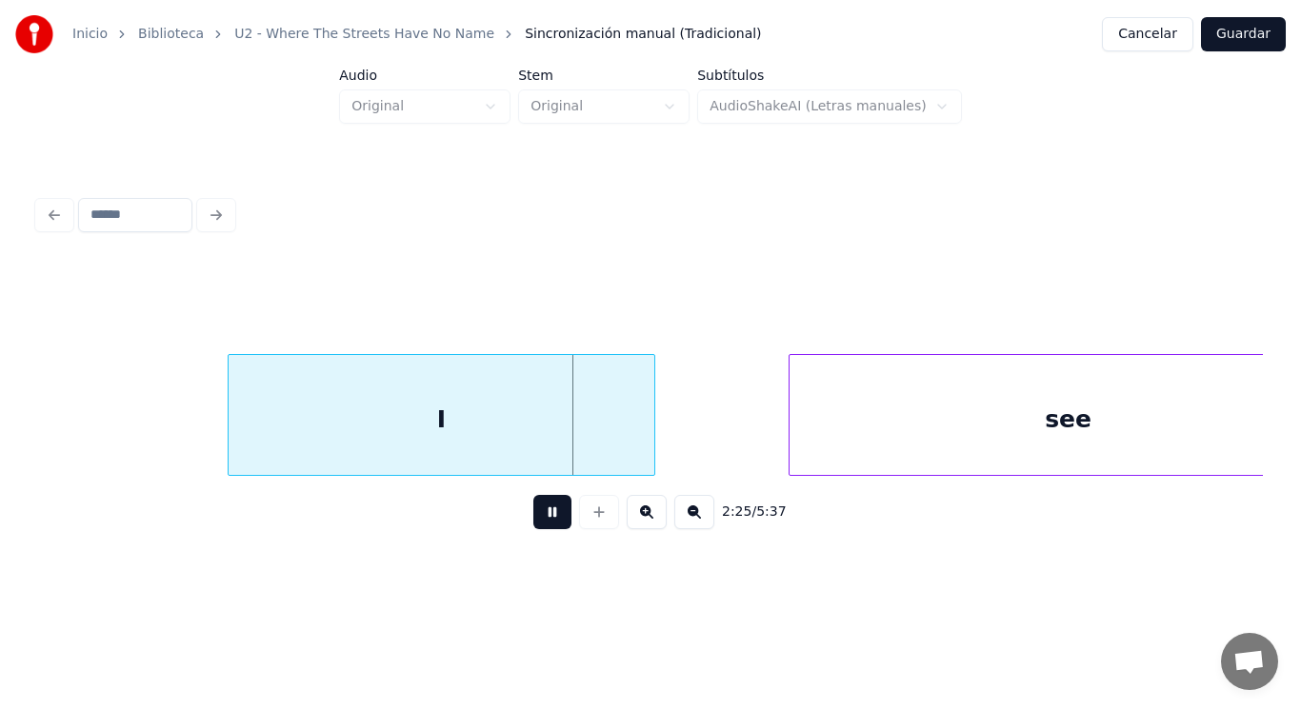
click at [537, 511] on button at bounding box center [552, 512] width 38 height 34
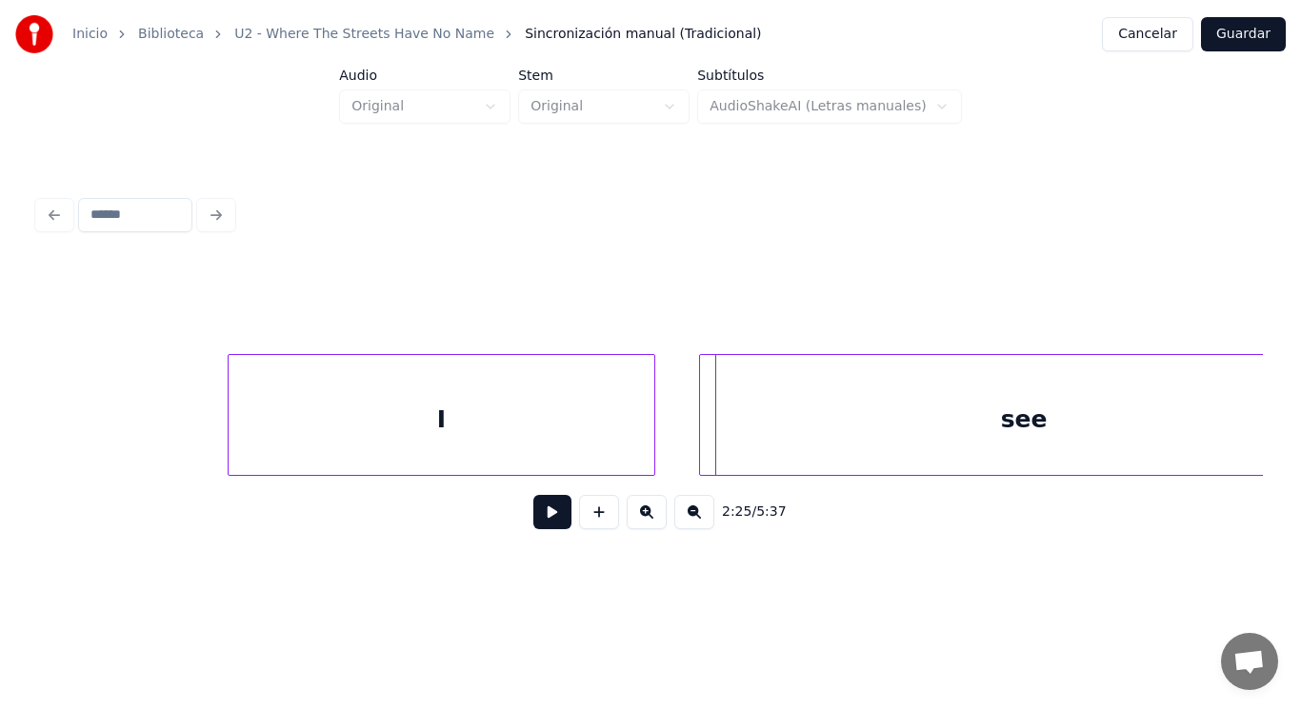
click at [701, 435] on div at bounding box center [703, 415] width 6 height 120
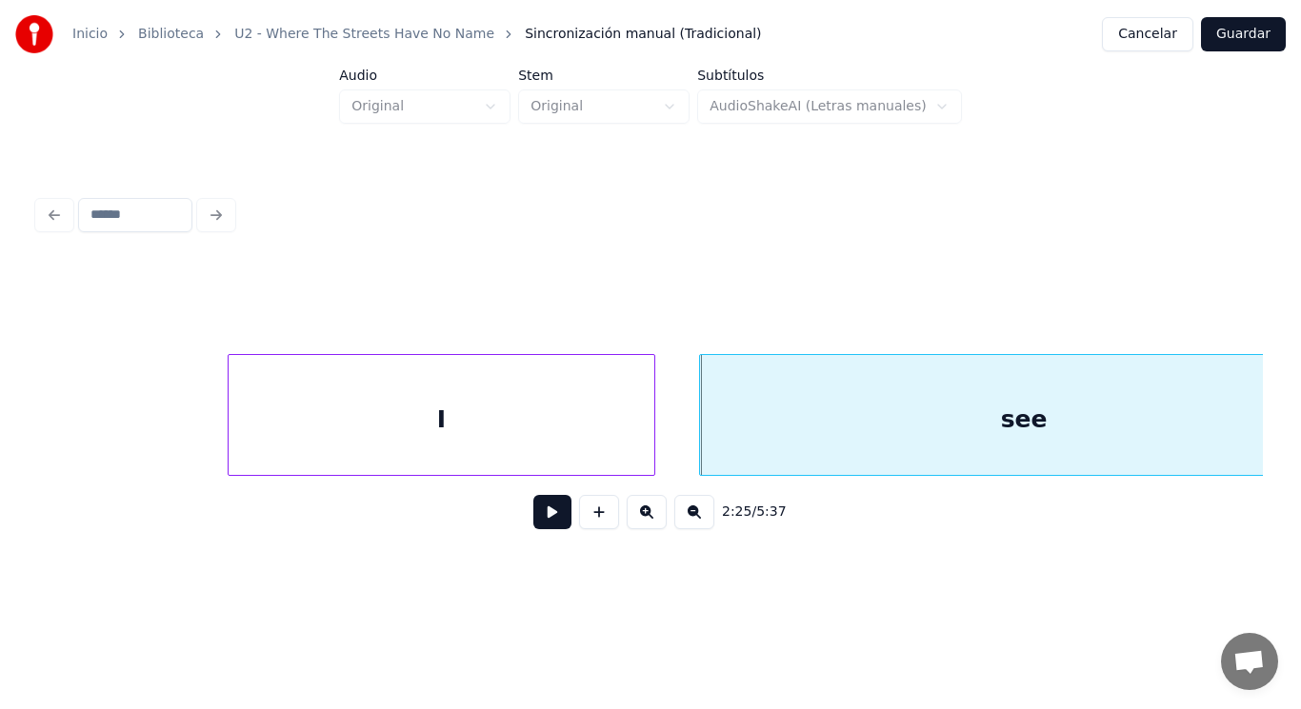
click at [546, 508] on button at bounding box center [552, 512] width 38 height 34
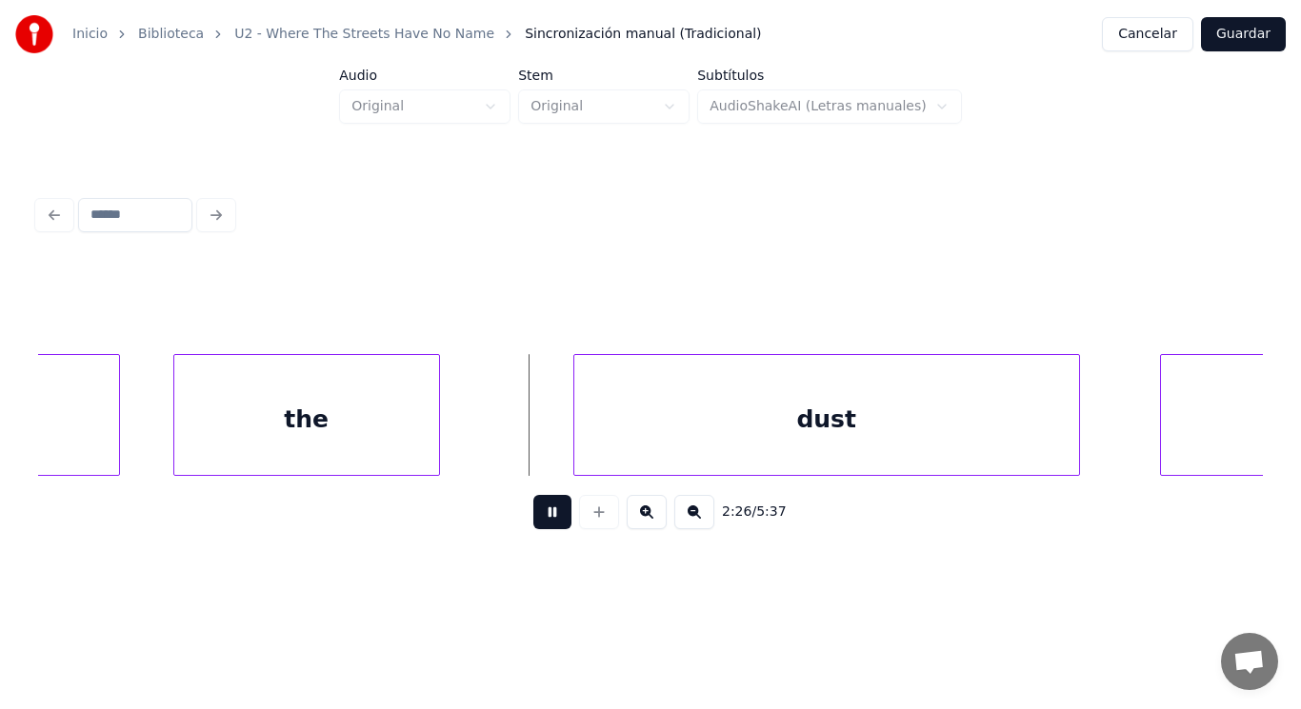
click at [546, 508] on button at bounding box center [552, 512] width 38 height 34
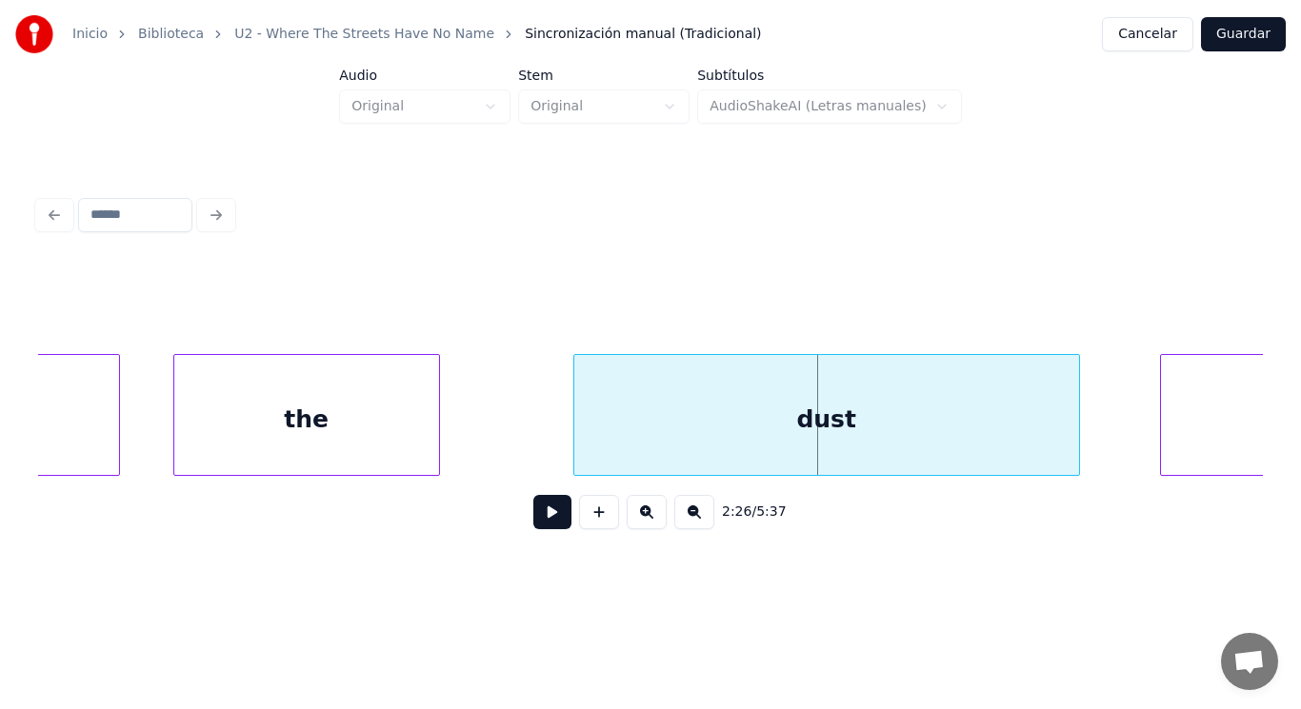
click at [573, 445] on div "dust" at bounding box center [826, 415] width 507 height 122
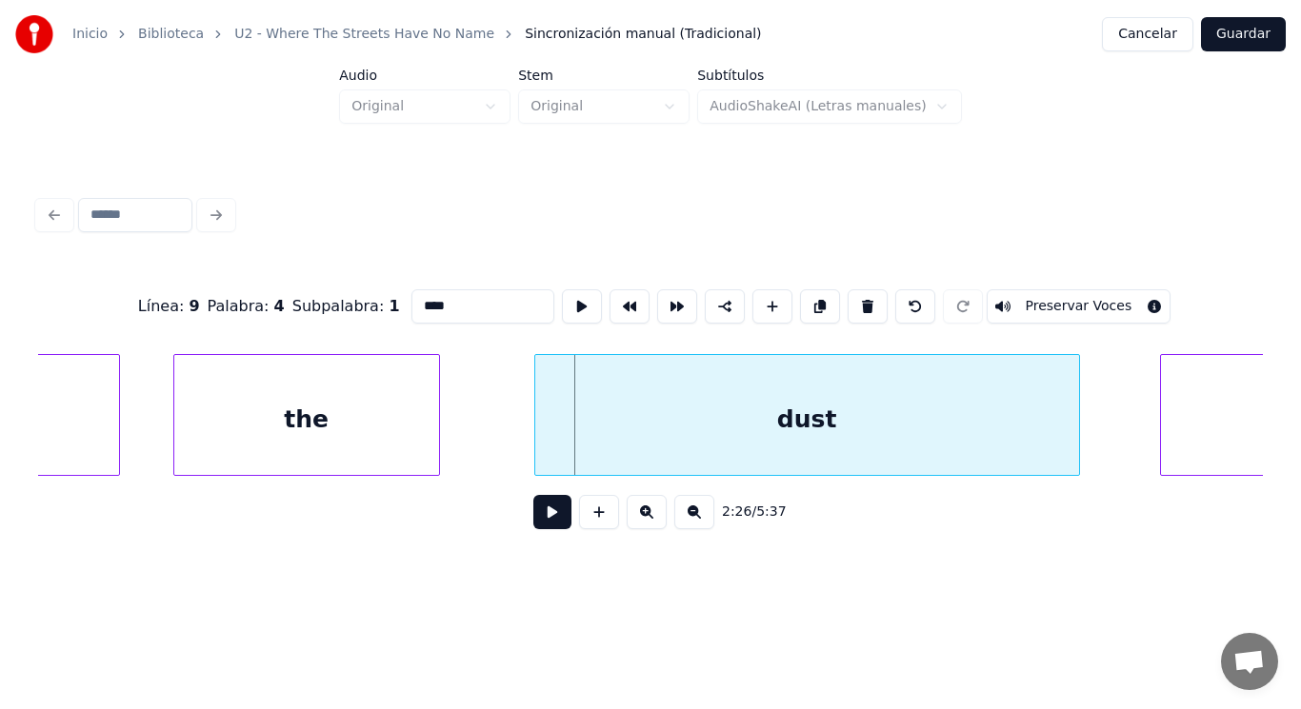
click at [536, 447] on div at bounding box center [538, 415] width 6 height 120
click at [536, 517] on button at bounding box center [552, 512] width 38 height 34
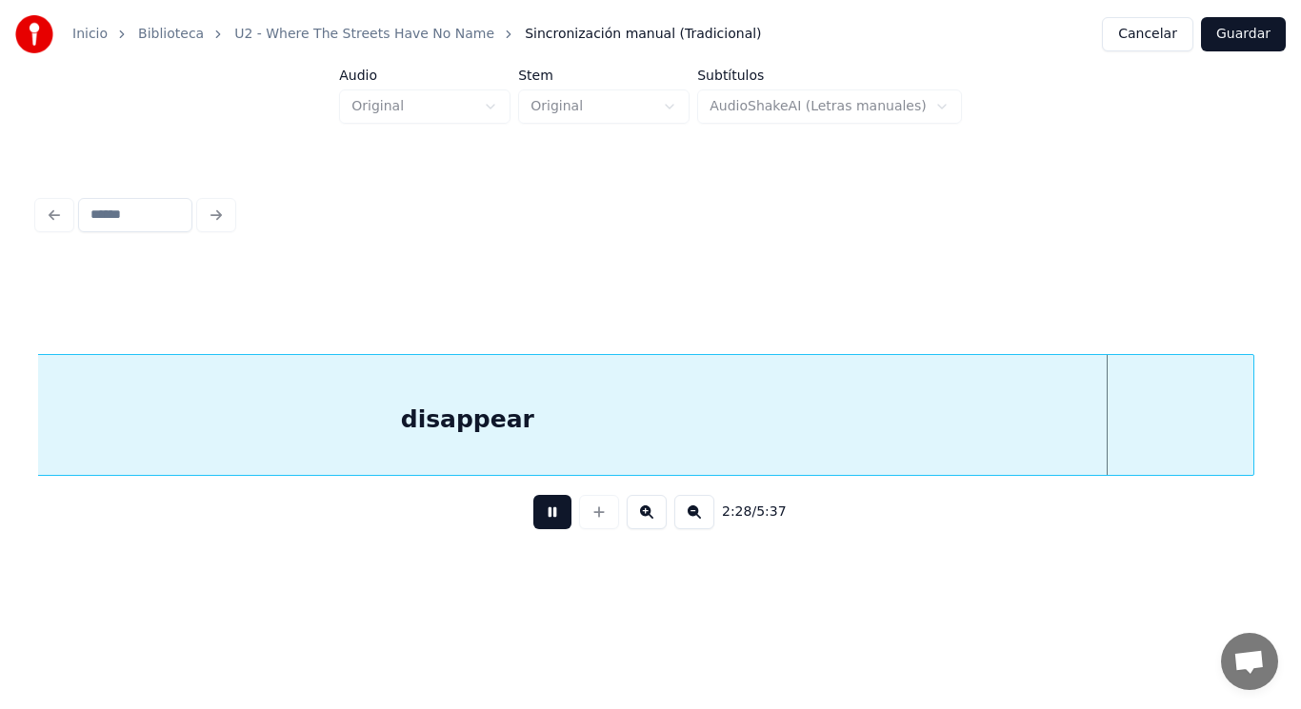
scroll to position [0, 197968]
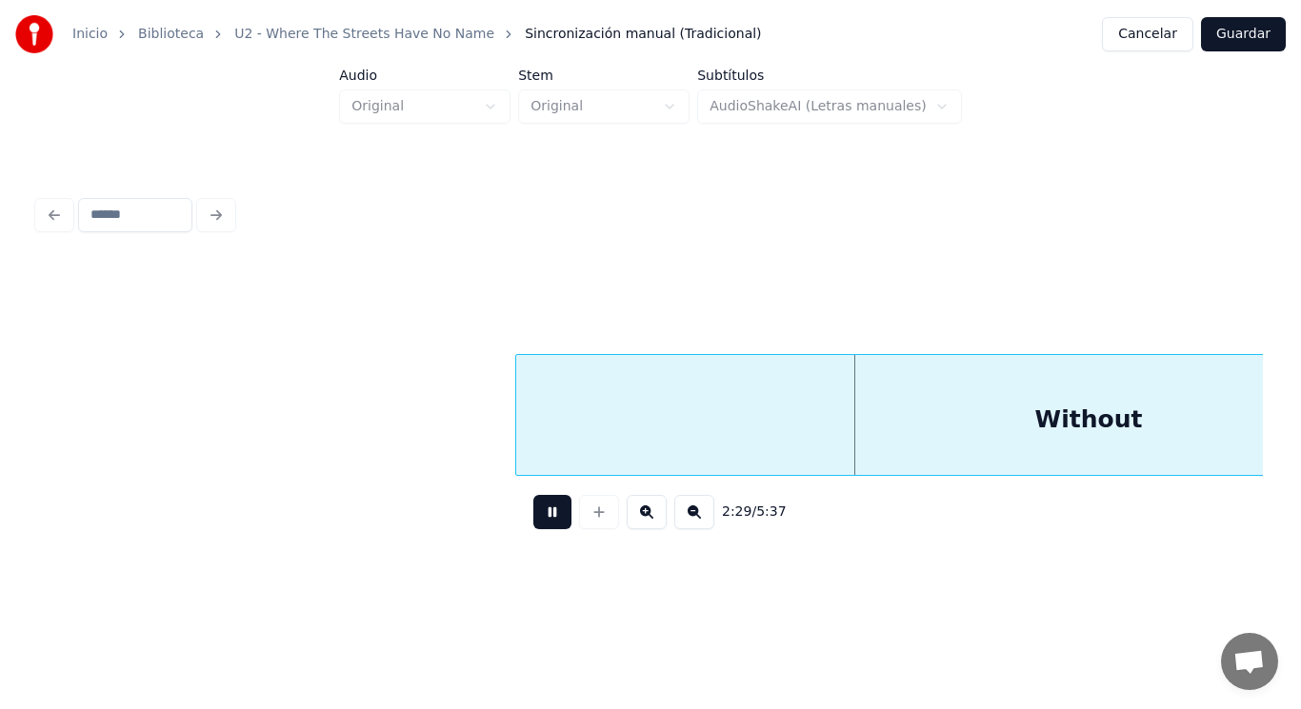
click at [536, 517] on button at bounding box center [552, 512] width 38 height 34
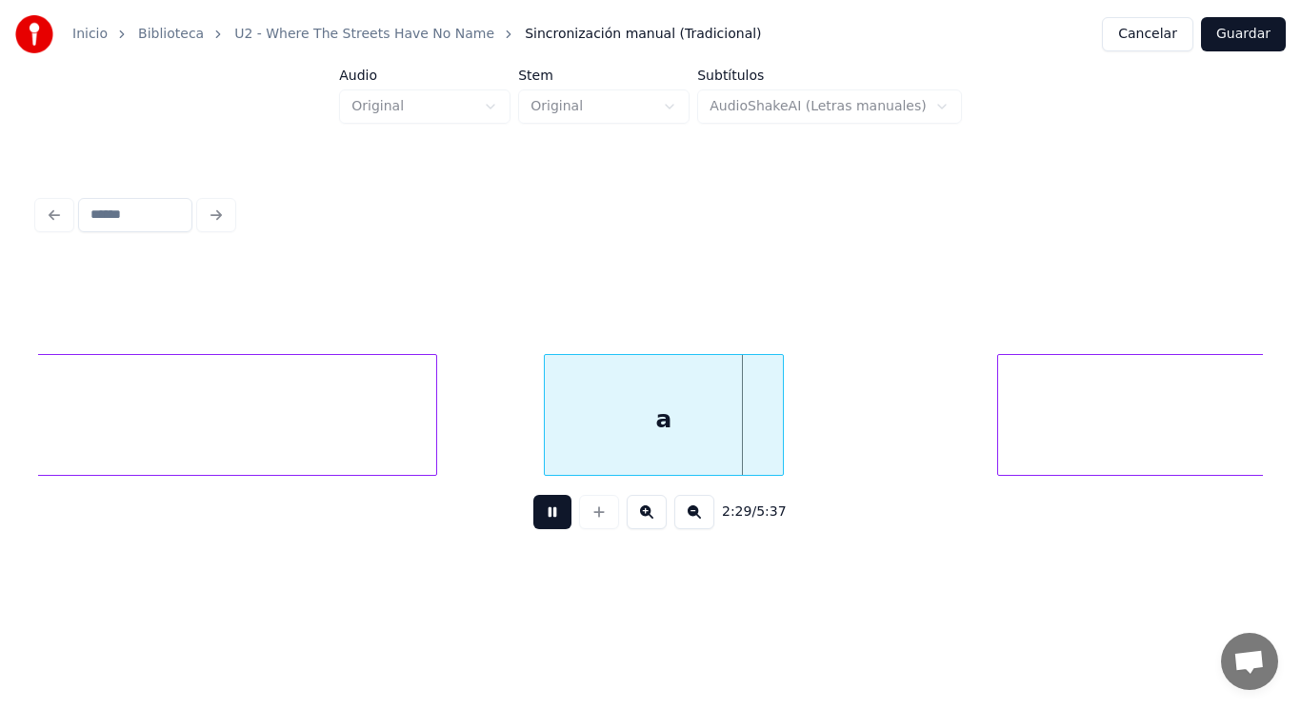
click at [536, 517] on button at bounding box center [552, 512] width 38 height 34
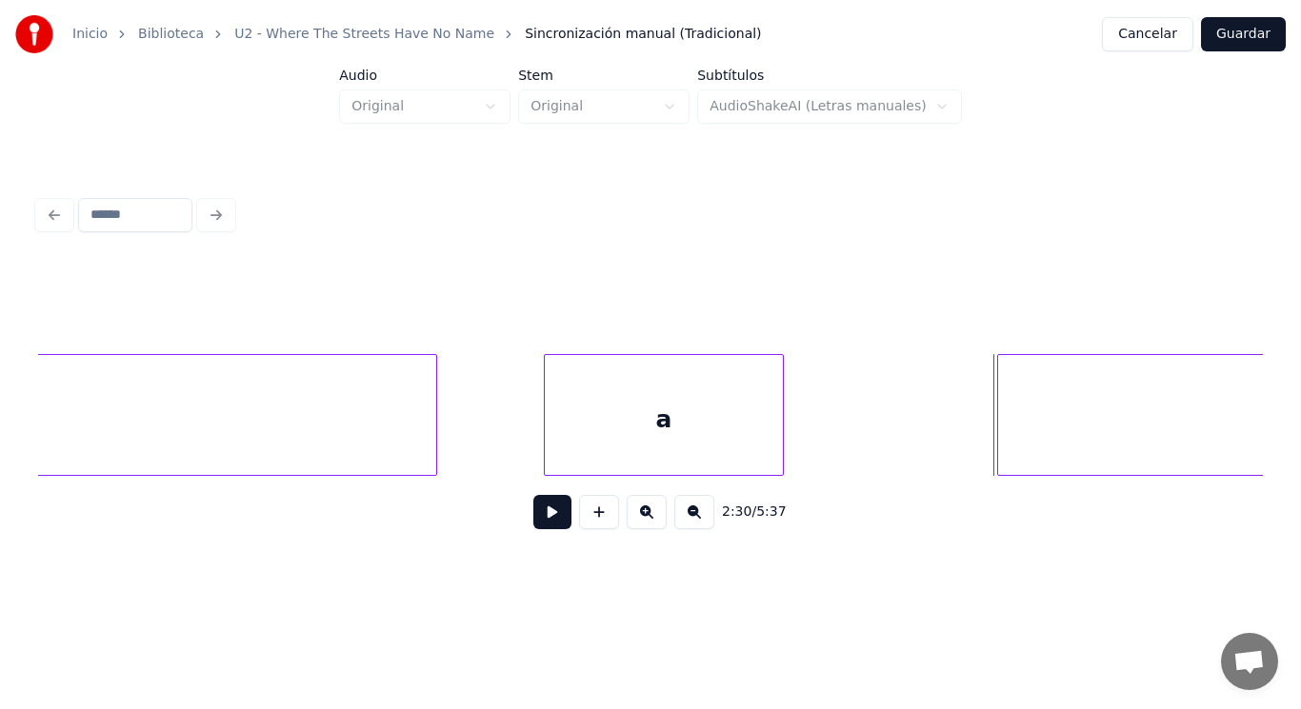
click at [569, 453] on div "a" at bounding box center [664, 419] width 238 height 129
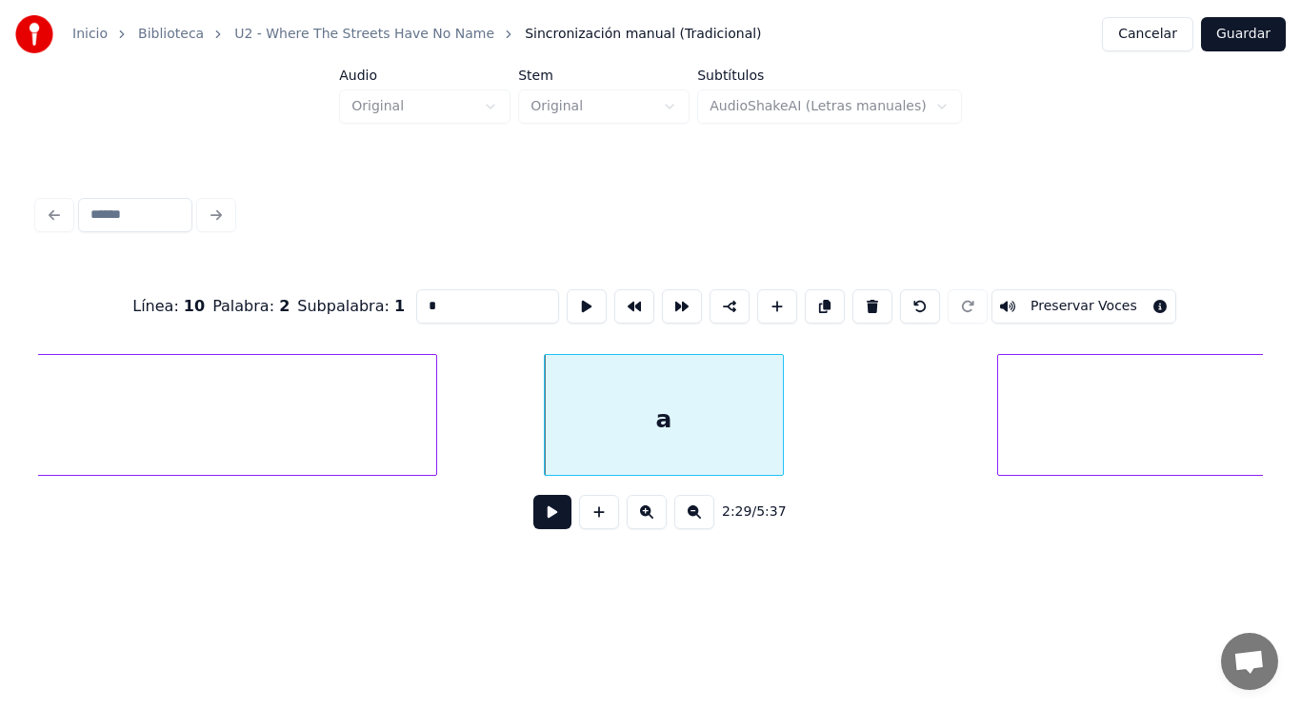
click at [533, 518] on button at bounding box center [552, 512] width 38 height 34
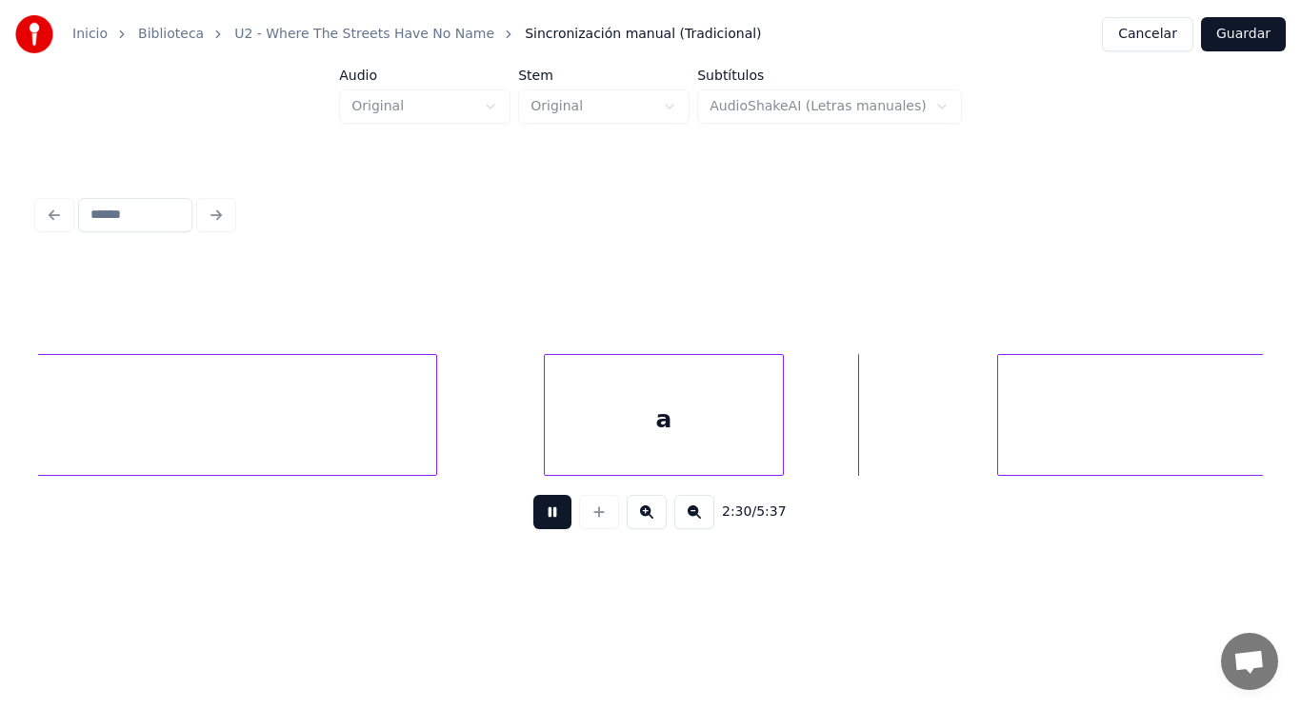
click at [533, 518] on button at bounding box center [552, 512] width 38 height 34
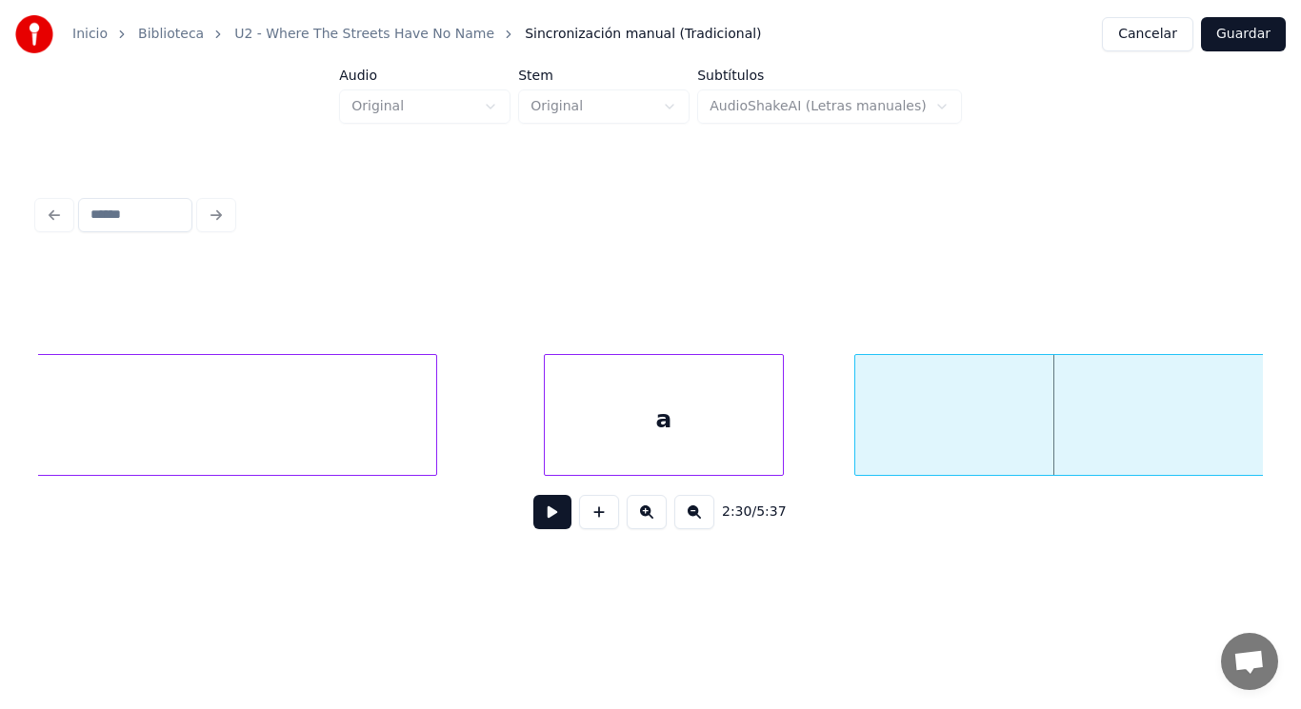
click at [856, 446] on div at bounding box center [858, 415] width 6 height 120
click at [546, 512] on button at bounding box center [552, 512] width 38 height 34
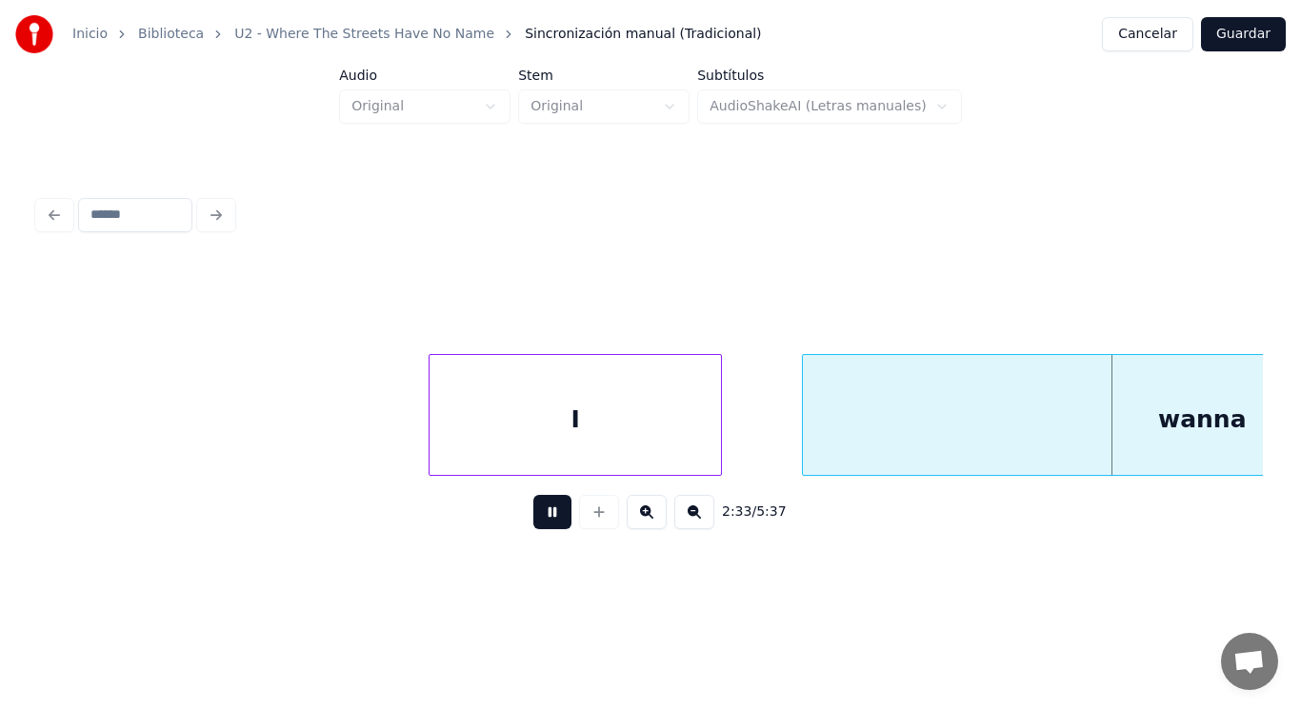
scroll to position [0, 204151]
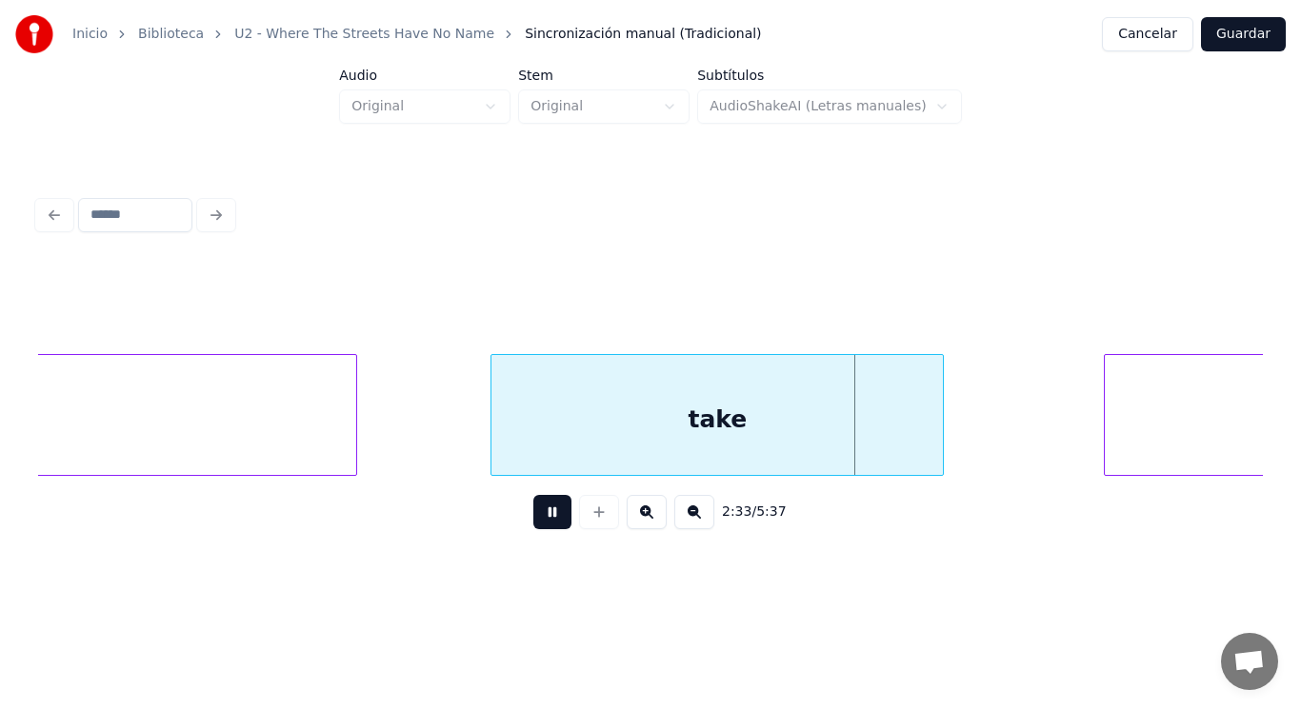
click at [546, 512] on button at bounding box center [552, 512] width 38 height 34
click at [546, 455] on div "take" at bounding box center [716, 419] width 451 height 129
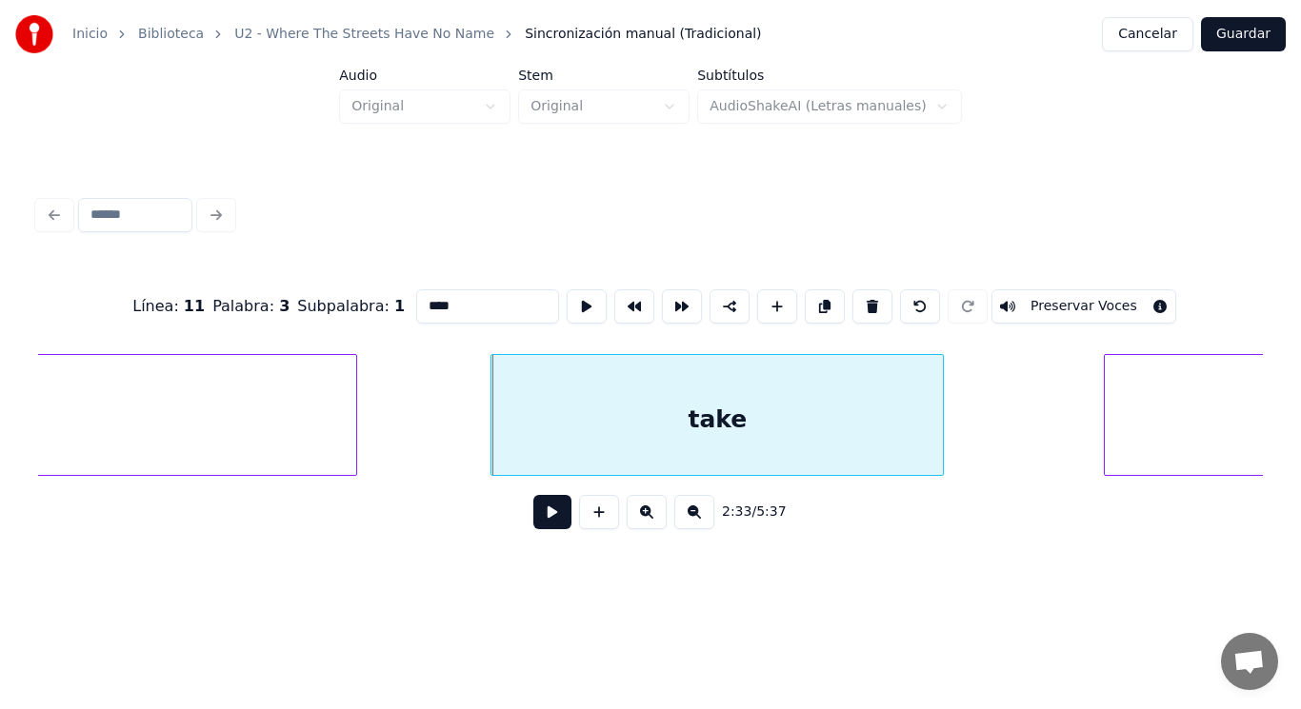
click at [534, 523] on button at bounding box center [552, 512] width 38 height 34
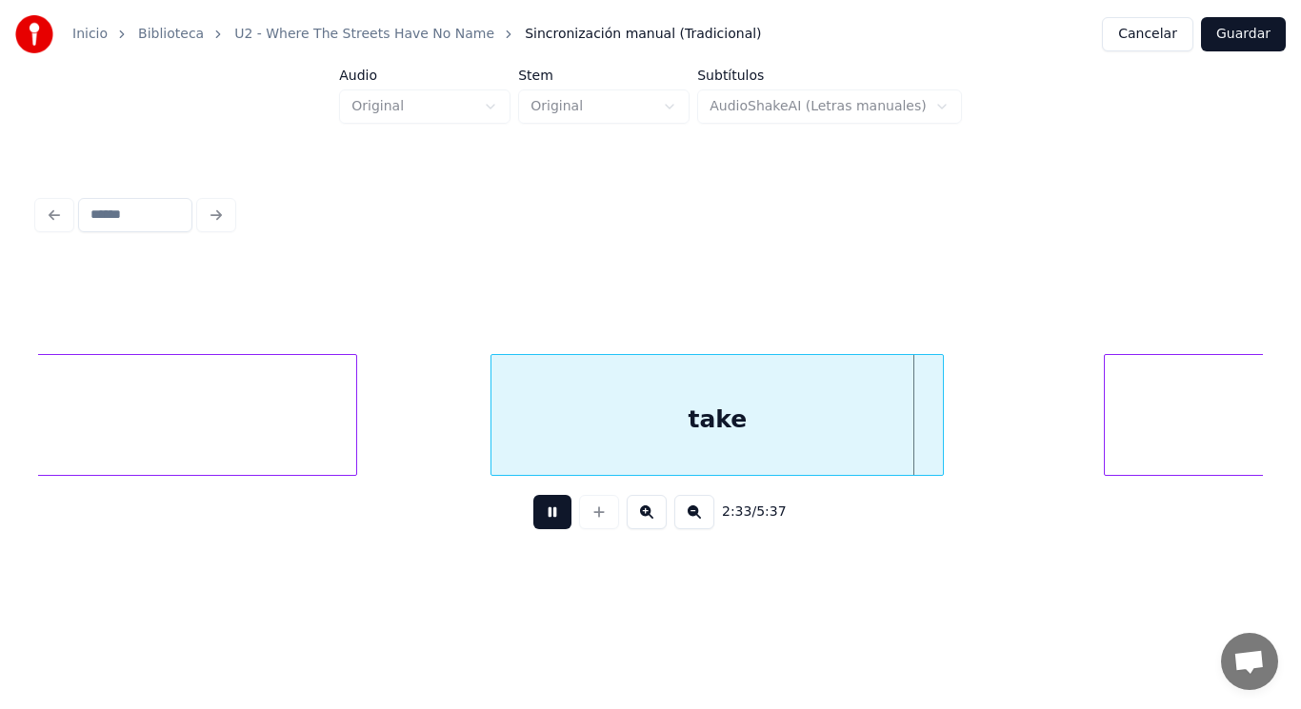
click at [534, 523] on button at bounding box center [552, 512] width 38 height 34
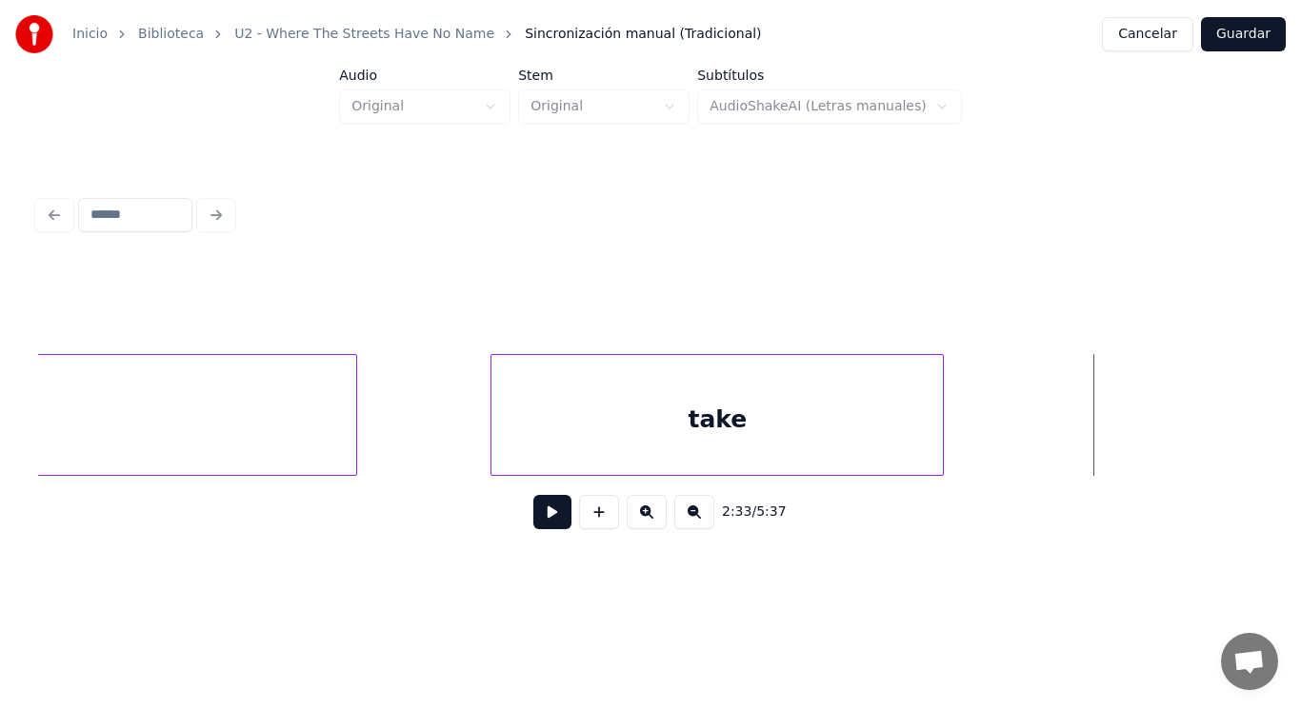
scroll to position [0, 203080]
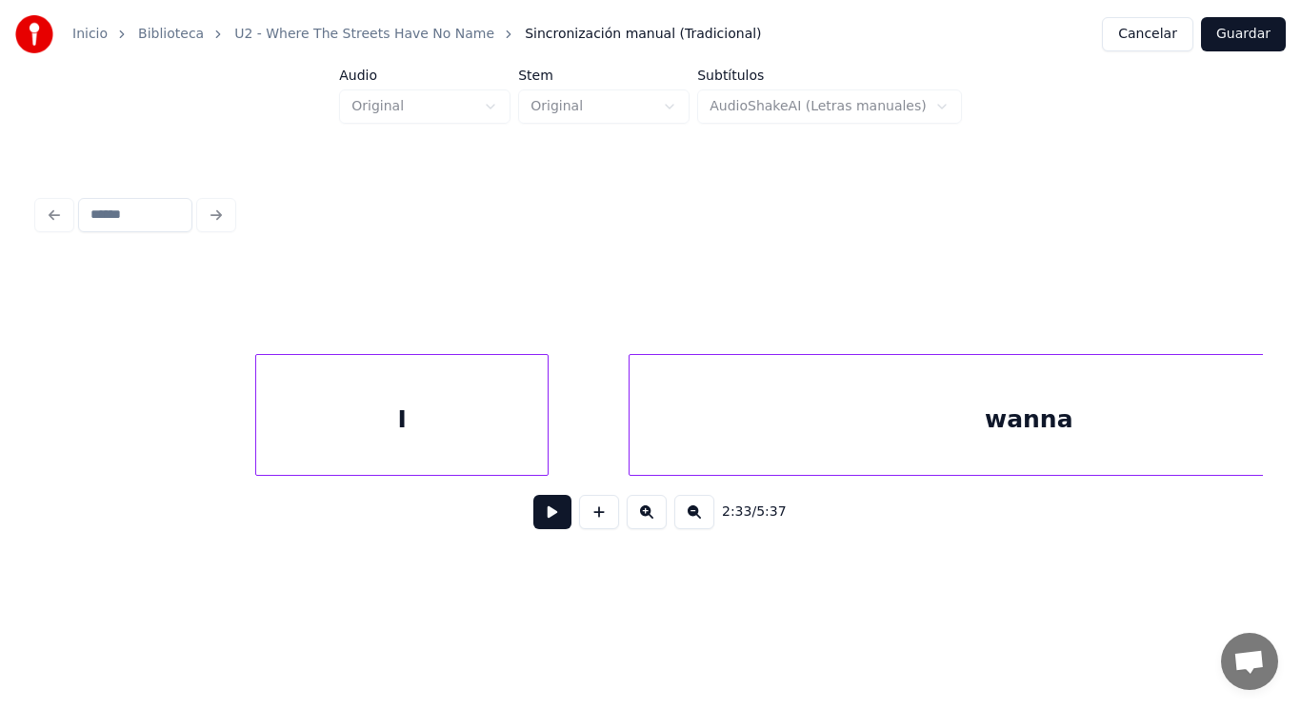
click at [395, 448] on div "I" at bounding box center [401, 419] width 291 height 129
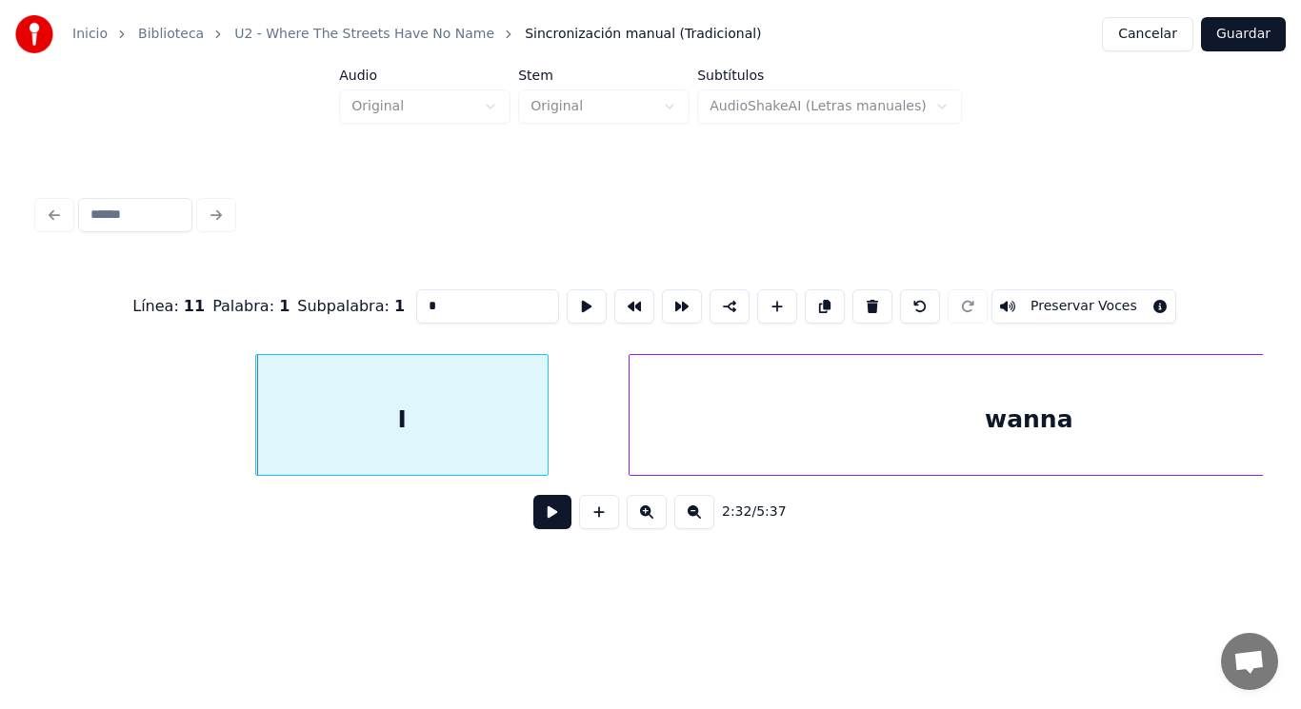
click at [540, 519] on button at bounding box center [552, 512] width 38 height 34
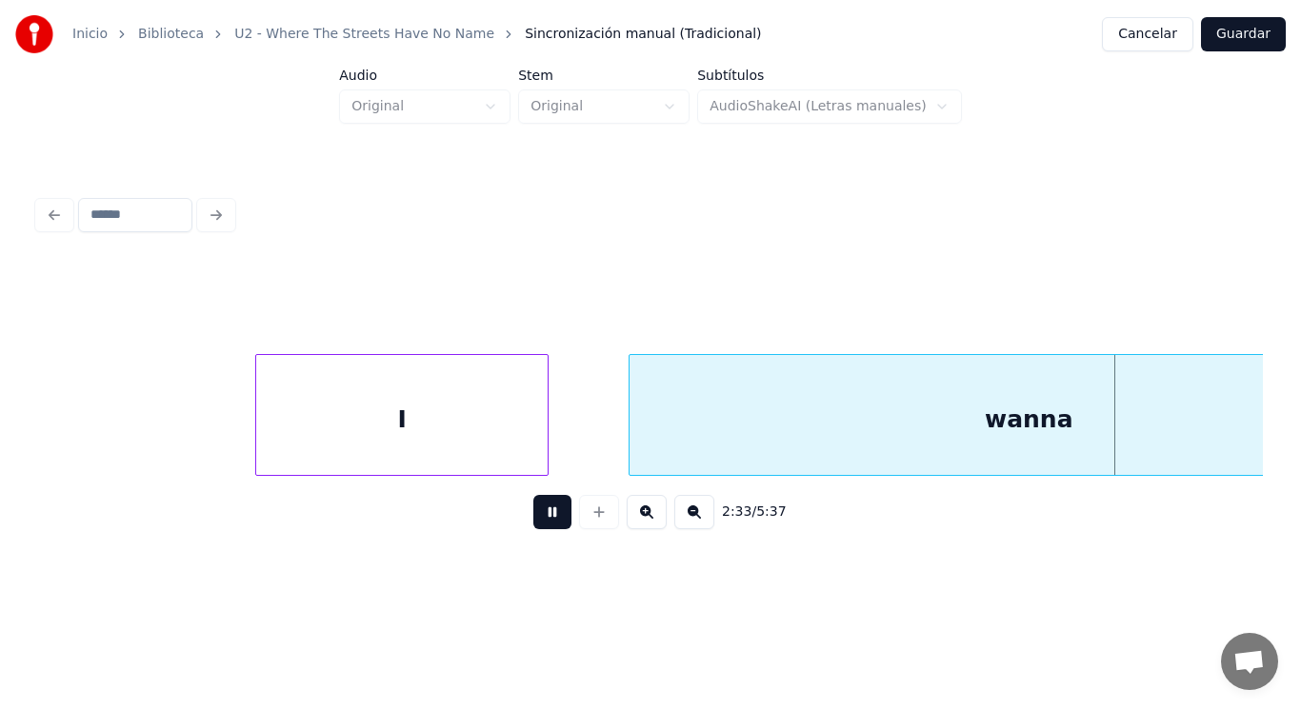
scroll to position [0, 204305]
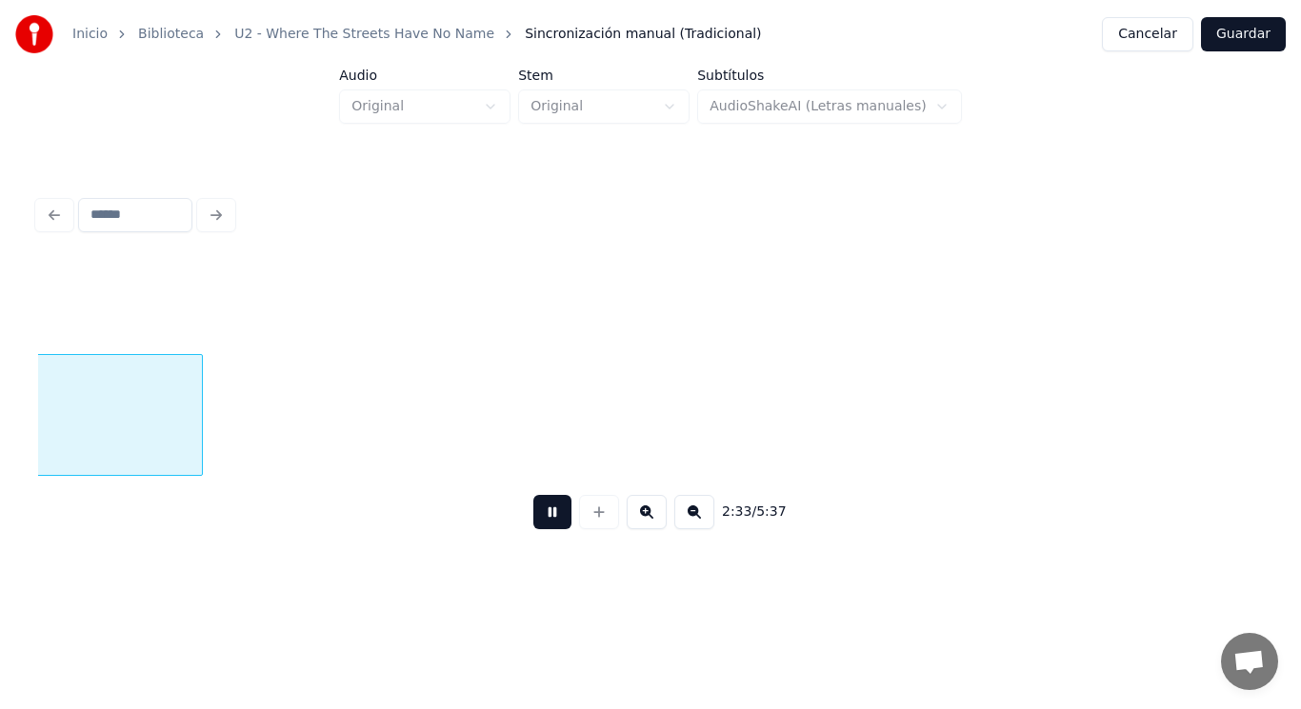
click at [540, 519] on button at bounding box center [552, 512] width 38 height 34
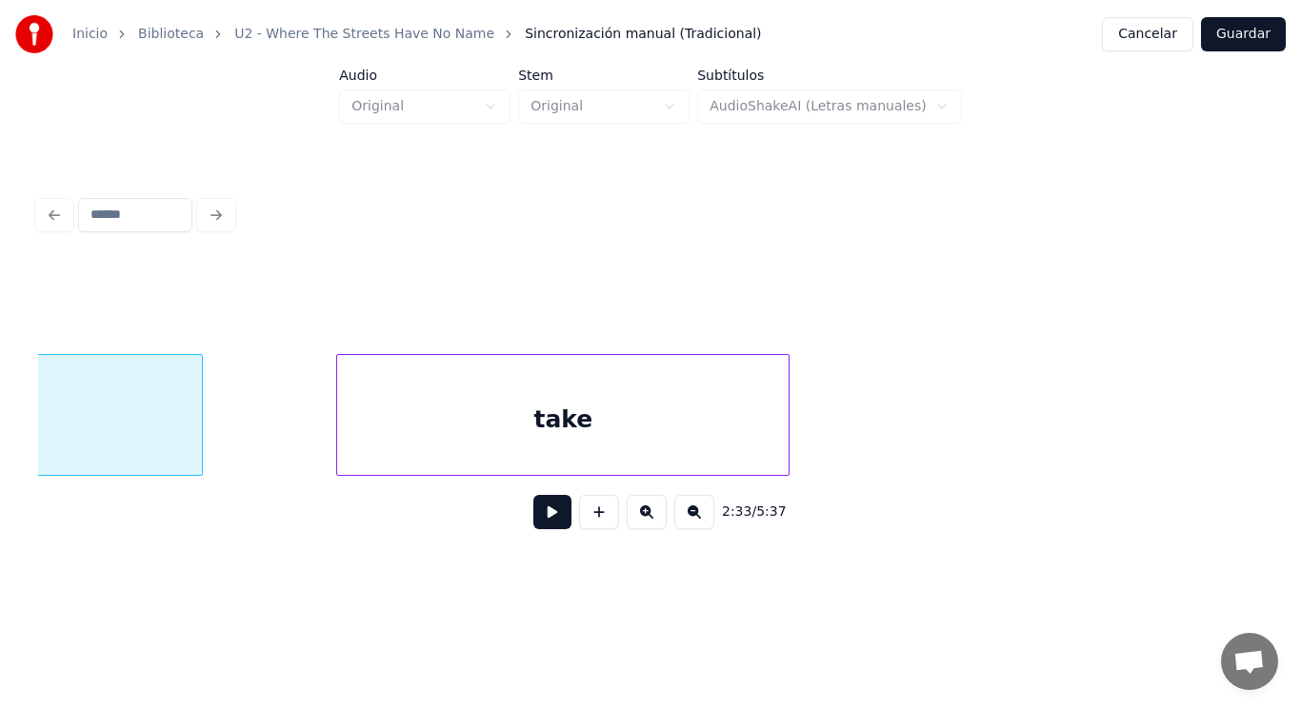
scroll to position [0, 203671]
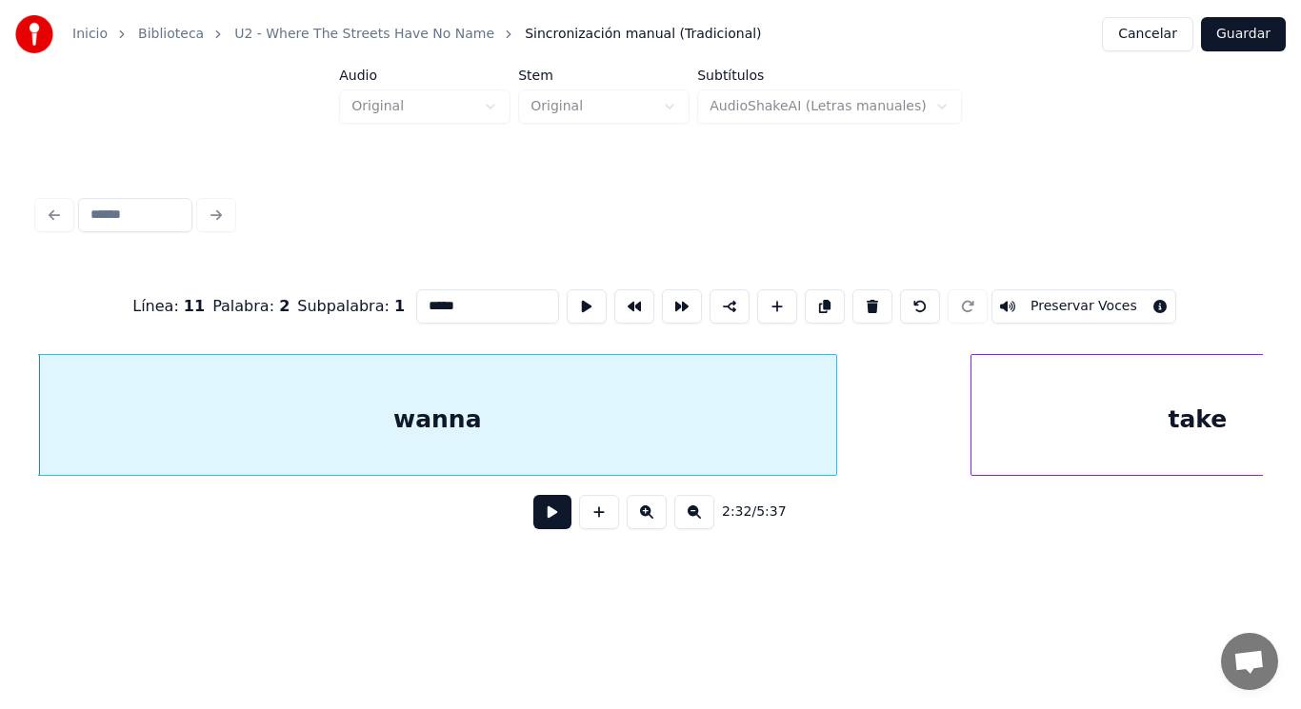
click at [551, 509] on button at bounding box center [552, 512] width 38 height 34
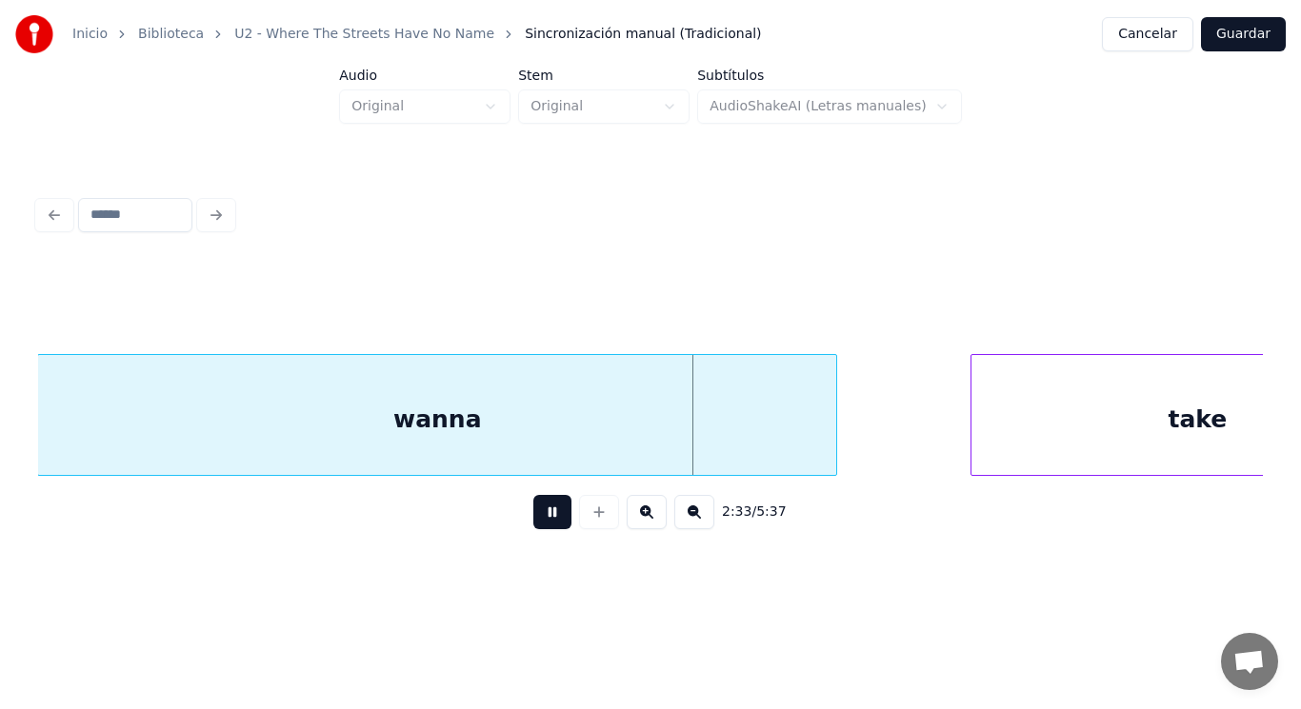
click at [551, 509] on button at bounding box center [552, 512] width 38 height 34
click at [787, 442] on div at bounding box center [788, 415] width 6 height 120
click at [533, 519] on button at bounding box center [552, 512] width 38 height 34
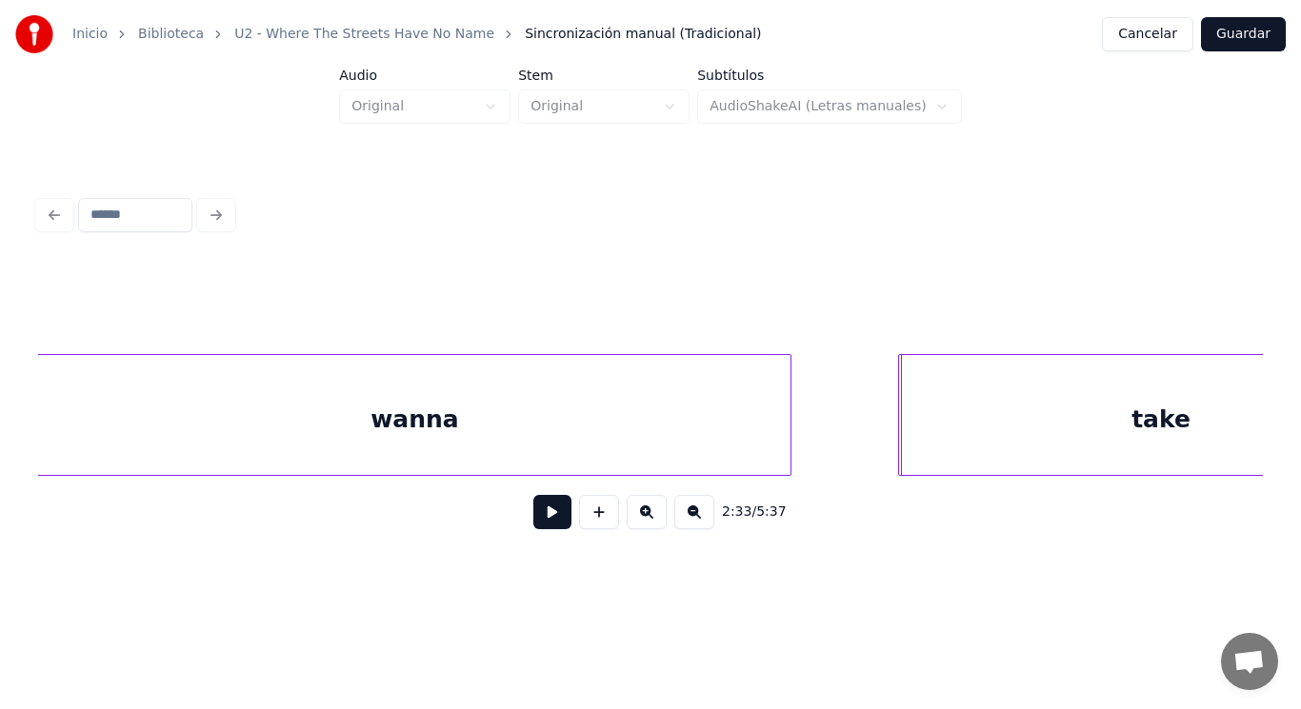
click at [899, 441] on div at bounding box center [902, 415] width 6 height 120
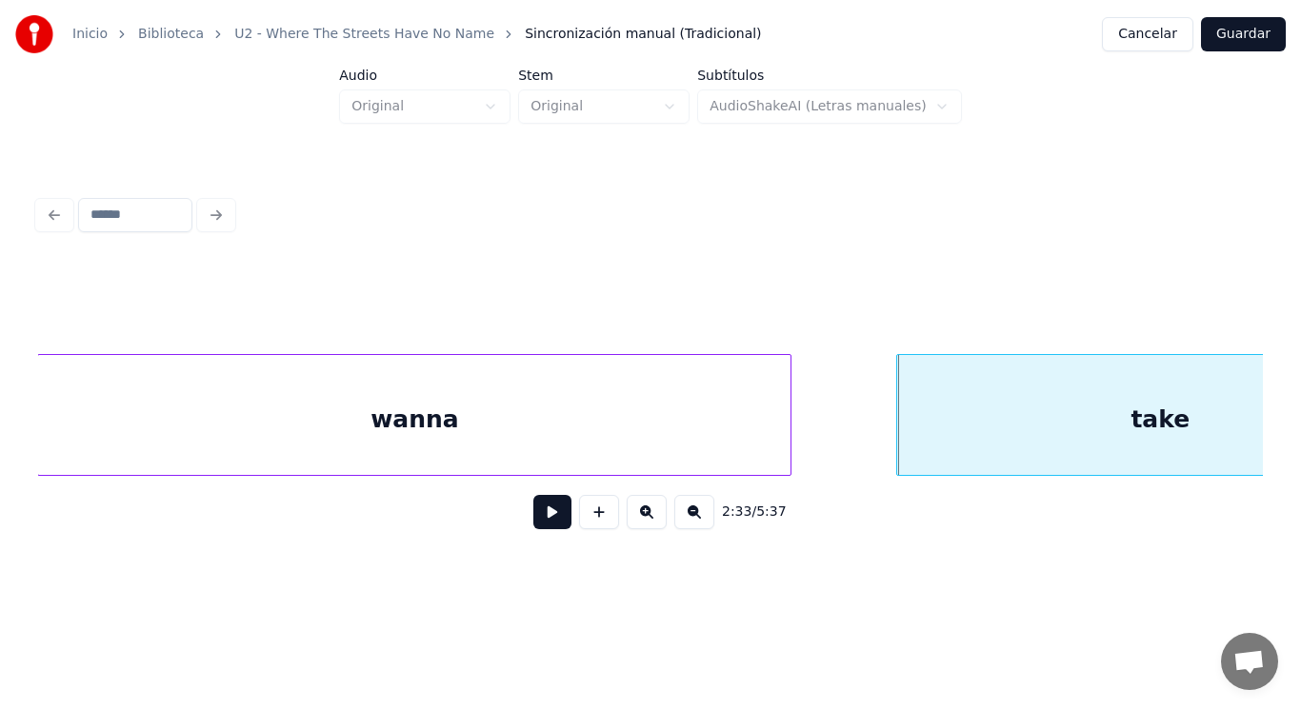
click at [533, 519] on button at bounding box center [552, 512] width 38 height 34
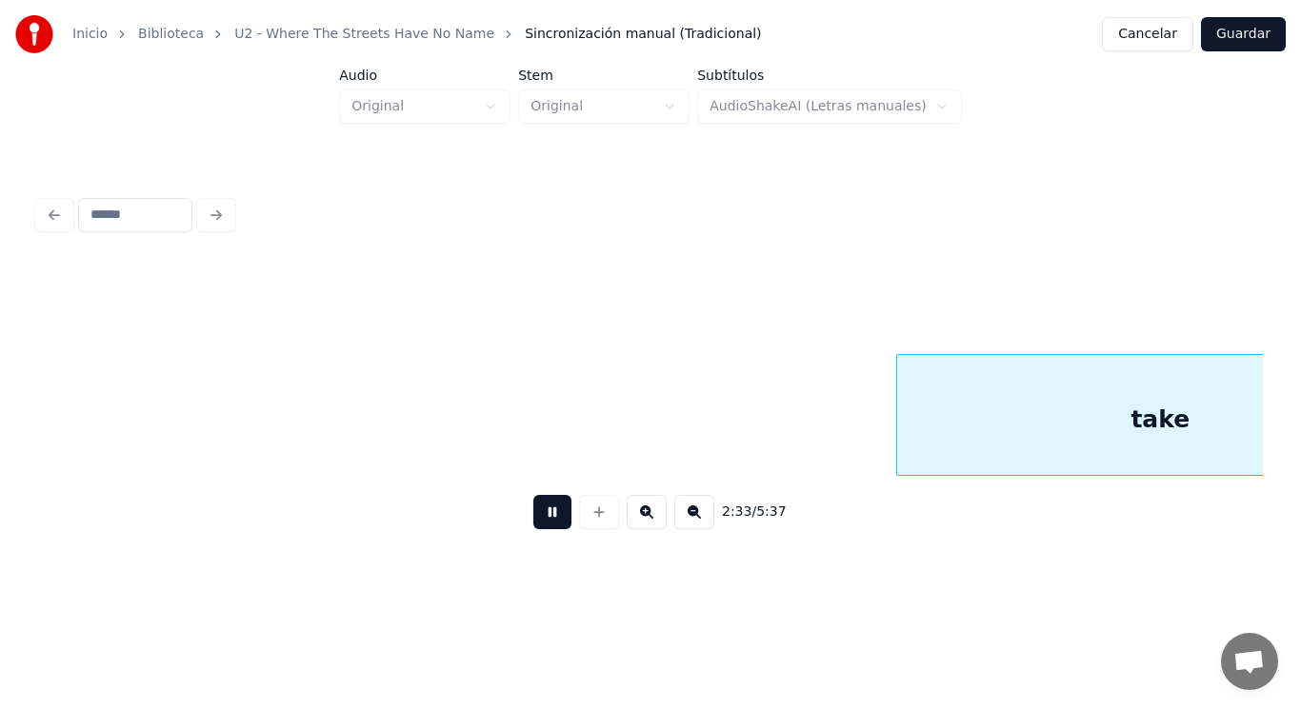
scroll to position [0, 204898]
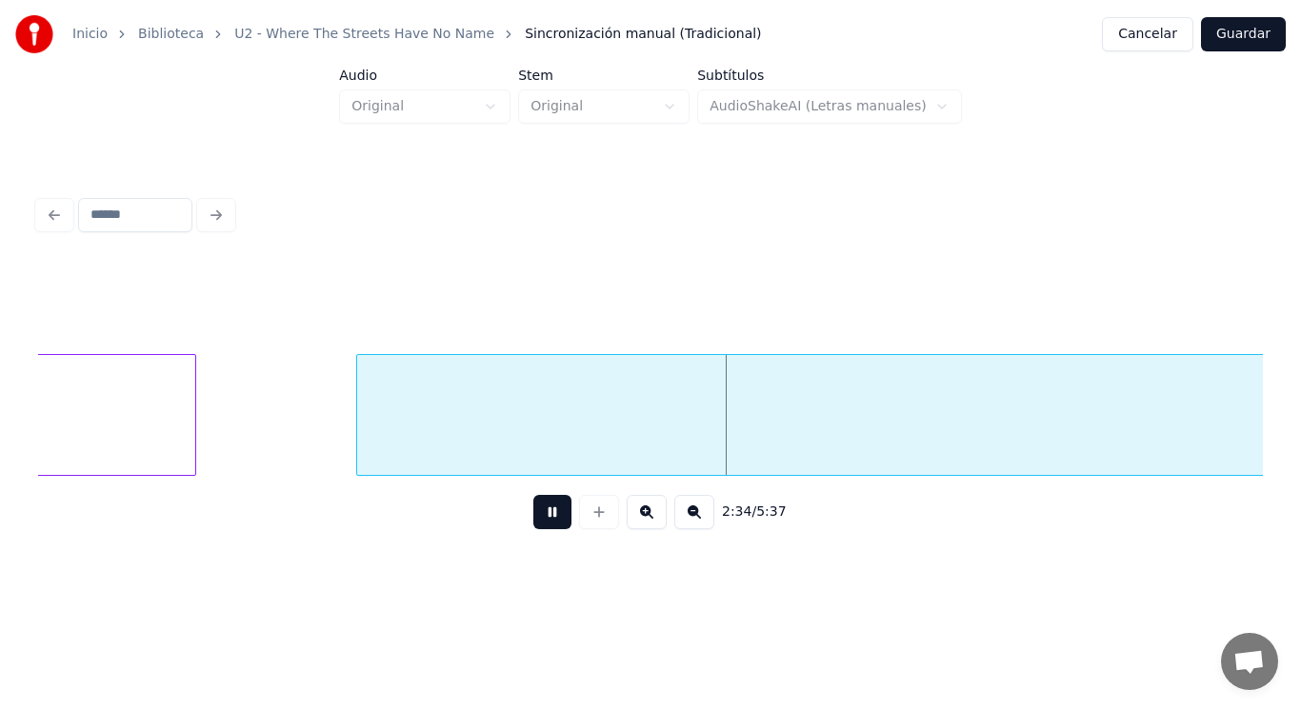
click at [533, 519] on button at bounding box center [552, 512] width 38 height 34
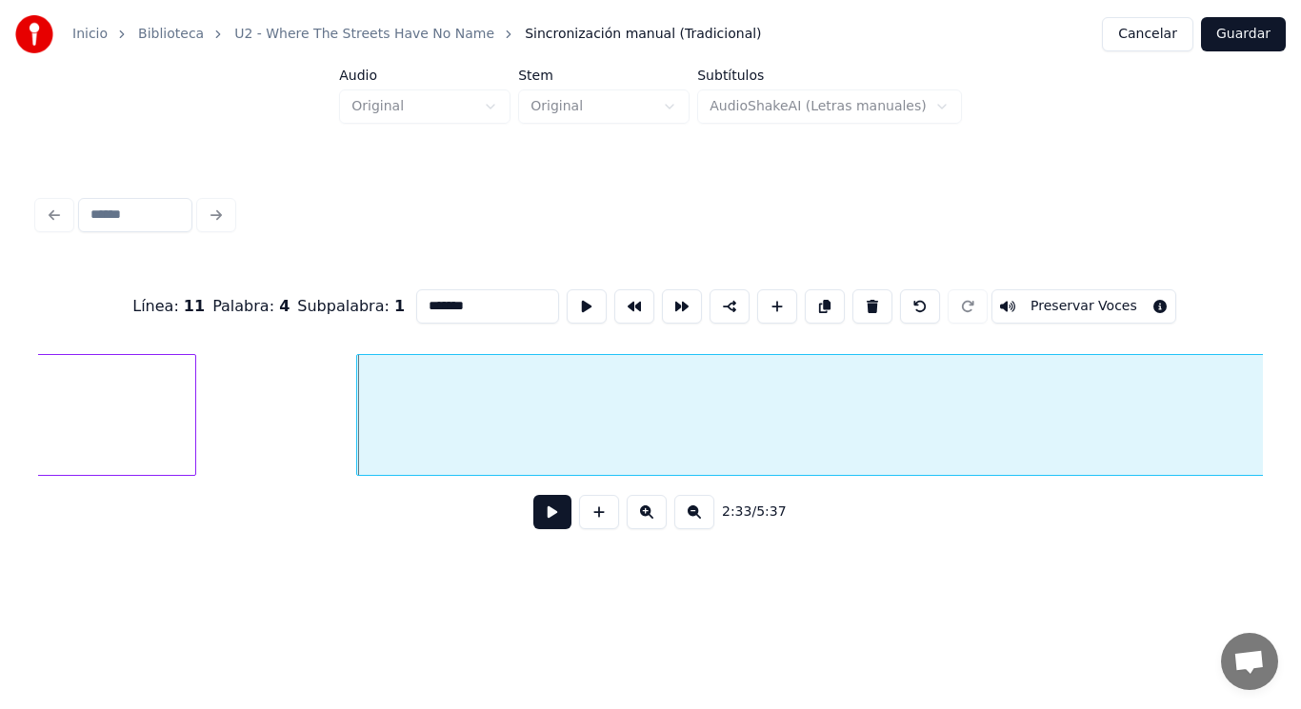
click at [536, 528] on button at bounding box center [552, 512] width 38 height 34
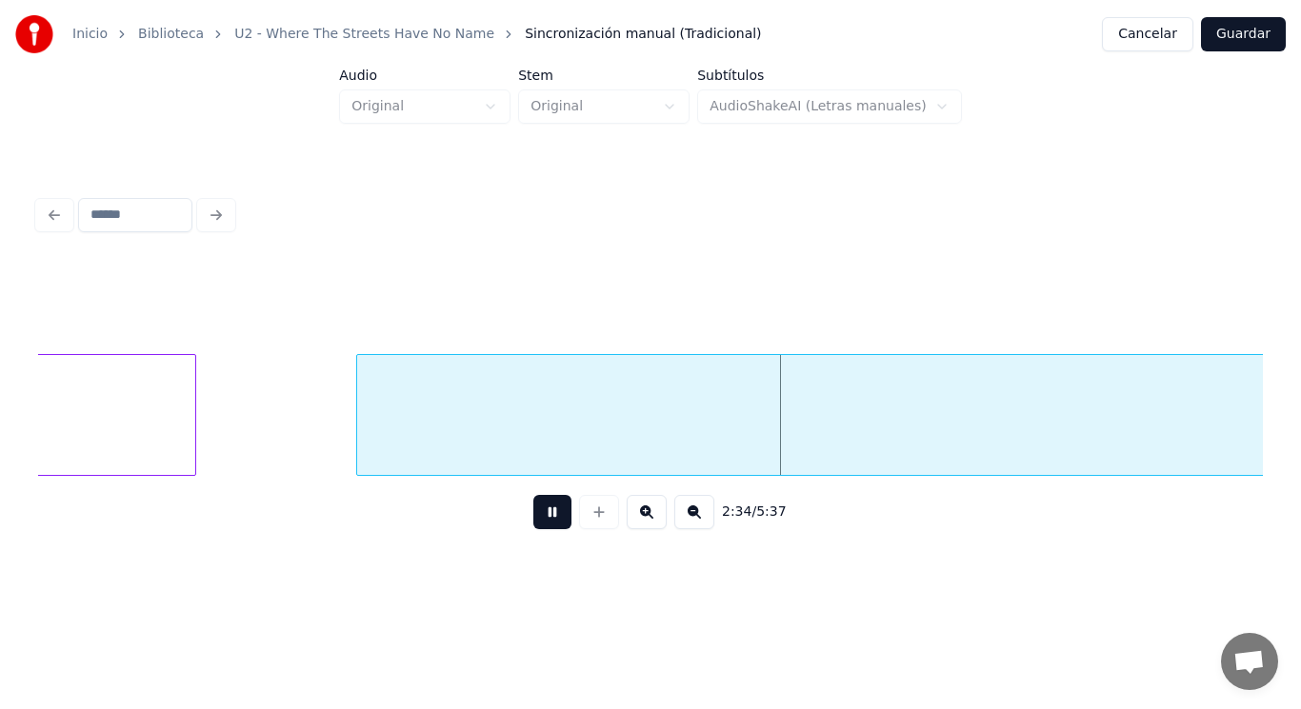
click at [536, 528] on button at bounding box center [552, 512] width 38 height 34
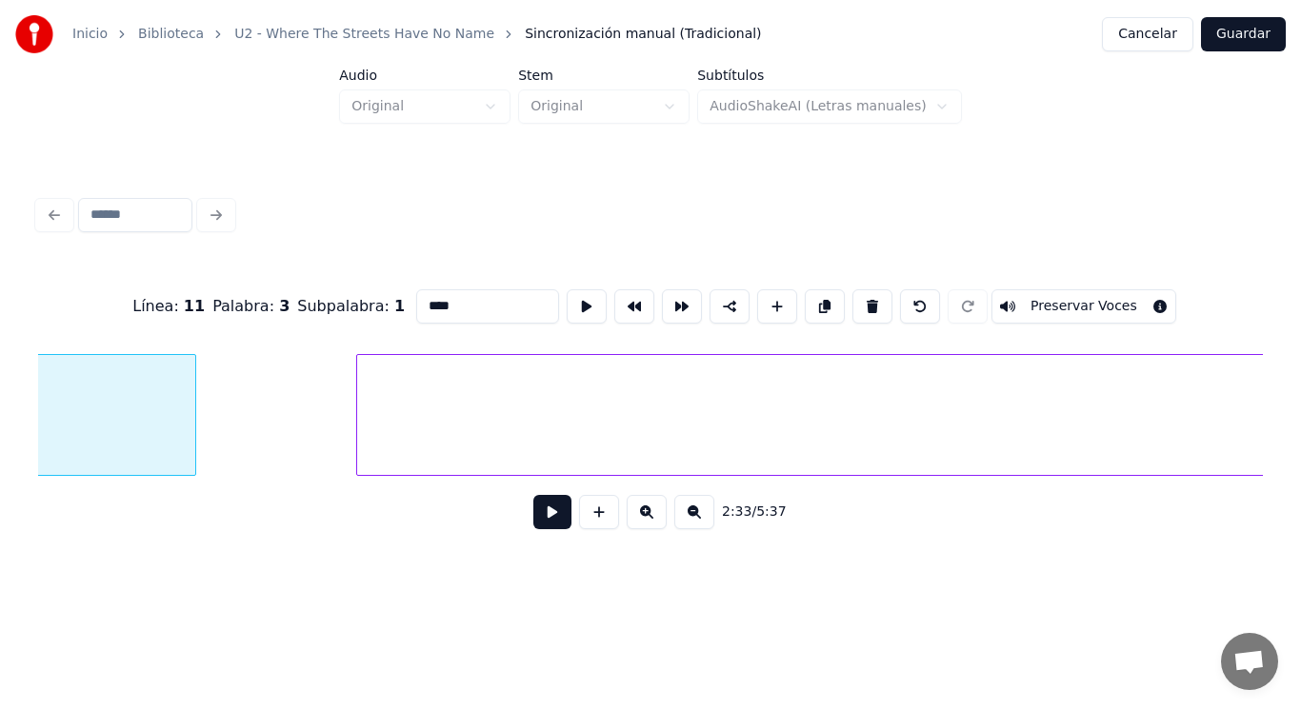
scroll to position [0, 204530]
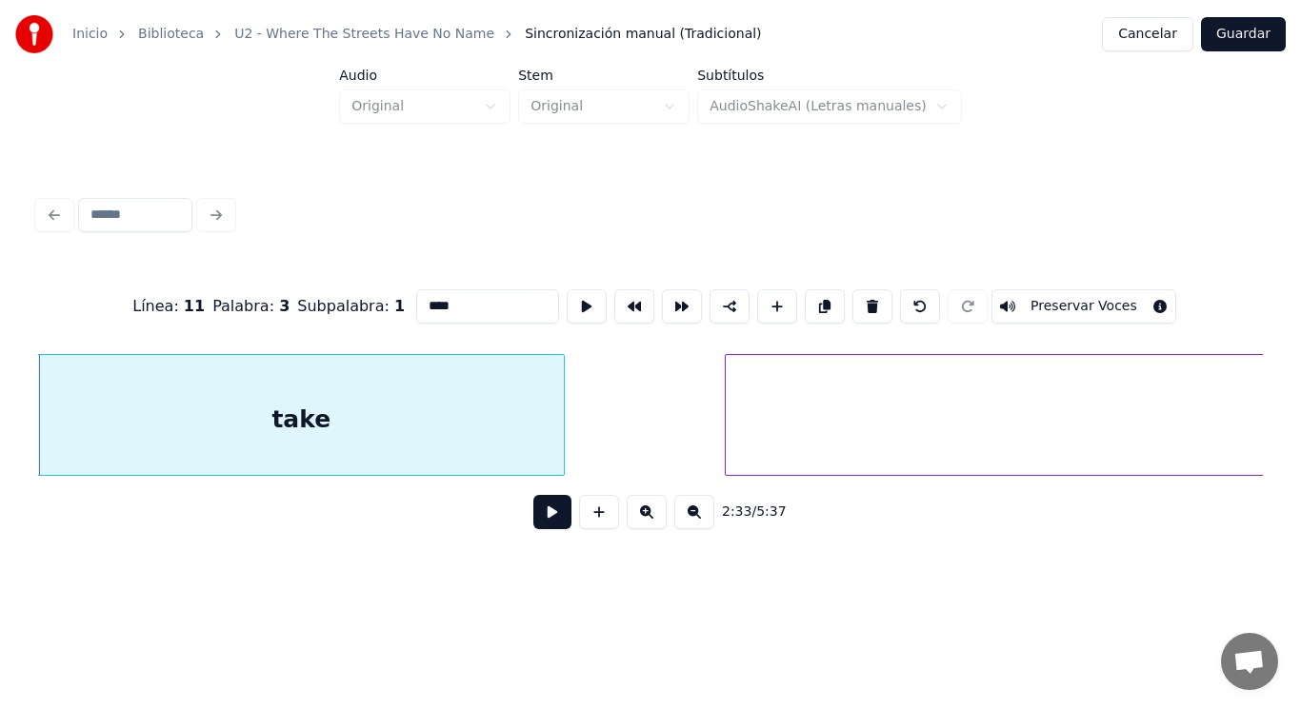
click at [541, 517] on button at bounding box center [552, 512] width 38 height 34
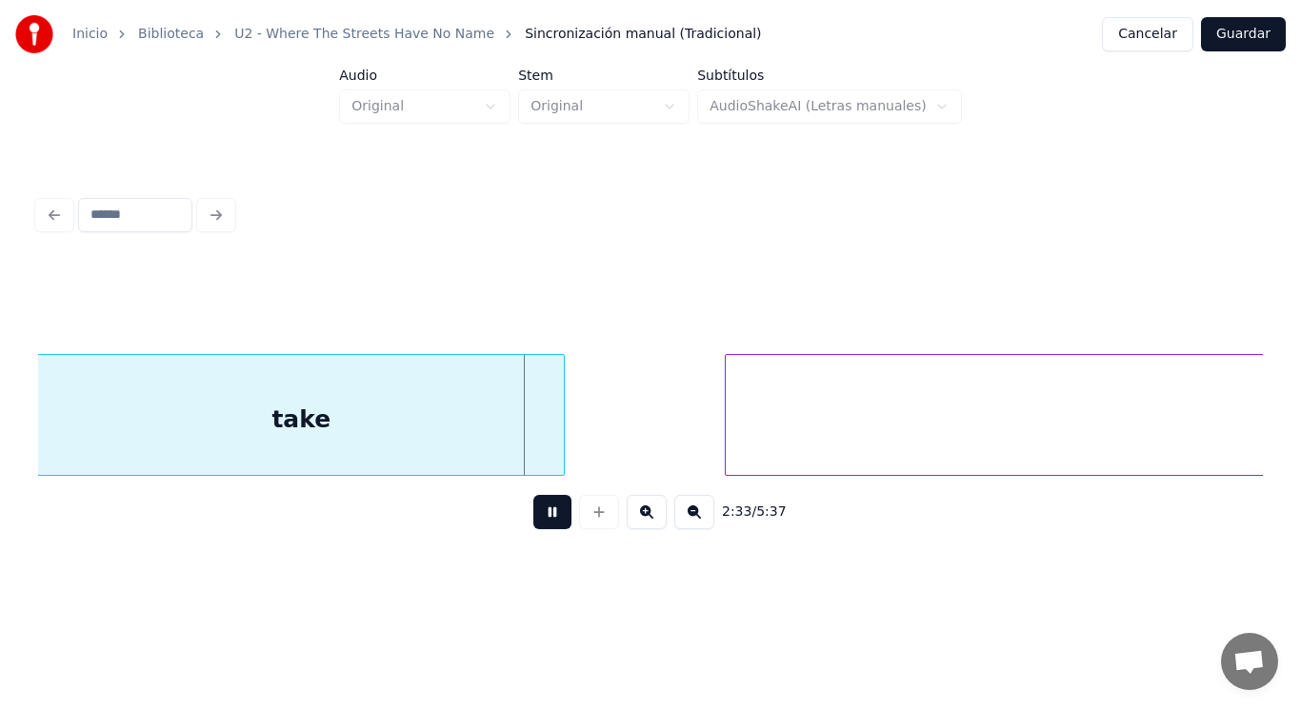
click at [541, 517] on button at bounding box center [552, 512] width 38 height 34
click at [522, 460] on div "take" at bounding box center [301, 419] width 526 height 129
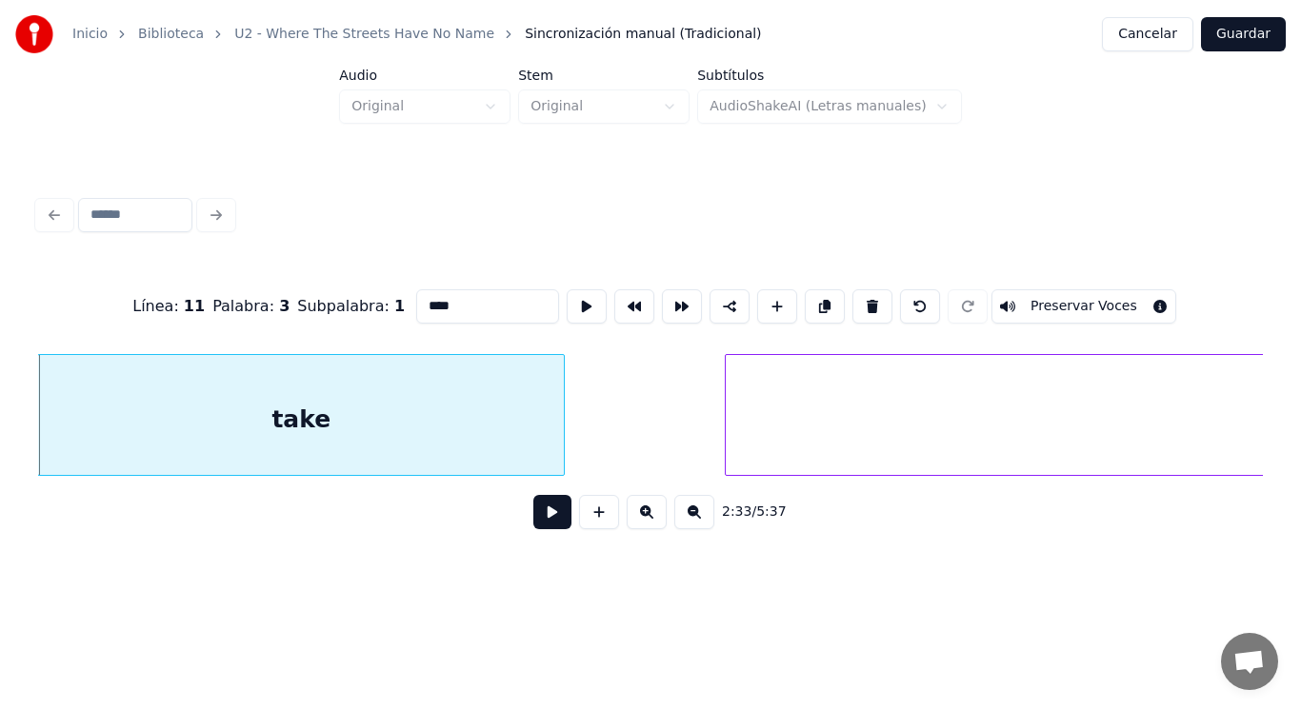
click at [533, 529] on button at bounding box center [552, 512] width 38 height 34
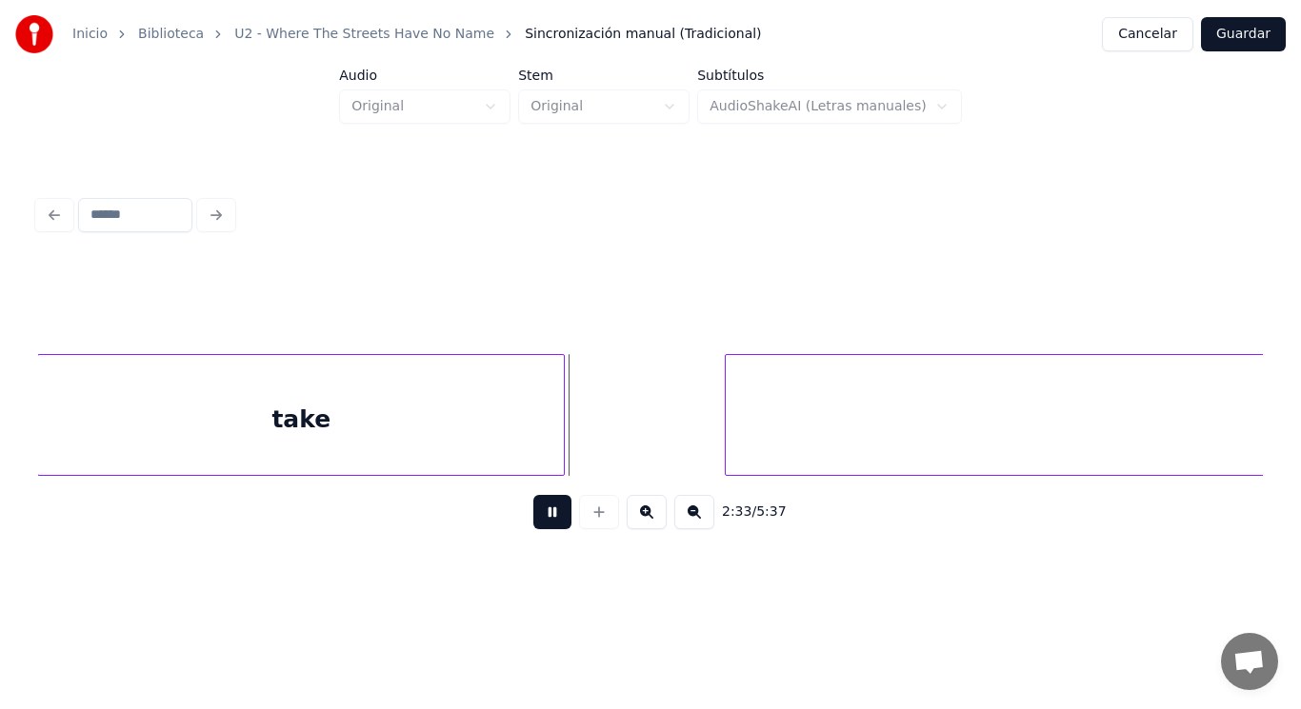
click at [533, 529] on button at bounding box center [552, 512] width 38 height 34
click at [533, 515] on button at bounding box center [552, 512] width 38 height 34
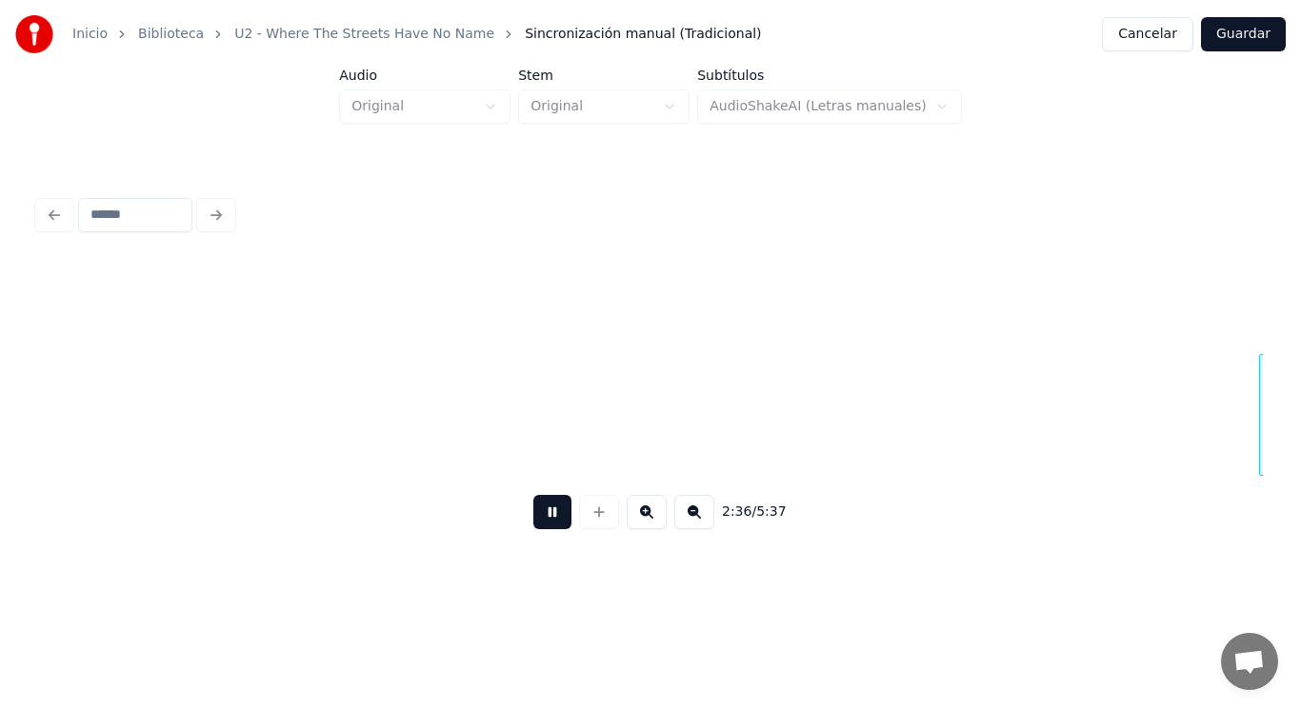
scroll to position [0, 208255]
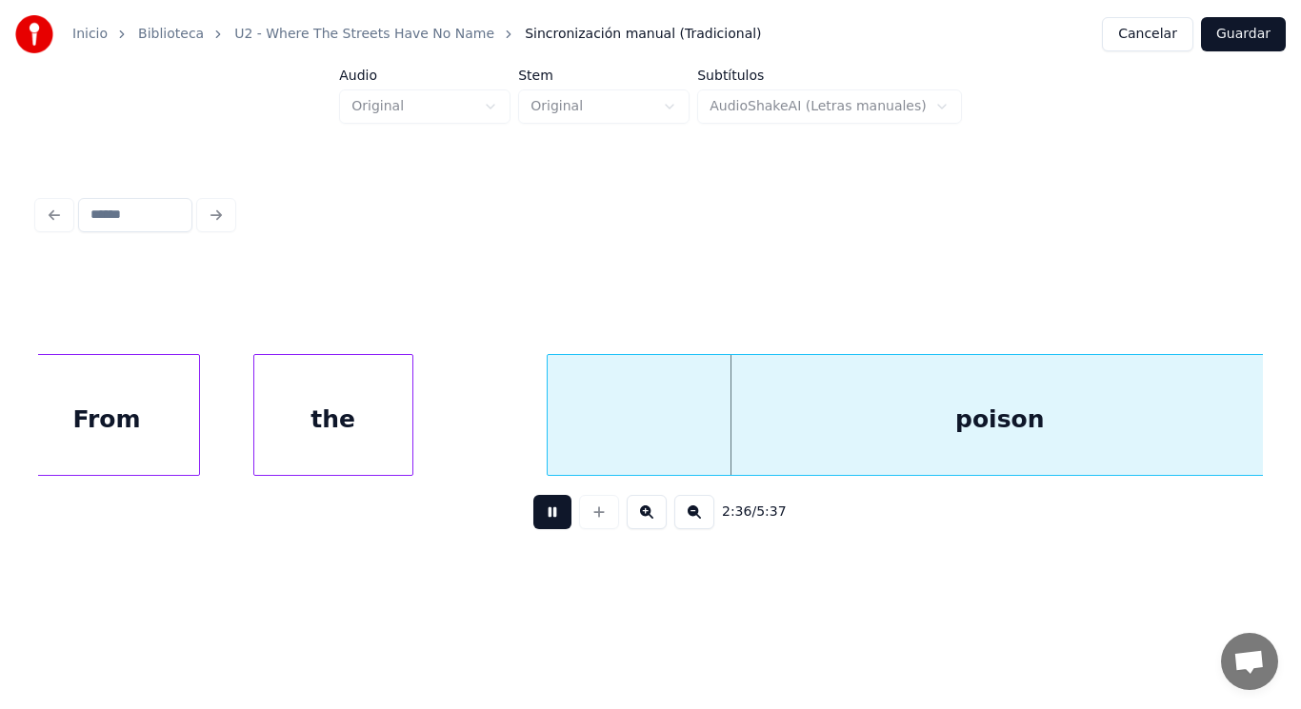
click at [533, 515] on button at bounding box center [552, 512] width 38 height 34
click at [352, 398] on div "the" at bounding box center [333, 419] width 158 height 129
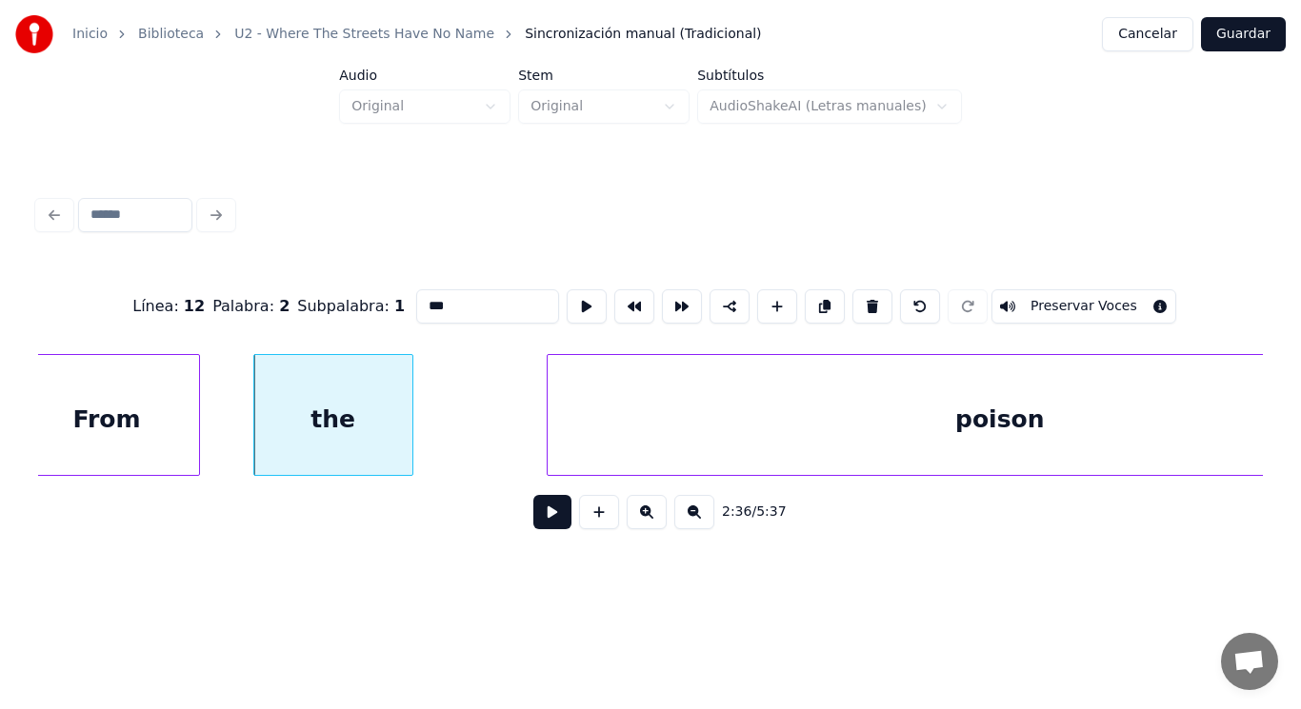
click at [536, 518] on button at bounding box center [552, 512] width 38 height 34
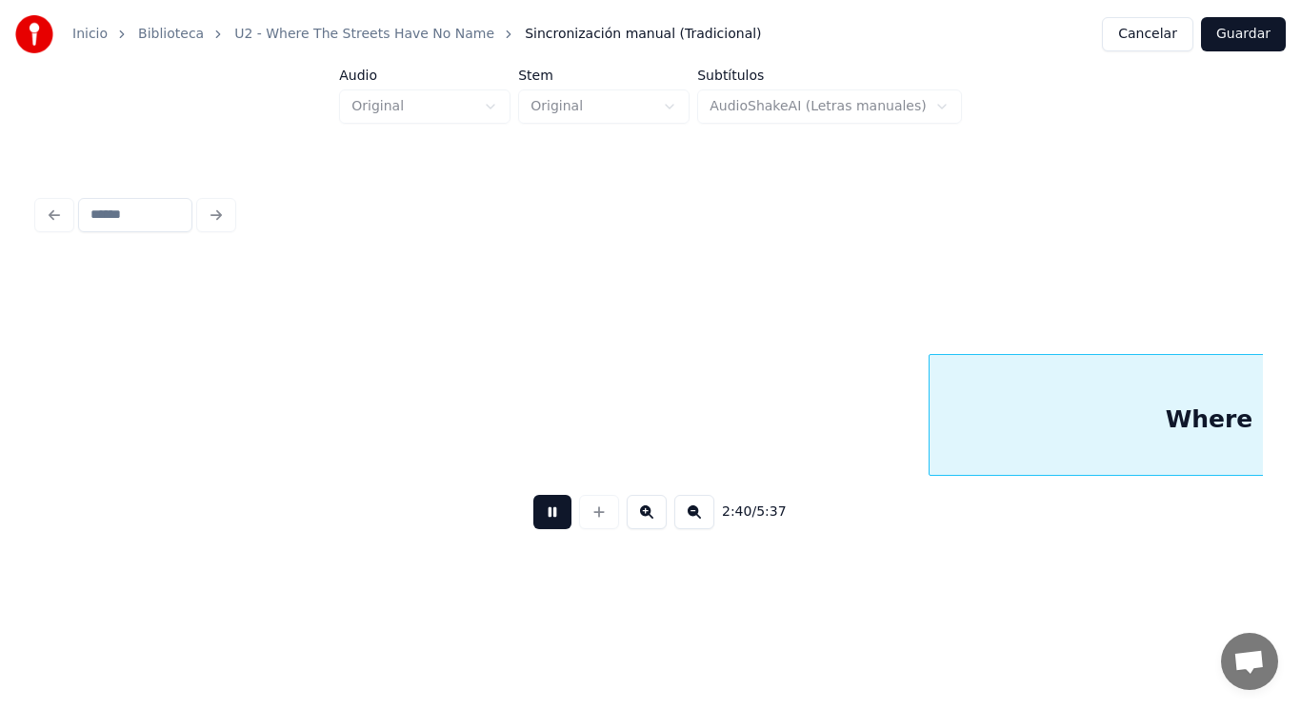
scroll to position [0, 214450]
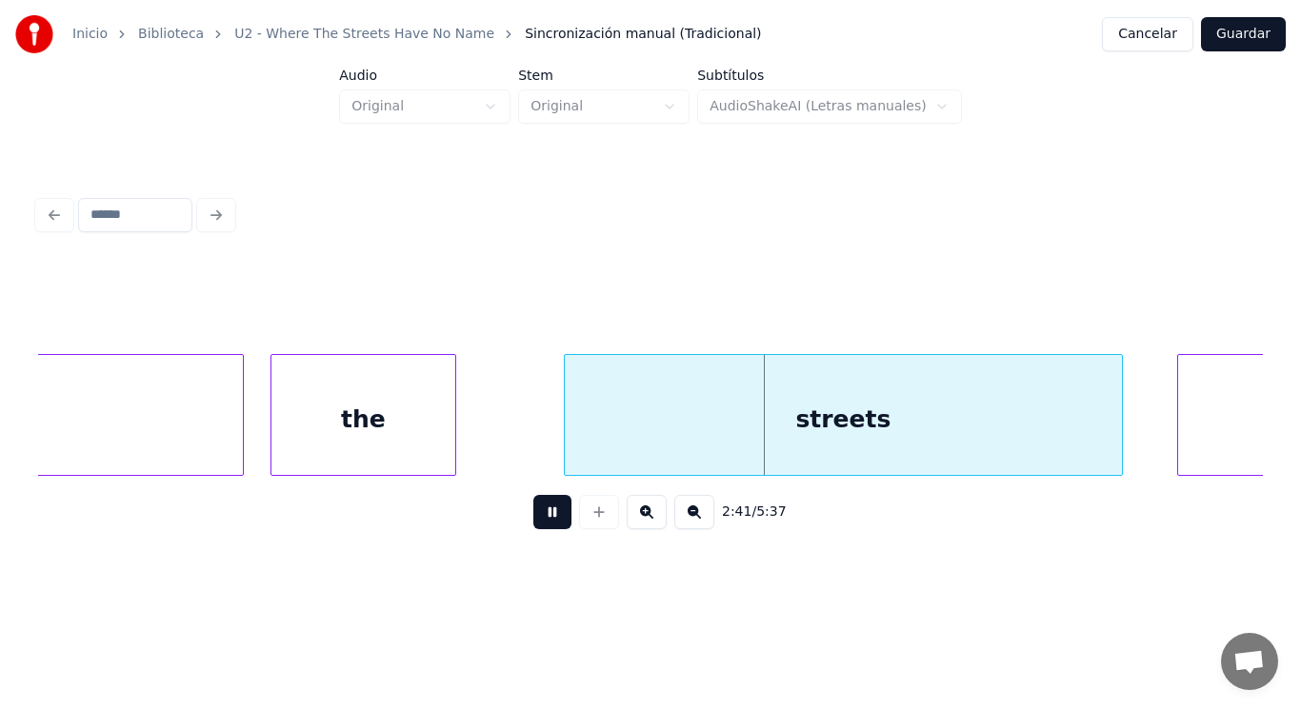
click at [536, 518] on button at bounding box center [552, 512] width 38 height 34
click at [357, 406] on div "the" at bounding box center [363, 419] width 185 height 129
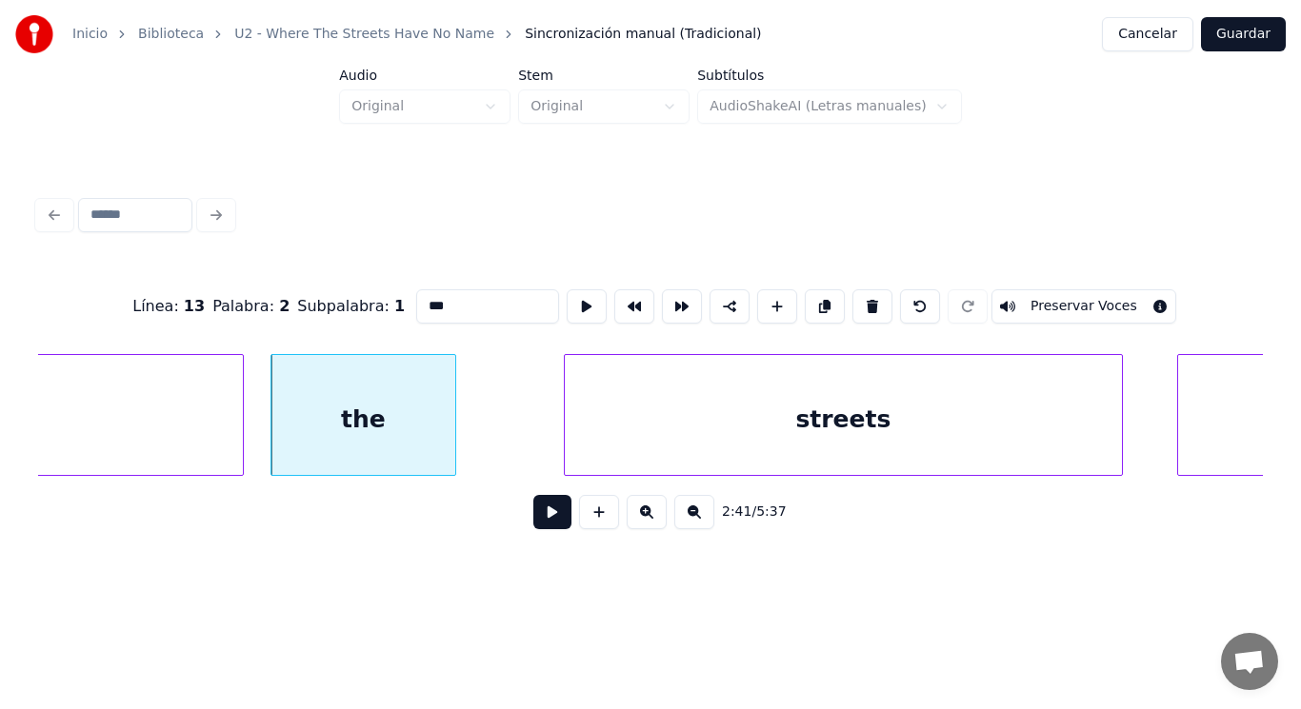
click at [547, 518] on button at bounding box center [552, 512] width 38 height 34
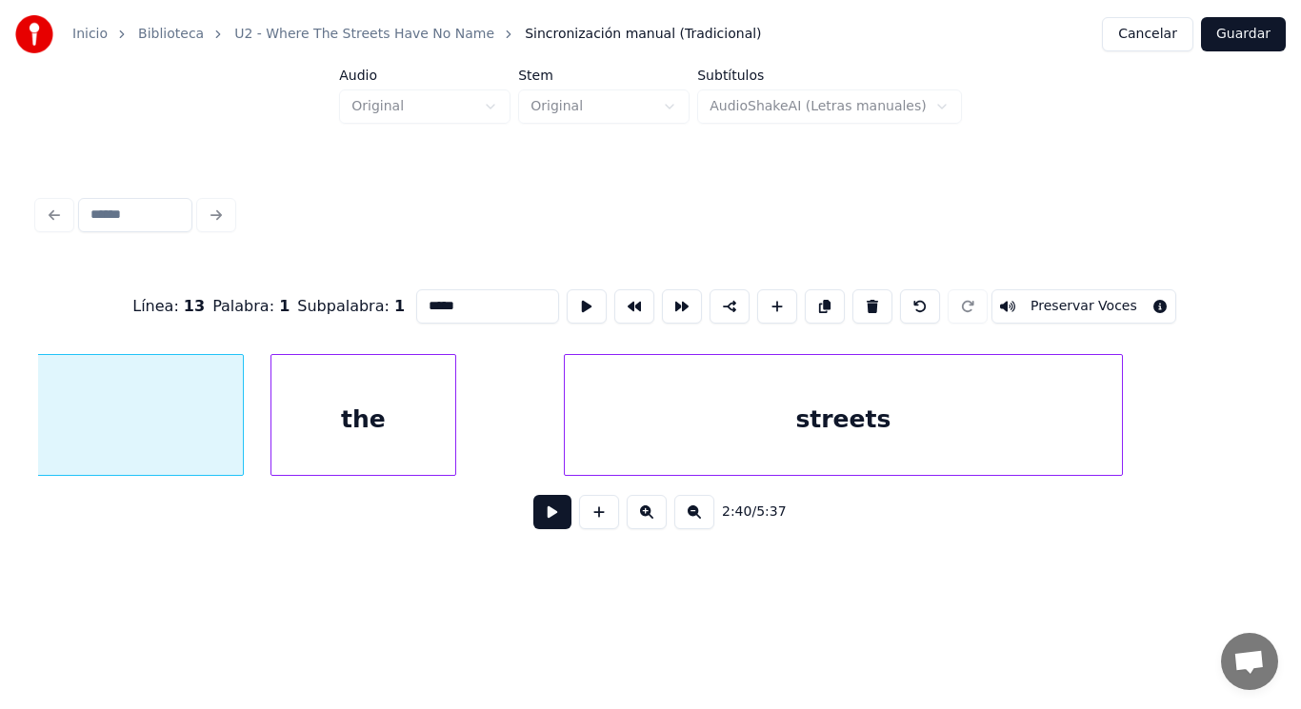
scroll to position [0, 214096]
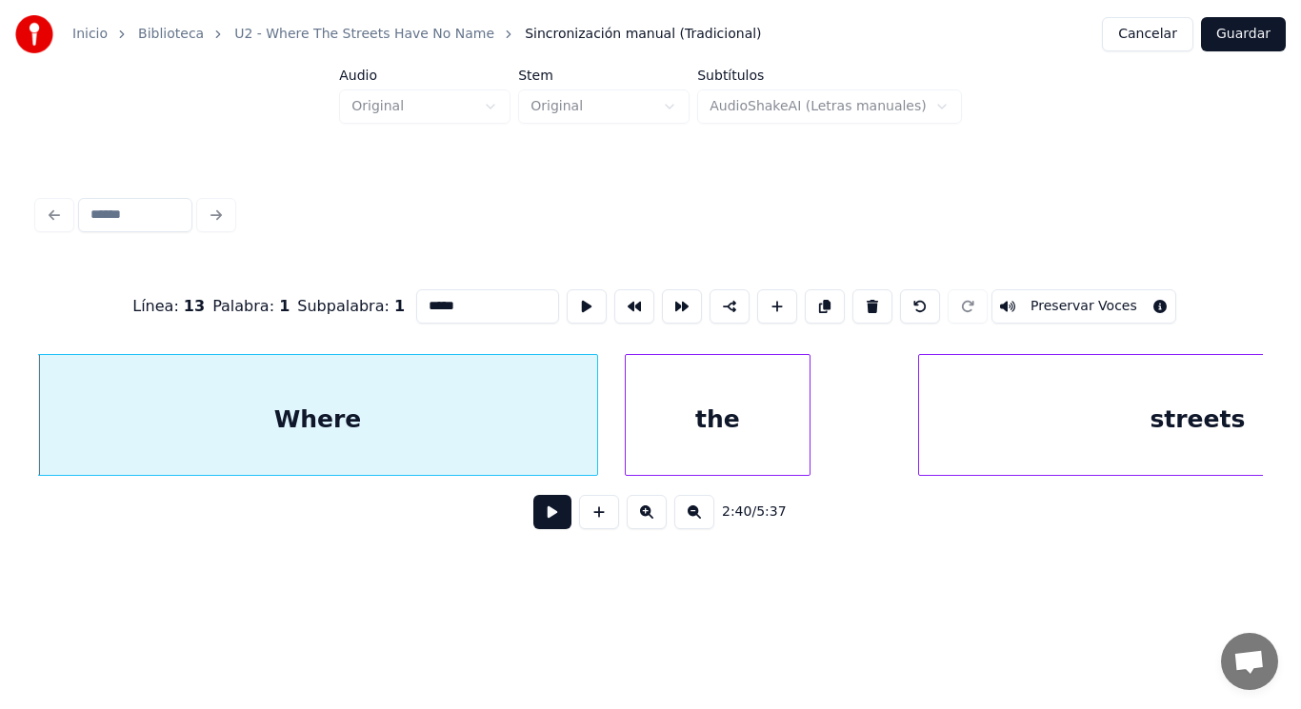
click at [538, 521] on button at bounding box center [552, 512] width 38 height 34
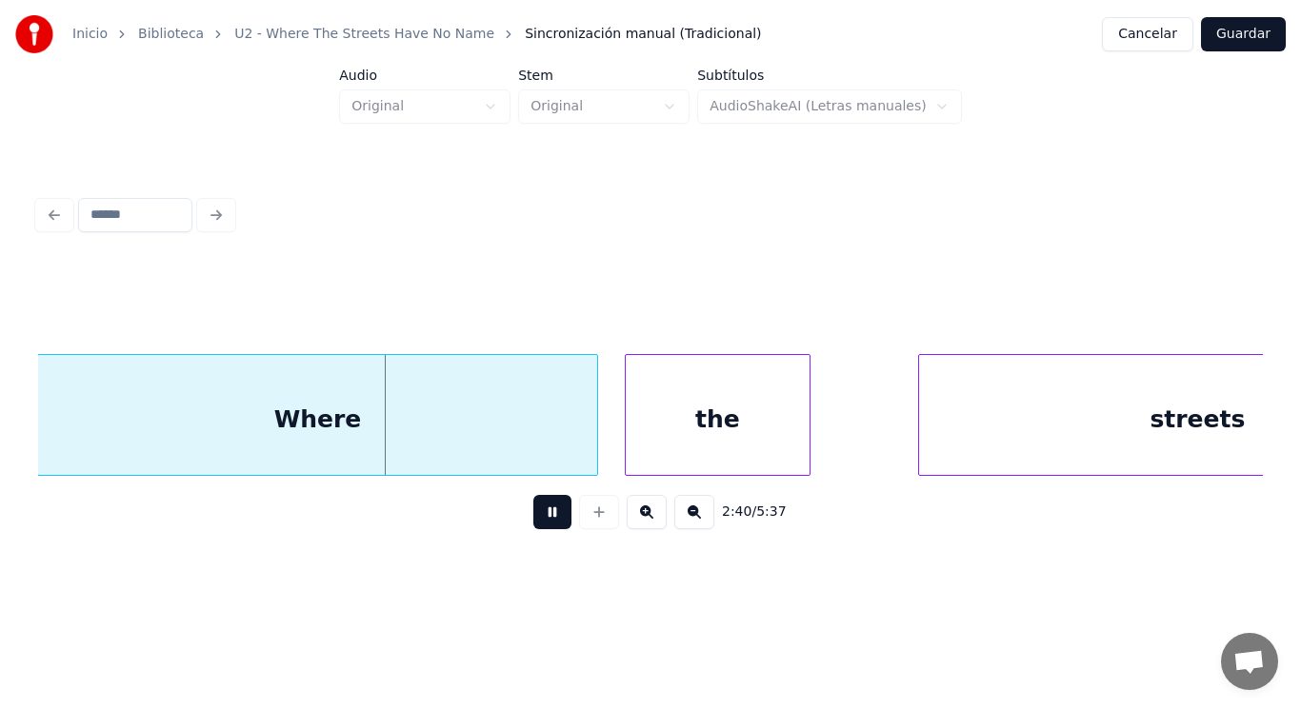
click at [538, 521] on button at bounding box center [552, 512] width 38 height 34
click at [545, 446] on div at bounding box center [546, 415] width 6 height 120
click at [549, 514] on button at bounding box center [552, 512] width 38 height 34
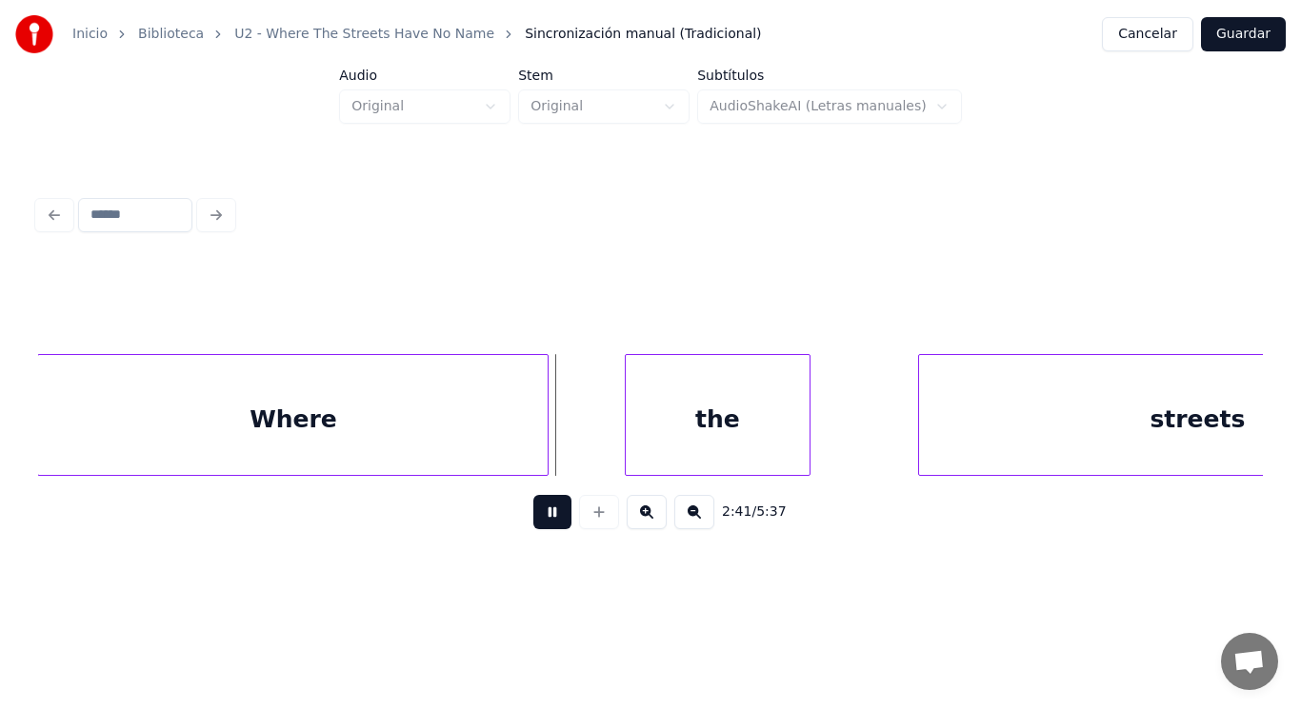
click at [549, 514] on button at bounding box center [552, 512] width 38 height 34
click at [607, 450] on div "the" at bounding box center [692, 419] width 185 height 129
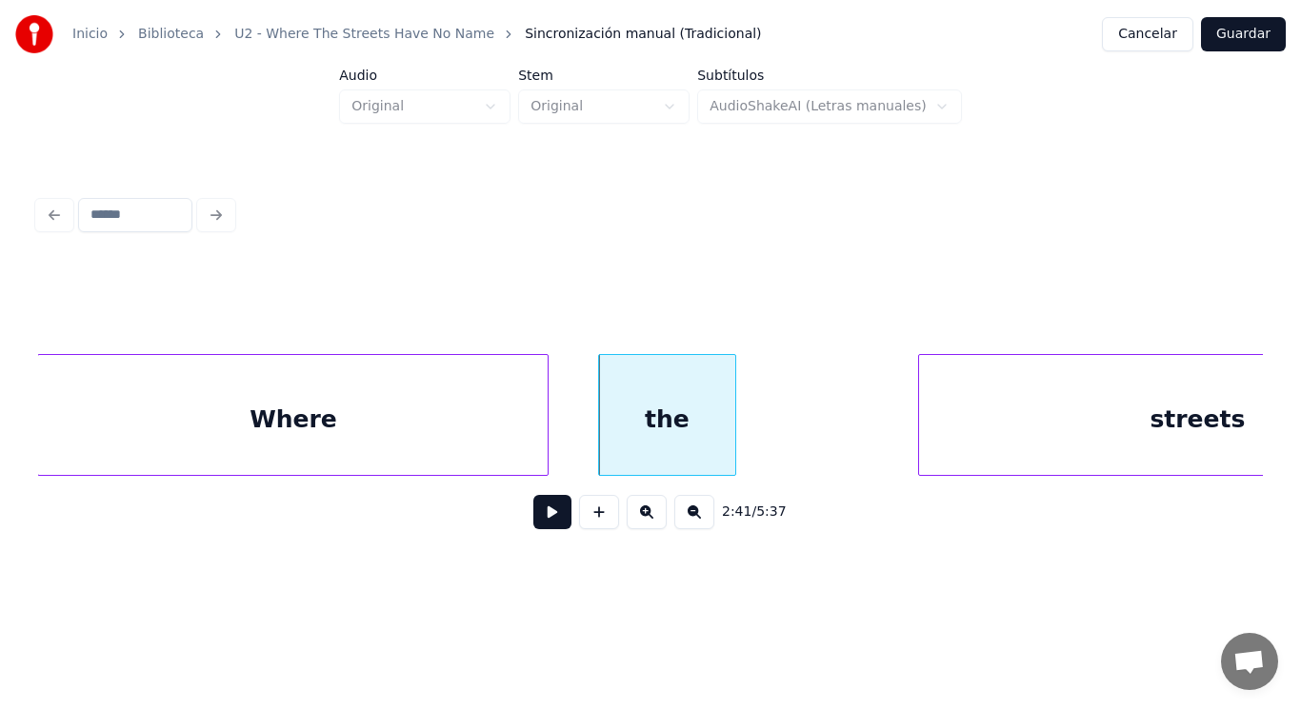
click at [733, 438] on div at bounding box center [732, 415] width 6 height 120
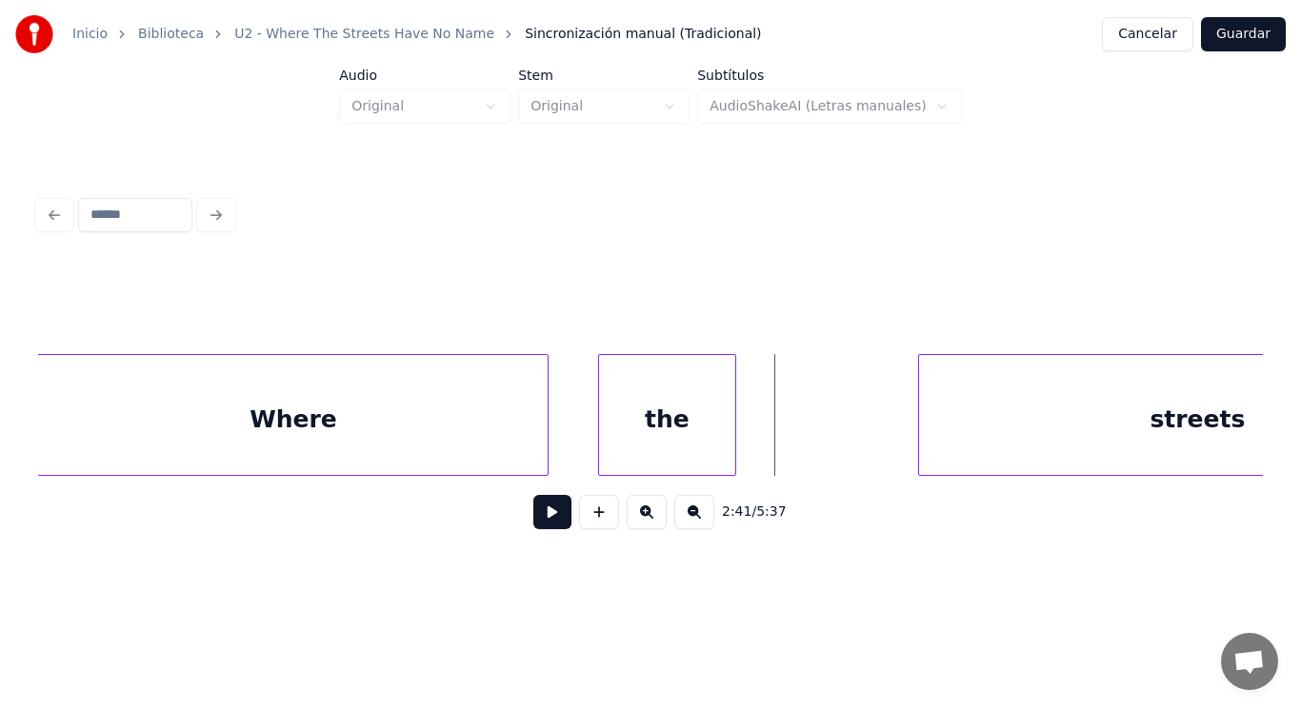
click at [542, 510] on button at bounding box center [552, 512] width 38 height 34
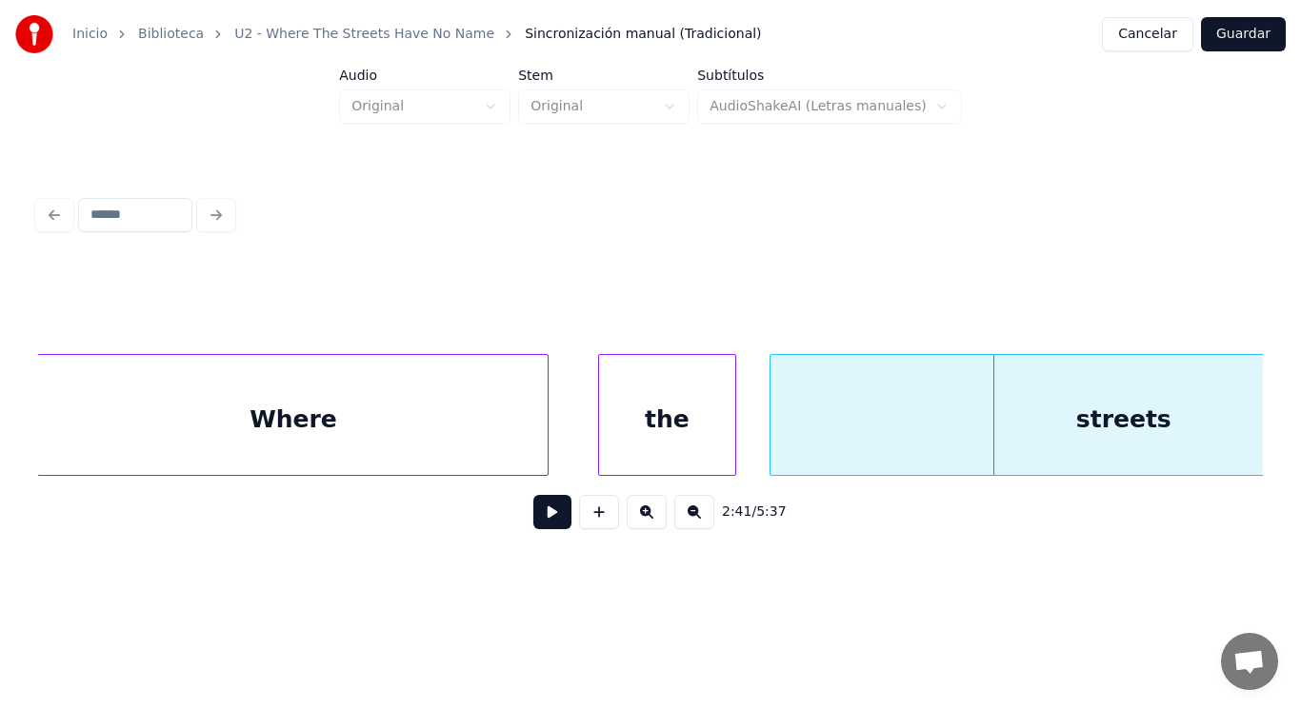
click at [772, 446] on div at bounding box center [773, 415] width 6 height 120
click at [548, 511] on button at bounding box center [552, 512] width 38 height 34
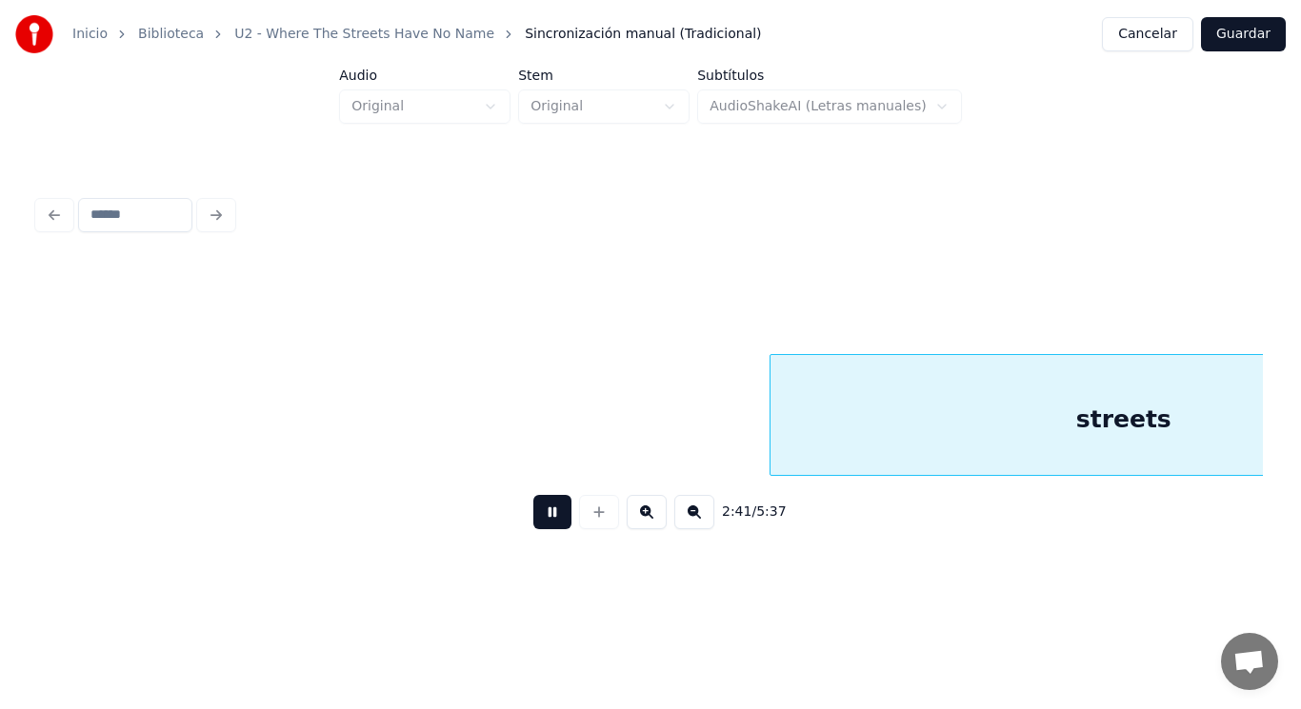
scroll to position [0, 215322]
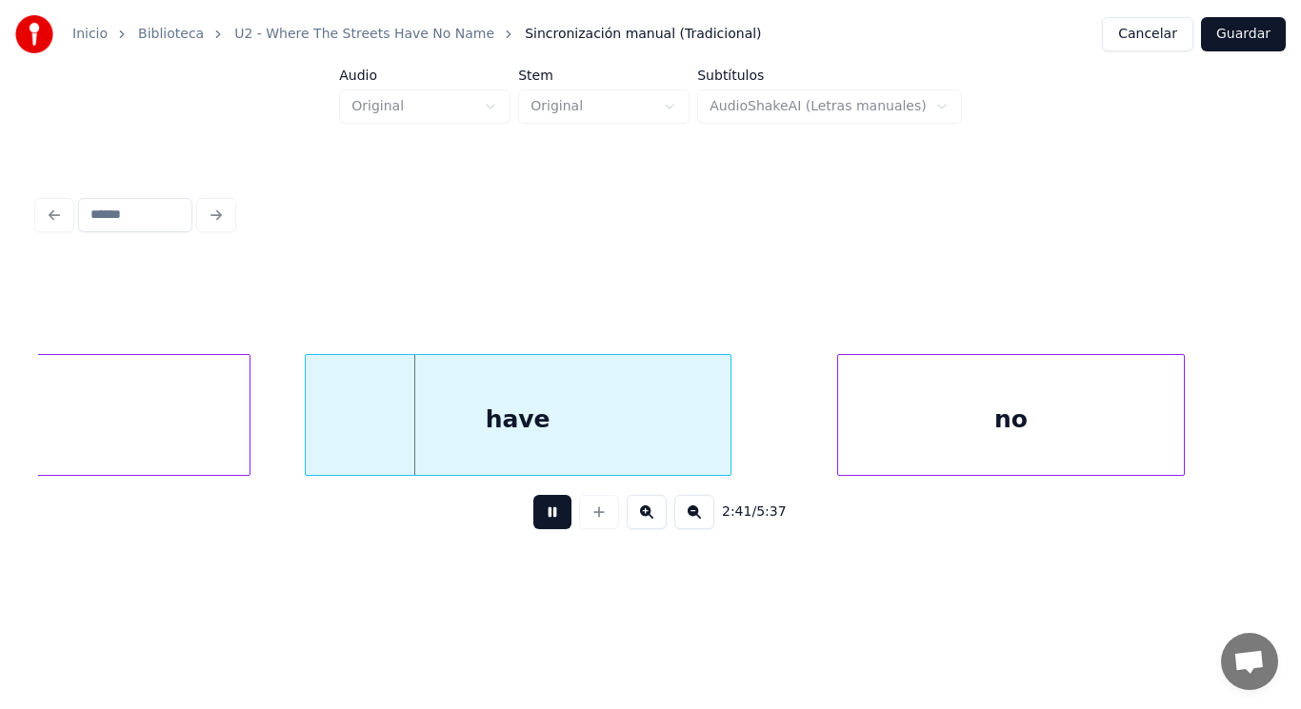
click at [548, 511] on button at bounding box center [552, 512] width 38 height 34
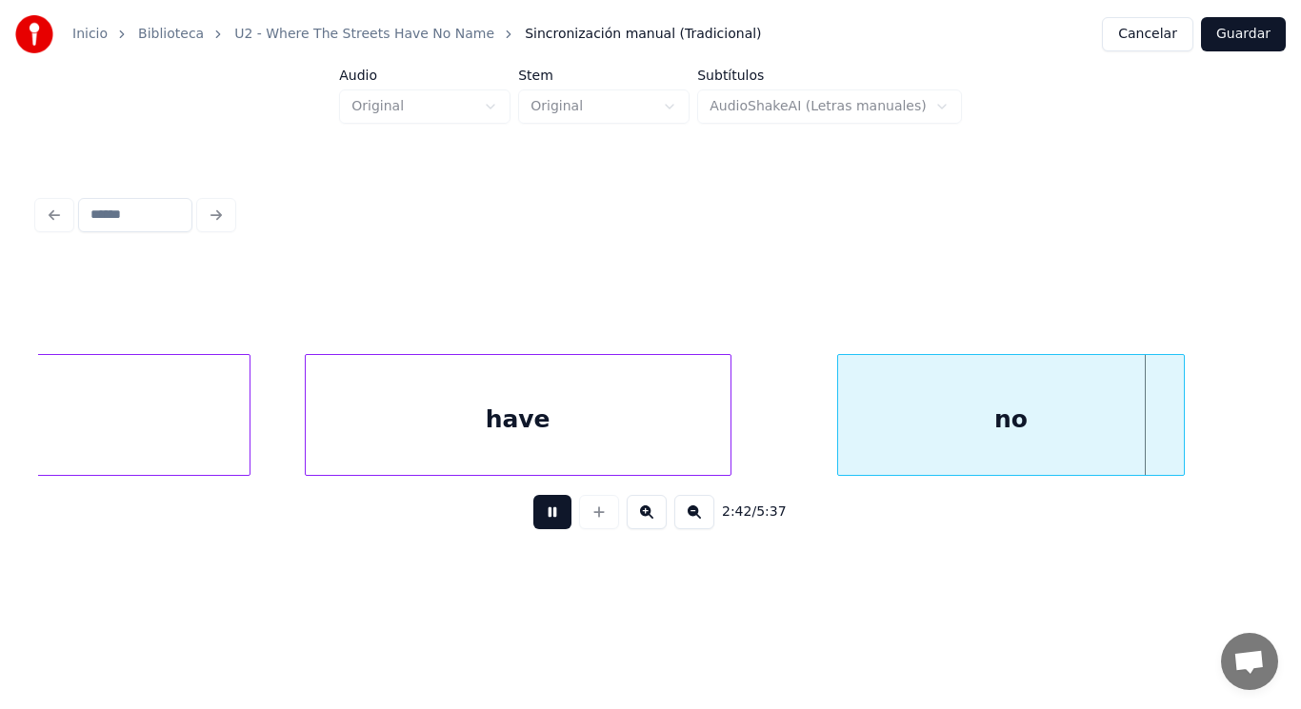
scroll to position [0, 216552]
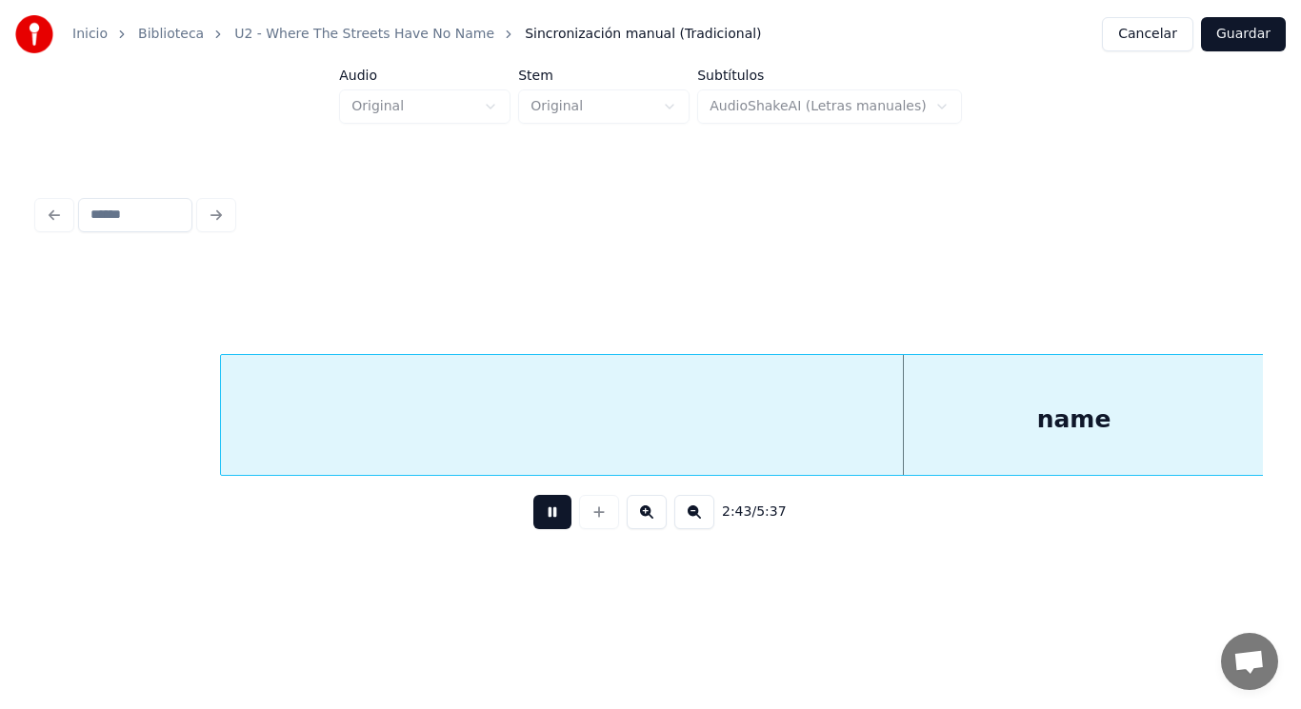
click at [548, 511] on button at bounding box center [552, 512] width 38 height 34
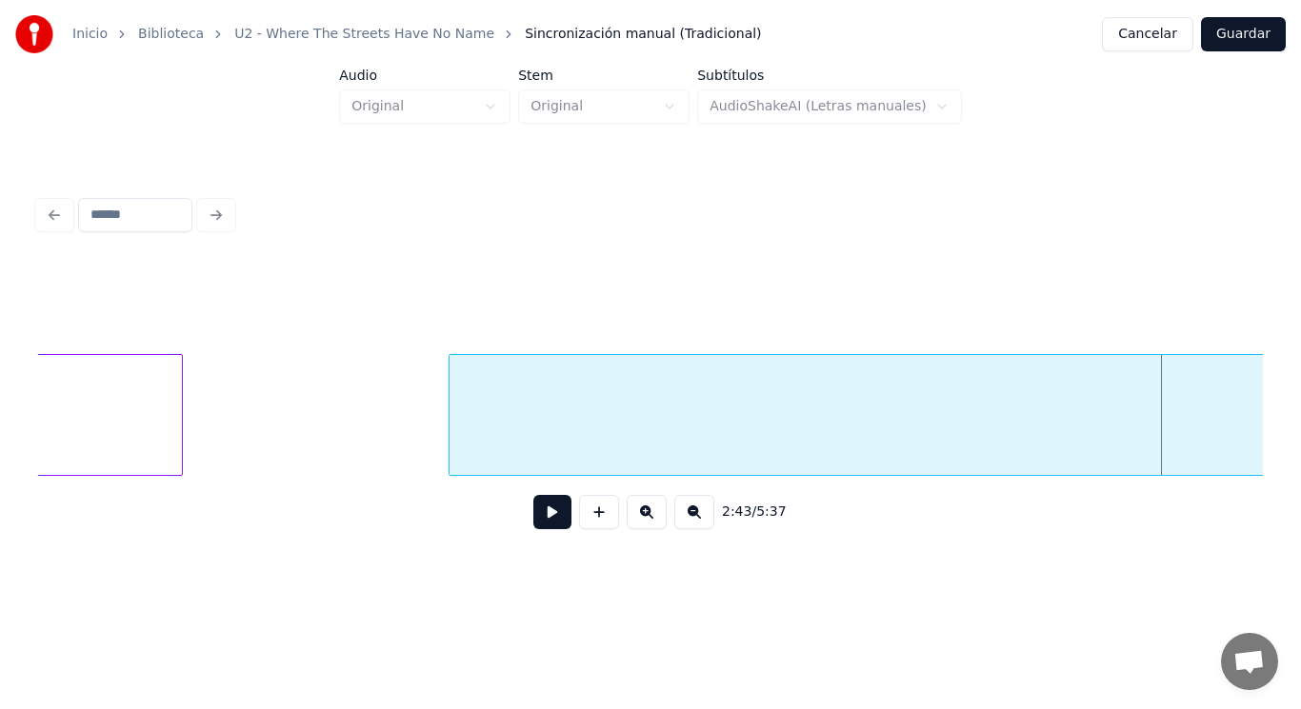
click at [79, 446] on div "no" at bounding box center [8, 419] width 345 height 129
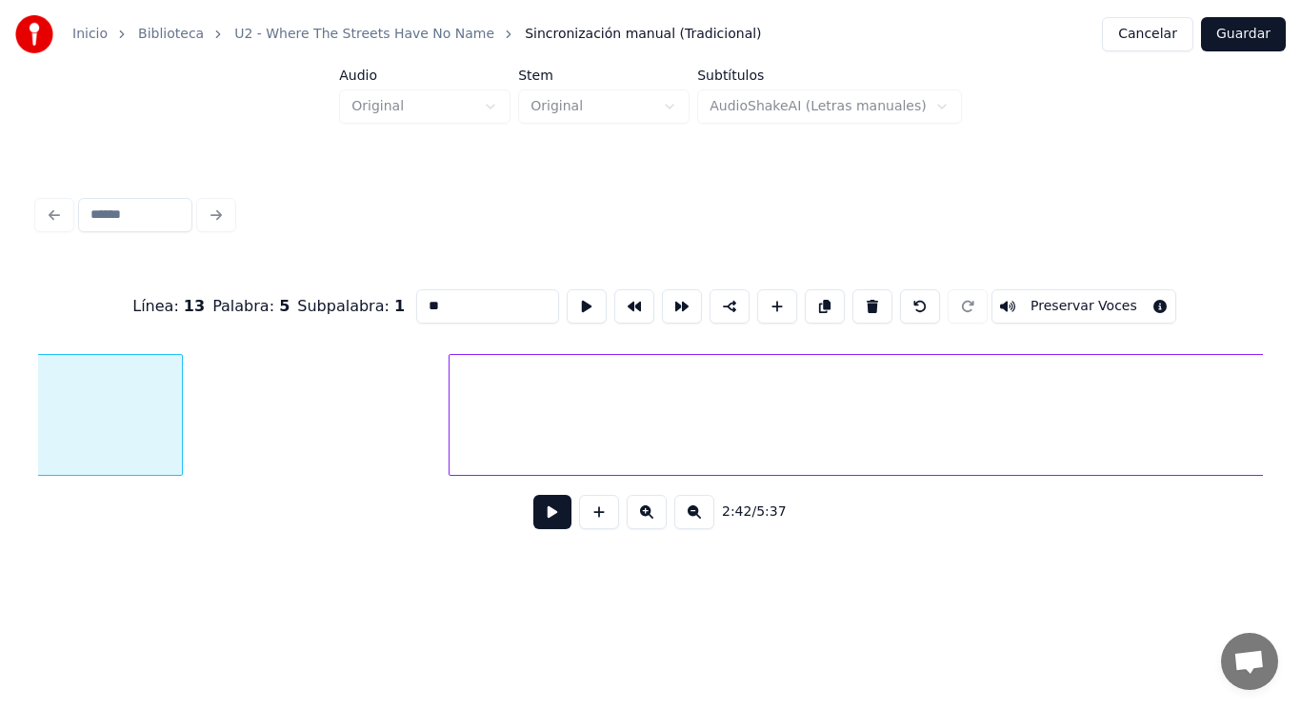
scroll to position [0, 216122]
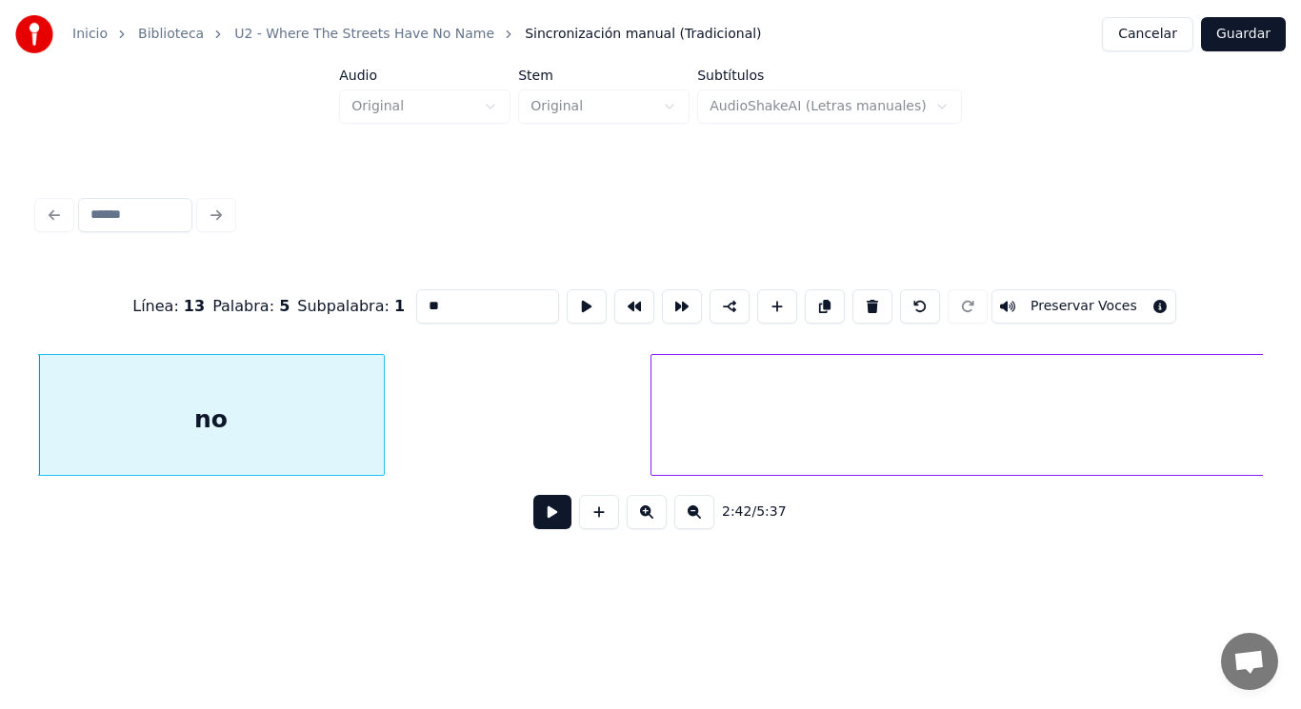
click at [546, 516] on button at bounding box center [552, 512] width 38 height 34
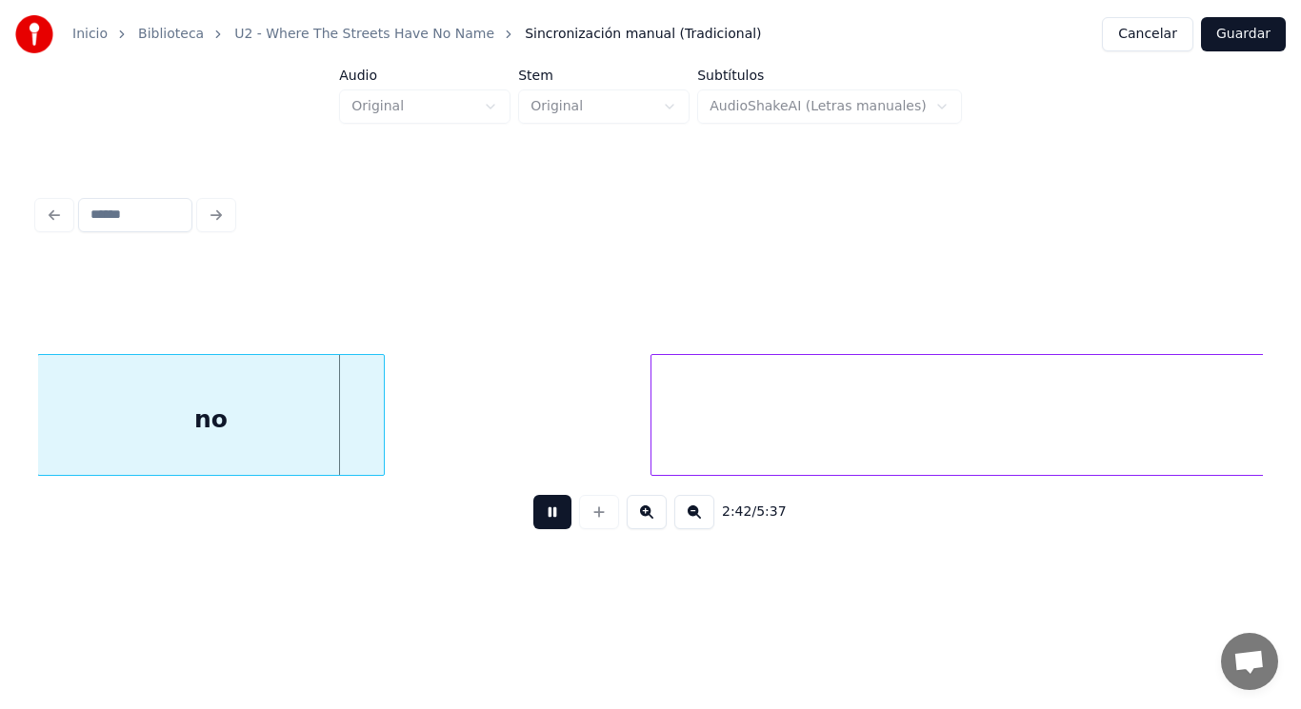
click at [546, 516] on button at bounding box center [552, 512] width 38 height 34
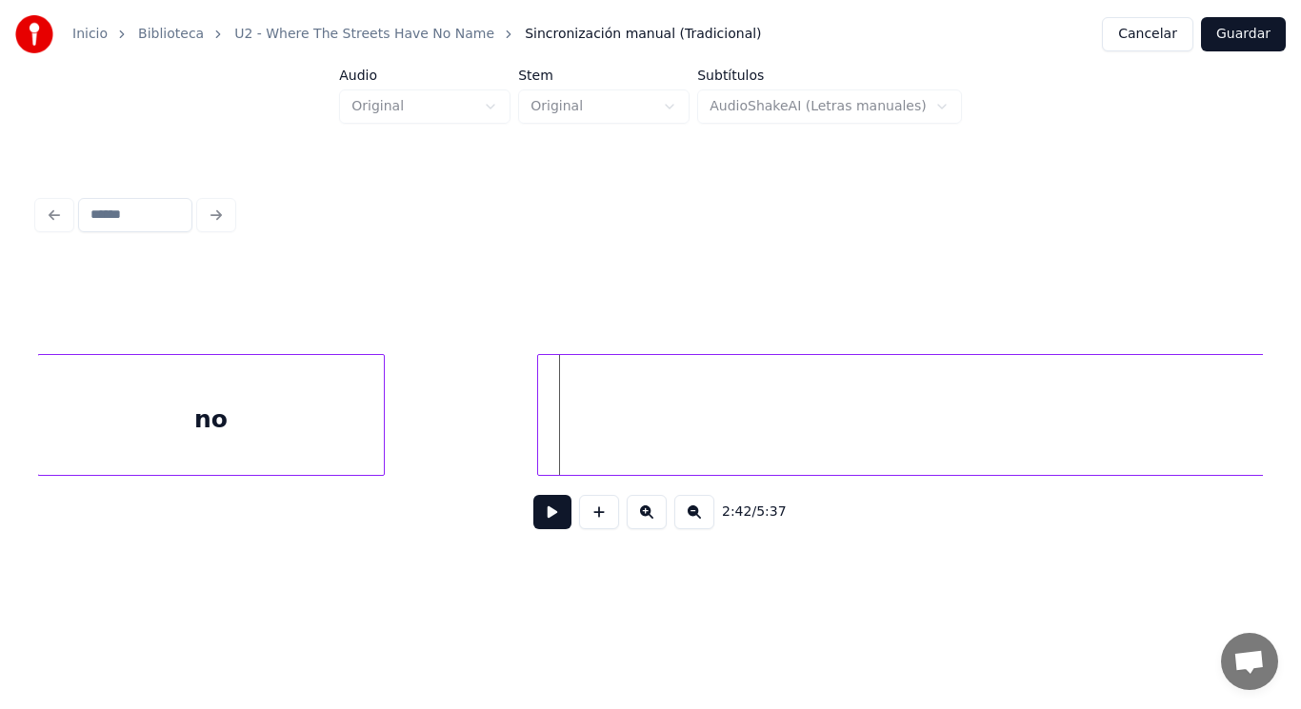
click at [543, 432] on div at bounding box center [541, 415] width 6 height 120
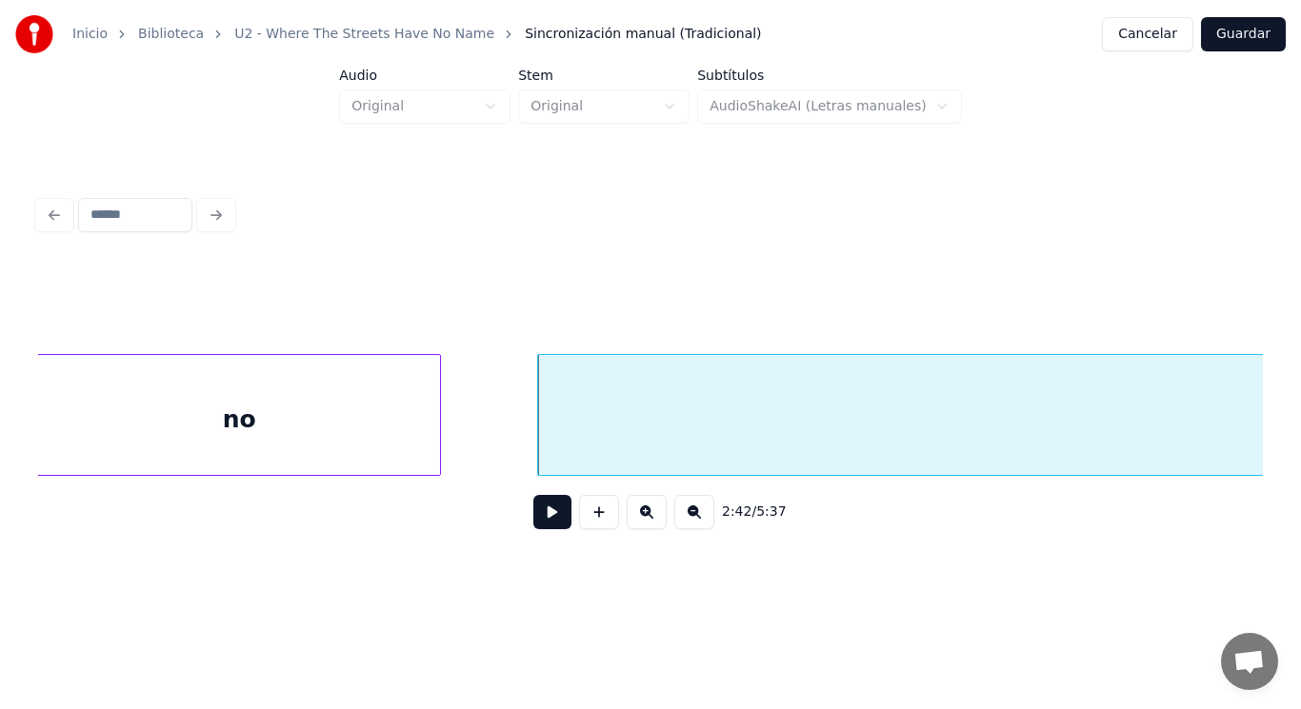
click at [439, 428] on div at bounding box center [437, 415] width 6 height 120
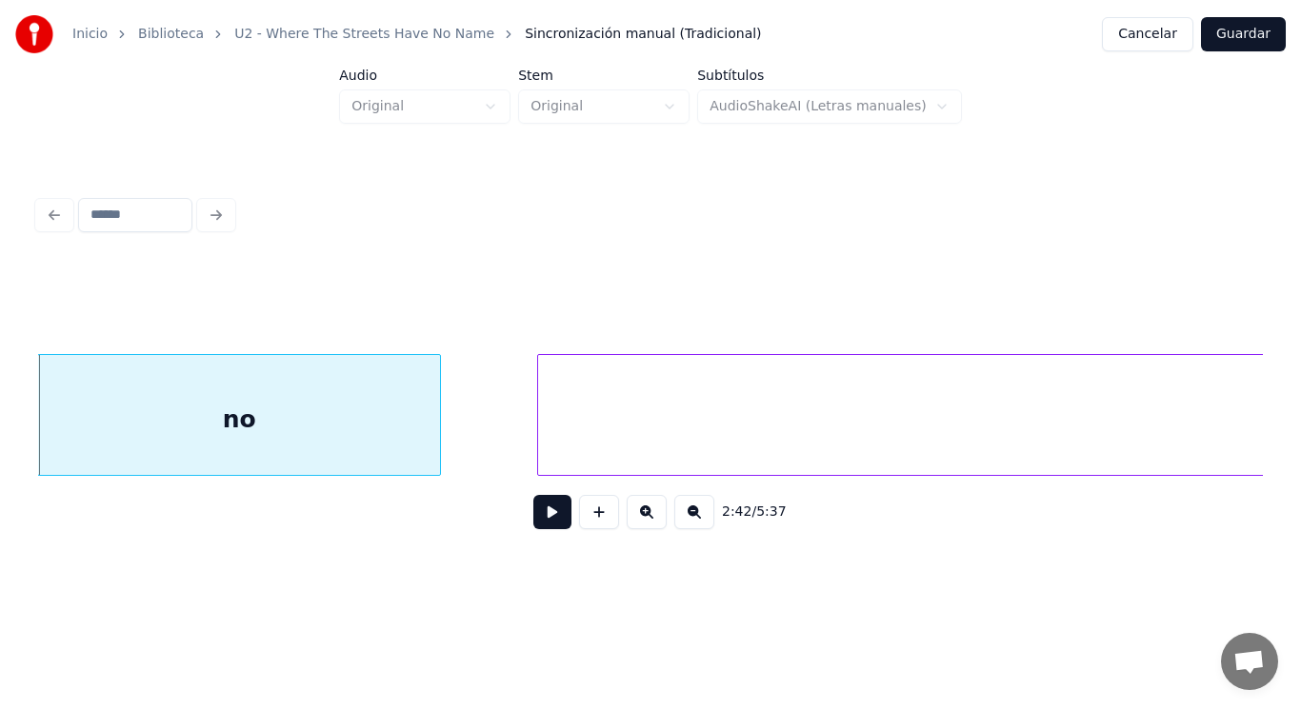
click at [538, 520] on button at bounding box center [552, 512] width 38 height 34
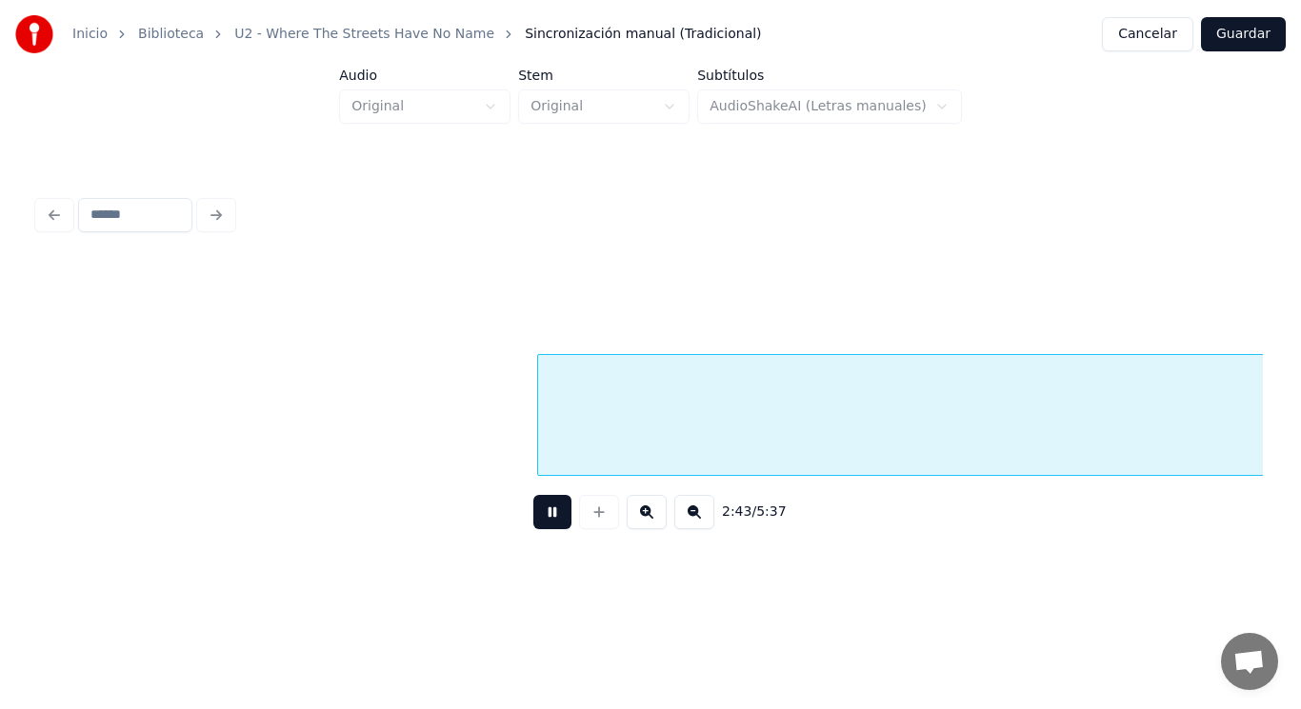
scroll to position [0, 217350]
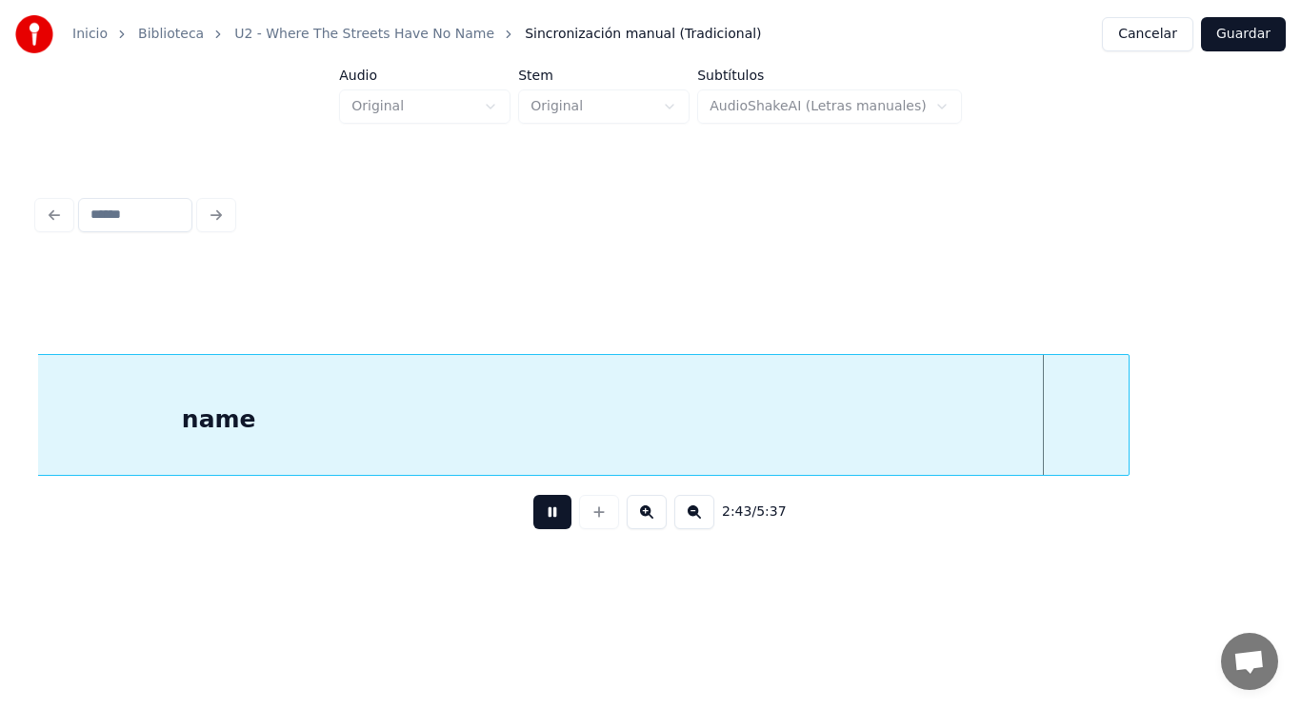
click at [538, 520] on button at bounding box center [552, 512] width 38 height 34
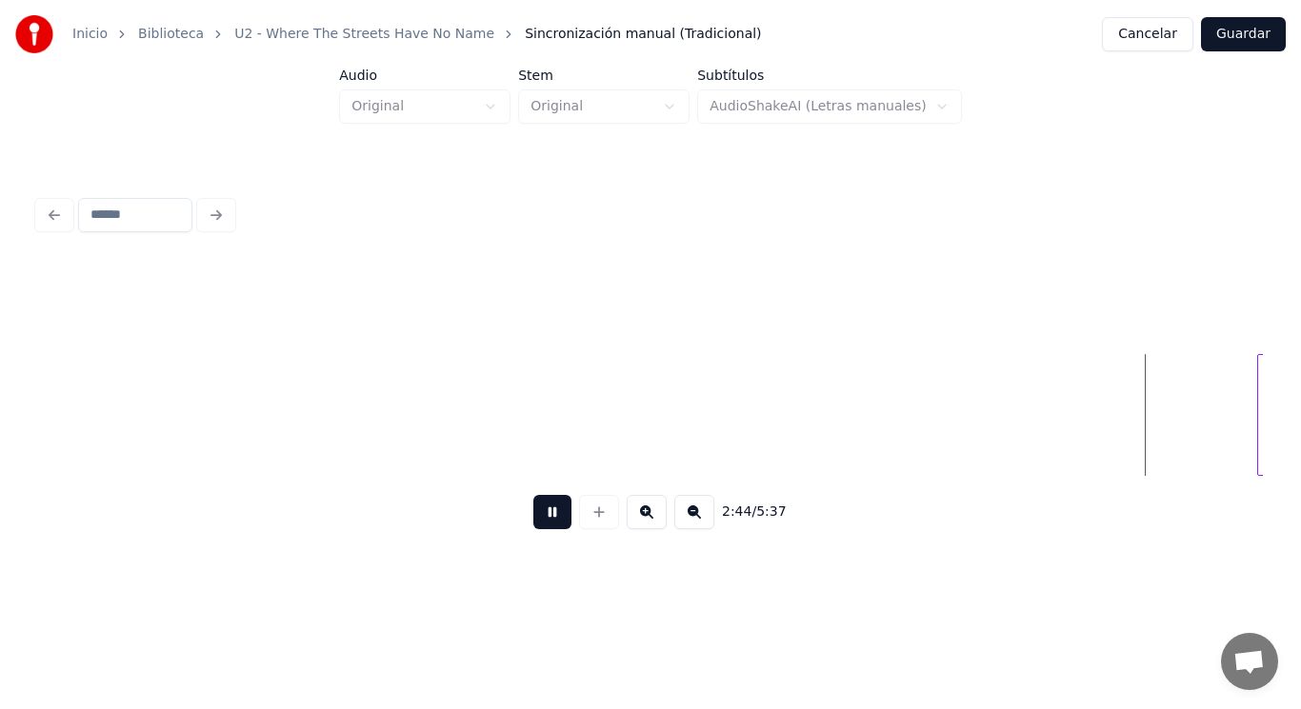
scroll to position [0, 219827]
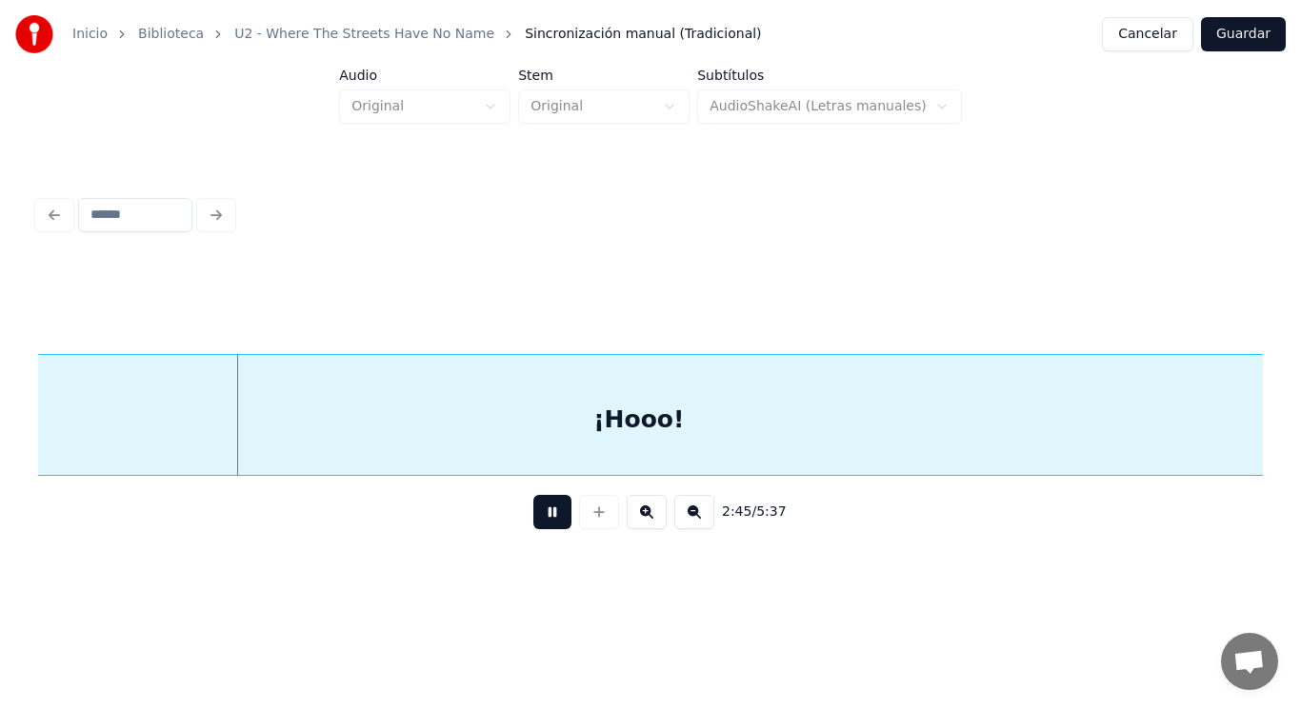
click at [538, 520] on button at bounding box center [552, 512] width 38 height 34
click at [492, 440] on div "¡Hooo!" at bounding box center [638, 419] width 1251 height 129
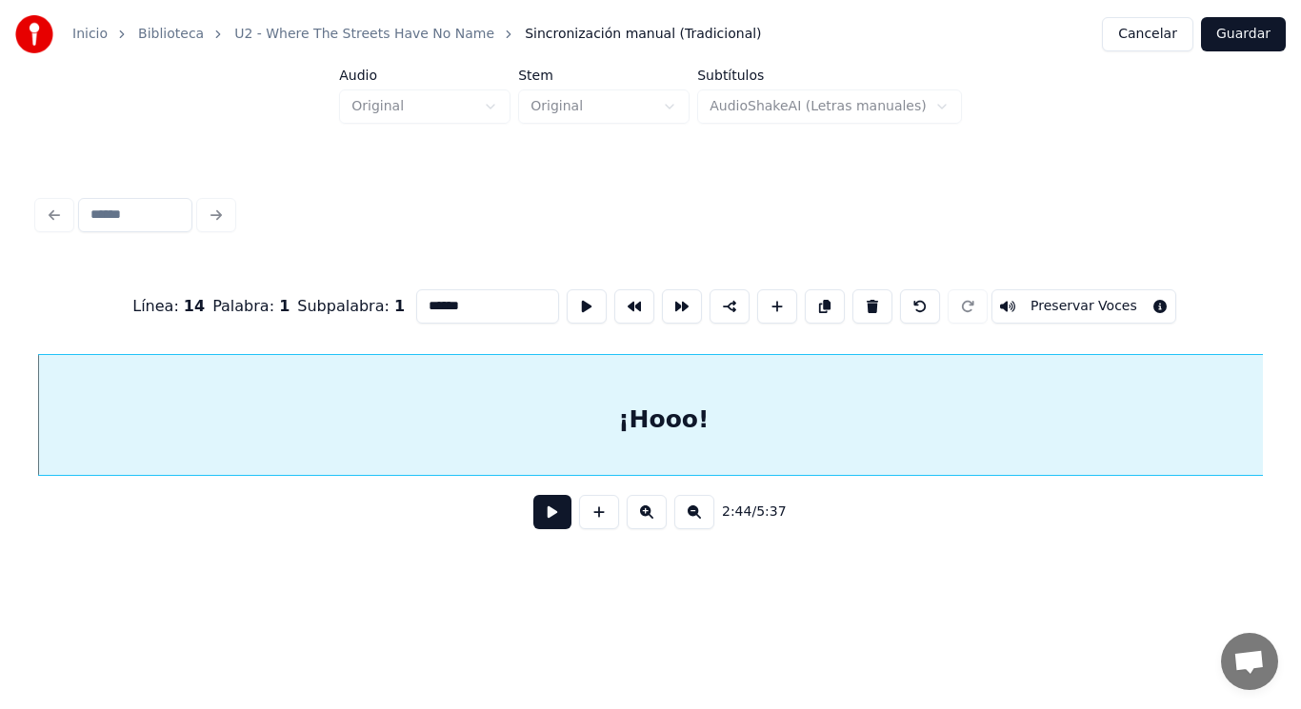
click at [538, 519] on button at bounding box center [552, 512] width 38 height 34
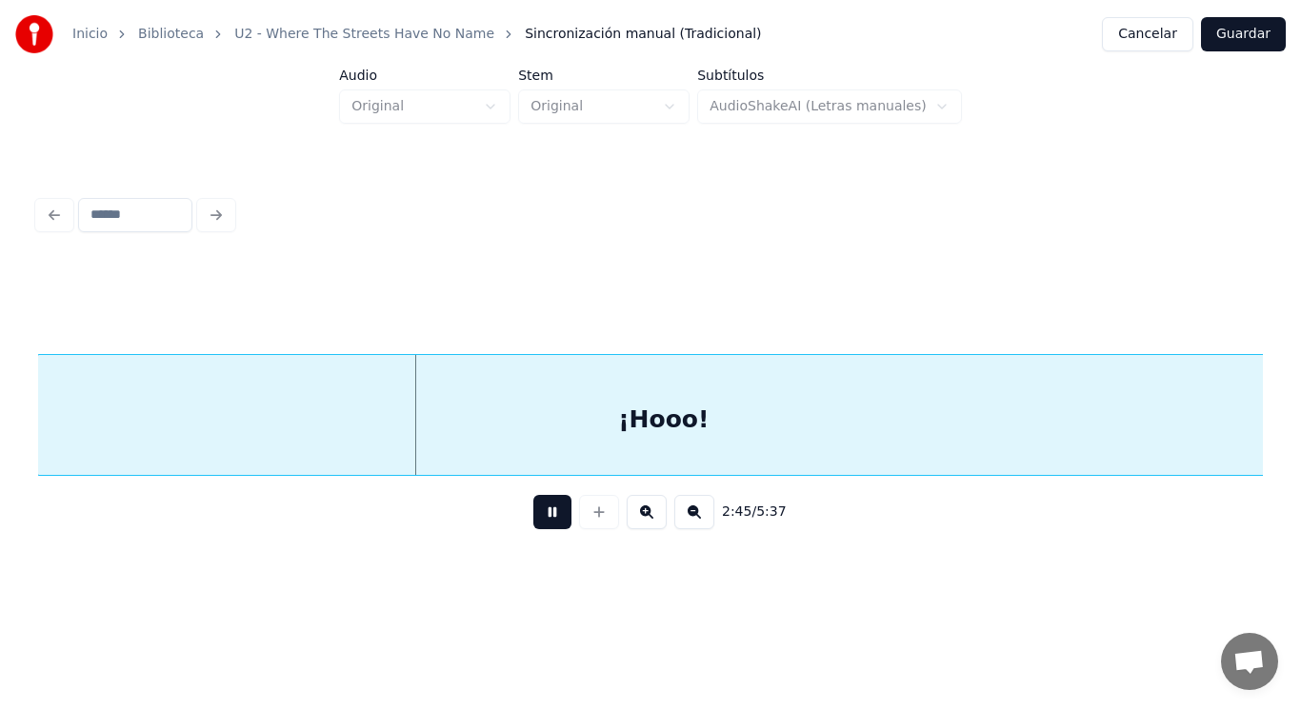
click at [538, 519] on button at bounding box center [552, 512] width 38 height 34
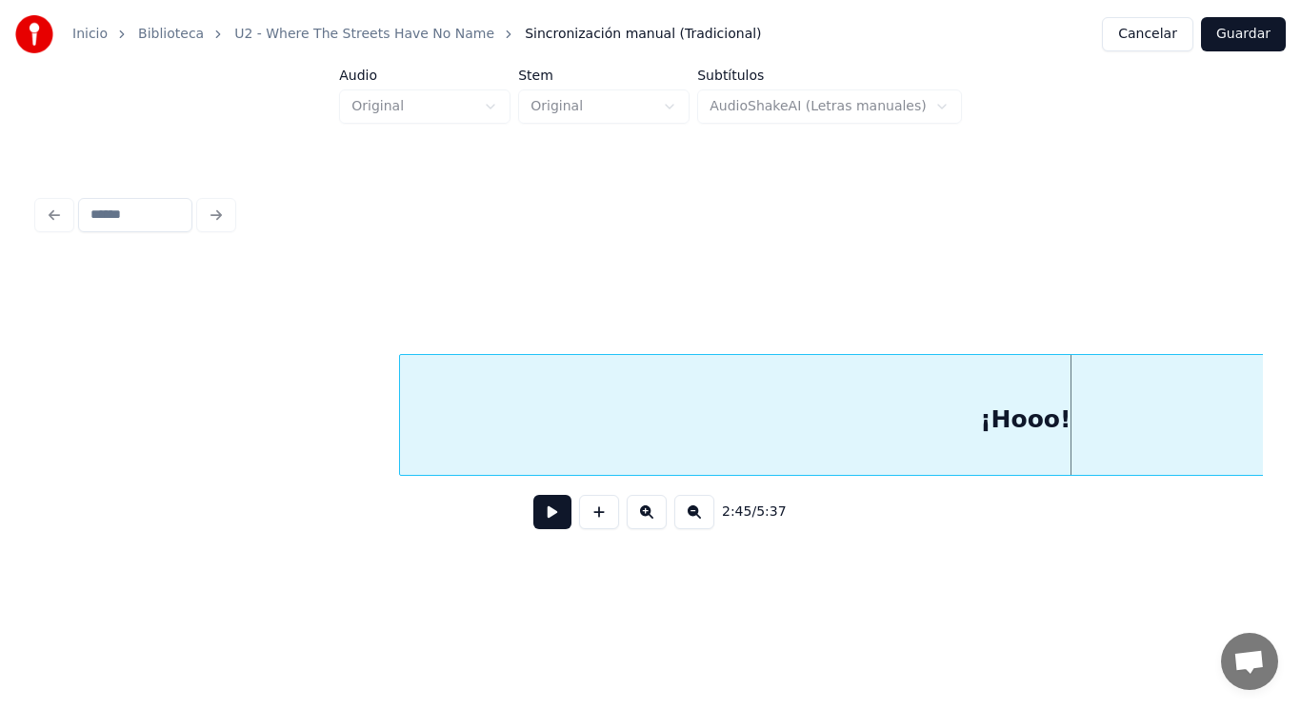
scroll to position [0, 219307]
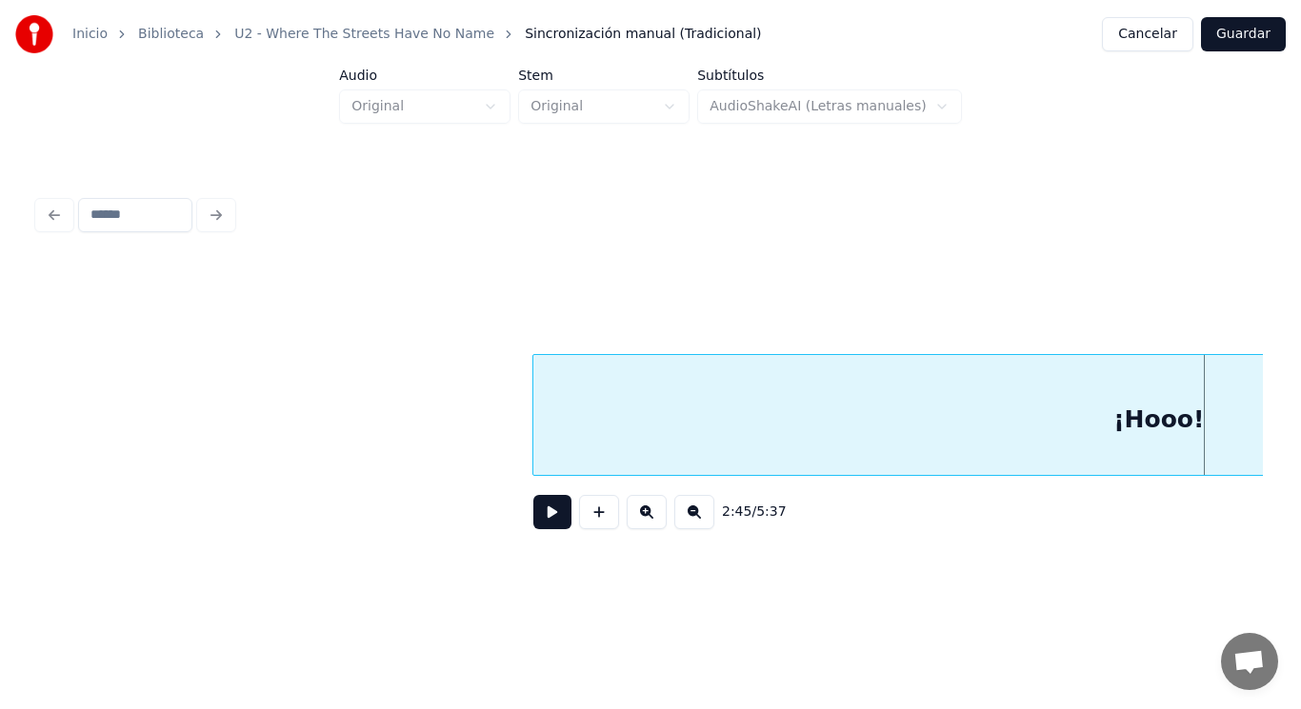
drag, startPoint x: 169, startPoint y: 409, endPoint x: 454, endPoint y: 569, distance: 327.4
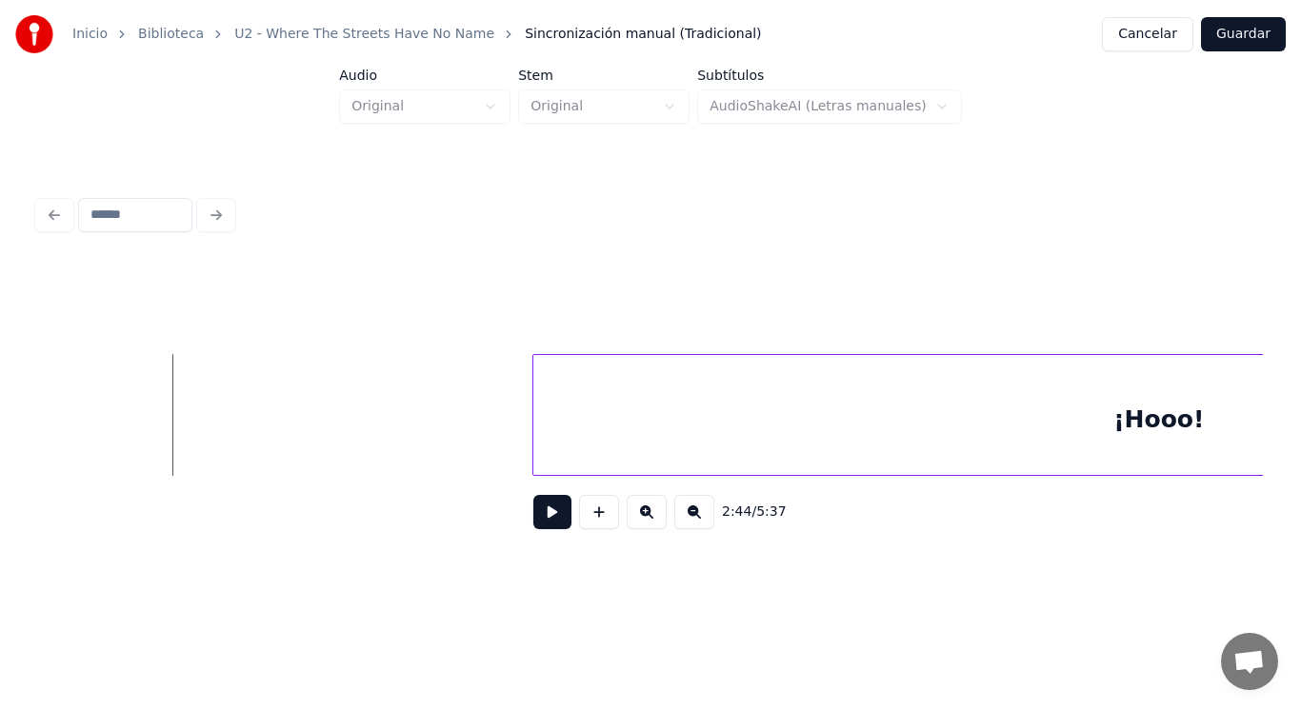
click at [539, 517] on button at bounding box center [552, 512] width 38 height 34
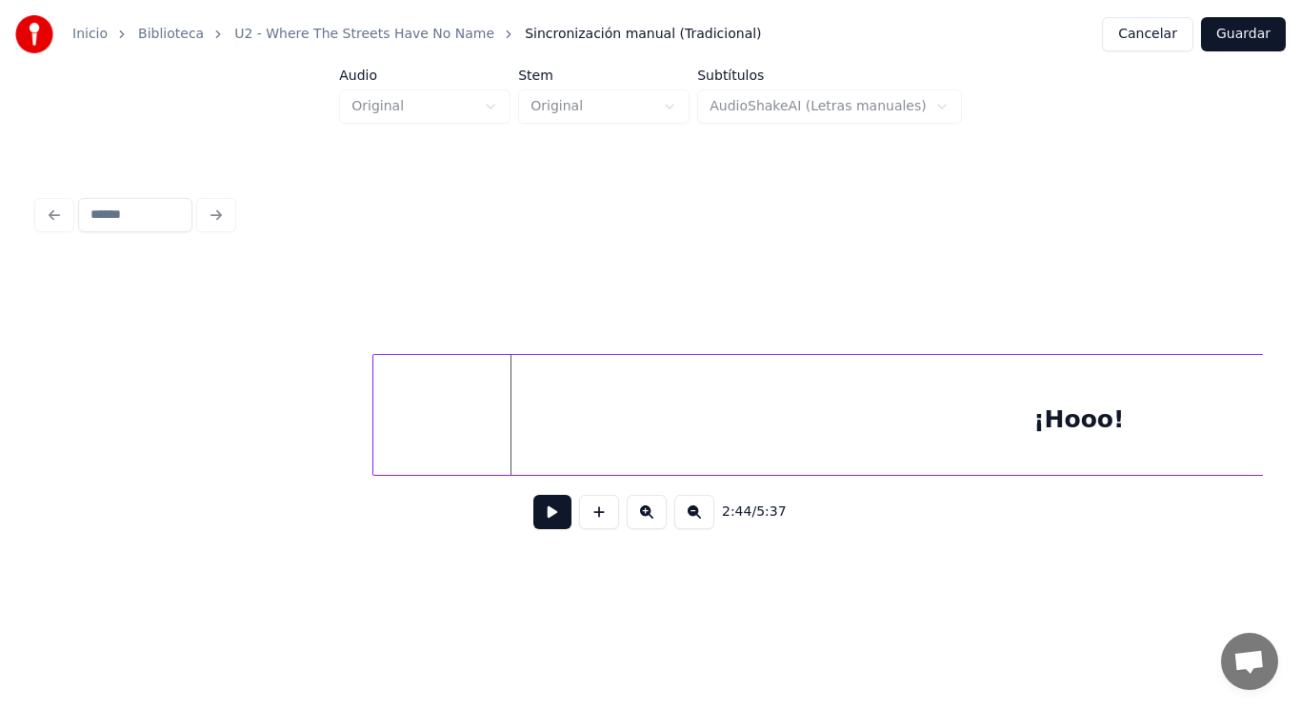
click at [374, 440] on div at bounding box center [376, 415] width 6 height 120
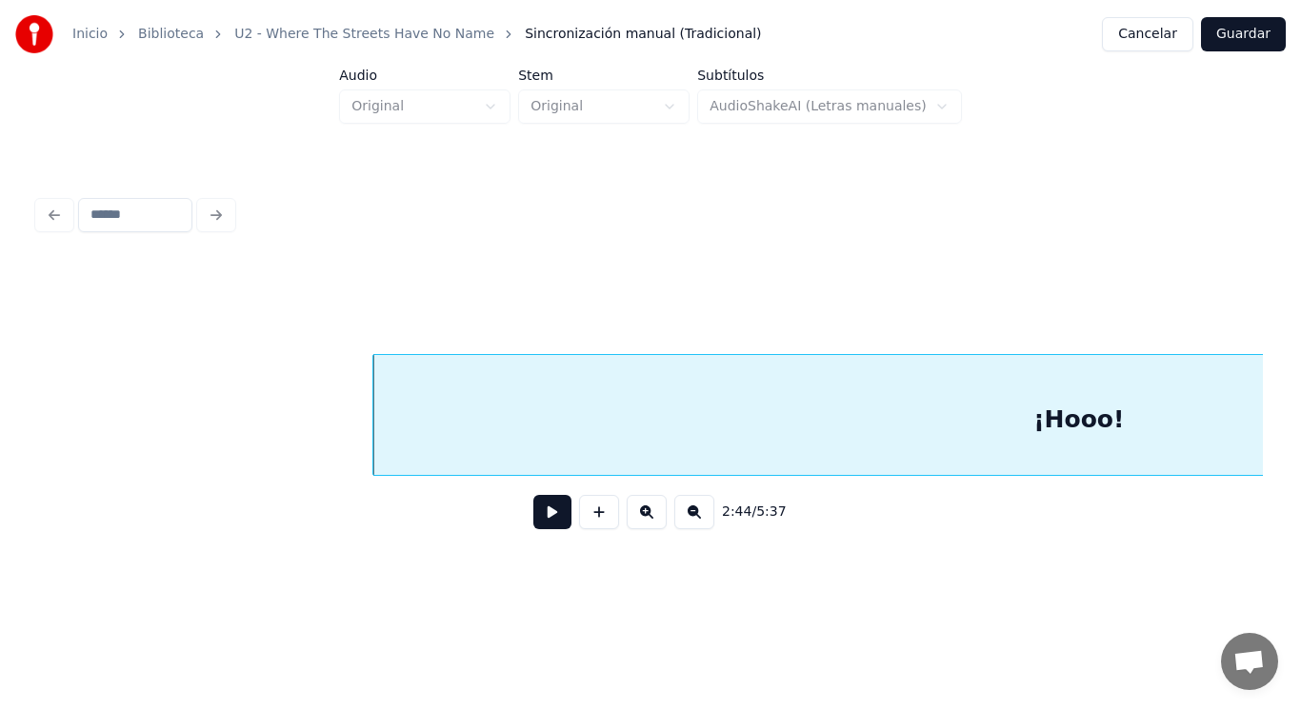
click at [547, 521] on button at bounding box center [552, 512] width 38 height 34
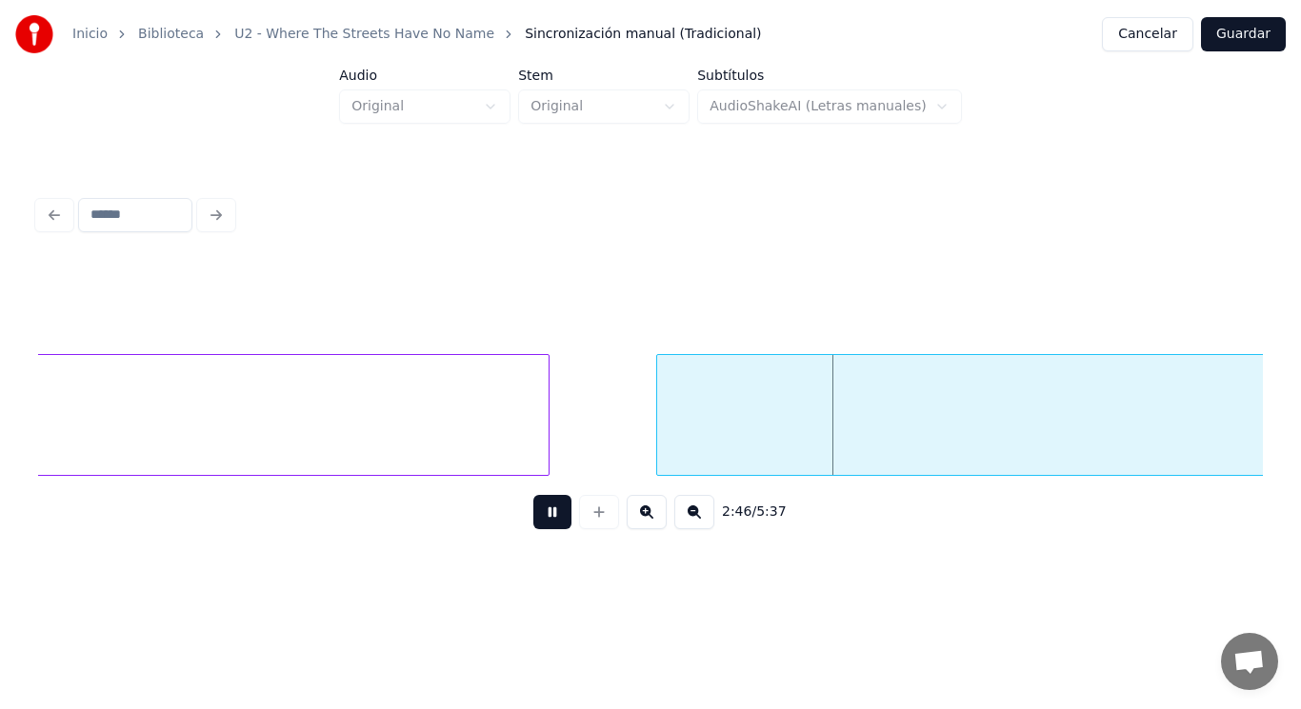
click at [547, 521] on button at bounding box center [552, 512] width 38 height 34
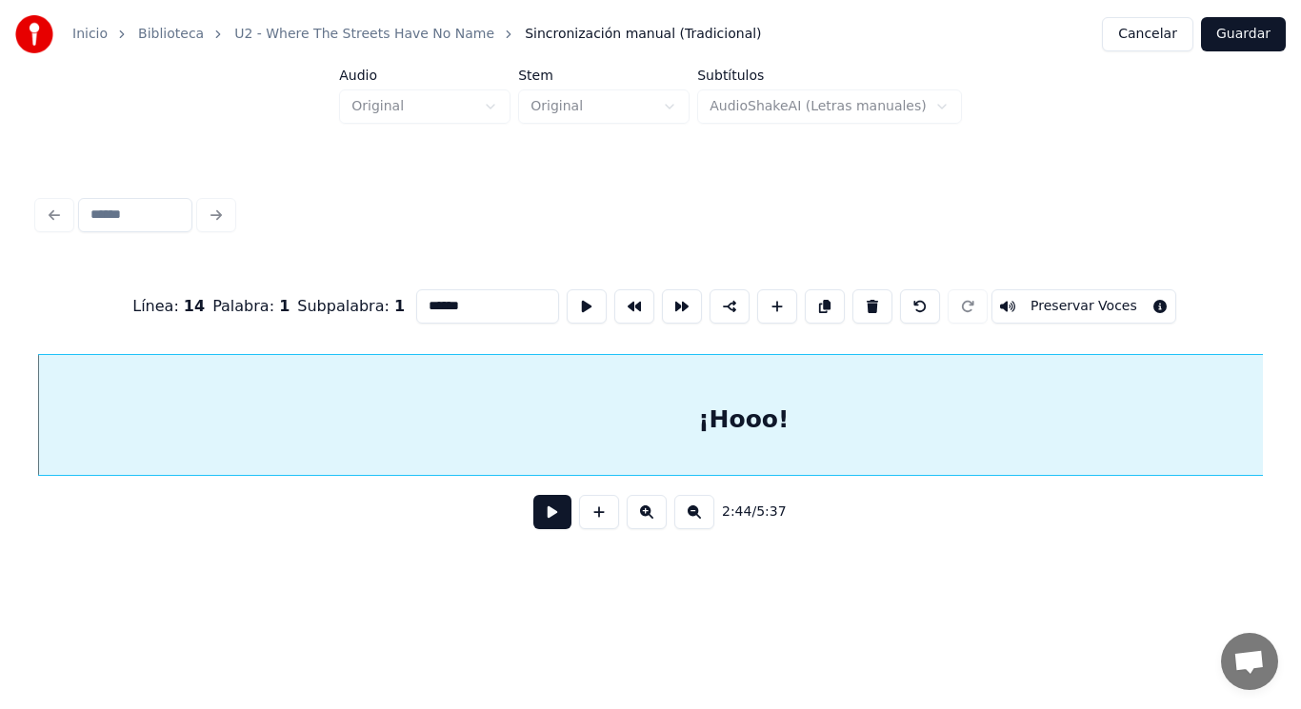
click at [533, 514] on button at bounding box center [552, 512] width 38 height 34
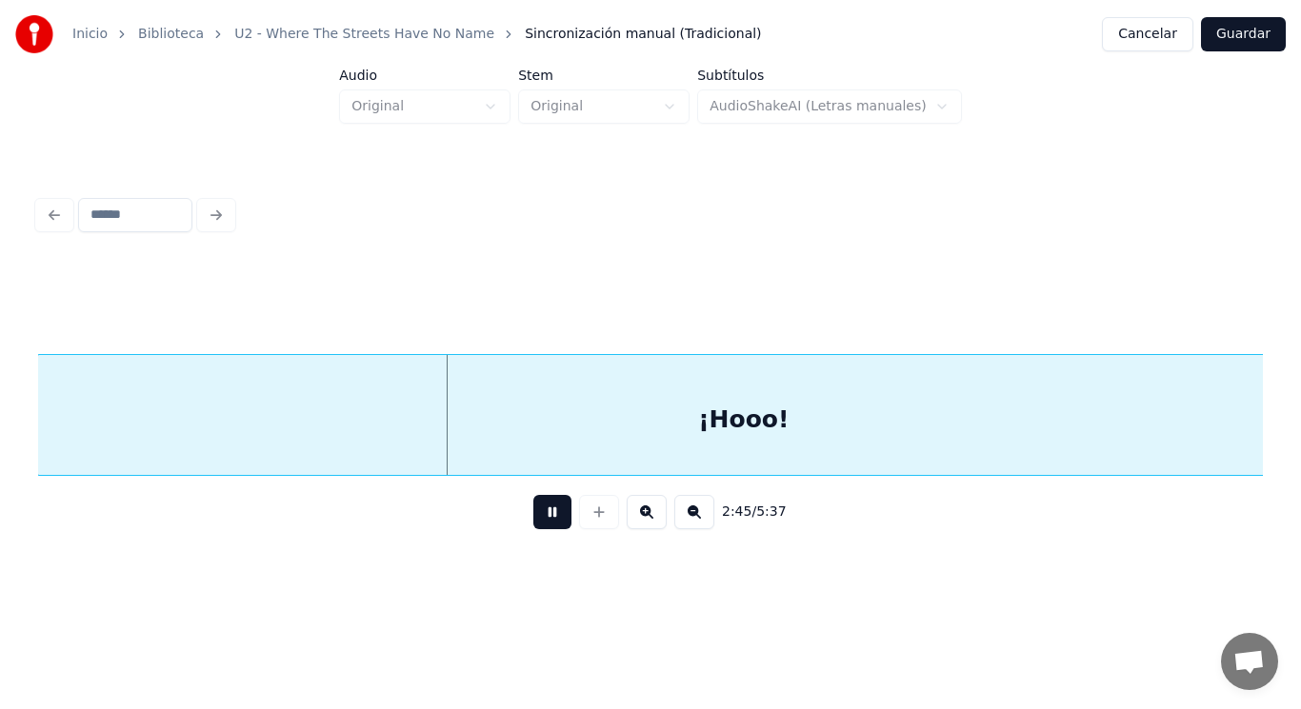
click at [533, 514] on button at bounding box center [552, 512] width 38 height 34
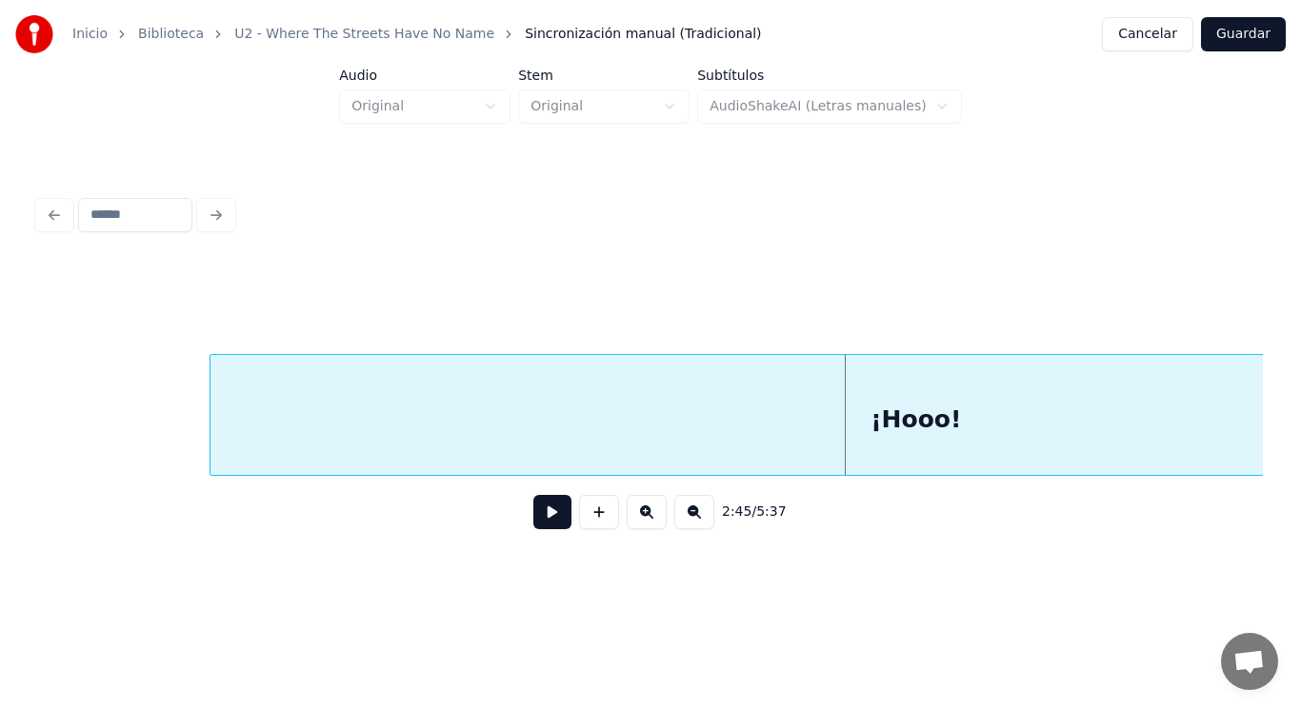
scroll to position [0, 219452]
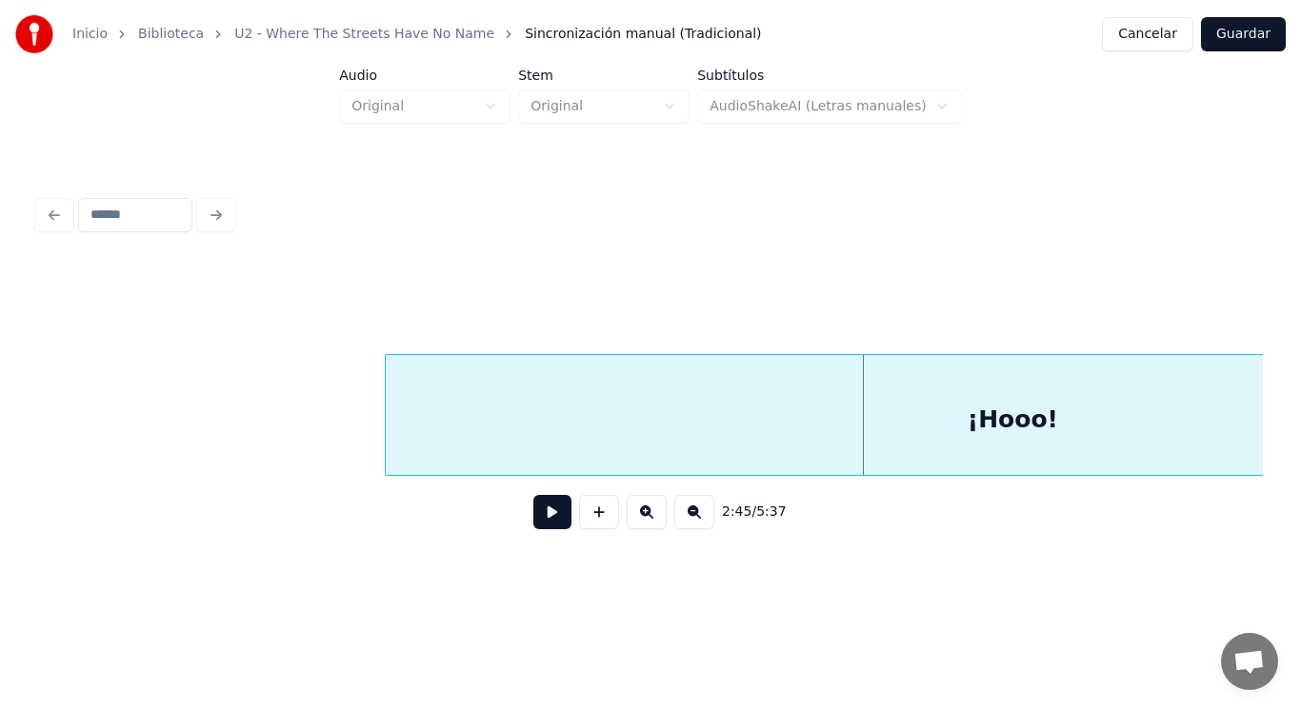
click at [386, 433] on div at bounding box center [389, 415] width 6 height 120
click at [540, 519] on button at bounding box center [552, 512] width 38 height 34
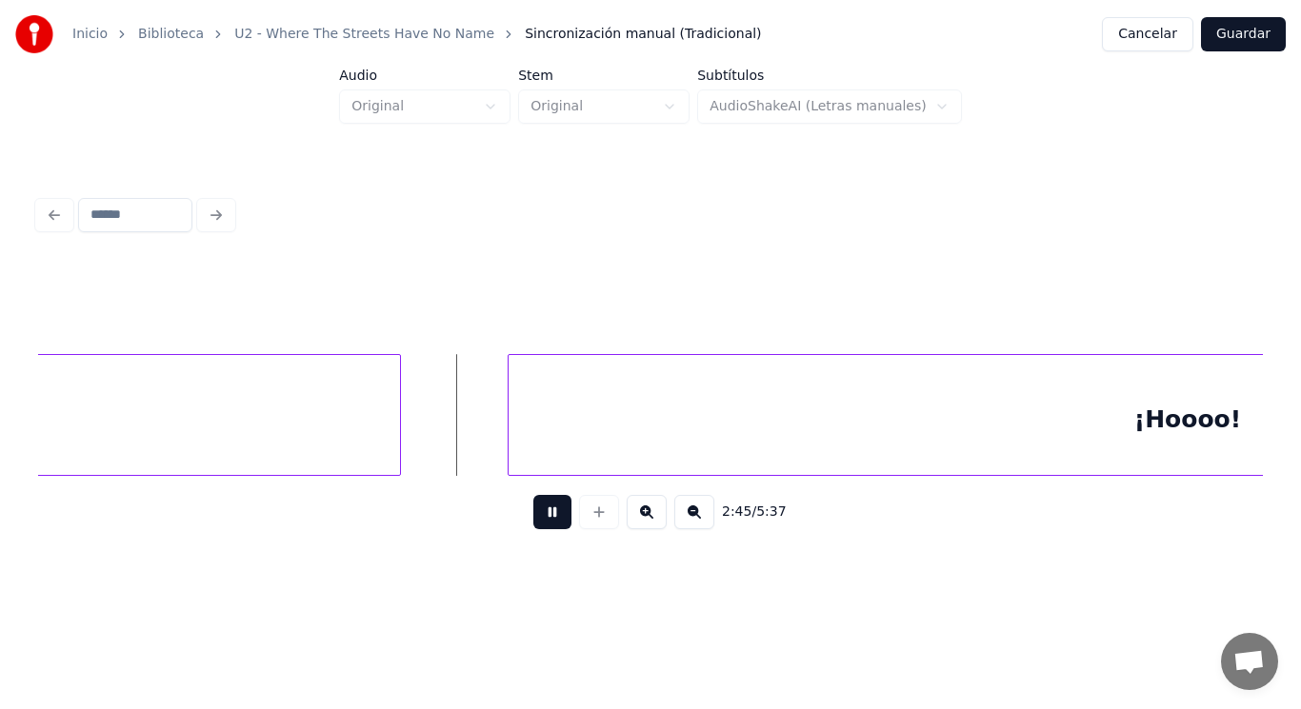
click at [540, 519] on button at bounding box center [552, 512] width 38 height 34
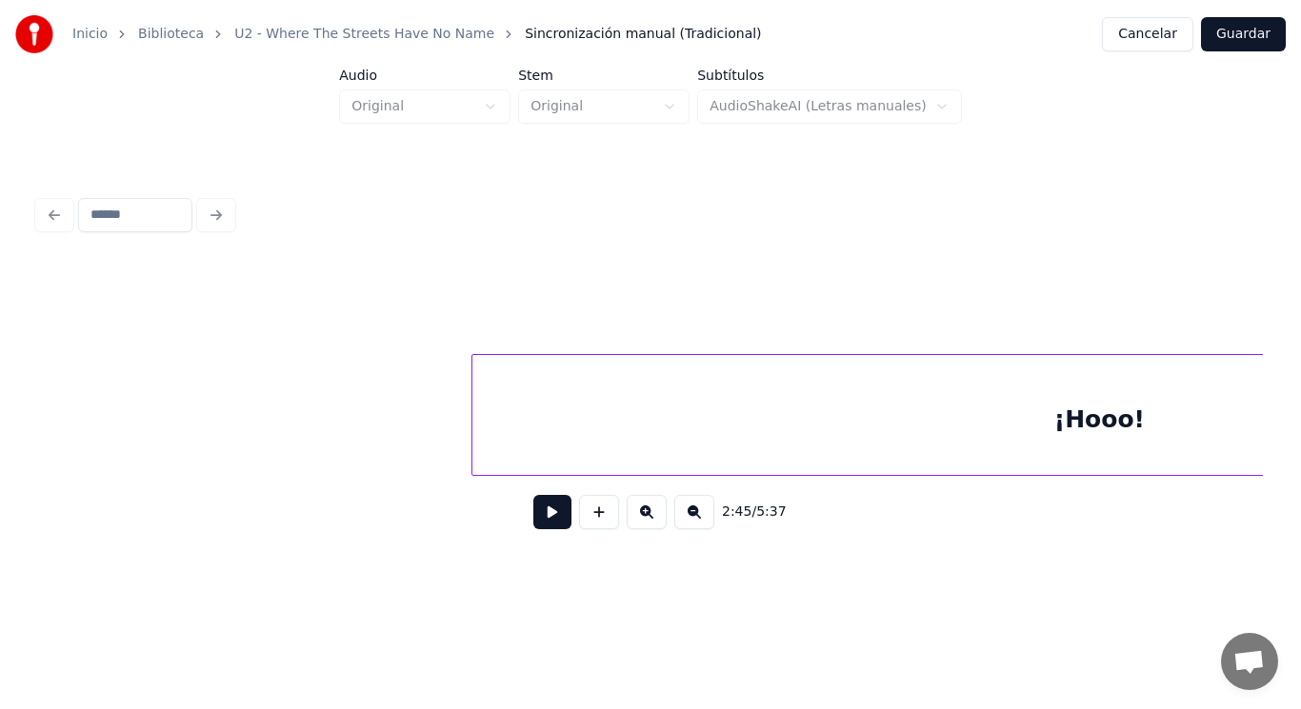
scroll to position [0, 219320]
drag, startPoint x: 125, startPoint y: 419, endPoint x: 137, endPoint y: 417, distance: 12.5
click at [548, 524] on button at bounding box center [552, 512] width 38 height 34
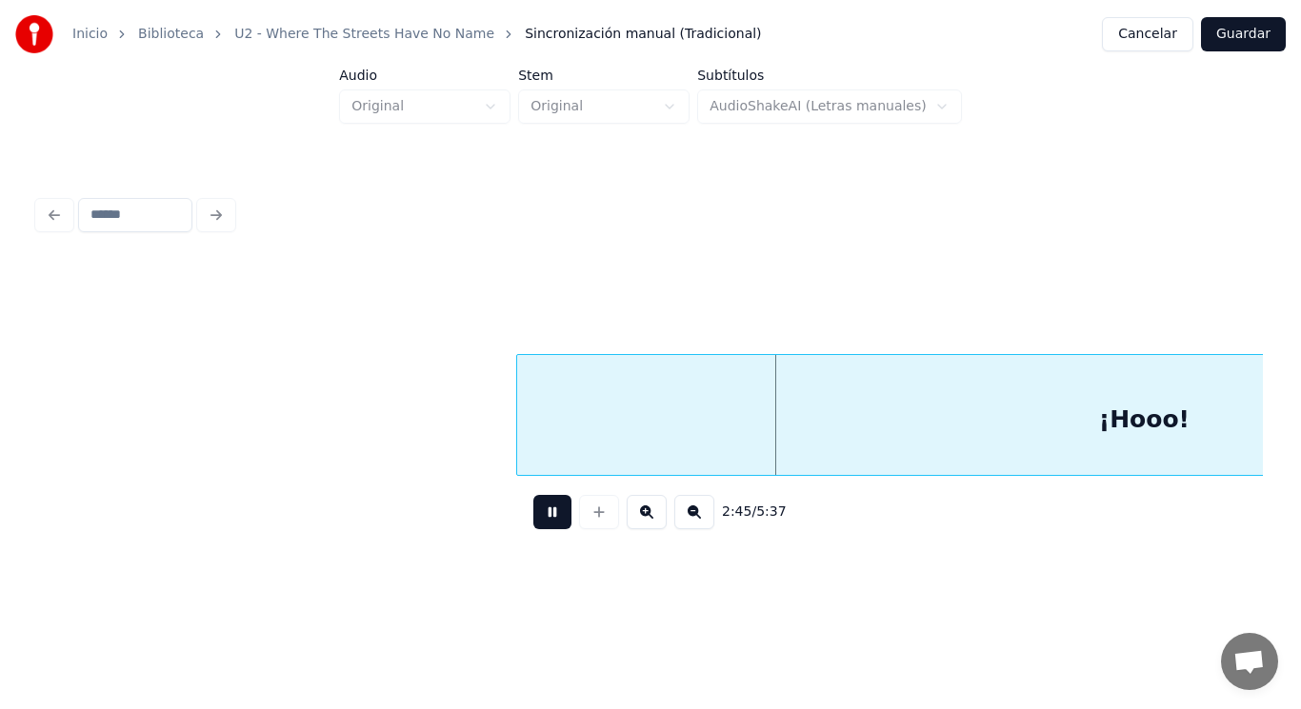
click at [548, 524] on button at bounding box center [552, 512] width 38 height 34
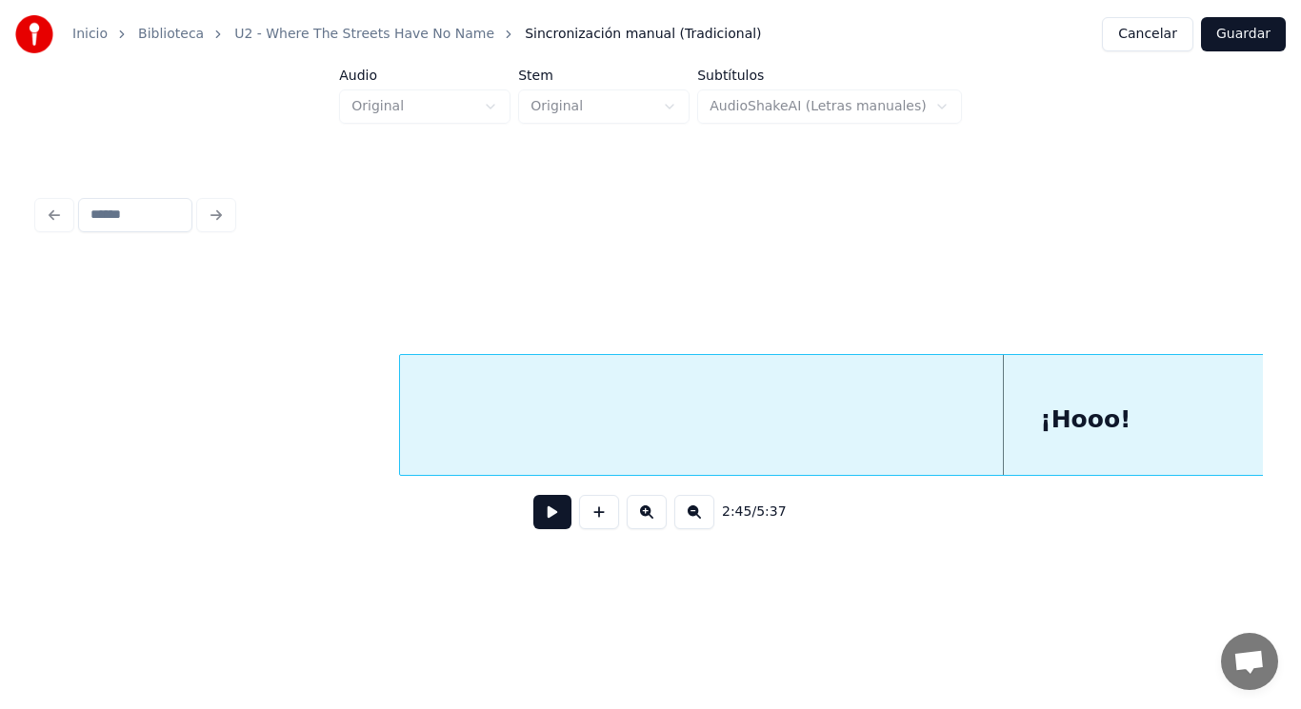
click at [404, 439] on div at bounding box center [403, 415] width 6 height 120
click at [537, 513] on button at bounding box center [552, 512] width 38 height 34
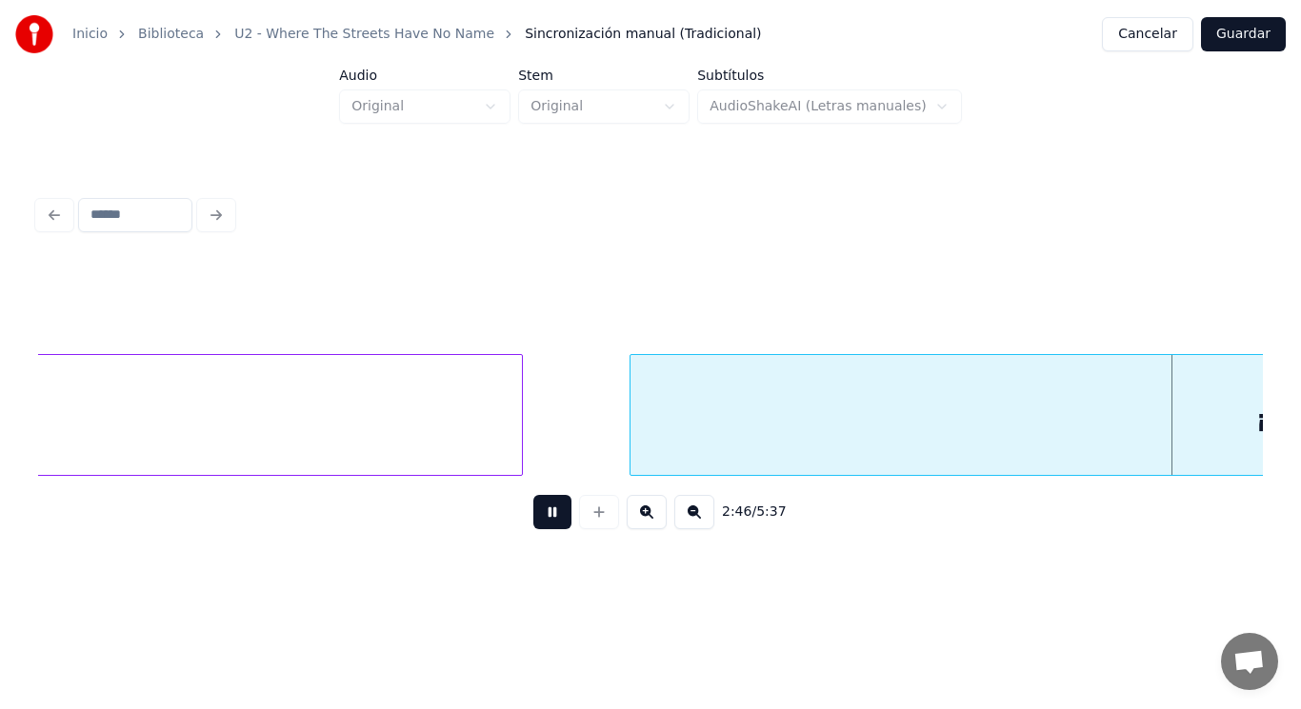
click at [537, 513] on button at bounding box center [552, 512] width 38 height 34
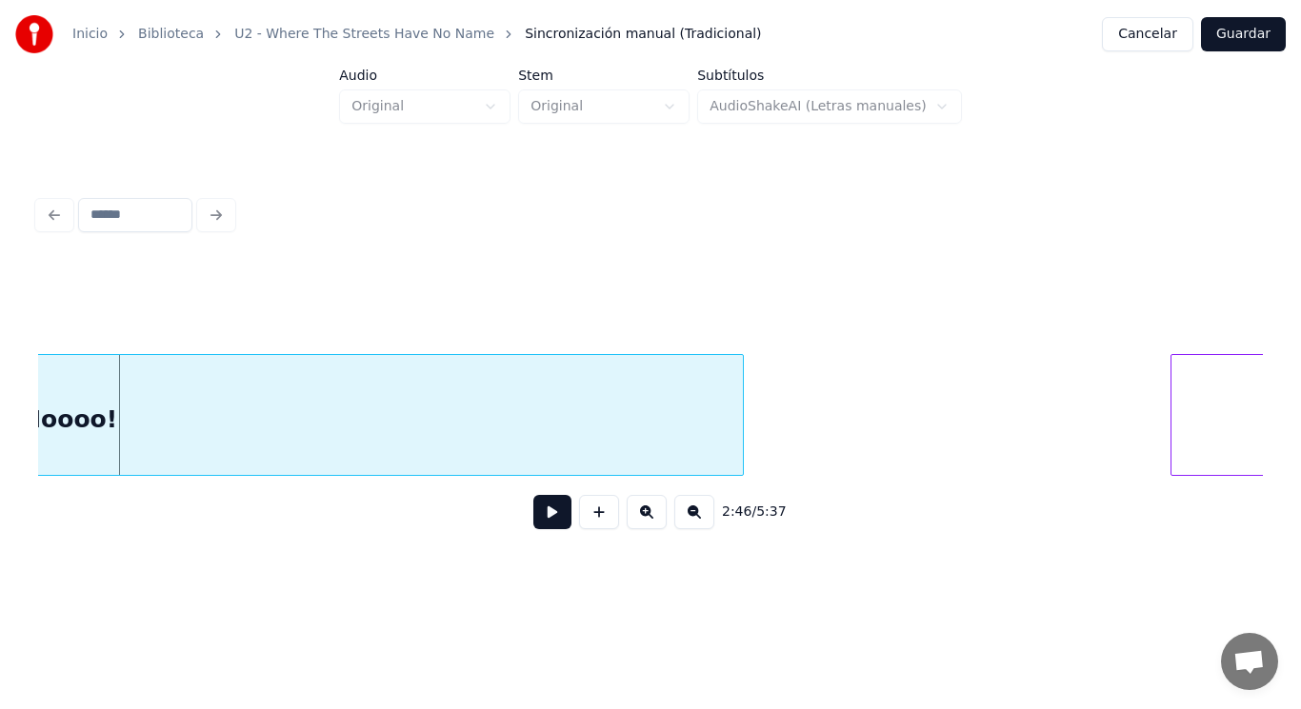
click at [537, 513] on button at bounding box center [552, 512] width 38 height 34
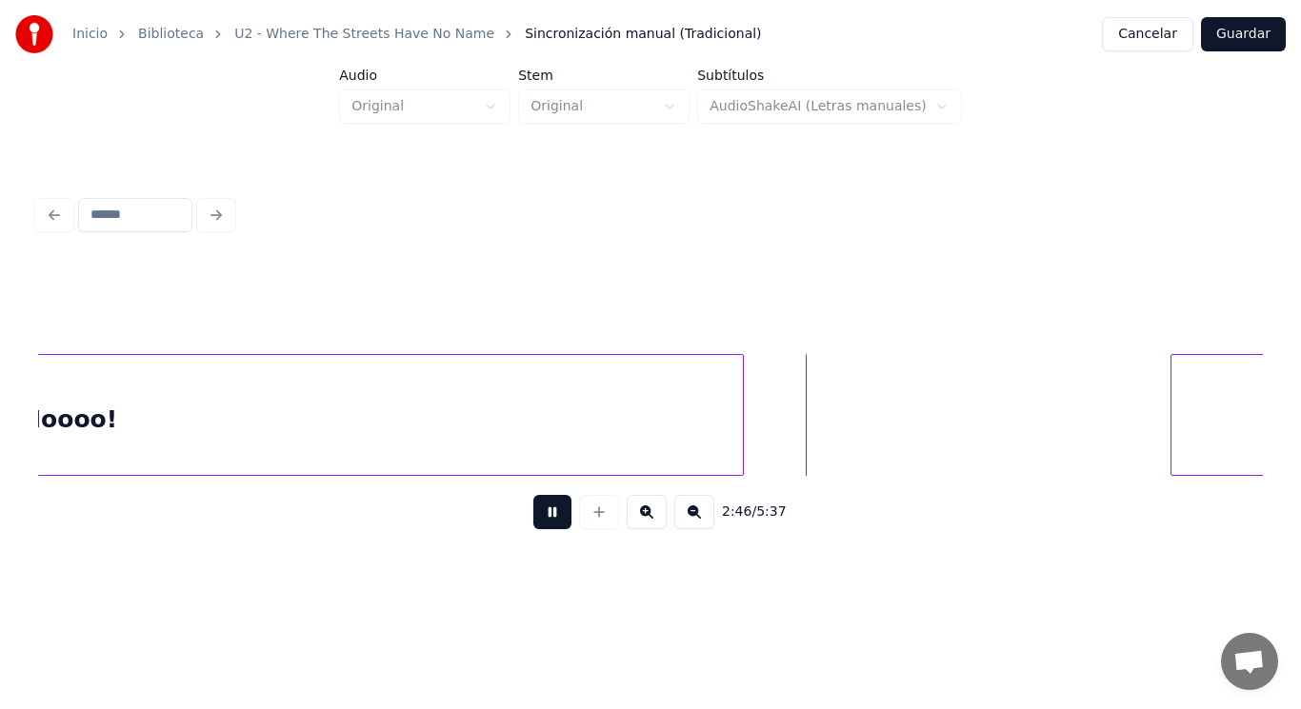
click at [537, 513] on button at bounding box center [552, 512] width 38 height 34
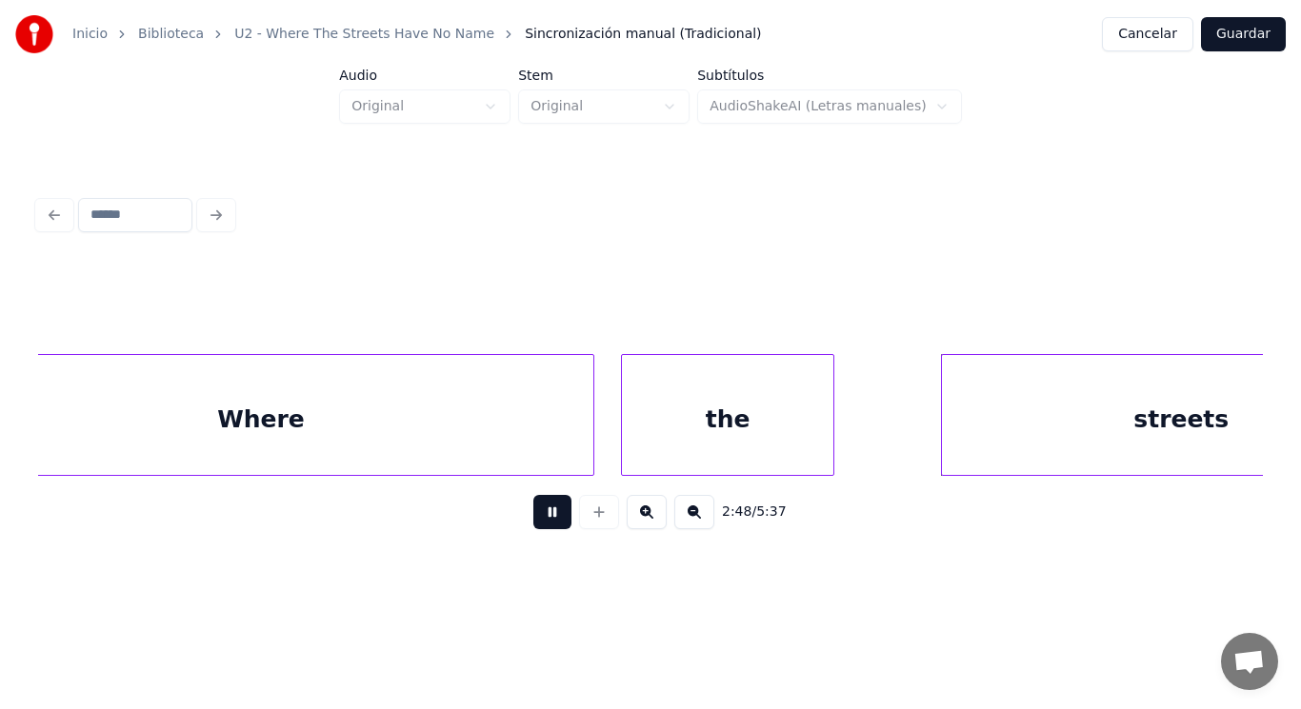
click at [537, 513] on button at bounding box center [552, 512] width 38 height 34
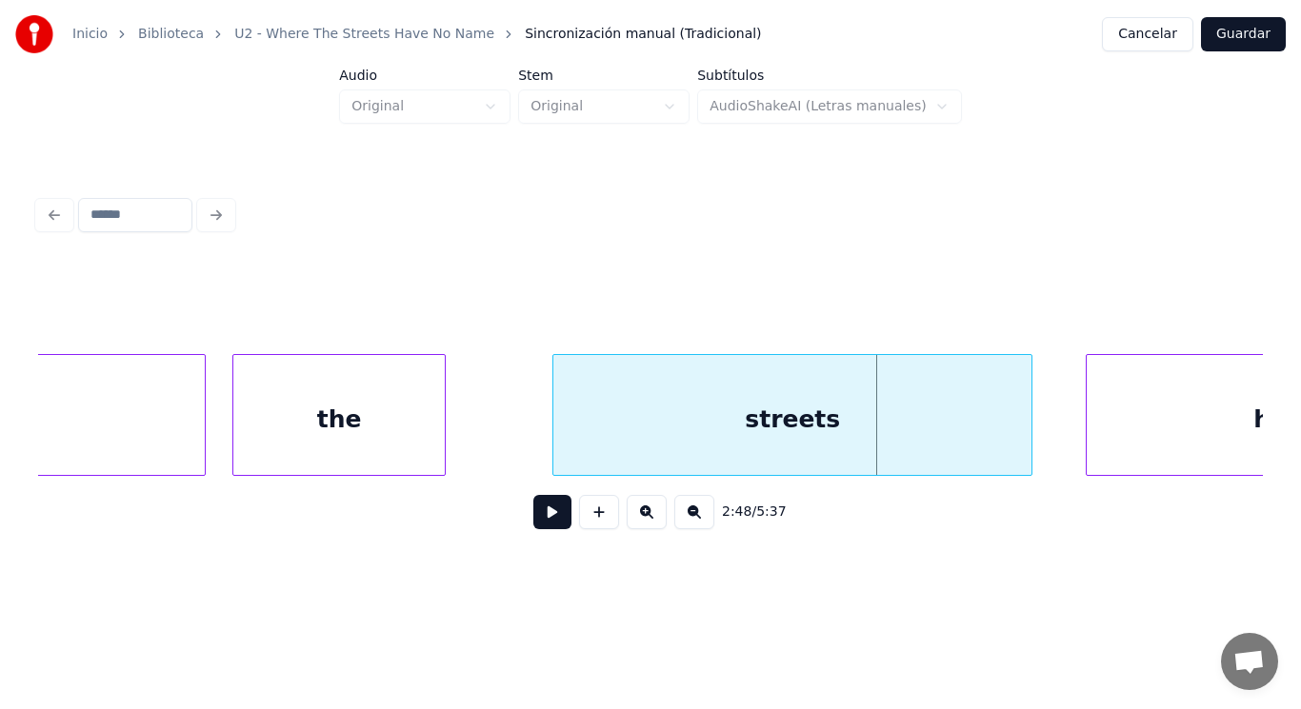
scroll to position [0, 223407]
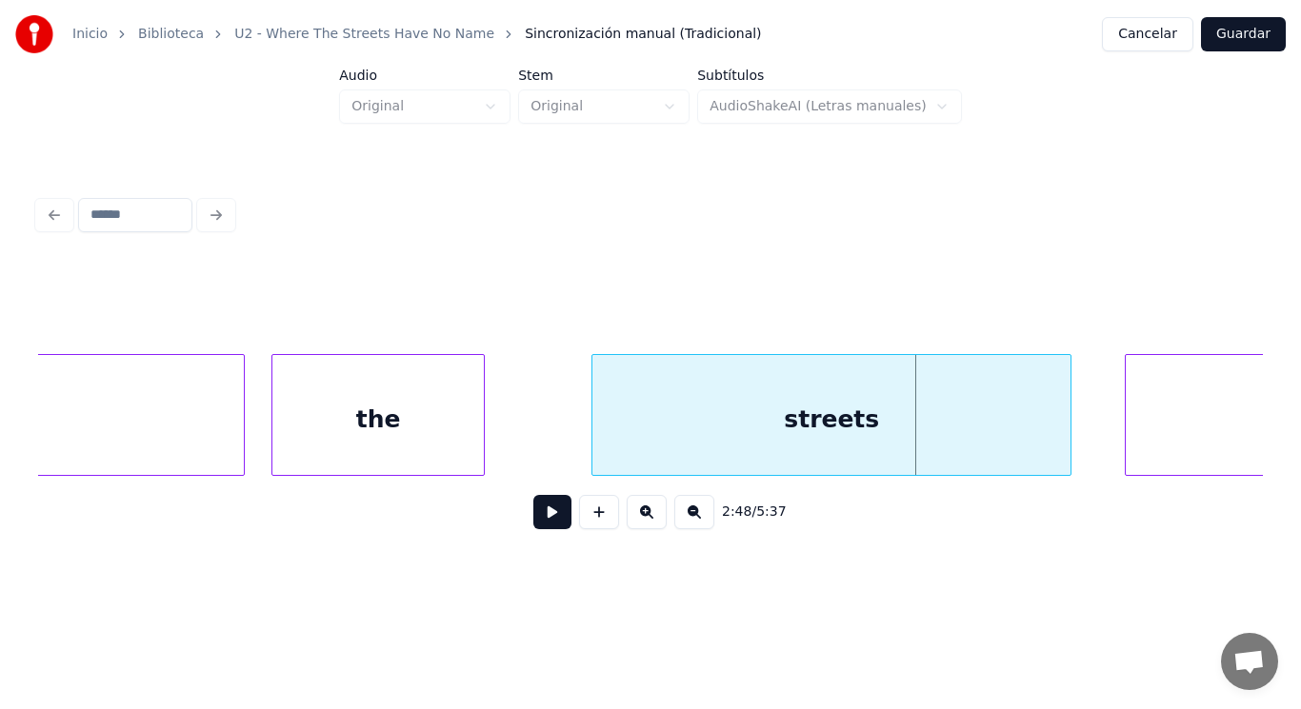
click at [376, 430] on div "the" at bounding box center [377, 419] width 211 height 129
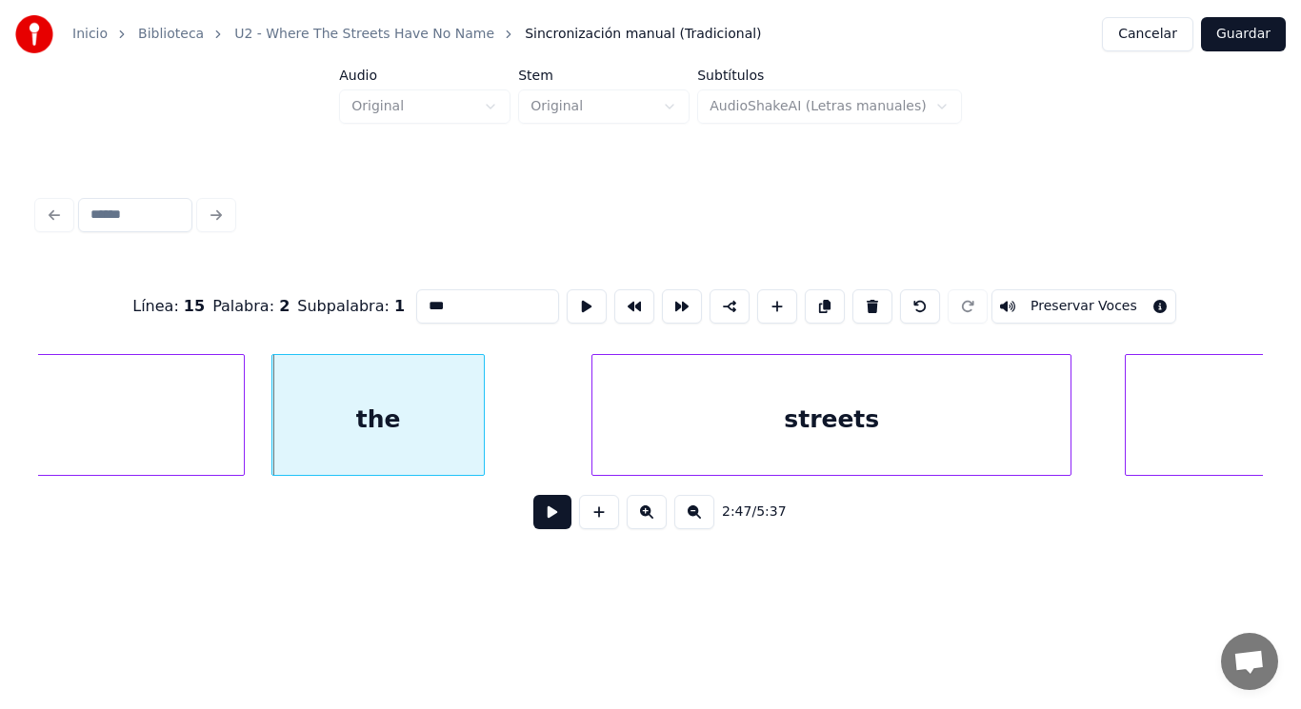
click at [543, 526] on button at bounding box center [552, 512] width 38 height 34
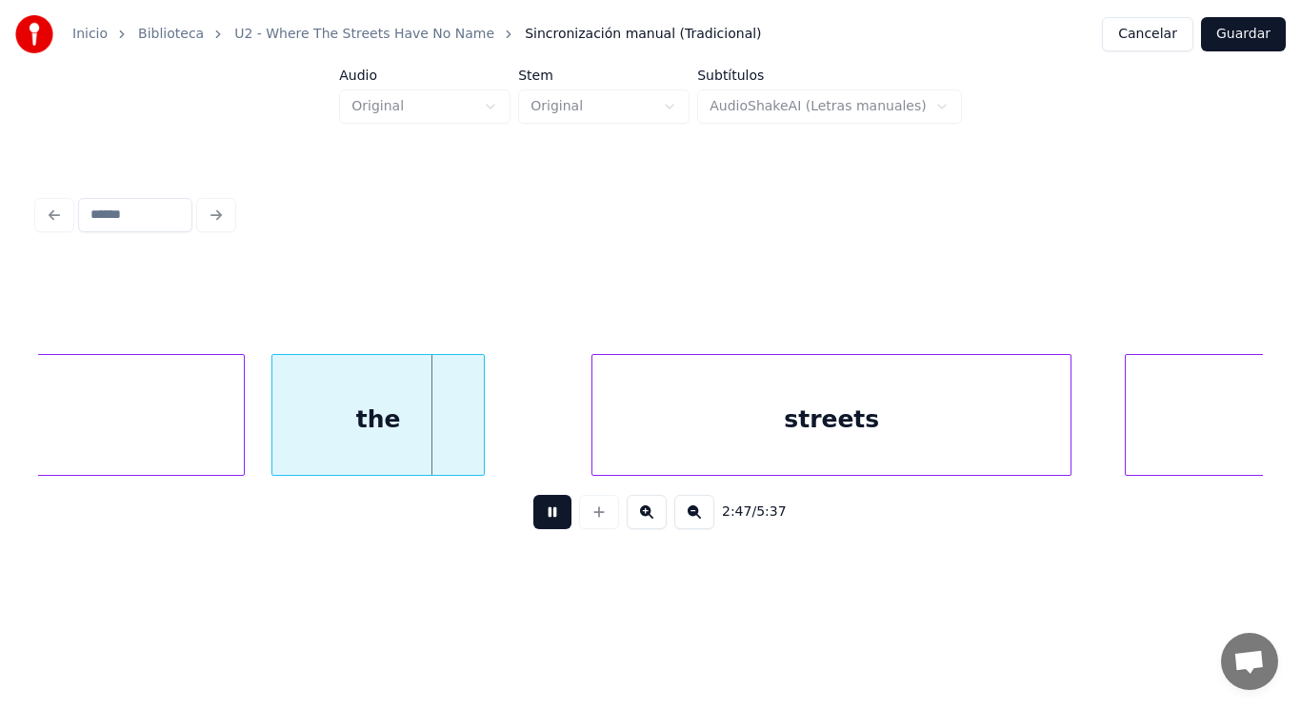
click at [543, 526] on button at bounding box center [552, 512] width 38 height 34
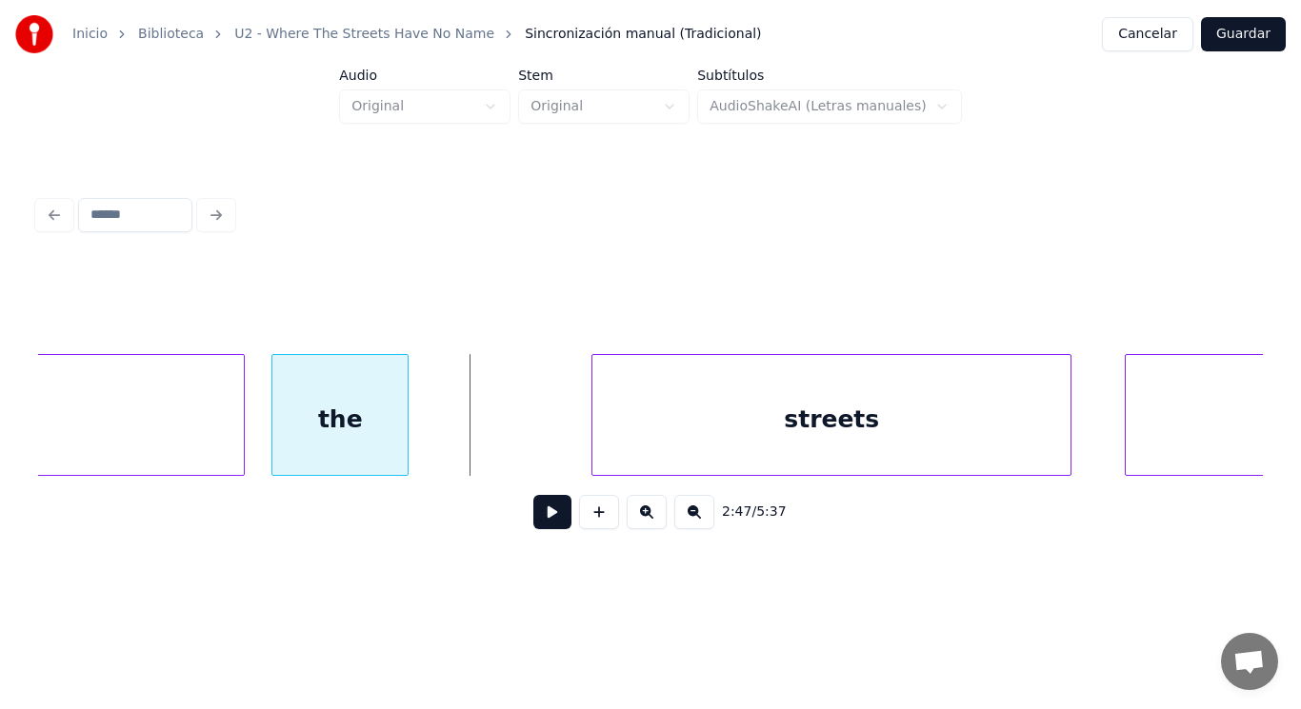
click at [404, 445] on div at bounding box center [405, 415] width 6 height 120
click at [452, 450] on div at bounding box center [453, 415] width 6 height 120
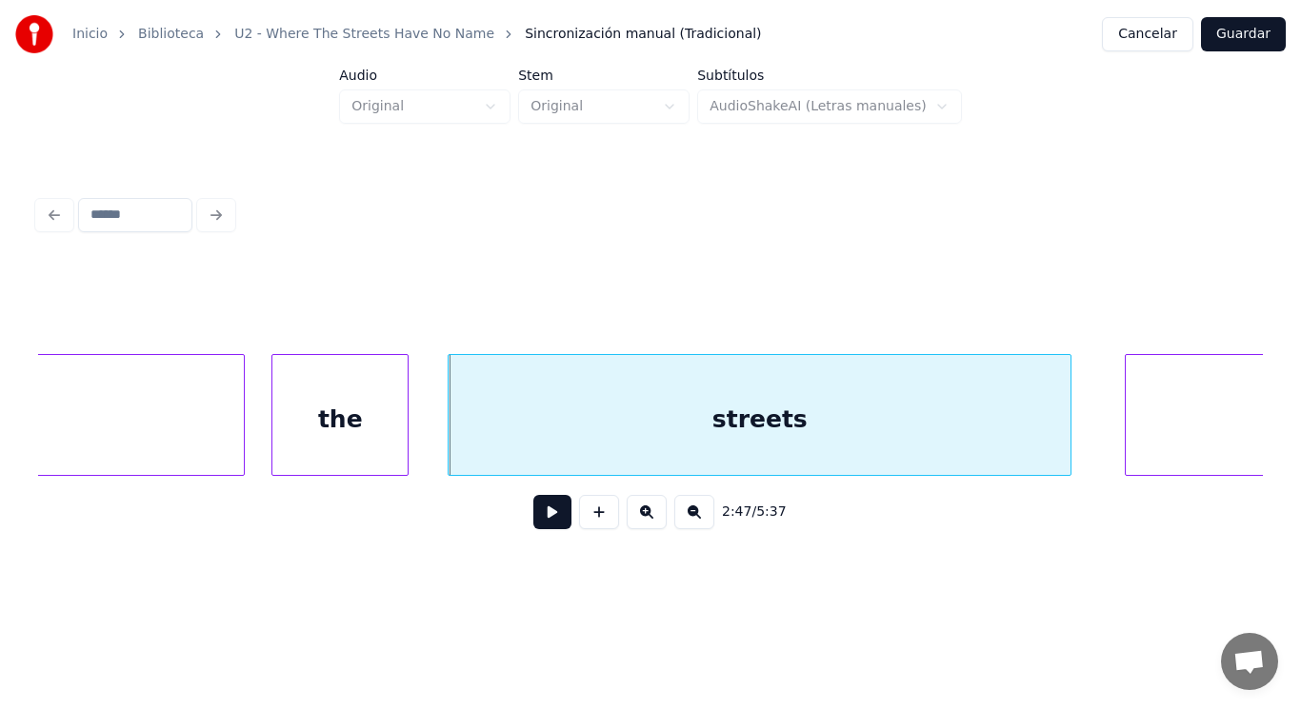
click at [533, 517] on button at bounding box center [552, 512] width 38 height 34
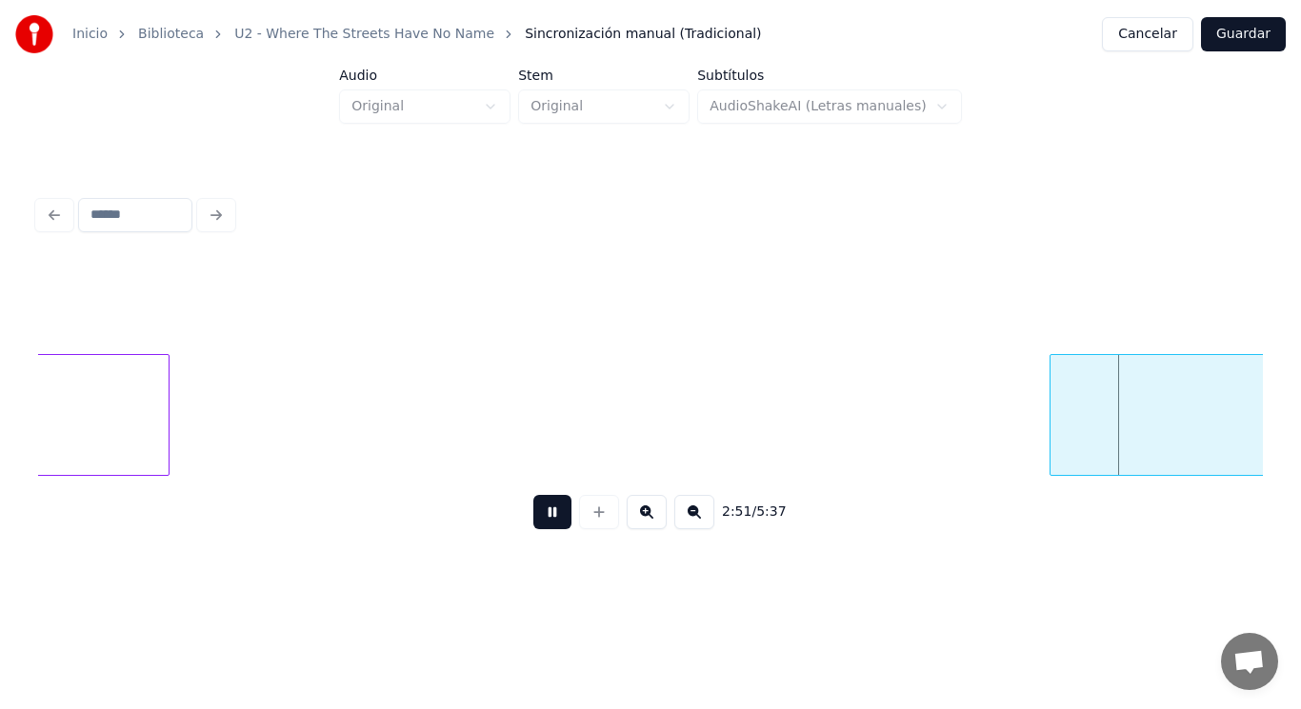
scroll to position [0, 228353]
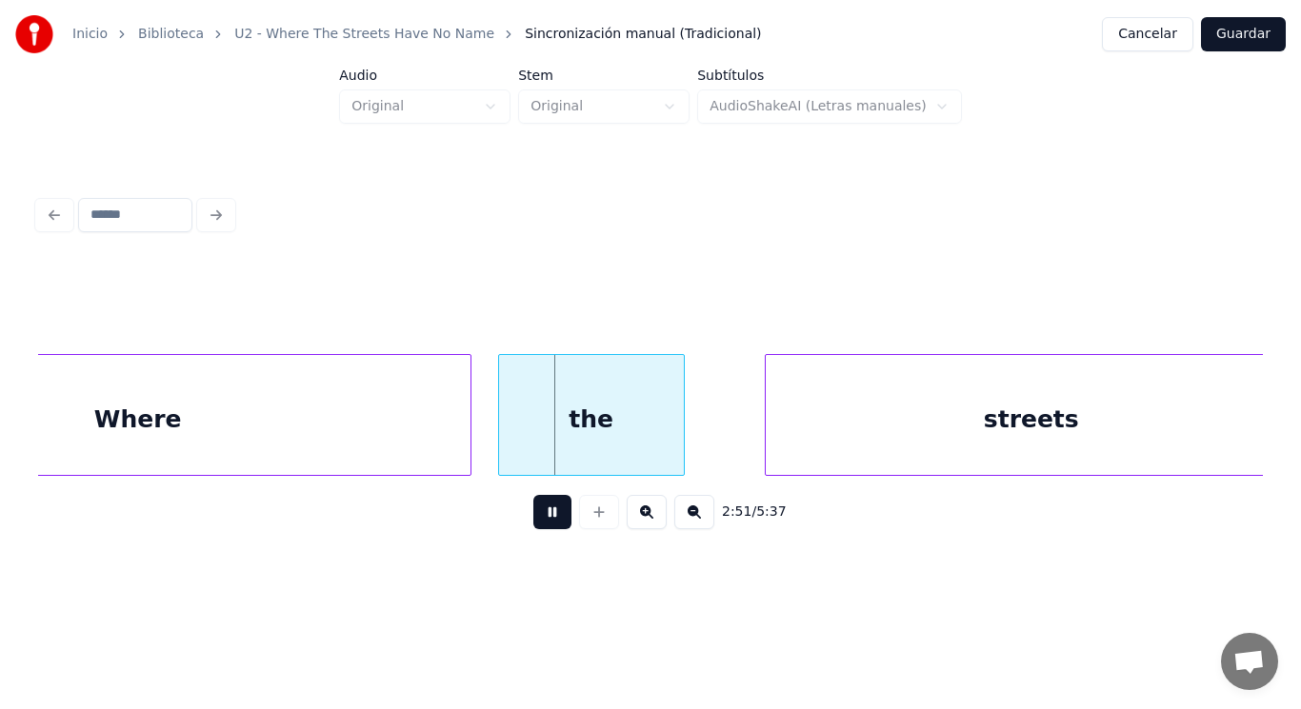
click at [533, 517] on button at bounding box center [552, 512] width 38 height 34
click at [609, 439] on div at bounding box center [610, 415] width 6 height 120
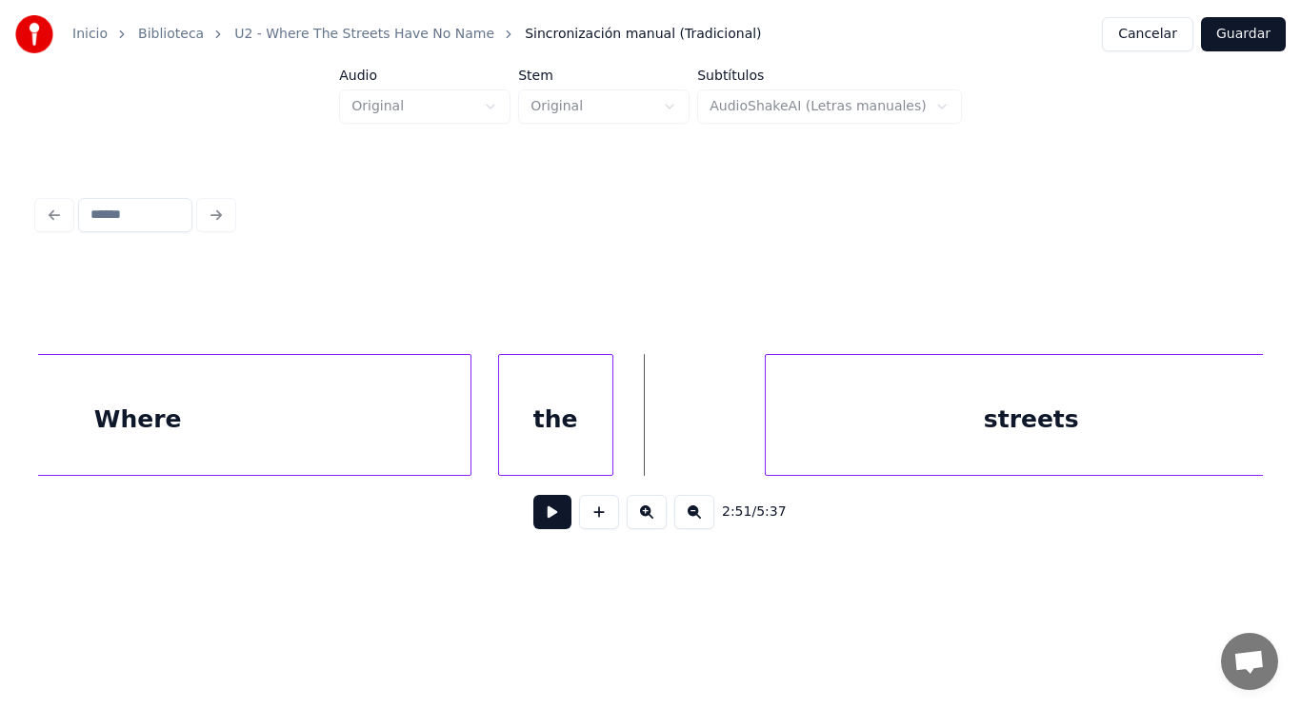
click at [547, 513] on button at bounding box center [552, 512] width 38 height 34
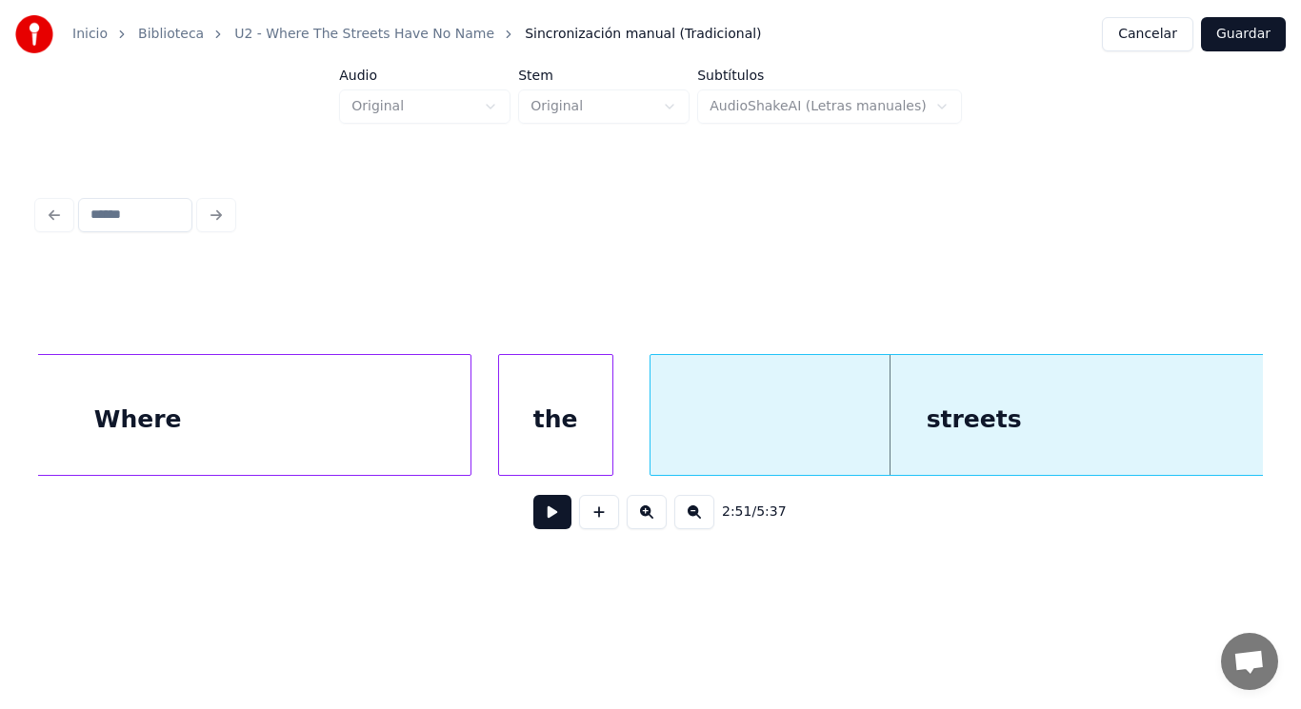
click at [654, 448] on div at bounding box center [653, 415] width 6 height 120
click at [549, 517] on button at bounding box center [552, 512] width 38 height 34
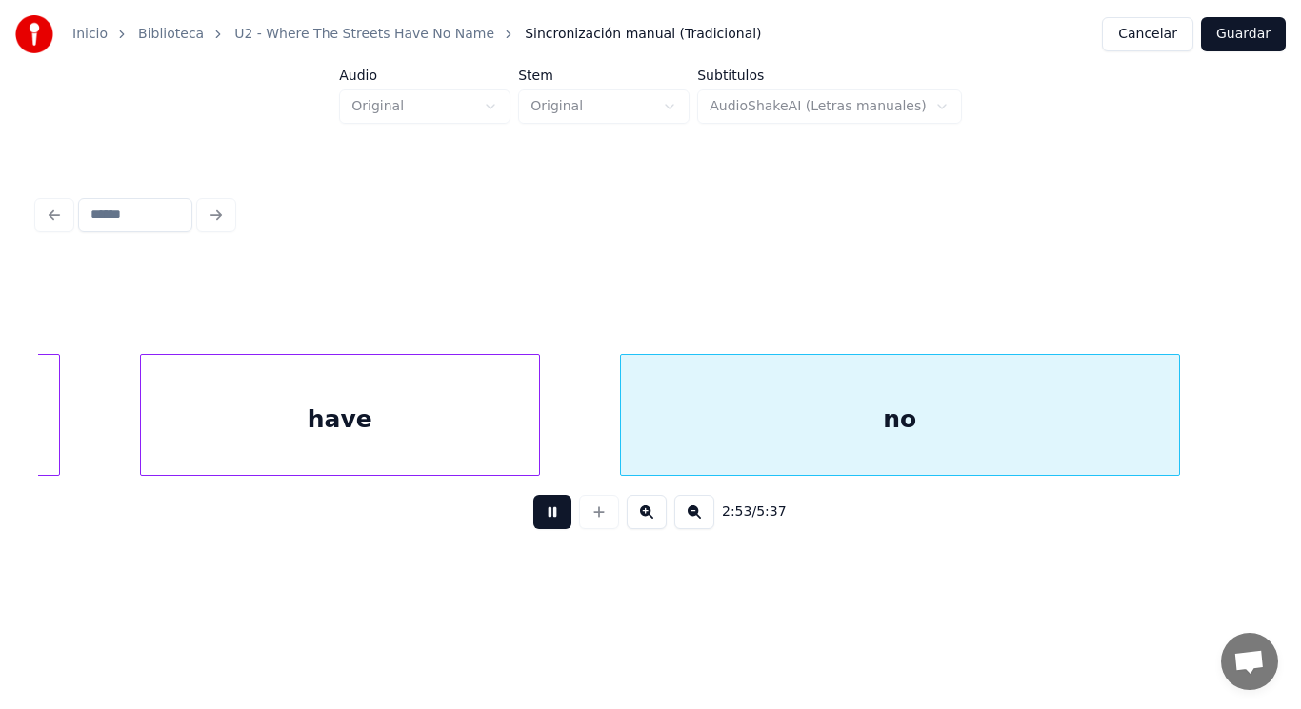
scroll to position [0, 230835]
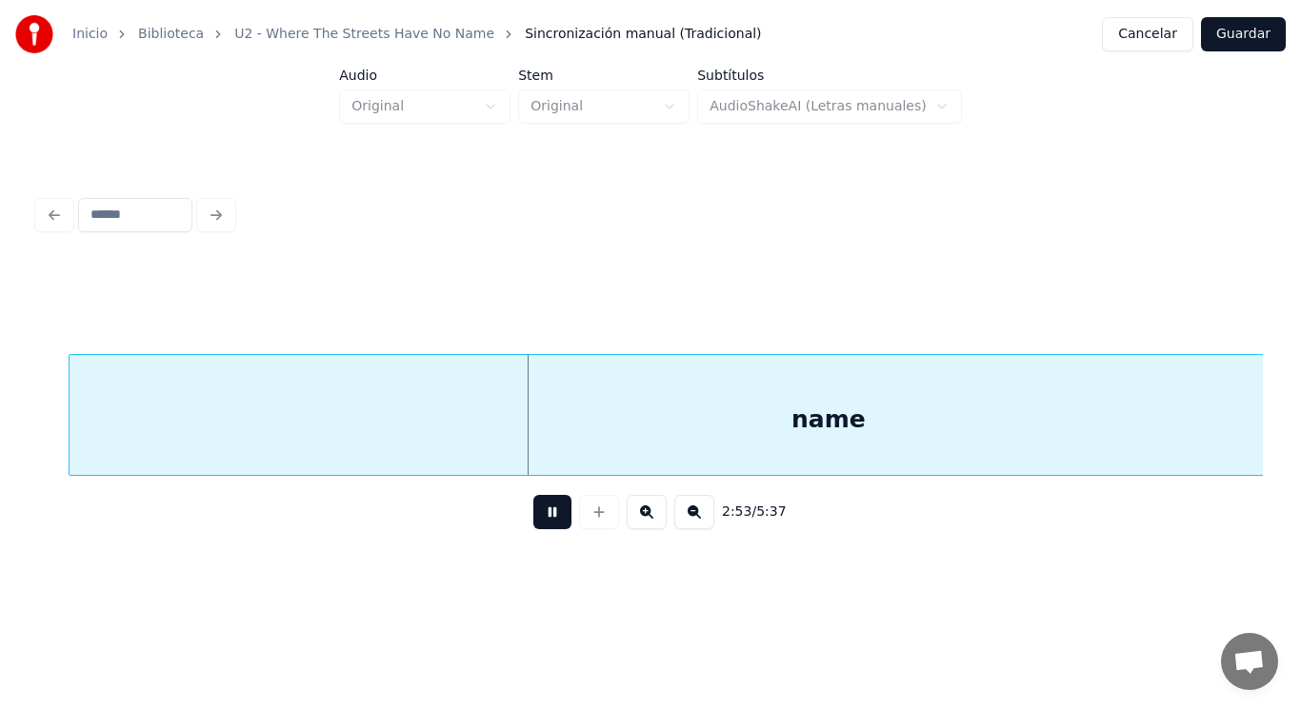
click at [549, 517] on button at bounding box center [552, 512] width 38 height 34
click at [502, 437] on div "name" at bounding box center [829, 419] width 1518 height 129
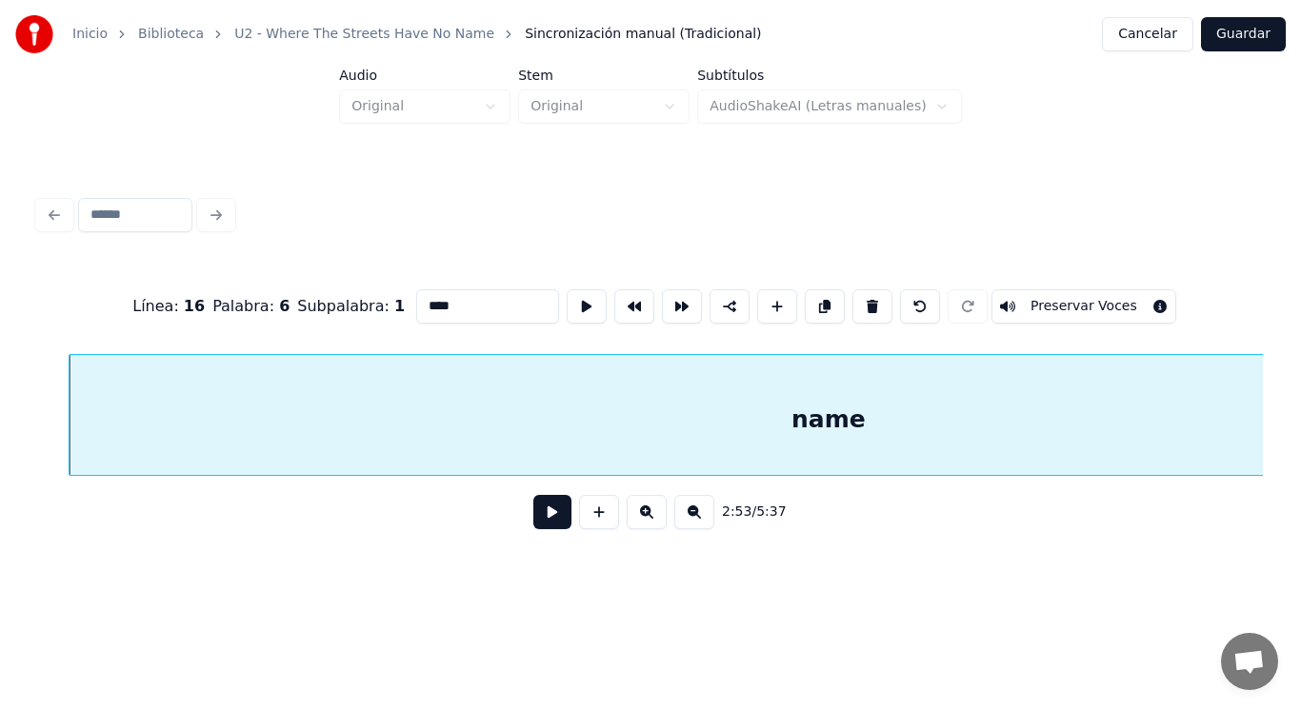
click at [534, 527] on button at bounding box center [552, 512] width 38 height 34
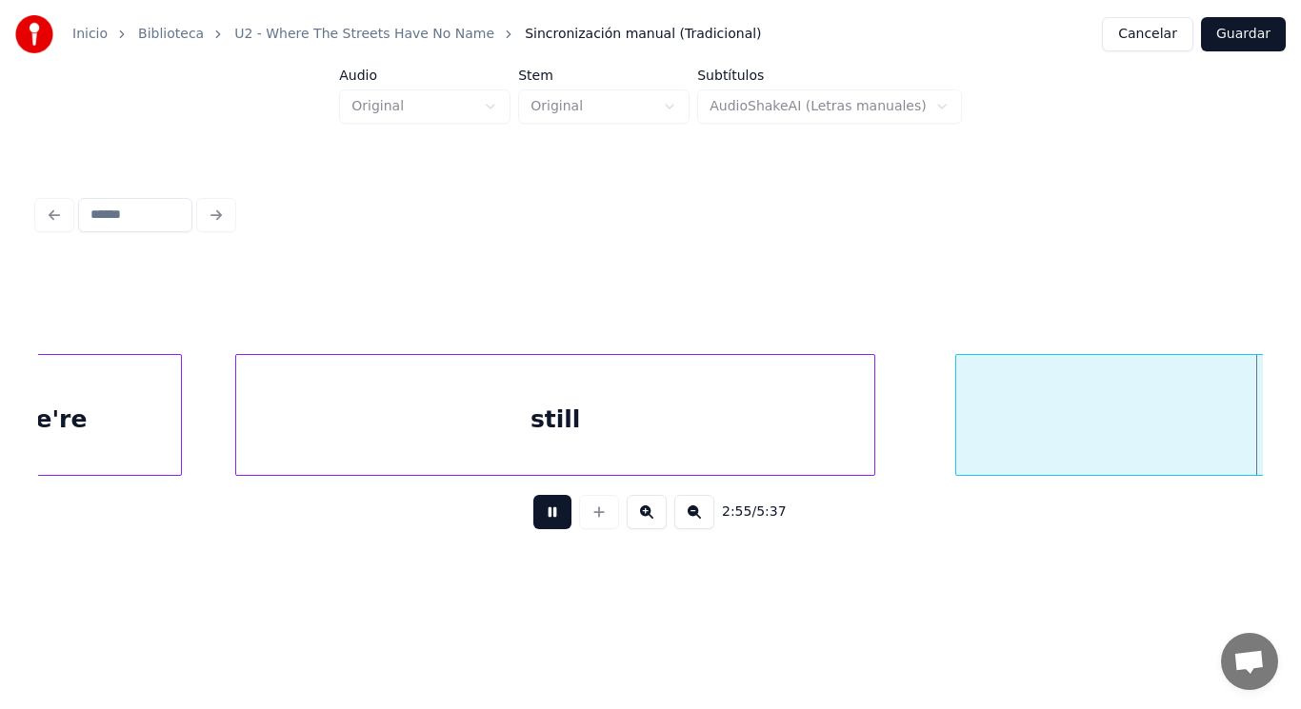
scroll to position [0, 234551]
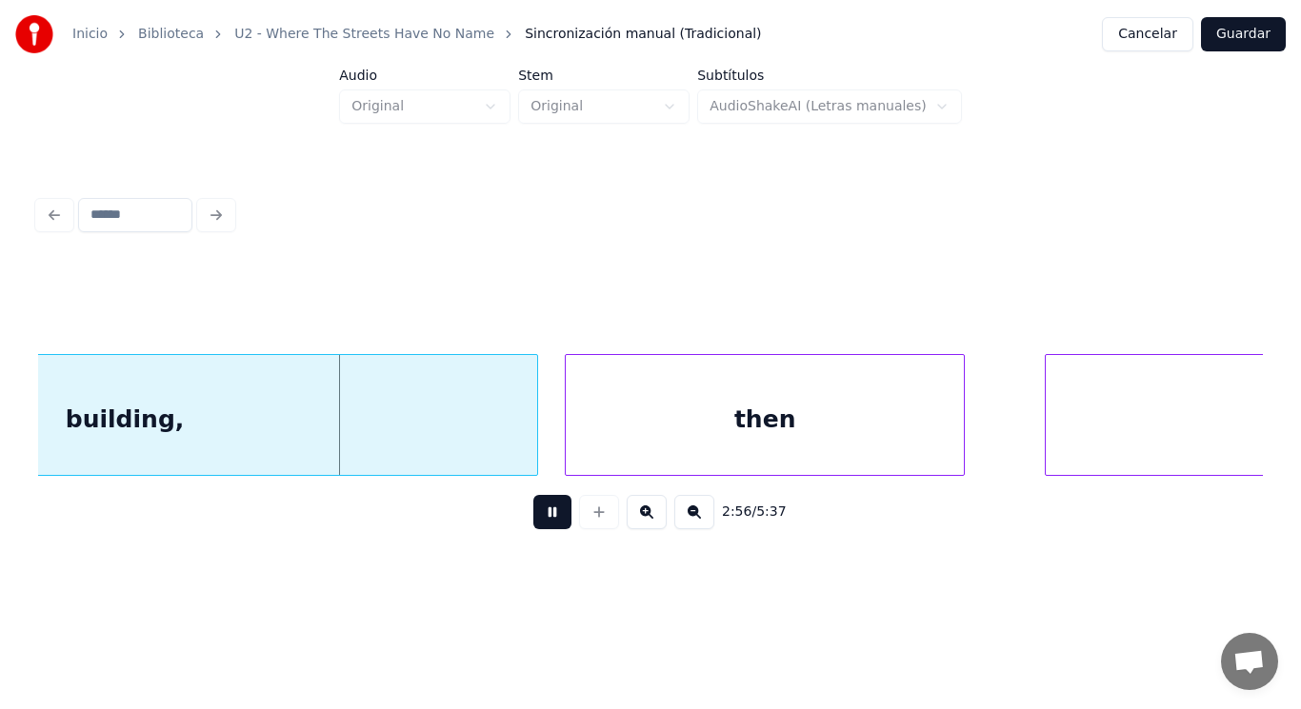
click at [534, 527] on button at bounding box center [552, 512] width 38 height 34
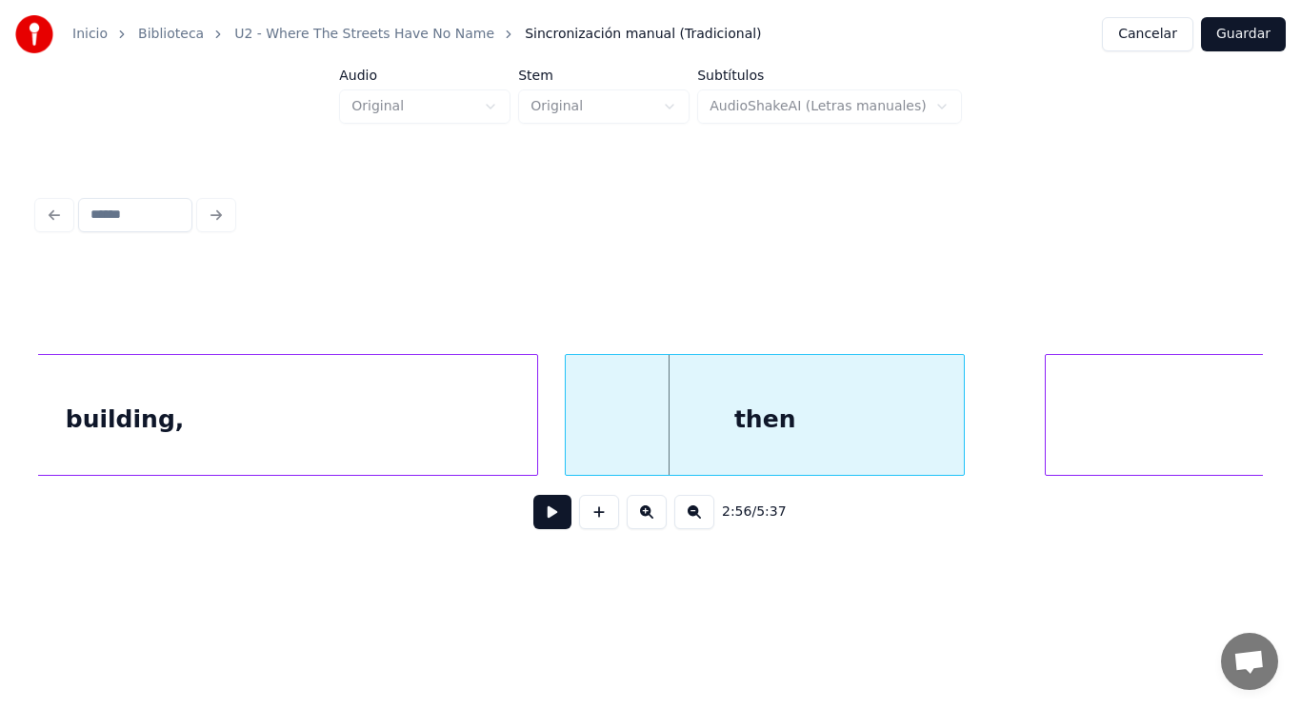
click at [534, 527] on button at bounding box center [552, 512] width 38 height 34
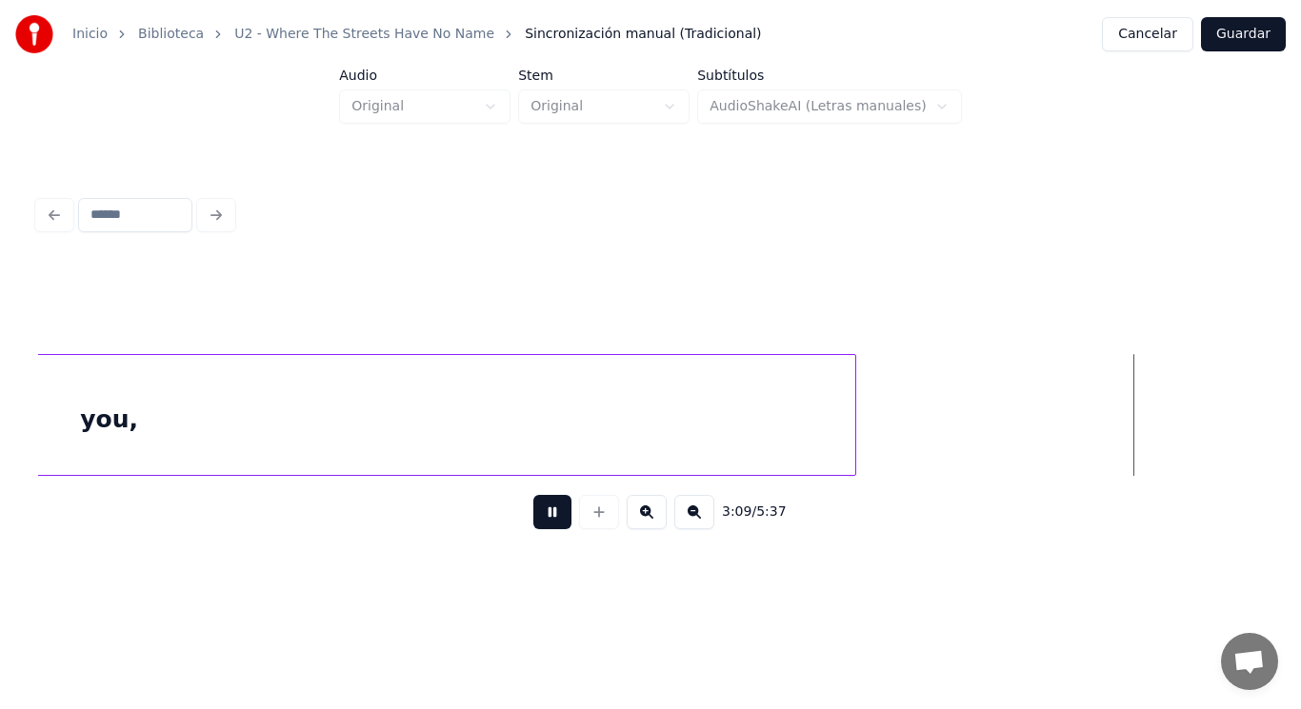
click at [534, 527] on button at bounding box center [552, 512] width 38 height 34
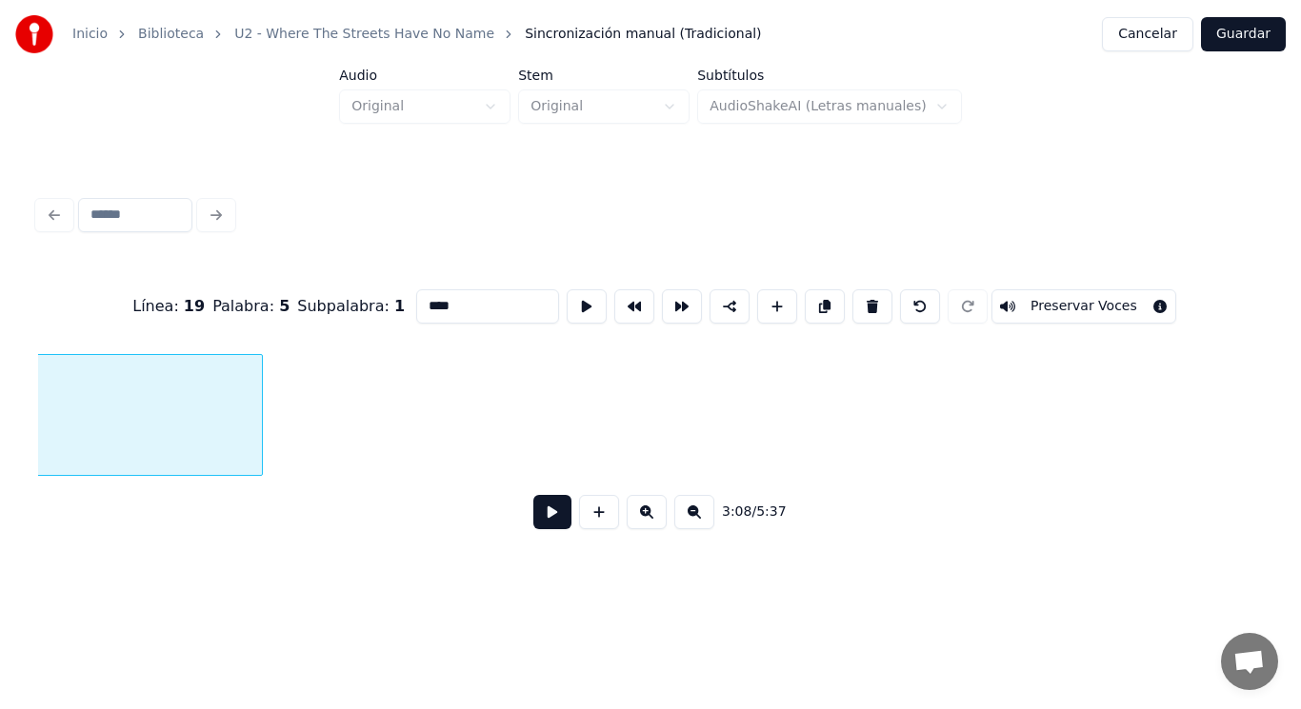
scroll to position [0, 251237]
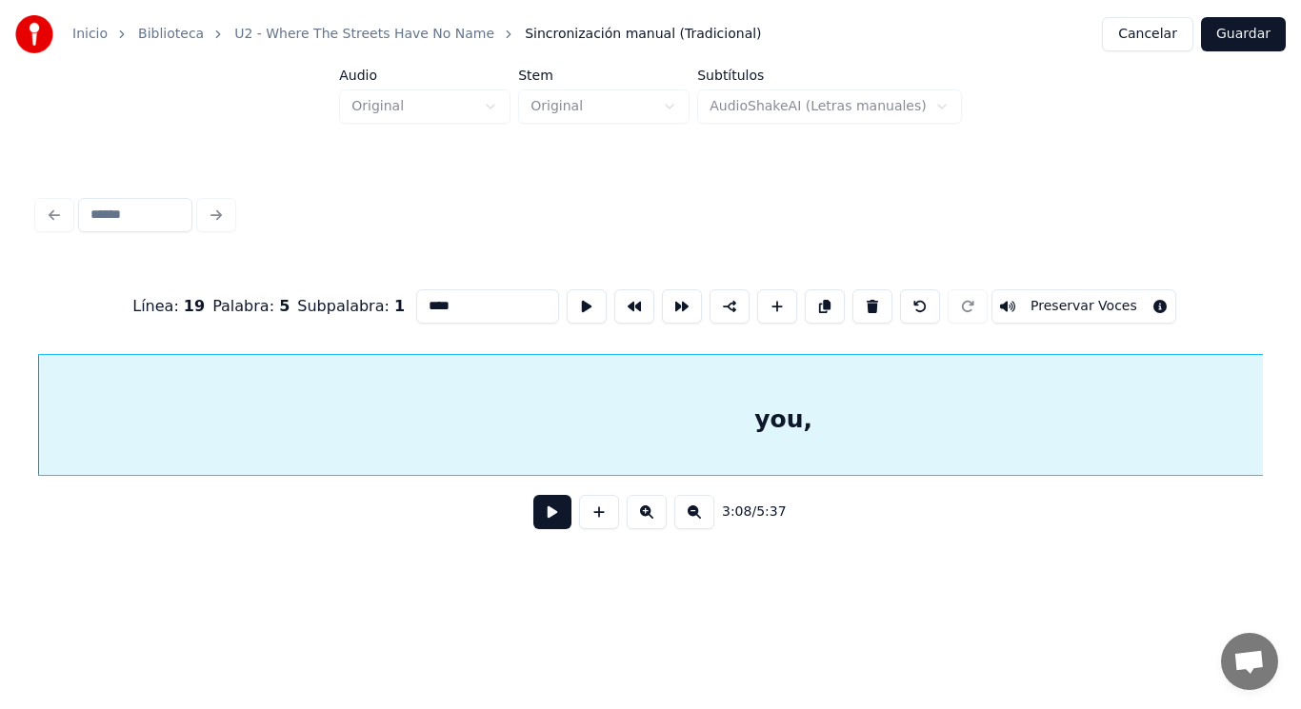
click at [533, 521] on button at bounding box center [552, 512] width 38 height 34
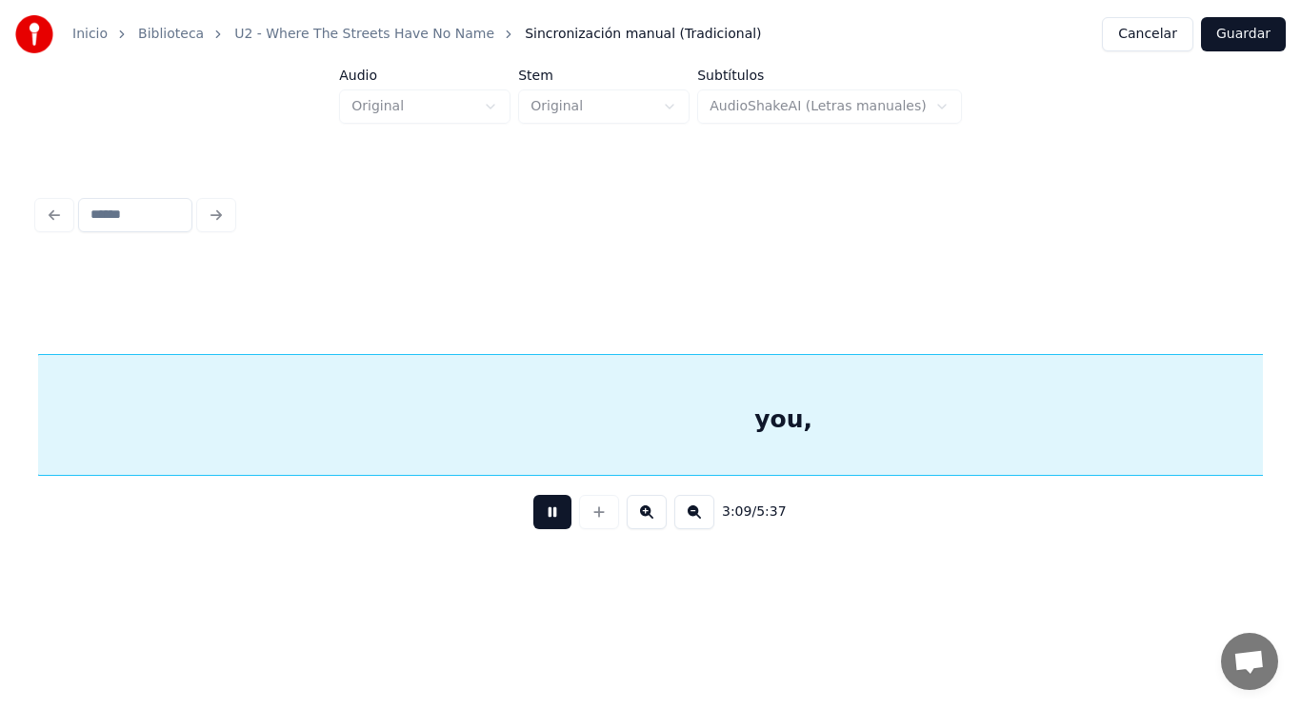
scroll to position [0, 252465]
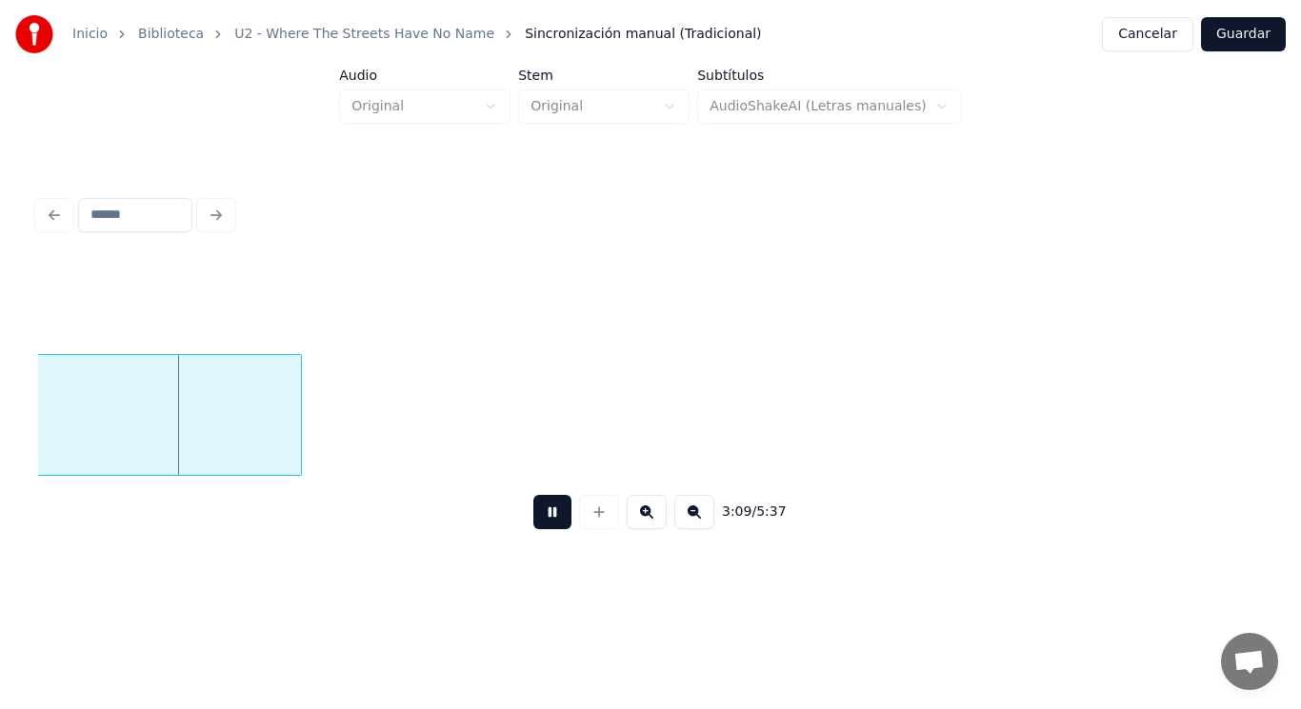
click at [533, 521] on button at bounding box center [552, 512] width 38 height 34
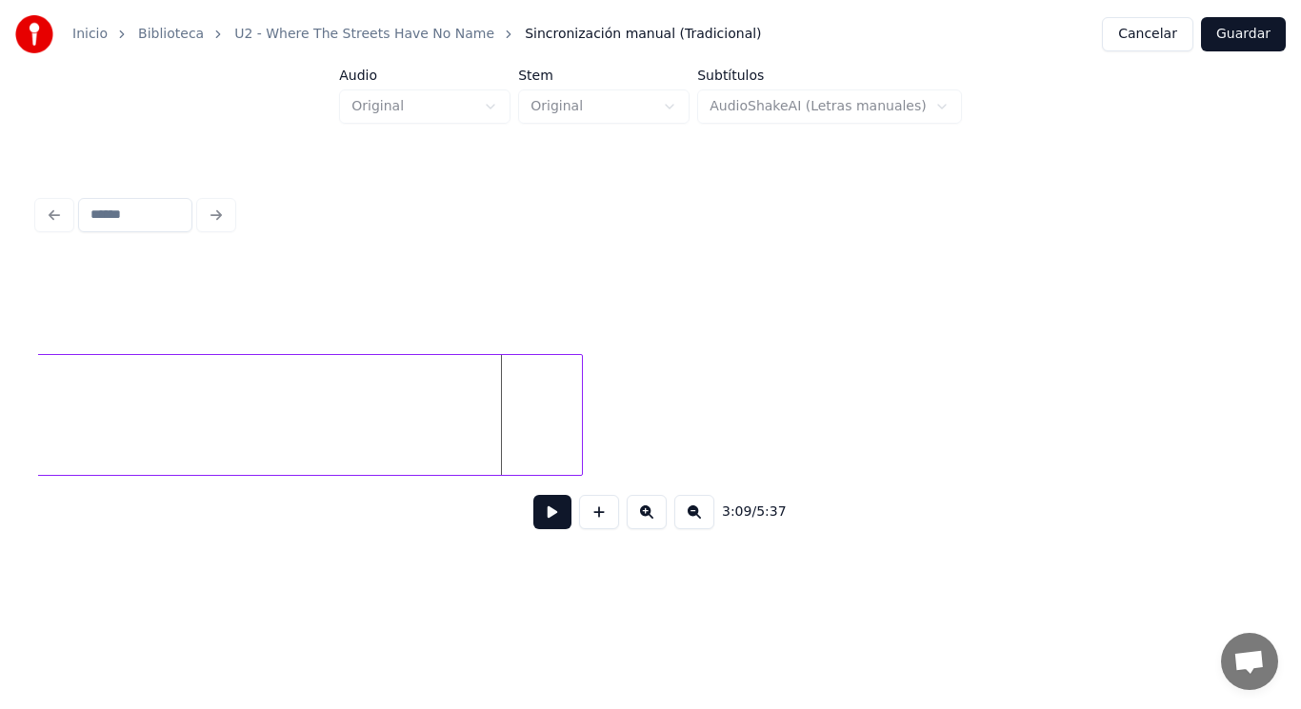
click at [579, 432] on div at bounding box center [579, 415] width 6 height 120
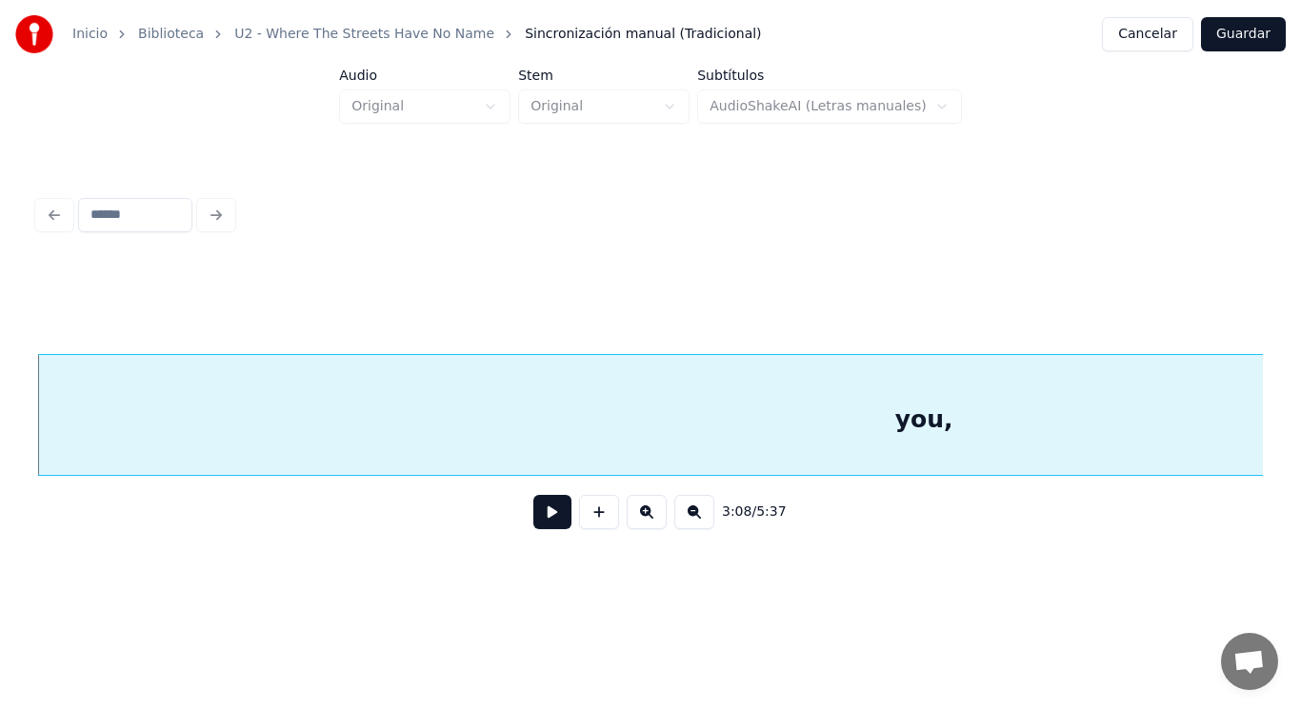
click at [533, 529] on button at bounding box center [552, 512] width 38 height 34
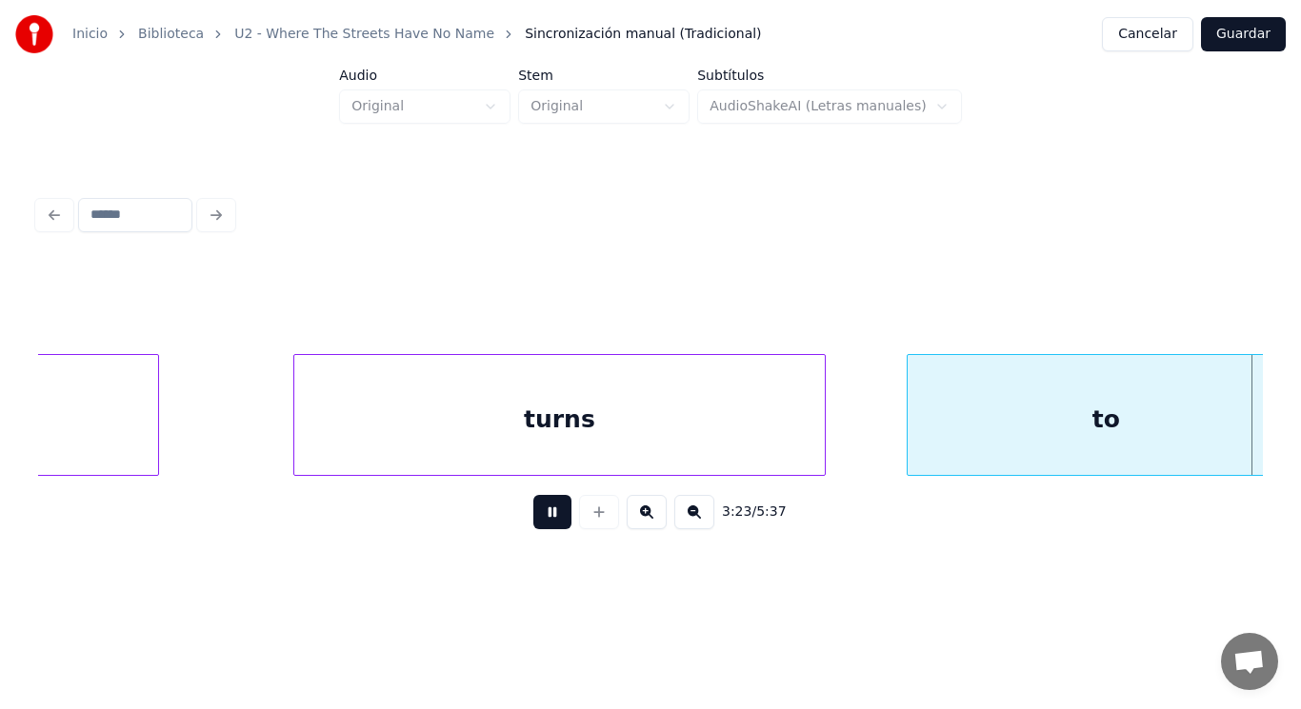
scroll to position [0, 271091]
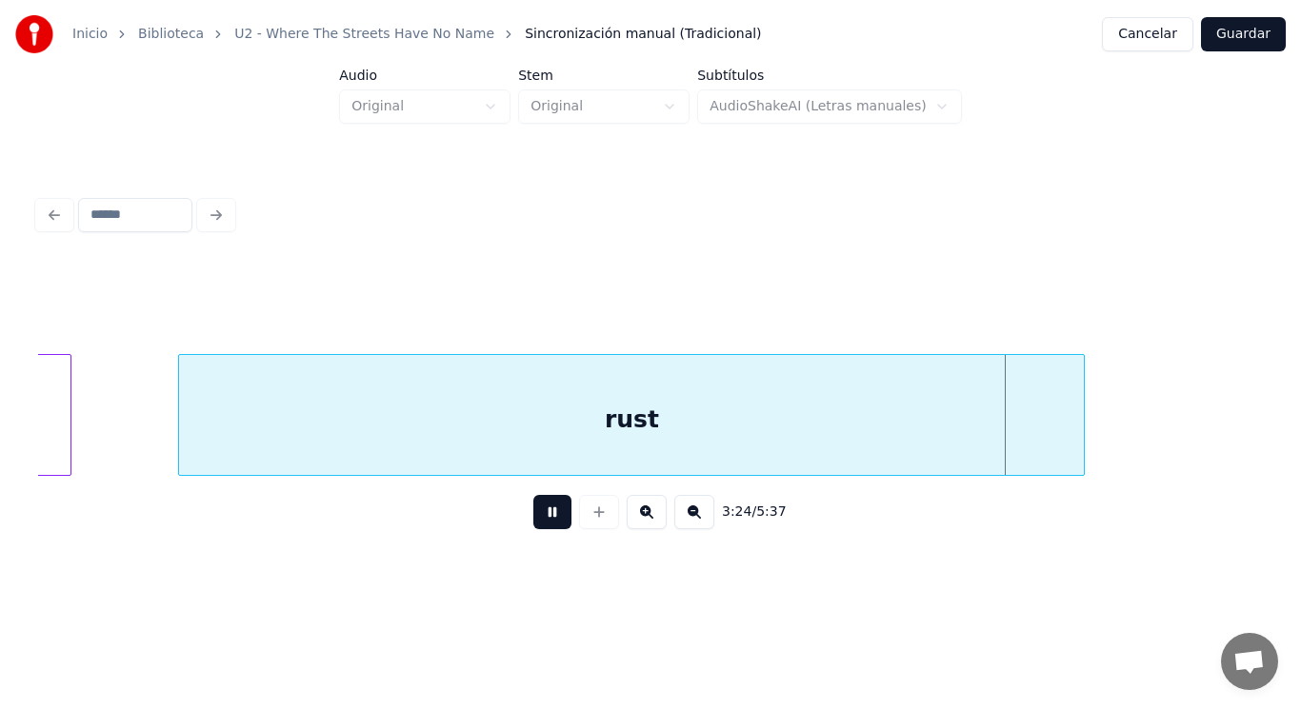
click at [533, 529] on button at bounding box center [552, 512] width 38 height 34
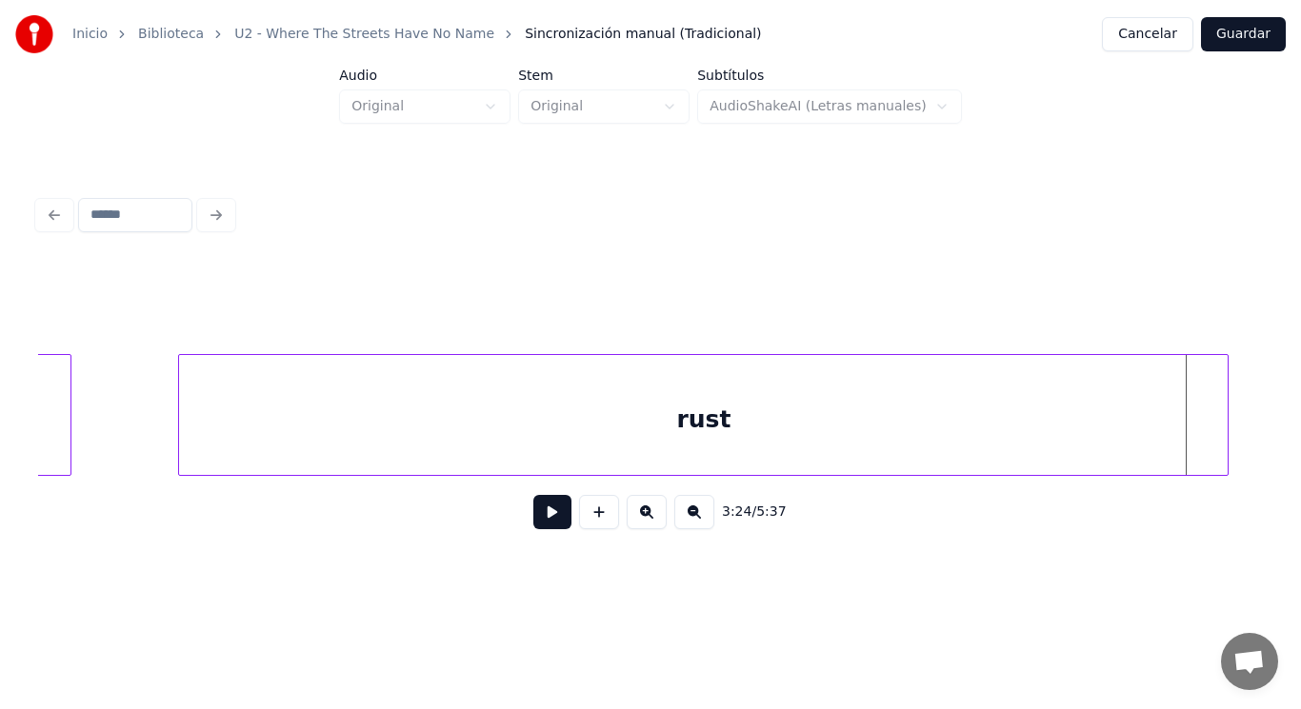
click at [1226, 428] on div at bounding box center [1225, 415] width 6 height 120
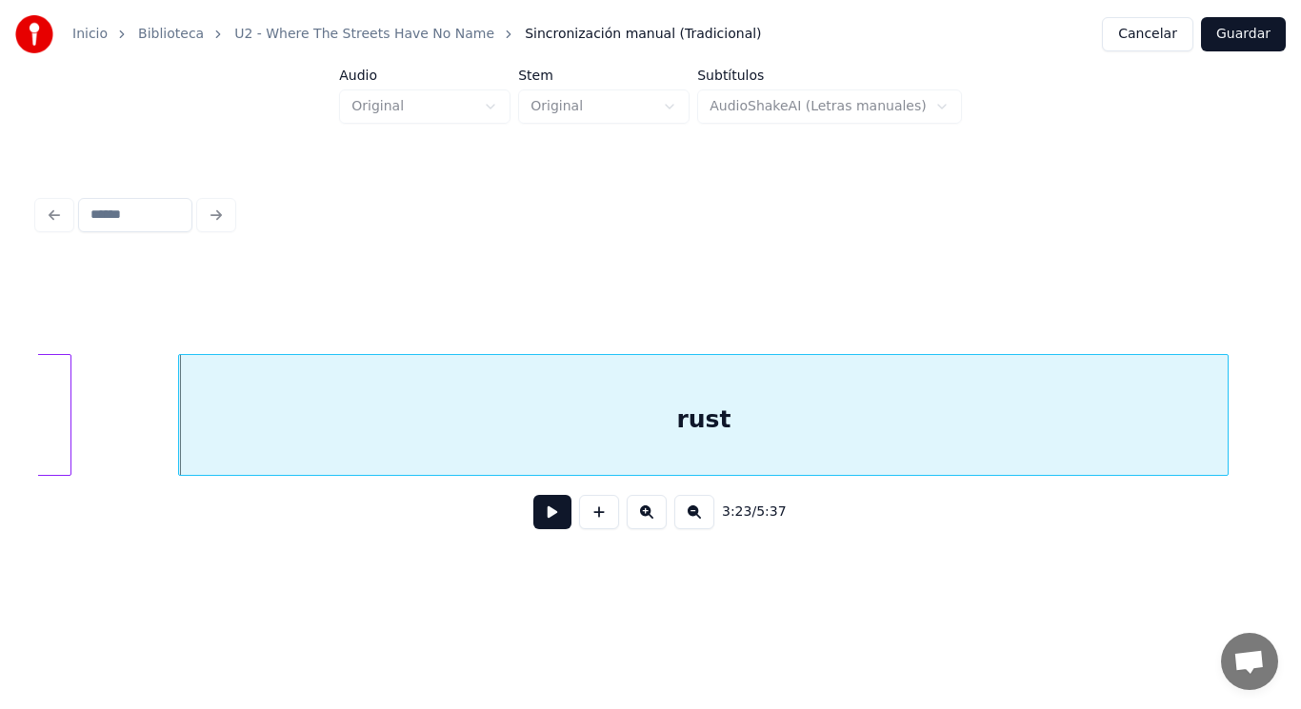
click at [541, 513] on button at bounding box center [552, 512] width 38 height 34
click at [509, 443] on div "rust" at bounding box center [703, 419] width 1048 height 129
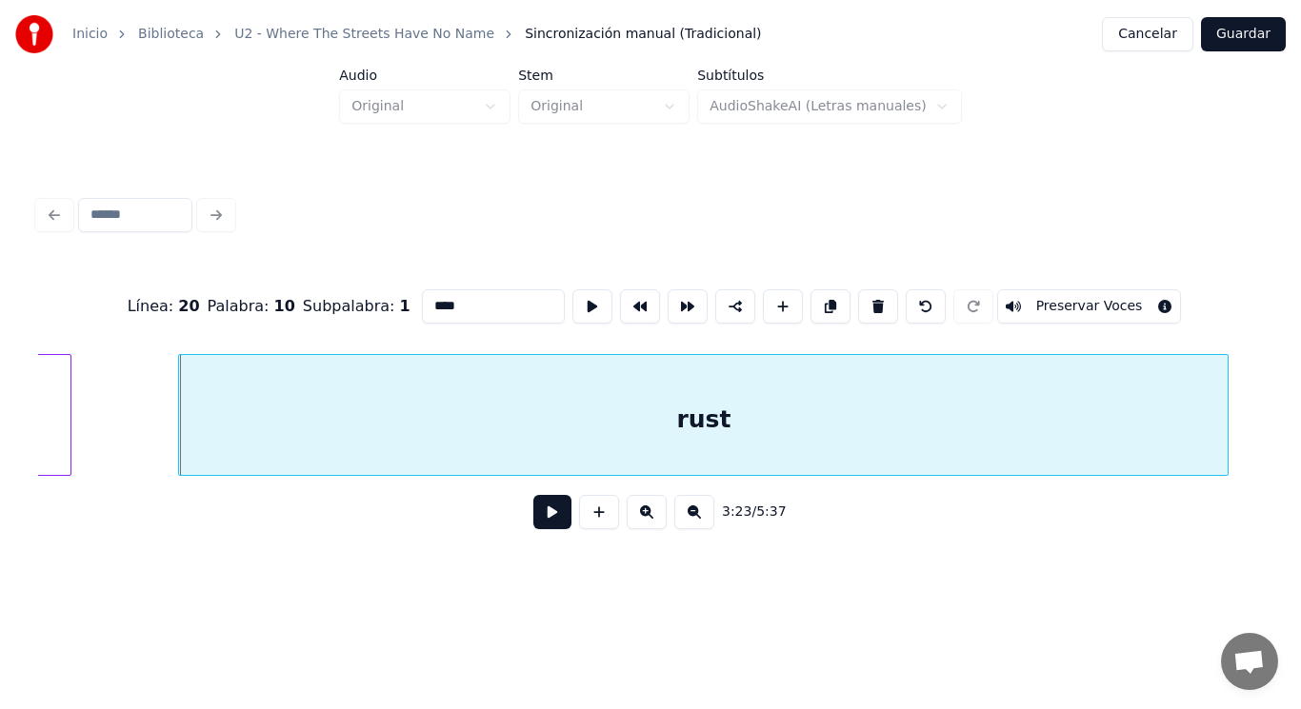
click at [534, 505] on button at bounding box center [552, 512] width 38 height 34
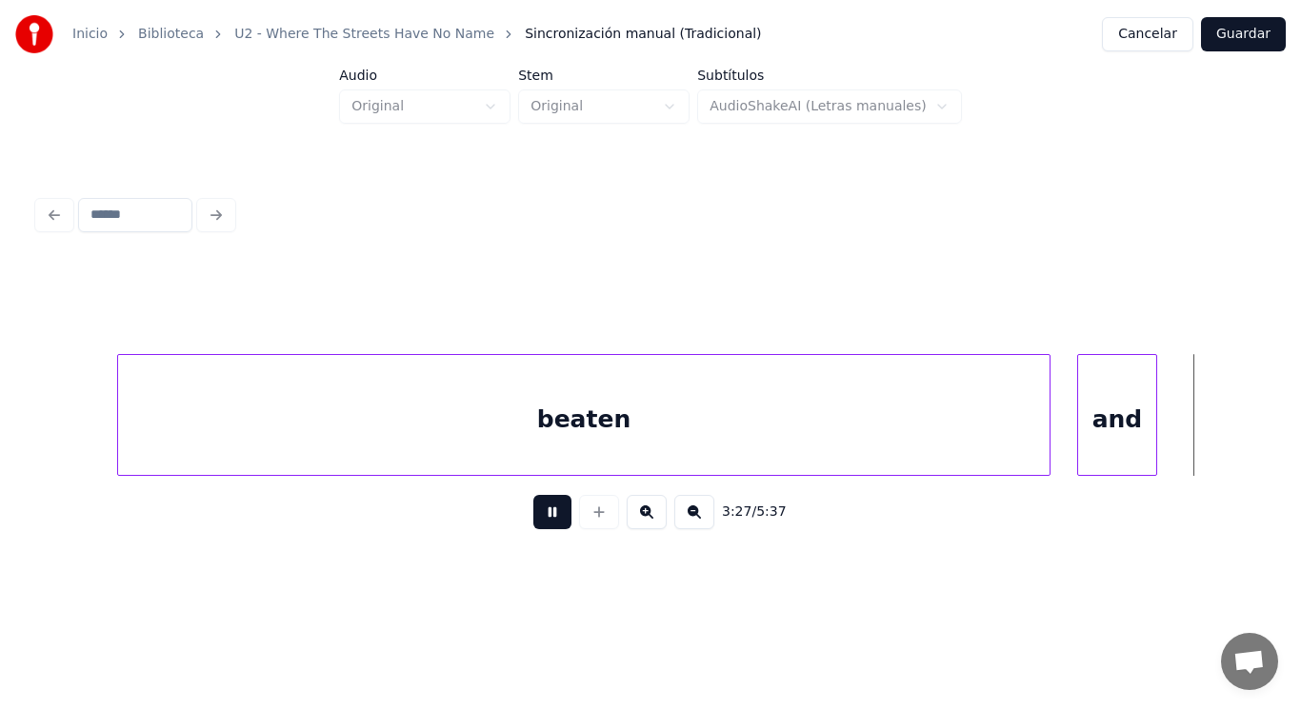
scroll to position [0, 276045]
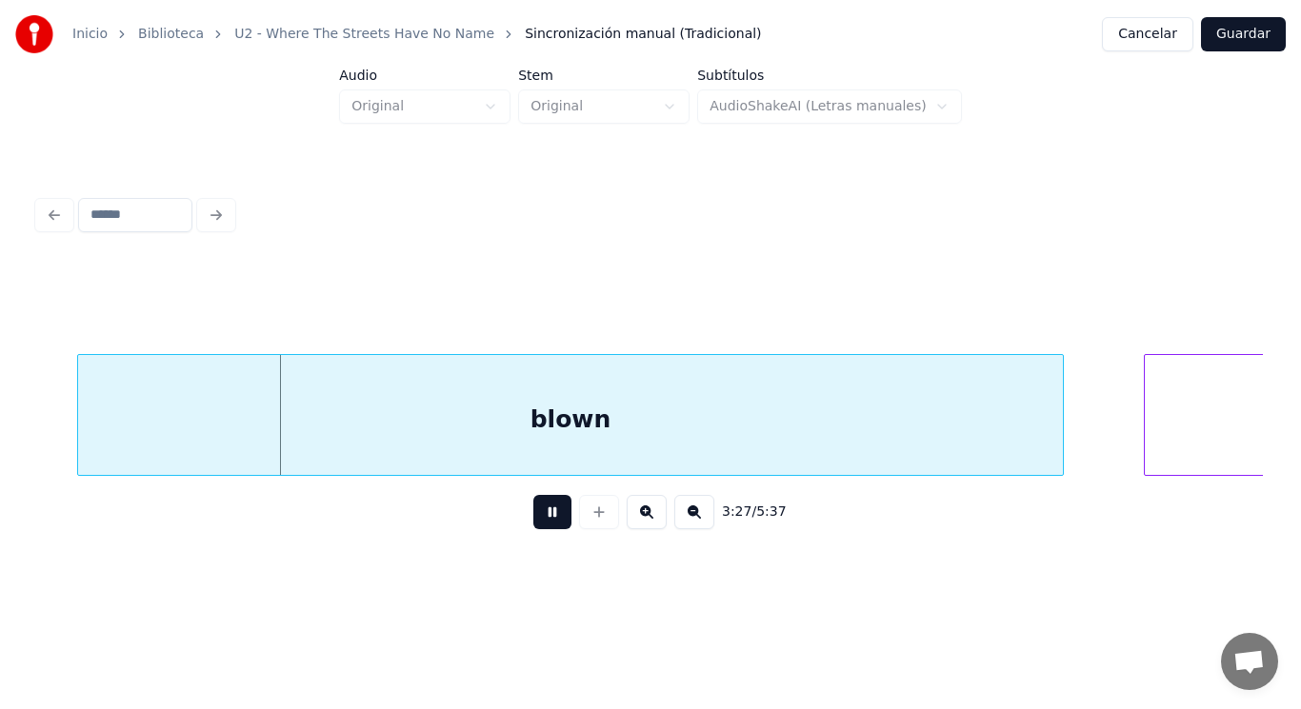
click at [534, 505] on button at bounding box center [552, 512] width 38 height 34
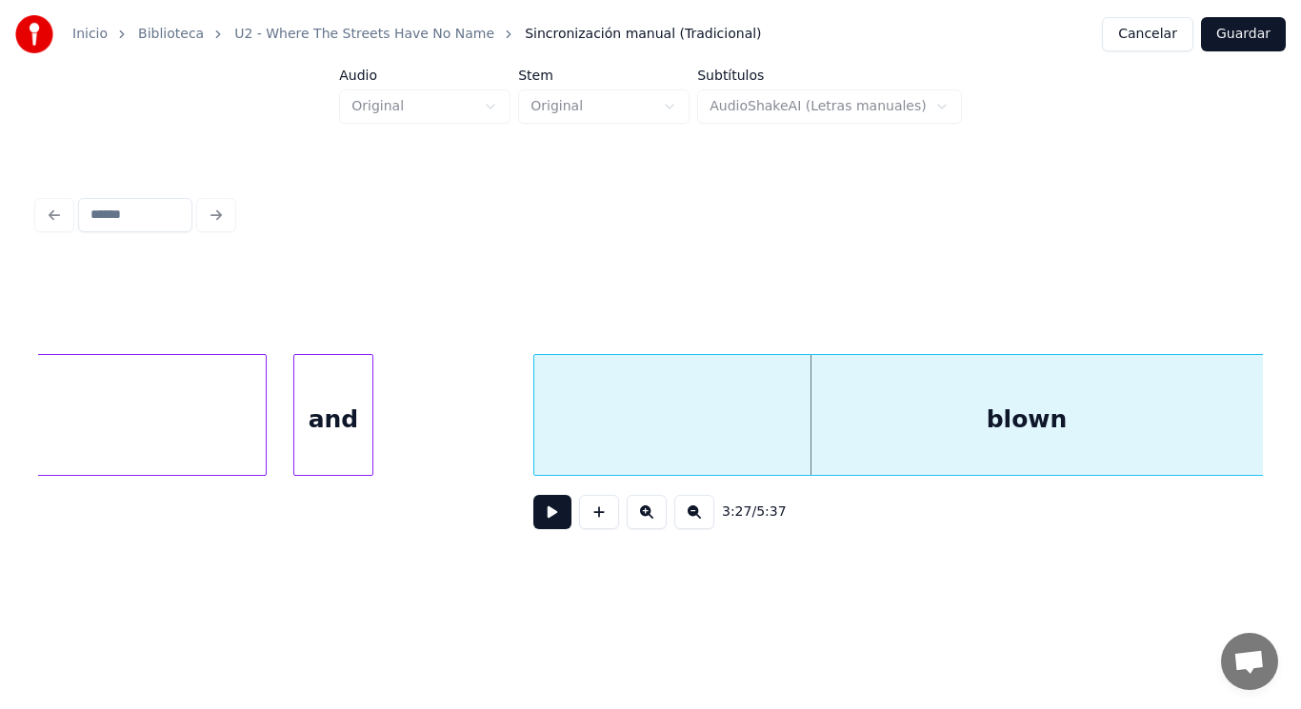
scroll to position [0, 275588]
click at [336, 427] on div "and" at bounding box center [334, 419] width 78 height 129
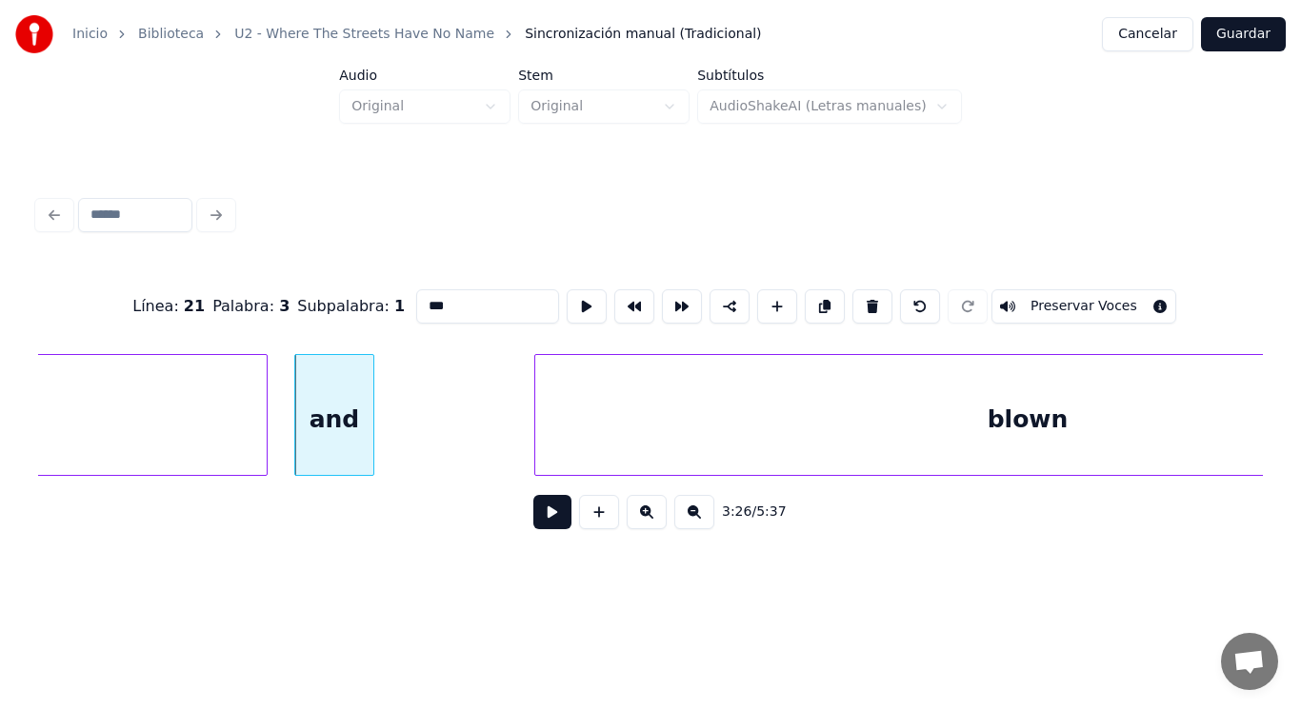
click at [539, 522] on button at bounding box center [552, 512] width 38 height 34
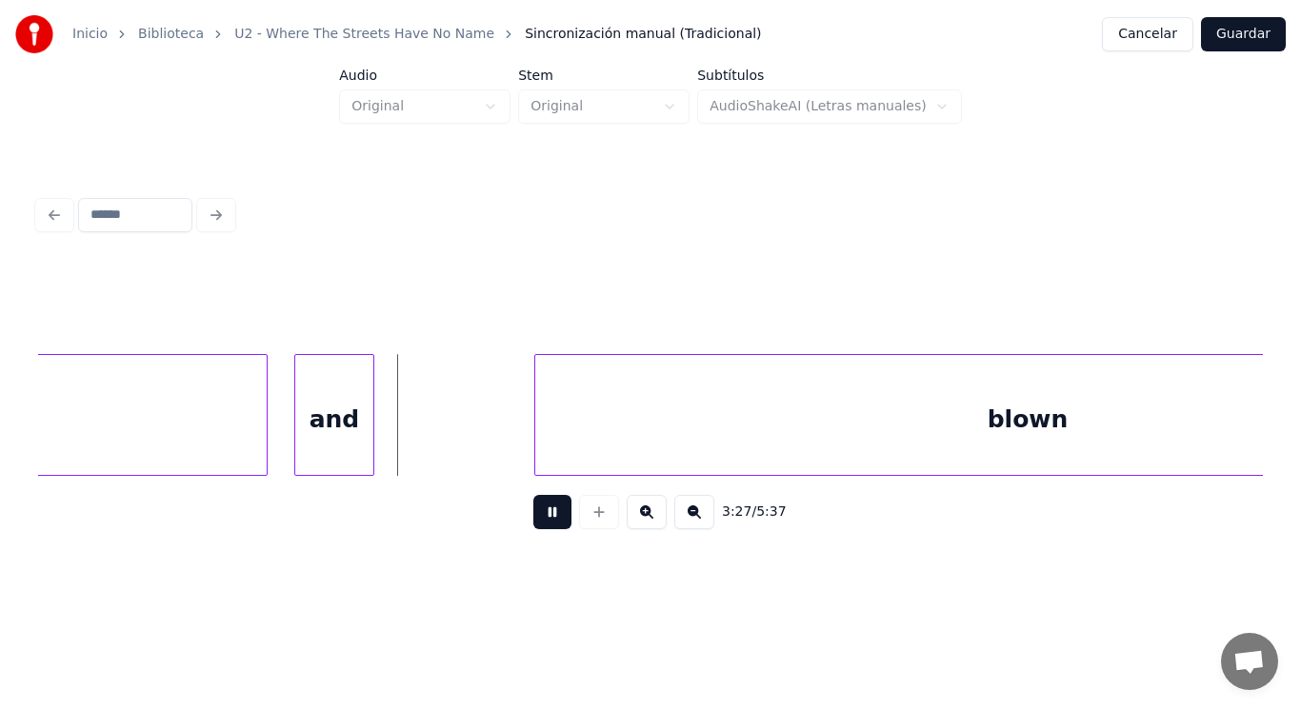
click at [539, 522] on button at bounding box center [552, 512] width 38 height 34
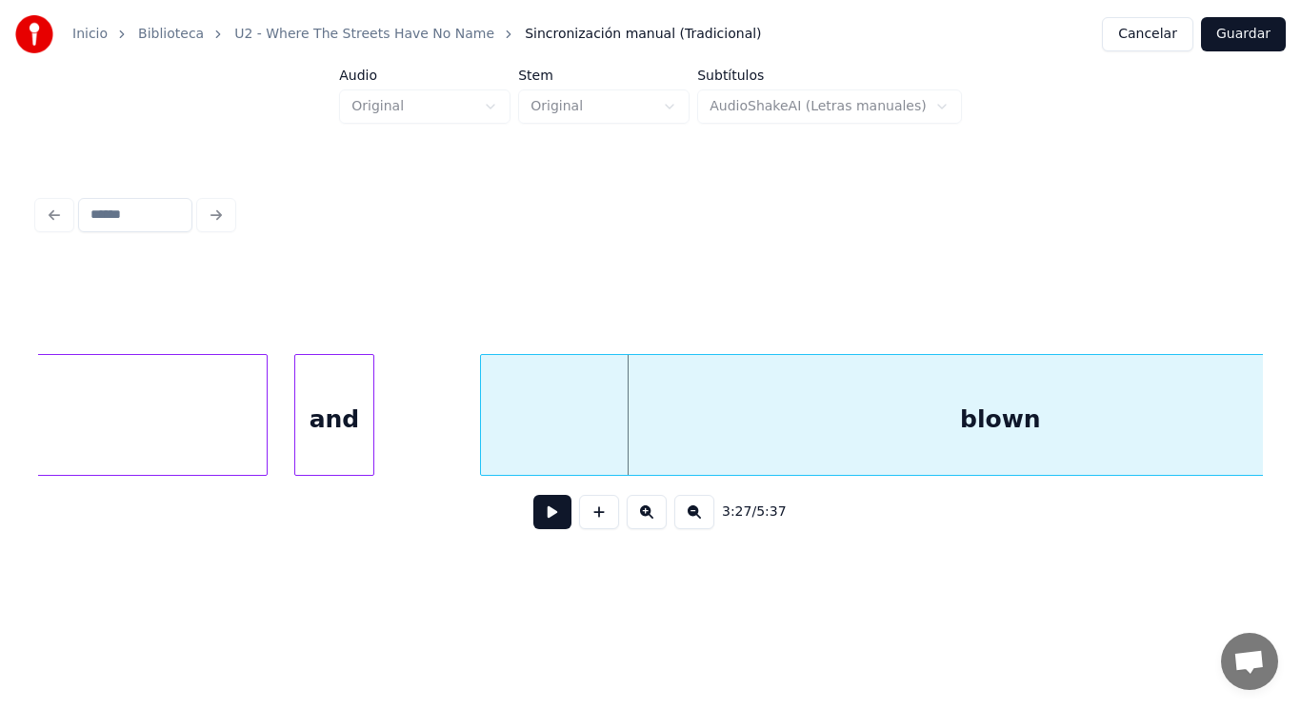
click at [485, 443] on div at bounding box center [484, 415] width 6 height 120
click at [425, 445] on div at bounding box center [427, 415] width 6 height 120
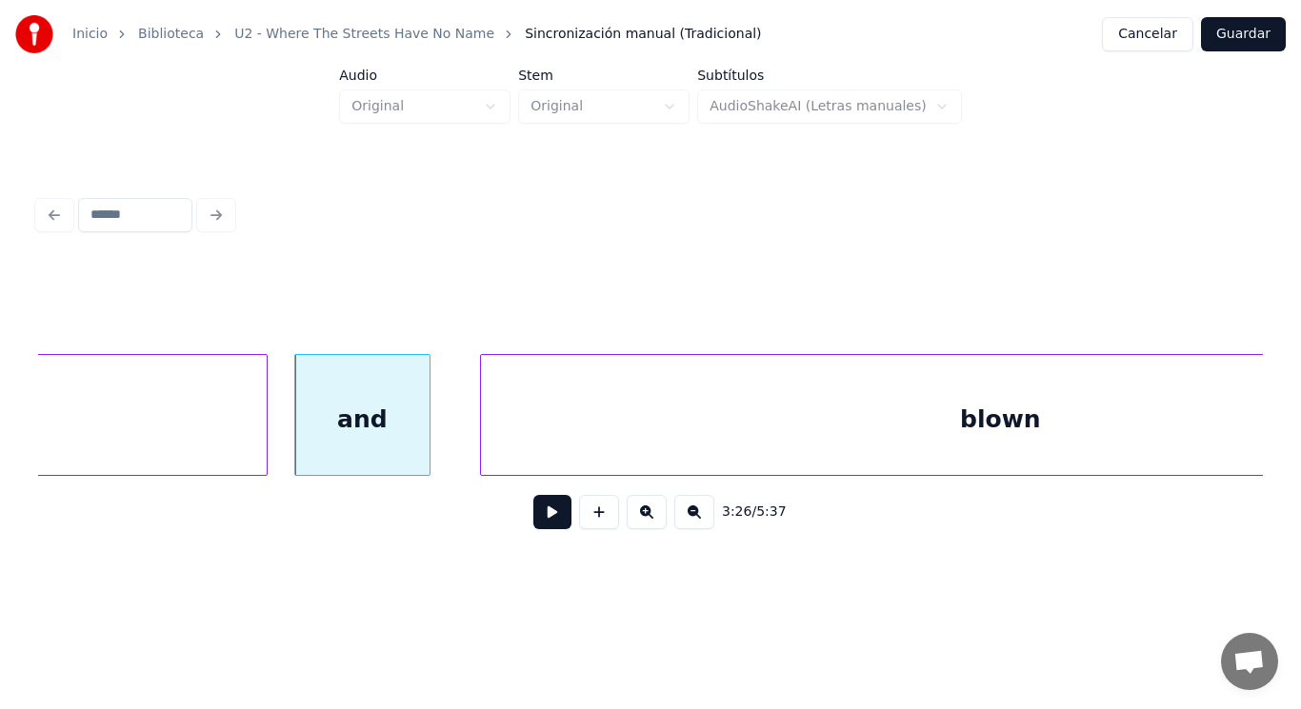
click at [544, 525] on button at bounding box center [552, 512] width 38 height 34
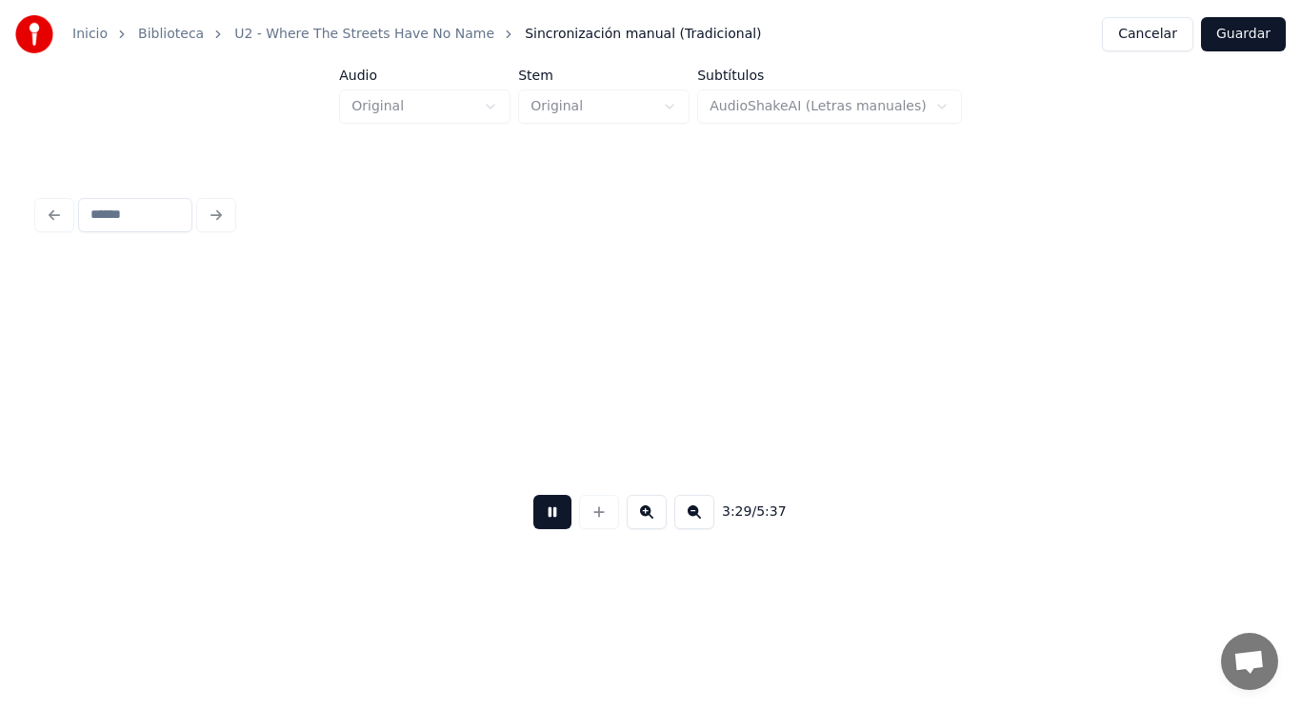
scroll to position [0, 279307]
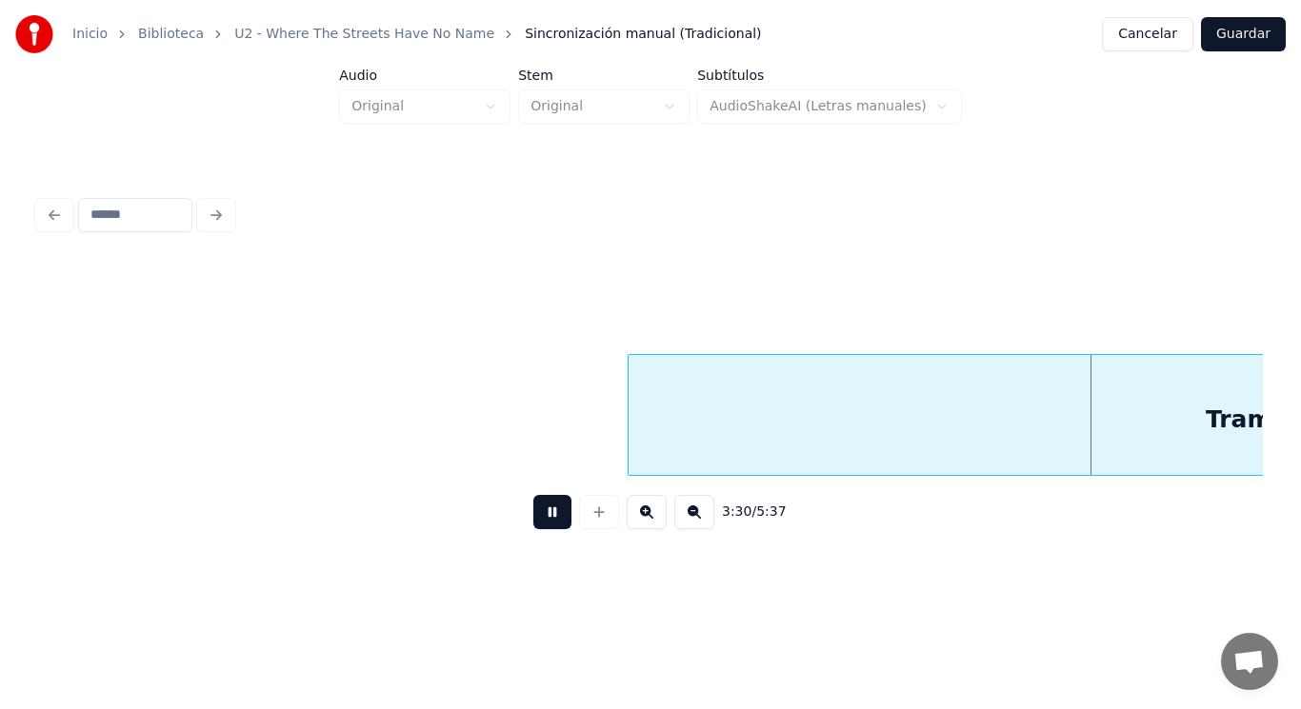
click at [544, 525] on button at bounding box center [552, 512] width 38 height 34
drag, startPoint x: 174, startPoint y: 445, endPoint x: 423, endPoint y: 498, distance: 254.2
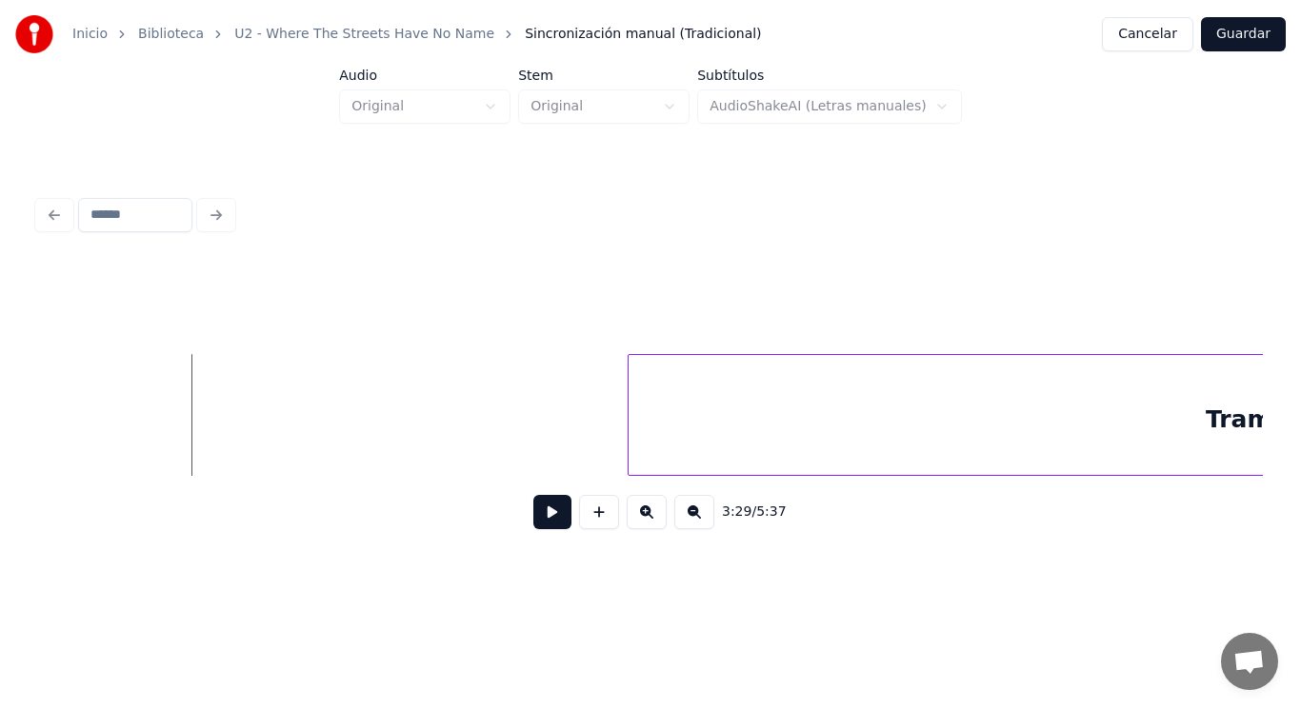
click at [547, 521] on button at bounding box center [552, 512] width 38 height 34
click at [507, 436] on div at bounding box center [509, 415] width 6 height 120
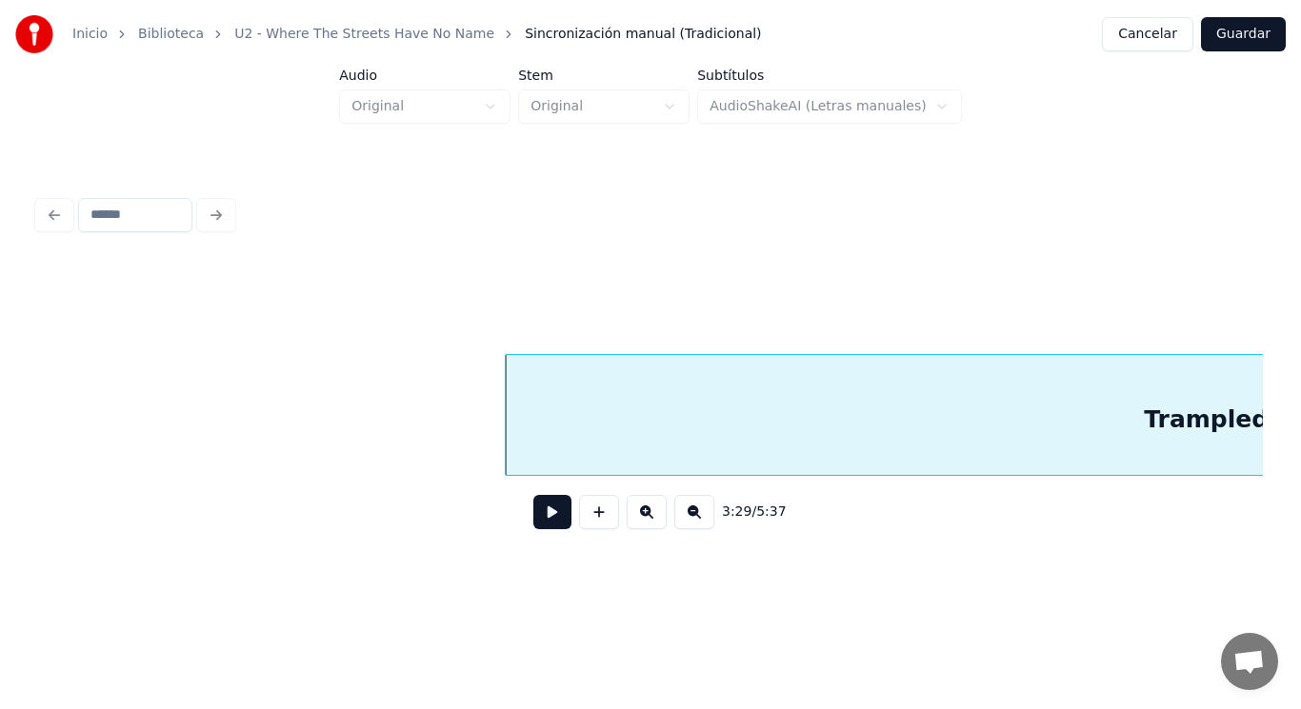
click at [533, 512] on button at bounding box center [552, 512] width 38 height 34
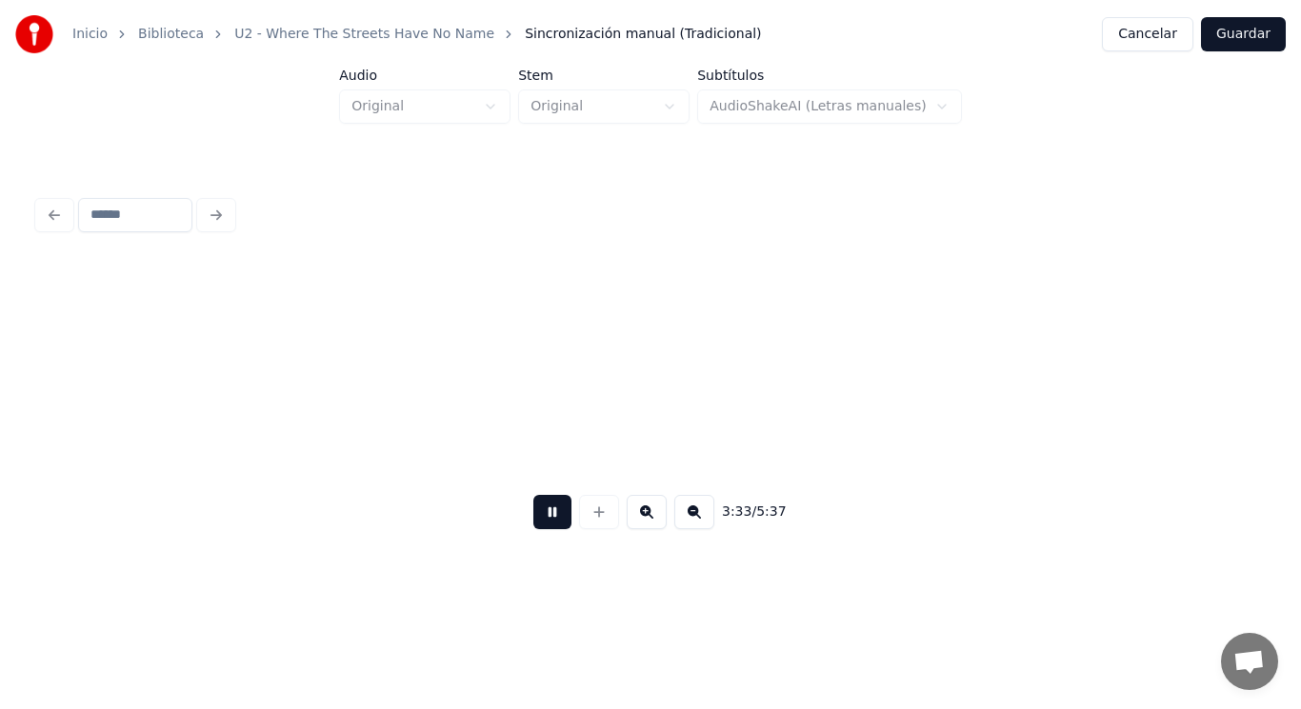
scroll to position [0, 284272]
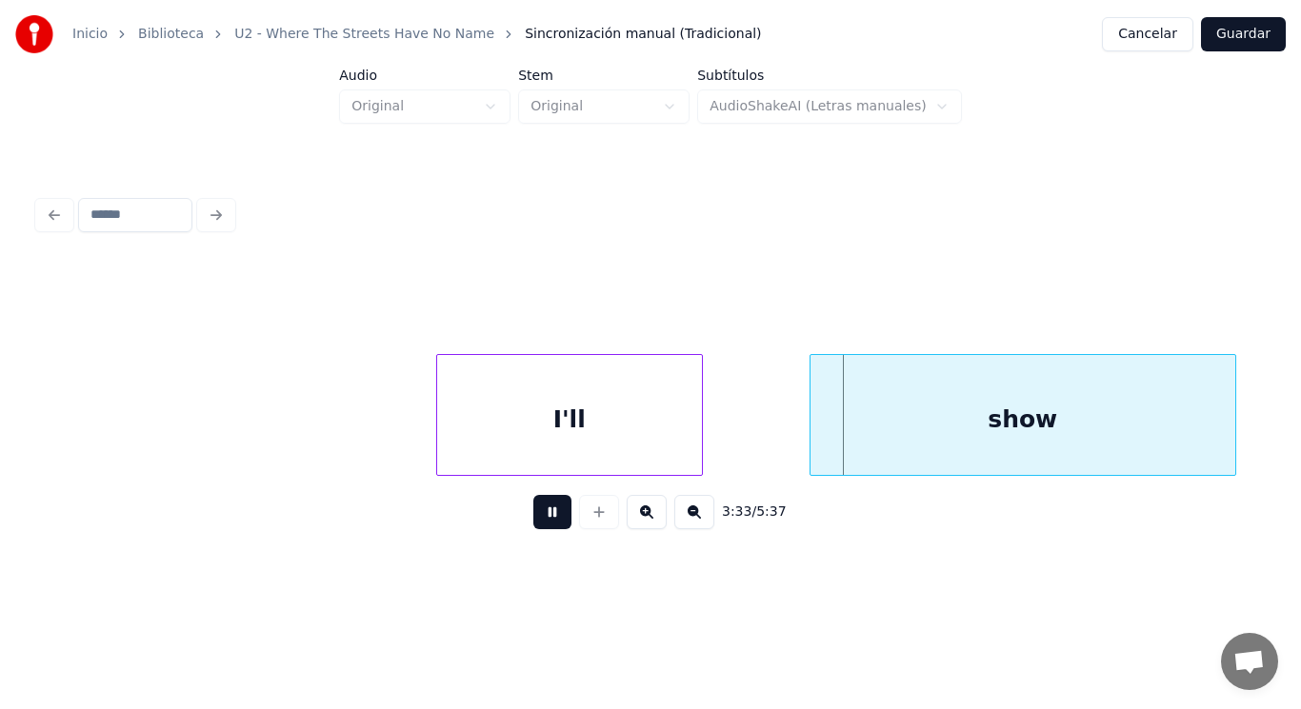
click at [533, 512] on button at bounding box center [552, 512] width 38 height 34
click at [581, 455] on div "I'll" at bounding box center [569, 419] width 265 height 129
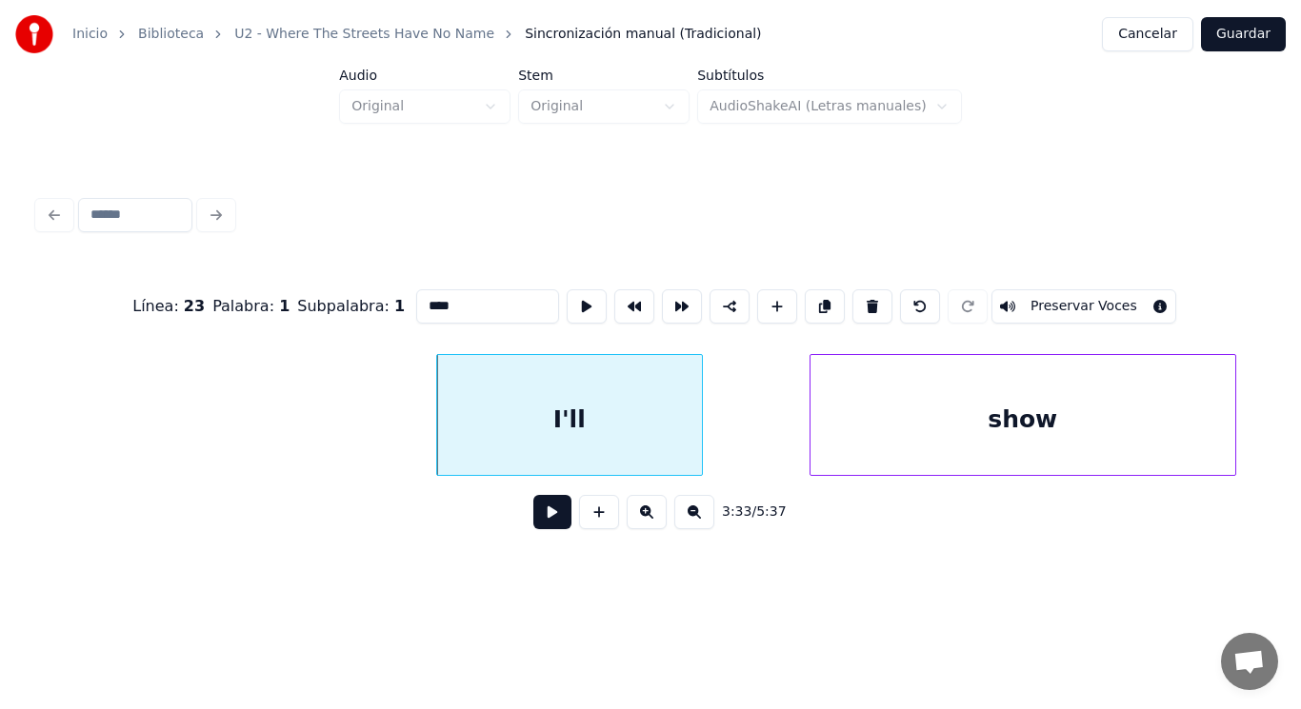
click at [536, 514] on button at bounding box center [552, 512] width 38 height 34
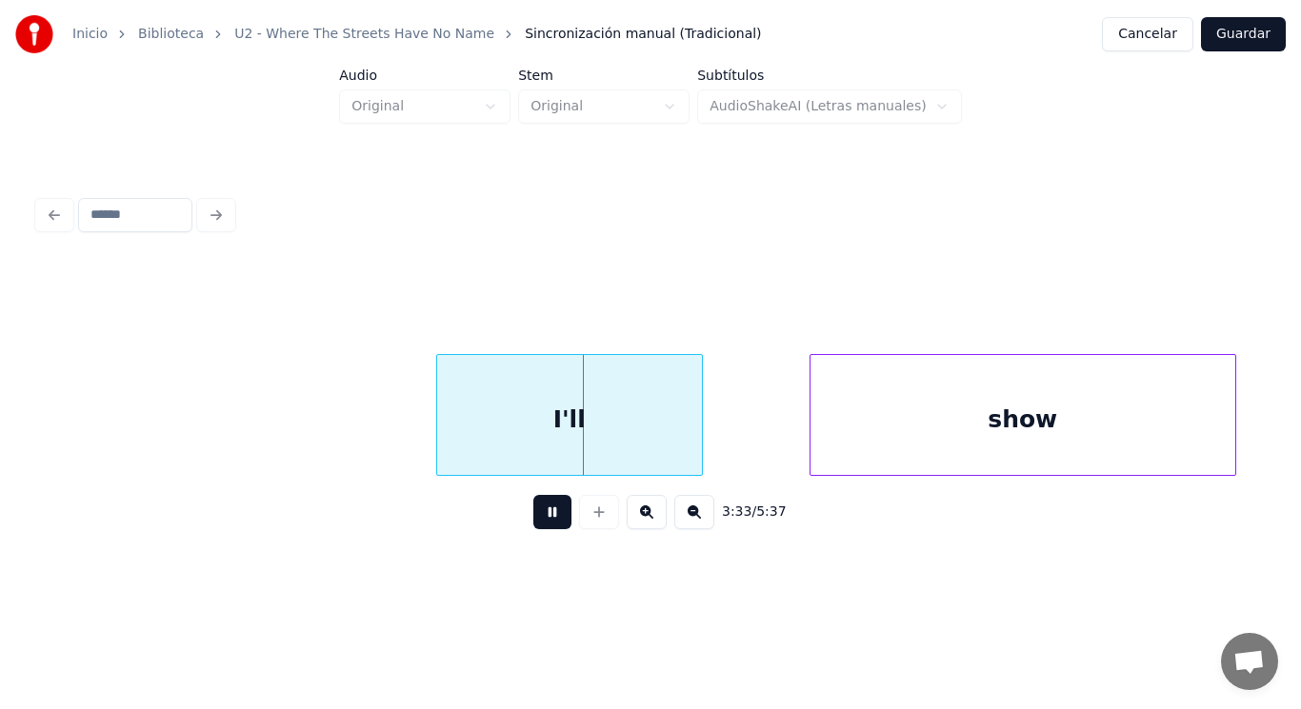
click at [536, 514] on button at bounding box center [552, 512] width 38 height 34
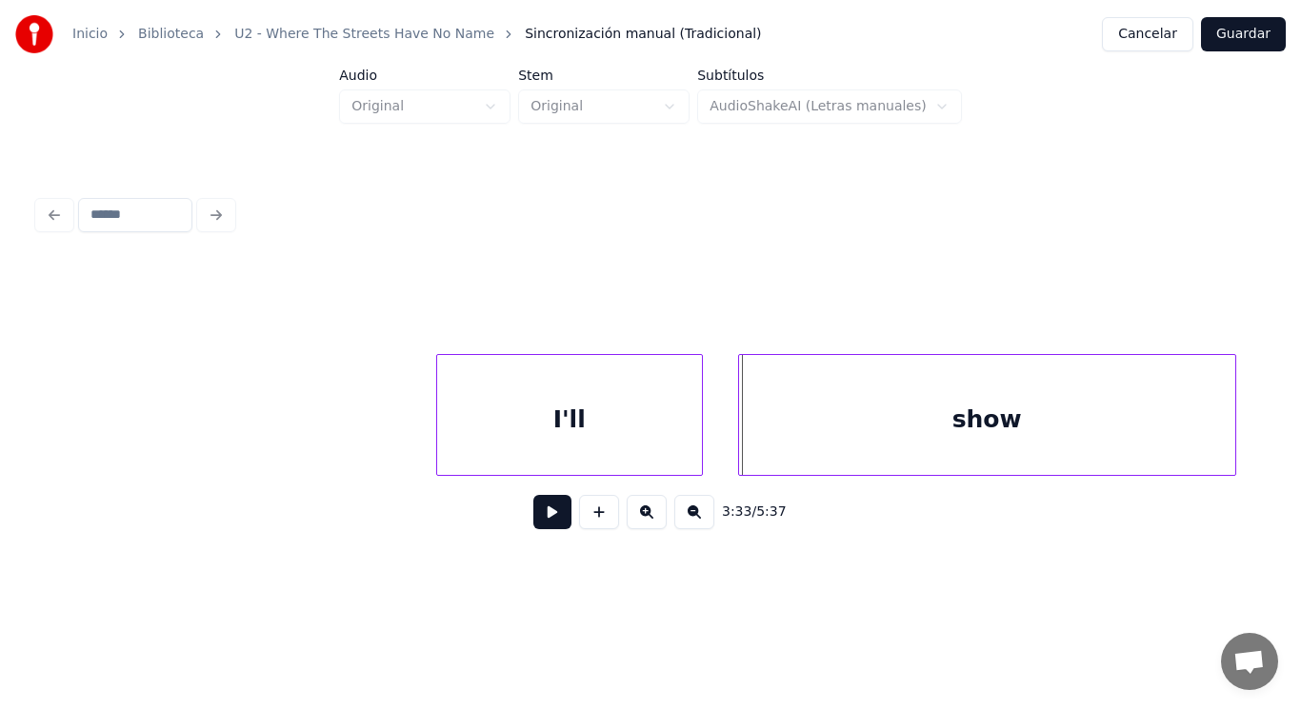
click at [742, 437] on div at bounding box center [742, 415] width 6 height 120
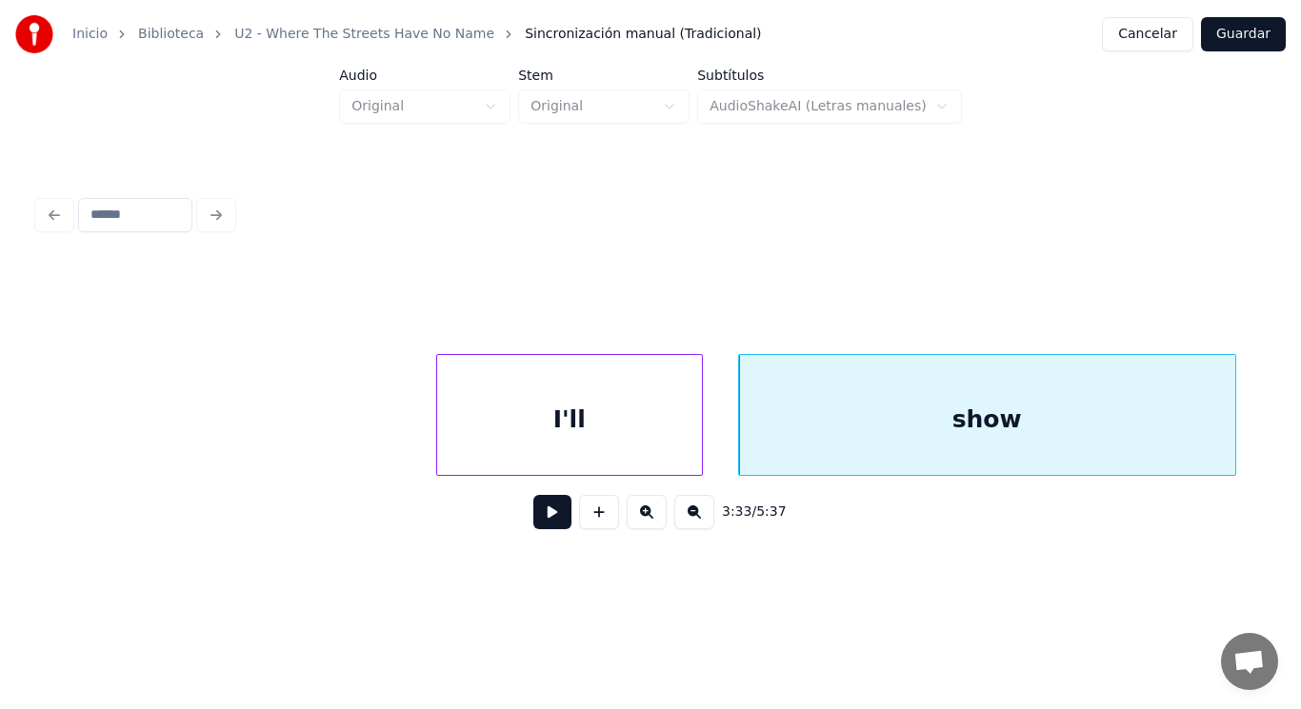
click at [540, 519] on button at bounding box center [552, 512] width 38 height 34
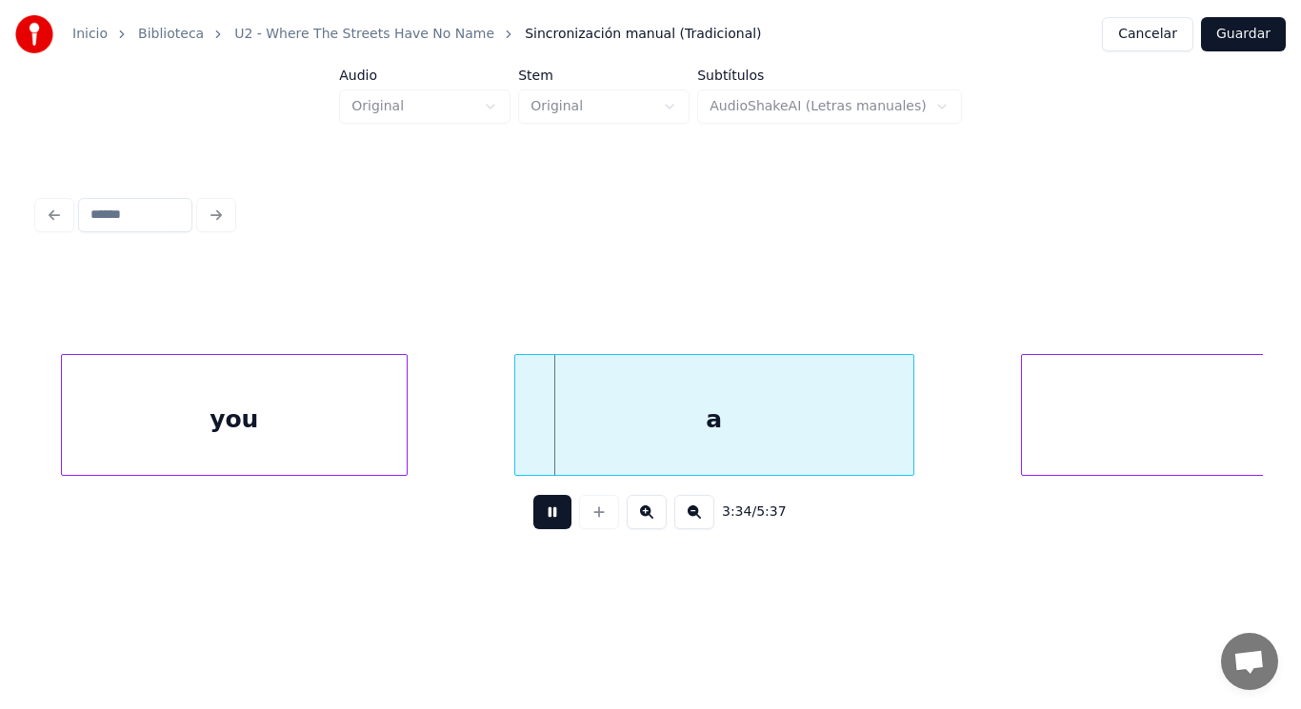
click at [540, 519] on button at bounding box center [552, 512] width 38 height 34
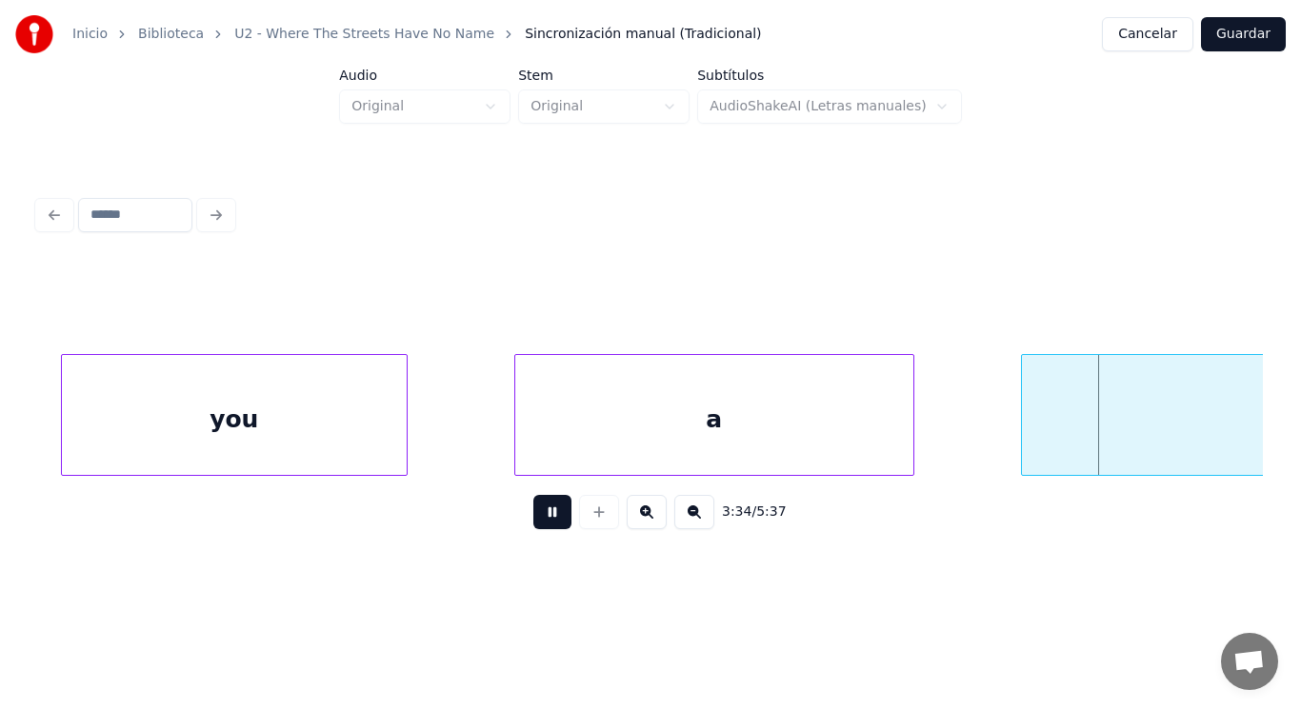
scroll to position [0, 286732]
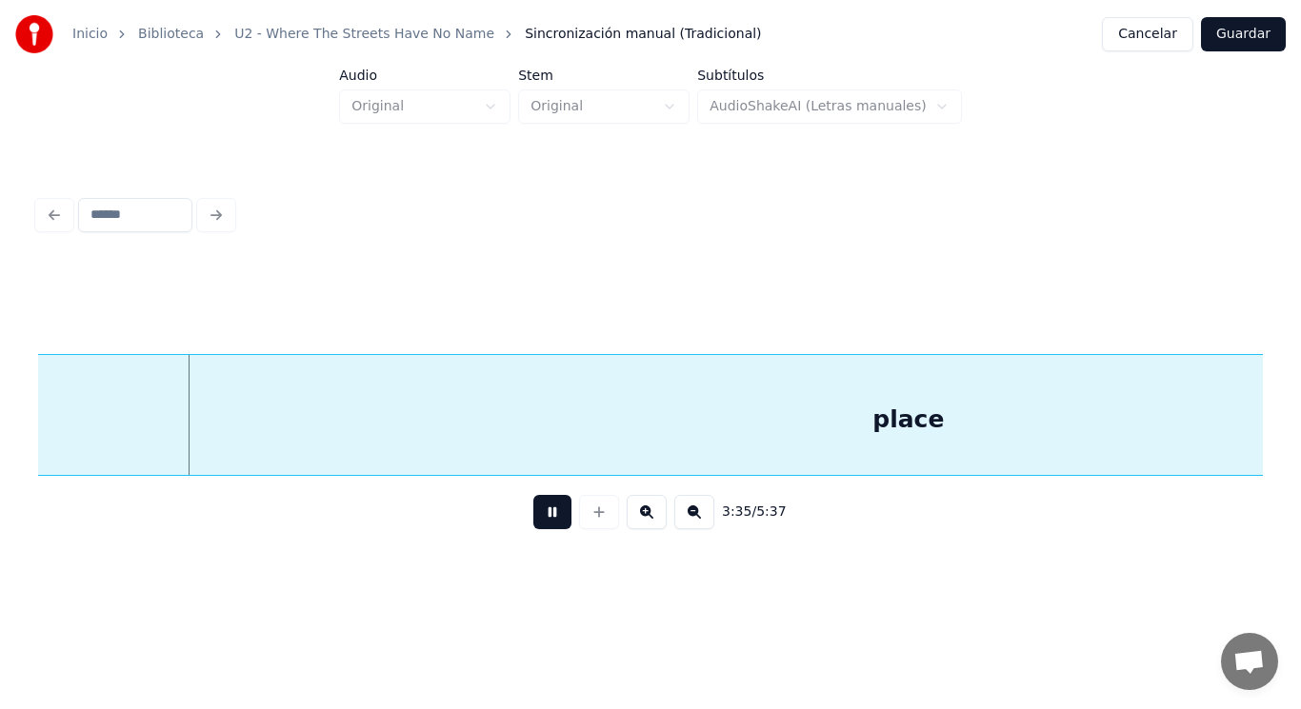
click at [540, 519] on button at bounding box center [552, 512] width 38 height 34
click at [544, 436] on div "place" at bounding box center [909, 419] width 2238 height 129
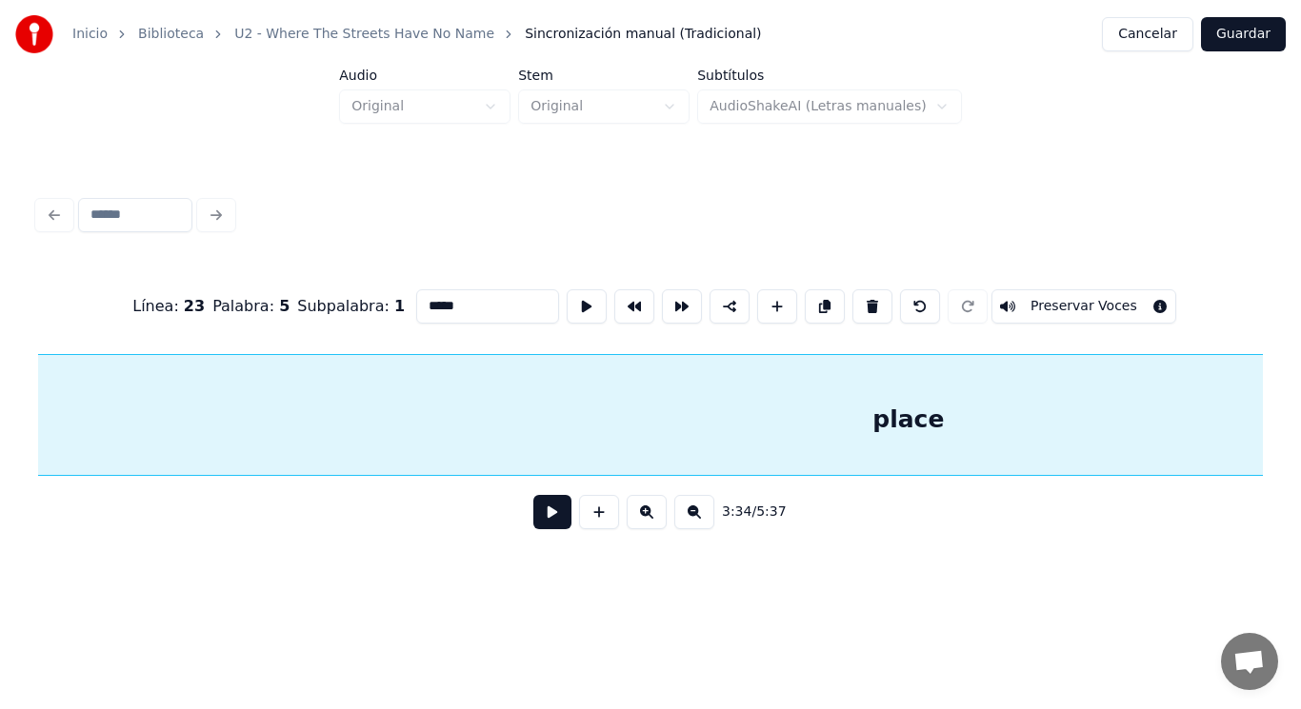
scroll to position [0, 286484]
click at [539, 515] on button at bounding box center [552, 512] width 38 height 34
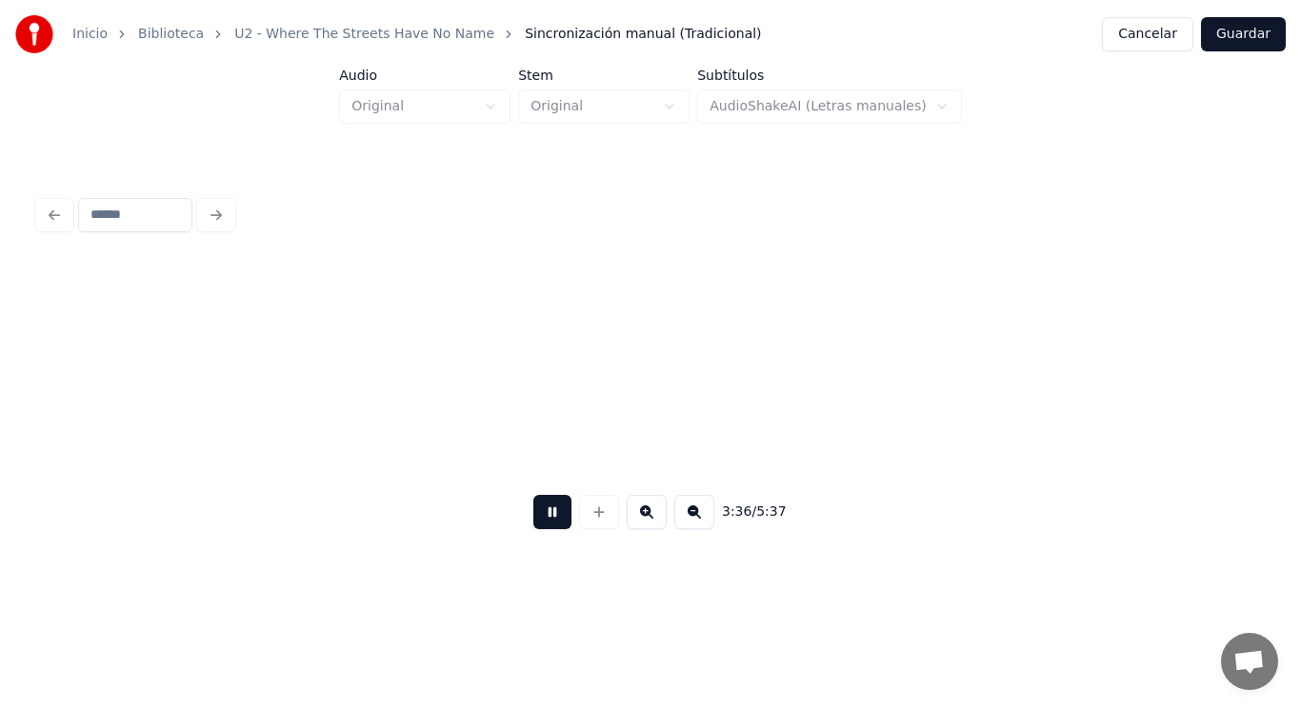
scroll to position [0, 288967]
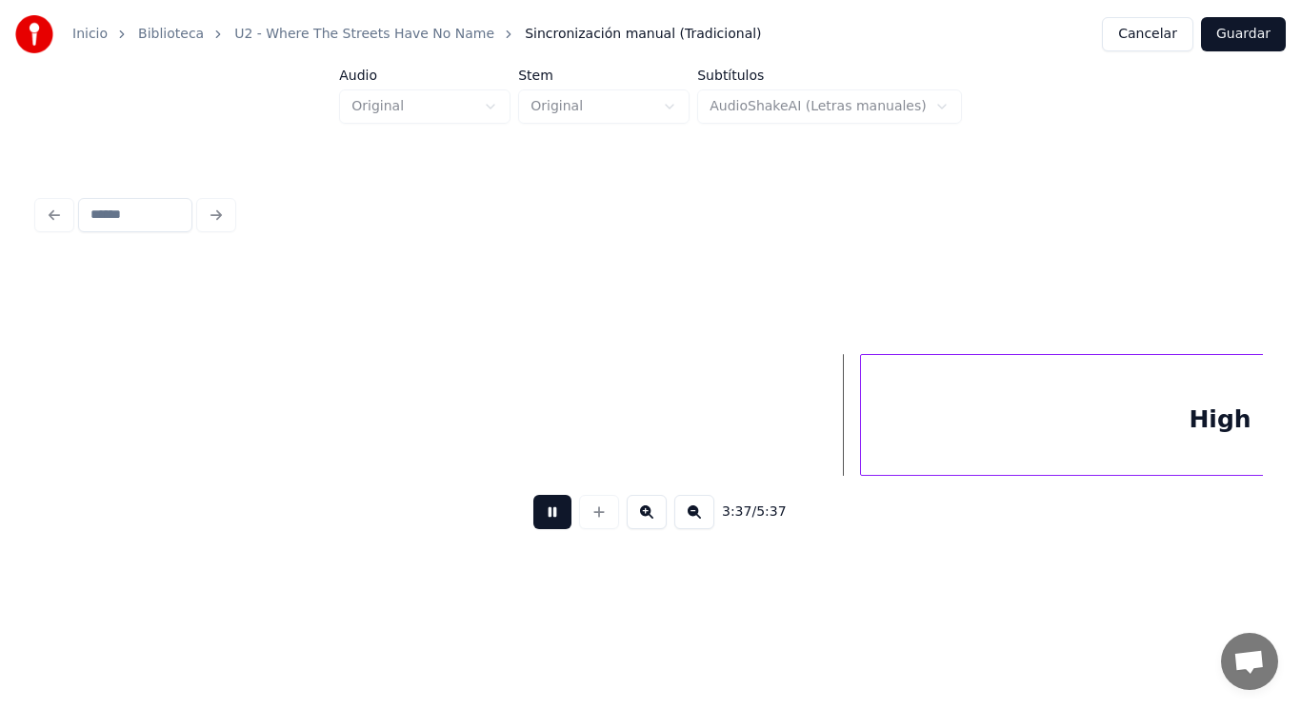
click at [539, 515] on button at bounding box center [552, 512] width 38 height 34
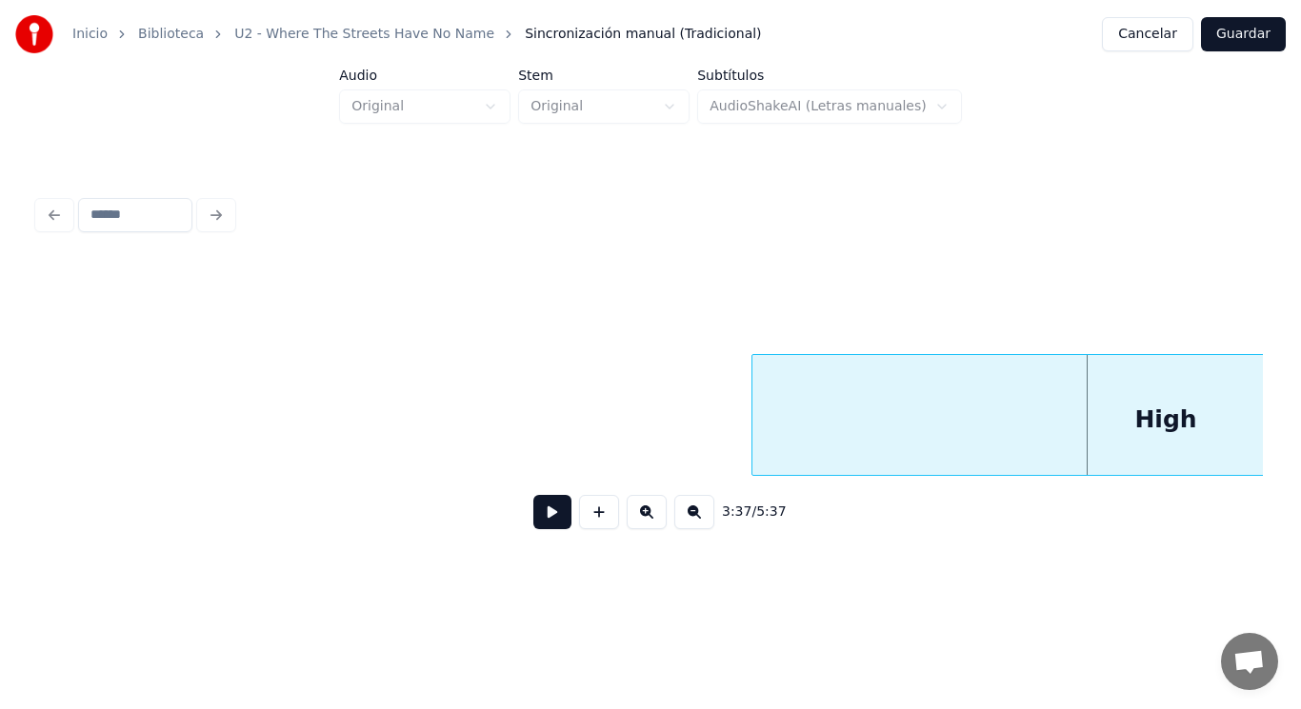
click at [753, 428] on div at bounding box center [755, 415] width 6 height 120
click at [542, 526] on button at bounding box center [552, 512] width 38 height 34
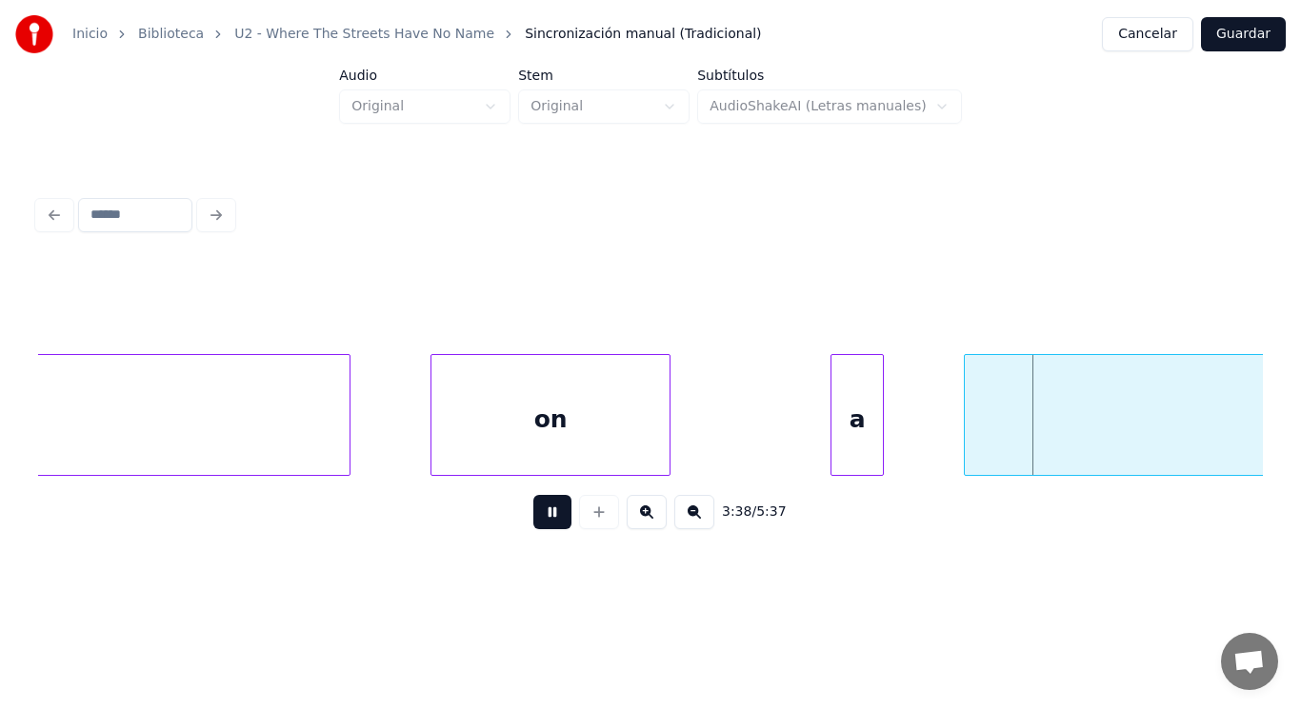
click at [542, 526] on button at bounding box center [552, 512] width 38 height 34
click at [498, 445] on div "on" at bounding box center [550, 419] width 238 height 129
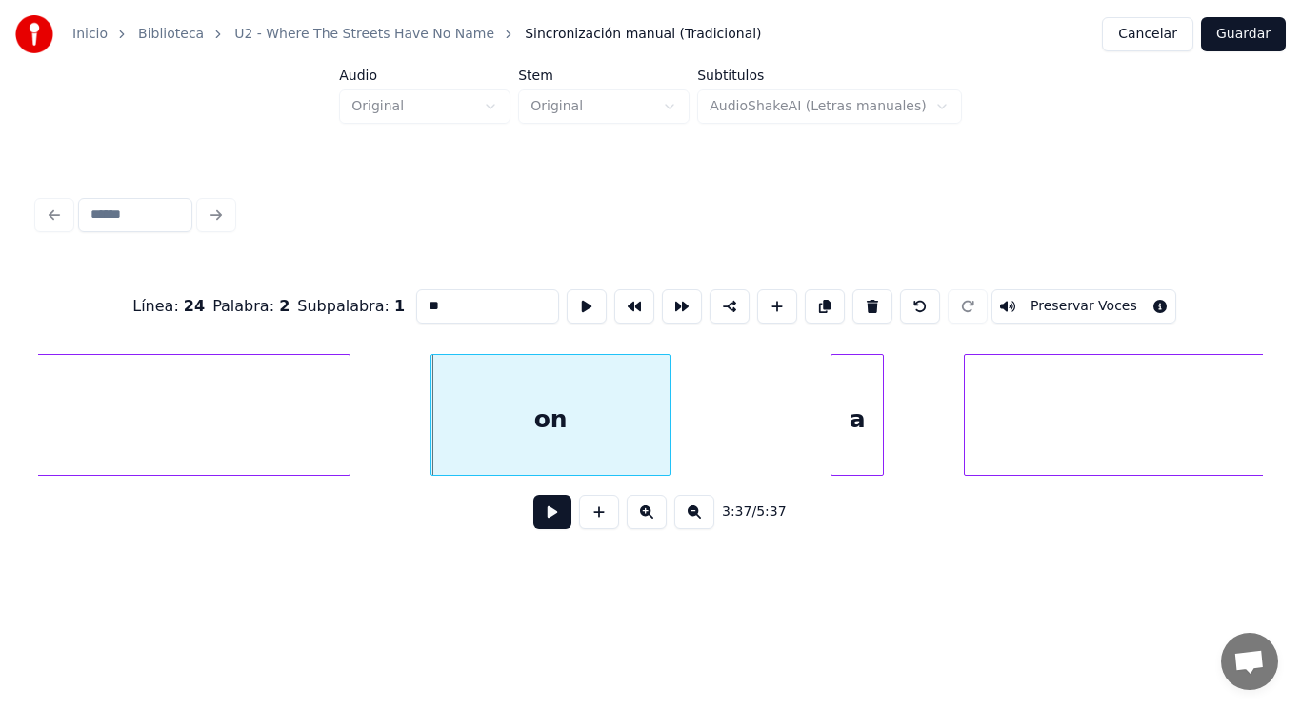
click at [544, 519] on button at bounding box center [552, 512] width 38 height 34
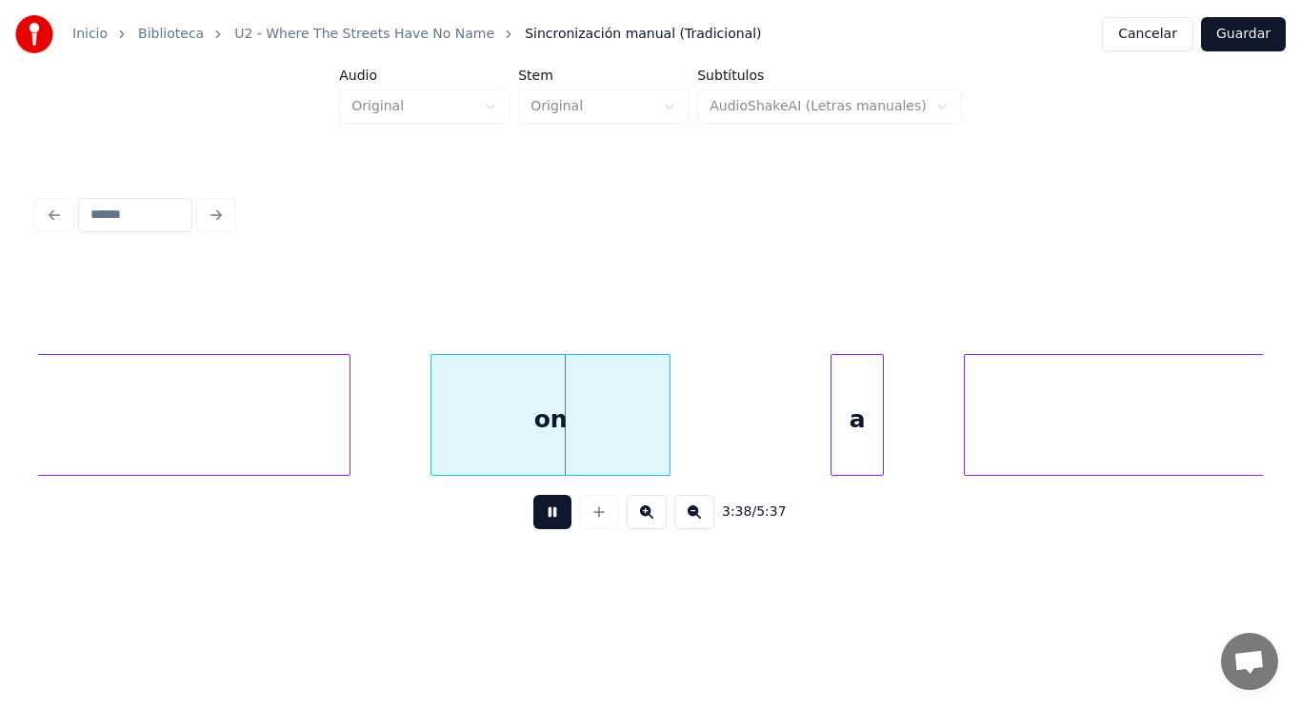
click at [544, 519] on button at bounding box center [552, 512] width 38 height 34
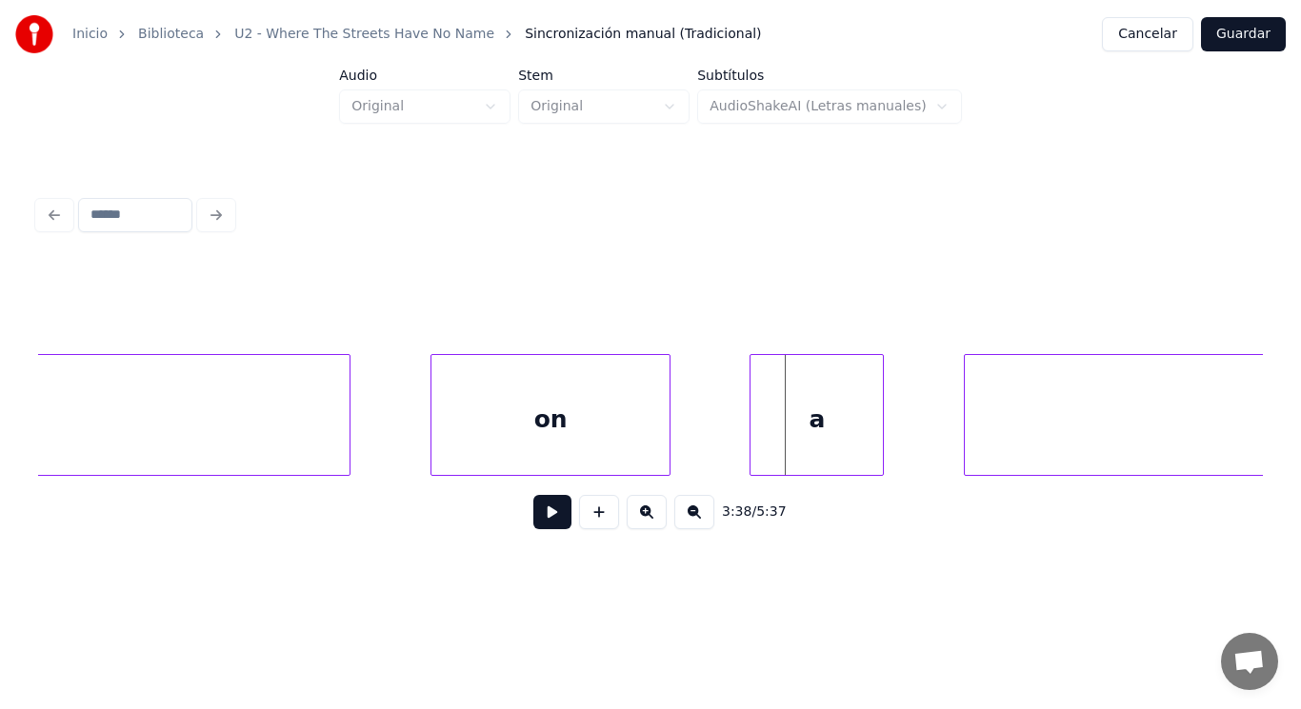
click at [750, 440] on div at bounding box center [753, 415] width 6 height 120
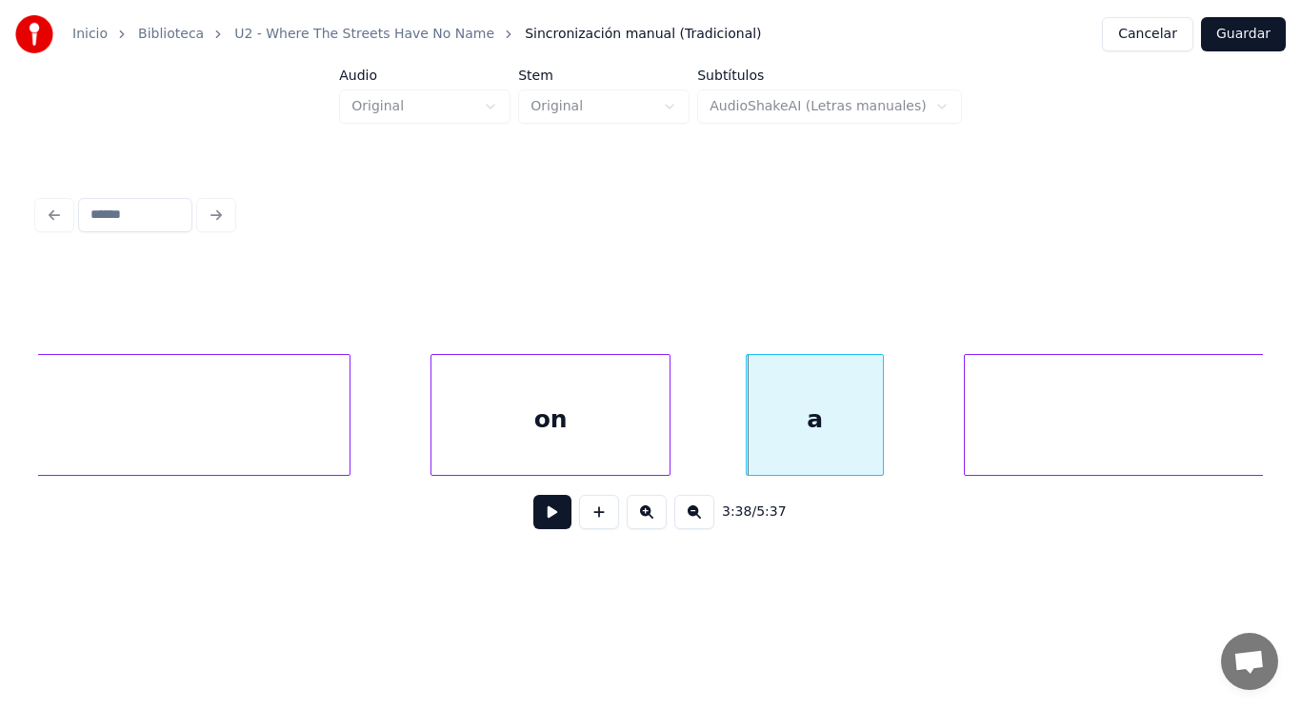
click at [594, 436] on div "on" at bounding box center [550, 419] width 238 height 129
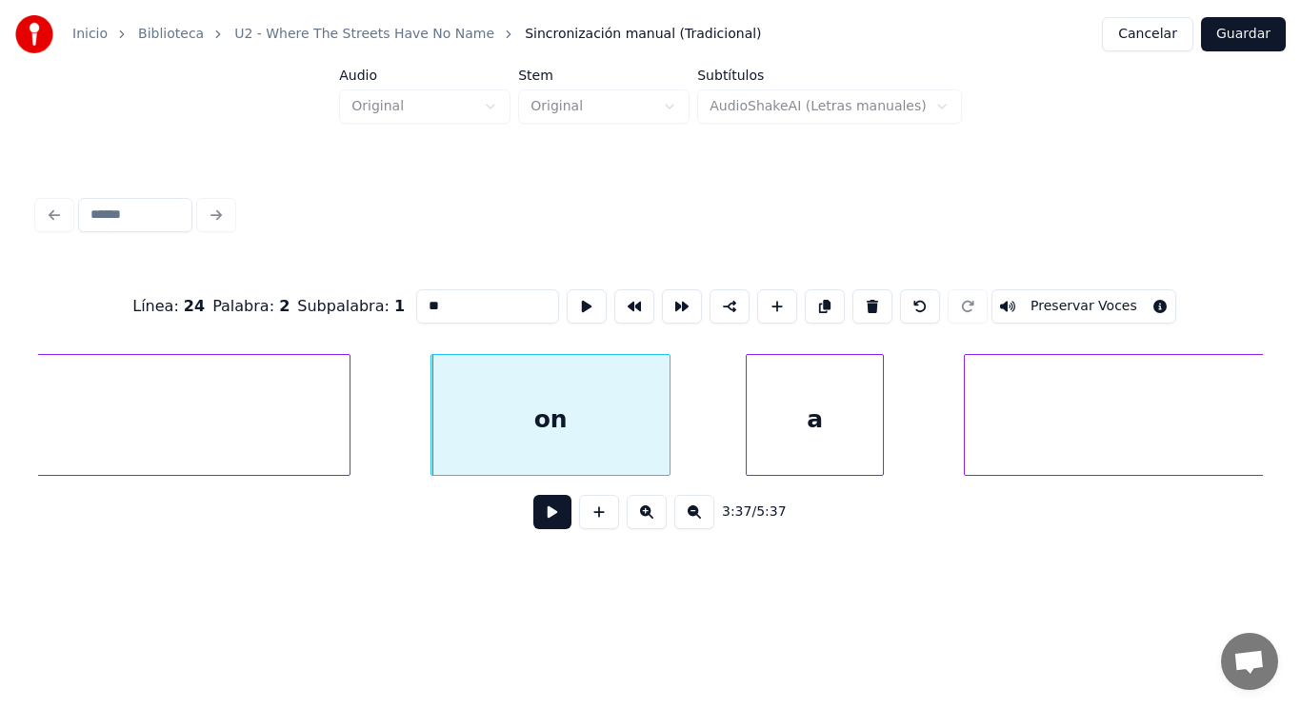
click at [533, 512] on button at bounding box center [552, 512] width 38 height 34
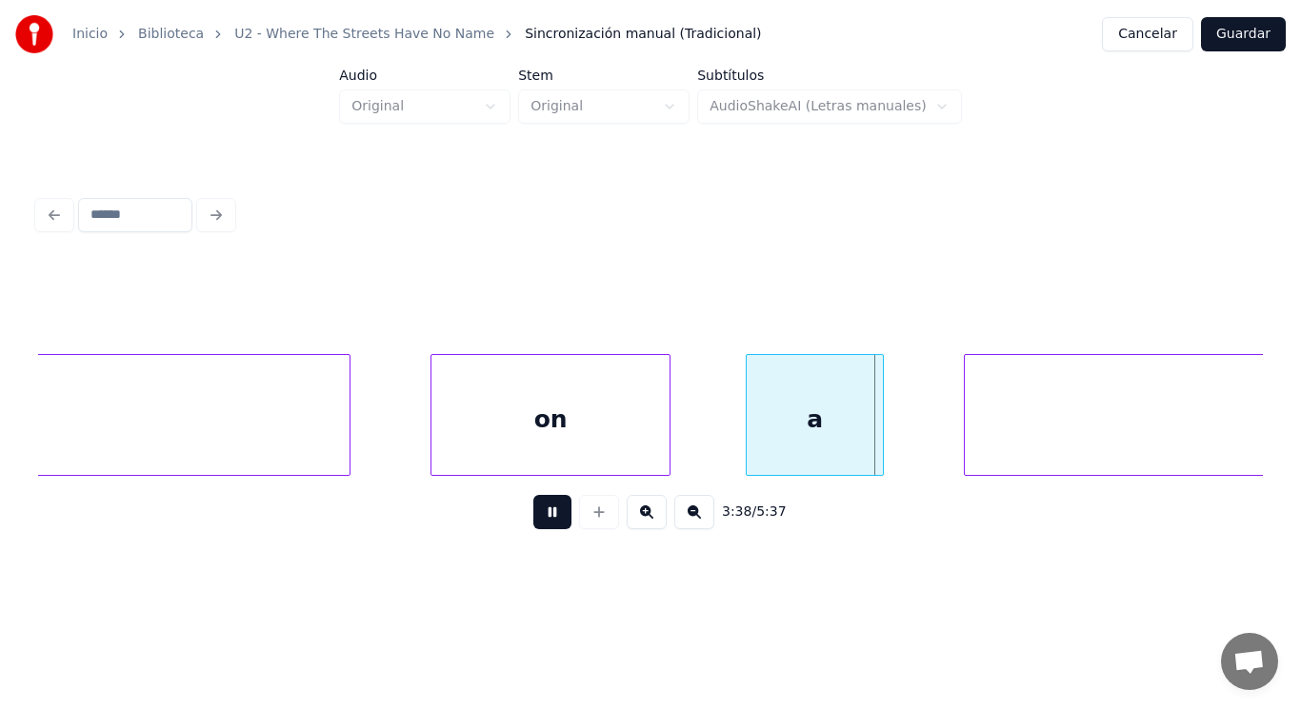
click at [533, 512] on button at bounding box center [552, 512] width 38 height 34
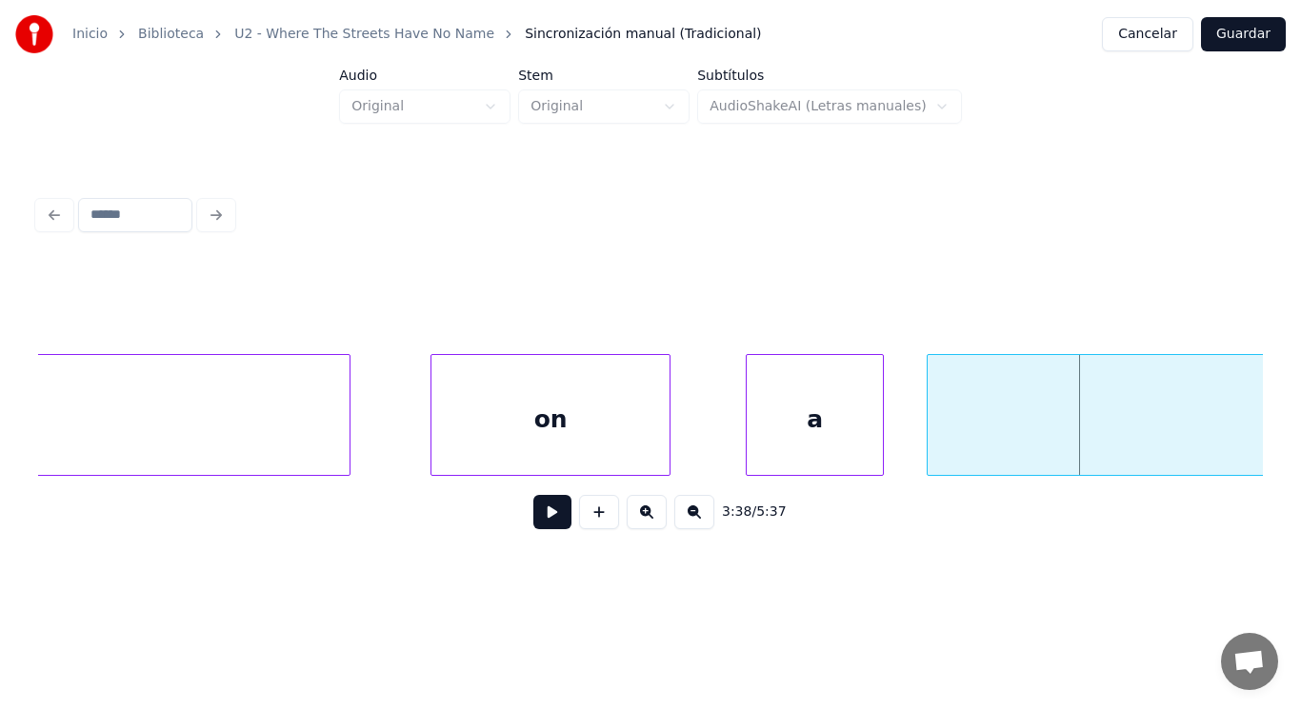
click at [927, 438] on div at bounding box center [930, 415] width 6 height 120
click at [540, 516] on button at bounding box center [552, 512] width 38 height 34
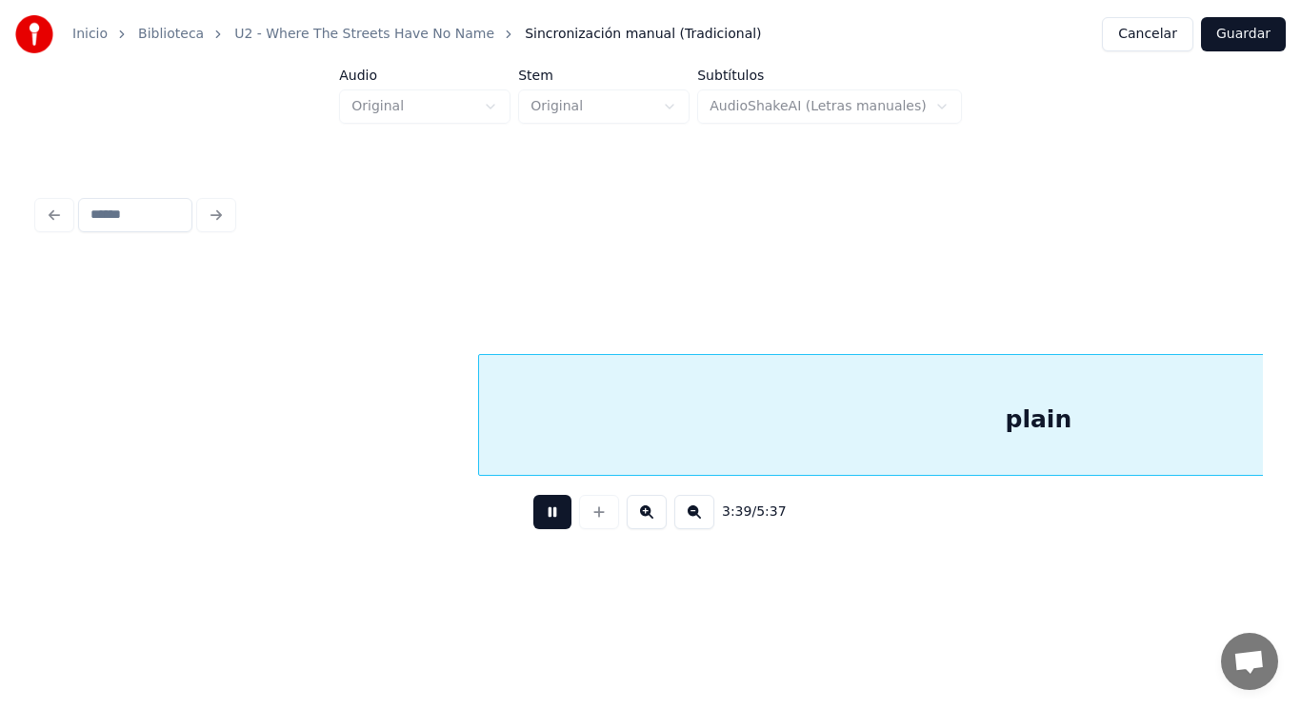
scroll to position [0, 292662]
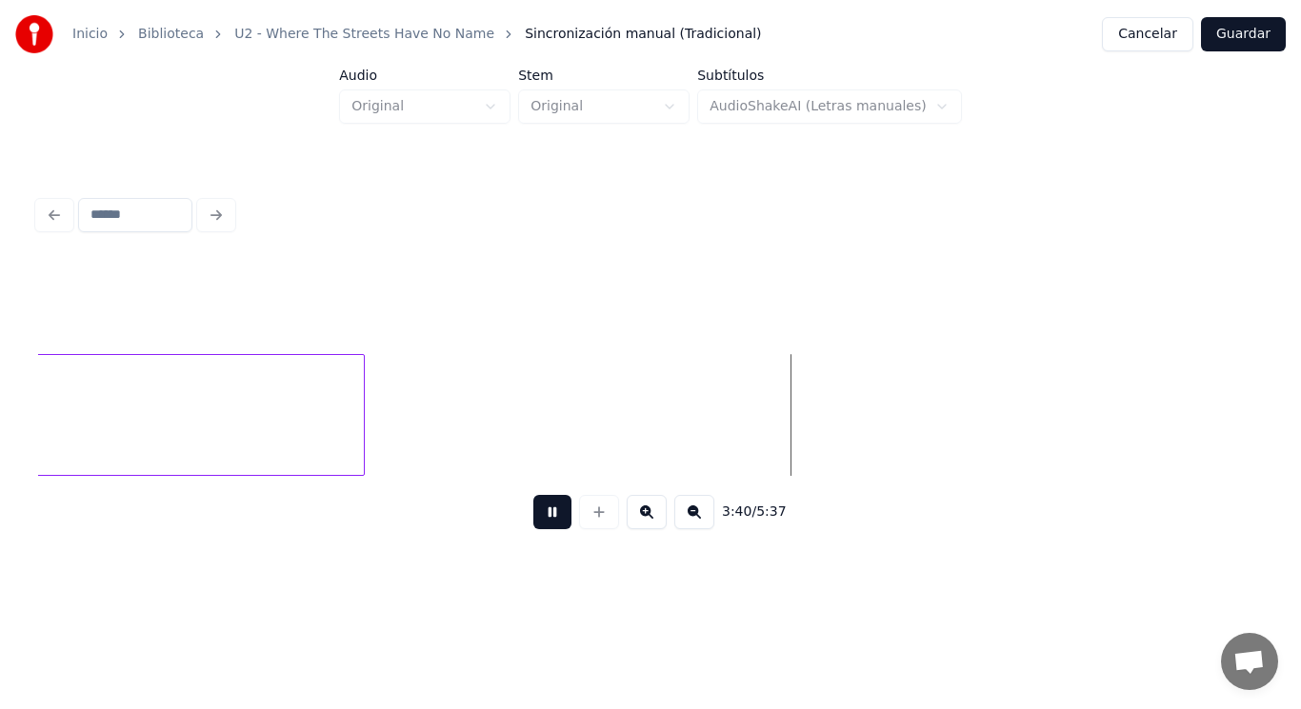
drag, startPoint x: 540, startPoint y: 516, endPoint x: 359, endPoint y: 430, distance: 200.2
click at [536, 515] on button at bounding box center [552, 512] width 38 height 34
click at [359, 430] on div at bounding box center [361, 415] width 6 height 120
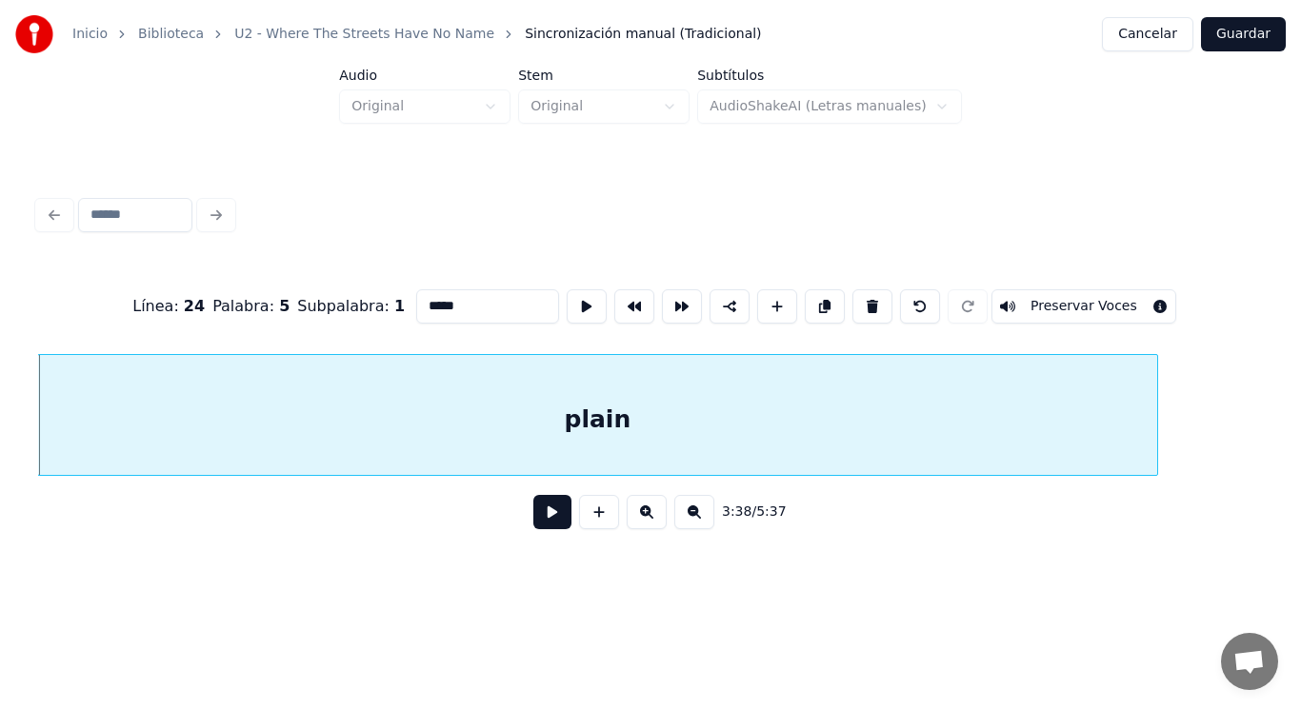
click at [542, 528] on button at bounding box center [552, 512] width 38 height 34
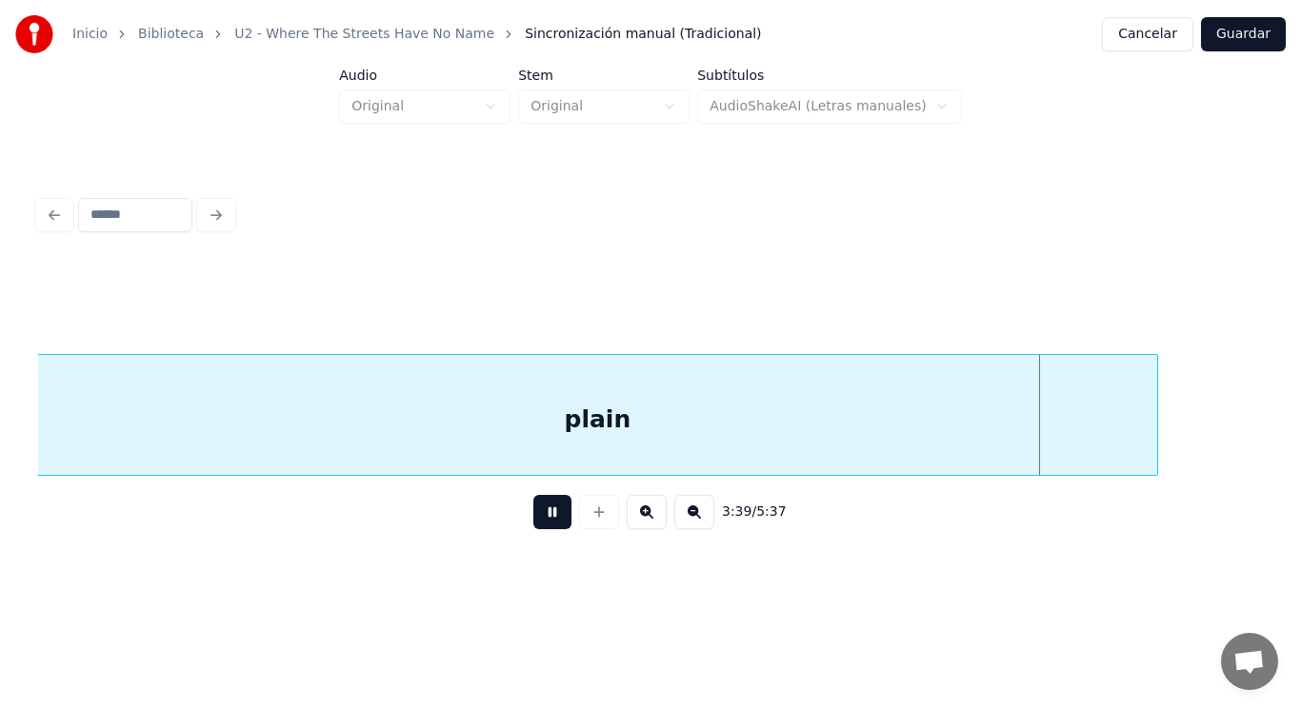
click at [542, 528] on button at bounding box center [552, 512] width 38 height 34
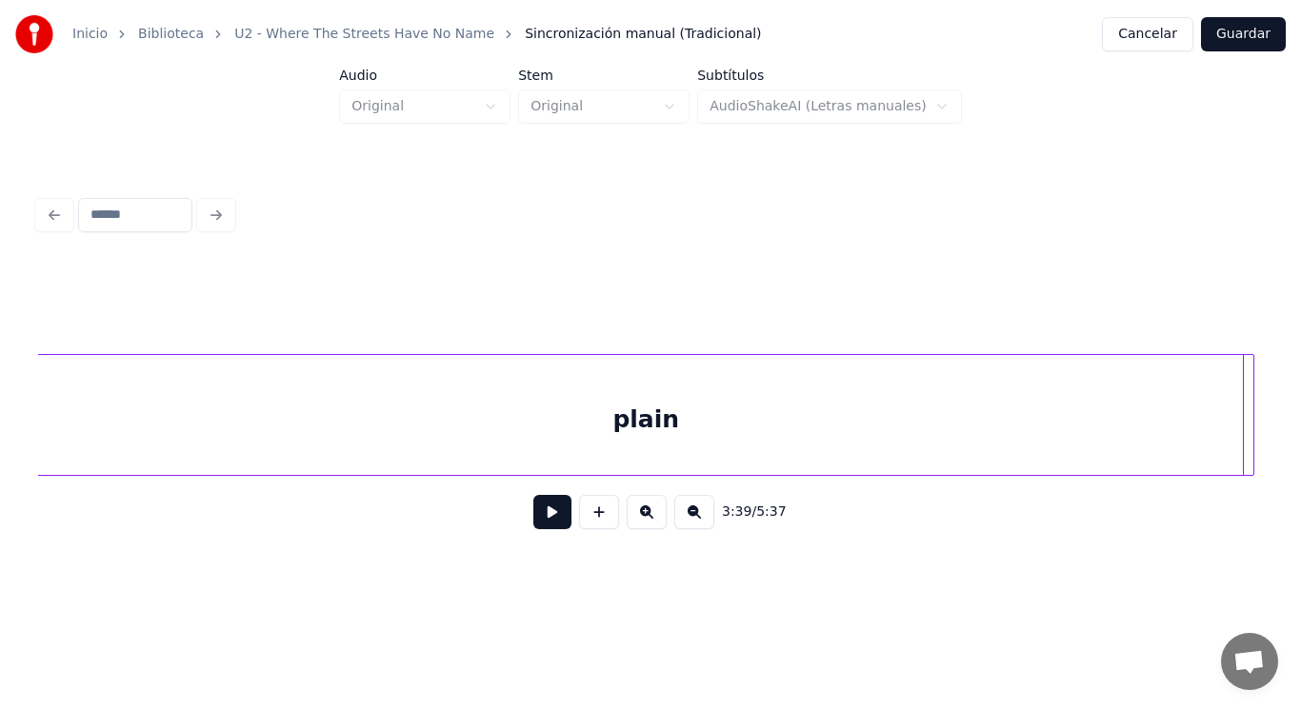
click at [1253, 421] on div at bounding box center [1250, 415] width 6 height 120
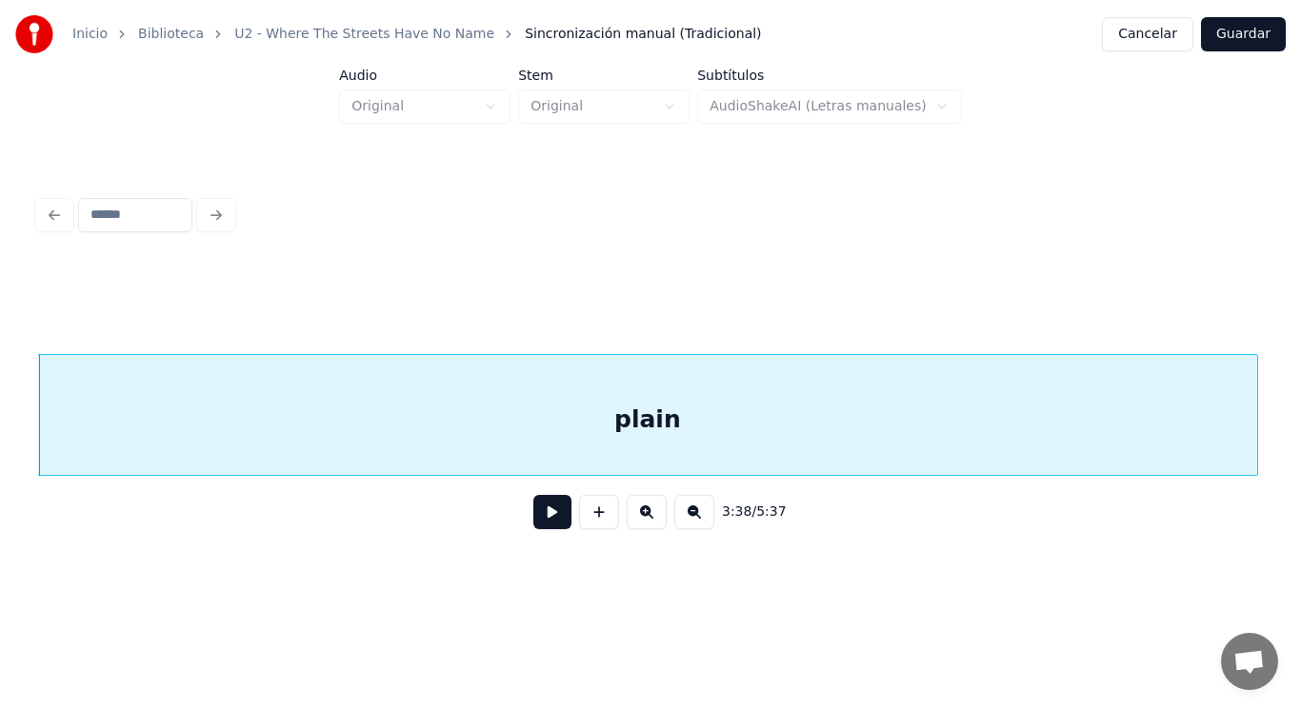
click at [546, 516] on button at bounding box center [552, 512] width 38 height 34
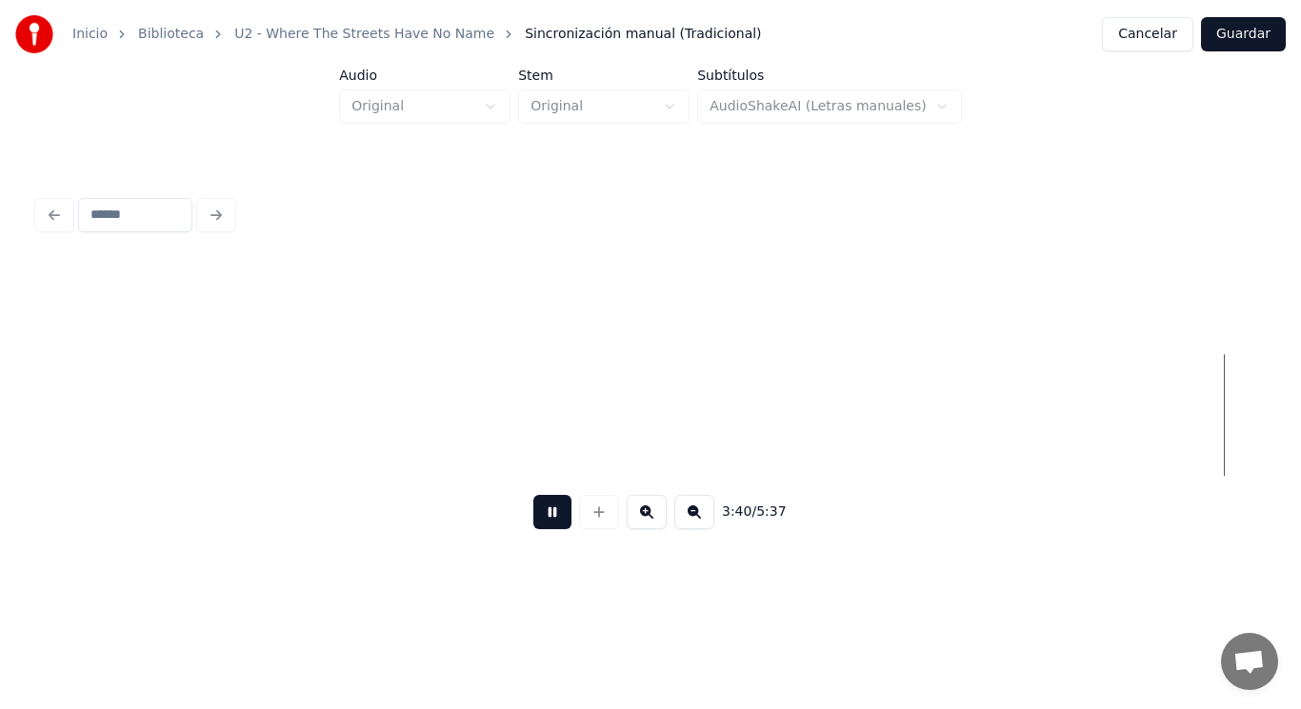
scroll to position [0, 294352]
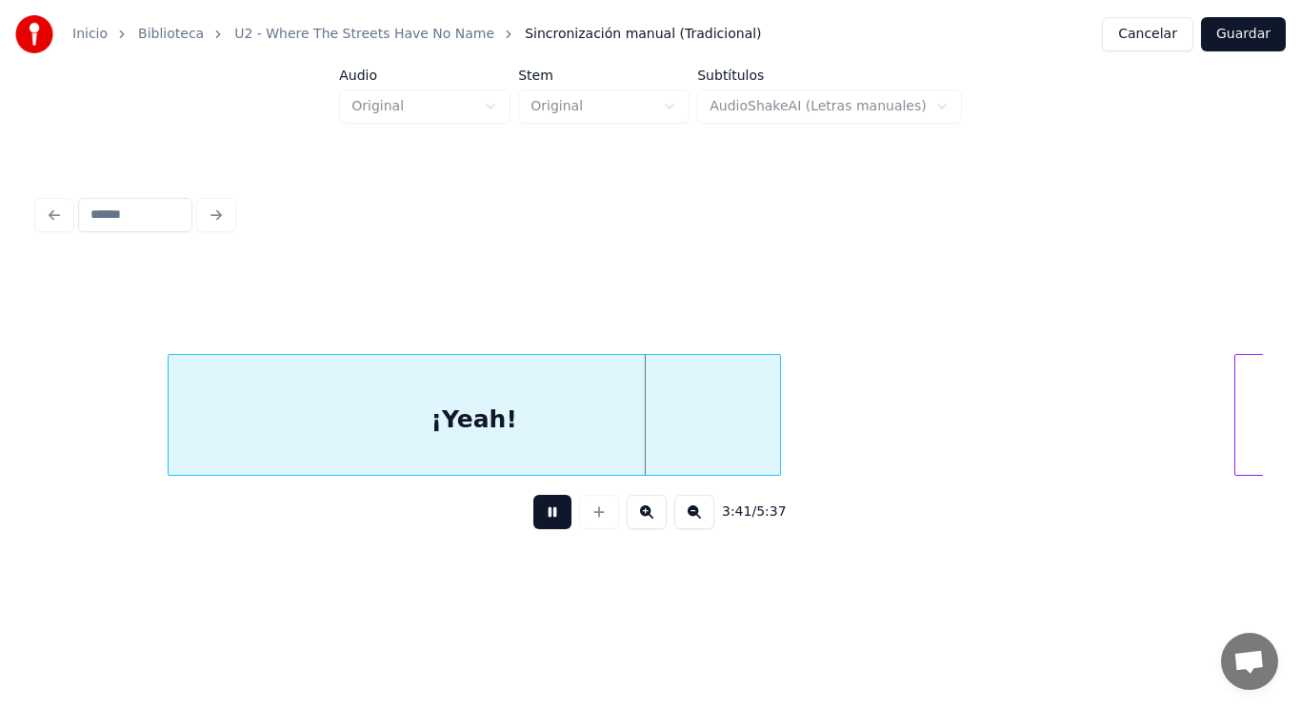
click at [546, 516] on button at bounding box center [552, 512] width 38 height 34
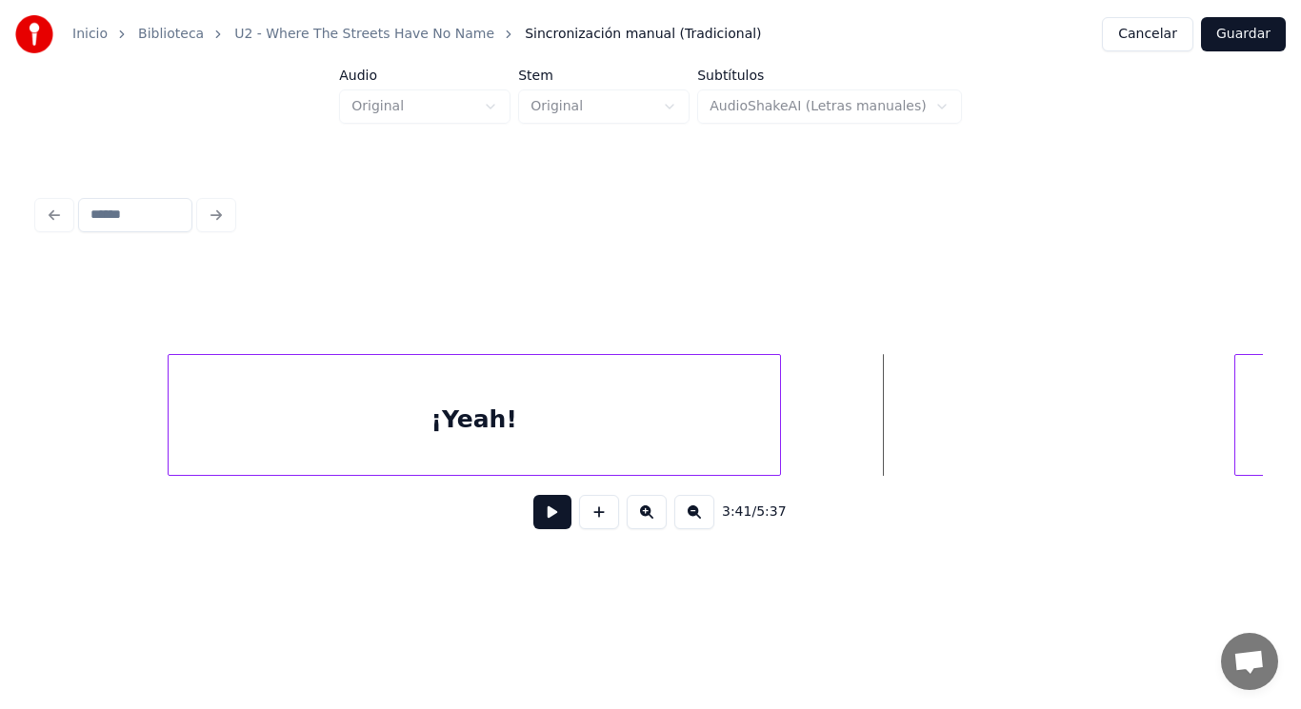
click at [168, 443] on div "¡Yeah!" at bounding box center [474, 415] width 613 height 122
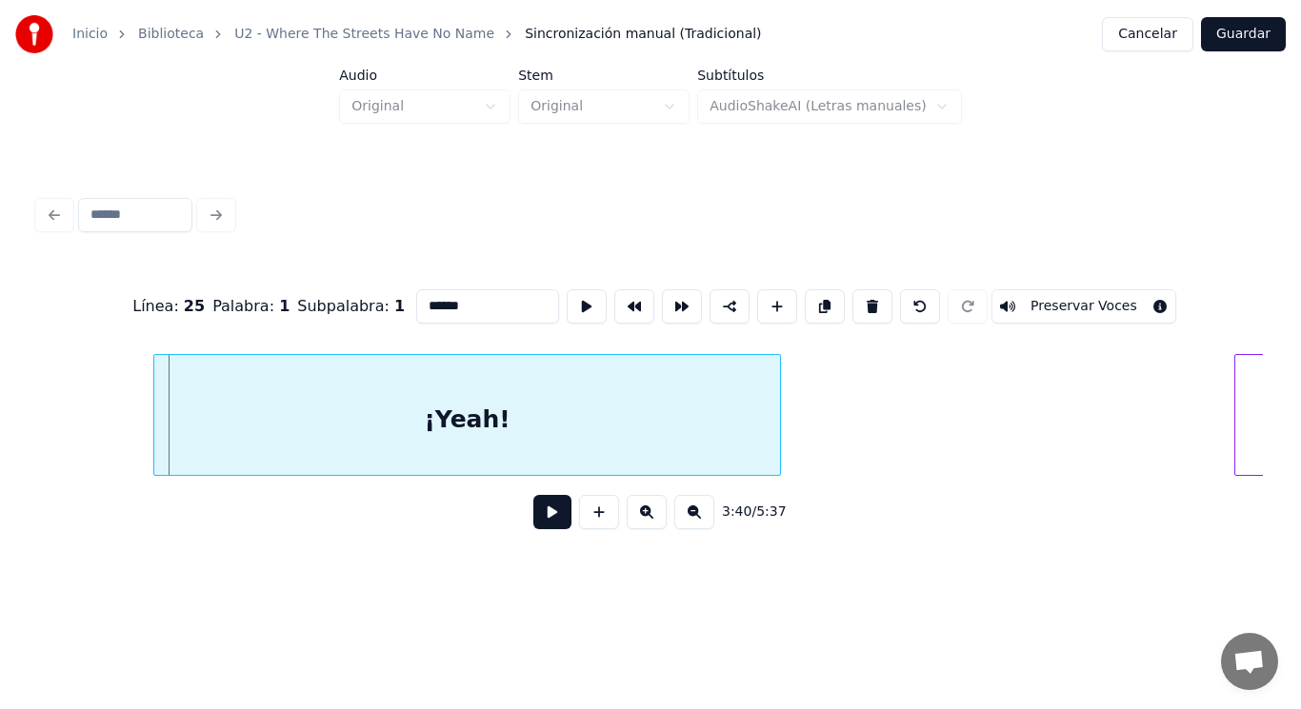
click at [154, 443] on div at bounding box center [157, 415] width 6 height 120
click at [533, 519] on button at bounding box center [552, 512] width 38 height 34
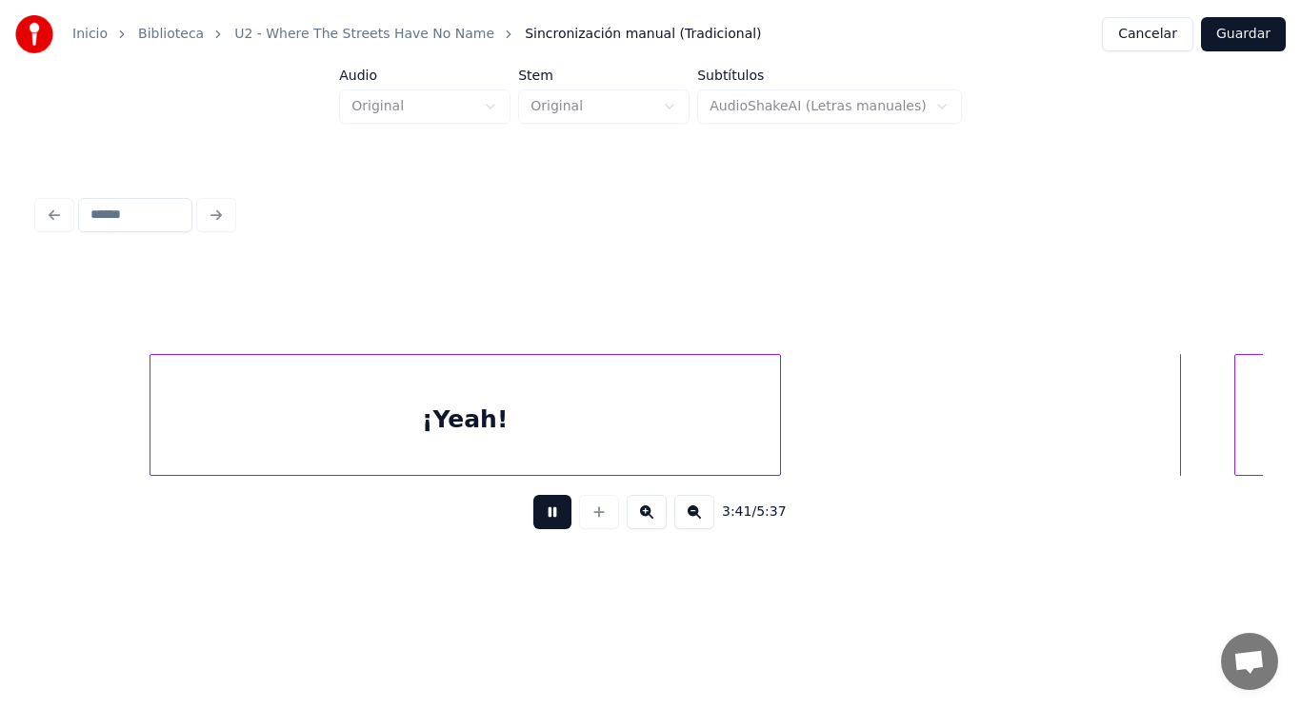
scroll to position [0, 295580]
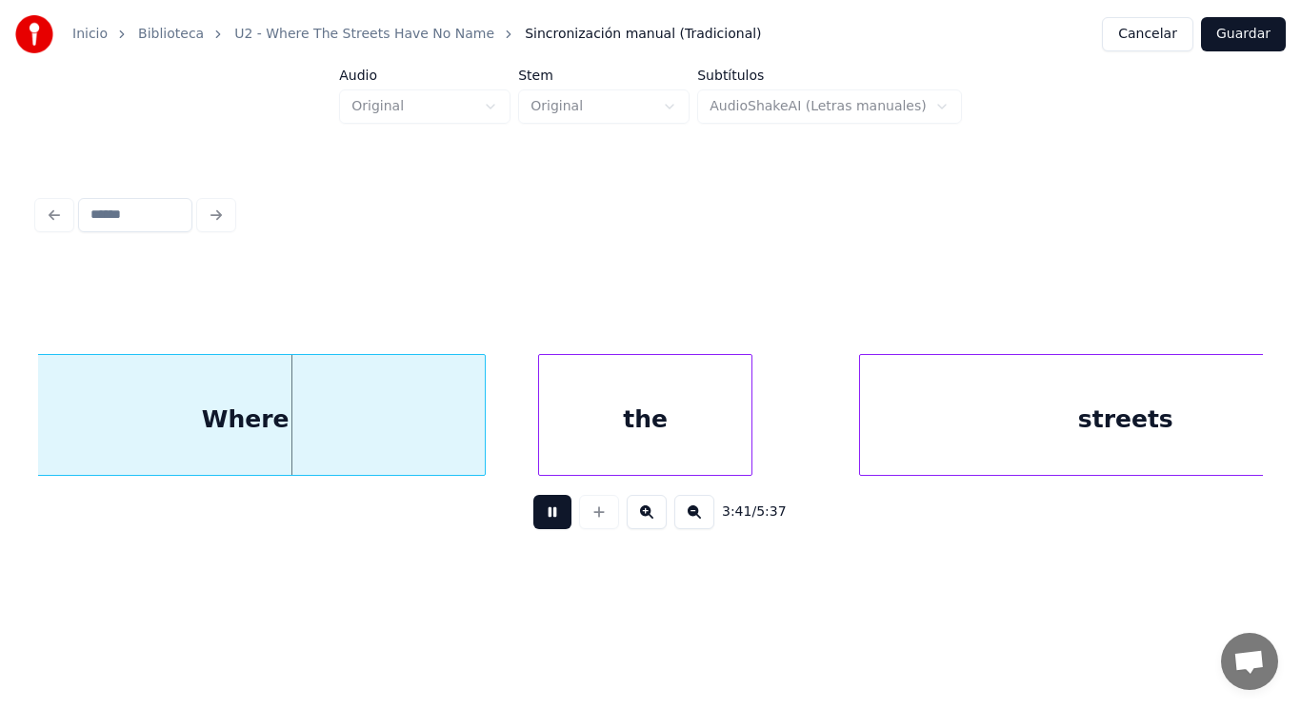
click at [533, 519] on button at bounding box center [552, 512] width 38 height 34
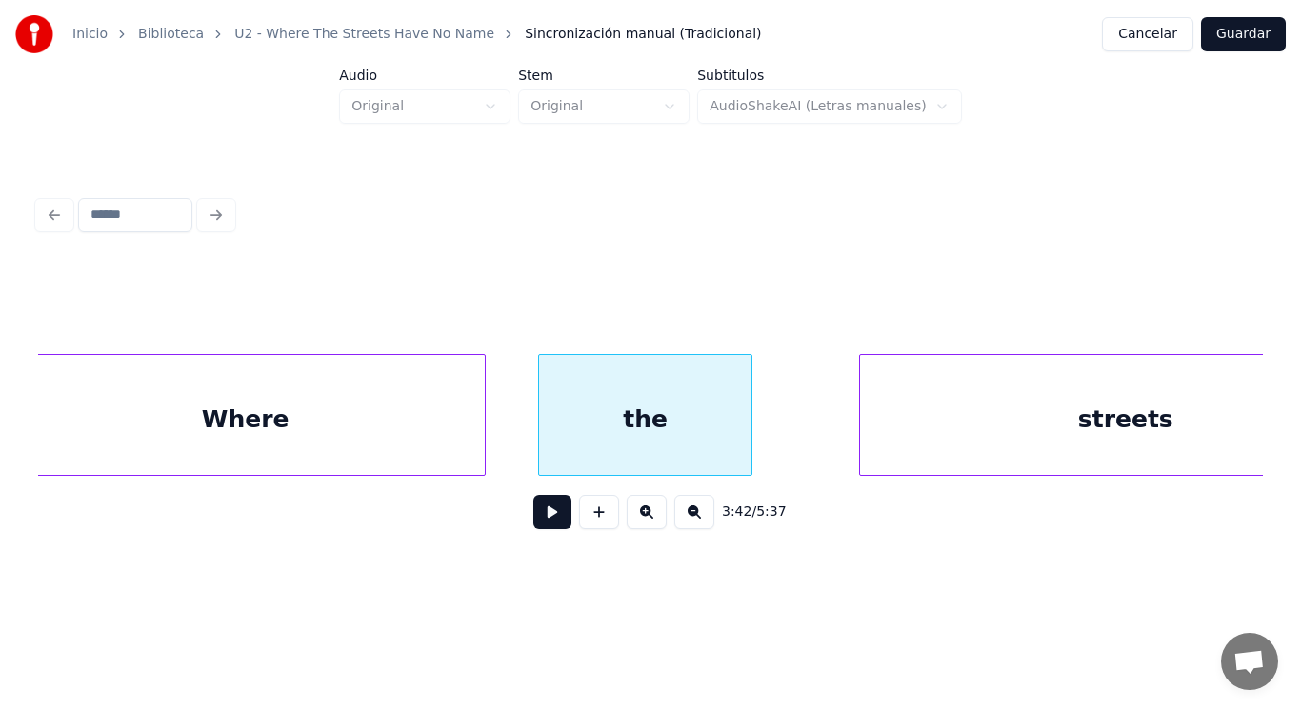
click at [420, 454] on div "Where" at bounding box center [246, 419] width 478 height 129
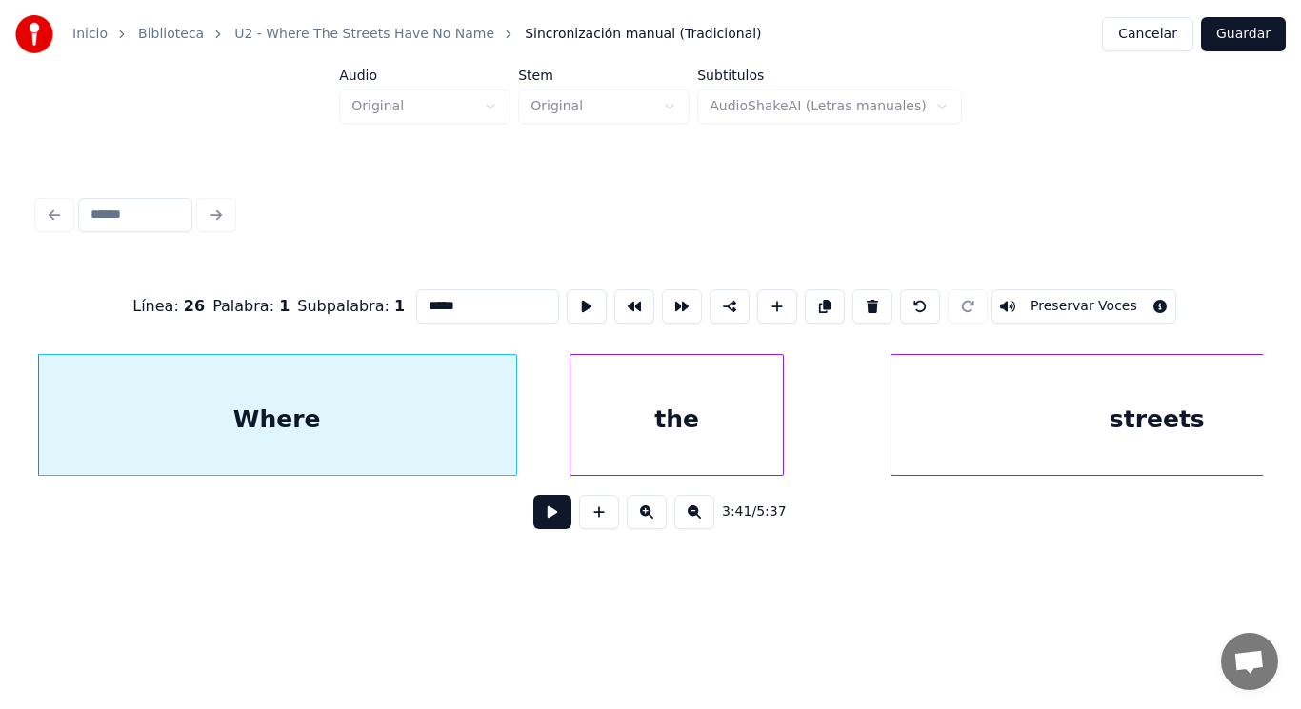
click at [533, 512] on button at bounding box center [552, 512] width 38 height 34
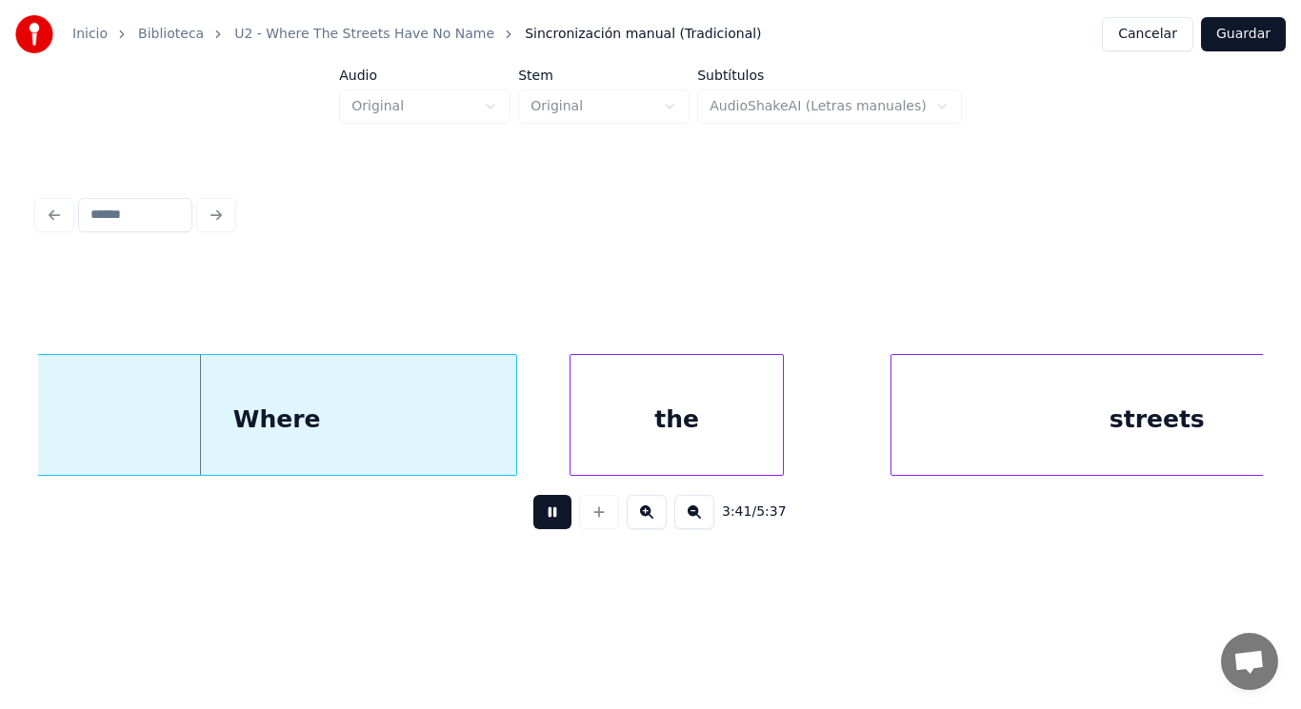
click at [533, 512] on button at bounding box center [552, 512] width 38 height 34
click at [486, 445] on div at bounding box center [486, 415] width 6 height 120
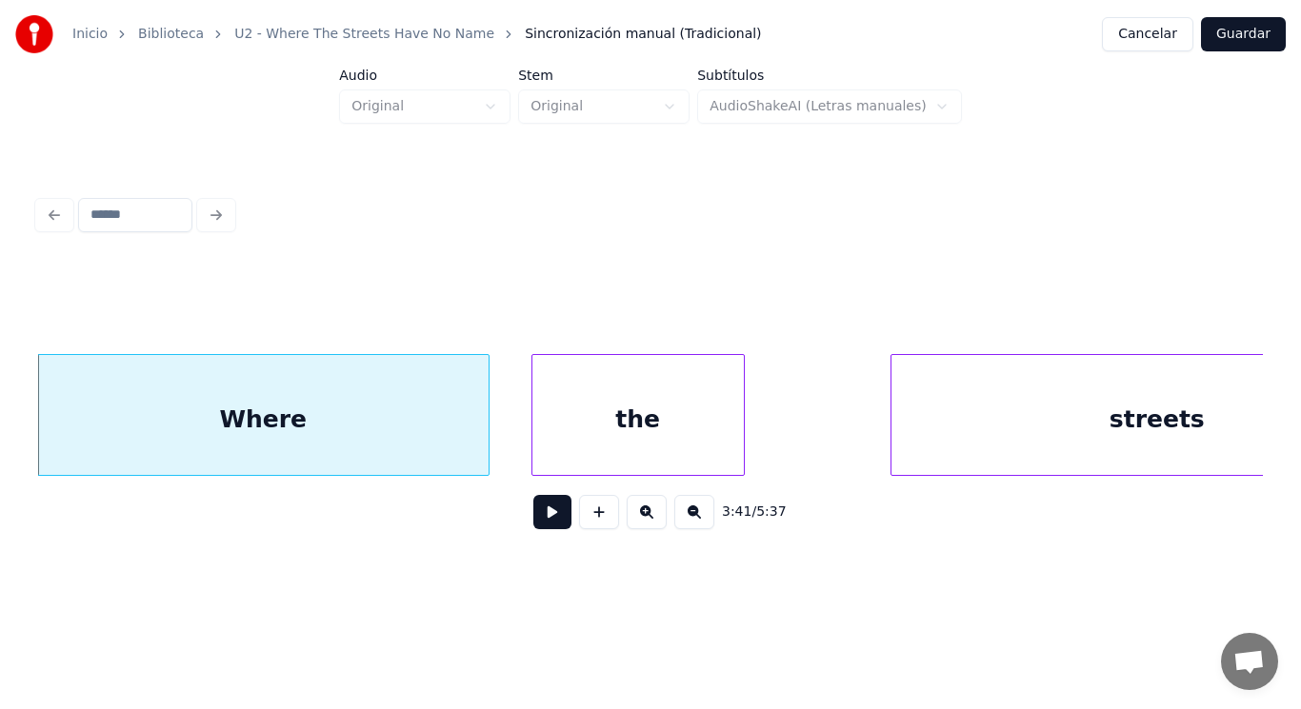
click at [558, 447] on div "the" at bounding box center [637, 419] width 211 height 129
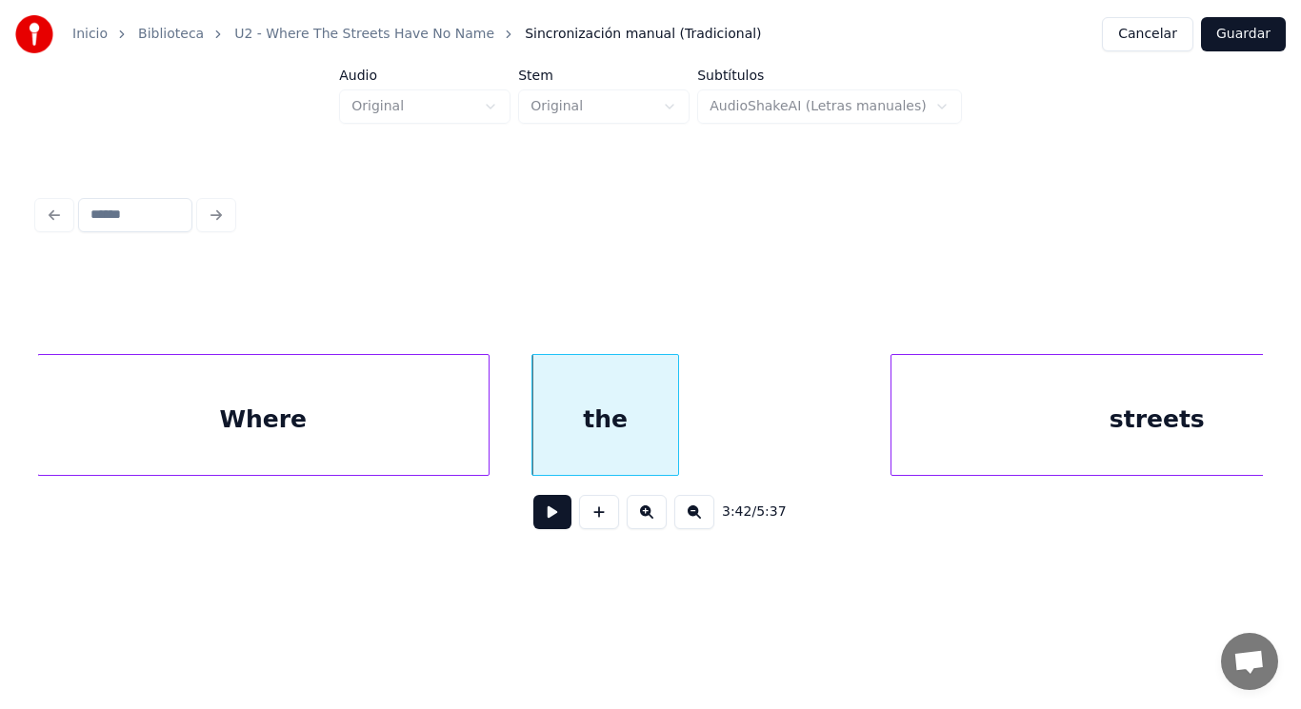
click at [672, 440] on div at bounding box center [675, 415] width 6 height 120
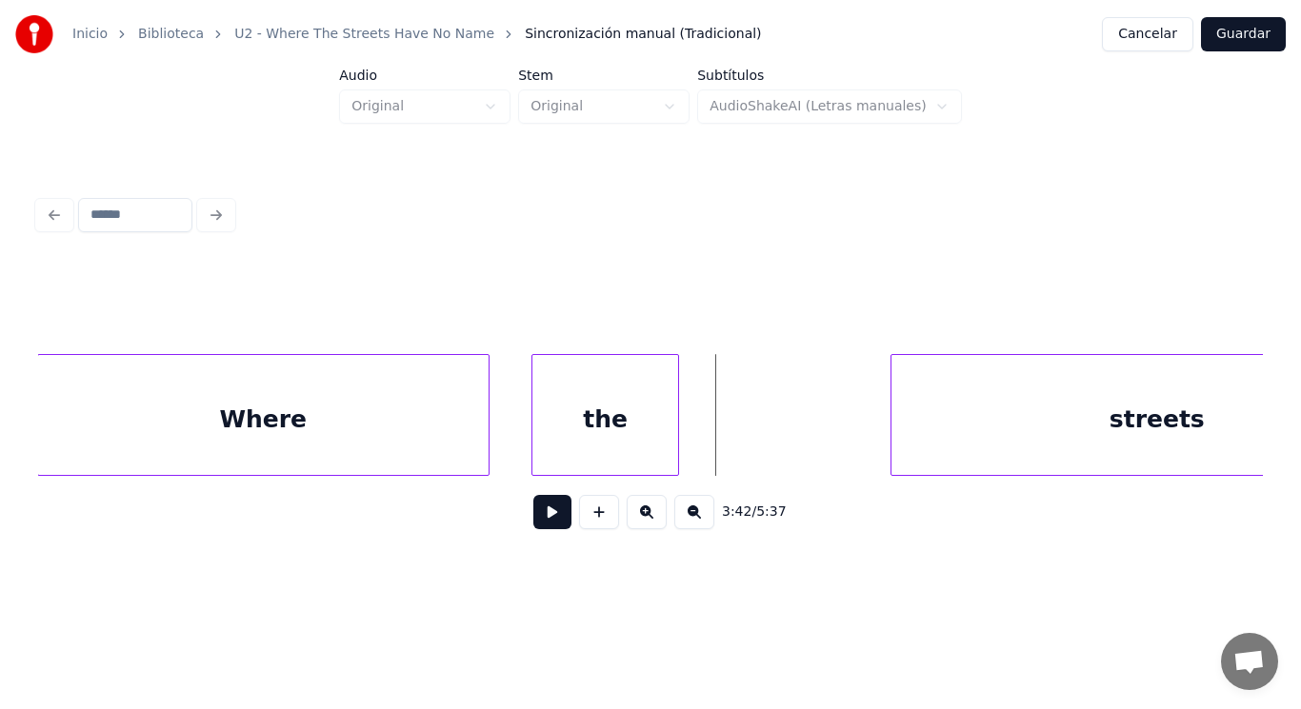
click at [540, 520] on button at bounding box center [552, 512] width 38 height 34
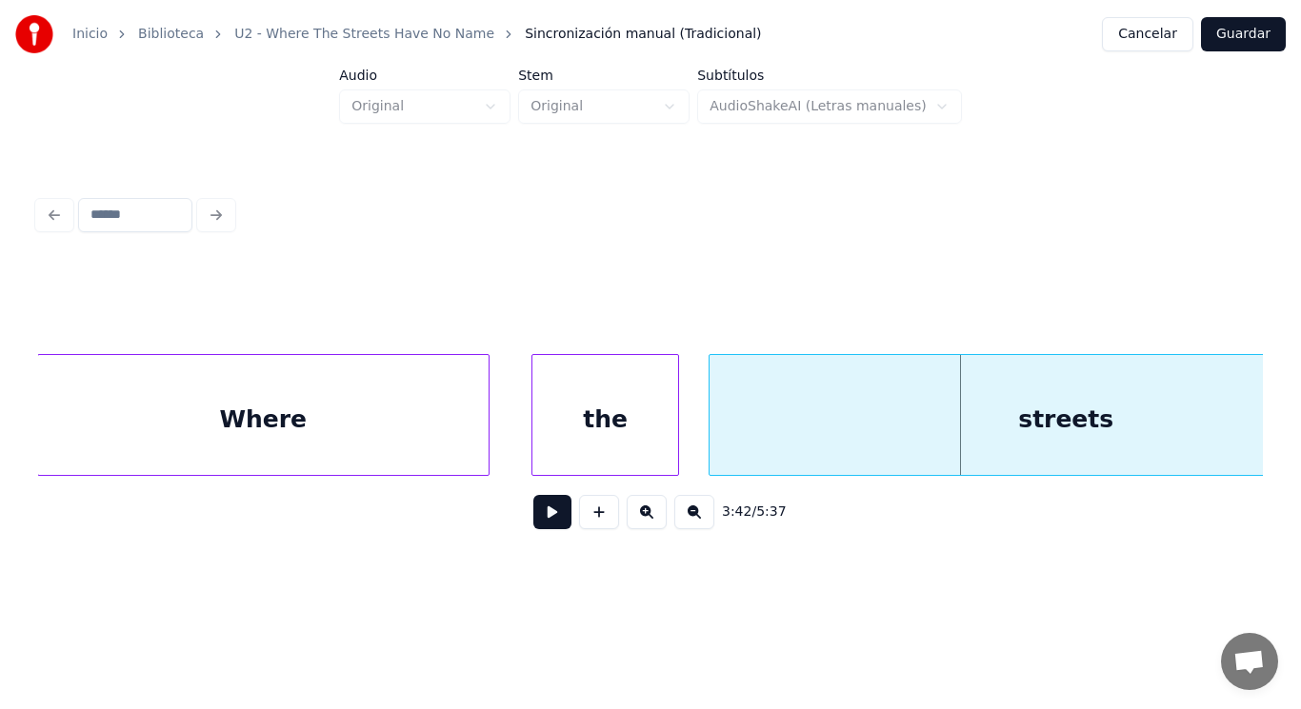
click at [711, 457] on div at bounding box center [712, 415] width 6 height 120
click at [552, 506] on button at bounding box center [552, 512] width 38 height 34
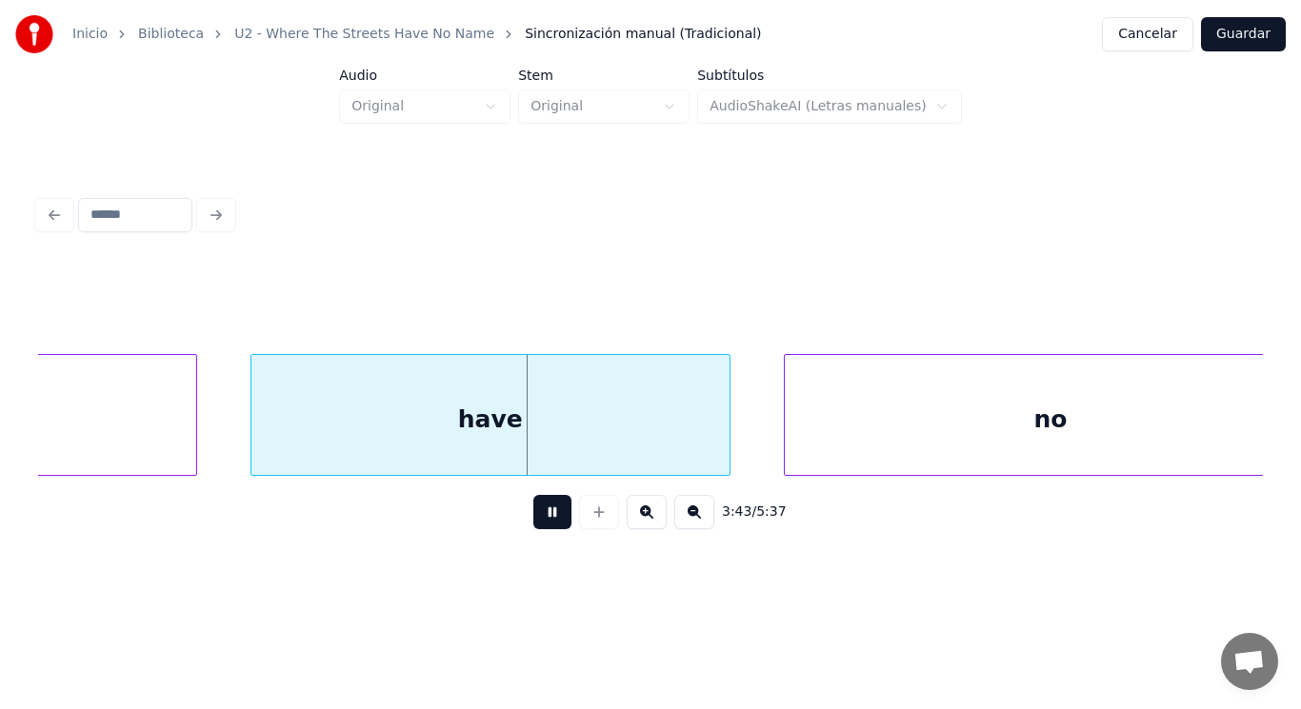
click at [552, 506] on button at bounding box center [552, 512] width 38 height 34
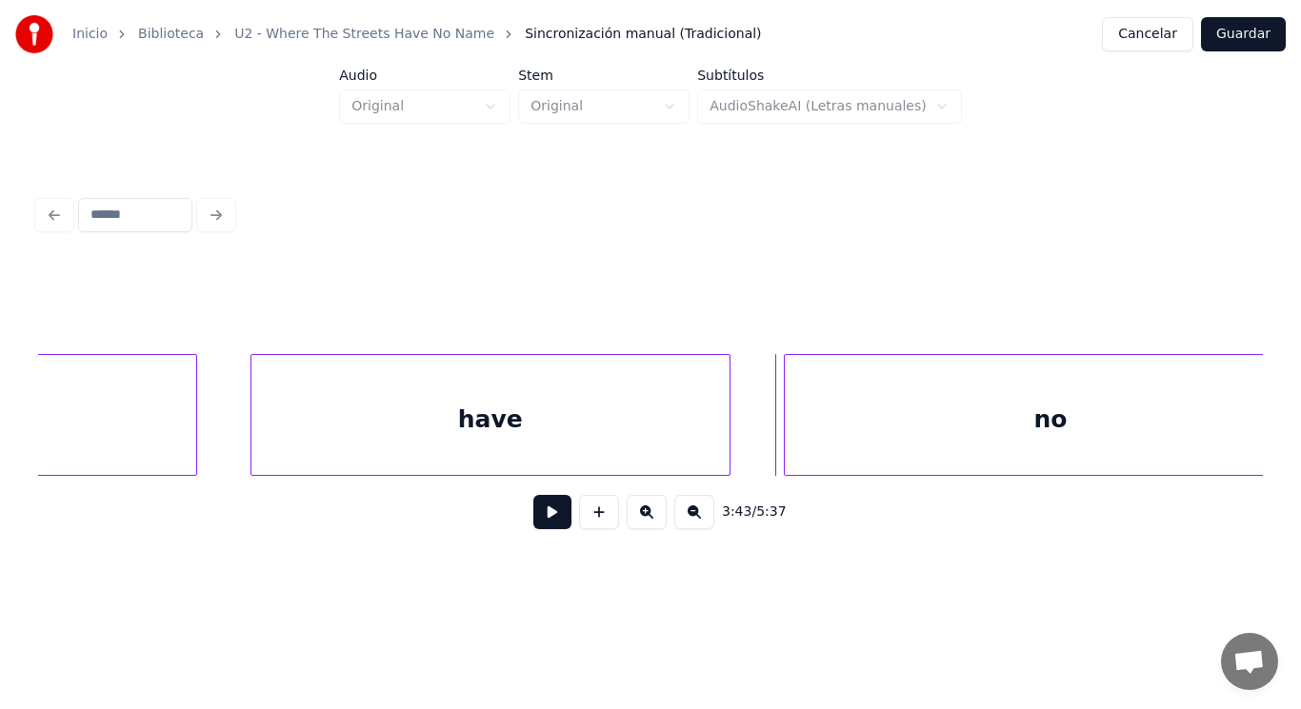
click at [574, 438] on div "have" at bounding box center [490, 419] width 478 height 129
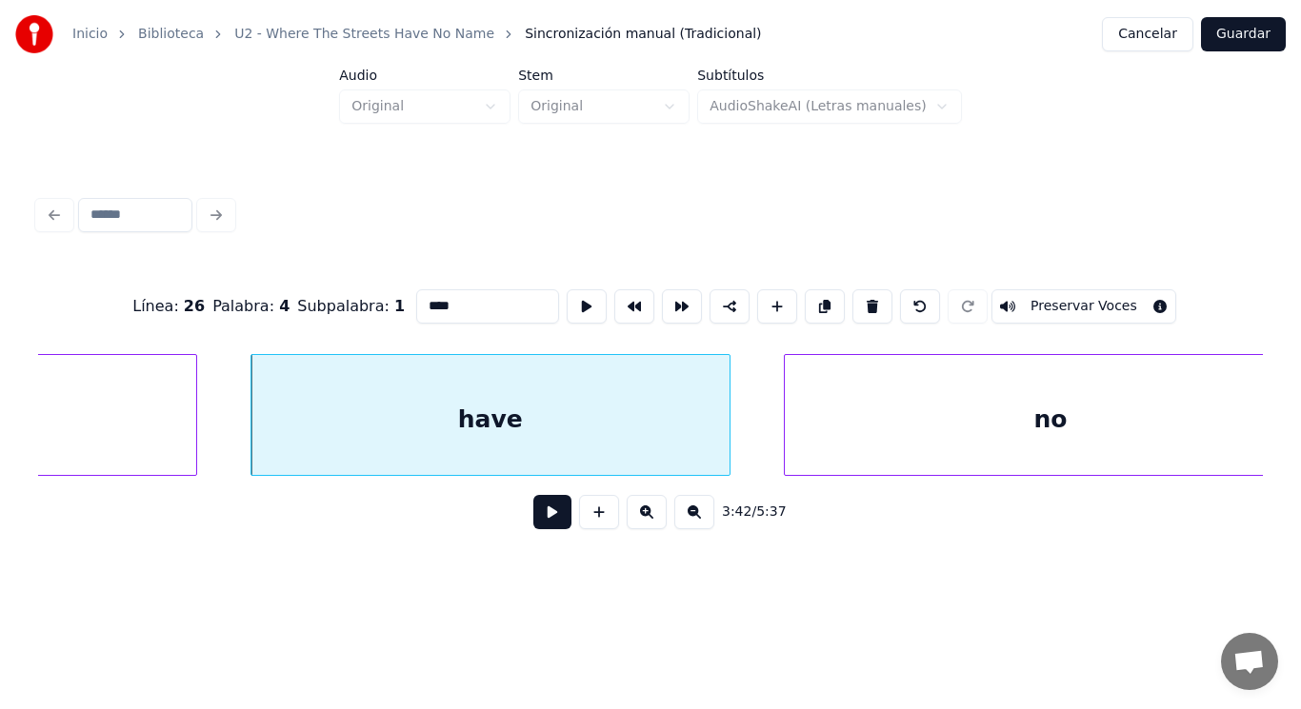
click at [539, 510] on button at bounding box center [552, 512] width 38 height 34
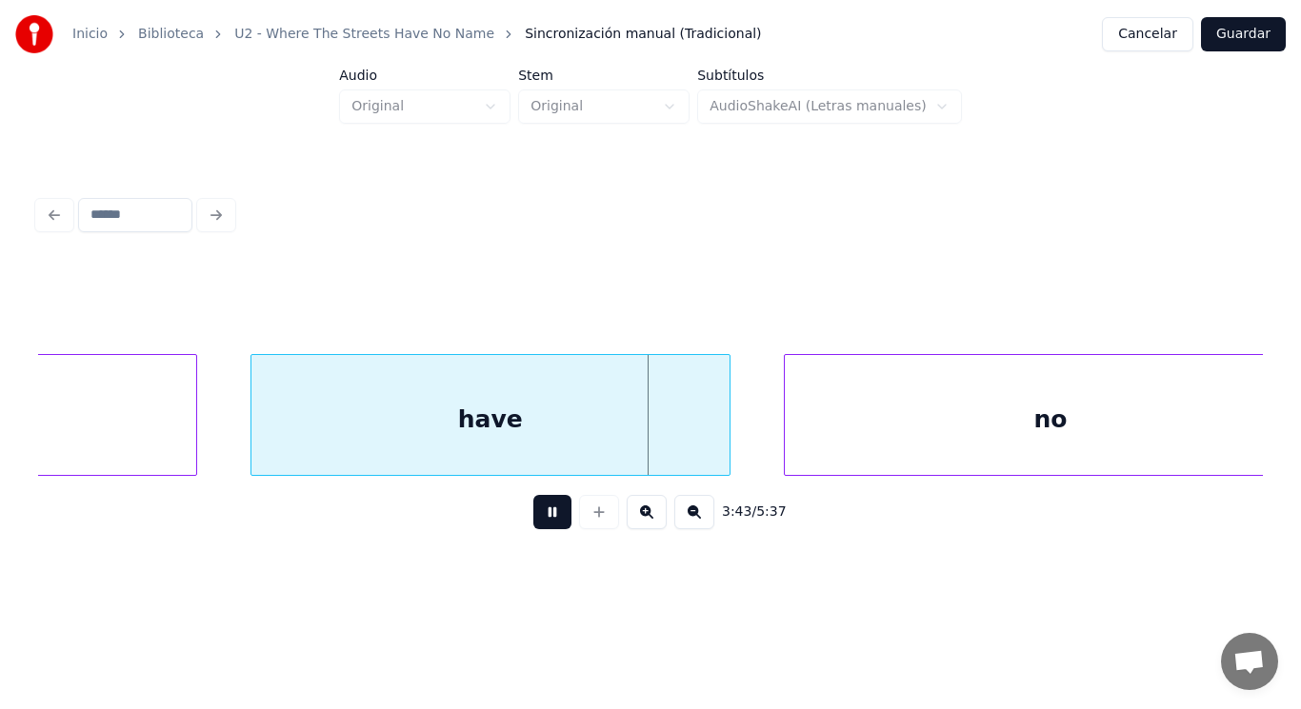
click at [539, 510] on button at bounding box center [552, 512] width 38 height 34
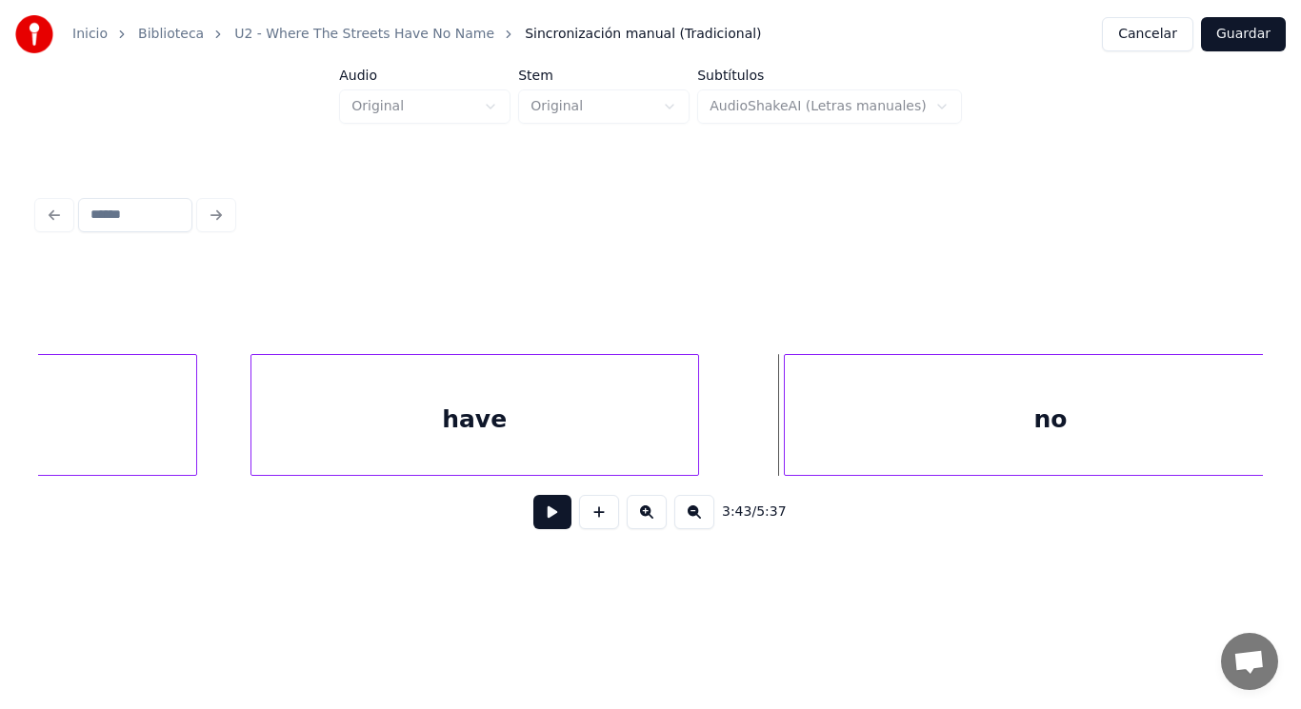
click at [694, 440] on div at bounding box center [695, 415] width 6 height 120
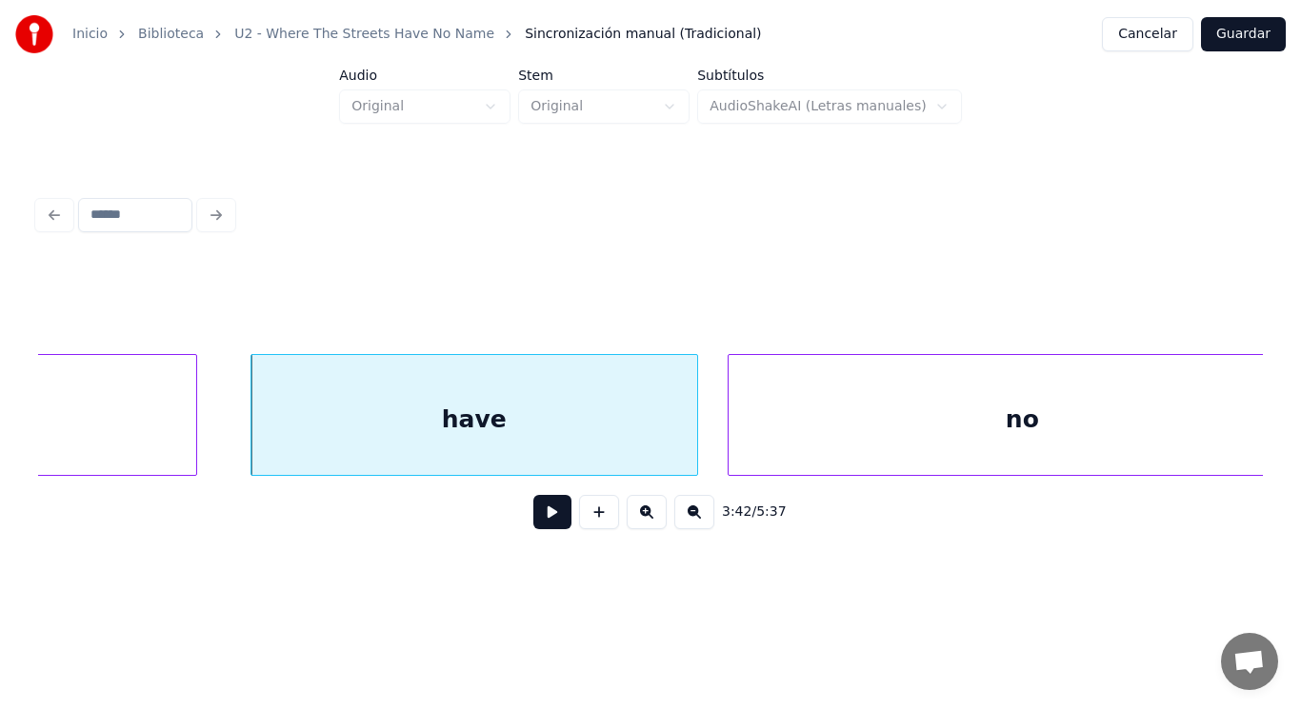
click at [732, 444] on div at bounding box center [731, 415] width 6 height 120
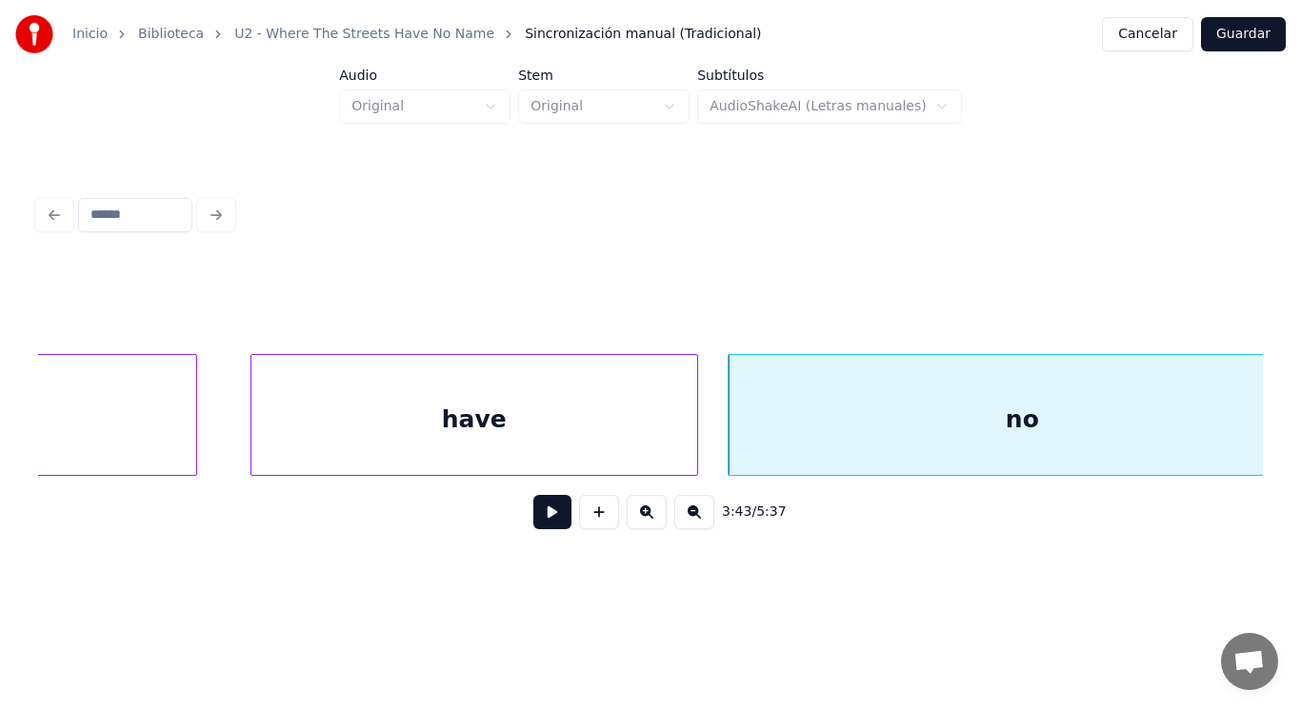
click at [536, 517] on button at bounding box center [552, 512] width 38 height 34
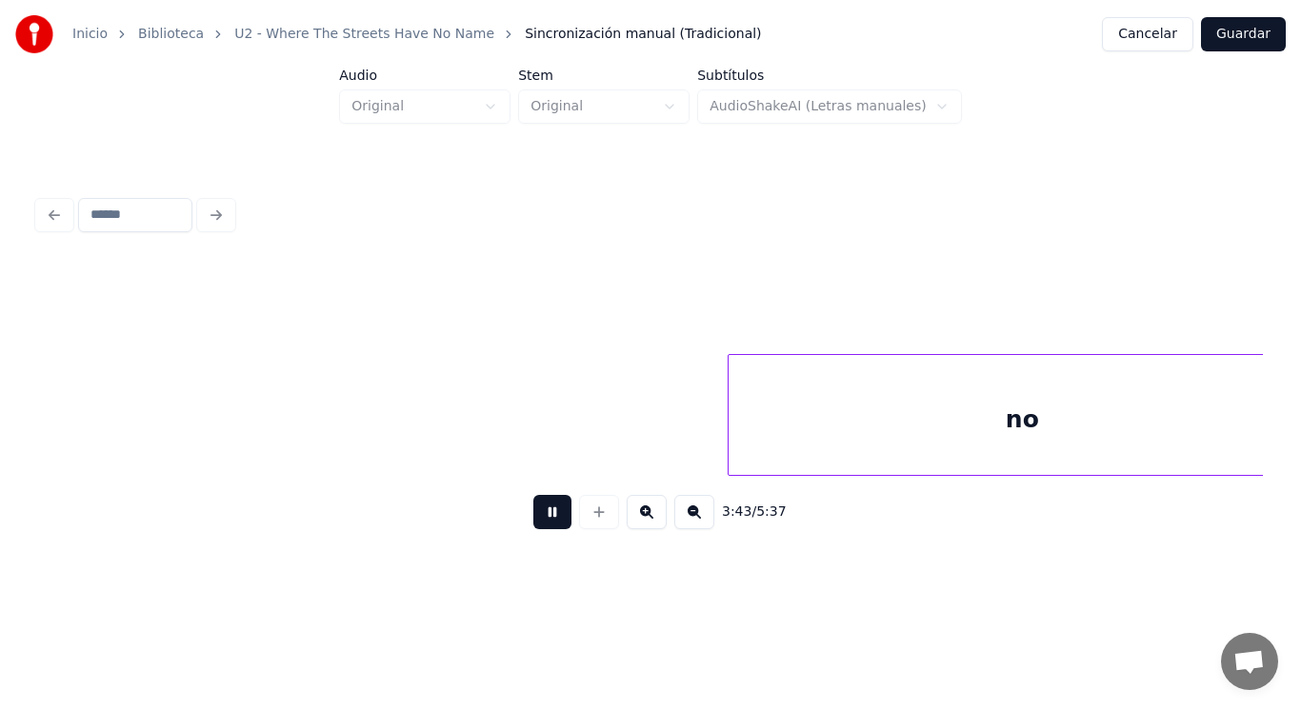
scroll to position [0, 298016]
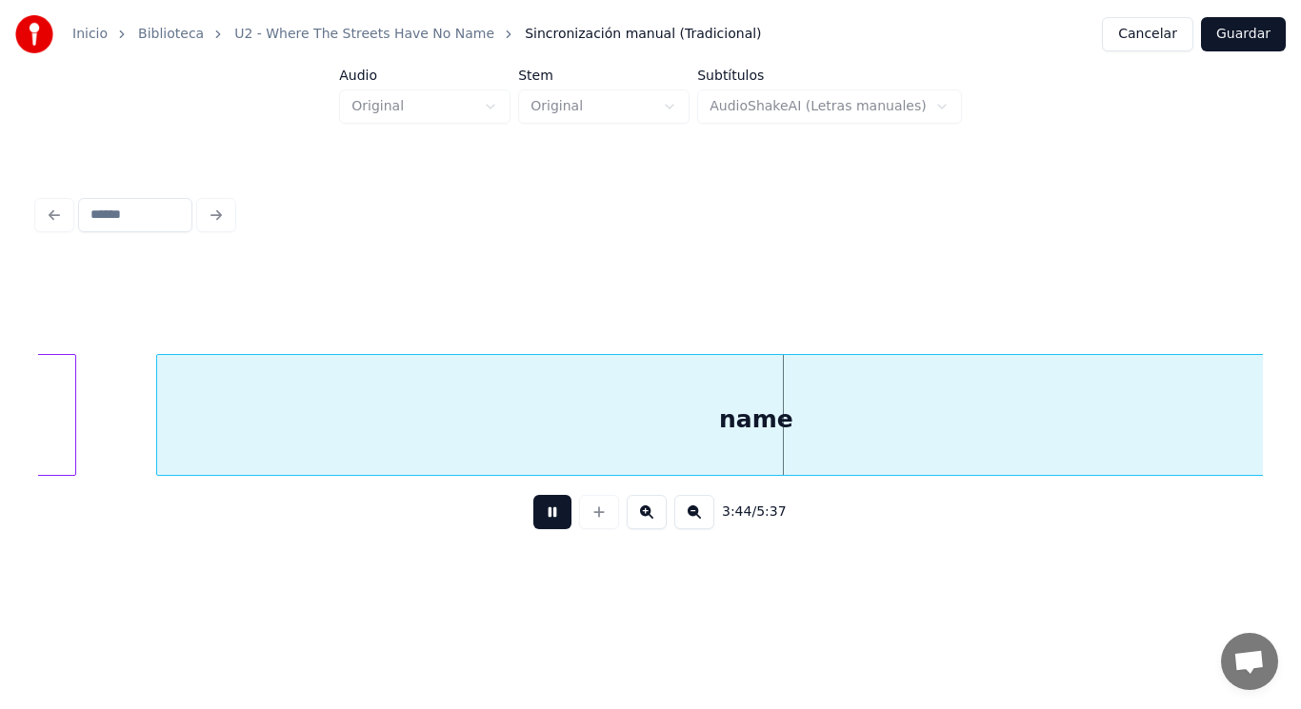
click at [536, 517] on button at bounding box center [552, 512] width 38 height 34
click at [534, 516] on button at bounding box center [552, 512] width 38 height 34
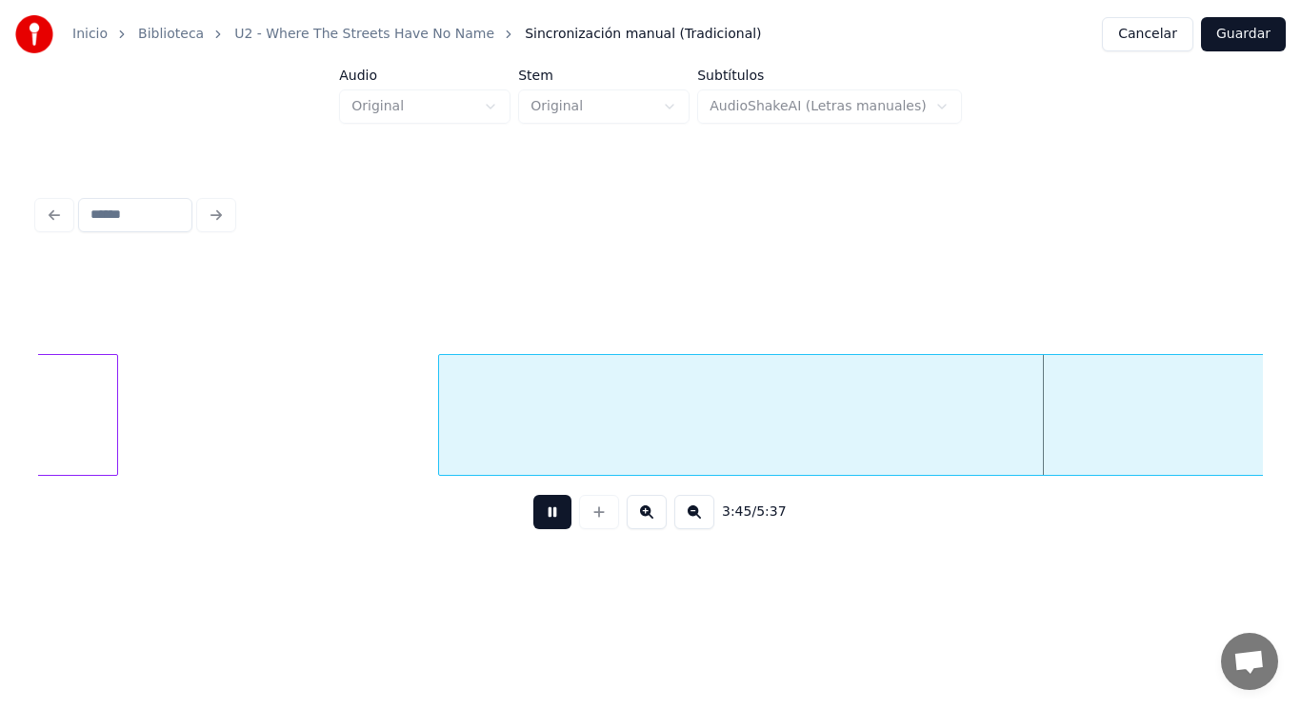
click at [534, 516] on button at bounding box center [552, 512] width 38 height 34
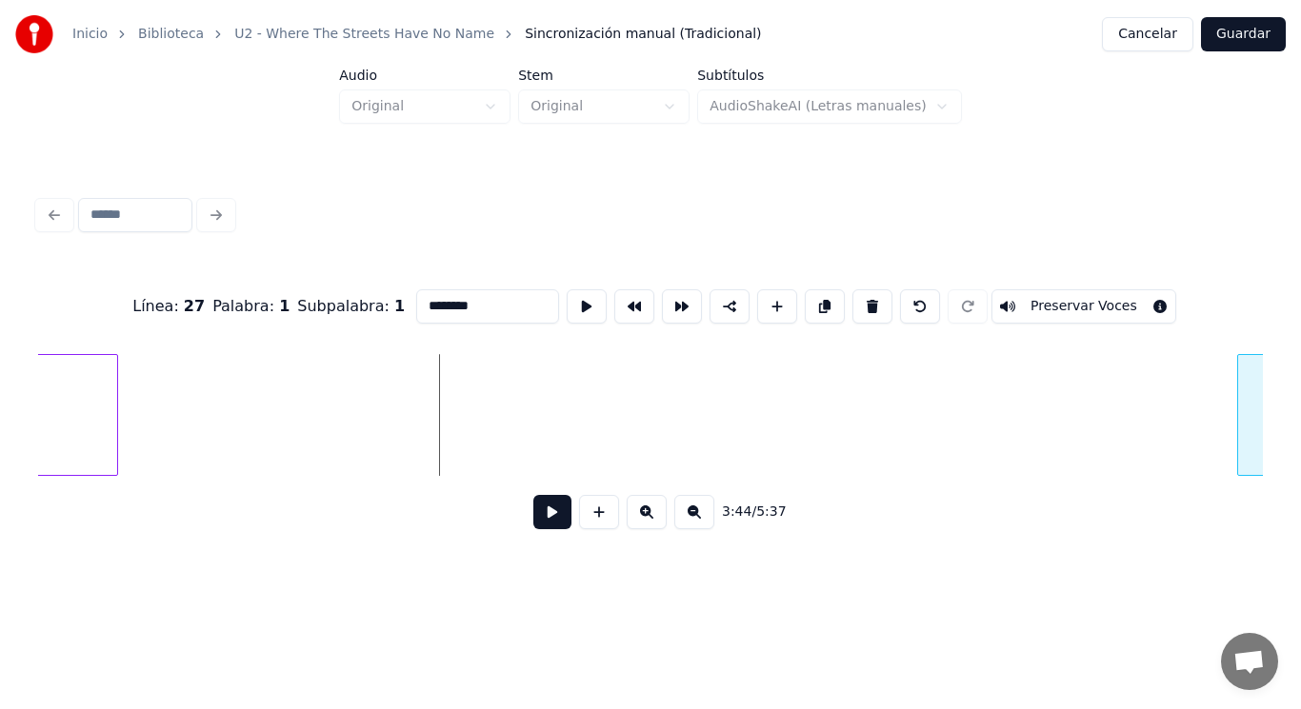
click at [1241, 423] on div at bounding box center [1241, 415] width 6 height 120
type input "****"
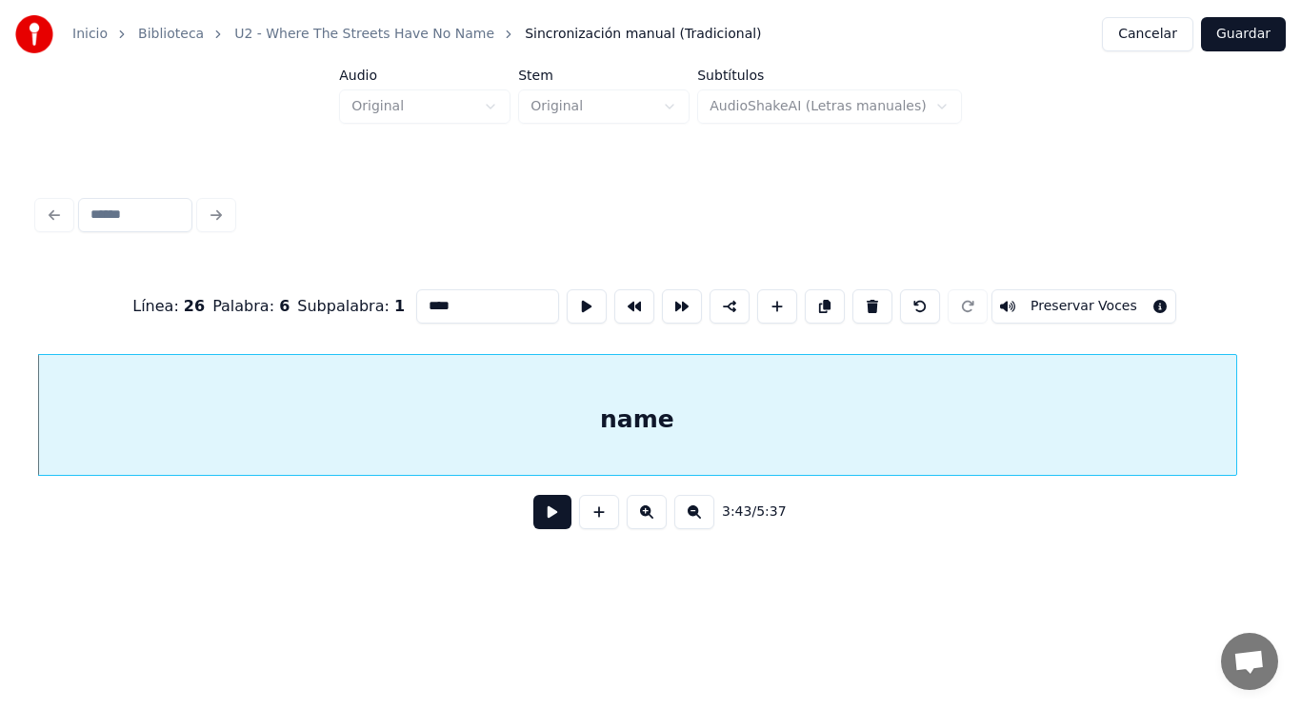
click at [540, 525] on button at bounding box center [552, 512] width 38 height 34
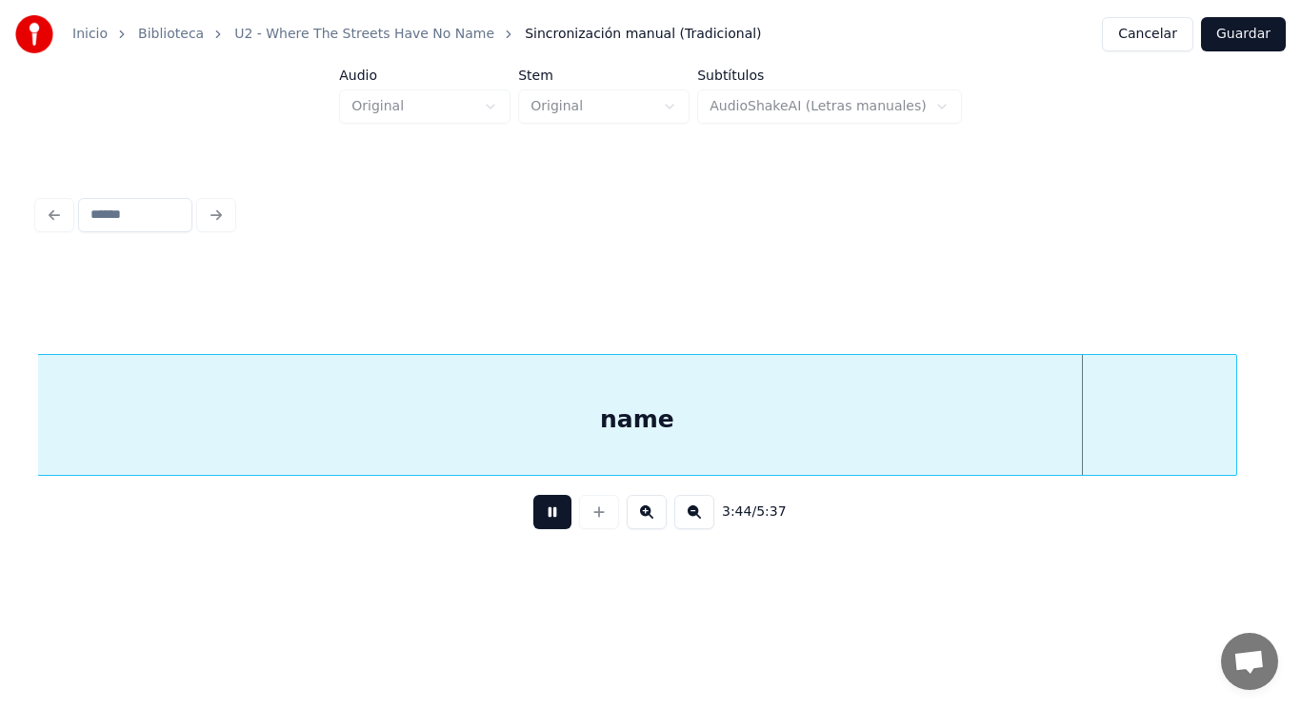
click at [540, 525] on button at bounding box center [552, 512] width 38 height 34
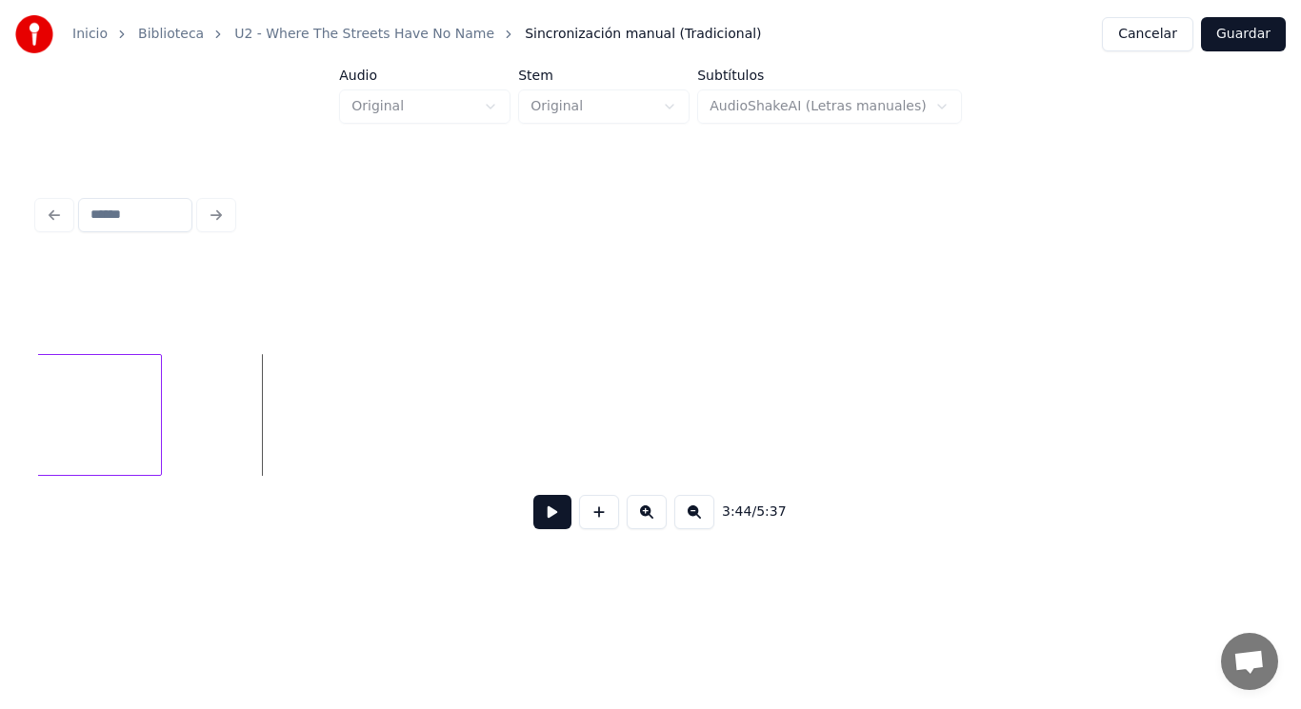
scroll to position [0, 299154]
click at [435, 424] on div at bounding box center [436, 415] width 6 height 120
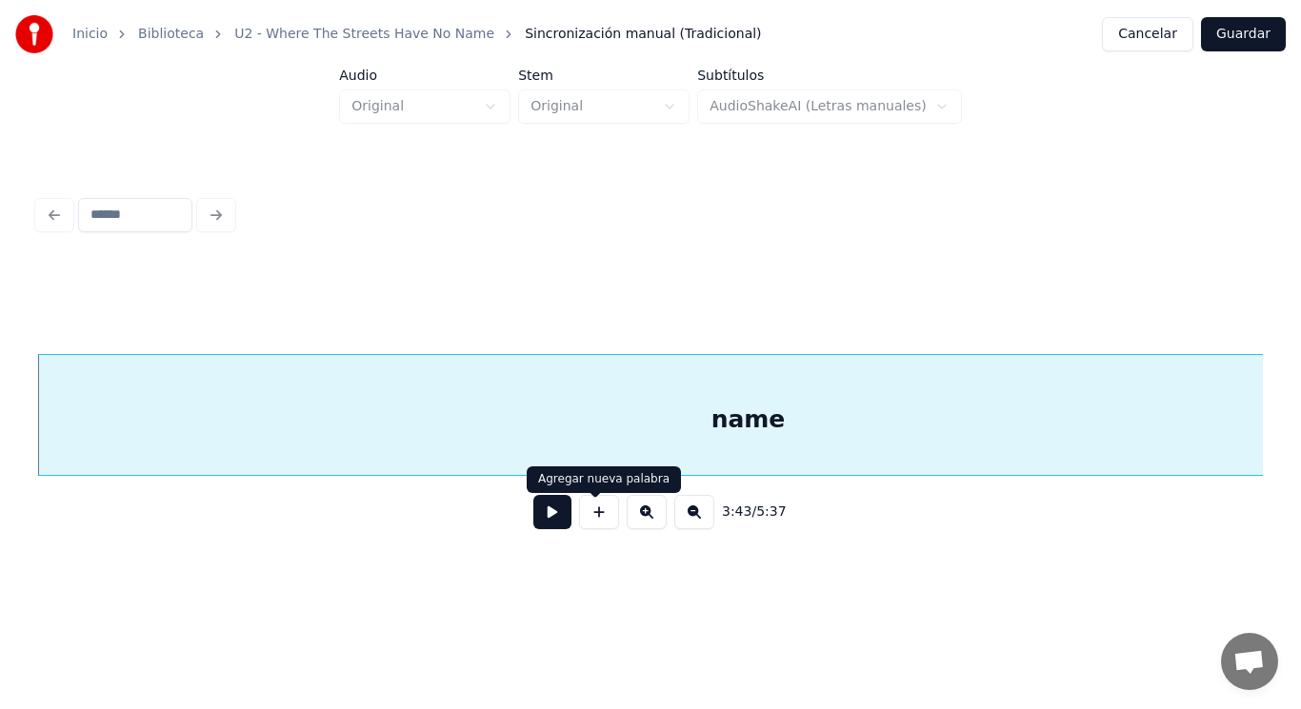
click at [542, 514] on button at bounding box center [552, 512] width 38 height 34
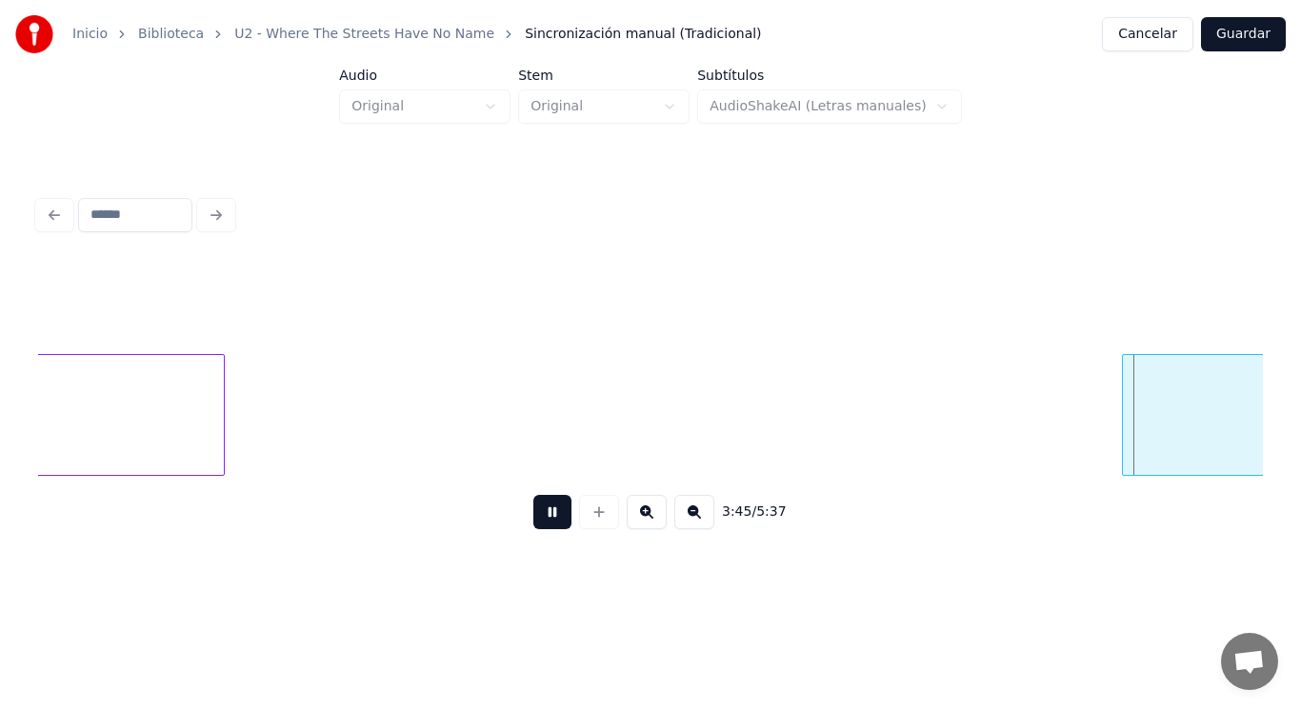
scroll to position [0, 300613]
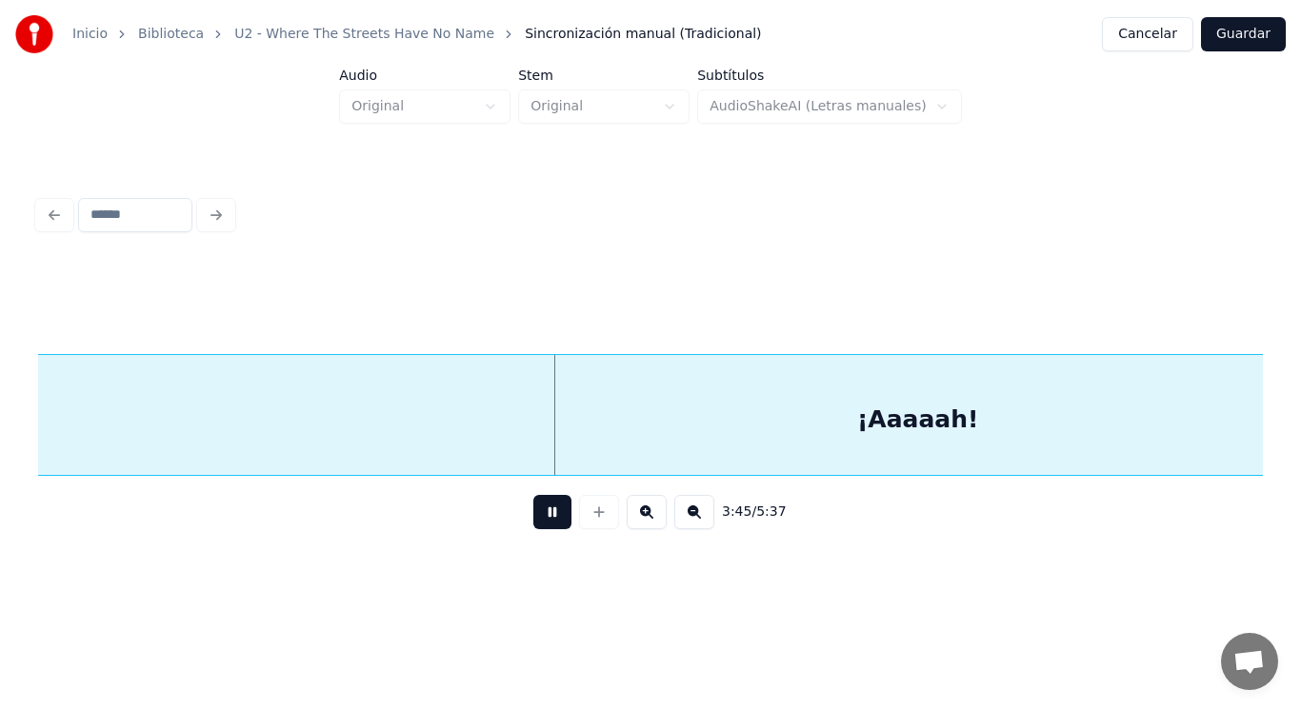
click at [542, 514] on button at bounding box center [552, 512] width 38 height 34
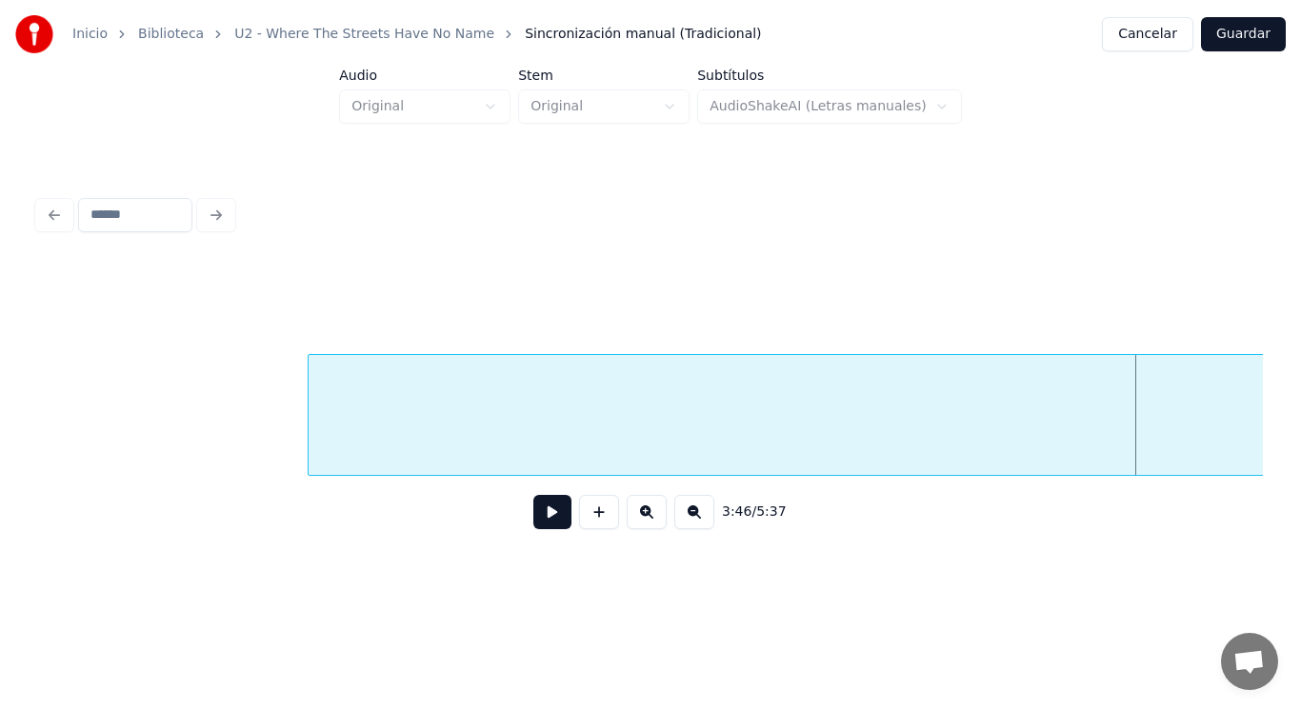
scroll to position [0, 300156]
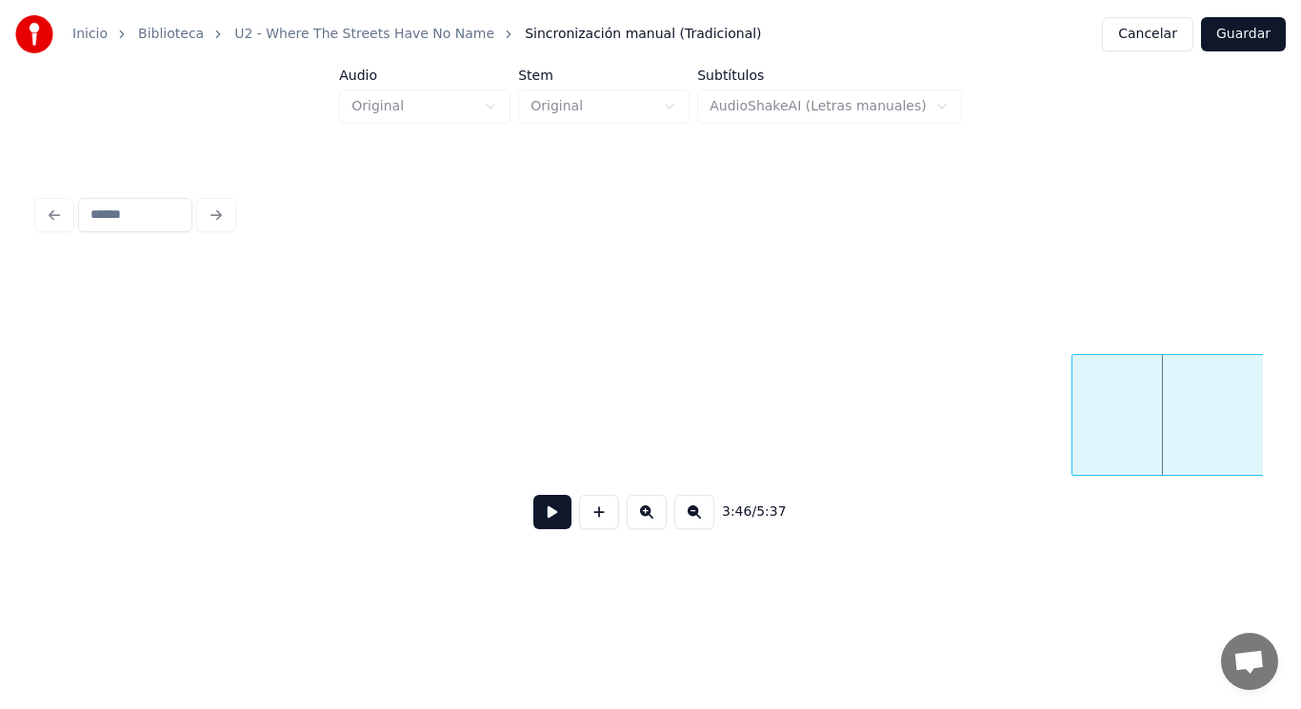
click at [1074, 443] on div at bounding box center [1075, 415] width 6 height 120
click at [533, 524] on button at bounding box center [552, 512] width 38 height 34
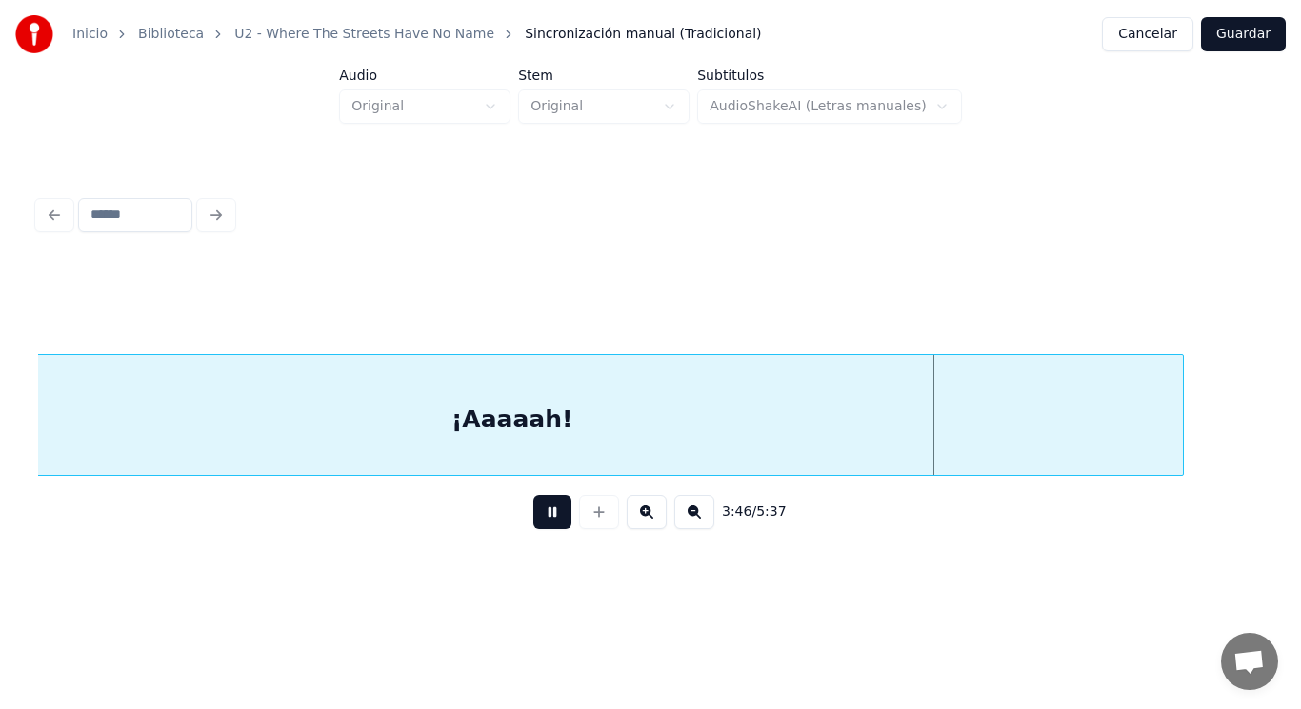
click at [533, 524] on button at bounding box center [552, 512] width 38 height 34
click at [716, 433] on div "¡Aaaaah!" at bounding box center [512, 419] width 1343 height 129
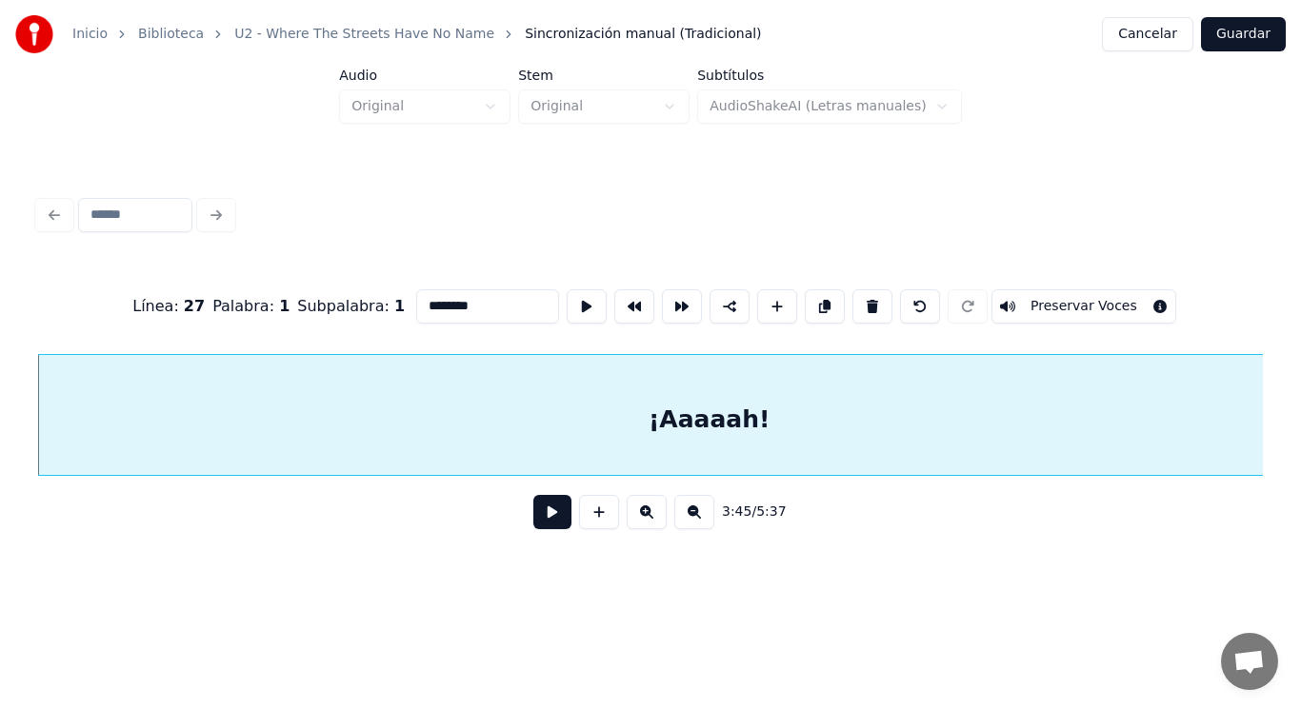
click at [538, 526] on button at bounding box center [552, 512] width 38 height 34
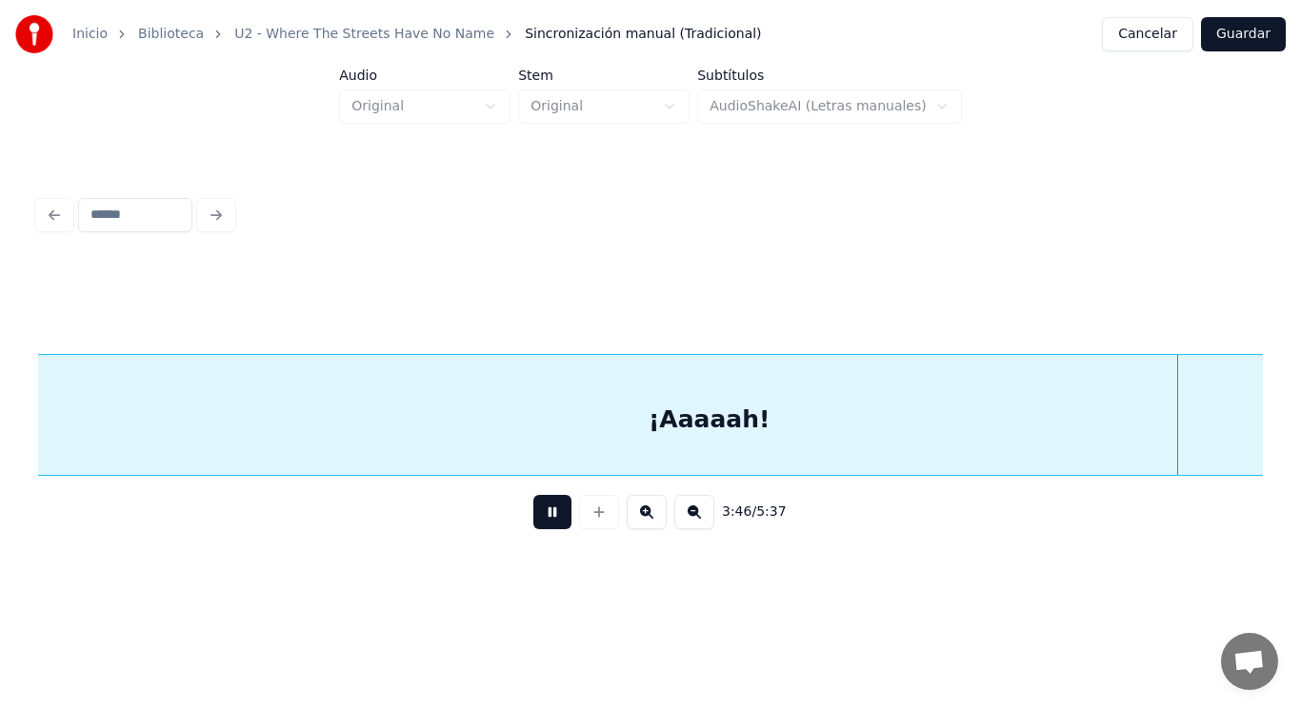
scroll to position [0, 302416]
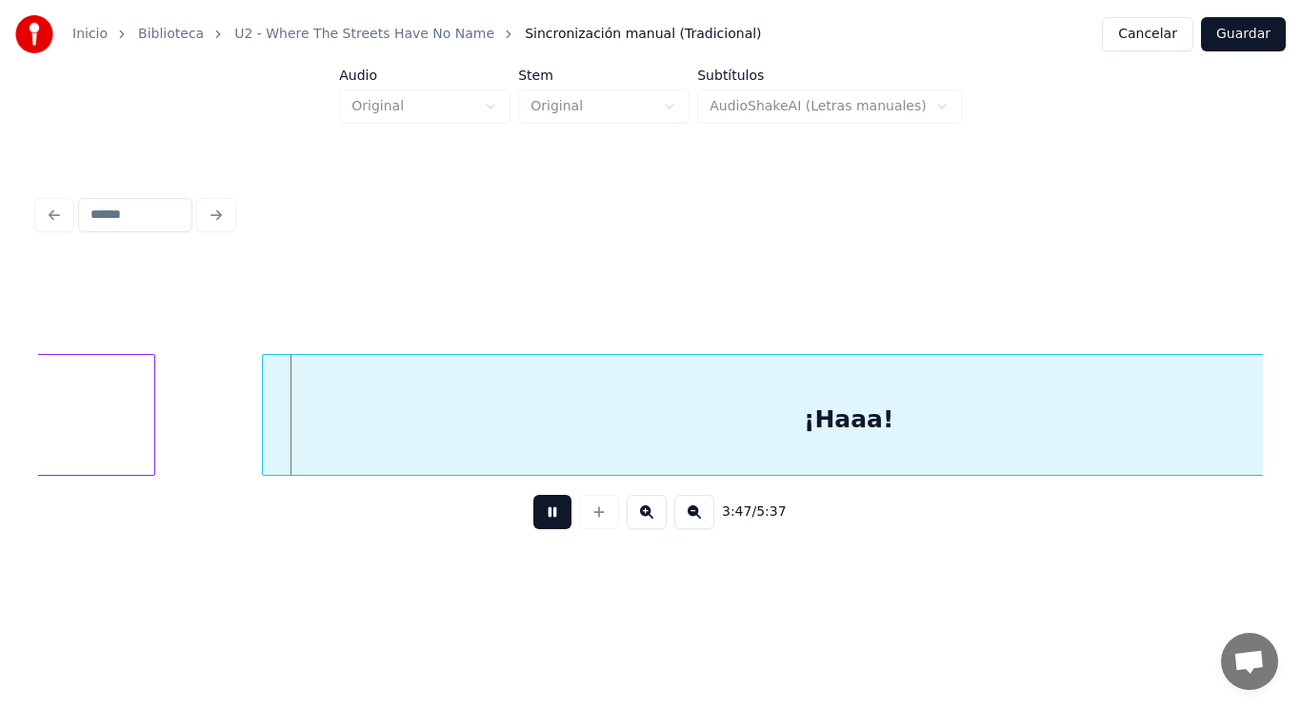
click at [538, 526] on button at bounding box center [552, 512] width 38 height 34
click at [222, 440] on div at bounding box center [219, 415] width 6 height 120
click at [547, 523] on button at bounding box center [552, 512] width 38 height 34
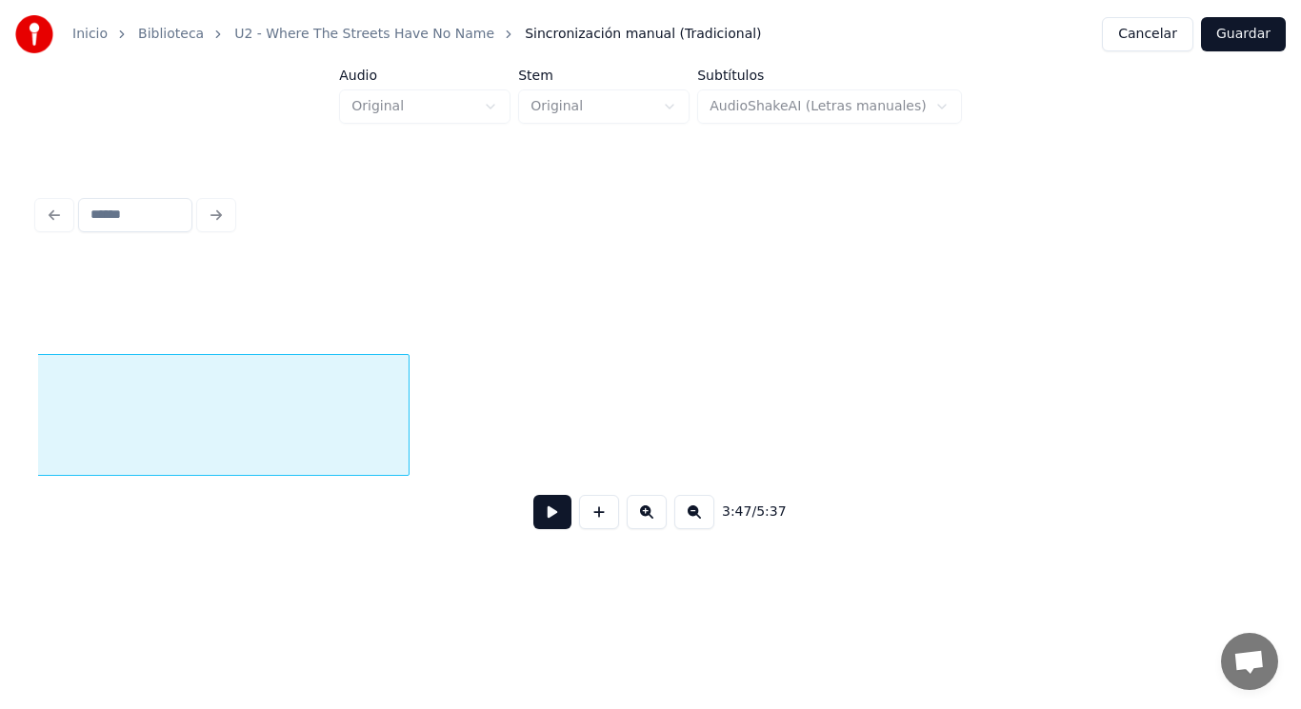
scroll to position [0, 301190]
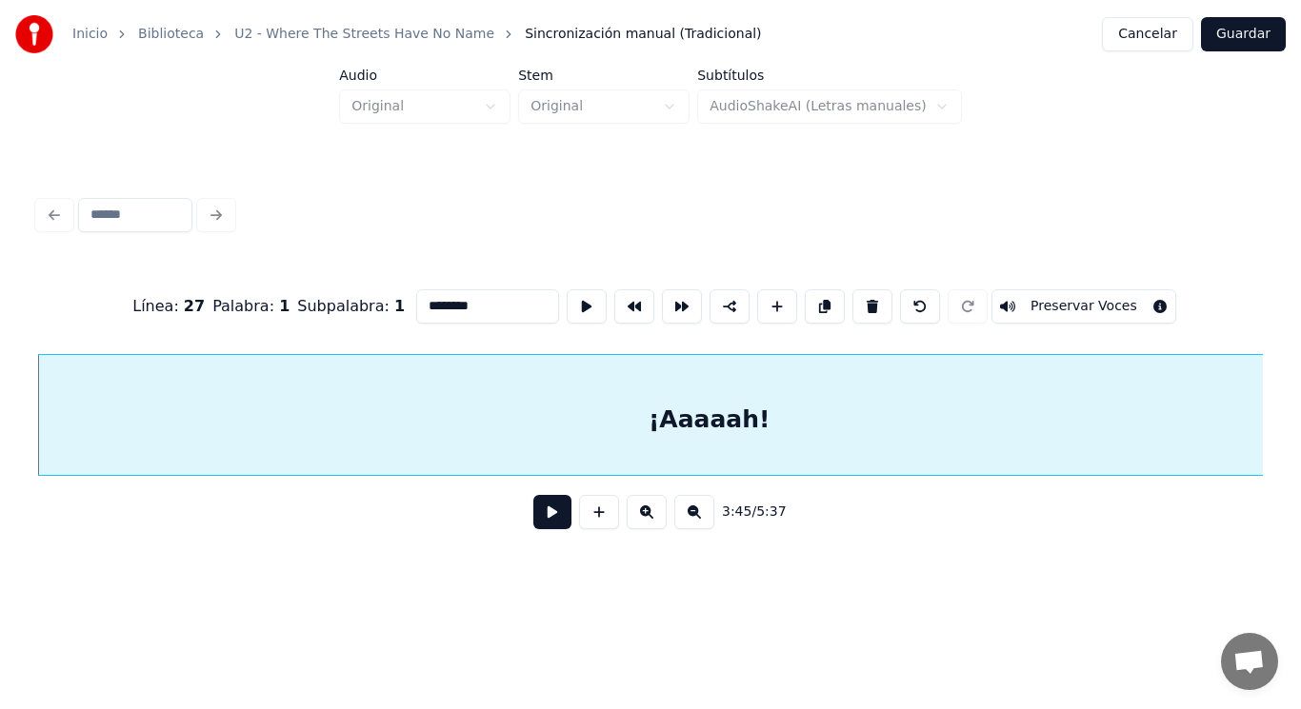
click at [542, 515] on button at bounding box center [552, 512] width 38 height 34
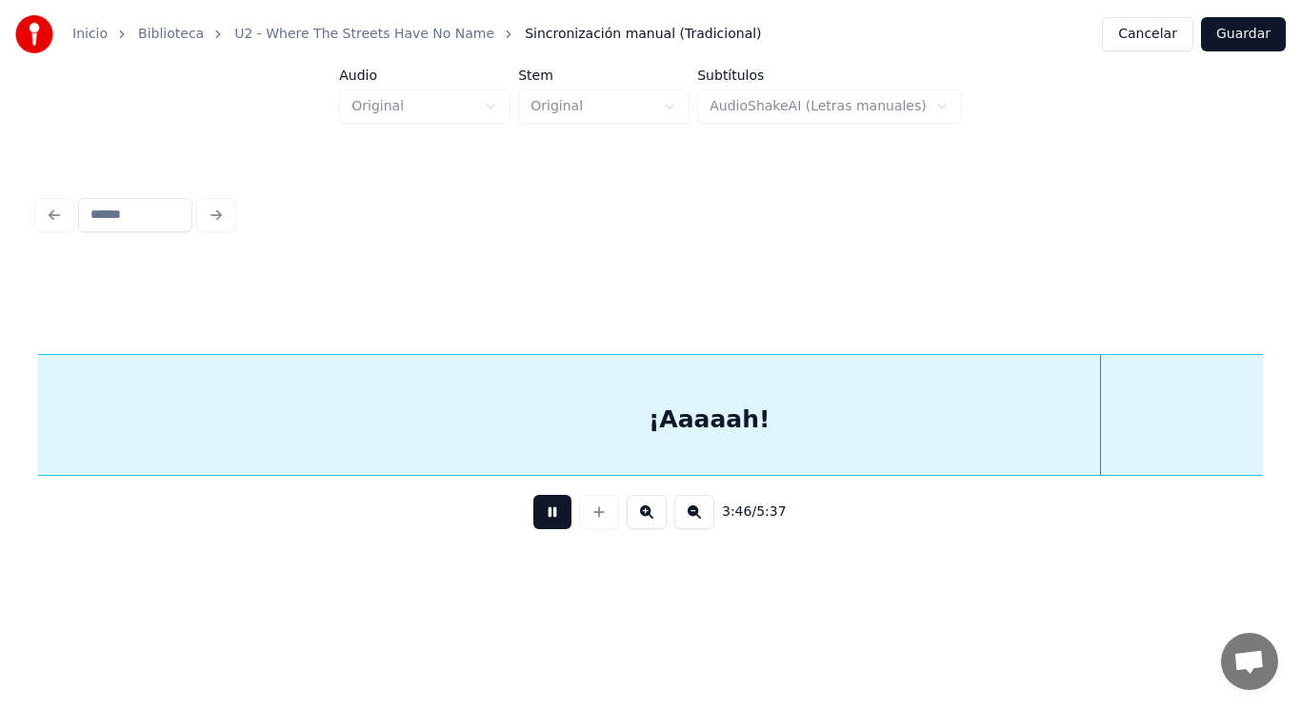
click at [542, 515] on button at bounding box center [552, 512] width 38 height 34
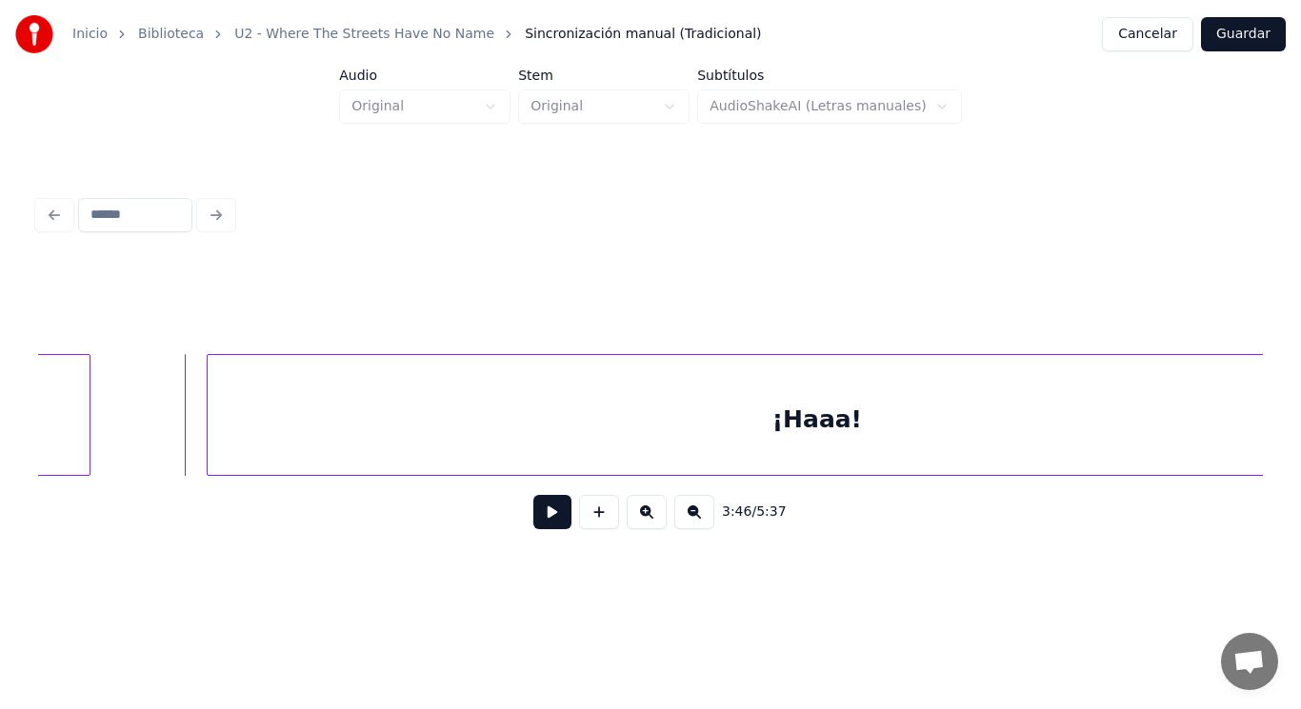
click at [89, 439] on div at bounding box center [87, 415] width 6 height 120
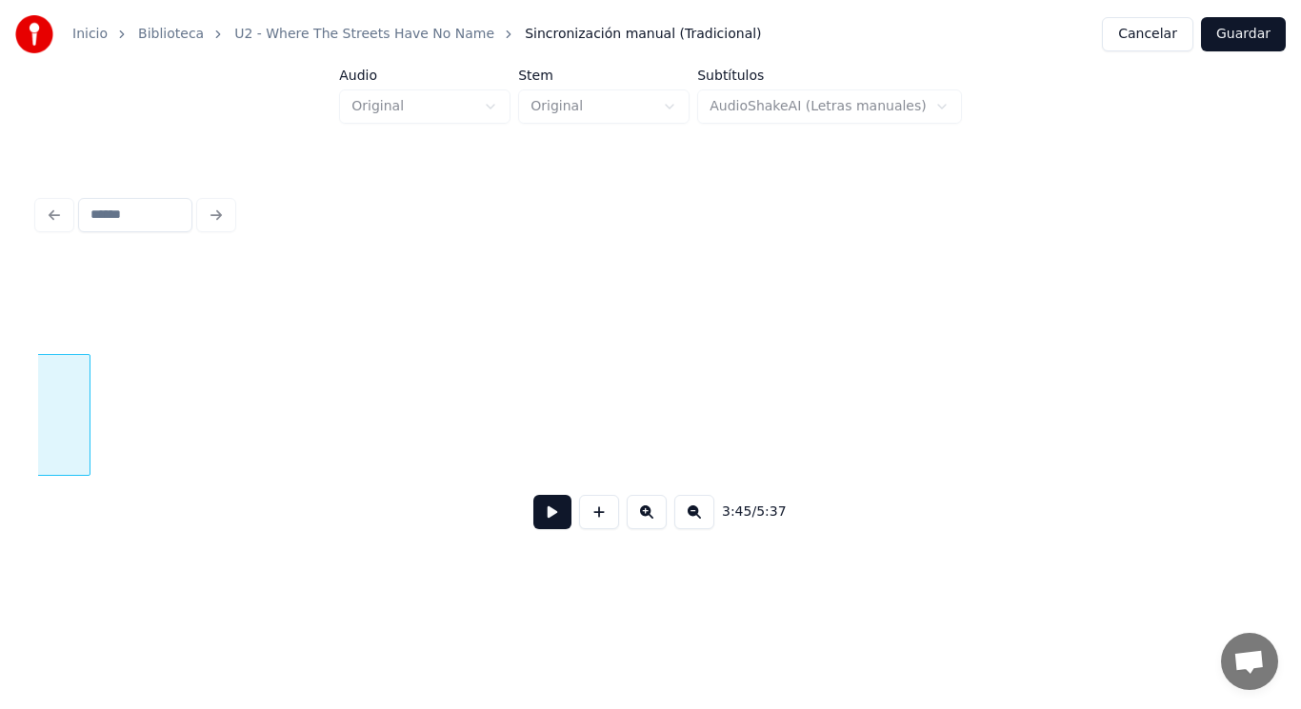
scroll to position [0, 301190]
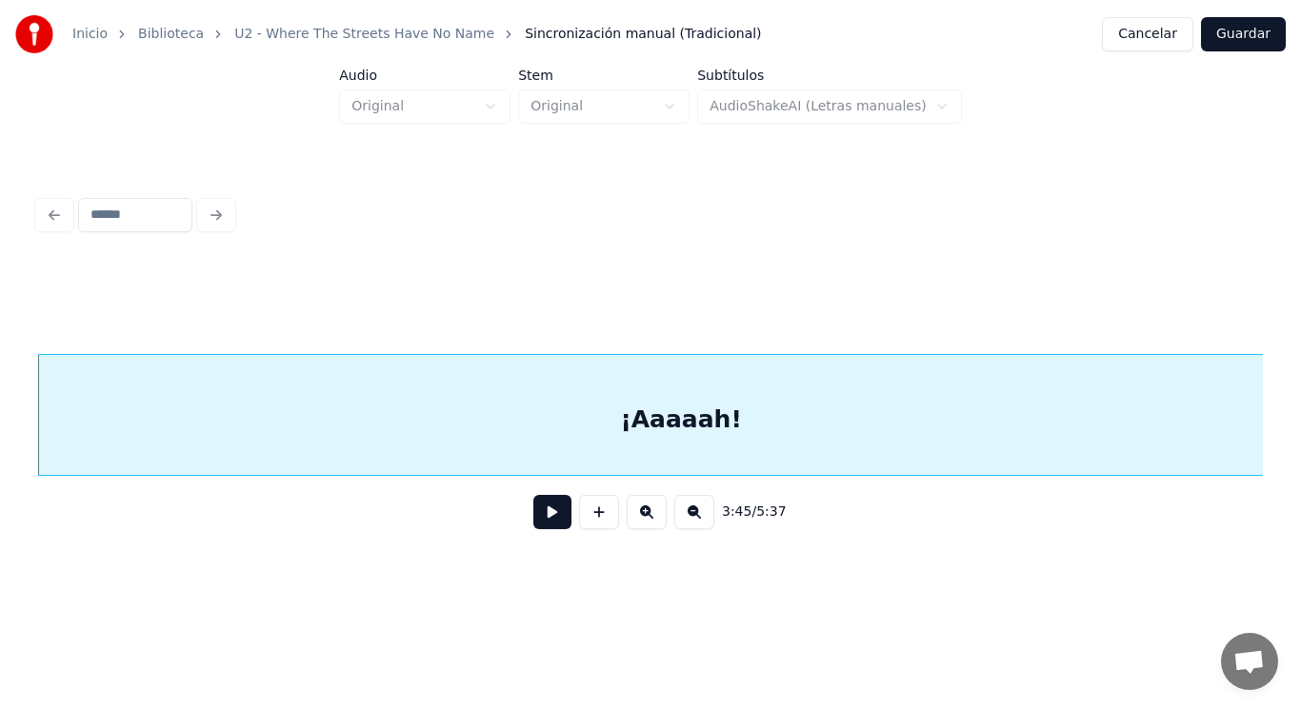
click at [537, 529] on button at bounding box center [552, 512] width 38 height 34
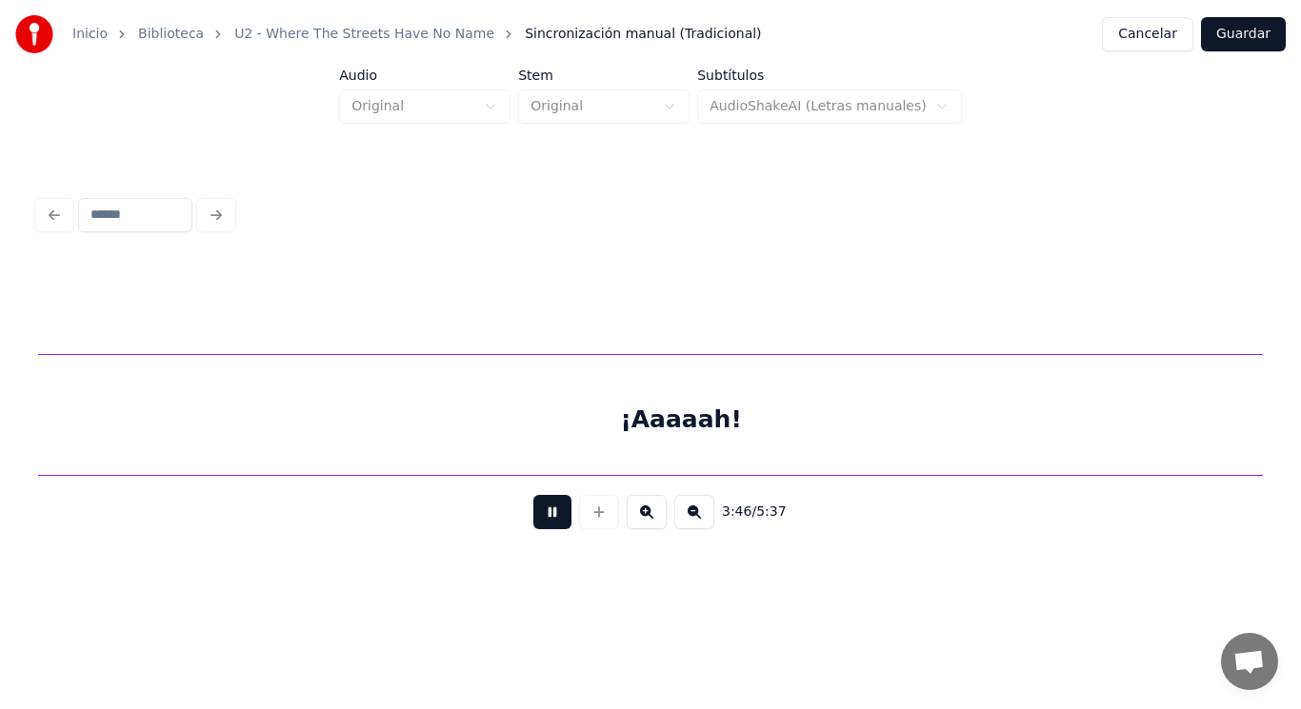
scroll to position [0, 302424]
click at [537, 529] on button at bounding box center [552, 512] width 38 height 34
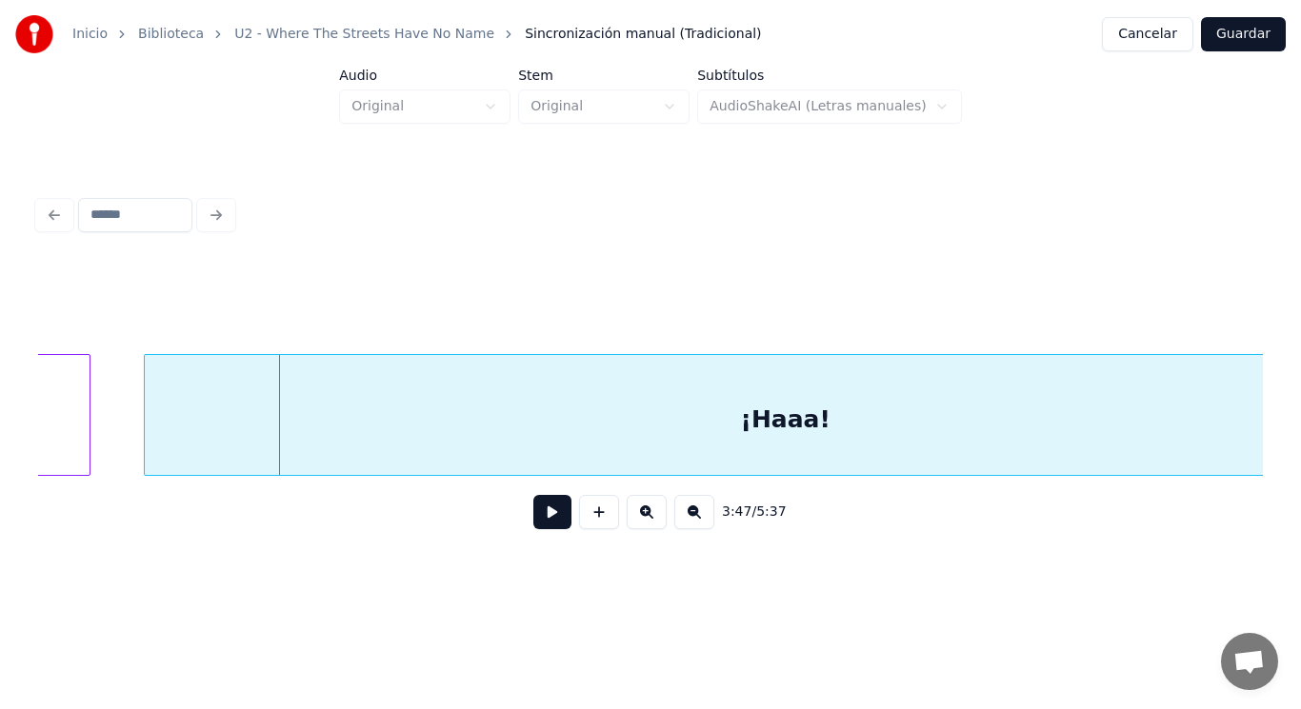
click at [149, 446] on div at bounding box center [148, 415] width 6 height 120
click at [547, 518] on button at bounding box center [552, 512] width 38 height 34
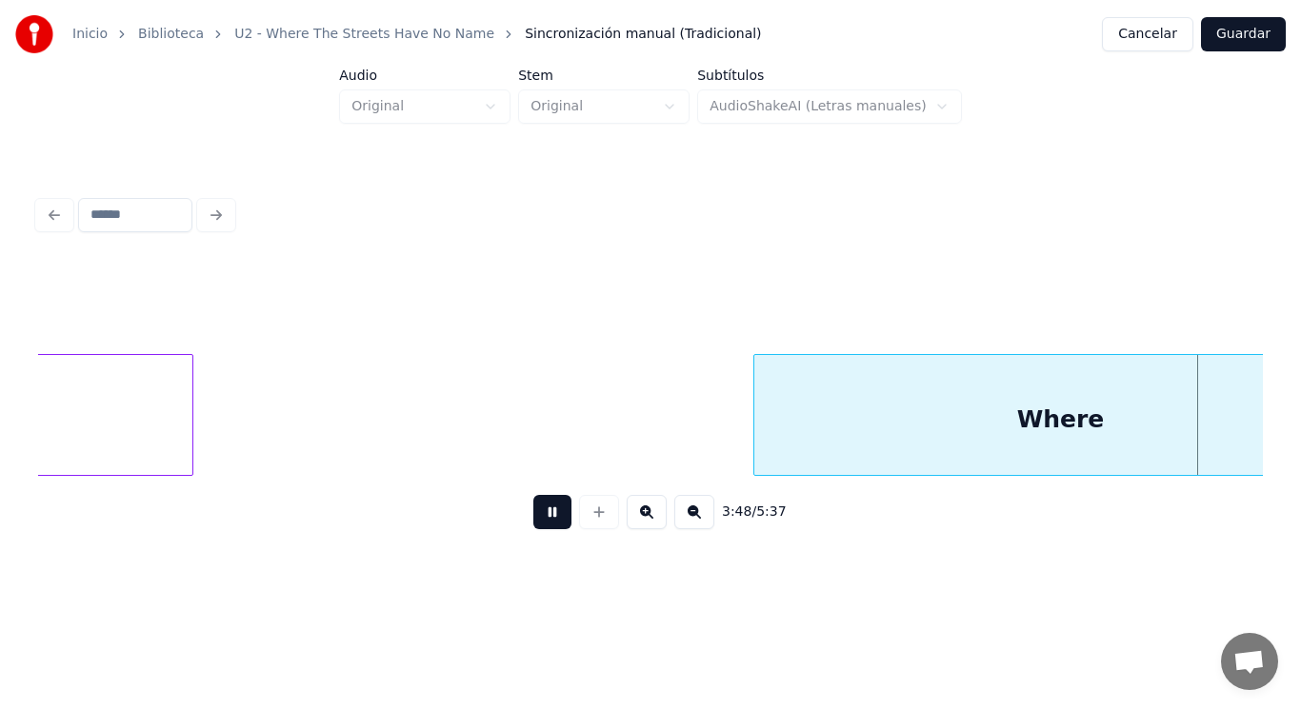
scroll to position [0, 304890]
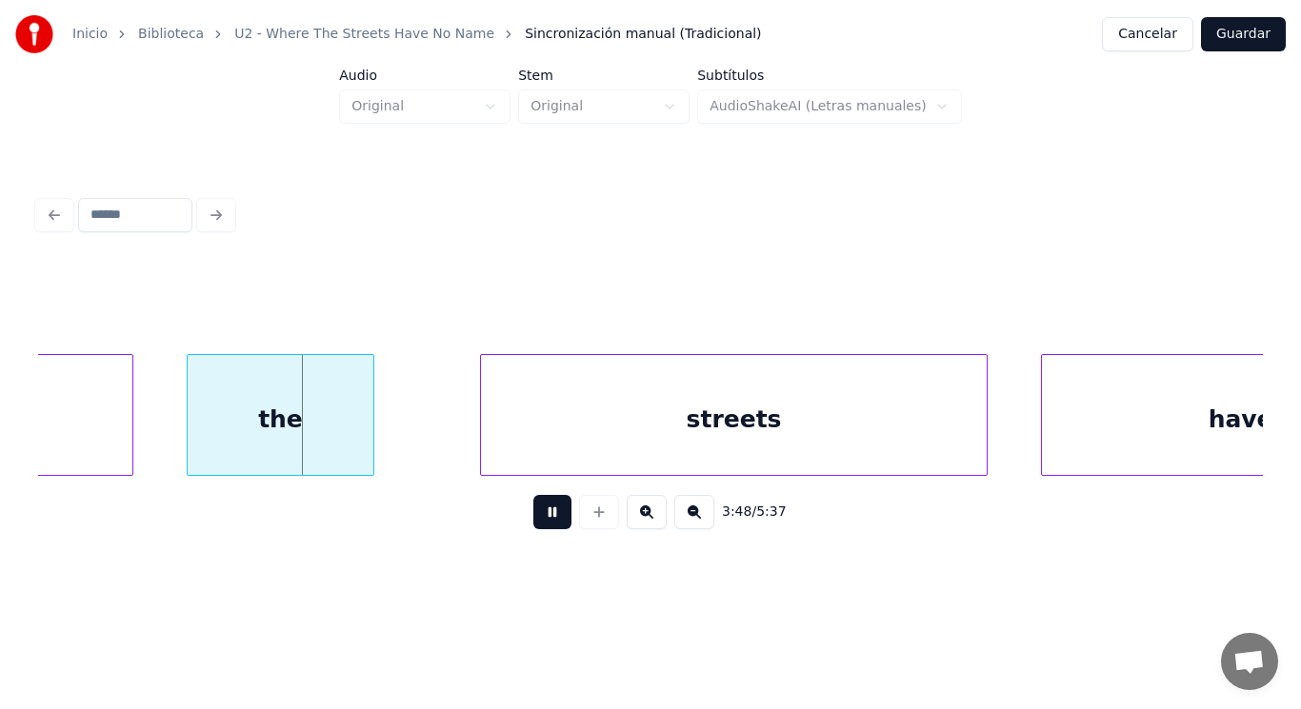
click at [547, 518] on button at bounding box center [552, 512] width 38 height 34
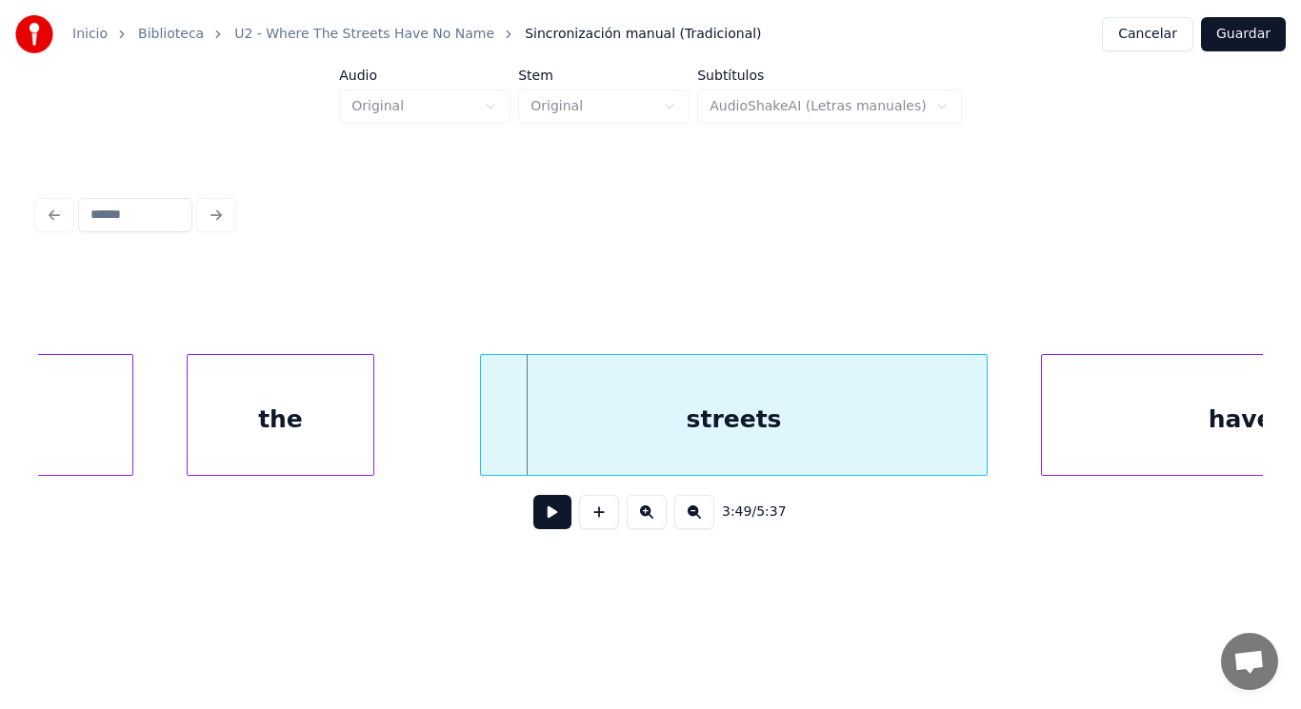
click at [348, 445] on div "the" at bounding box center [280, 419] width 185 height 129
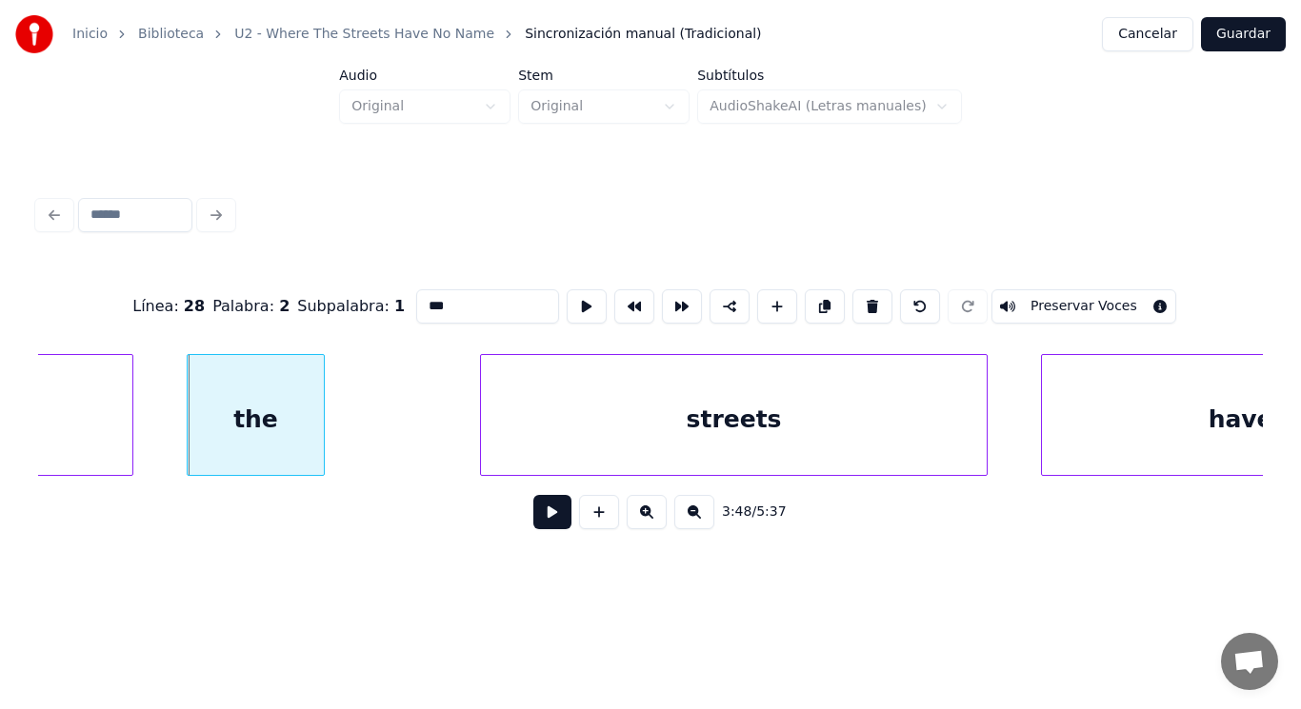
click at [321, 446] on div at bounding box center [321, 415] width 6 height 120
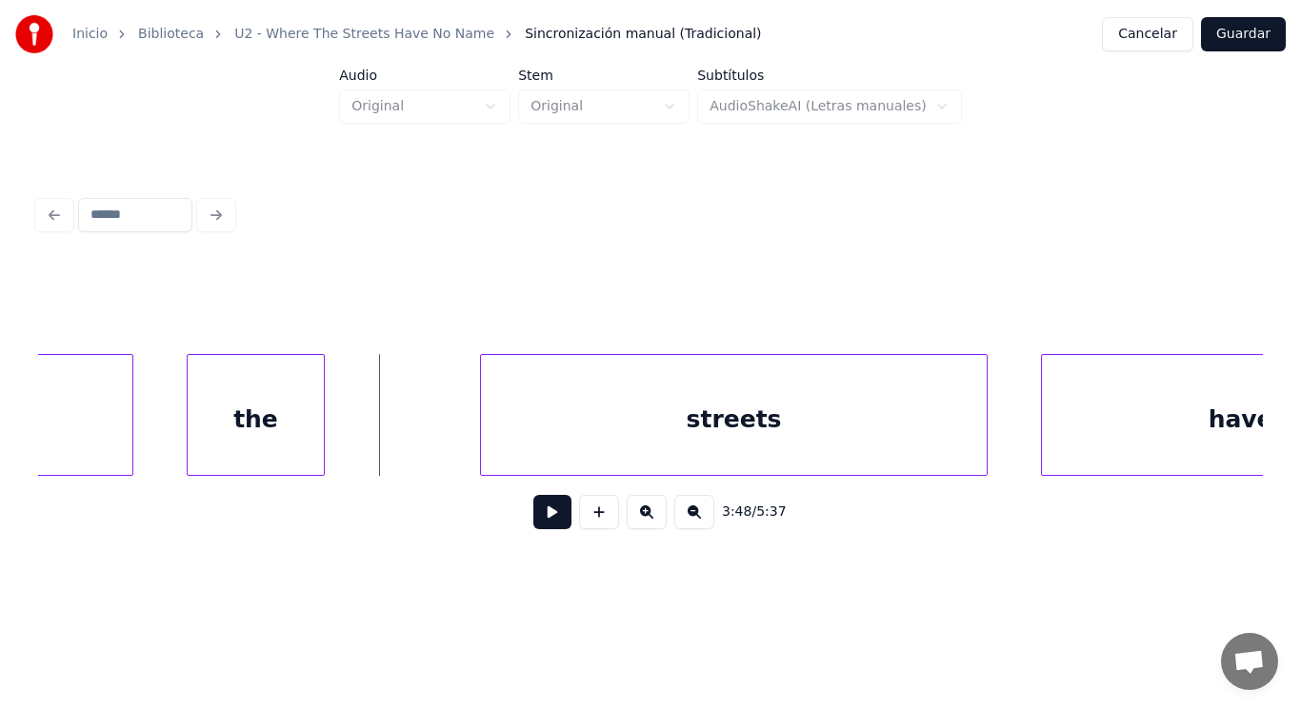
click at [547, 522] on button at bounding box center [552, 512] width 38 height 34
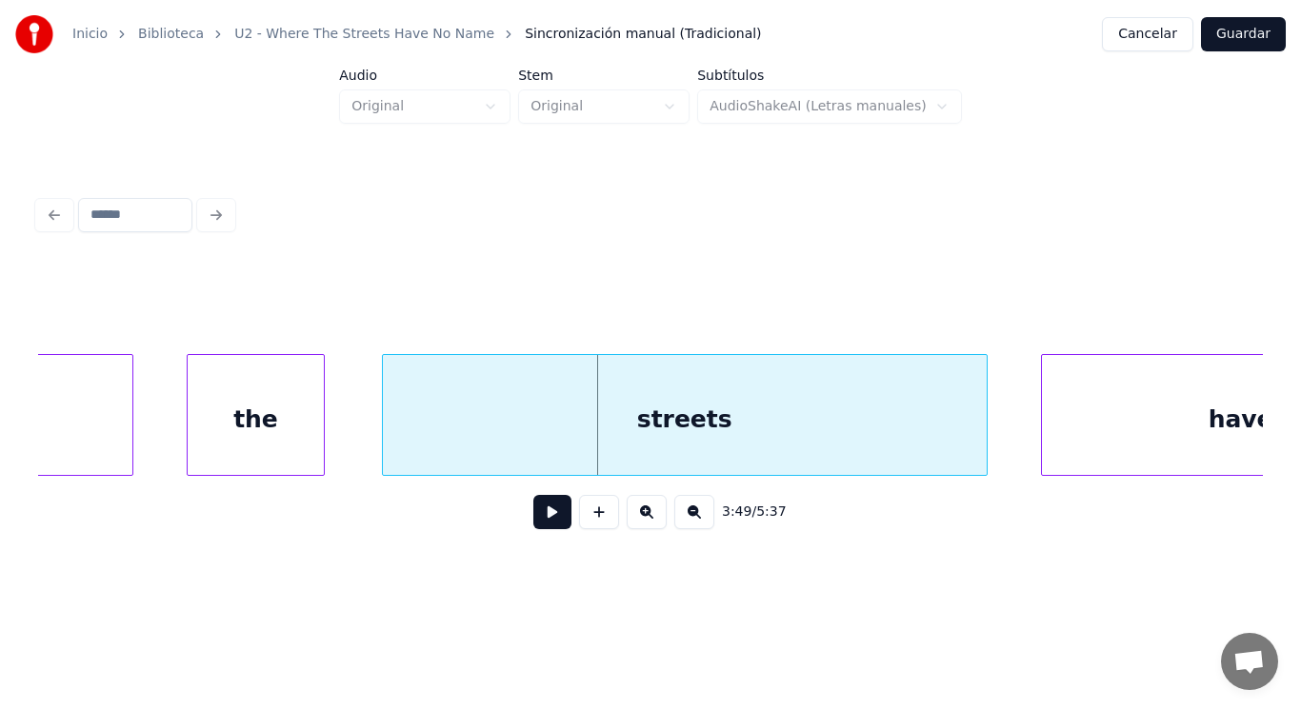
click at [383, 443] on div at bounding box center [386, 415] width 6 height 120
click at [533, 527] on button at bounding box center [552, 512] width 38 height 34
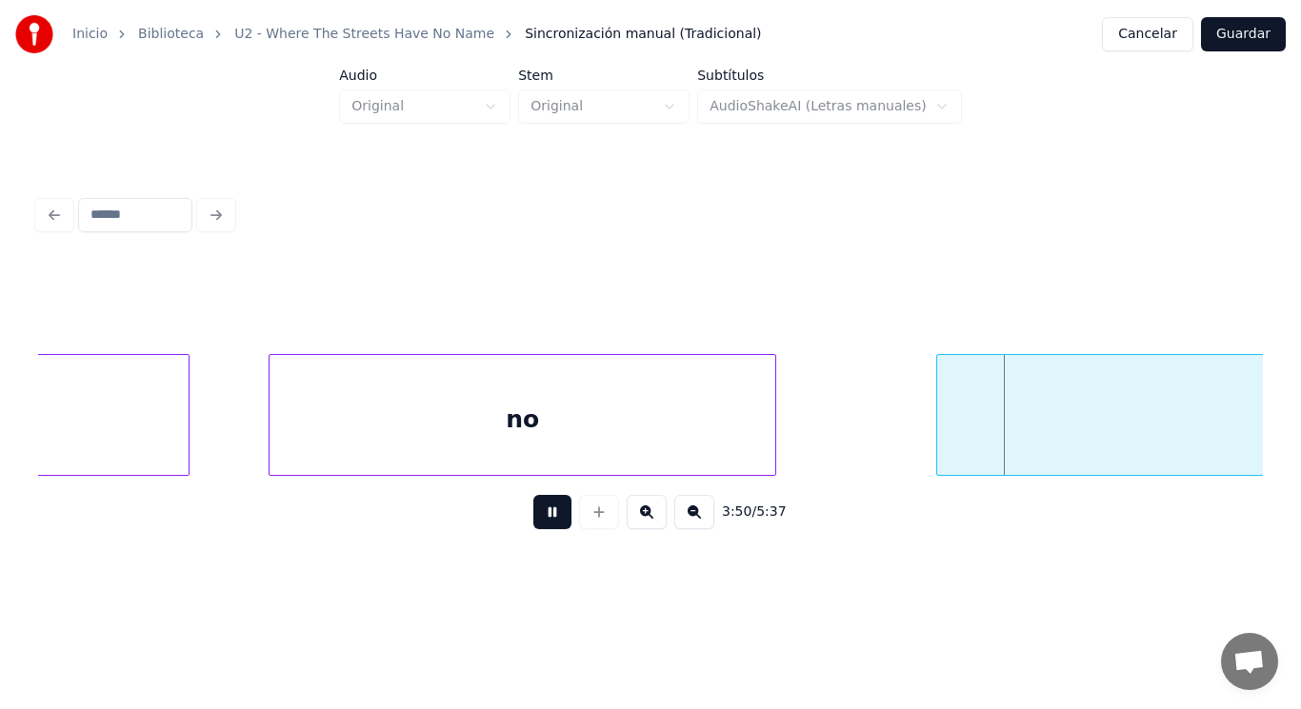
click at [533, 527] on button at bounding box center [552, 512] width 38 height 34
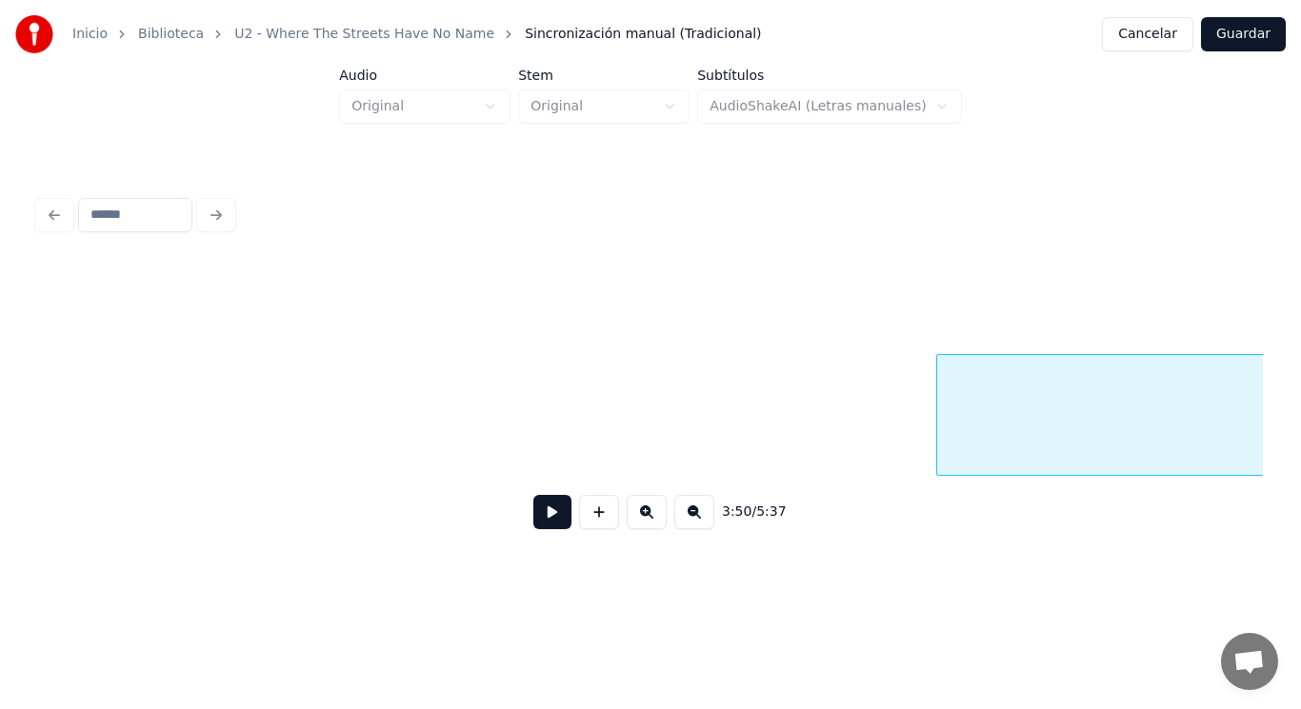
scroll to position [0, 307386]
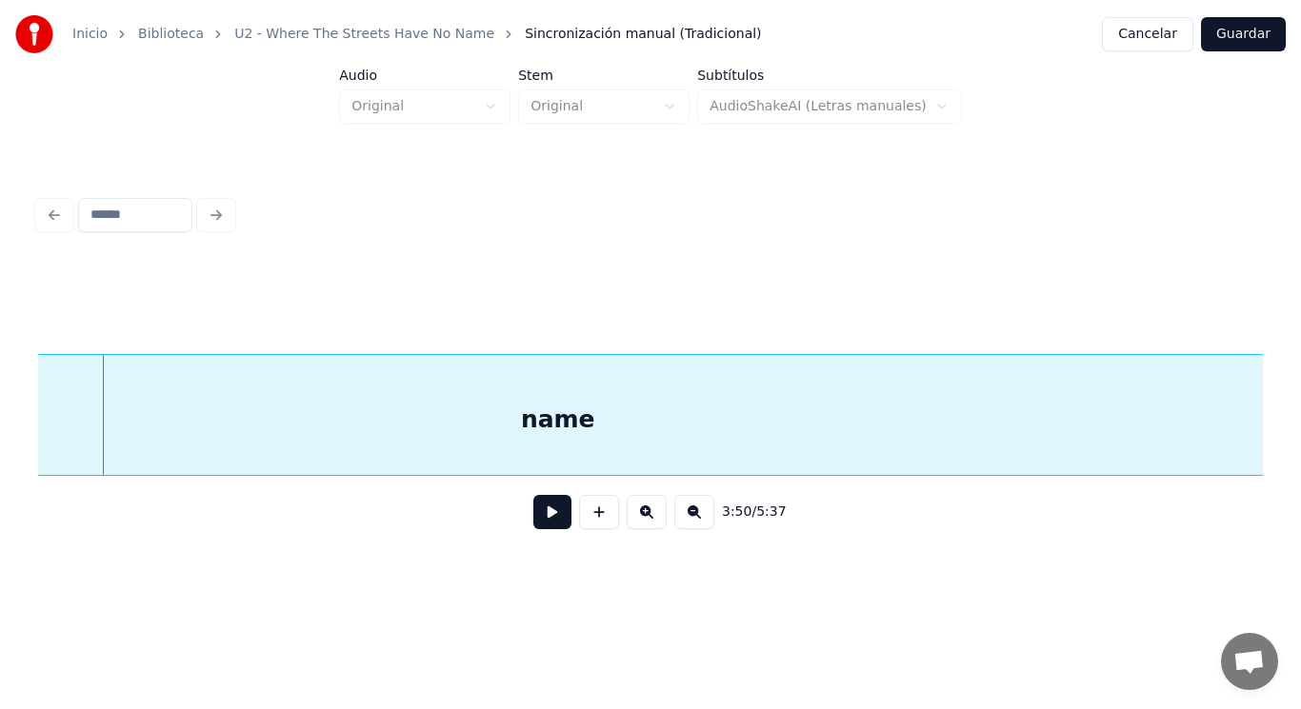
click at [533, 527] on button at bounding box center [552, 512] width 38 height 34
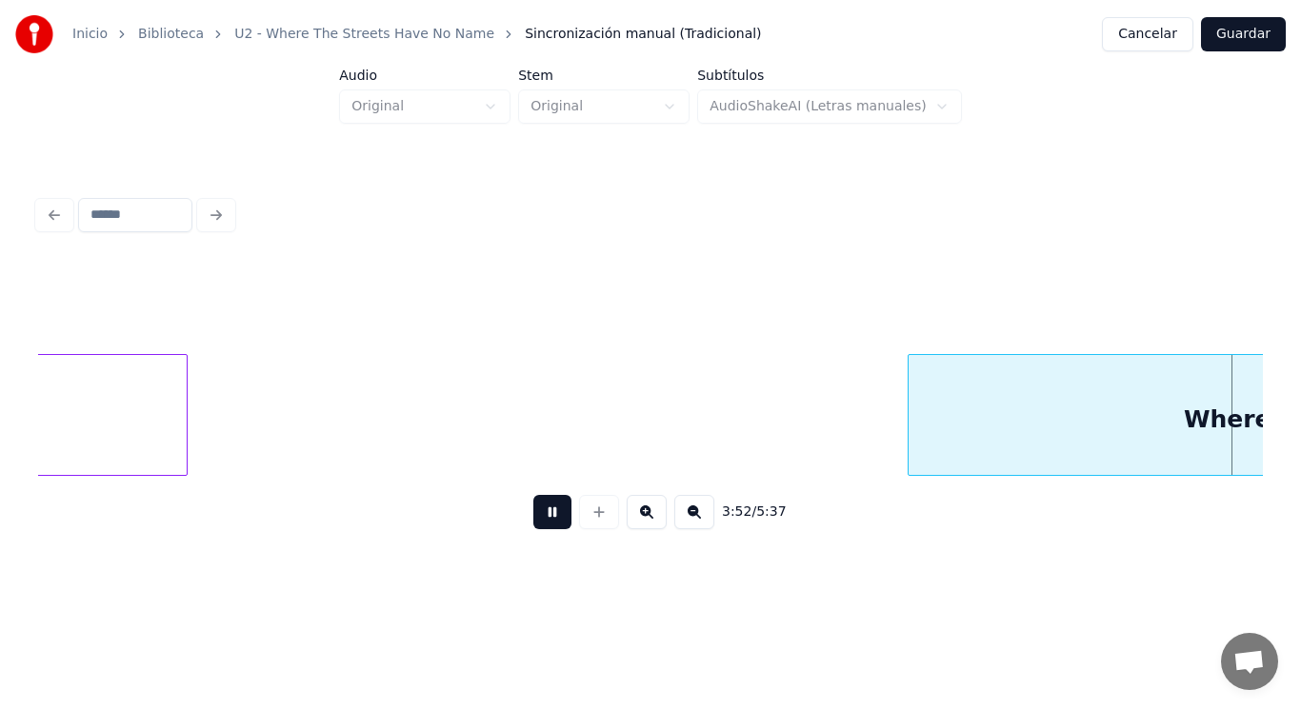
scroll to position [0, 309864]
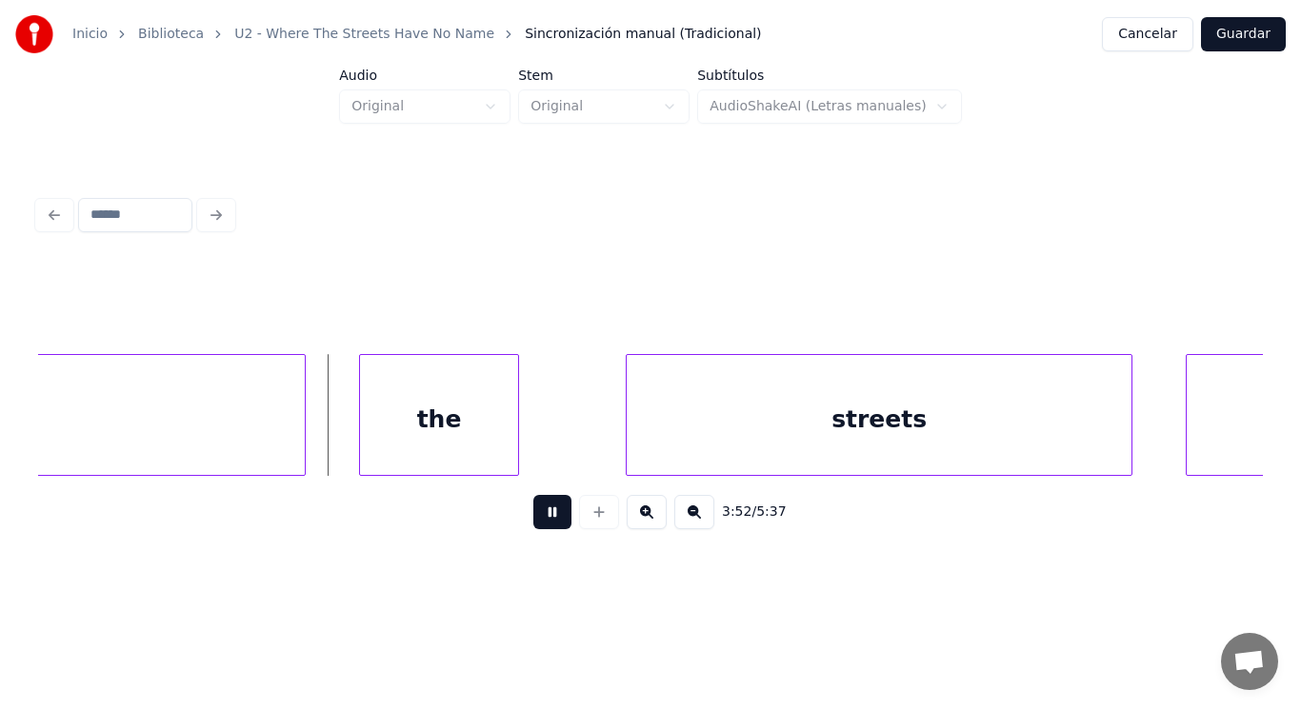
click at [533, 527] on button at bounding box center [552, 512] width 38 height 34
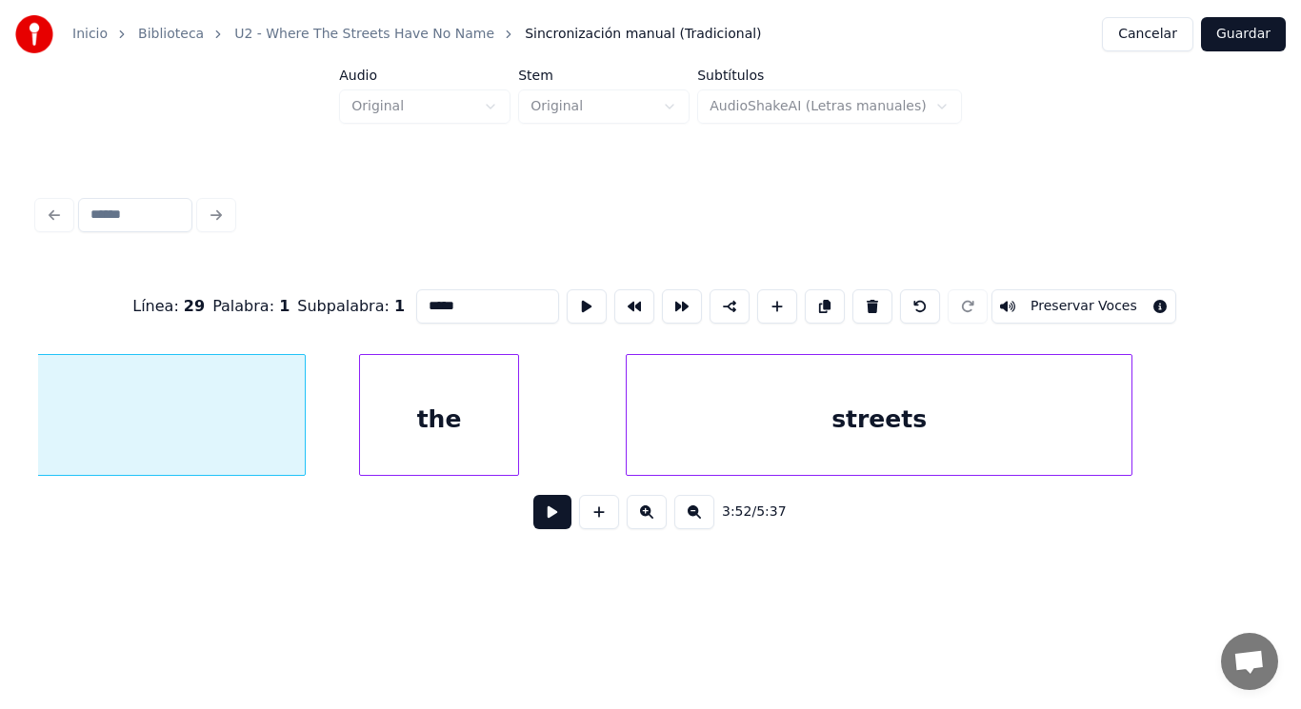
scroll to position [0, 309493]
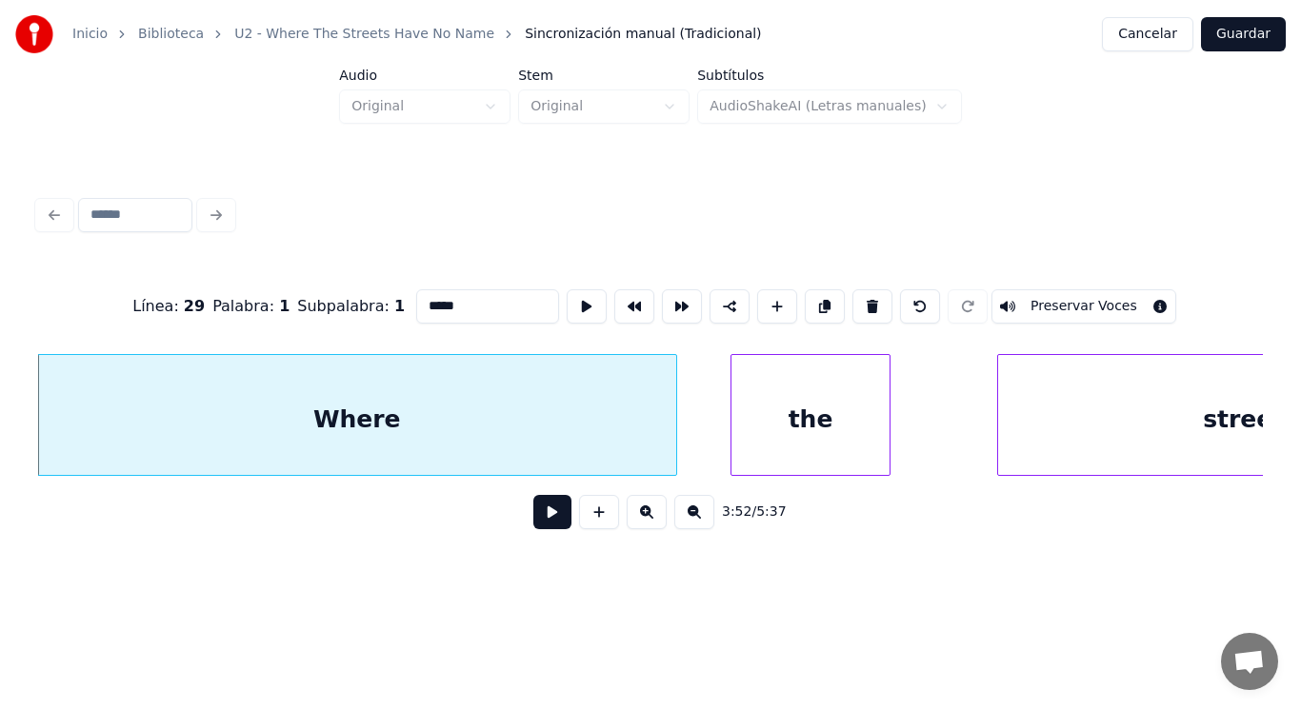
click at [536, 521] on button at bounding box center [552, 512] width 38 height 34
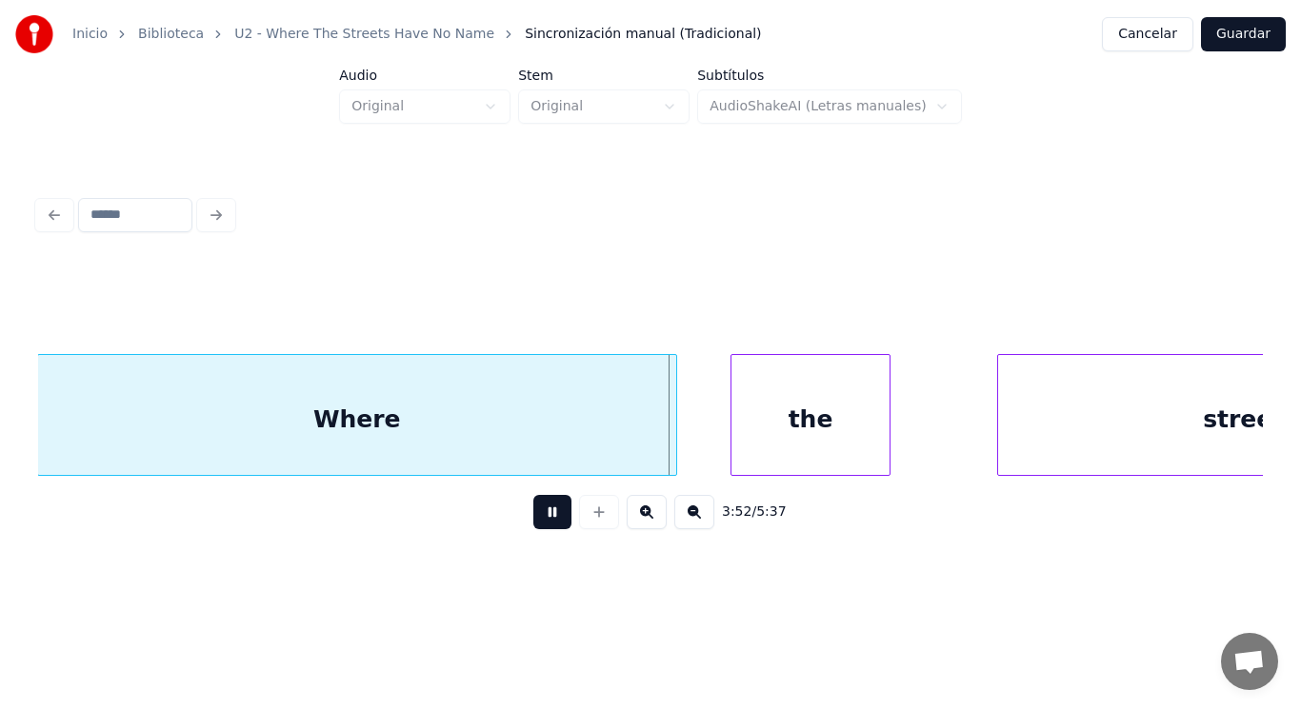
click at [536, 521] on button at bounding box center [552, 512] width 38 height 34
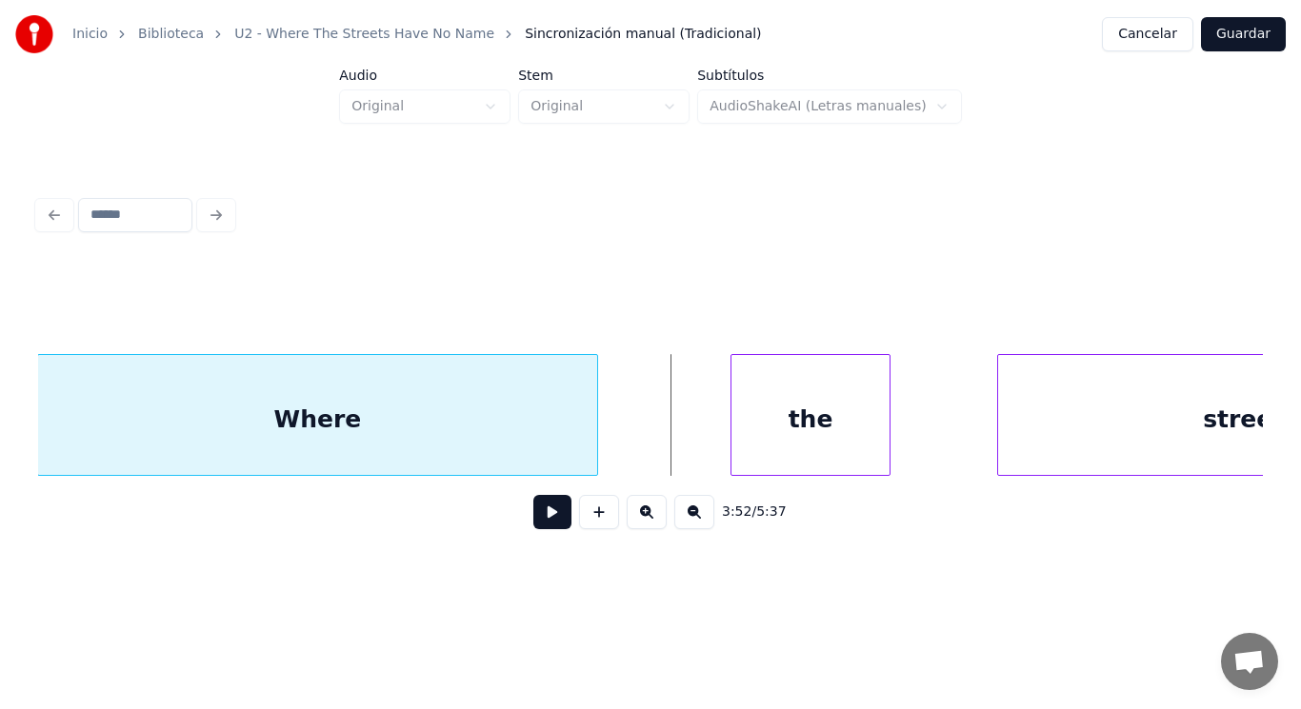
click at [592, 432] on div at bounding box center [594, 415] width 6 height 120
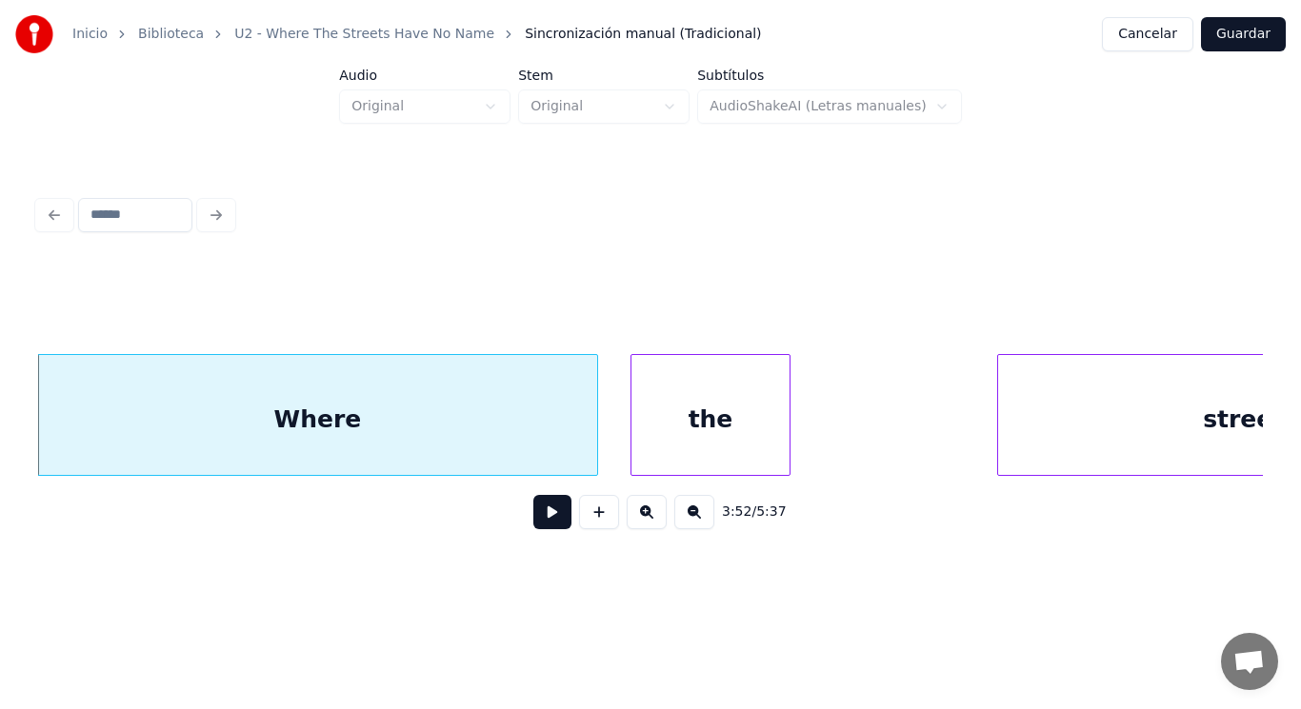
click at [682, 431] on div "the" at bounding box center [710, 419] width 158 height 129
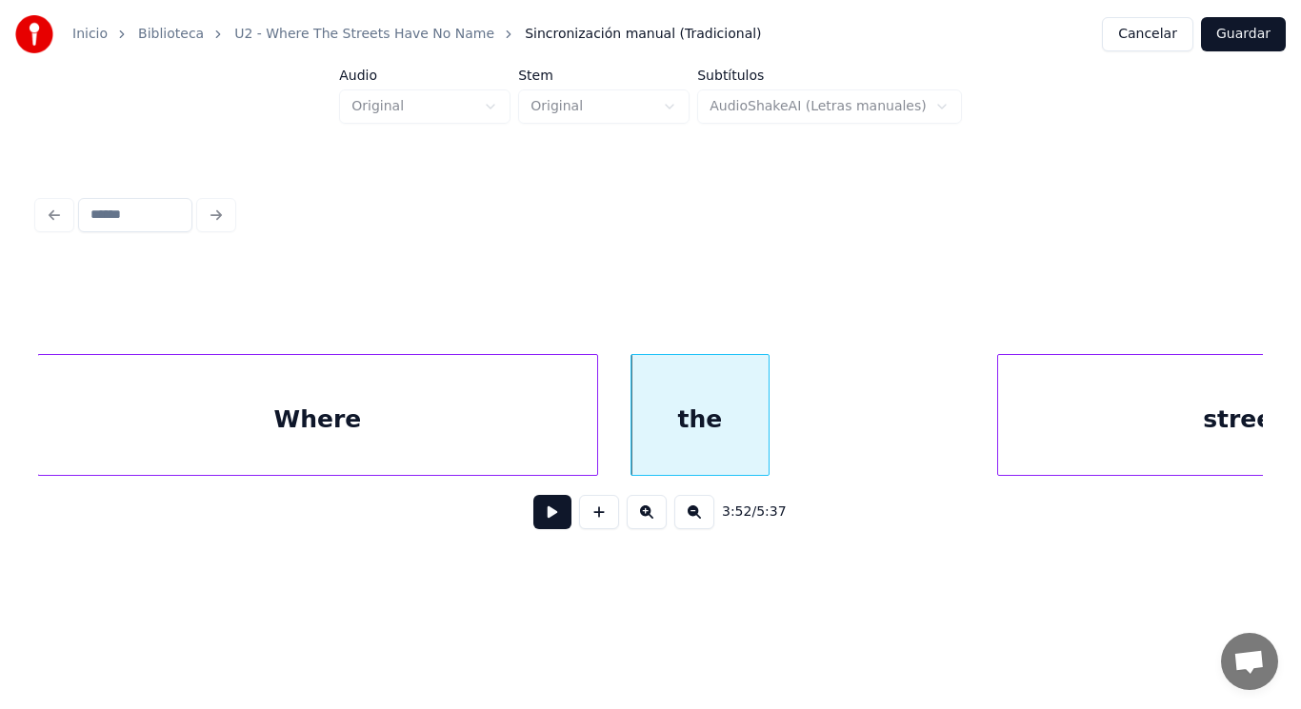
click at [767, 446] on div at bounding box center [766, 415] width 6 height 120
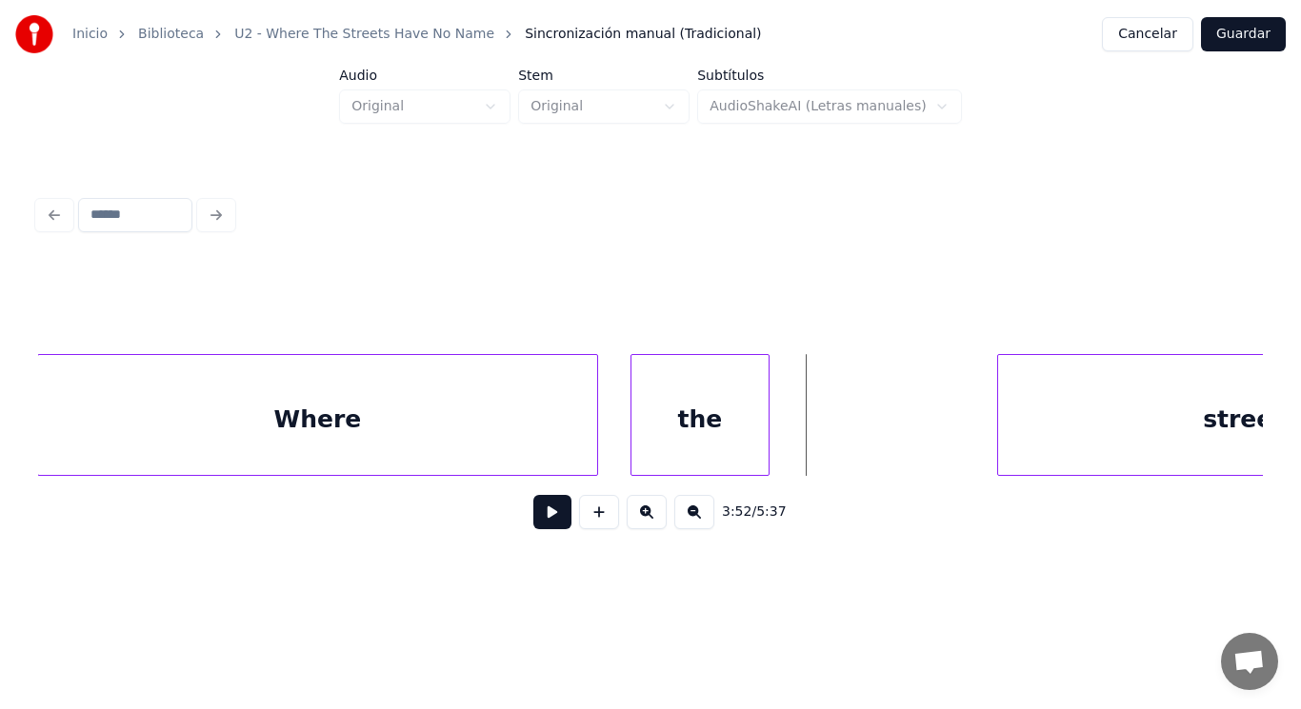
click at [543, 516] on button at bounding box center [552, 512] width 38 height 34
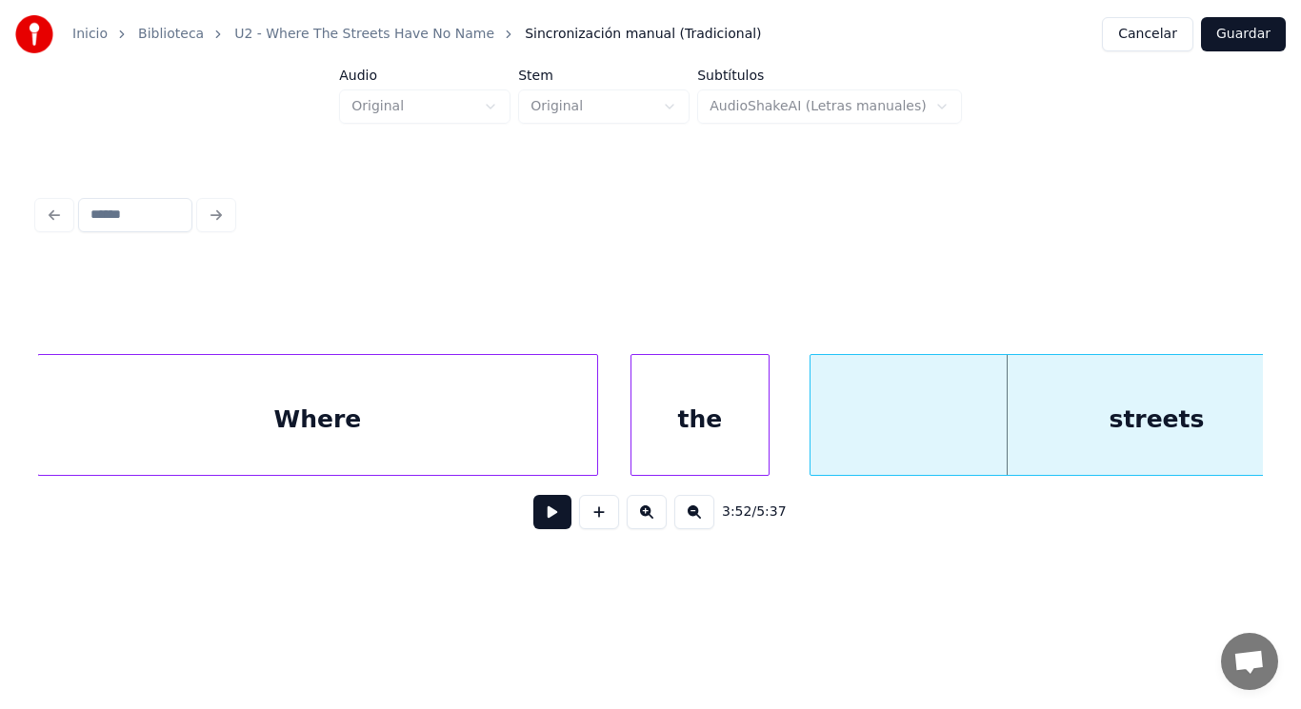
click at [812, 441] on div at bounding box center [813, 415] width 6 height 120
click at [549, 513] on button at bounding box center [552, 512] width 38 height 34
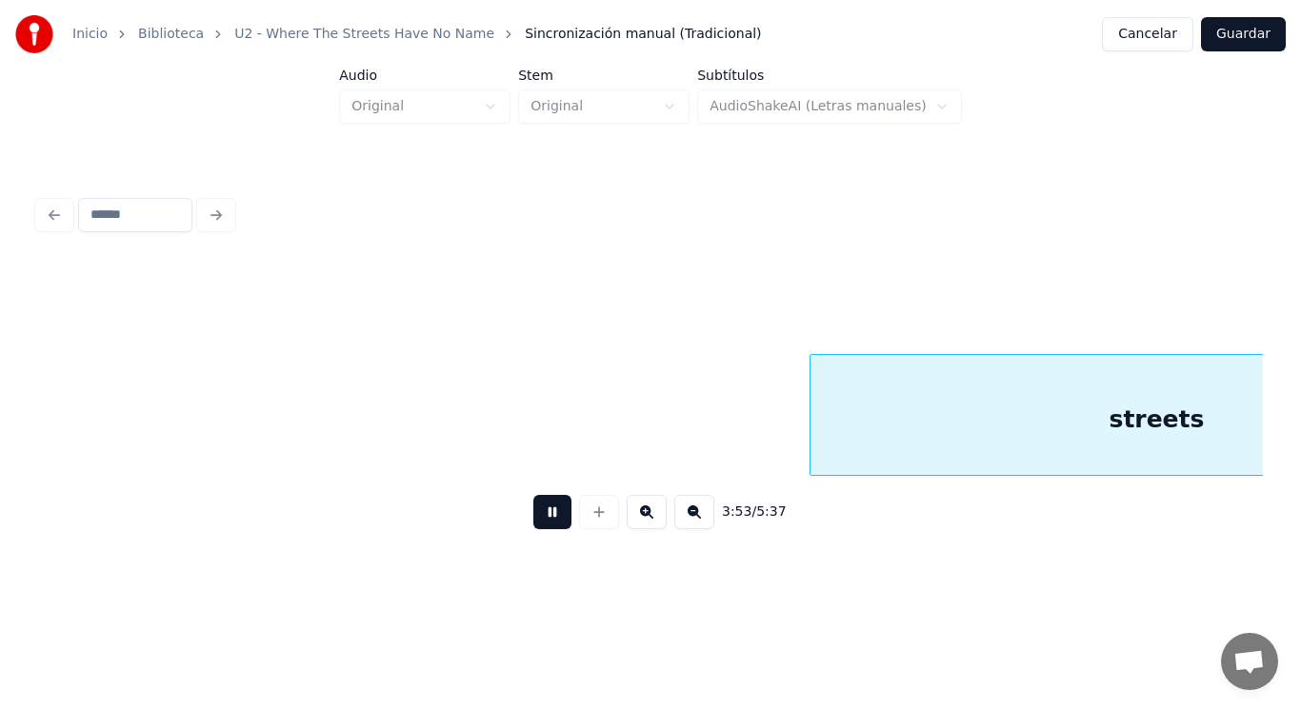
scroll to position [0, 310744]
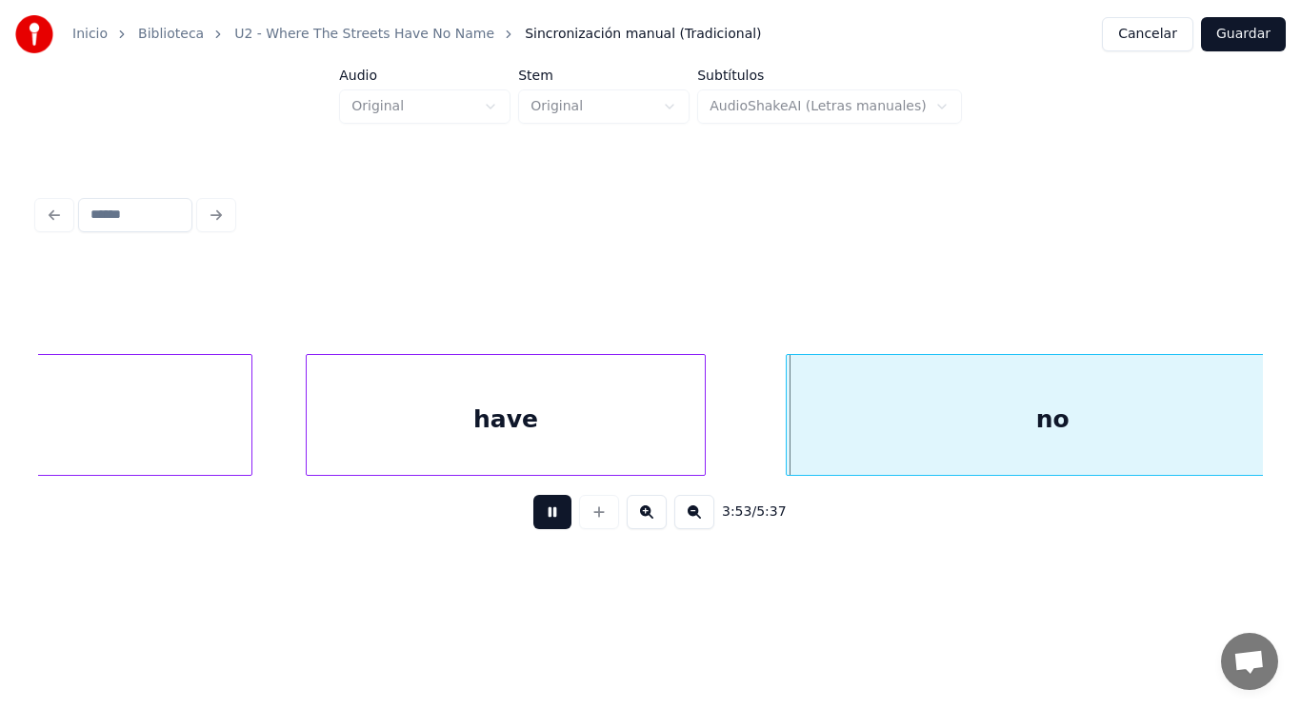
click at [549, 513] on button at bounding box center [552, 512] width 38 height 34
click at [575, 466] on div "have" at bounding box center [506, 419] width 398 height 129
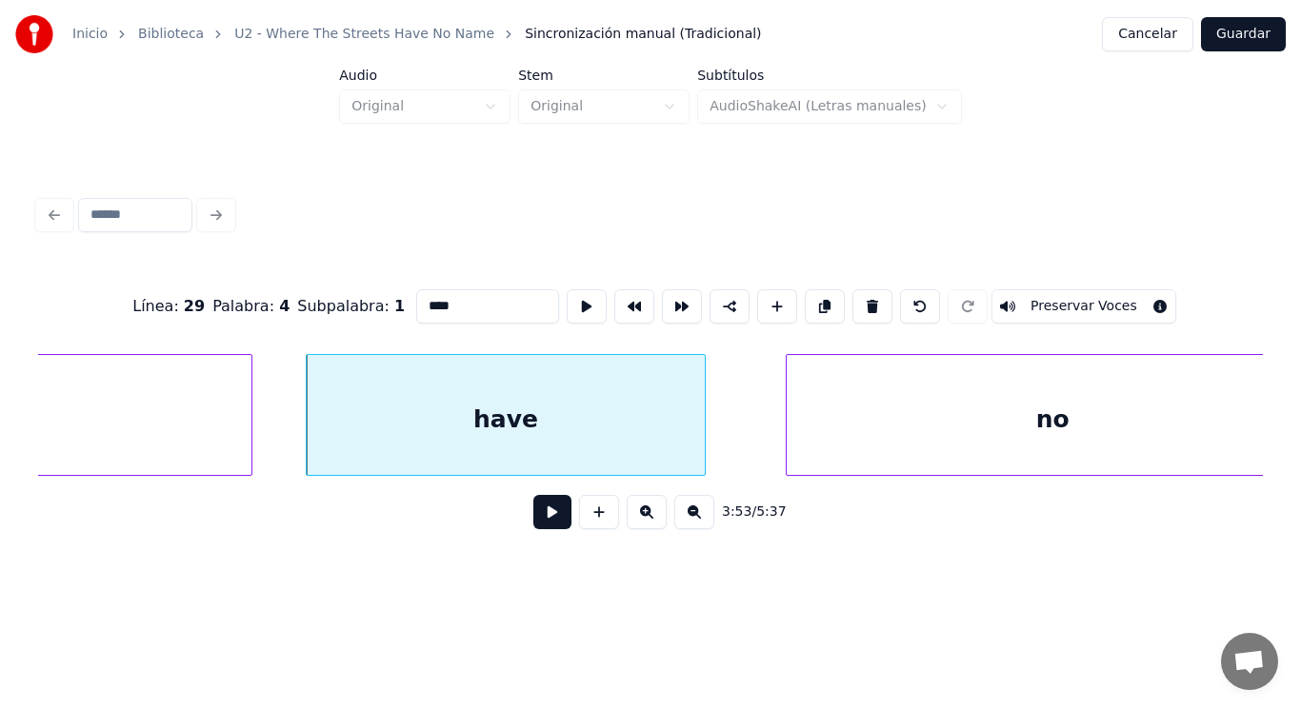
click at [546, 513] on button at bounding box center [552, 512] width 38 height 34
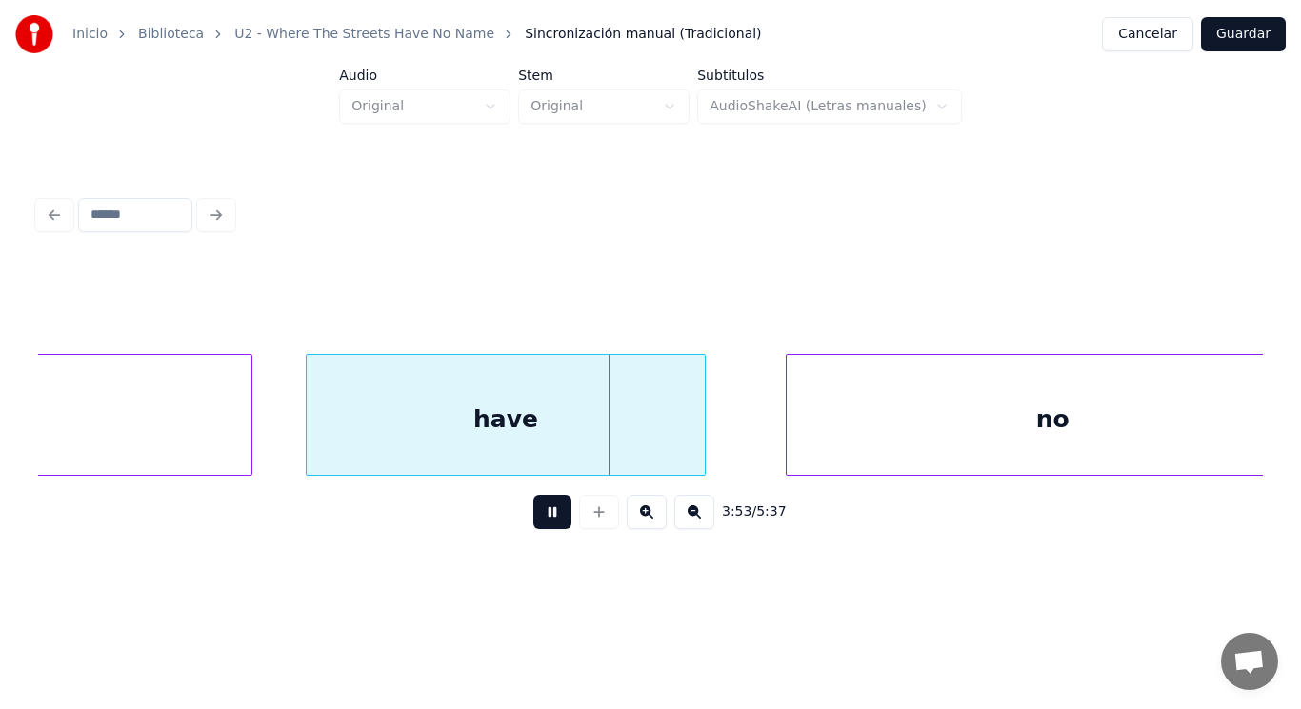
click at [546, 513] on button at bounding box center [552, 512] width 38 height 34
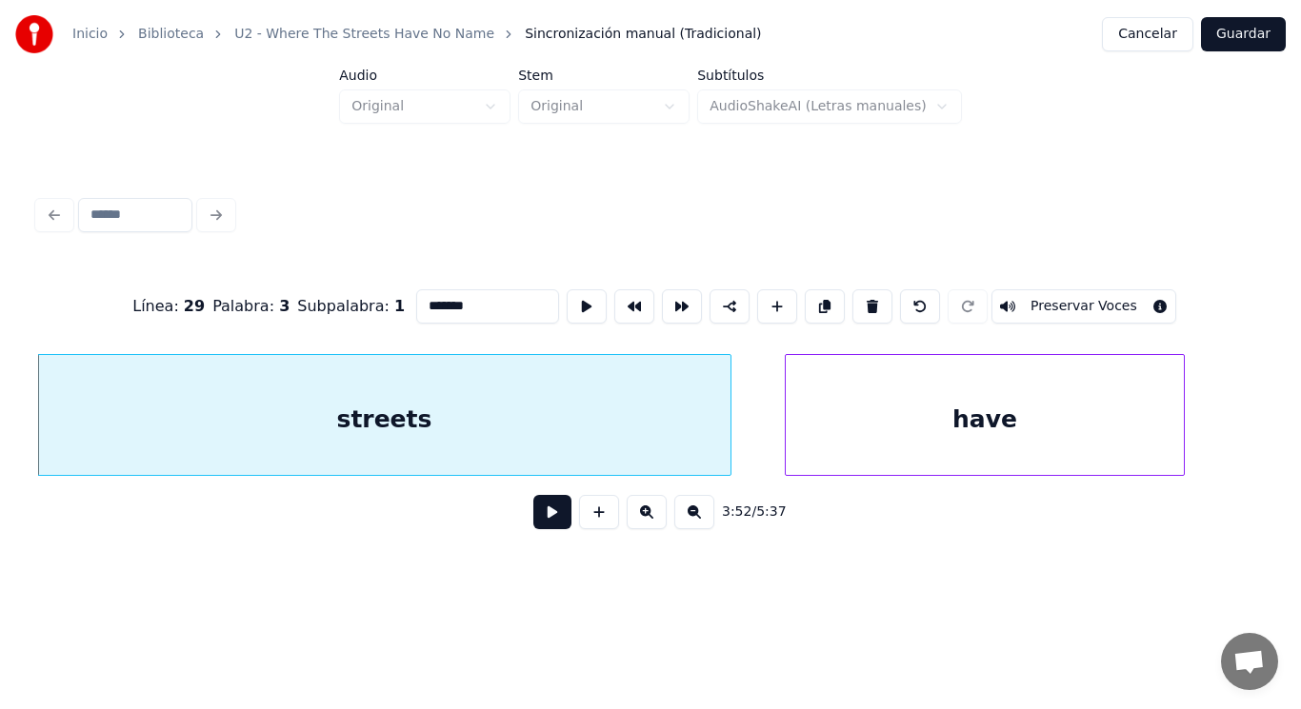
click at [535, 521] on button at bounding box center [552, 512] width 38 height 34
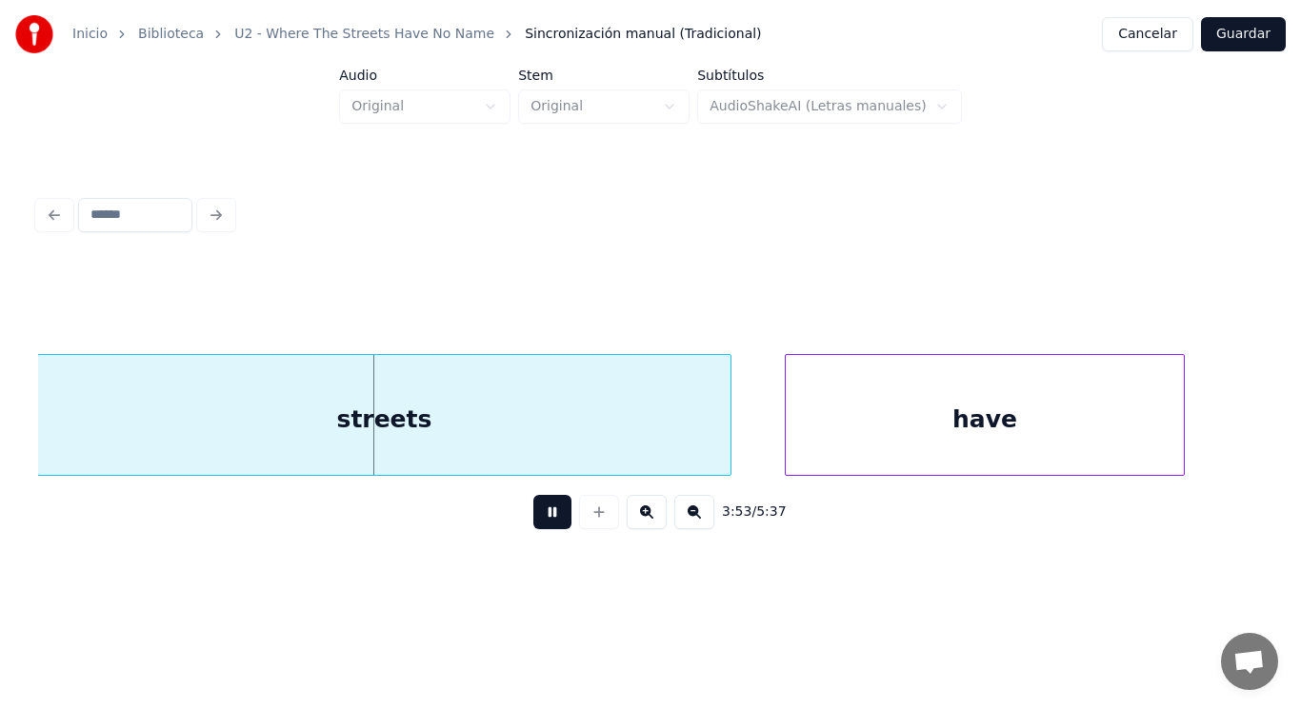
click at [535, 521] on button at bounding box center [552, 512] width 38 height 34
click at [702, 440] on div at bounding box center [705, 415] width 6 height 120
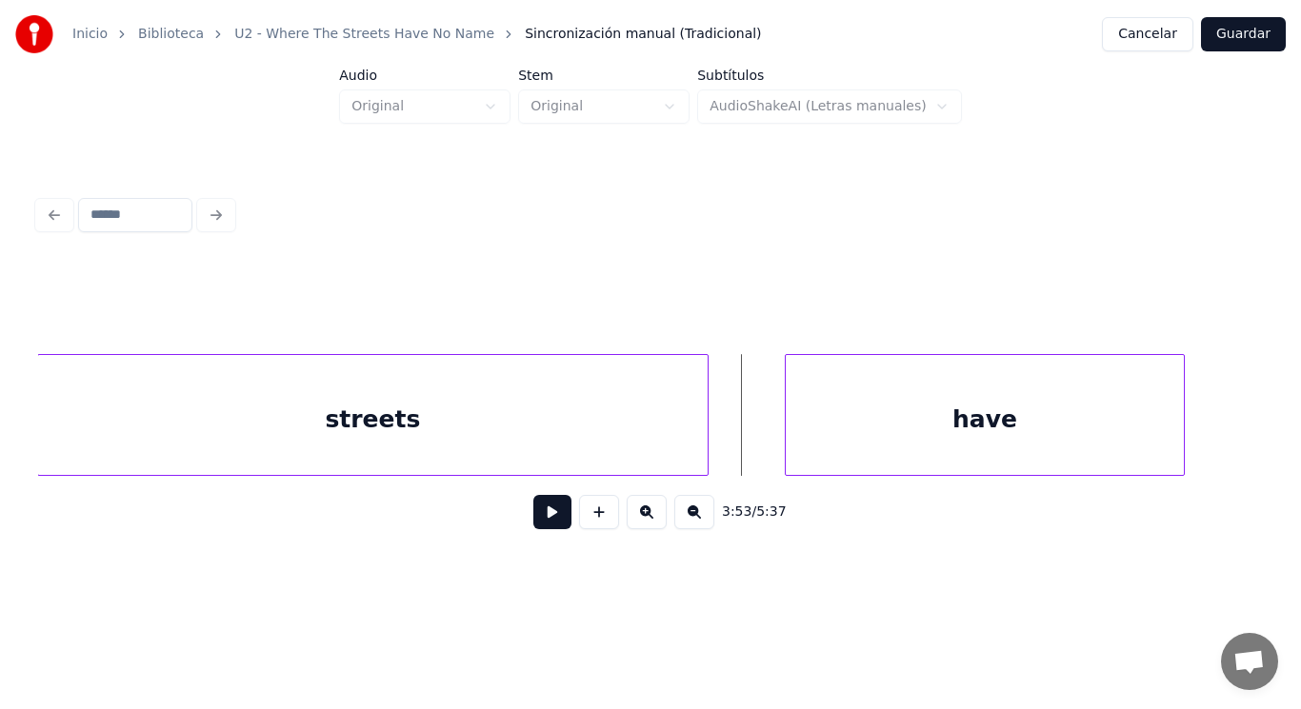
click at [533, 527] on button at bounding box center [552, 512] width 38 height 34
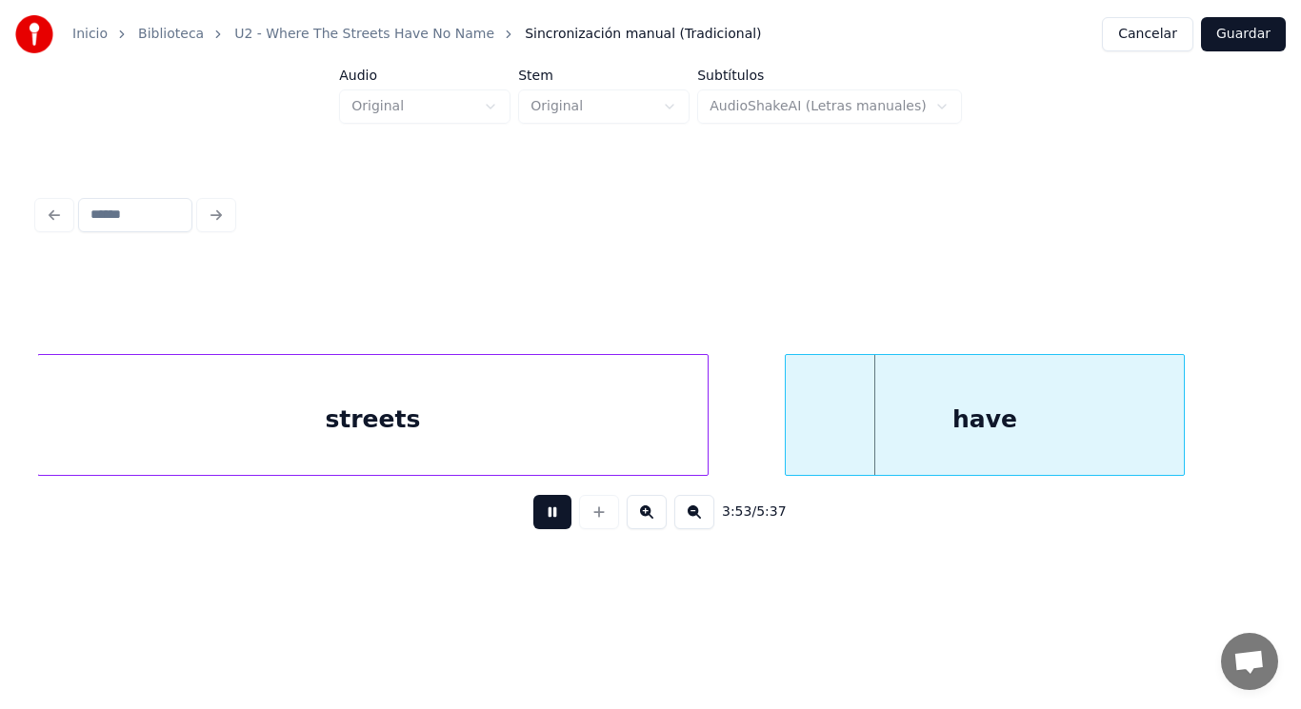
drag, startPoint x: 530, startPoint y: 527, endPoint x: 758, endPoint y: 476, distance: 233.3
click at [535, 525] on button at bounding box center [552, 512] width 38 height 34
click at [757, 454] on div at bounding box center [757, 415] width 6 height 120
click at [537, 514] on button at bounding box center [552, 512] width 38 height 34
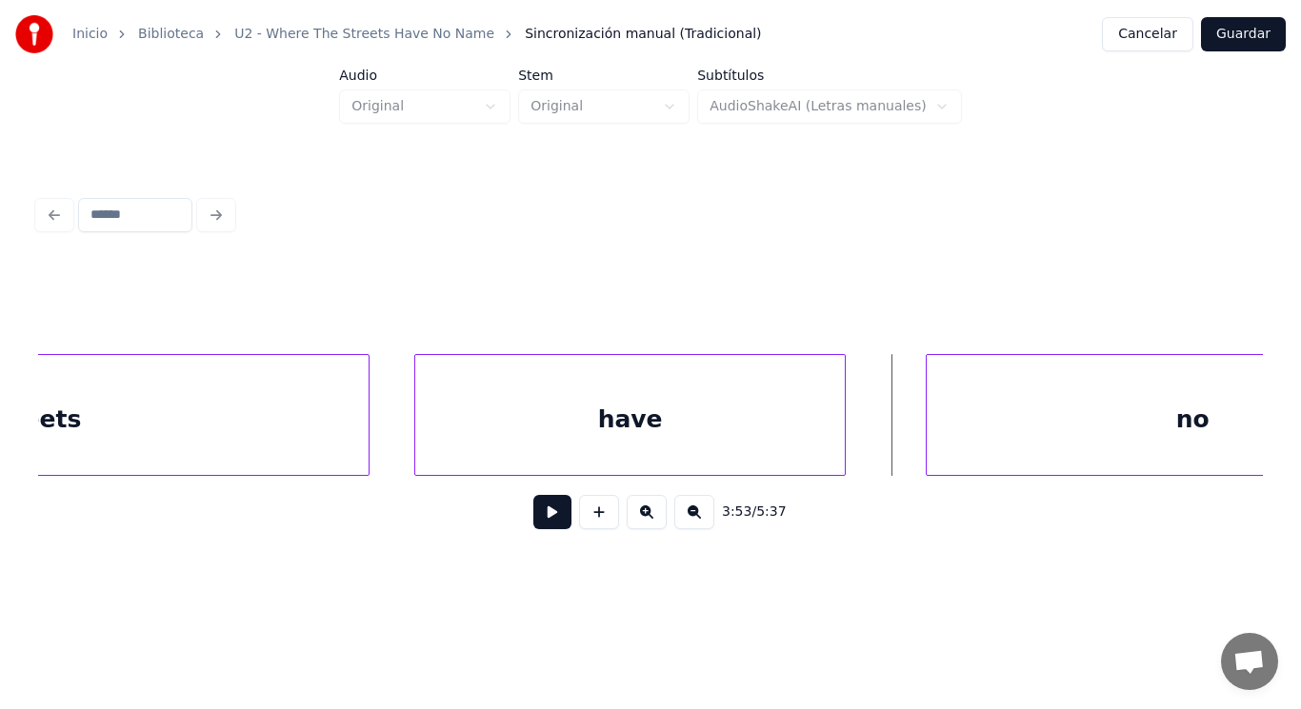
scroll to position [0, 310608]
click at [869, 434] on div at bounding box center [869, 415] width 6 height 120
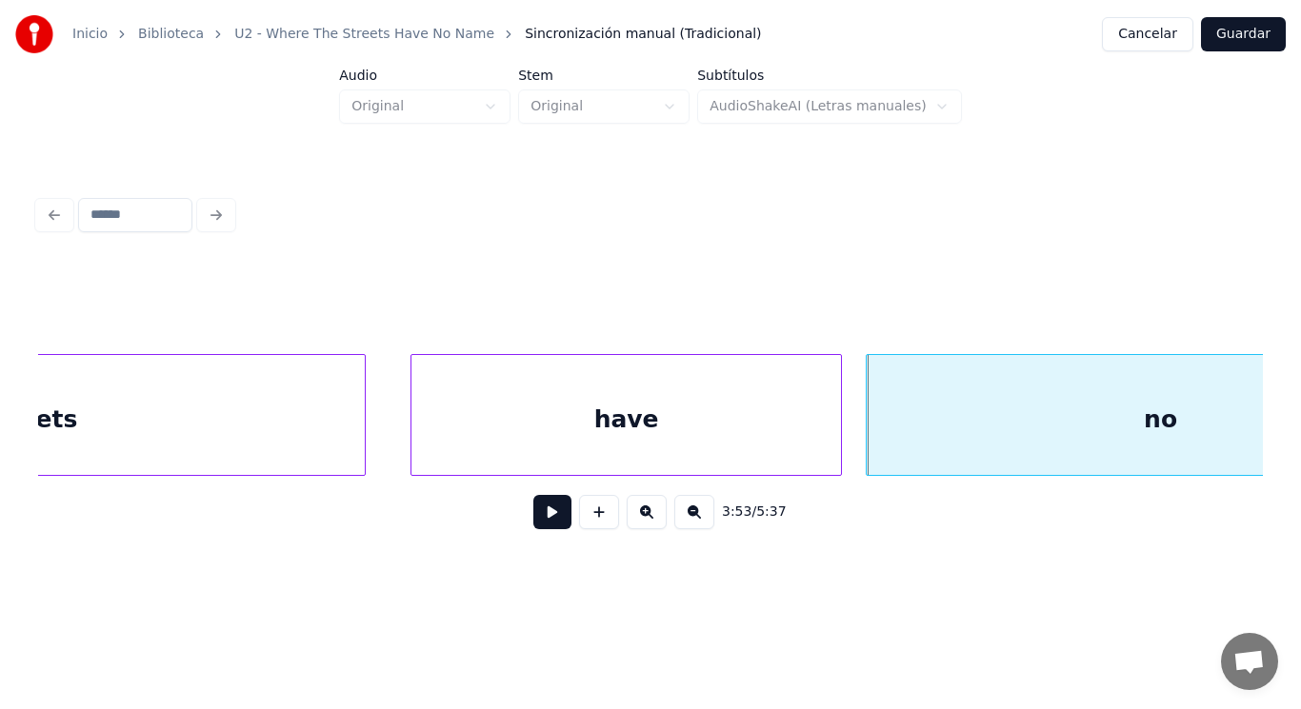
click at [536, 514] on button at bounding box center [552, 512] width 38 height 34
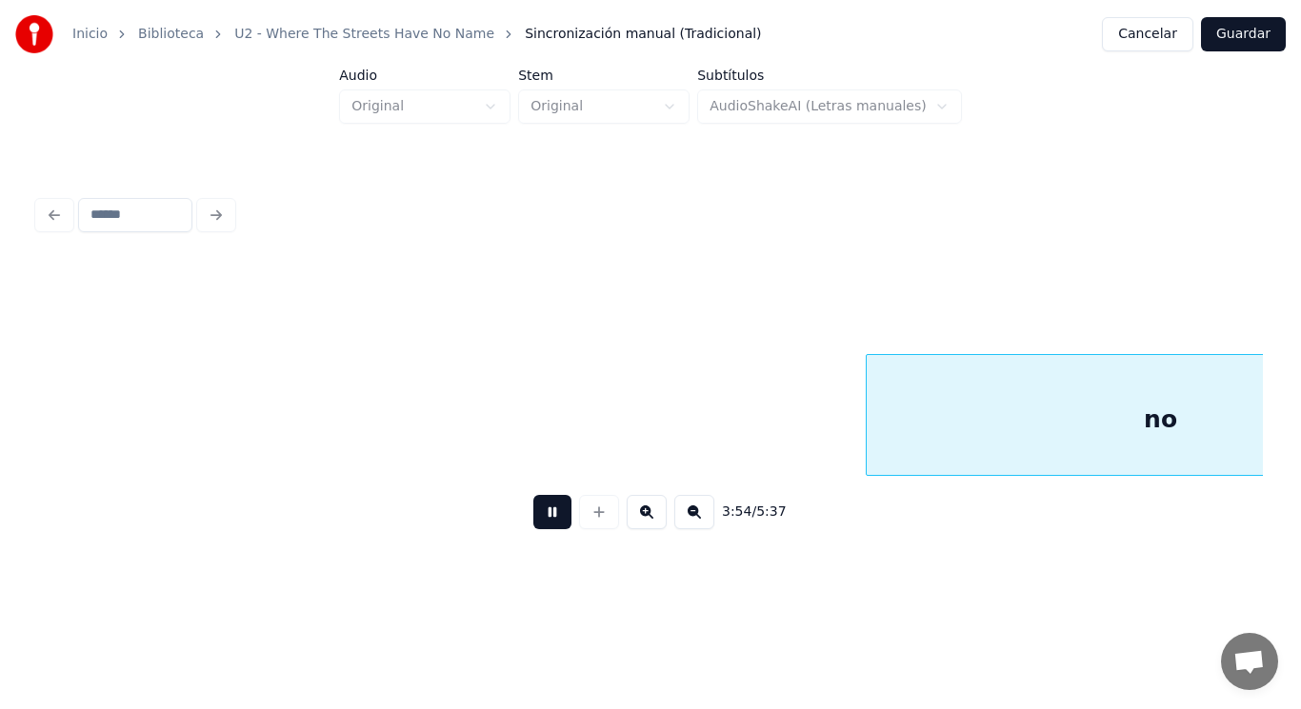
scroll to position [0, 311832]
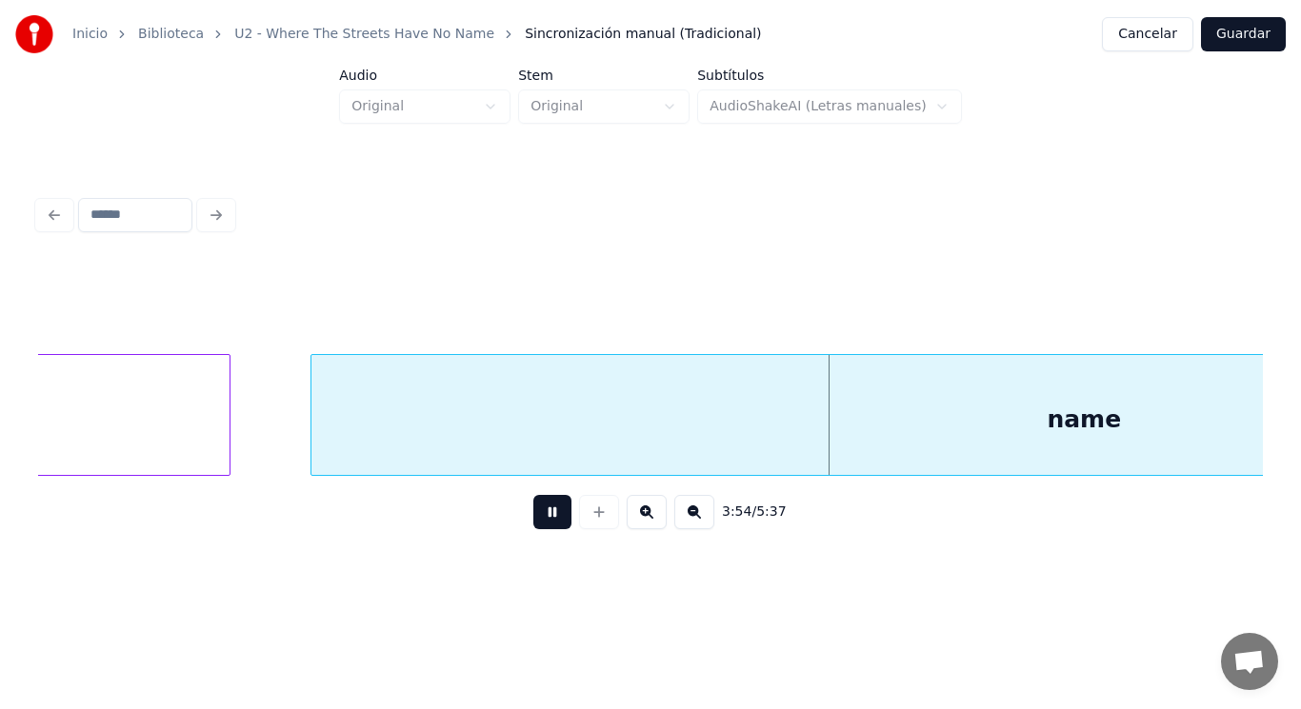
click at [536, 514] on button at bounding box center [552, 512] width 38 height 34
click at [543, 423] on div "name" at bounding box center [1083, 419] width 1544 height 129
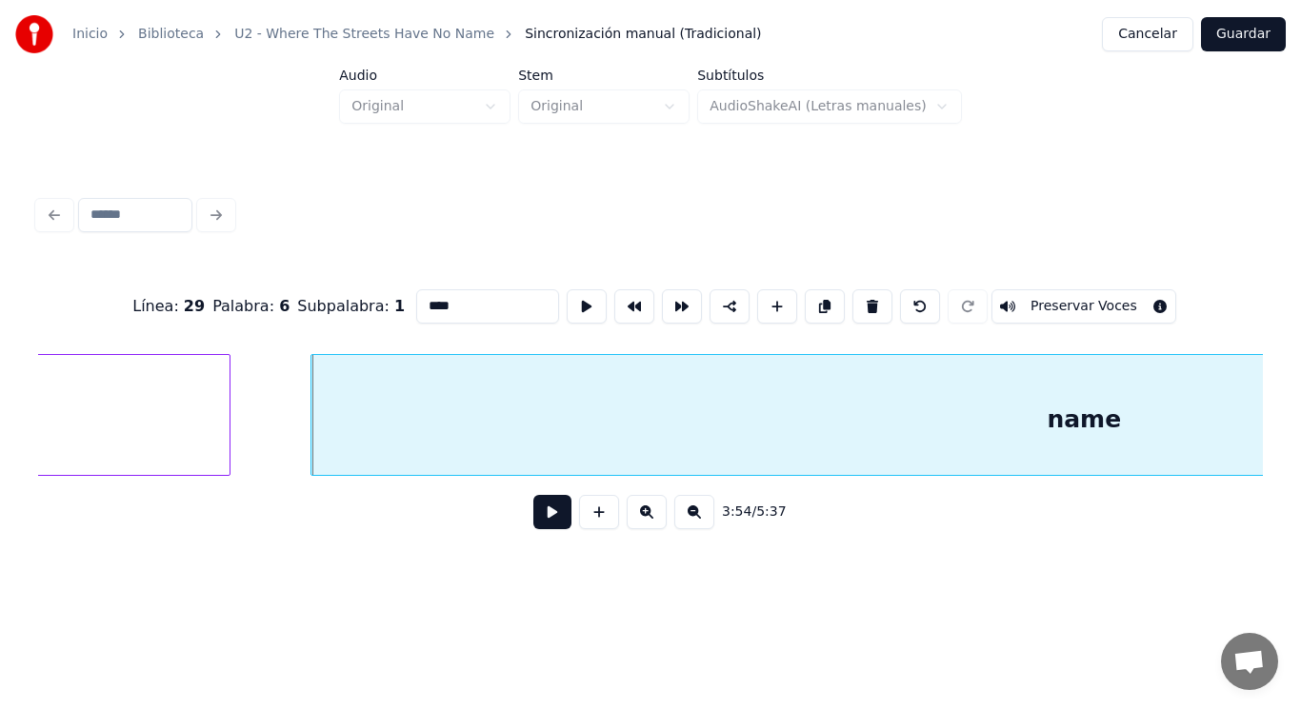
click at [545, 512] on button at bounding box center [552, 512] width 38 height 34
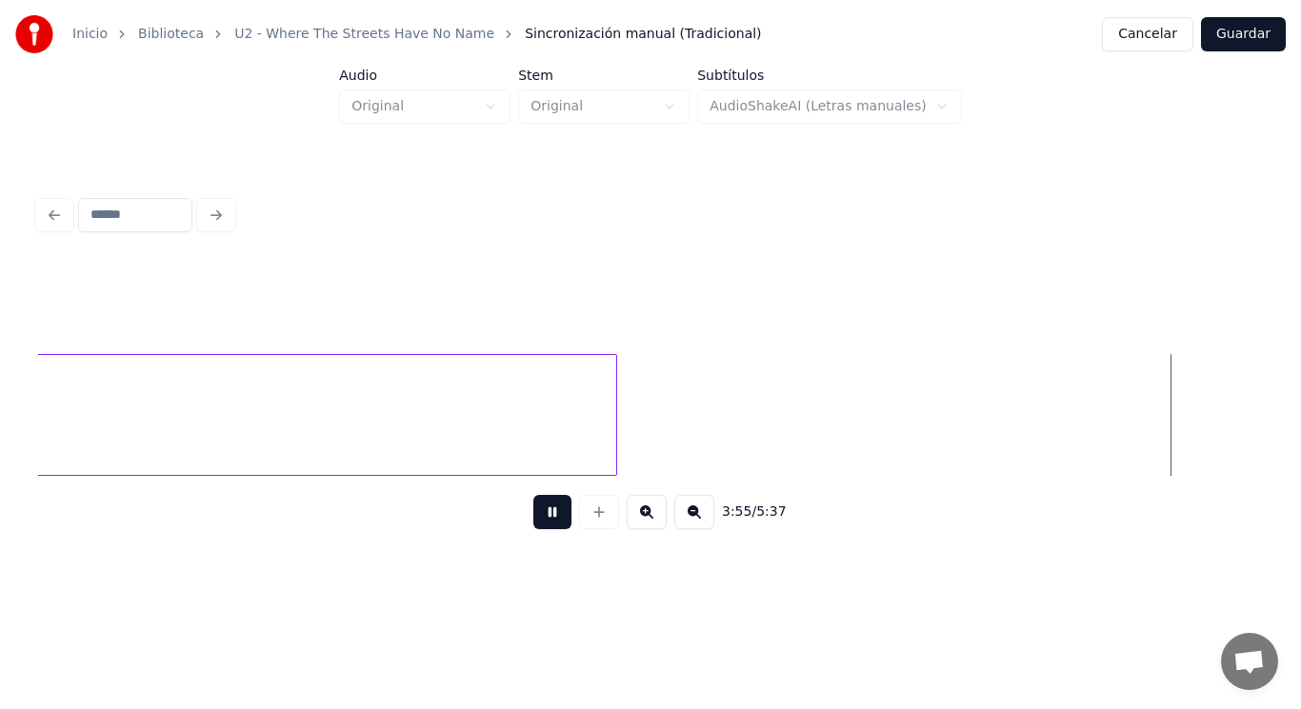
scroll to position [0, 314317]
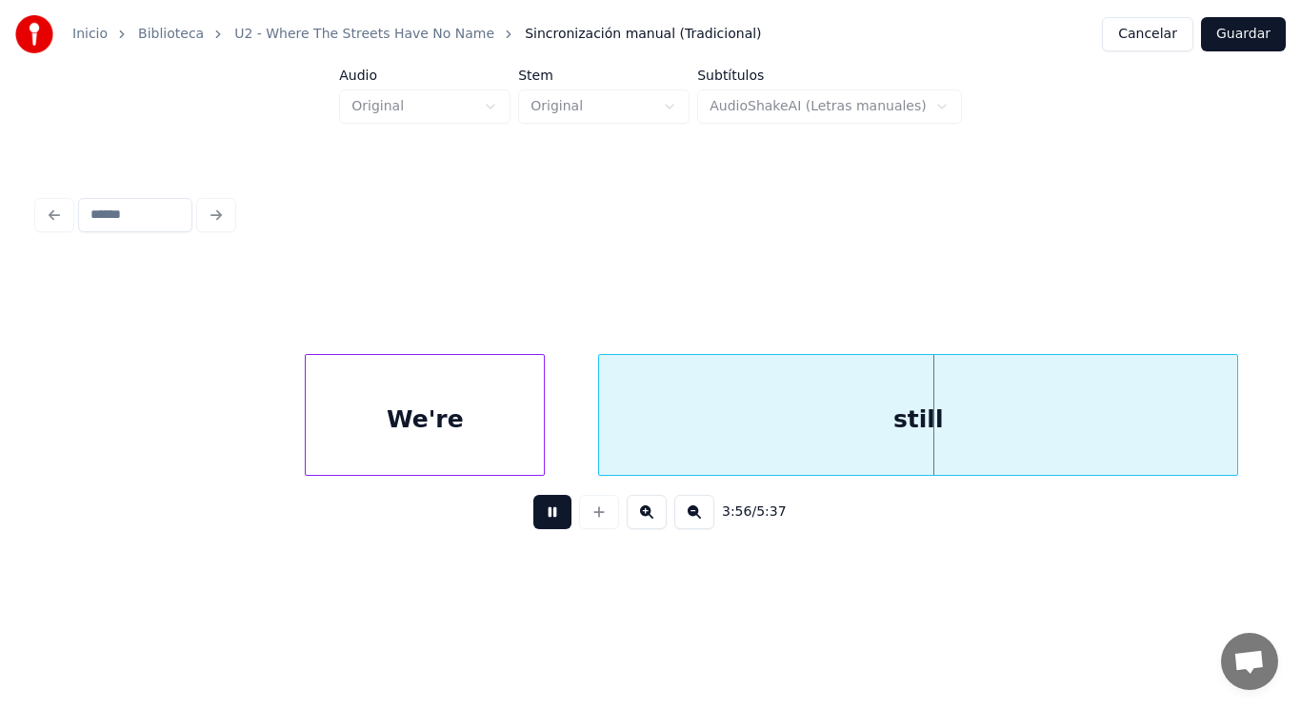
click at [545, 512] on button at bounding box center [552, 512] width 38 height 34
click at [651, 400] on div "still" at bounding box center [918, 419] width 638 height 129
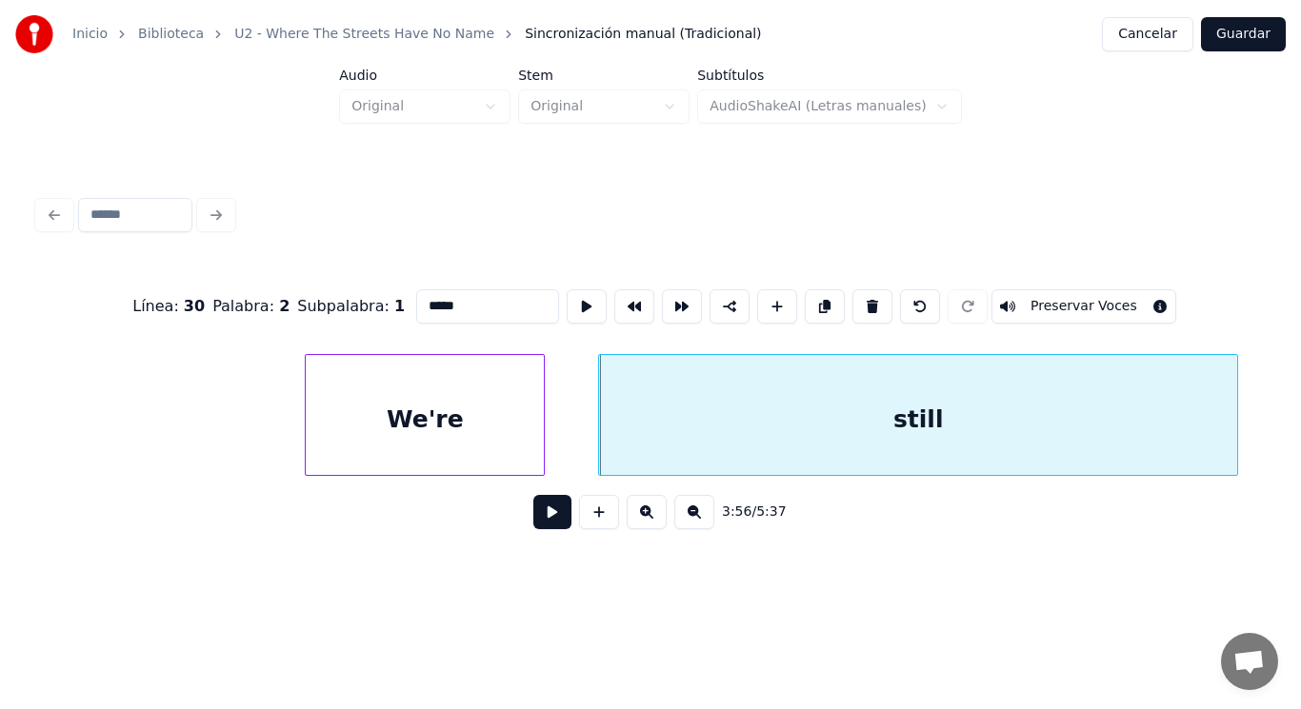
click at [543, 524] on button at bounding box center [552, 512] width 38 height 34
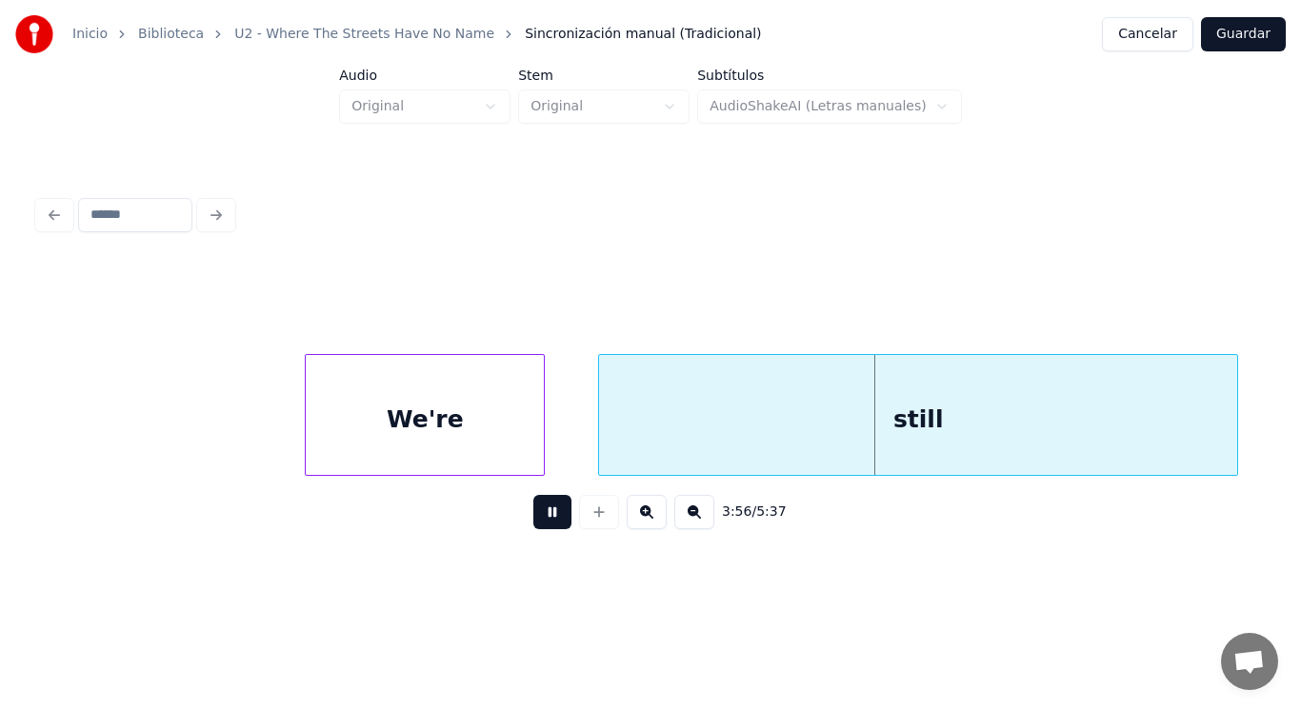
click at [543, 524] on button at bounding box center [552, 512] width 38 height 34
click at [325, 458] on div "We're" at bounding box center [425, 419] width 238 height 129
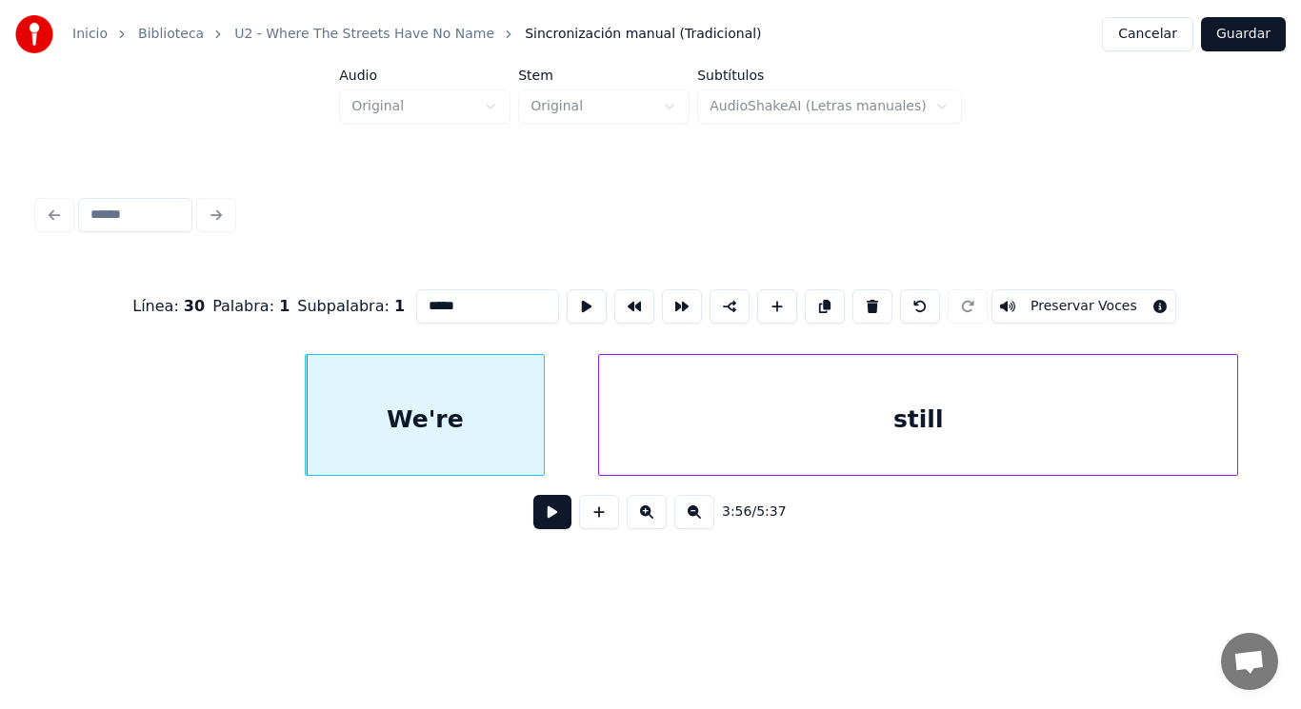
click at [533, 520] on button at bounding box center [552, 512] width 38 height 34
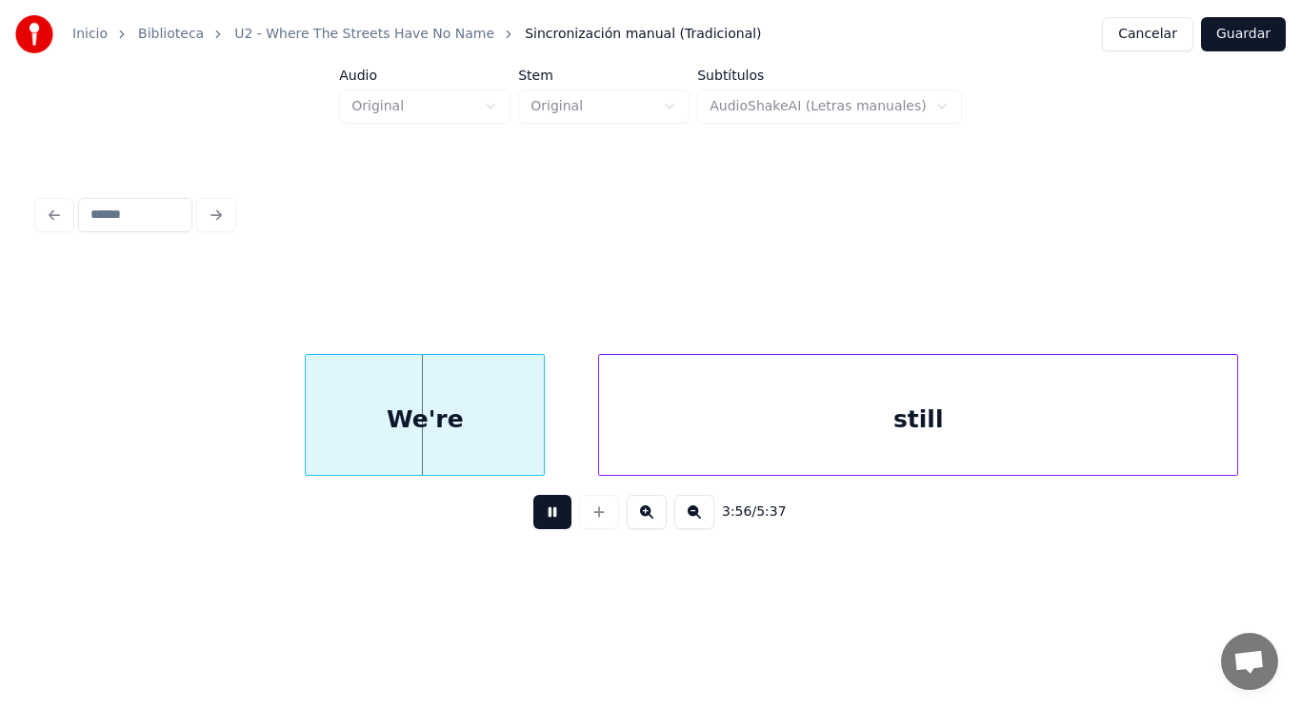
click at [533, 520] on button at bounding box center [552, 512] width 38 height 34
click at [409, 438] on div "We're" at bounding box center [395, 419] width 238 height 129
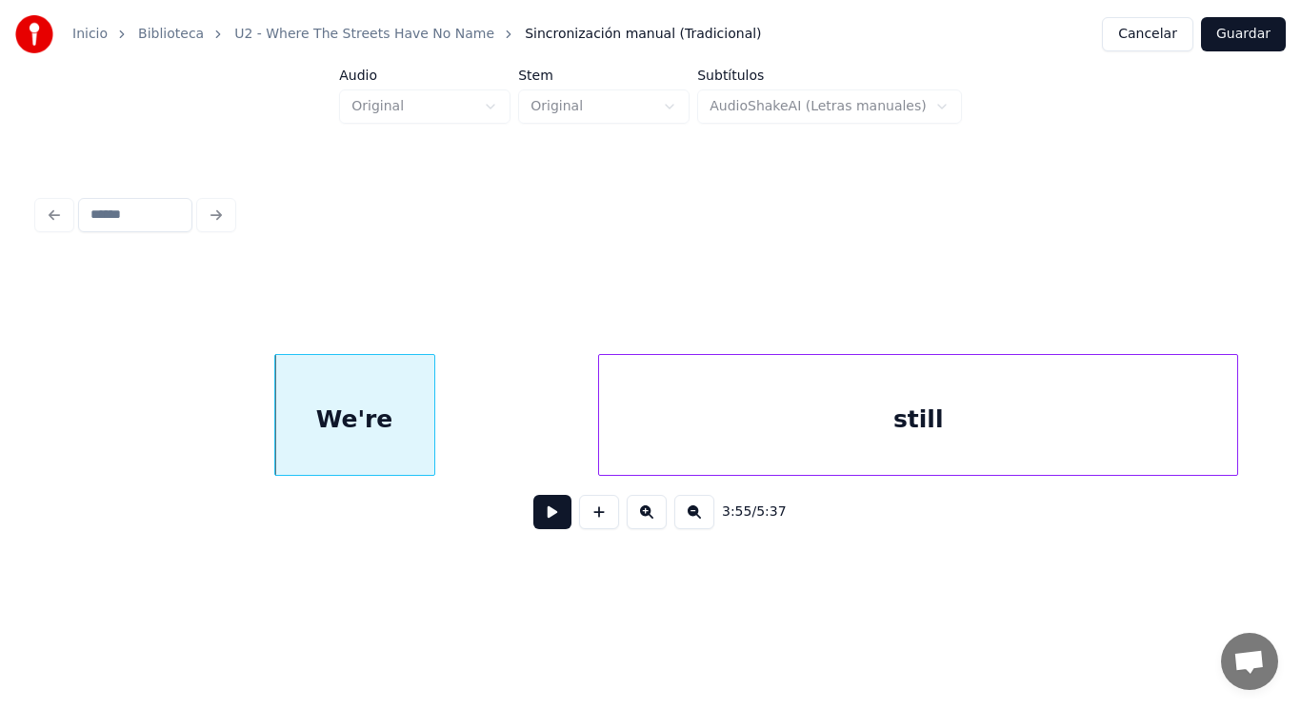
click at [430, 427] on div at bounding box center [431, 415] width 6 height 120
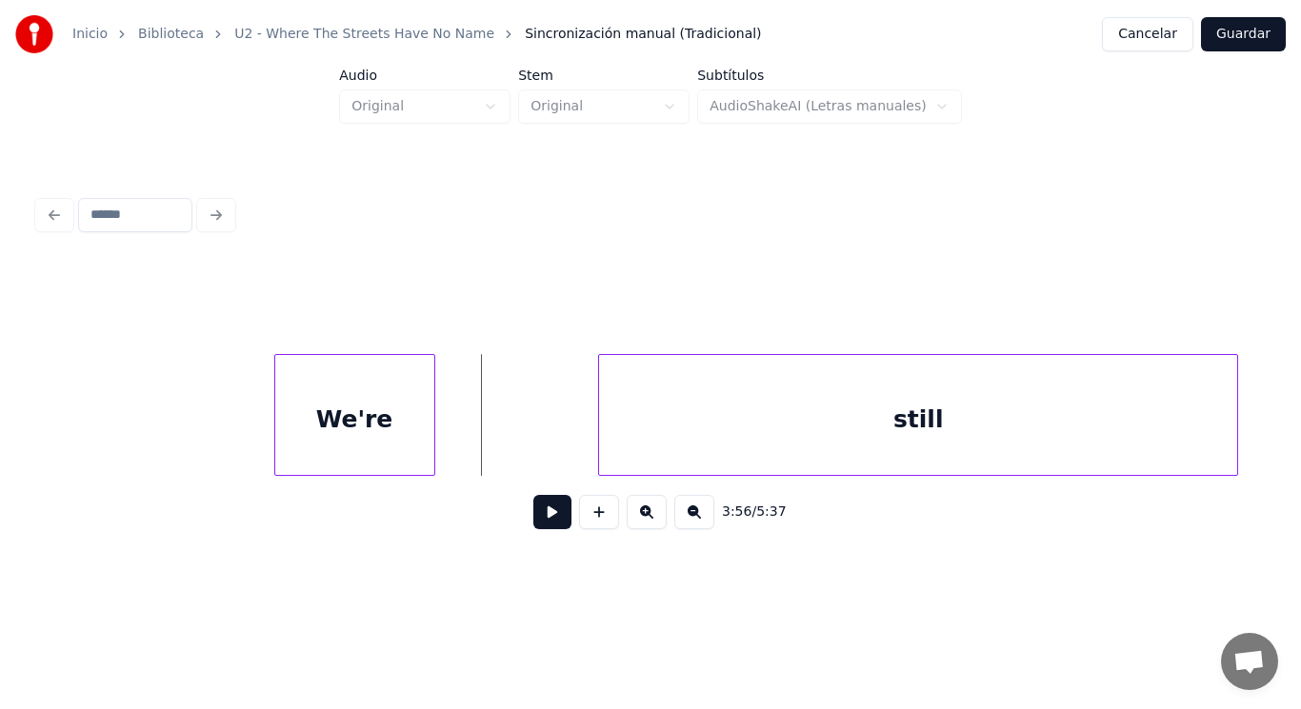
click at [537, 529] on button at bounding box center [552, 512] width 38 height 34
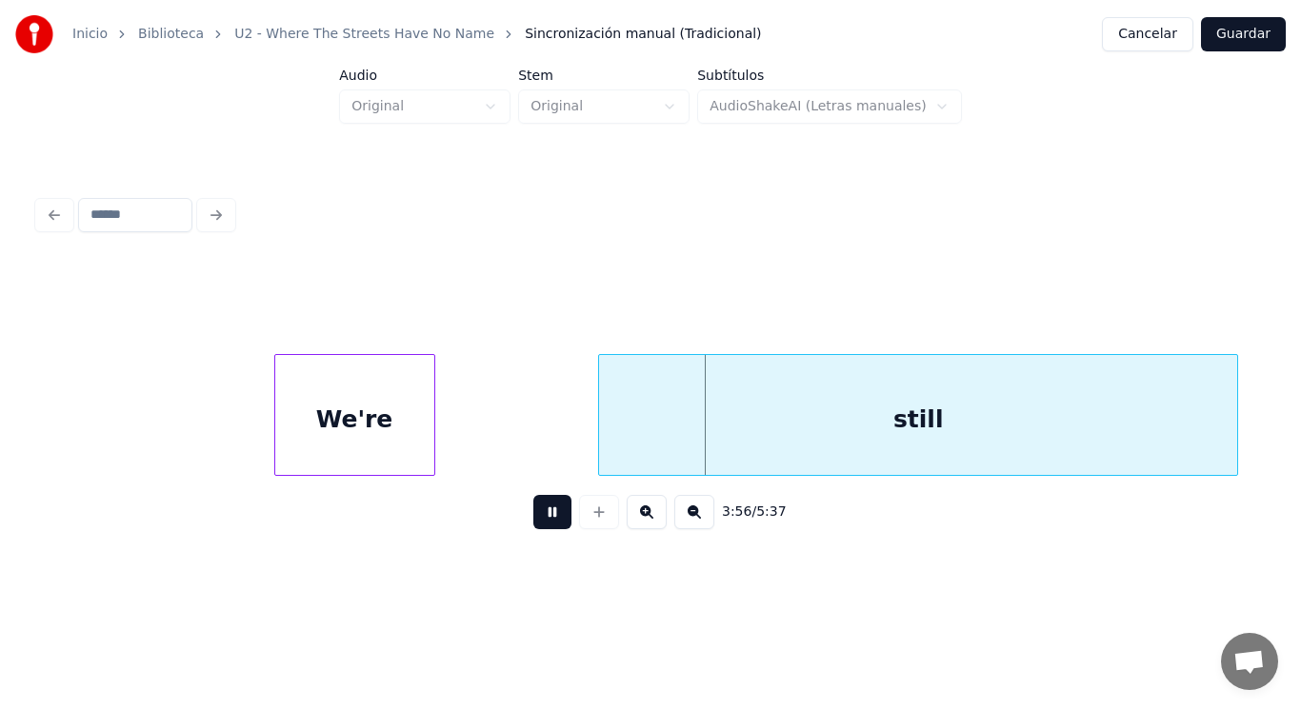
click at [537, 529] on button at bounding box center [552, 512] width 38 height 34
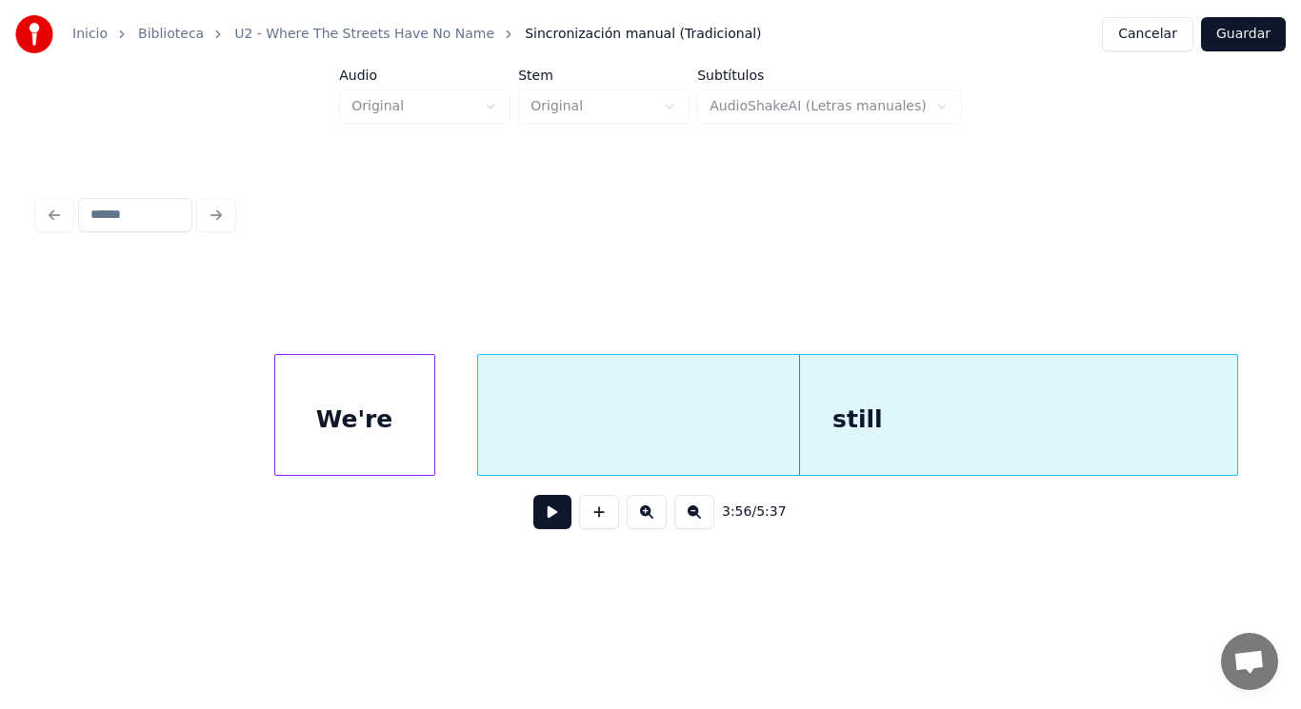
click at [479, 452] on div at bounding box center [481, 415] width 6 height 120
click at [534, 524] on button at bounding box center [552, 512] width 38 height 34
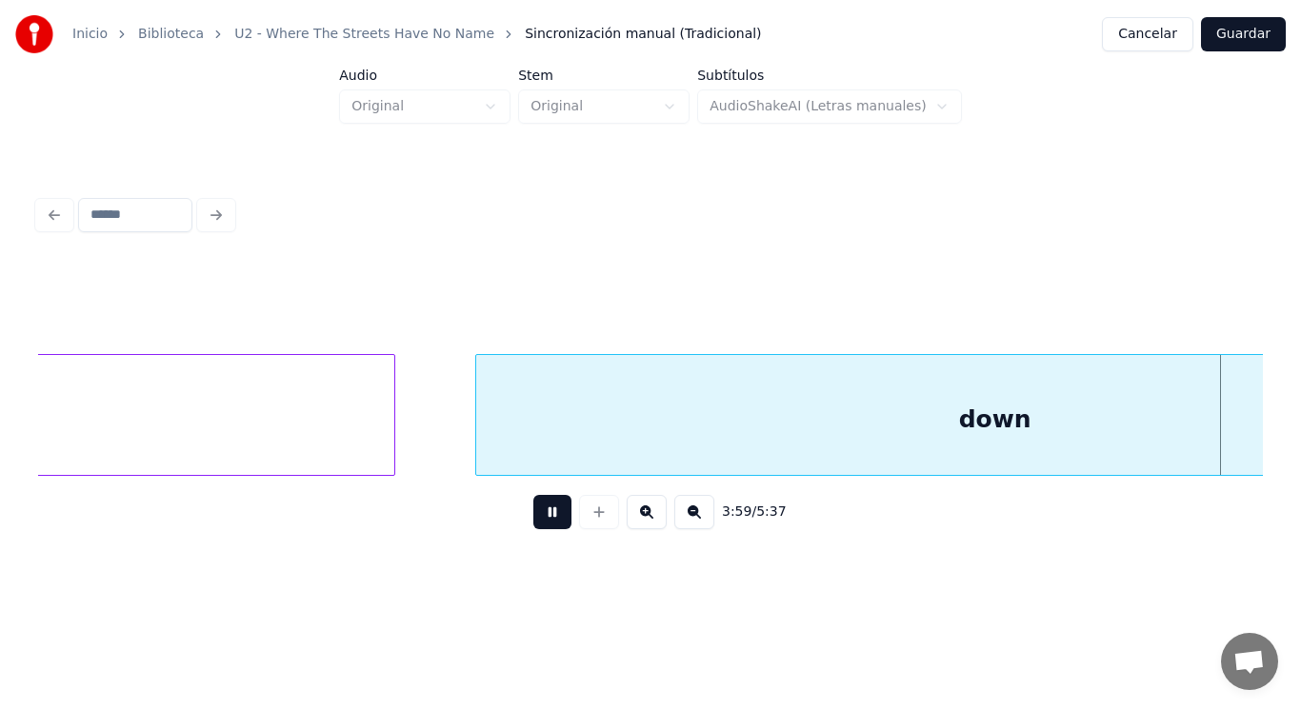
scroll to position [0, 319284]
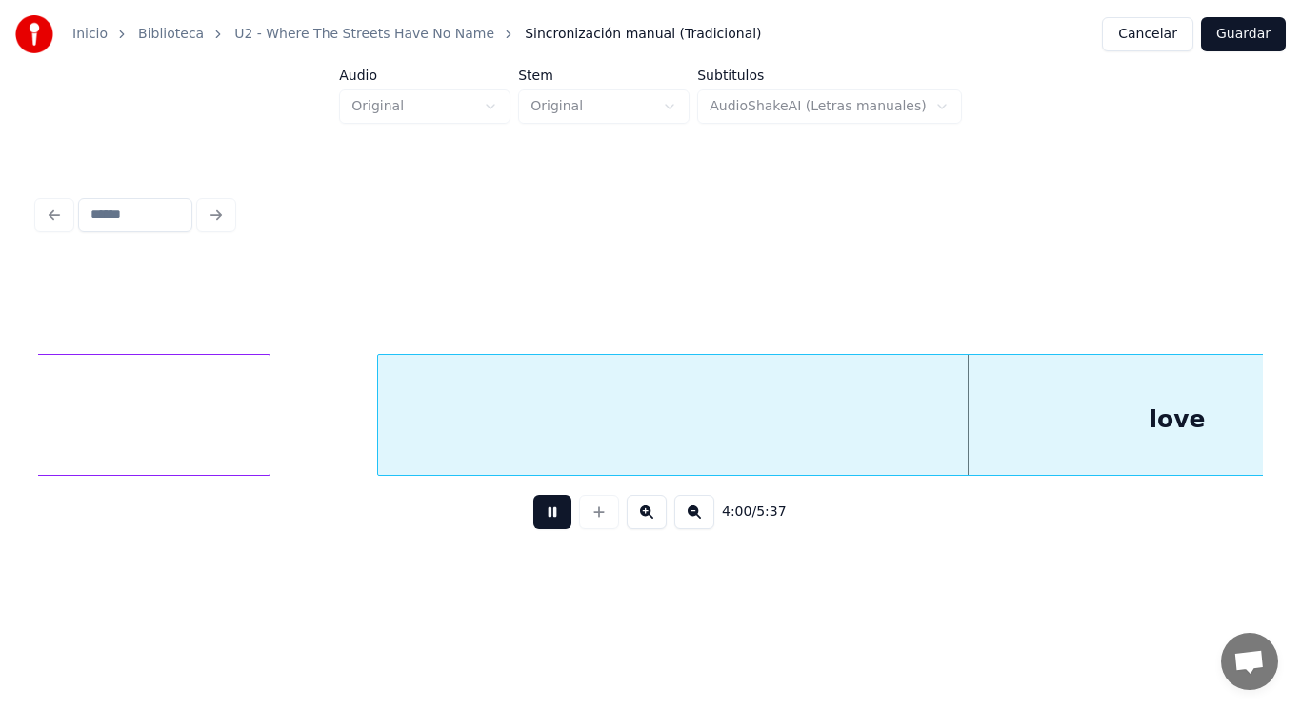
click at [534, 524] on button at bounding box center [552, 512] width 38 height 34
click at [472, 450] on div "love" at bounding box center [1177, 419] width 1598 height 129
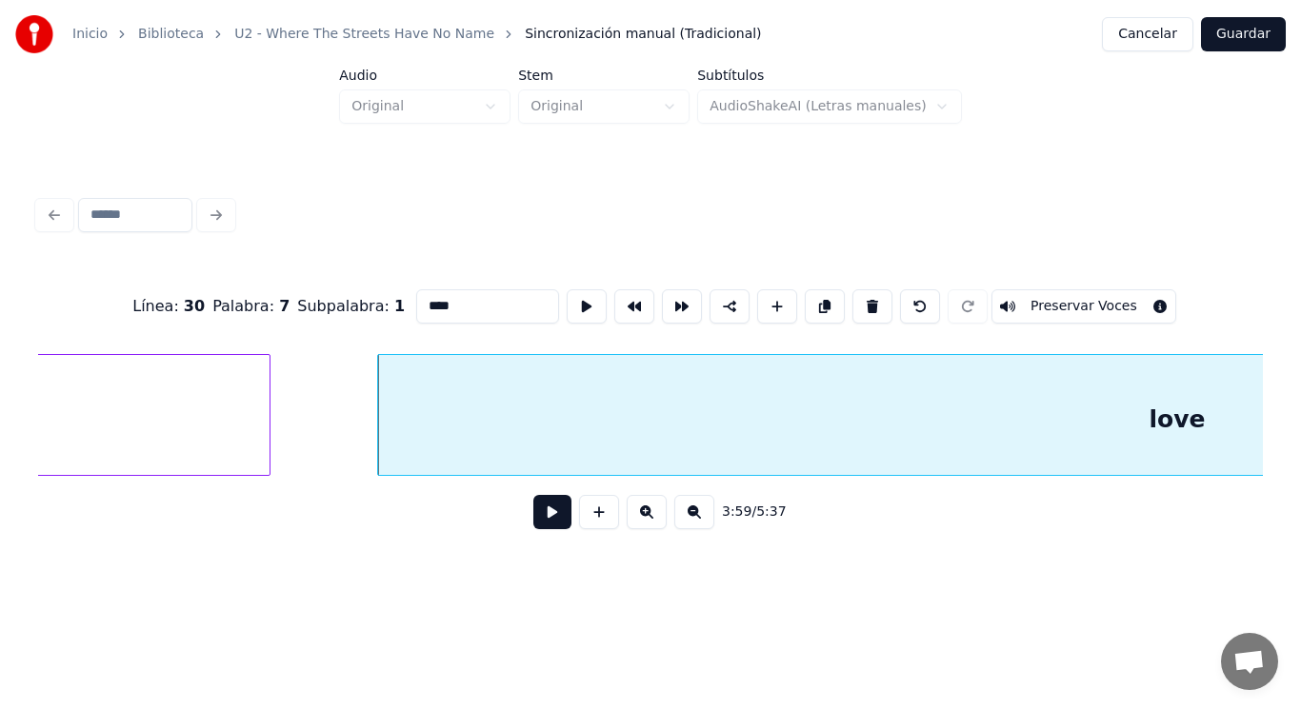
click at [533, 506] on button at bounding box center [552, 512] width 38 height 34
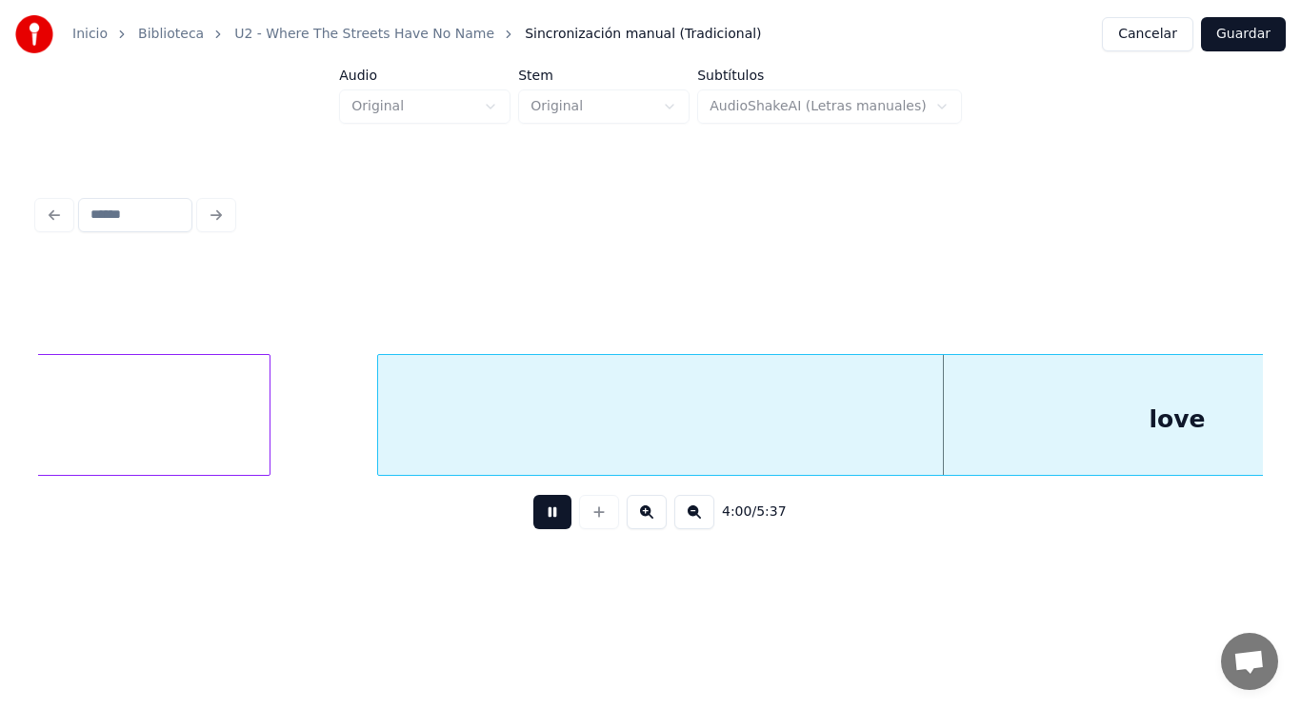
click at [533, 506] on button at bounding box center [552, 512] width 38 height 34
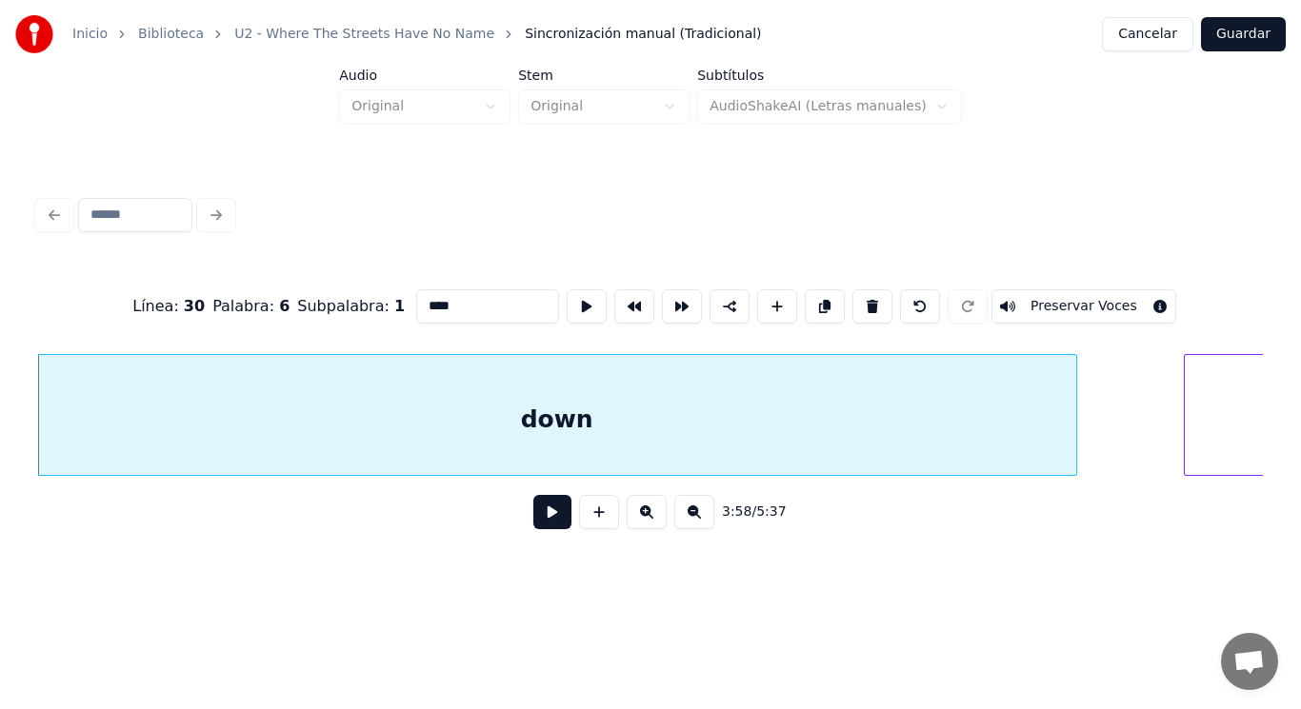
click at [534, 529] on button at bounding box center [552, 512] width 38 height 34
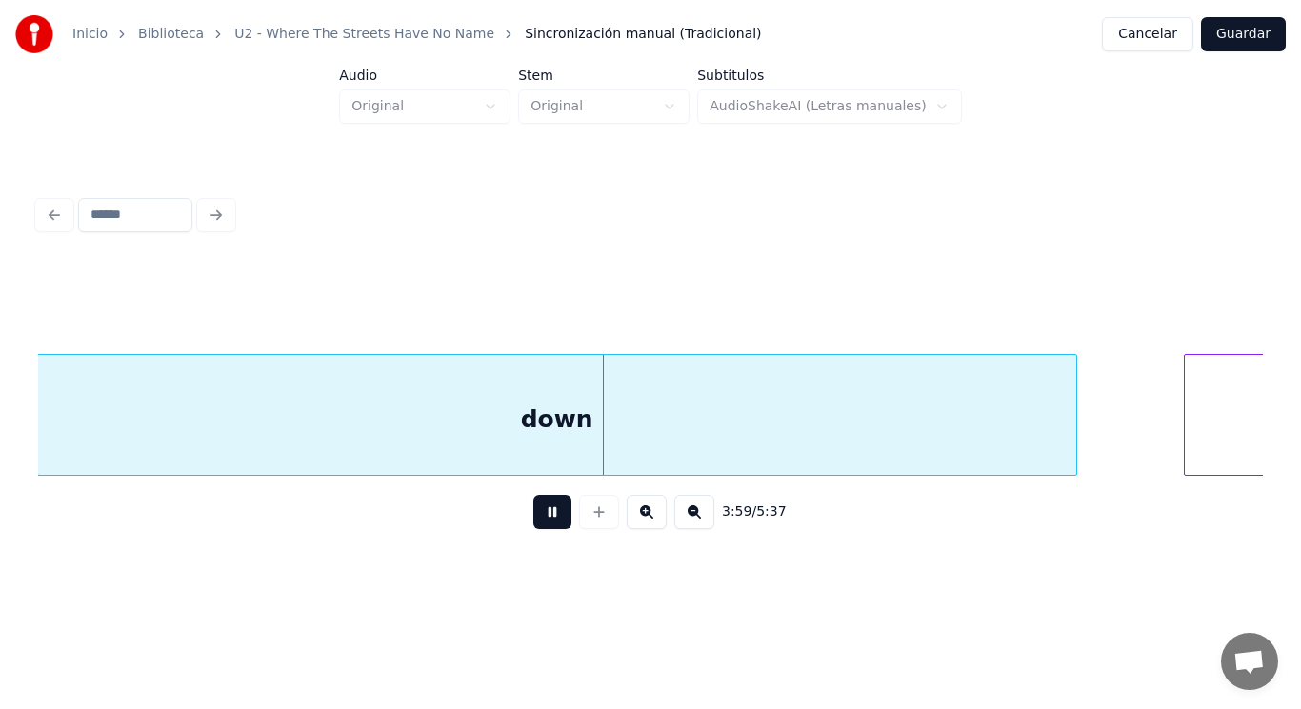
click at [534, 529] on button at bounding box center [552, 512] width 38 height 34
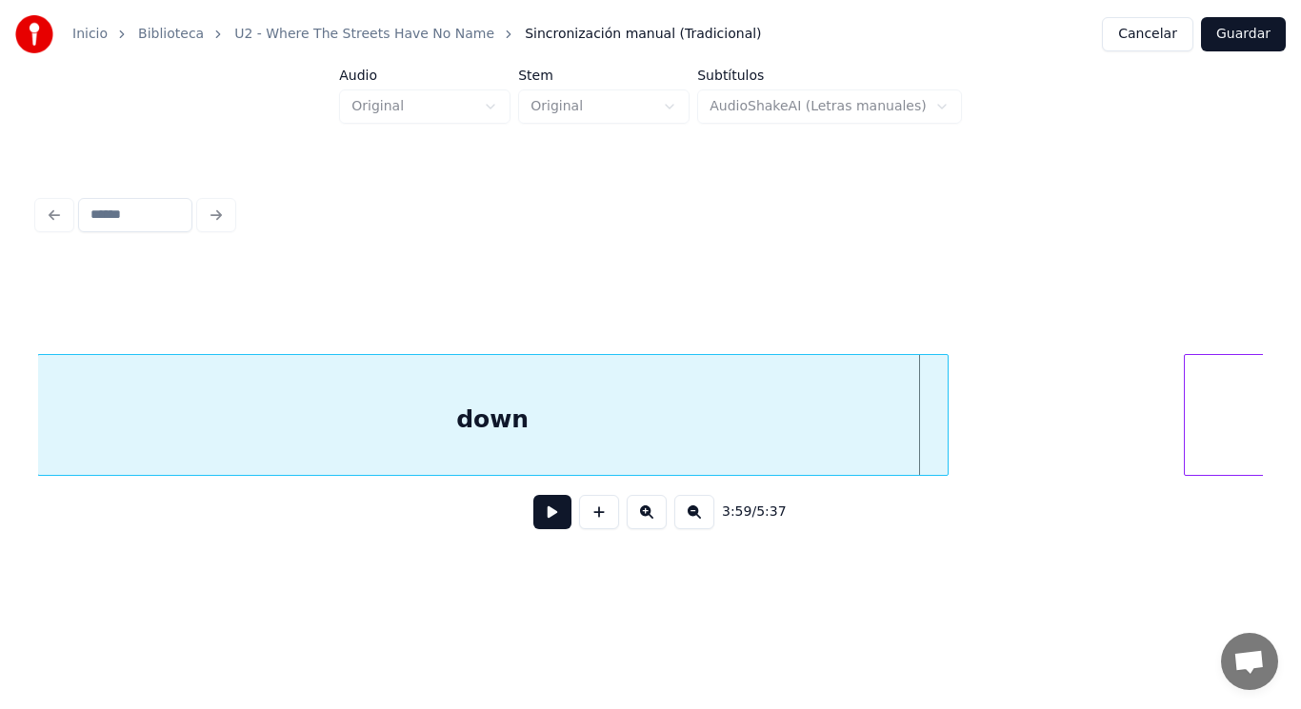
click at [946, 451] on div at bounding box center [945, 415] width 6 height 120
click at [533, 516] on button at bounding box center [552, 512] width 38 height 34
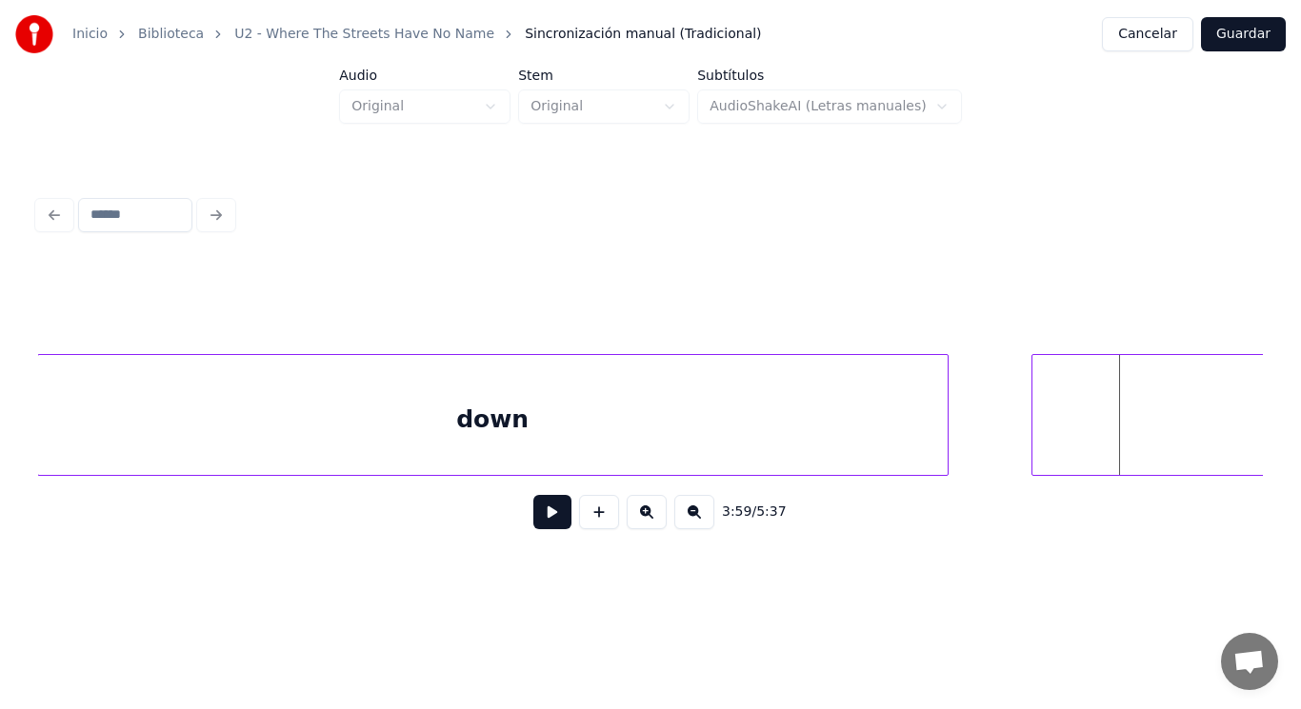
click at [1033, 445] on div at bounding box center [1035, 415] width 6 height 120
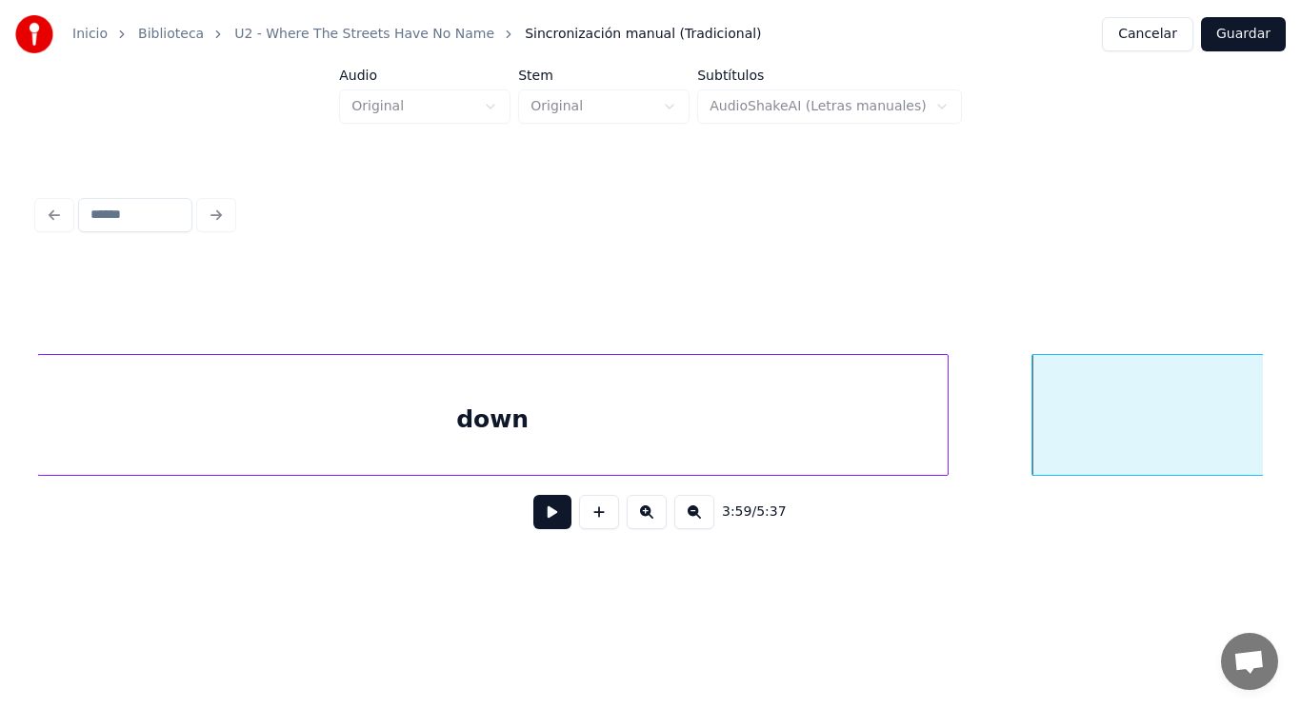
click at [855, 448] on div "down" at bounding box center [492, 419] width 909 height 129
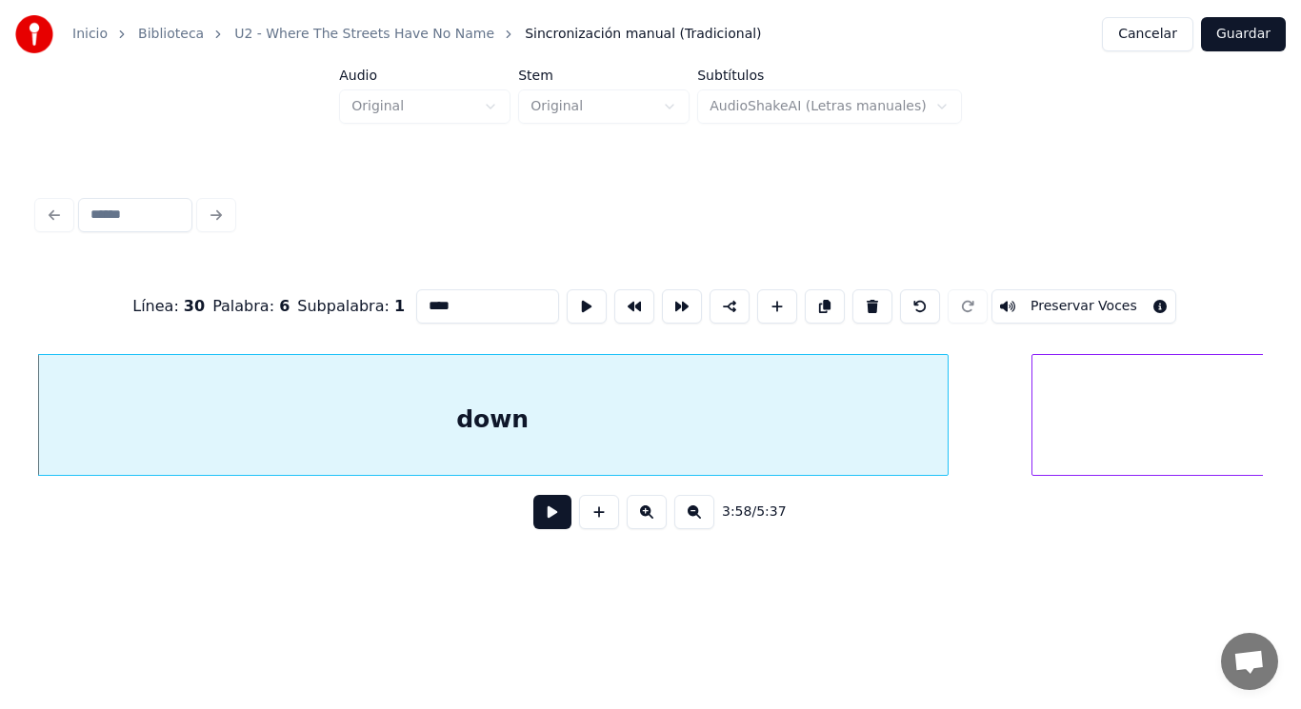
click at [550, 520] on button at bounding box center [552, 512] width 38 height 34
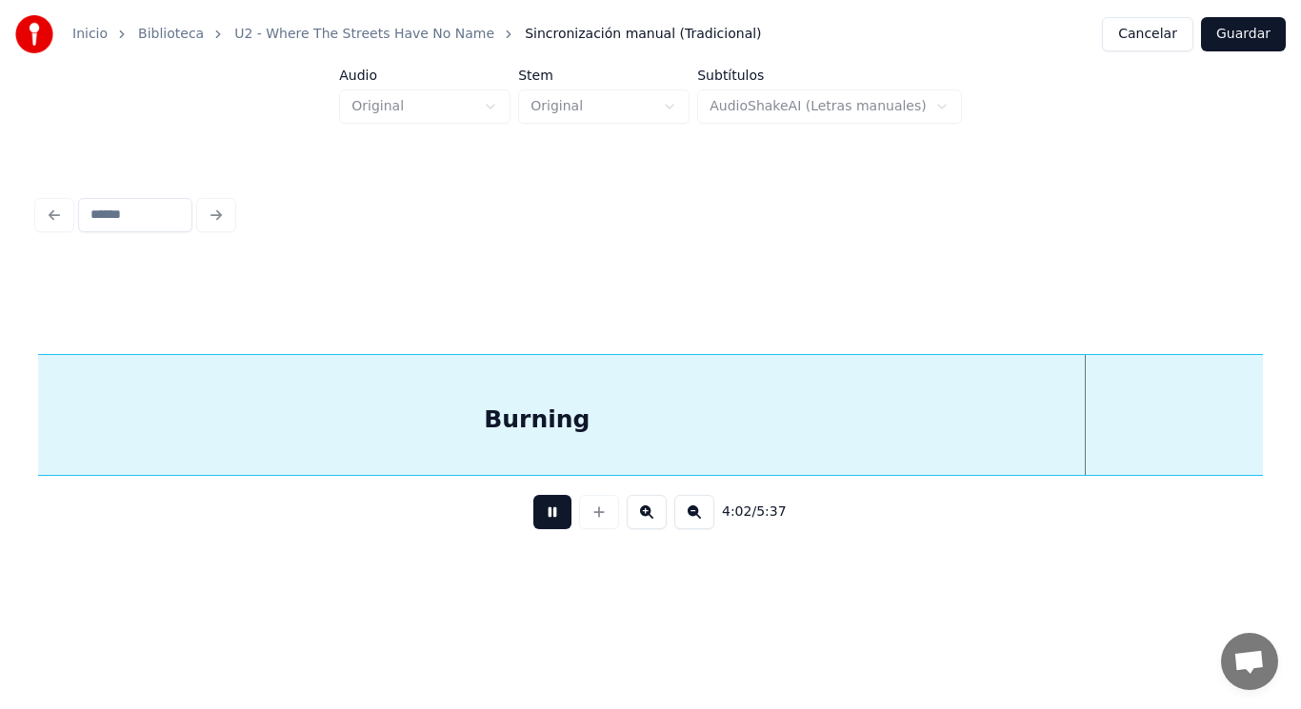
click at [550, 520] on button at bounding box center [552, 512] width 38 height 34
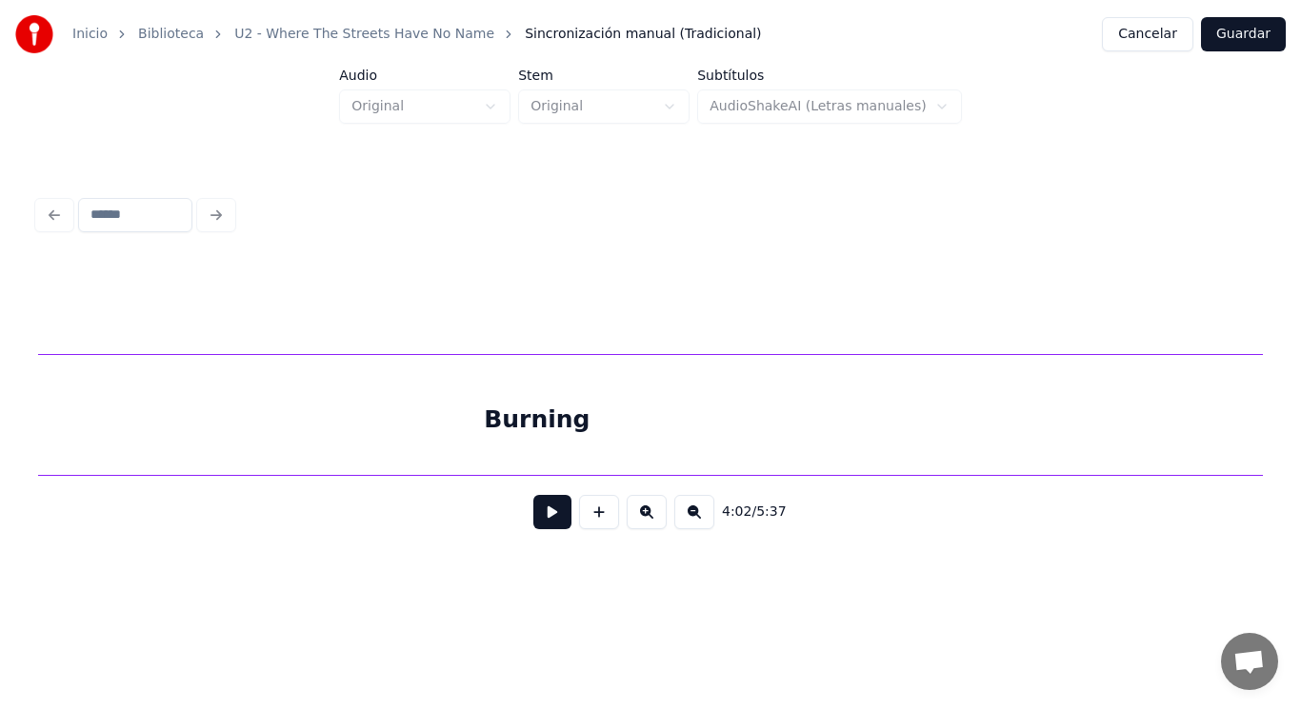
scroll to position [0, 323421]
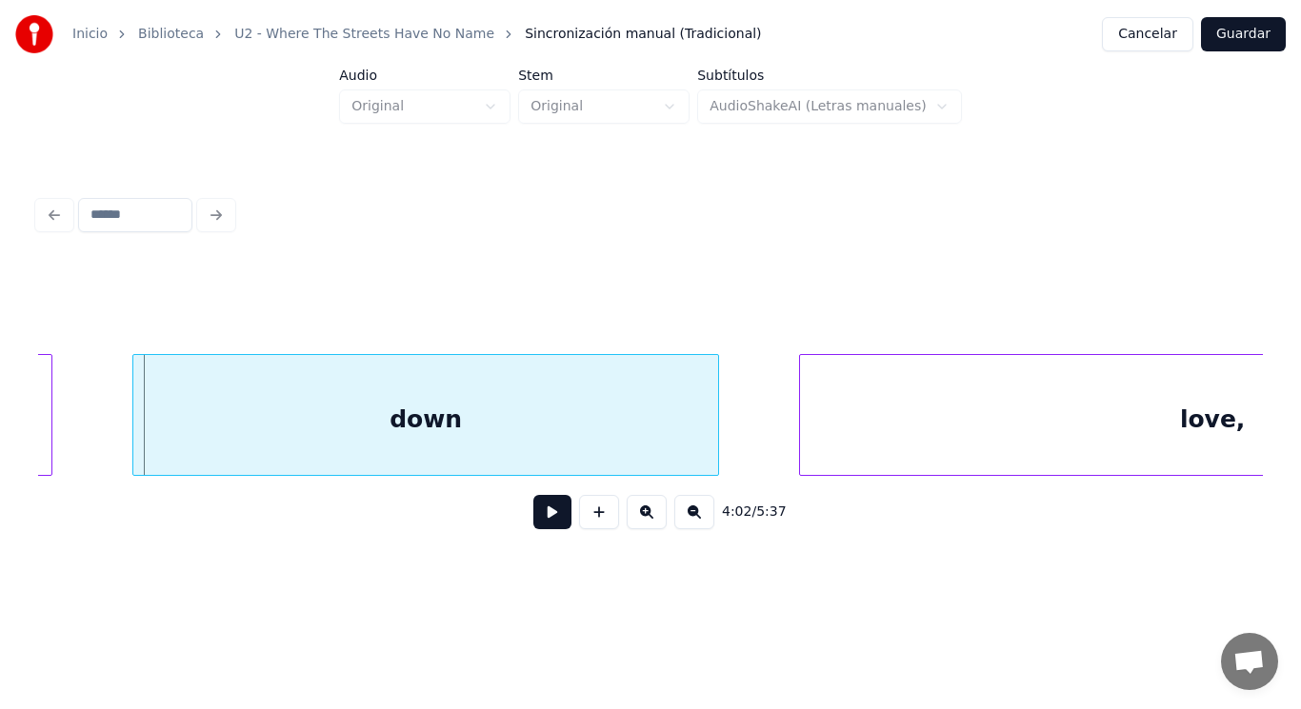
click at [514, 450] on div "down" at bounding box center [425, 419] width 585 height 129
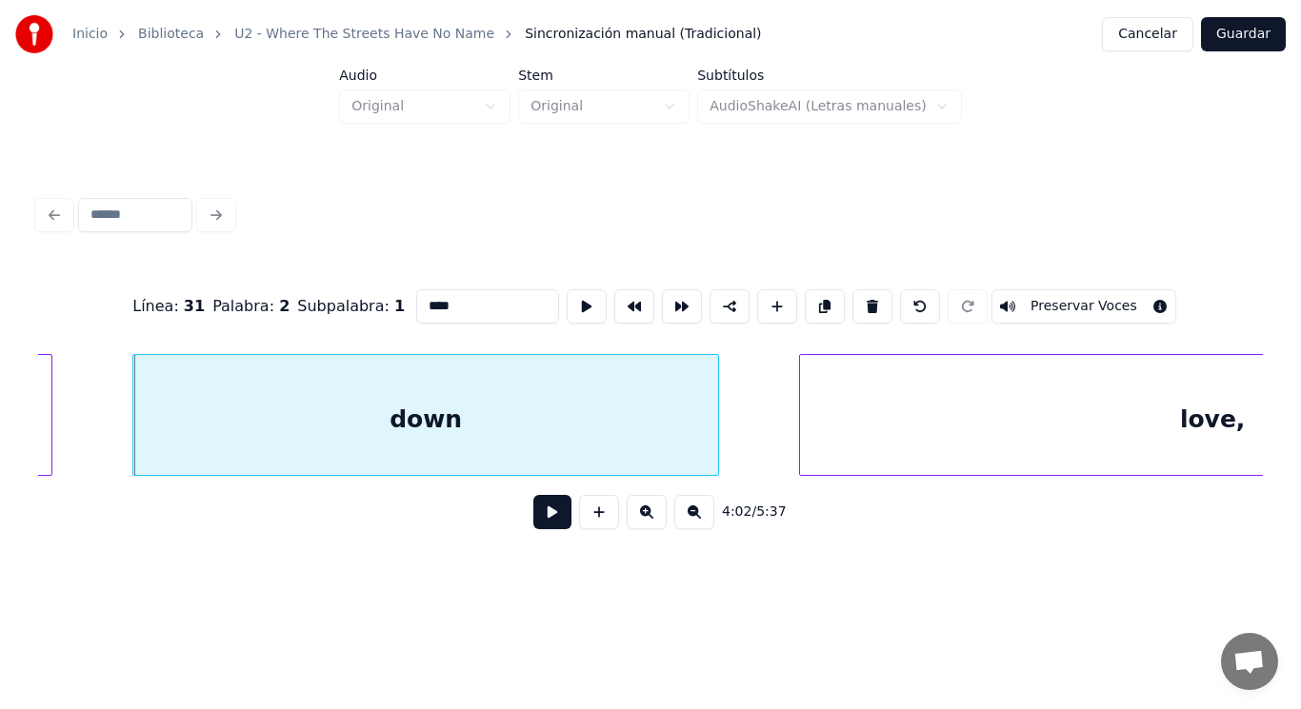
click at [548, 529] on button at bounding box center [552, 512] width 38 height 34
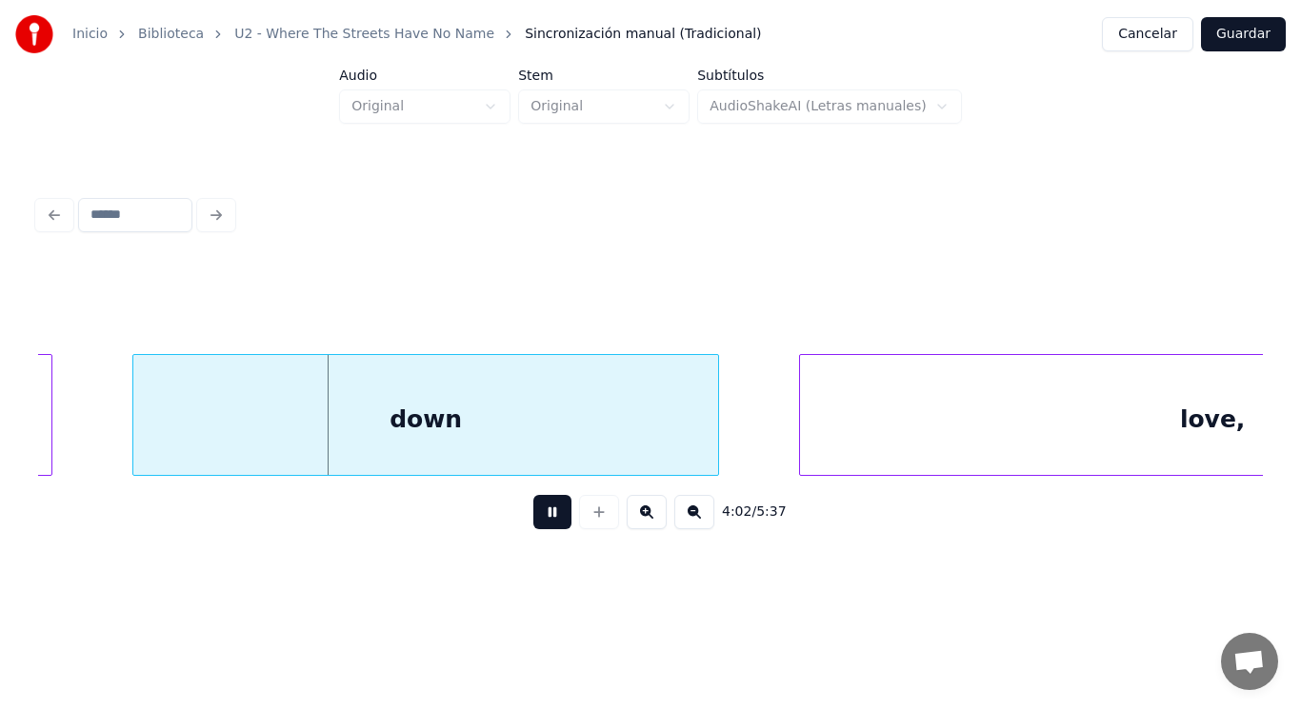
click at [548, 529] on button at bounding box center [552, 512] width 38 height 34
click at [104, 436] on div at bounding box center [106, 415] width 6 height 120
click at [533, 521] on button at bounding box center [552, 512] width 38 height 34
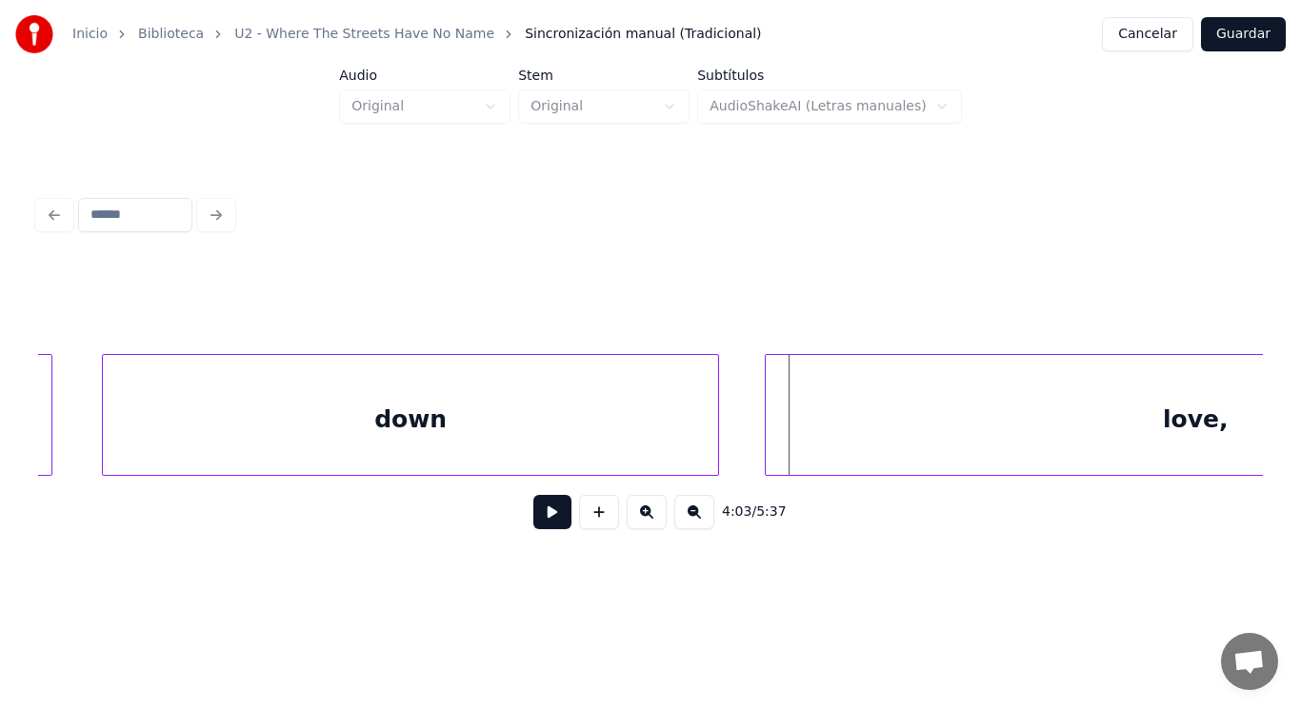
click at [767, 449] on div at bounding box center [769, 415] width 6 height 120
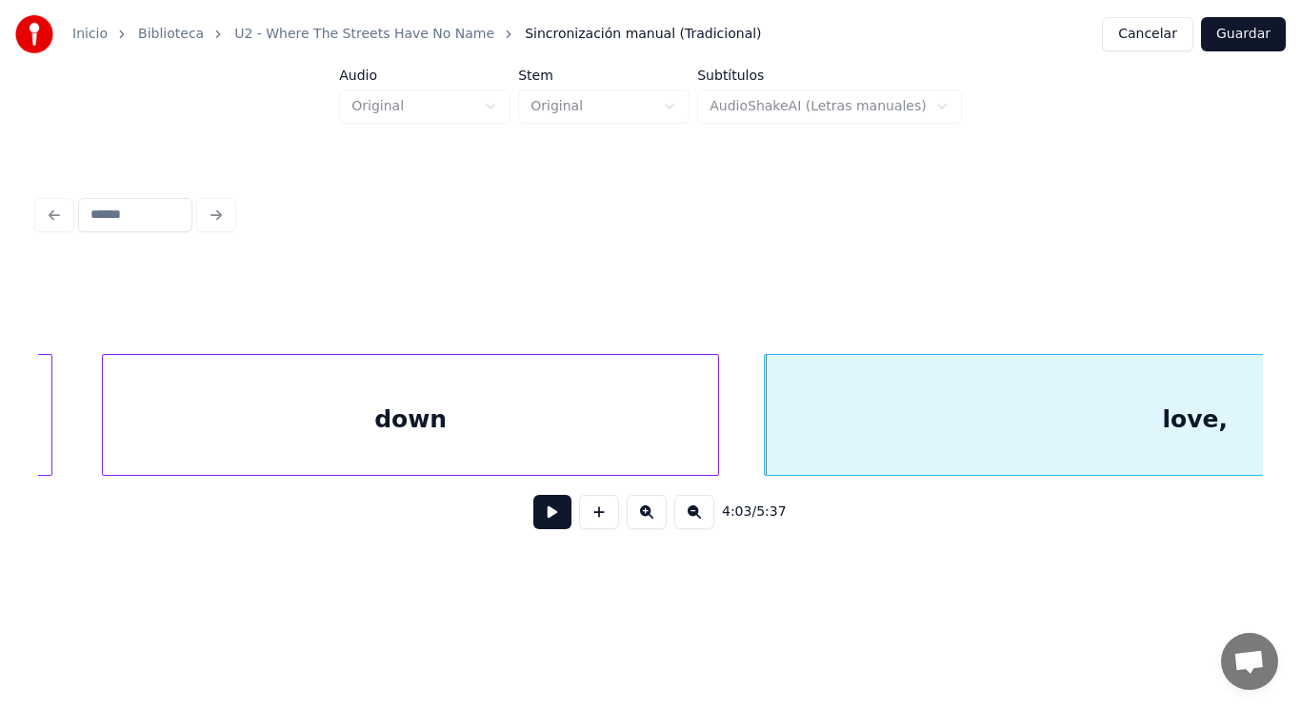
click at [537, 515] on button at bounding box center [552, 512] width 38 height 34
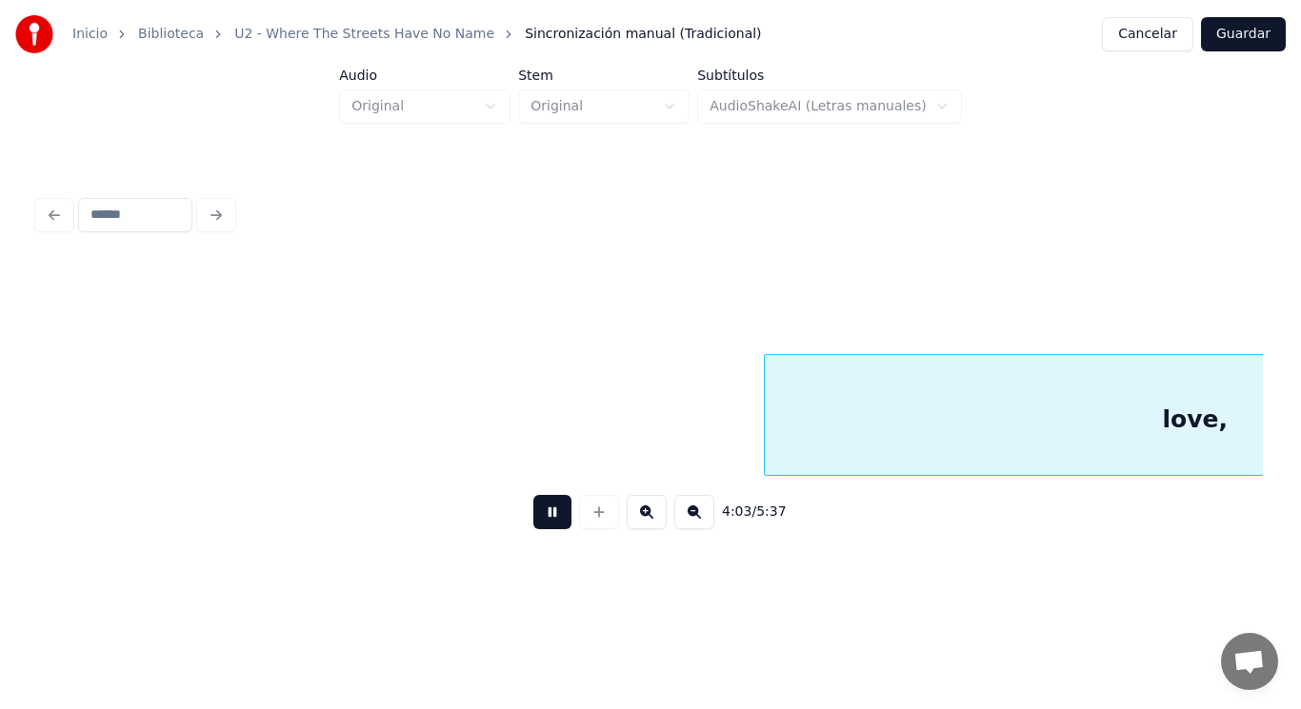
scroll to position [0, 324657]
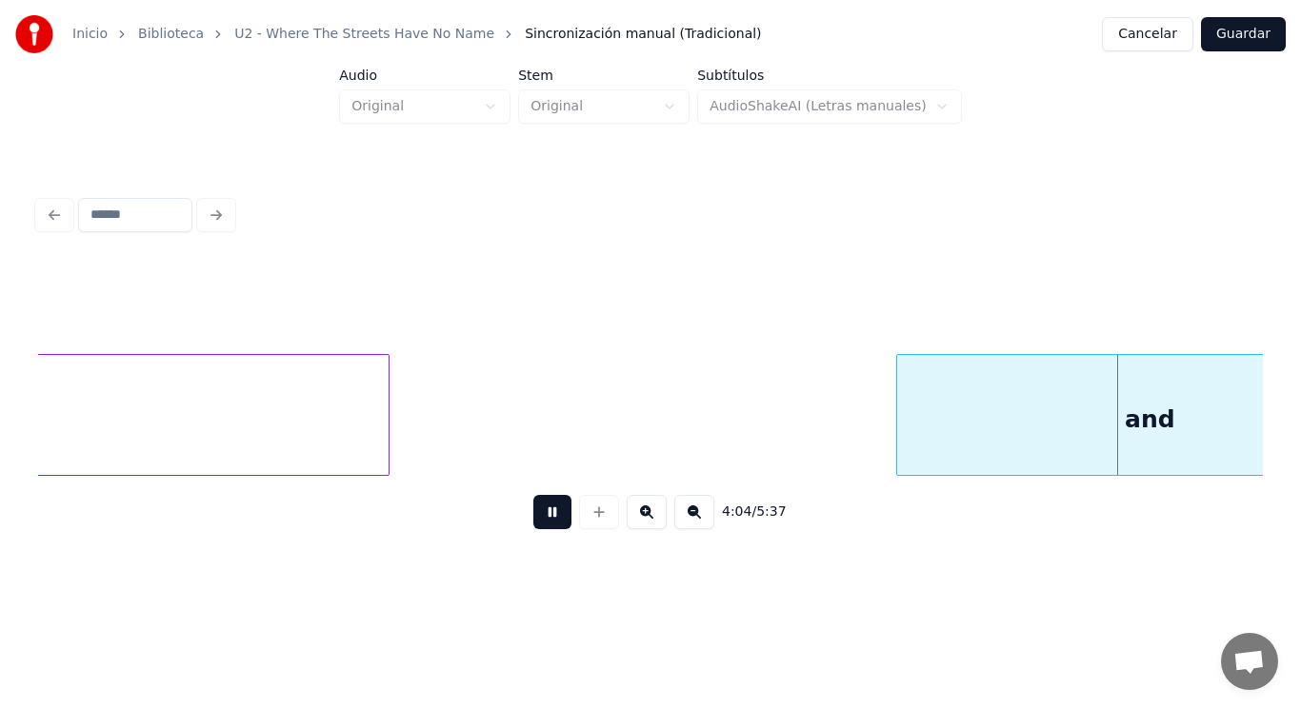
click at [537, 515] on button at bounding box center [552, 512] width 38 height 34
click at [845, 434] on div at bounding box center [845, 415] width 6 height 120
click at [549, 510] on button at bounding box center [552, 512] width 38 height 34
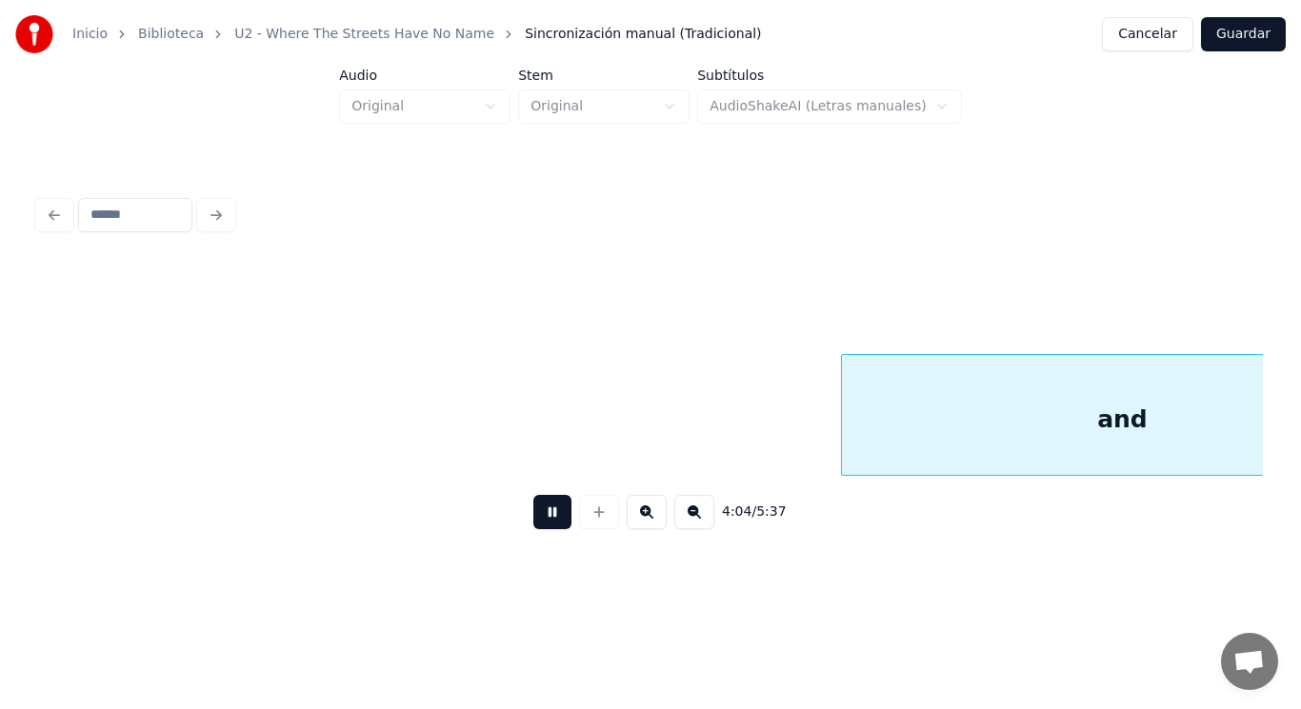
scroll to position [0, 325906]
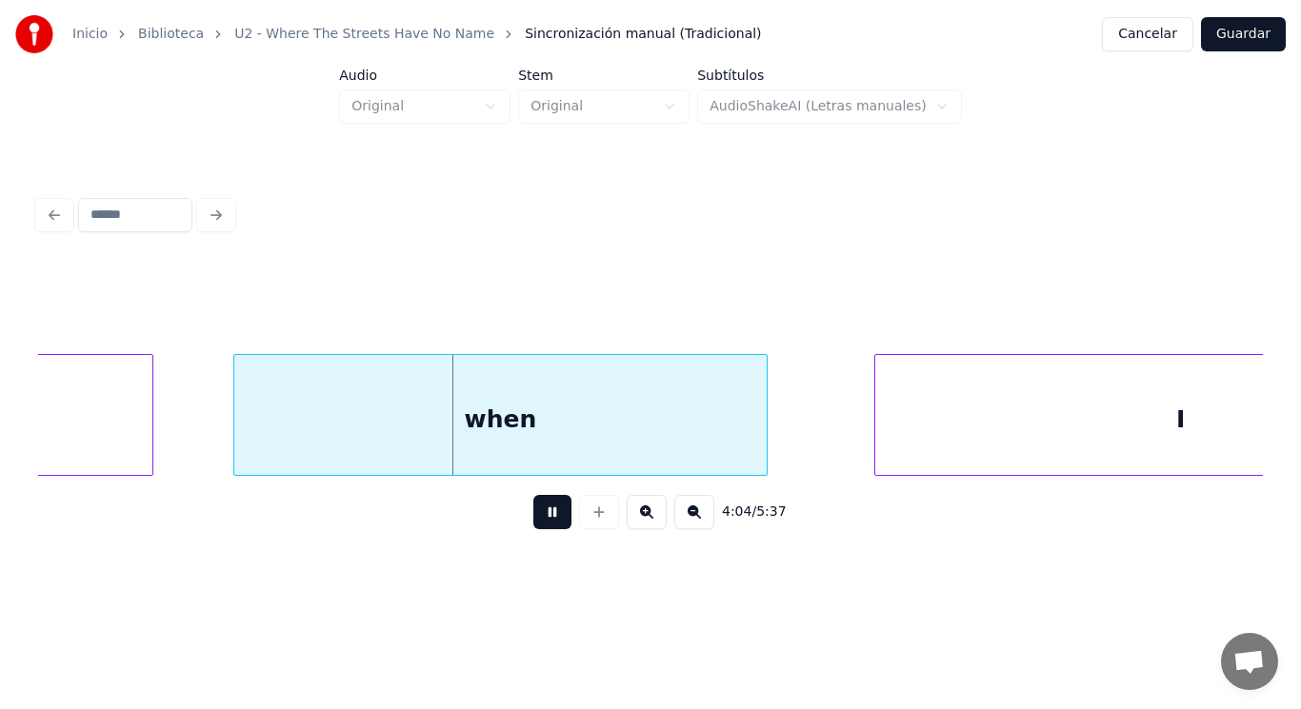
click at [549, 510] on button at bounding box center [552, 512] width 38 height 34
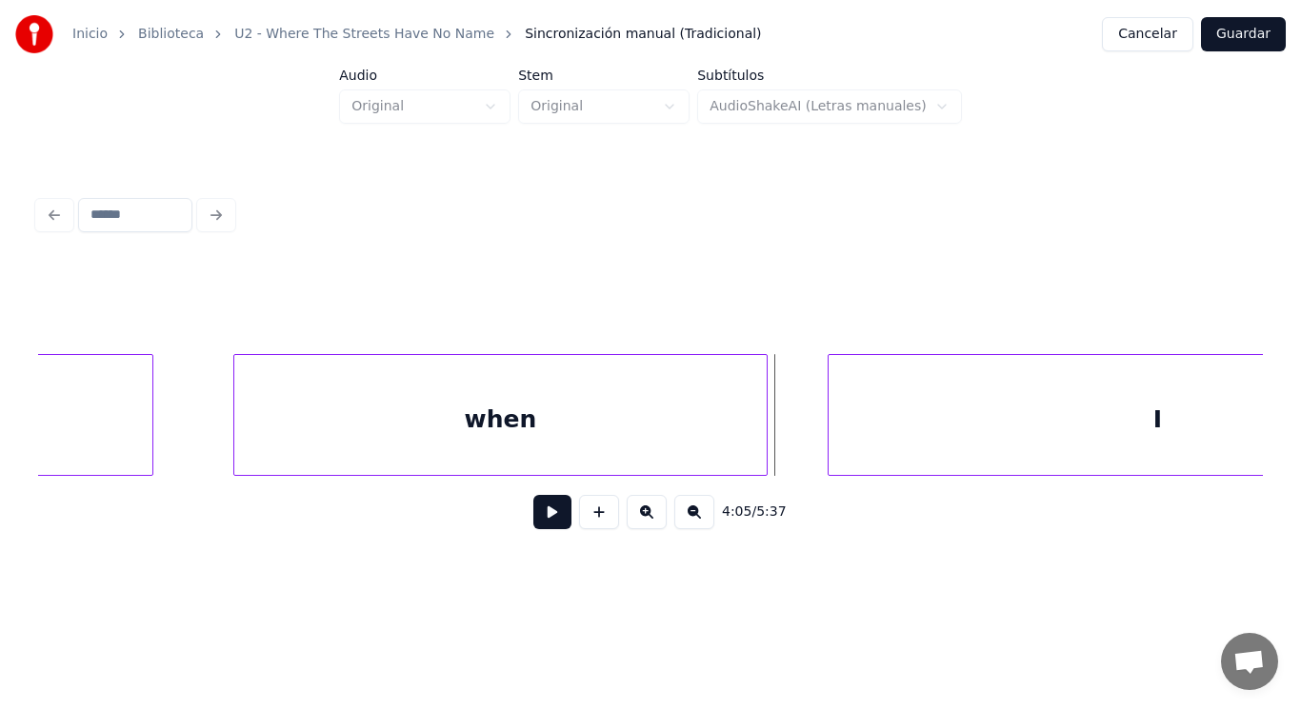
click at [828, 433] on div at bounding box center [831, 415] width 6 height 120
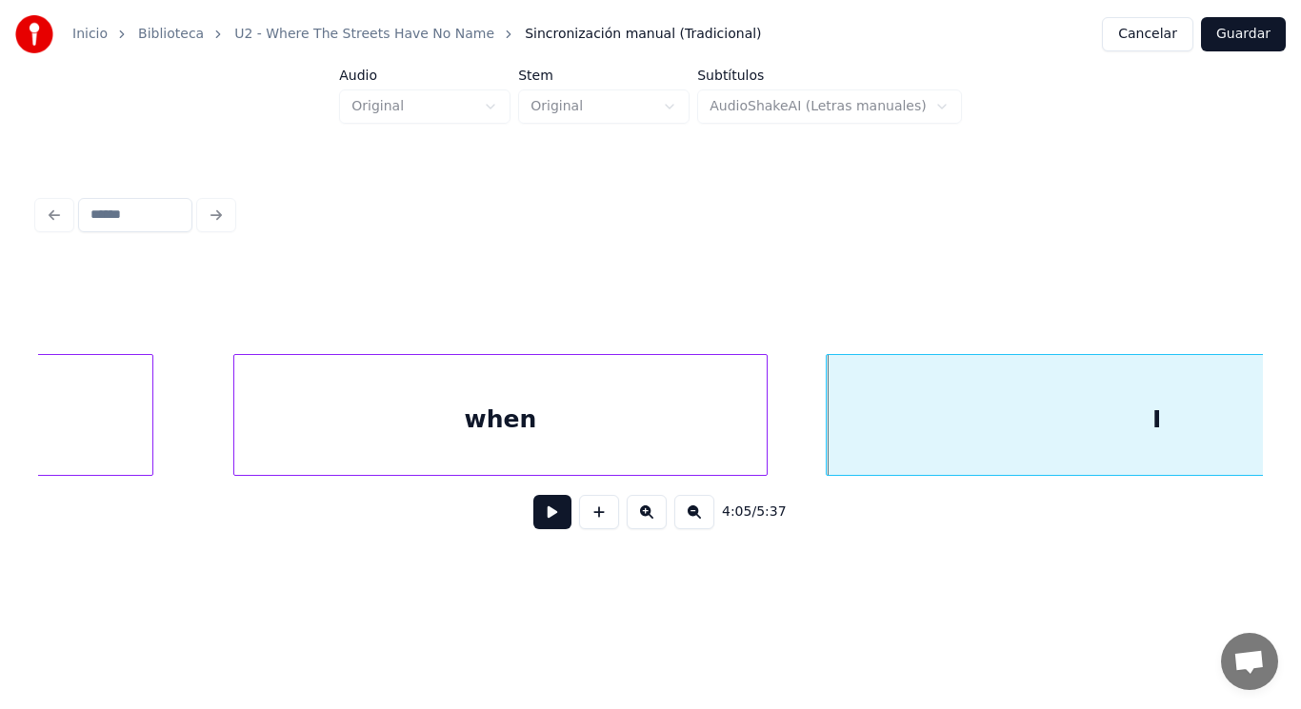
click at [538, 520] on button at bounding box center [552, 512] width 38 height 34
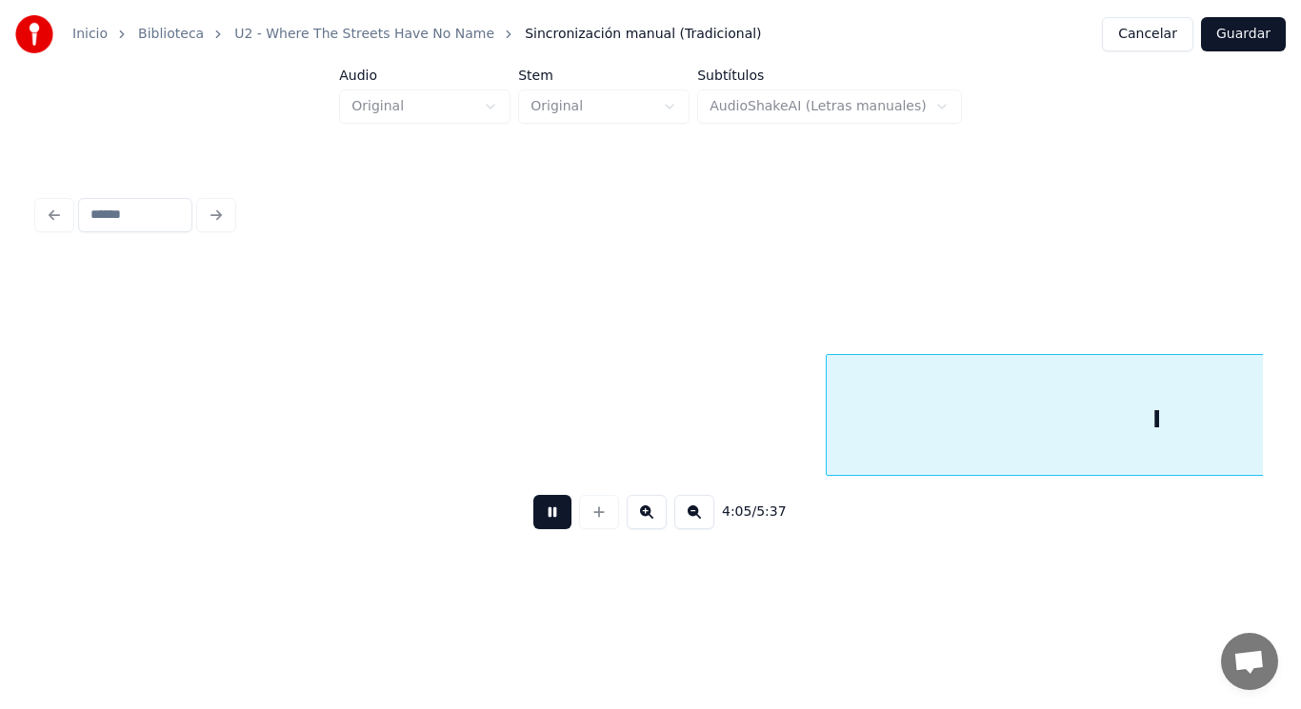
click at [538, 520] on button at bounding box center [552, 512] width 38 height 34
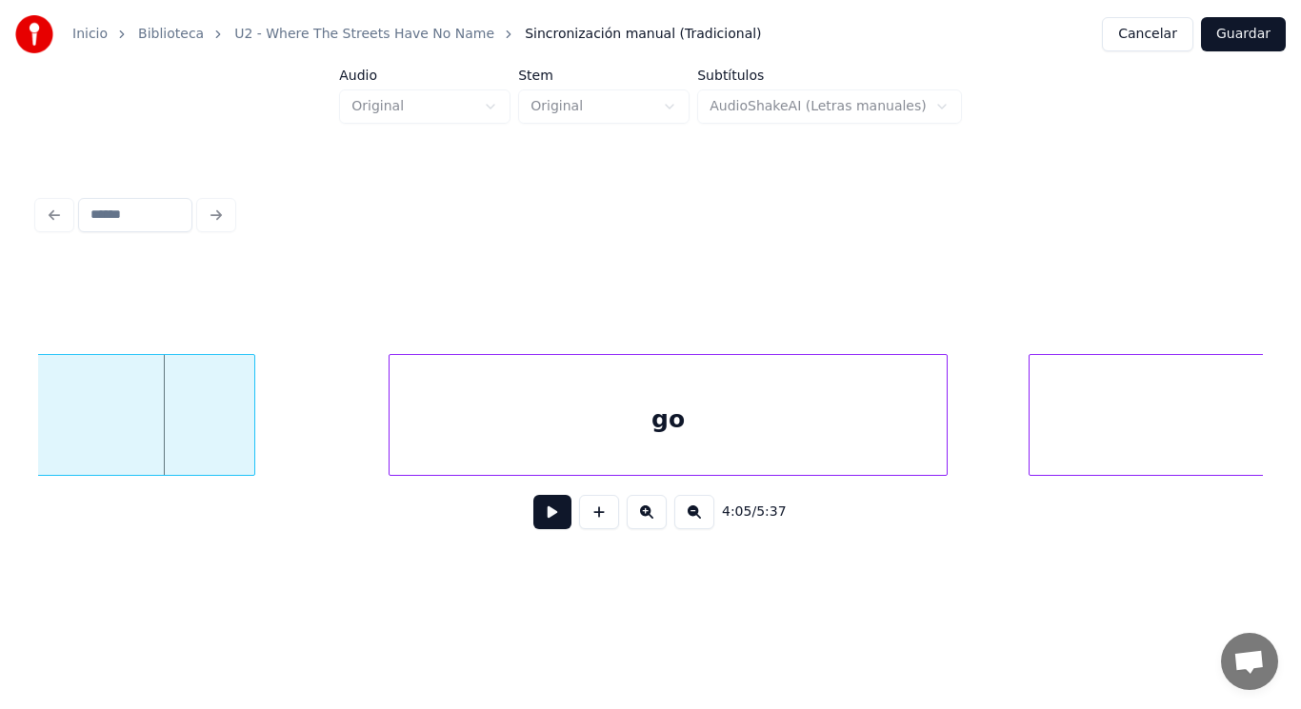
click at [542, 527] on button at bounding box center [552, 512] width 38 height 34
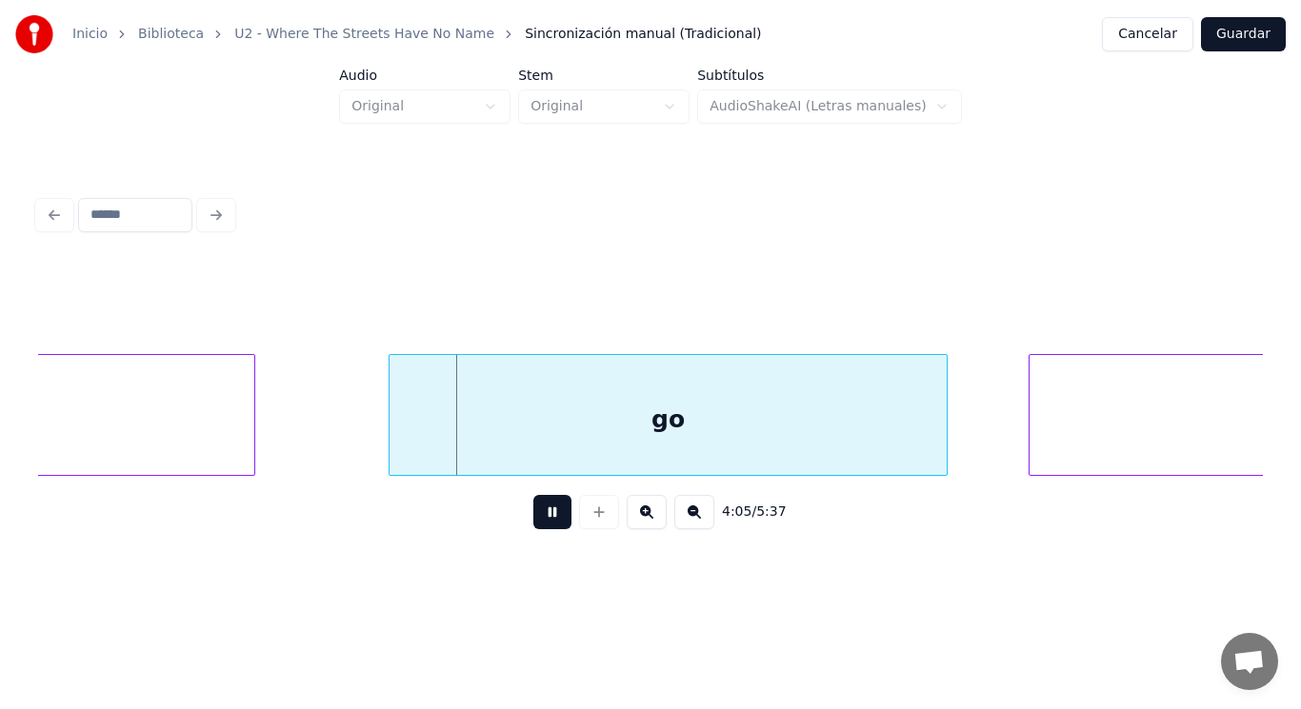
click at [542, 527] on button at bounding box center [552, 512] width 38 height 34
click at [353, 442] on div at bounding box center [355, 415] width 6 height 120
click at [540, 525] on button at bounding box center [552, 512] width 38 height 34
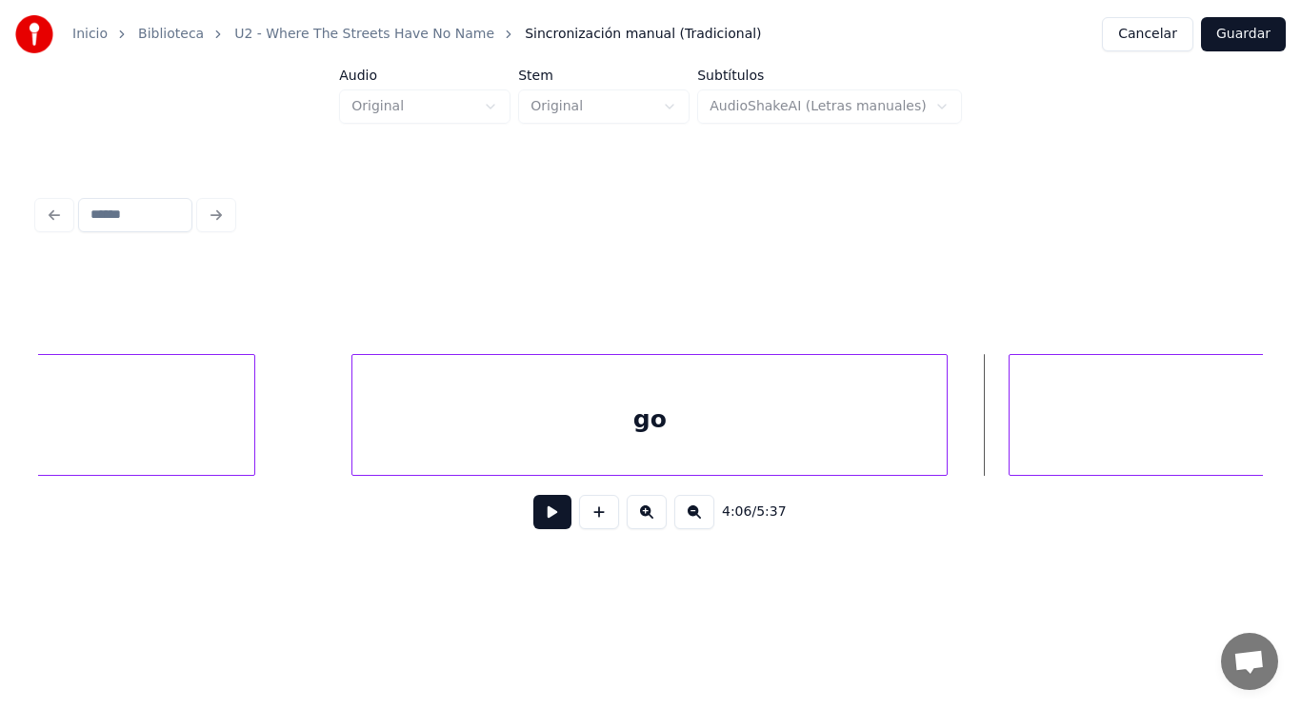
click at [1011, 442] on div at bounding box center [1012, 415] width 6 height 120
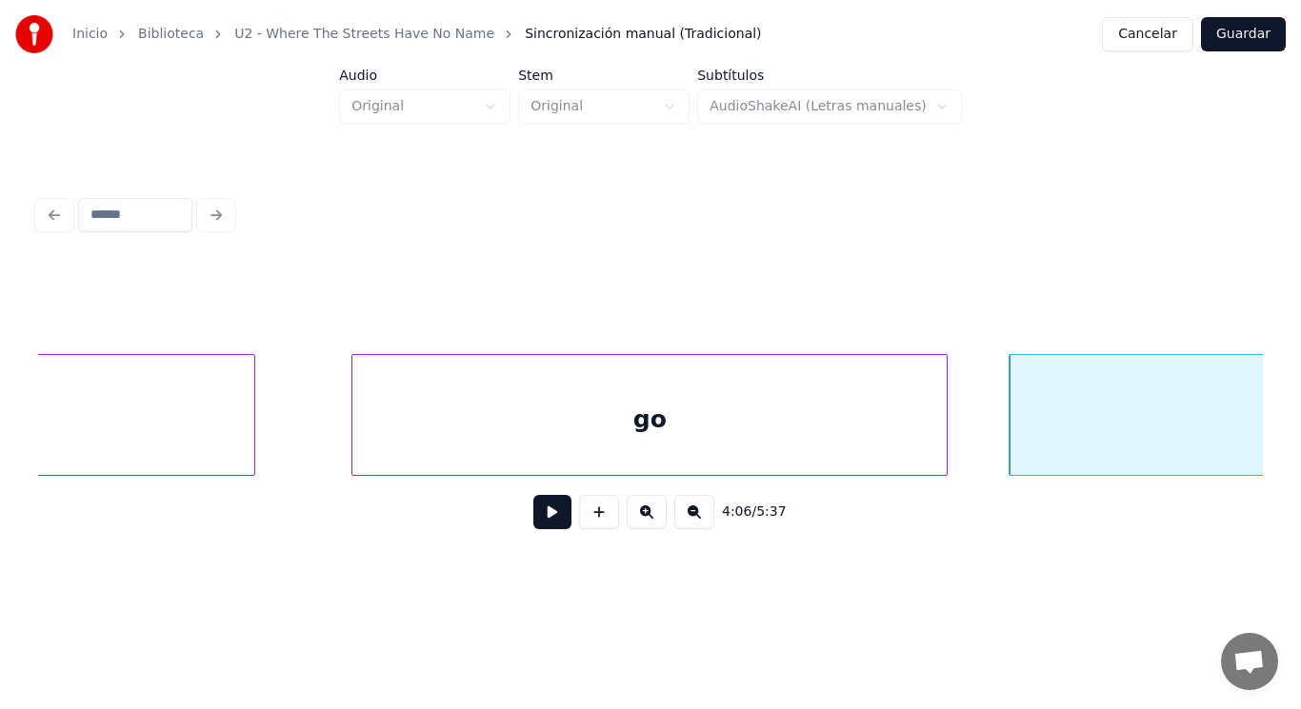
click at [547, 517] on button at bounding box center [552, 512] width 38 height 34
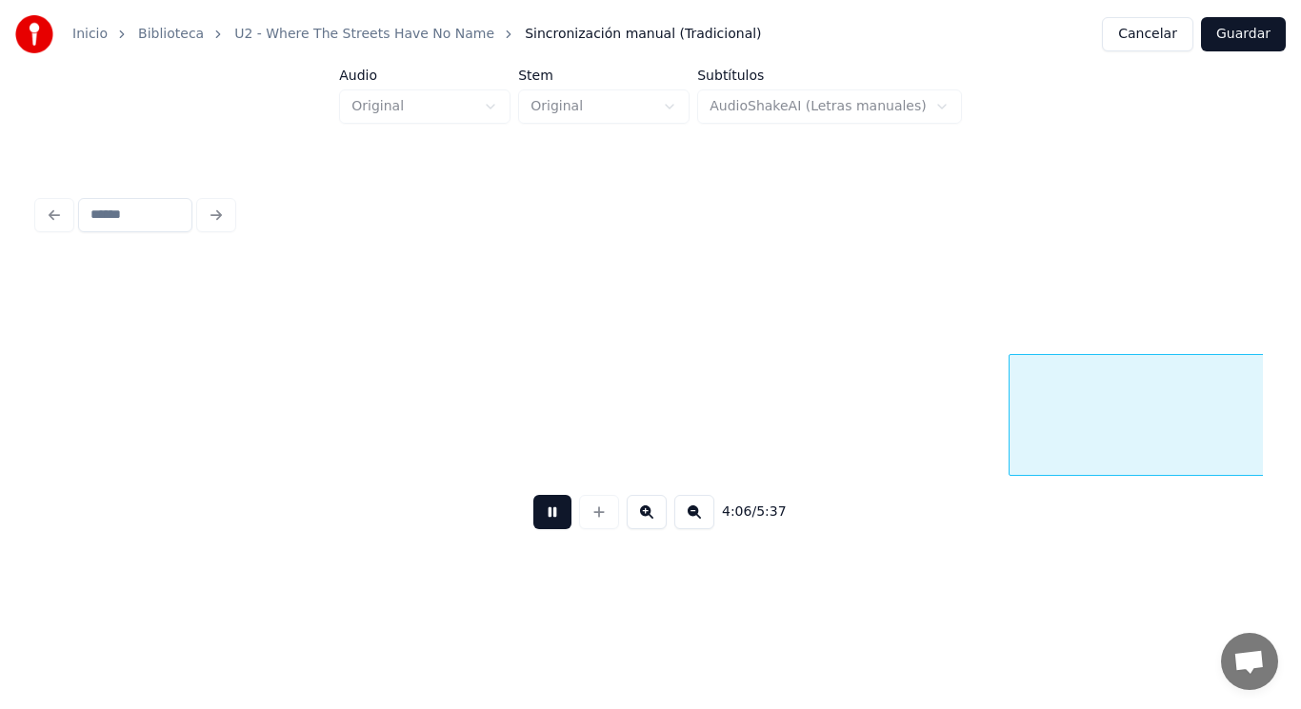
scroll to position [0, 328374]
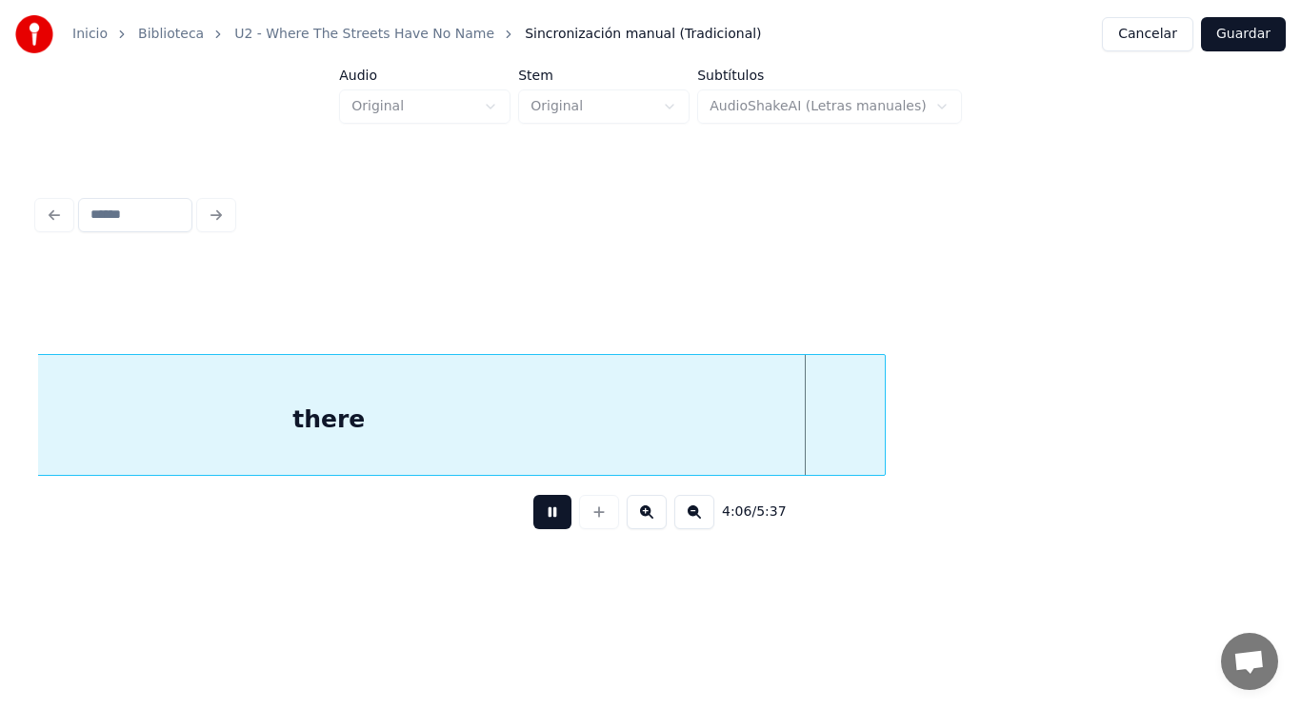
click at [547, 517] on button at bounding box center [552, 512] width 38 height 34
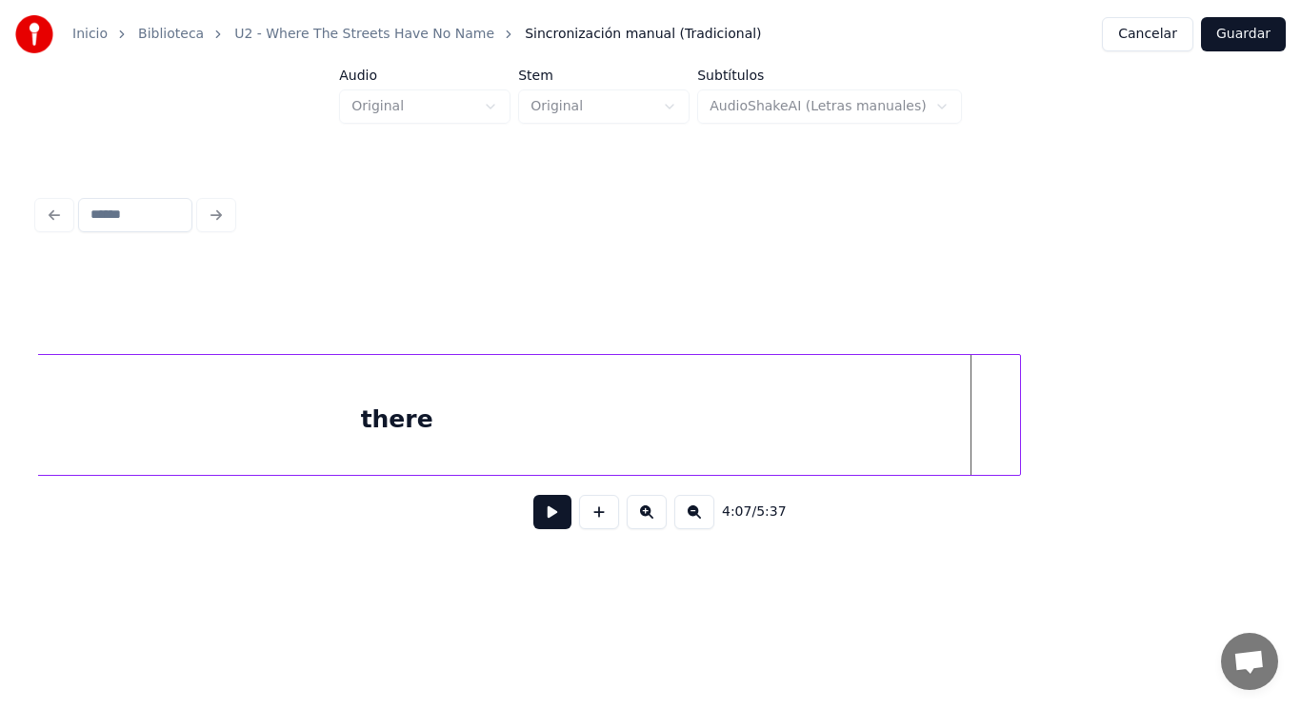
click at [1016, 416] on div at bounding box center [1017, 415] width 6 height 120
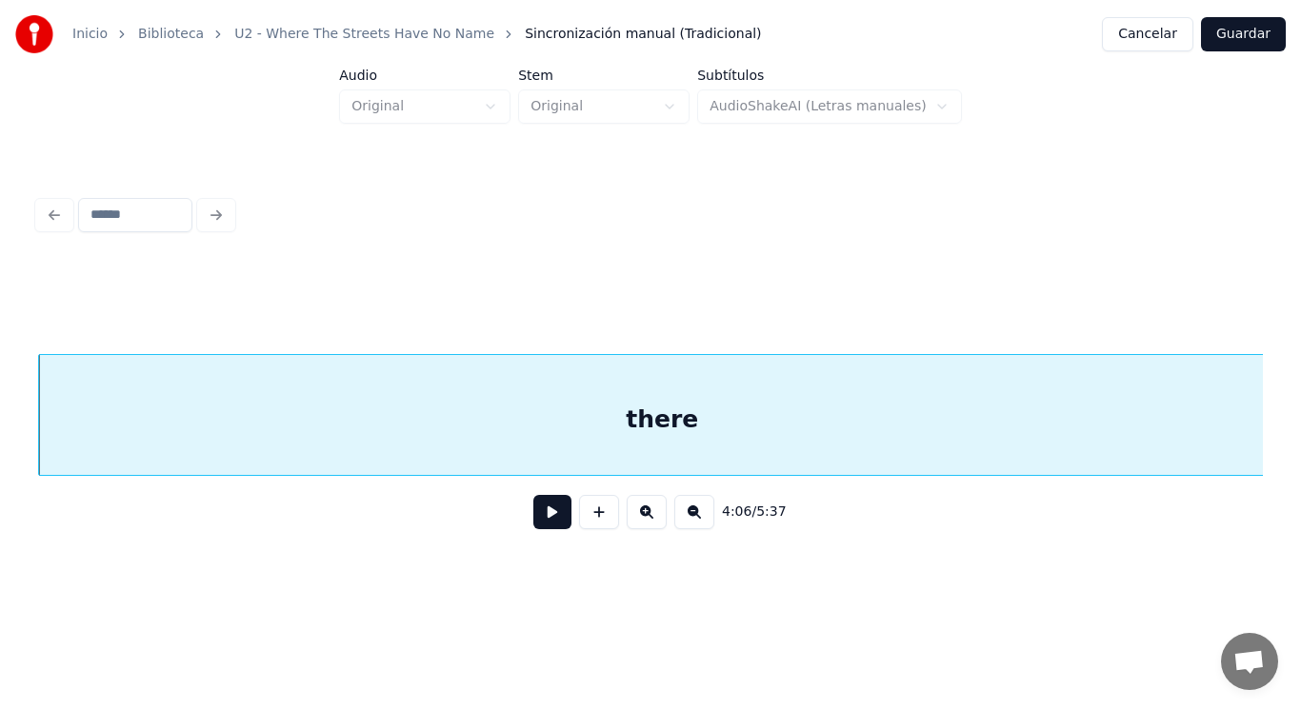
click at [536, 519] on button at bounding box center [552, 512] width 38 height 34
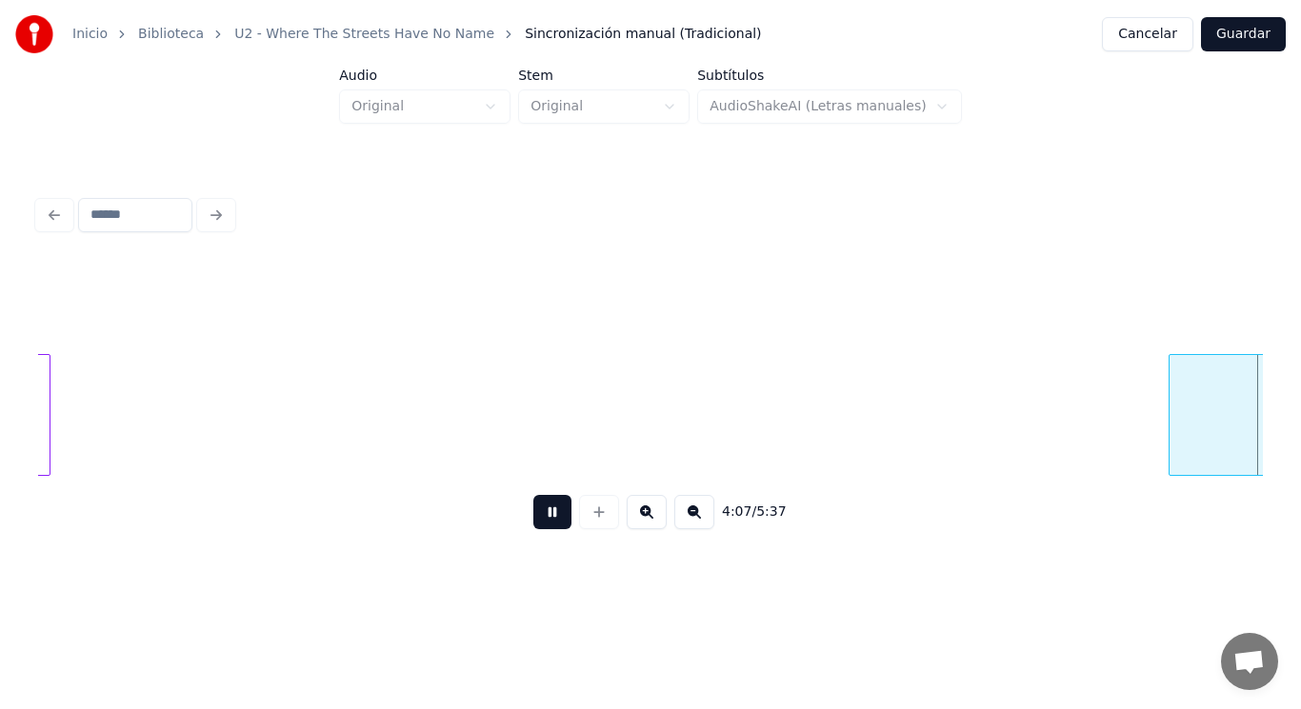
scroll to position [0, 330589]
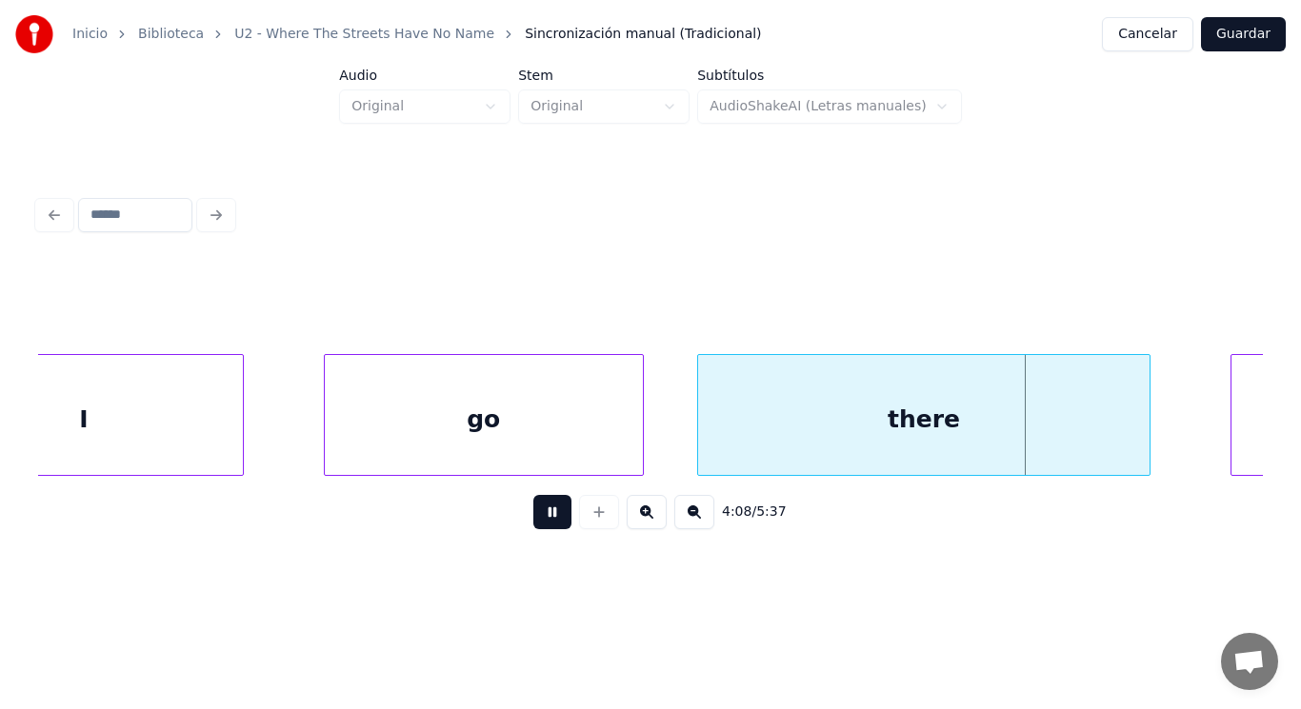
click at [536, 519] on button at bounding box center [552, 512] width 38 height 34
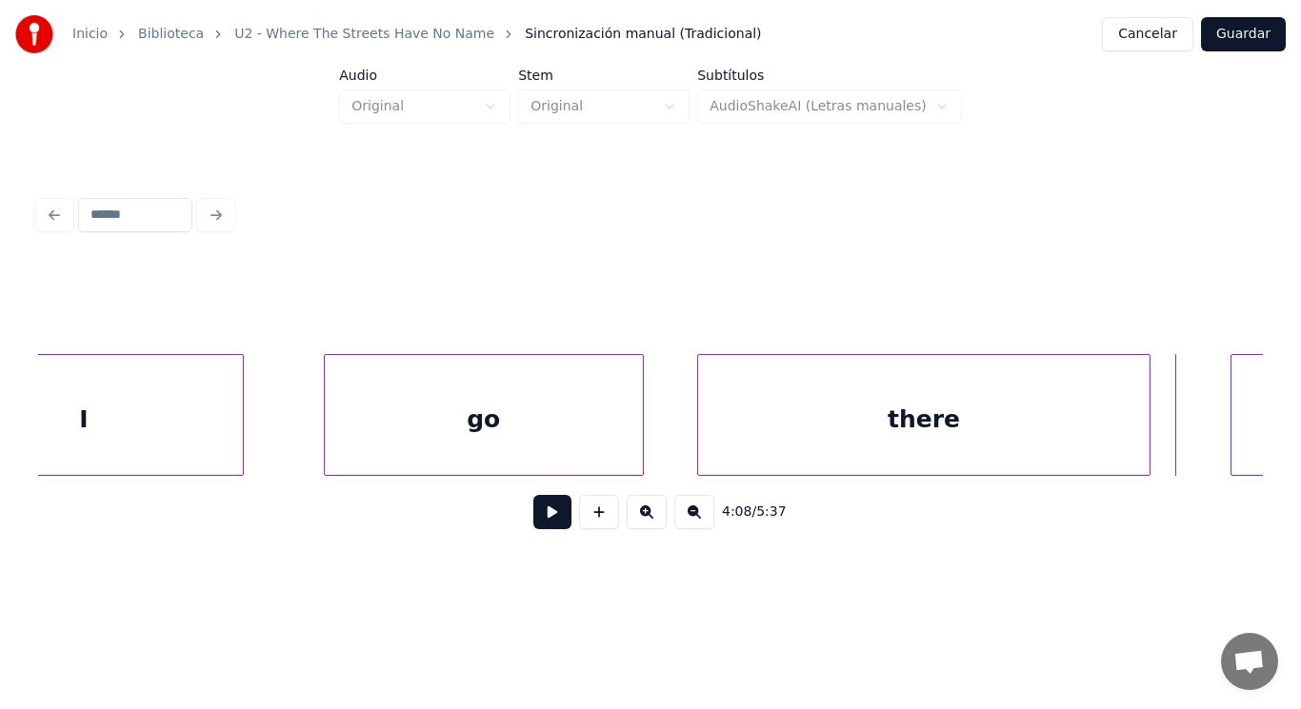
click at [207, 436] on div "I" at bounding box center [84, 419] width 318 height 129
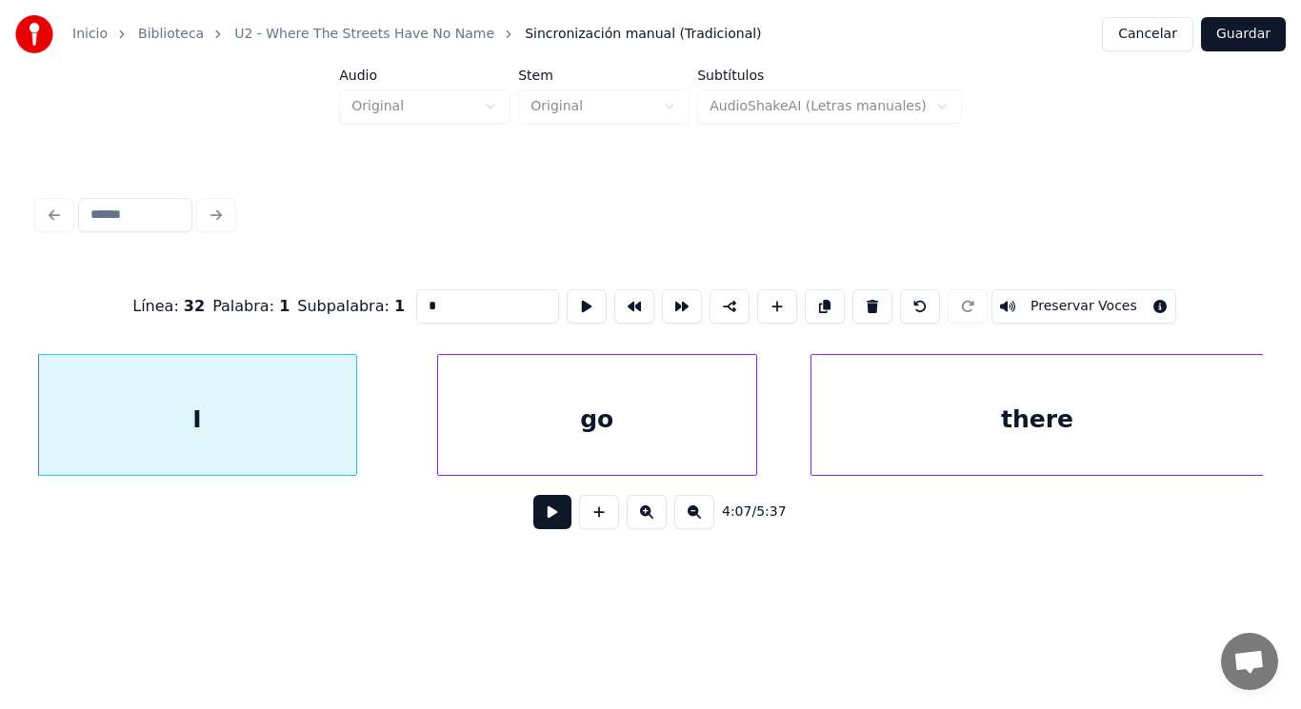
click at [541, 515] on button at bounding box center [552, 512] width 38 height 34
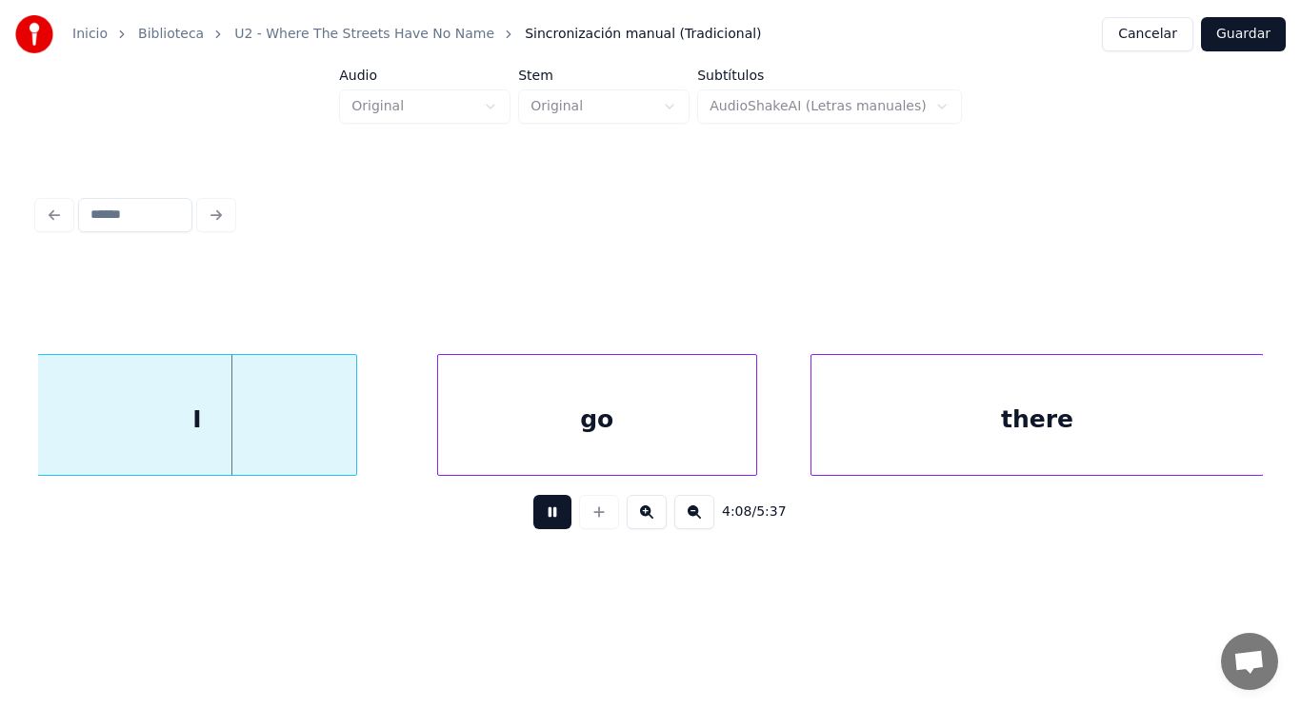
click at [541, 515] on button at bounding box center [552, 512] width 38 height 34
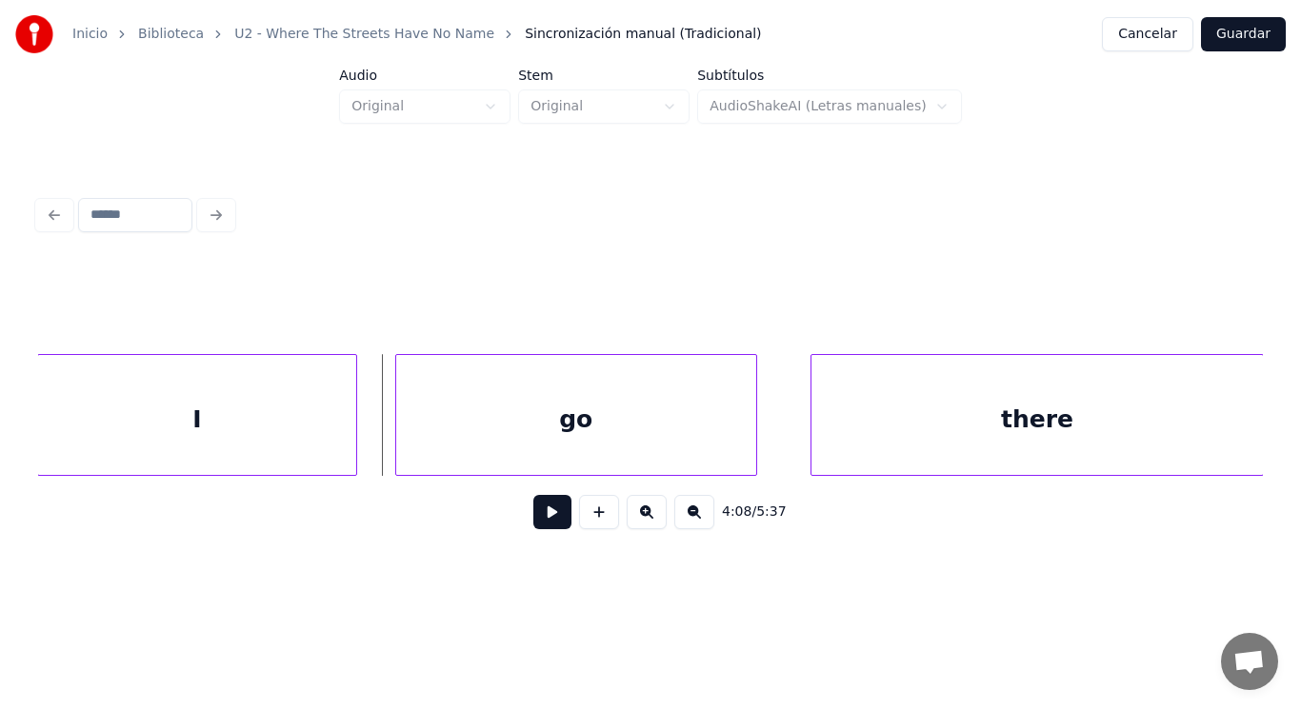
click at [397, 446] on div at bounding box center [399, 415] width 6 height 120
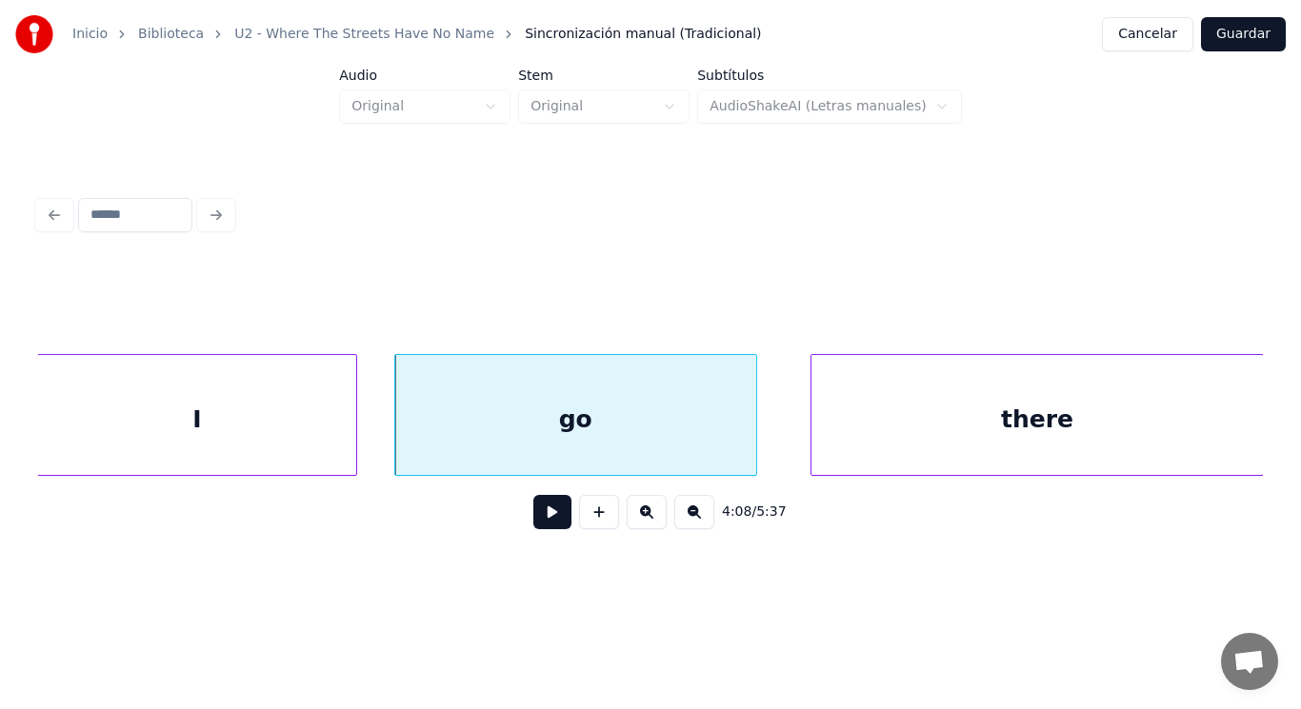
click at [540, 520] on button at bounding box center [552, 512] width 38 height 34
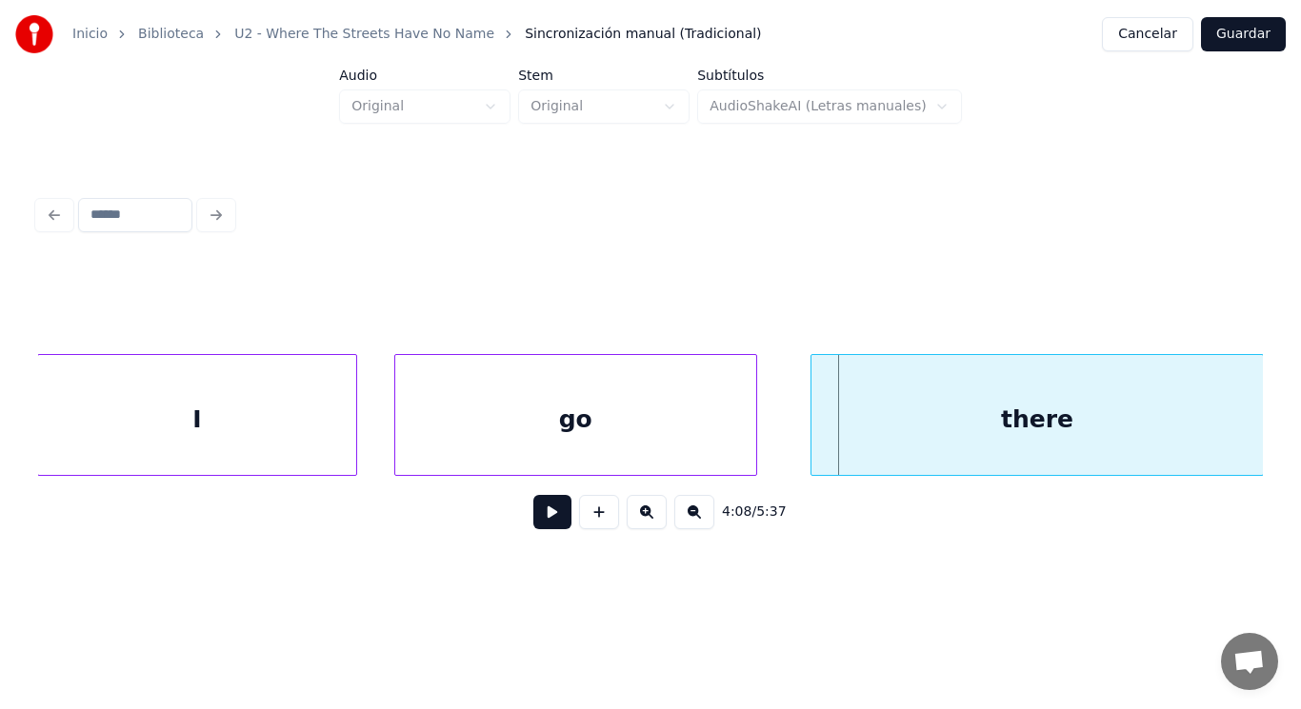
click at [713, 437] on div "go" at bounding box center [575, 419] width 361 height 129
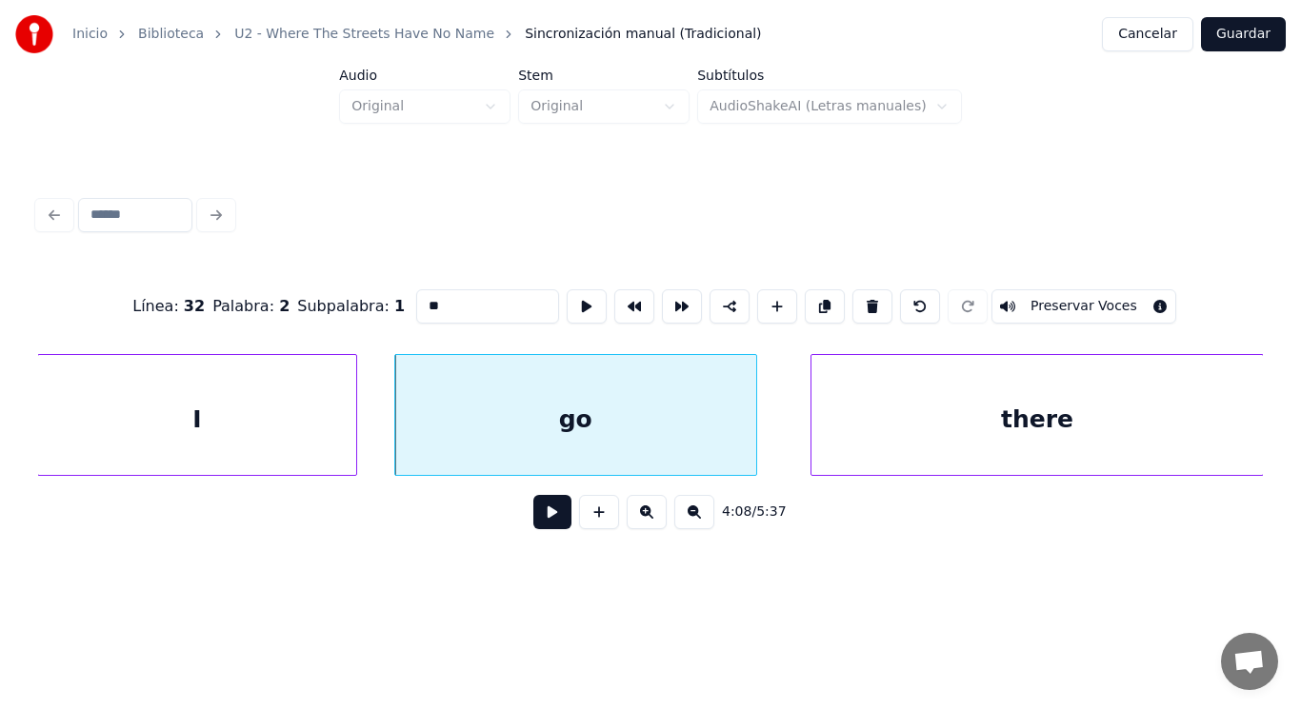
click at [547, 509] on button at bounding box center [552, 512] width 38 height 34
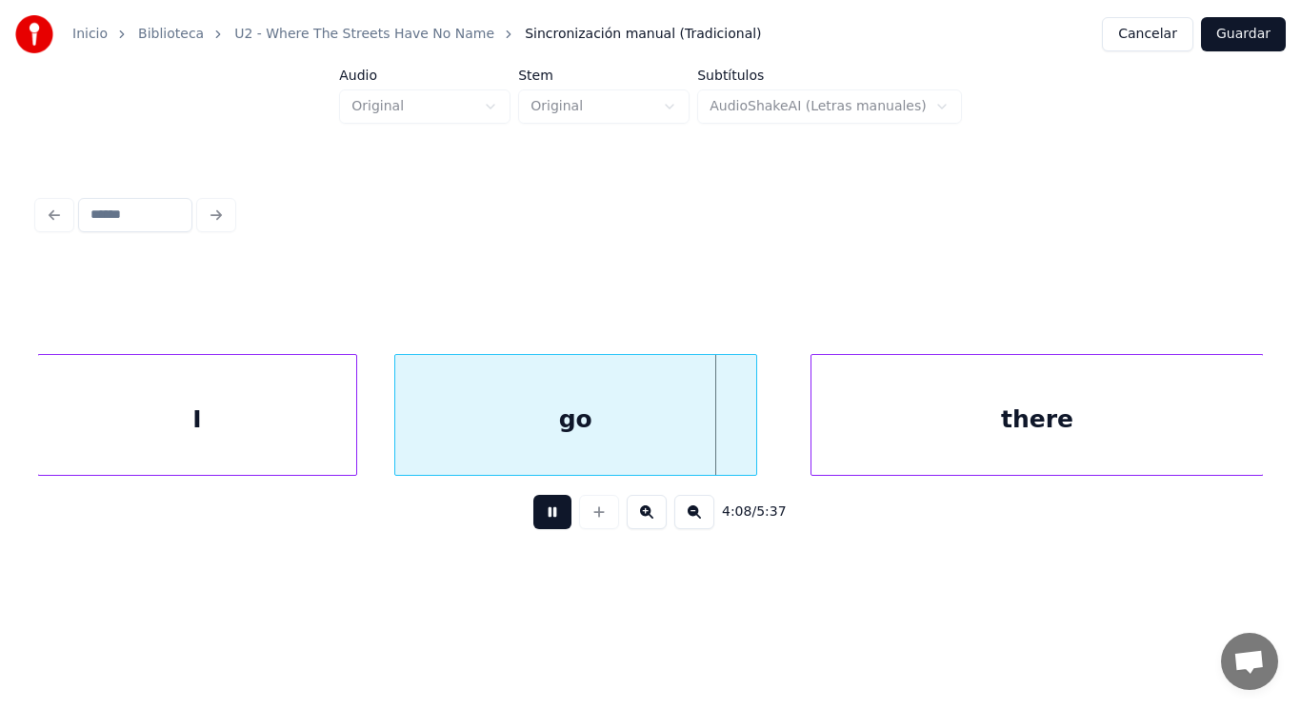
click at [547, 509] on button at bounding box center [552, 512] width 38 height 34
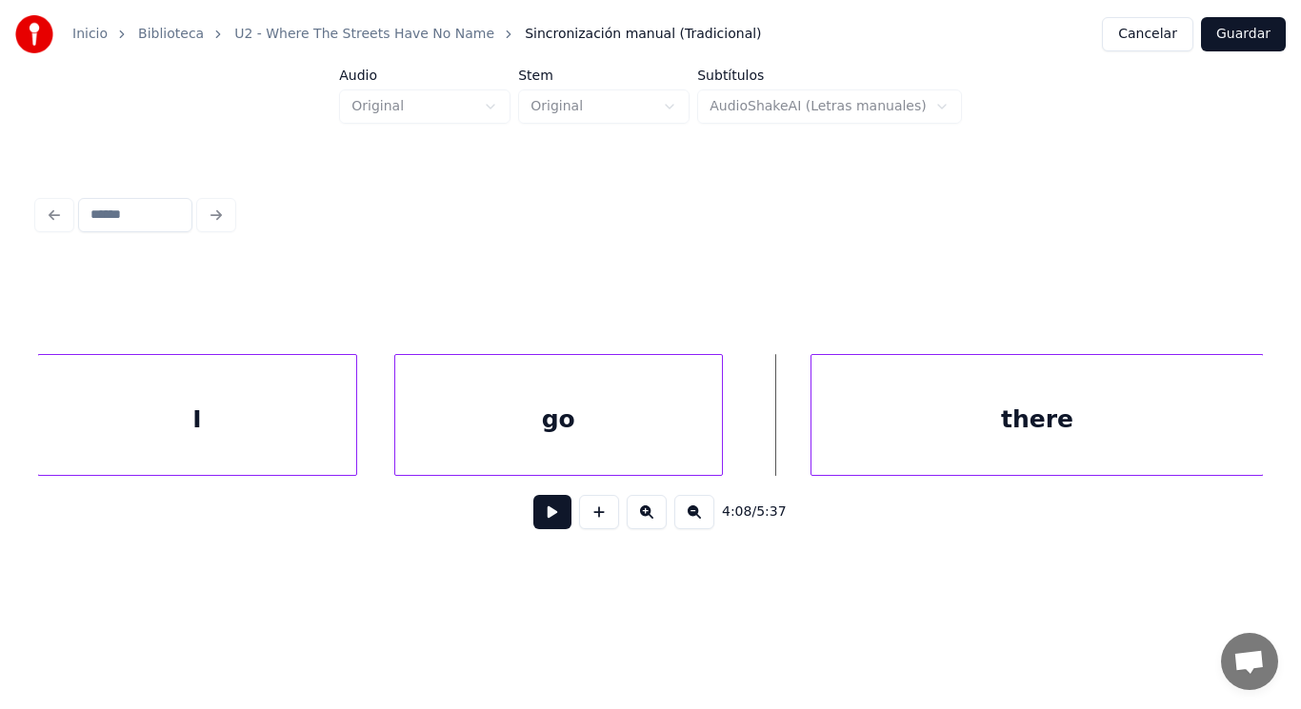
click at [721, 449] on div at bounding box center [719, 415] width 6 height 120
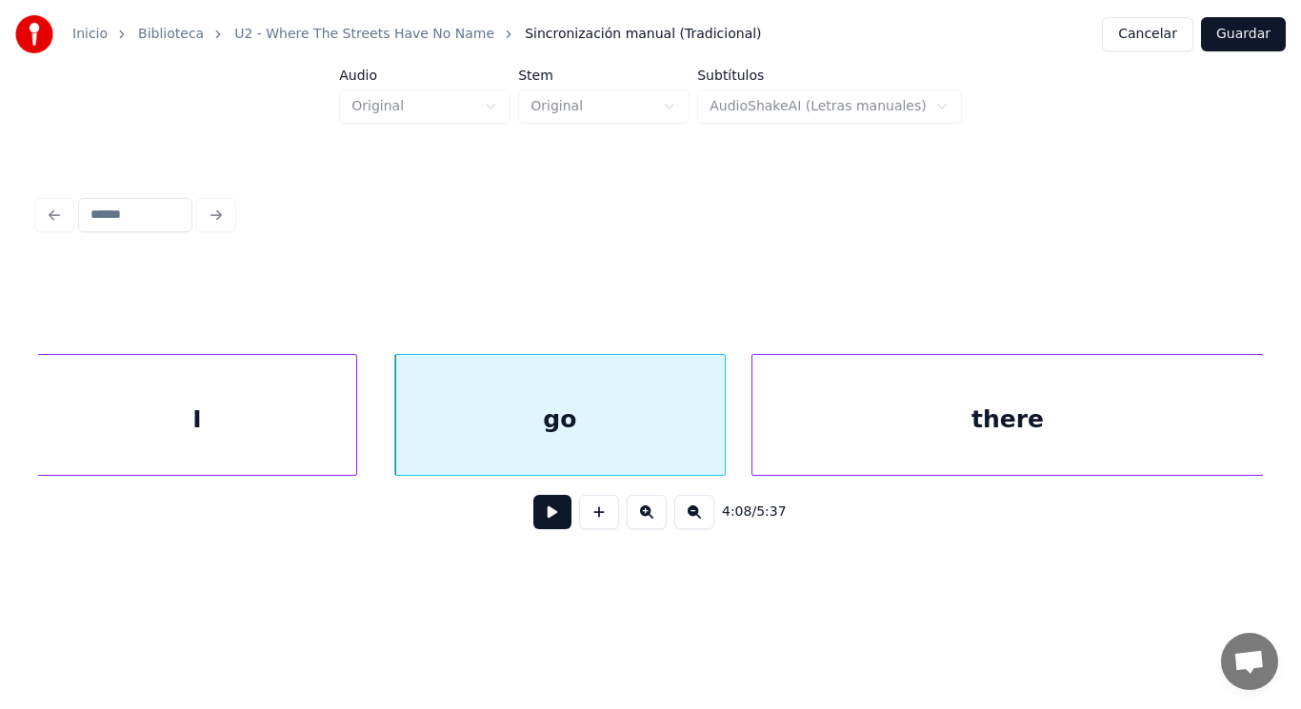
click at [752, 445] on div at bounding box center [755, 415] width 6 height 120
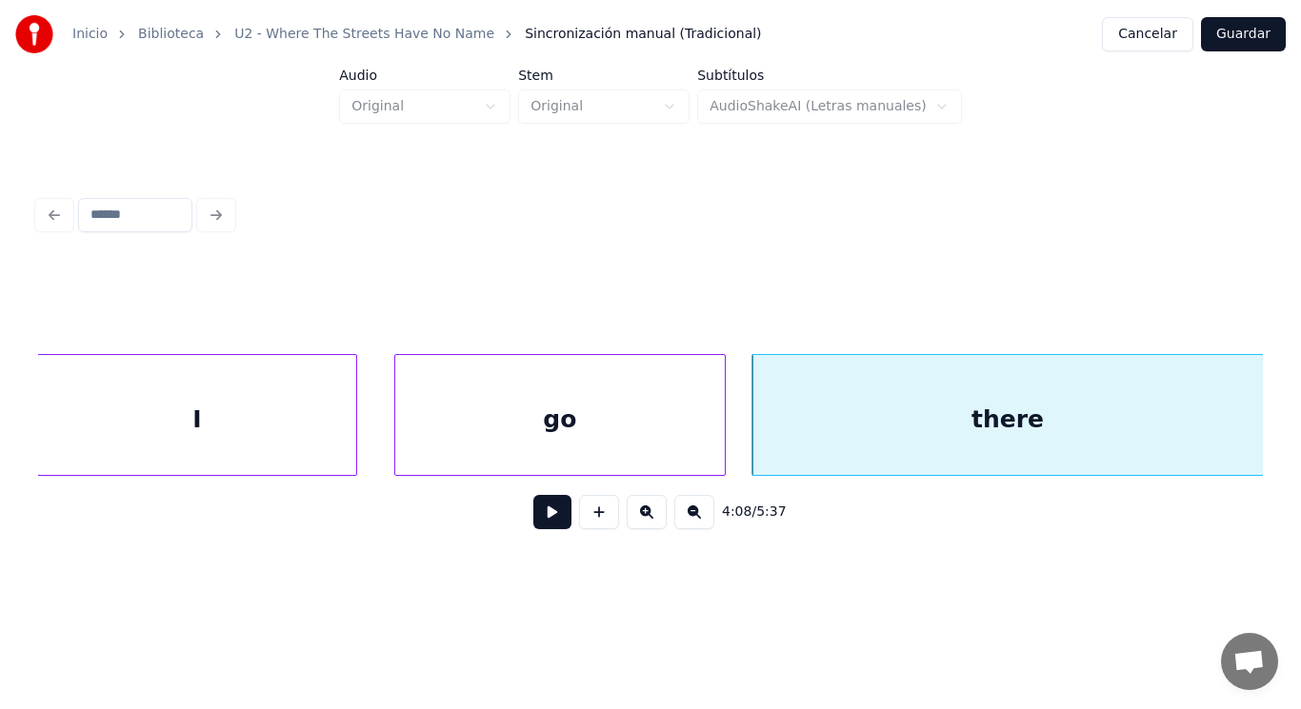
click at [548, 519] on button at bounding box center [552, 512] width 38 height 34
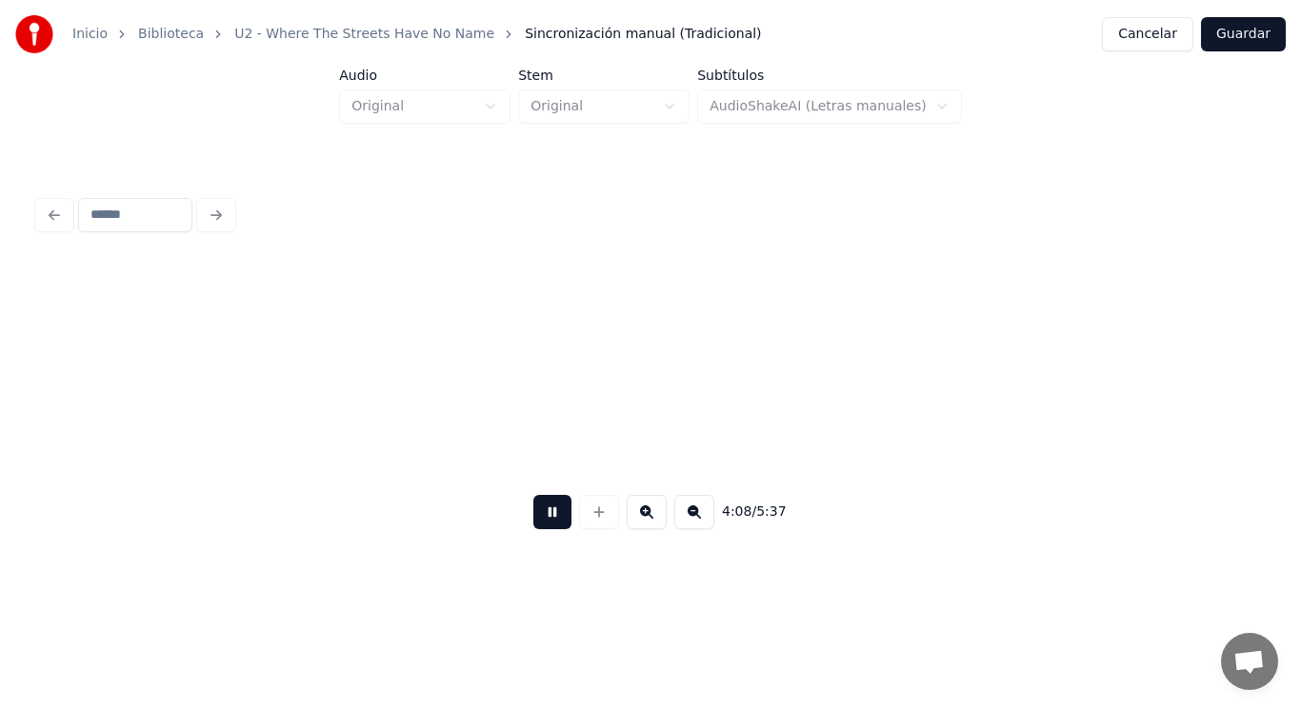
scroll to position [0, 331713]
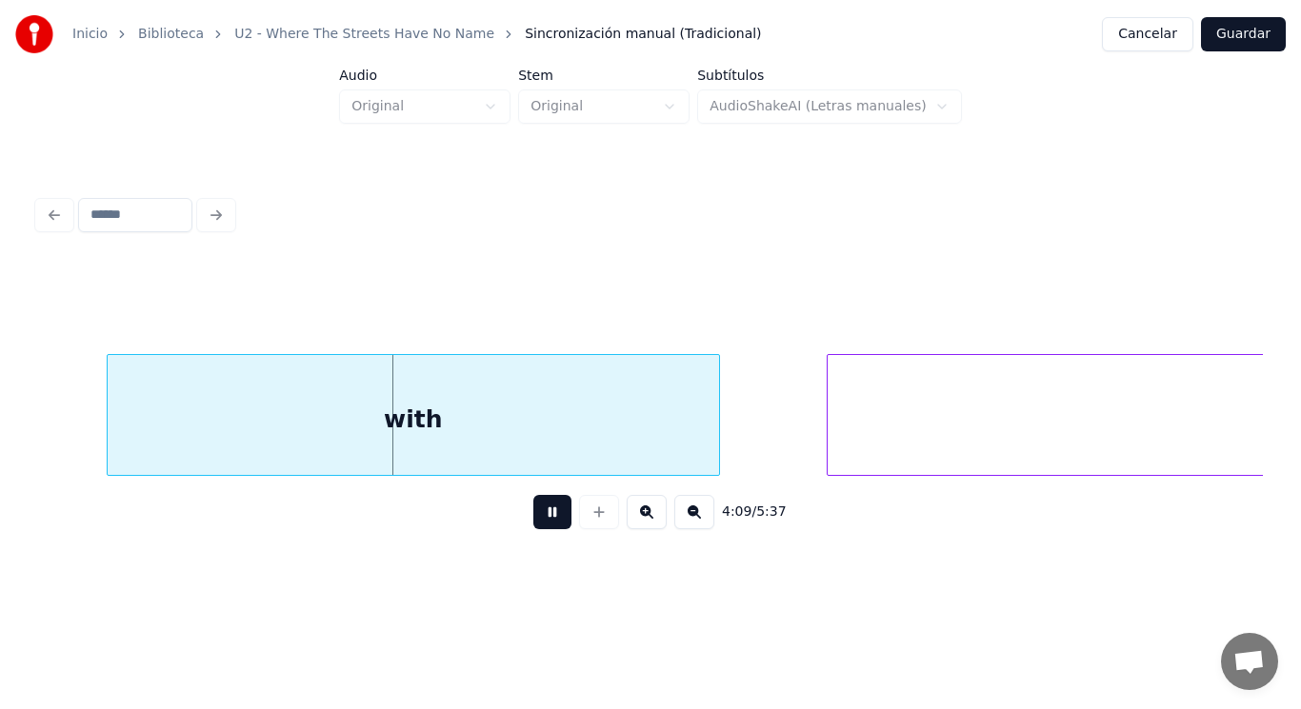
click at [548, 519] on button at bounding box center [552, 512] width 38 height 34
click at [506, 458] on div "with" at bounding box center [413, 419] width 611 height 129
click at [549, 521] on button at bounding box center [552, 512] width 38 height 34
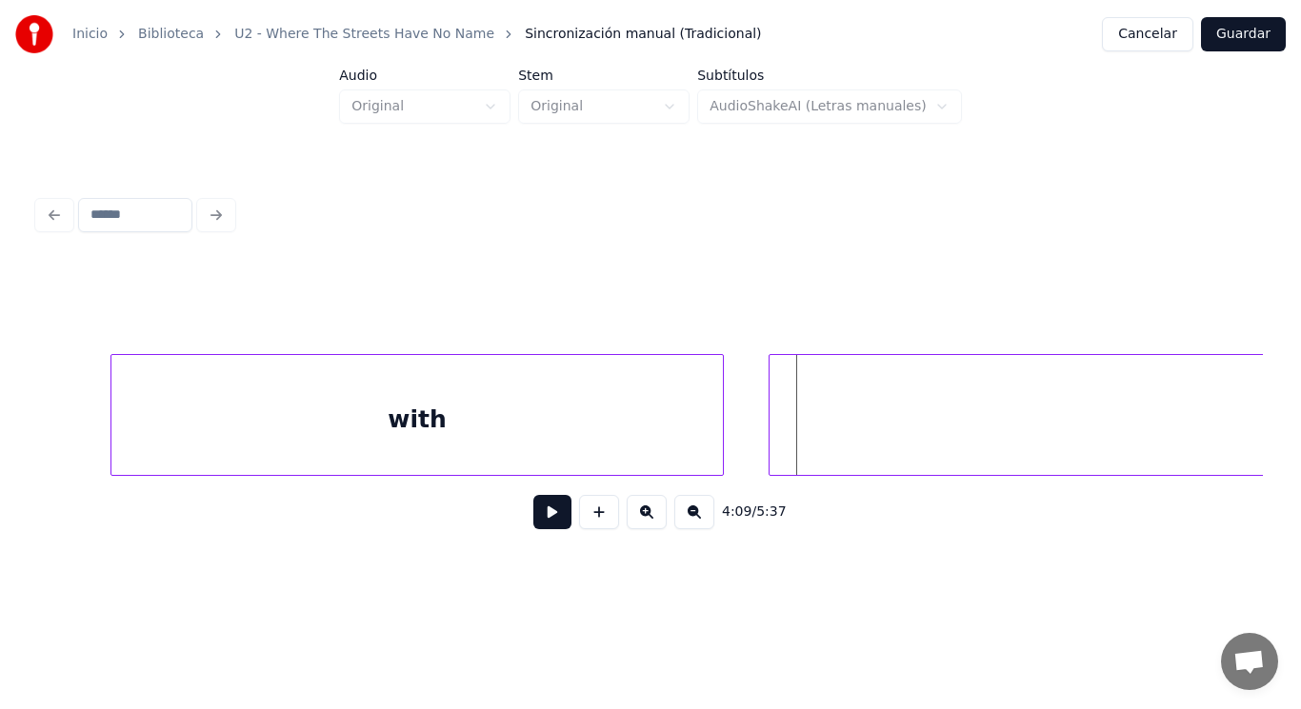
click at [770, 436] on div at bounding box center [772, 415] width 6 height 120
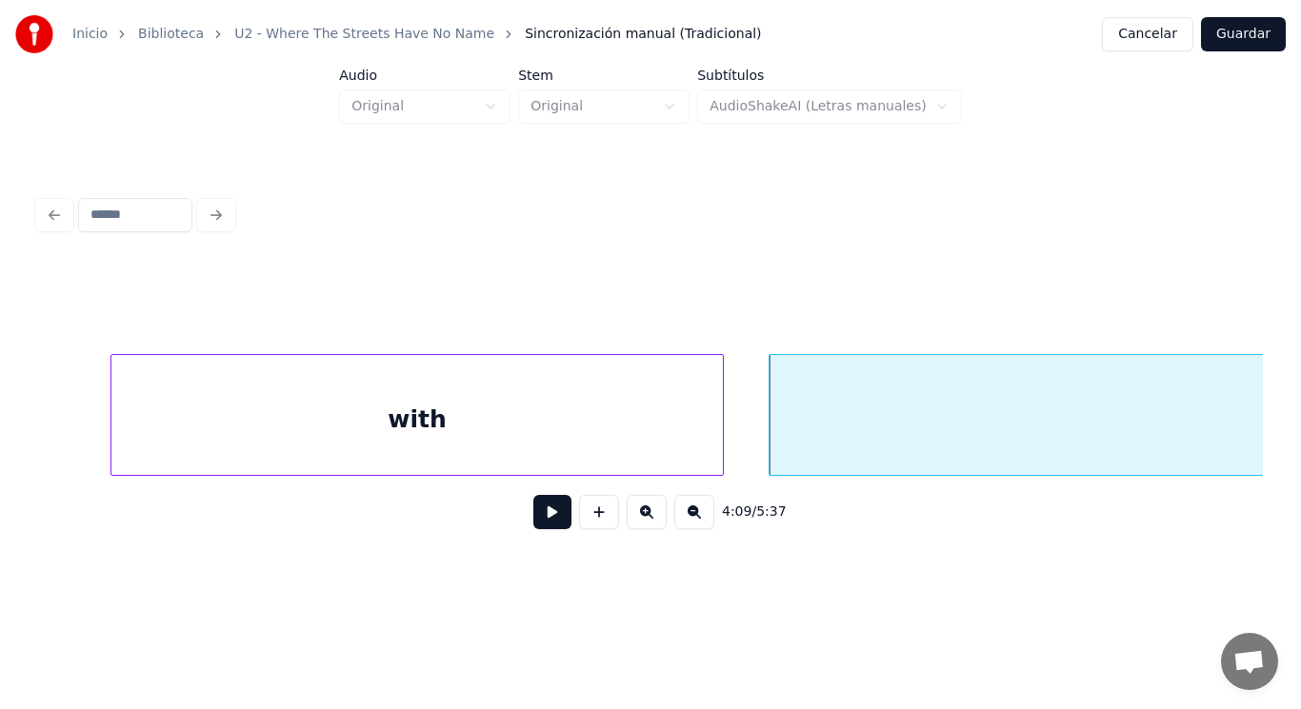
click at [539, 512] on button at bounding box center [552, 512] width 38 height 34
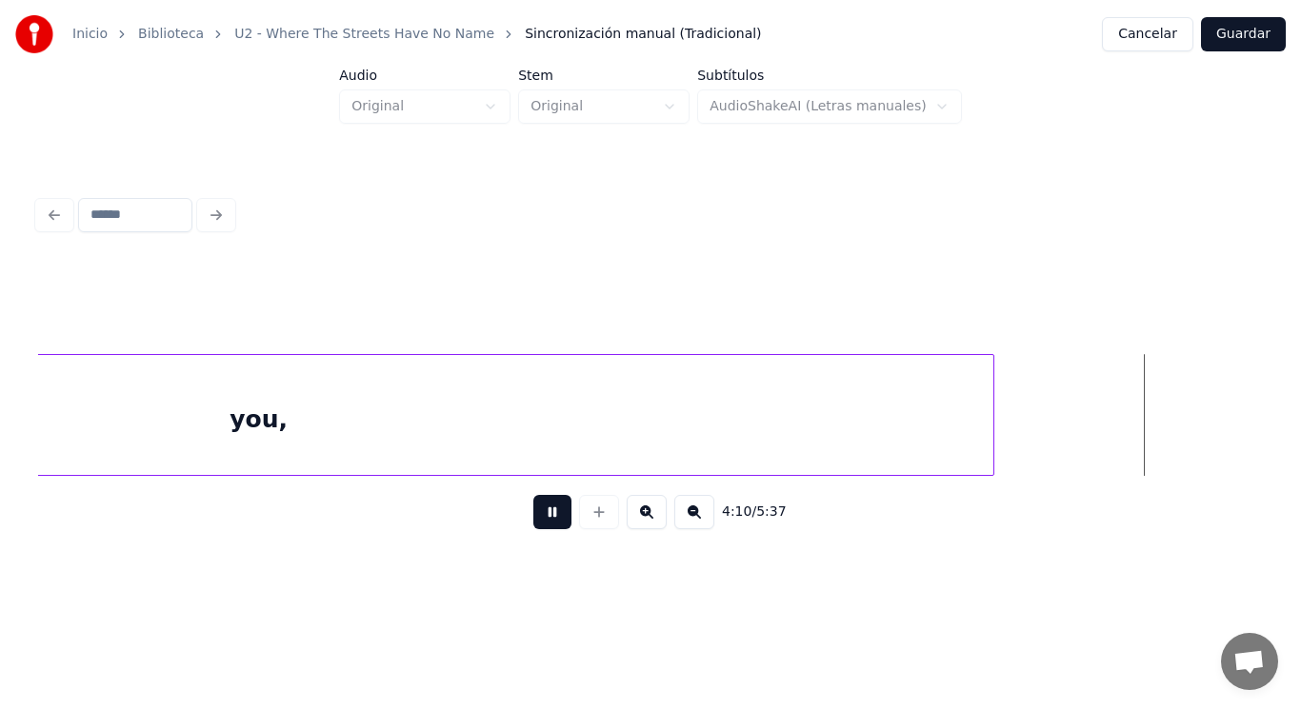
click at [539, 512] on button at bounding box center [552, 512] width 38 height 34
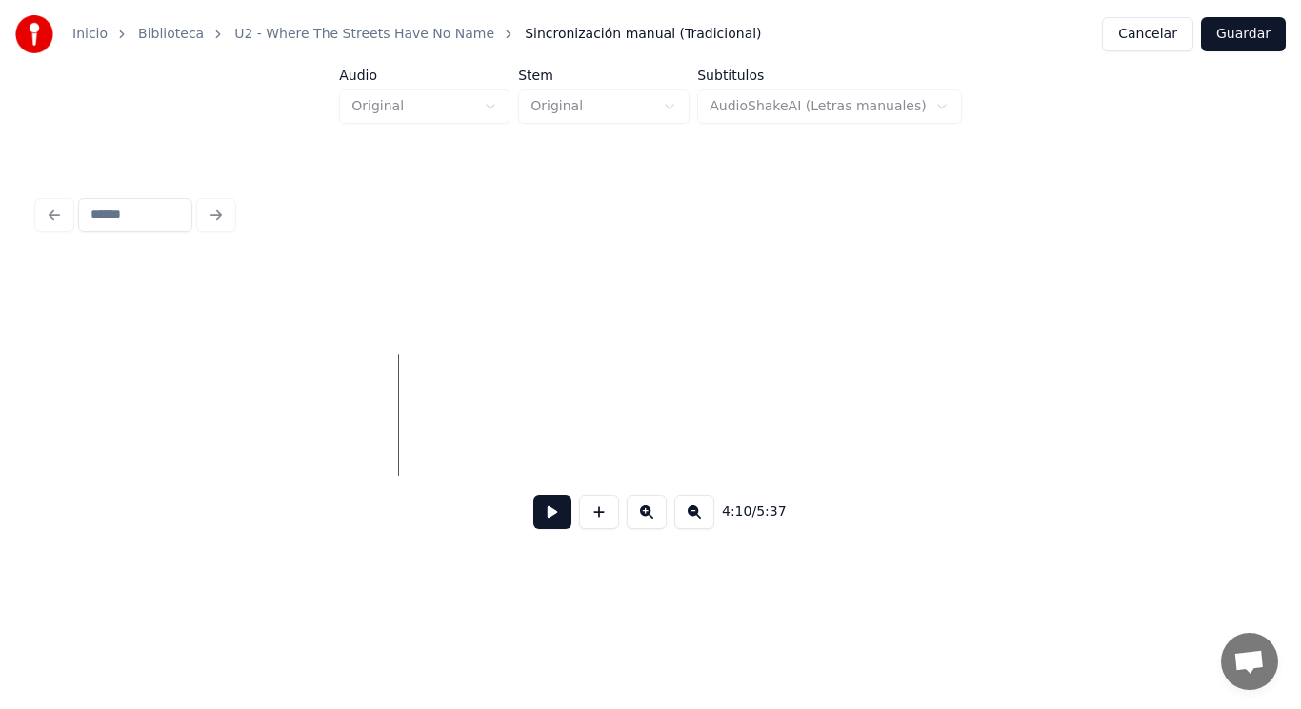
scroll to position [0, 333822]
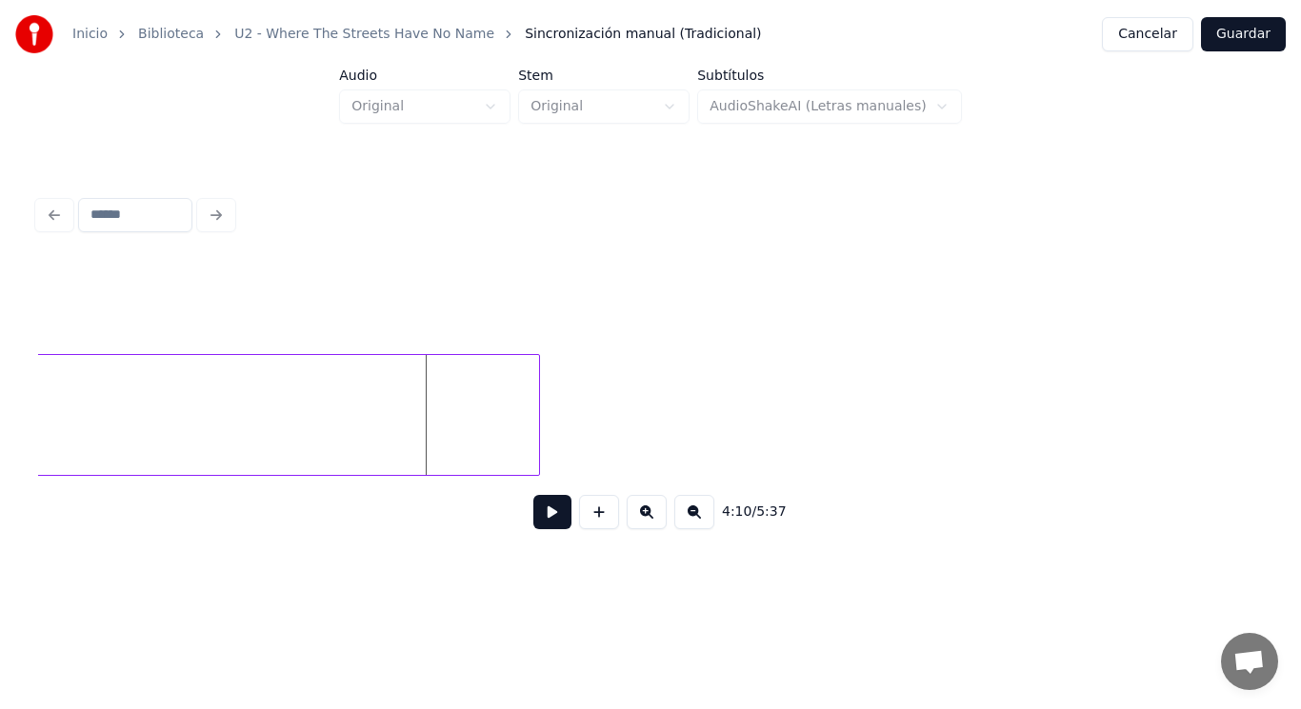
click at [535, 423] on div at bounding box center [536, 415] width 6 height 120
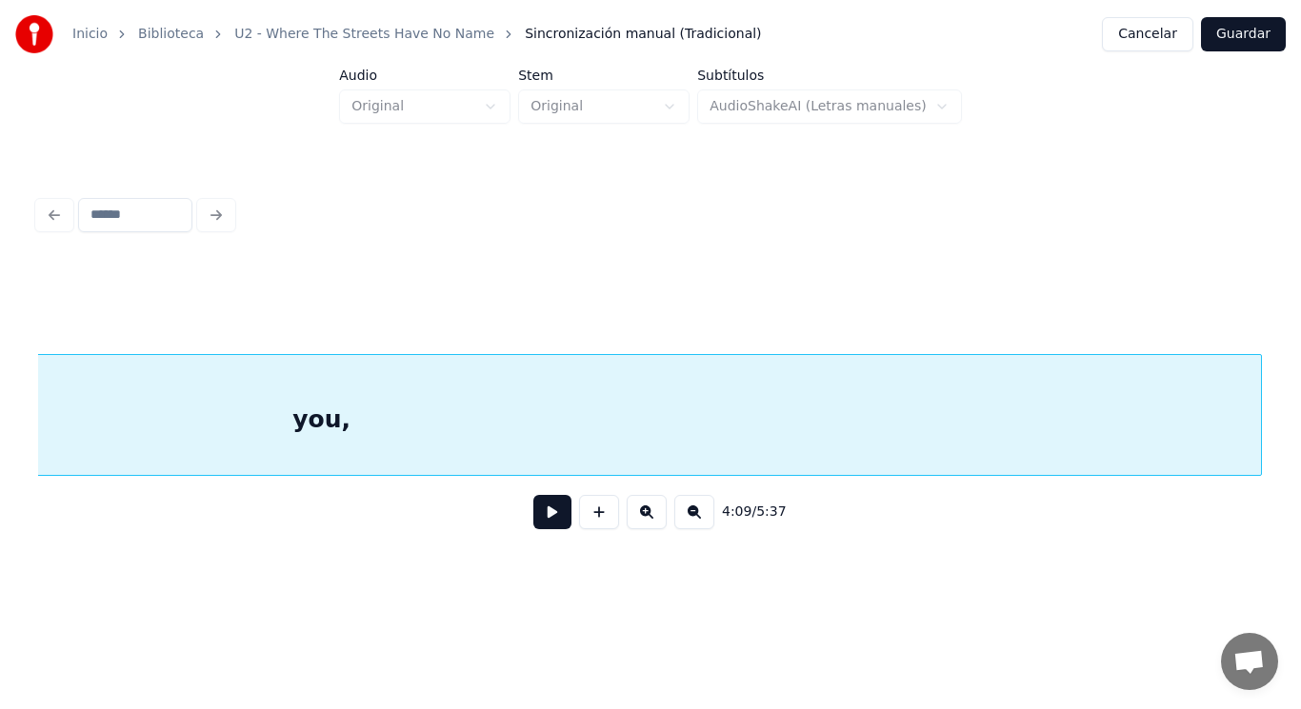
click at [532, 512] on div "4:09 / 5:37" at bounding box center [650, 403] width 1224 height 289
click at [533, 512] on button at bounding box center [552, 512] width 38 height 34
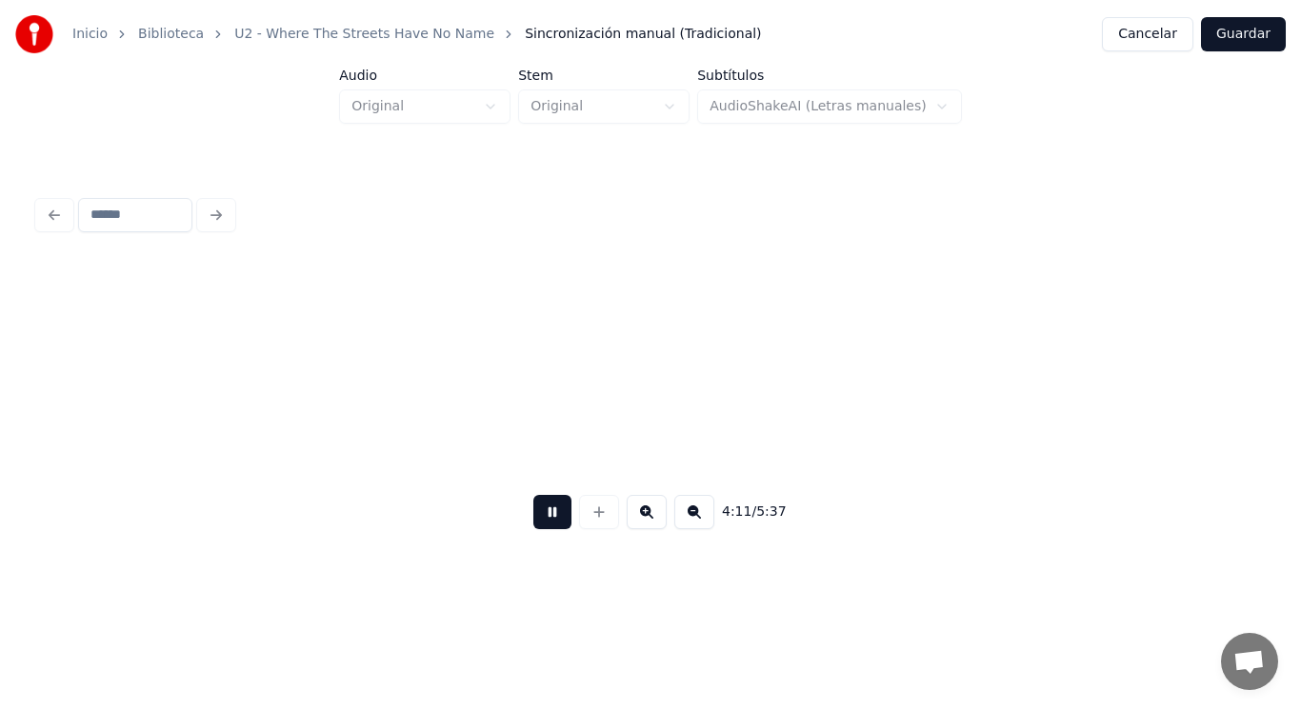
scroll to position [0, 334925]
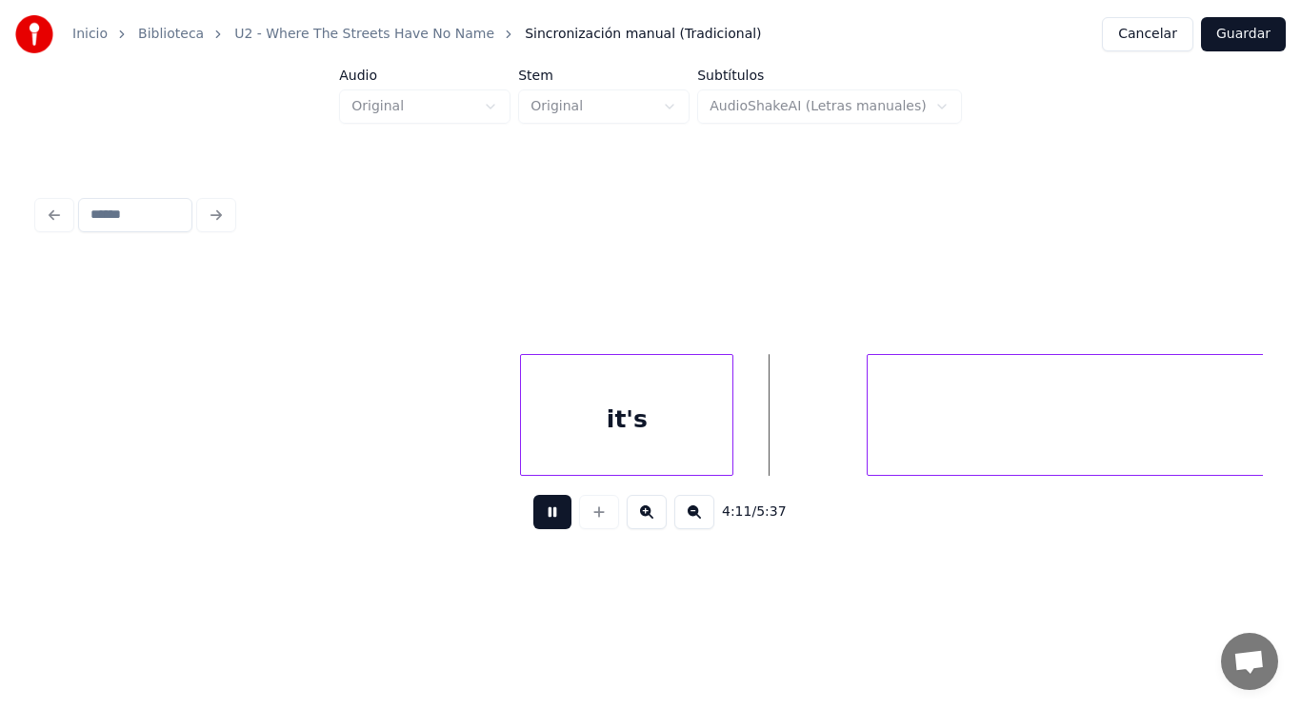
click at [533, 512] on button at bounding box center [552, 512] width 38 height 34
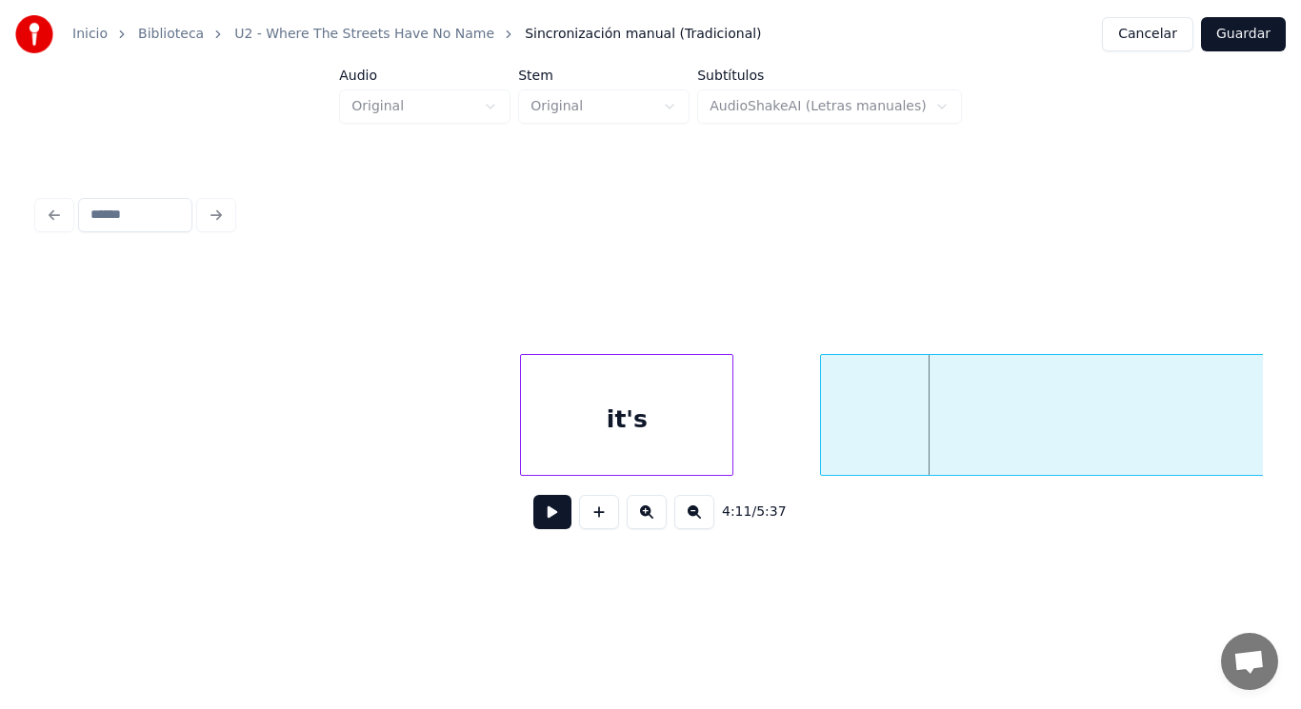
click at [825, 444] on div at bounding box center [824, 415] width 6 height 120
click at [476, 436] on div at bounding box center [478, 415] width 6 height 120
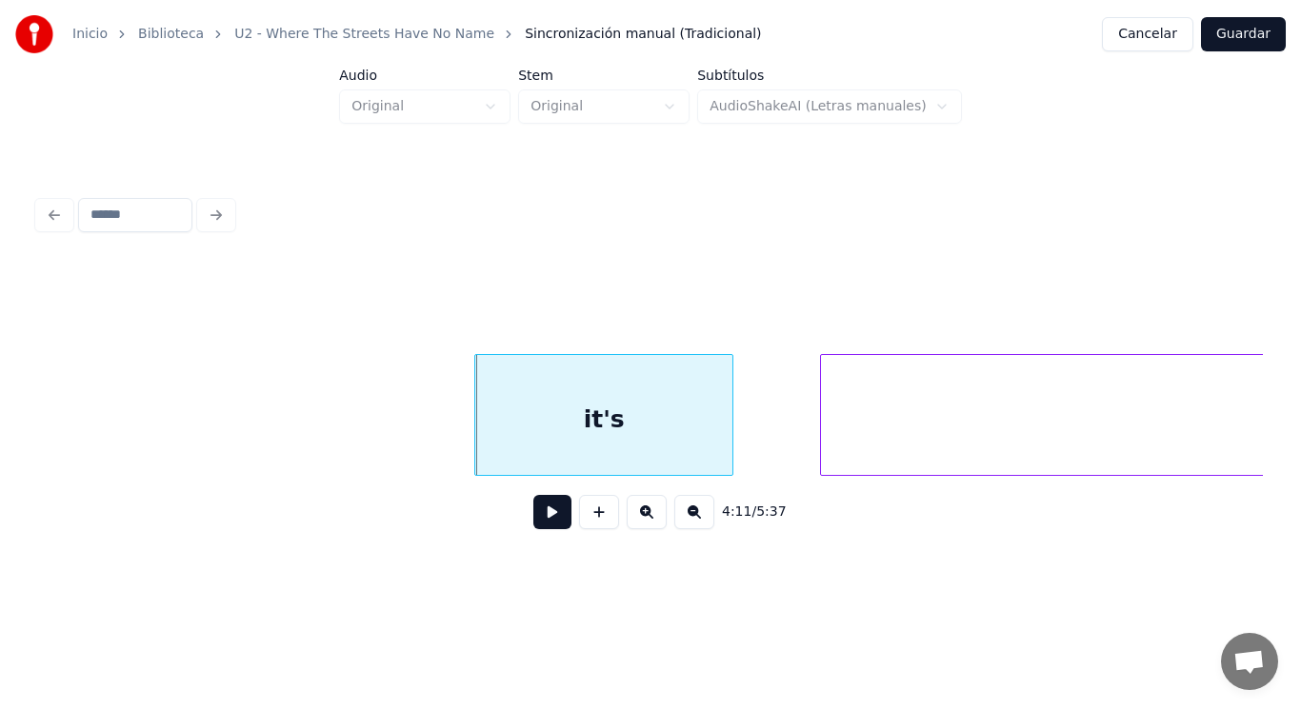
click at [538, 433] on div "it's" at bounding box center [603, 419] width 257 height 129
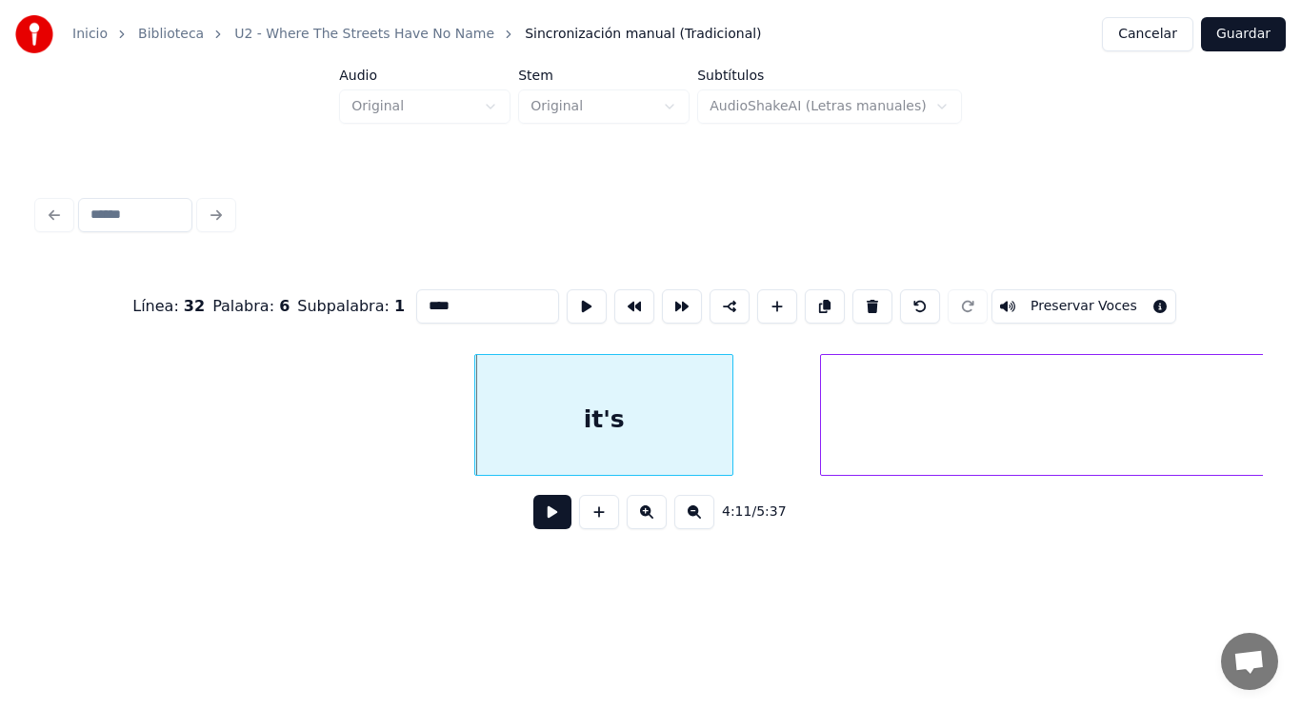
click at [416, 300] on input "****" at bounding box center [487, 306] width 143 height 34
type input "****"
click at [541, 512] on button at bounding box center [552, 512] width 38 height 34
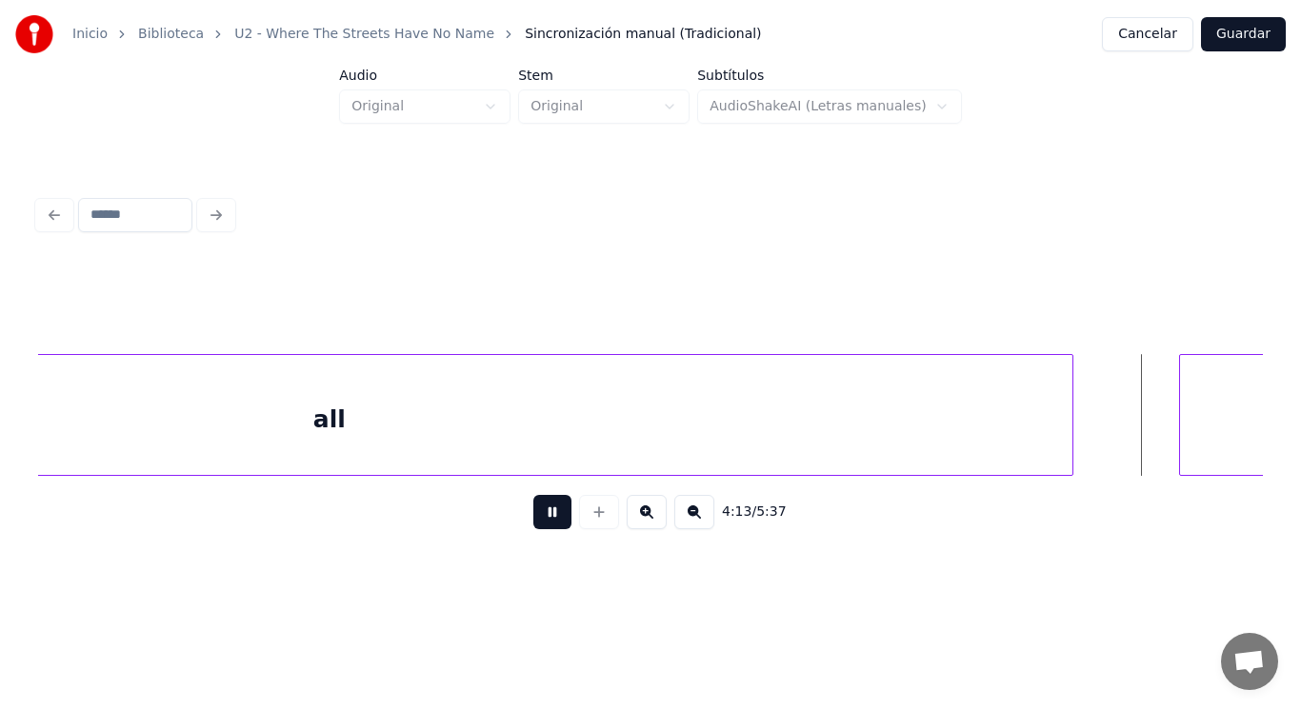
scroll to position [0, 337399]
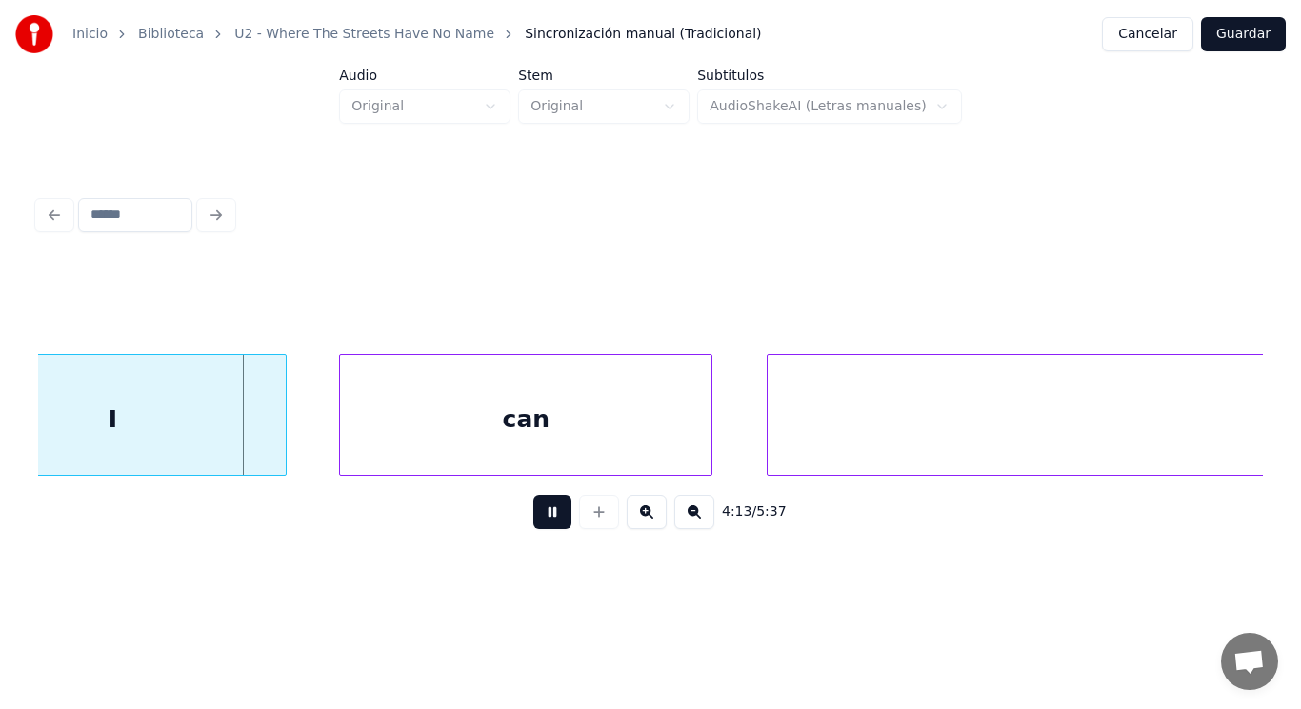
click at [541, 512] on button at bounding box center [552, 512] width 38 height 34
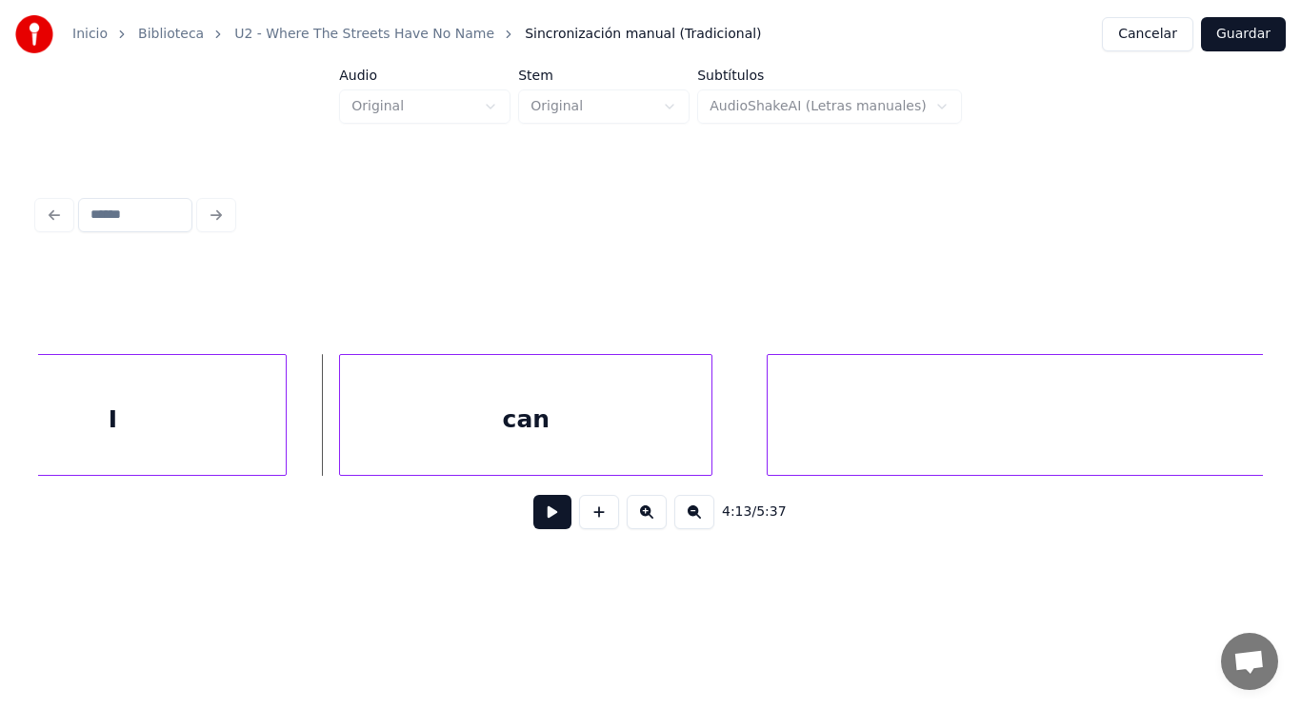
click at [182, 408] on div "I" at bounding box center [112, 419] width 345 height 129
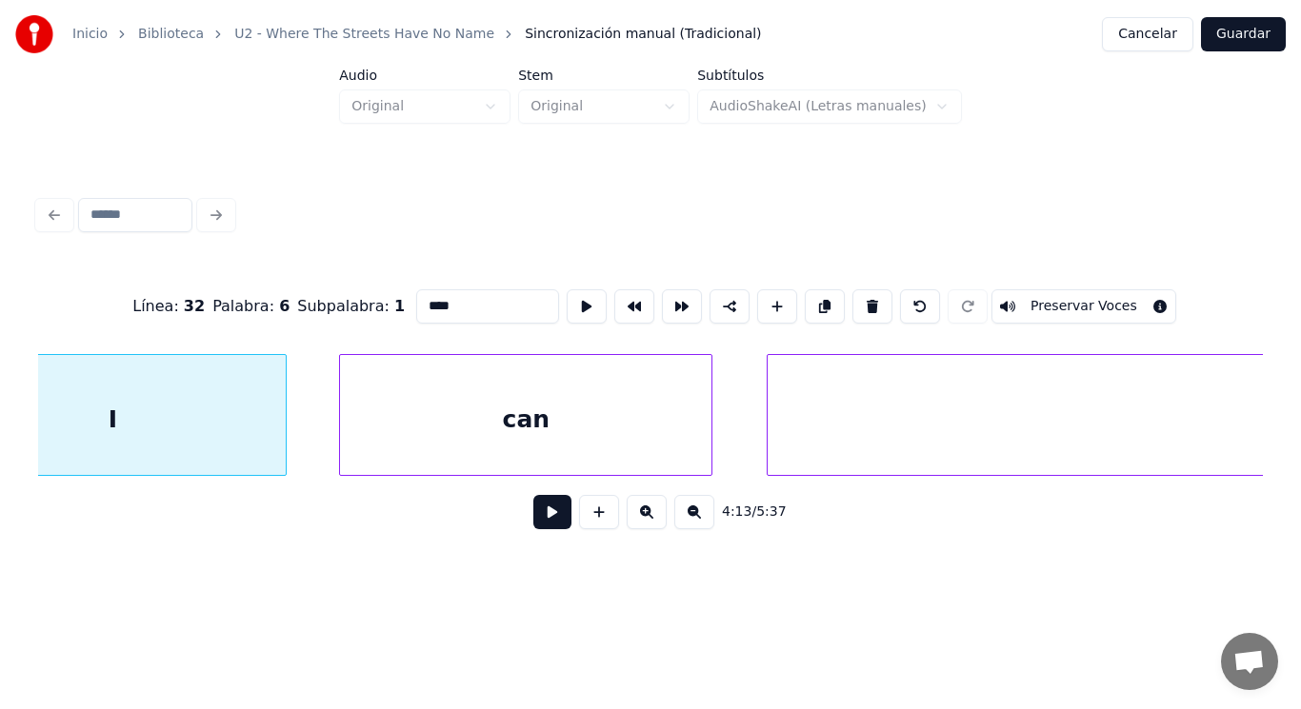
type input "*"
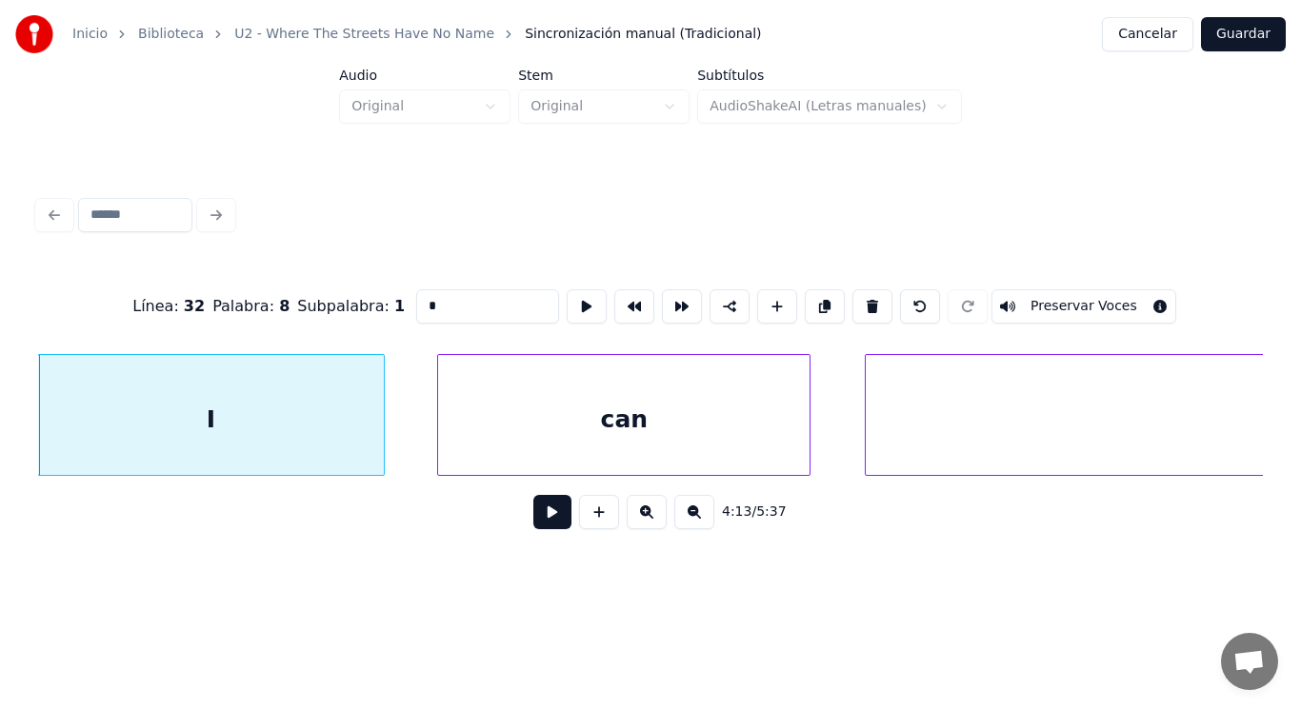
click at [540, 518] on button at bounding box center [552, 512] width 38 height 34
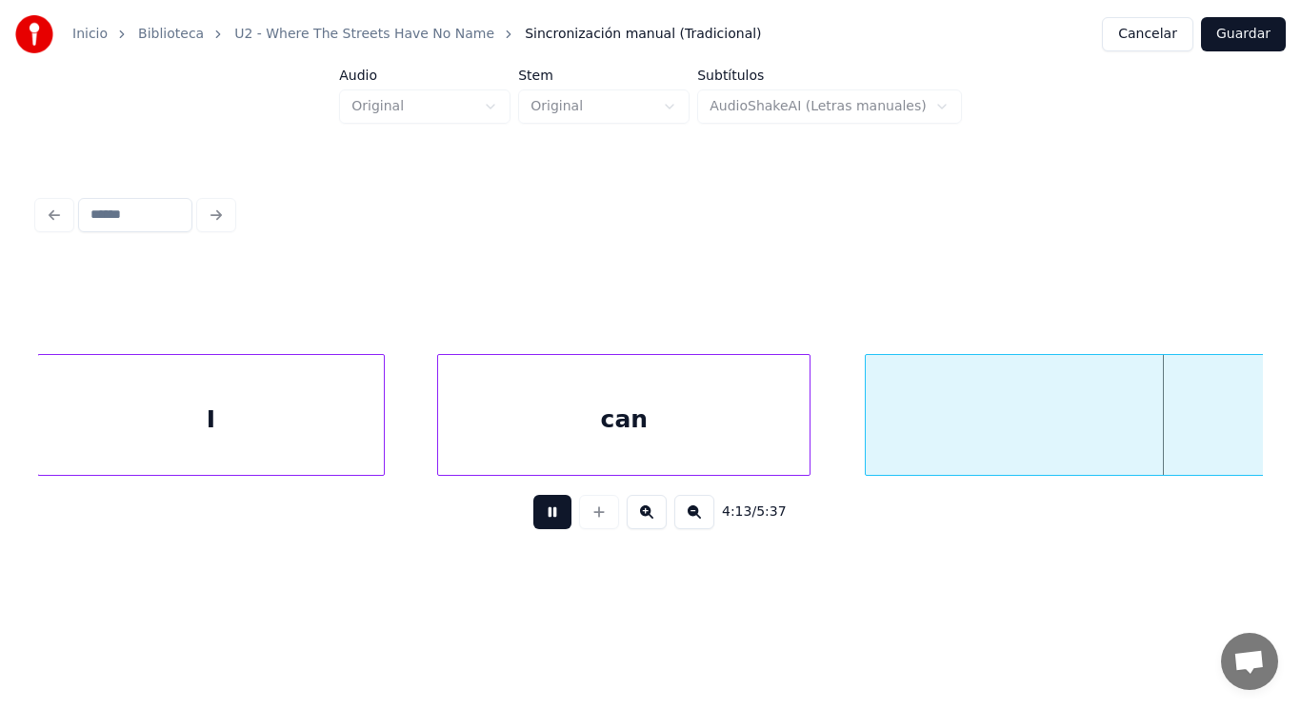
scroll to position [0, 338537]
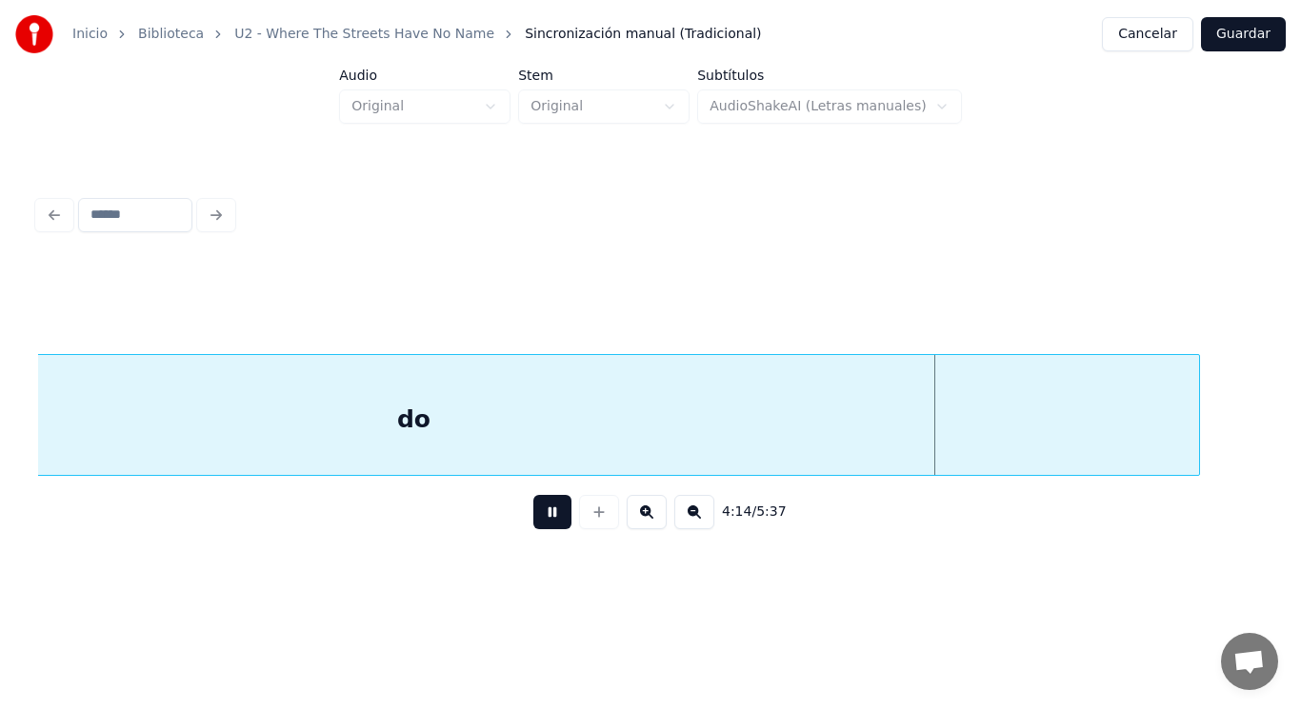
click at [540, 518] on button at bounding box center [552, 512] width 38 height 34
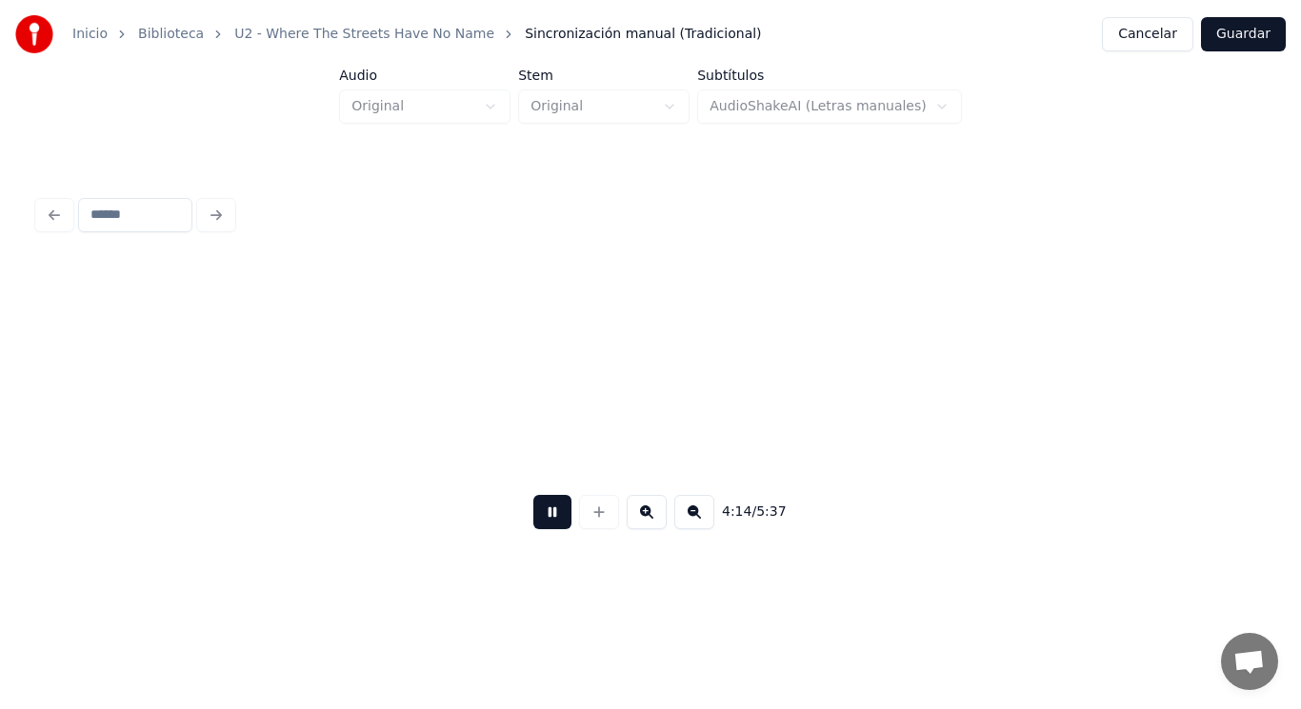
scroll to position [0, 339776]
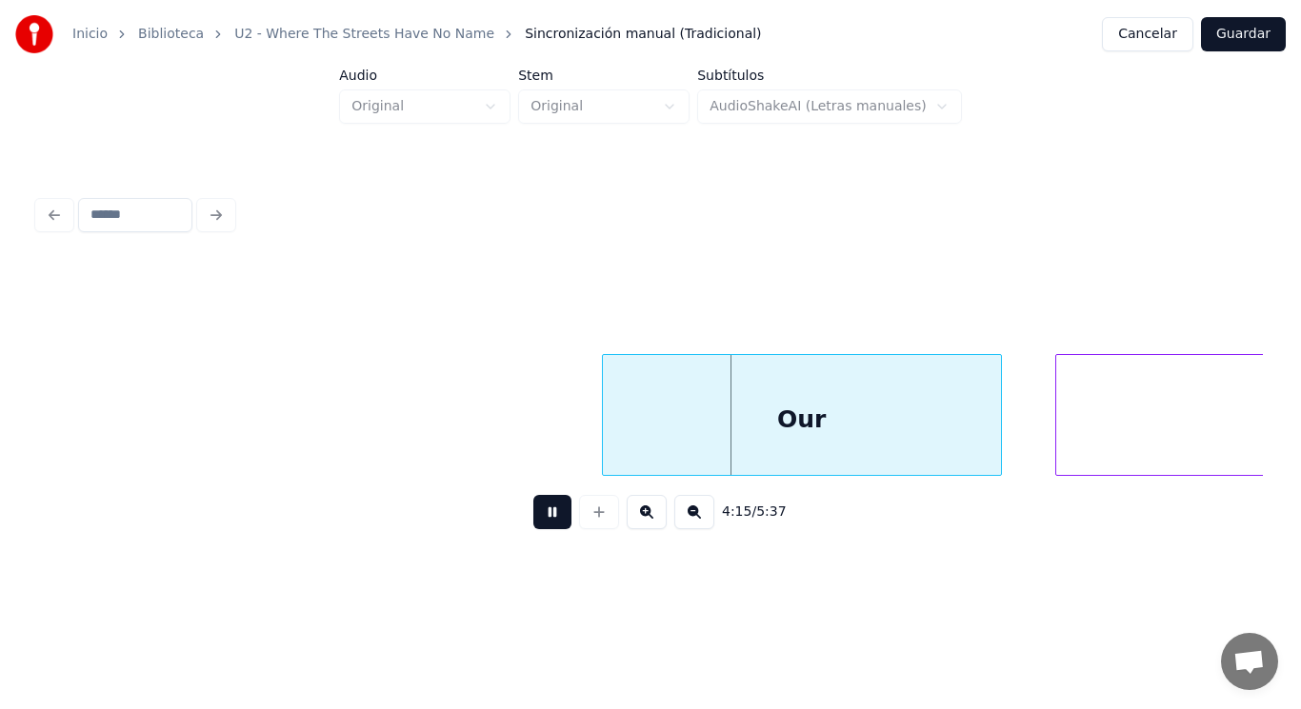
click at [540, 518] on button at bounding box center [552, 512] width 38 height 34
click at [556, 437] on div at bounding box center [557, 415] width 6 height 120
click at [538, 510] on button at bounding box center [552, 512] width 38 height 34
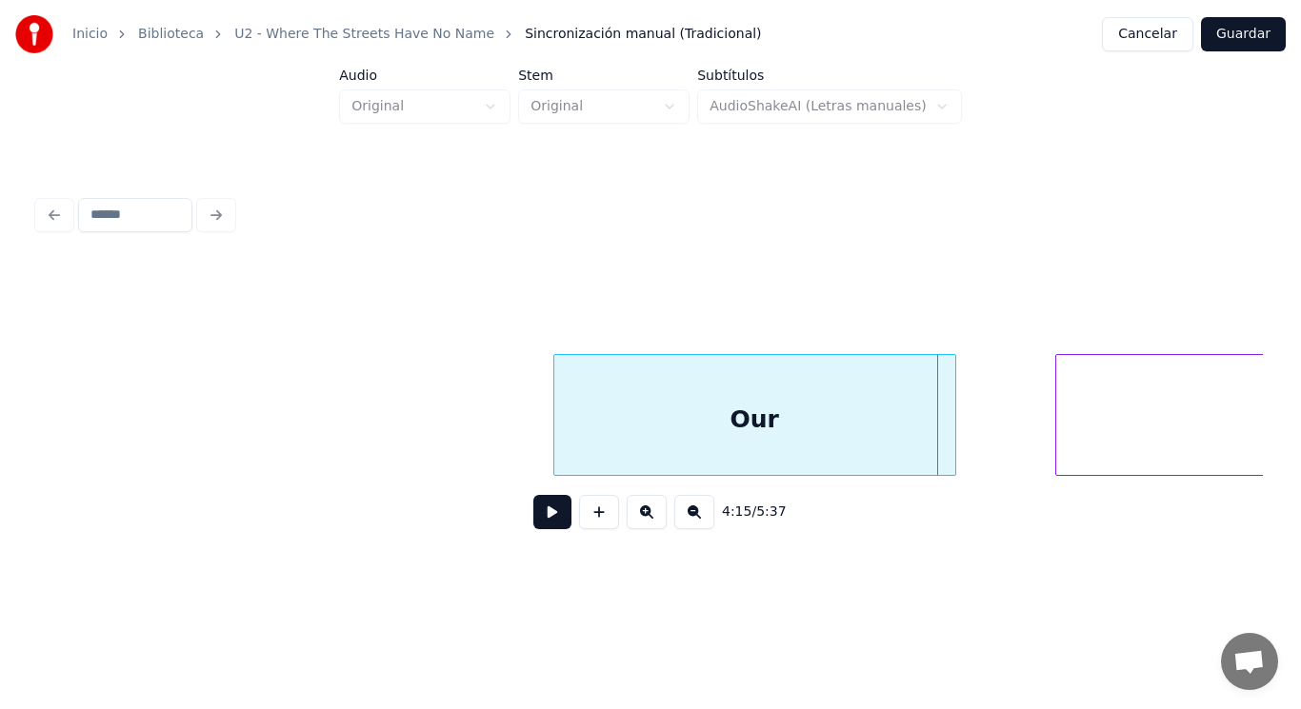
click at [953, 445] on div at bounding box center [952, 415] width 6 height 120
click at [543, 511] on button at bounding box center [552, 512] width 38 height 34
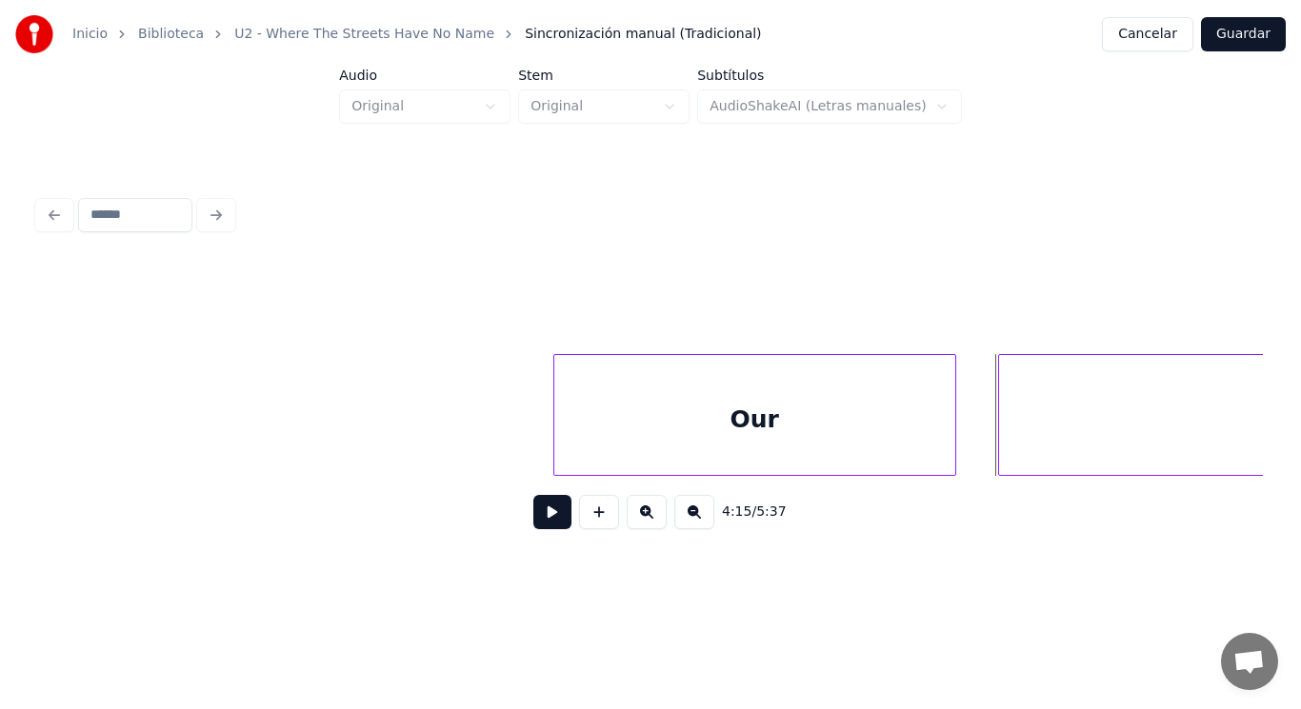
click at [1002, 434] on div at bounding box center [1002, 415] width 6 height 120
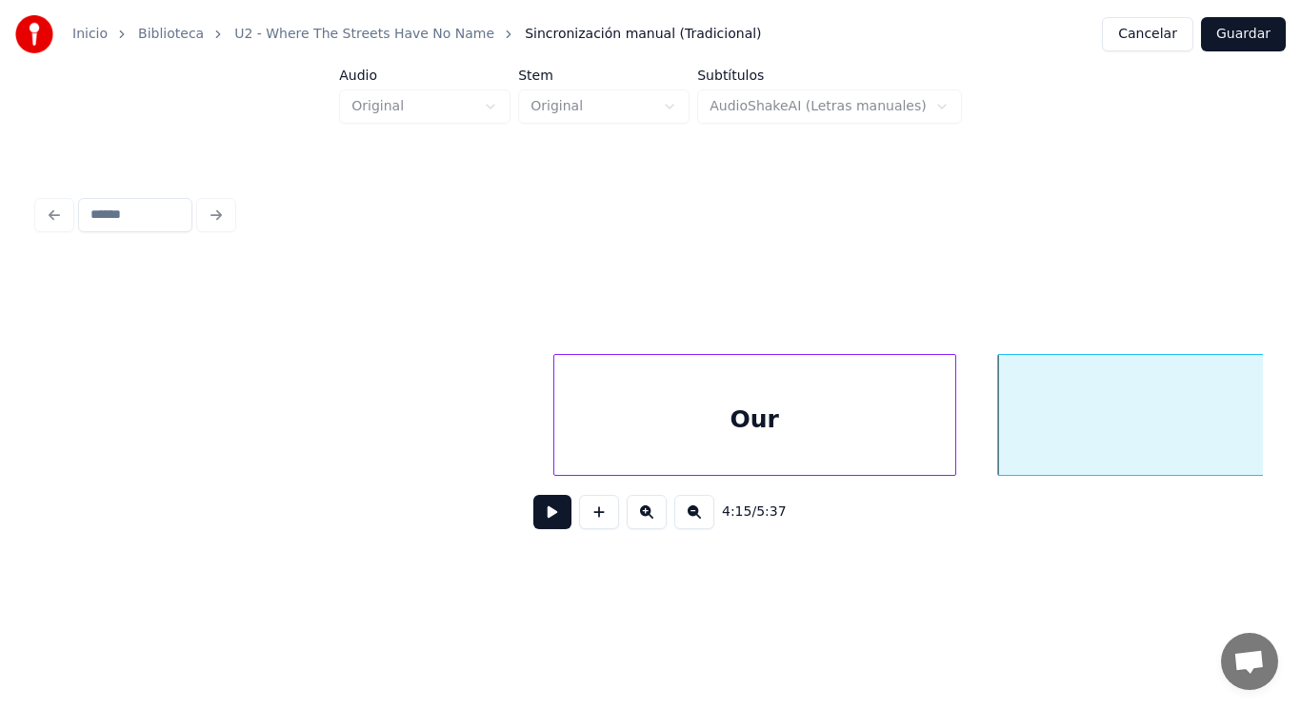
click at [582, 457] on div "Our" at bounding box center [754, 419] width 401 height 129
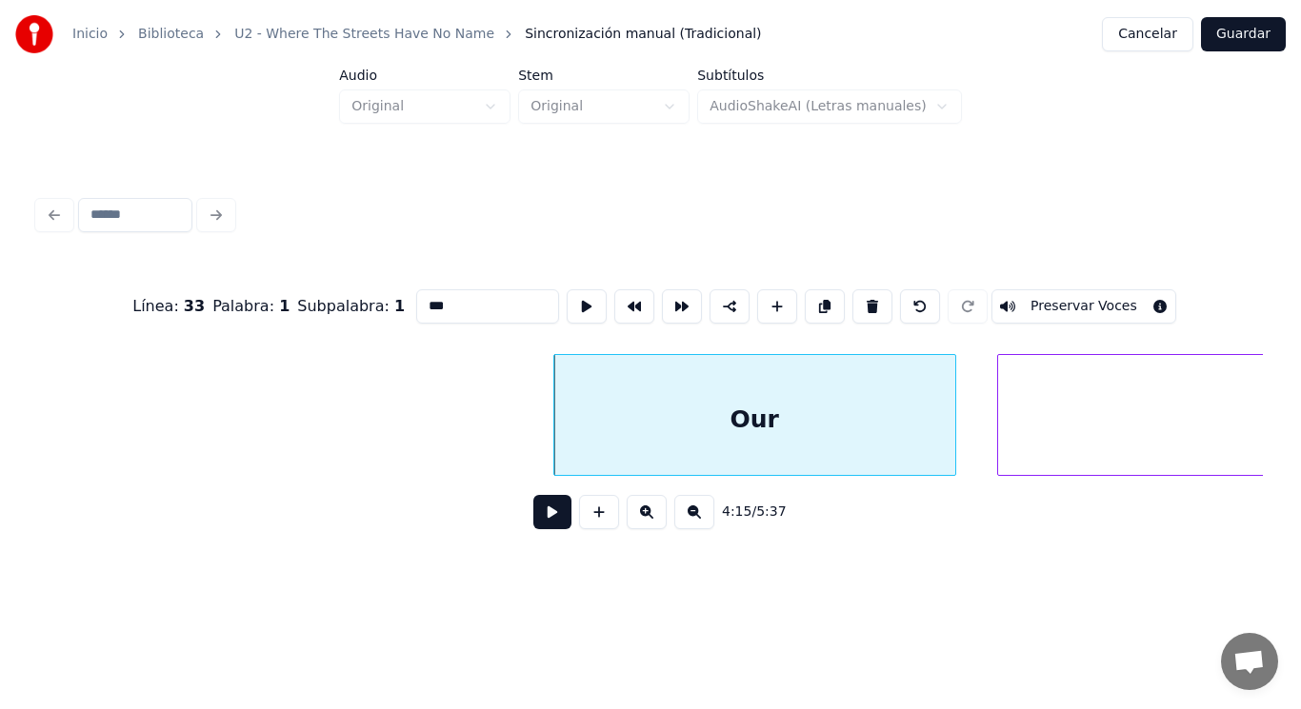
click at [542, 519] on button at bounding box center [552, 512] width 38 height 34
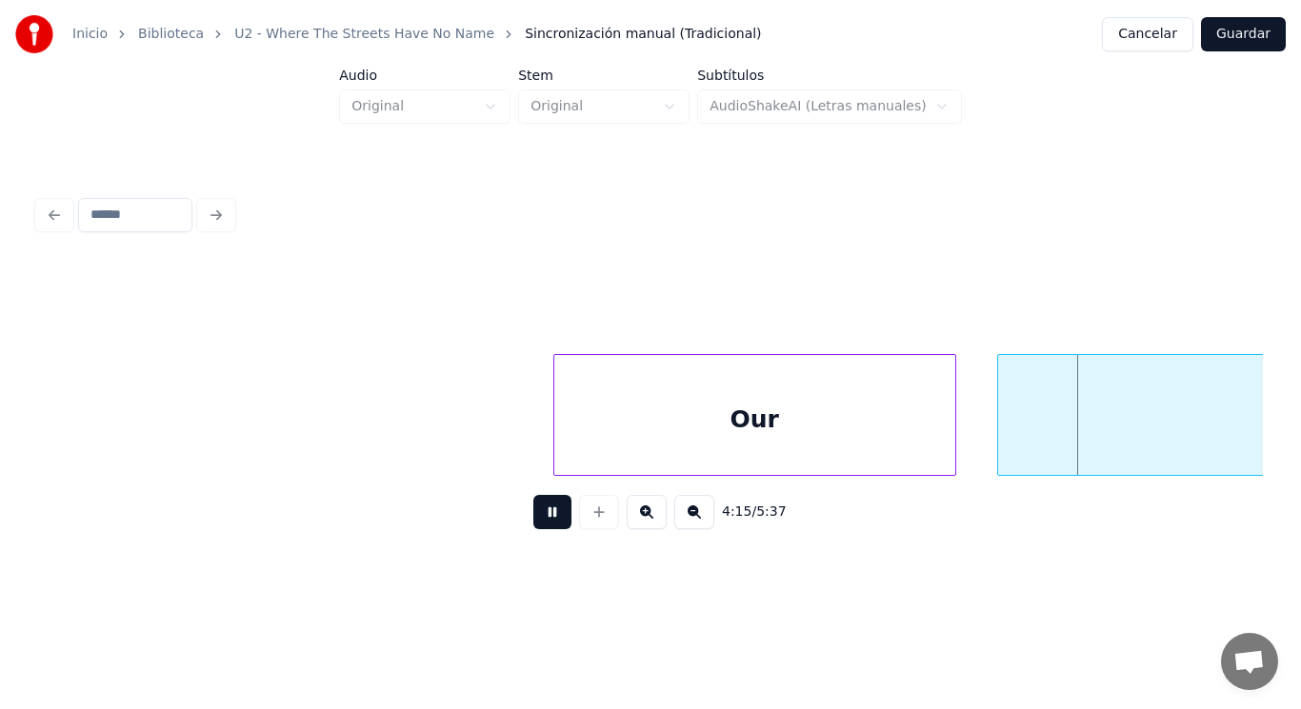
scroll to position [0, 341002]
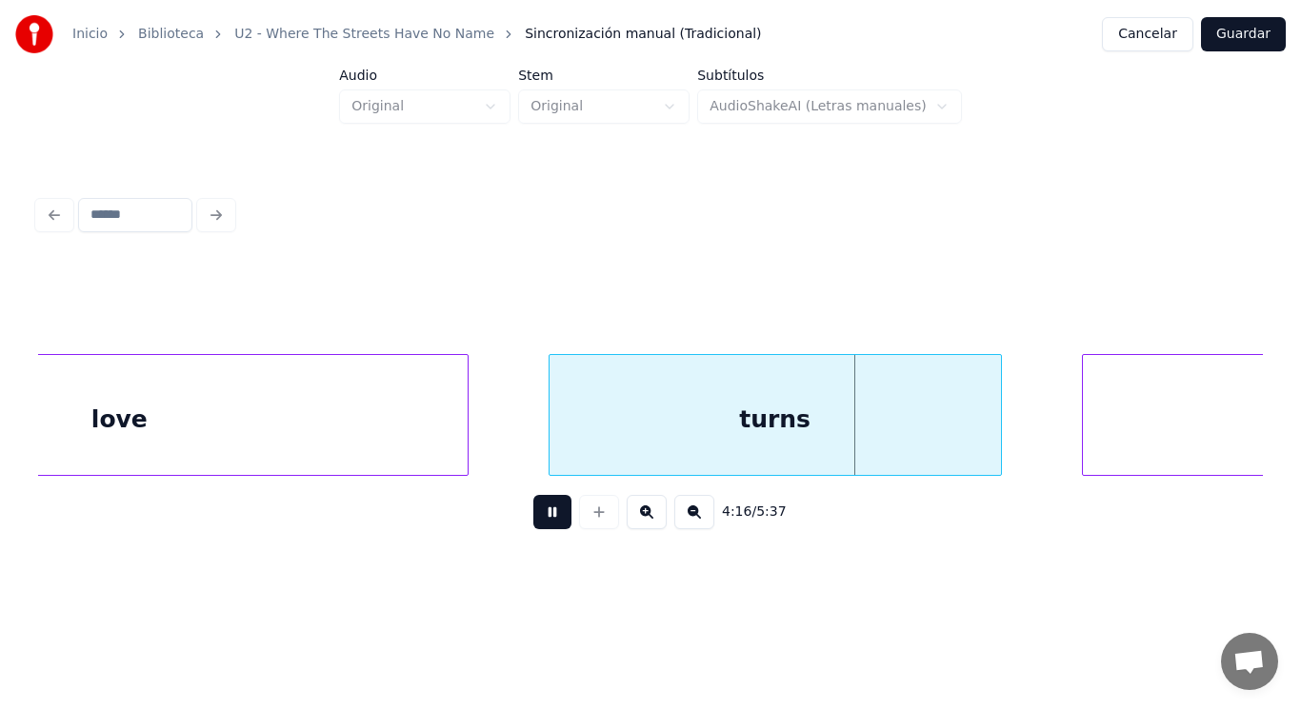
click at [542, 519] on button at bounding box center [552, 512] width 38 height 34
click at [408, 435] on div "love" at bounding box center [119, 419] width 696 height 129
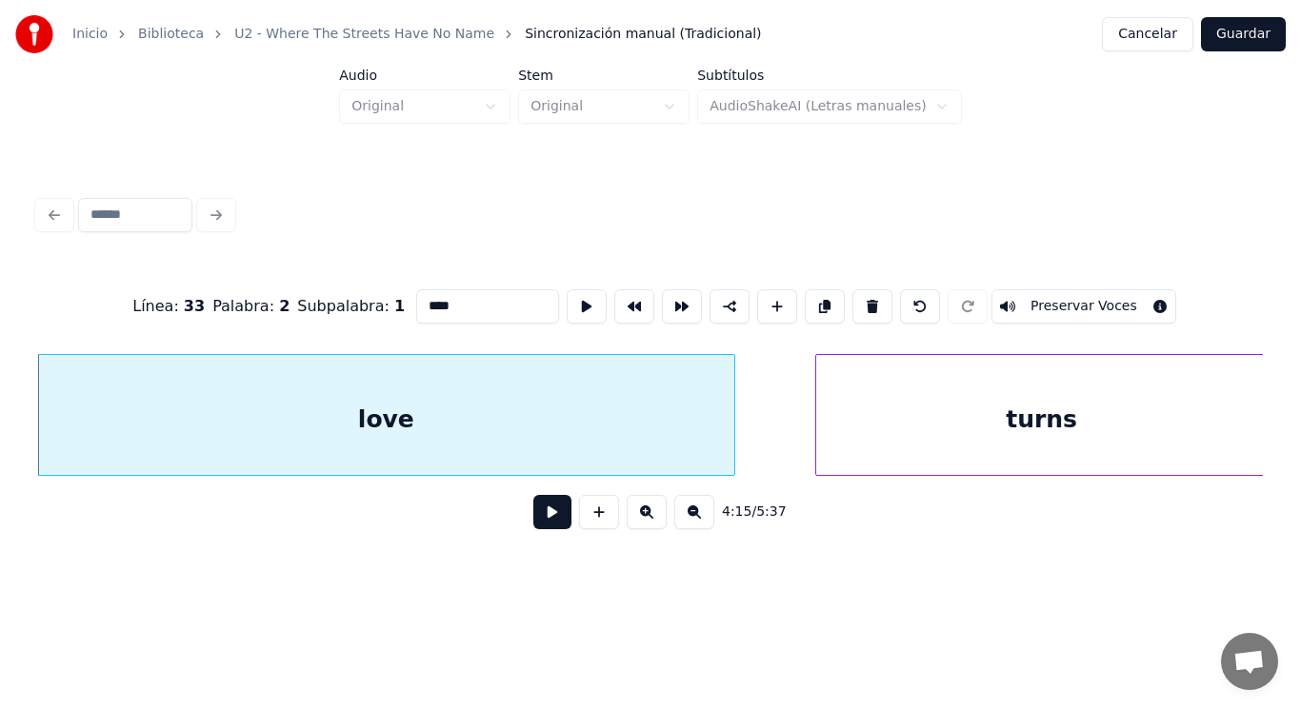
click at [547, 523] on button at bounding box center [552, 512] width 38 height 34
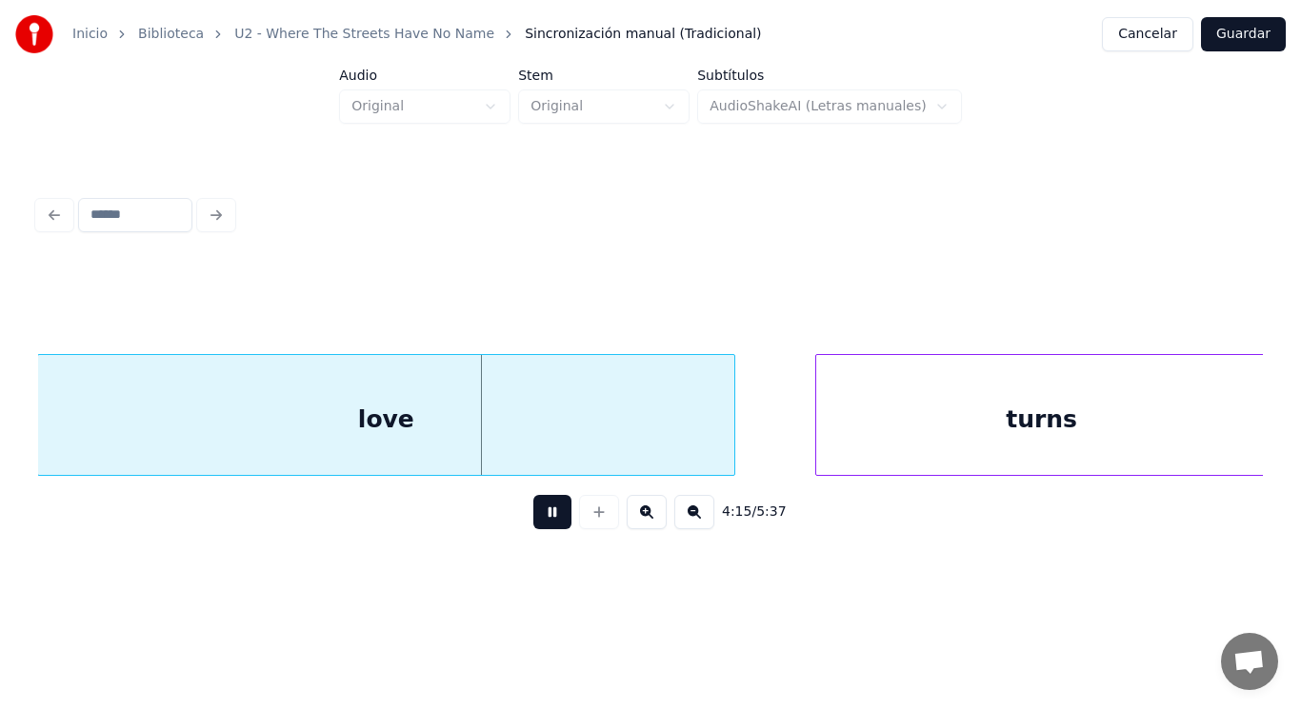
click at [547, 523] on button at bounding box center [552, 512] width 38 height 34
click at [675, 452] on div at bounding box center [673, 415] width 6 height 120
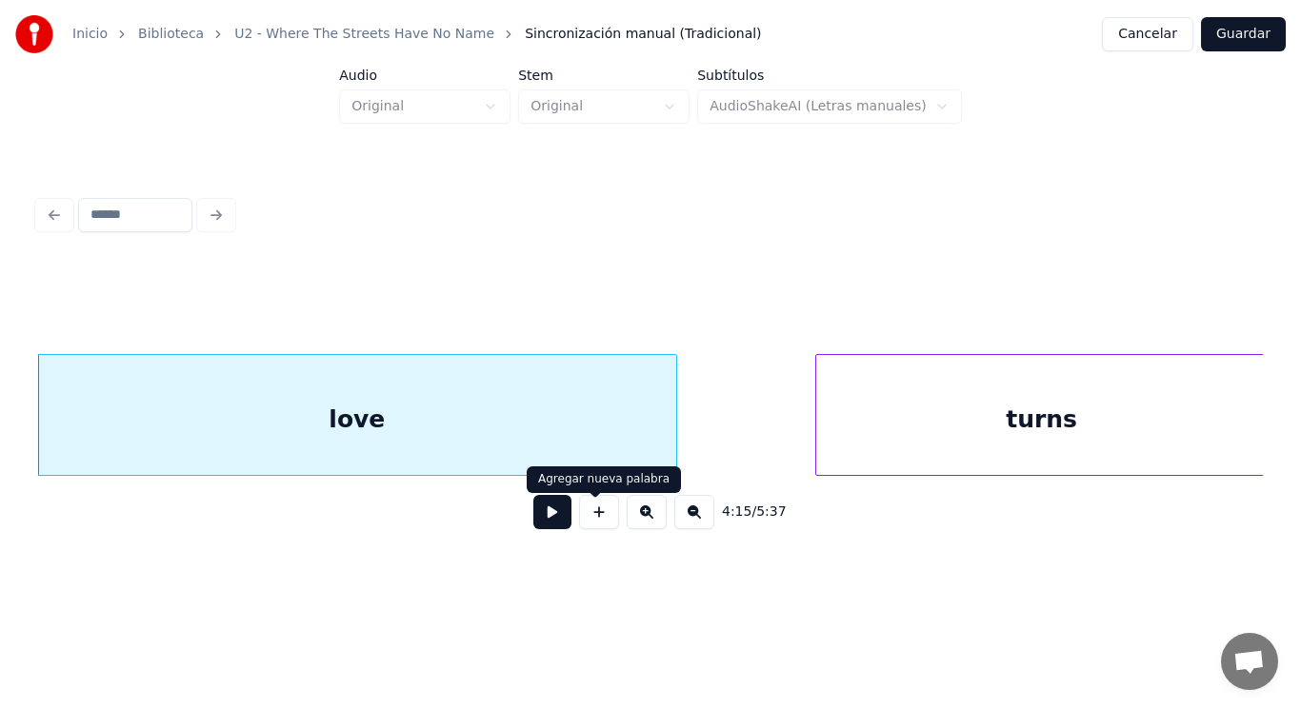
click at [550, 510] on button at bounding box center [552, 512] width 38 height 34
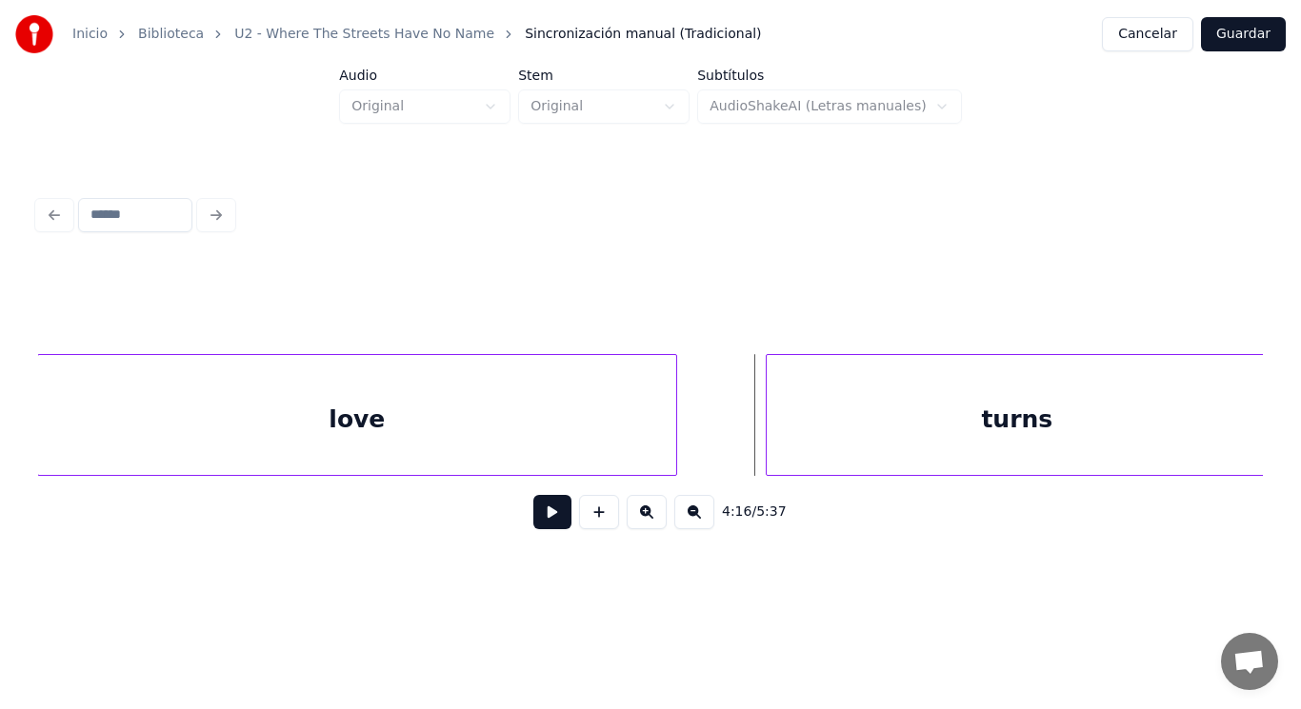
click at [769, 448] on div at bounding box center [769, 415] width 6 height 120
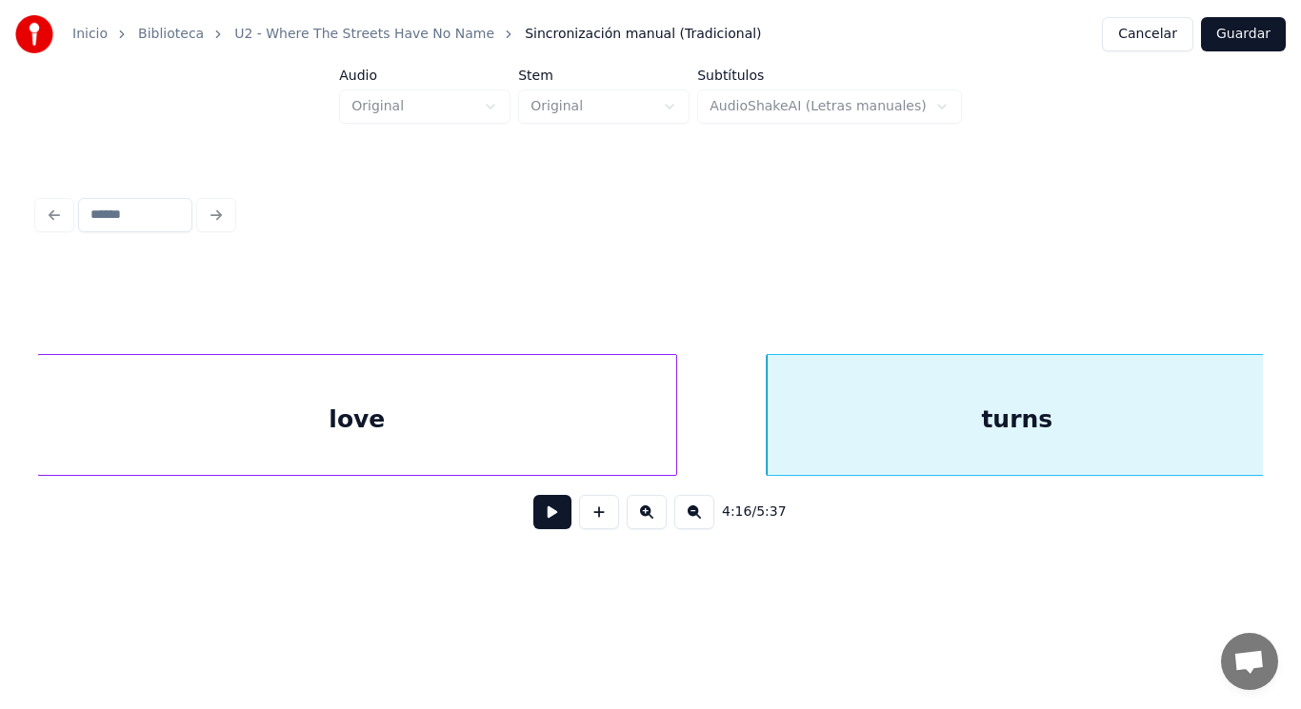
click at [541, 524] on button at bounding box center [552, 512] width 38 height 34
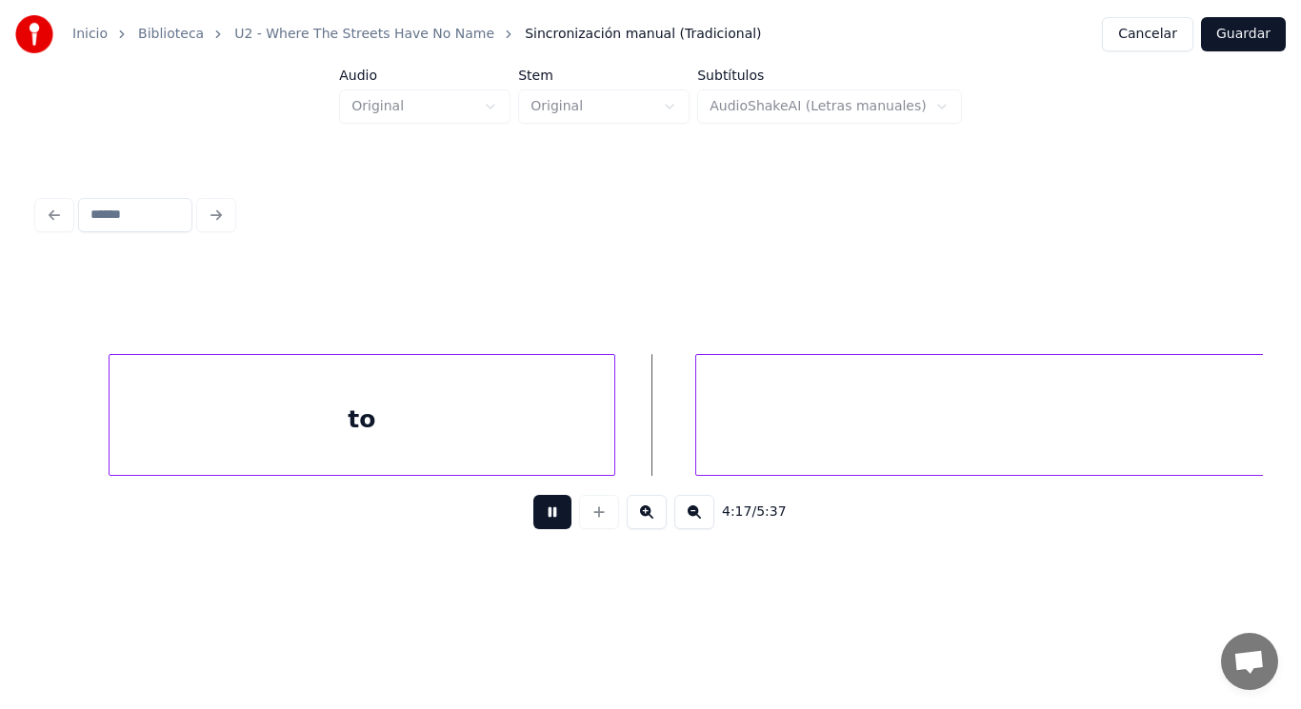
click at [541, 524] on button at bounding box center [552, 512] width 38 height 34
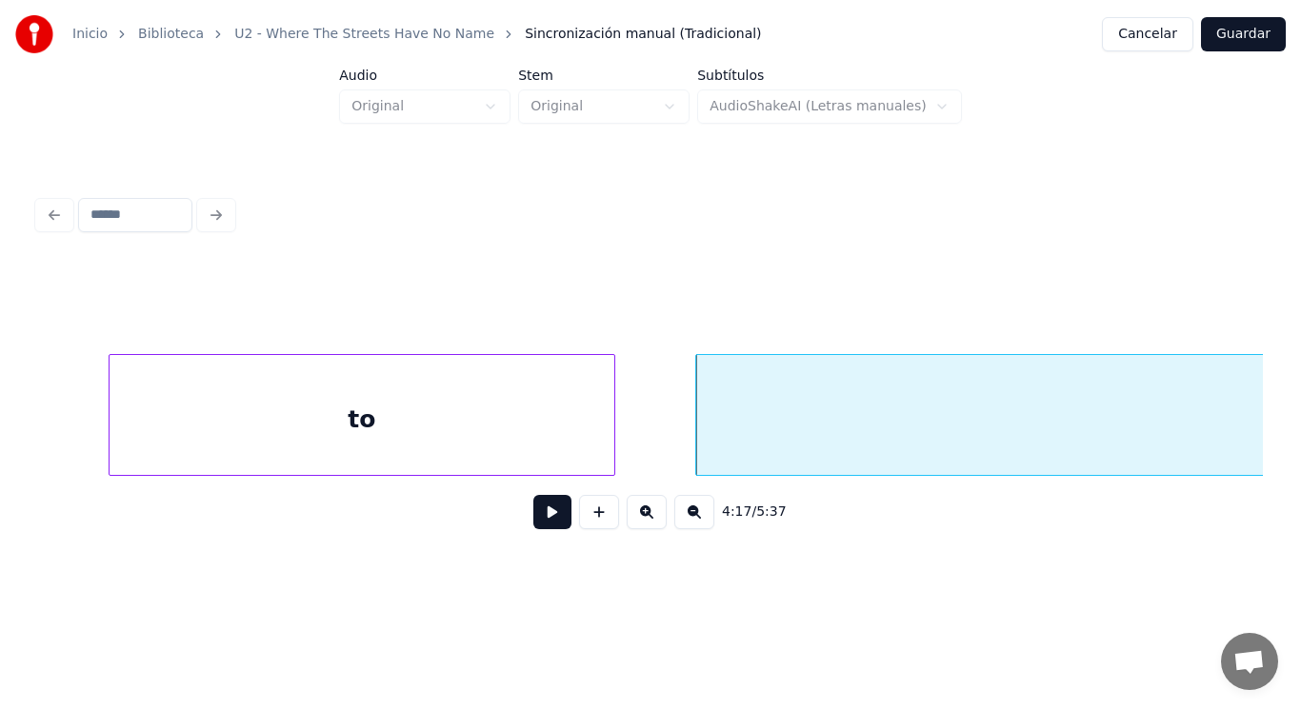
click at [520, 442] on div "to" at bounding box center [361, 419] width 505 height 129
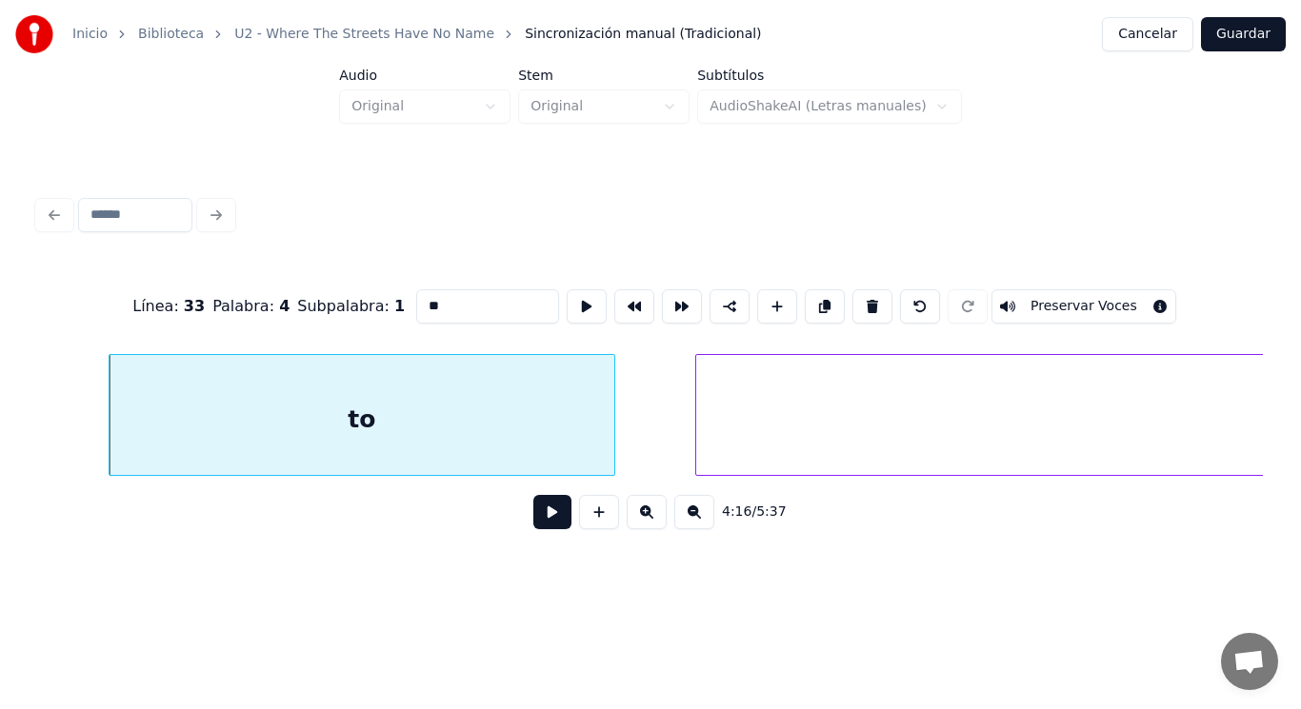
click at [539, 516] on button at bounding box center [552, 512] width 38 height 34
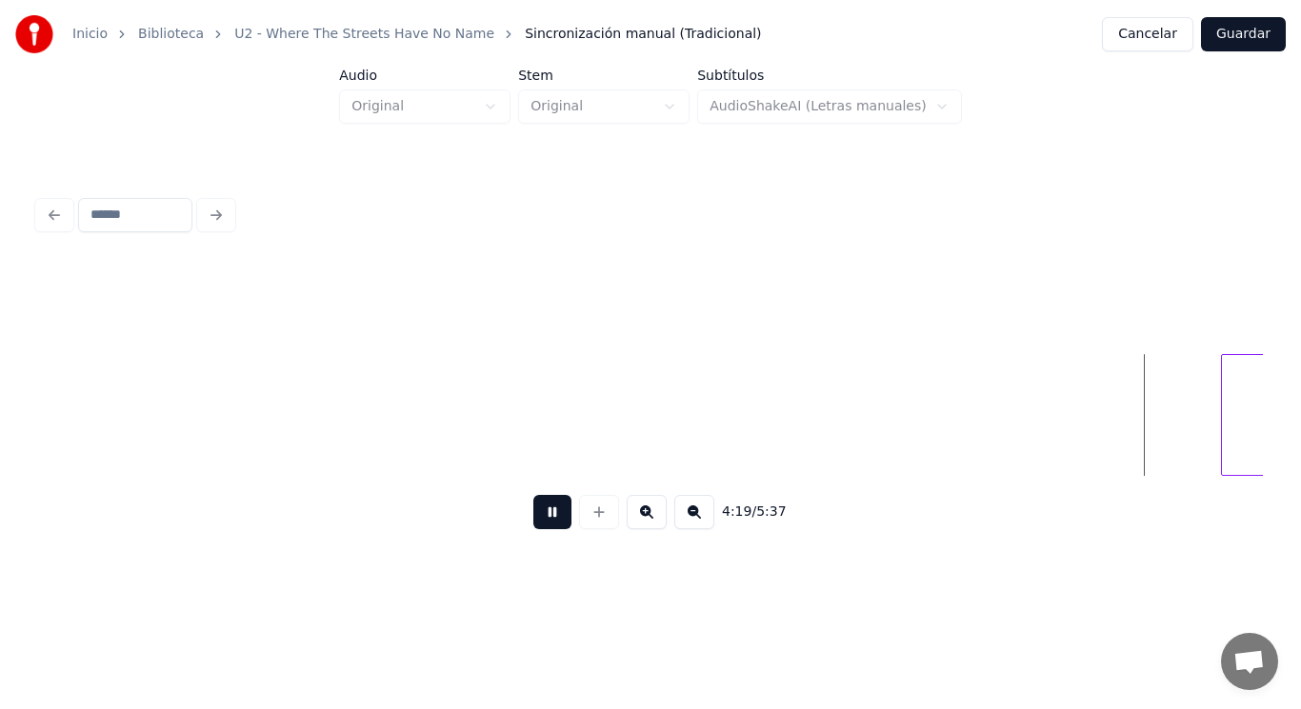
scroll to position [0, 345665]
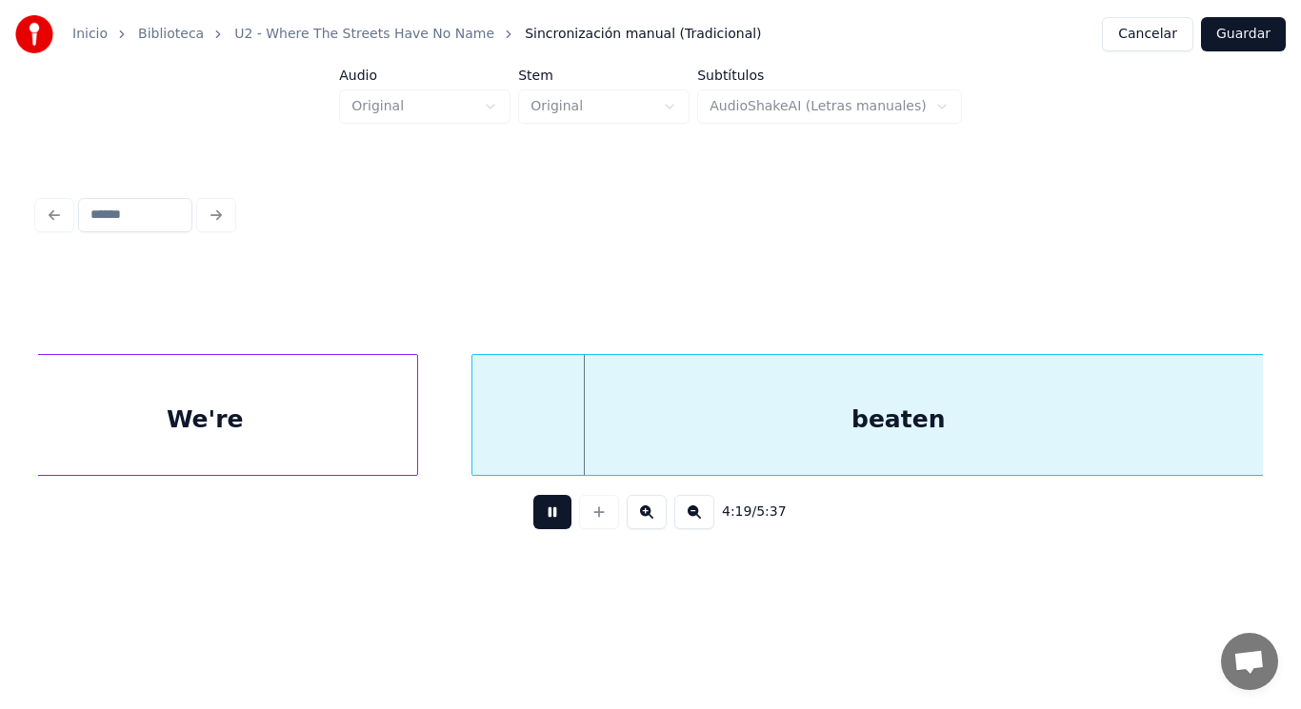
click at [539, 516] on button at bounding box center [552, 512] width 38 height 34
click at [460, 441] on div at bounding box center [460, 415] width 6 height 120
click at [533, 513] on button at bounding box center [552, 512] width 38 height 34
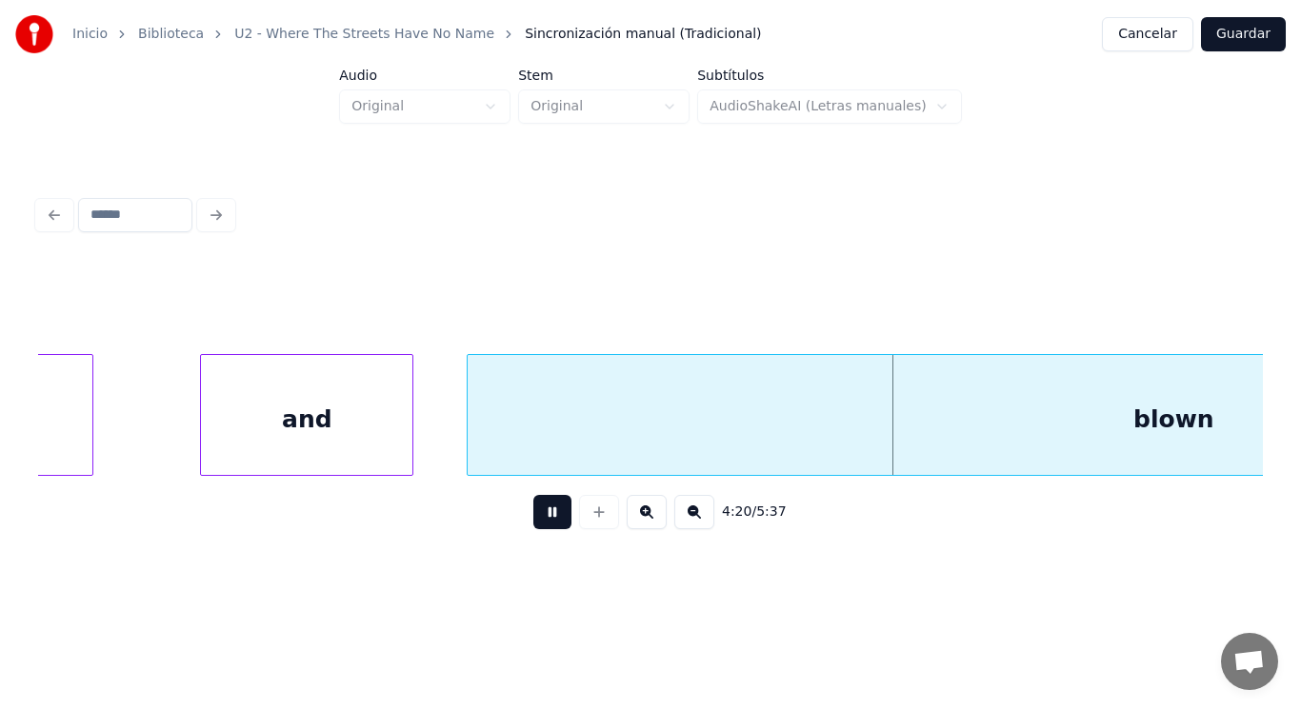
click at [533, 513] on button at bounding box center [552, 512] width 38 height 34
click at [162, 429] on div at bounding box center [160, 415] width 6 height 120
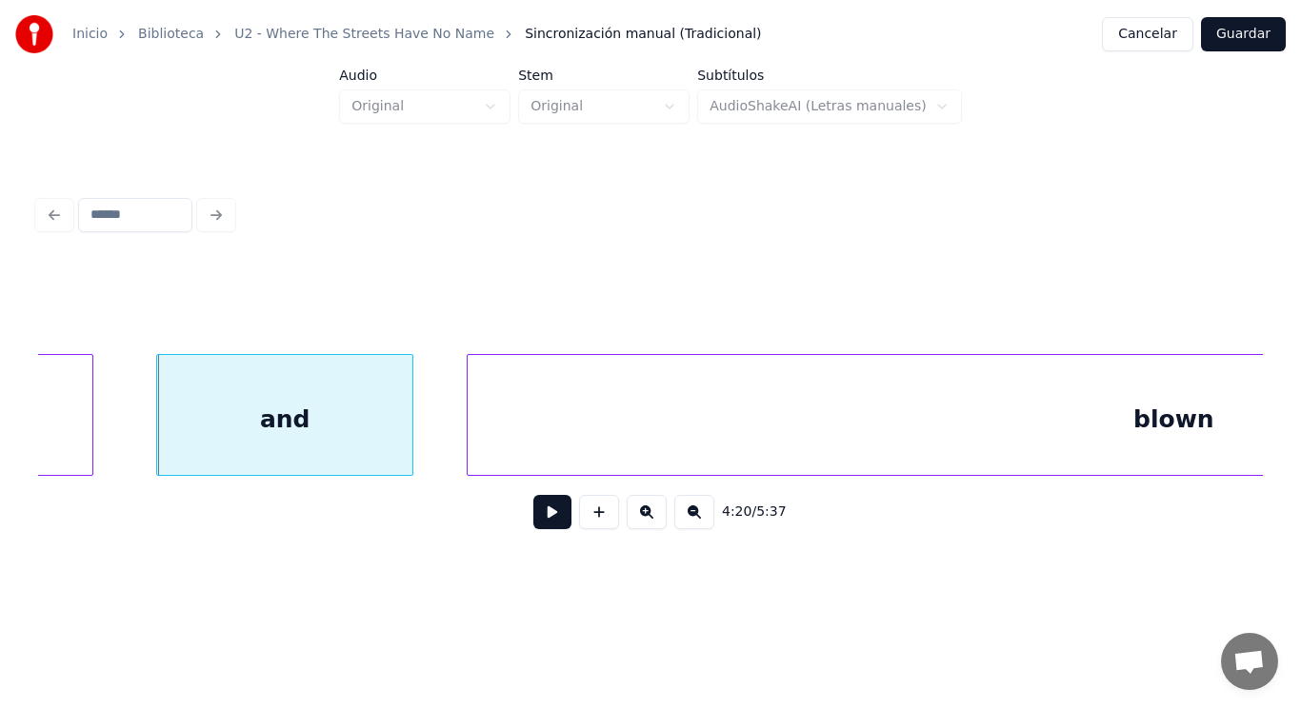
click at [533, 520] on button at bounding box center [552, 512] width 38 height 34
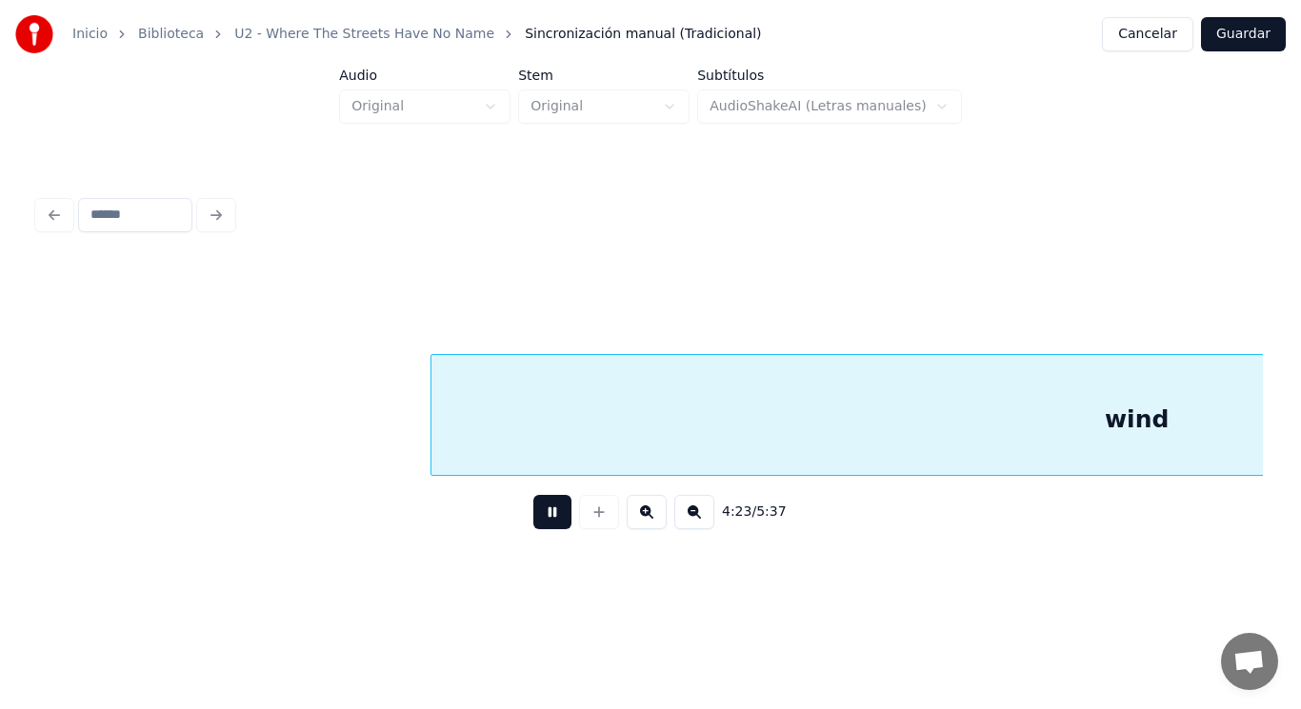
scroll to position [0, 350601]
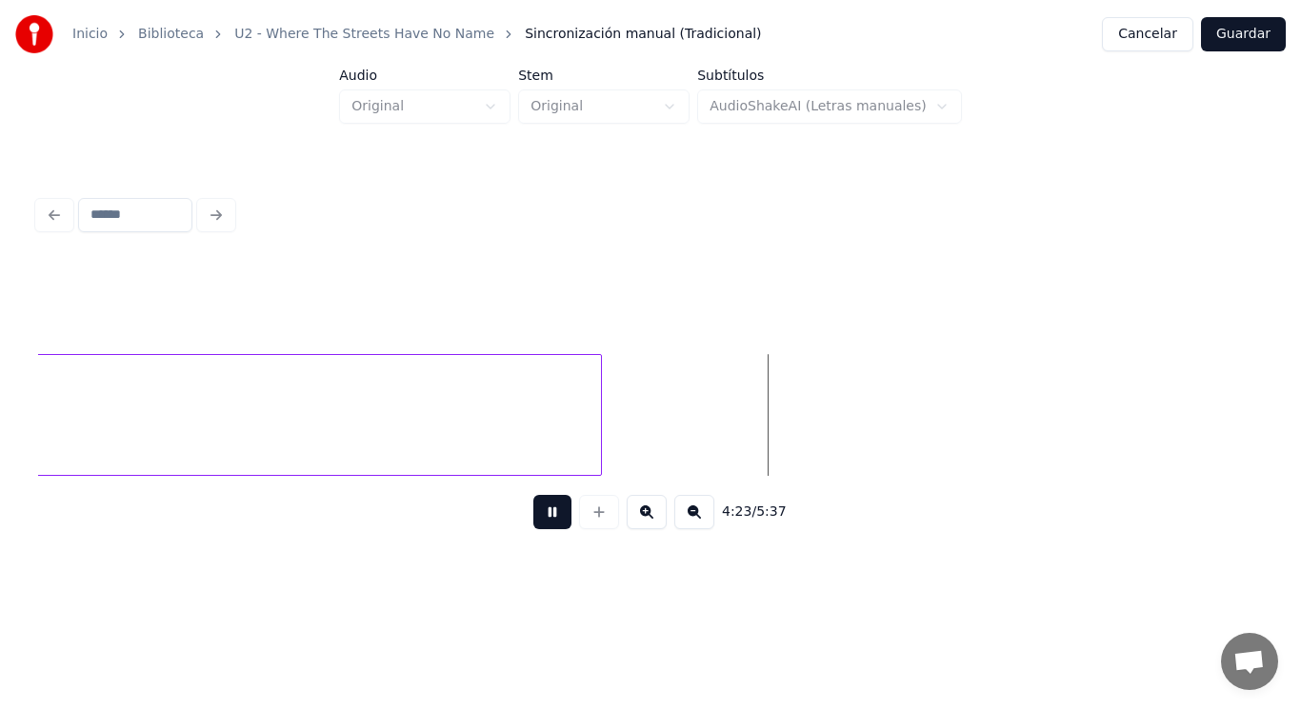
click at [533, 520] on button at bounding box center [552, 512] width 38 height 34
click at [685, 431] on div at bounding box center [685, 415] width 6 height 120
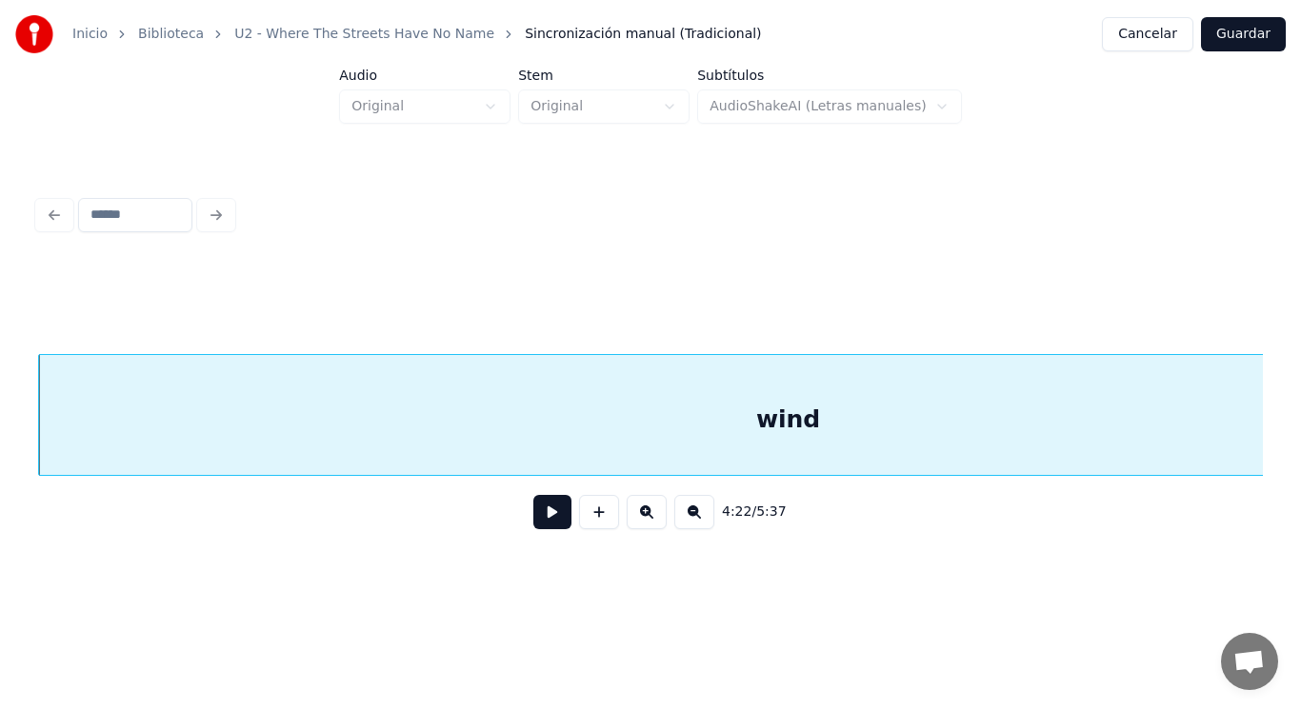
click at [533, 513] on button at bounding box center [552, 512] width 38 height 34
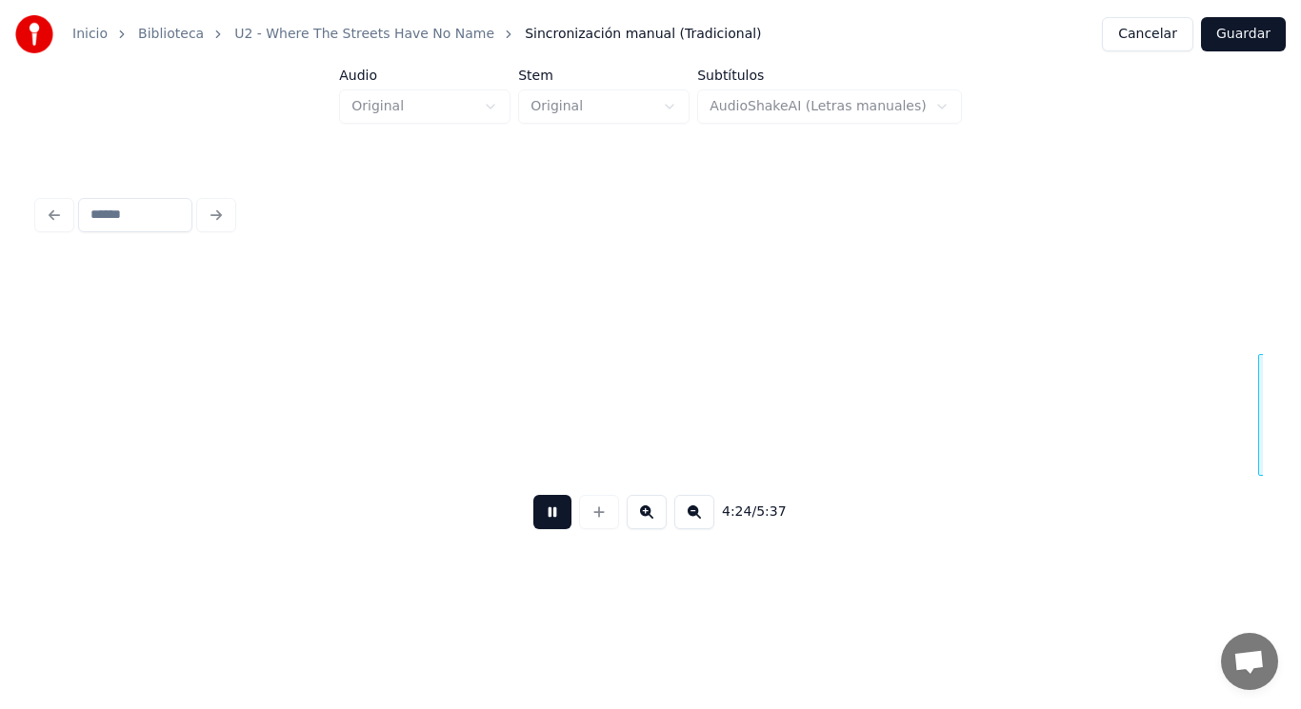
scroll to position [0, 352229]
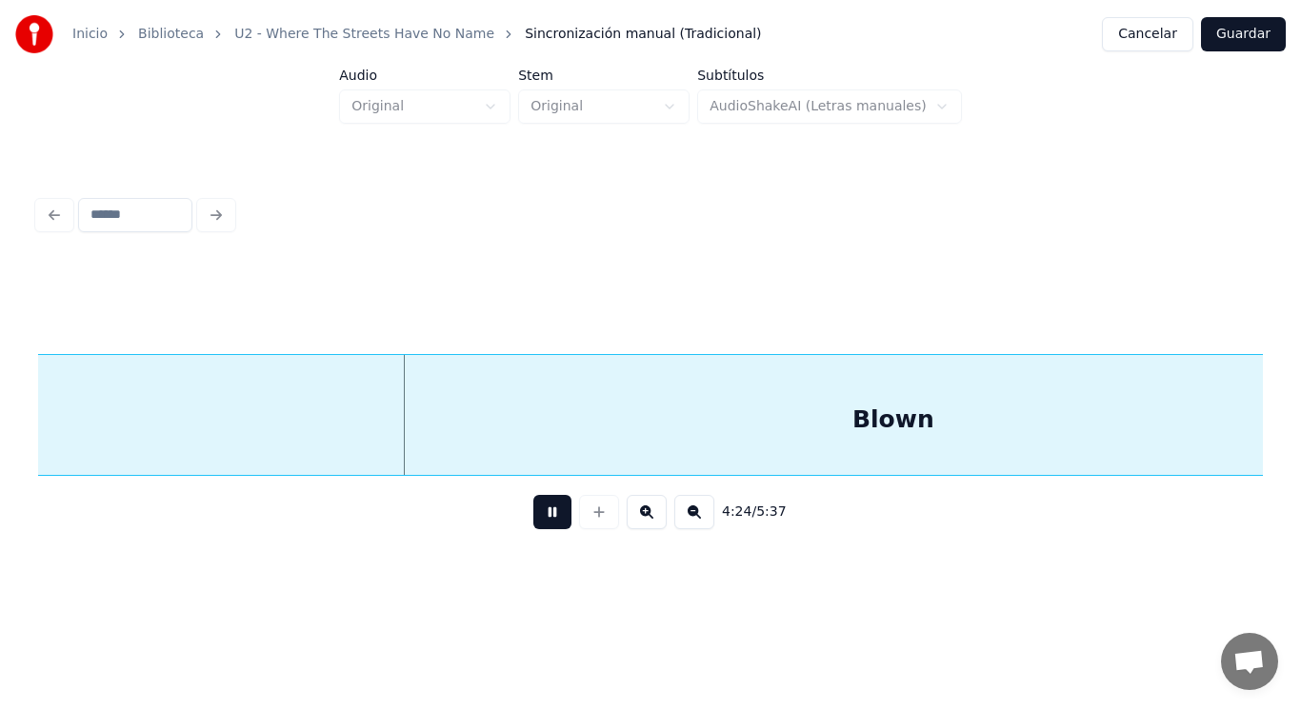
click at [533, 513] on button at bounding box center [552, 512] width 38 height 34
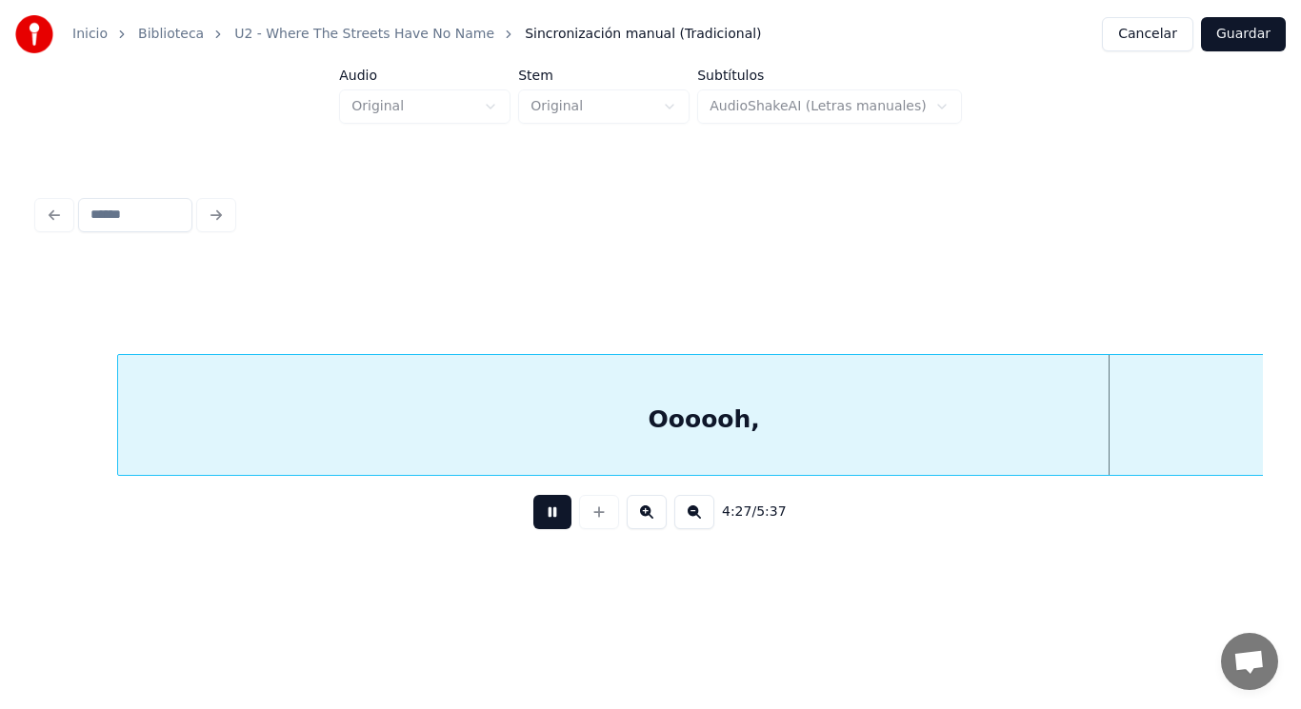
scroll to position [0, 357172]
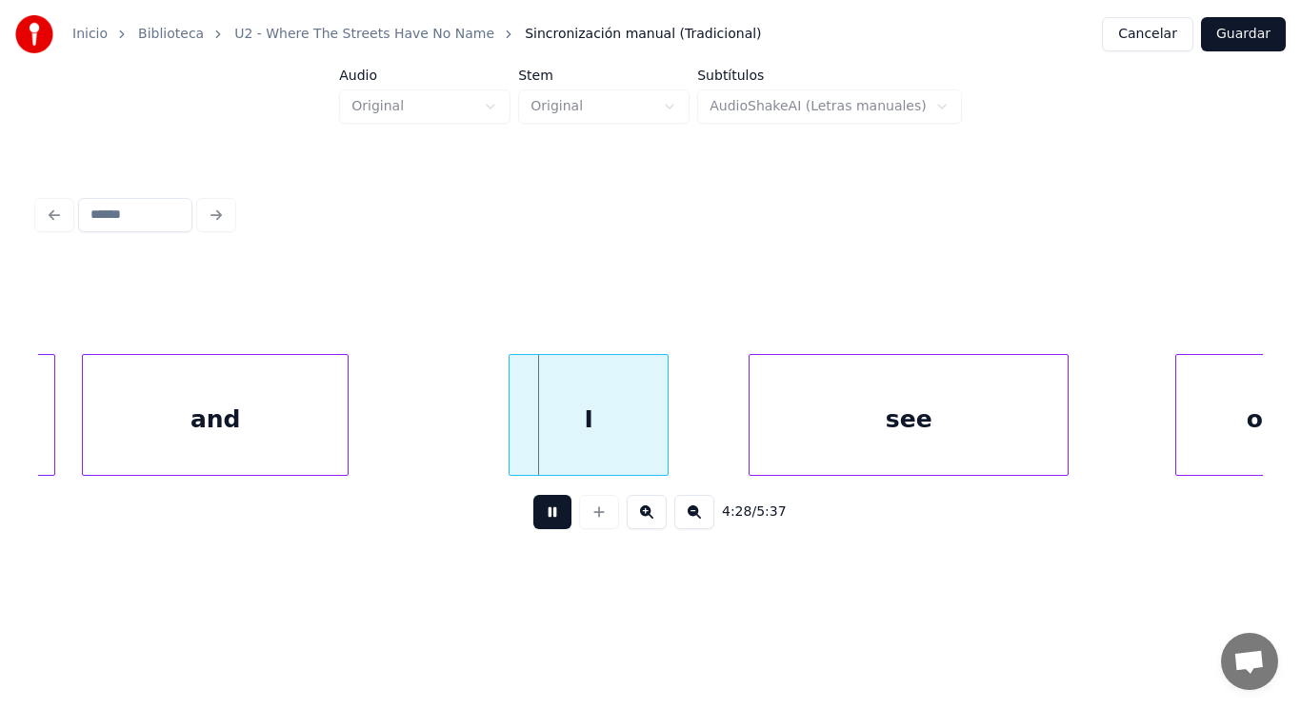
click at [533, 513] on button at bounding box center [552, 512] width 38 height 34
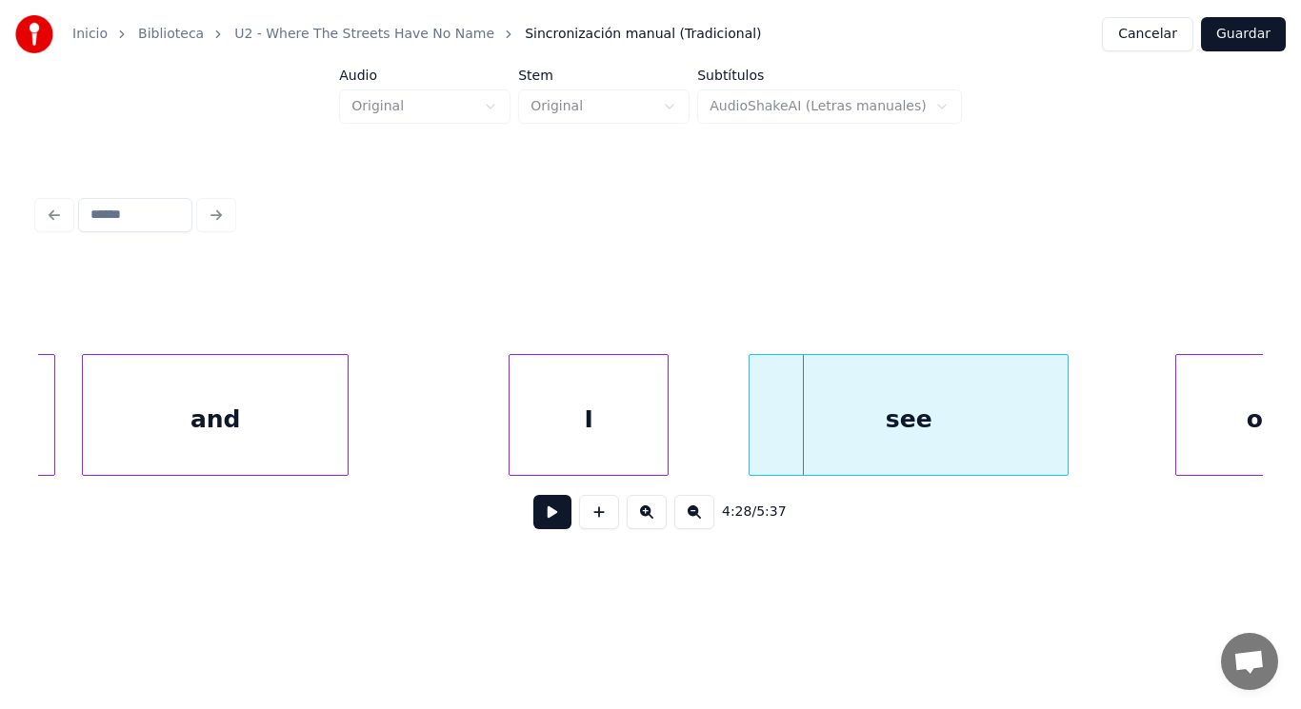
click at [319, 445] on div "and" at bounding box center [215, 419] width 265 height 129
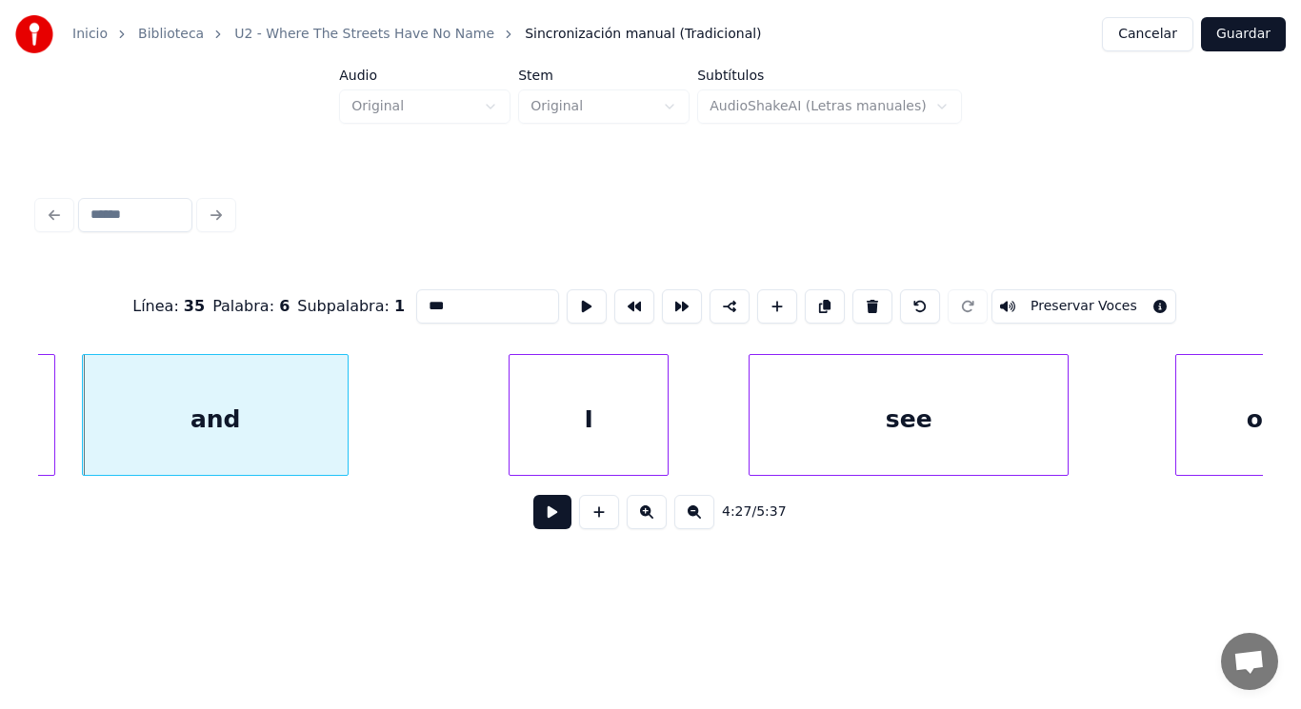
click at [537, 522] on button at bounding box center [552, 512] width 38 height 34
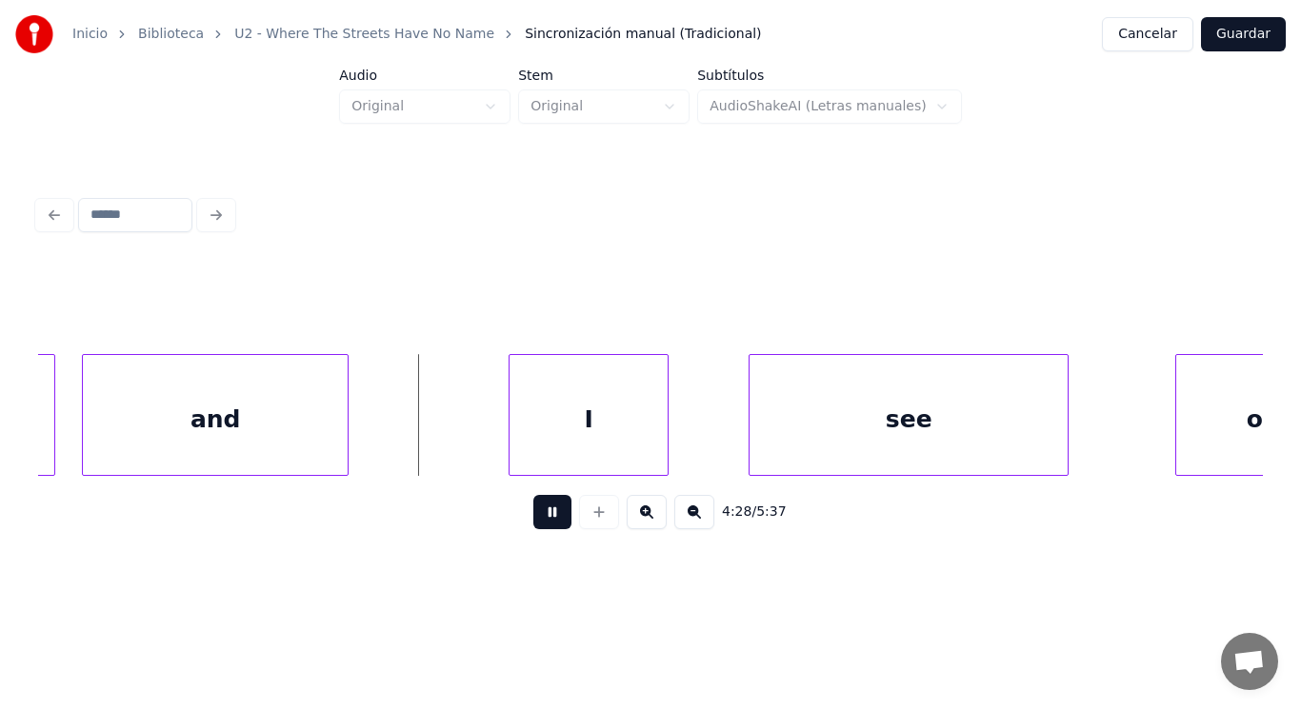
click at [537, 522] on button at bounding box center [552, 512] width 38 height 34
click at [312, 432] on div "and" at bounding box center [215, 419] width 265 height 129
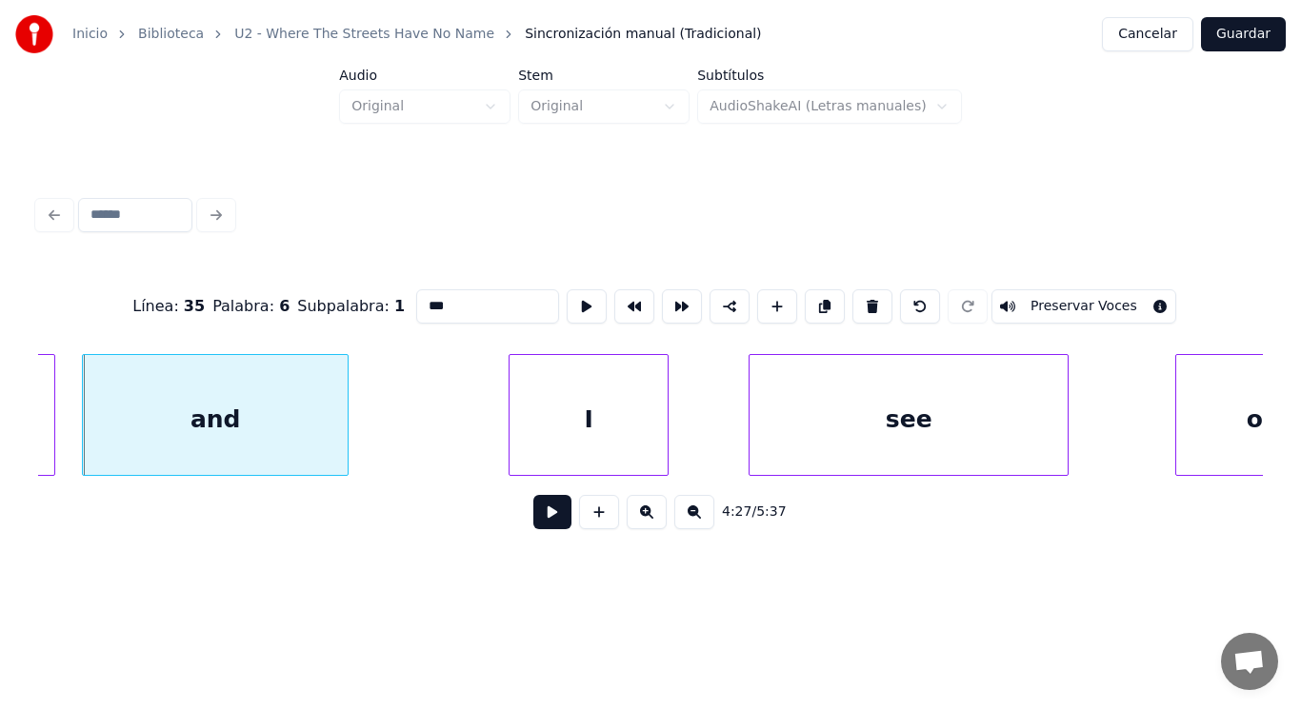
click at [540, 519] on button at bounding box center [552, 512] width 38 height 34
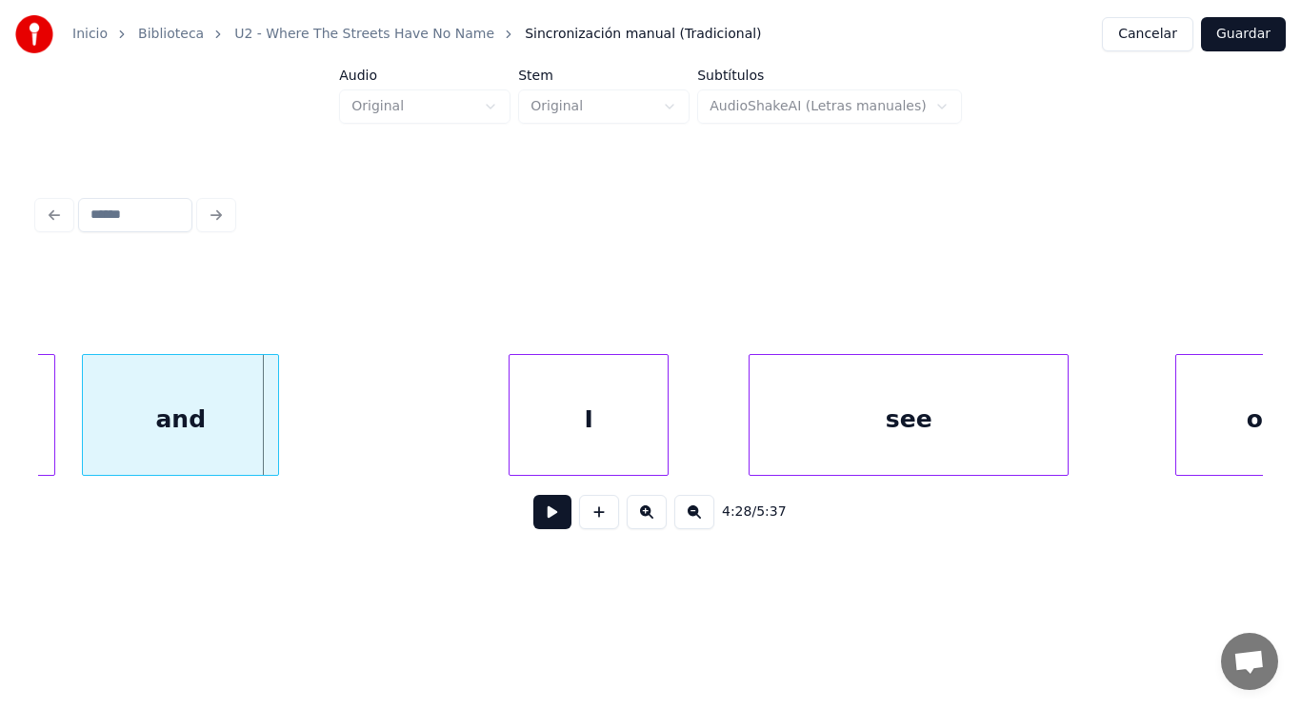
click at [275, 439] on div at bounding box center [275, 415] width 6 height 120
click at [534, 520] on button at bounding box center [552, 512] width 38 height 34
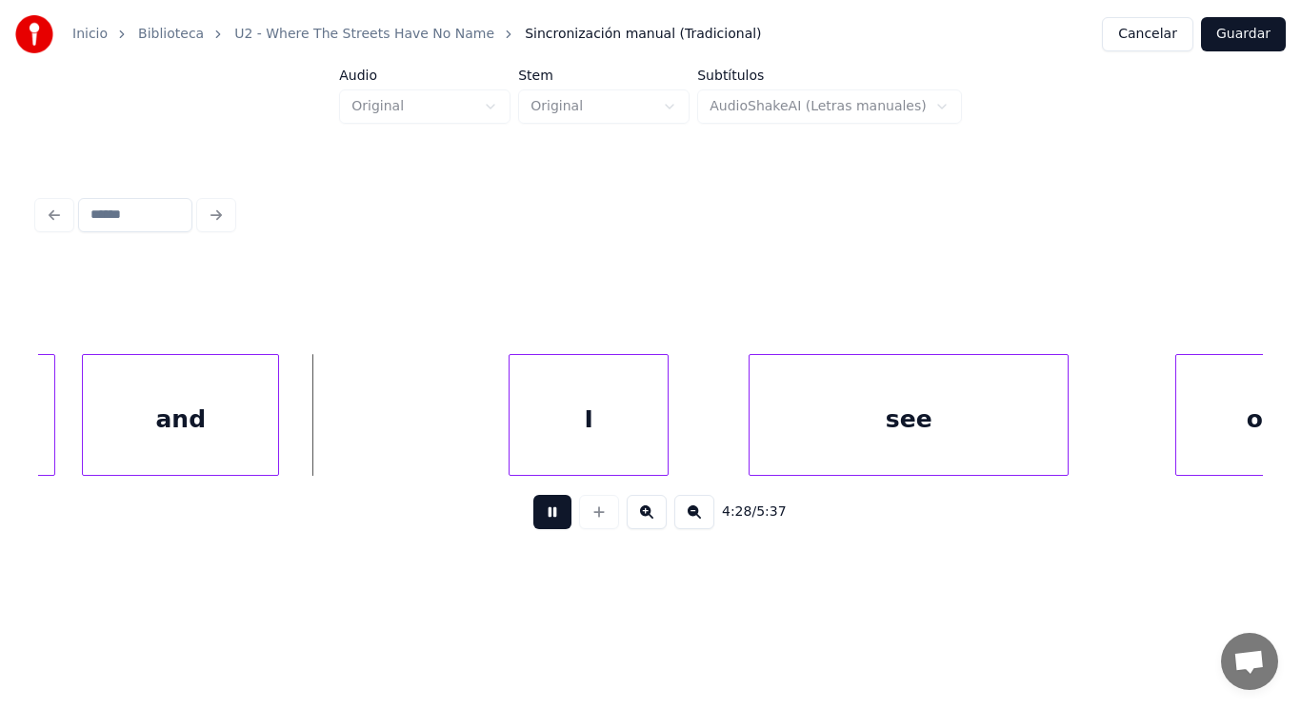
click at [534, 520] on button at bounding box center [552, 512] width 38 height 34
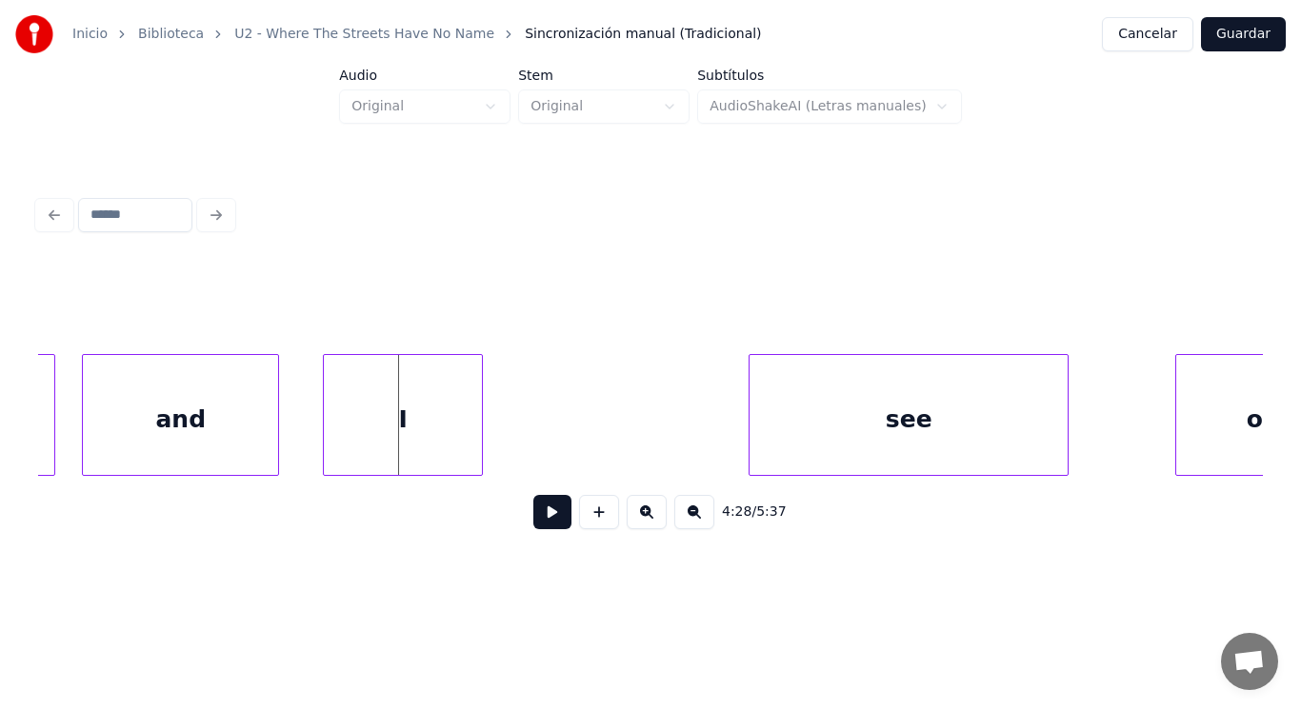
click at [339, 427] on div "I" at bounding box center [403, 419] width 158 height 129
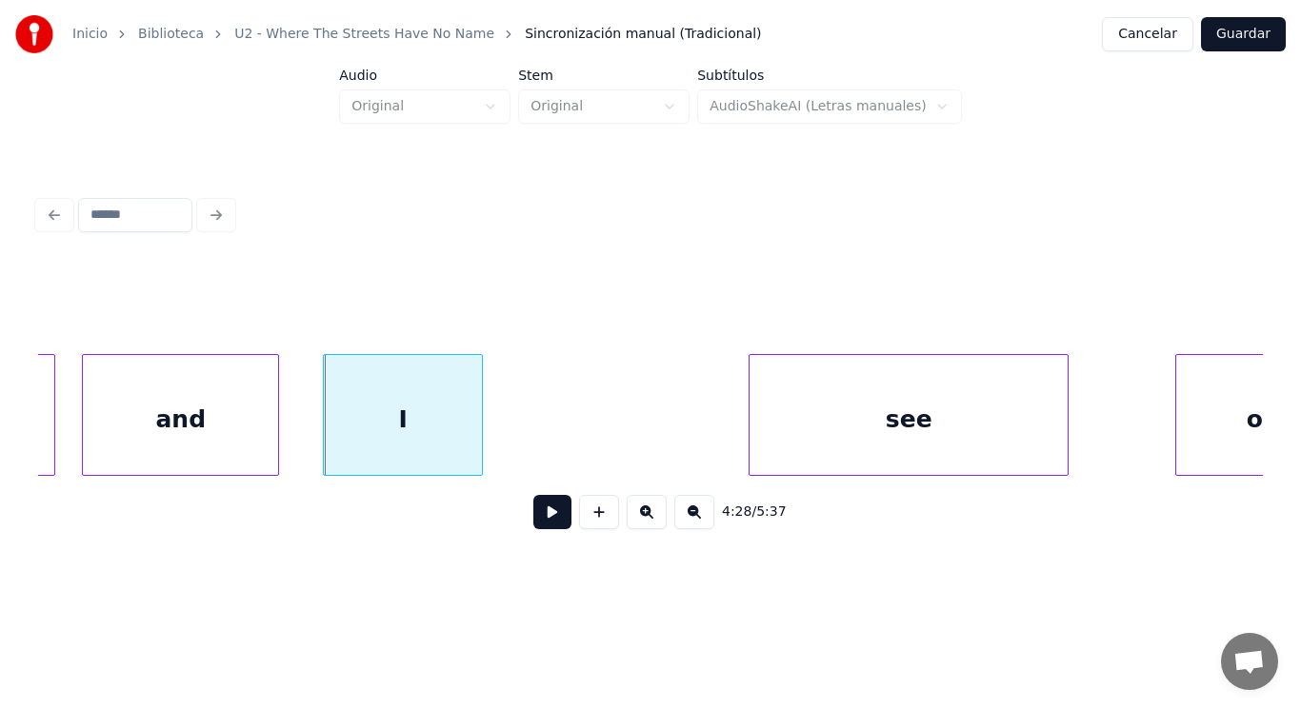
click at [536, 529] on button at bounding box center [552, 512] width 38 height 34
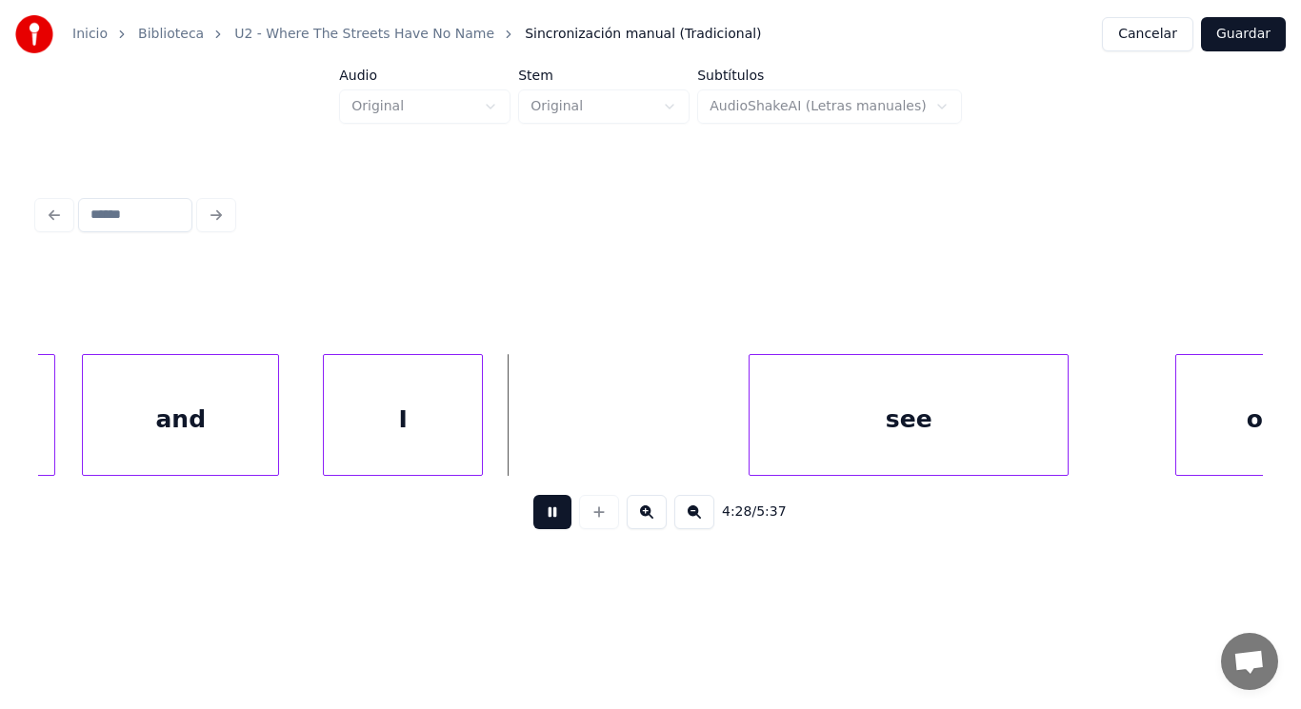
click at [536, 529] on button at bounding box center [552, 512] width 38 height 34
drag, startPoint x: 526, startPoint y: 446, endPoint x: 527, endPoint y: 512, distance: 66.7
click at [533, 519] on button at bounding box center [552, 512] width 38 height 34
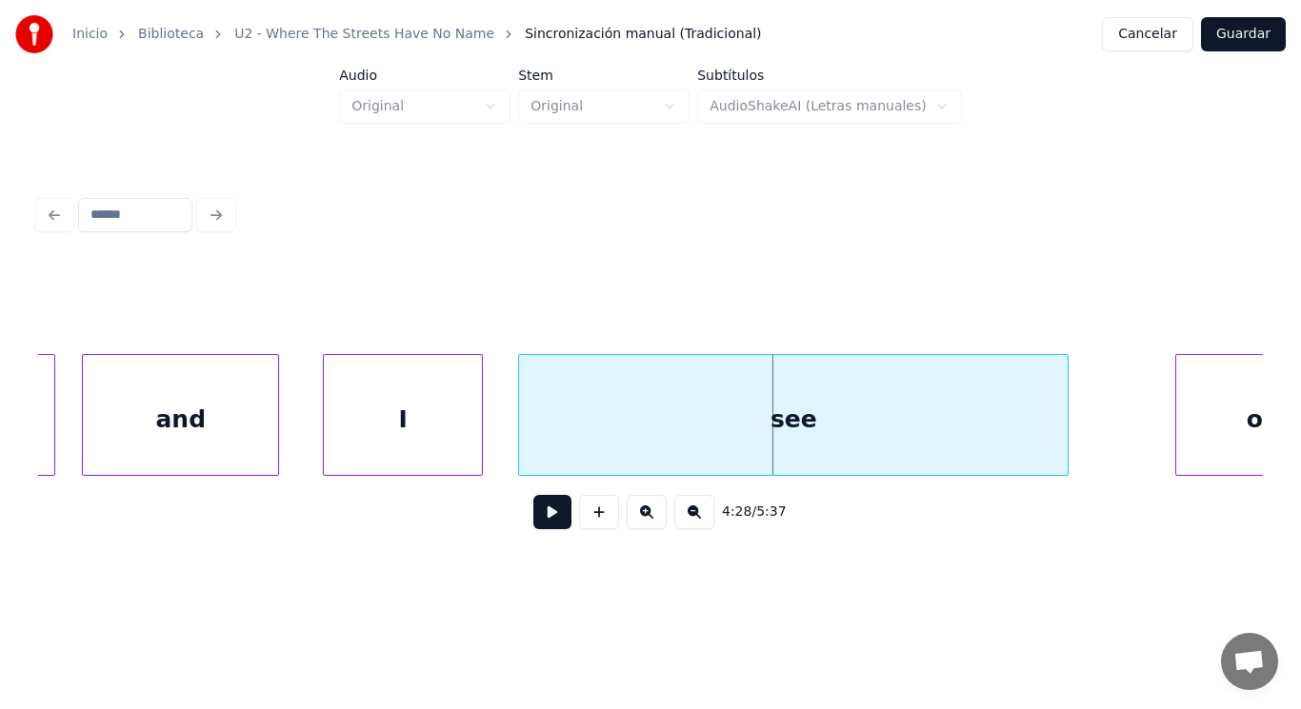
click at [520, 452] on div at bounding box center [522, 415] width 6 height 120
click at [541, 522] on button at bounding box center [552, 512] width 38 height 34
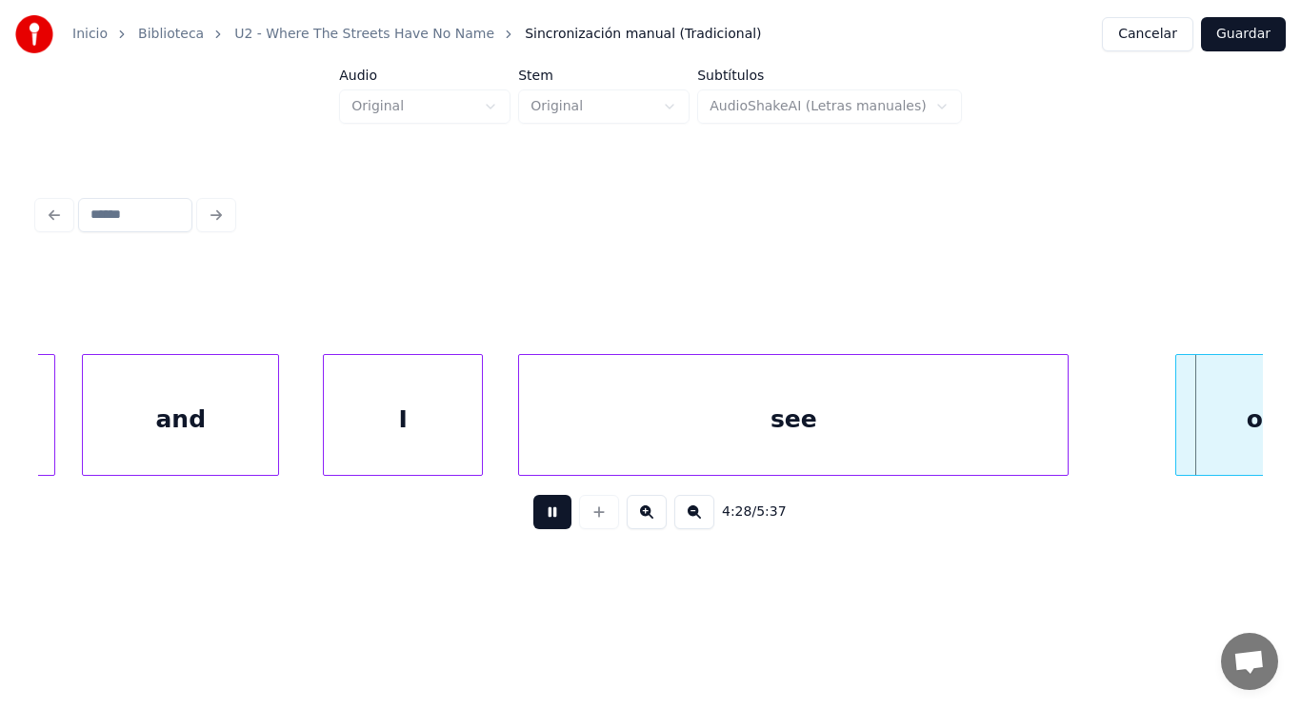
click at [541, 522] on button at bounding box center [552, 512] width 38 height 34
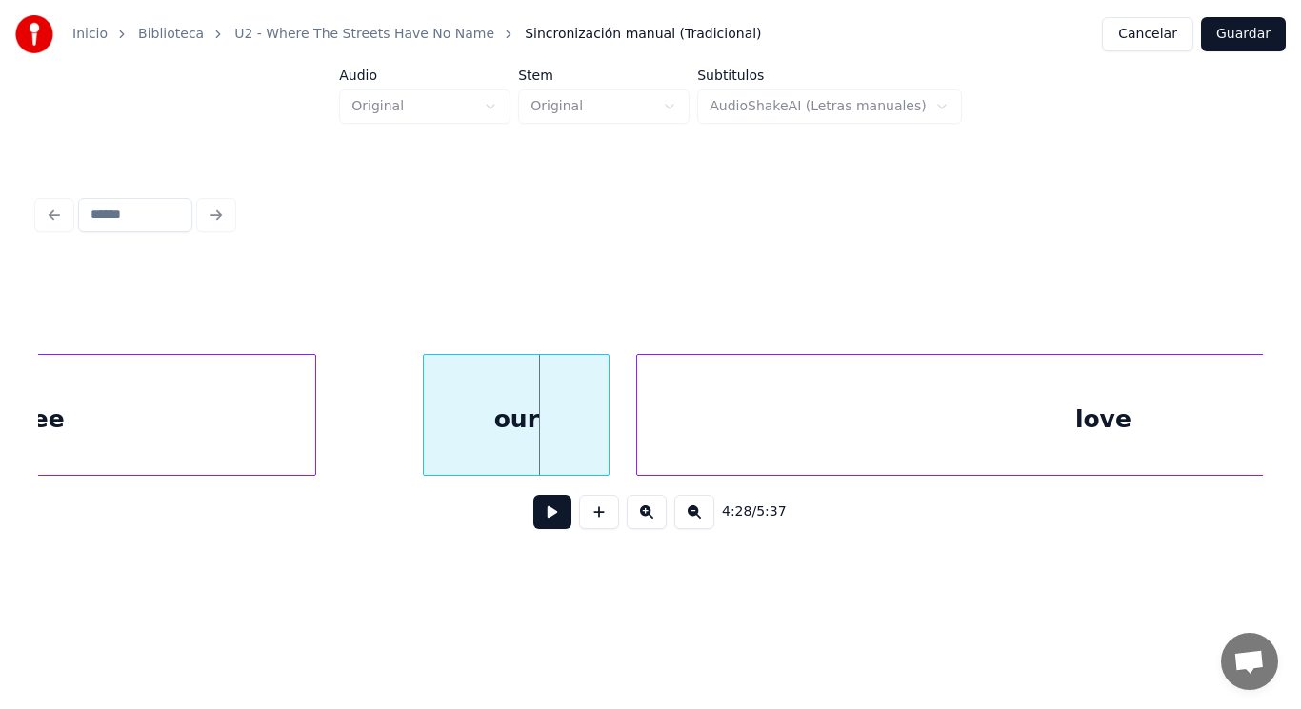
click at [212, 428] on div "see" at bounding box center [41, 419] width 548 height 129
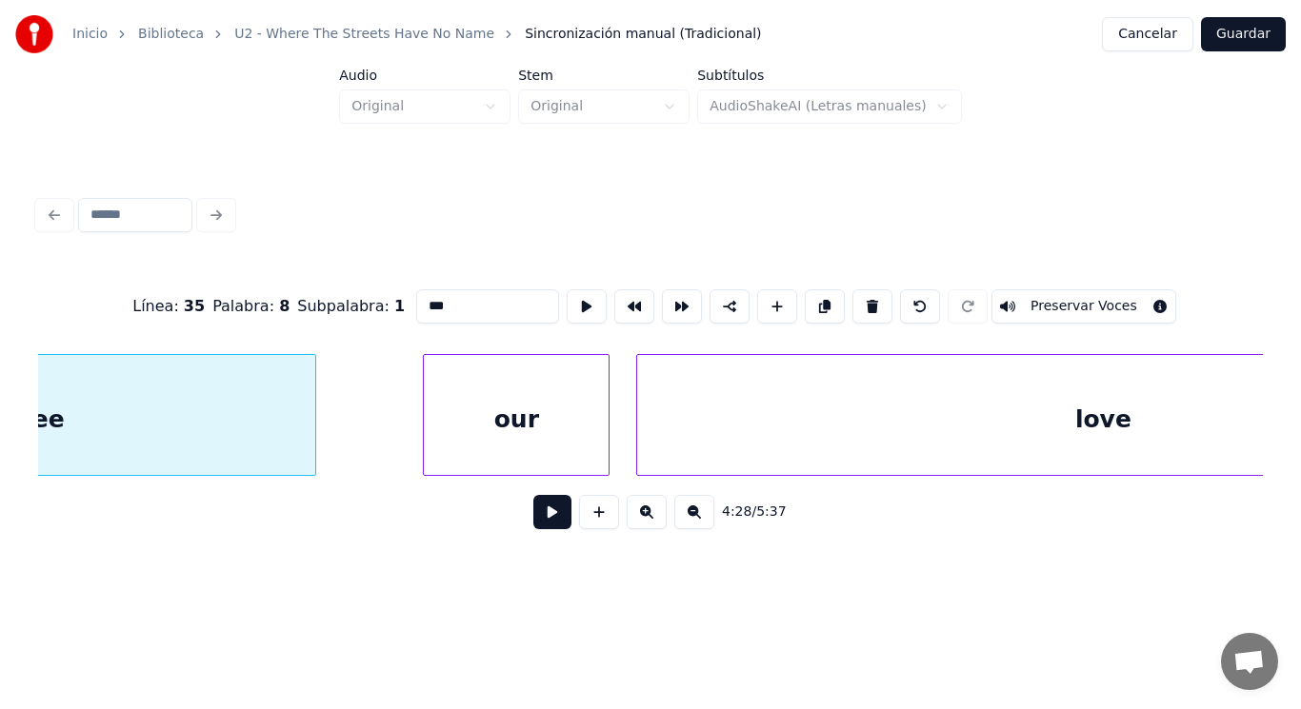
scroll to position [0, 357653]
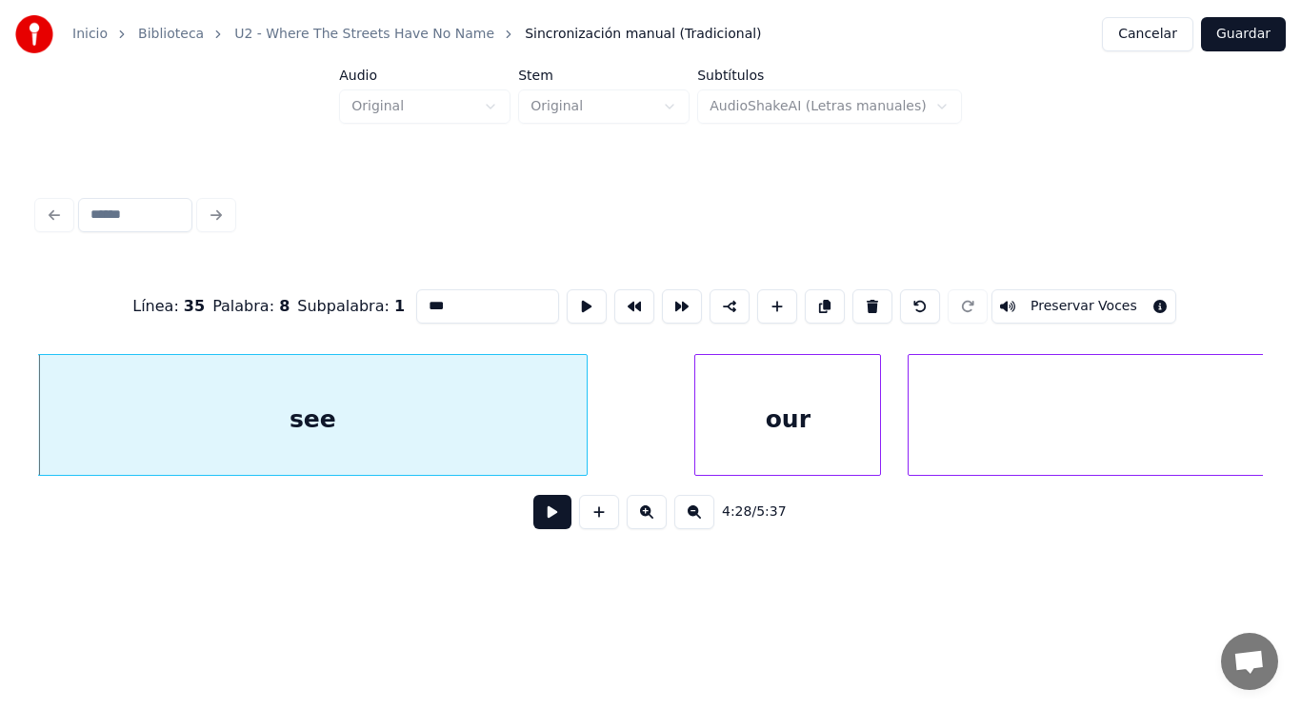
click at [536, 521] on button at bounding box center [552, 512] width 38 height 34
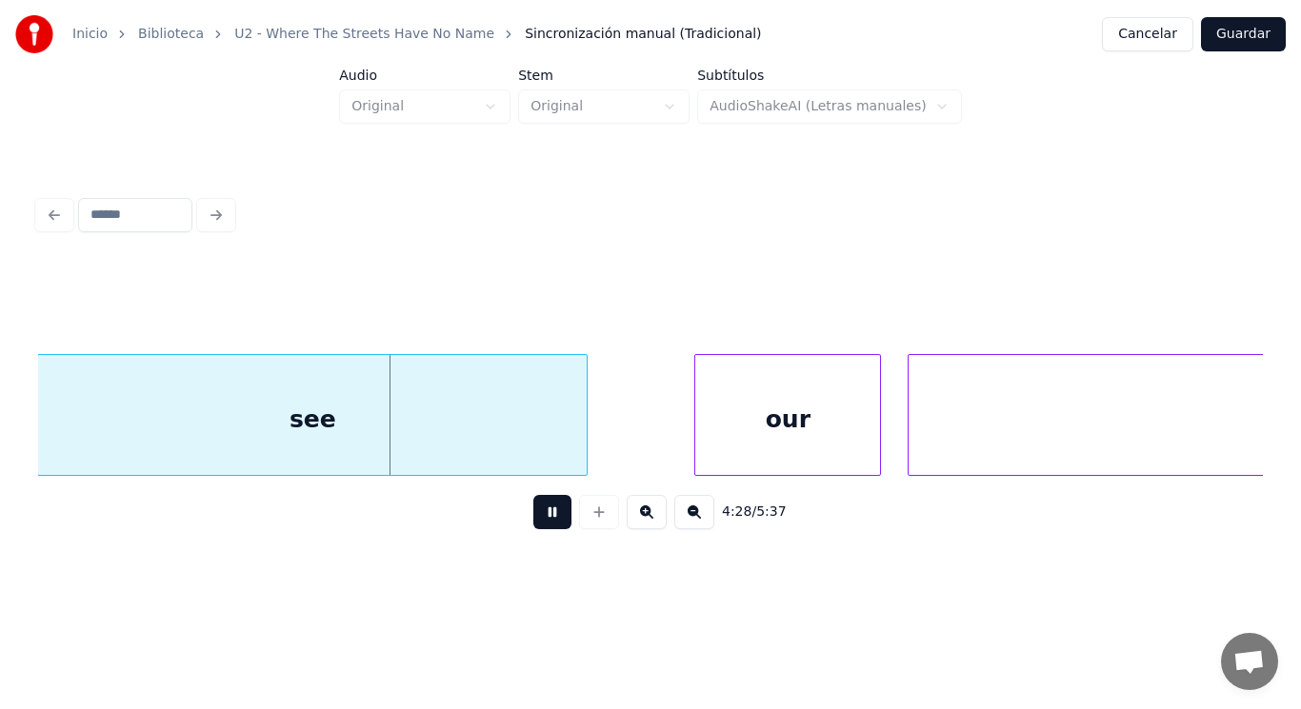
click at [536, 521] on button at bounding box center [552, 512] width 38 height 34
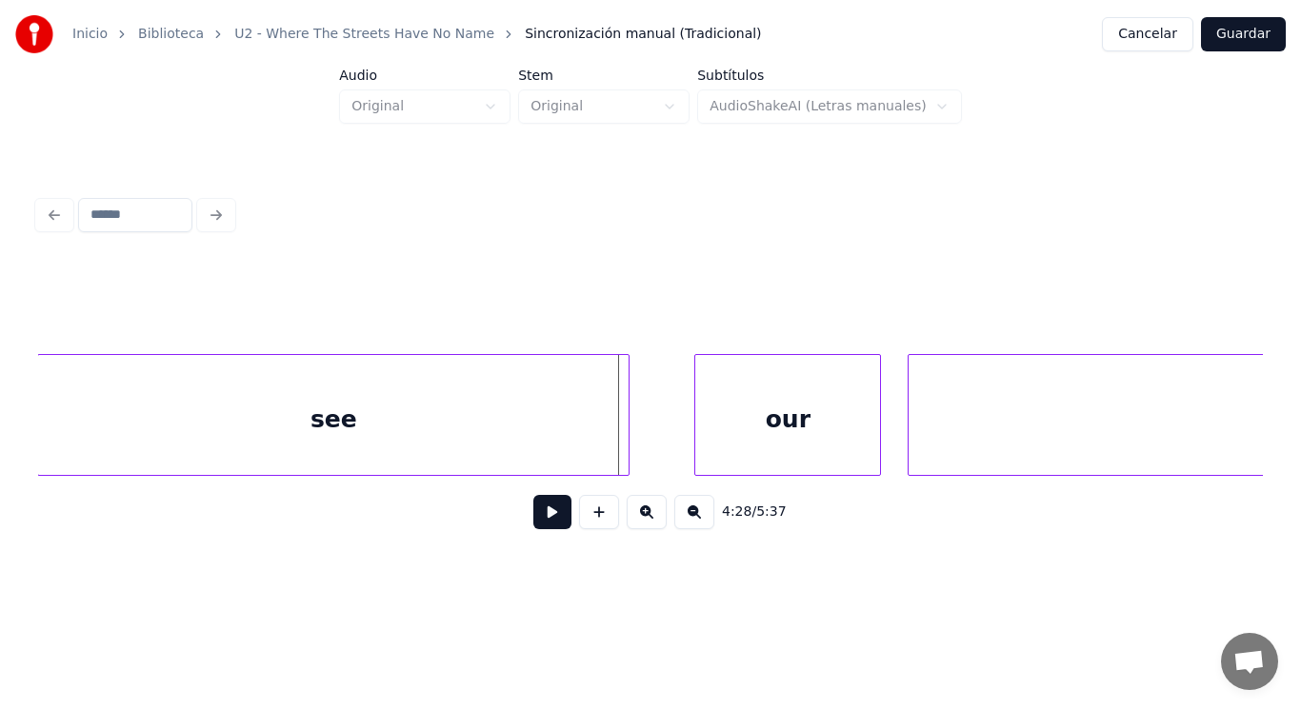
click at [624, 451] on div at bounding box center [626, 415] width 6 height 120
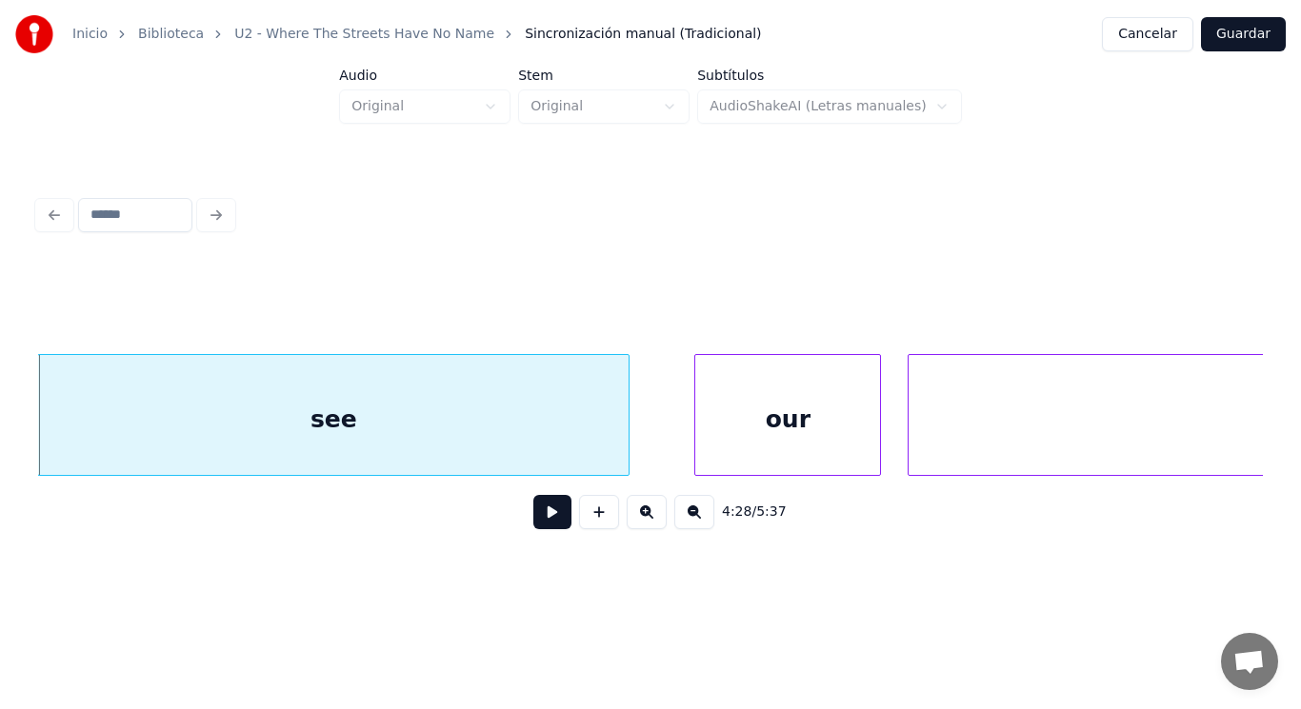
click at [540, 524] on button at bounding box center [552, 512] width 38 height 34
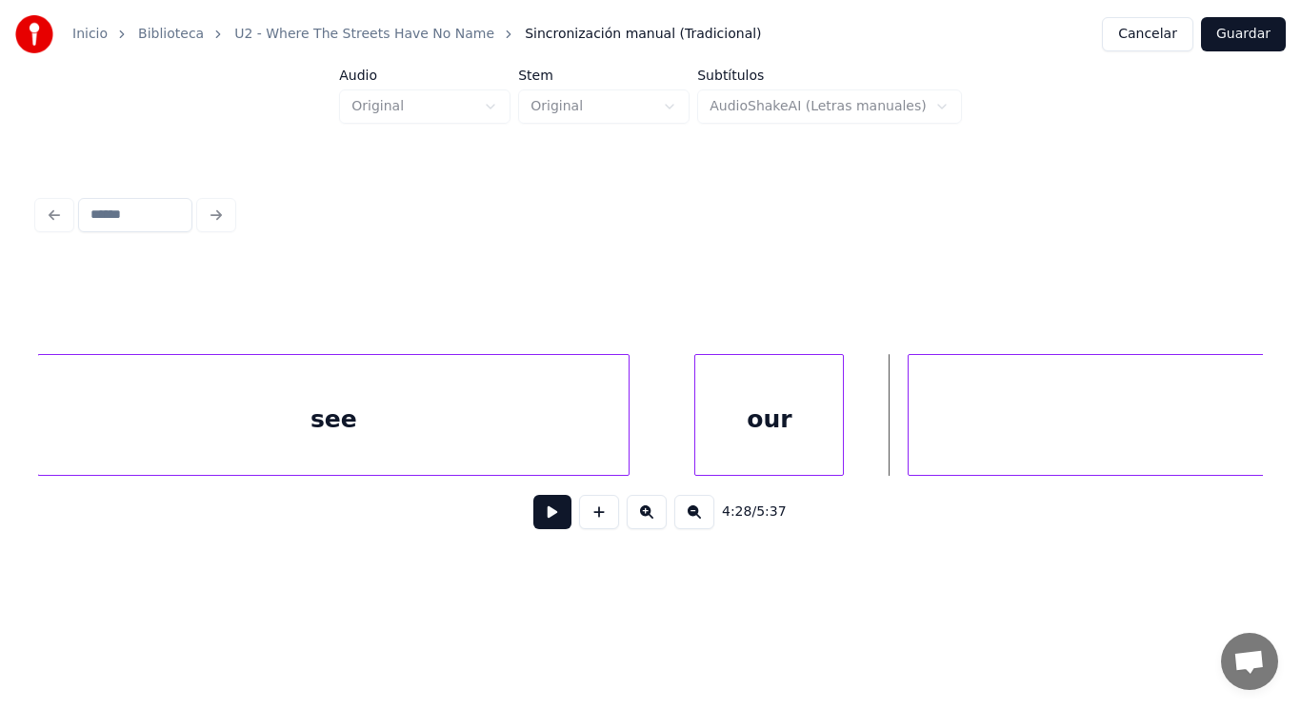
click at [840, 442] on div at bounding box center [840, 415] width 6 height 120
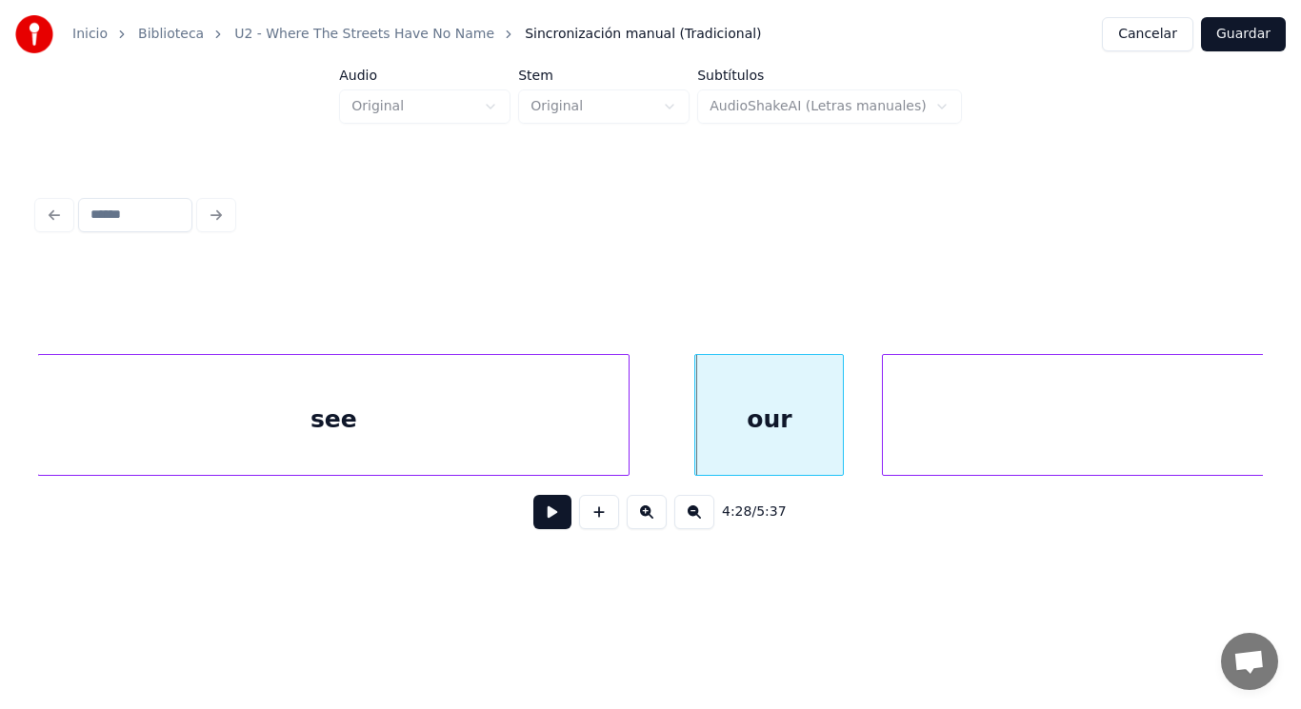
click at [885, 439] on div at bounding box center [886, 415] width 6 height 120
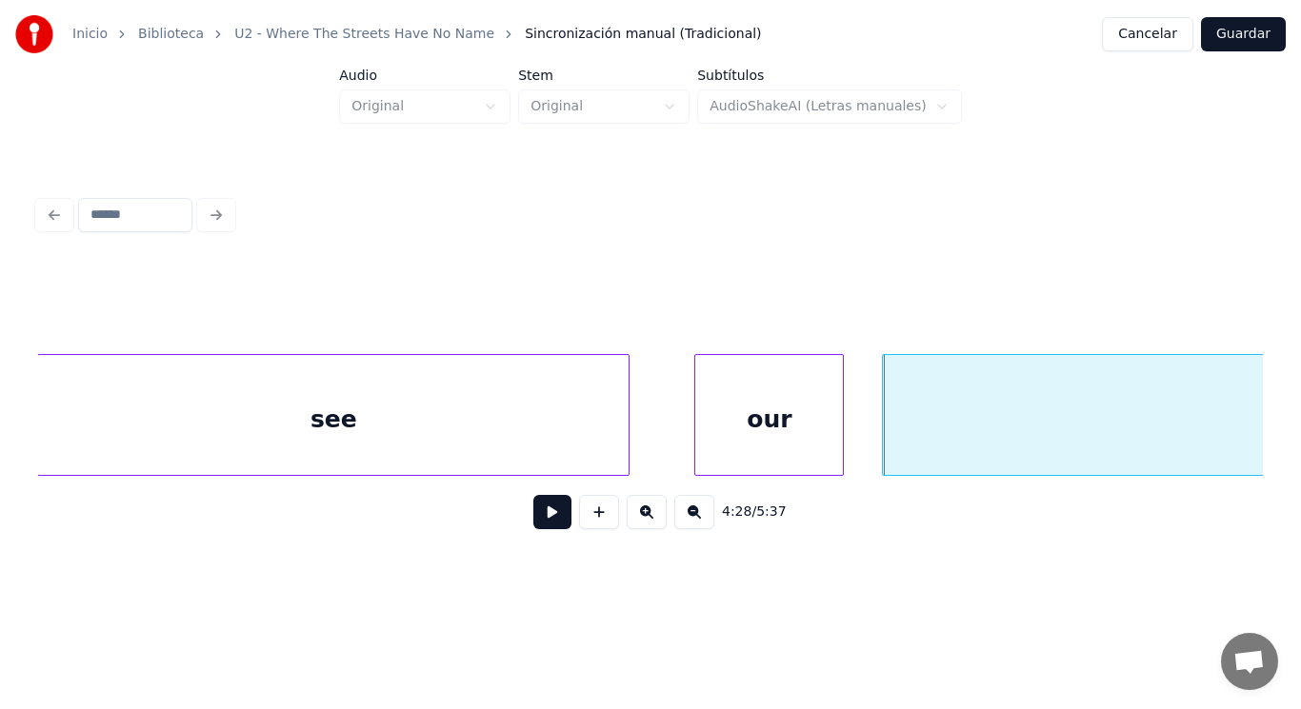
click at [533, 524] on button at bounding box center [552, 512] width 38 height 34
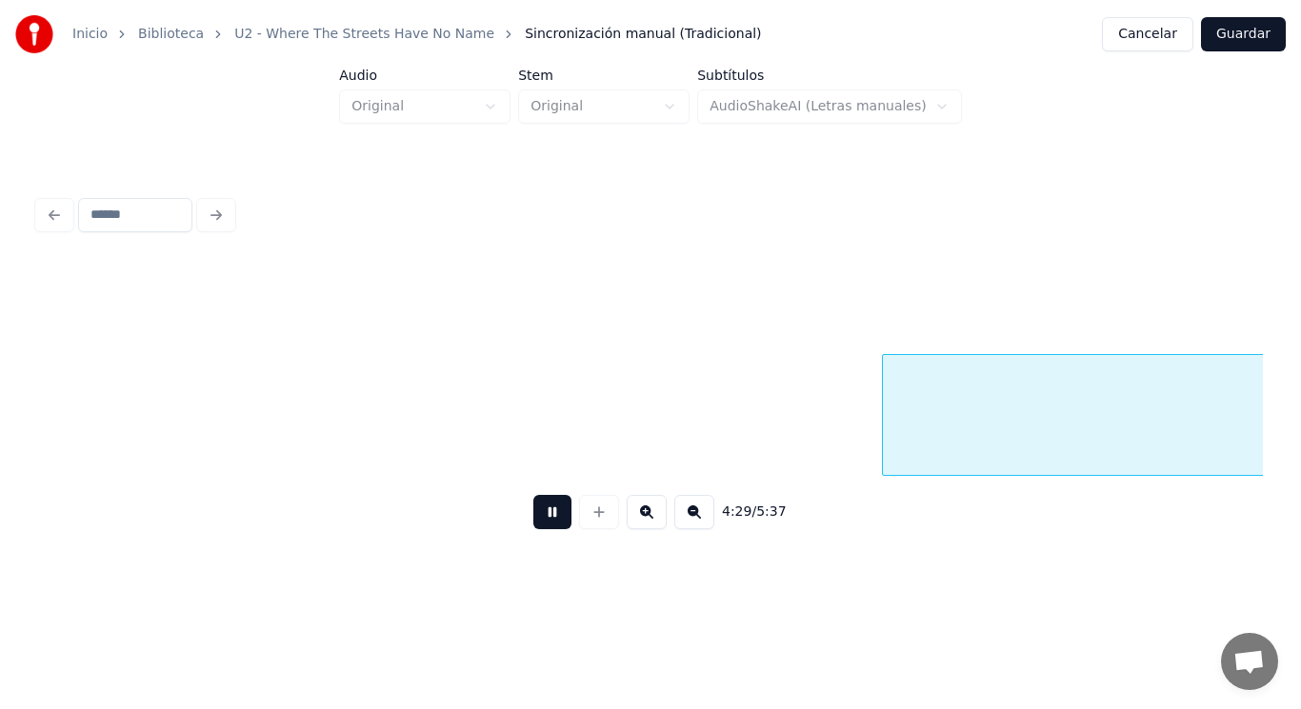
scroll to position [0, 358898]
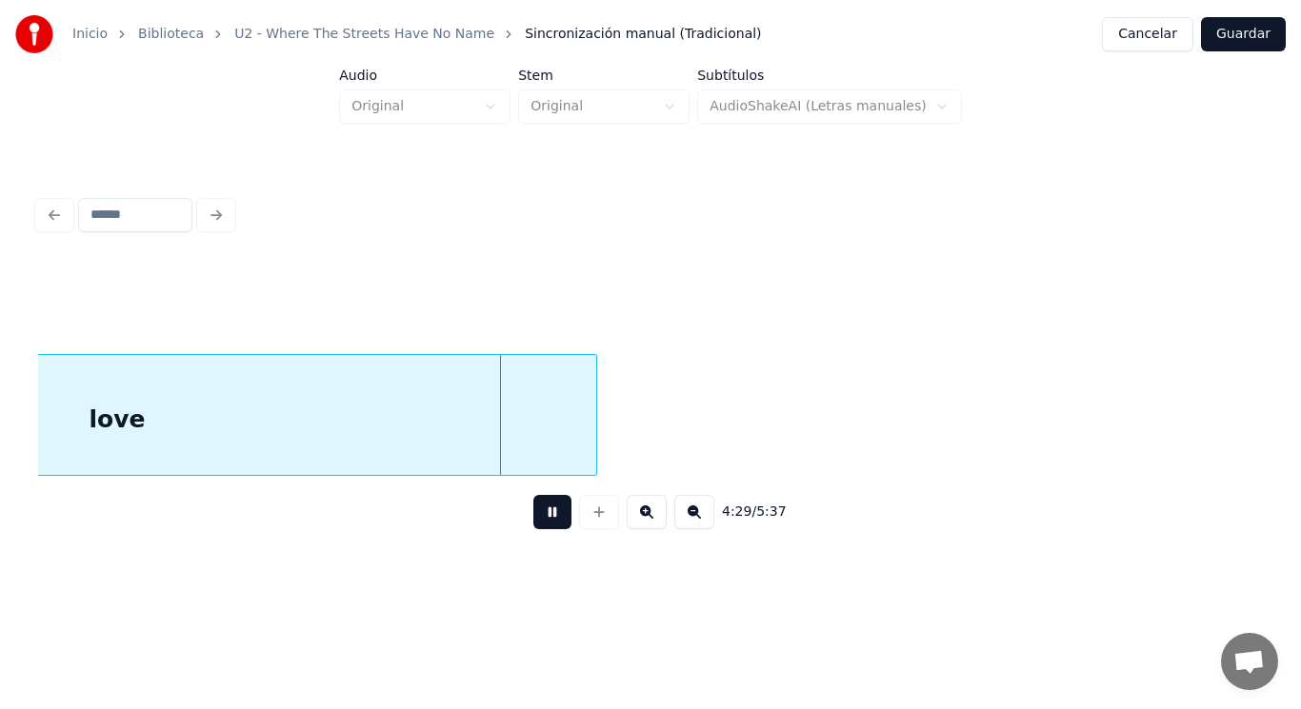
click at [533, 524] on button at bounding box center [552, 512] width 38 height 34
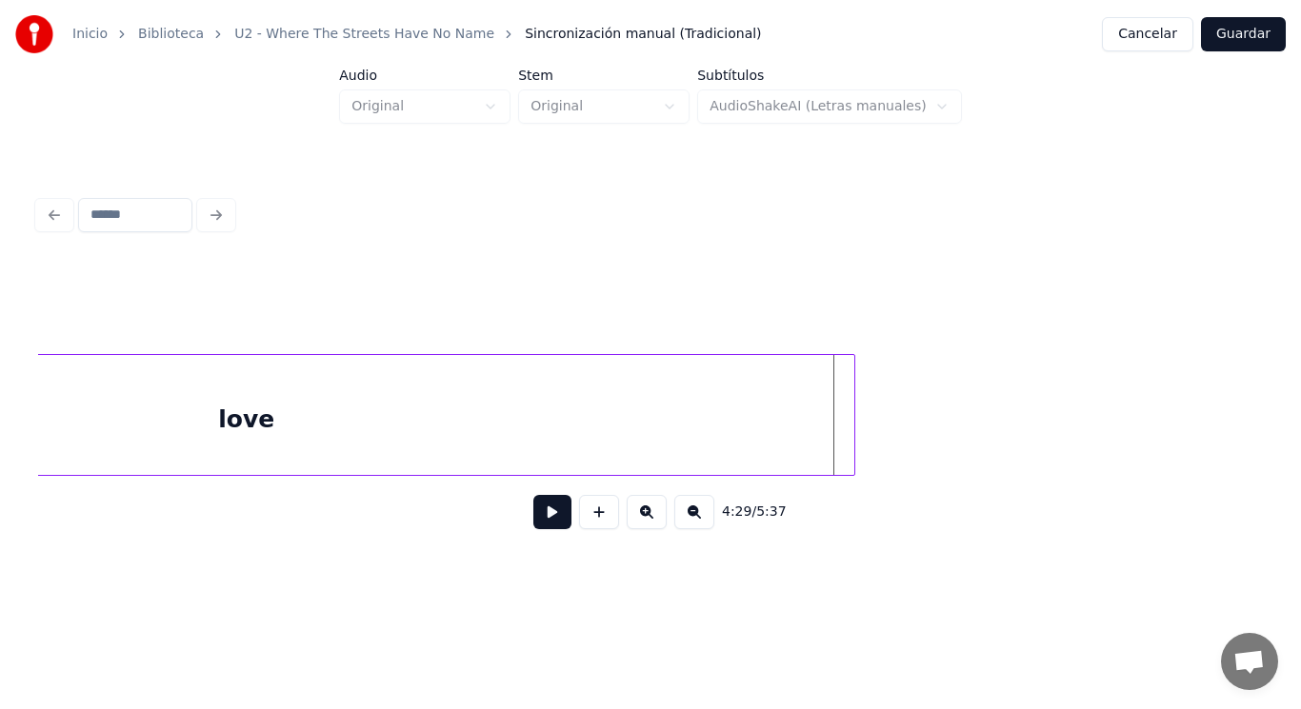
click at [849, 411] on div at bounding box center [851, 415] width 6 height 120
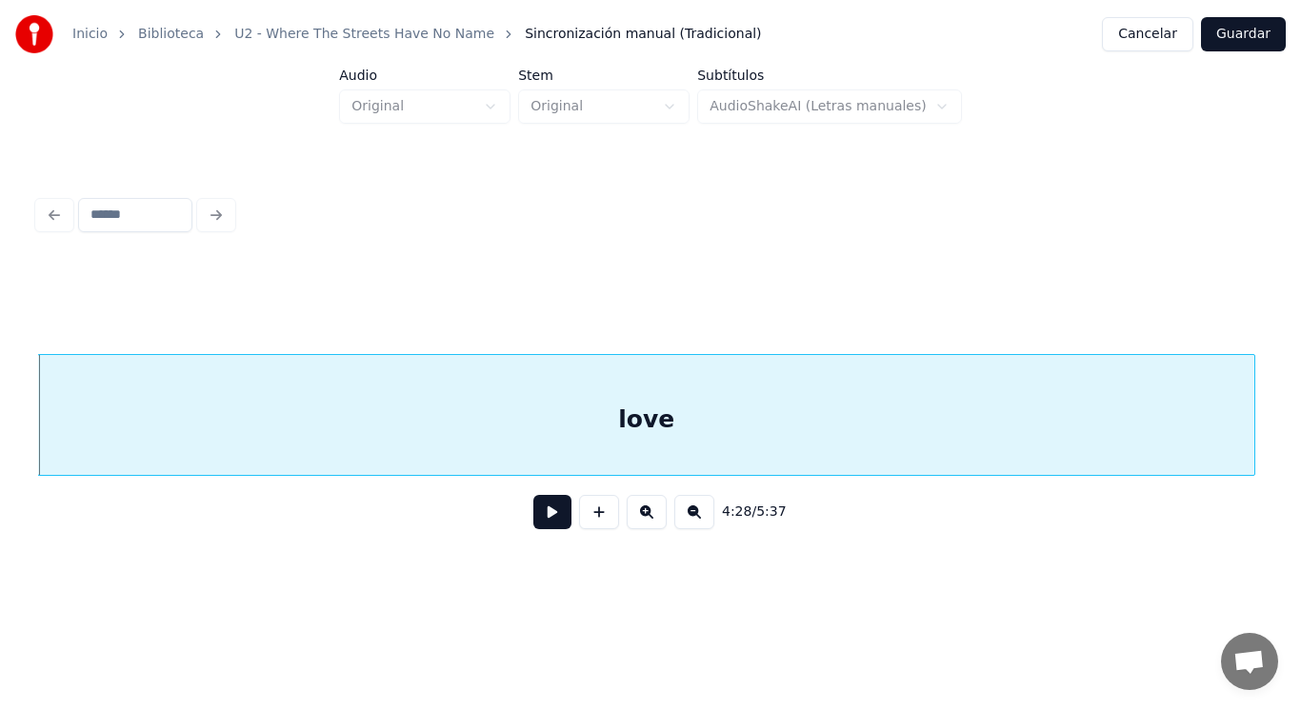
click at [534, 525] on button at bounding box center [552, 512] width 38 height 34
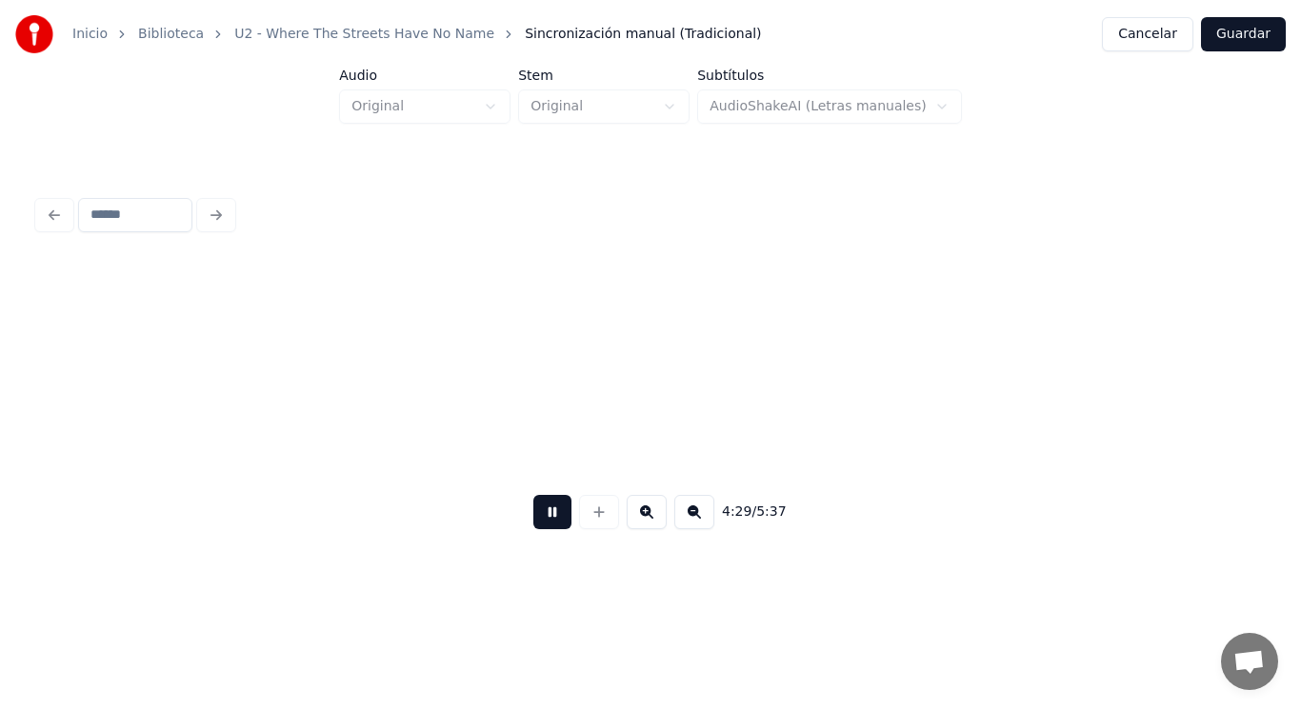
scroll to position [0, 359736]
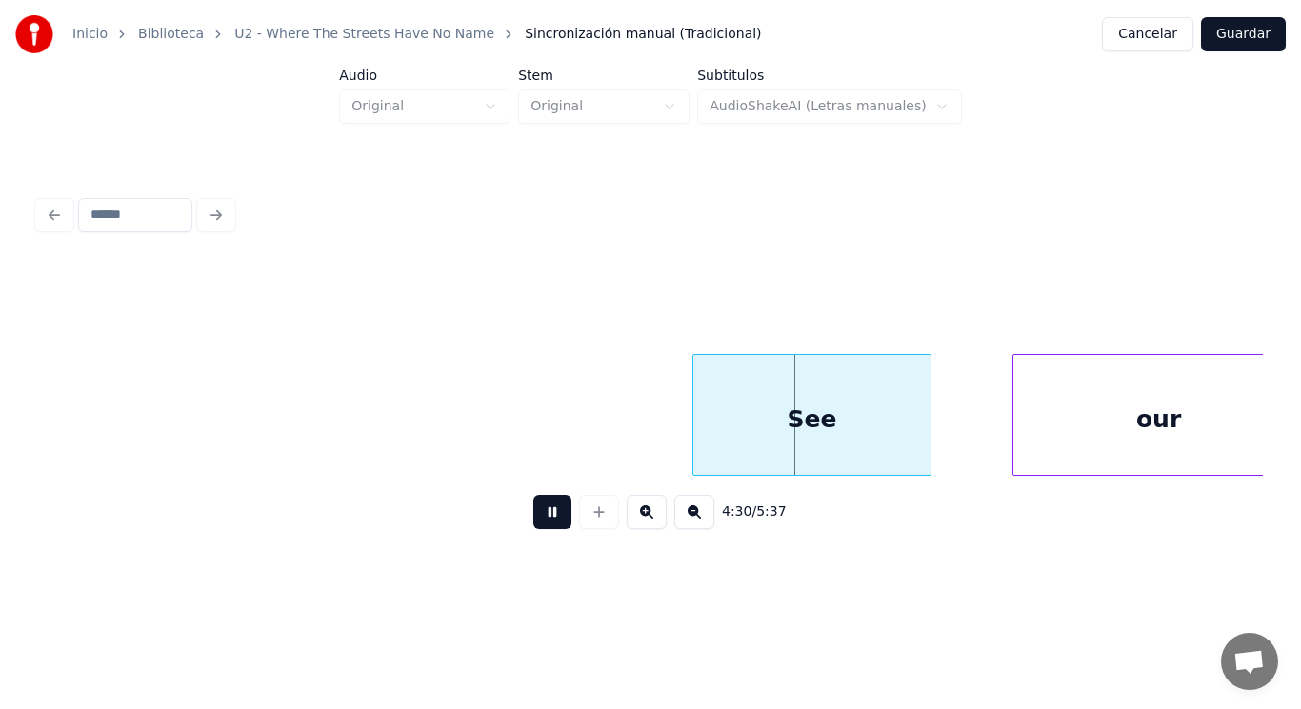
click at [534, 525] on button at bounding box center [552, 512] width 38 height 34
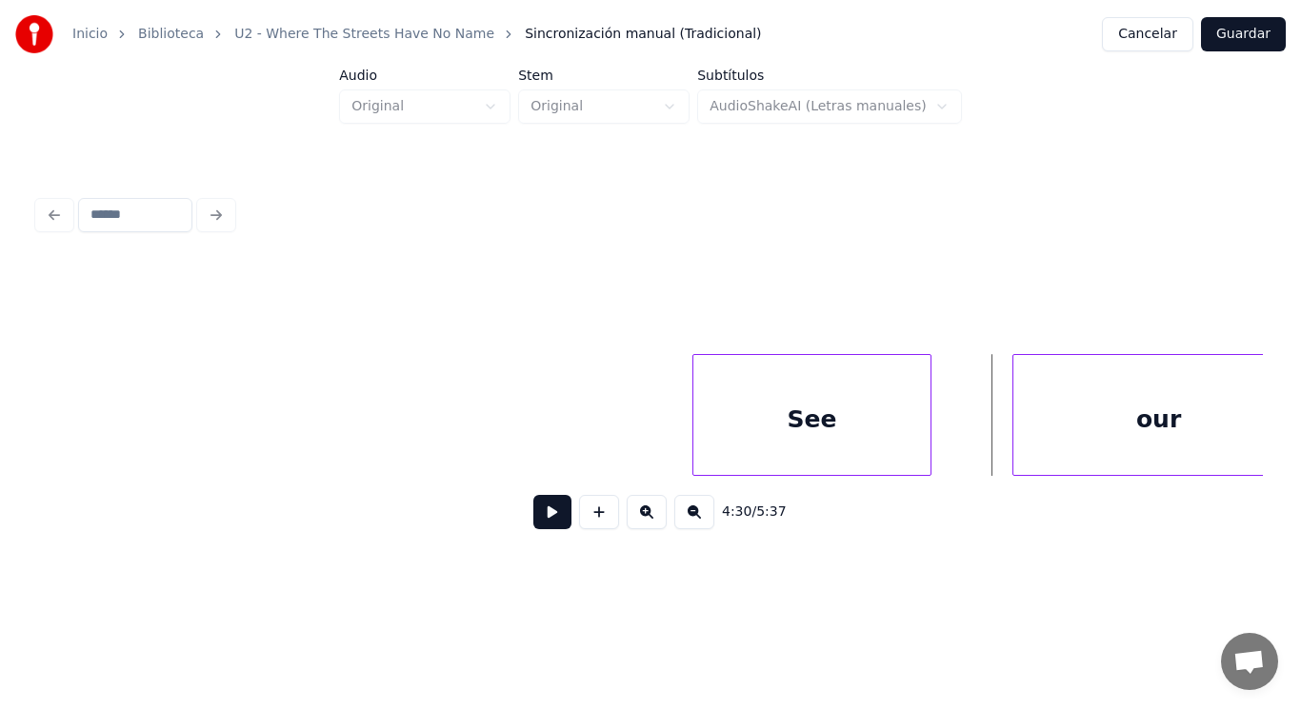
click at [533, 526] on button at bounding box center [552, 512] width 38 height 34
click at [567, 444] on div at bounding box center [570, 415] width 6 height 120
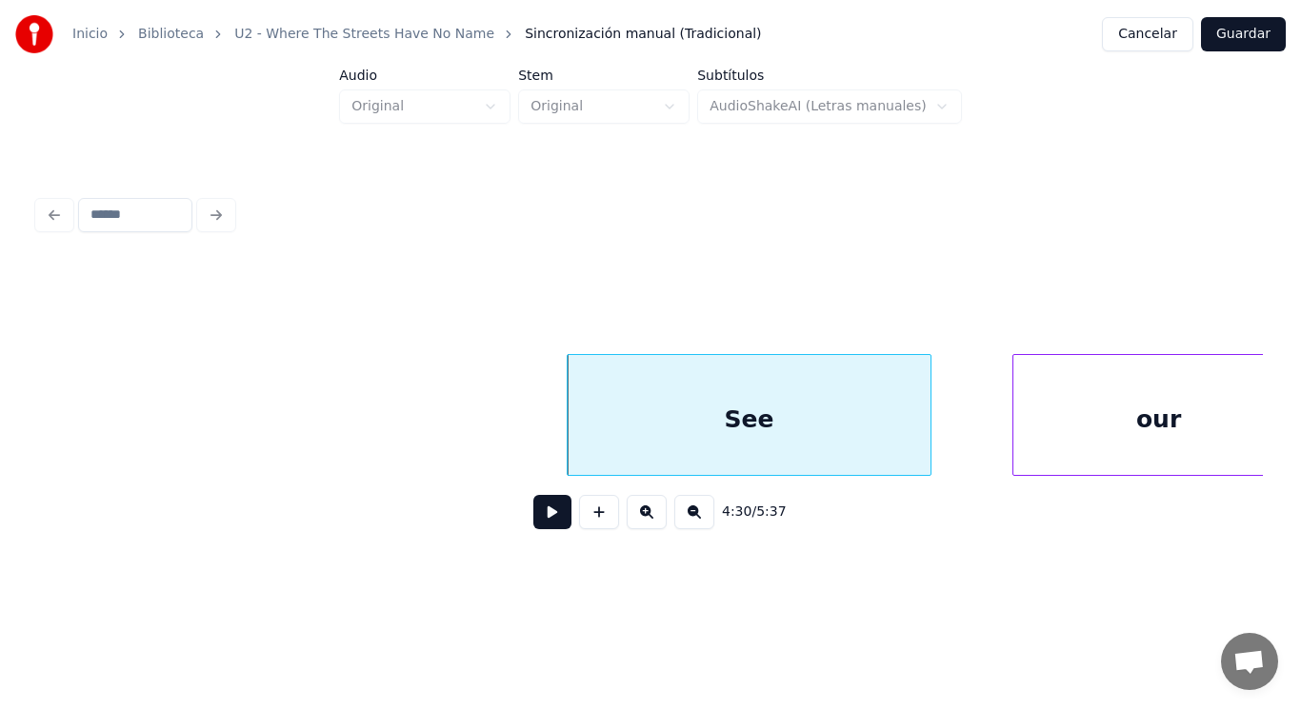
click at [540, 507] on button at bounding box center [552, 512] width 38 height 34
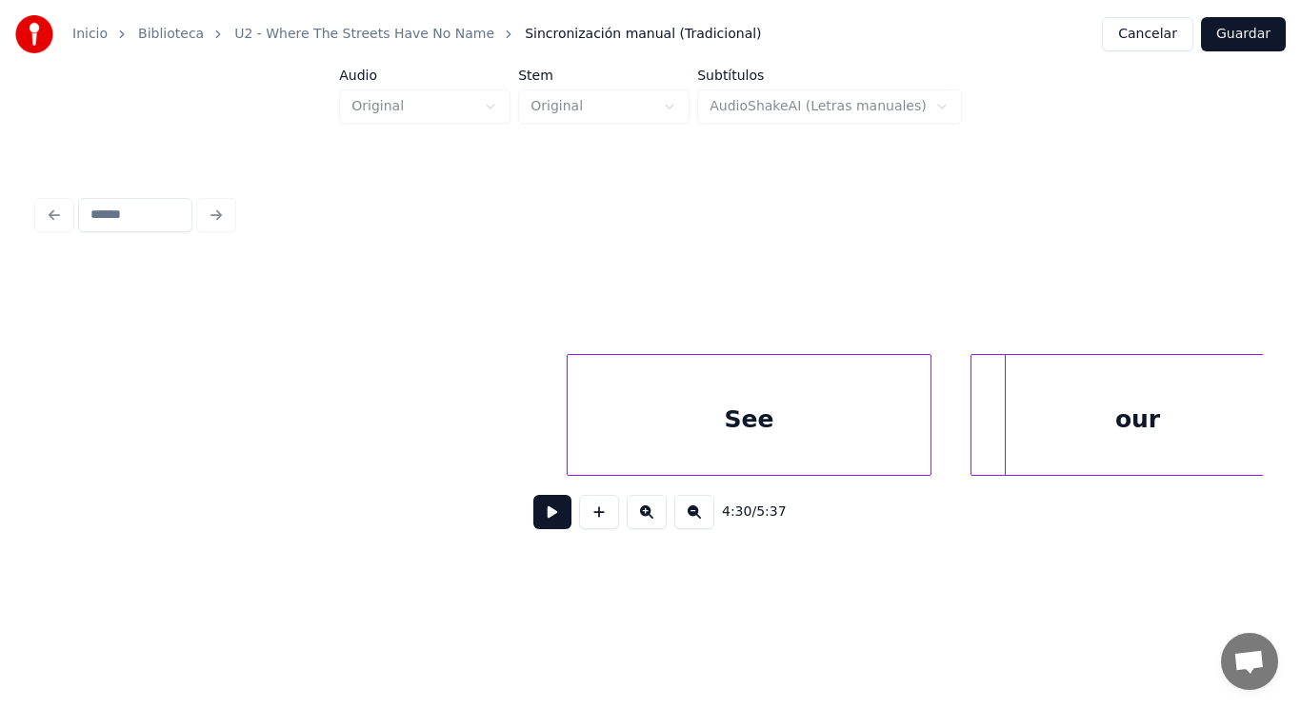
click at [971, 440] on div at bounding box center [974, 415] width 6 height 120
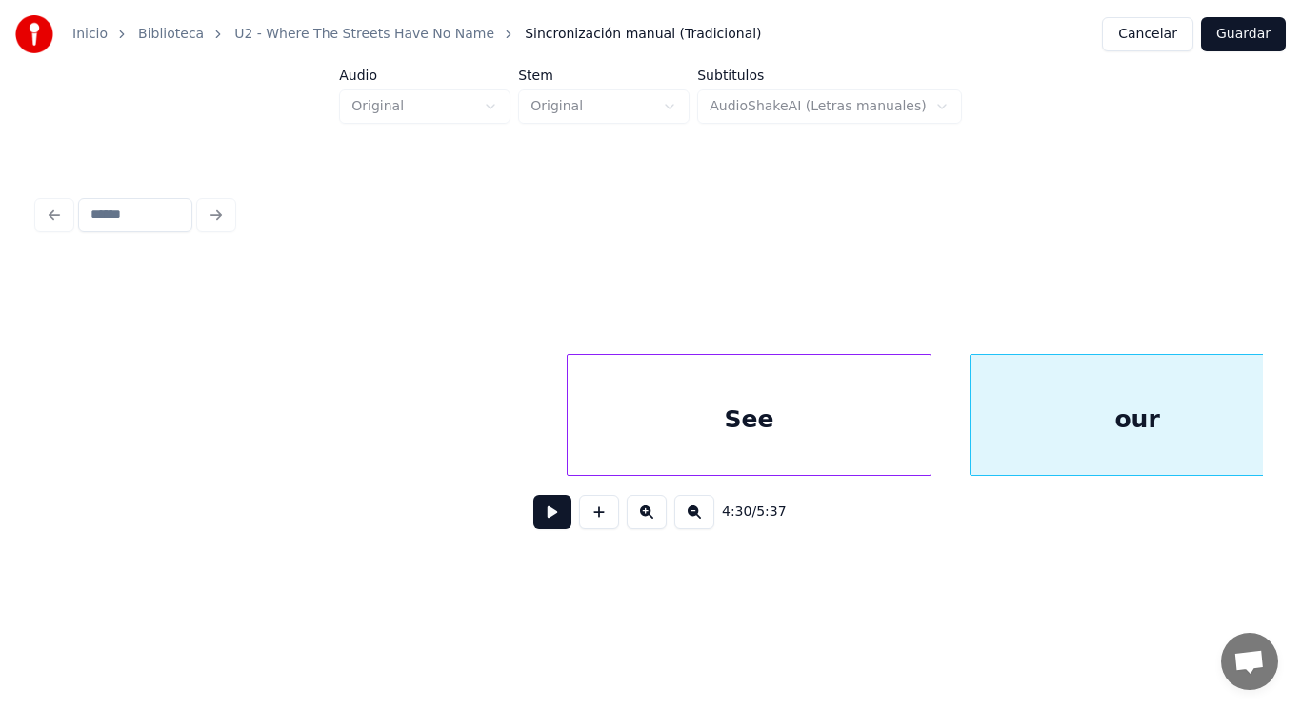
click at [726, 433] on div "See" at bounding box center [749, 419] width 364 height 129
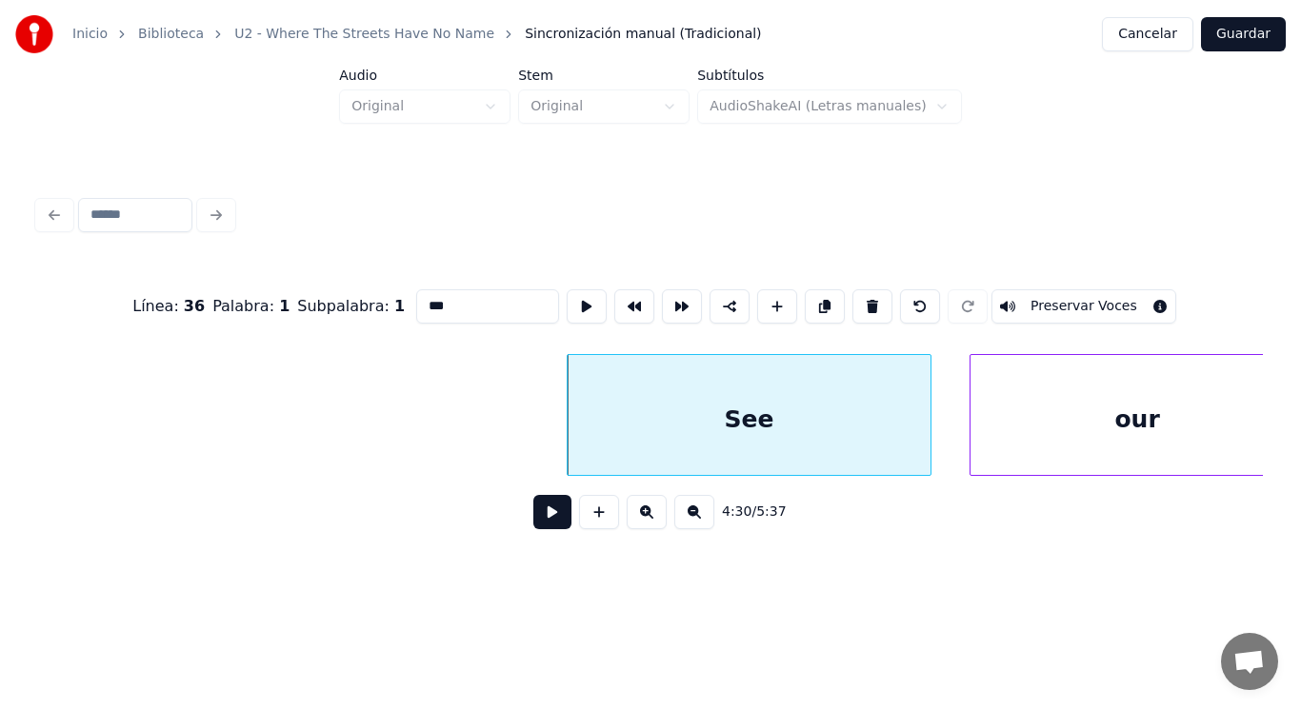
click at [533, 522] on button at bounding box center [552, 512] width 38 height 34
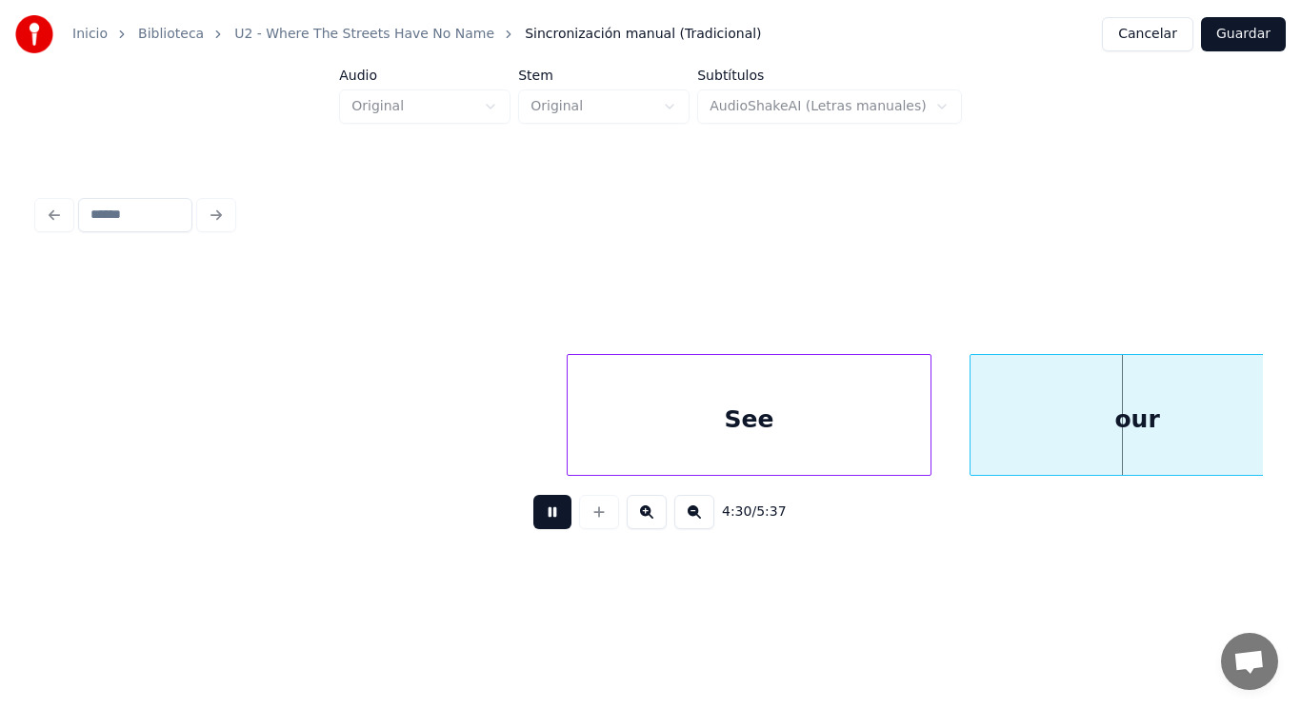
scroll to position [0, 360969]
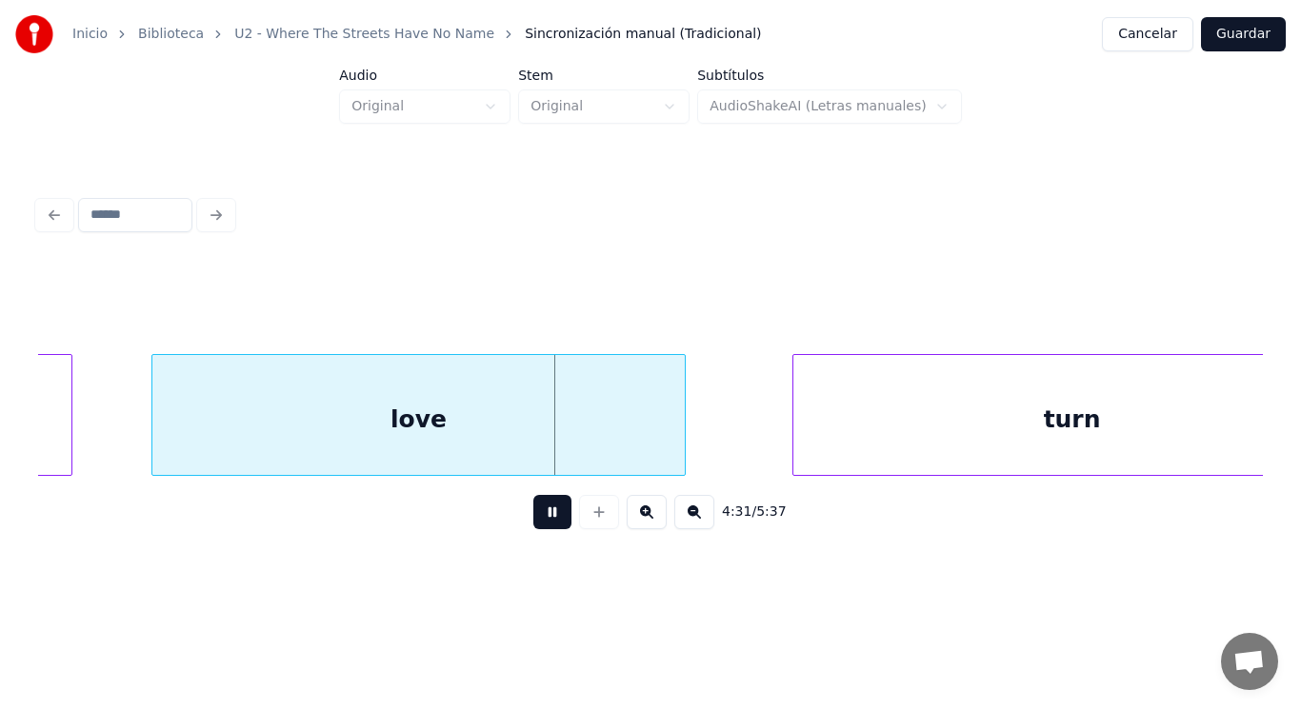
drag, startPoint x: 526, startPoint y: 522, endPoint x: 507, endPoint y: 495, distance: 32.8
click at [533, 522] on button at bounding box center [552, 512] width 38 height 34
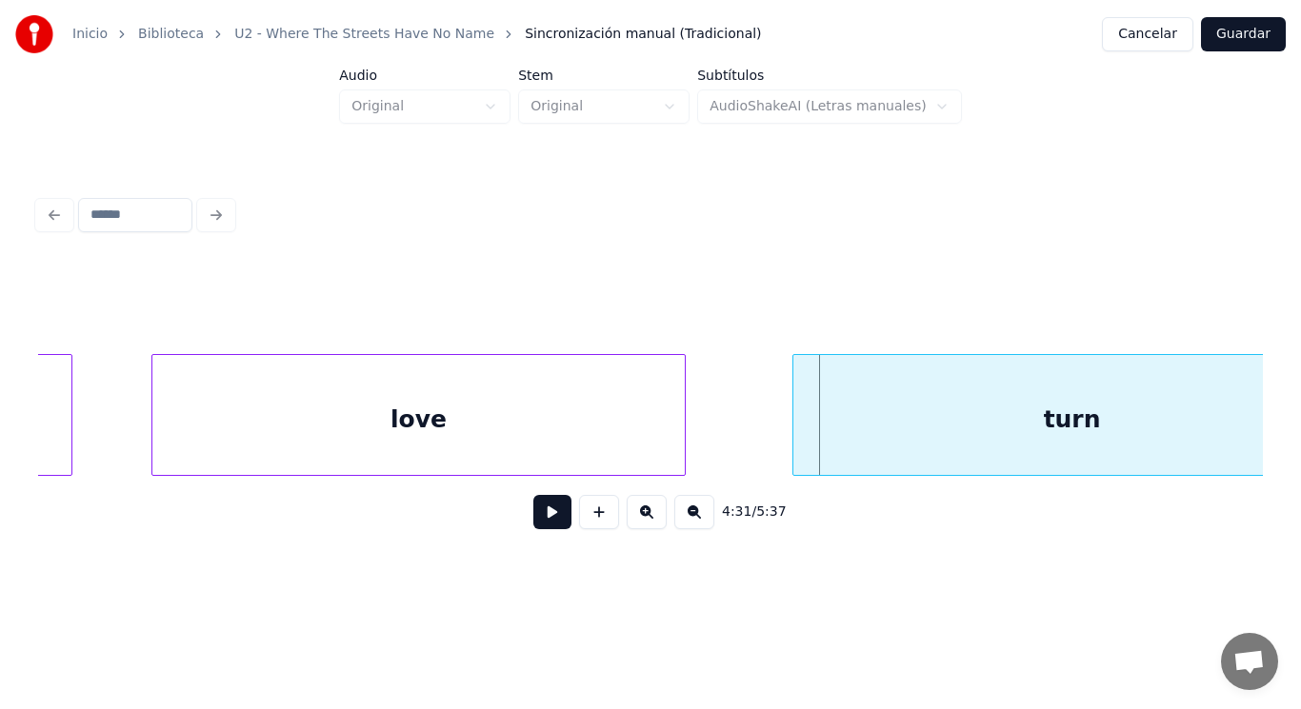
click at [491, 430] on div "love" at bounding box center [417, 419] width 531 height 129
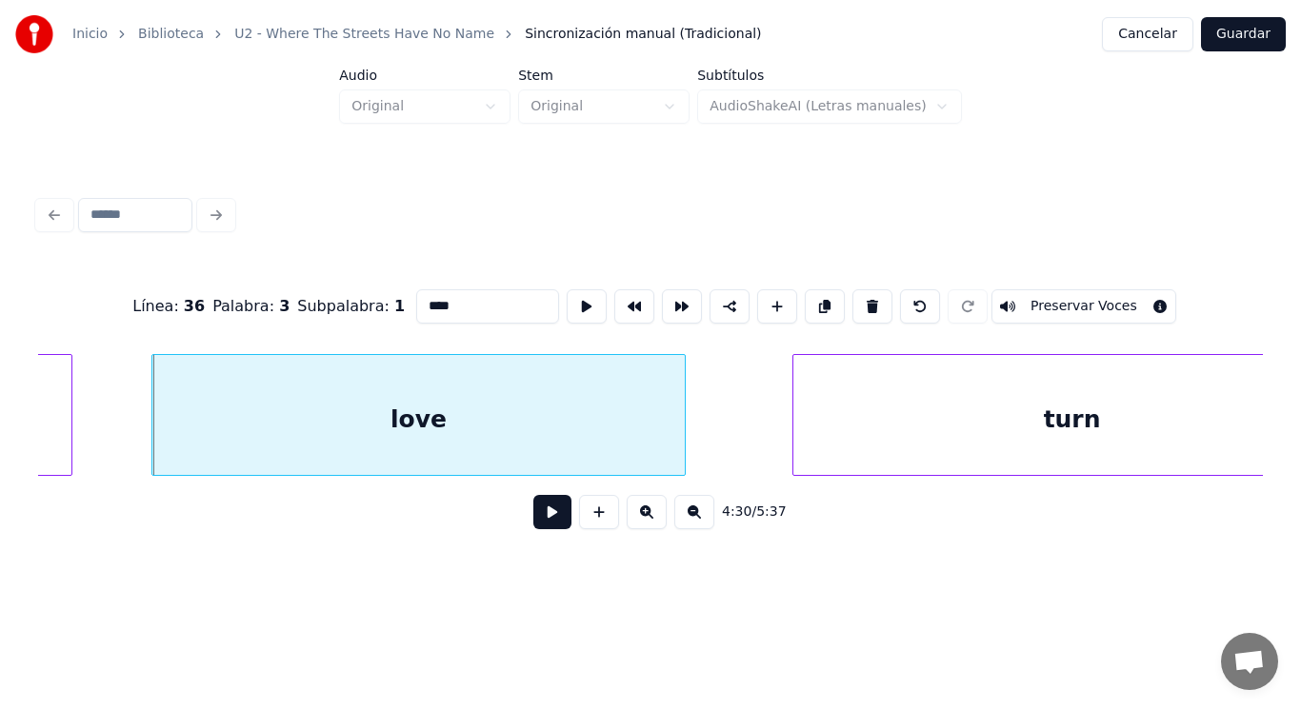
click at [533, 509] on button at bounding box center [552, 512] width 38 height 34
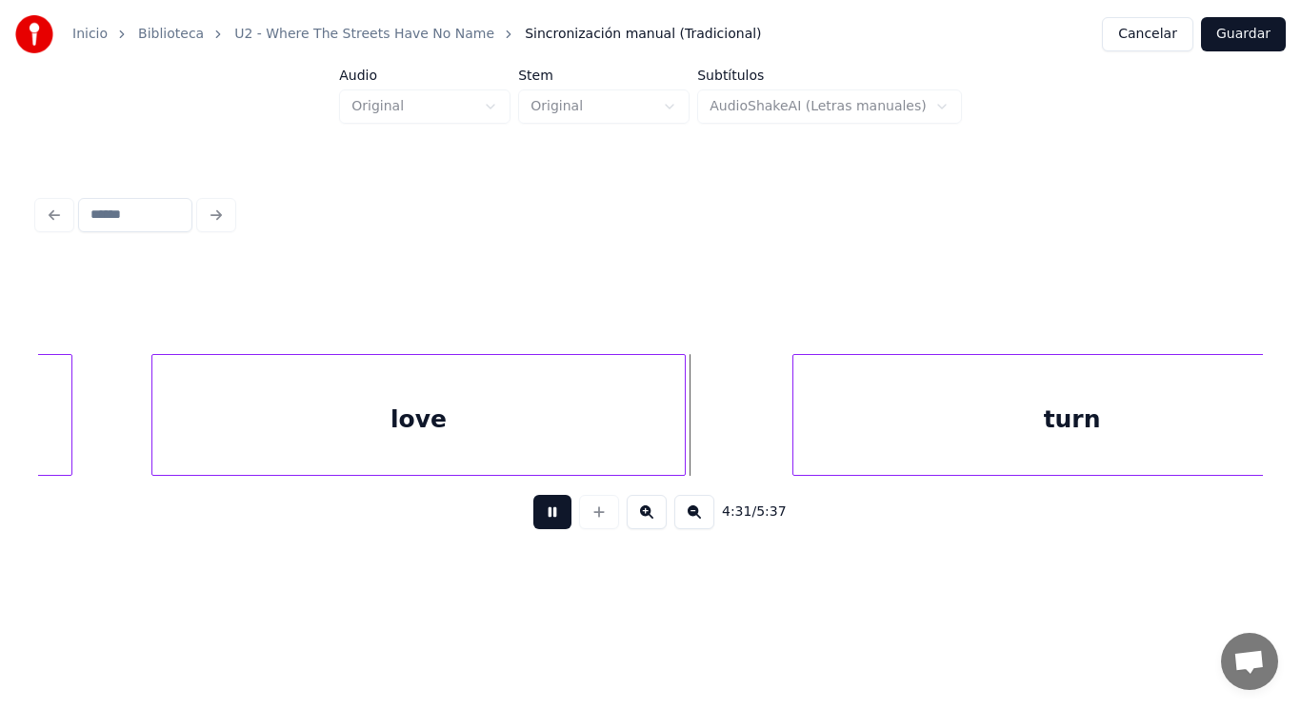
click at [533, 509] on button at bounding box center [552, 512] width 38 height 34
click at [741, 432] on div at bounding box center [741, 415] width 6 height 120
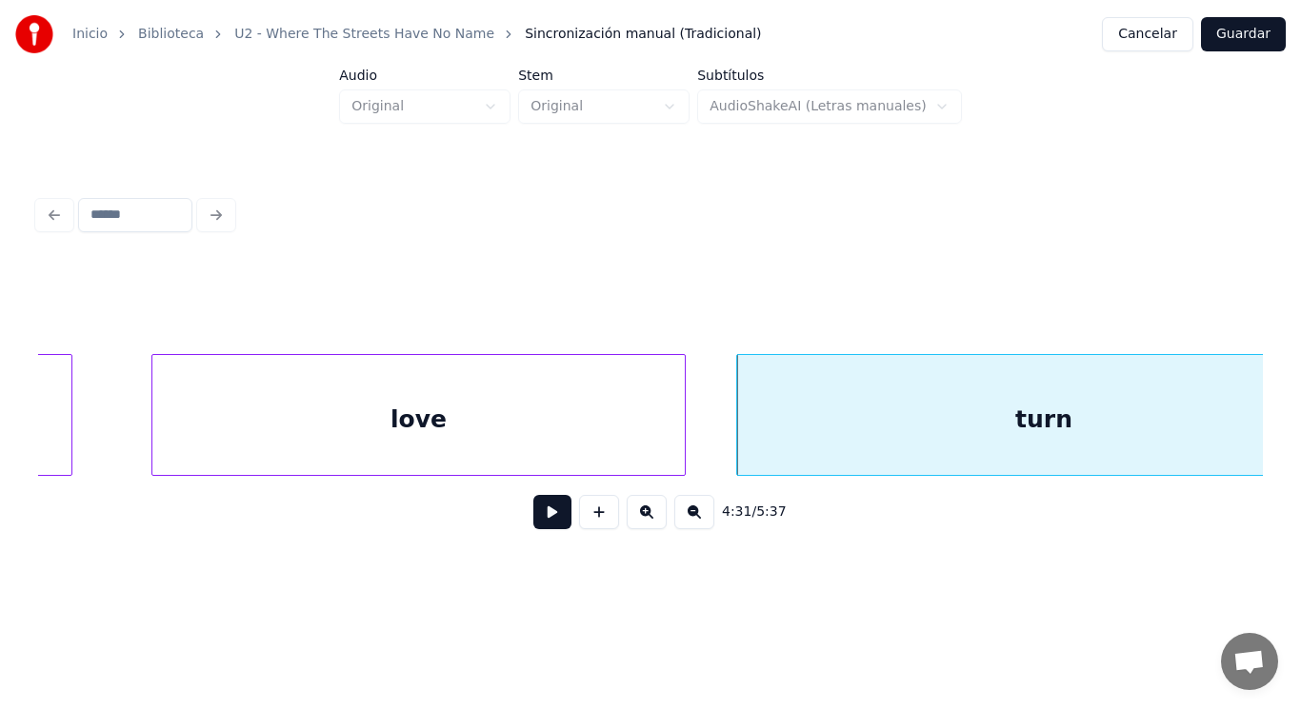
click at [545, 518] on button at bounding box center [552, 512] width 38 height 34
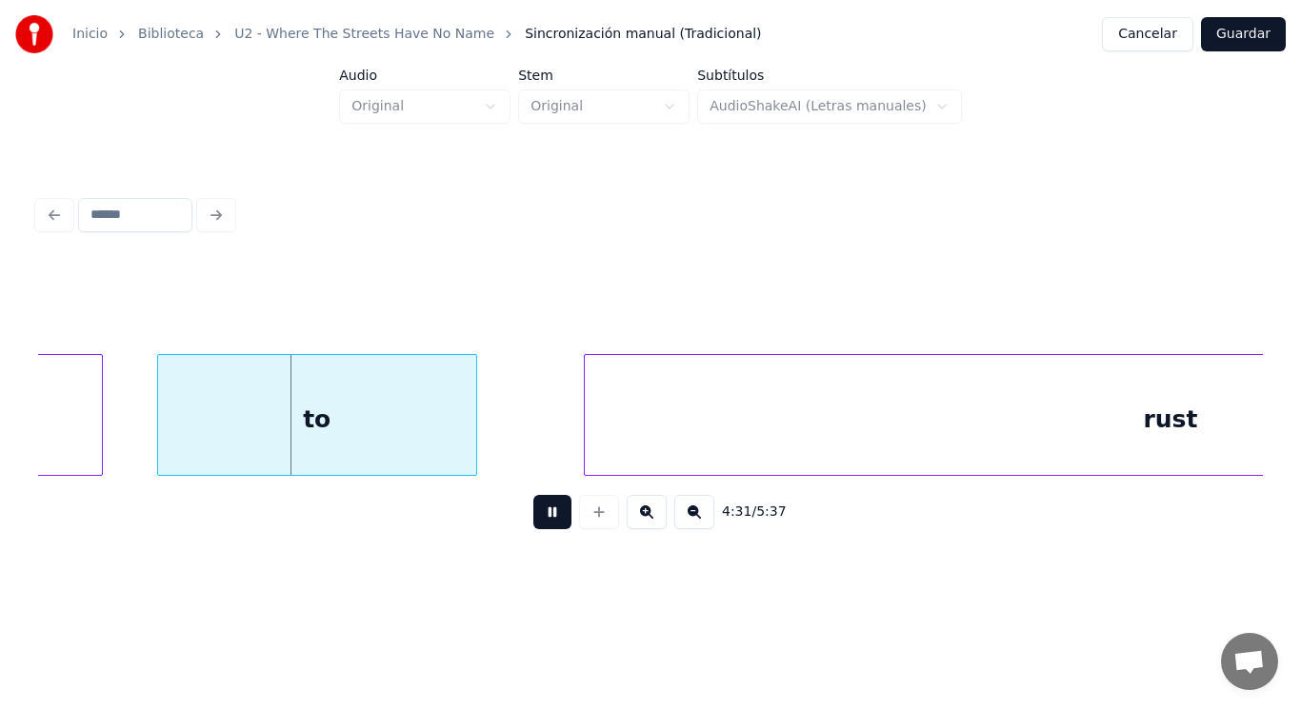
click at [545, 518] on button at bounding box center [552, 512] width 38 height 34
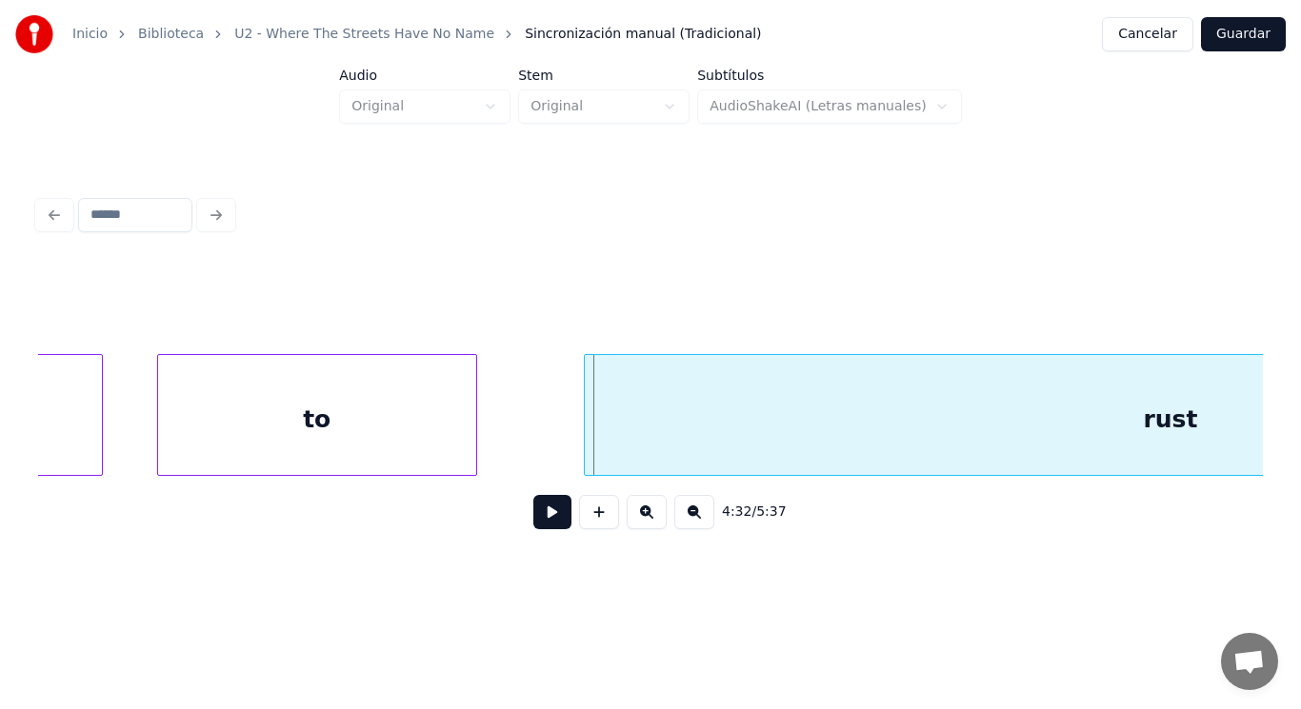
click at [400, 407] on div "to" at bounding box center [317, 419] width 318 height 129
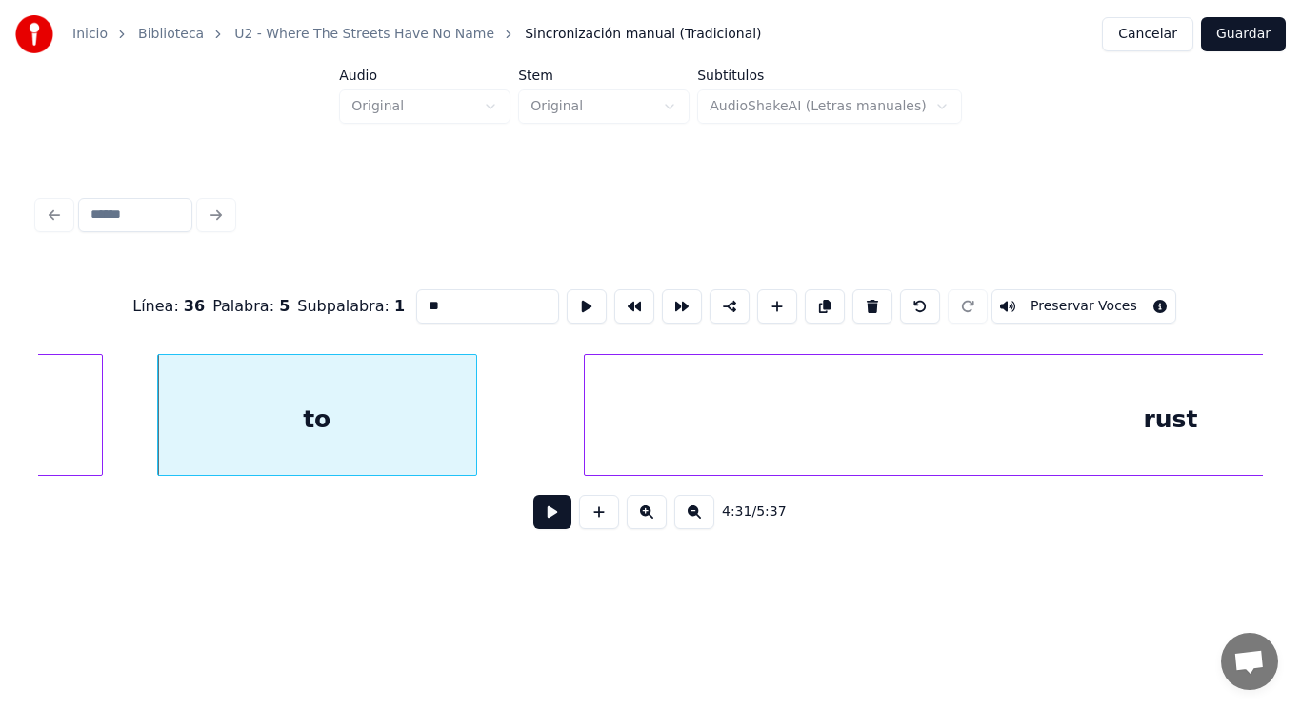
click at [533, 513] on button at bounding box center [552, 512] width 38 height 34
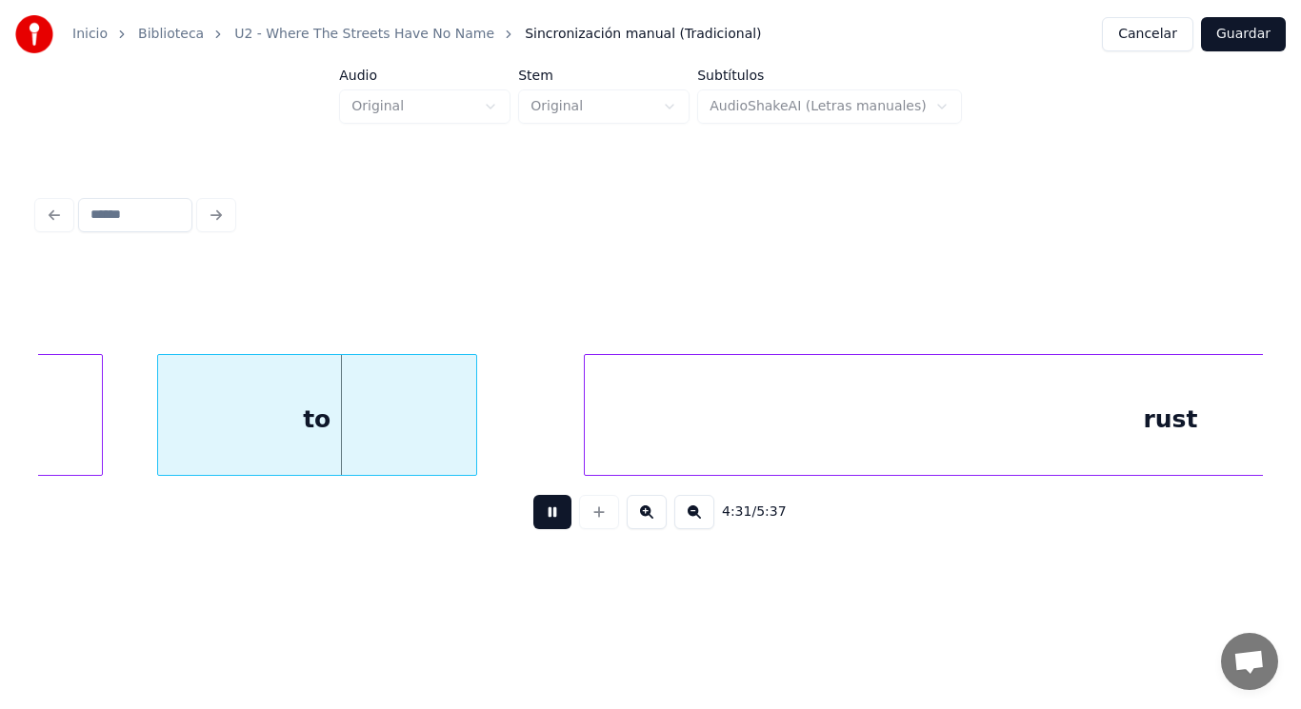
click at [533, 513] on button at bounding box center [552, 512] width 38 height 34
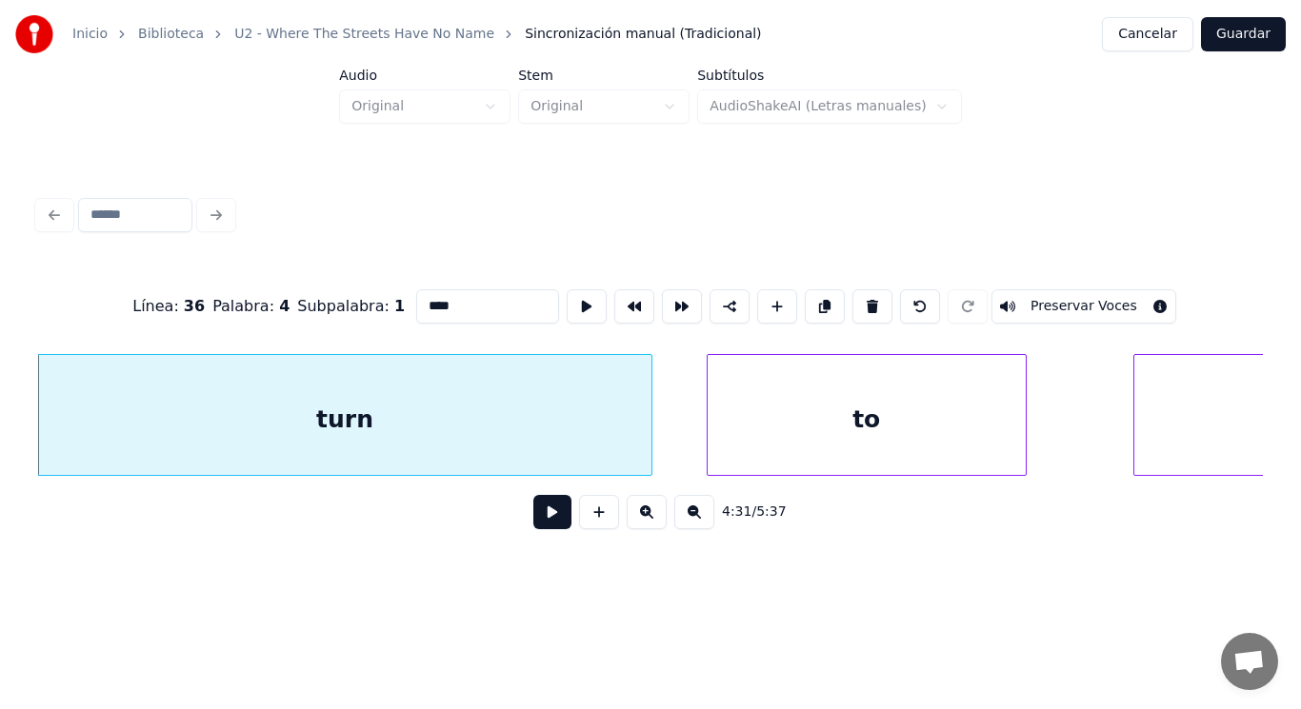
click at [546, 521] on button at bounding box center [552, 512] width 38 height 34
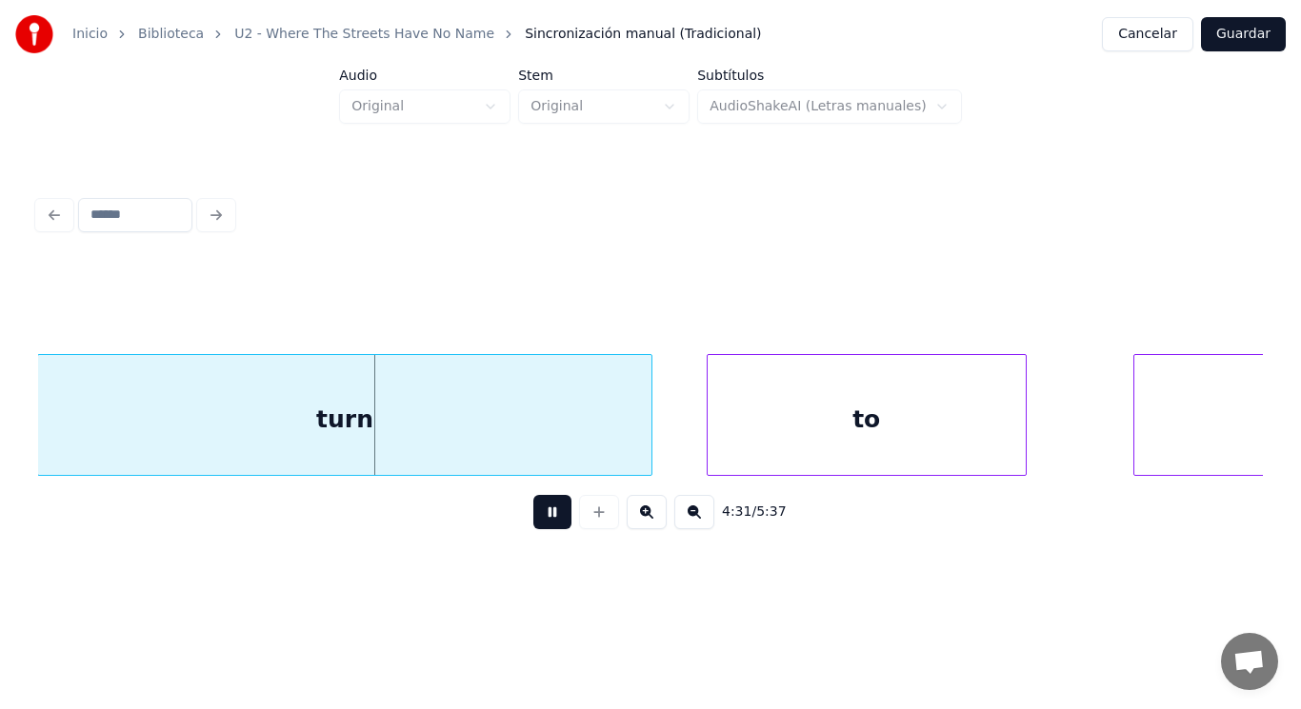
click at [546, 521] on button at bounding box center [552, 512] width 38 height 34
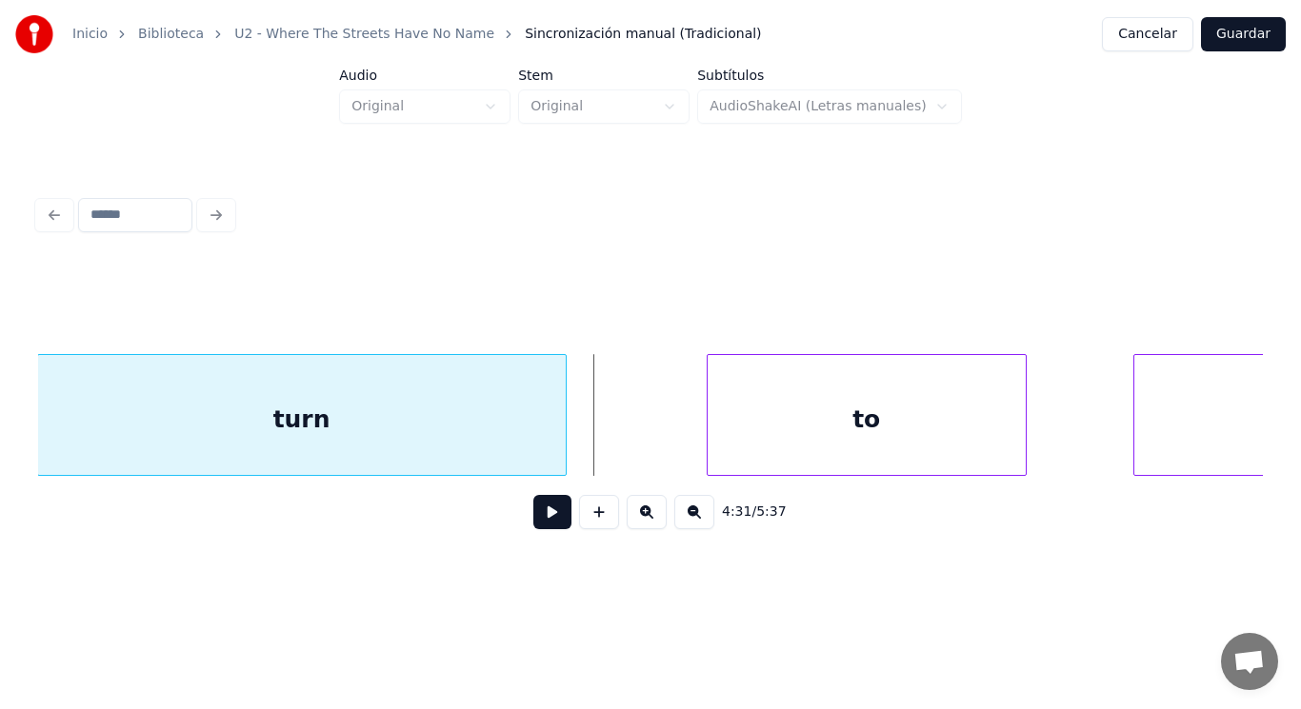
click at [560, 439] on div at bounding box center [563, 415] width 6 height 120
click at [547, 516] on button at bounding box center [552, 512] width 38 height 34
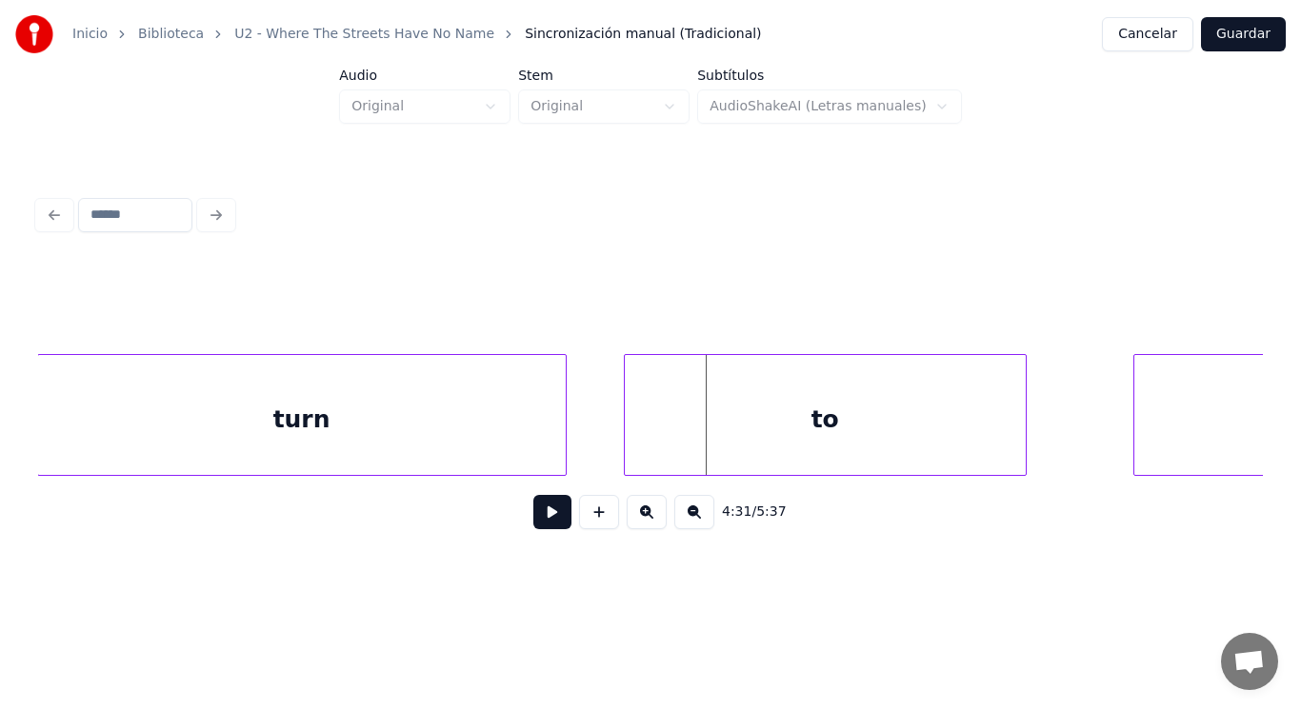
click at [628, 453] on div at bounding box center [628, 415] width 6 height 120
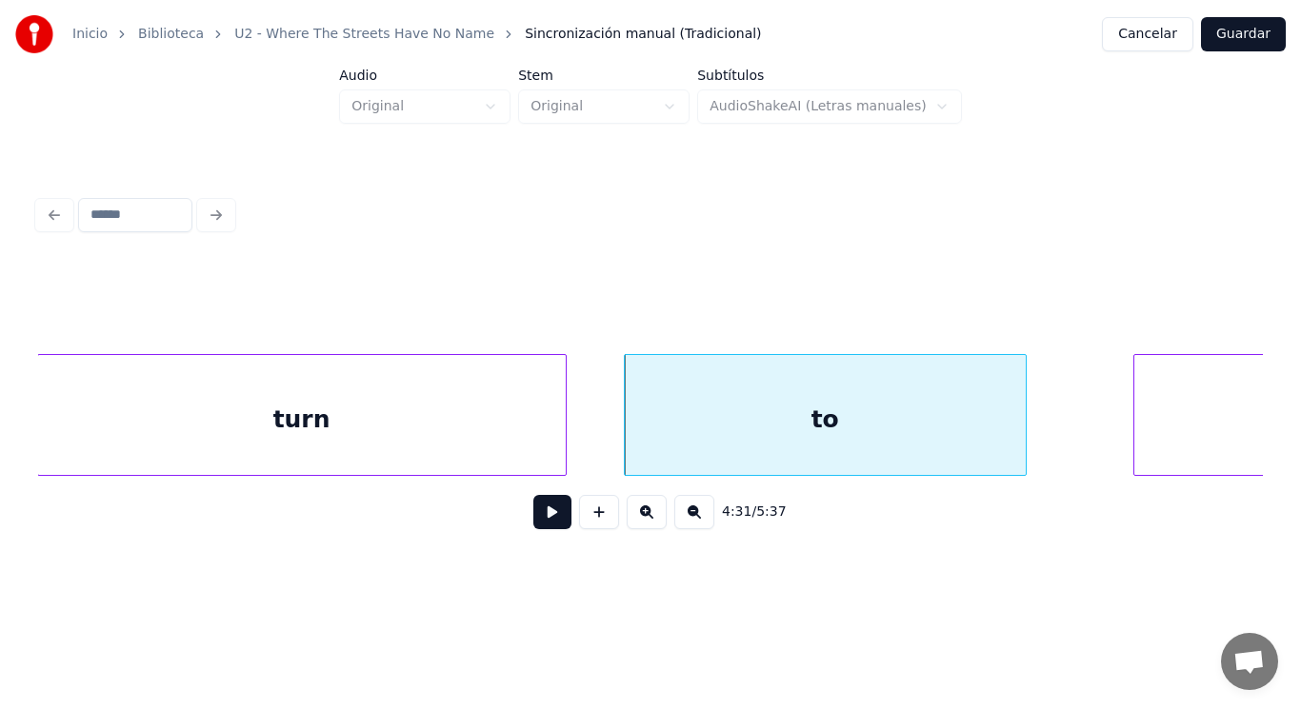
click at [533, 519] on button at bounding box center [552, 512] width 38 height 34
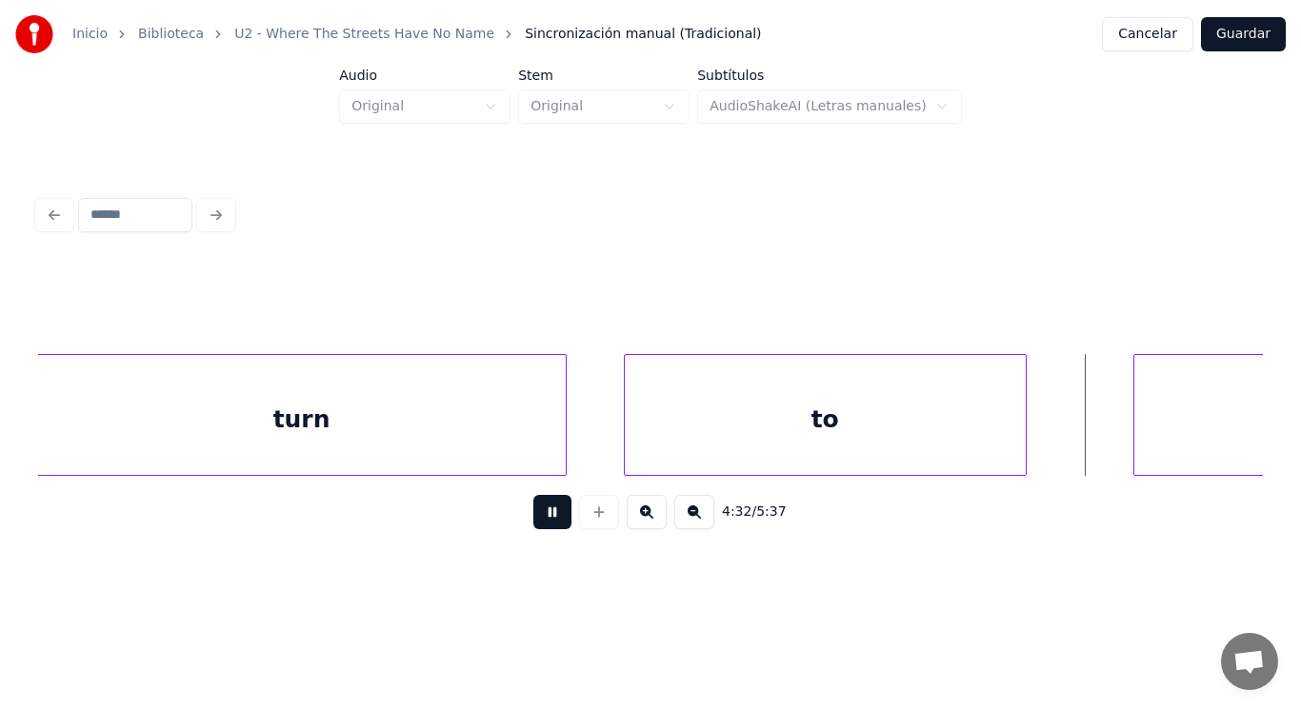
click at [533, 519] on button at bounding box center [552, 512] width 38 height 34
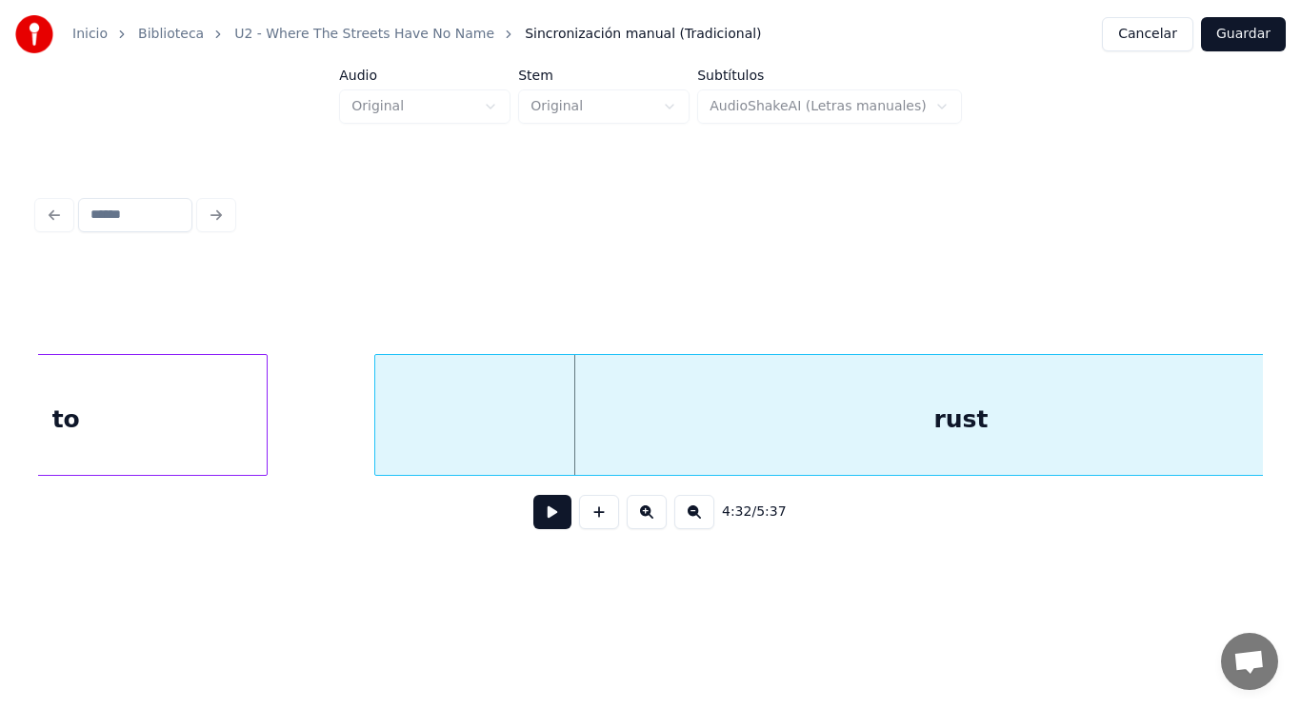
scroll to position [0, 362421]
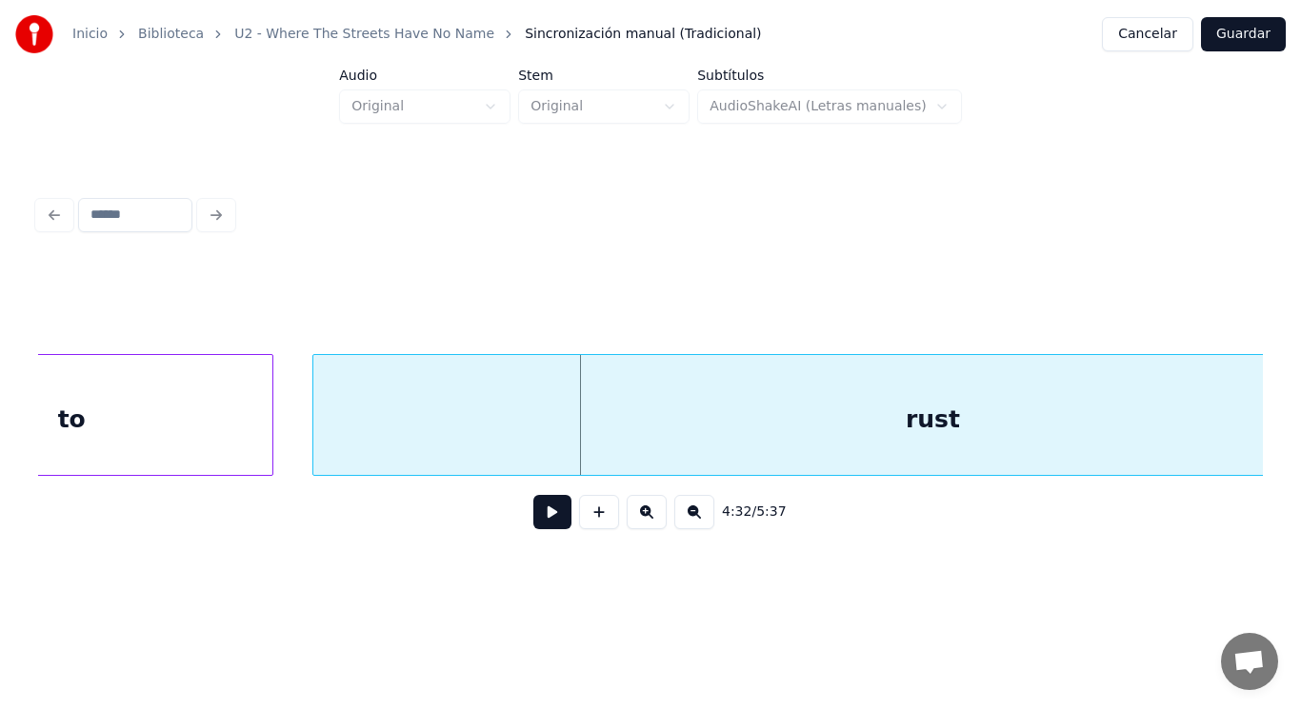
click at [315, 448] on div at bounding box center [316, 415] width 6 height 120
click at [541, 521] on button at bounding box center [552, 512] width 38 height 34
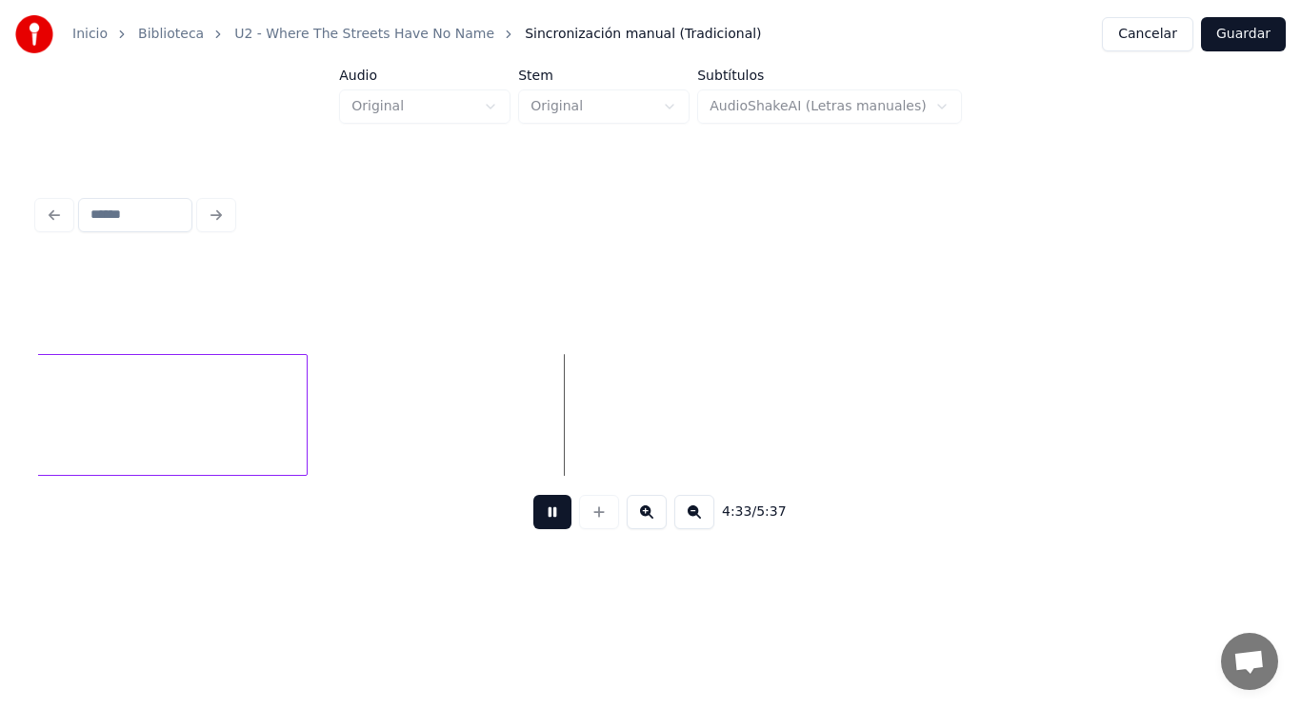
click at [541, 521] on button at bounding box center [552, 512] width 38 height 34
click at [466, 437] on div at bounding box center [464, 415] width 6 height 120
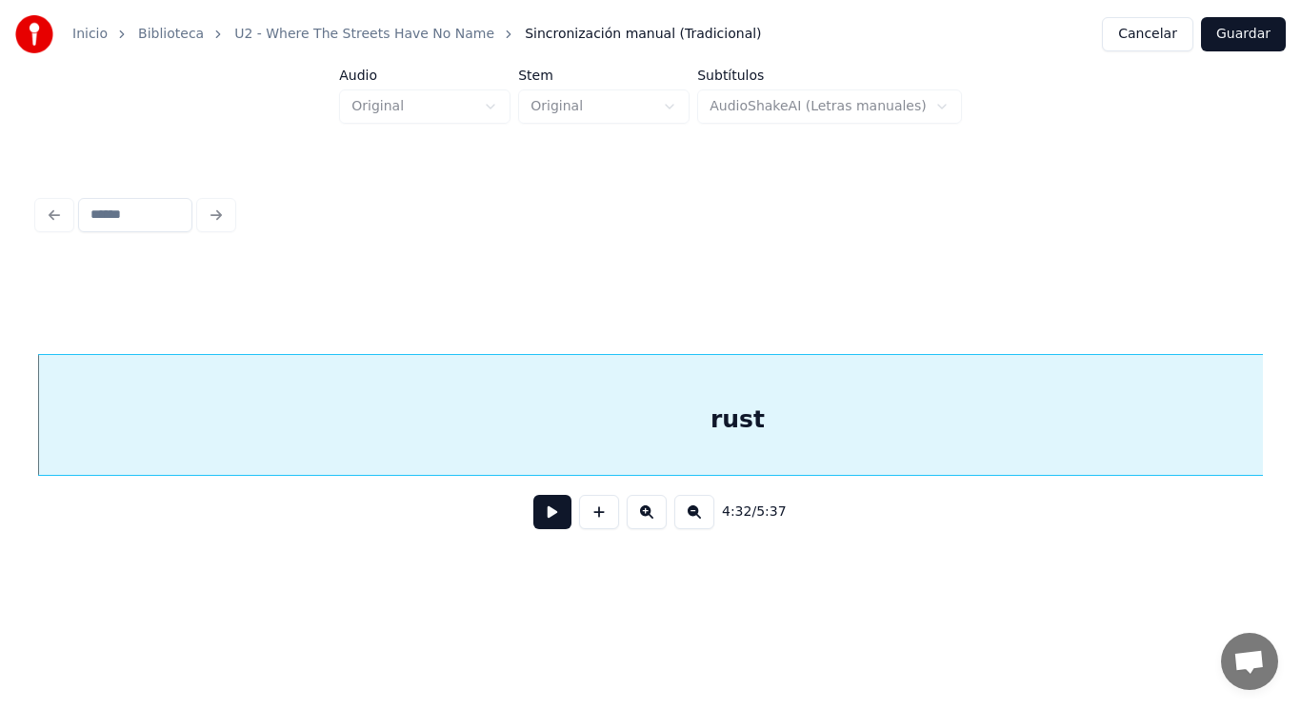
click at [538, 507] on button at bounding box center [552, 512] width 38 height 34
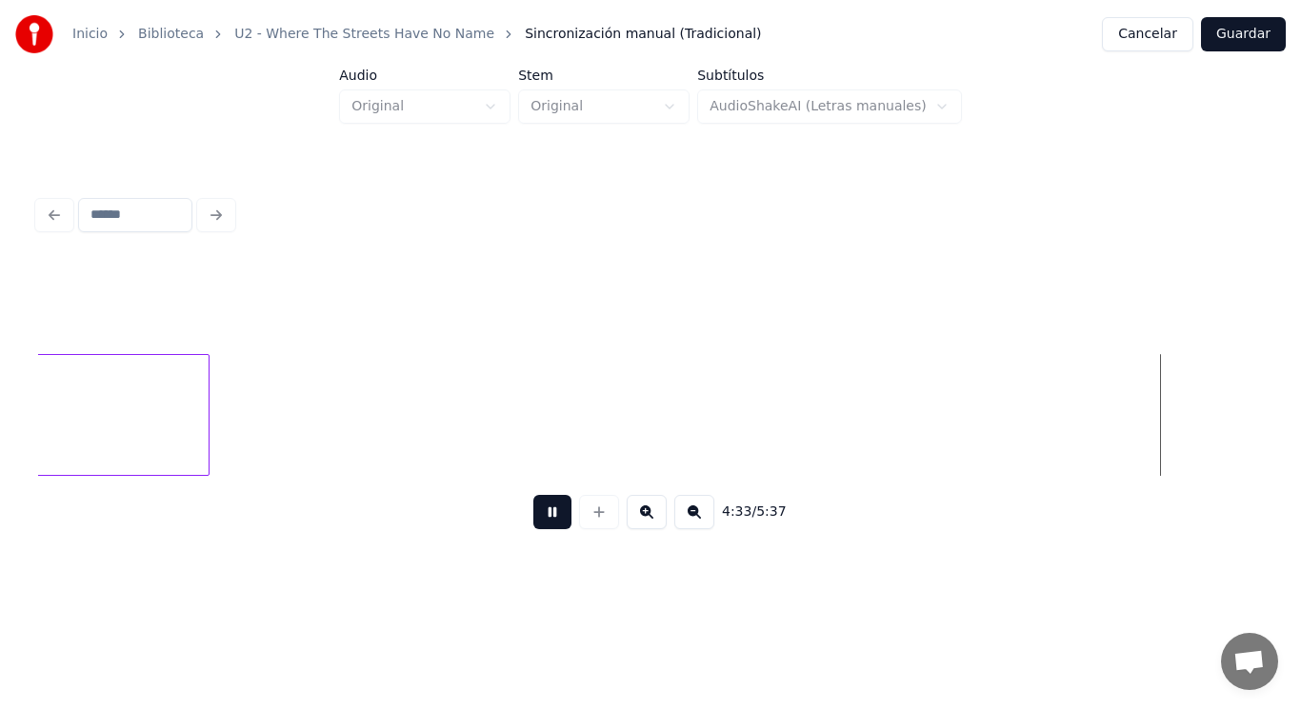
scroll to position [0, 365168]
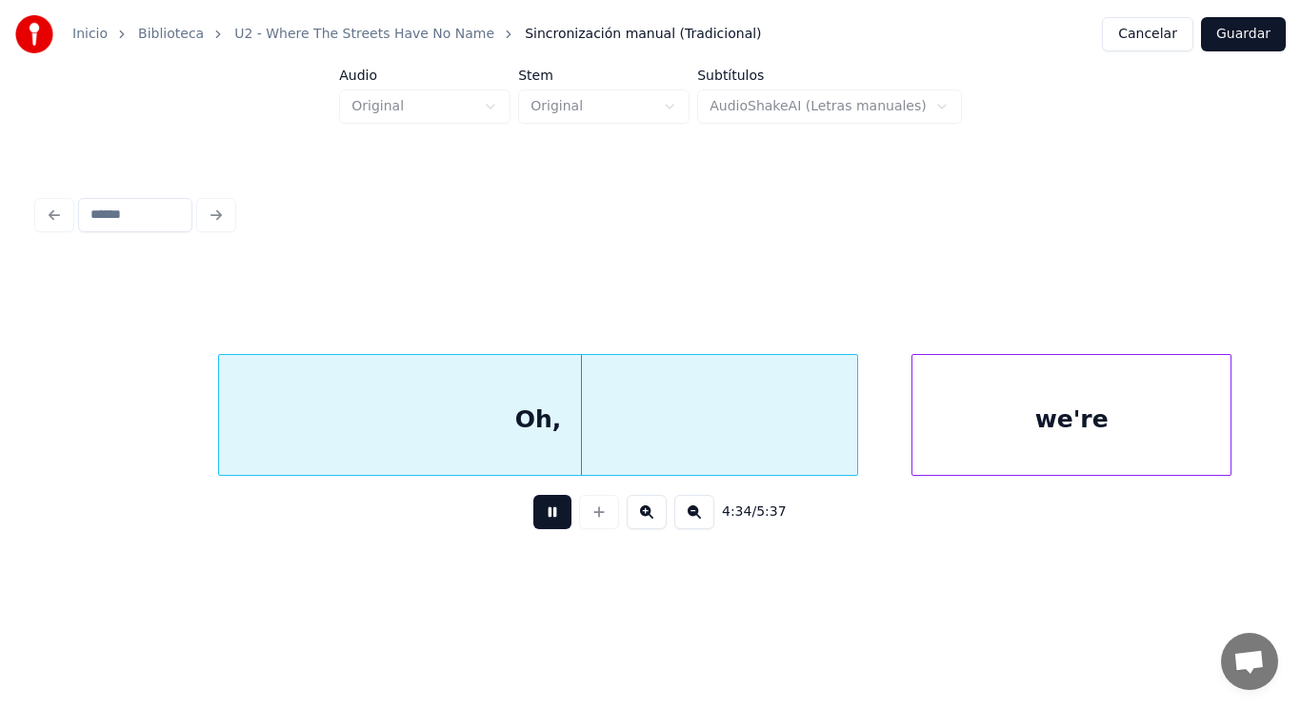
click at [538, 507] on button at bounding box center [552, 512] width 38 height 34
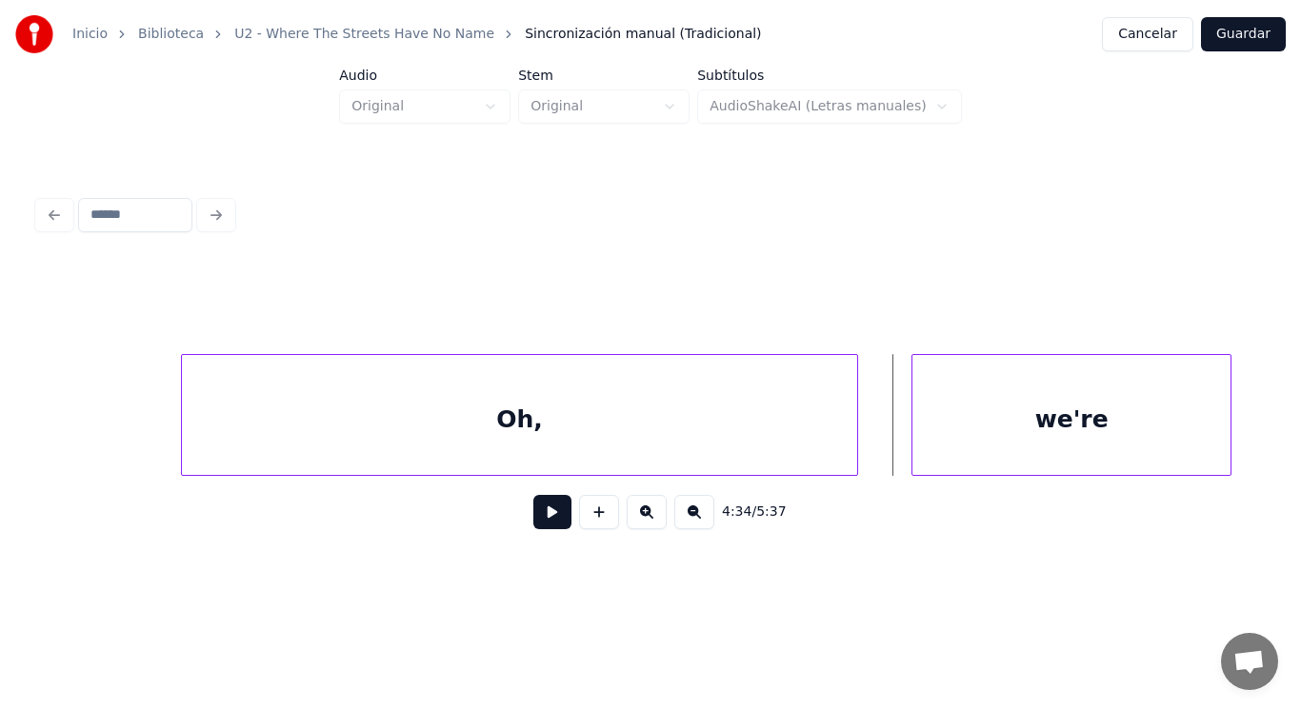
click at [182, 425] on div at bounding box center [185, 415] width 6 height 120
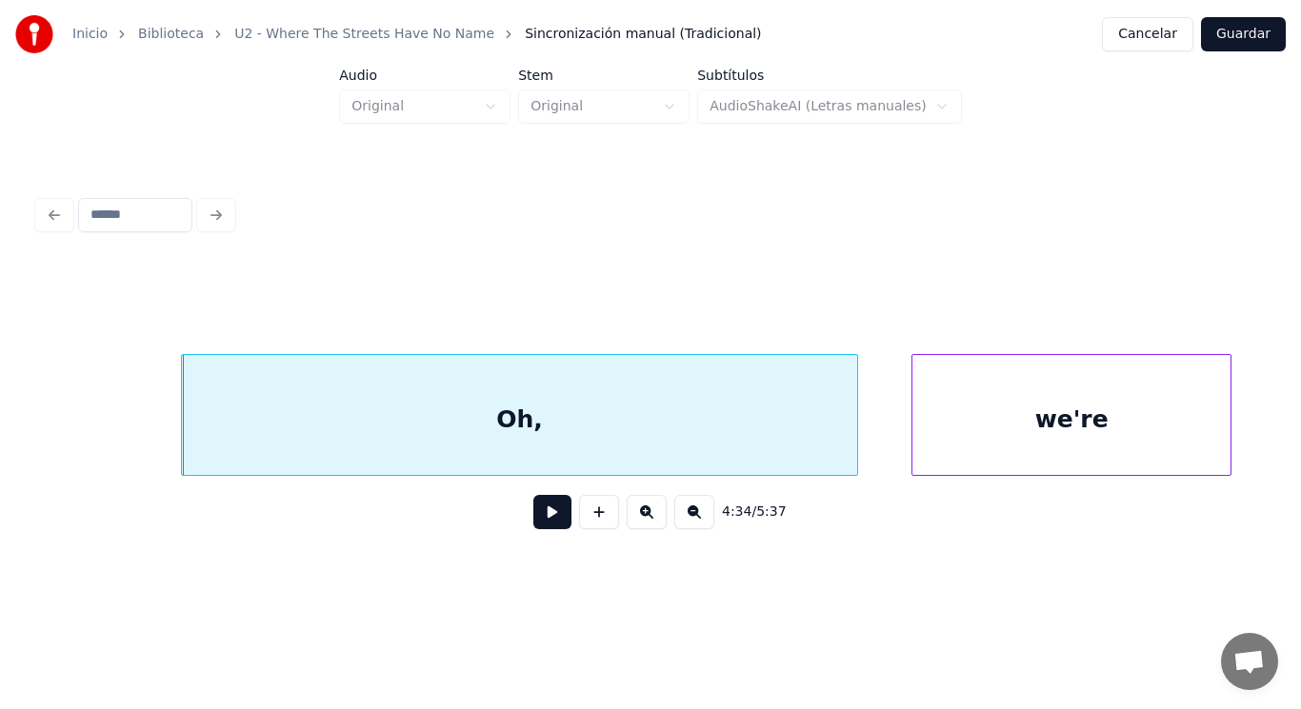
click at [509, 429] on div "Oh," at bounding box center [519, 419] width 675 height 129
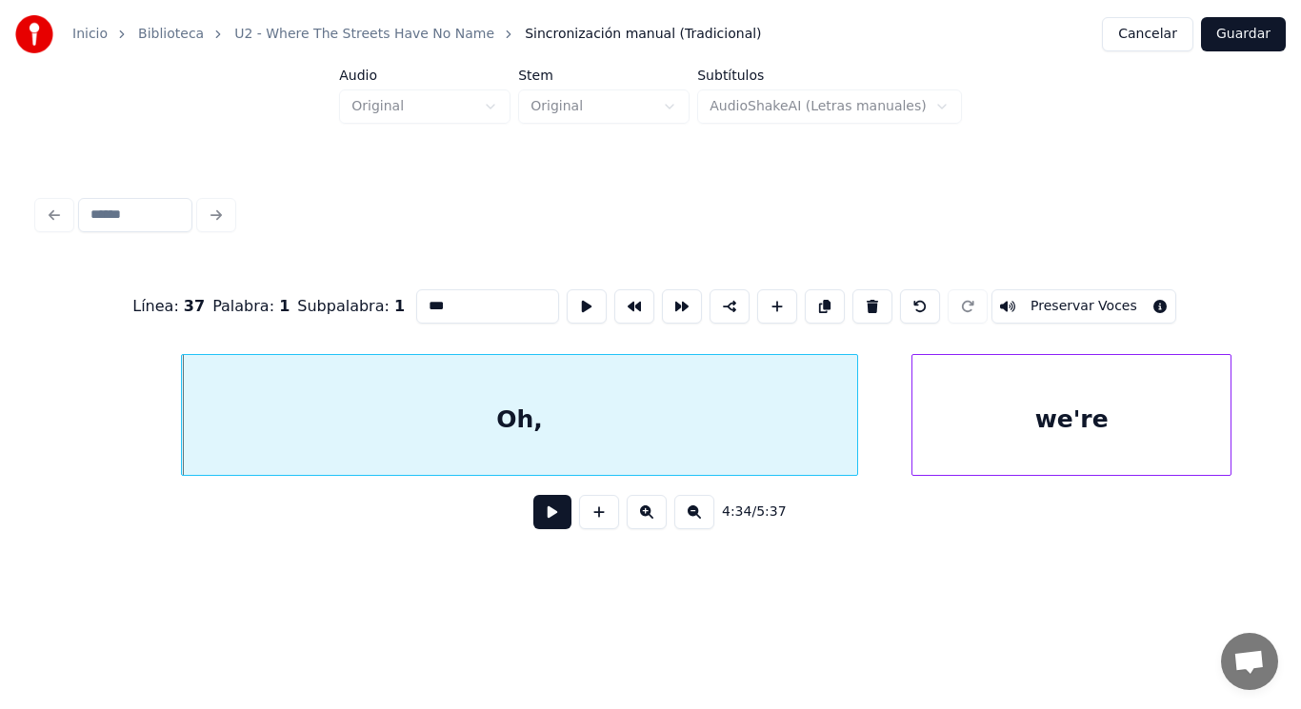
click at [416, 300] on input "***" at bounding box center [487, 306] width 143 height 34
type input "****"
click at [542, 525] on button at bounding box center [552, 512] width 38 height 34
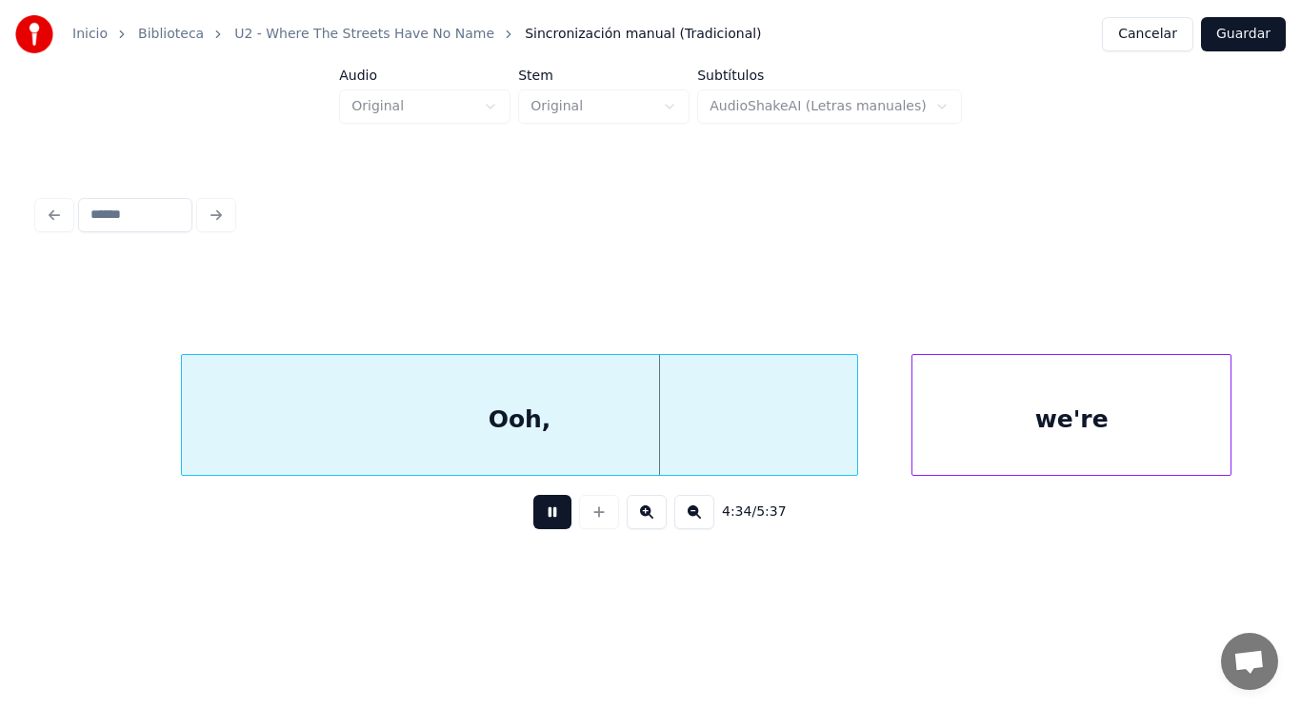
click at [542, 525] on button at bounding box center [552, 512] width 38 height 34
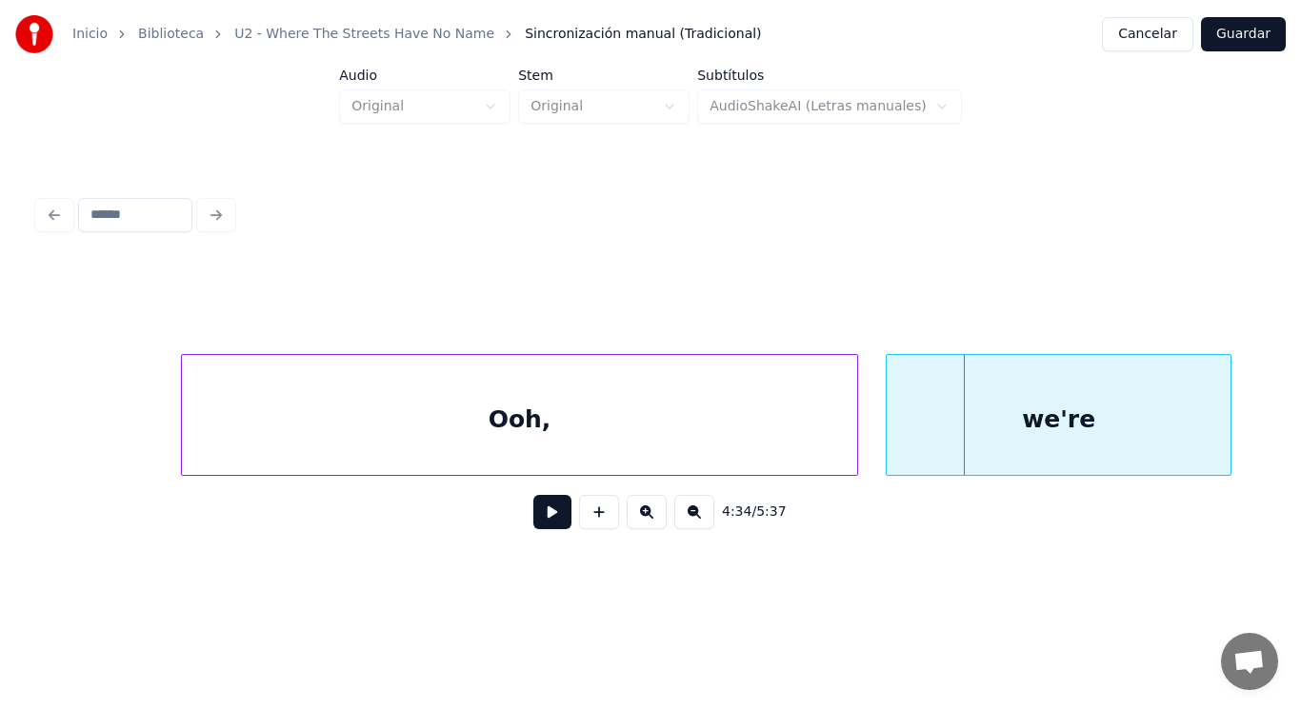
click at [890, 449] on div at bounding box center [889, 415] width 6 height 120
click at [541, 512] on button at bounding box center [552, 512] width 38 height 34
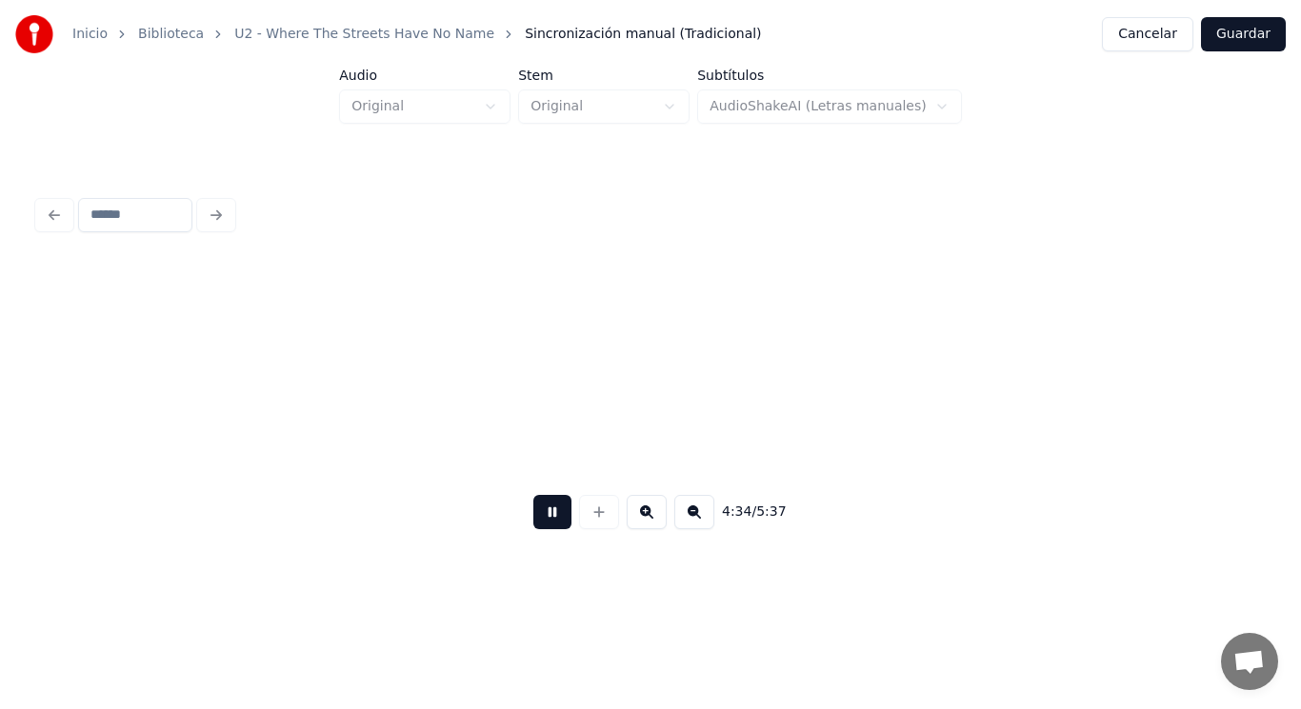
scroll to position [0, 366395]
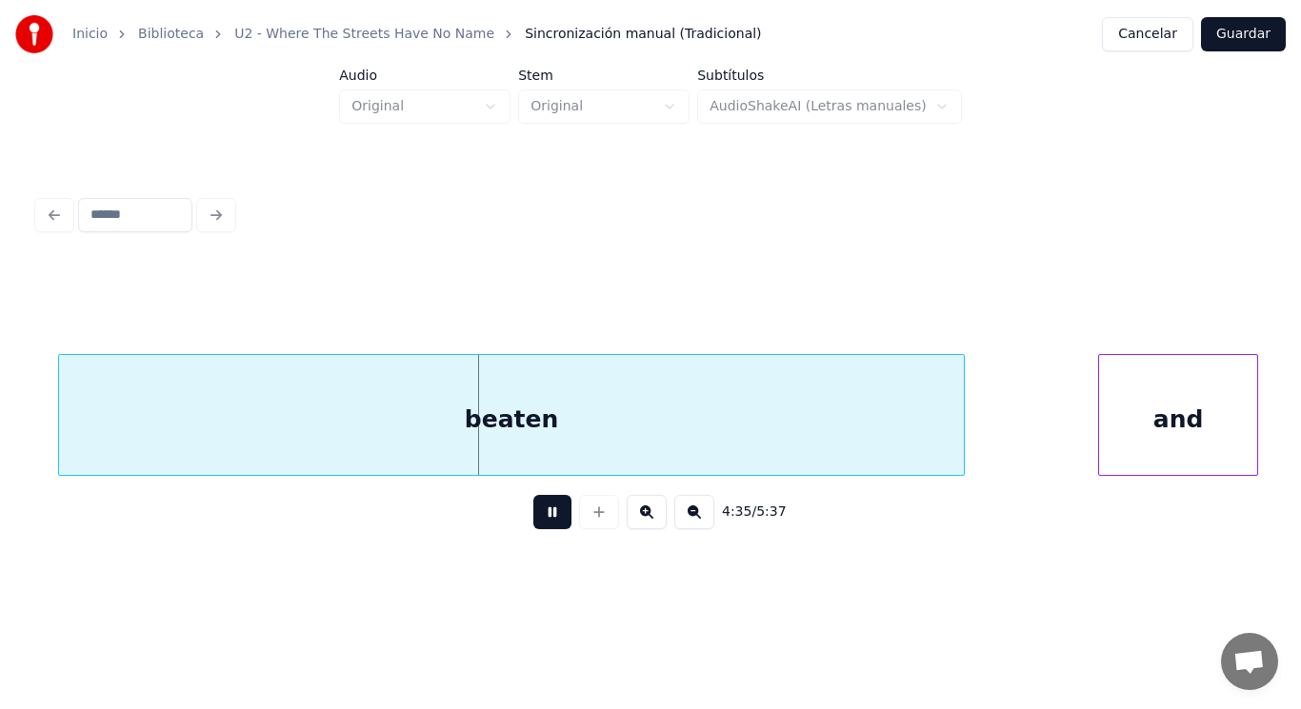
click at [541, 512] on button at bounding box center [552, 512] width 38 height 34
click at [502, 431] on div "beaten" at bounding box center [511, 419] width 905 height 129
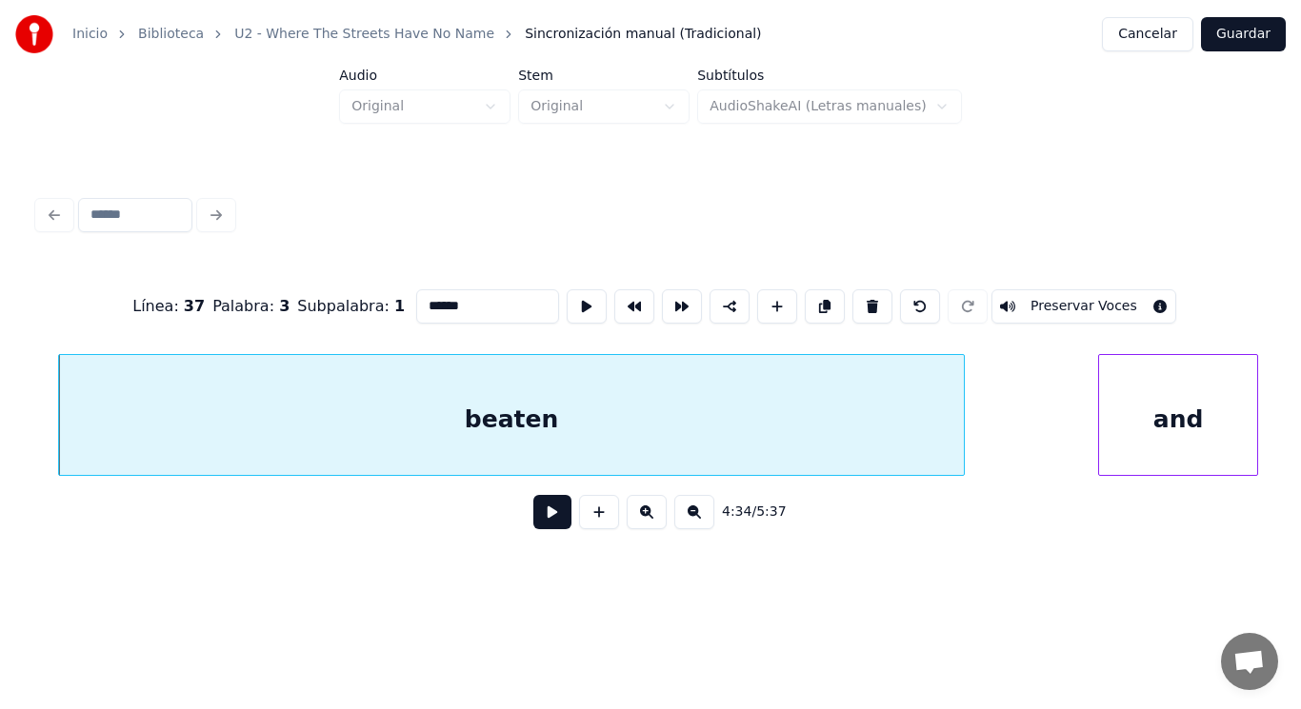
click at [534, 516] on button at bounding box center [552, 512] width 38 height 34
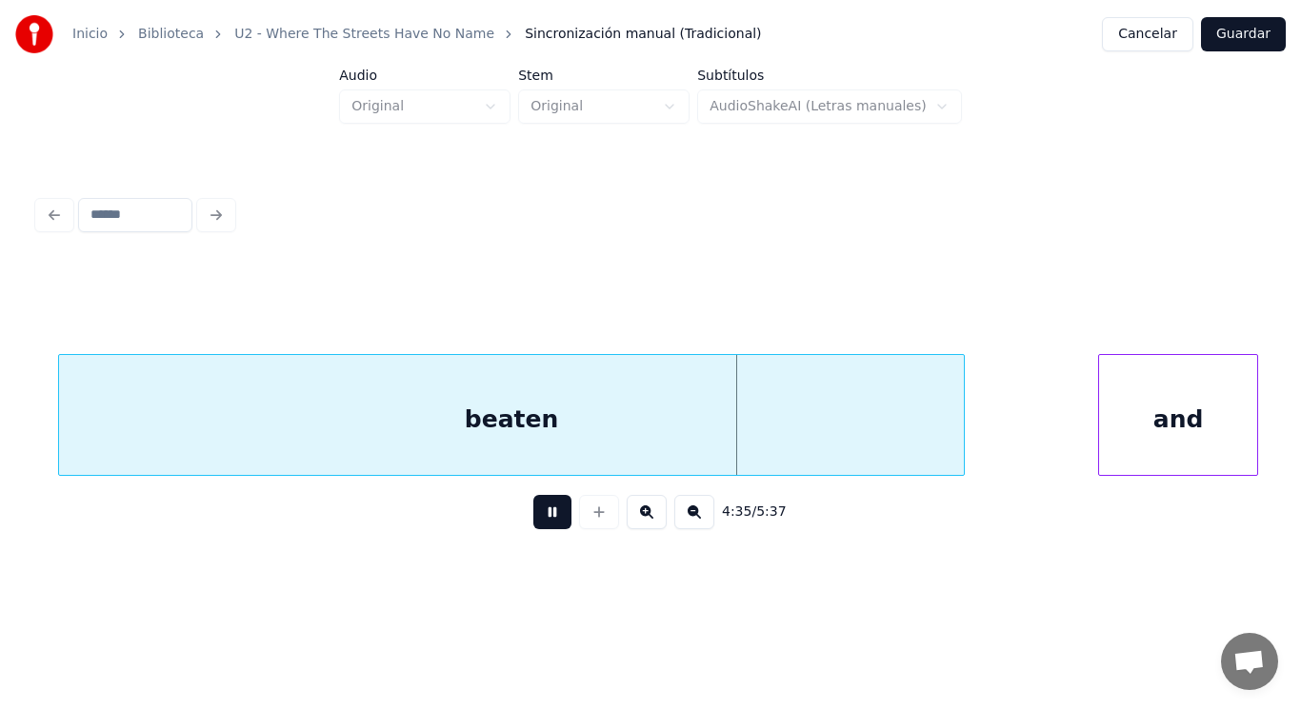
click at [534, 516] on button at bounding box center [552, 512] width 38 height 34
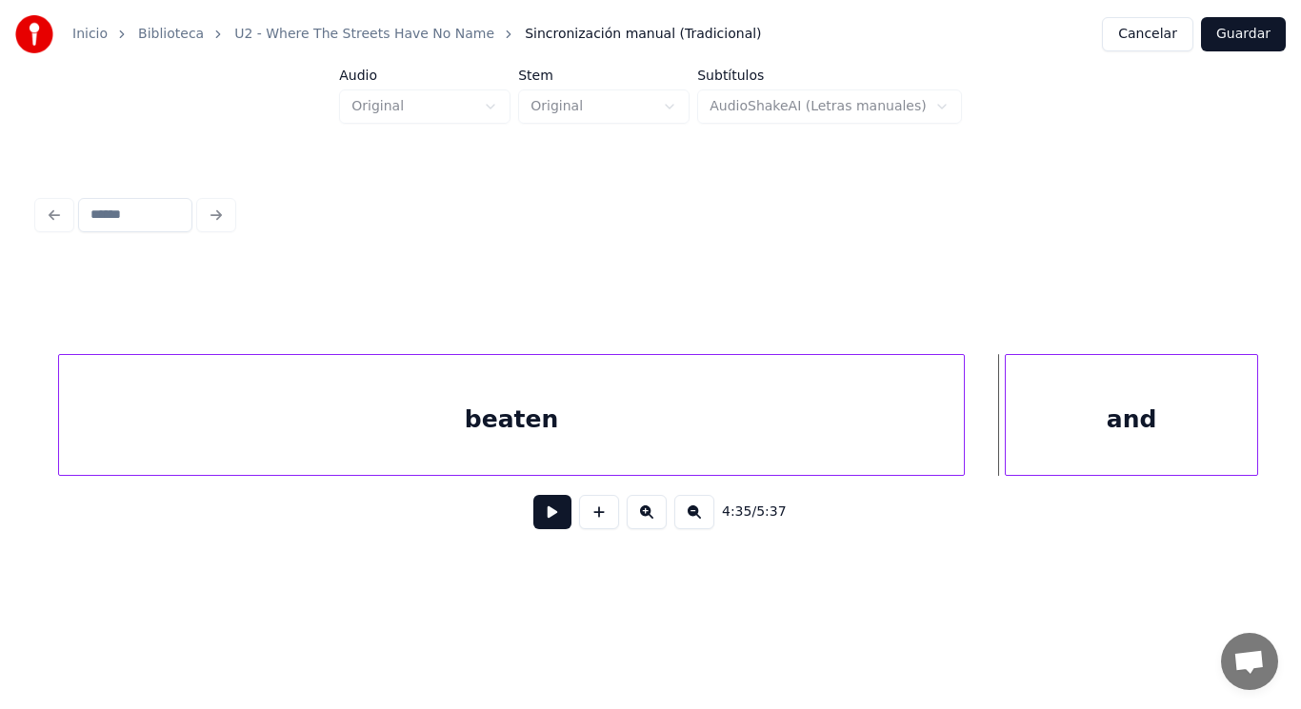
click at [1006, 439] on div at bounding box center [1008, 415] width 6 height 120
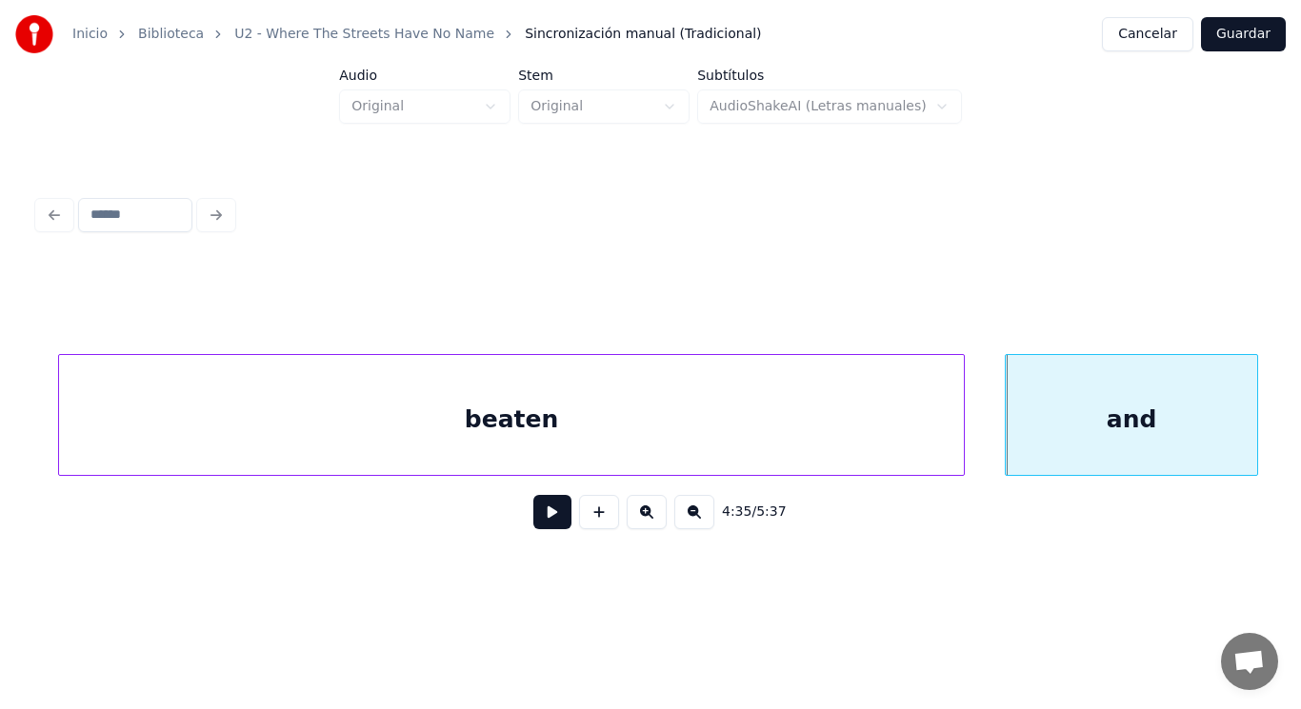
click at [685, 438] on div "beaten" at bounding box center [511, 419] width 905 height 129
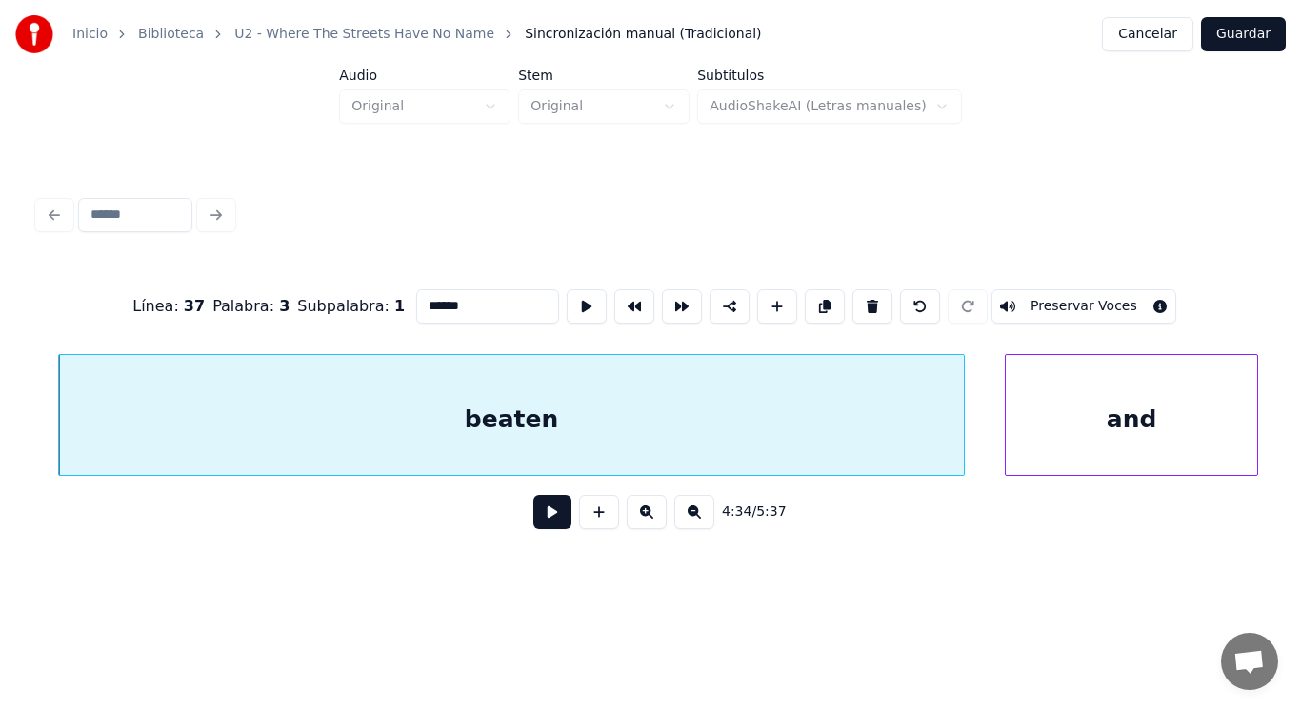
click at [533, 524] on button at bounding box center [552, 512] width 38 height 34
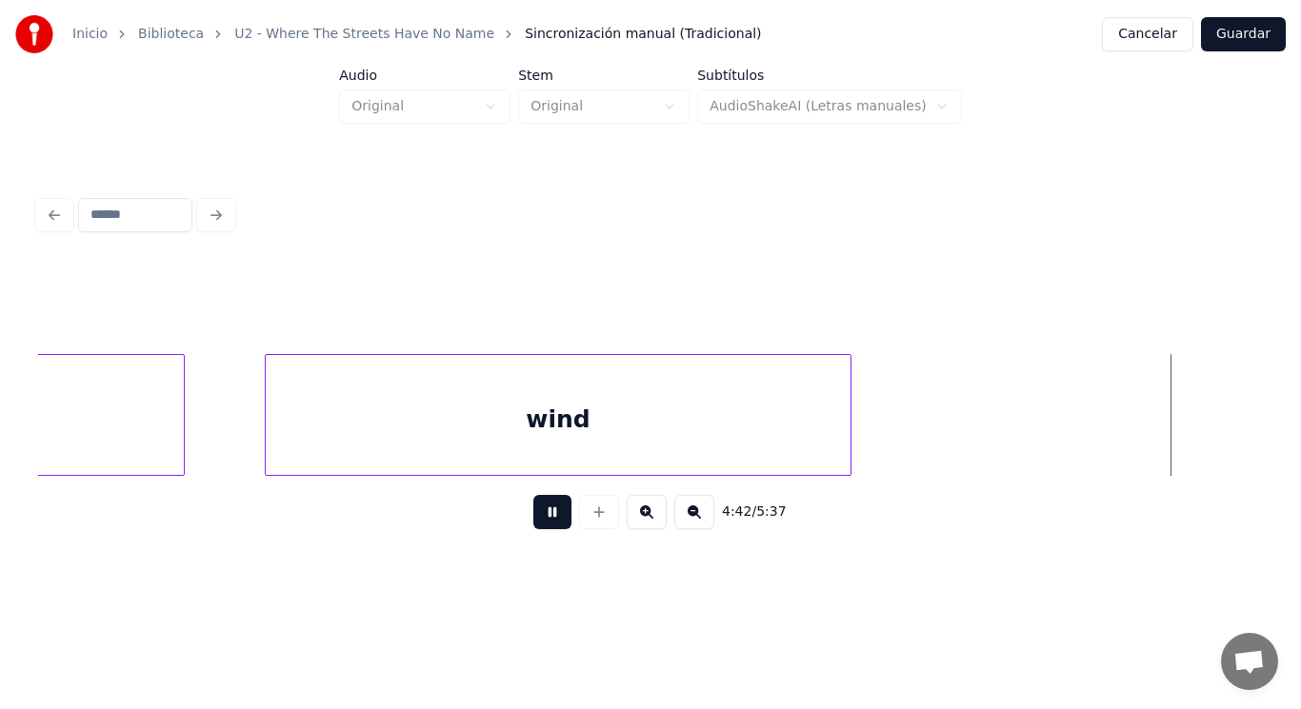
scroll to position [0, 376338]
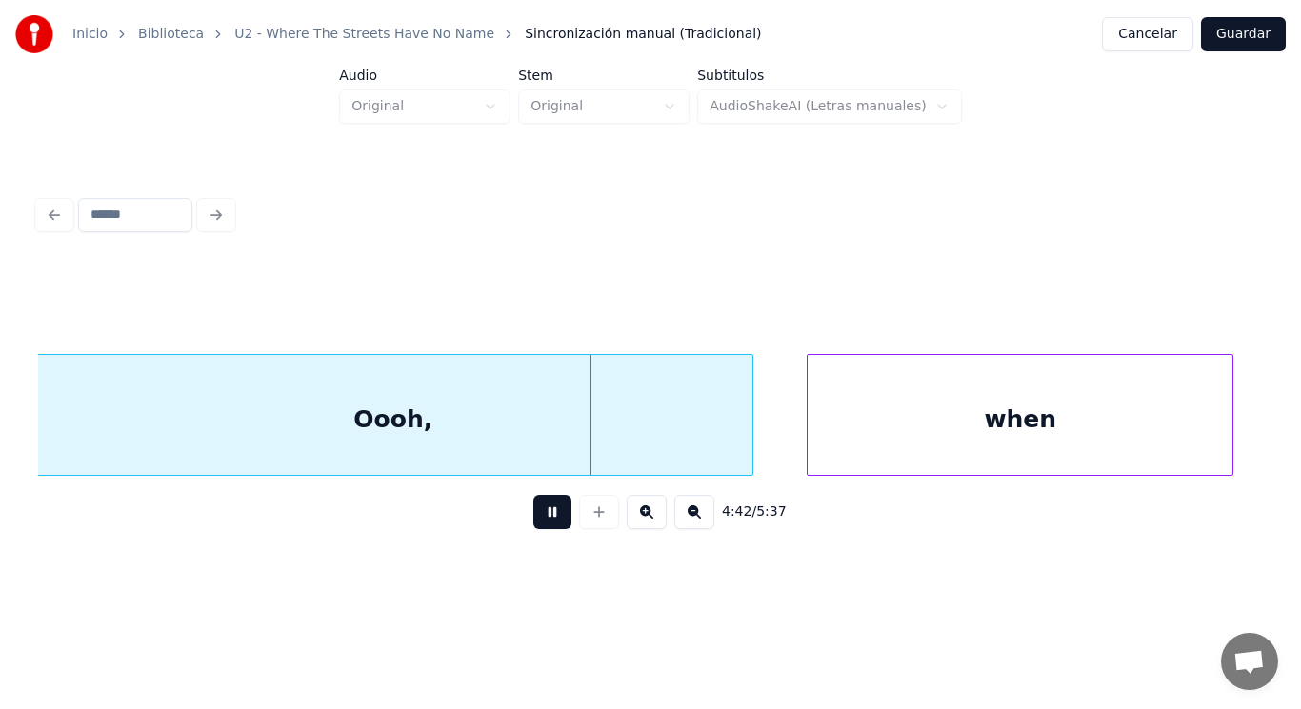
click at [533, 524] on button at bounding box center [552, 512] width 38 height 34
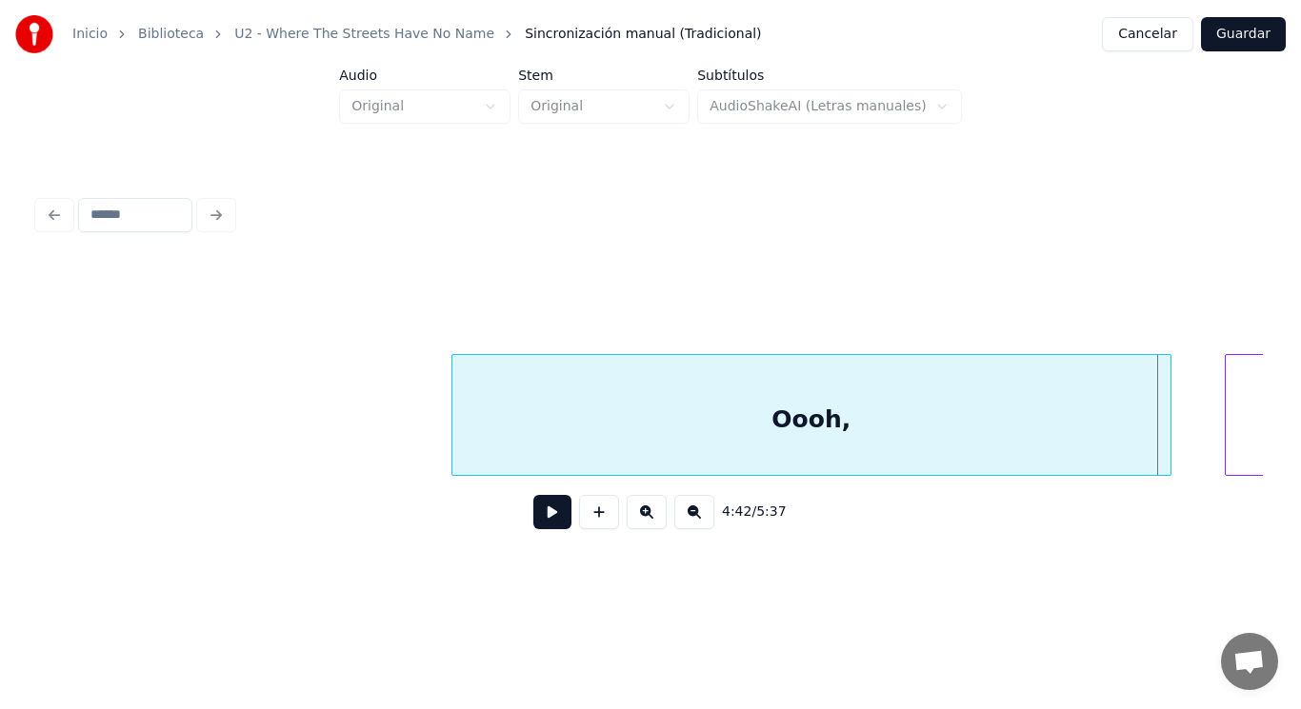
scroll to position [0, 375919]
click at [385, 444] on div at bounding box center [385, 415] width 6 height 120
click at [540, 515] on button at bounding box center [552, 512] width 38 height 34
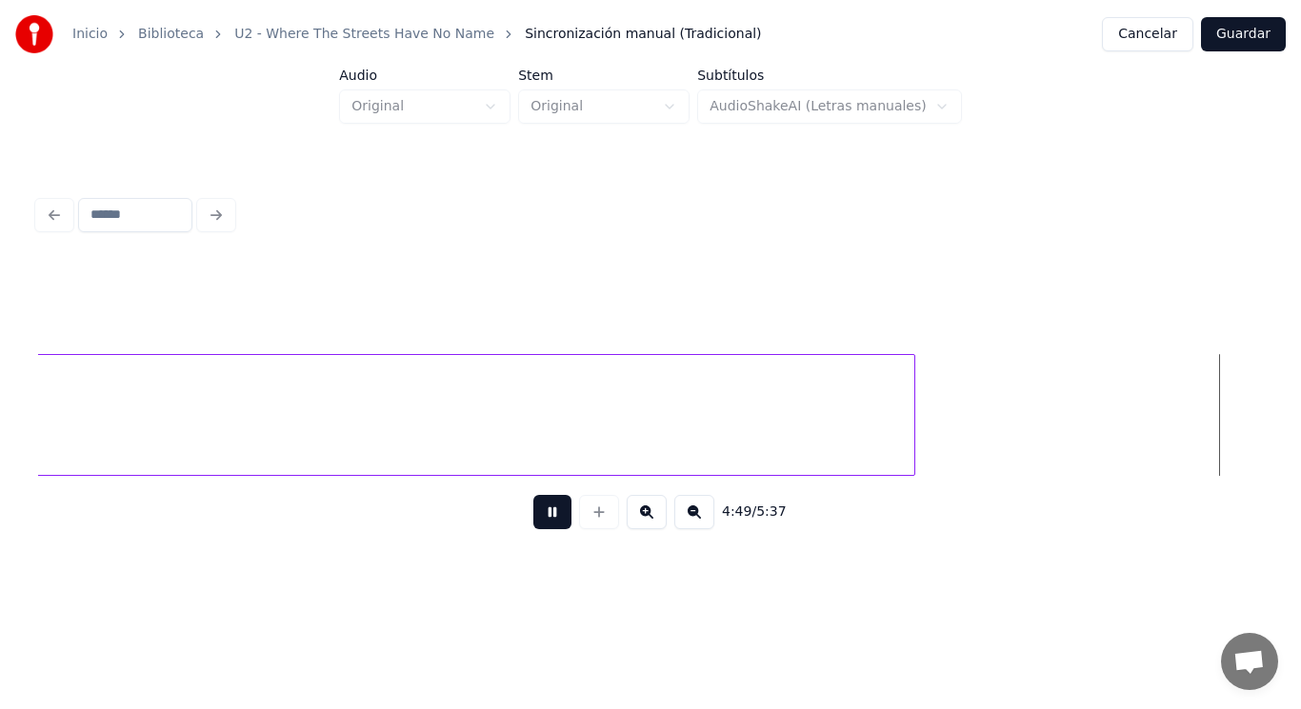
scroll to position [0, 385869]
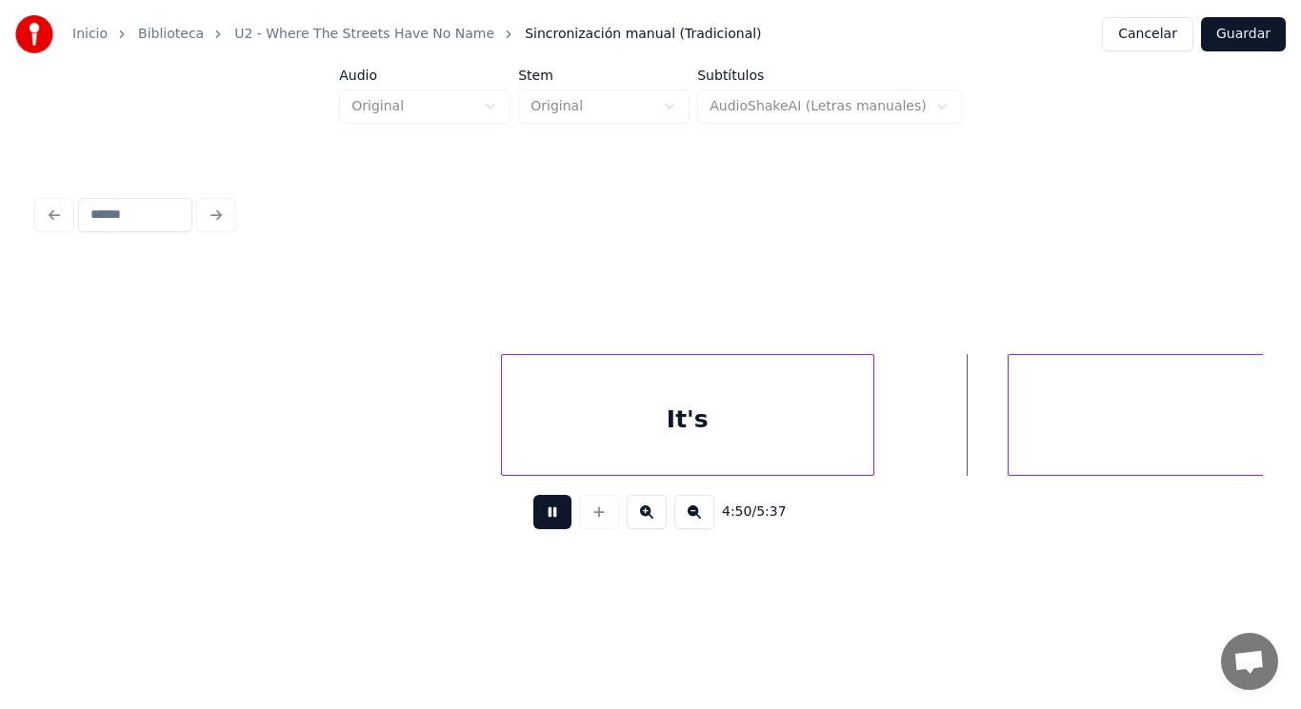
click at [540, 515] on button at bounding box center [552, 512] width 38 height 34
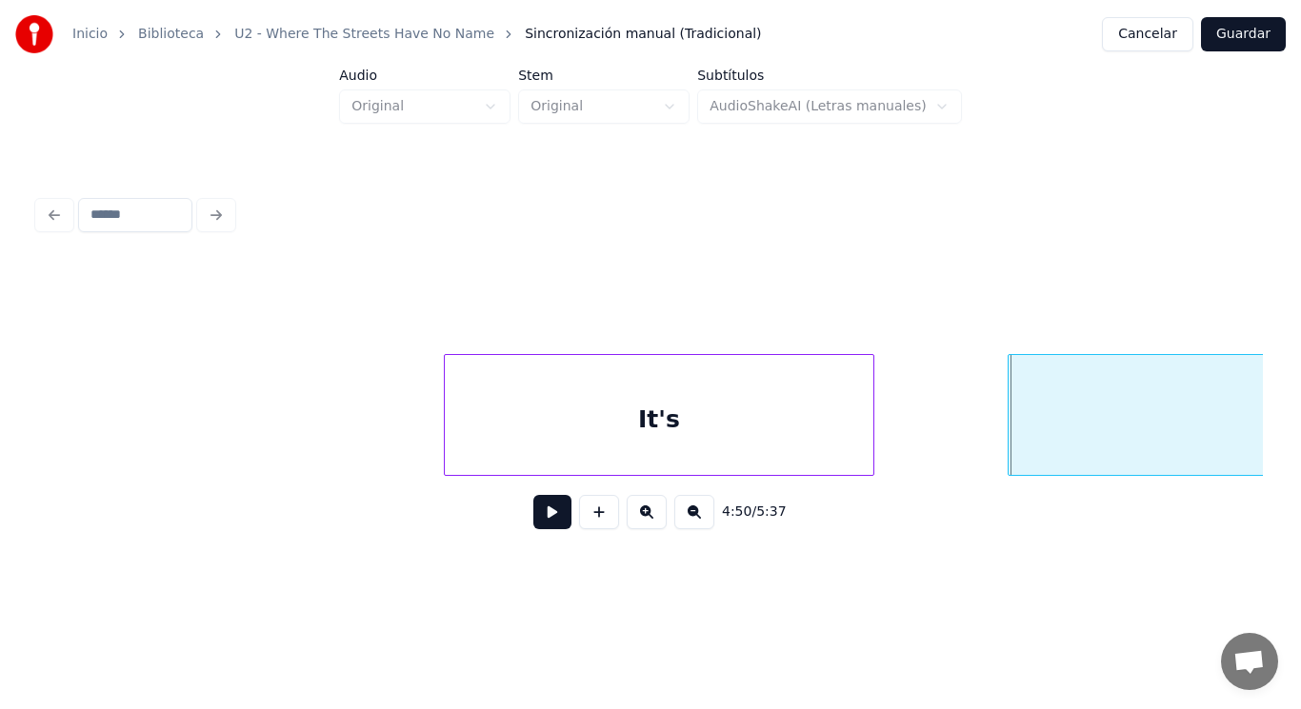
click at [448, 448] on div at bounding box center [448, 415] width 6 height 120
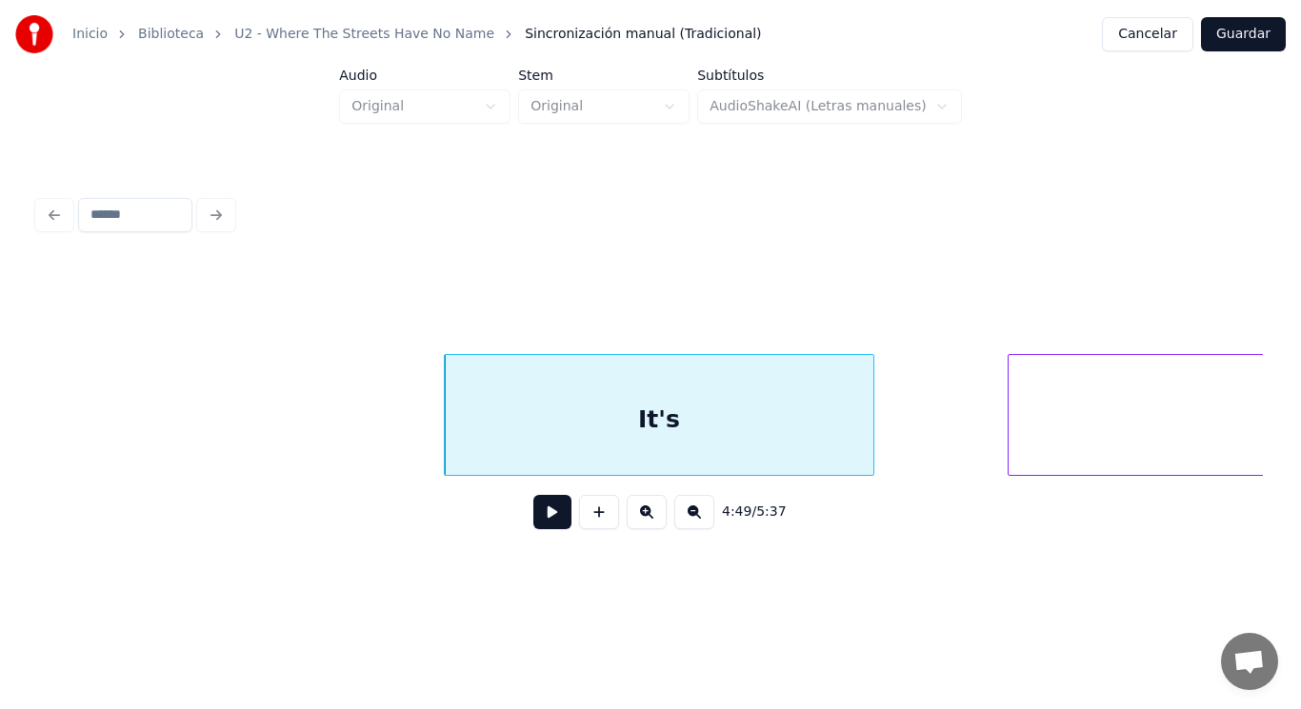
click at [539, 521] on button at bounding box center [552, 512] width 38 height 34
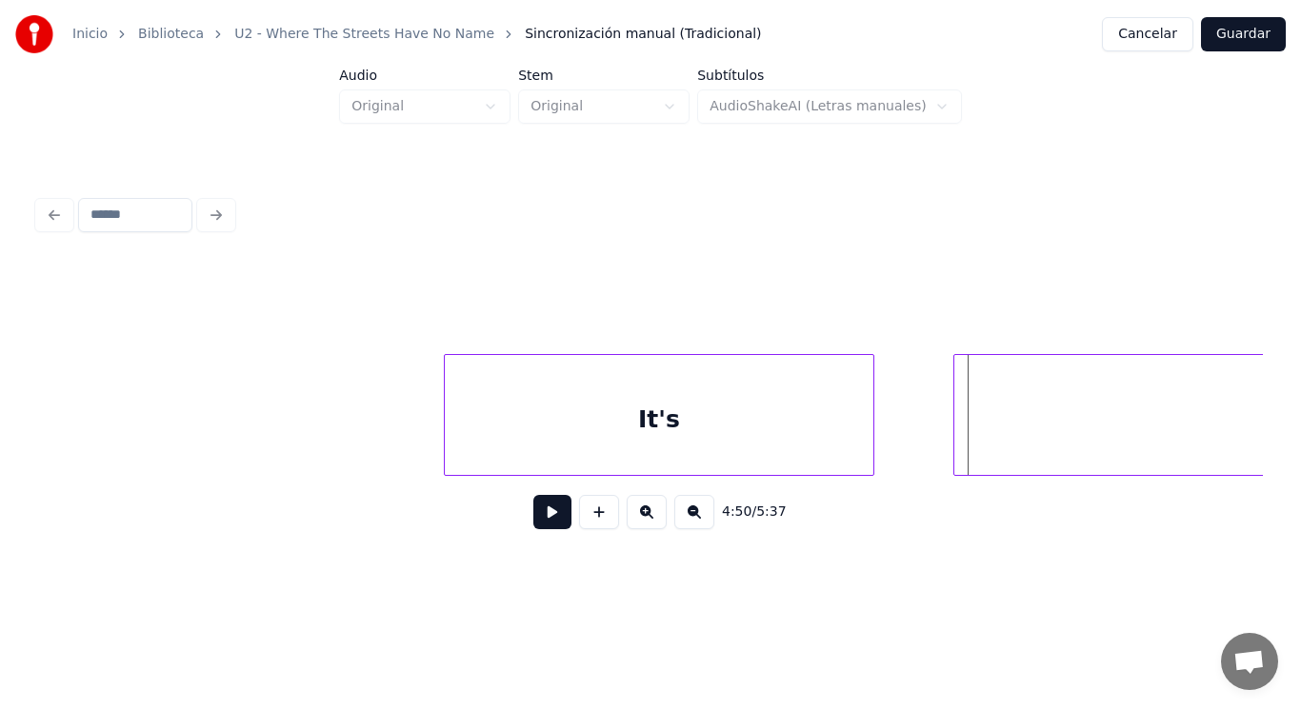
click at [954, 437] on div at bounding box center [957, 415] width 6 height 120
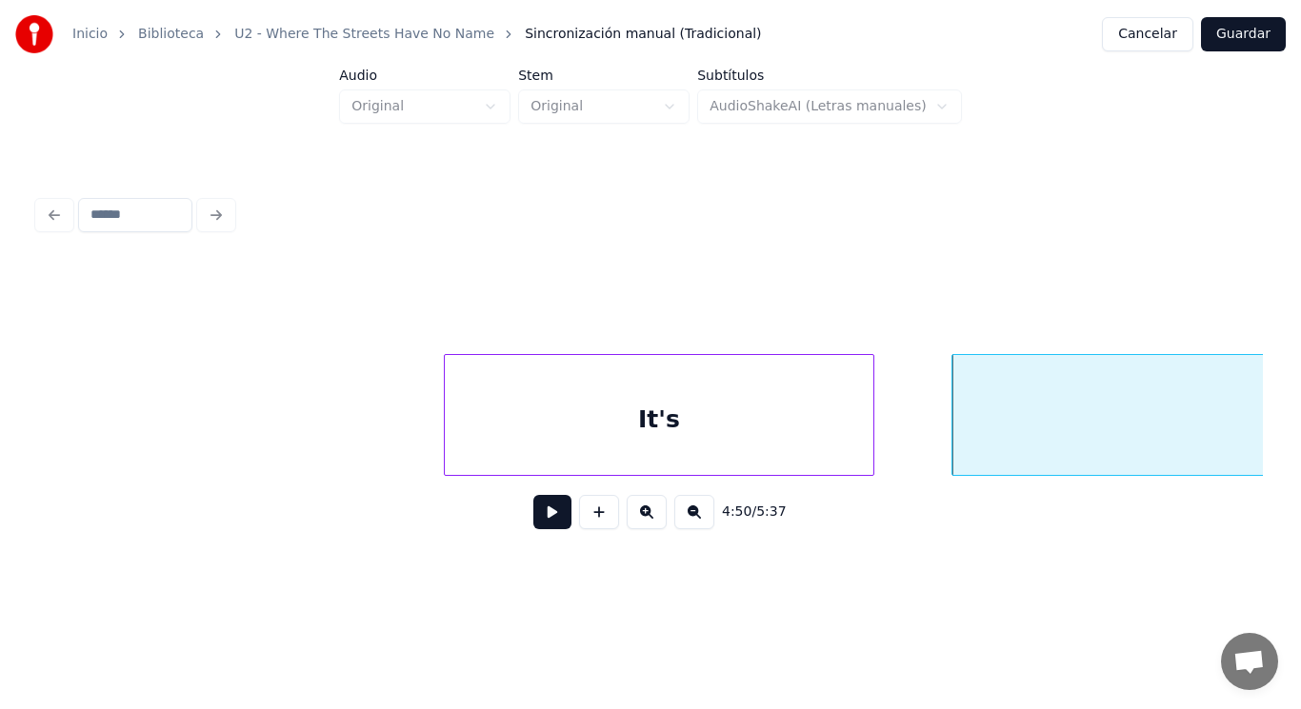
click at [533, 513] on button at bounding box center [552, 512] width 38 height 34
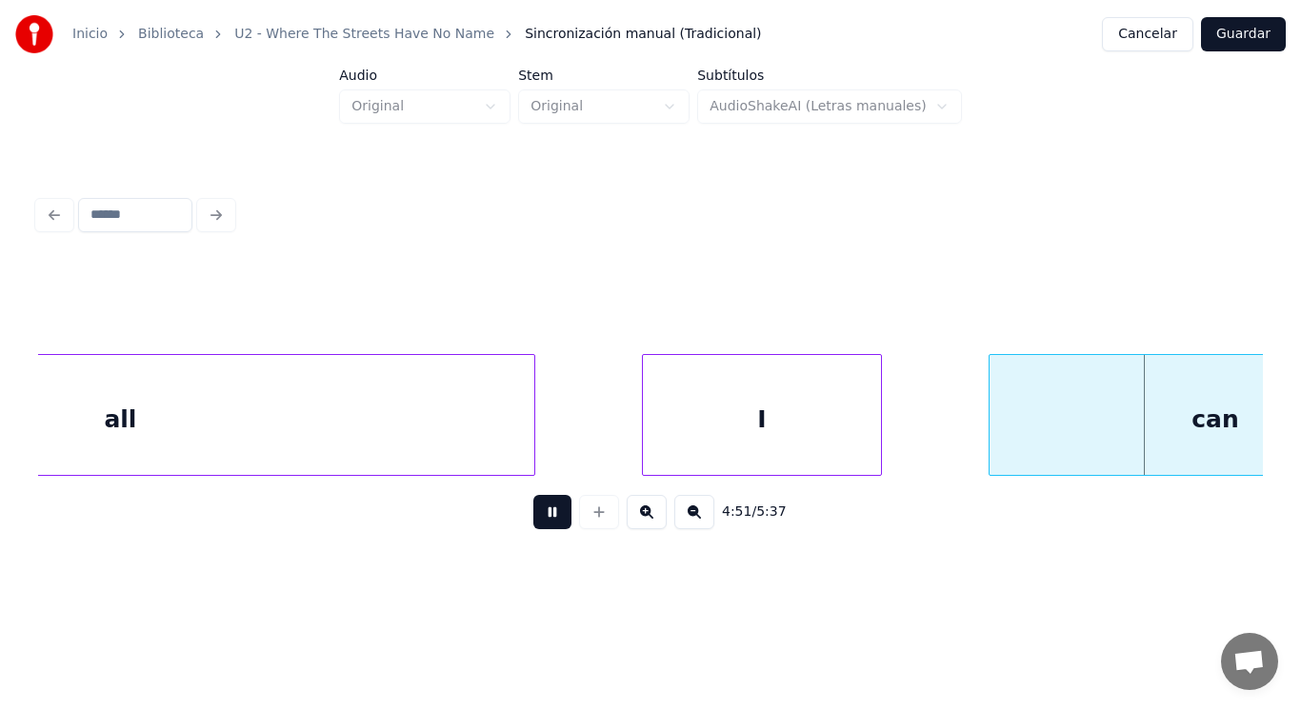
click at [533, 513] on button at bounding box center [552, 512] width 38 height 34
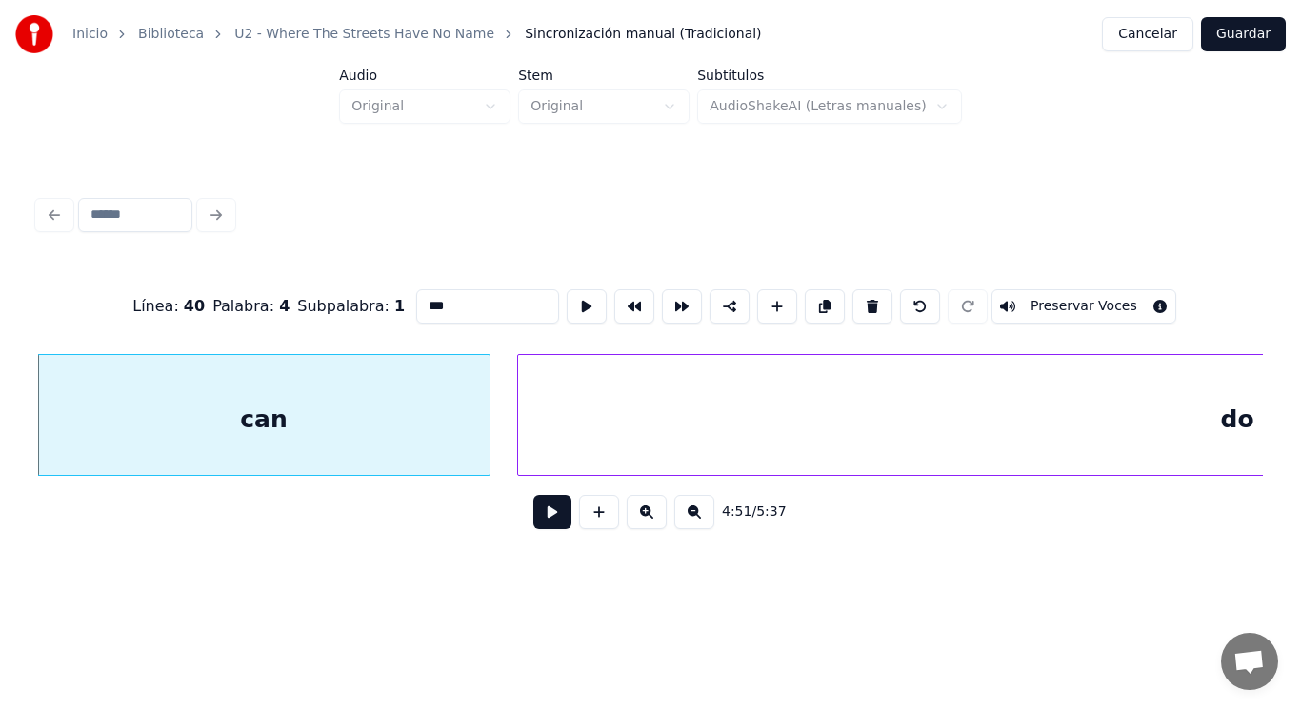
click at [539, 523] on button at bounding box center [552, 512] width 38 height 34
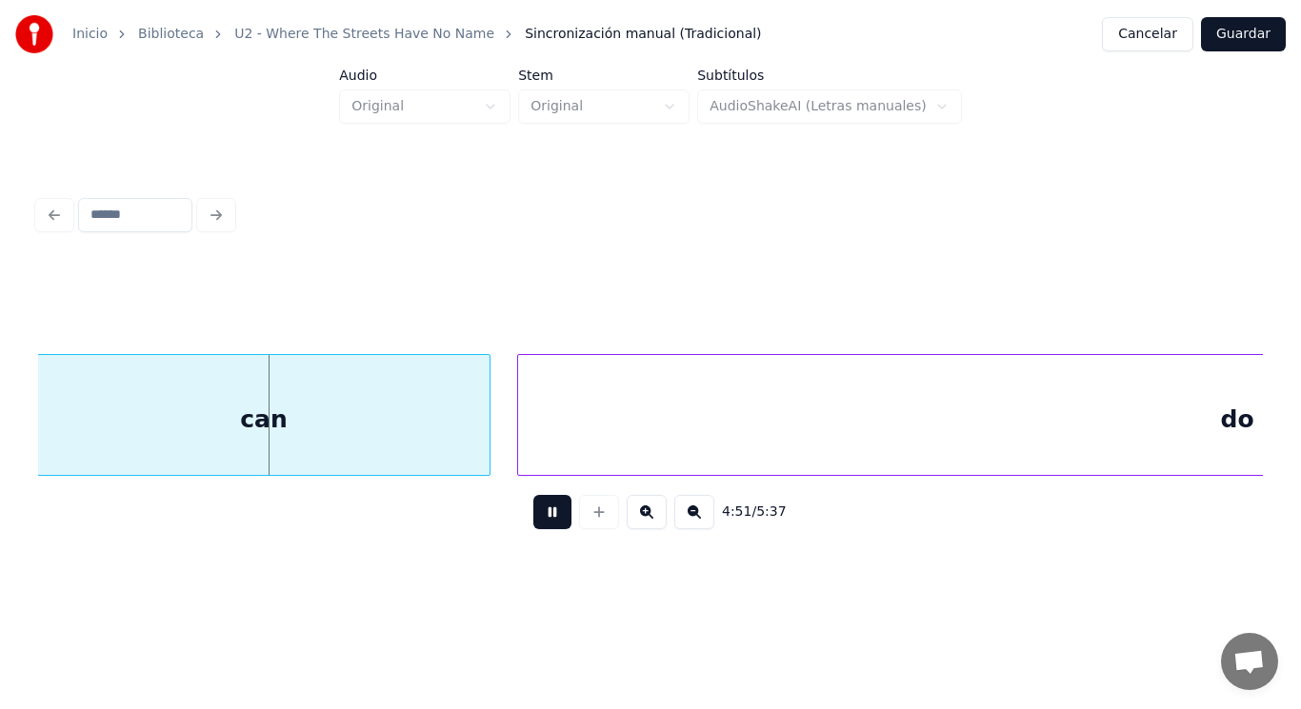
click at [539, 523] on button at bounding box center [552, 512] width 38 height 34
click at [447, 432] on div at bounding box center [448, 415] width 6 height 120
click at [495, 441] on div at bounding box center [496, 415] width 6 height 120
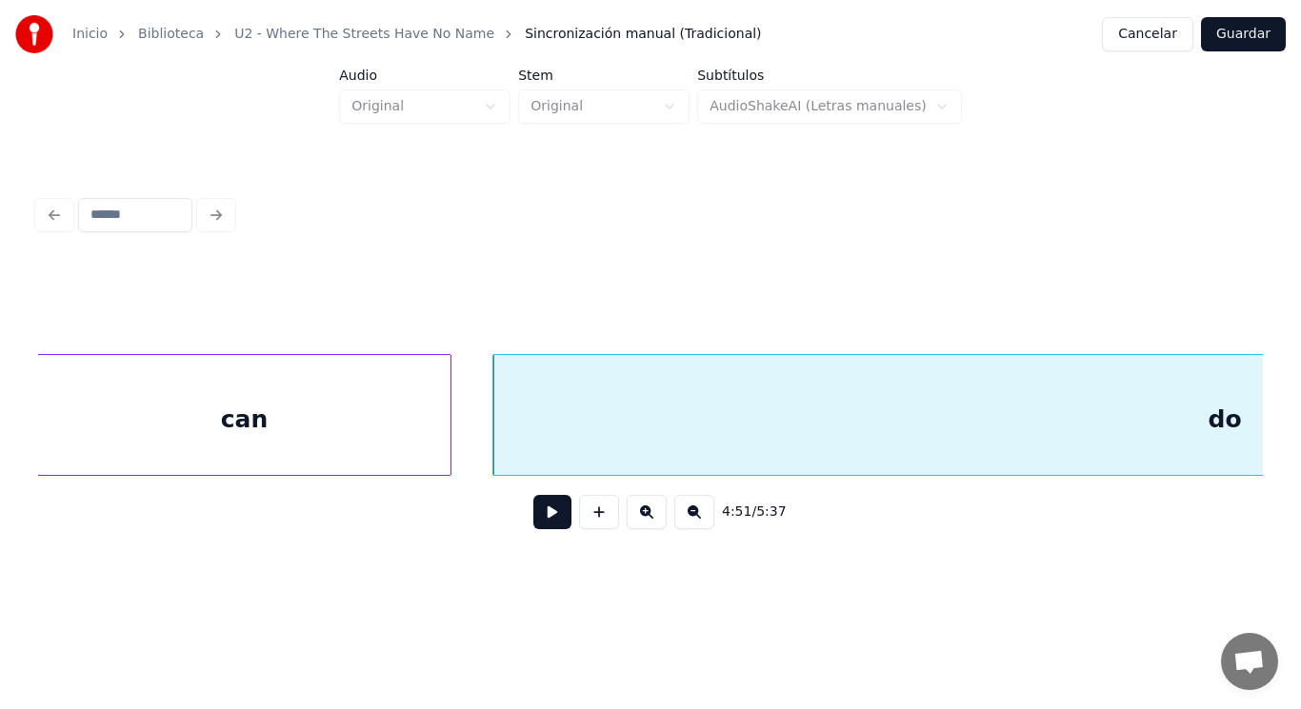
click at [537, 511] on button at bounding box center [552, 512] width 38 height 34
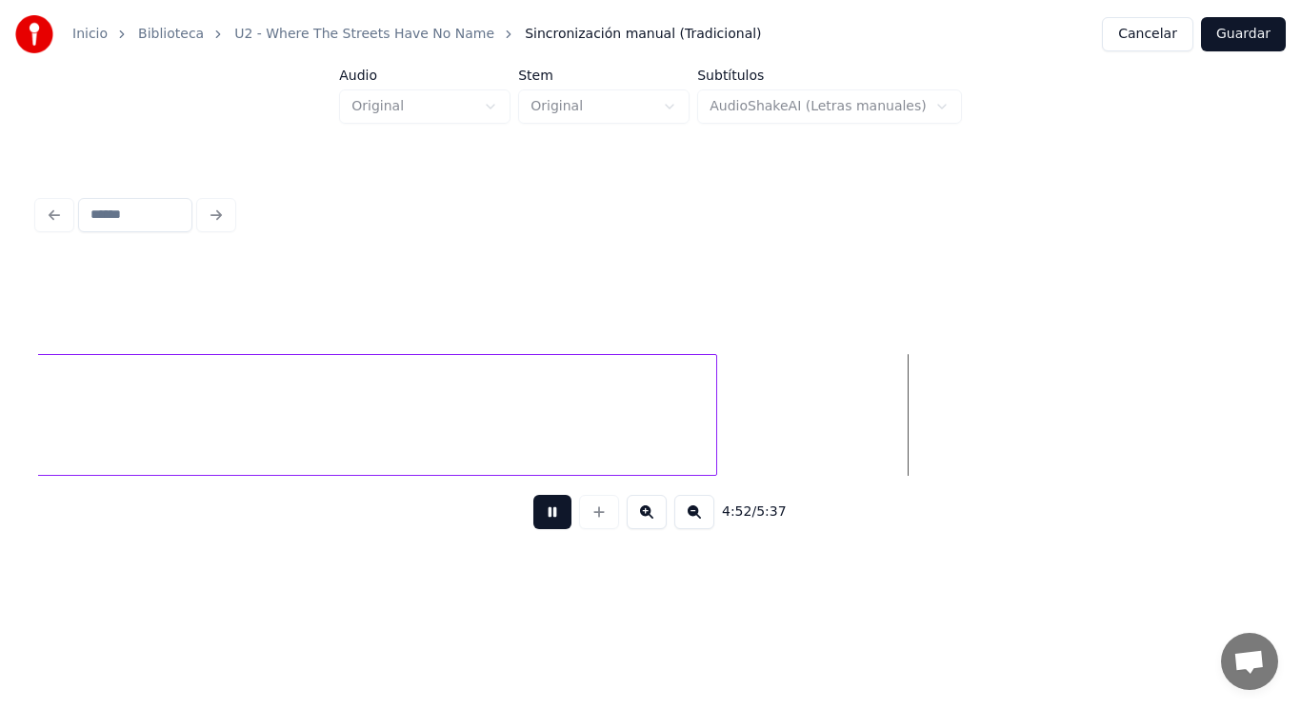
click at [537, 511] on button at bounding box center [552, 512] width 38 height 34
click at [1048, 418] on div at bounding box center [1047, 415] width 6 height 120
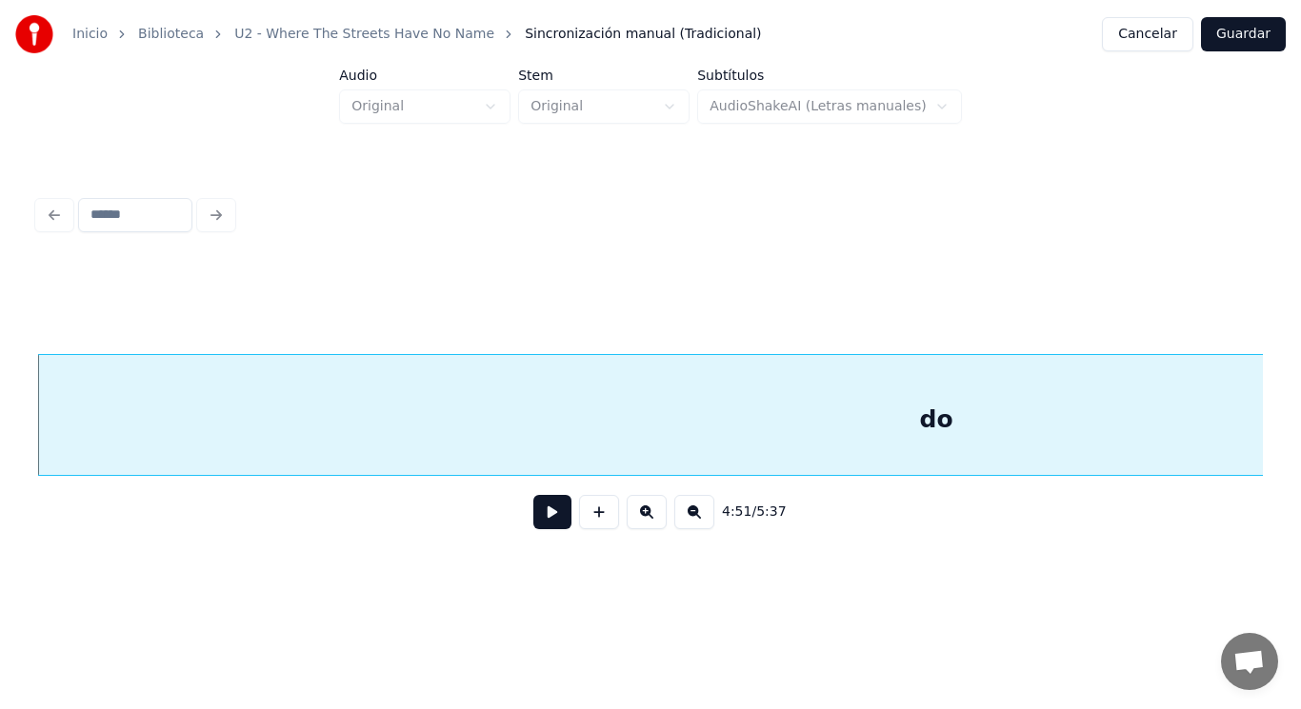
click at [533, 513] on button at bounding box center [552, 512] width 38 height 34
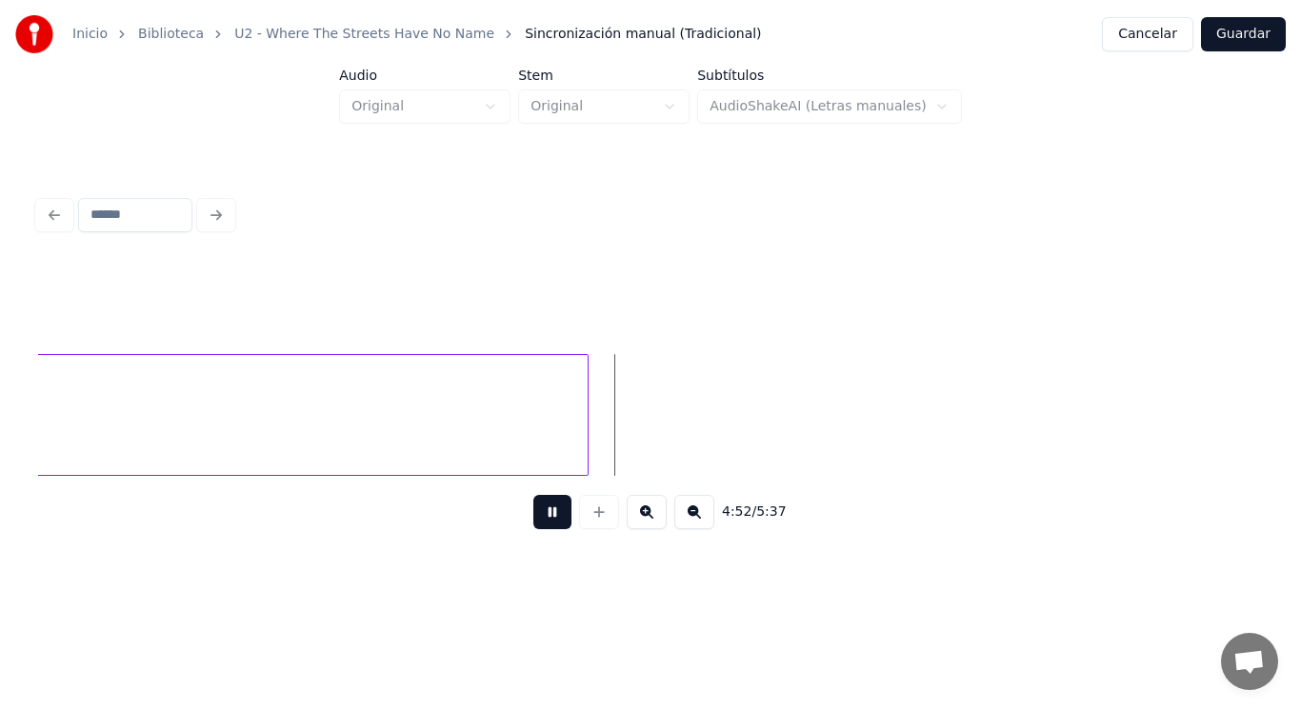
click at [533, 513] on button at bounding box center [552, 512] width 38 height 34
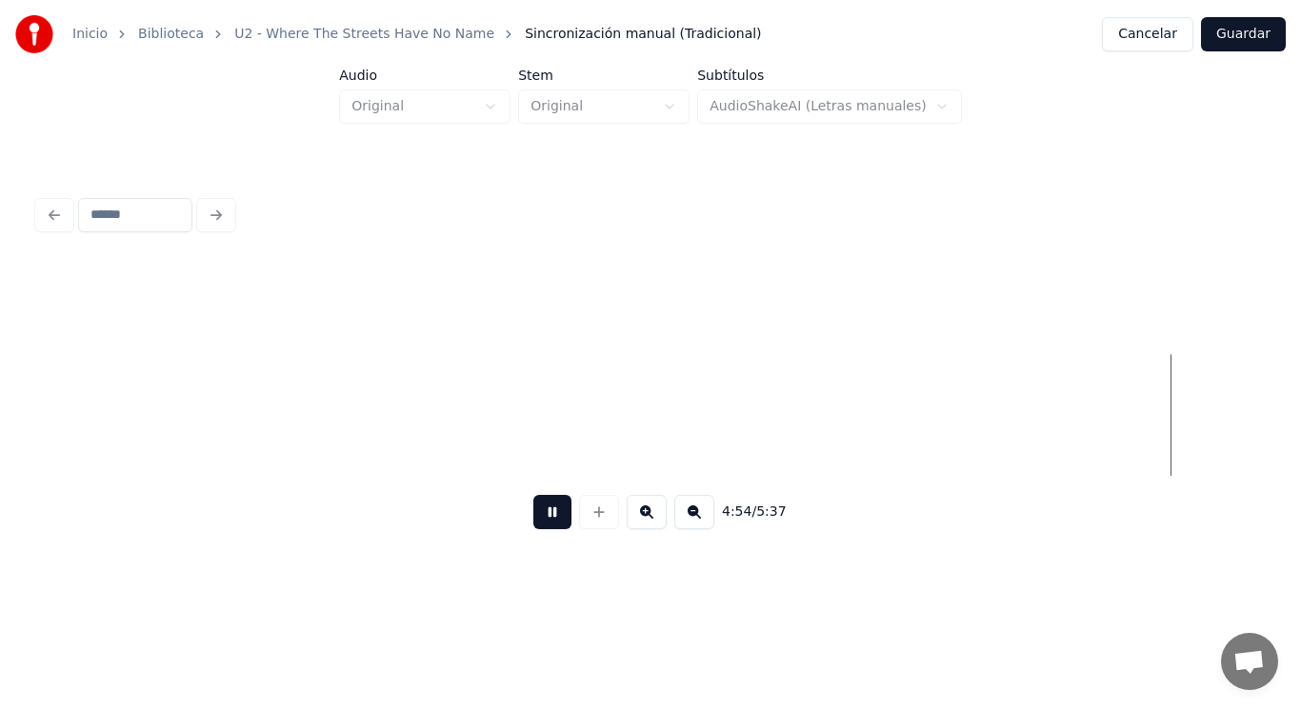
click at [533, 513] on button at bounding box center [552, 512] width 38 height 34
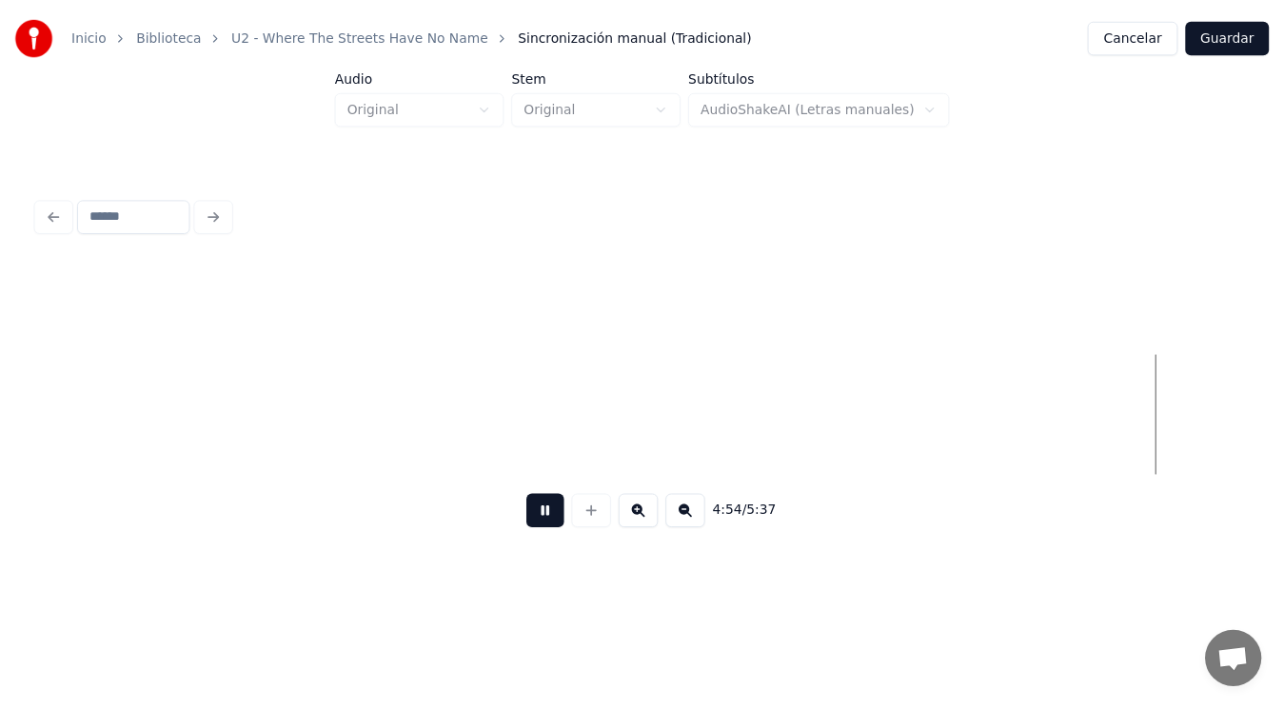
scroll to position [0, 392225]
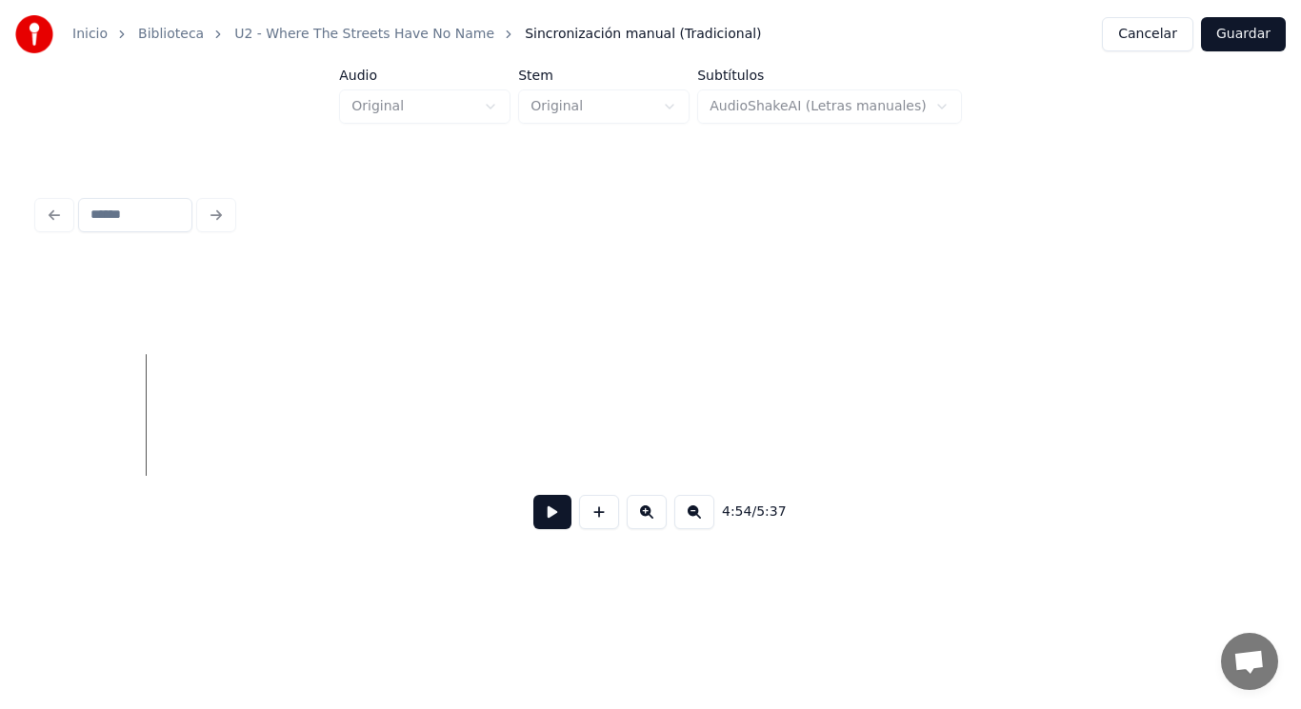
click at [1244, 38] on button "Guardar" at bounding box center [1243, 34] width 85 height 34
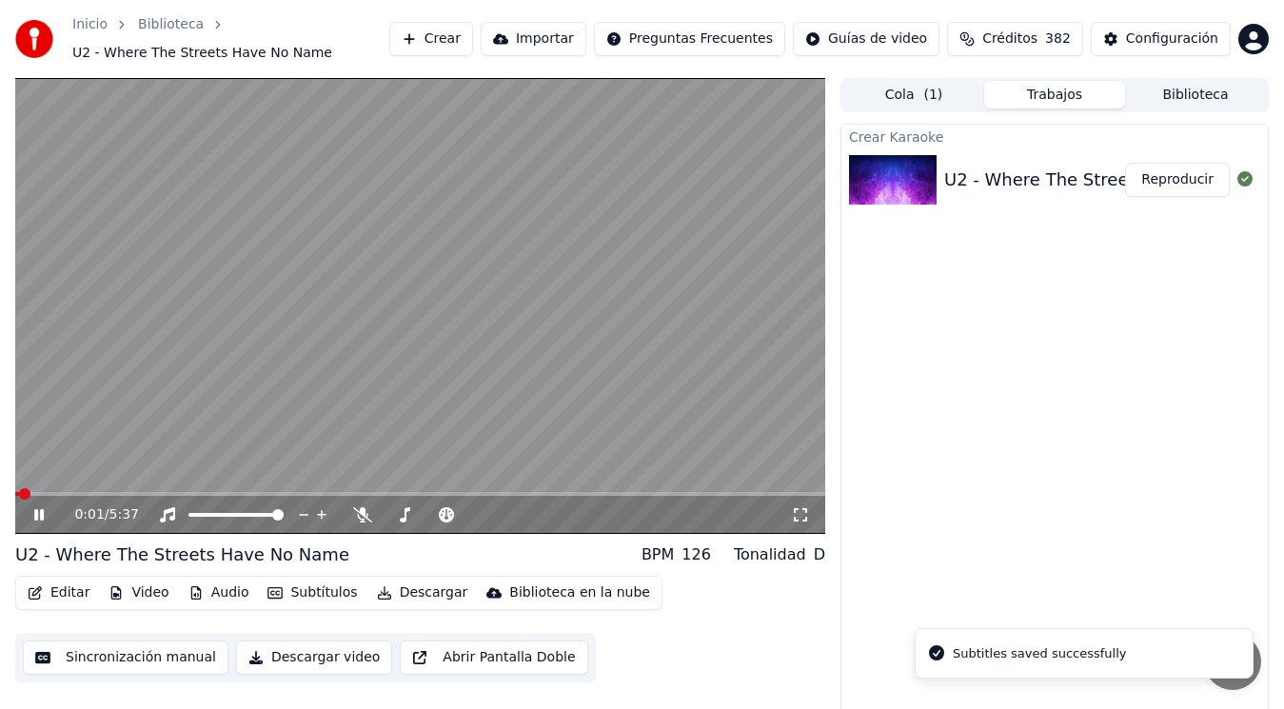
click at [39, 514] on icon at bounding box center [52, 514] width 44 height 15
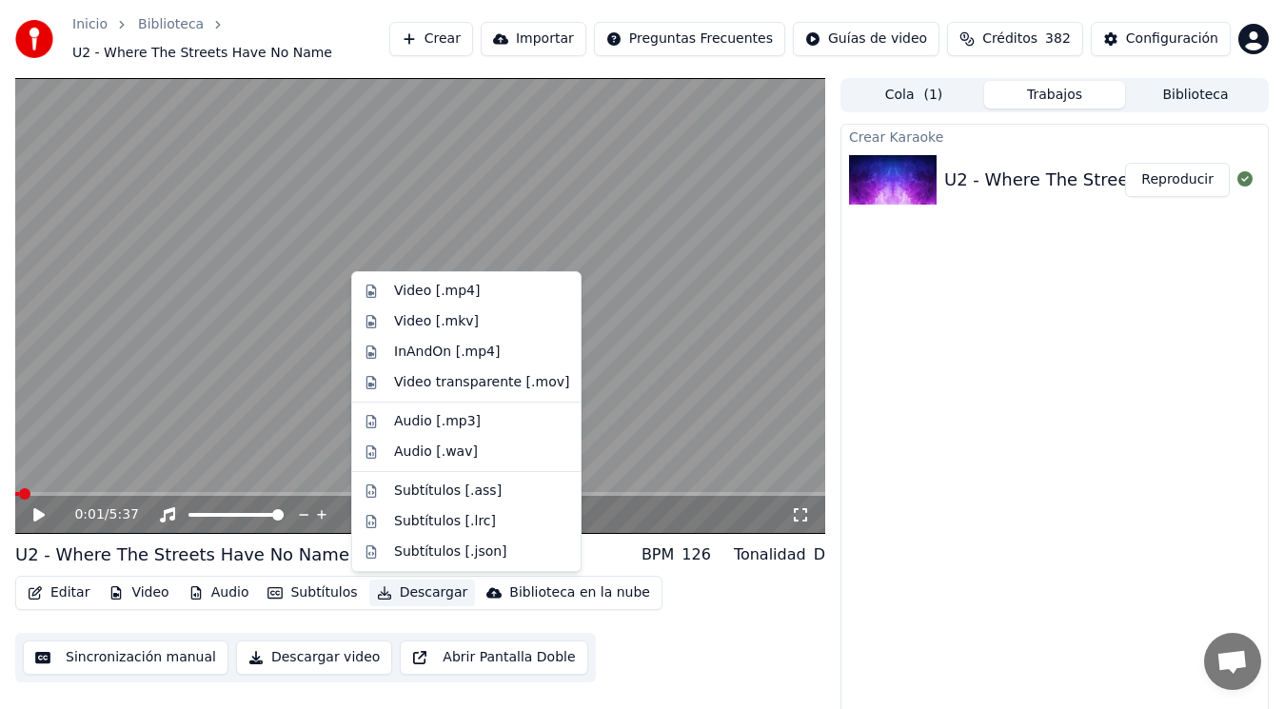
click at [412, 587] on button "Descargar" at bounding box center [422, 593] width 107 height 27
click at [426, 301] on div "Video [.mp4]" at bounding box center [466, 291] width 221 height 30
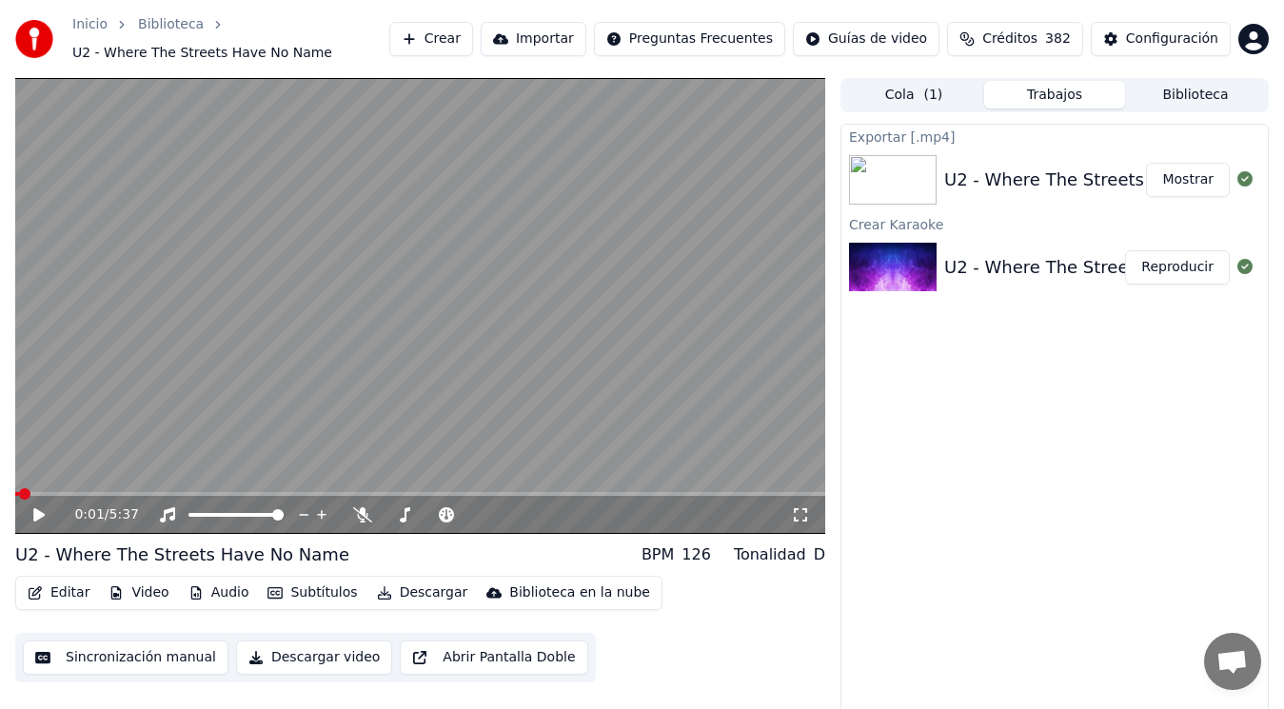
click at [1185, 183] on button "Mostrar" at bounding box center [1188, 180] width 84 height 34
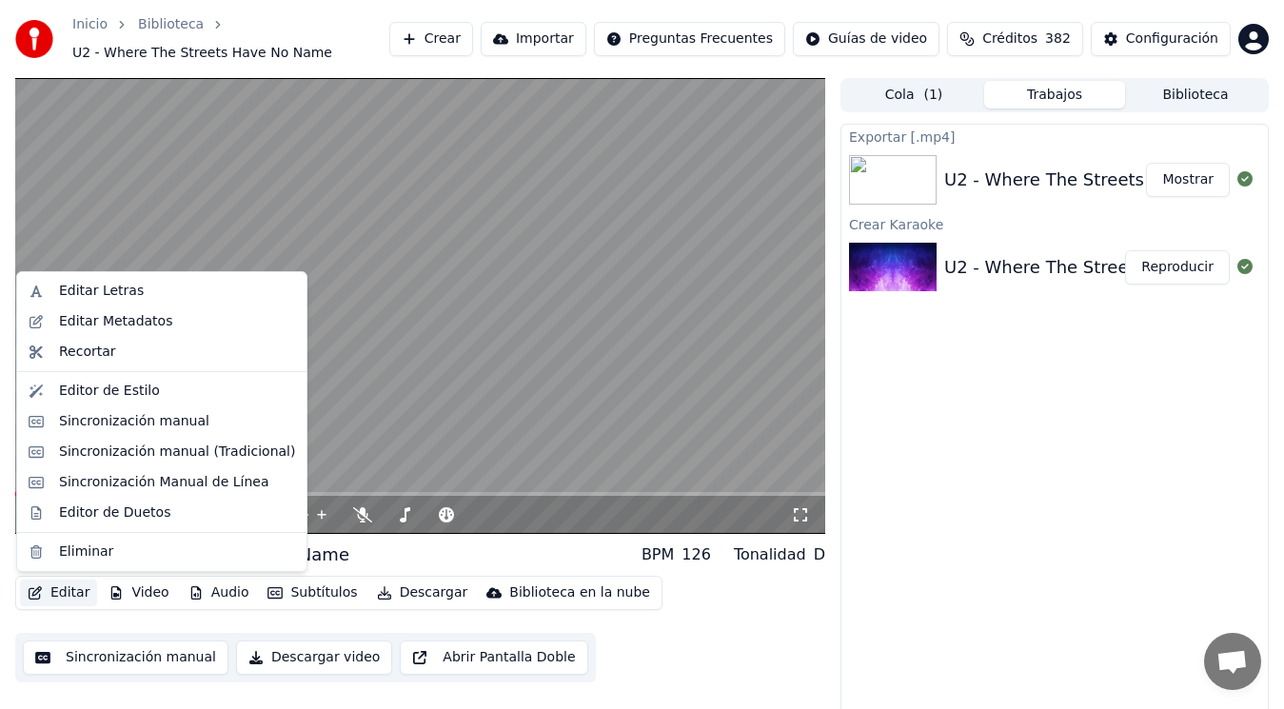
click at [59, 583] on button "Editar" at bounding box center [58, 593] width 77 height 27
click at [85, 547] on div "Eliminar" at bounding box center [86, 552] width 54 height 19
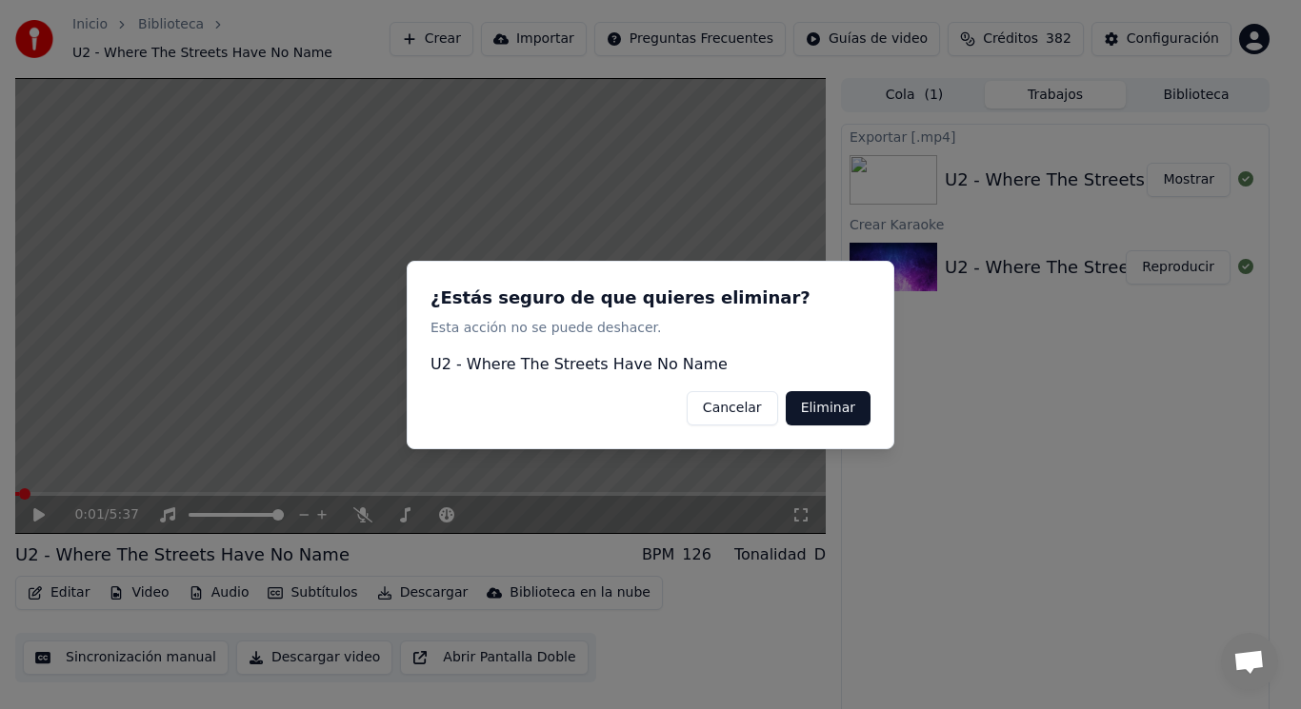
click at [821, 401] on button "Eliminar" at bounding box center [828, 407] width 85 height 34
